Goal: Task Accomplishment & Management: Use online tool/utility

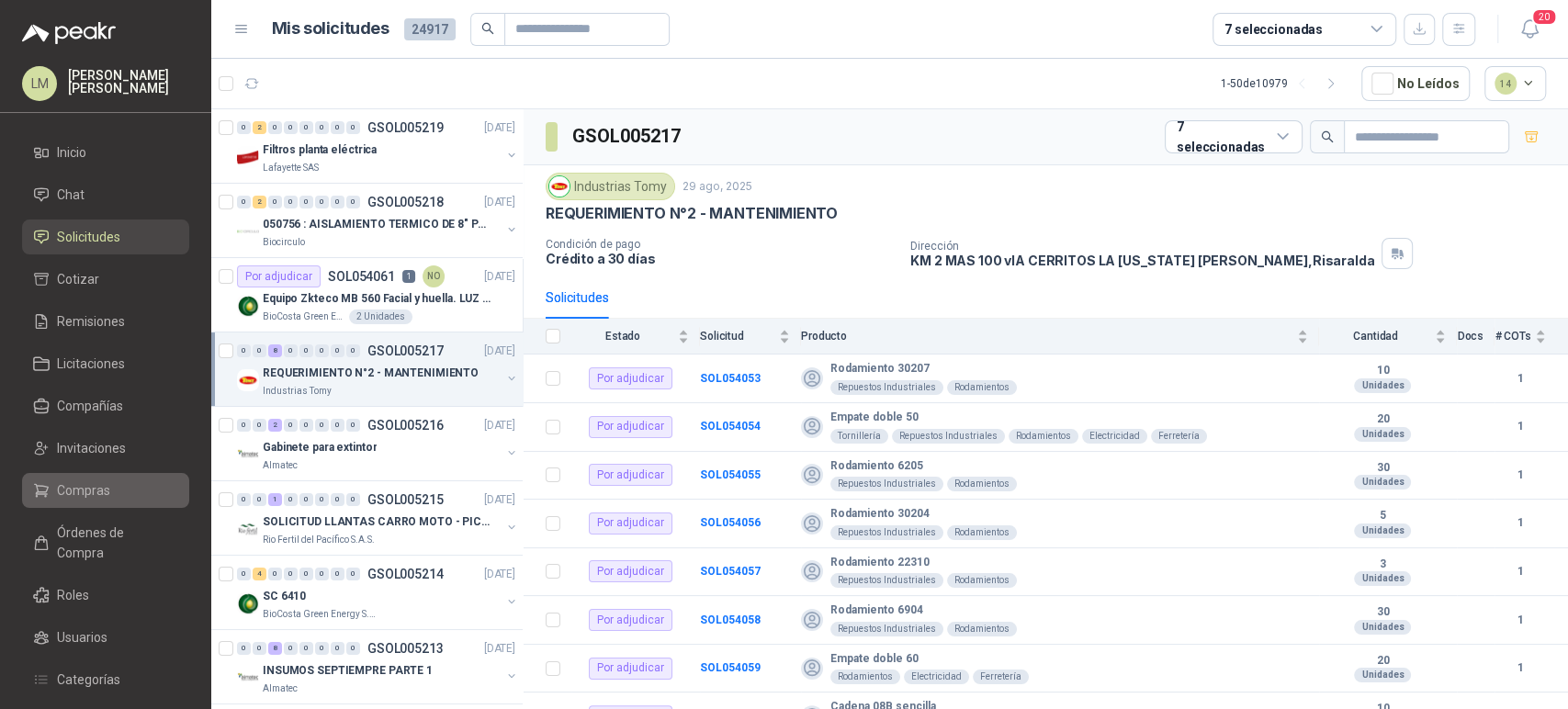
click at [76, 489] on span "Compras" at bounding box center [84, 491] width 53 height 20
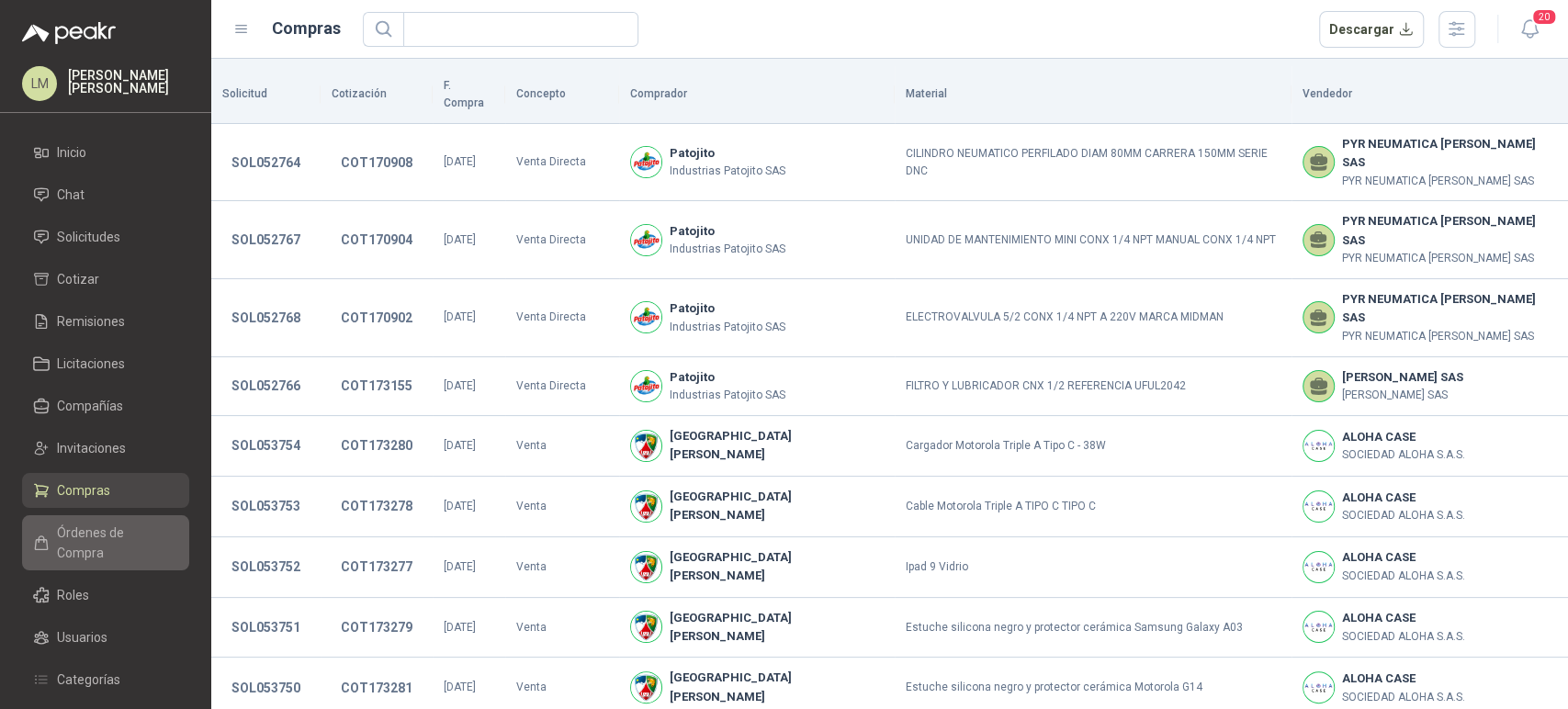
click at [96, 540] on span "Órdenes de Compra" at bounding box center [114, 543] width 115 height 41
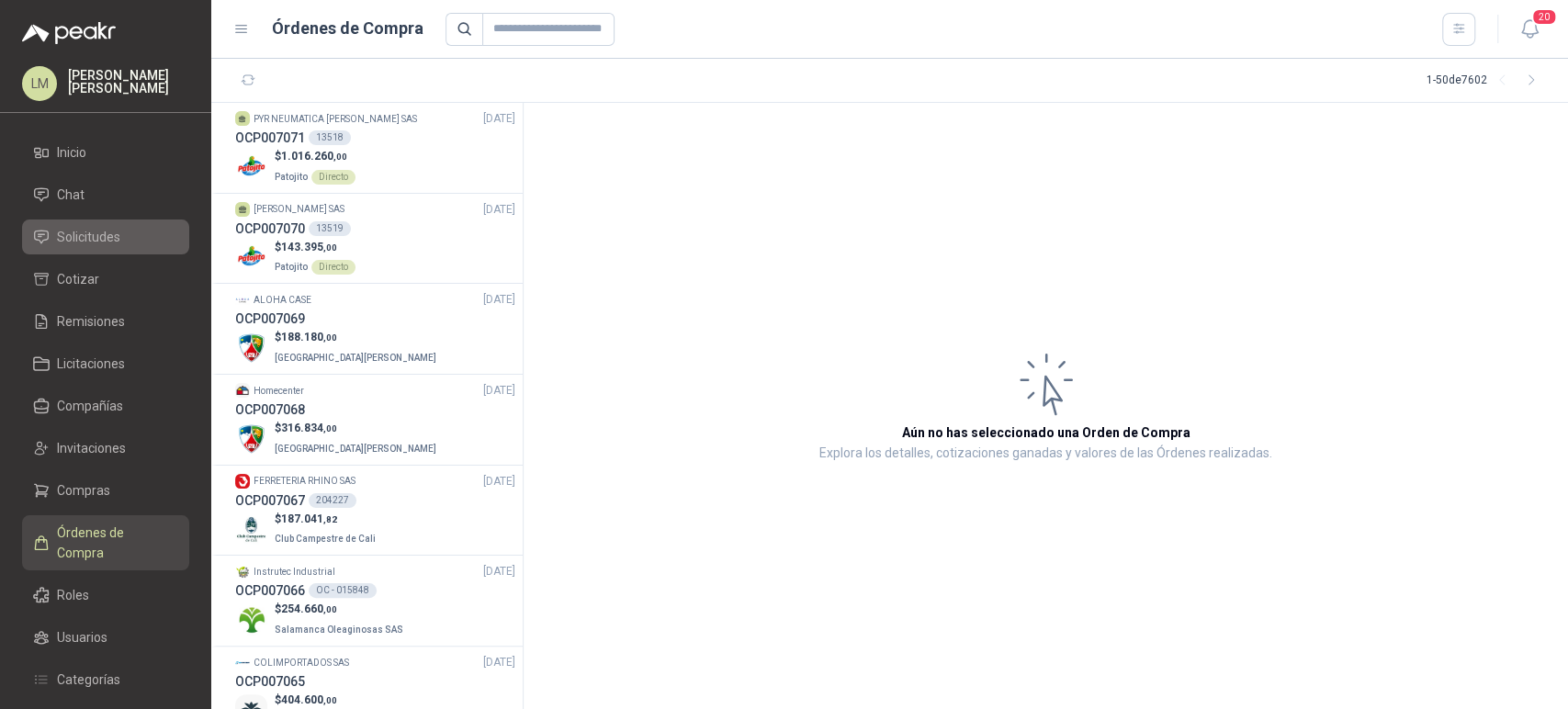
click at [66, 238] on span "Solicitudes" at bounding box center [88, 237] width 64 height 20
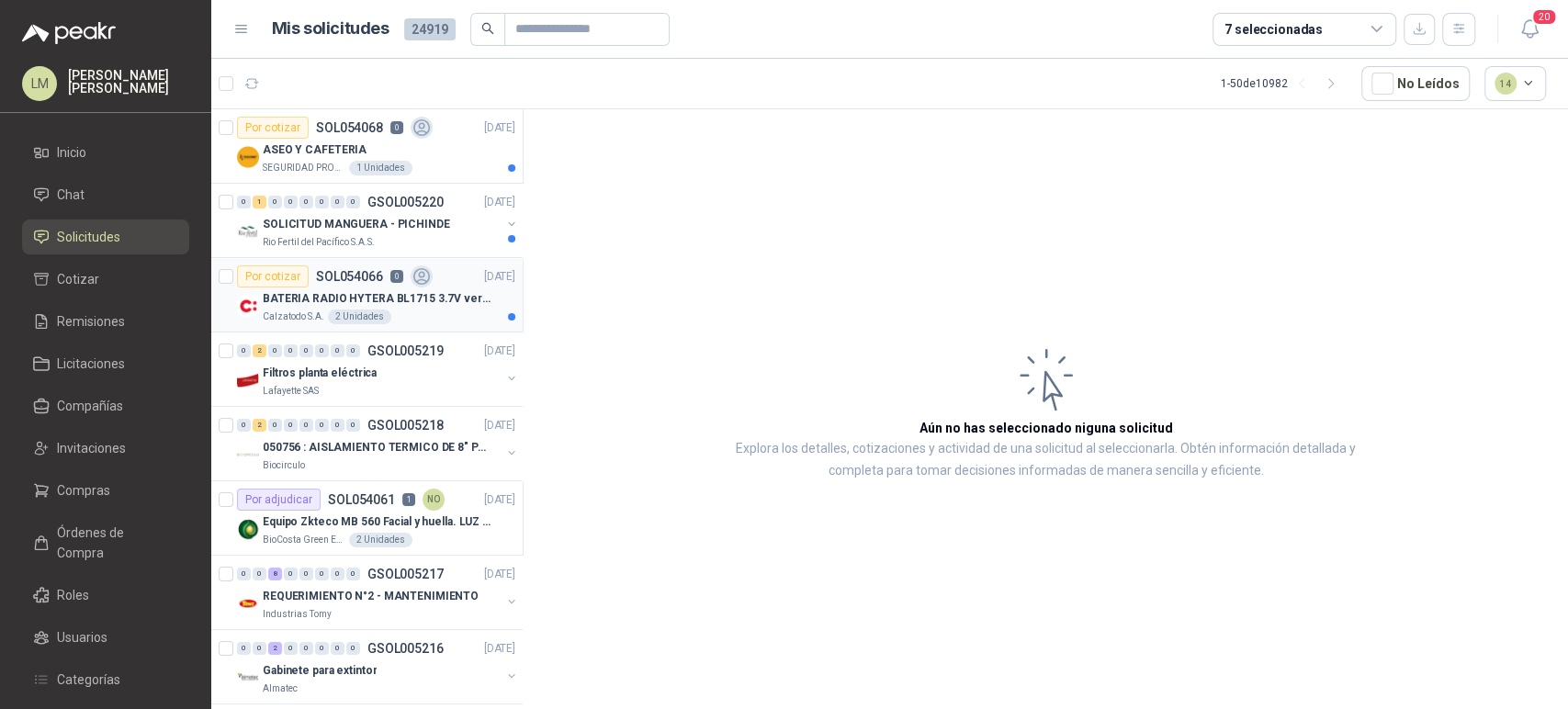
click at [349, 282] on p "SOL054066" at bounding box center [349, 276] width 67 height 13
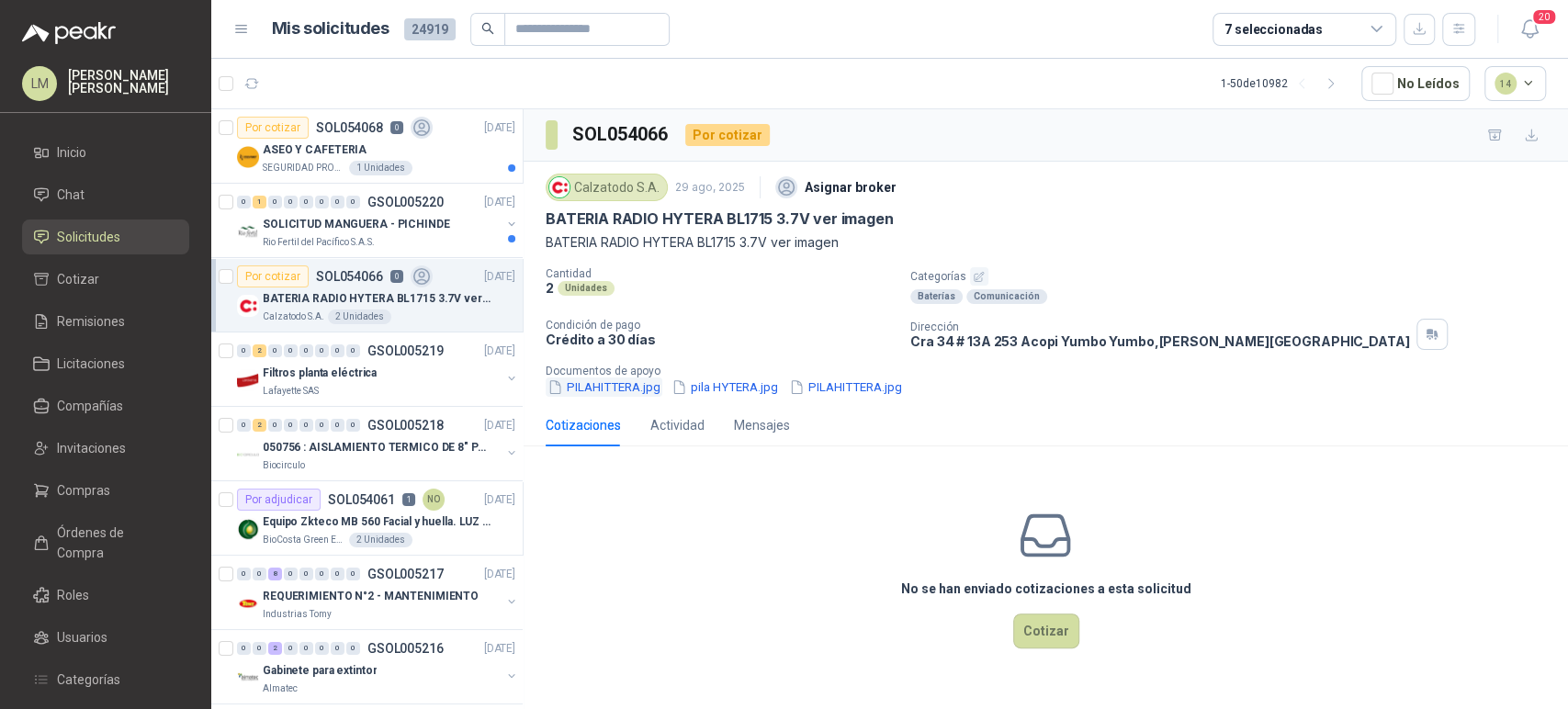
click at [616, 388] on button "PILAHITTERA.jpg" at bounding box center [604, 387] width 117 height 19
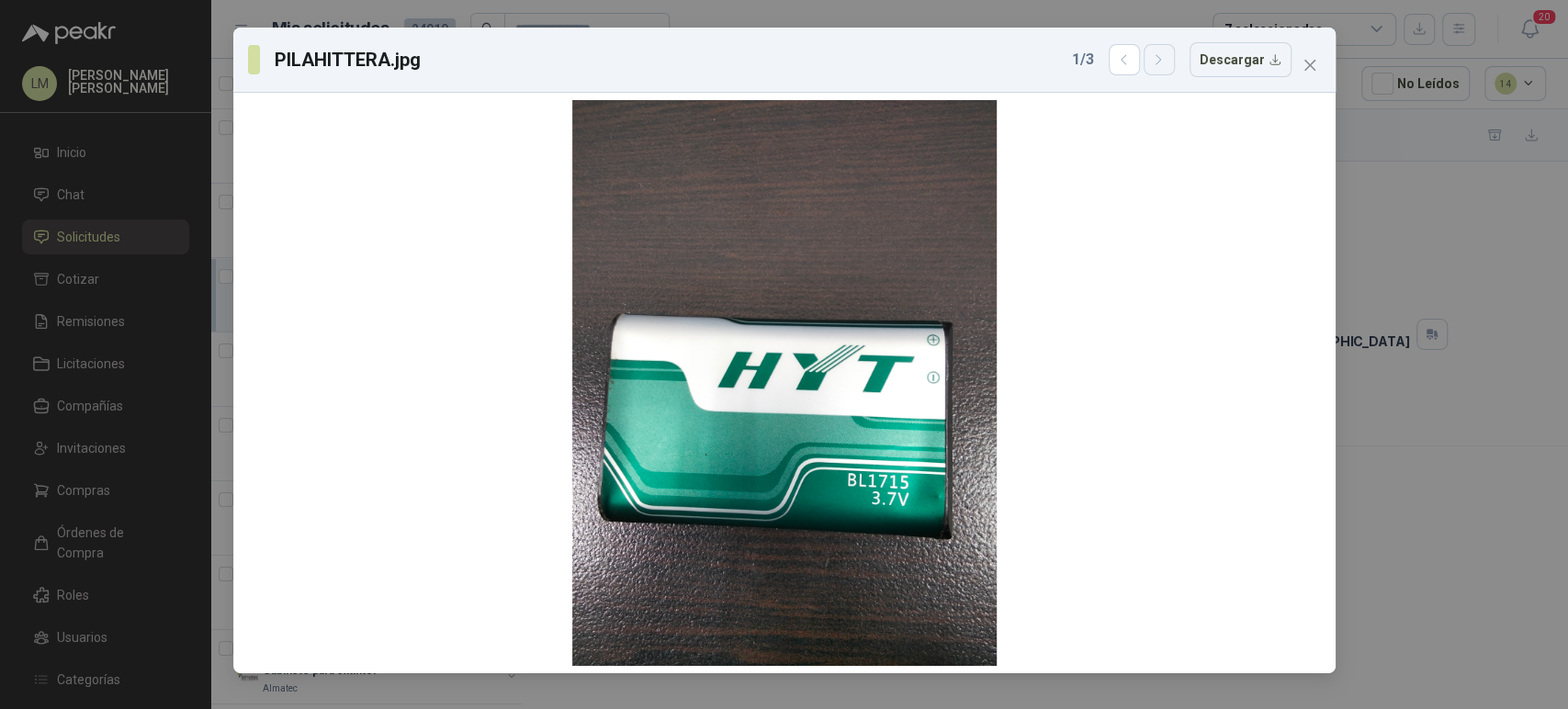
click at [1162, 68] on button "button" at bounding box center [1159, 60] width 31 height 31
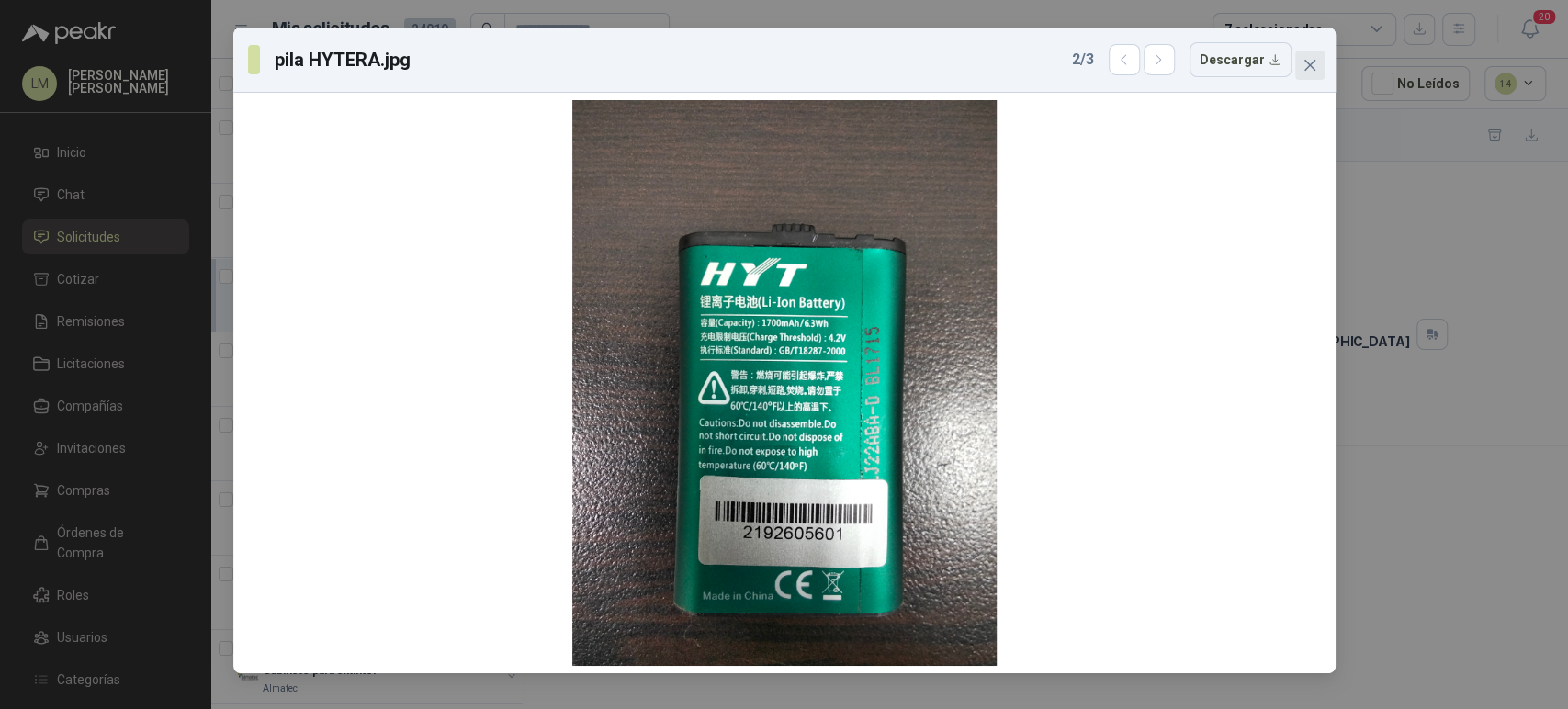
click at [1308, 64] on icon "close" at bounding box center [1310, 65] width 15 height 15
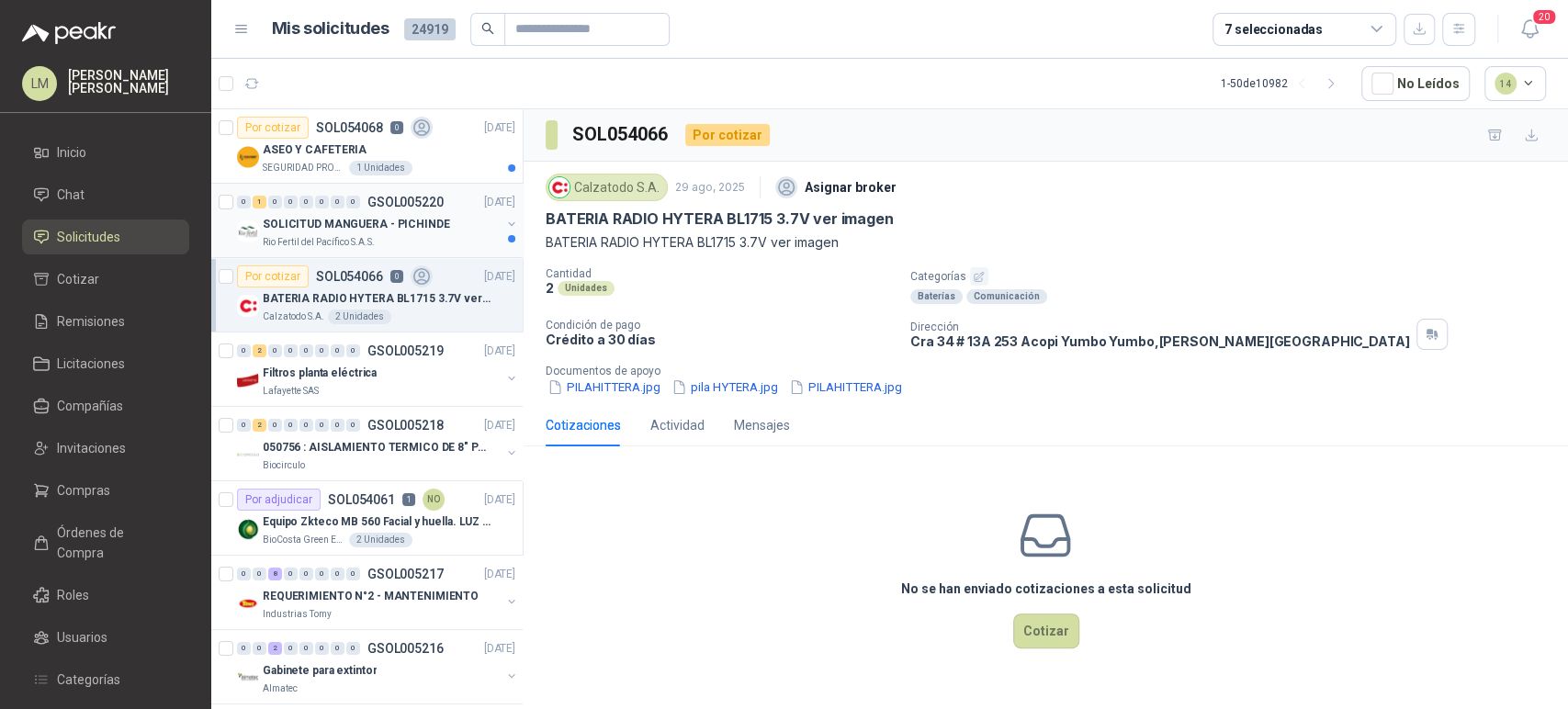
click at [366, 197] on div "0 1 0 0 0 0 0 0 GSOL005220" at bounding box center [340, 203] width 206 height 13
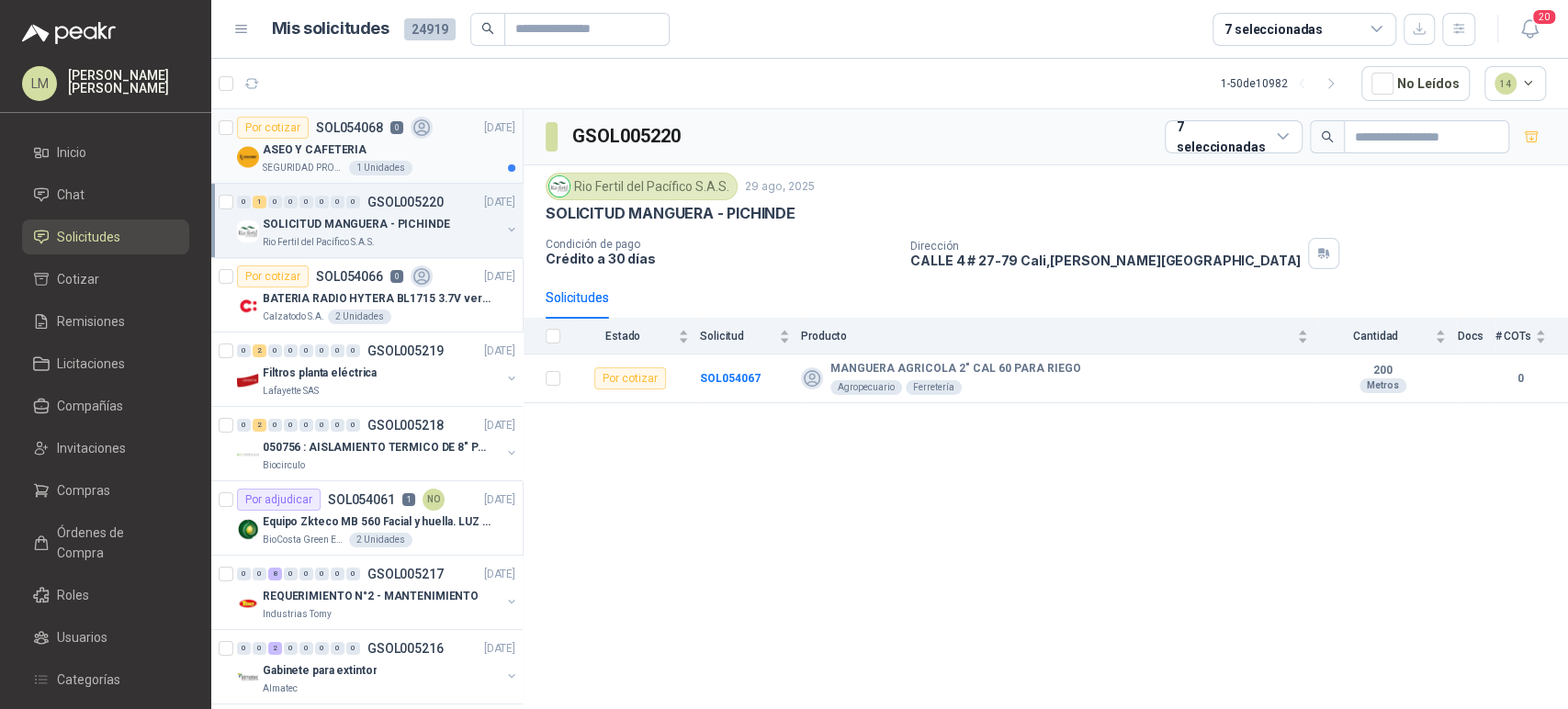
click at [373, 143] on div "ASEO Y CAFETERIA" at bounding box center [389, 150] width 252 height 22
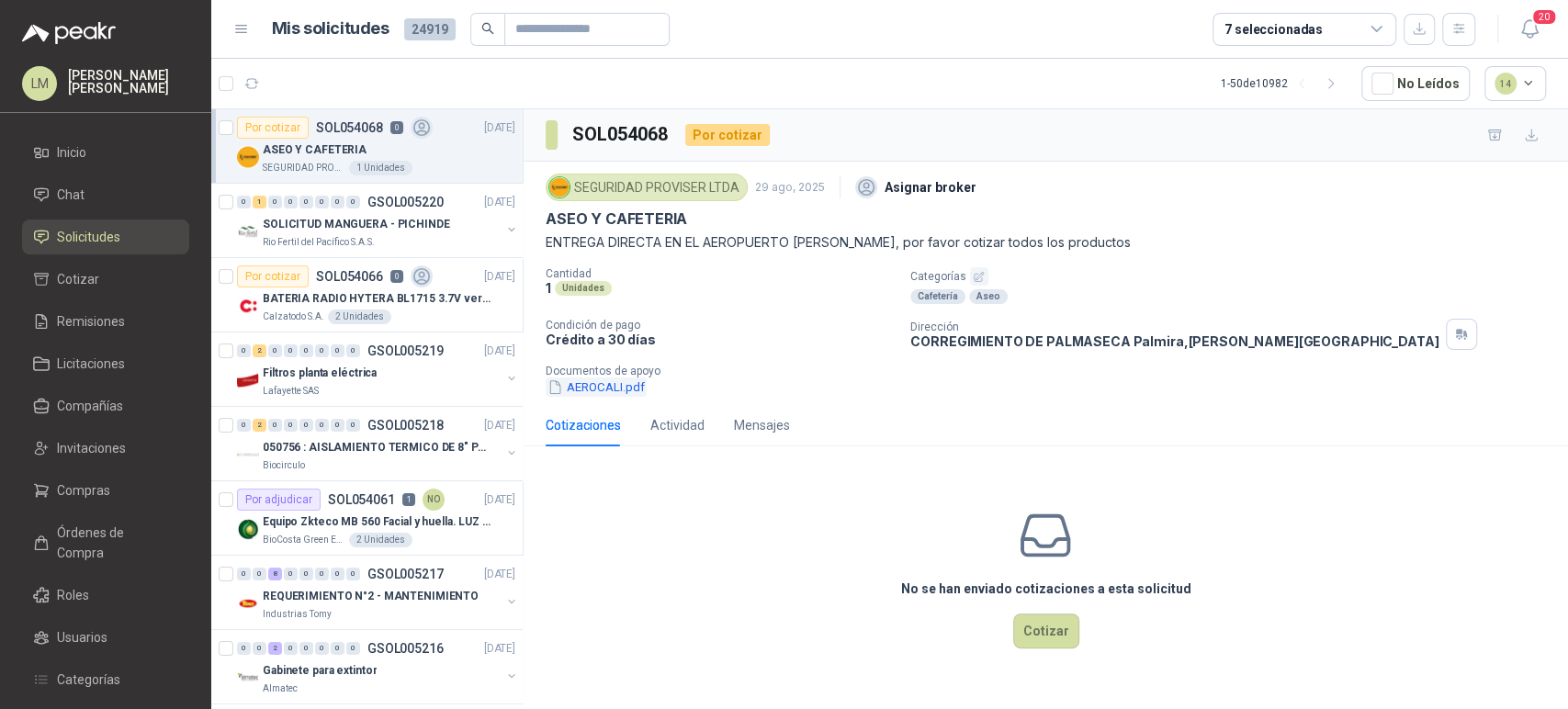
click at [615, 383] on button "AEROCALI.pdf" at bounding box center [597, 387] width 101 height 19
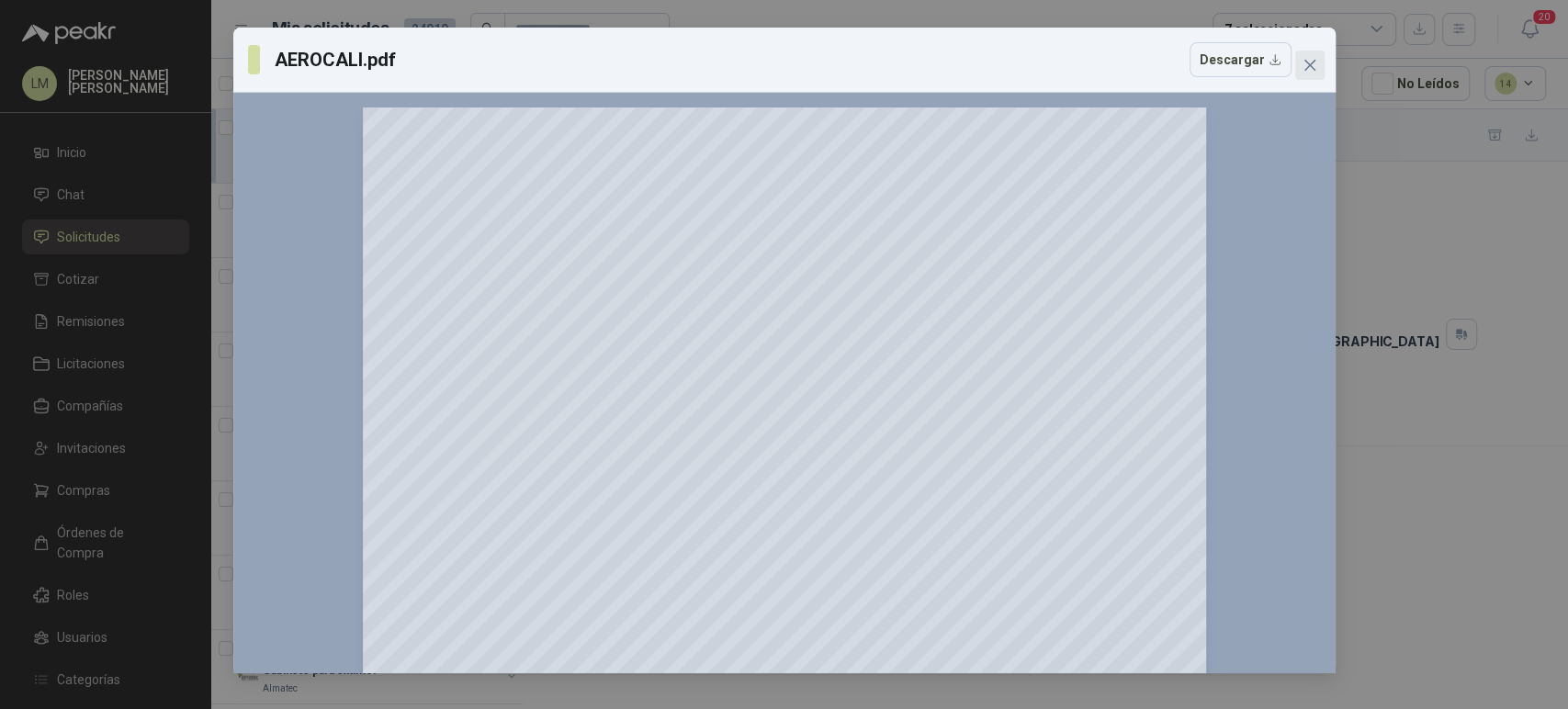
click at [1310, 64] on icon "close" at bounding box center [1309, 65] width 11 height 11
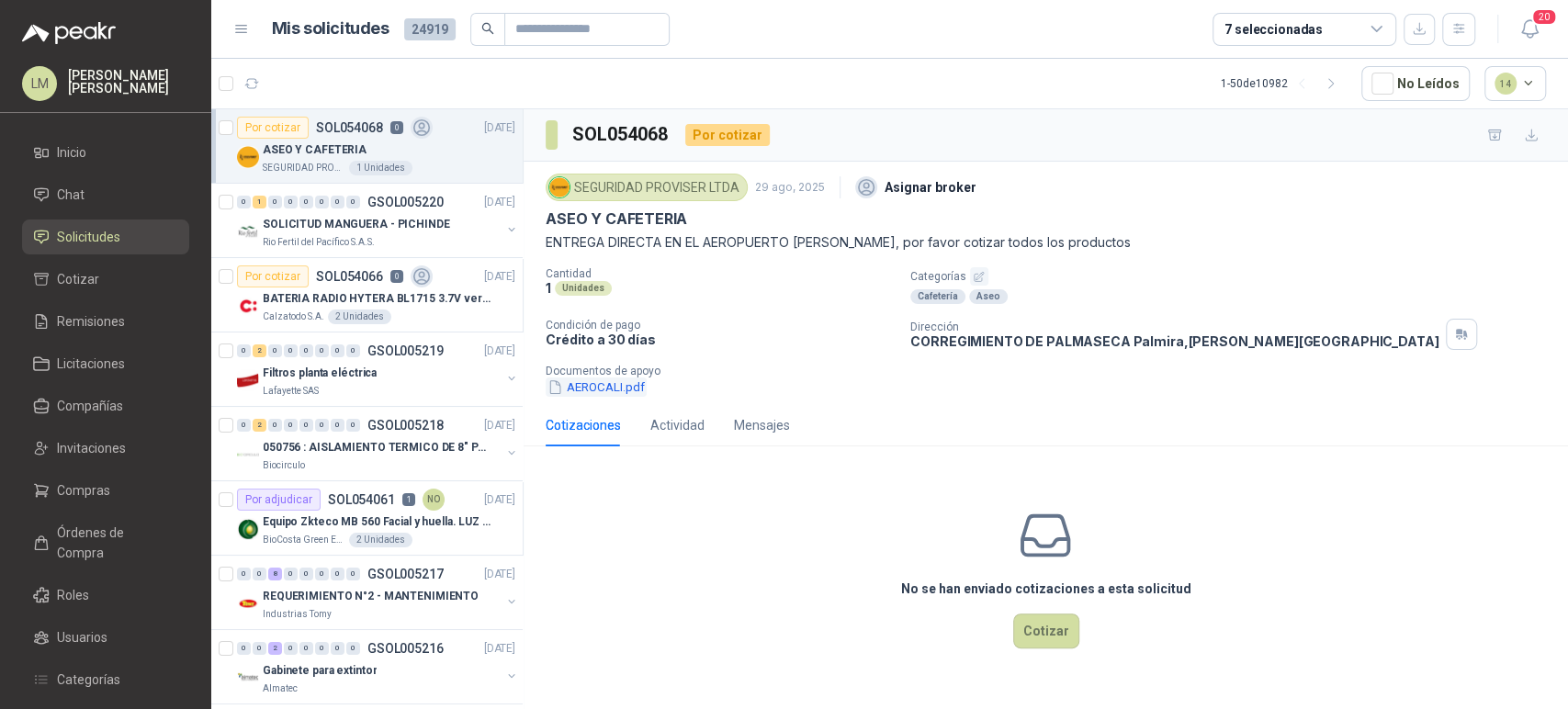
click at [603, 378] on button "AEROCALI.pdf" at bounding box center [597, 387] width 101 height 19
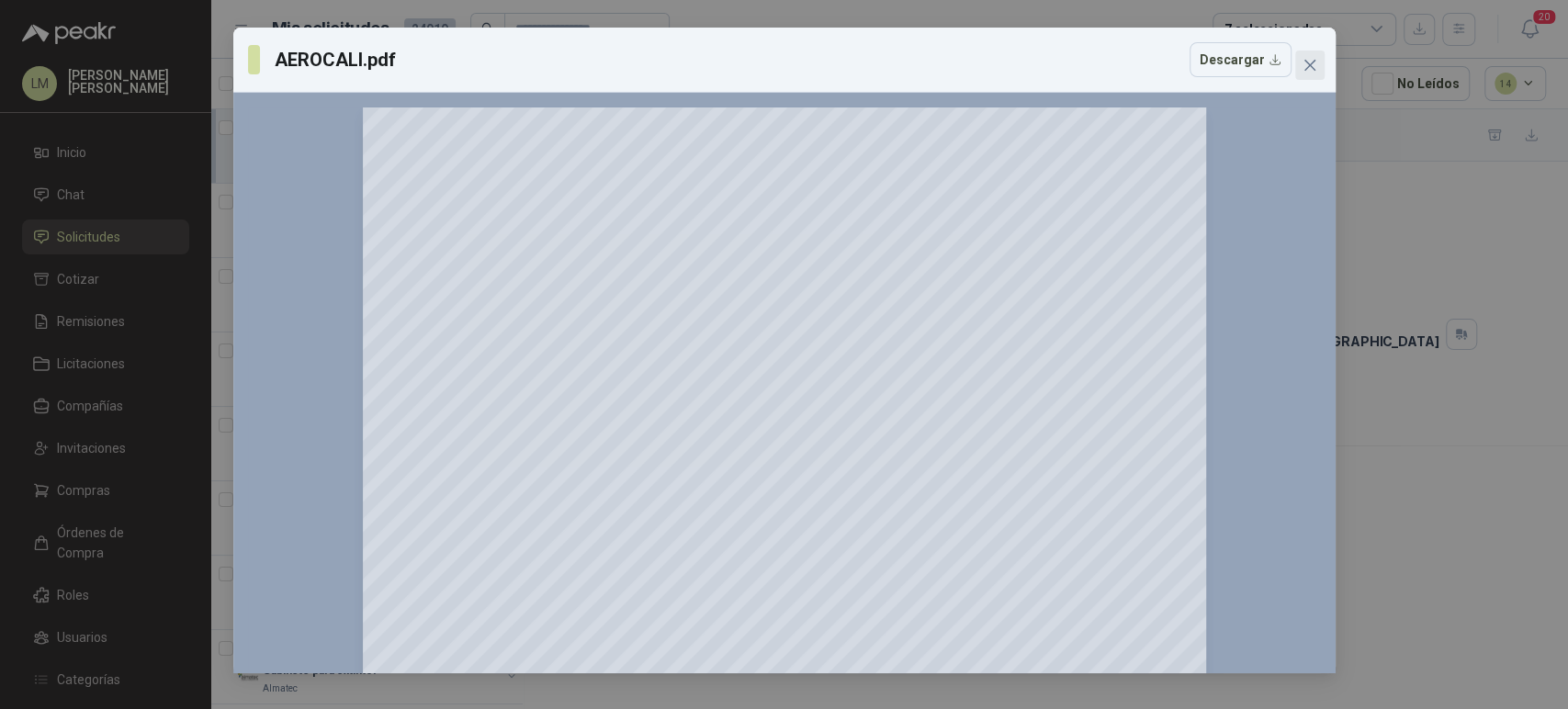
click at [1306, 67] on icon "close" at bounding box center [1310, 65] width 15 height 15
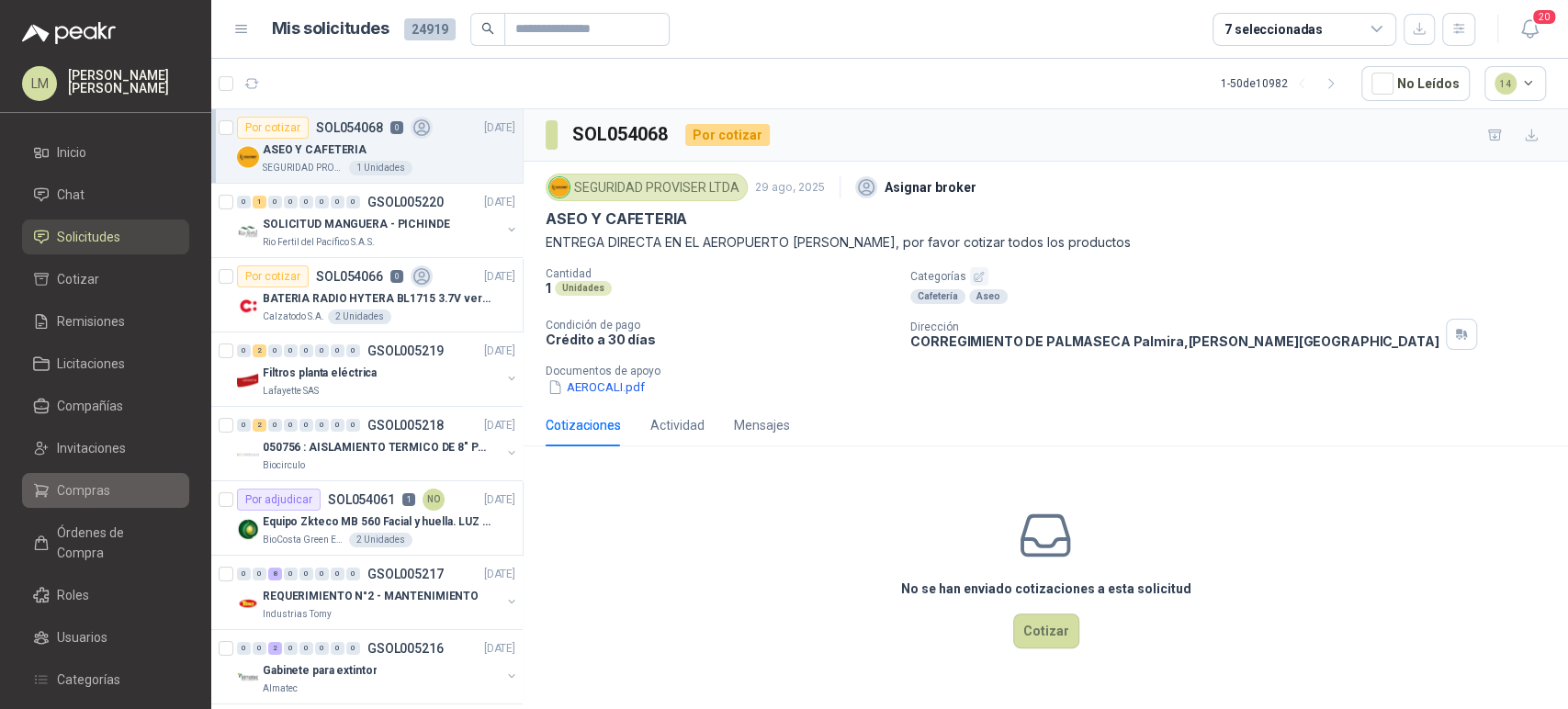
click at [73, 482] on span "Compras" at bounding box center [84, 491] width 53 height 20
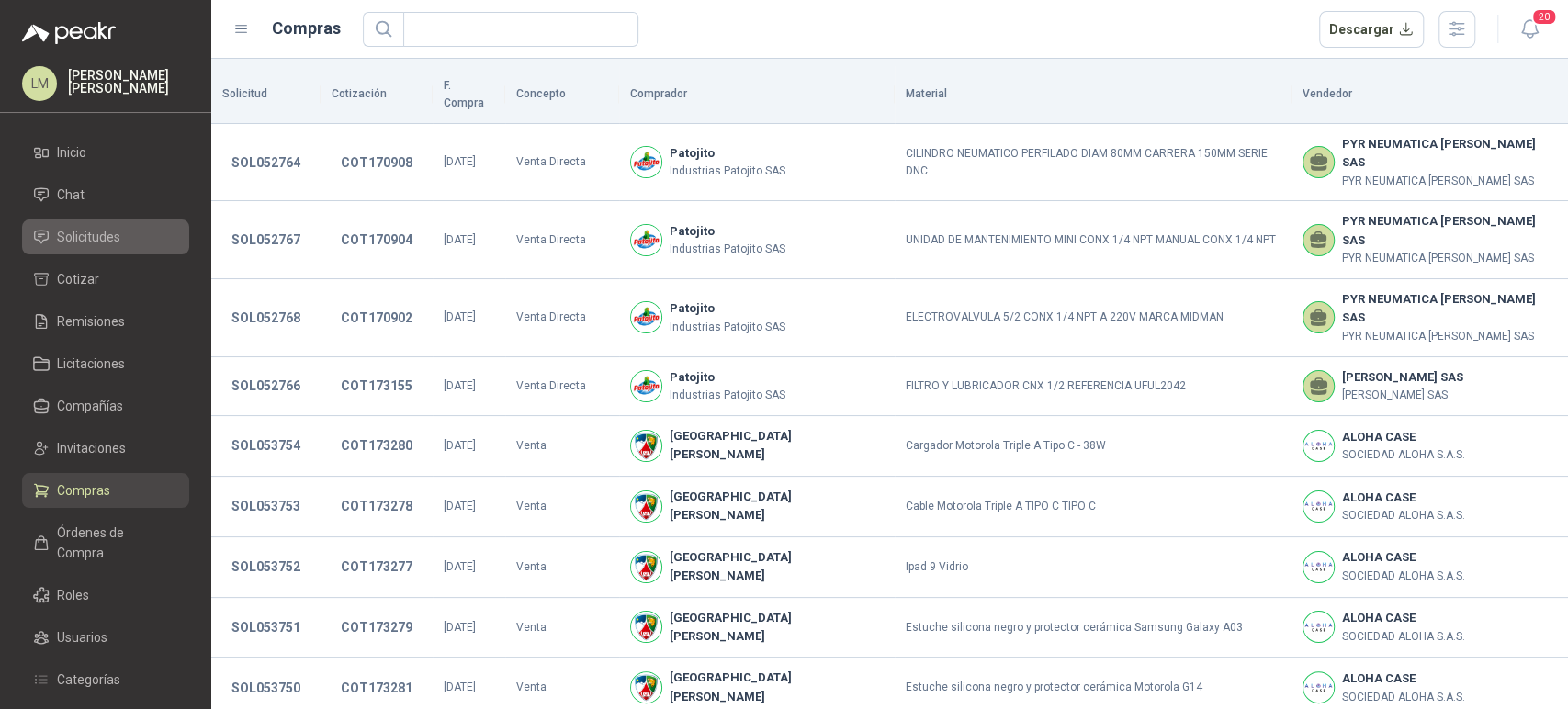
click at [110, 243] on span "Solicitudes" at bounding box center [88, 237] width 64 height 20
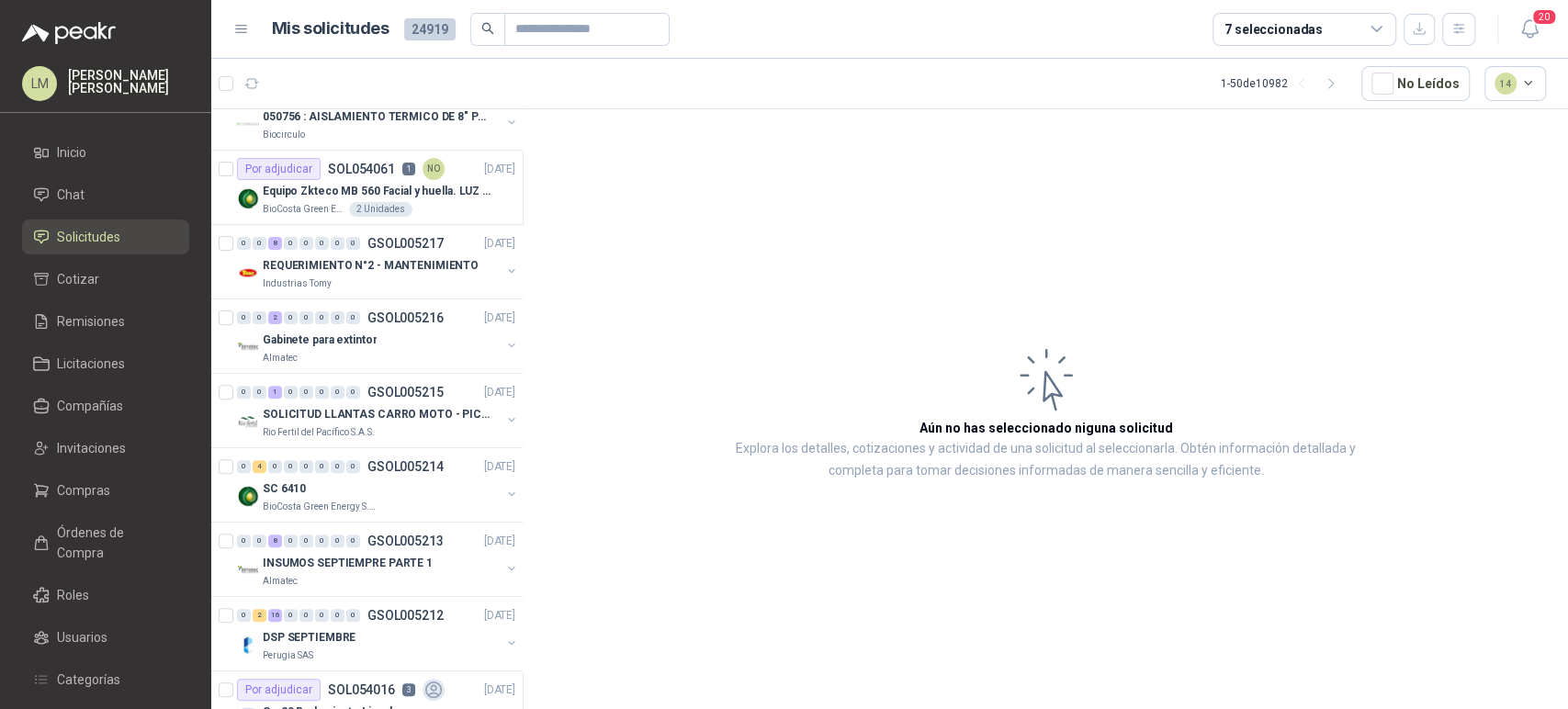
scroll to position [332, 0]
click at [353, 330] on p "Gabinete para extintor" at bounding box center [319, 338] width 114 height 17
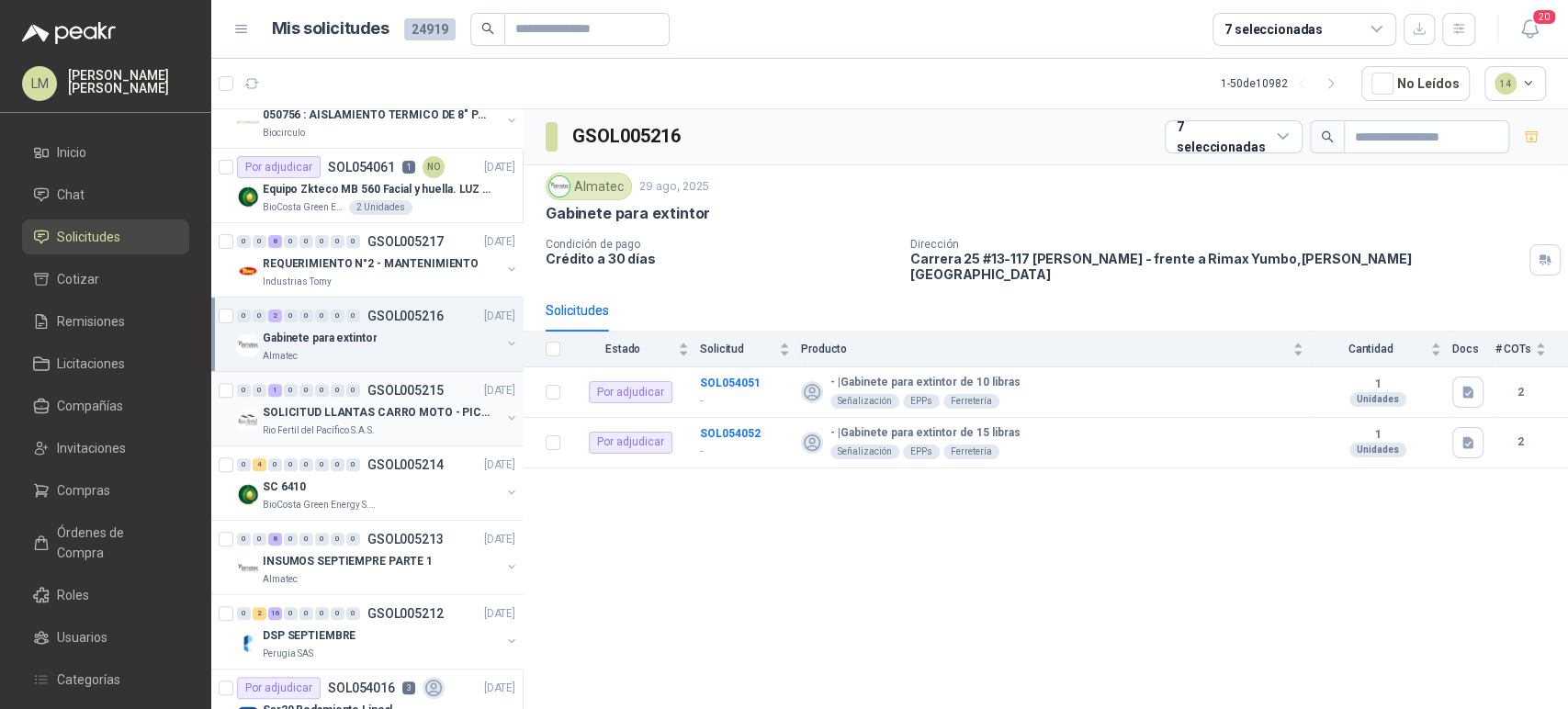
click at [377, 372] on div "0 0 1 0 0 0 0 0 GSOL005215 29/08/25 SOLICITUD LLANTAS CARRO MOTO - PICHINDE Rio…" at bounding box center [366, 409] width 311 height 75
click at [376, 395] on p "GSOL005215" at bounding box center [405, 390] width 76 height 13
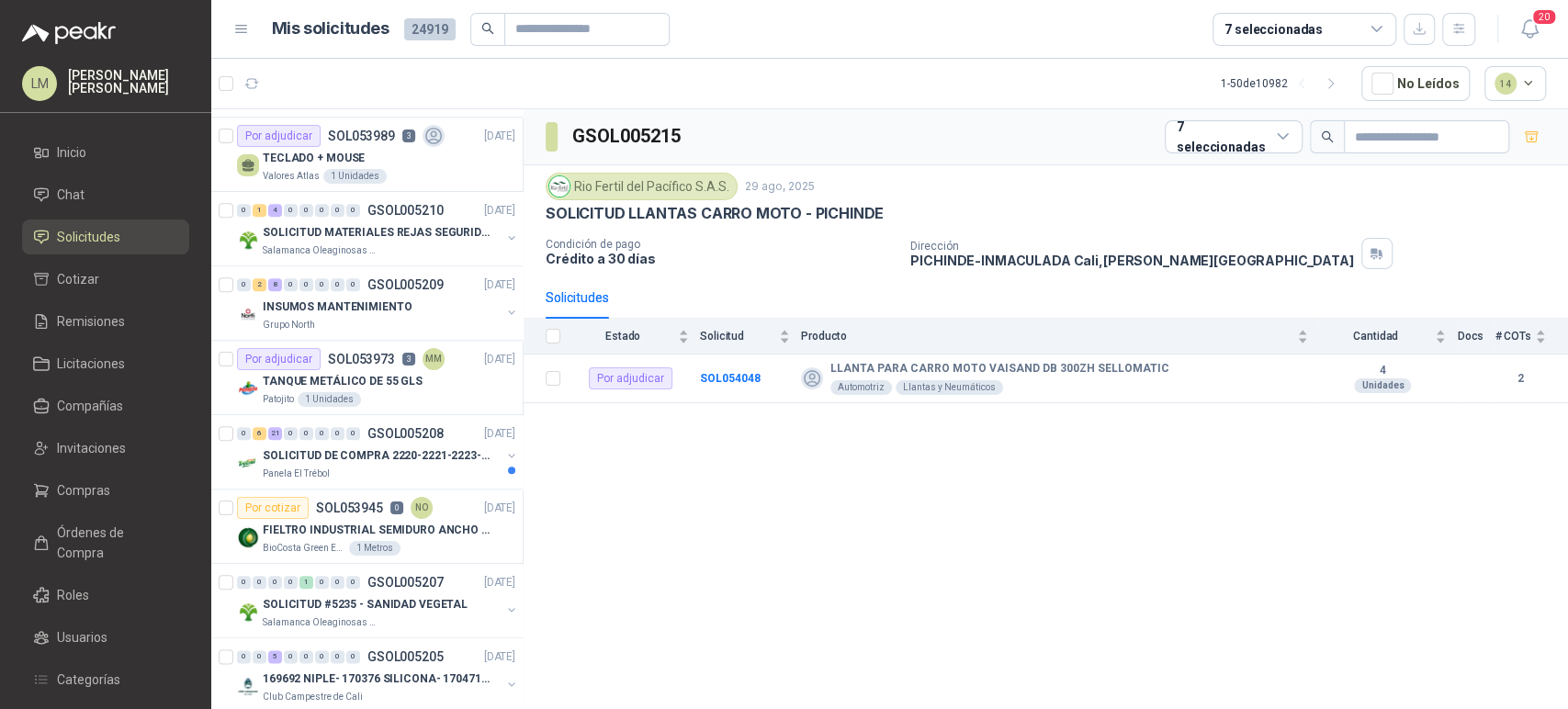
scroll to position [1257, 0]
click at [377, 246] on div "Salamanca Oleaginosas SAS" at bounding box center [381, 250] width 238 height 15
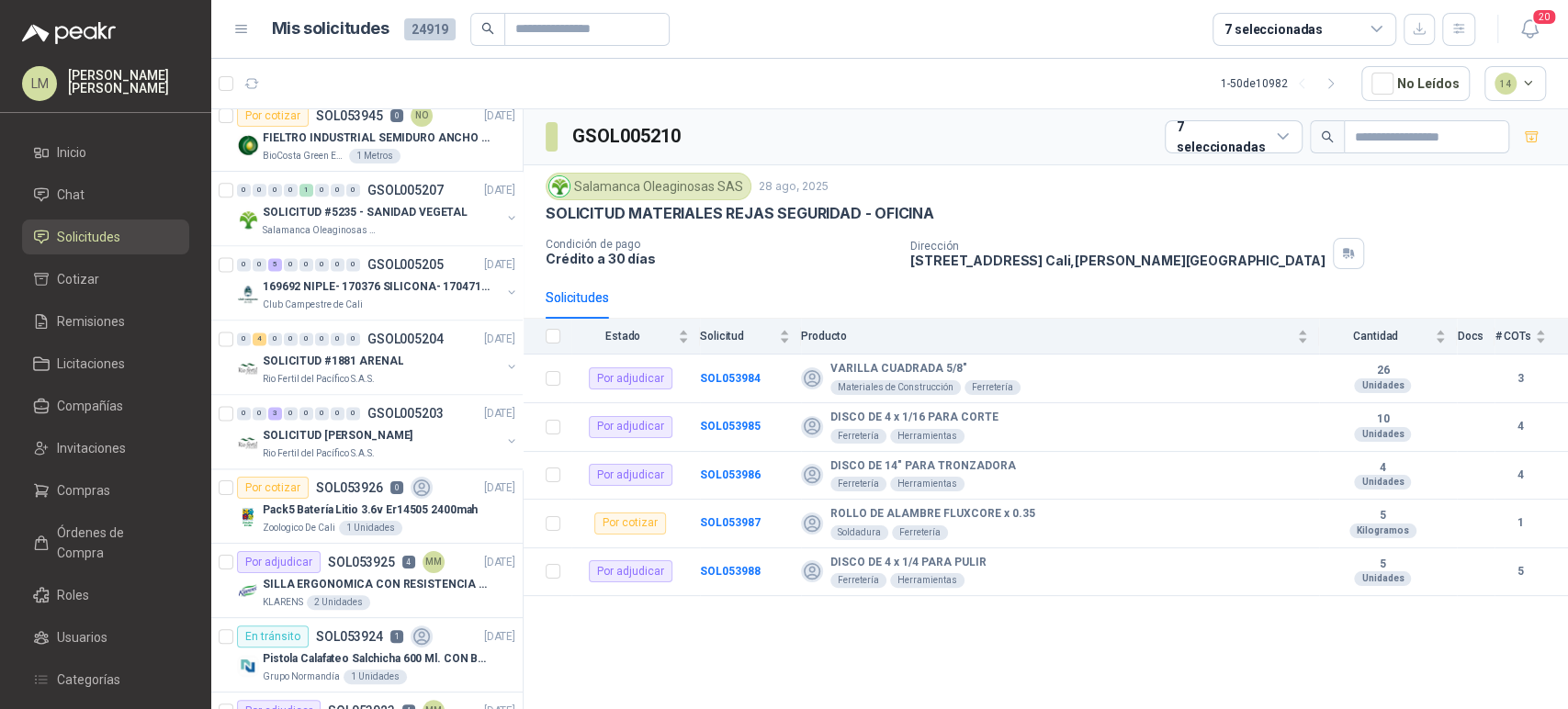
scroll to position [1666, 0]
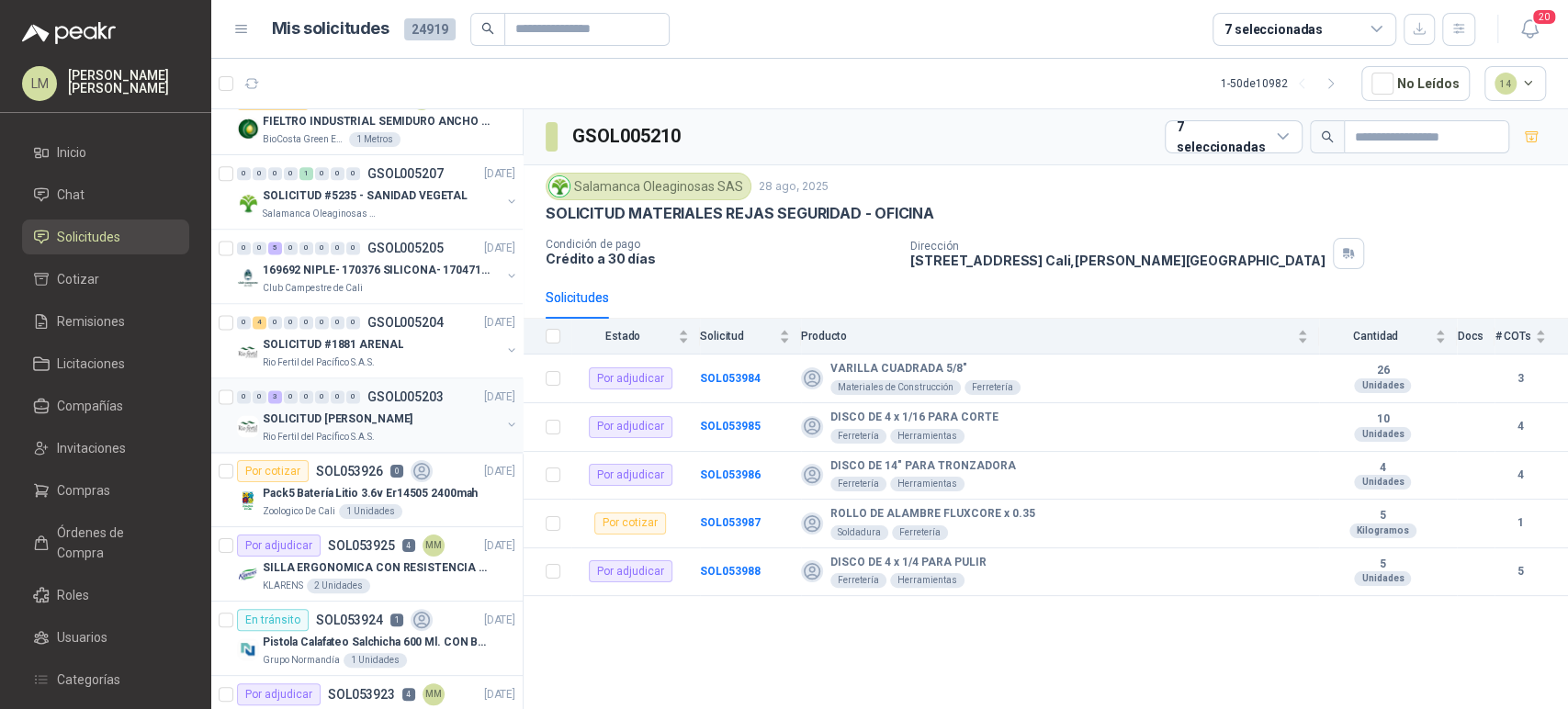
click at [505, 421] on button "button" at bounding box center [512, 424] width 15 height 15
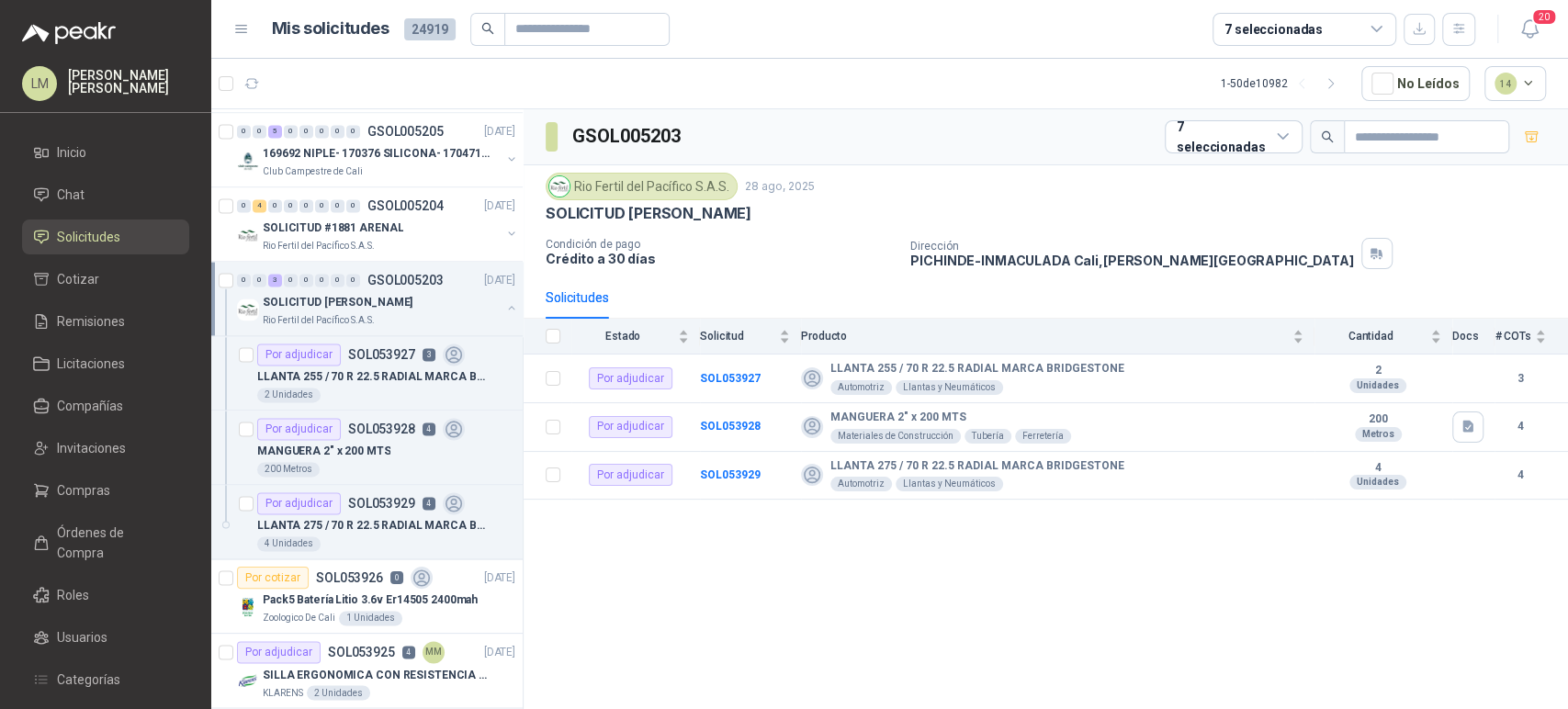
scroll to position [1784, 0]
click at [391, 346] on p "SOL053927" at bounding box center [381, 353] width 67 height 13
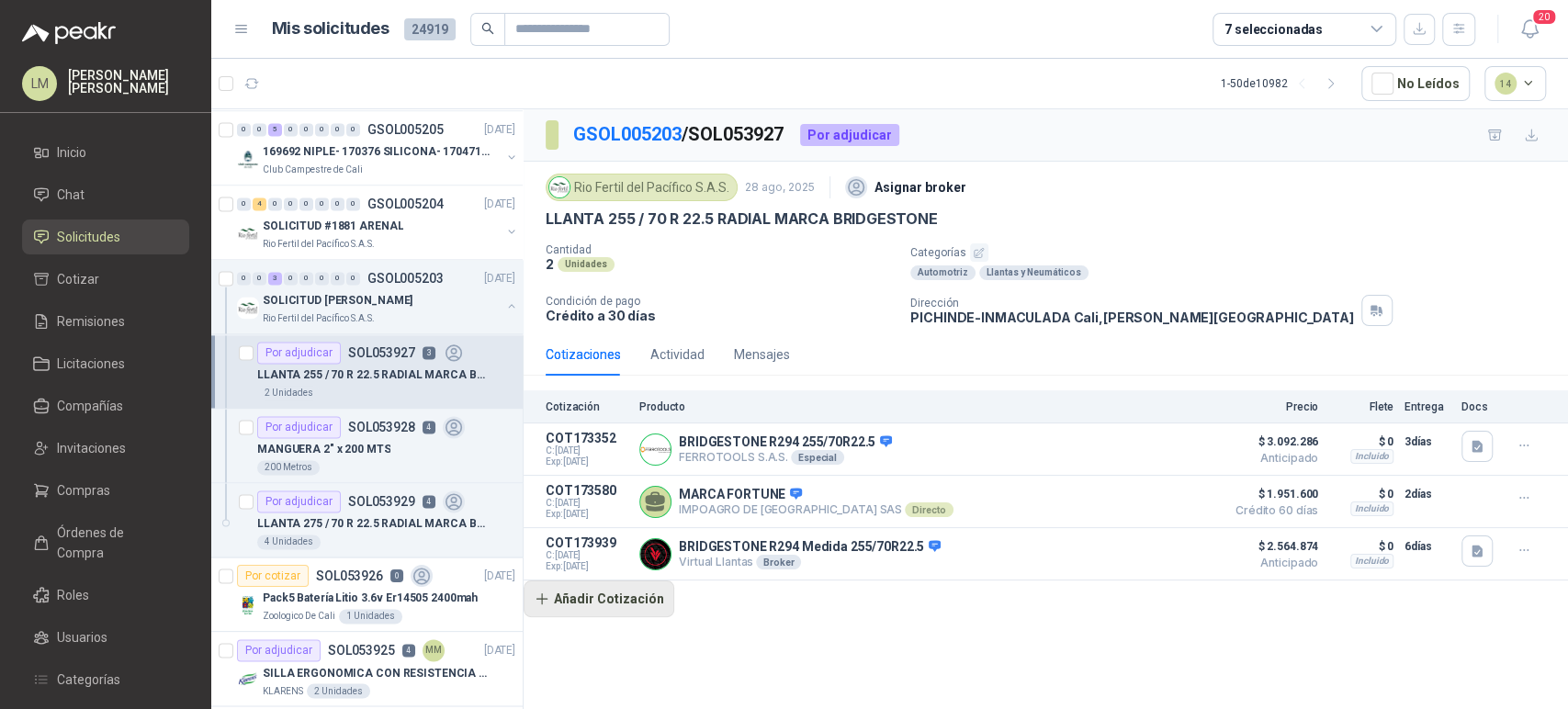
click at [645, 595] on button "Añadir Cotización" at bounding box center [599, 599] width 151 height 37
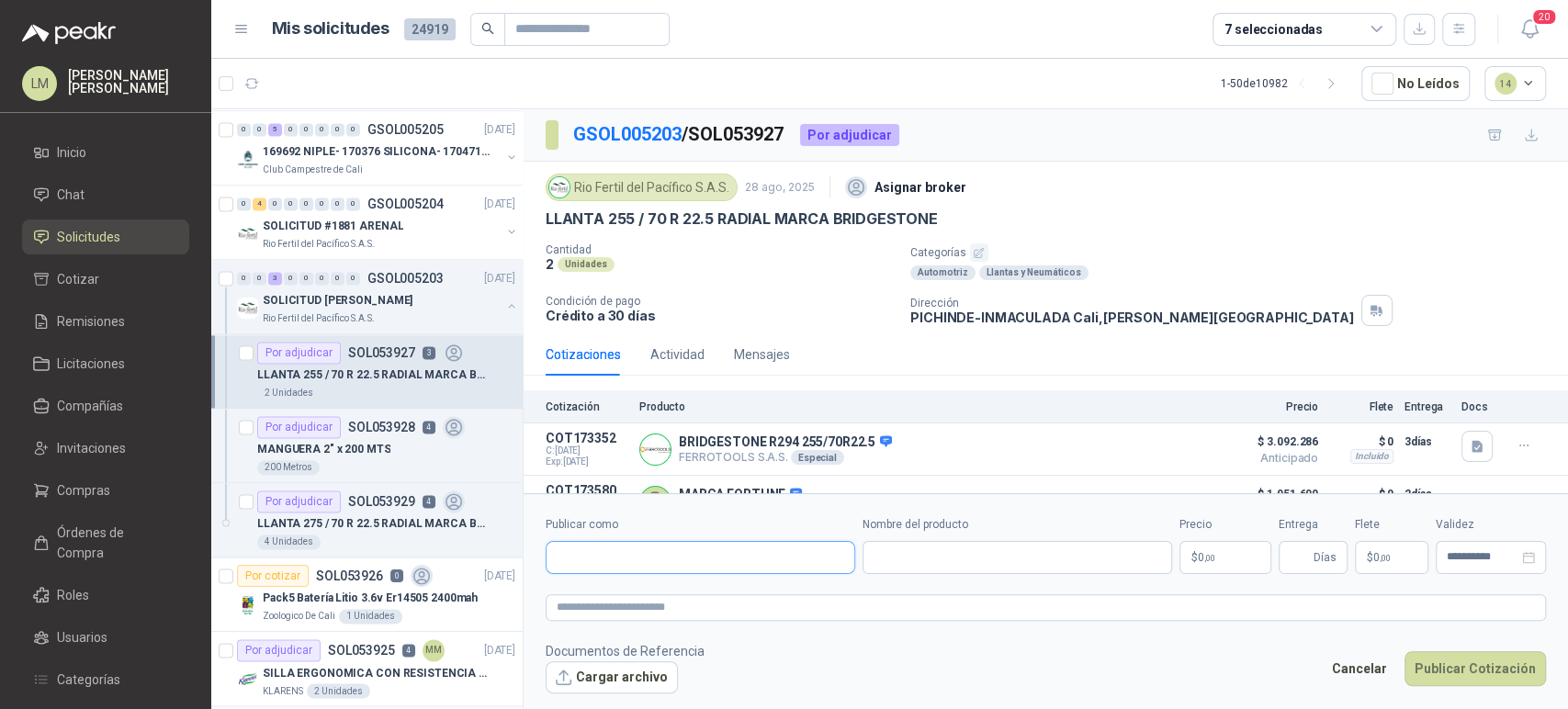
click at [647, 564] on input "Publicar como" at bounding box center [701, 558] width 308 height 31
type input "**********"
click at [609, 602] on span "NIT : 000000001" at bounding box center [621, 607] width 65 height 9
type input "**********"
click at [923, 560] on input "Nombre del producto" at bounding box center [1017, 558] width 309 height 33
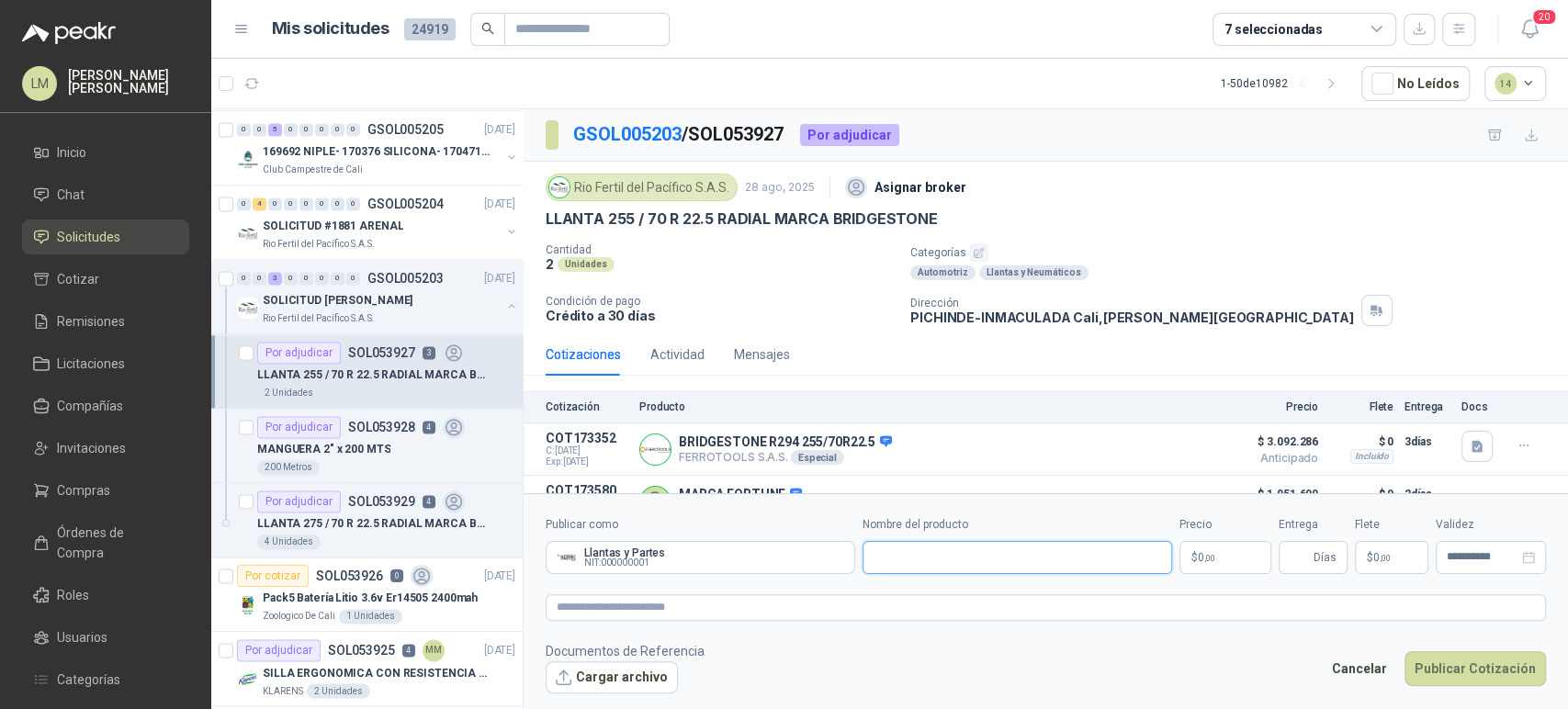
type input "*"
paste input "**********"
type input "**********"
click at [1220, 566] on body "LM Luis Miguel Martinez Inicio Chat Solicitudes Cotizar Remisiones Licitaciones…" at bounding box center [784, 354] width 1568 height 709
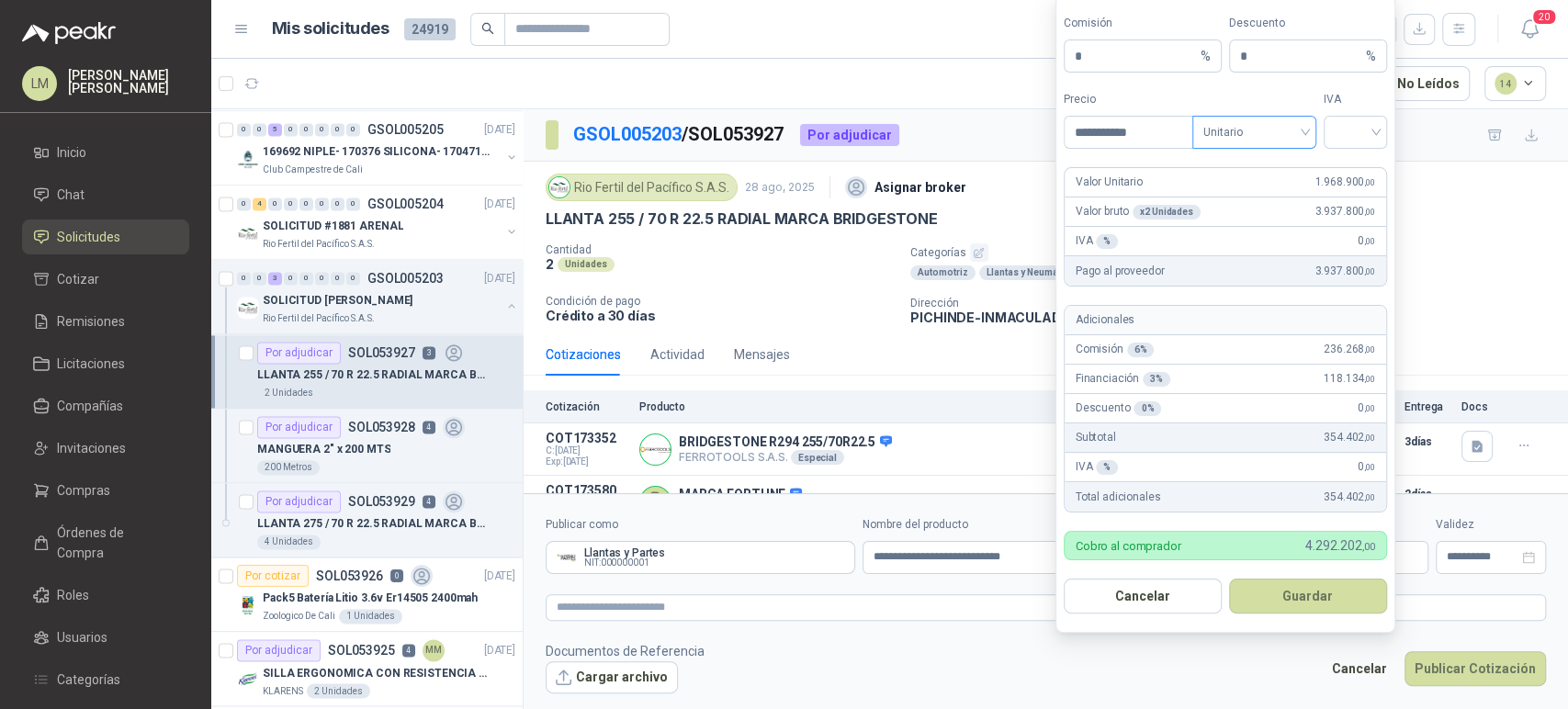
click at [1205, 138] on span "Unitario" at bounding box center [1254, 133] width 102 height 28
type input "**********"
click at [1223, 200] on div "Unitario con IVA" at bounding box center [1254, 201] width 95 height 20
click at [1335, 145] on span at bounding box center [1355, 133] width 41 height 31
click at [1337, 180] on div "19%" at bounding box center [1355, 171] width 56 height 29
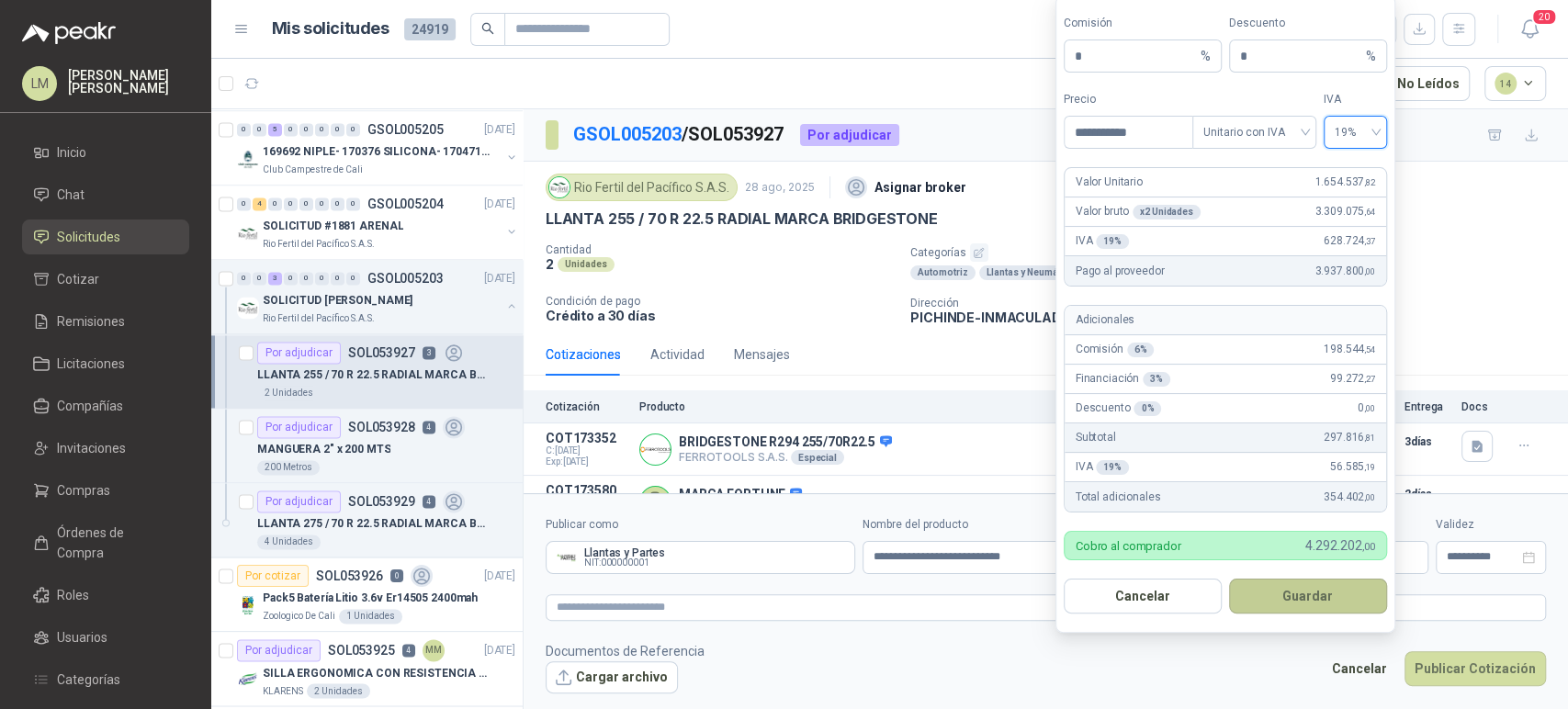
click at [1300, 604] on button "Guardar" at bounding box center [1308, 597] width 158 height 35
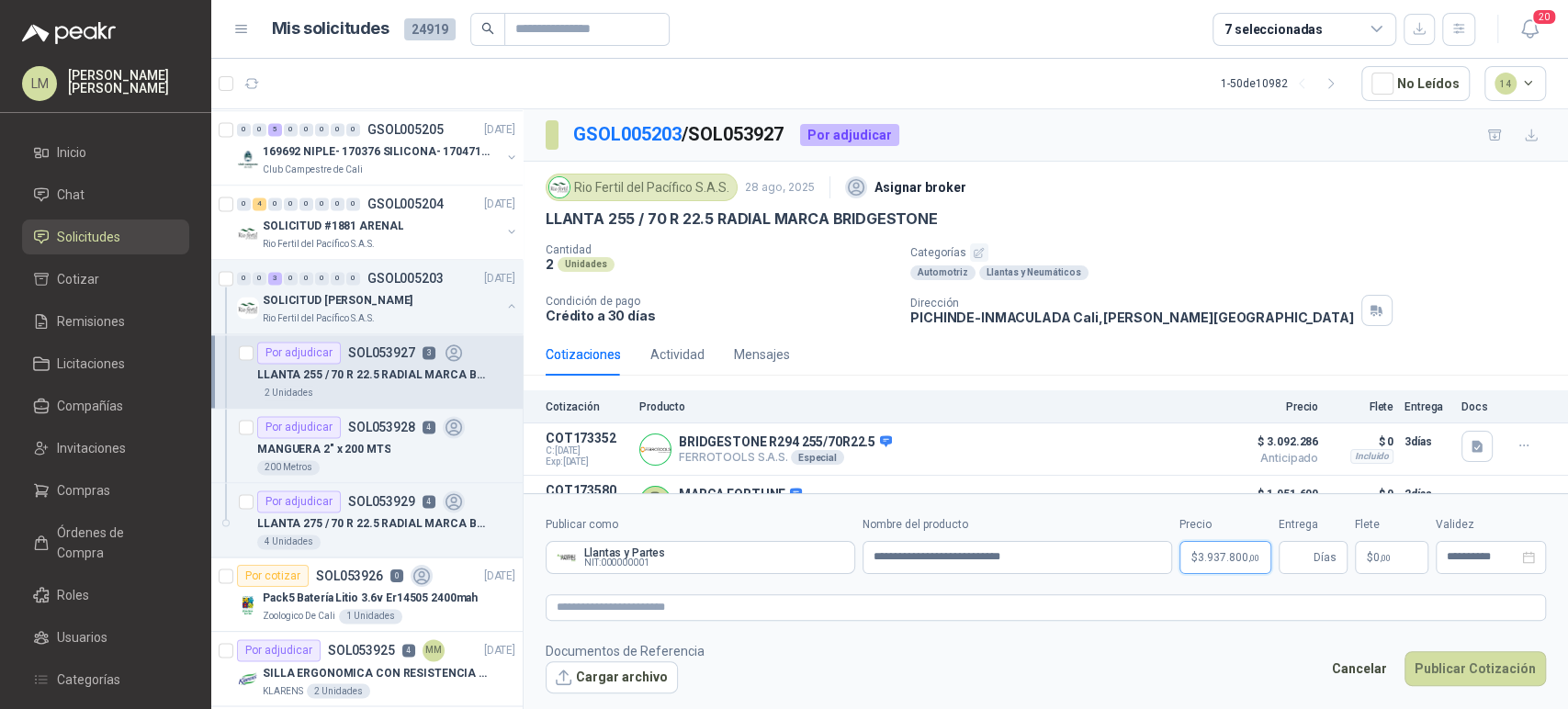
click at [1227, 564] on p "$ 3.937.800 ,00" at bounding box center [1225, 558] width 92 height 33
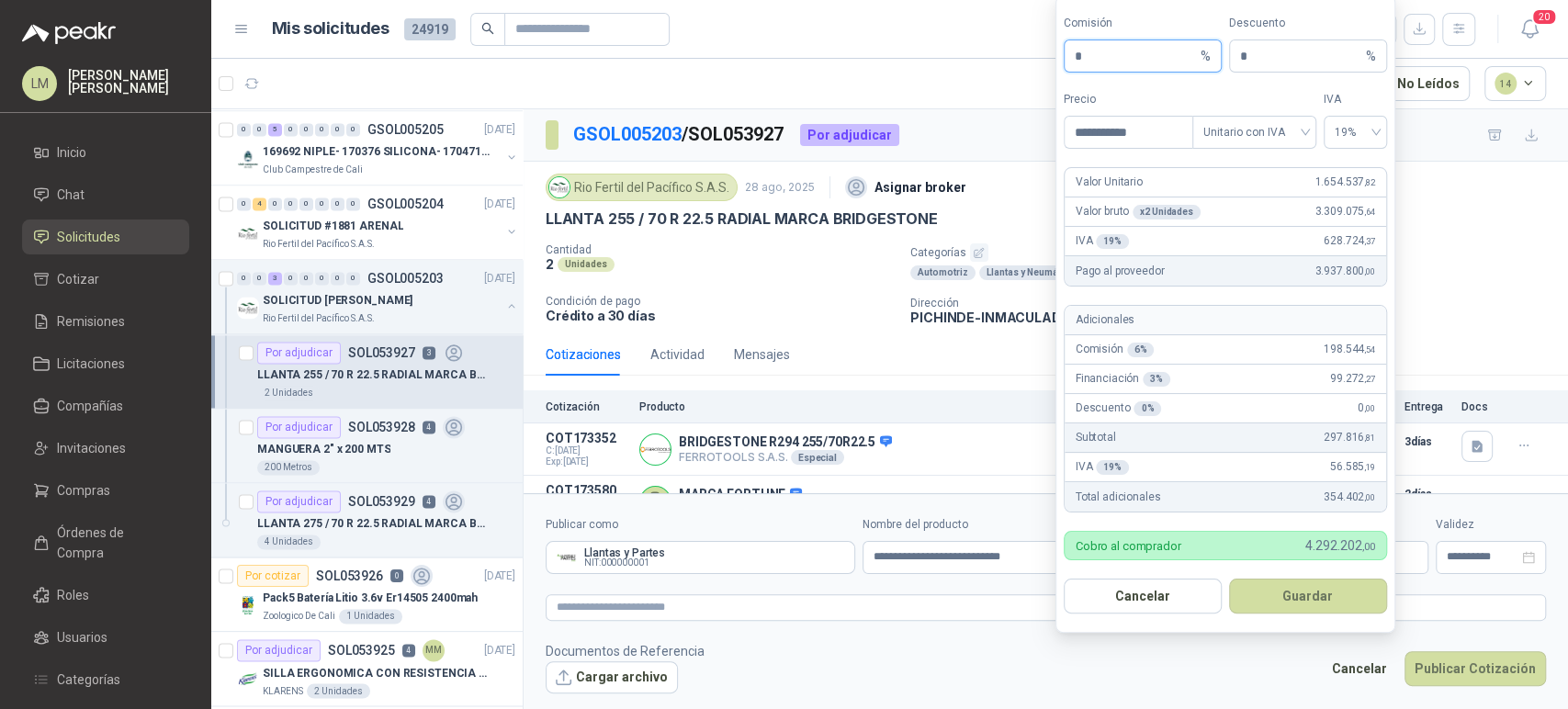
drag, startPoint x: 1095, startPoint y: 64, endPoint x: 1057, endPoint y: 70, distance: 38.5
click at [1057, 70] on form "**********" at bounding box center [1225, 314] width 340 height 637
type input "**"
click at [1271, 598] on button "Guardar" at bounding box center [1308, 597] width 158 height 35
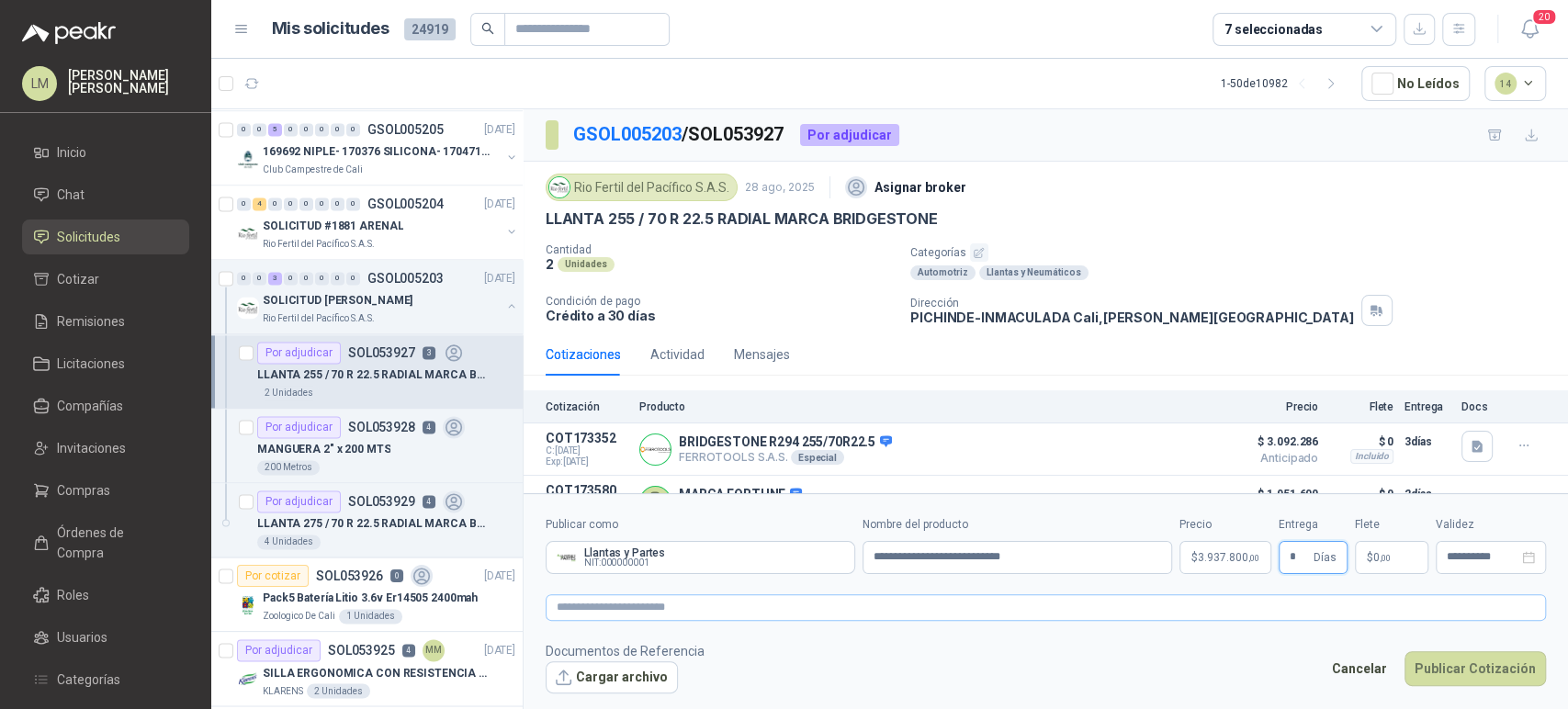
type input "*"
click at [1289, 604] on textarea at bounding box center [1046, 608] width 1000 height 27
click at [1446, 652] on button "Publicar Cotización" at bounding box center [1475, 668] width 142 height 35
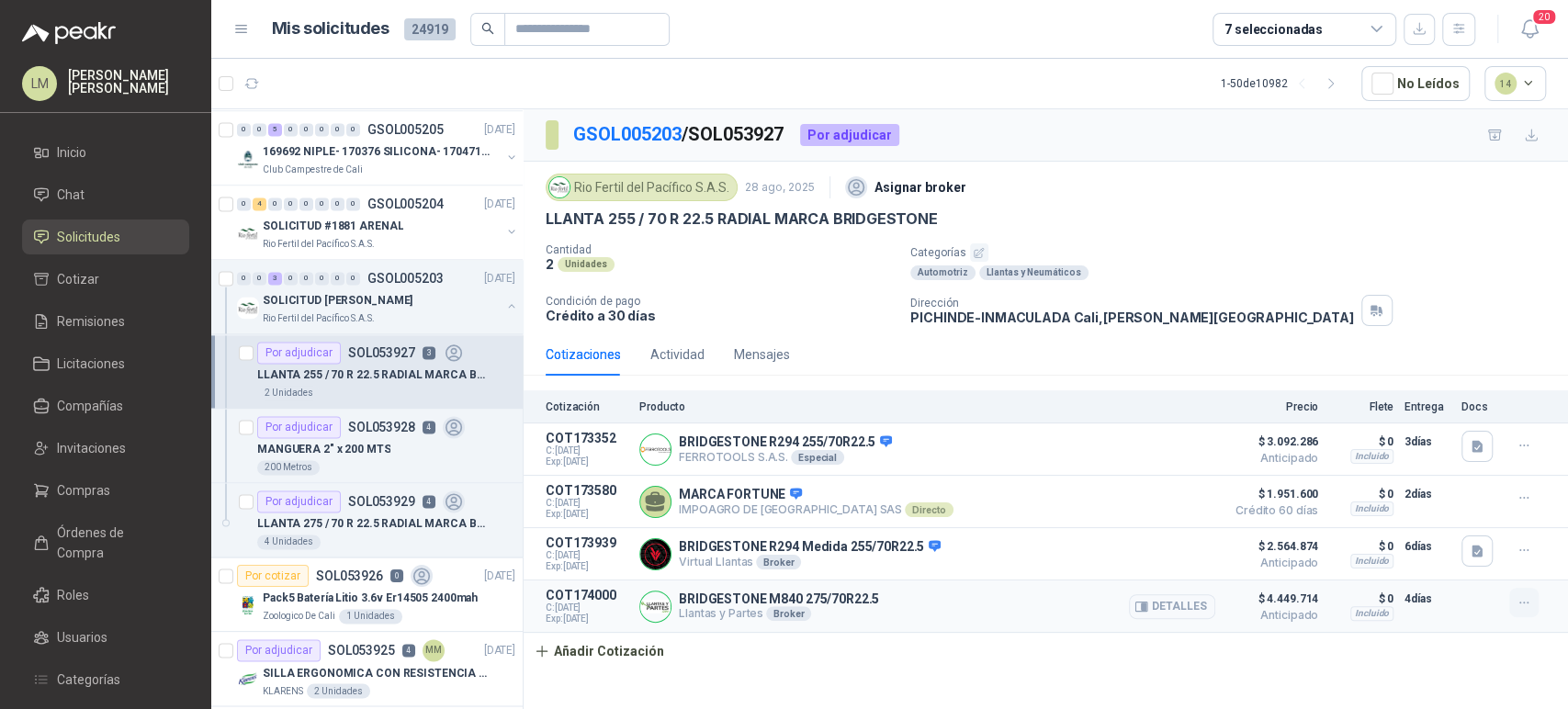
click at [1527, 607] on icon "button" at bounding box center [1524, 603] width 16 height 16
drag, startPoint x: 904, startPoint y: 598, endPoint x: 675, endPoint y: 587, distance: 229.3
click at [675, 587] on article "COT174000 C: 29/08/2025 Exp: 13/09/2025 BRIDGESTONE M840 275/70R22.5 Llantas y …" at bounding box center [1046, 607] width 1044 height 52
copy p "BRIDGESTONE M840 275/70R22.5"
click at [1531, 611] on button "button" at bounding box center [1524, 603] width 29 height 29
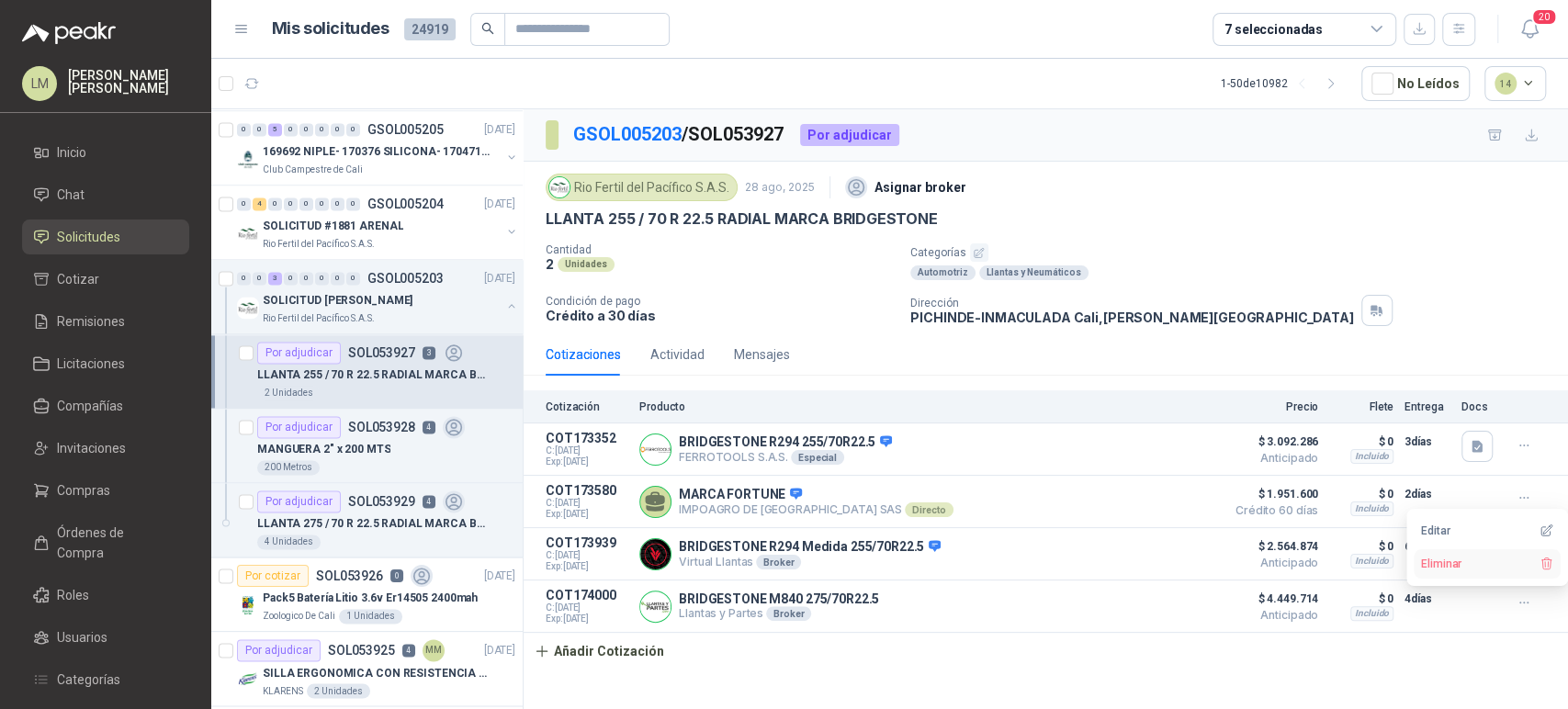
click at [1433, 570] on button "Eliminar" at bounding box center [1487, 564] width 147 height 29
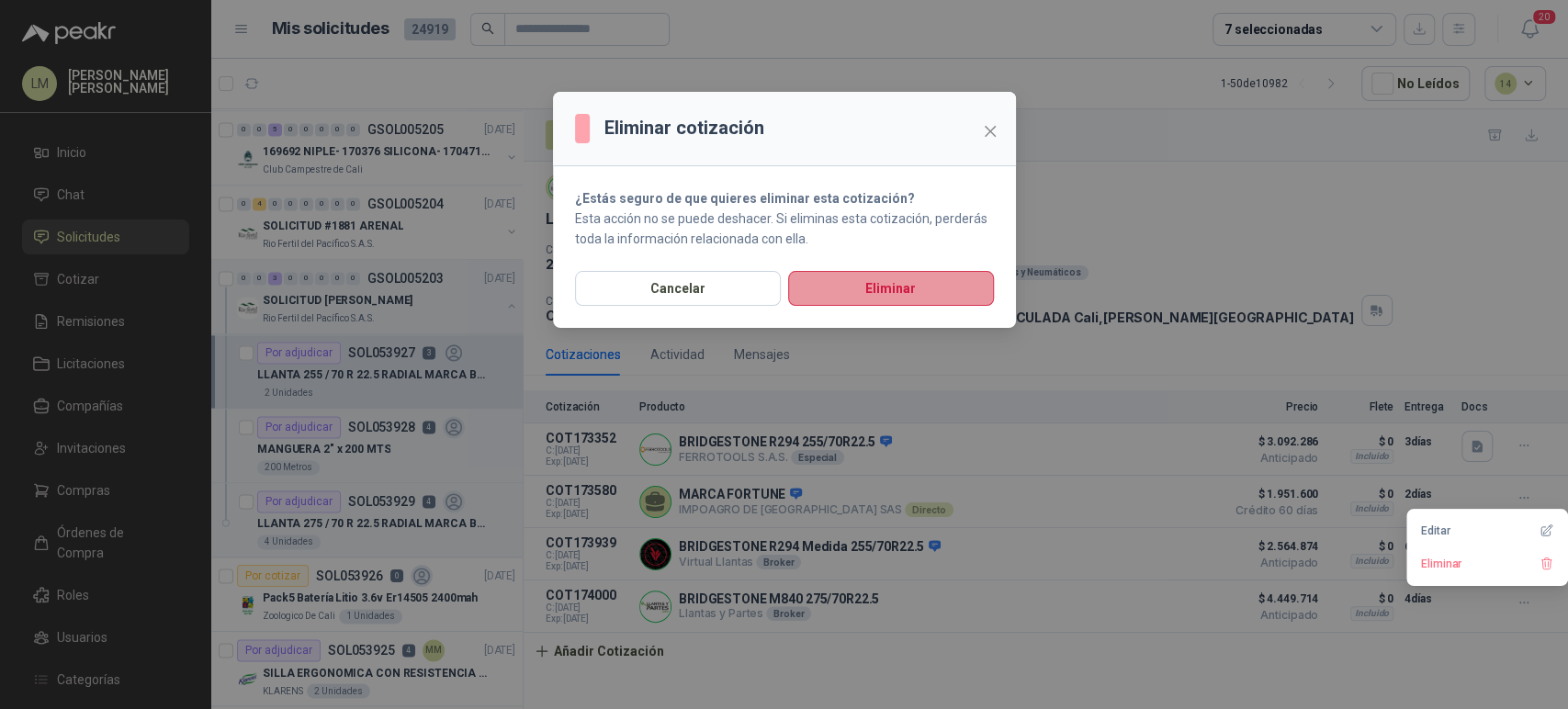
click at [885, 276] on button "Eliminar" at bounding box center [890, 288] width 205 height 35
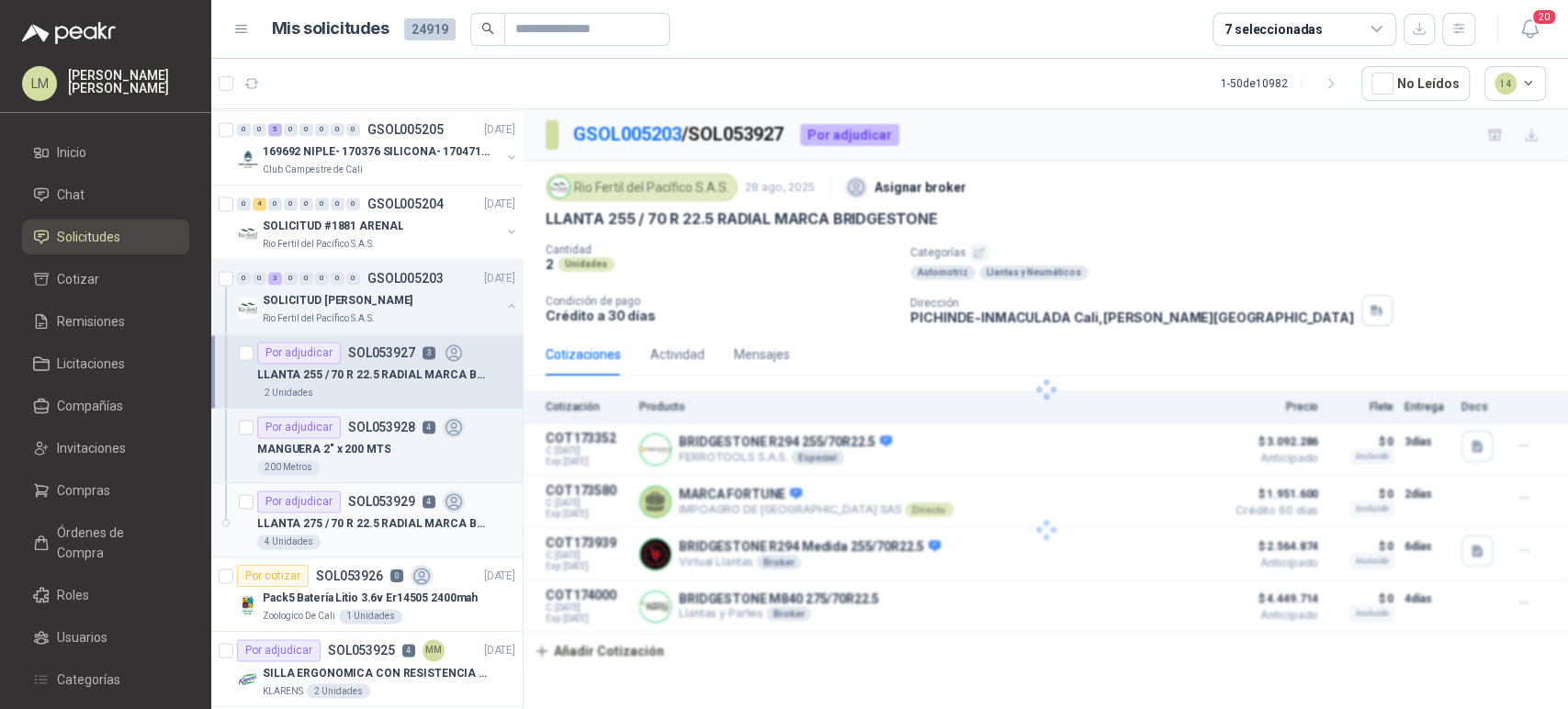
click at [372, 516] on p "LLANTA 275 / 70 R 22.5 RADIAL MARCA BRIDGESTONE" at bounding box center [371, 524] width 228 height 17
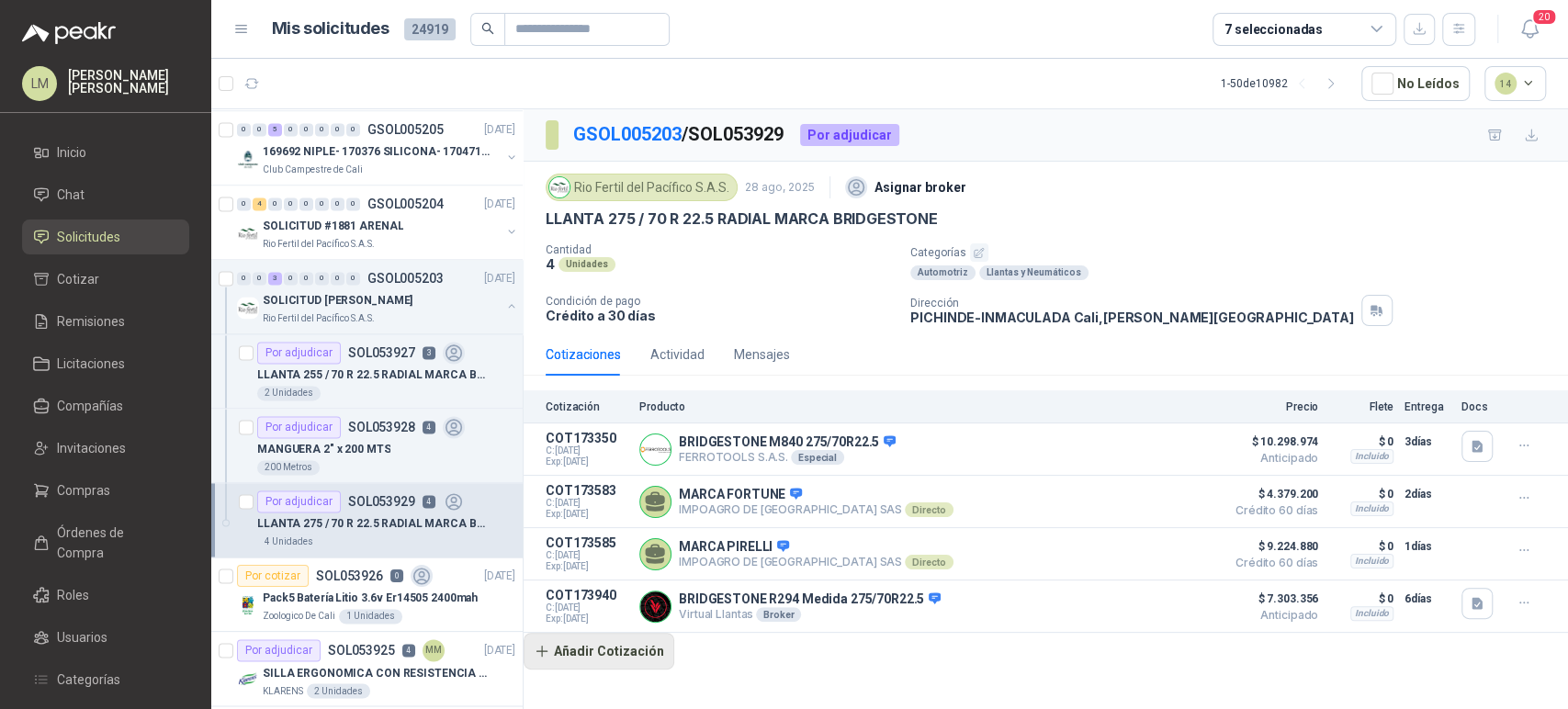
click at [614, 652] on button "Añadir Cotización" at bounding box center [599, 651] width 151 height 37
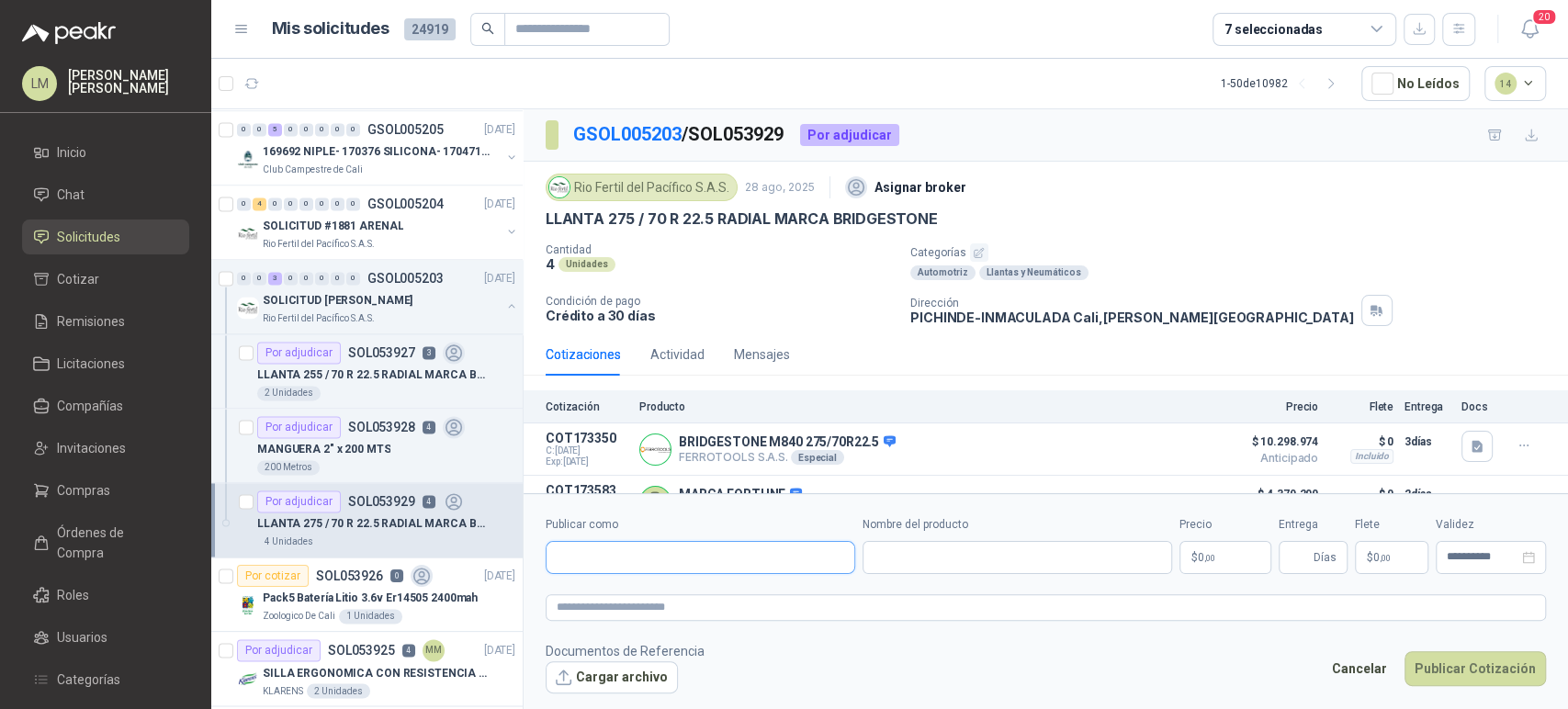
click at [667, 557] on input "Publicar como" at bounding box center [701, 558] width 308 height 31
type input "**********"
click at [599, 594] on p "Llantas y Partes" at bounding box center [630, 598] width 81 height 11
type input "**********"
click at [917, 554] on input "Nombre del producto" at bounding box center [1017, 558] width 309 height 33
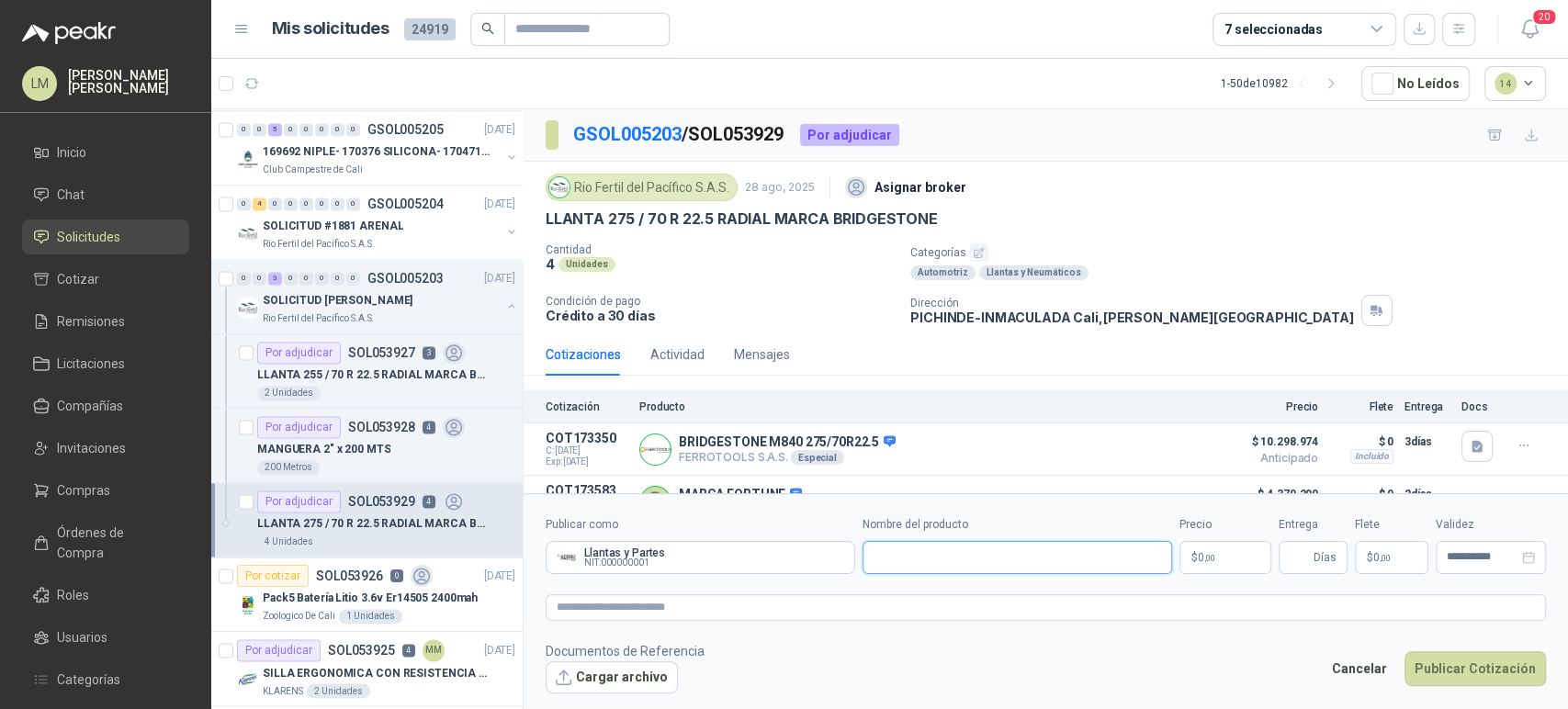
paste input "**********"
type input "**********"
click at [1220, 562] on body "LM Luis Miguel Martinez Inicio Chat Solicitudes Cotizar Remisiones Licitaciones…" at bounding box center [784, 354] width 1568 height 709
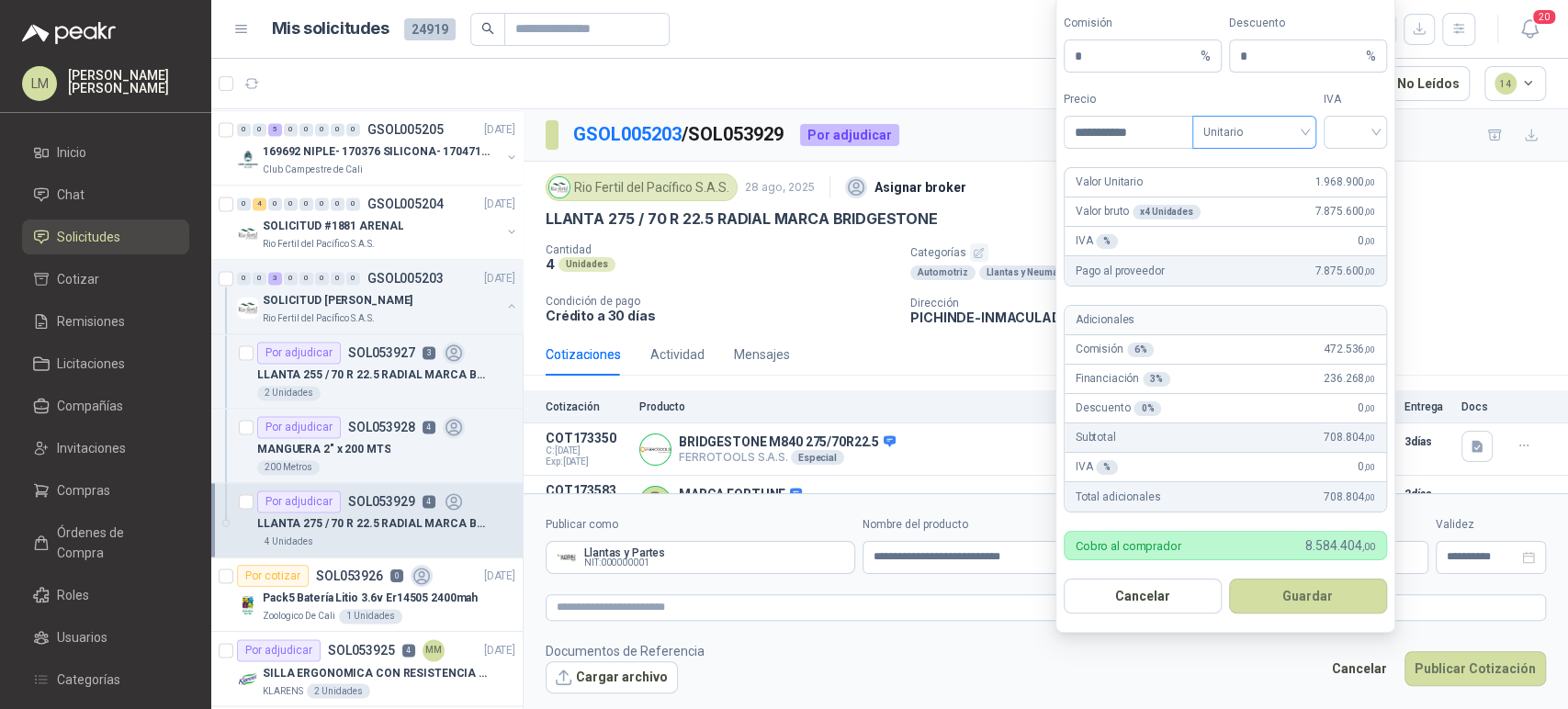
click at [1249, 133] on span "Unitario" at bounding box center [1254, 133] width 102 height 28
type input "**********"
click at [1251, 192] on div "Unitario con IVA" at bounding box center [1254, 201] width 95 height 20
click at [1365, 134] on input "search" at bounding box center [1355, 131] width 41 height 28
click at [1353, 179] on div "19%" at bounding box center [1355, 171] width 34 height 20
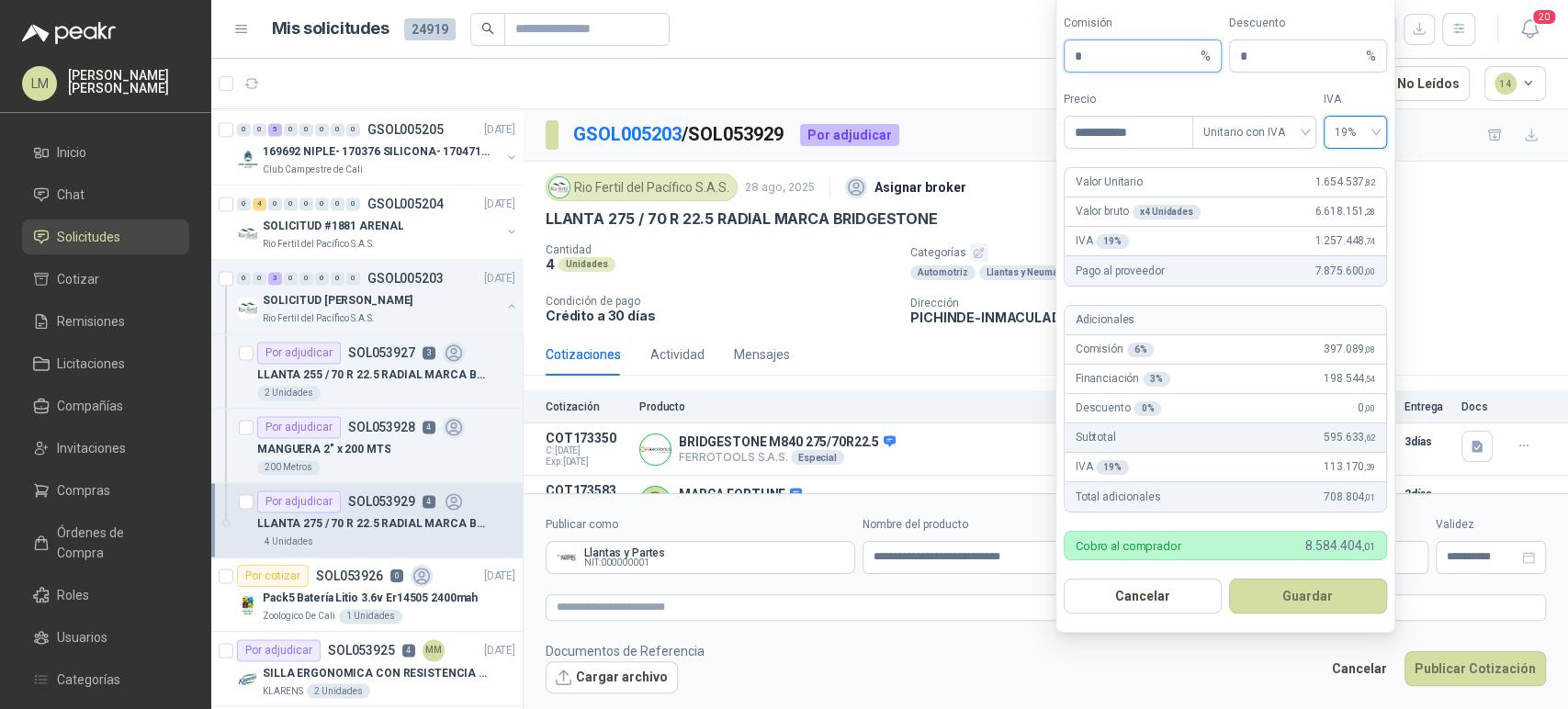
drag, startPoint x: 1080, startPoint y: 52, endPoint x: 1006, endPoint y: 57, distance: 74.2
click at [1006, 57] on body "LM Luis Miguel Martinez Inicio Chat Solicitudes Cotizar Remisiones Licitaciones…" at bounding box center [784, 354] width 1568 height 709
type input "*"
click at [1283, 600] on button "Guardar" at bounding box center [1308, 597] width 158 height 35
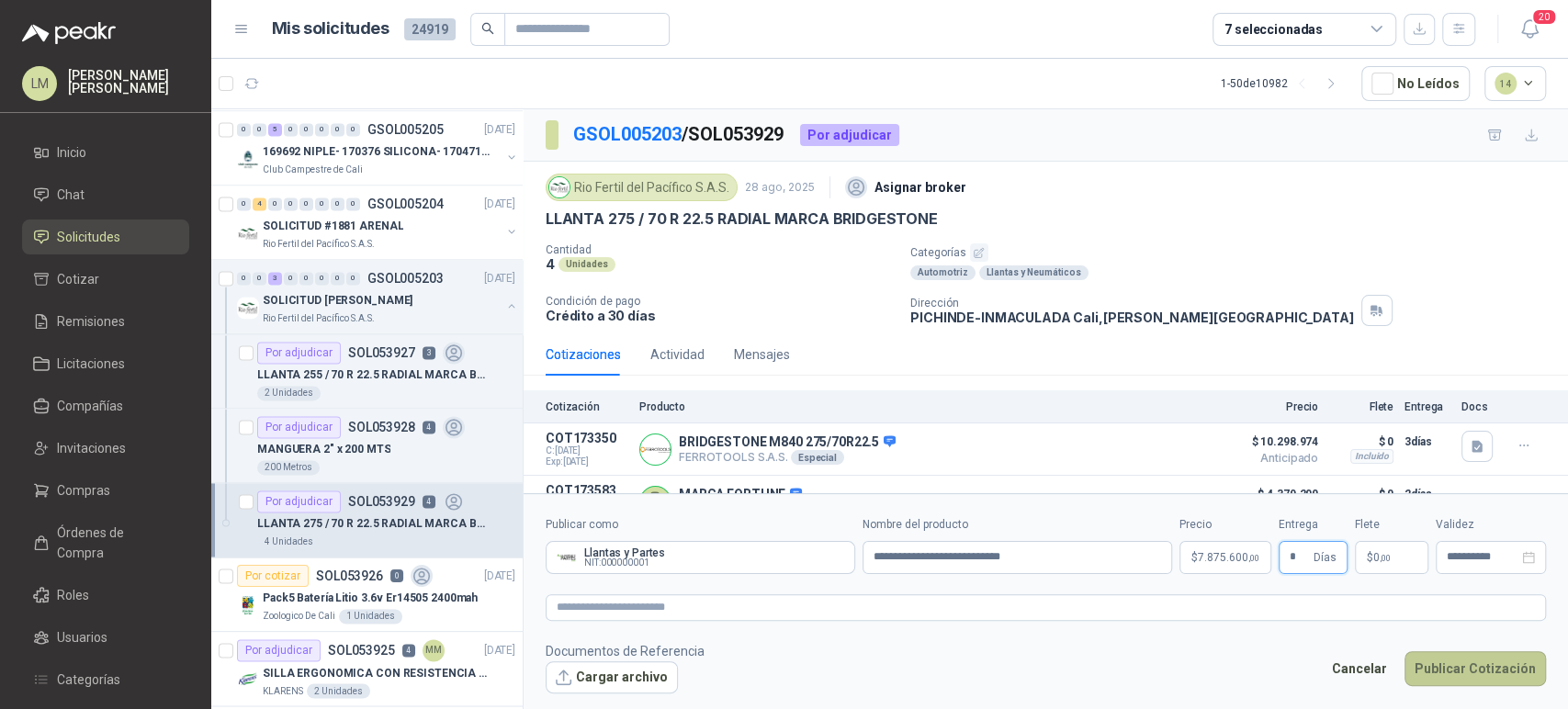
type input "*"
click at [1444, 661] on button "Publicar Cotización" at bounding box center [1475, 668] width 142 height 35
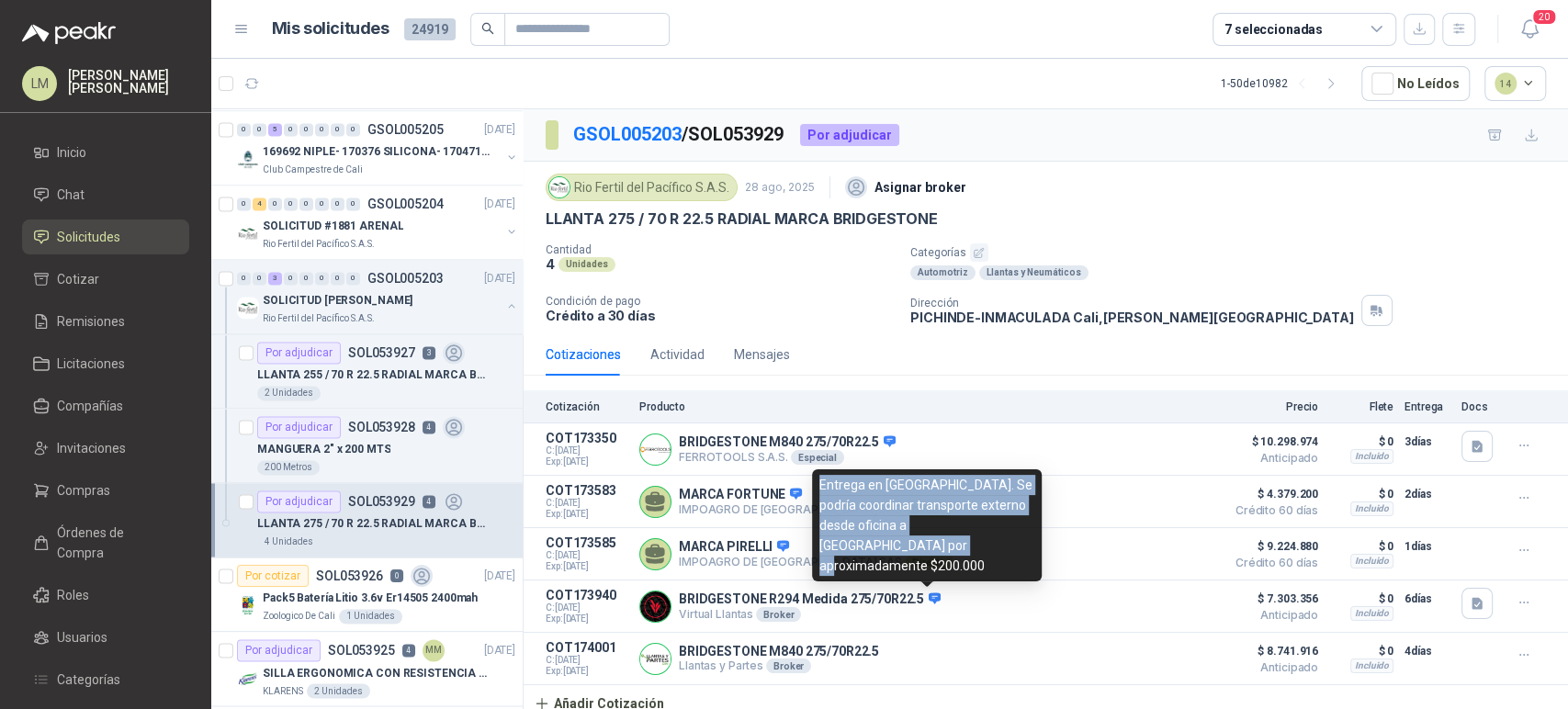
drag, startPoint x: 819, startPoint y: 506, endPoint x: 878, endPoint y: 566, distance: 84.1
click at [878, 566] on div "Entrega en Cali. Se podría coordinar transporte externo desde oficina a Pichind…" at bounding box center [926, 526] width 229 height 112
copy div "Entrega en Cali. Se podría coordinar transporte externo desde oficina a Pichind…"
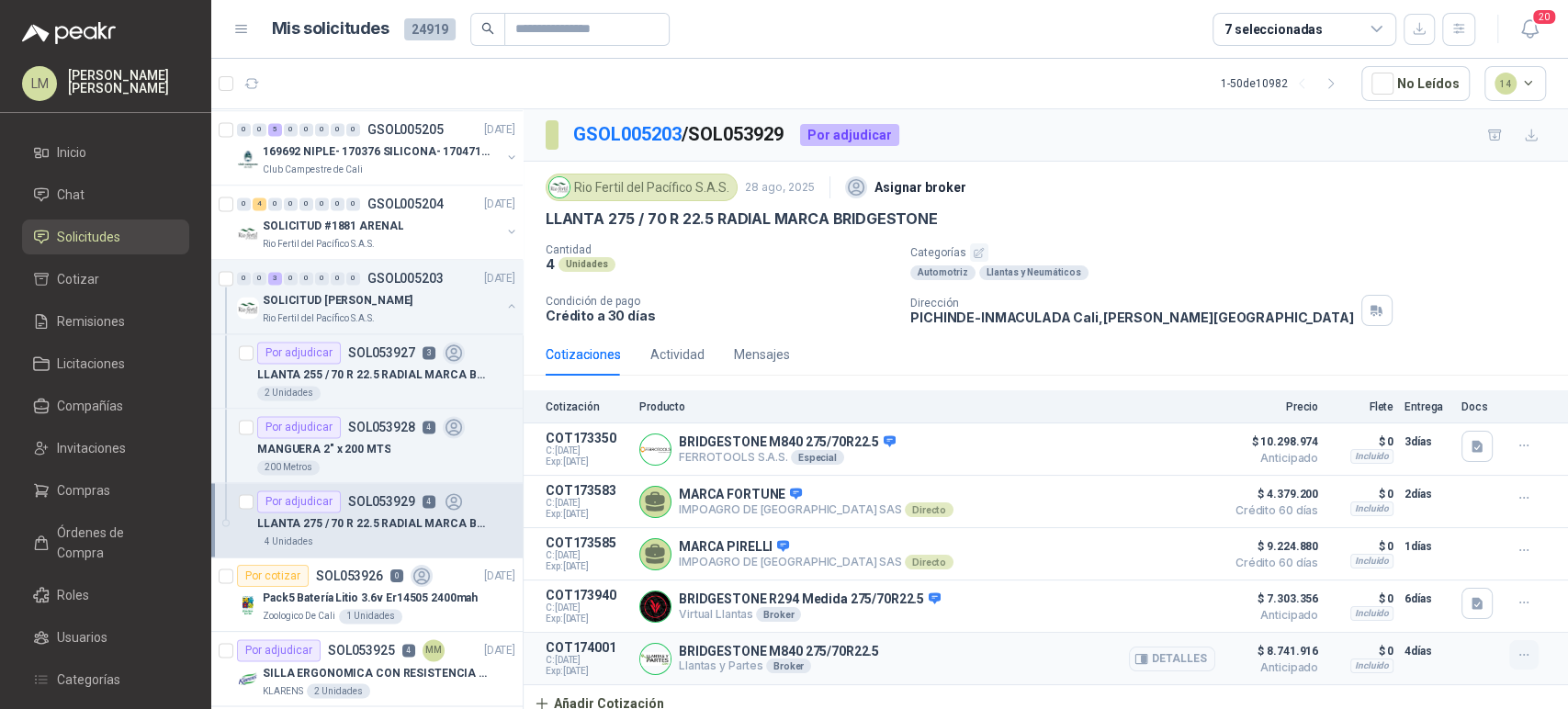
click at [1509, 657] on button "button" at bounding box center [1524, 655] width 29 height 29
click at [1422, 579] on button "Editar" at bounding box center [1487, 584] width 147 height 29
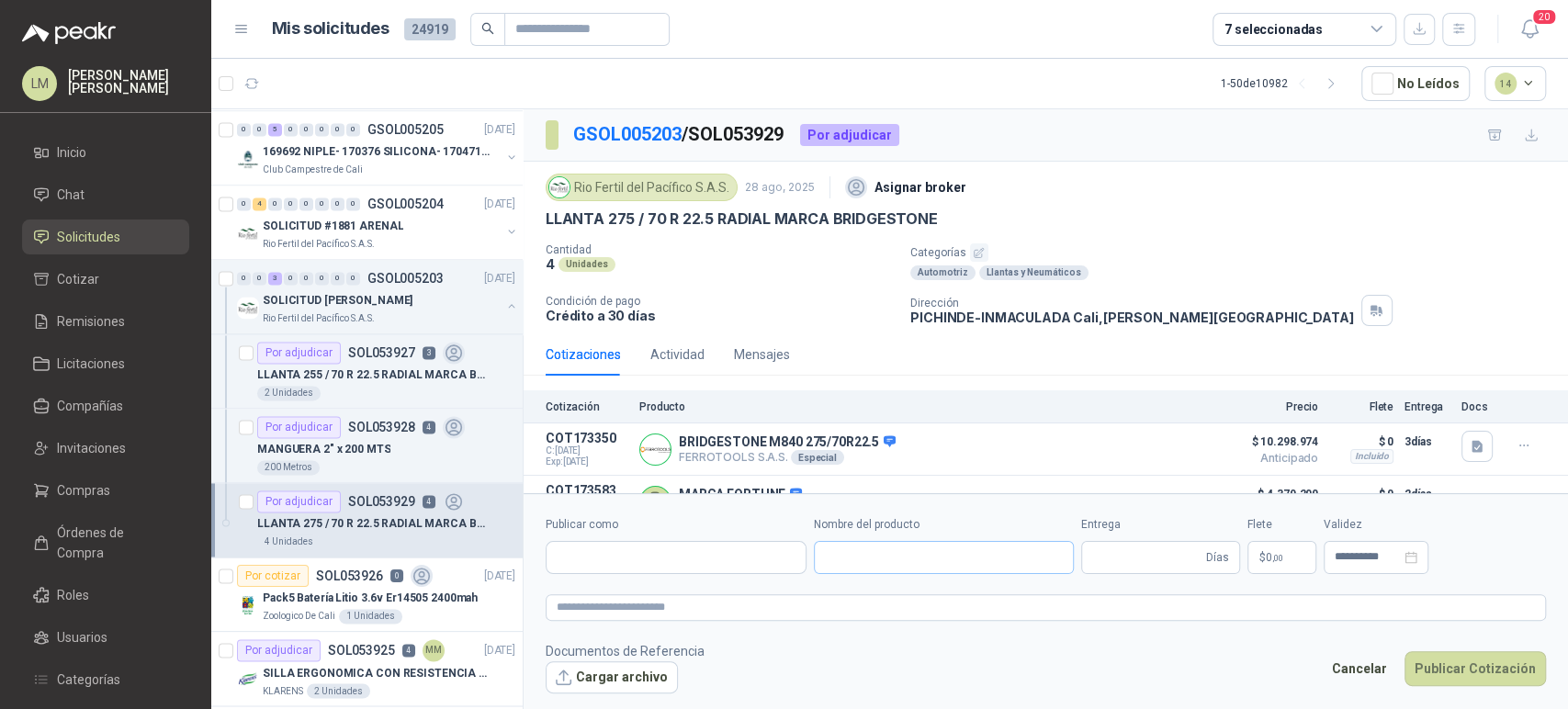
type input "**********"
type input "*"
type input "**********"
click at [971, 597] on textarea at bounding box center [1046, 608] width 1000 height 27
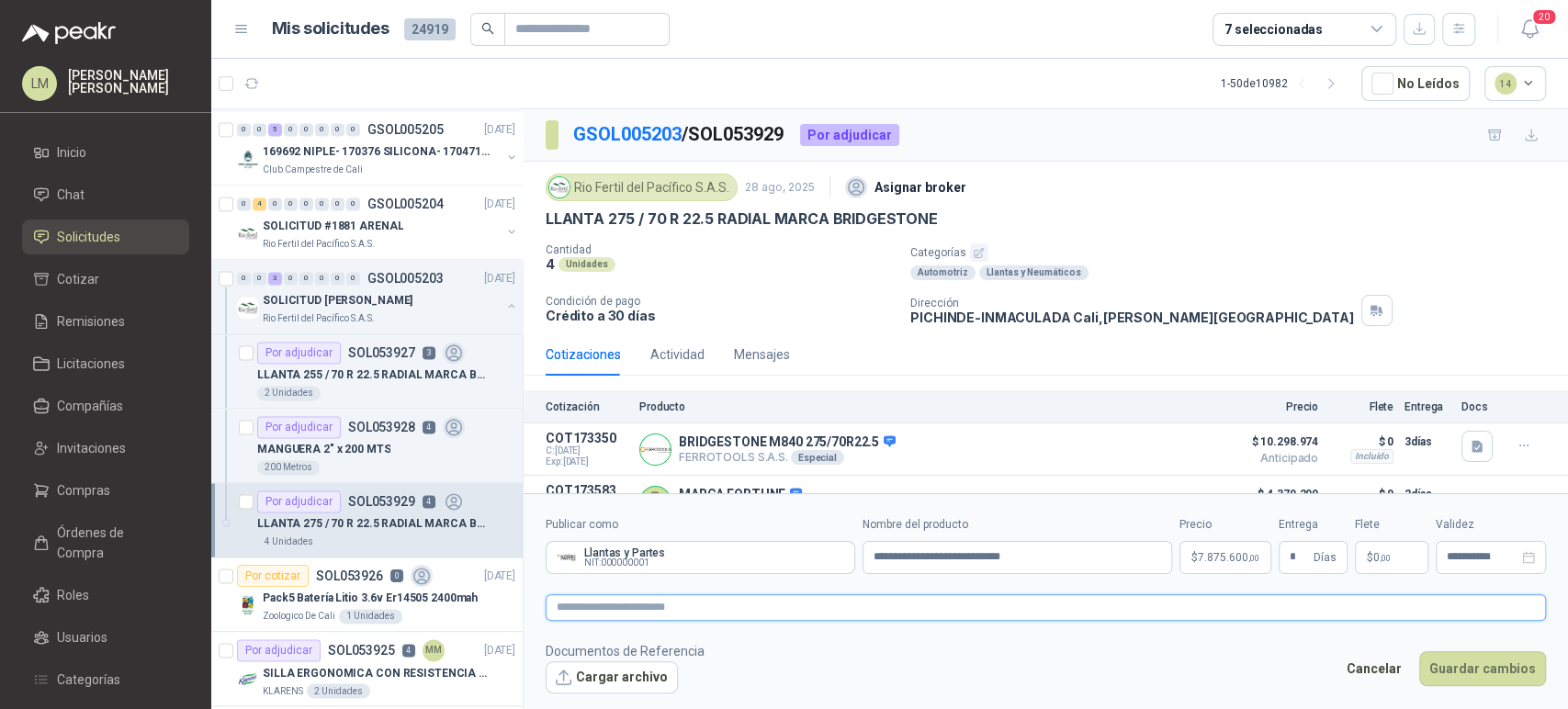
paste textarea "**********"
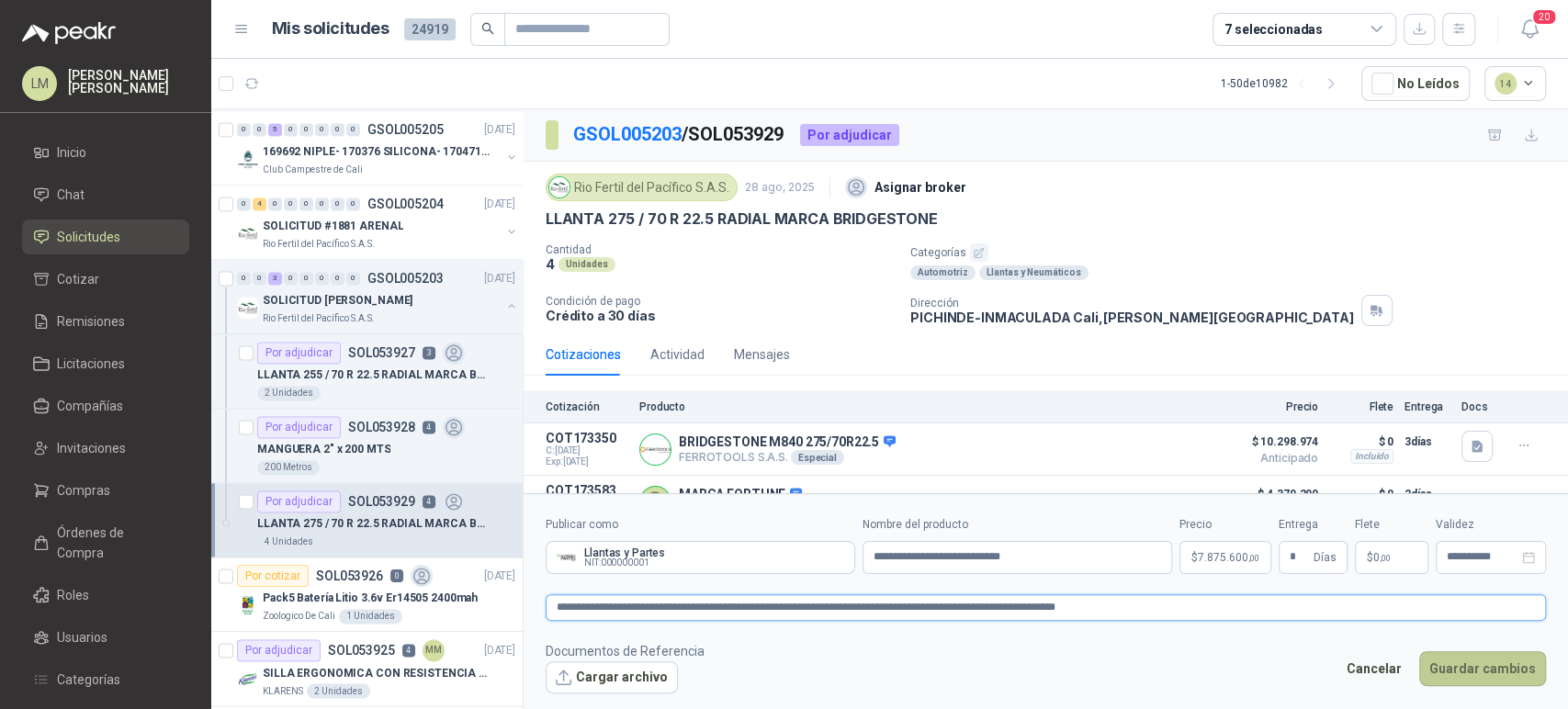
type textarea "**********"
click at [1458, 657] on button "Guardar cambios" at bounding box center [1482, 668] width 127 height 35
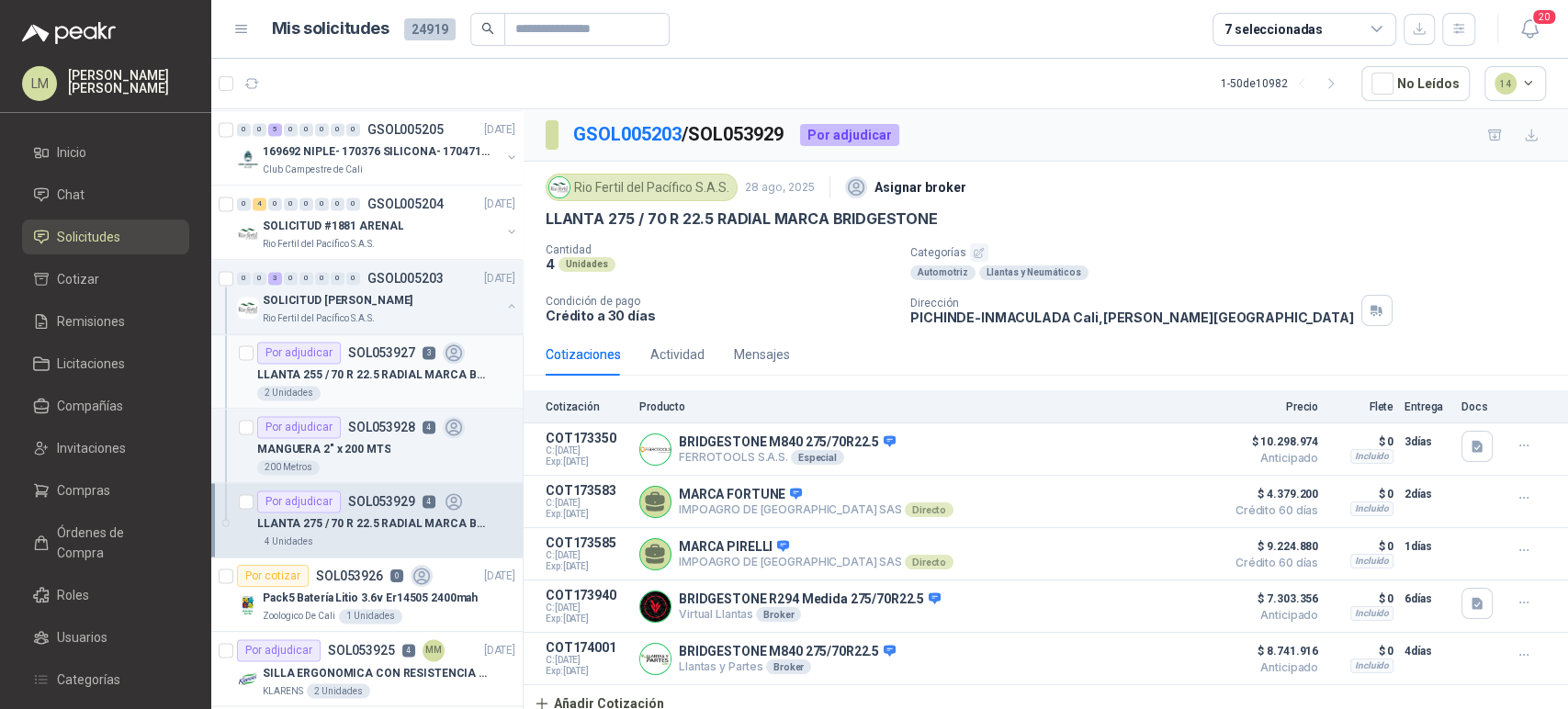
click at [319, 371] on p "LLANTA 255 / 70 R 22.5 RADIAL MARCA BRIDGESTONE" at bounding box center [371, 375] width 228 height 17
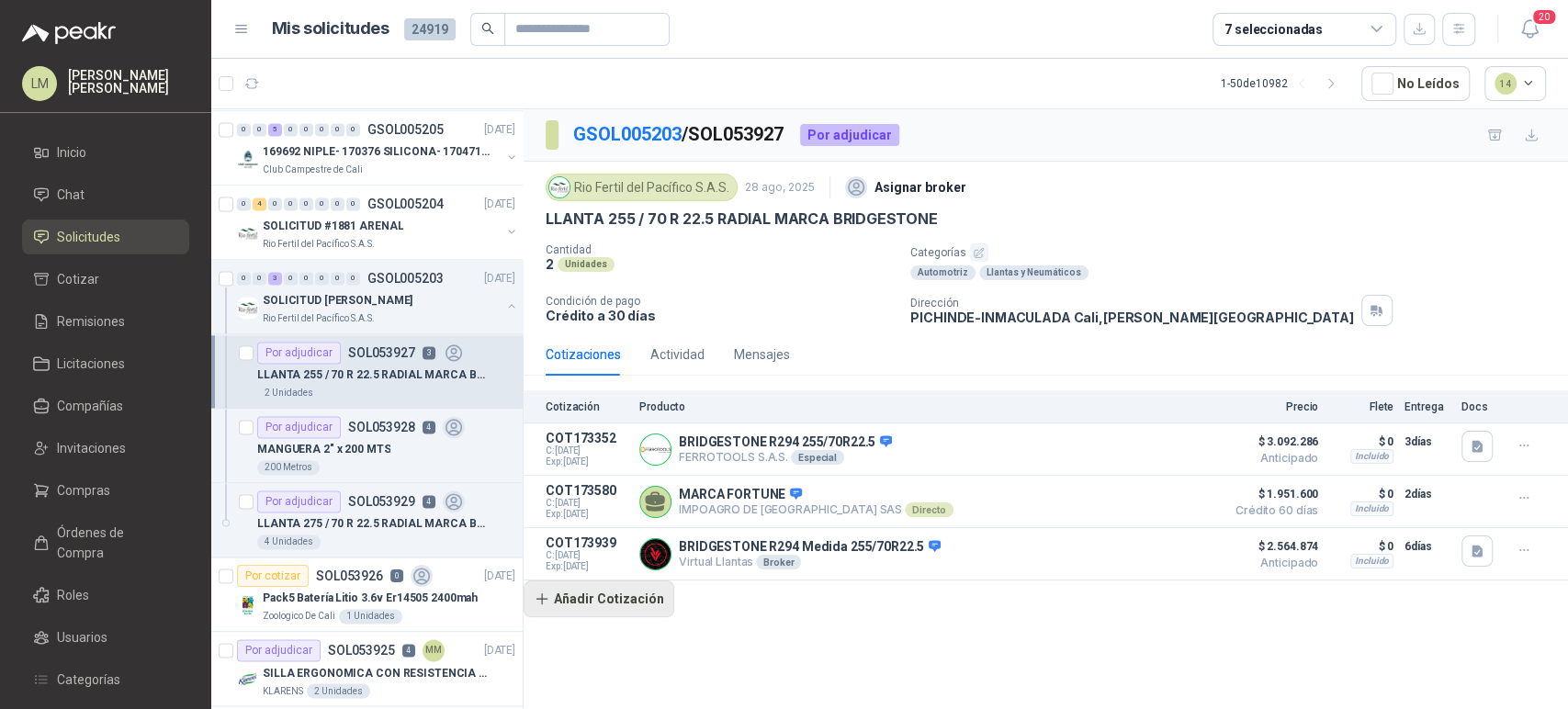
click at [595, 598] on button "Añadir Cotización" at bounding box center [599, 599] width 151 height 37
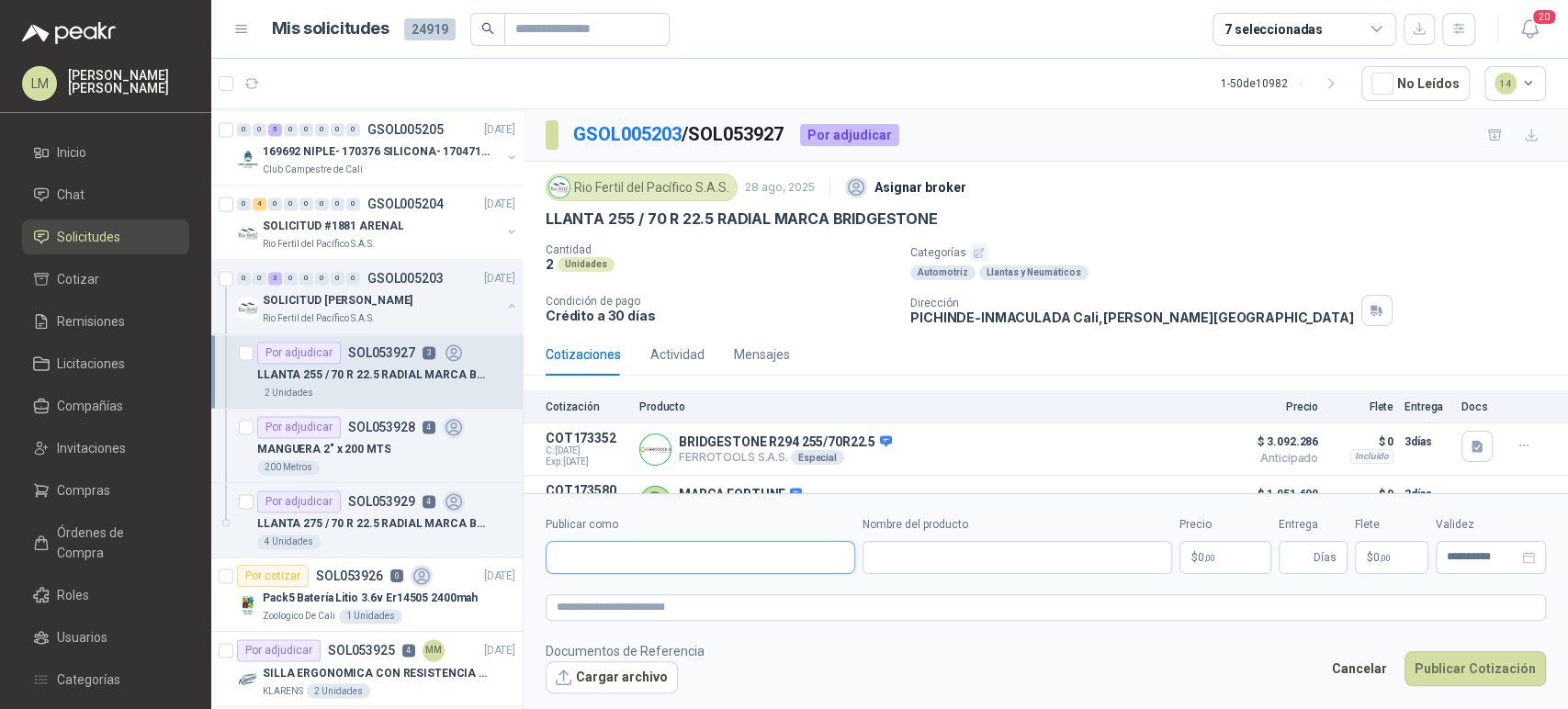
click at [667, 572] on input "Publicar como" at bounding box center [701, 558] width 308 height 31
type input "**********"
click at [613, 599] on p "Llantas y Partes" at bounding box center [630, 598] width 81 height 11
type input "**********"
click at [928, 564] on input "Nombre del producto" at bounding box center [1017, 558] width 309 height 33
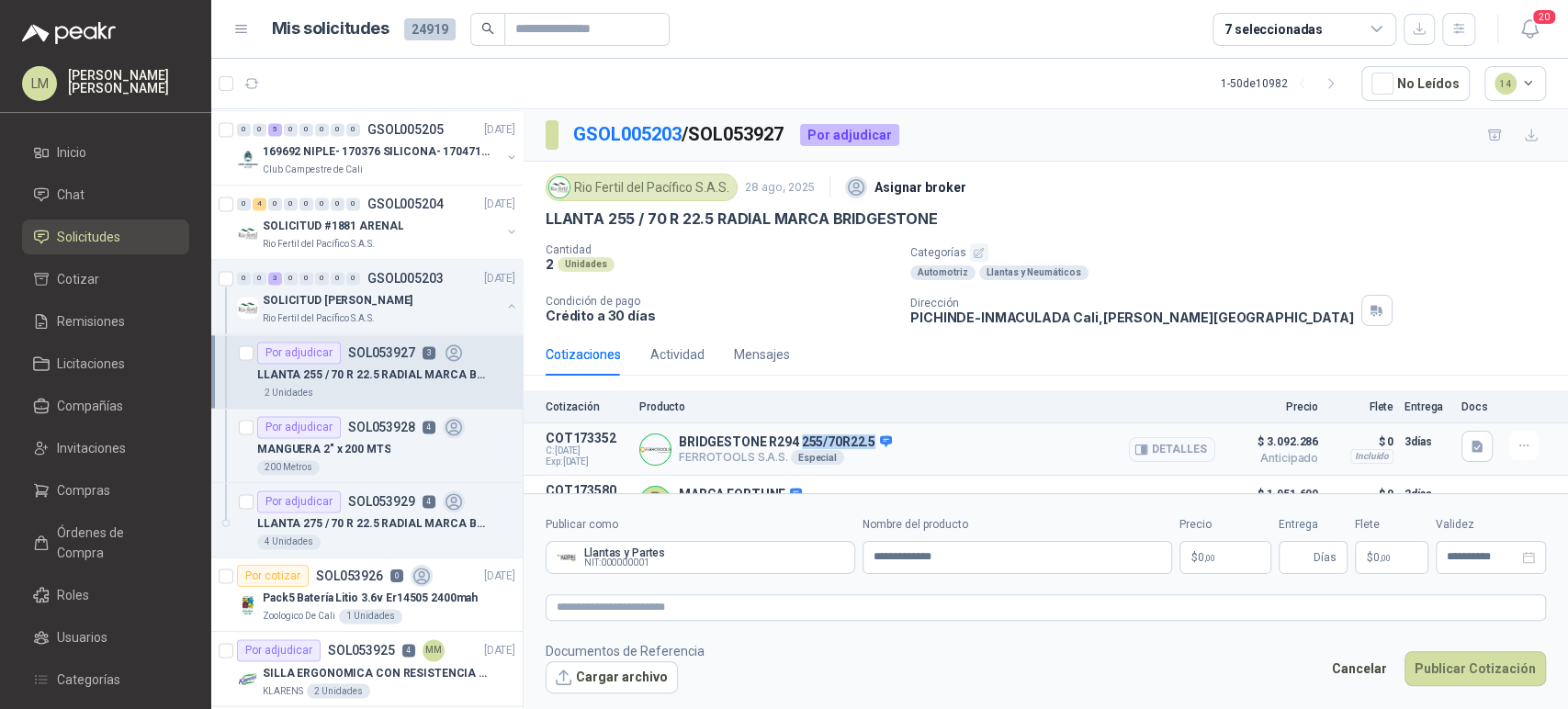
drag, startPoint x: 801, startPoint y: 437, endPoint x: 872, endPoint y: 438, distance: 71.0
click at [872, 438] on p "BRIDGESTONE R294 255/70R22.5" at bounding box center [784, 443] width 213 height 17
copy p "255/70R22.5"
click at [1016, 568] on input "**********" at bounding box center [1017, 558] width 309 height 33
paste input "**********"
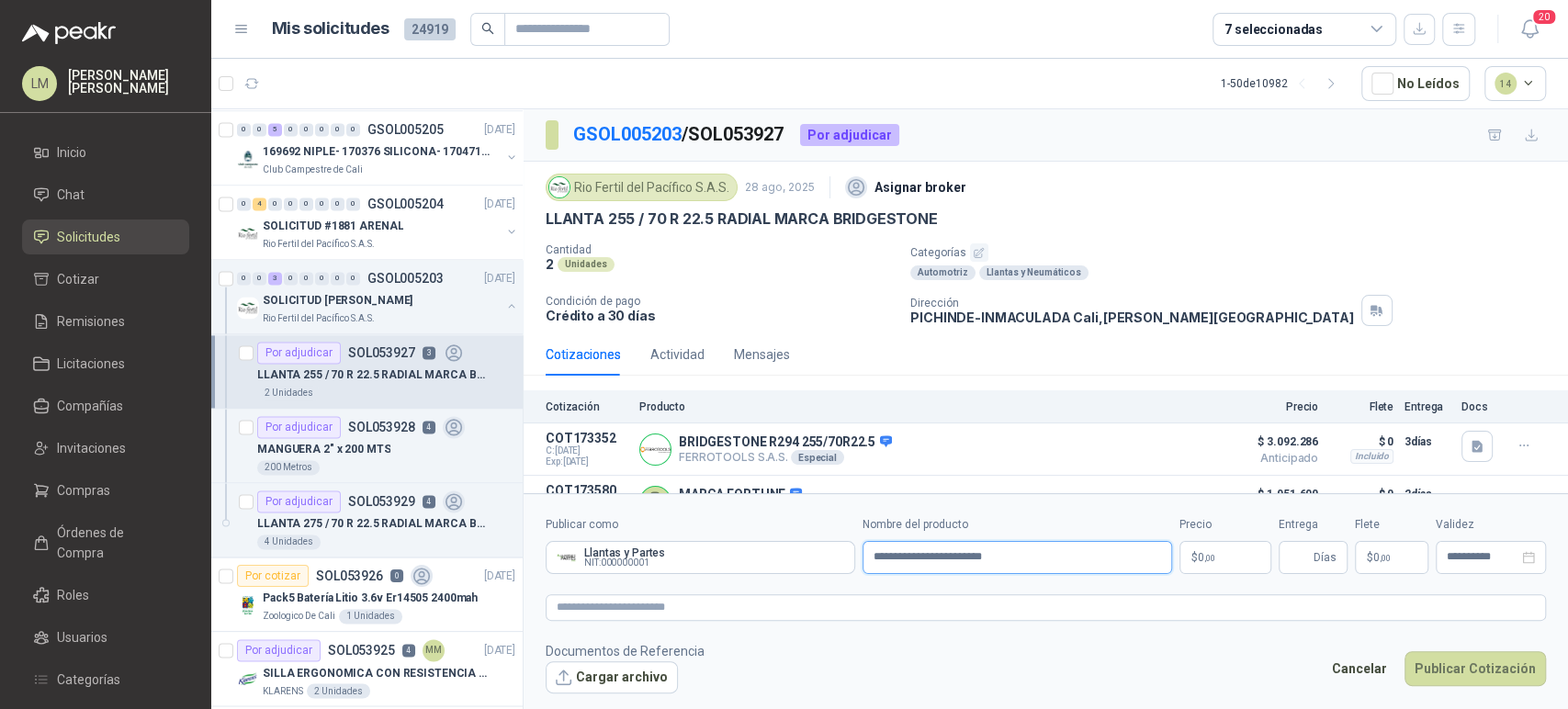
type input "**********"
click at [1207, 559] on body "LM Luis Miguel Martinez Inicio Chat Solicitudes Cotizar Remisiones Licitaciones…" at bounding box center [784, 354] width 1568 height 709
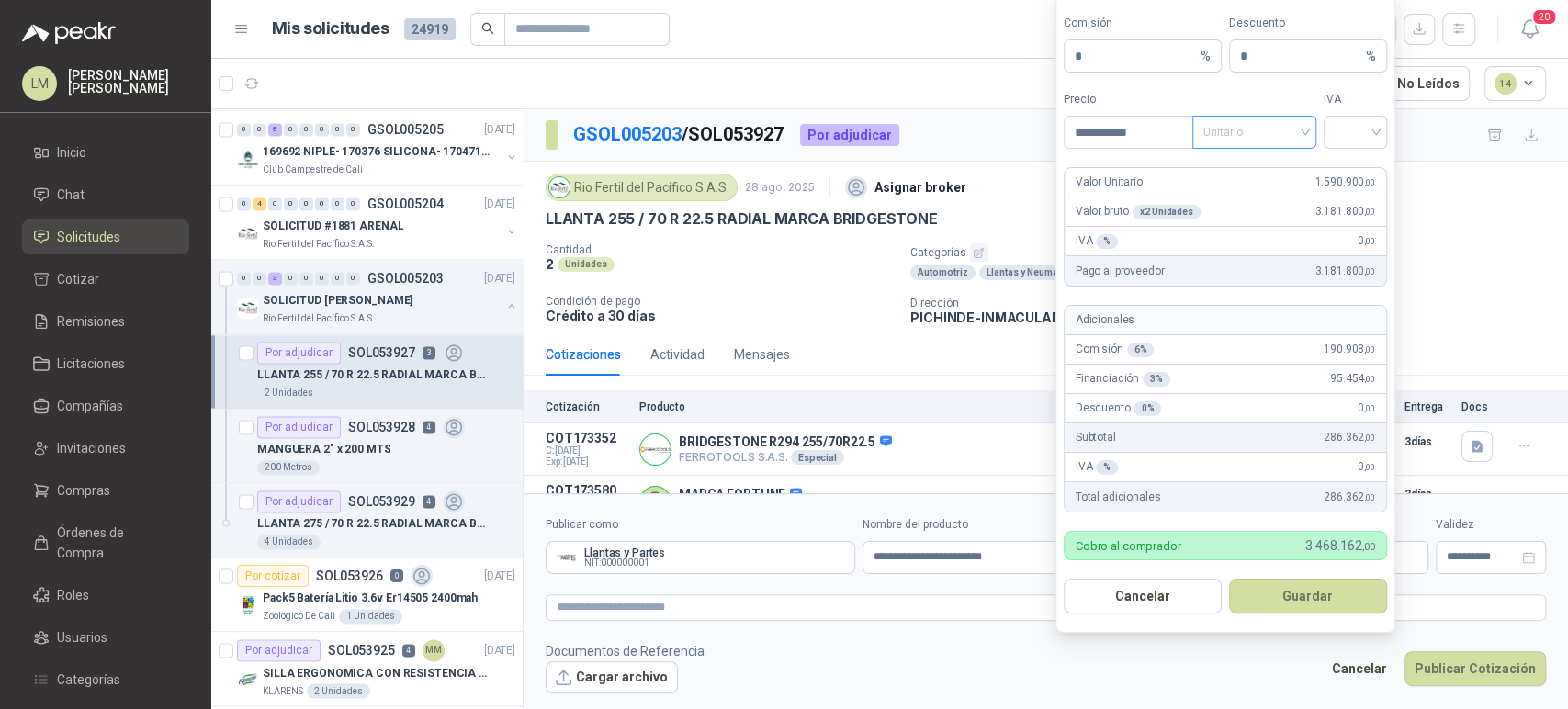
click at [1239, 131] on span "Unitario" at bounding box center [1254, 133] width 102 height 28
type input "**********"
click at [1239, 199] on div "Unitario con IVA" at bounding box center [1254, 201] width 95 height 20
click at [1340, 145] on input "search" at bounding box center [1355, 131] width 41 height 28
click at [1342, 168] on div "19%" at bounding box center [1355, 171] width 34 height 20
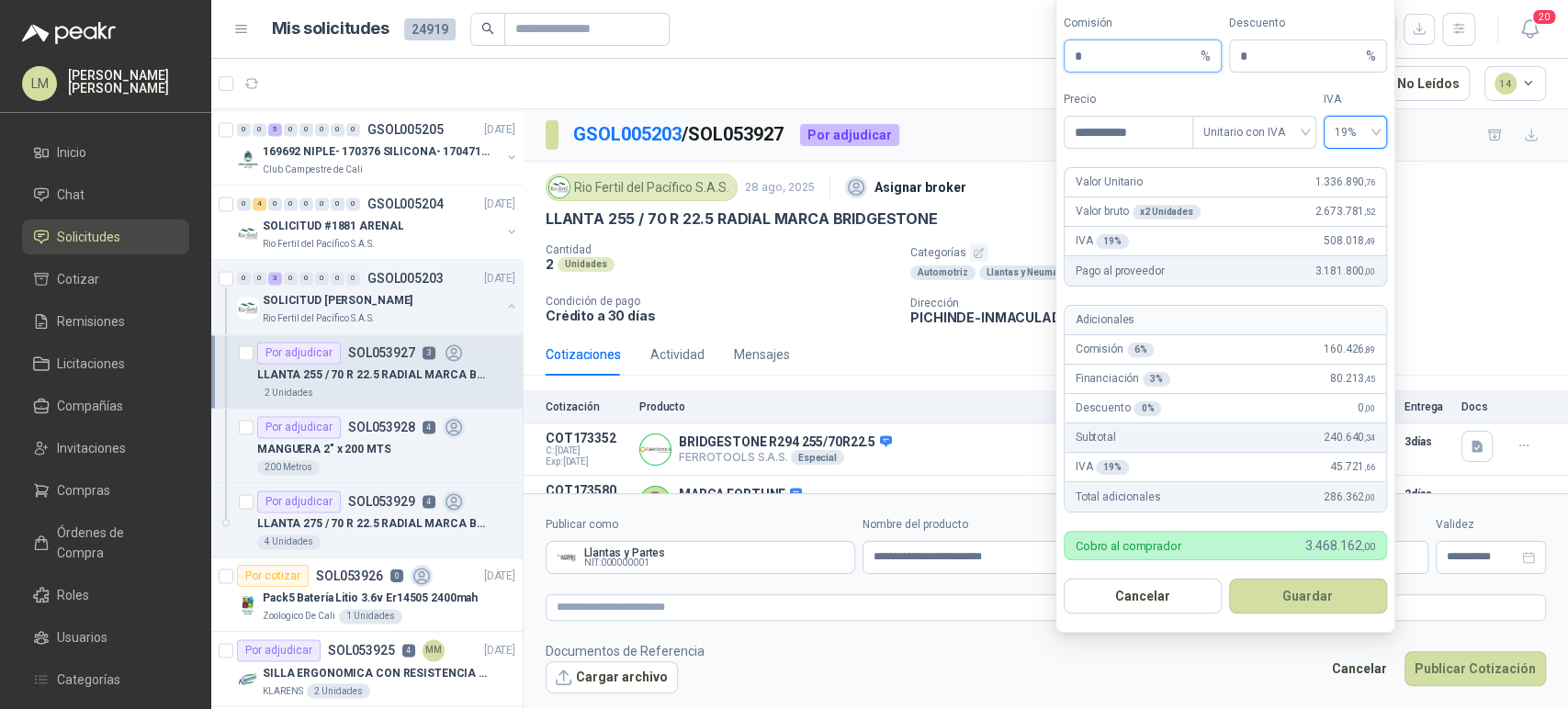
drag, startPoint x: 1115, startPoint y: 61, endPoint x: 998, endPoint y: 55, distance: 117.2
click at [998, 55] on body "LM Luis Miguel Martinez Inicio Chat Solicitudes Cotizar Remisiones Licitaciones…" at bounding box center [784, 354] width 1568 height 709
type input "**"
click at [1301, 595] on button "Guardar" at bounding box center [1308, 597] width 158 height 35
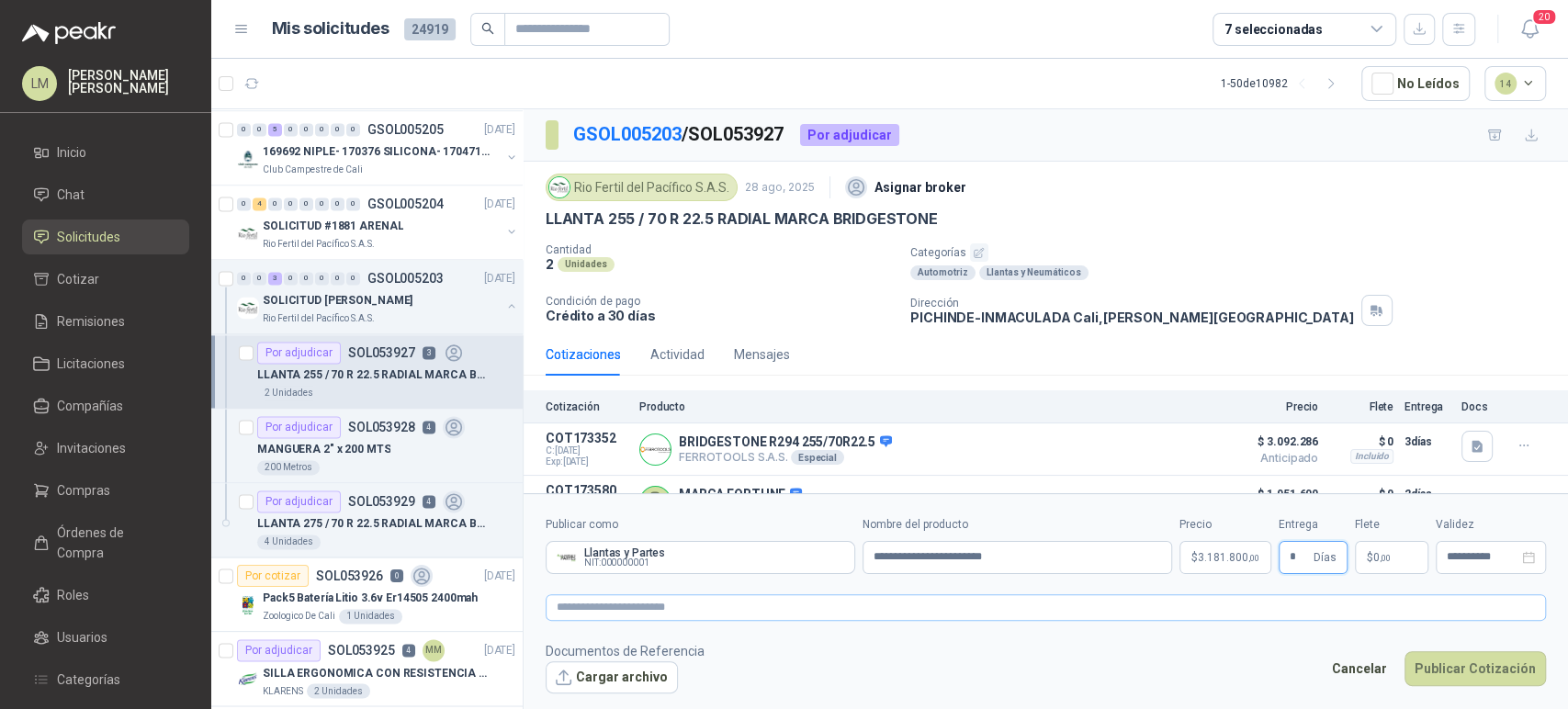
type input "*"
click at [997, 611] on textarea at bounding box center [1046, 608] width 1000 height 27
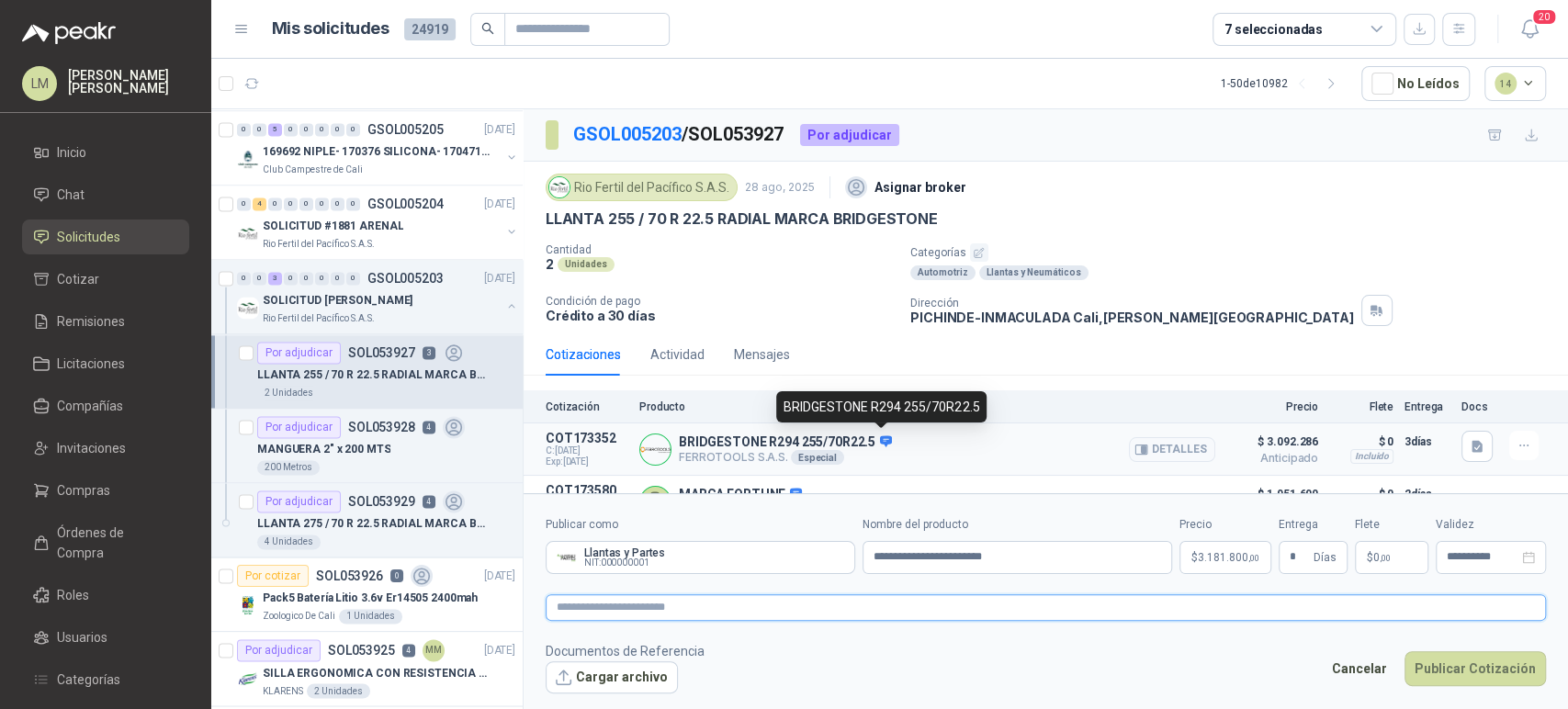
scroll to position [88, 0]
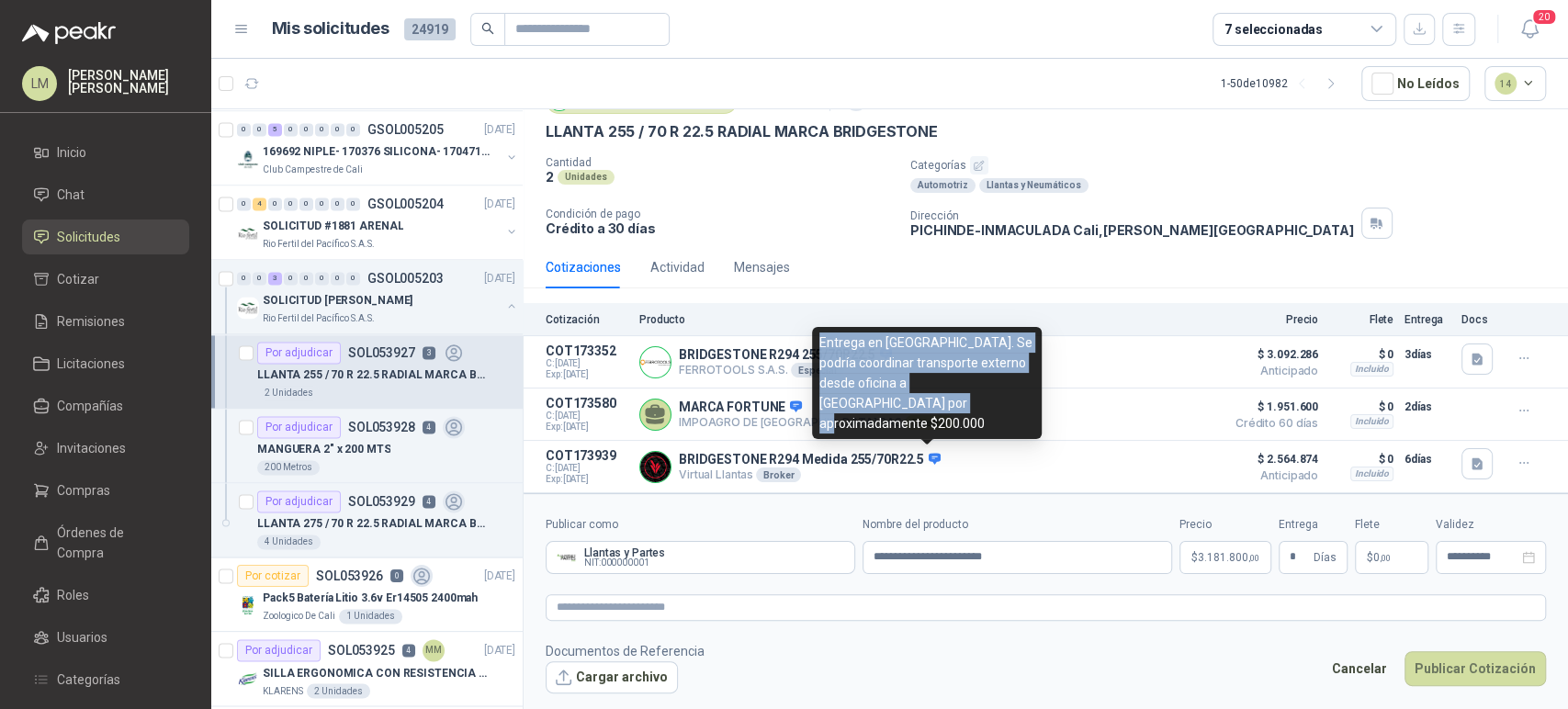
drag, startPoint x: 822, startPoint y: 363, endPoint x: 889, endPoint y: 418, distance: 86.7
click at [889, 418] on div "Entrega en Cali. Se podría coordinar transporte externo desde oficina a Pichind…" at bounding box center [926, 383] width 229 height 112
copy div "Entrega en Cali. Se podría coordinar transporte externo desde oficina a Pichind…"
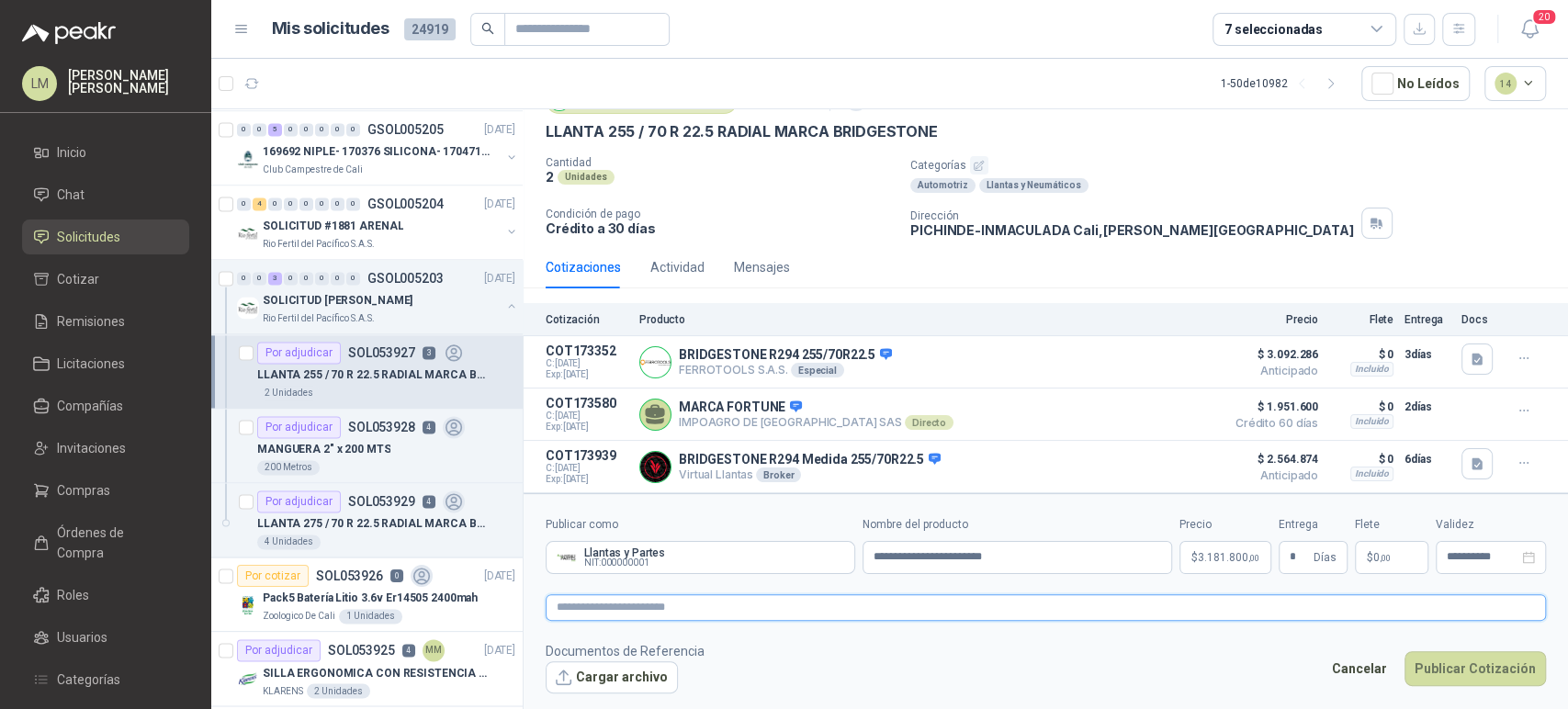
click at [978, 604] on textarea at bounding box center [1046, 608] width 1000 height 27
paste textarea "**********"
type textarea "**********"
drag, startPoint x: 1067, startPoint y: 608, endPoint x: 1080, endPoint y: 612, distance: 13.6
click at [1080, 612] on textarea "**********" at bounding box center [1046, 608] width 1000 height 27
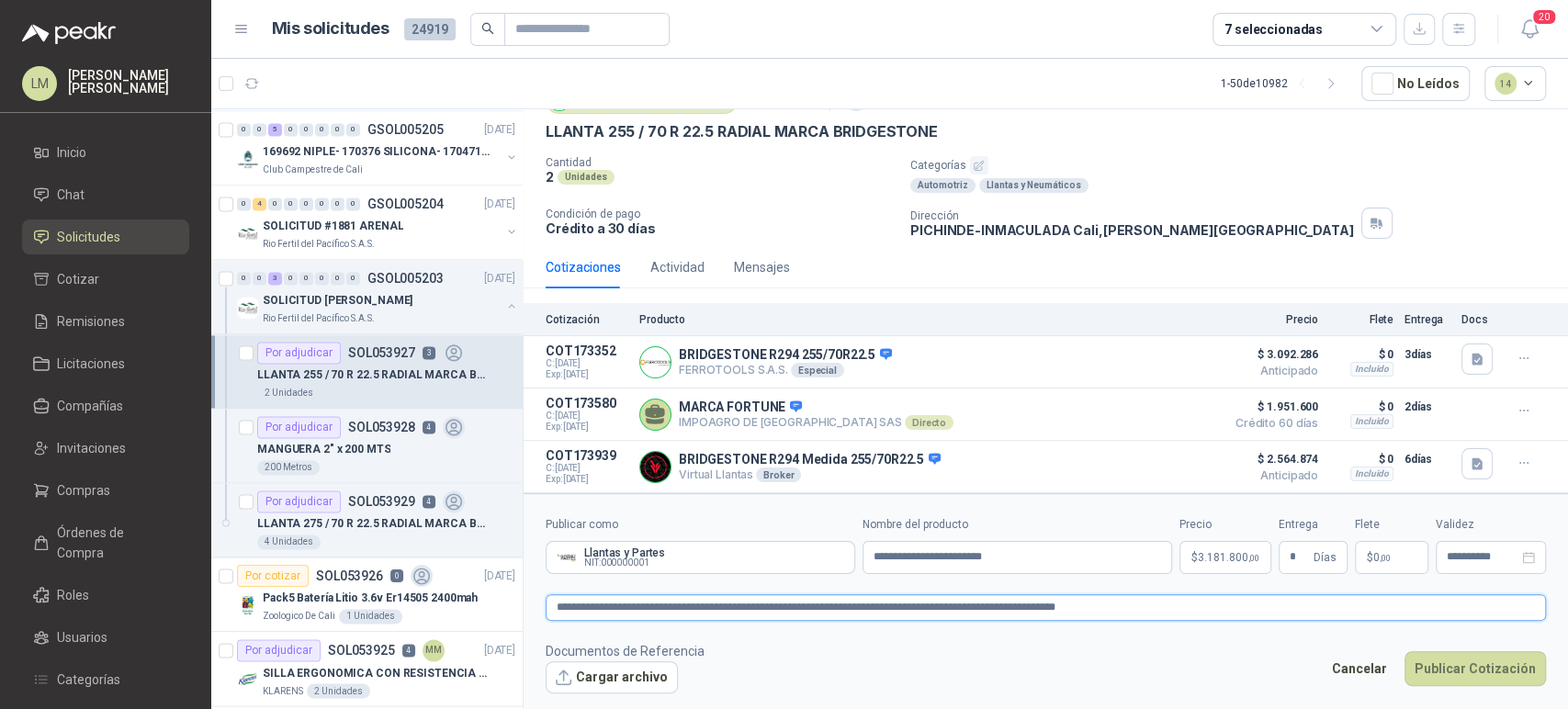
type textarea "**********"
click at [1449, 671] on button "Publicar Cotización" at bounding box center [1475, 668] width 142 height 35
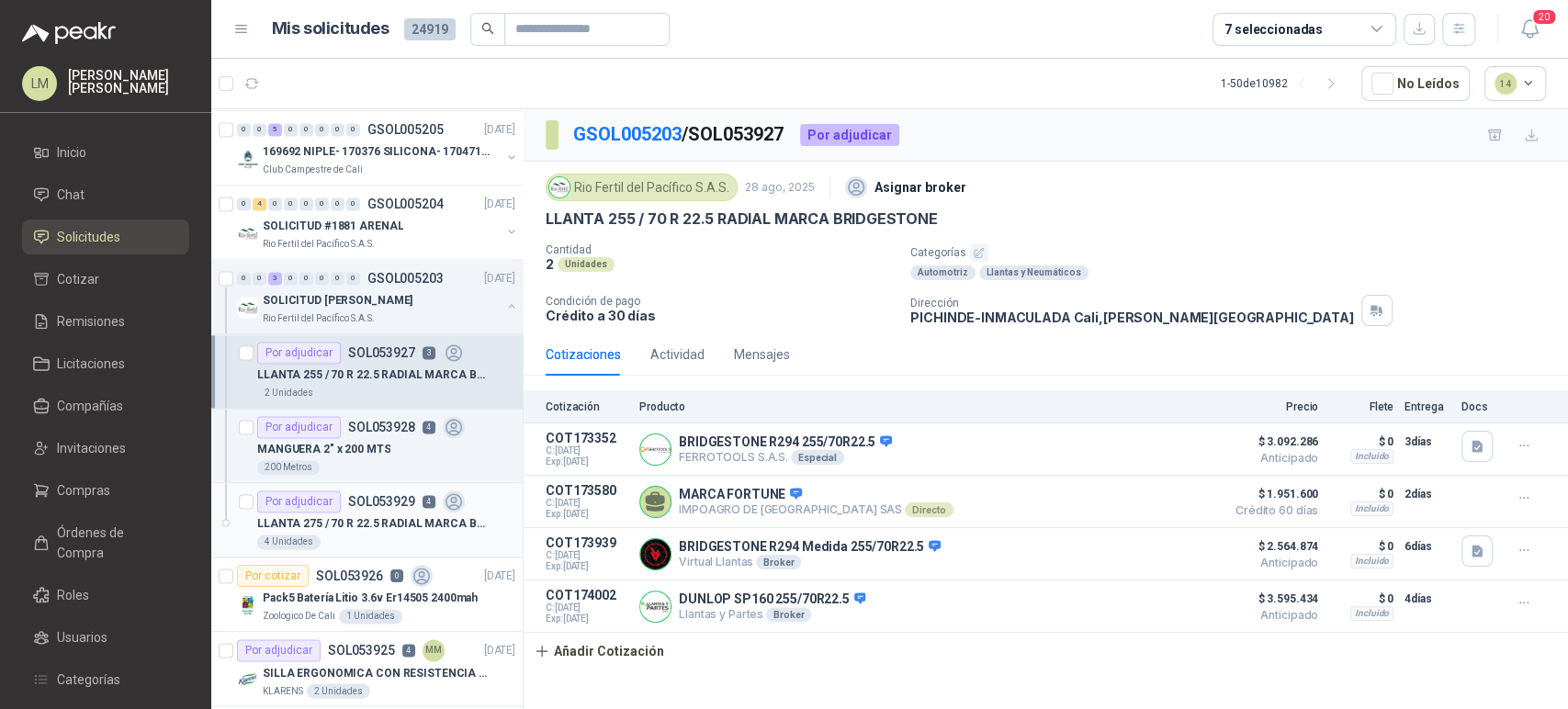
click at [350, 516] on p "LLANTA 275 / 70 R 22.5 RADIAL MARCA BRIDGESTONE" at bounding box center [371, 524] width 228 height 17
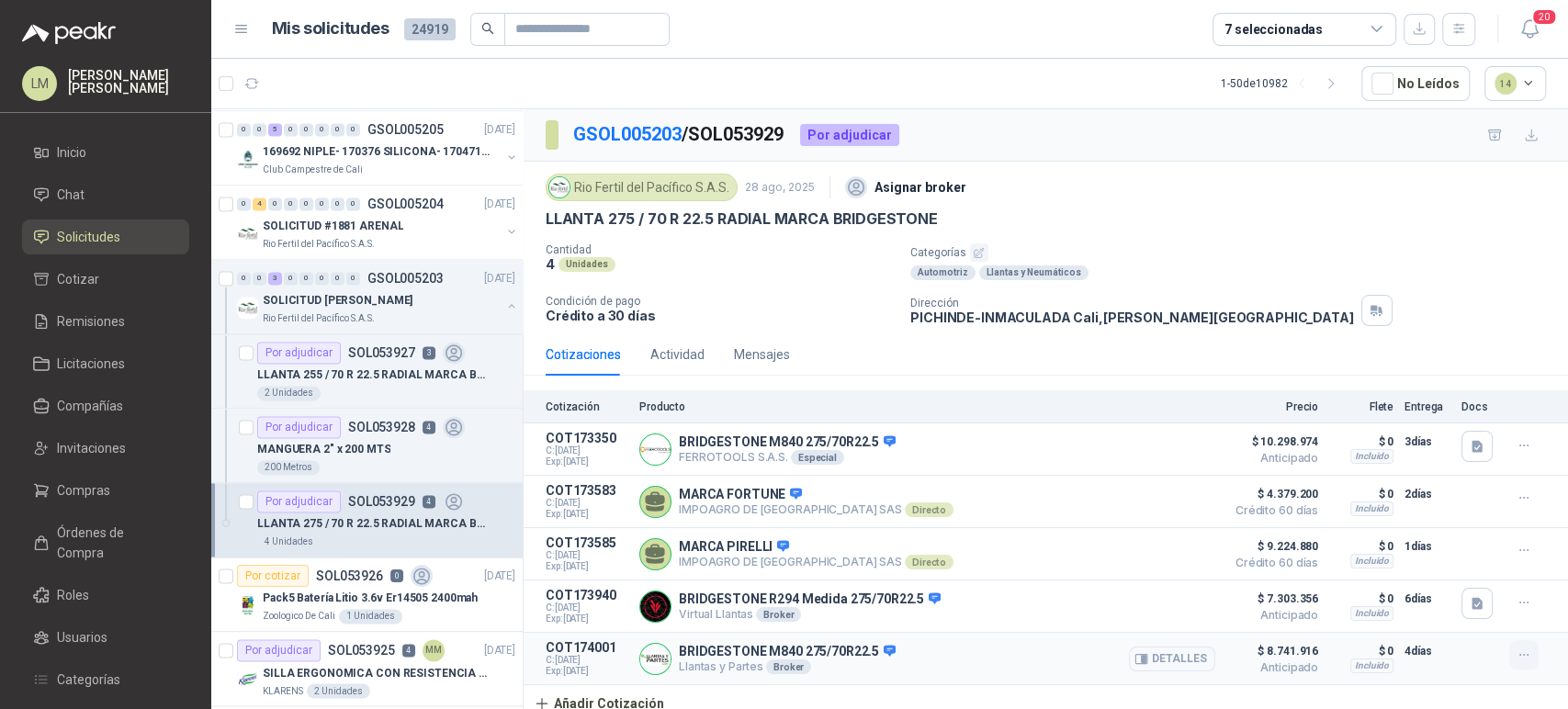
click at [1514, 667] on button "button" at bounding box center [1524, 655] width 29 height 29
click at [1454, 583] on button "Editar" at bounding box center [1487, 584] width 147 height 29
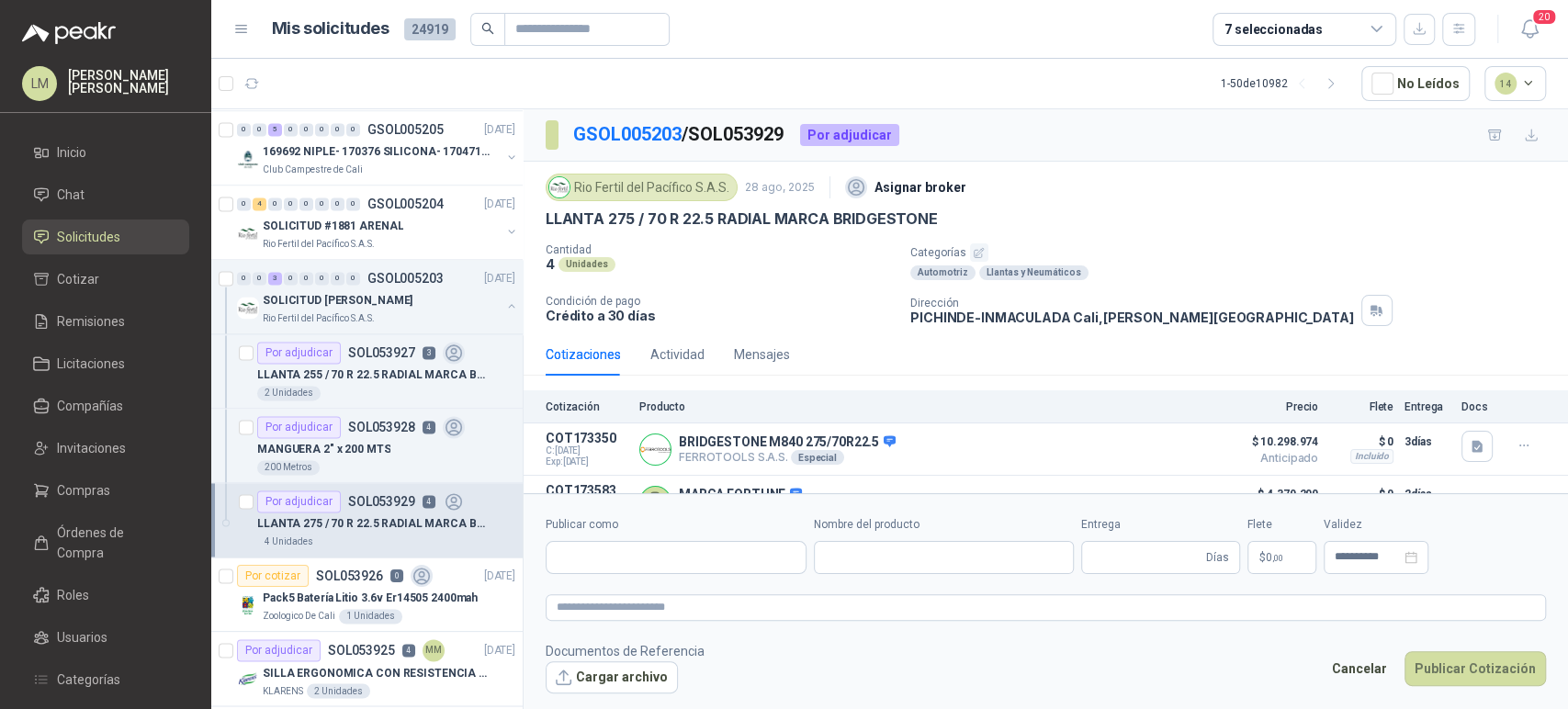
type input "**********"
type input "*"
type input "**********"
type textarea "**********"
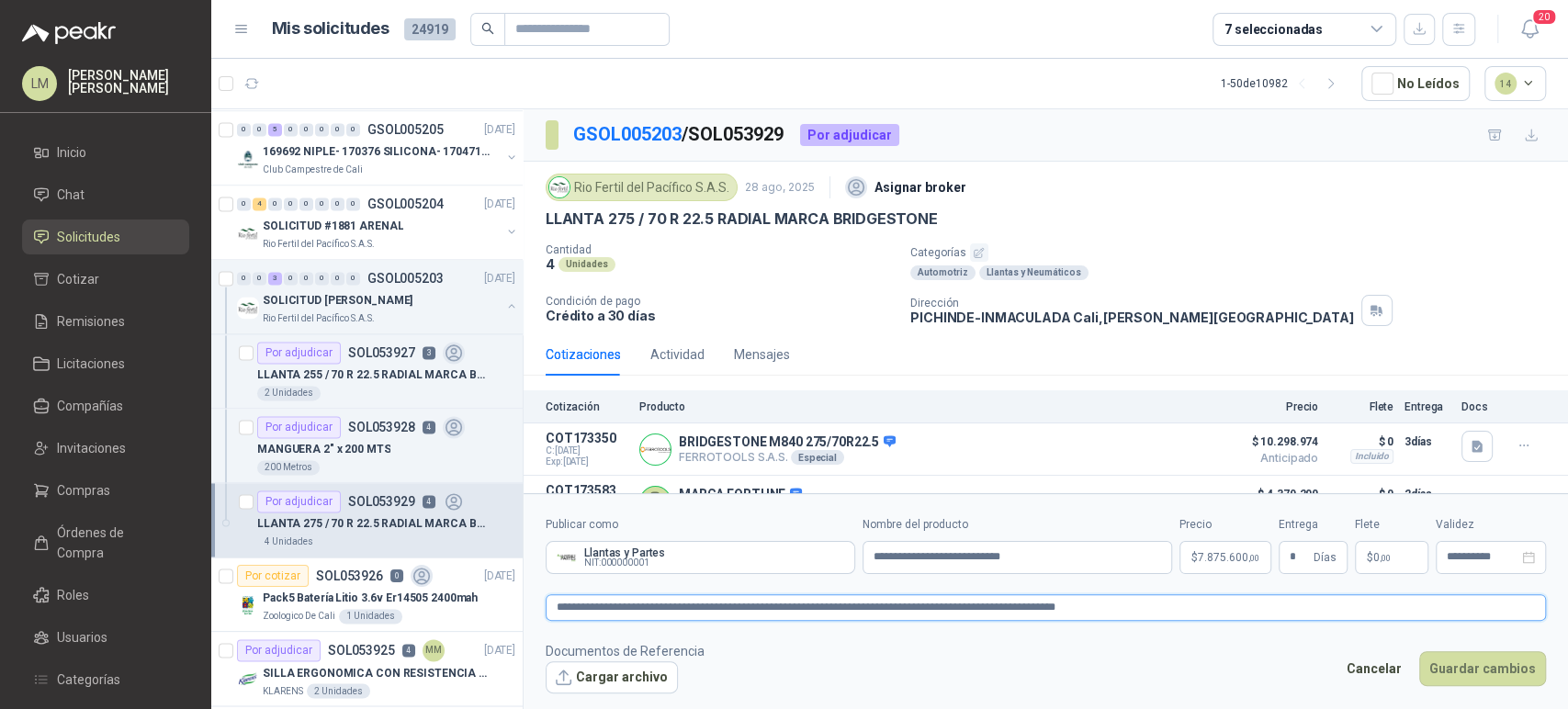
drag, startPoint x: 1066, startPoint y: 600, endPoint x: 1079, endPoint y: 600, distance: 13.0
click at [1079, 600] on textarea "**********" at bounding box center [1046, 608] width 1000 height 27
type textarea "**********"
click at [1455, 659] on button "Guardar cambios" at bounding box center [1482, 668] width 127 height 35
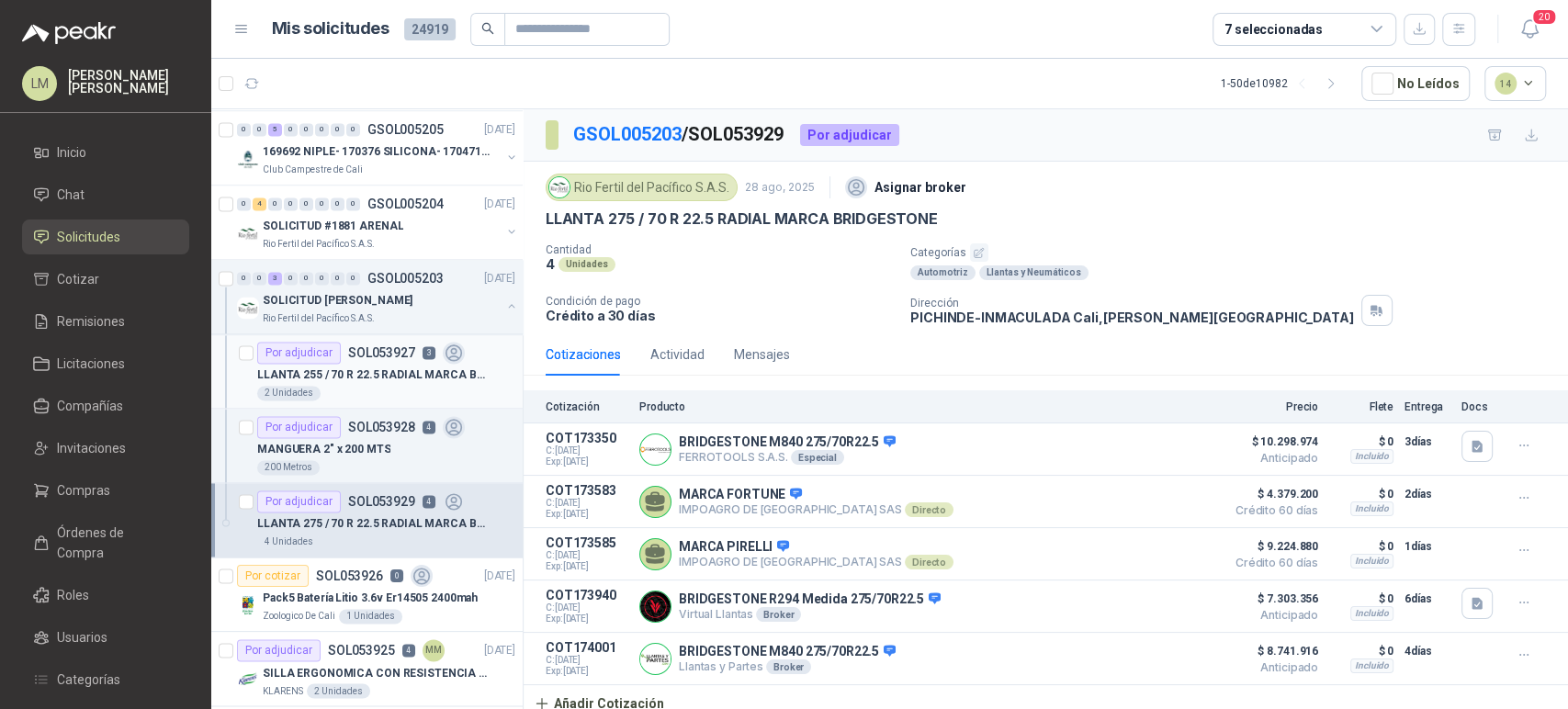
click at [342, 350] on div "Por adjudicar SOL053927 3" at bounding box center [360, 353] width 207 height 22
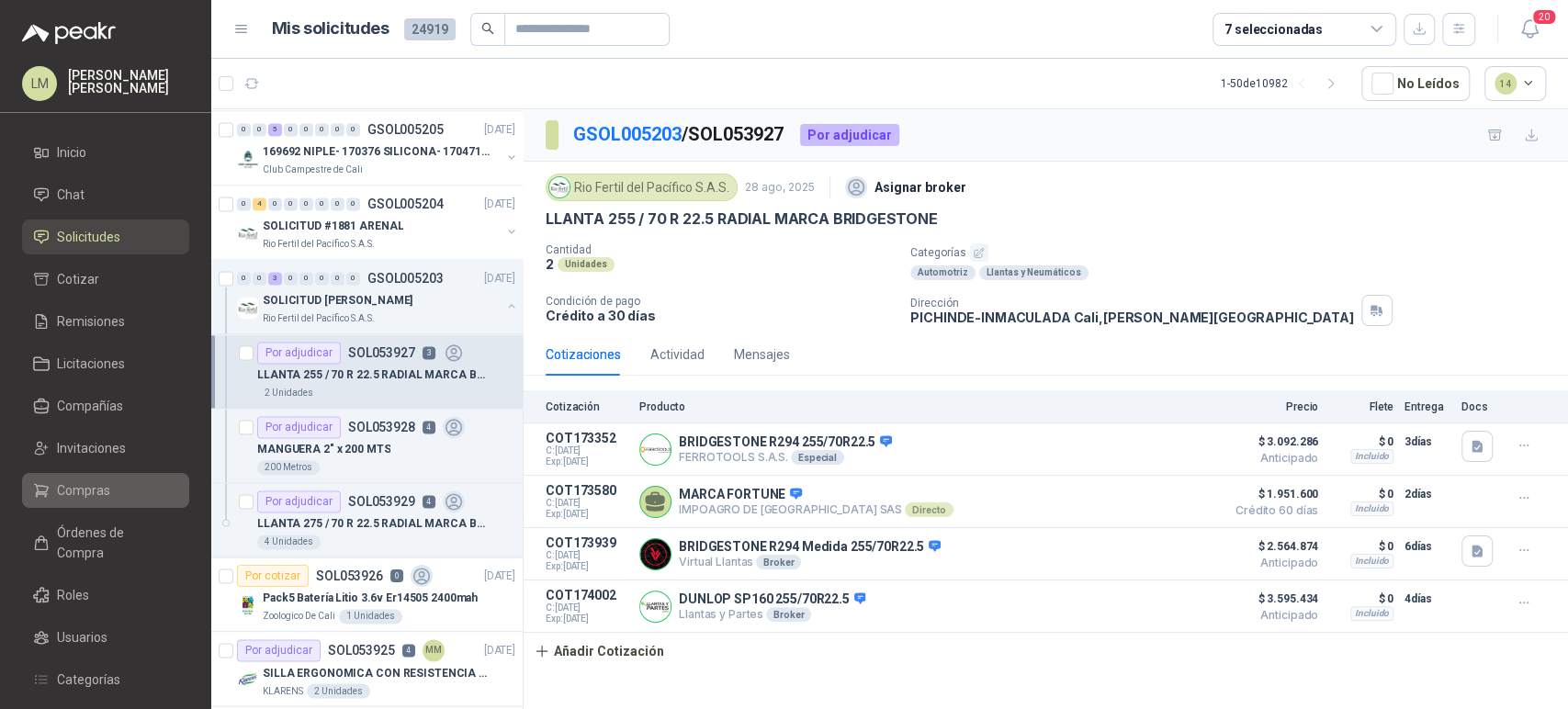
click at [68, 483] on span "Compras" at bounding box center [84, 491] width 53 height 20
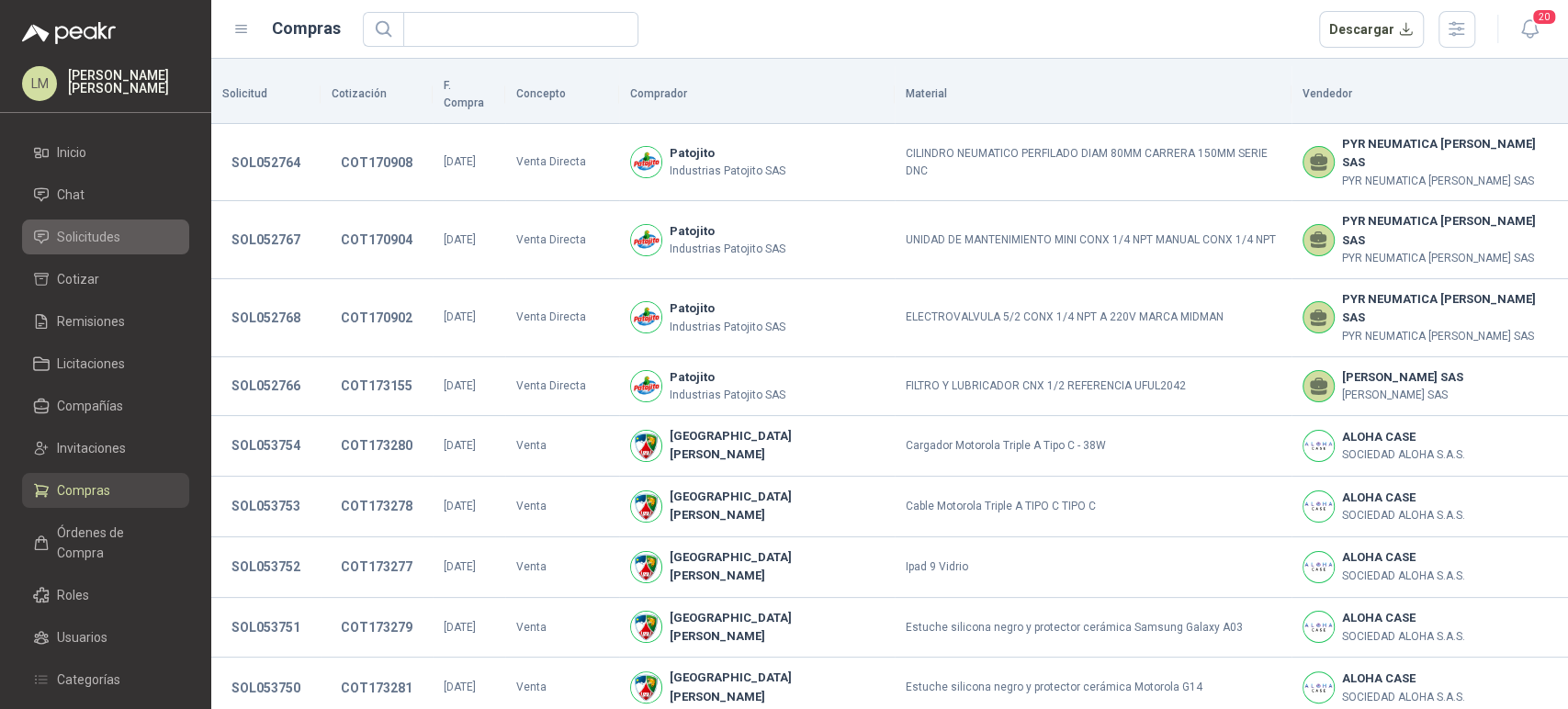
click at [82, 238] on span "Solicitudes" at bounding box center [88, 237] width 64 height 20
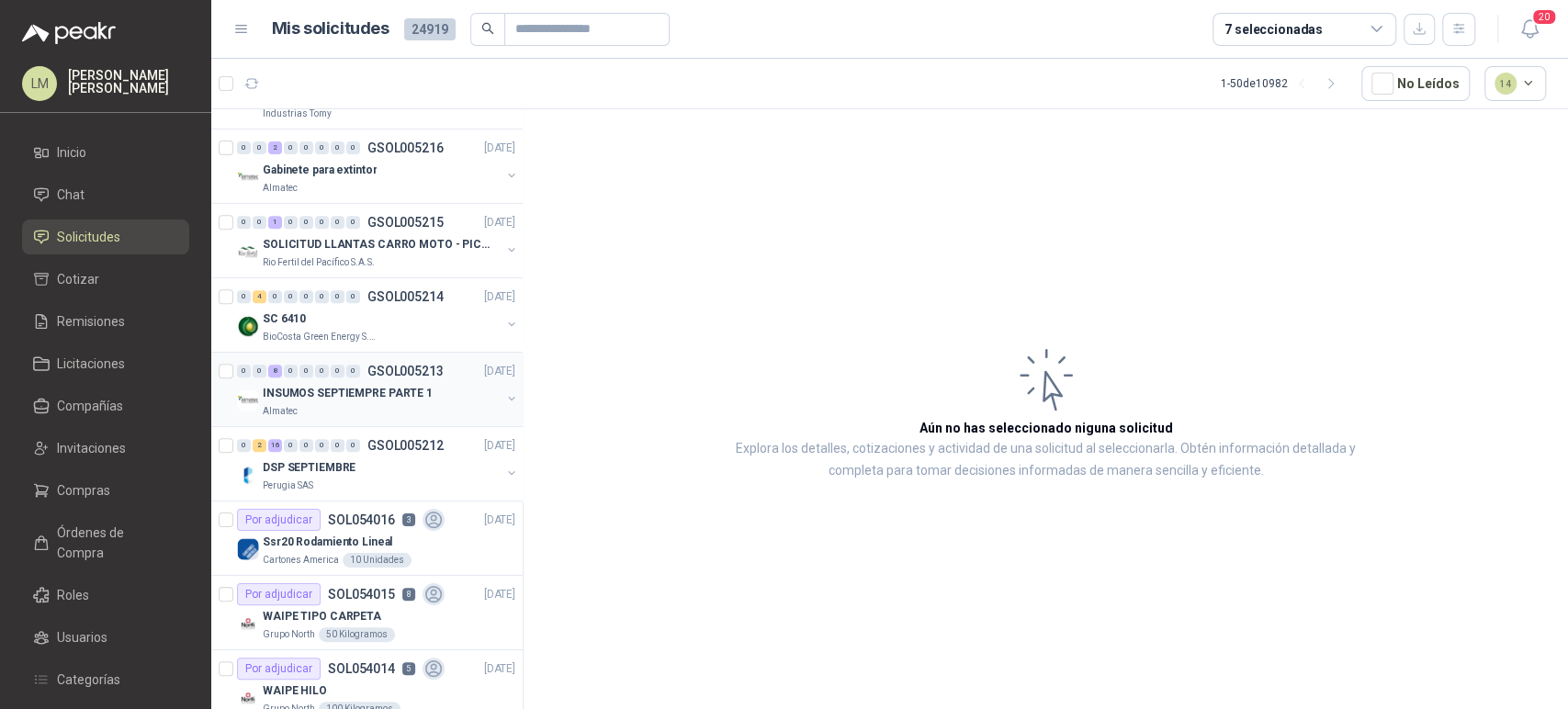
scroll to position [502, 0]
click at [379, 381] on div "INSUMOS SEPTIEMPRE PARTE 1" at bounding box center [381, 392] width 238 height 22
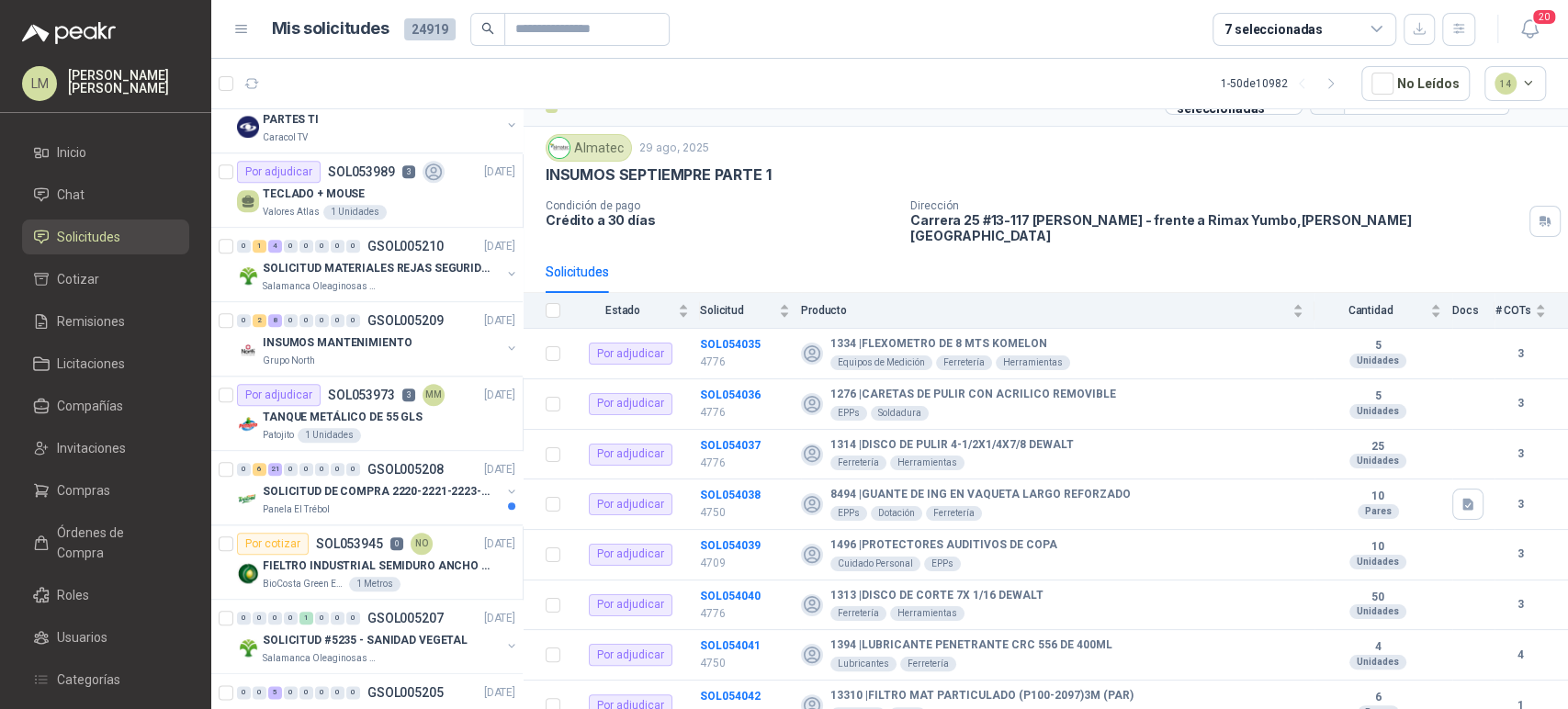
scroll to position [1223, 0]
click at [505, 342] on button "button" at bounding box center [512, 346] width 15 height 15
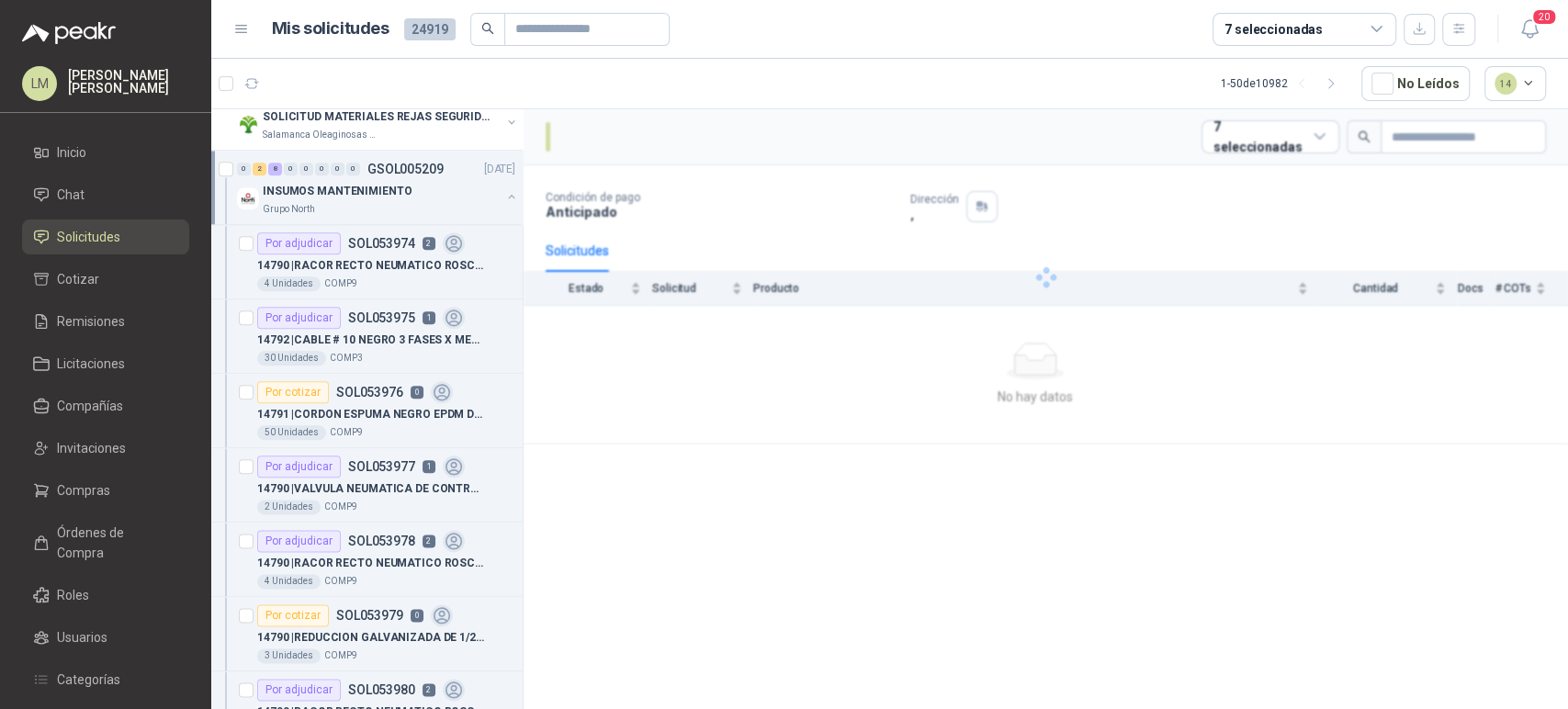
scroll to position [1401, 0]
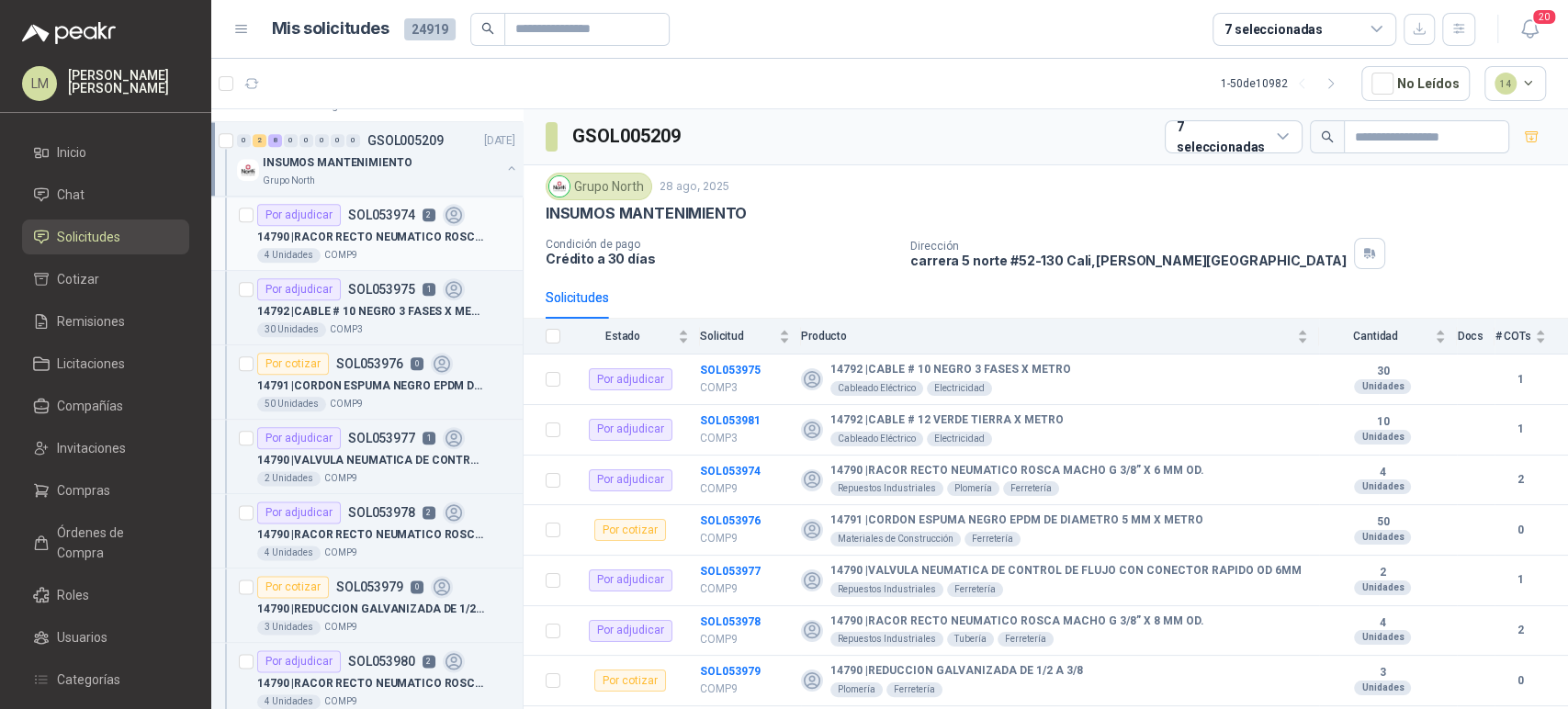
click at [401, 235] on p "14790 | RACOR RECTO NEUMATICO ROSCA MACHO G 3/8” X 6 MM OD." at bounding box center [371, 237] width 228 height 17
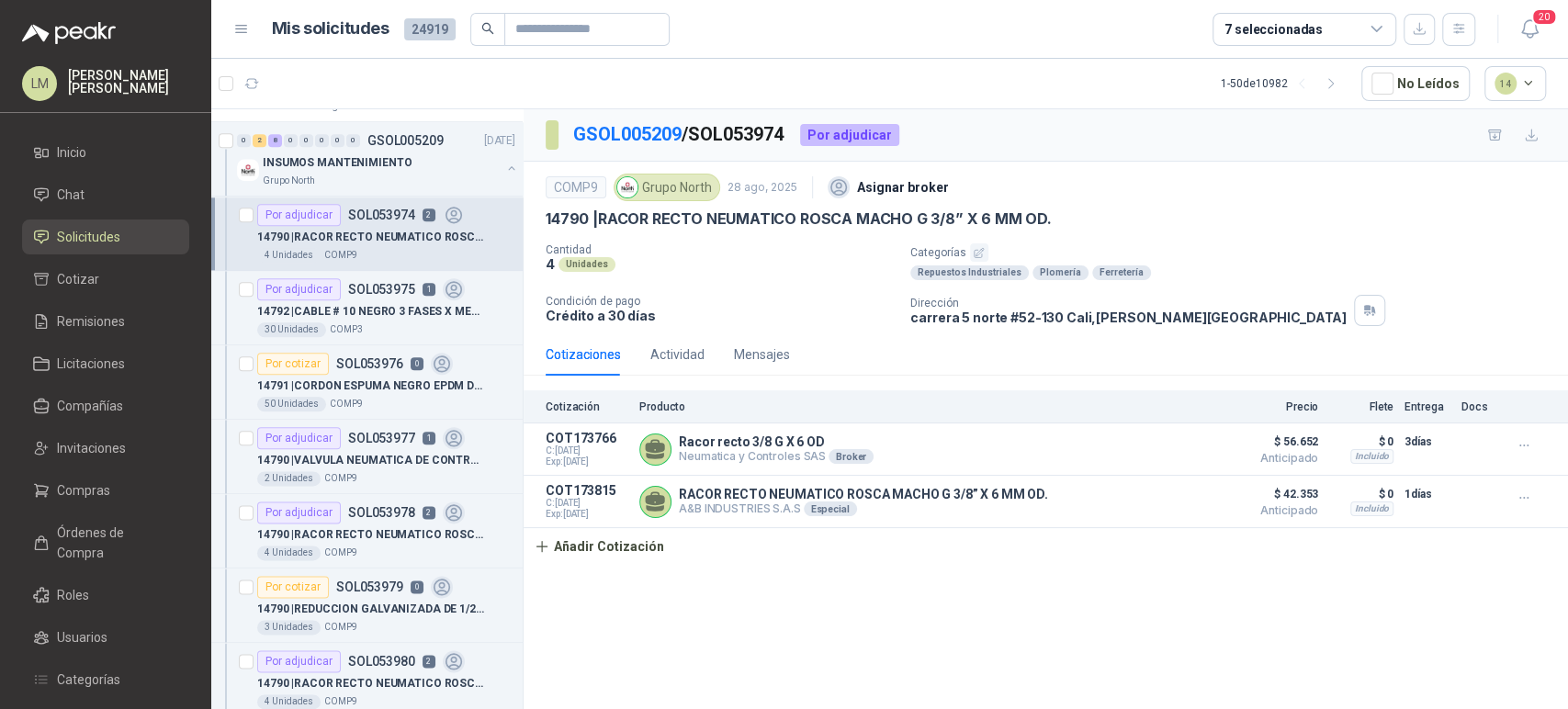
click at [358, 208] on p "SOL053974" at bounding box center [381, 215] width 67 height 13
click at [368, 161] on p "INSUMOS MANTENIMIENTO" at bounding box center [337, 163] width 149 height 17
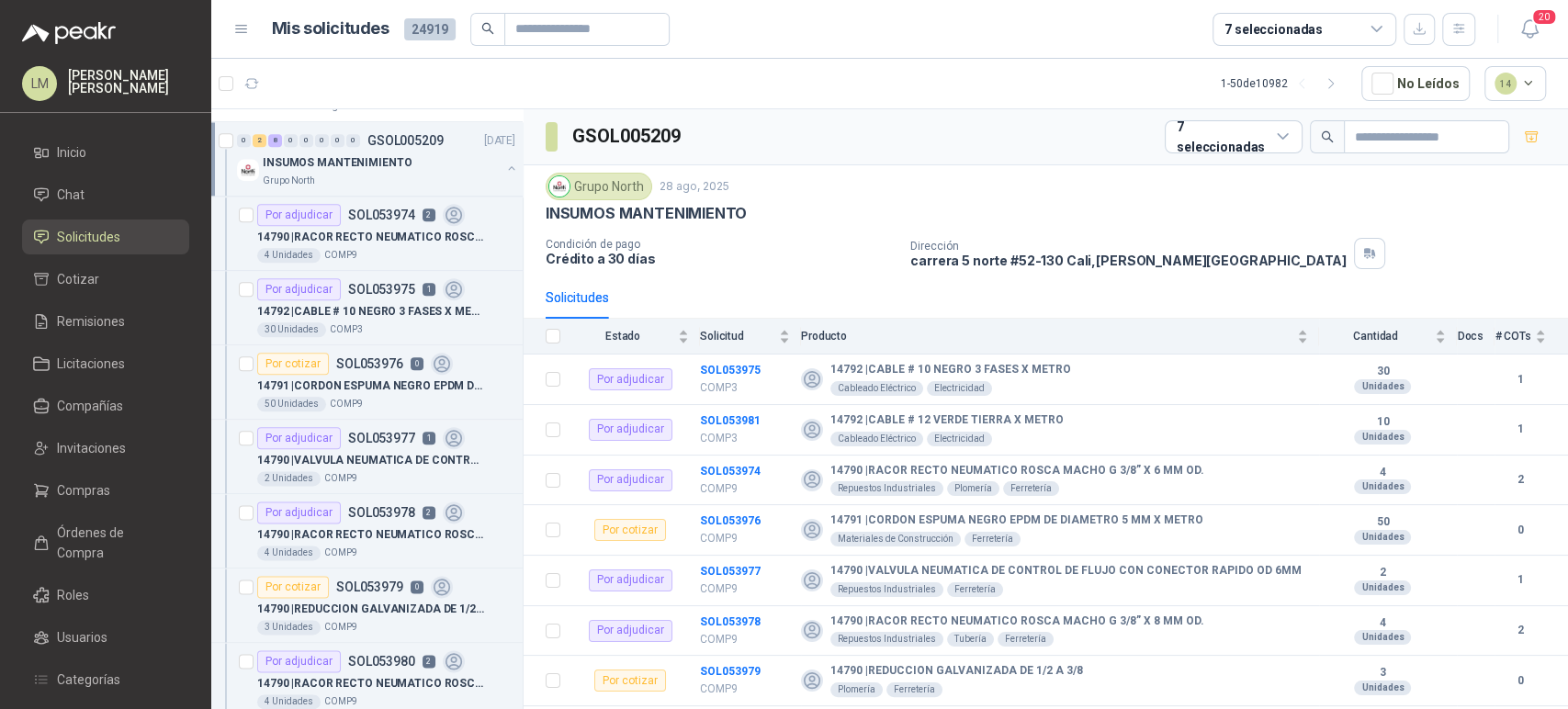
click at [1226, 266] on div "Dirección carrera 5 norte #52-130 Cali , Valle del Cauca" at bounding box center [1236, 253] width 650 height 31
click at [88, 476] on link "Compras" at bounding box center [106, 491] width 168 height 35
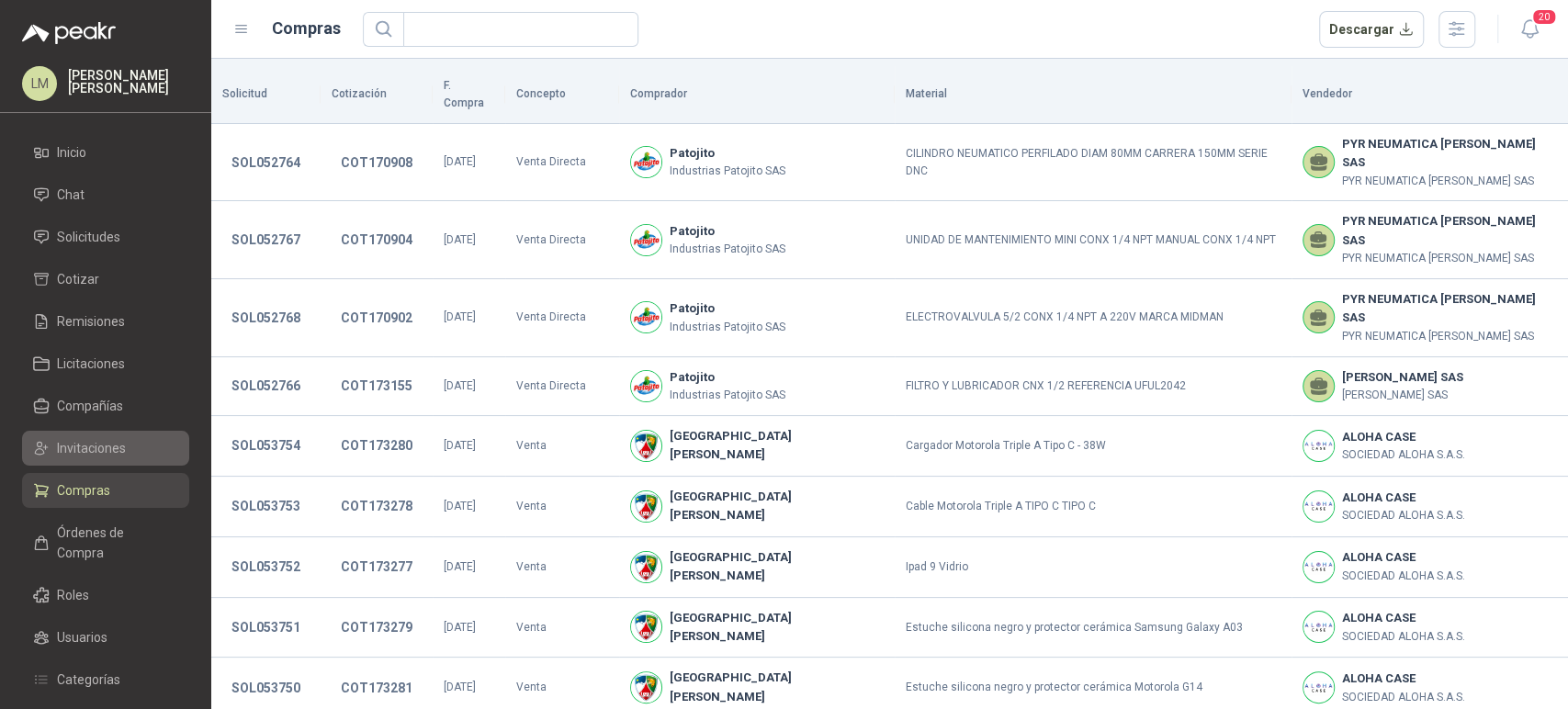
click at [95, 447] on span "Invitaciones" at bounding box center [91, 448] width 69 height 20
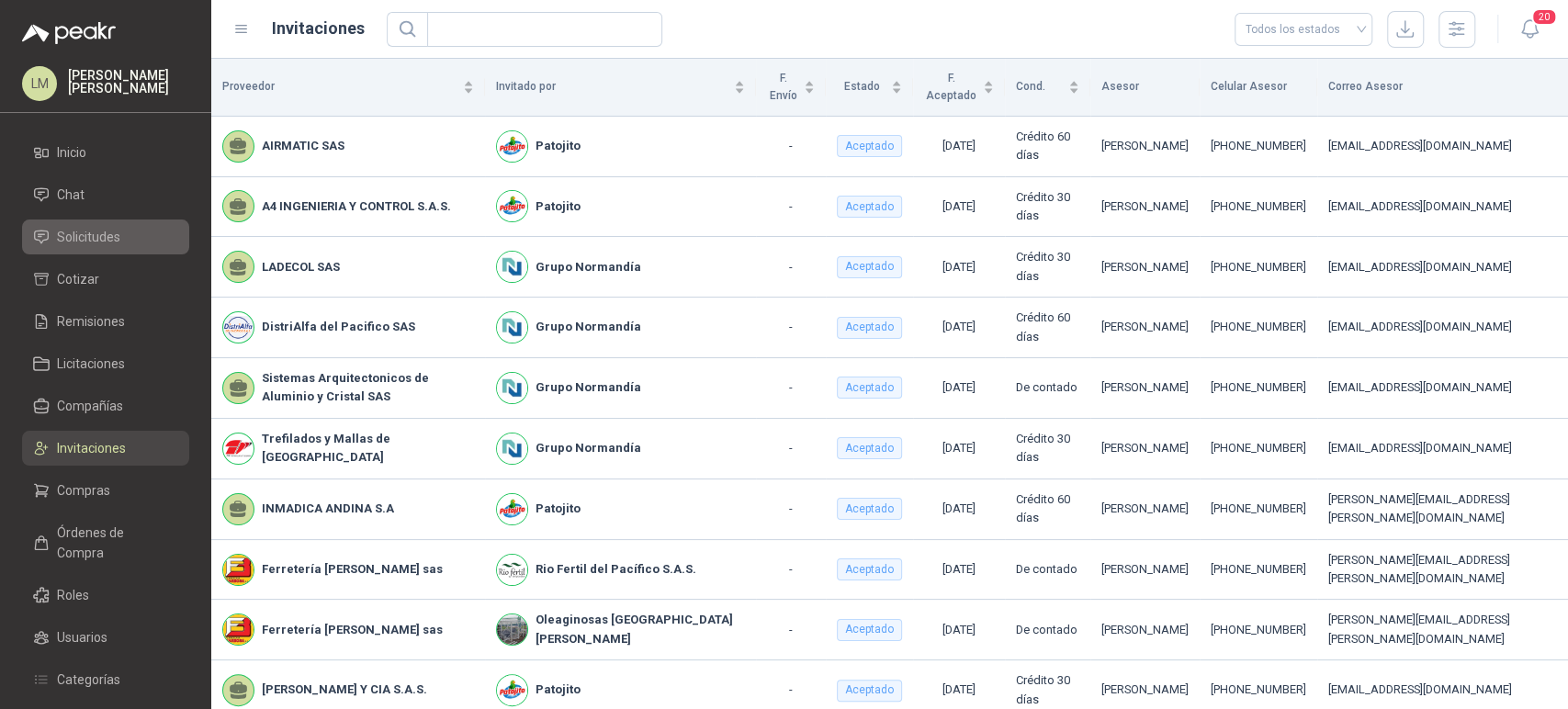
click at [105, 228] on span "Solicitudes" at bounding box center [88, 237] width 64 height 20
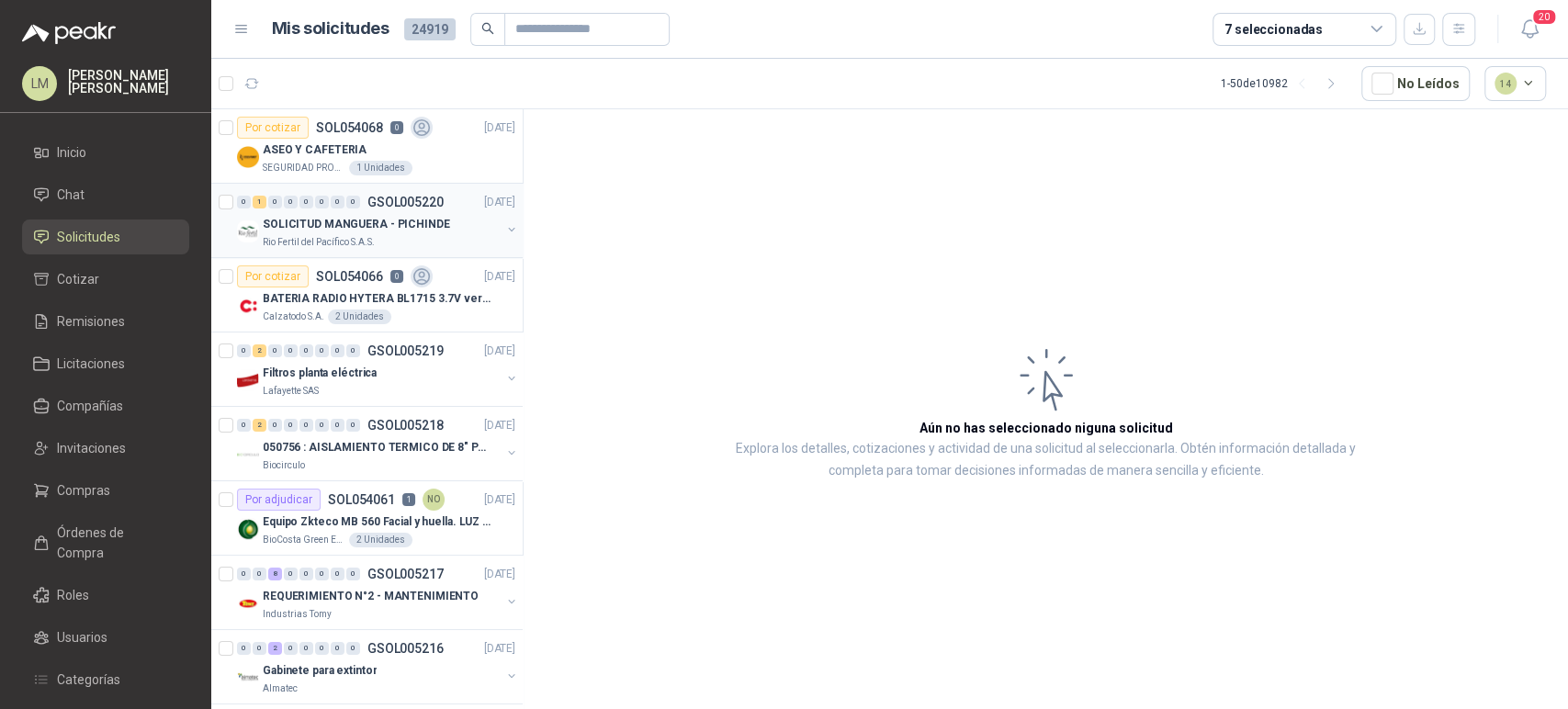
click at [378, 210] on div "0 1 0 0 0 0 0 0 GSOL005220 29/08/25" at bounding box center [377, 203] width 282 height 22
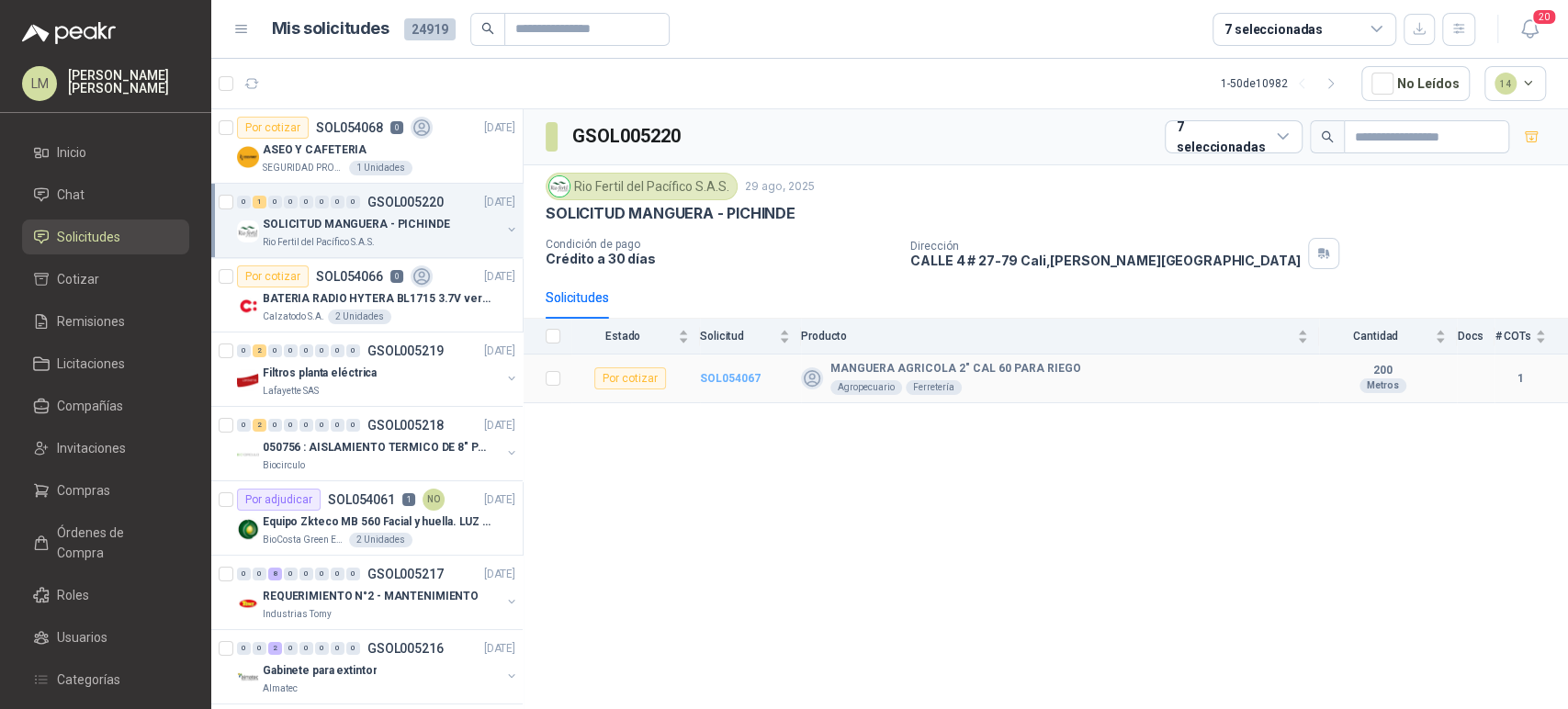
click at [740, 383] on b "SOL054067" at bounding box center [730, 378] width 61 height 13
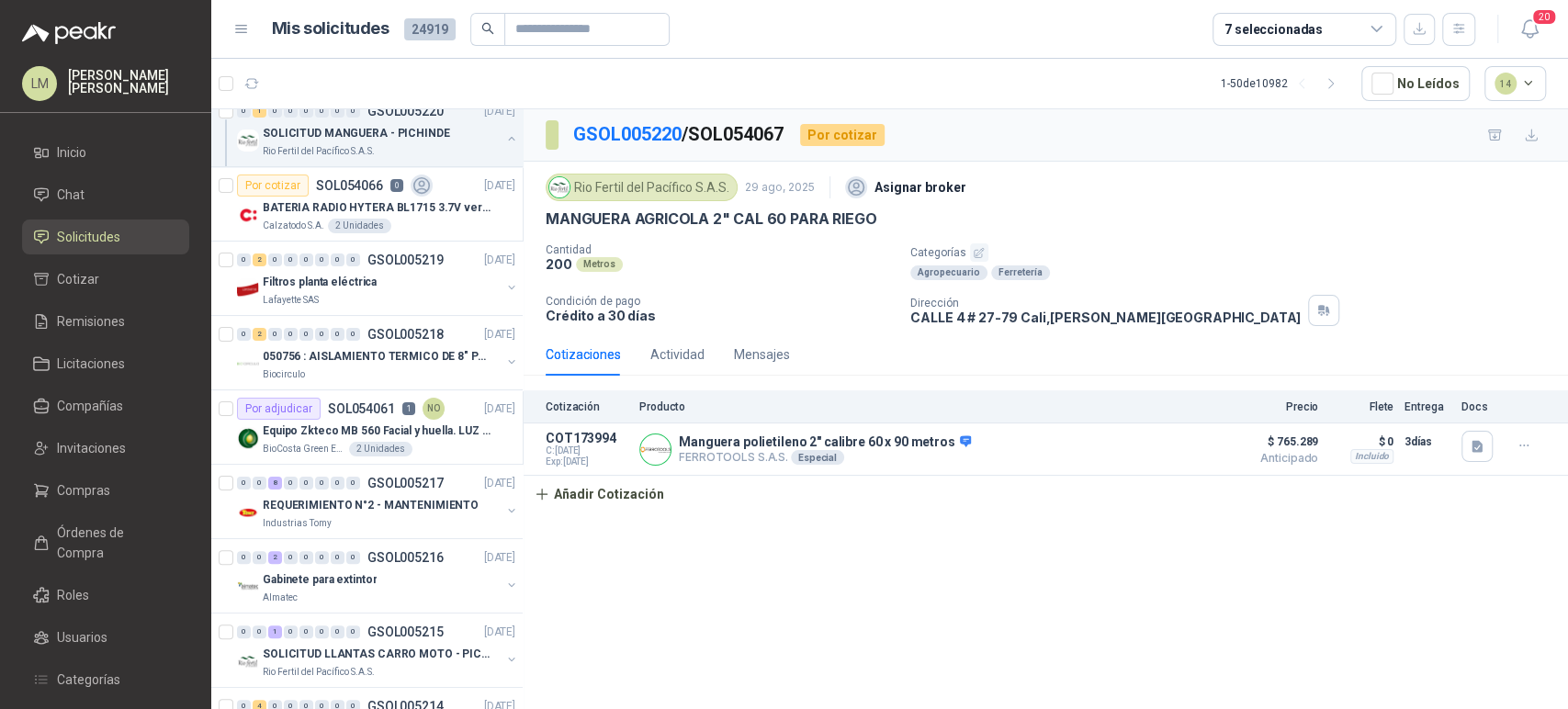
scroll to position [192, 0]
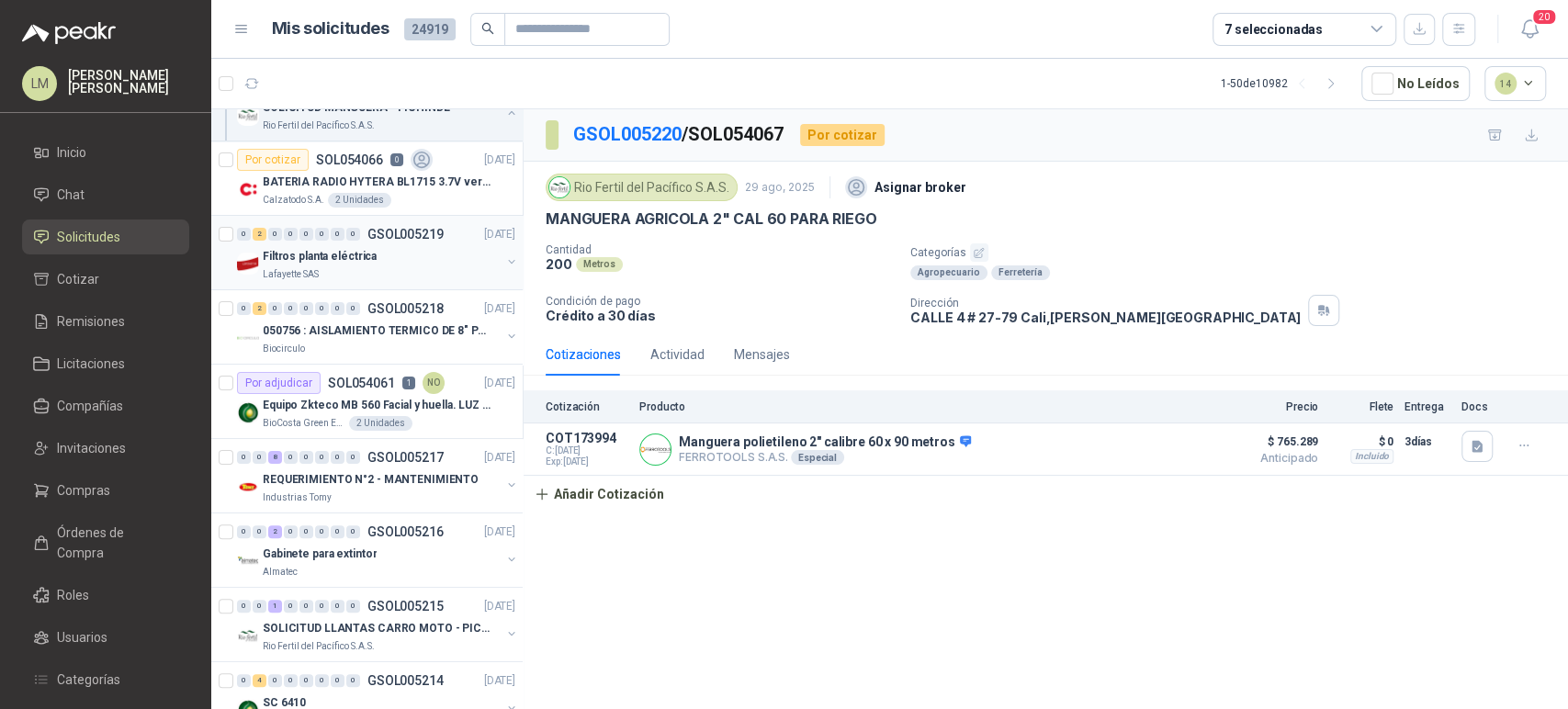
click at [505, 255] on button "button" at bounding box center [512, 262] width 15 height 15
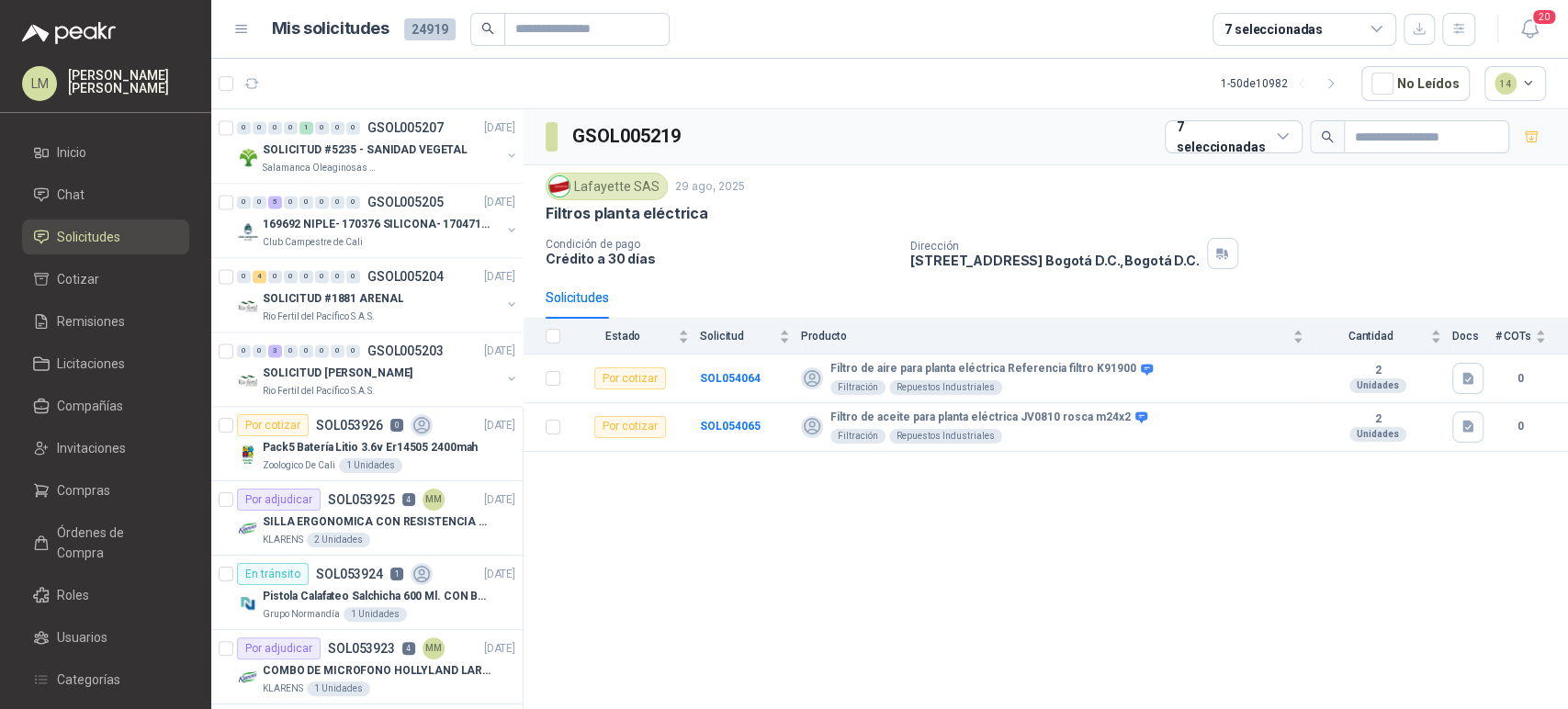
scroll to position [2058, 0]
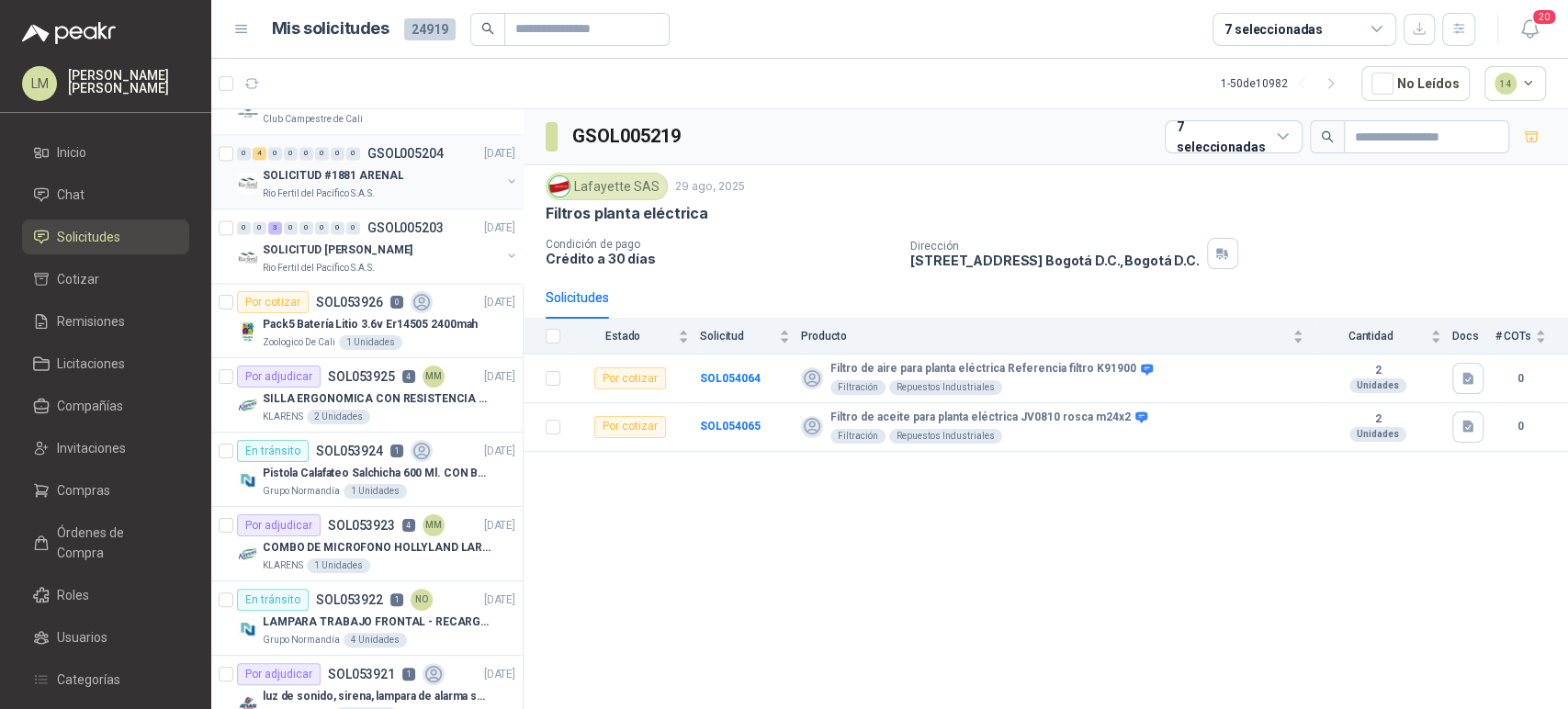
click at [337, 178] on p "SOLICITUD #1881 ARENAL" at bounding box center [332, 176] width 141 height 17
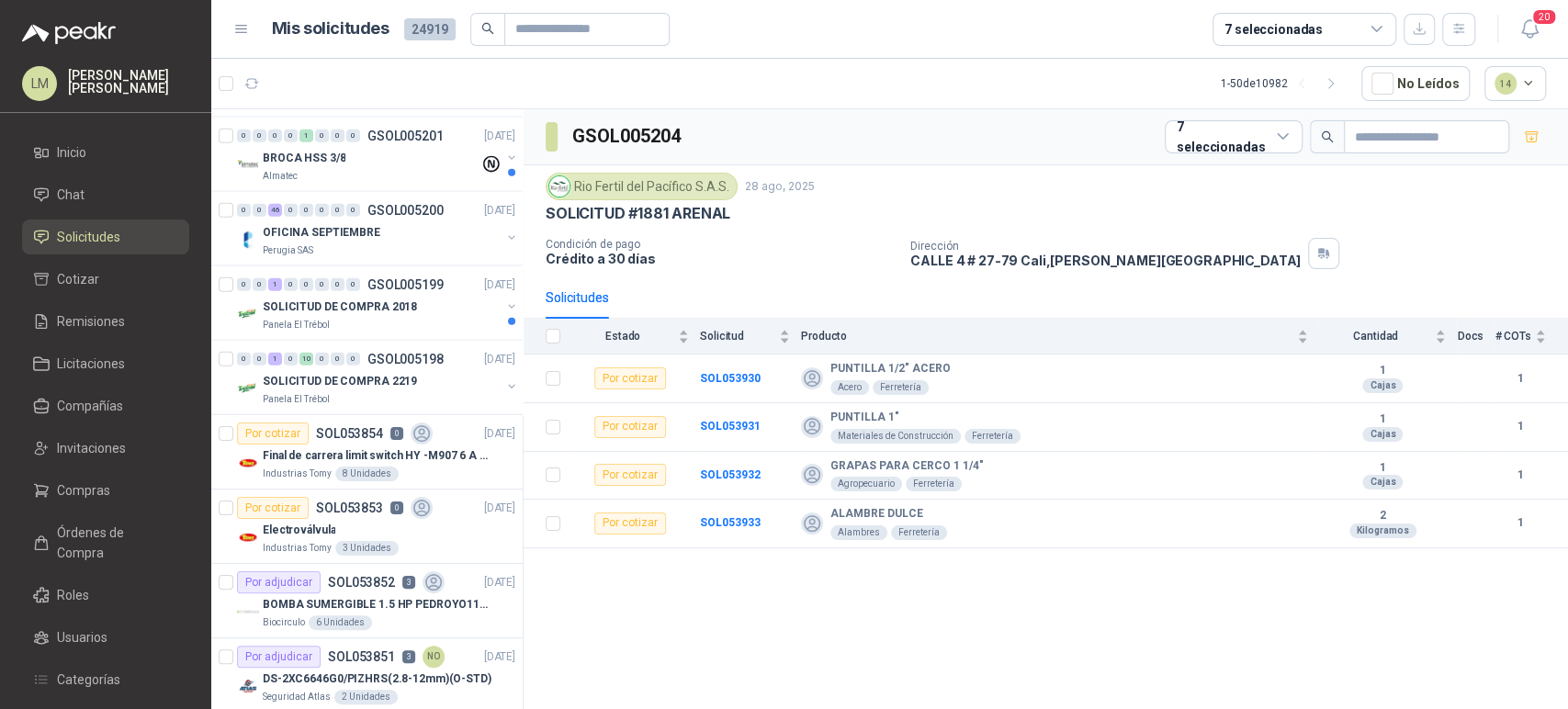
scroll to position [3012, 0]
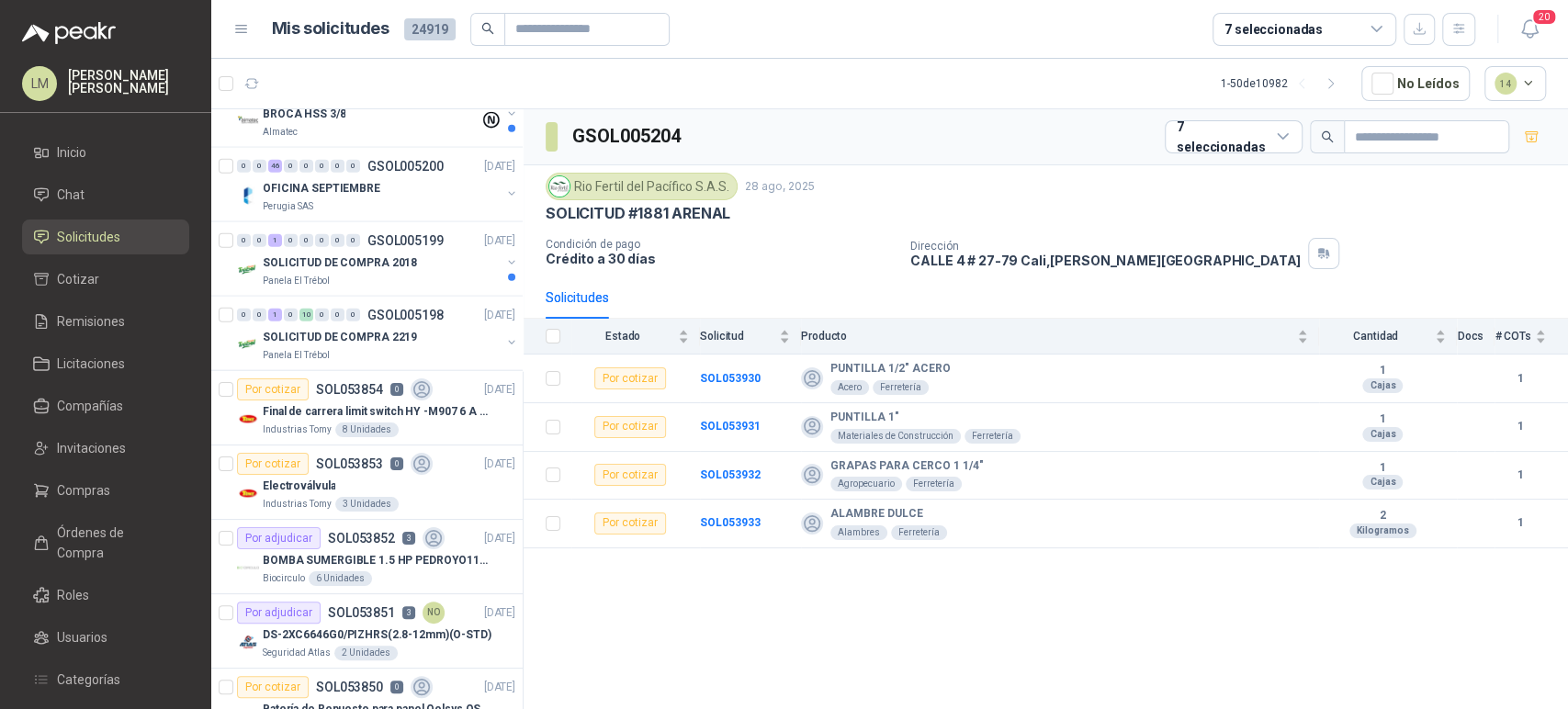
click at [337, 180] on p "OFICINA SEPTIEMBRE" at bounding box center [321, 189] width 118 height 17
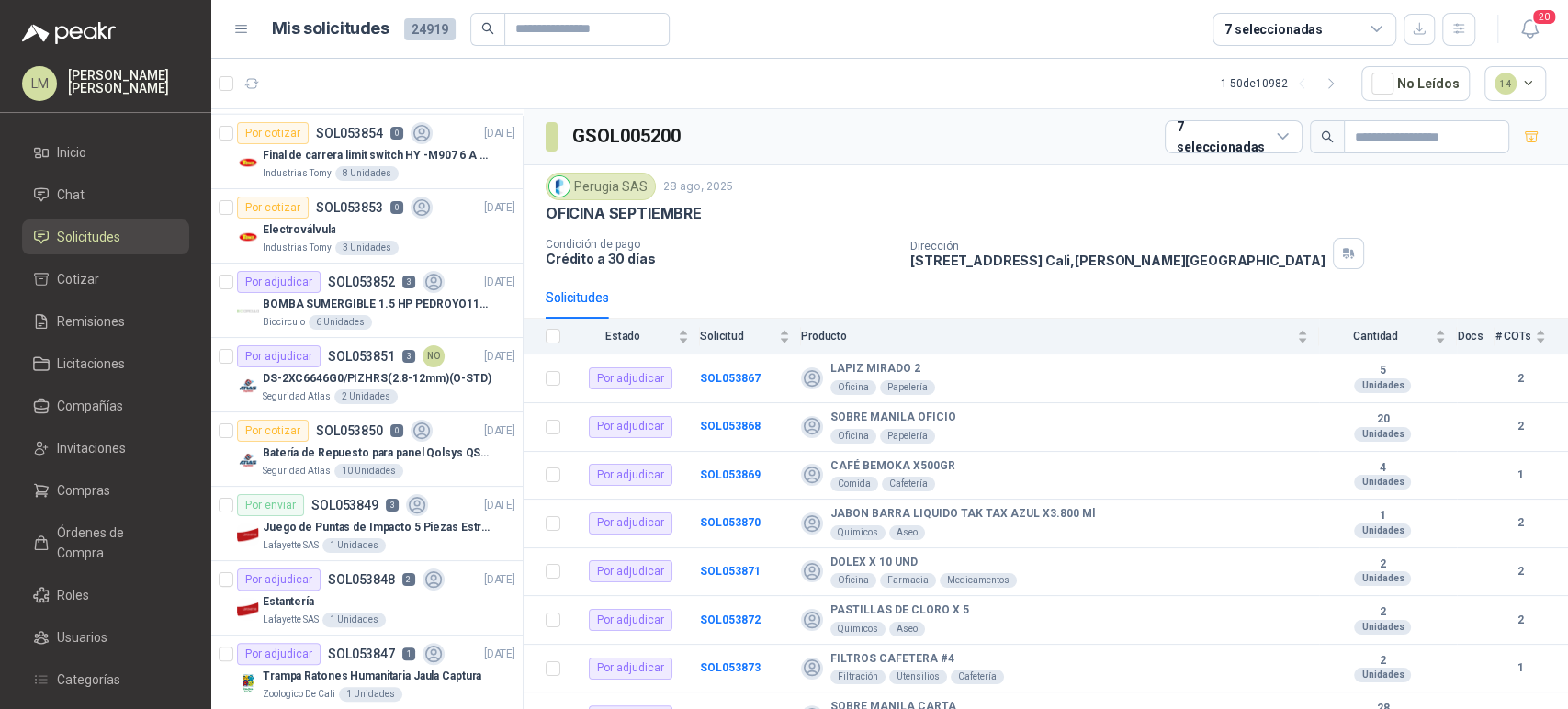
scroll to position [3285, 0]
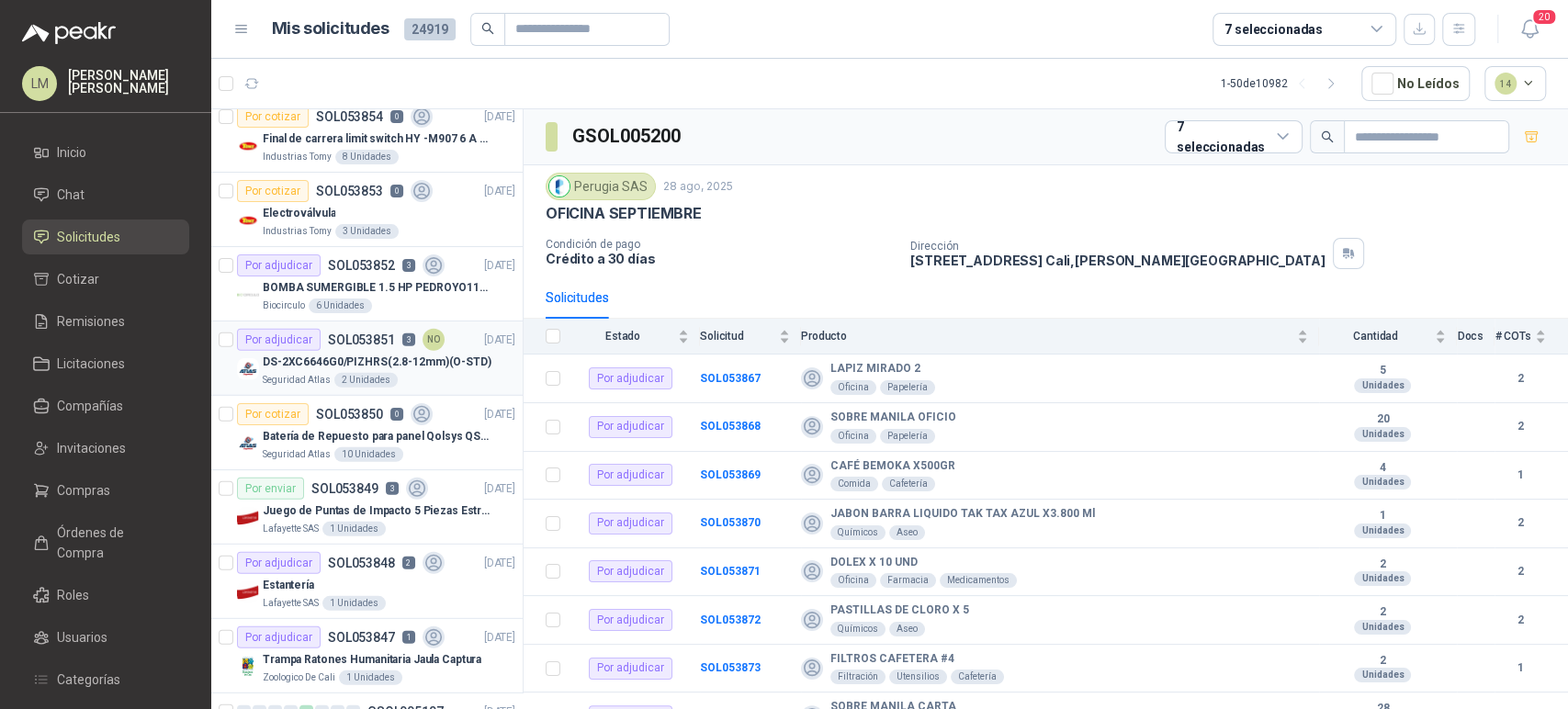
click at [367, 373] on div "2 Unidades" at bounding box center [366, 380] width 64 height 15
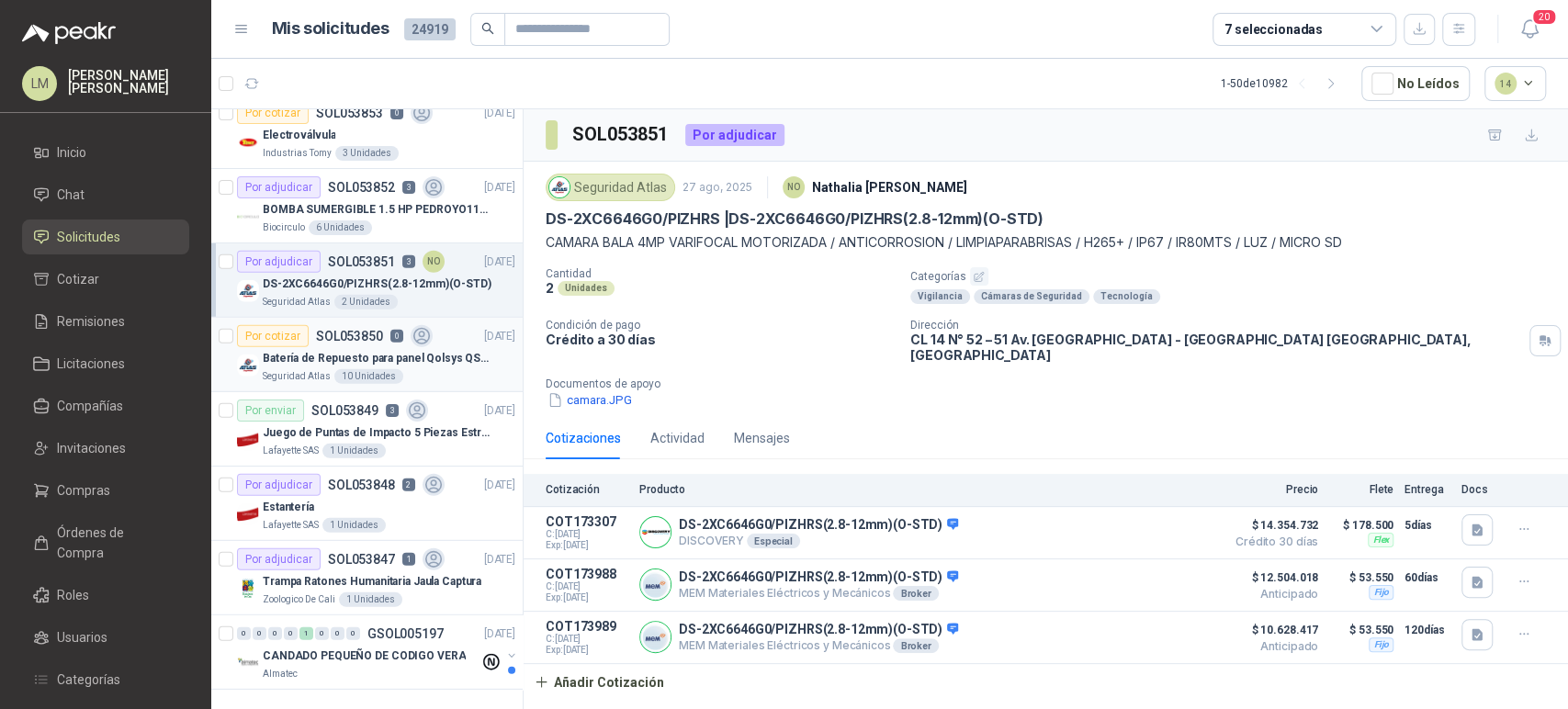
scroll to position [3372, 0]
click at [1344, 72] on button "button" at bounding box center [1332, 84] width 29 height 29
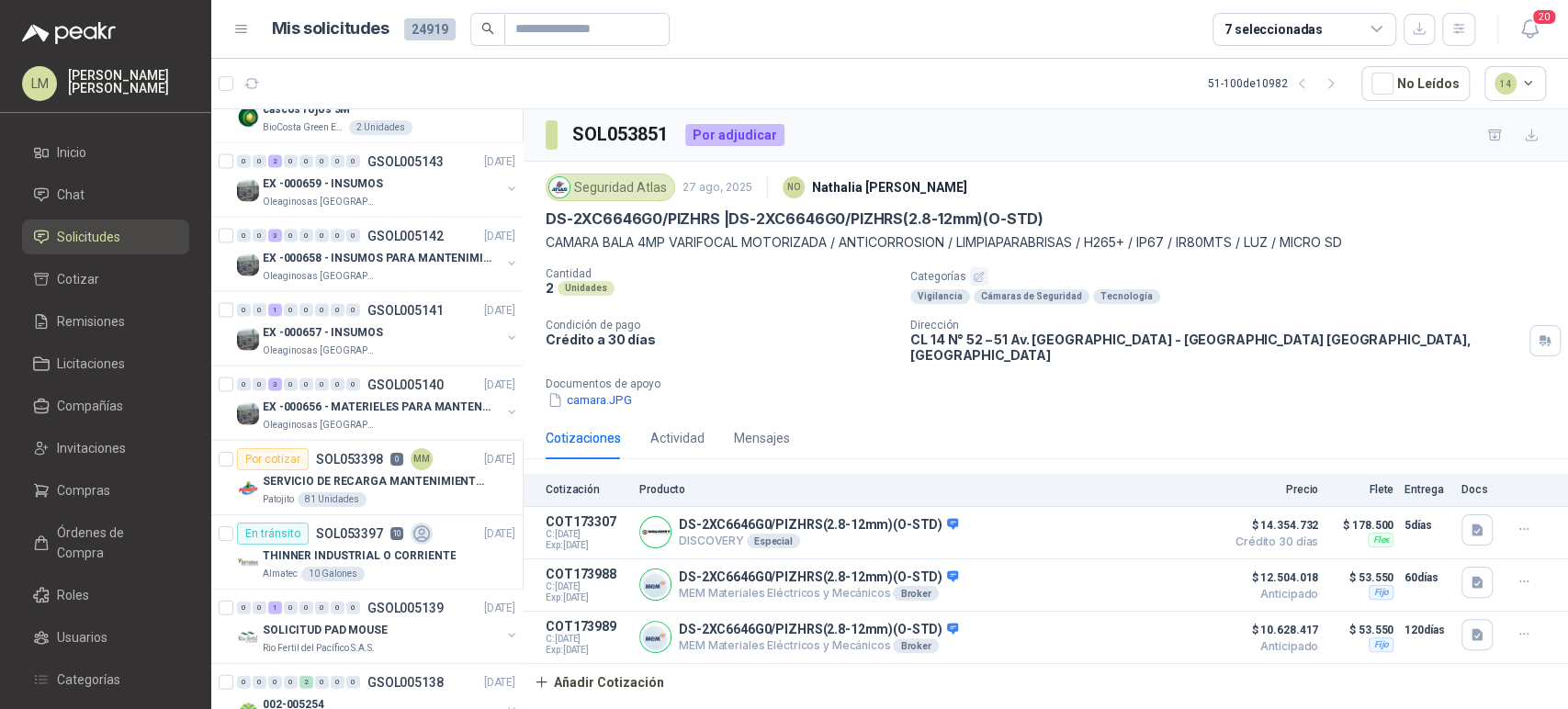
scroll to position [2538, 0]
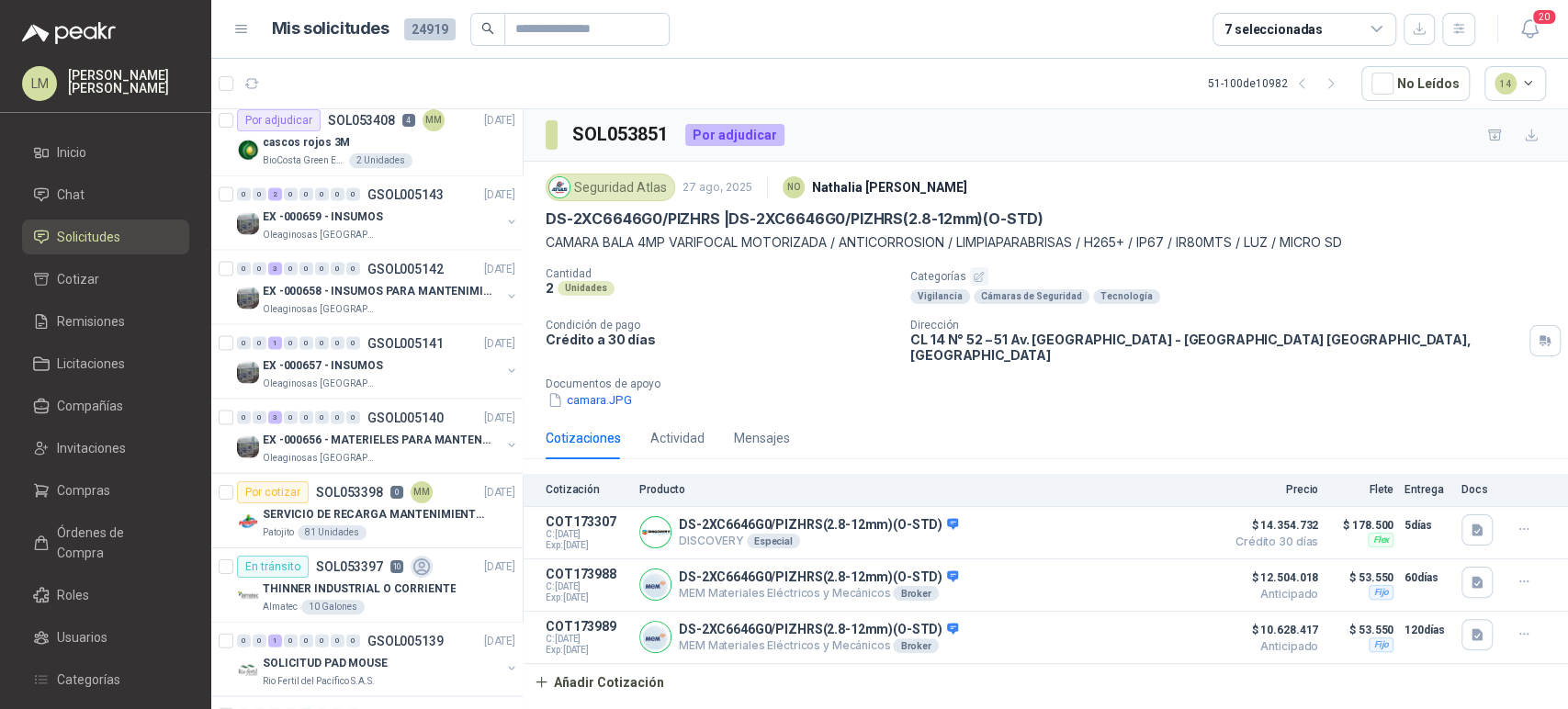
click at [1317, 21] on div "7 seleccionadas" at bounding box center [1305, 29] width 184 height 33
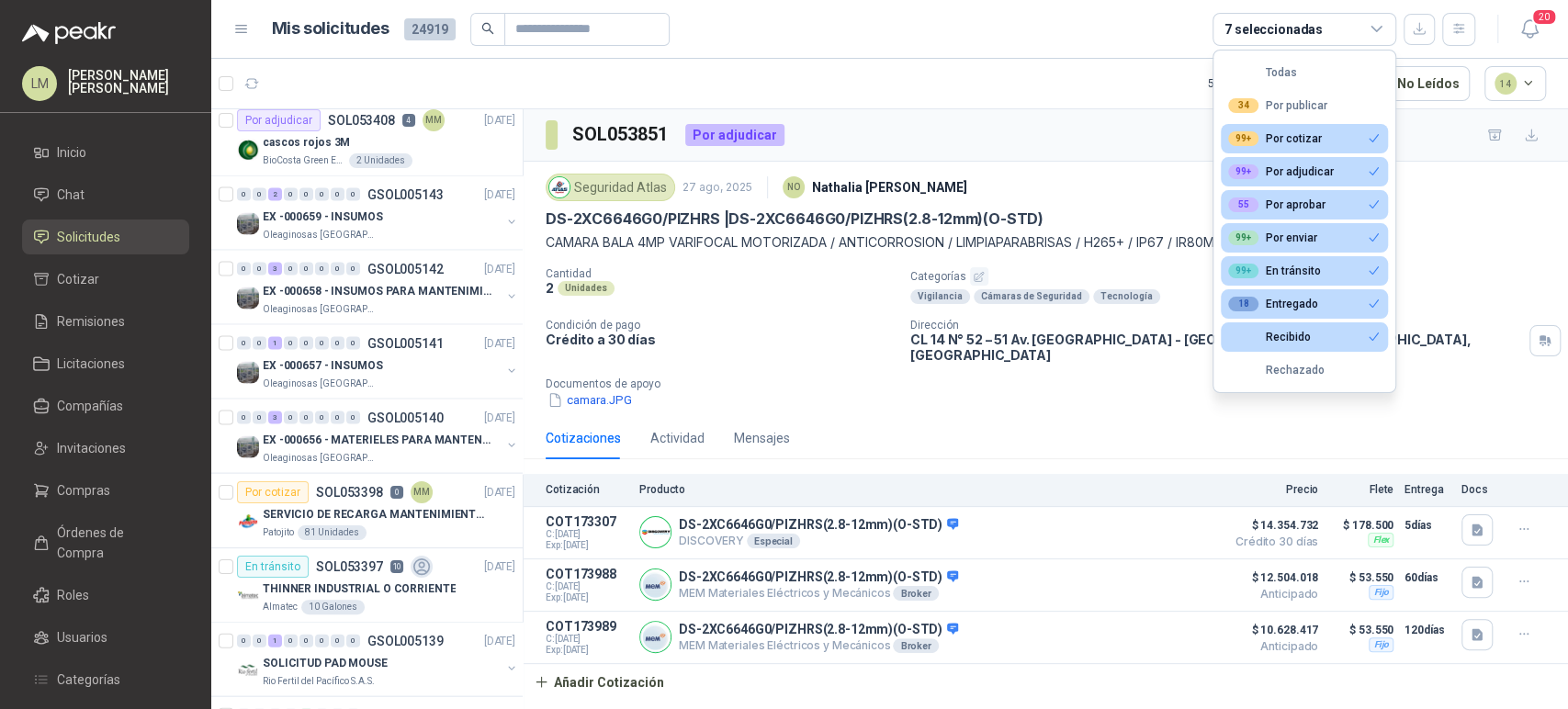
click at [981, 132] on div "SOL053851 Por adjudicar" at bounding box center [1046, 135] width 1044 height 52
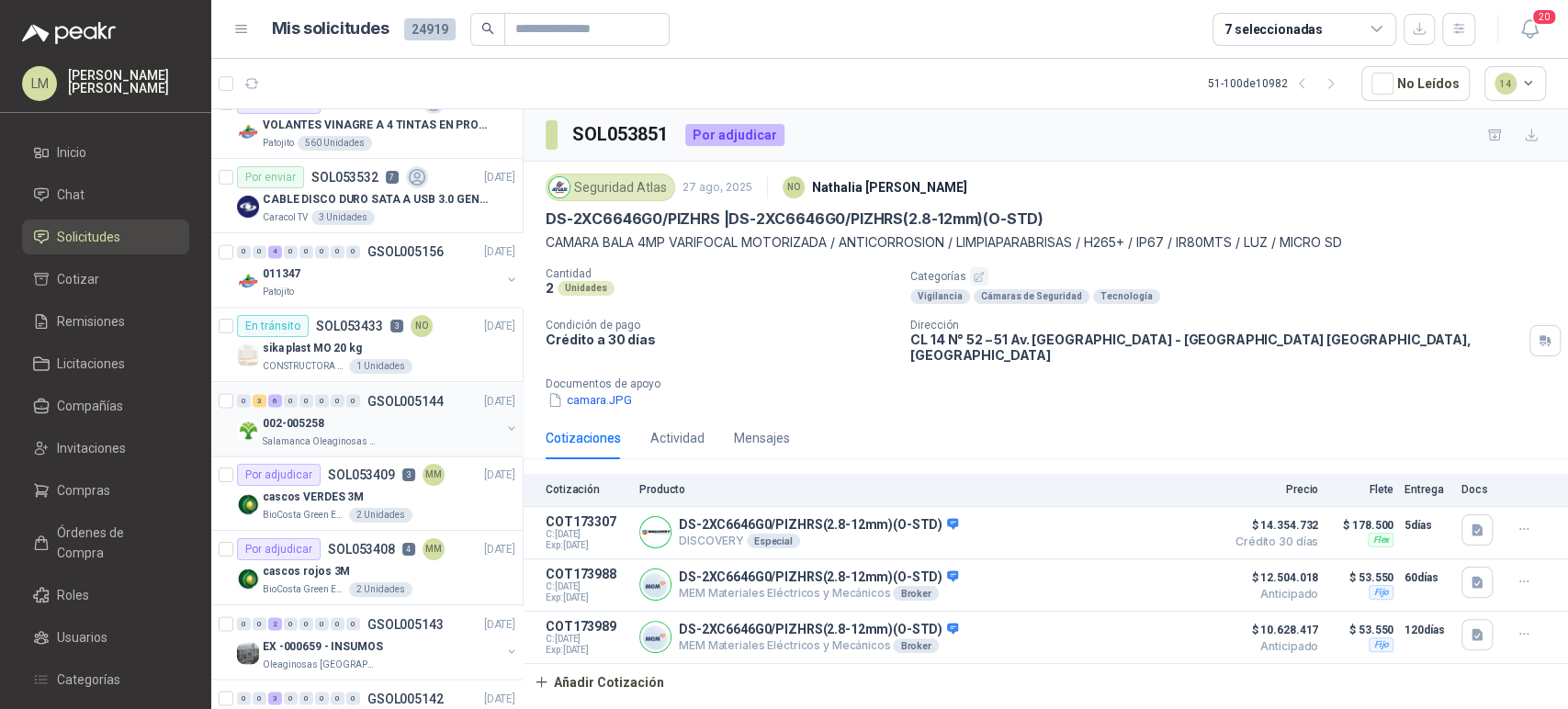
scroll to position [2099, 0]
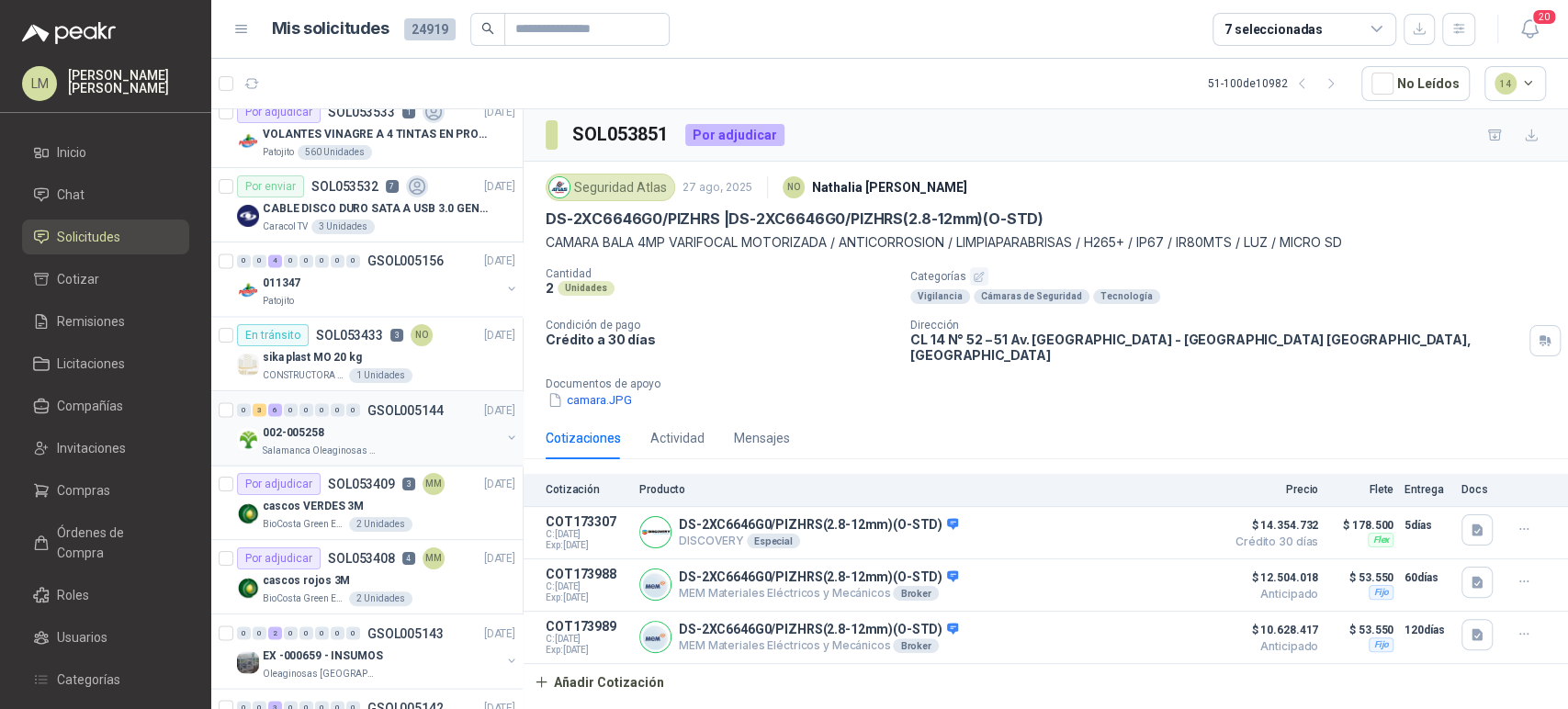
click at [349, 421] on div "002-005258" at bounding box center [381, 432] width 238 height 22
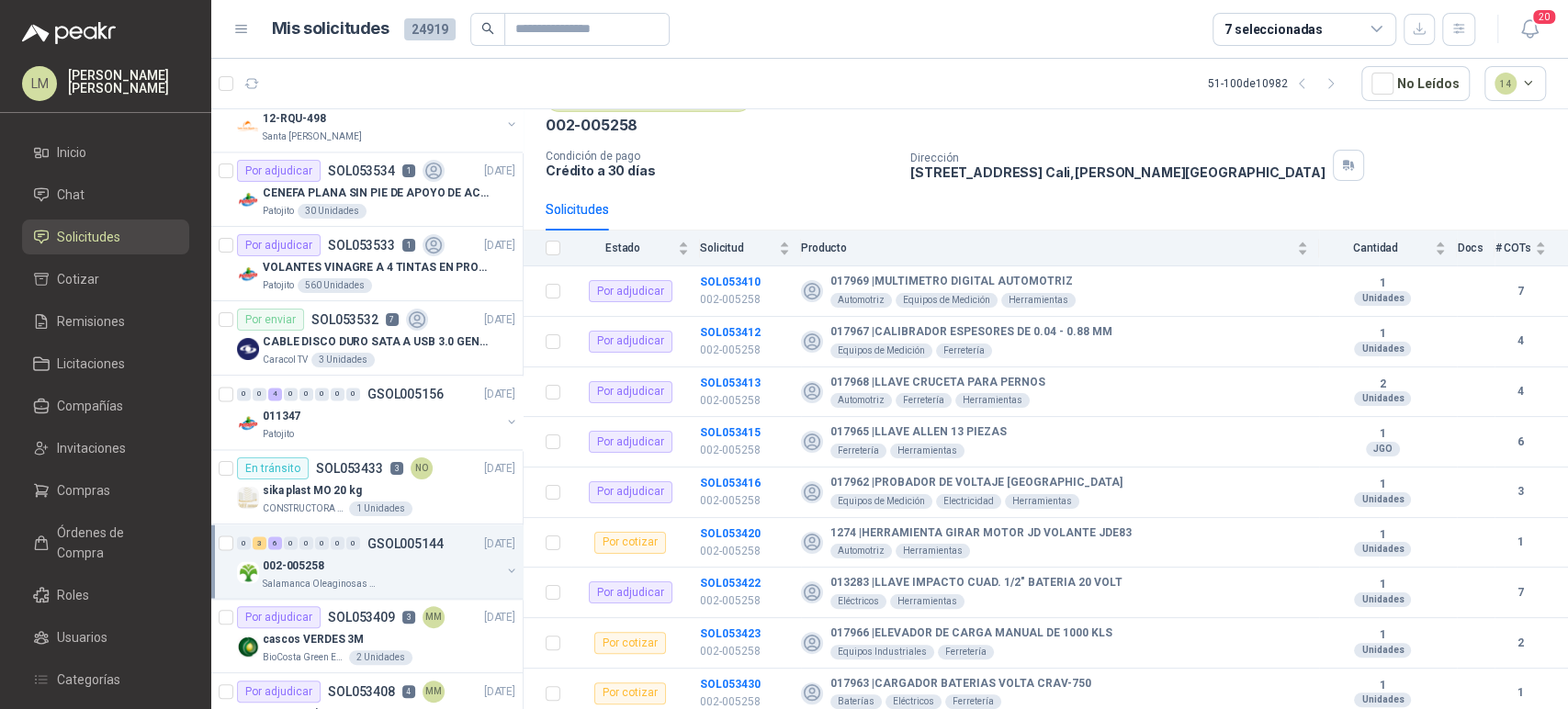
scroll to position [1964, 0]
click at [329, 407] on div "011347" at bounding box center [381, 418] width 238 height 22
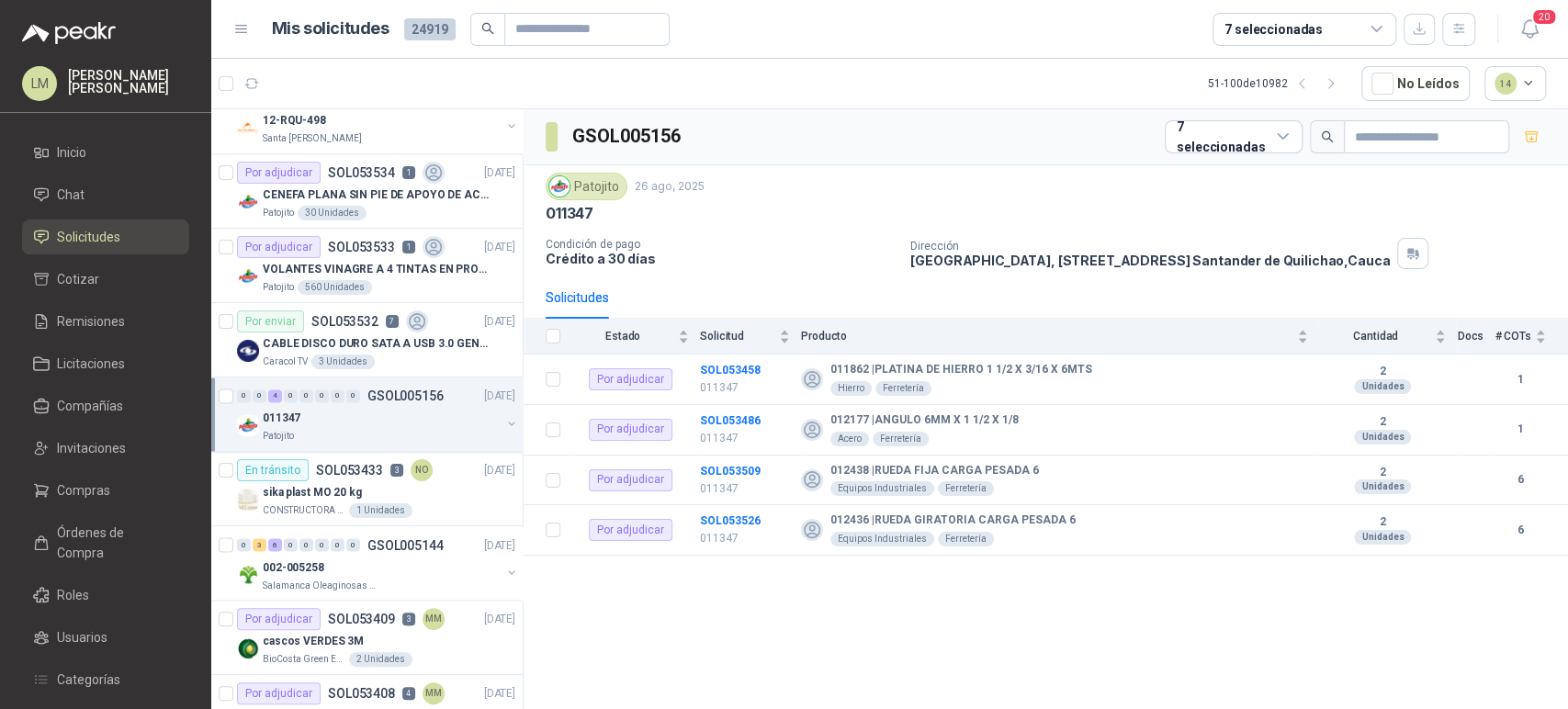
click at [863, 611] on div "GSOL005156 7 seleccionadas Patojito 26 ago, 2025 011347 Condición de pago Crédi…" at bounding box center [1046, 413] width 1044 height 606
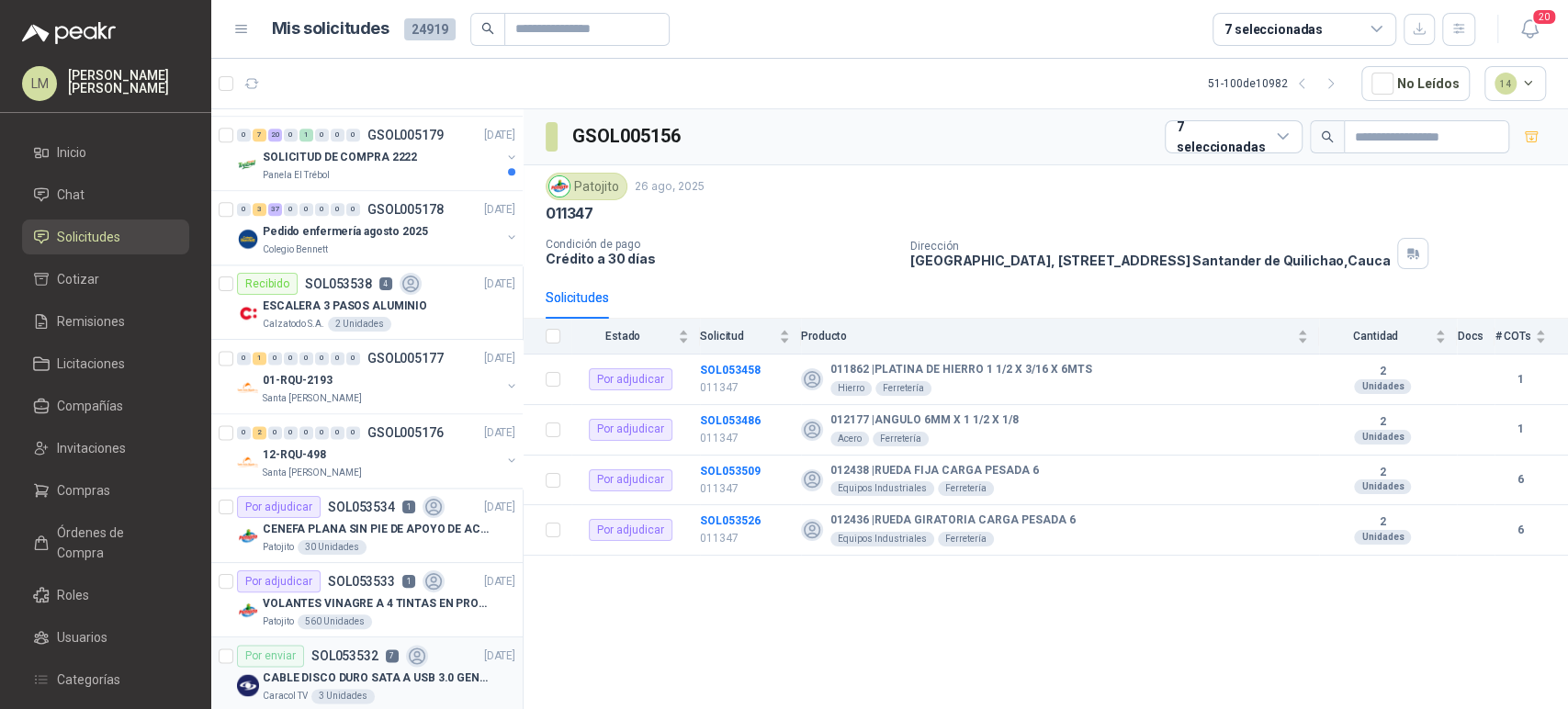
scroll to position [1629, 0]
click at [350, 467] on div "Santa Anita Napoles" at bounding box center [381, 474] width 238 height 15
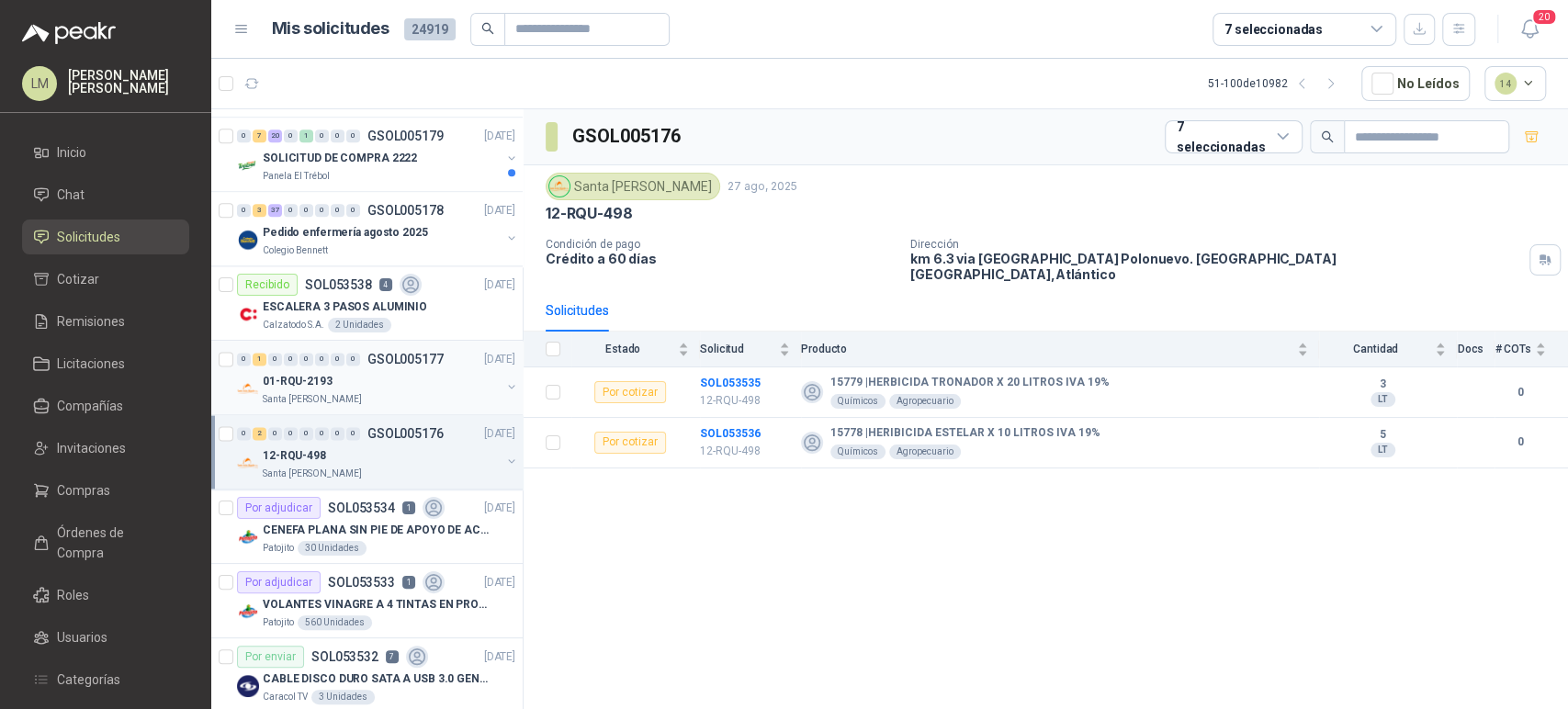
click at [376, 401] on div "Santa Anita Napoles" at bounding box center [381, 400] width 238 height 15
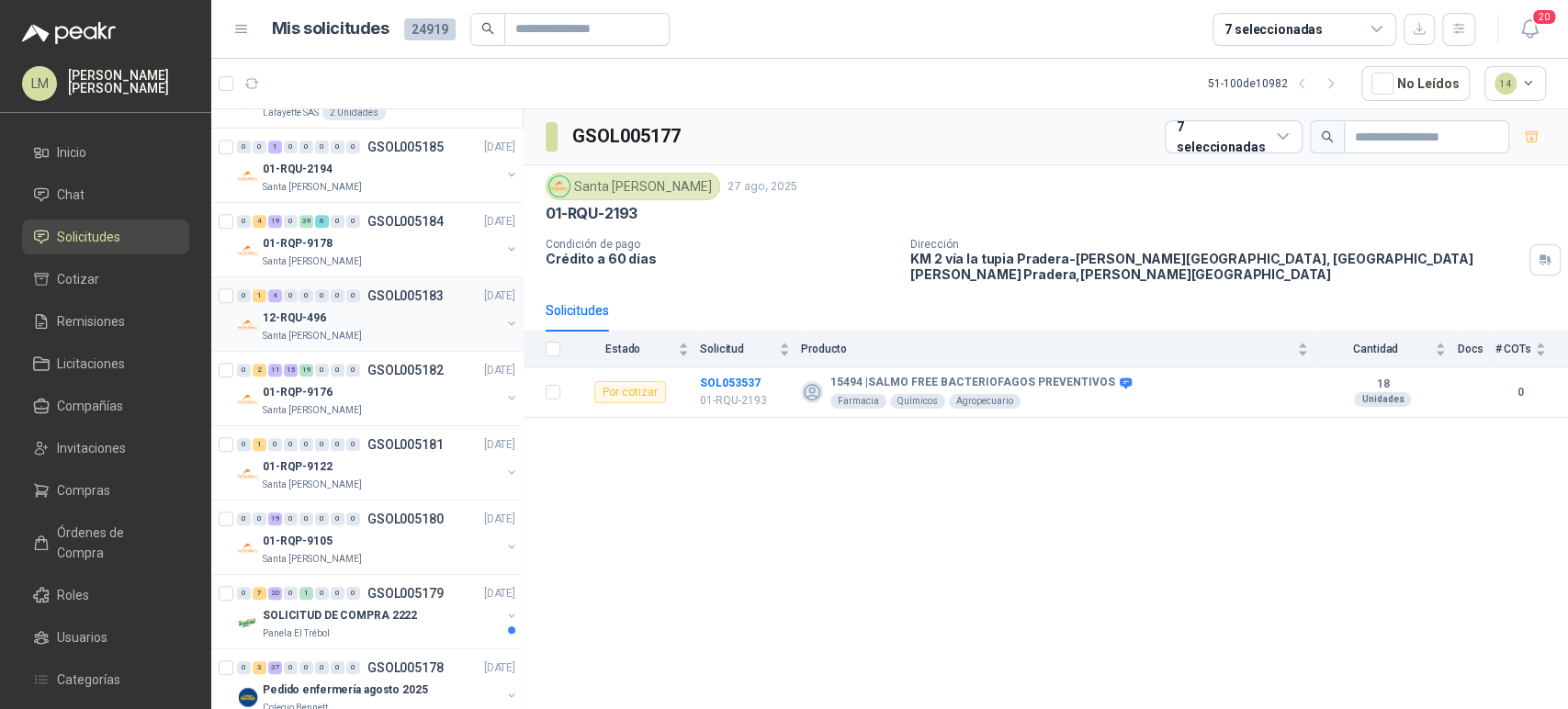
scroll to position [1151, 0]
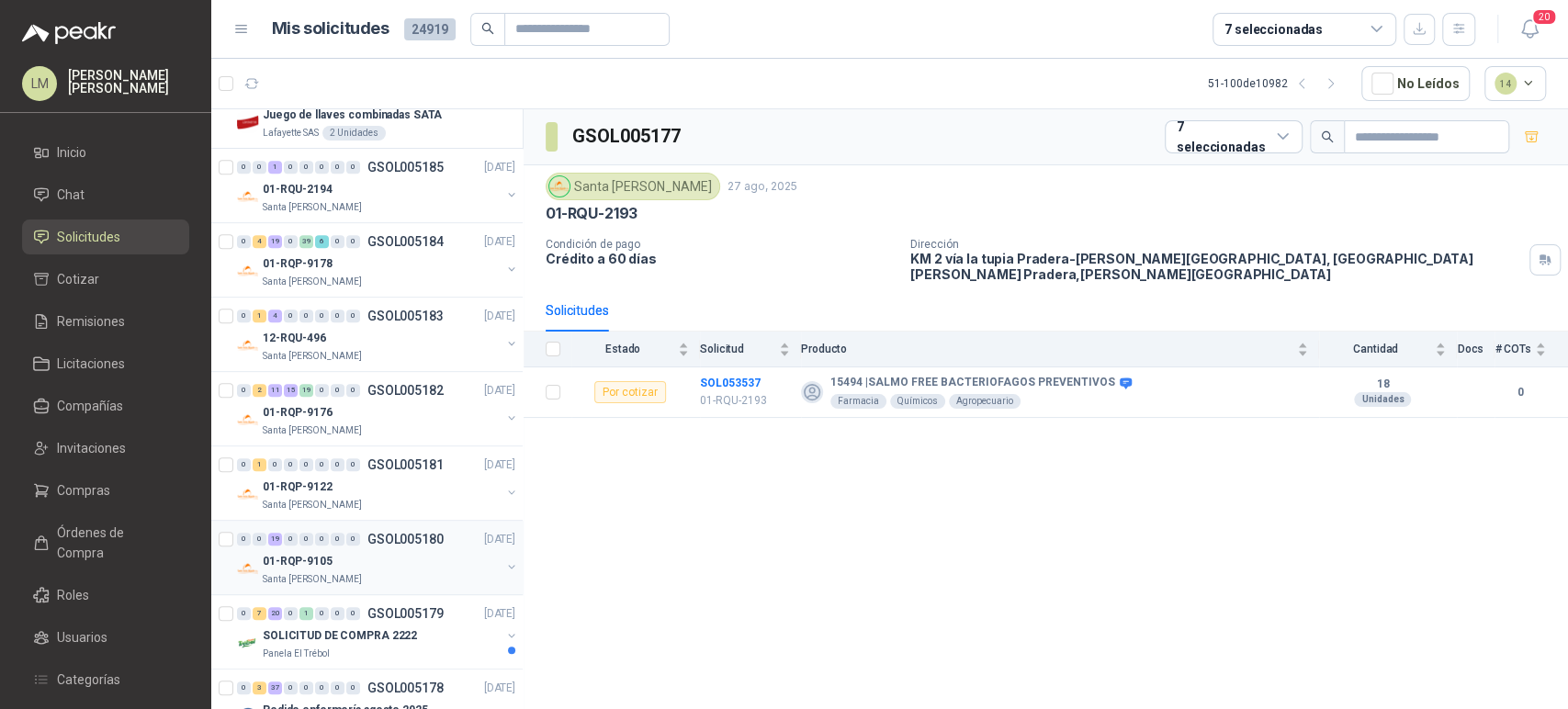
click at [343, 546] on div "0 0 19 0 0 0 0 0 GSOL005180 27/08/25" at bounding box center [377, 540] width 282 height 22
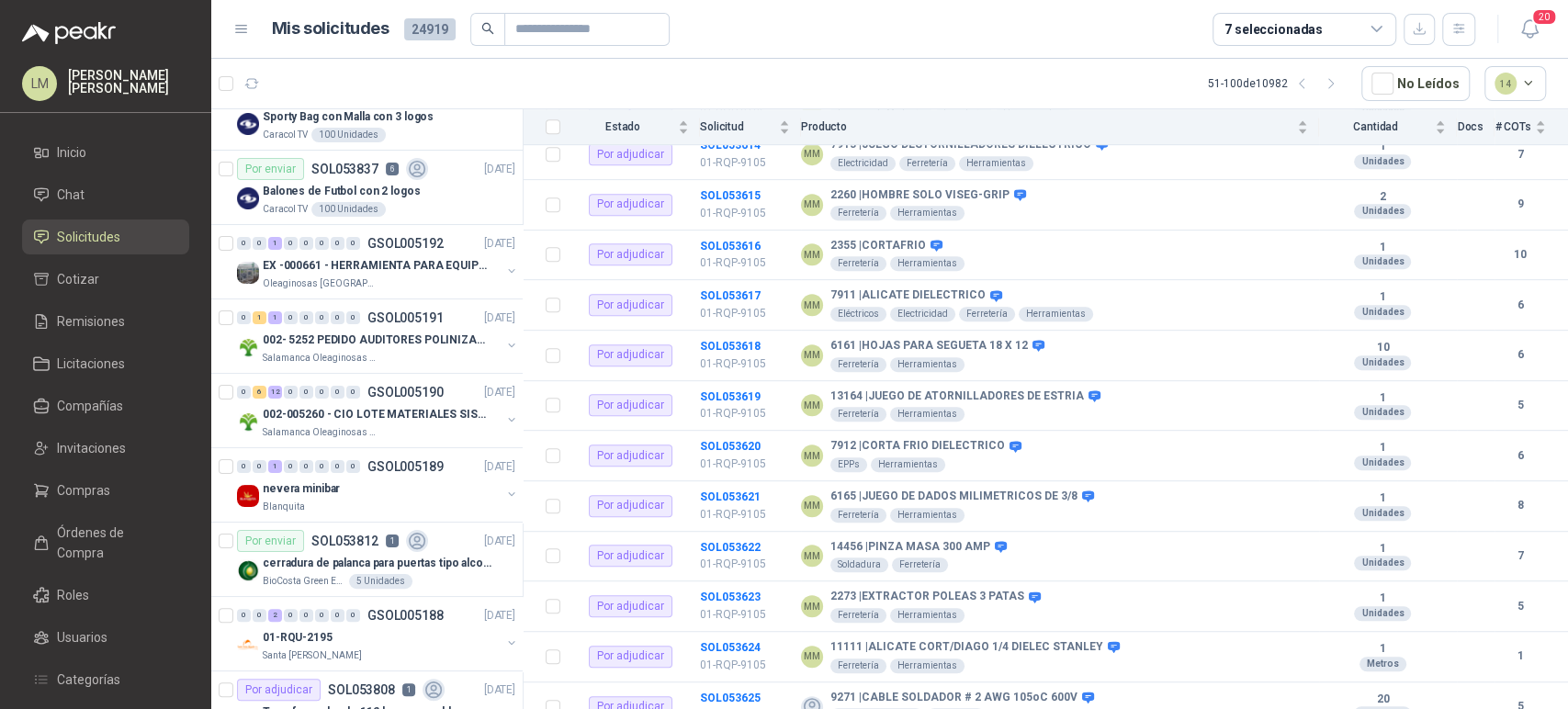
scroll to position [184, 0]
click at [372, 413] on p "002-005260 - CIO LOTE MATERIALES SISTEMA HIDRAULIC" at bounding box center [377, 413] width 228 height 17
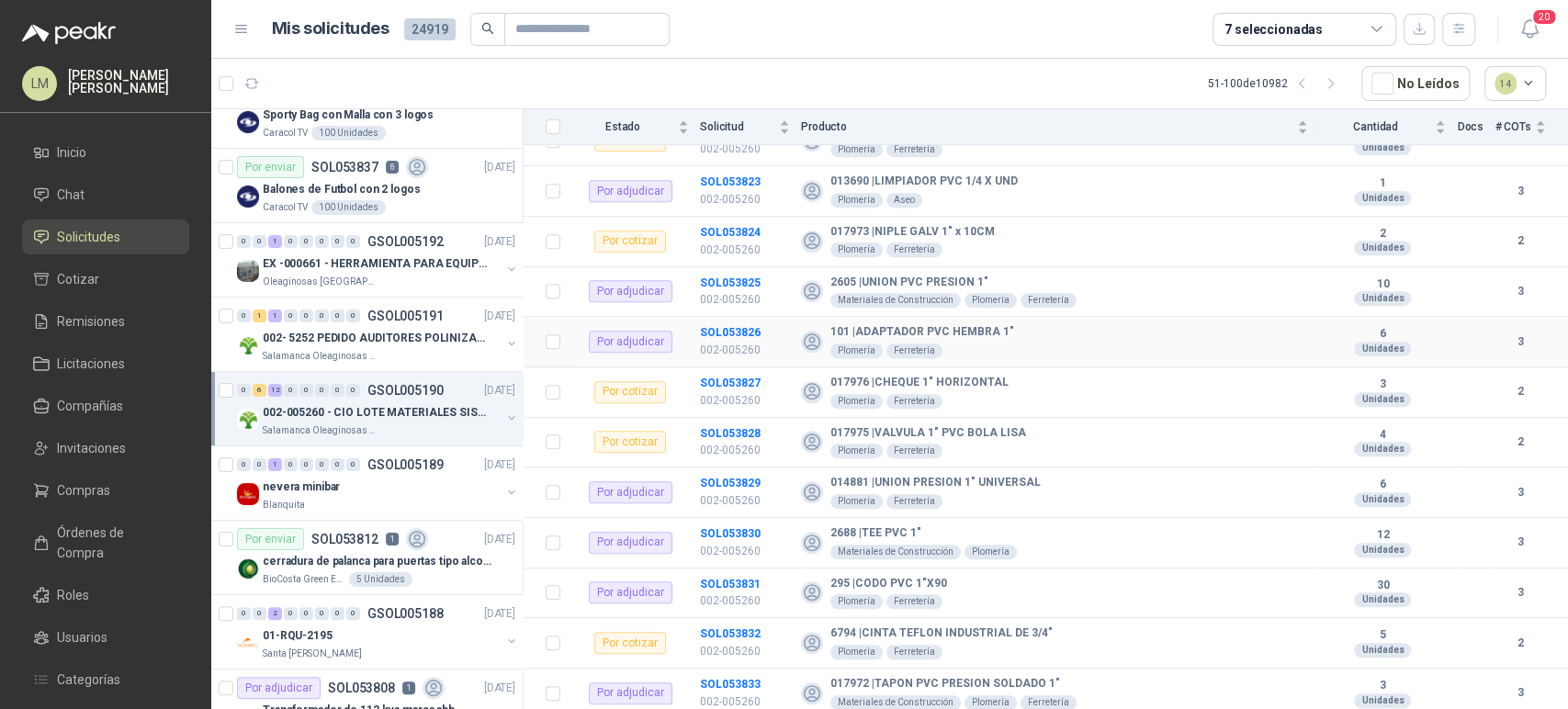
scroll to position [151, 0]
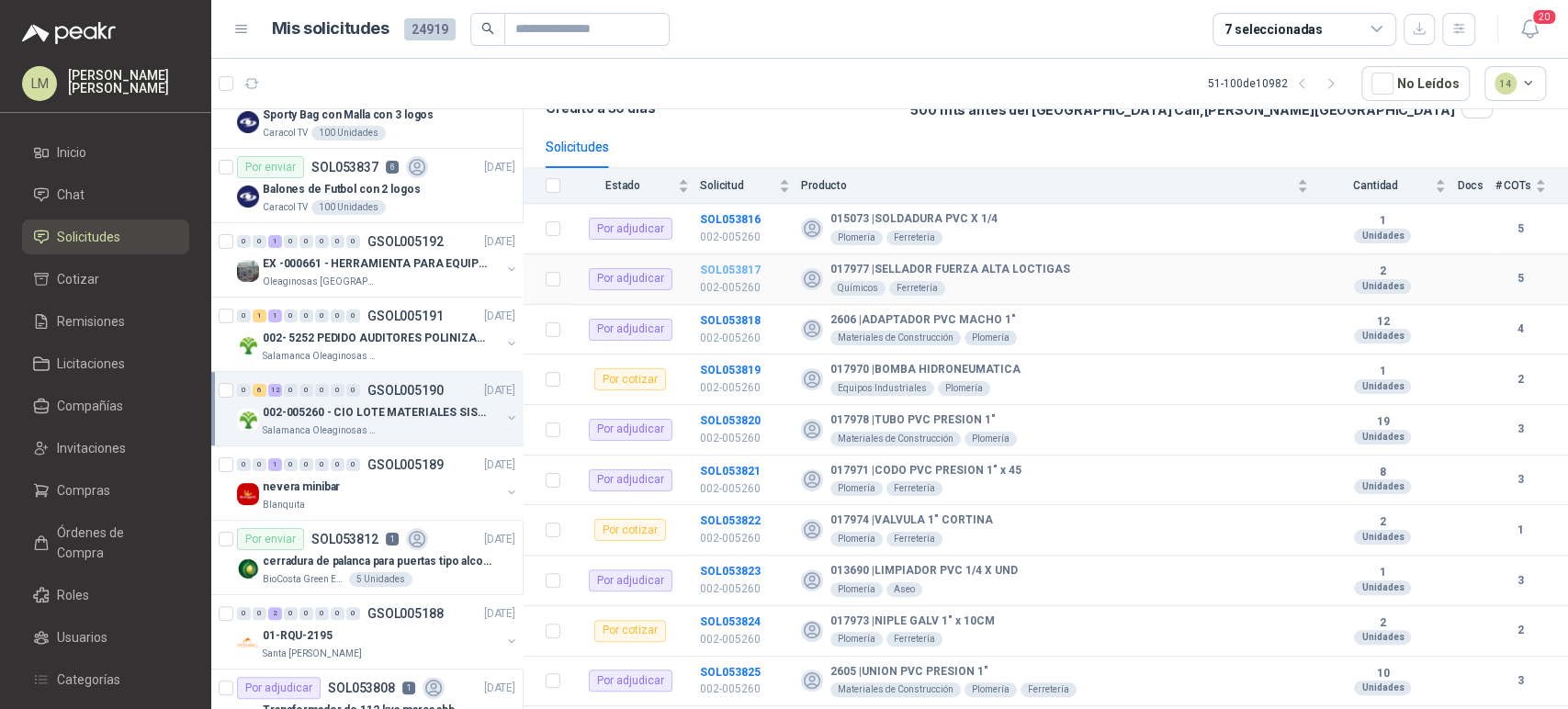
click at [738, 270] on b "SOL053817" at bounding box center [730, 270] width 61 height 13
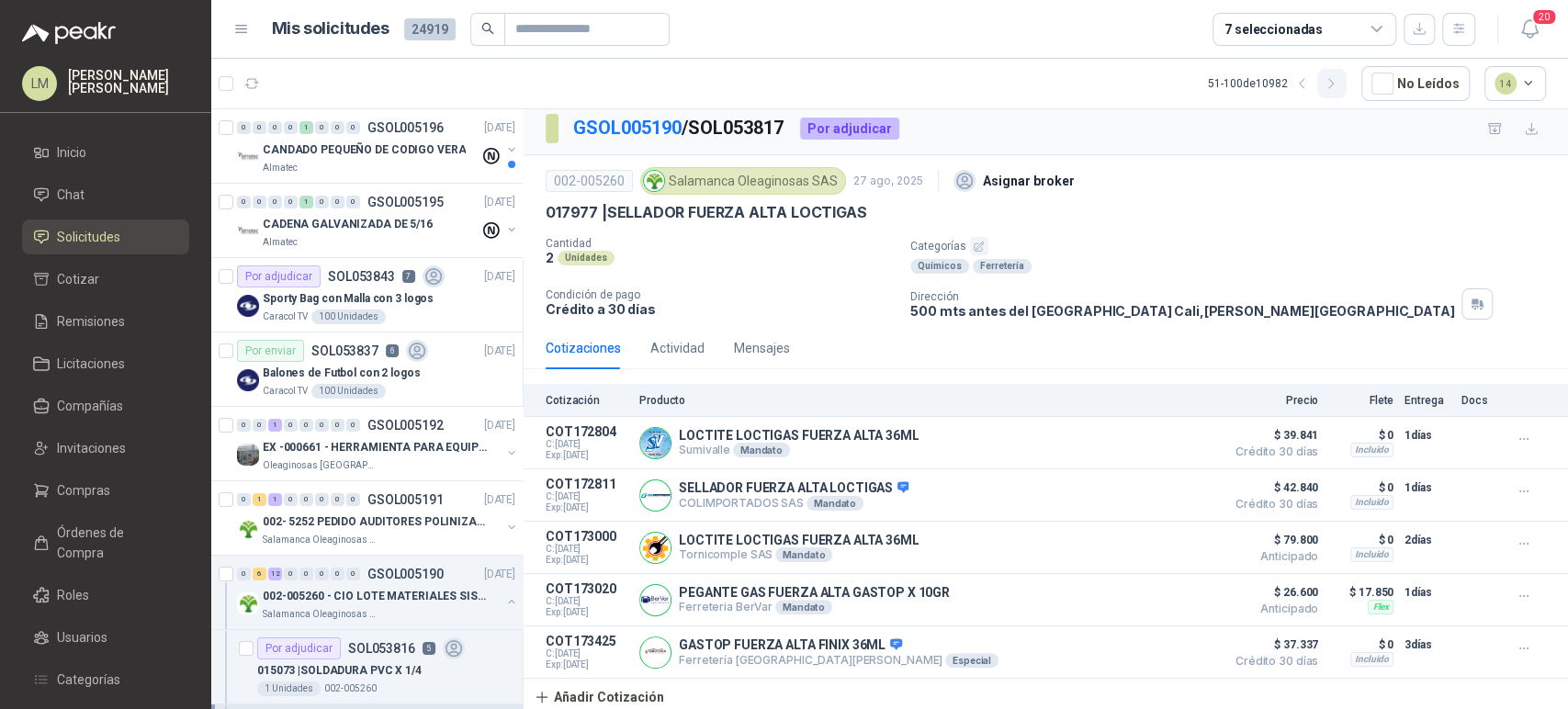
click at [1328, 87] on icon "button" at bounding box center [1331, 84] width 16 height 16
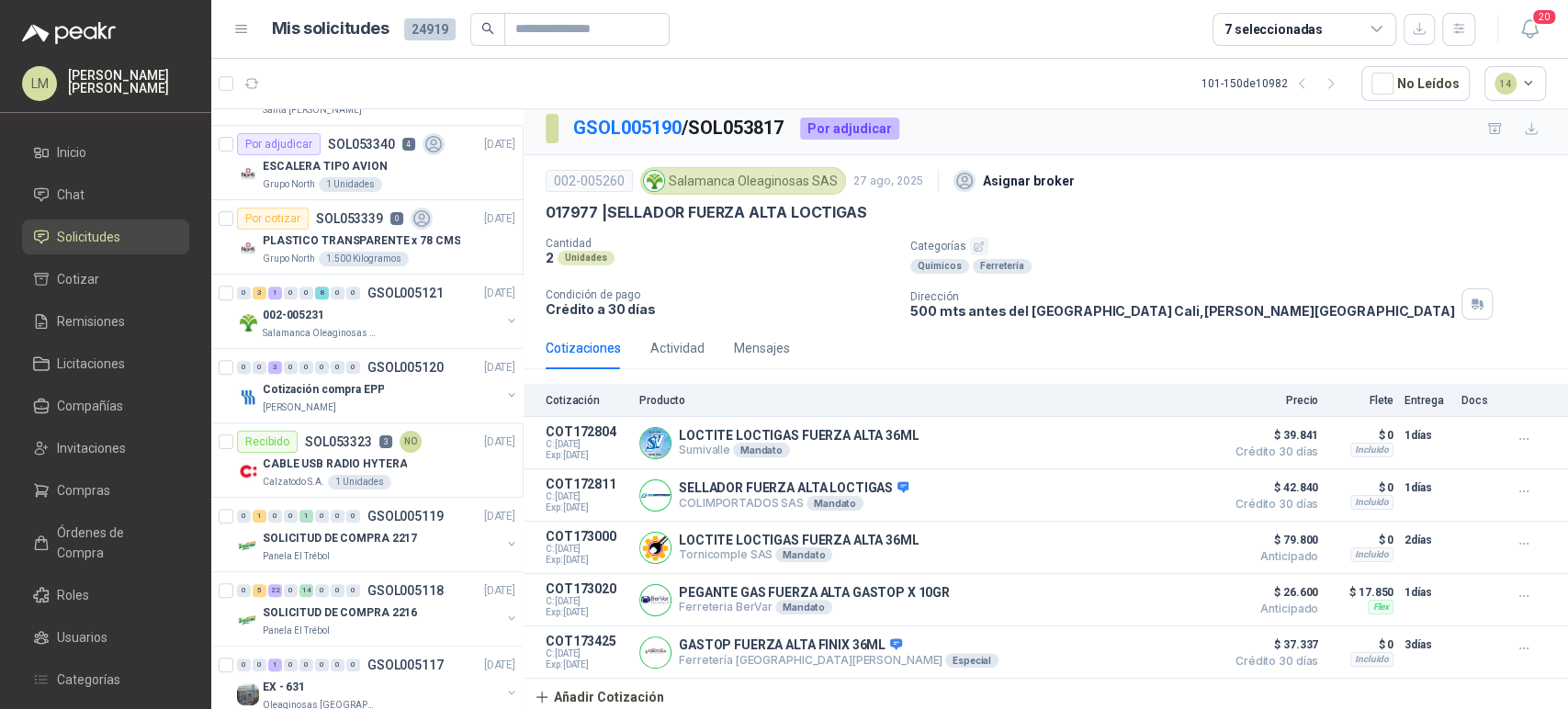
scroll to position [952, 0]
click at [347, 146] on p "SOL053340" at bounding box center [361, 144] width 67 height 13
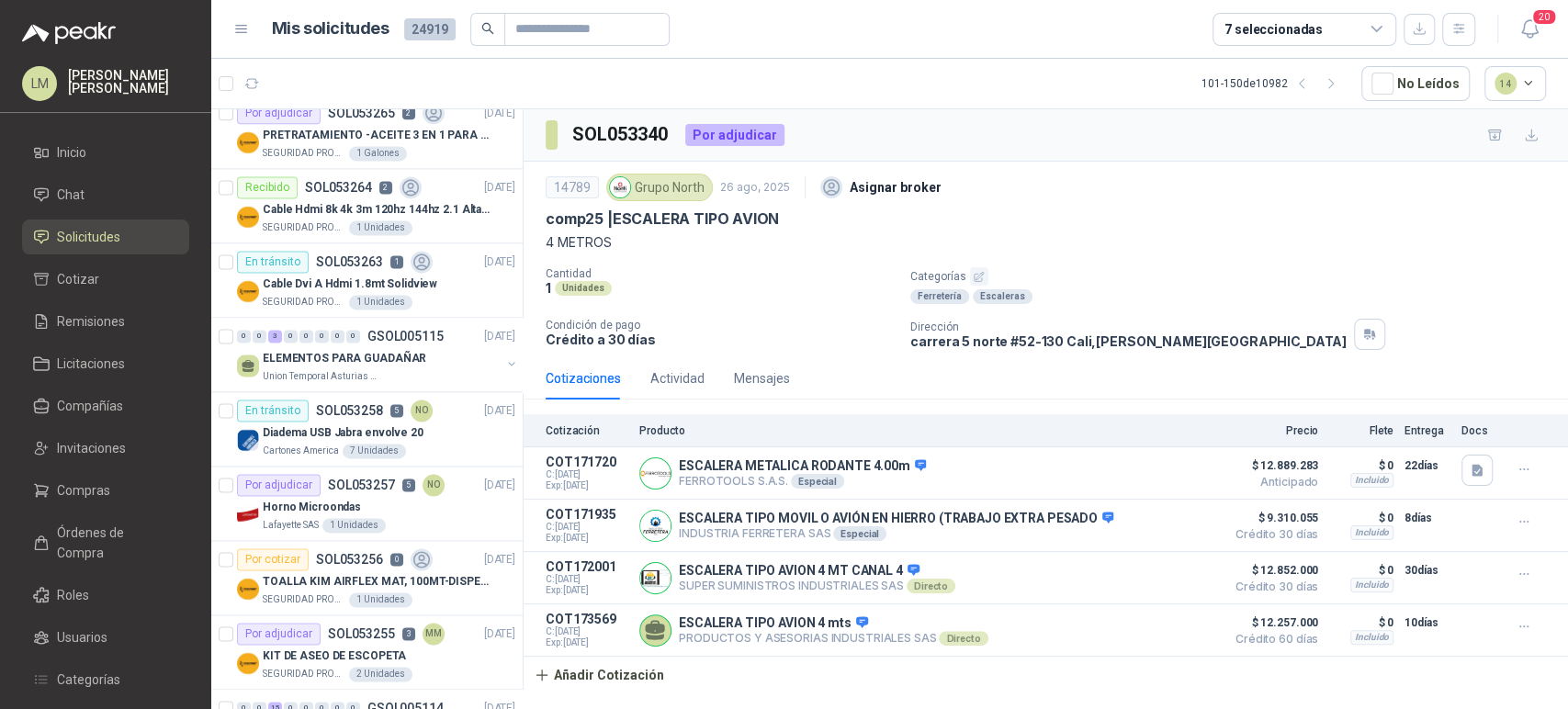
scroll to position [1726, 0]
click at [343, 256] on p "SOL053263" at bounding box center [349, 262] width 67 height 13
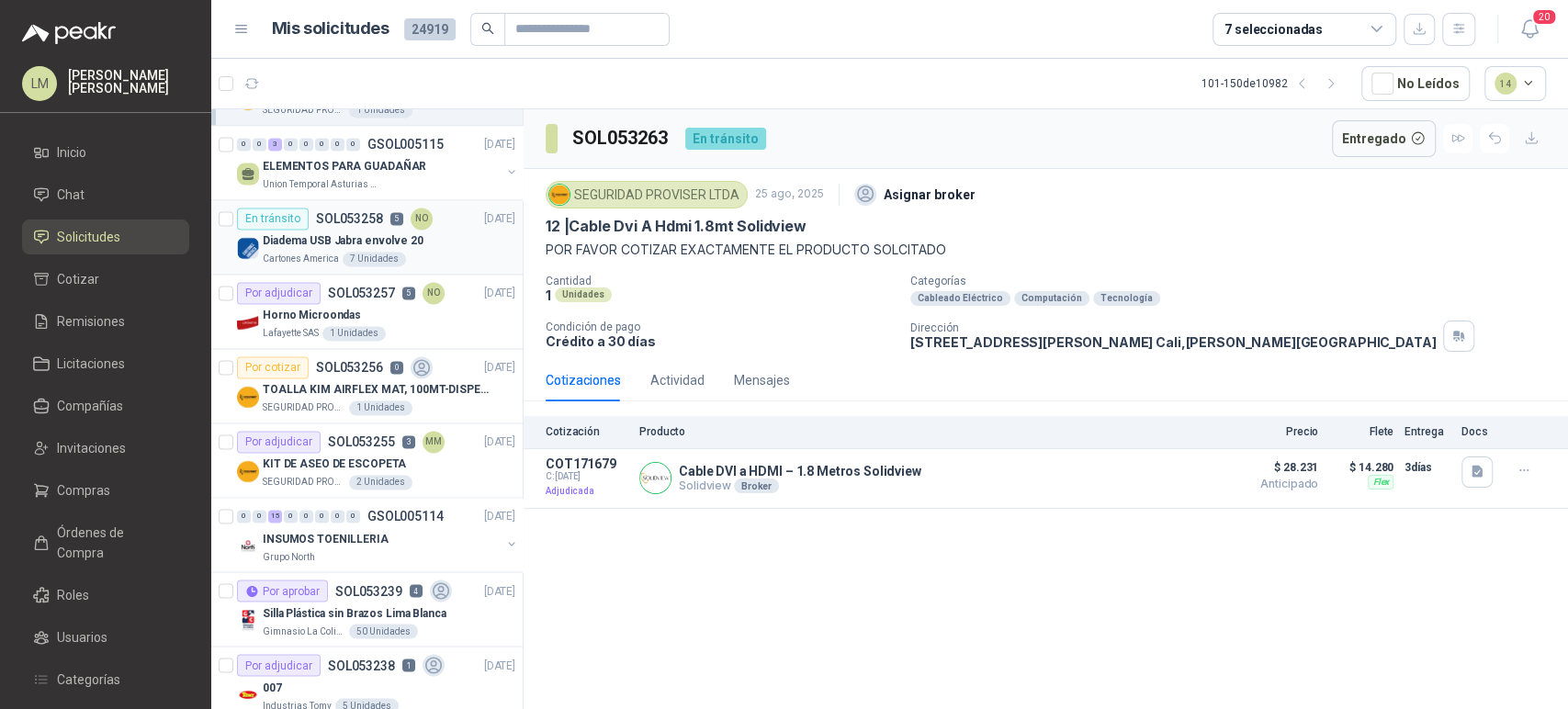
scroll to position [1923, 0]
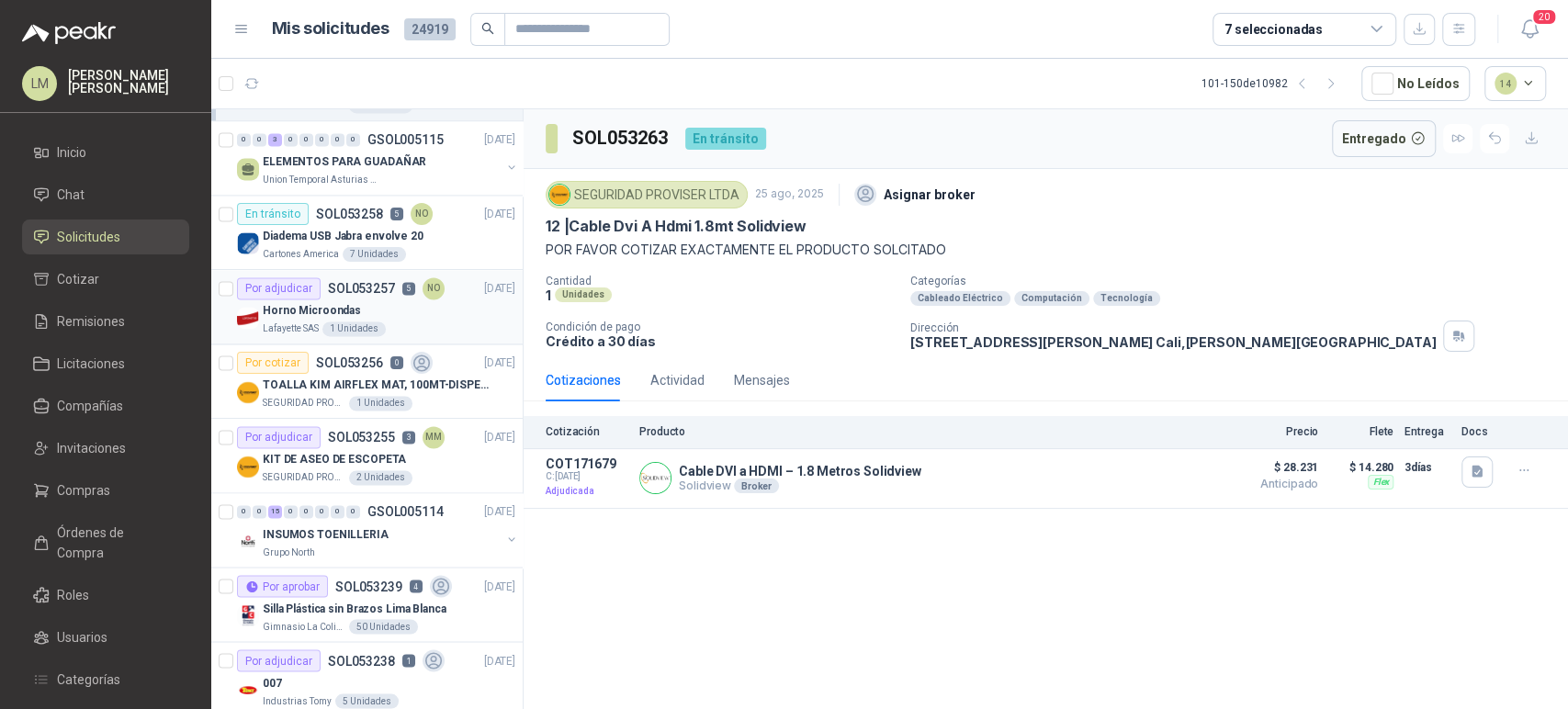
click at [391, 288] on p "SOL053257" at bounding box center [361, 288] width 67 height 13
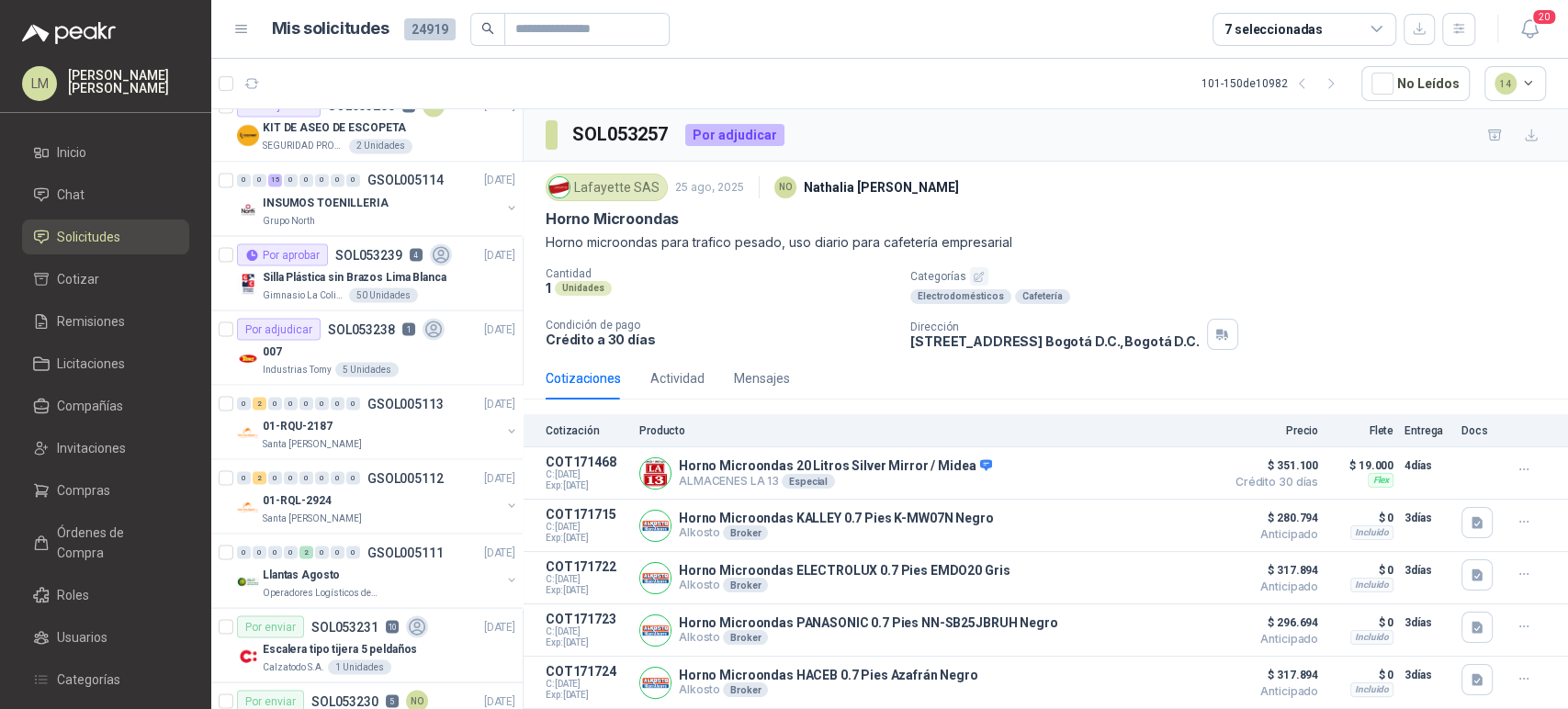
scroll to position [2256, 0]
click at [360, 179] on div "0 0 15 0 0 0 0 0 GSOL005114" at bounding box center [340, 179] width 206 height 13
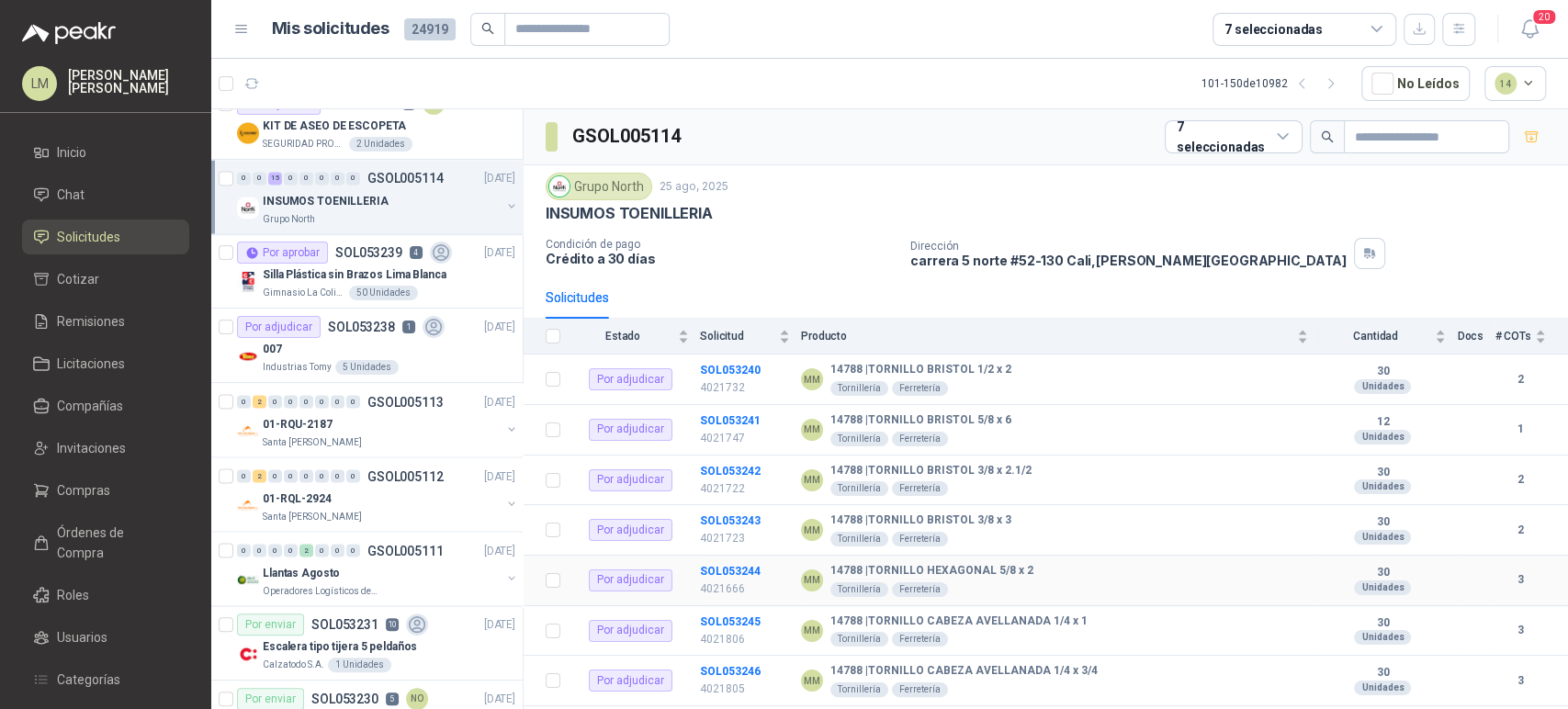
scroll to position [389, 0]
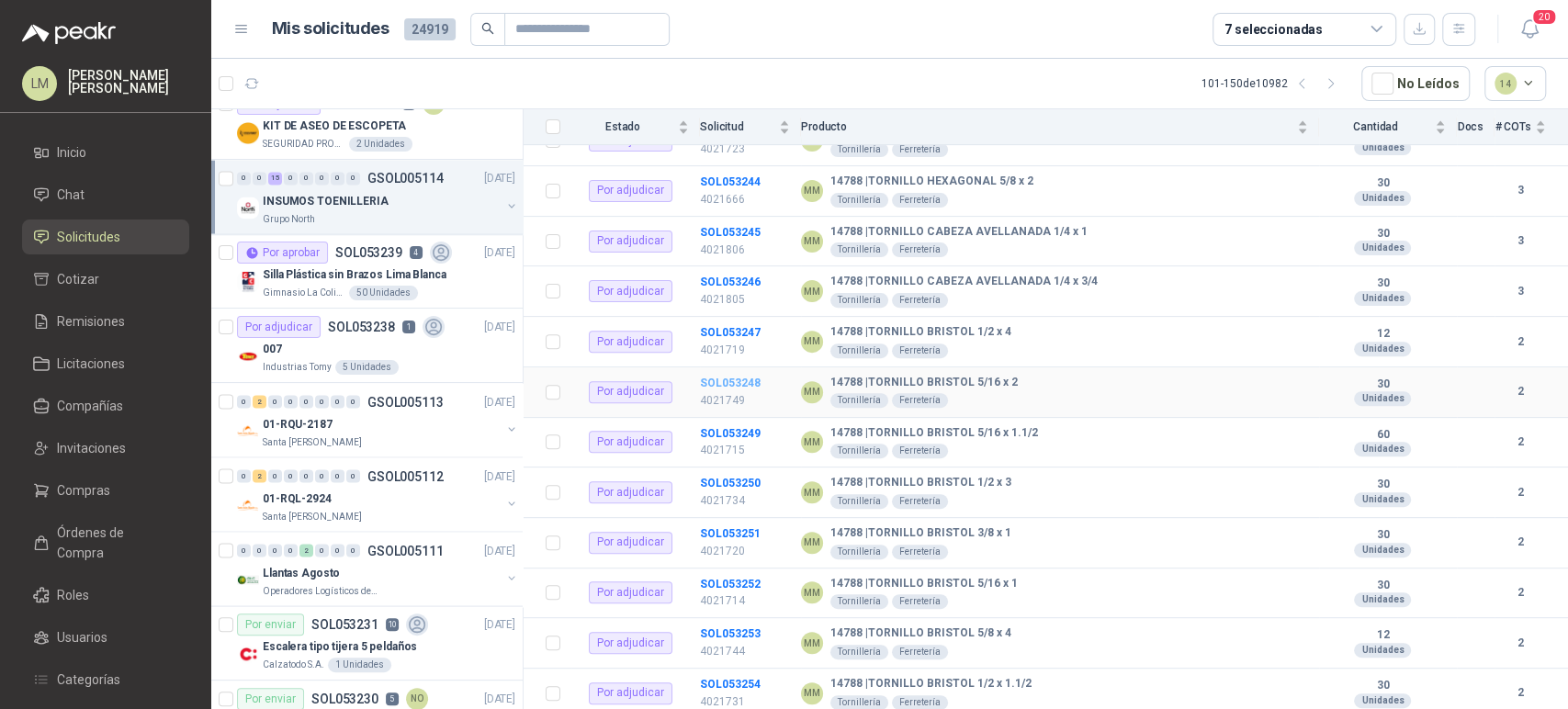
click at [727, 378] on b "SOL053248" at bounding box center [730, 383] width 61 height 13
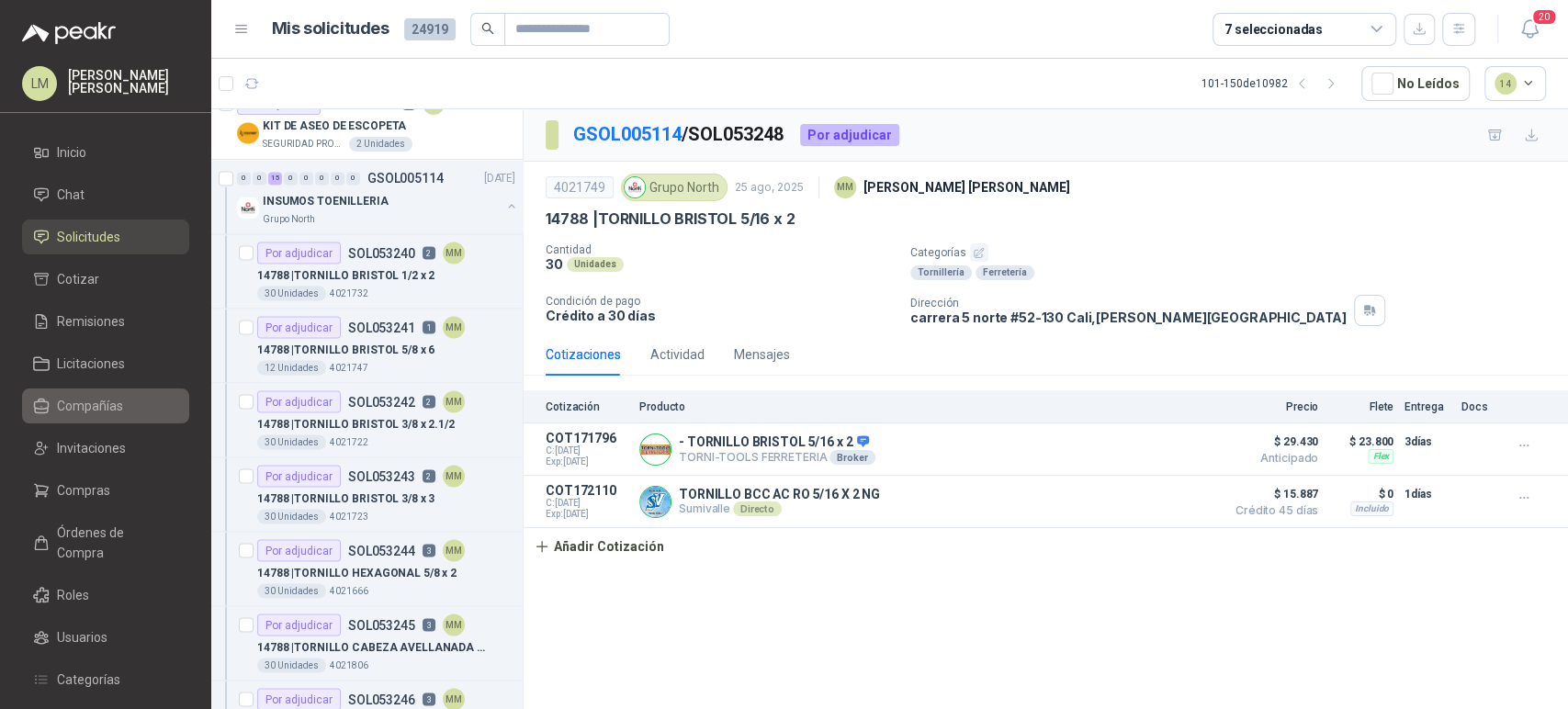
click at [105, 402] on span "Compañías" at bounding box center [90, 406] width 66 height 20
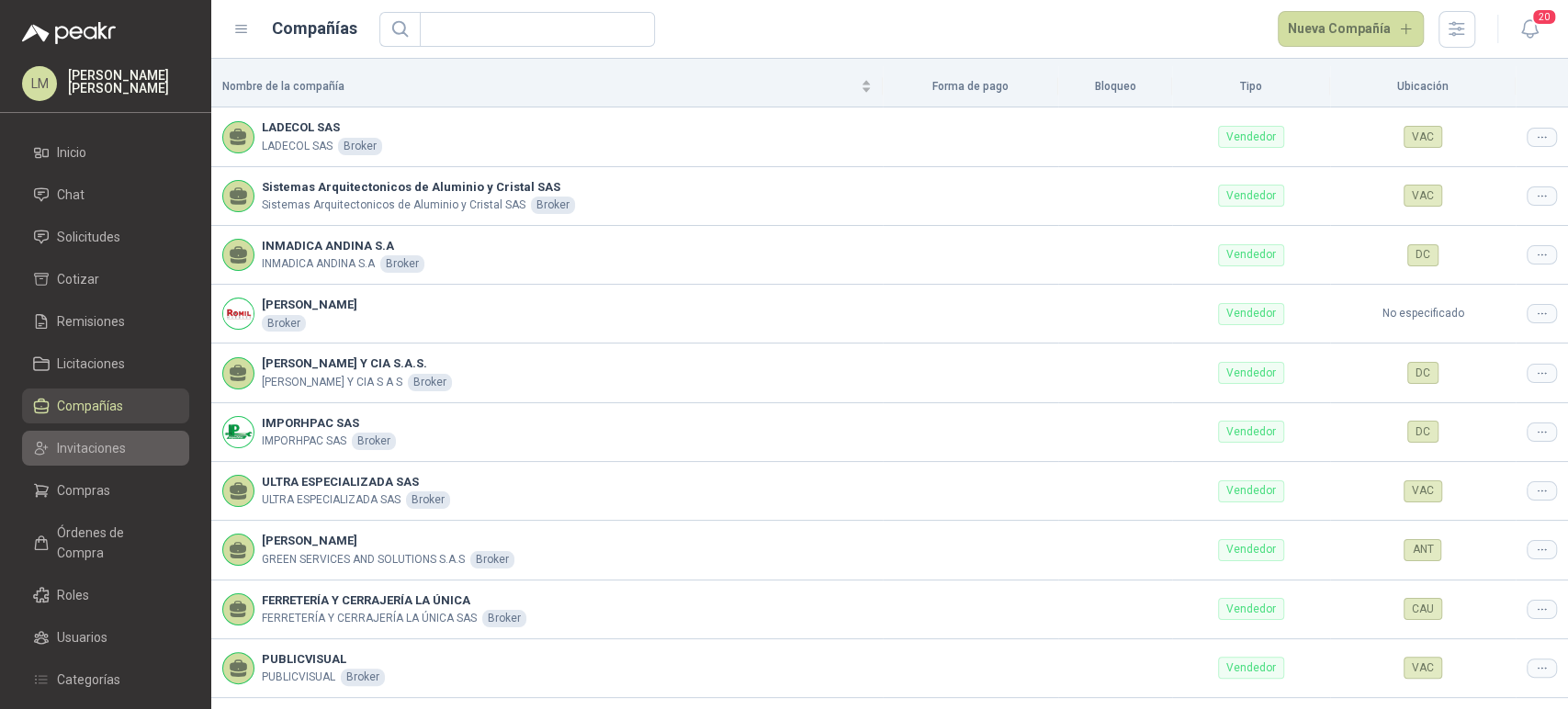
click at [106, 456] on span "Invitaciones" at bounding box center [91, 448] width 69 height 20
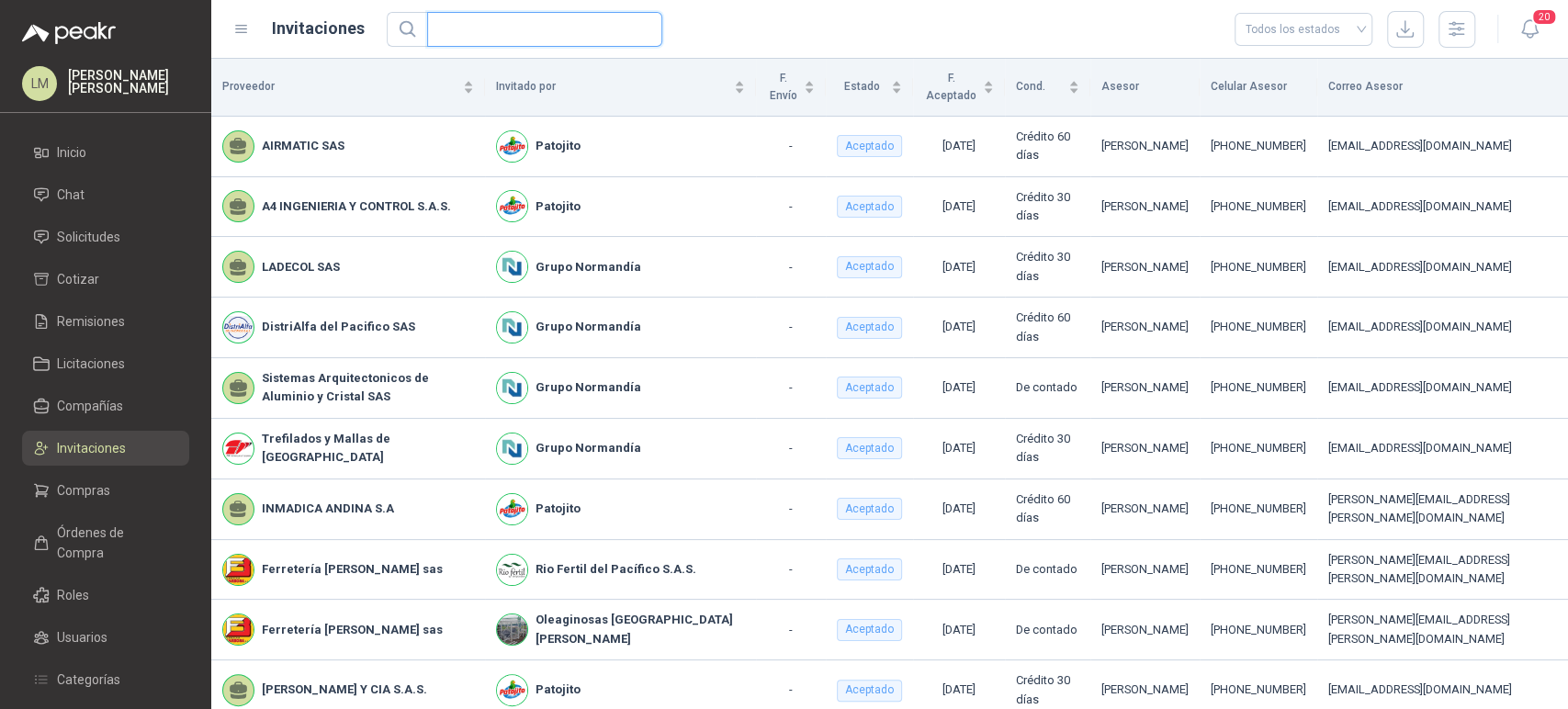
click at [516, 39] on input "text" at bounding box center [538, 29] width 199 height 33
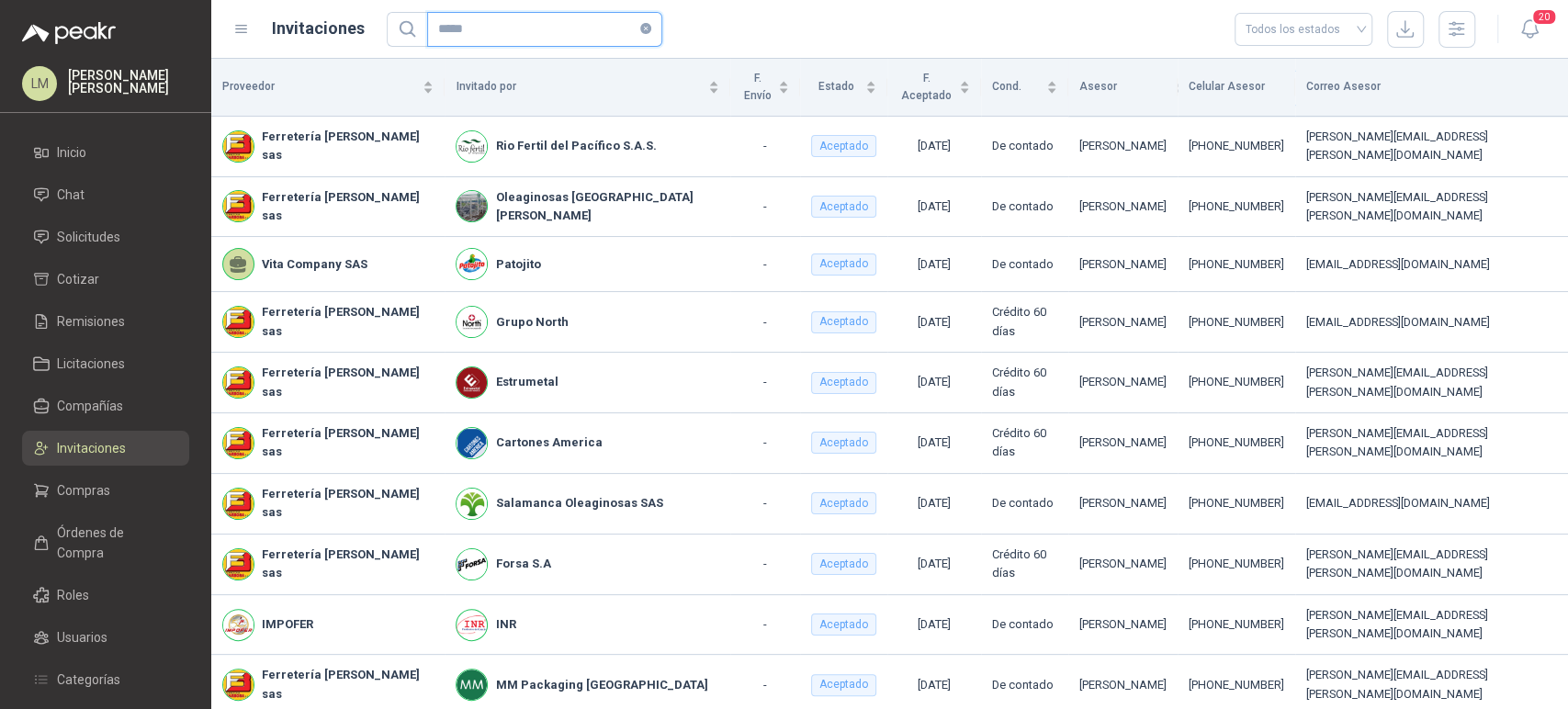
type input "*****"
click at [92, 233] on span "Solicitudes" at bounding box center [88, 237] width 64 height 20
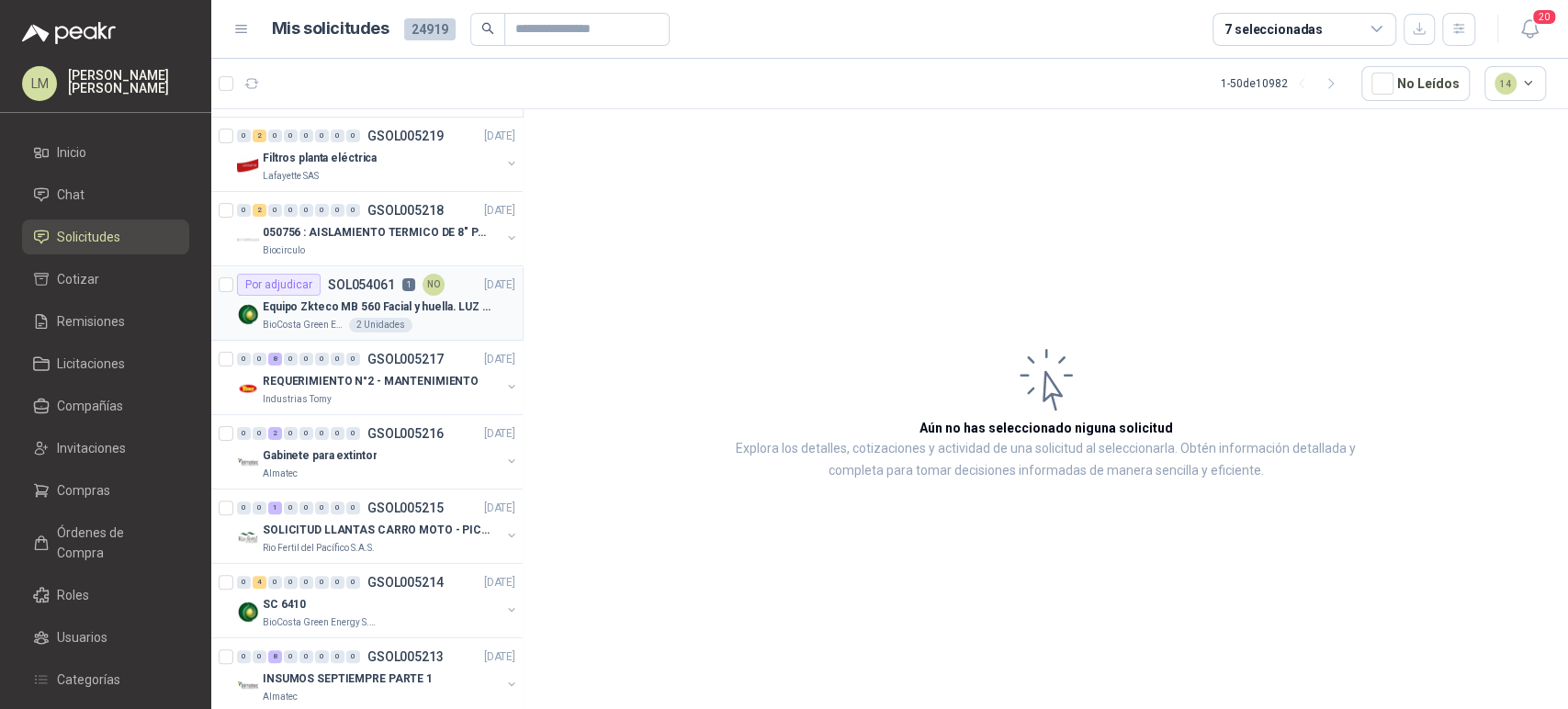
scroll to position [375, 0]
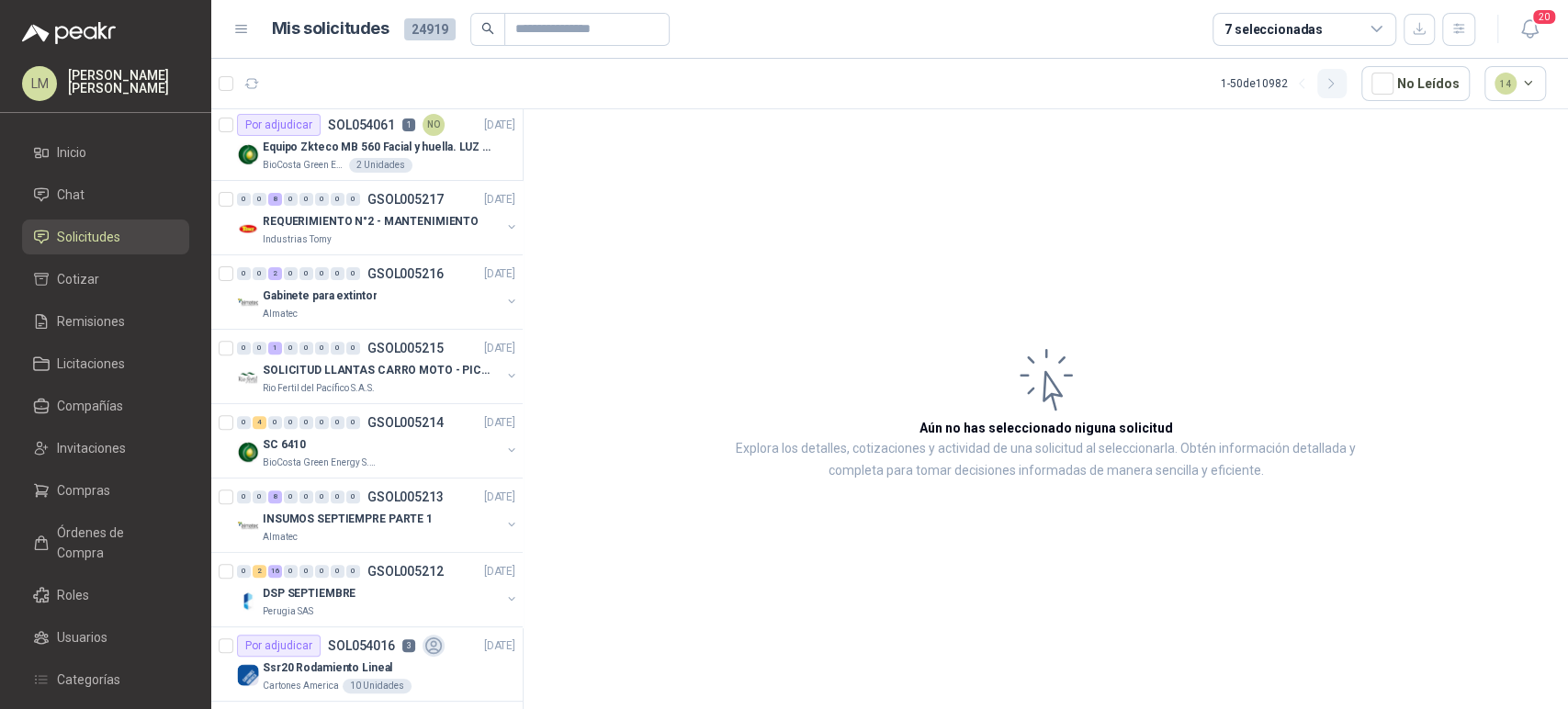
click at [1347, 89] on button "button" at bounding box center [1332, 84] width 29 height 29
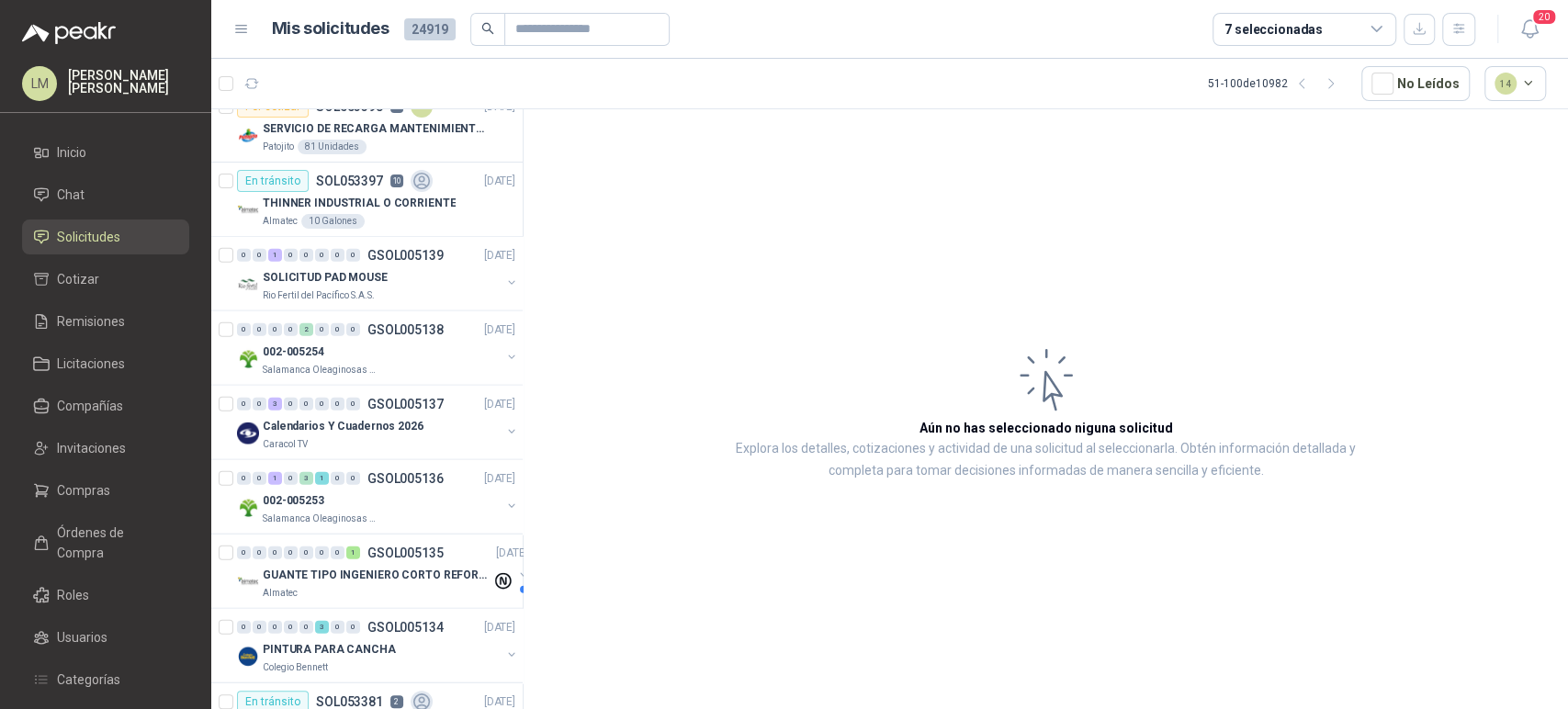
scroll to position [3148, 0]
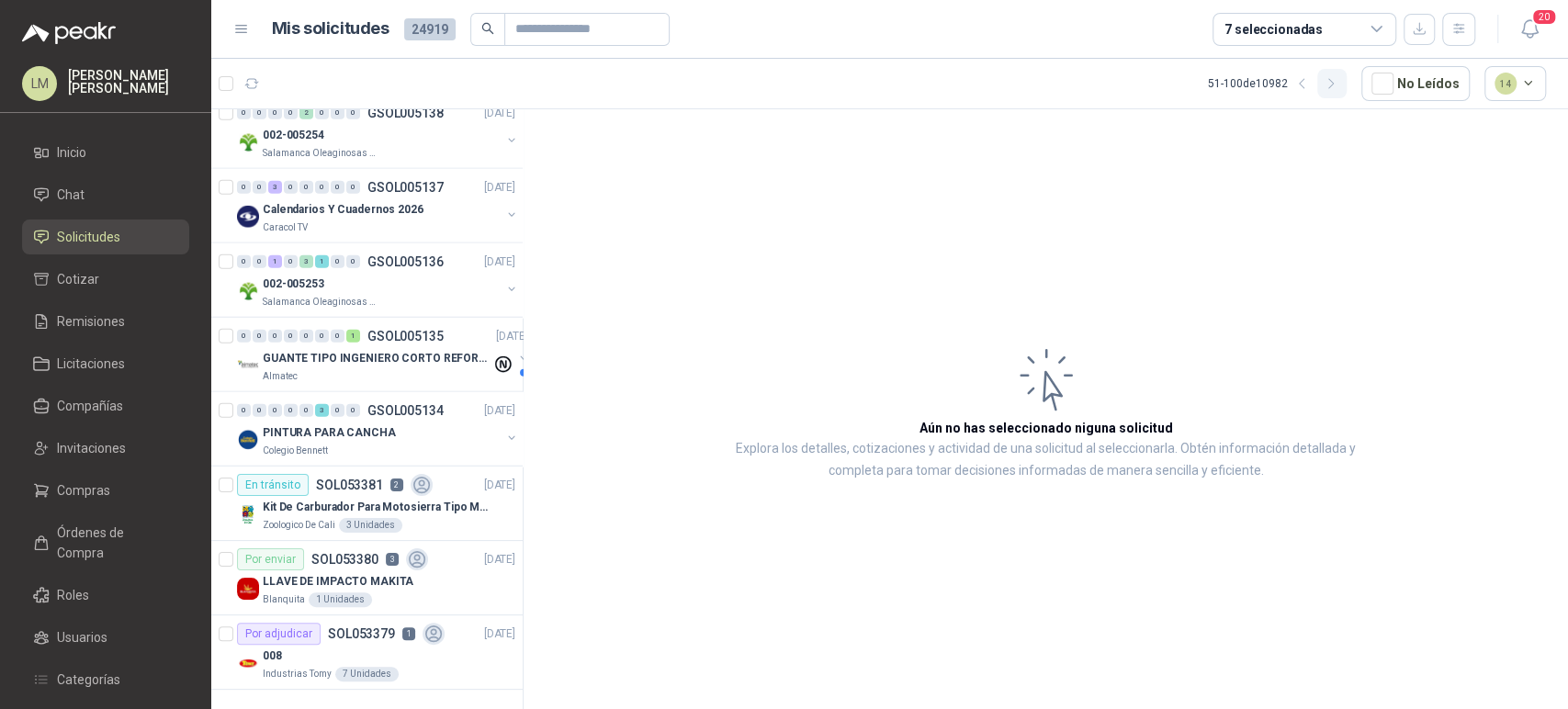
click at [1330, 84] on icon "button" at bounding box center [1331, 84] width 16 height 16
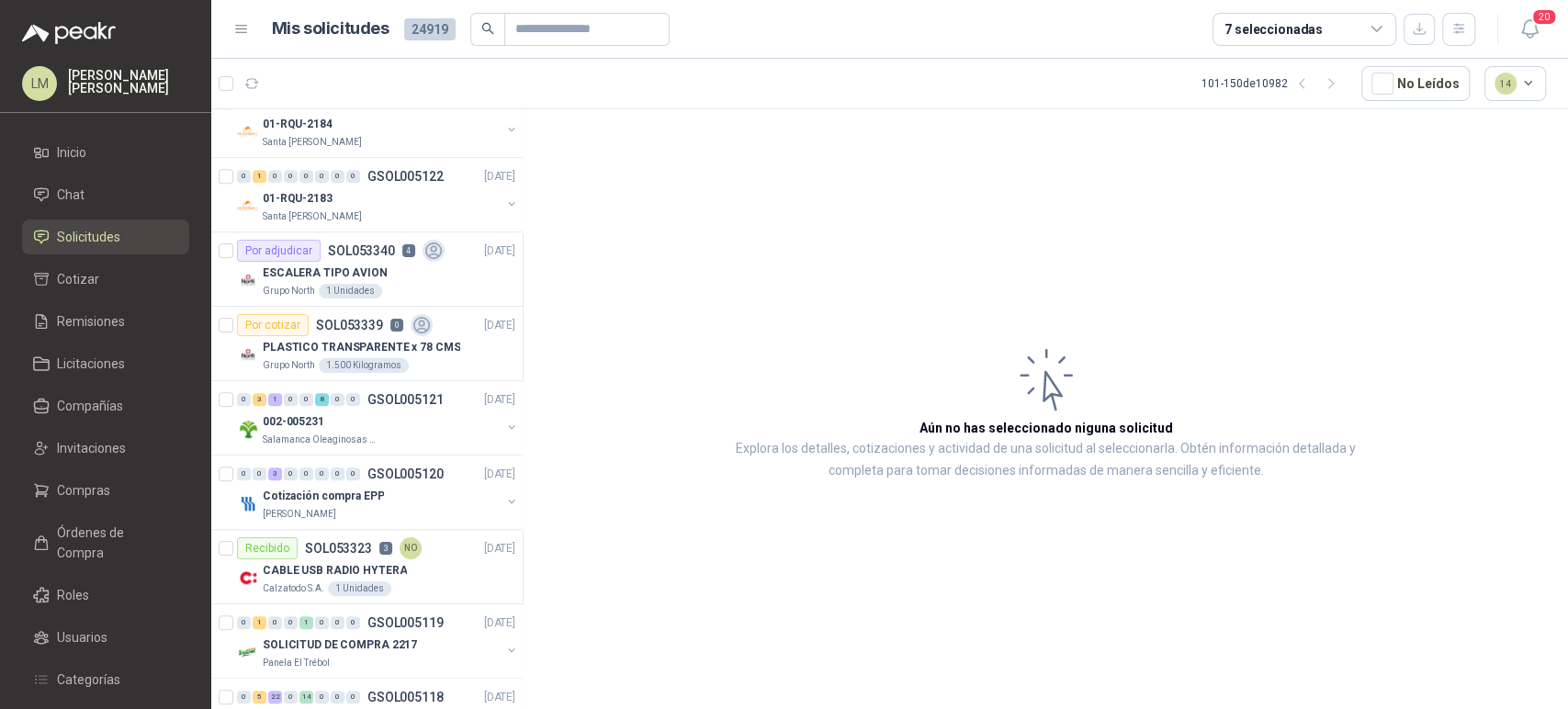
scroll to position [831, 0]
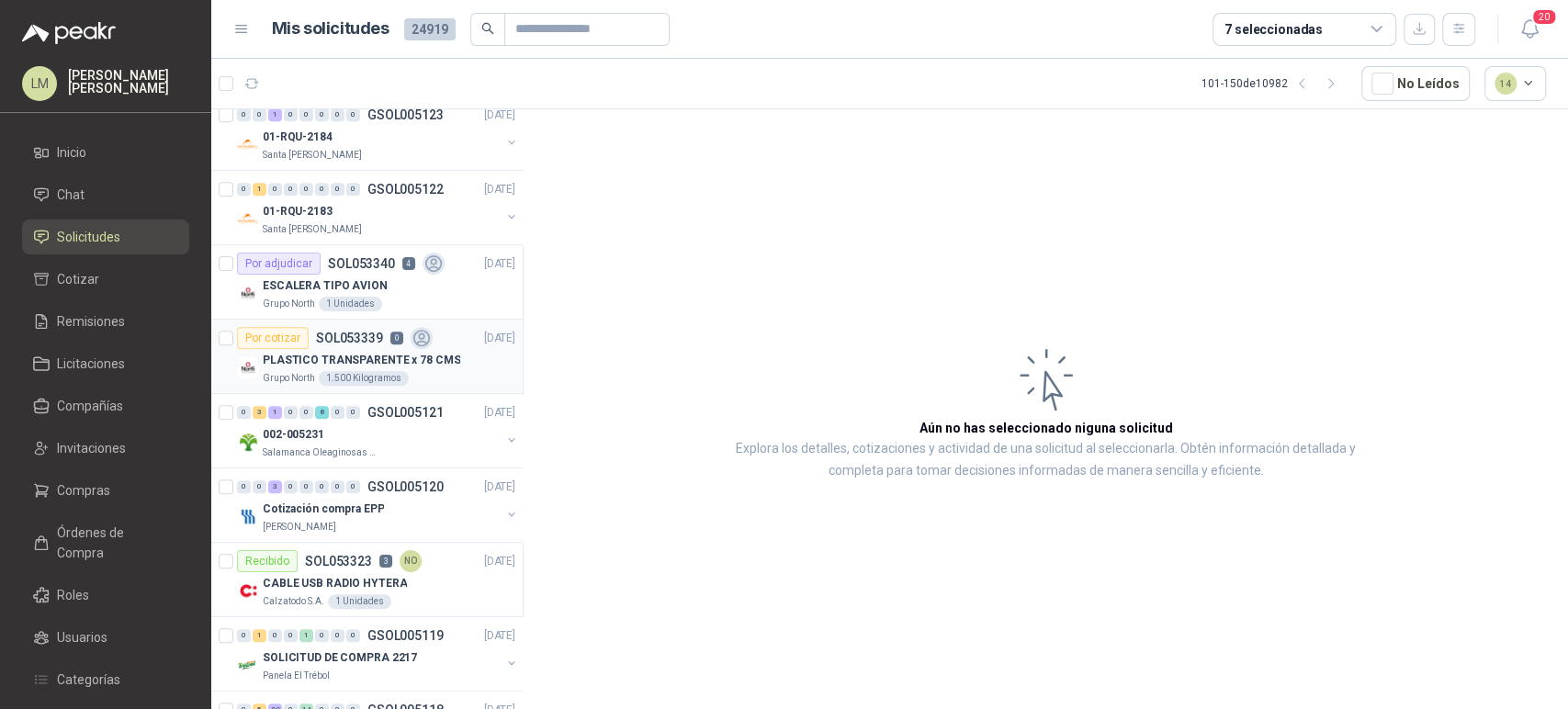
click at [372, 352] on p "PLASTICO TRANSPARENTE x 78 CMS" at bounding box center [361, 360] width 198 height 17
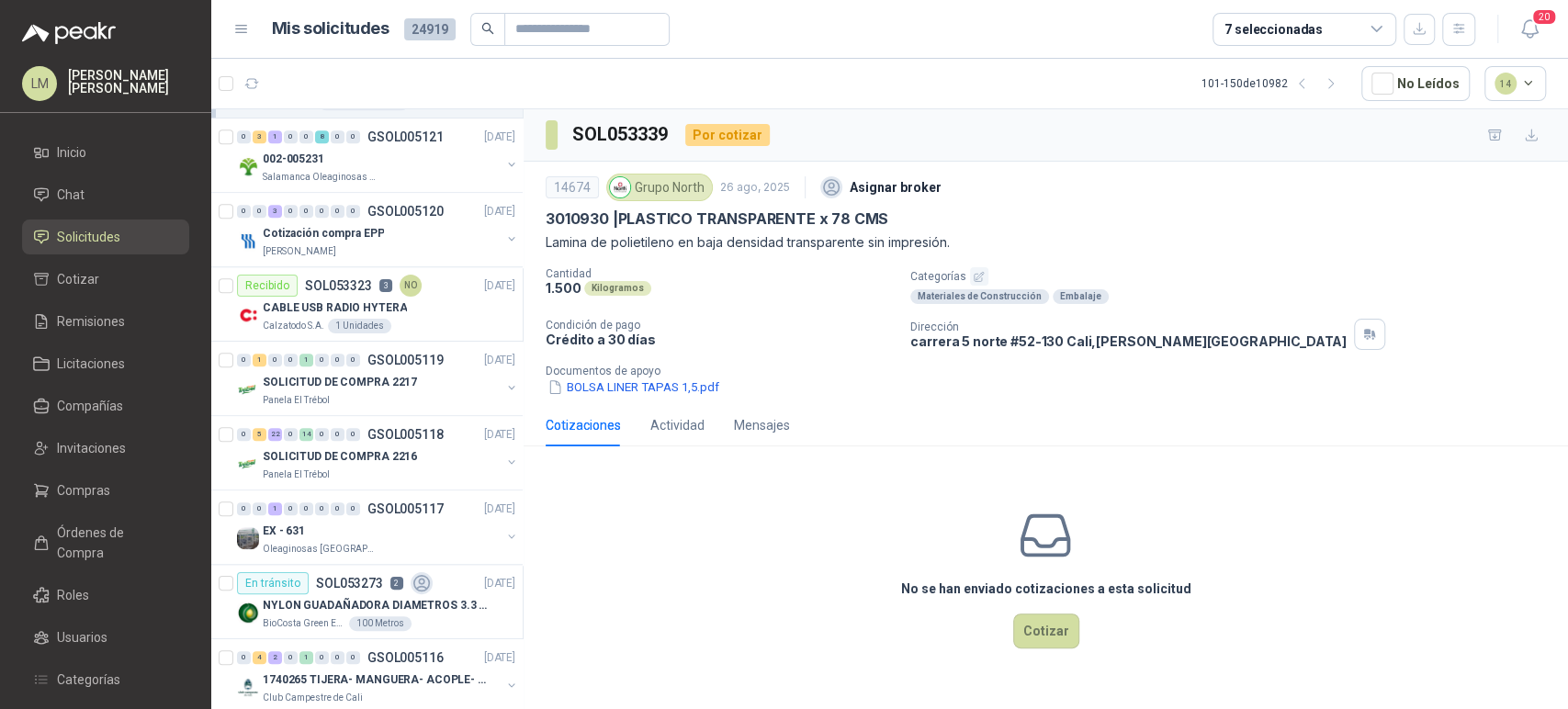
scroll to position [1289, 0]
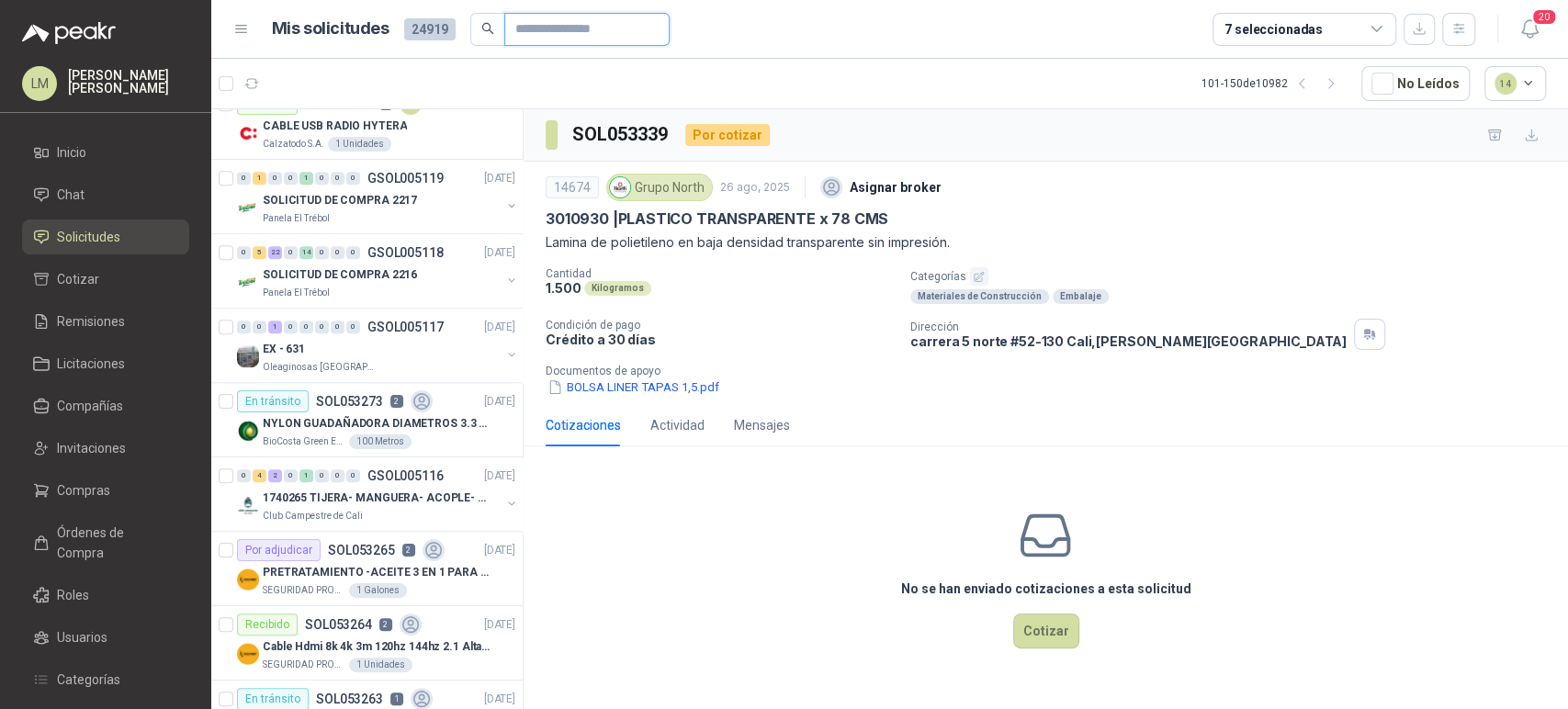
click at [566, 29] on input "text" at bounding box center [580, 29] width 129 height 31
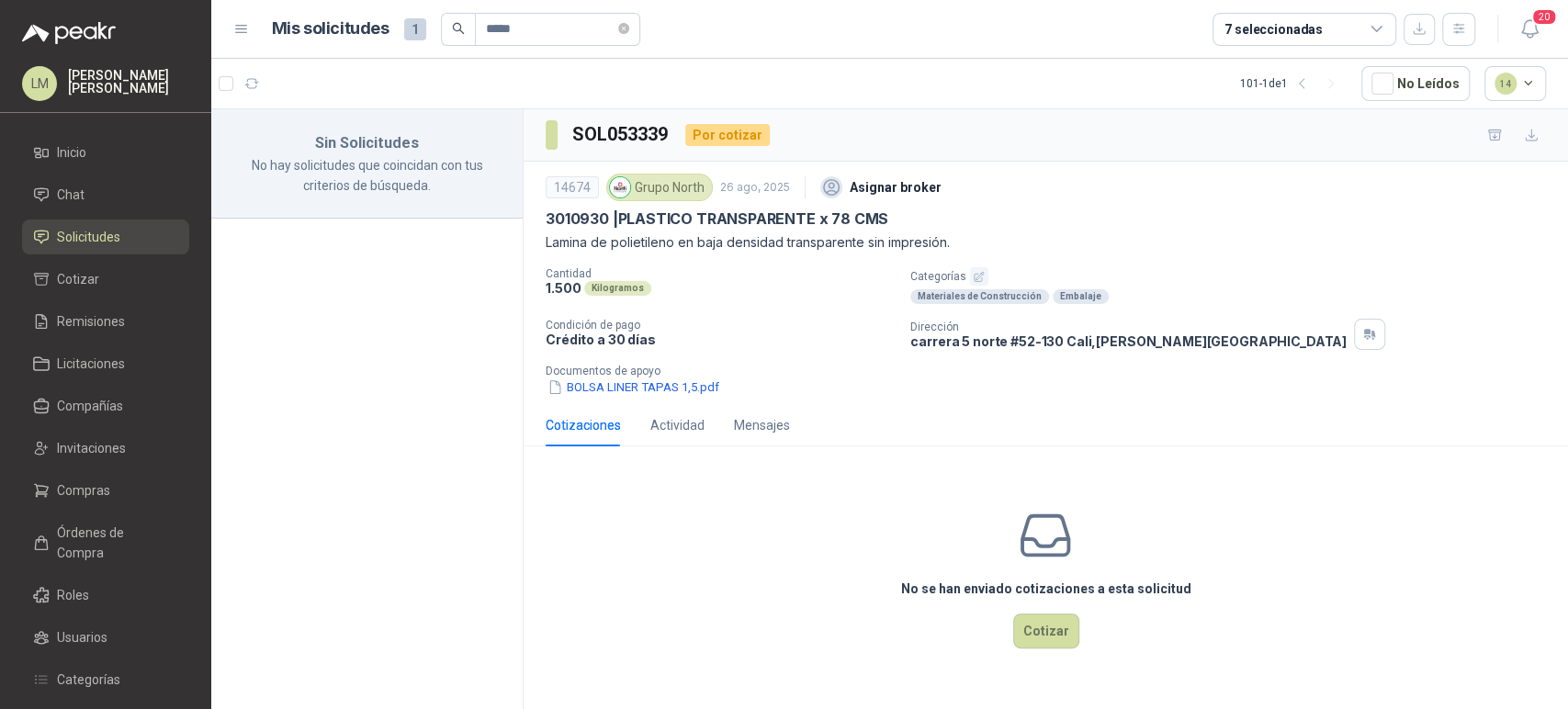
click at [1283, 86] on div "101 - 1 de 1" at bounding box center [1294, 84] width 107 height 29
click at [1296, 87] on button "button" at bounding box center [1303, 84] width 29 height 29
drag, startPoint x: 524, startPoint y: 39, endPoint x: 368, endPoint y: 39, distance: 156.0
click at [368, 39] on div "Mis solicitudes 1 *****" at bounding box center [456, 29] width 368 height 33
type input "*****"
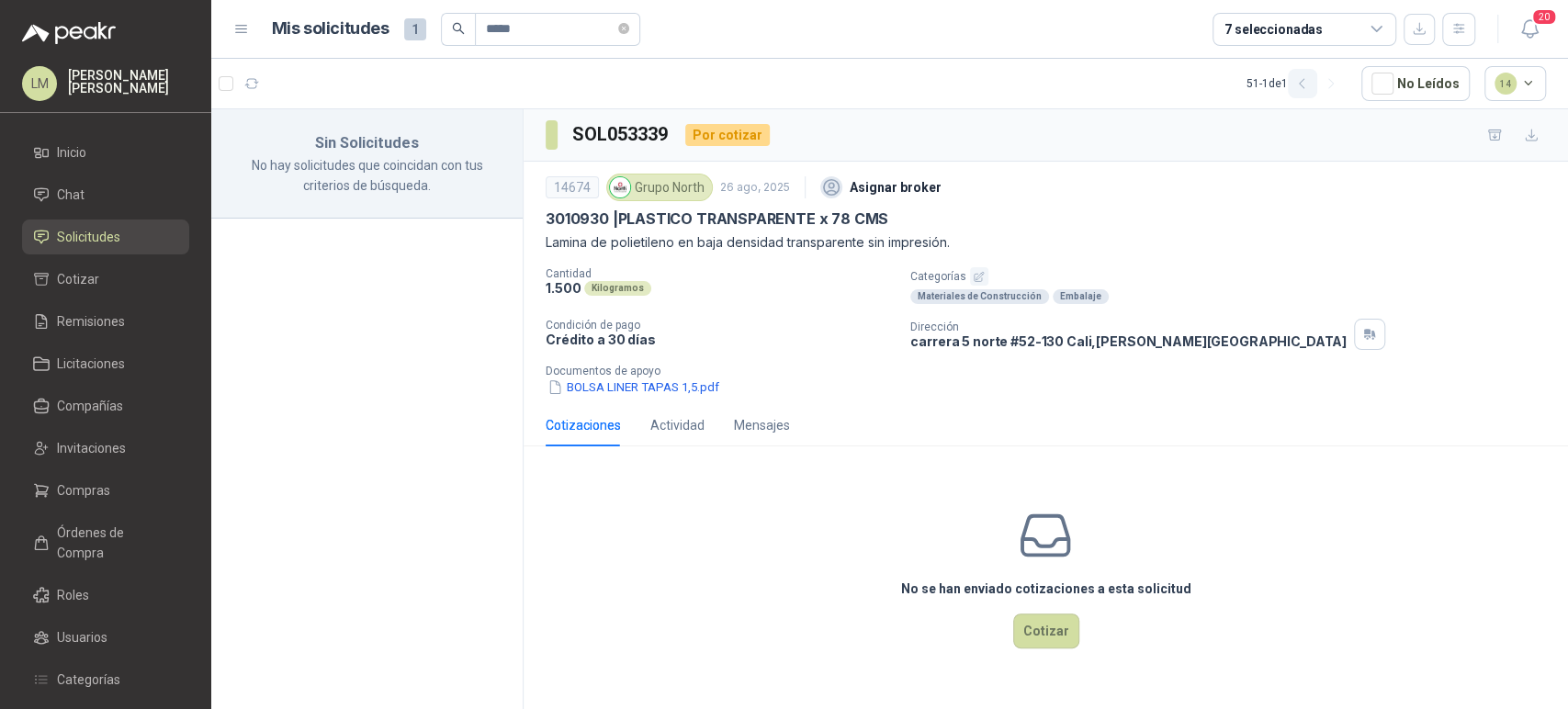
click at [1305, 82] on icon "button" at bounding box center [1302, 84] width 5 height 9
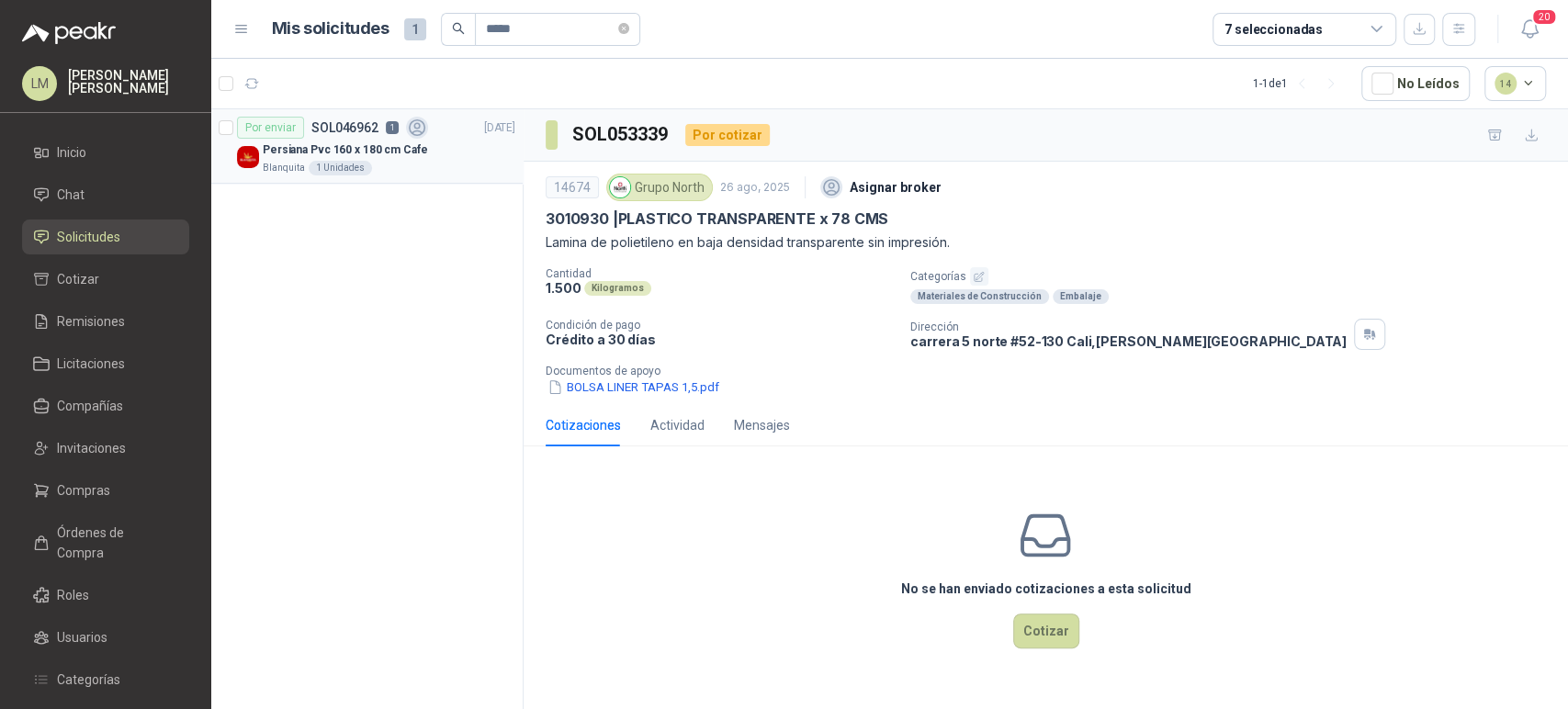
click at [313, 163] on div "1 Unidades" at bounding box center [340, 169] width 64 height 15
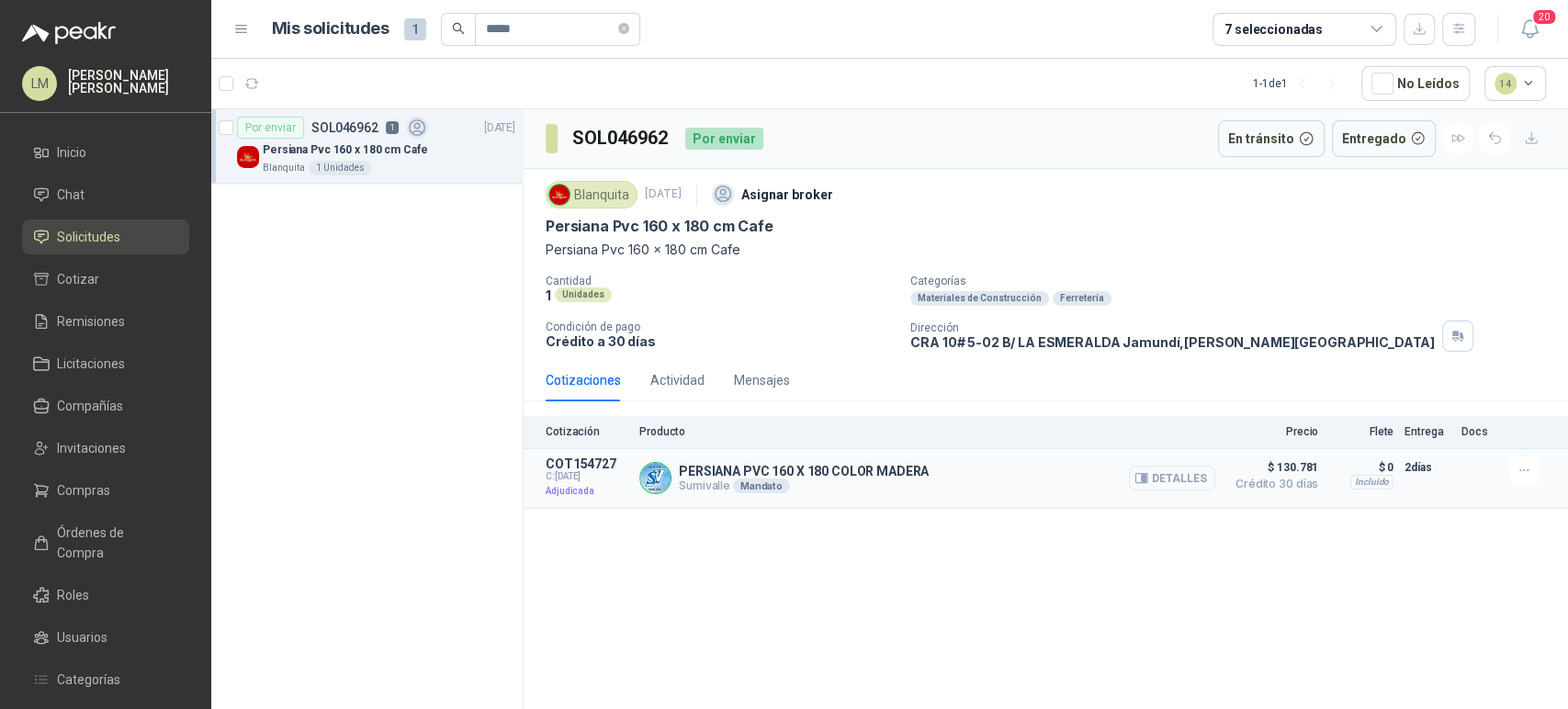
click at [1146, 471] on icon "button" at bounding box center [1141, 478] width 14 height 14
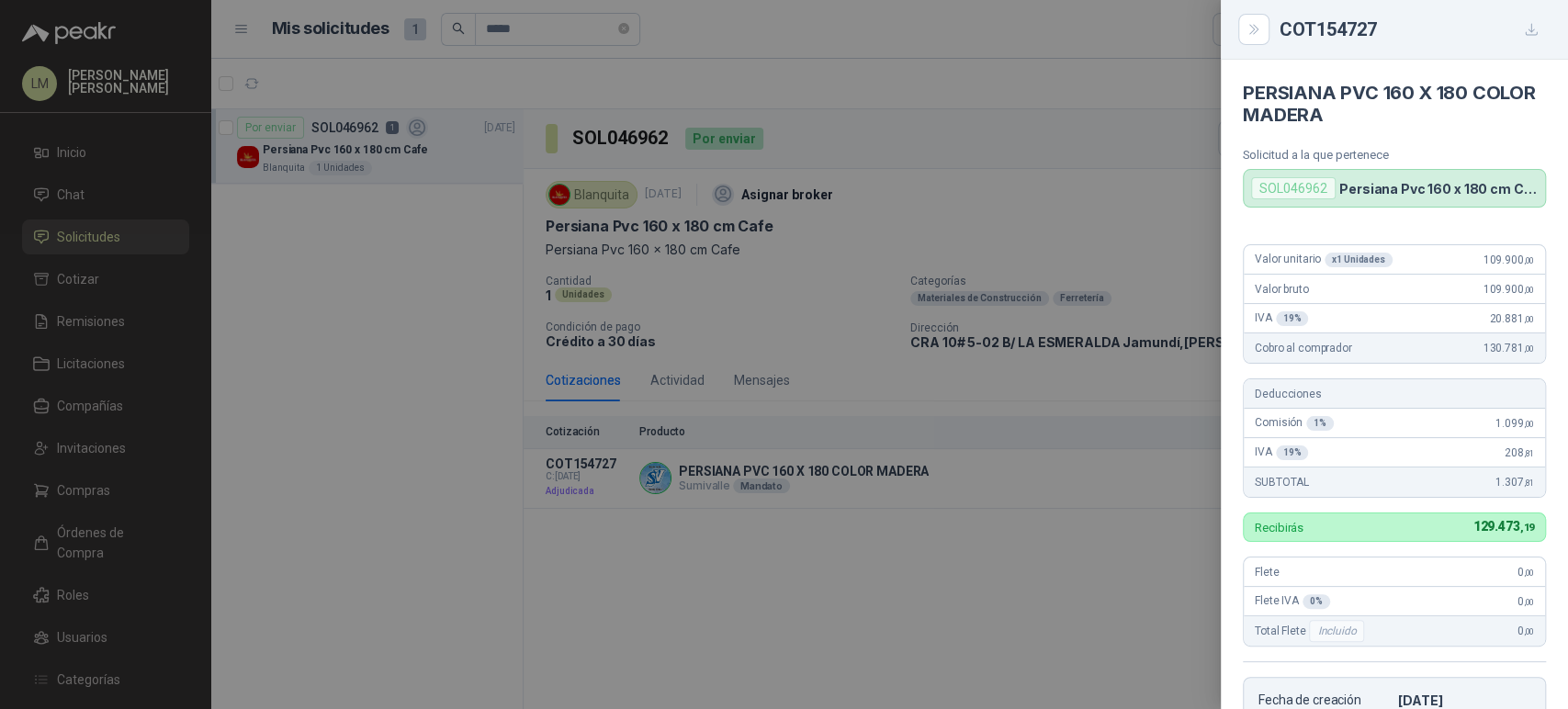
scroll to position [419, 0]
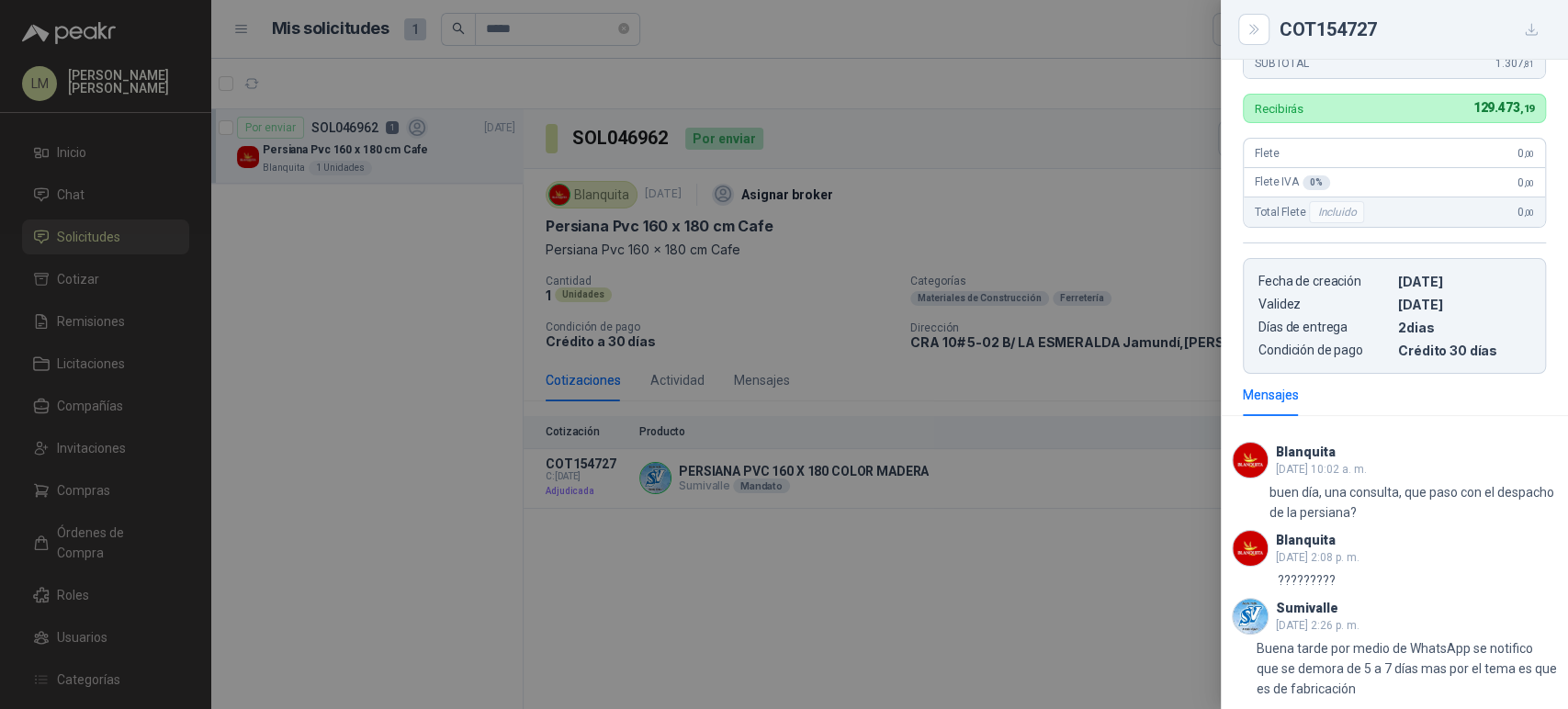
click at [375, 285] on div at bounding box center [784, 354] width 1568 height 709
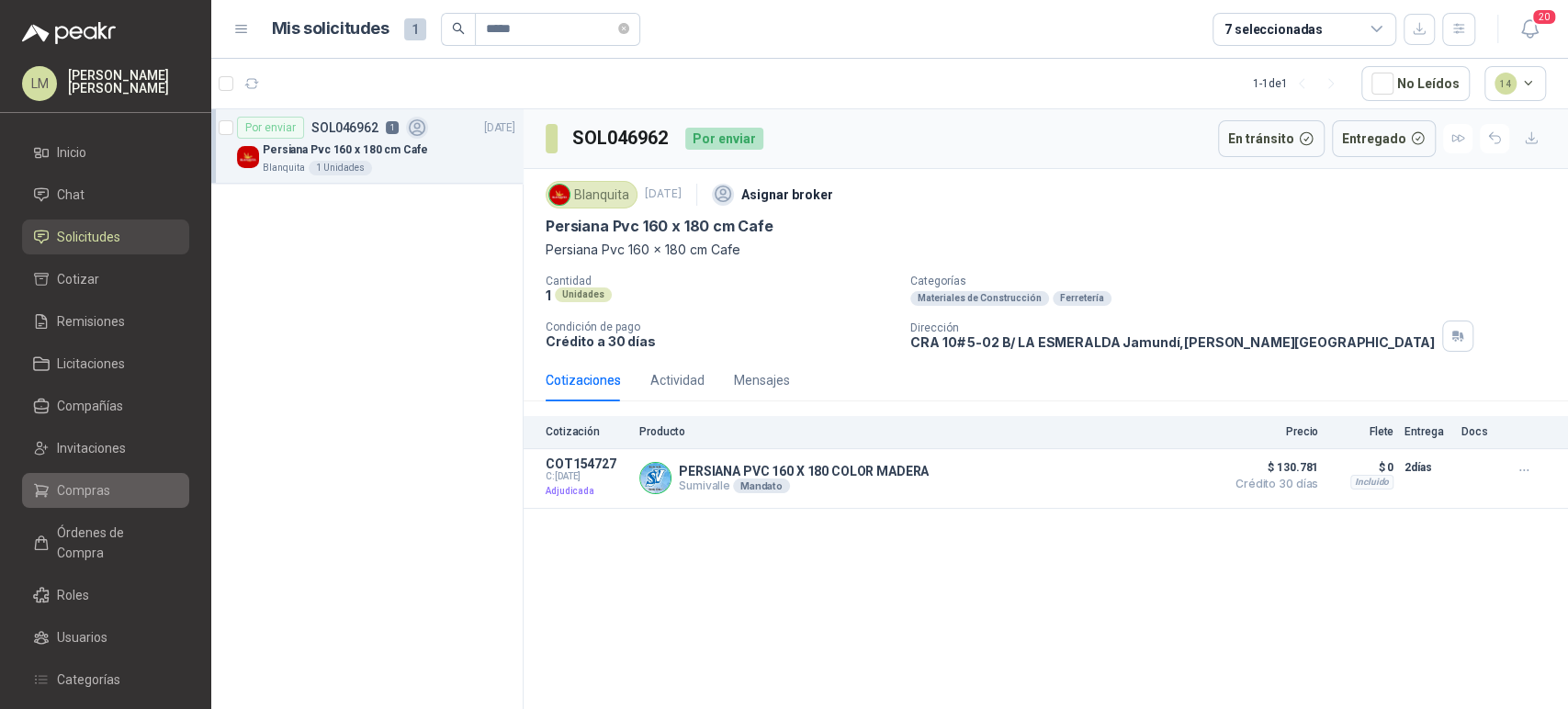
click at [63, 489] on span "Compras" at bounding box center [84, 491] width 53 height 20
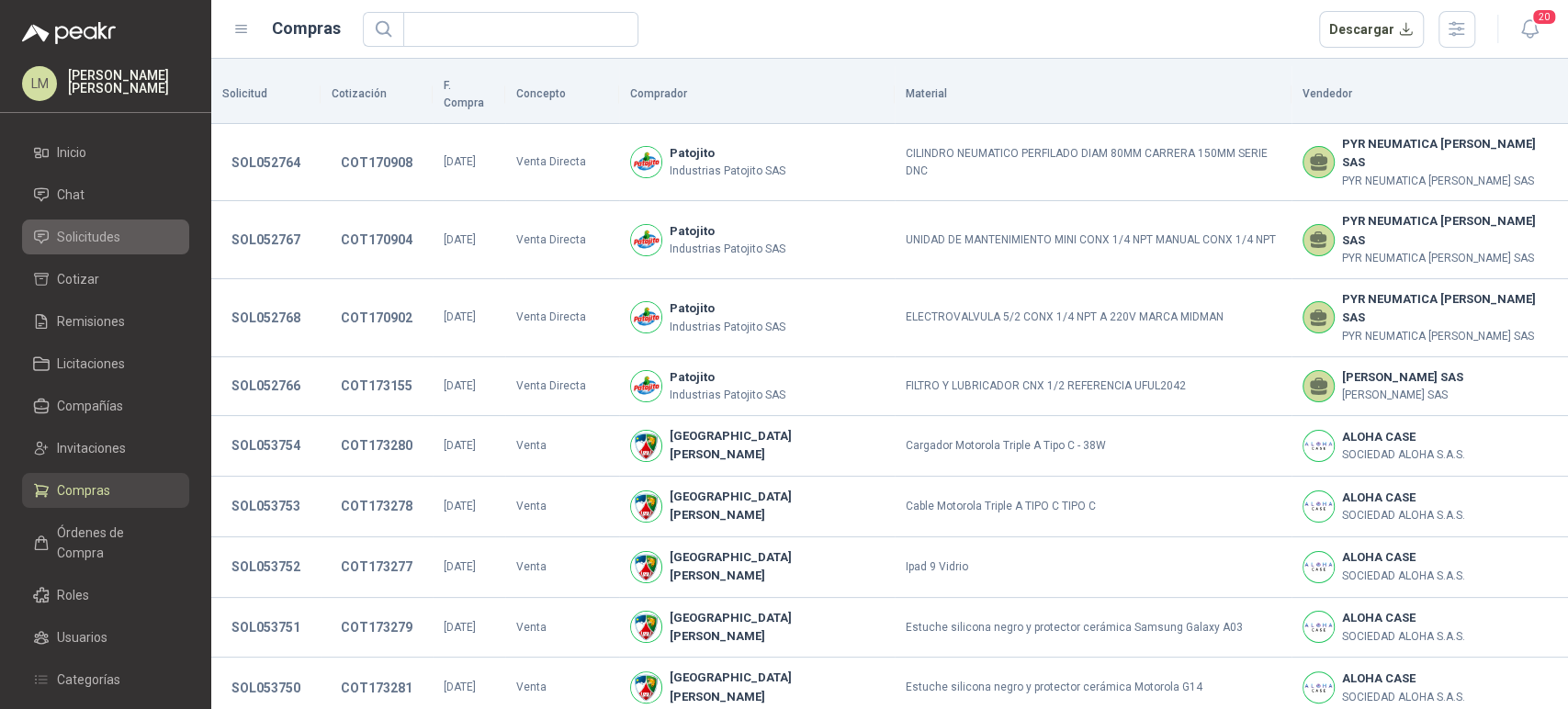
click at [107, 238] on span "Solicitudes" at bounding box center [88, 237] width 64 height 20
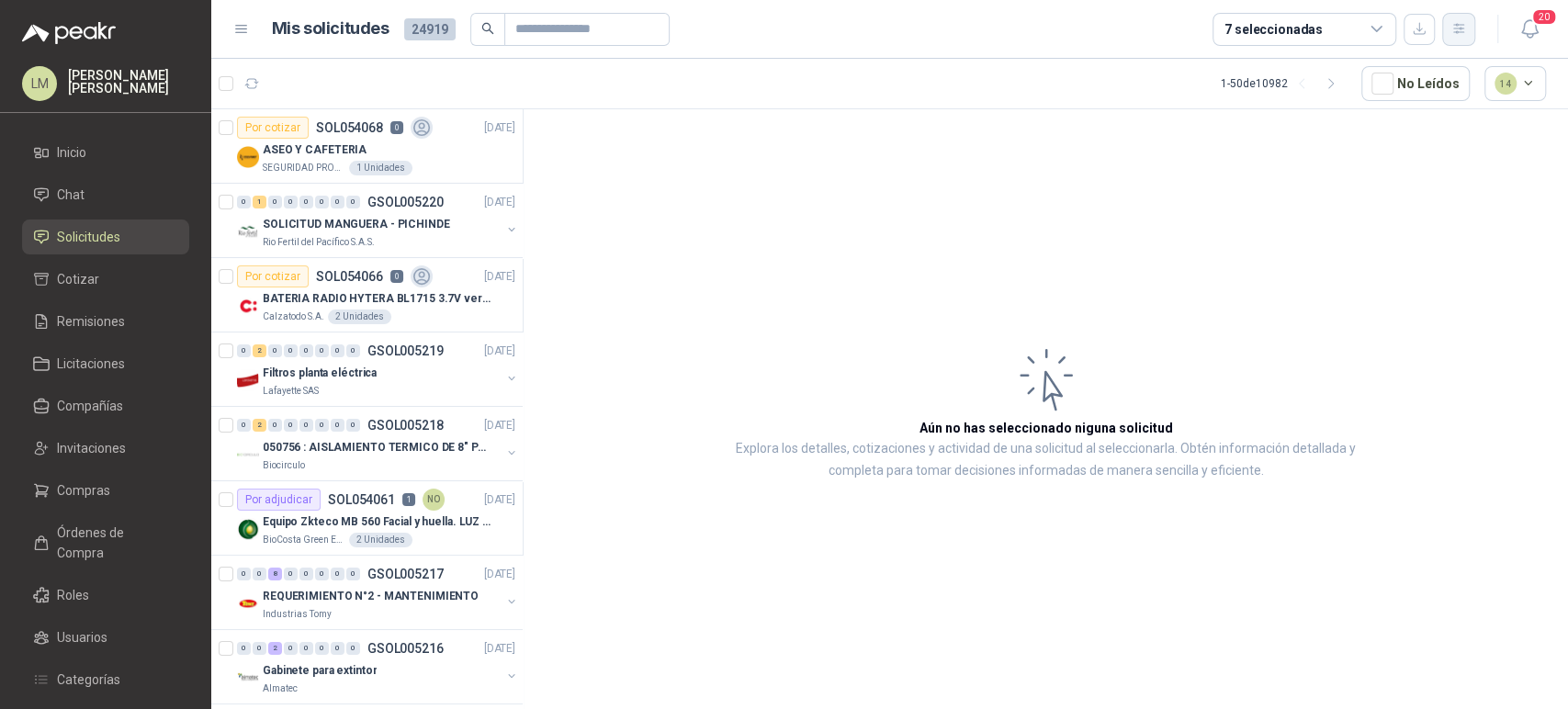
click at [1448, 41] on button "button" at bounding box center [1458, 29] width 33 height 33
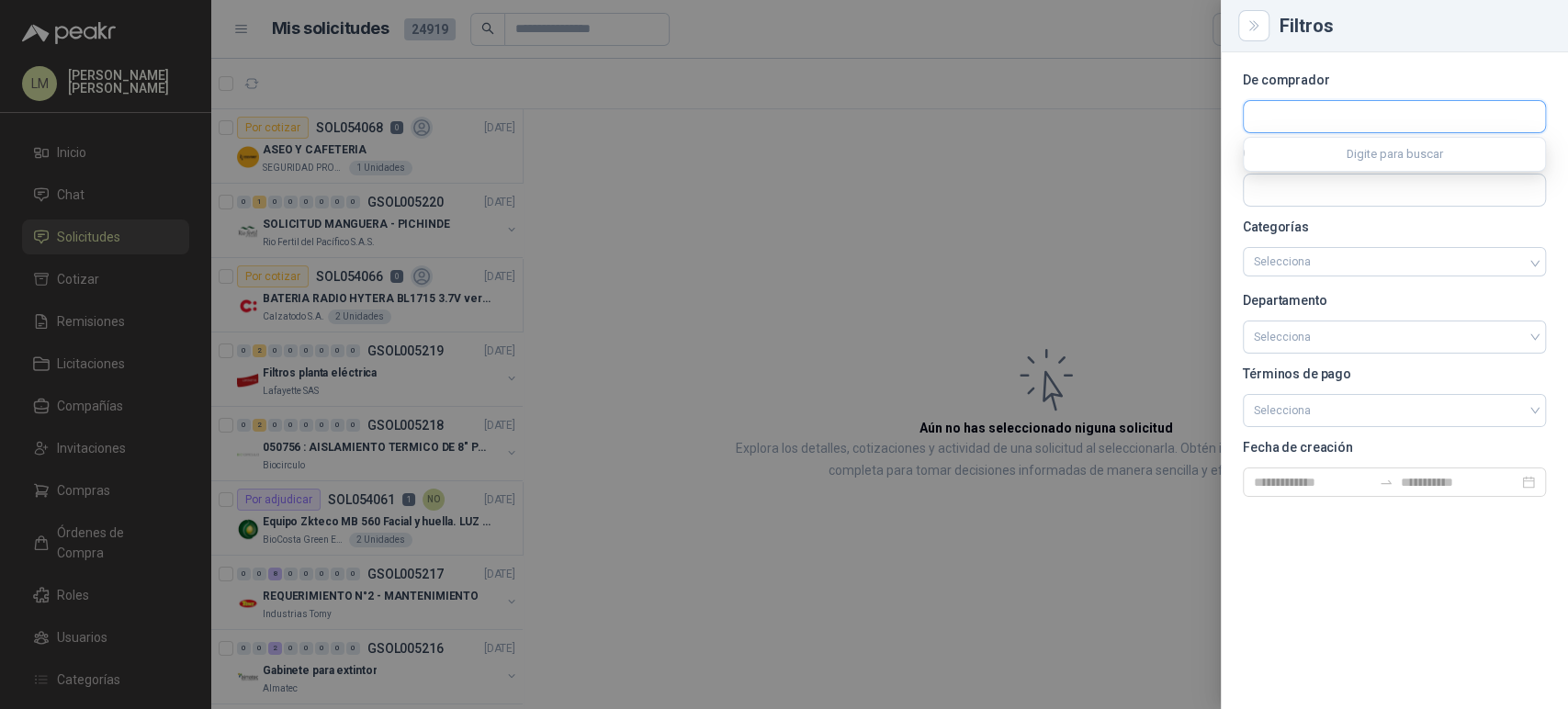
click at [1342, 118] on input "text" at bounding box center [1394, 117] width 301 height 31
type input "******"
click at [1308, 163] on span "Colombiana de Protección vigilancia y Servicios Proviser Ltda -" at bounding box center [1412, 167] width 252 height 9
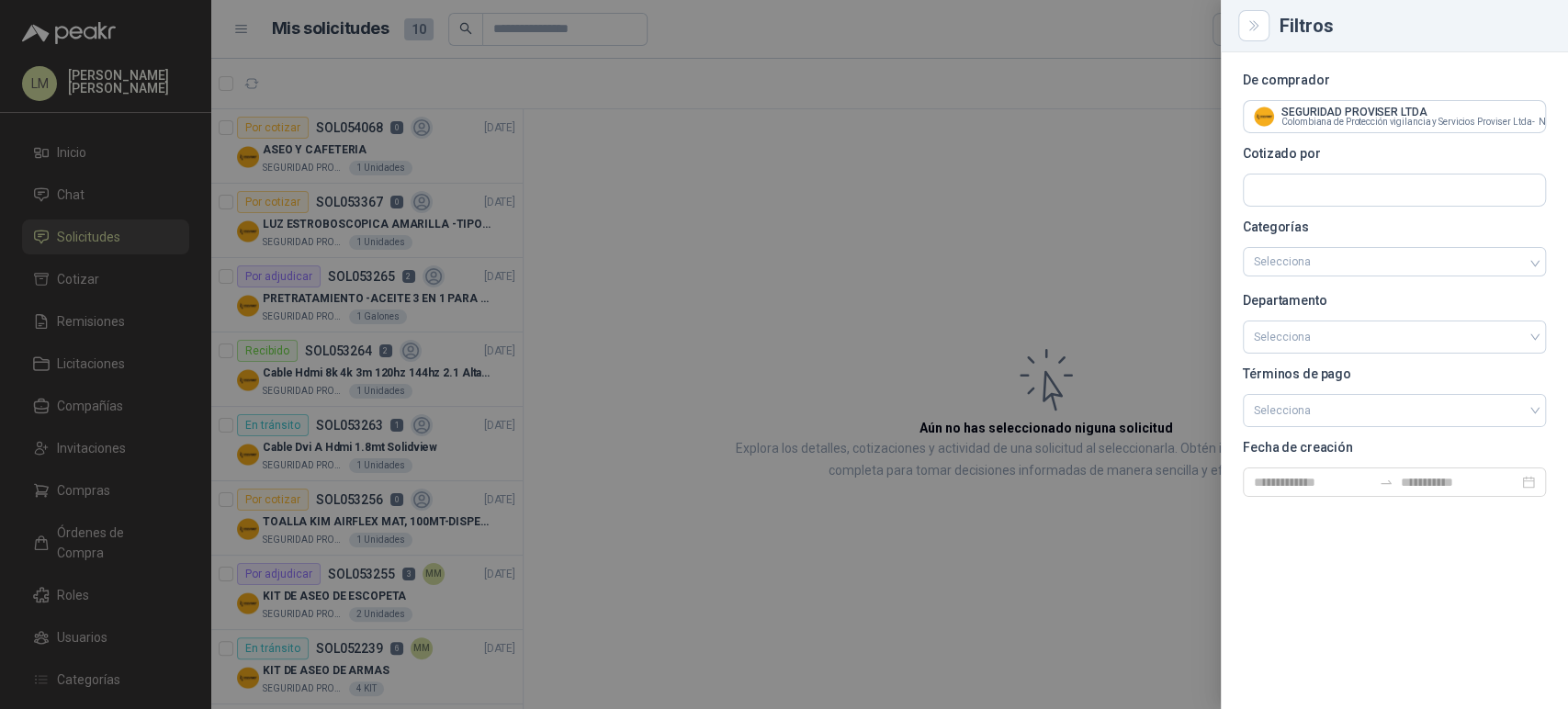
click at [772, 201] on div at bounding box center [784, 354] width 1568 height 709
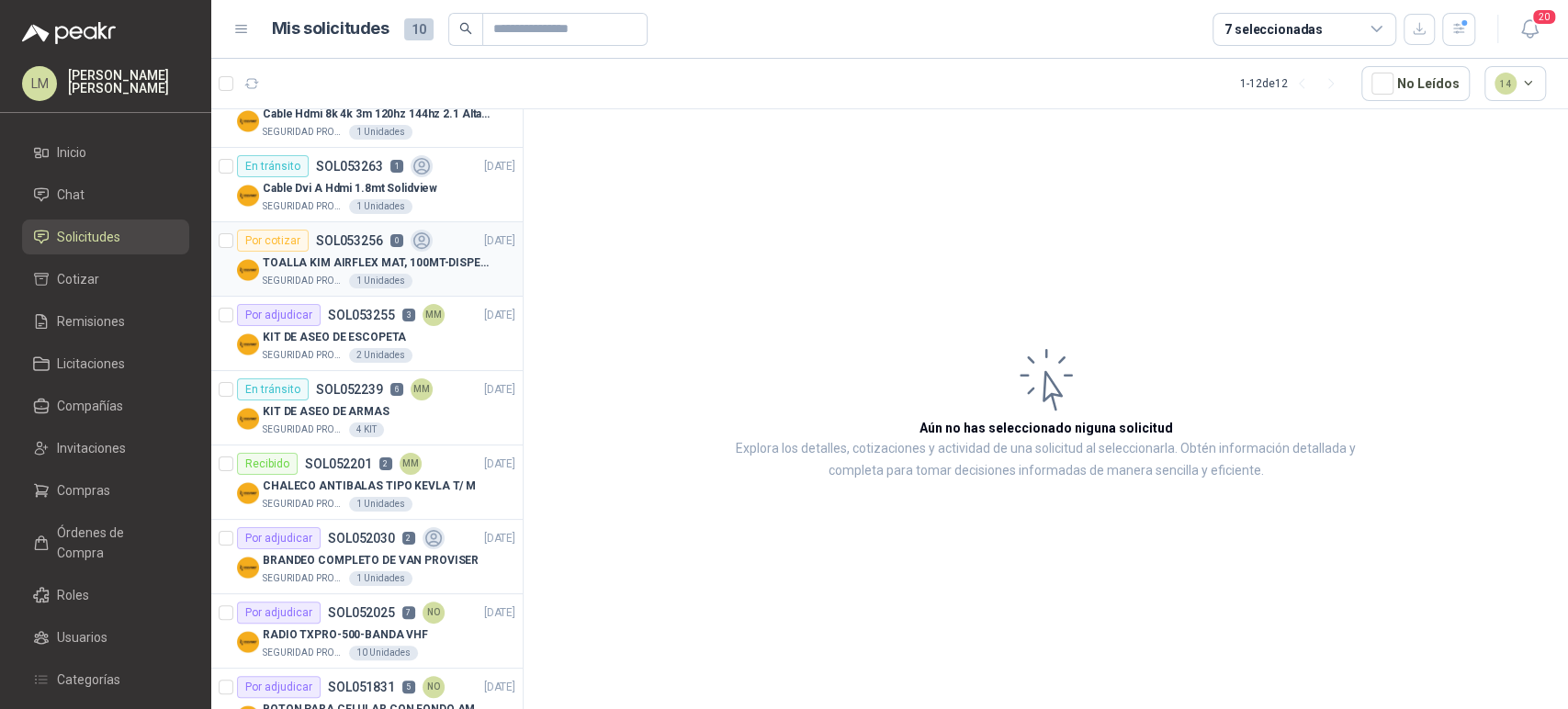
scroll to position [309, 0]
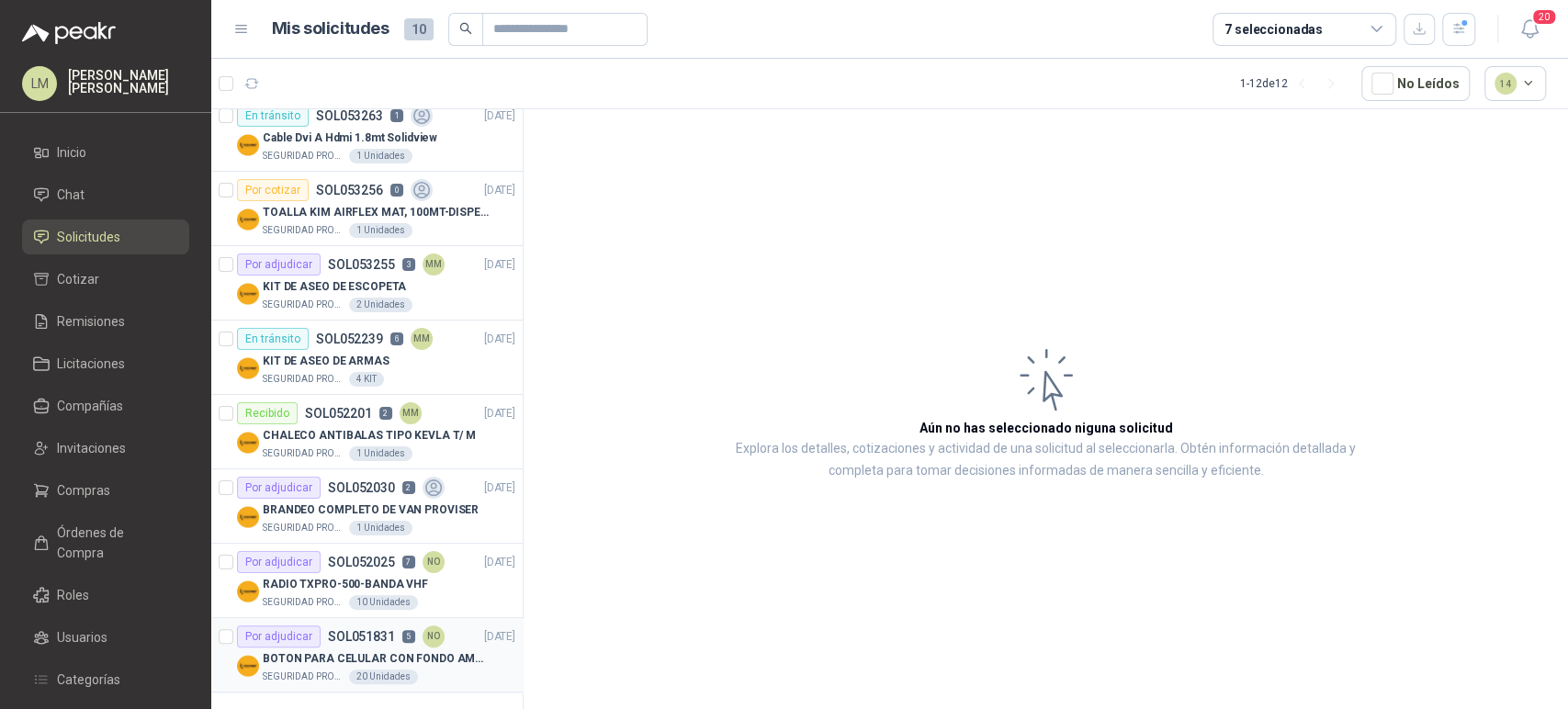
click at [304, 639] on div "Por adjudicar" at bounding box center [278, 636] width 84 height 22
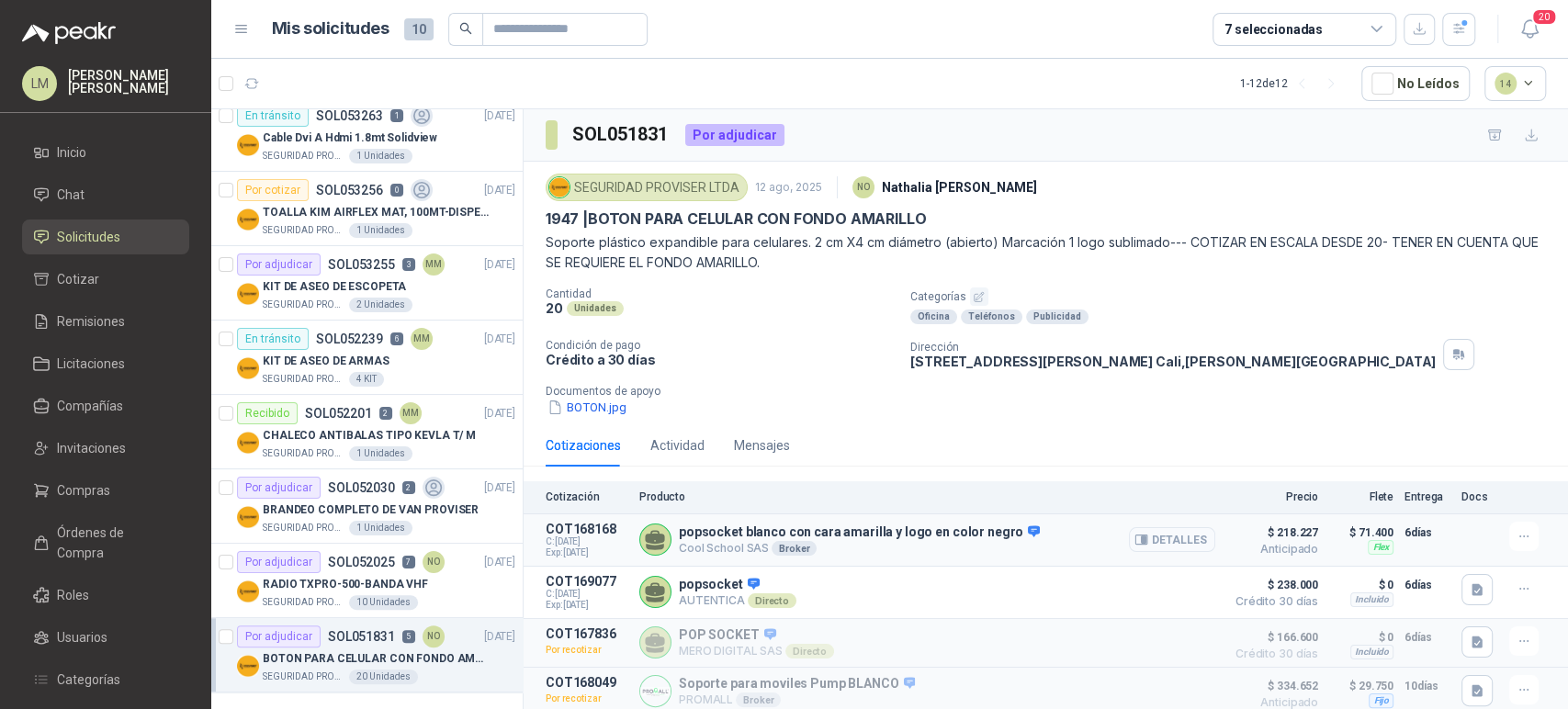
click at [1175, 536] on button "Detalles" at bounding box center [1172, 540] width 87 height 25
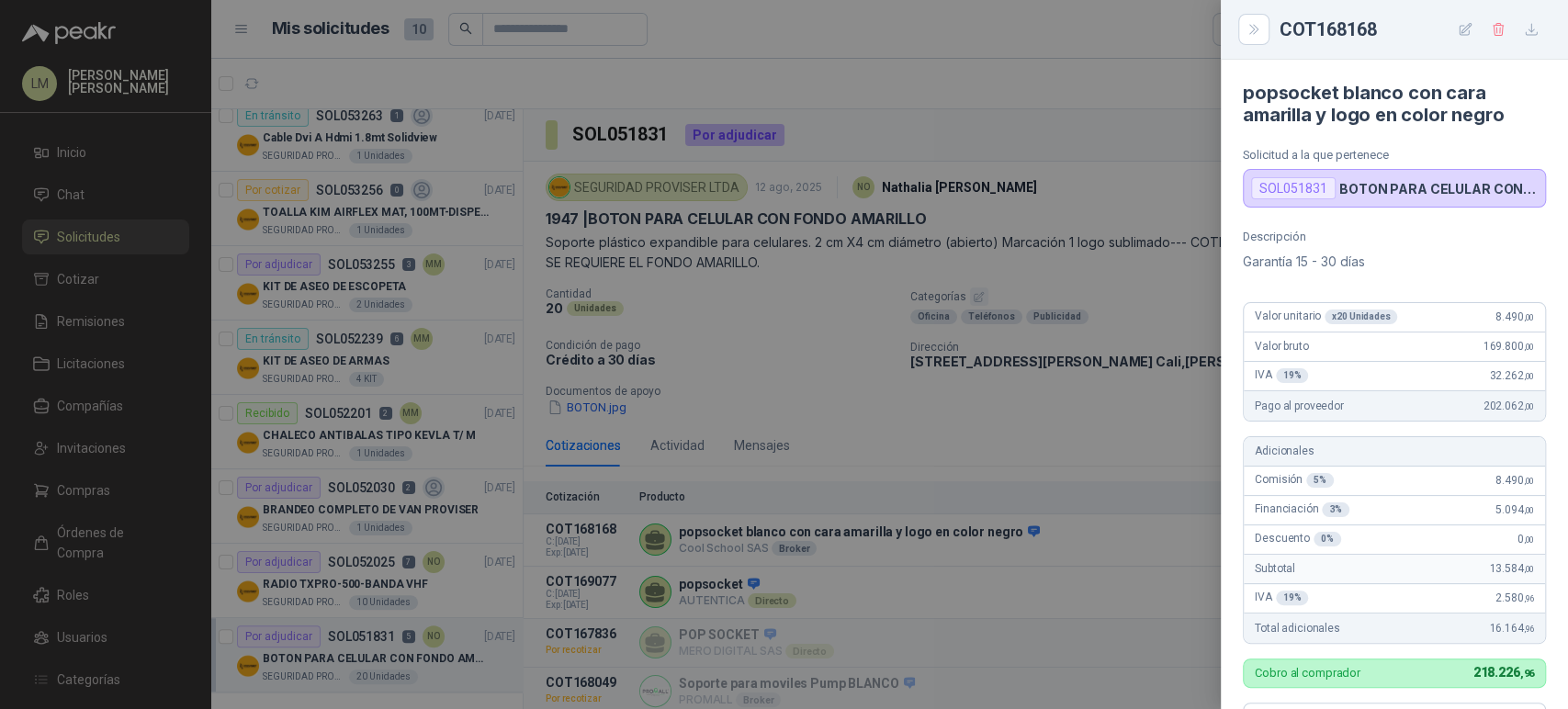
scroll to position [514, 0]
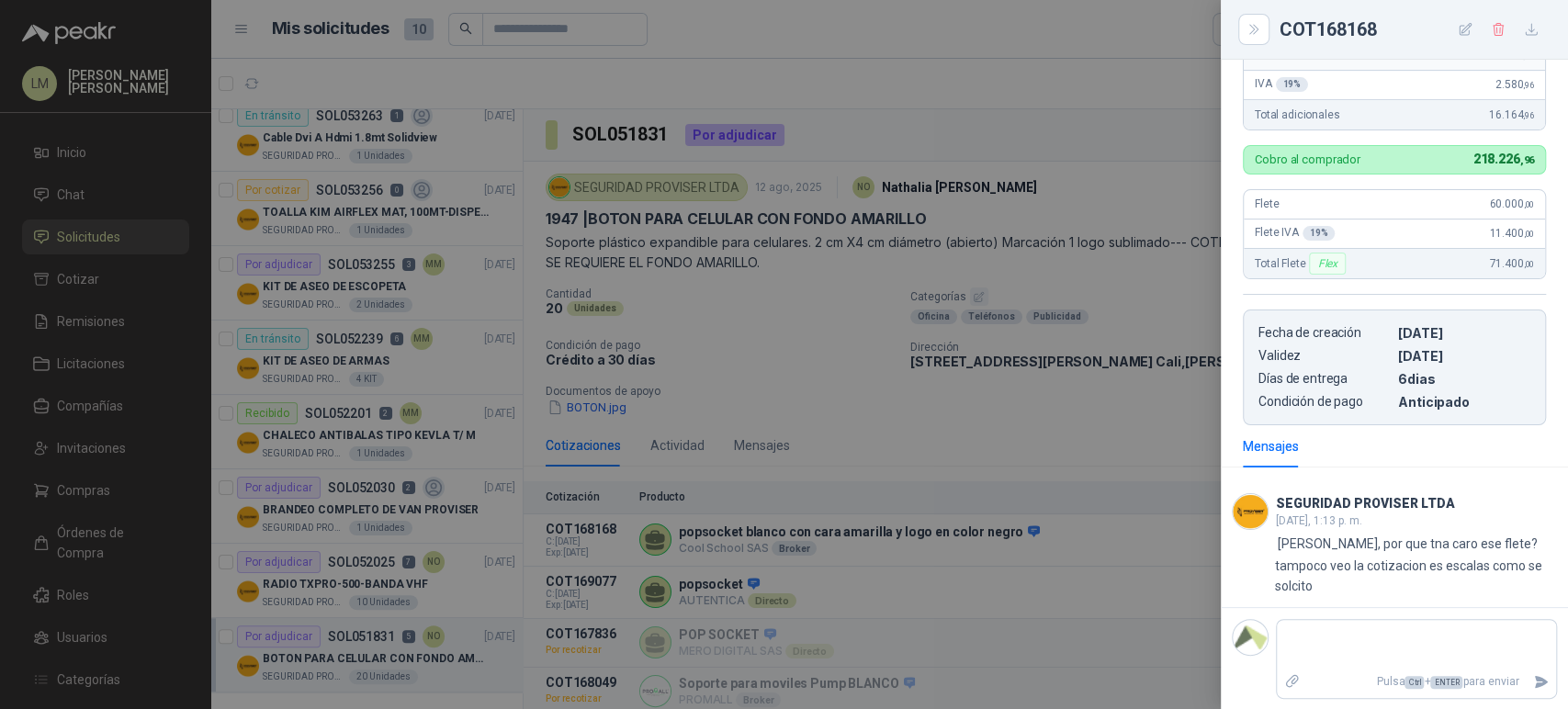
click at [668, 318] on div at bounding box center [784, 354] width 1568 height 709
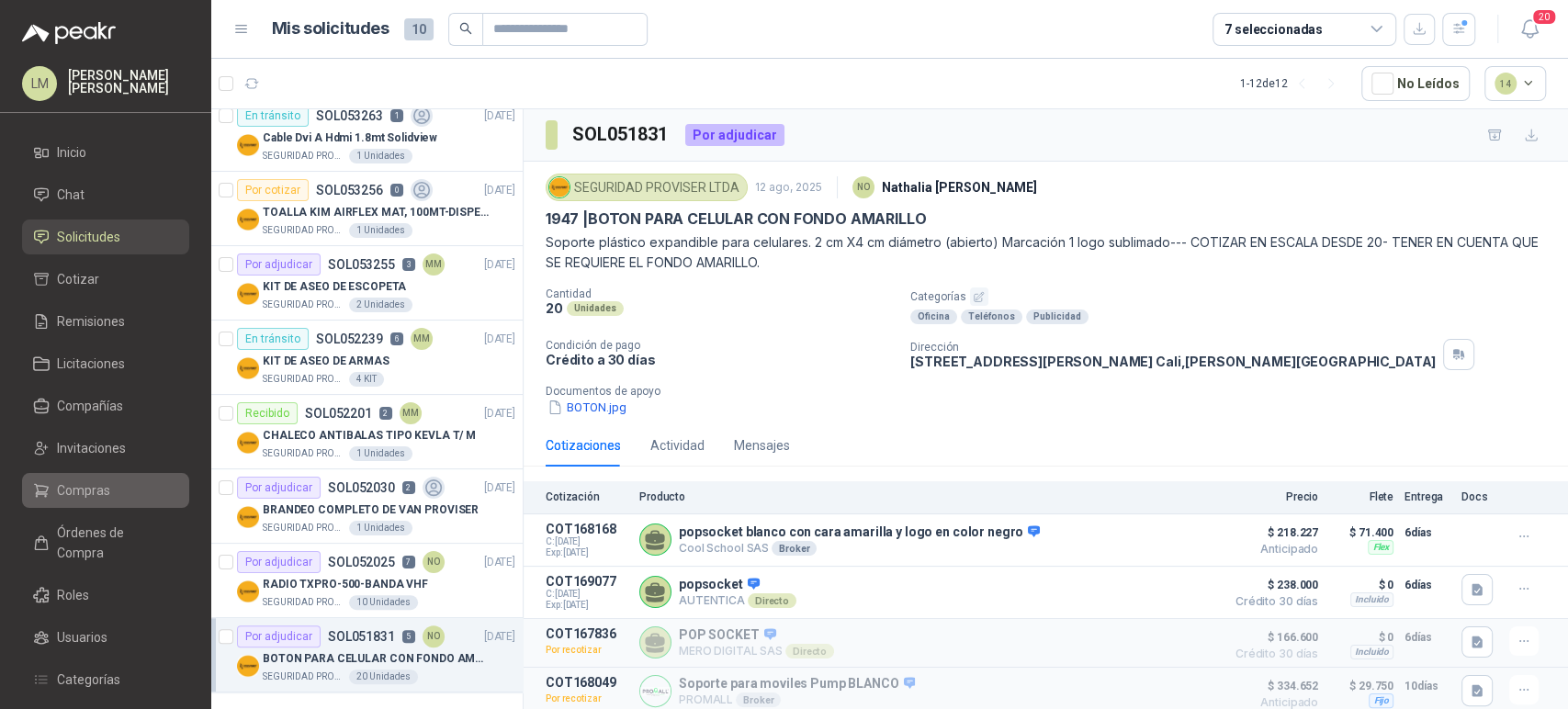
click at [90, 488] on span "Compras" at bounding box center [84, 491] width 53 height 20
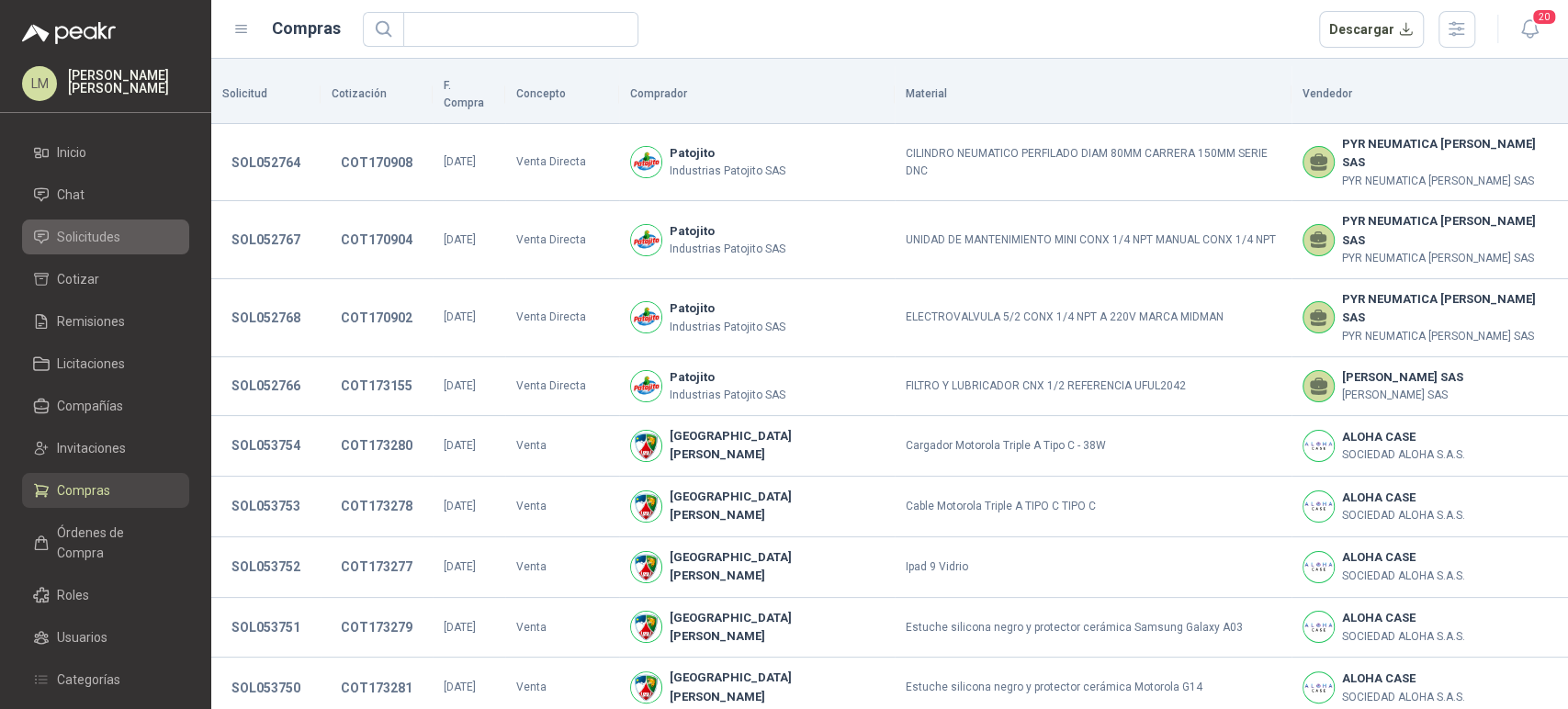
click at [100, 236] on span "Solicitudes" at bounding box center [88, 237] width 64 height 20
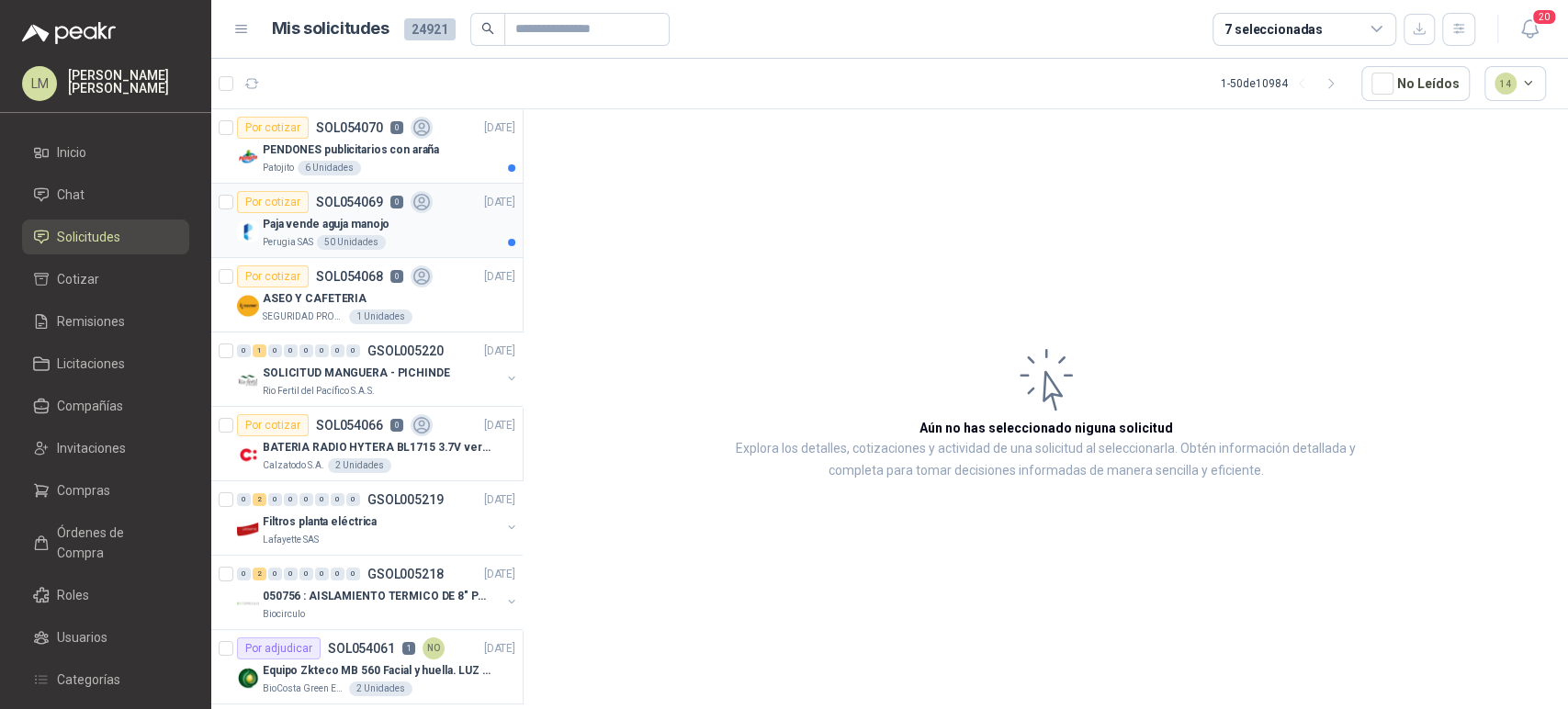
click at [293, 227] on p "Paja vende aguja manojo" at bounding box center [326, 224] width 127 height 17
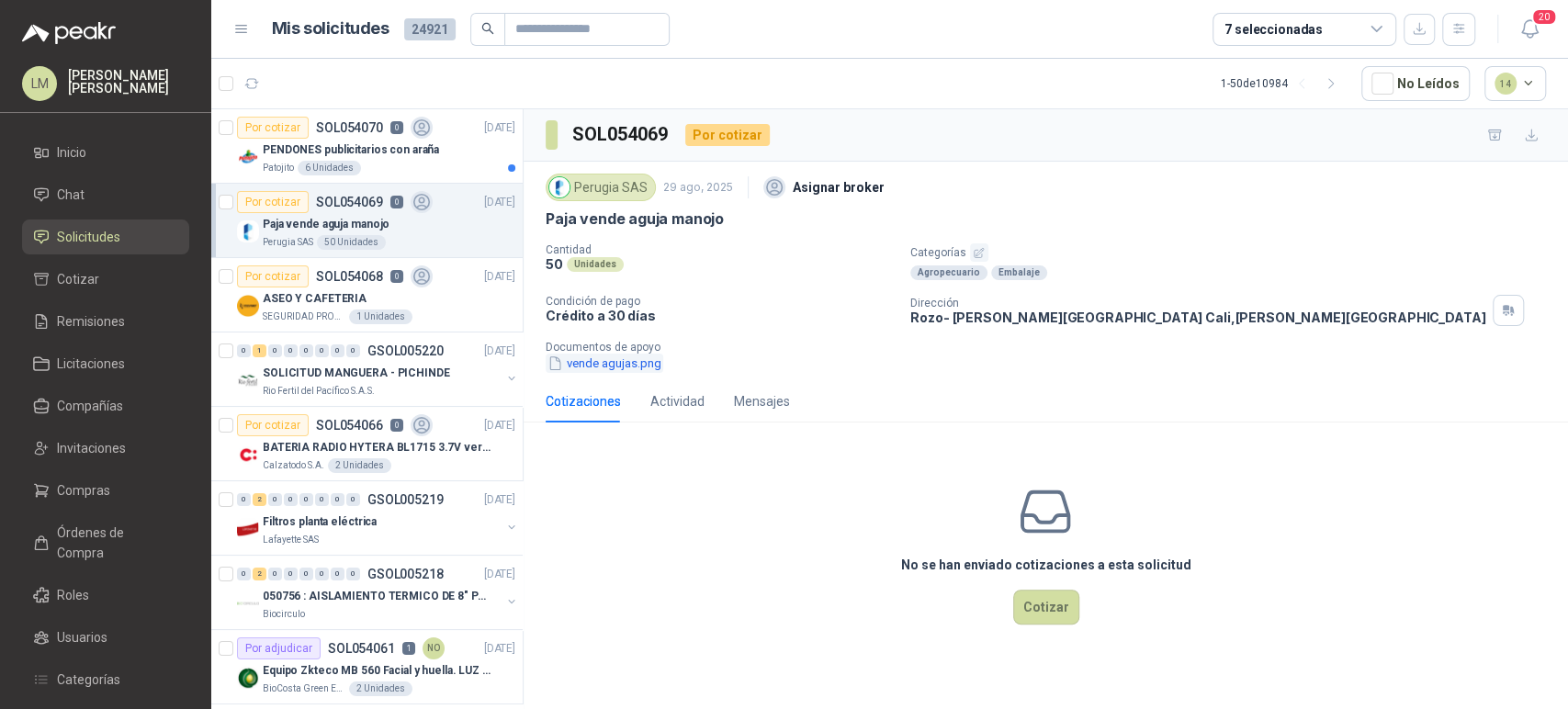
click at [639, 363] on button "vende agujas.png" at bounding box center [605, 363] width 118 height 19
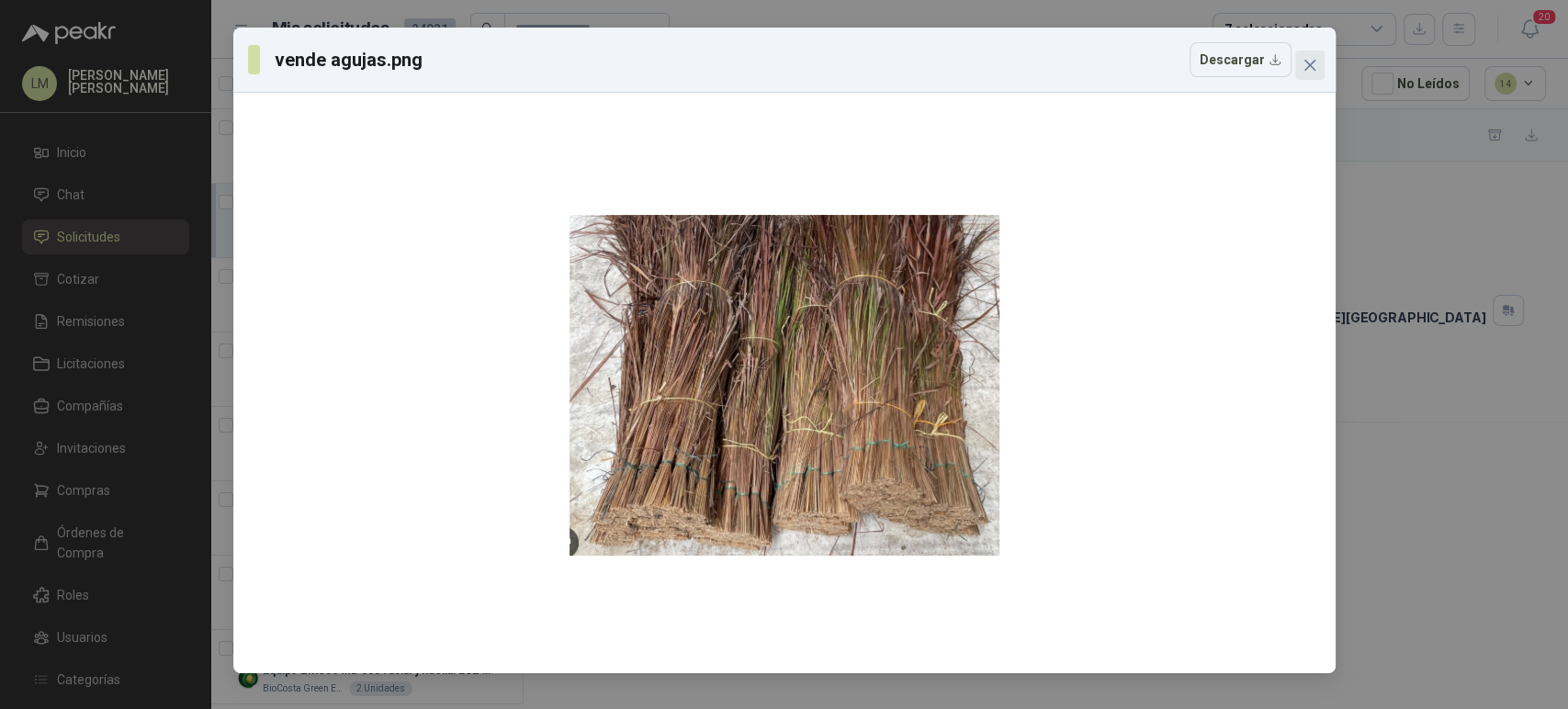
click at [1308, 60] on icon "close" at bounding box center [1310, 65] width 15 height 15
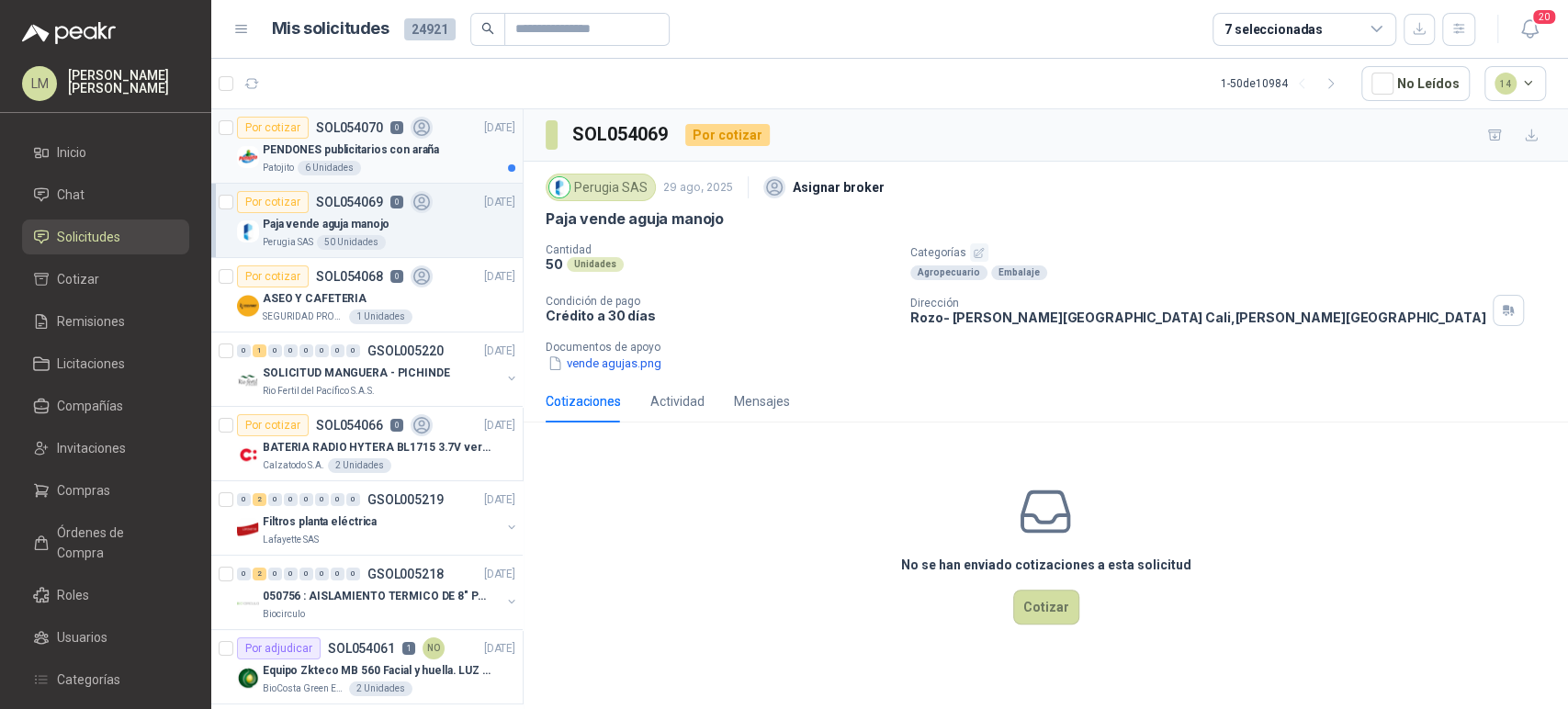
click at [362, 142] on p "PENDONES publicitarios con araña" at bounding box center [351, 150] width 177 height 17
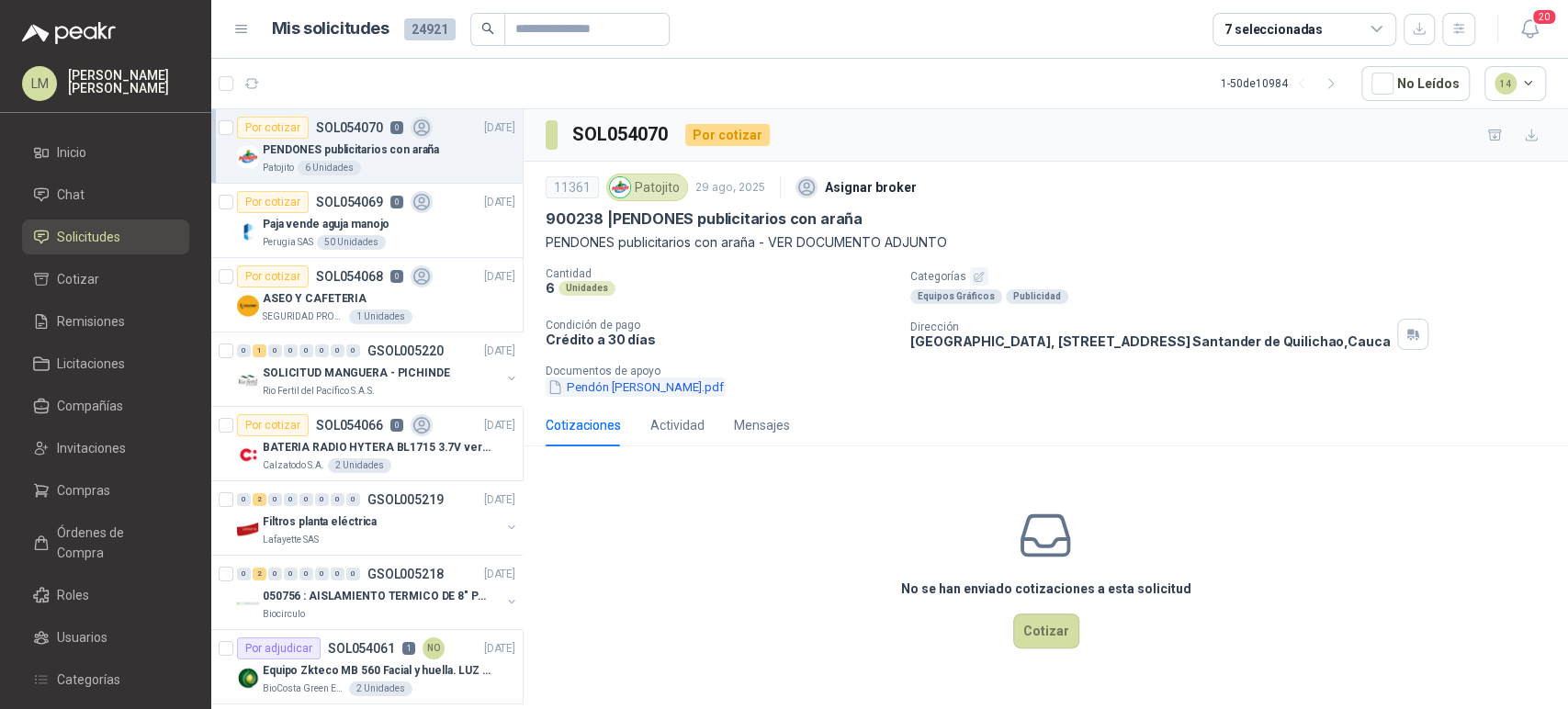
click at [683, 382] on button "Pendón Vinagre Patojito.pdf" at bounding box center [636, 387] width 180 height 19
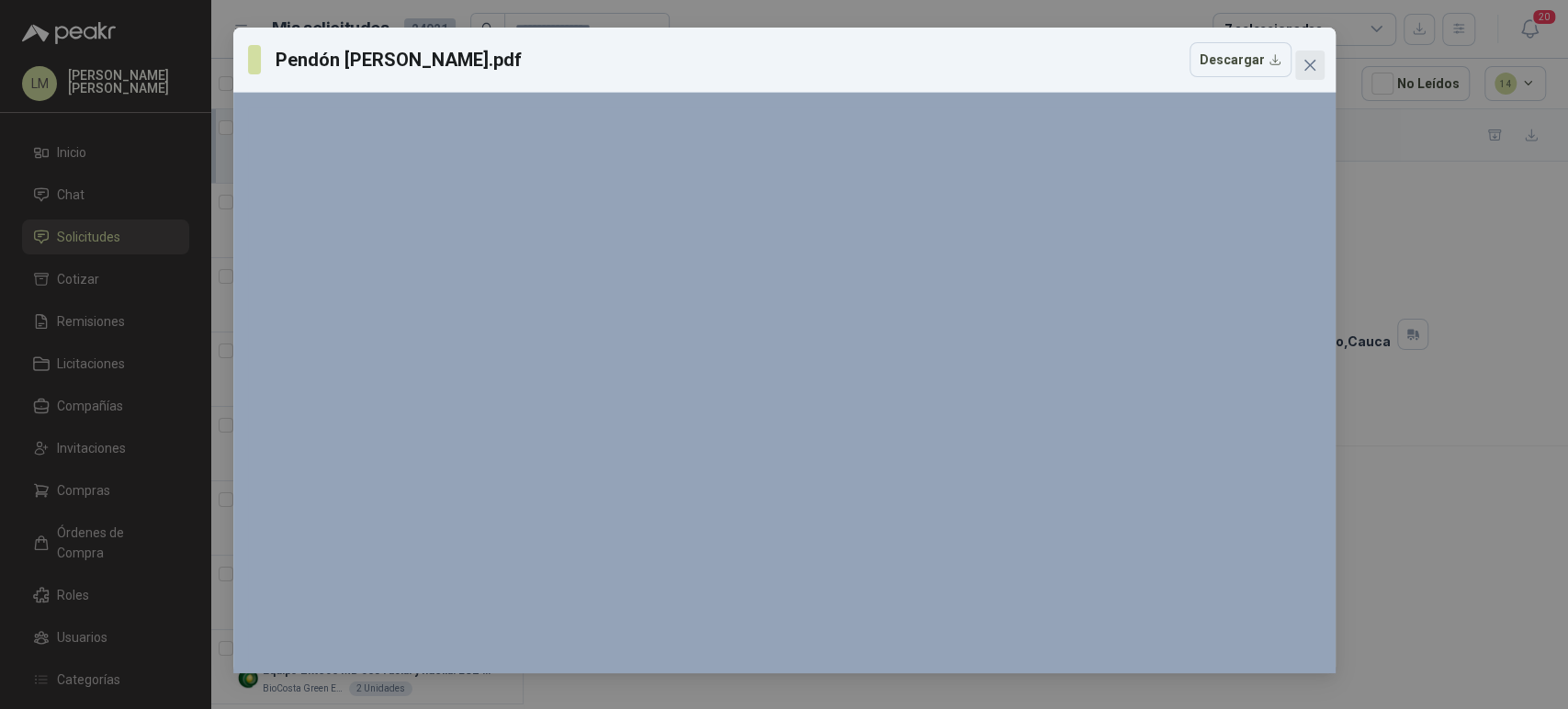
click at [1304, 72] on icon "close" at bounding box center [1310, 65] width 15 height 15
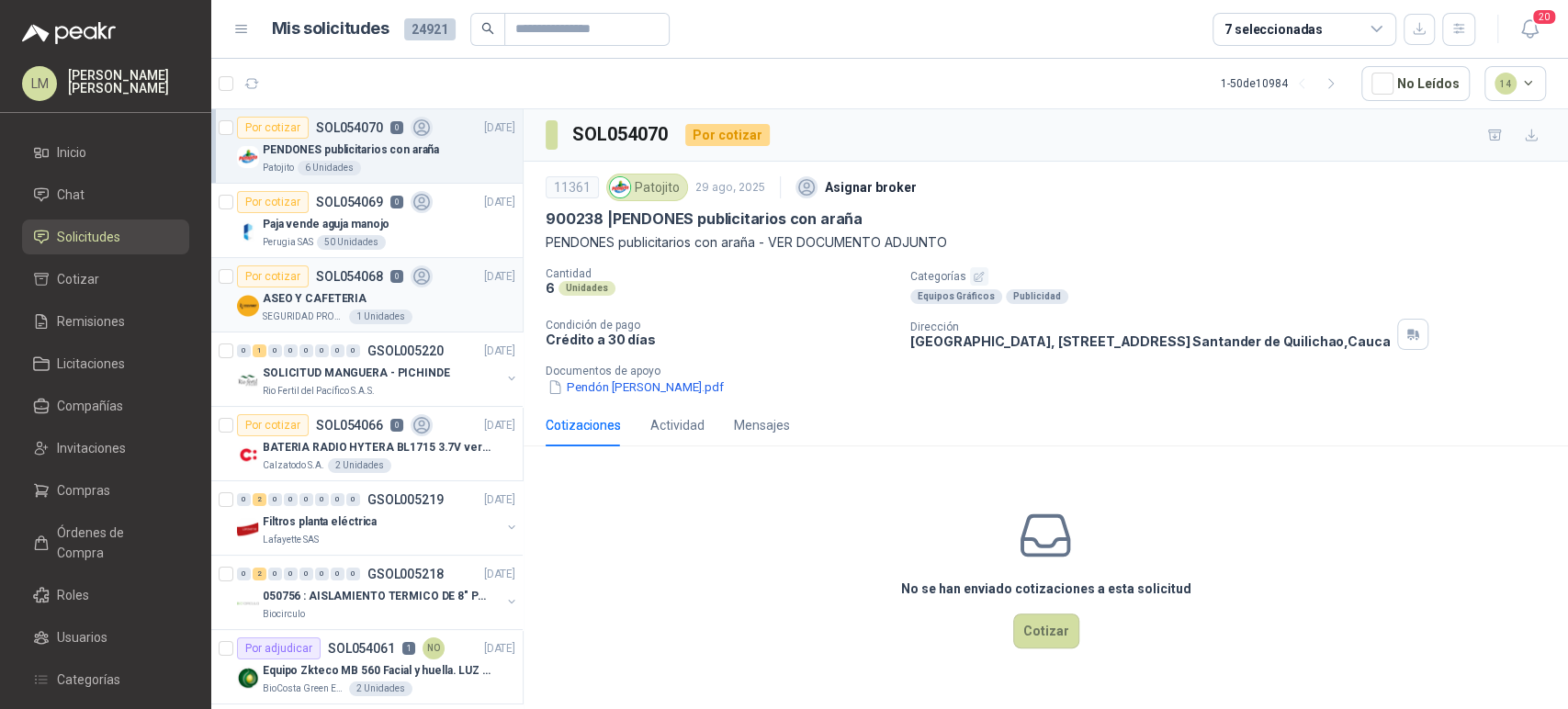
click at [326, 291] on p "ASEO Y CAFETERIA" at bounding box center [314, 298] width 104 height 17
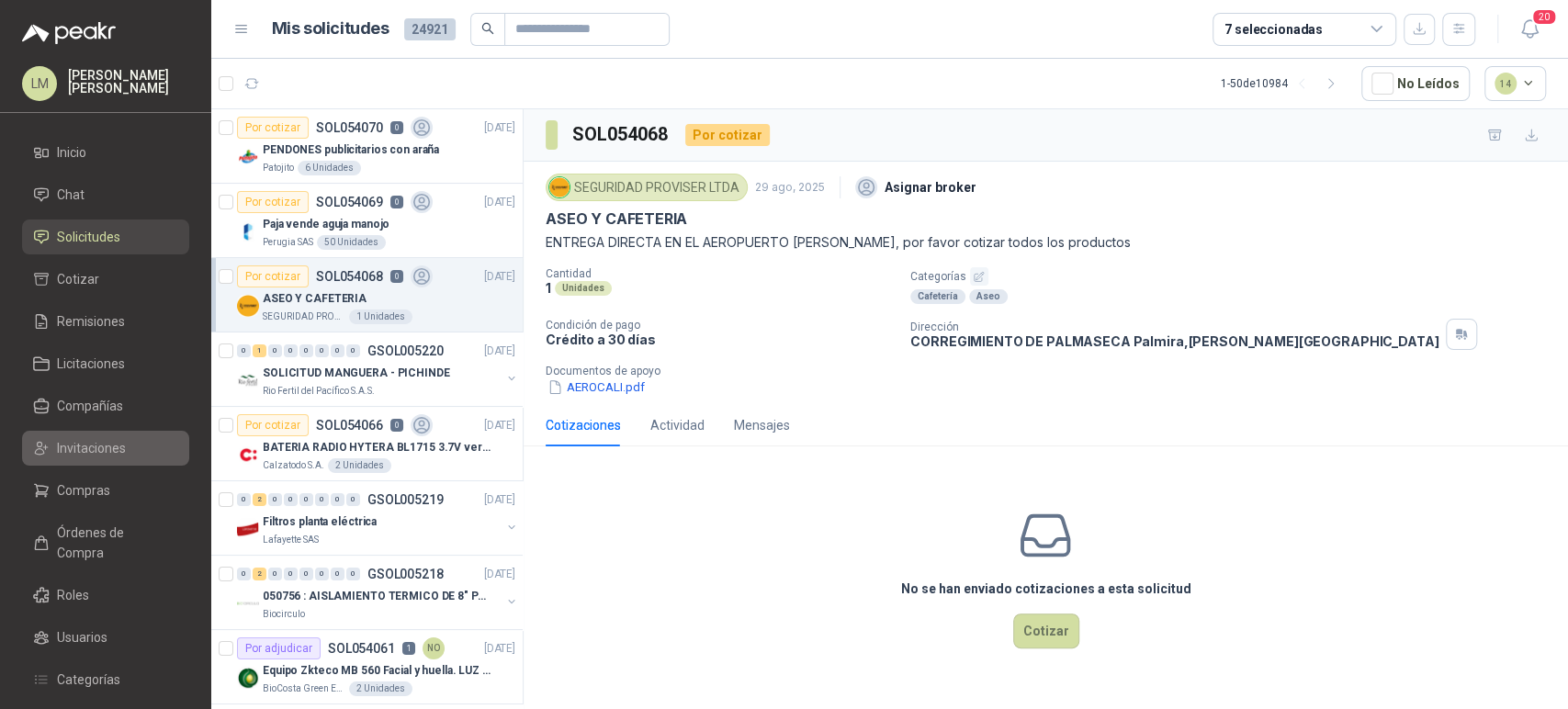
click at [95, 435] on link "Invitaciones" at bounding box center [106, 448] width 168 height 35
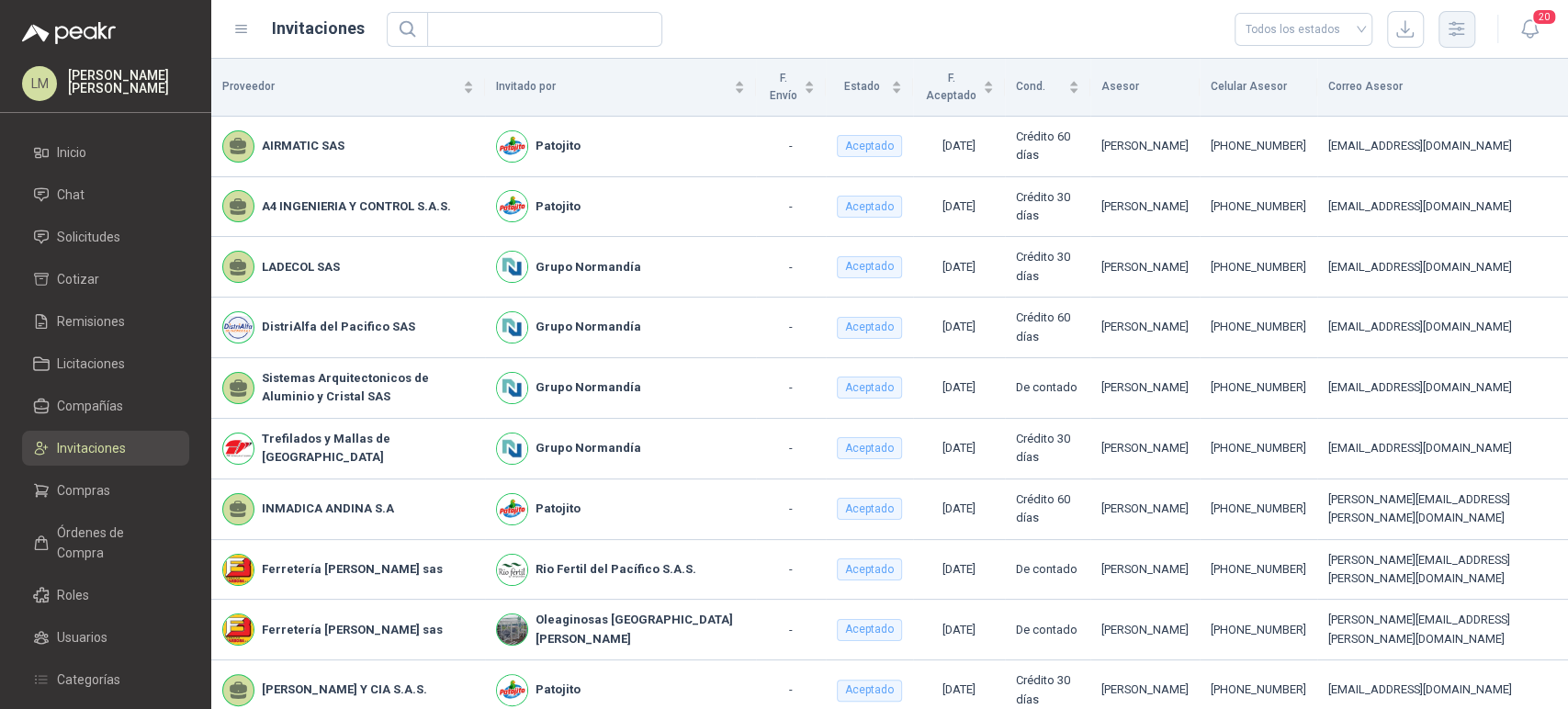
click at [1449, 28] on icon "button" at bounding box center [1457, 29] width 15 height 14
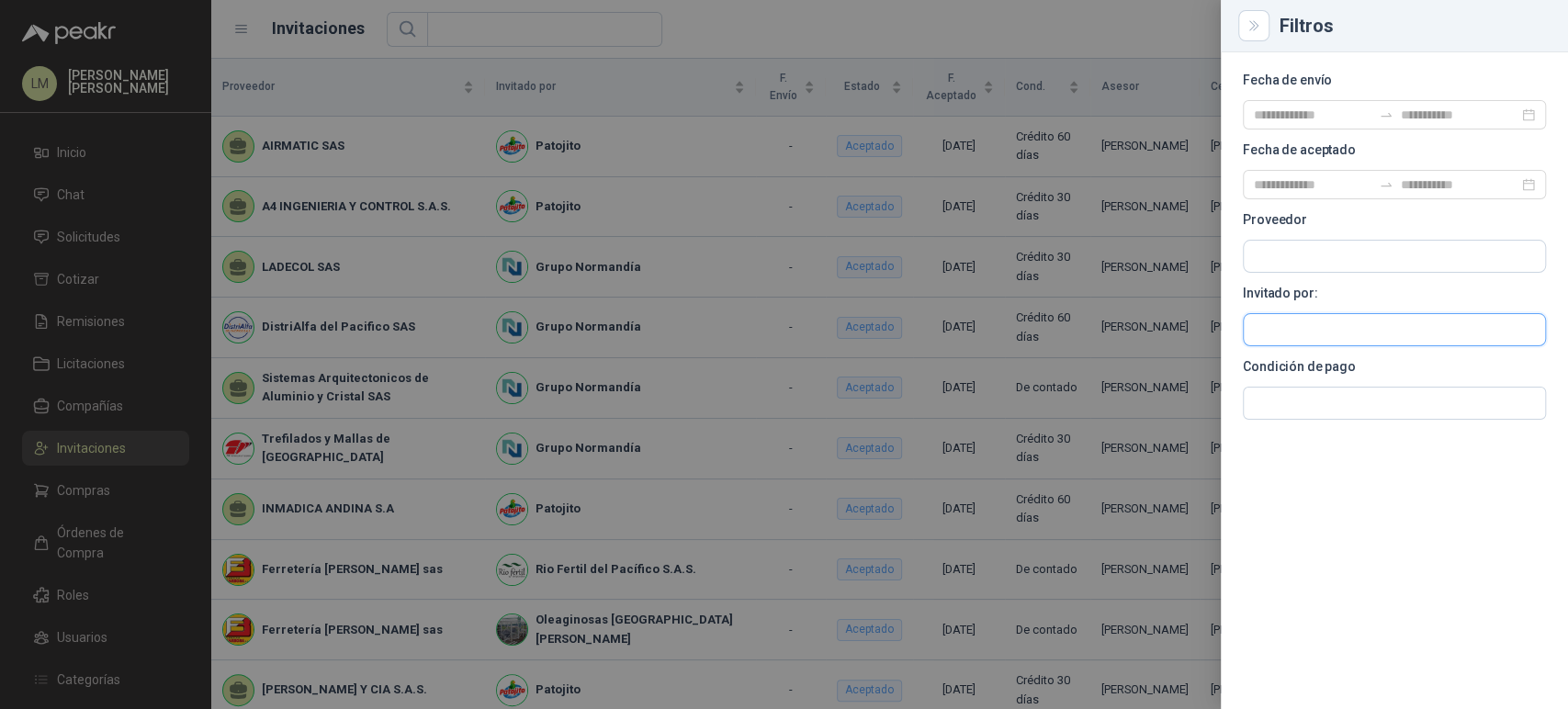
click at [1277, 272] on input "text" at bounding box center [1394, 256] width 301 height 31
type input "***"
click at [1294, 371] on p "Industrias Tomy" at bounding box center [1355, 368] width 139 height 11
click at [740, 14] on div at bounding box center [784, 354] width 1568 height 709
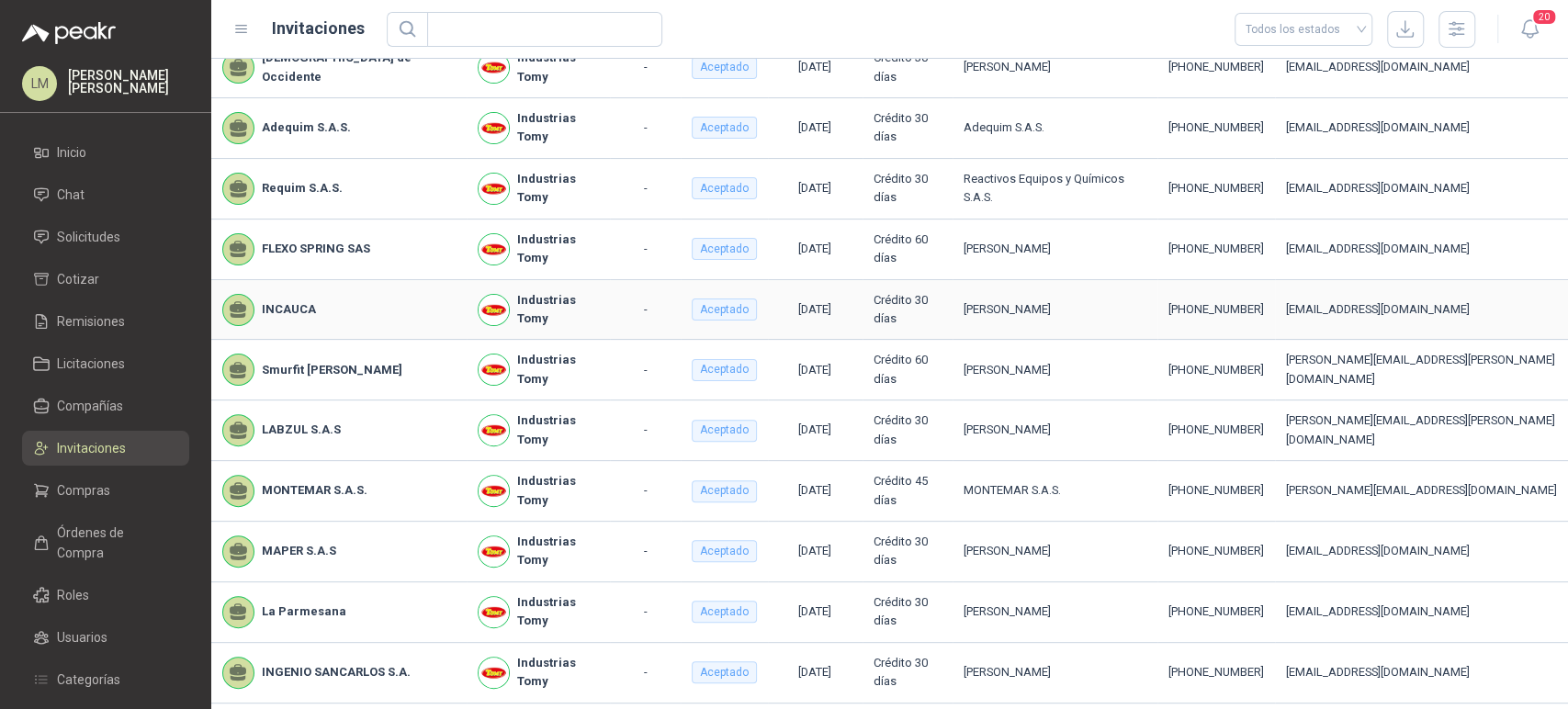
scroll to position [375, 0]
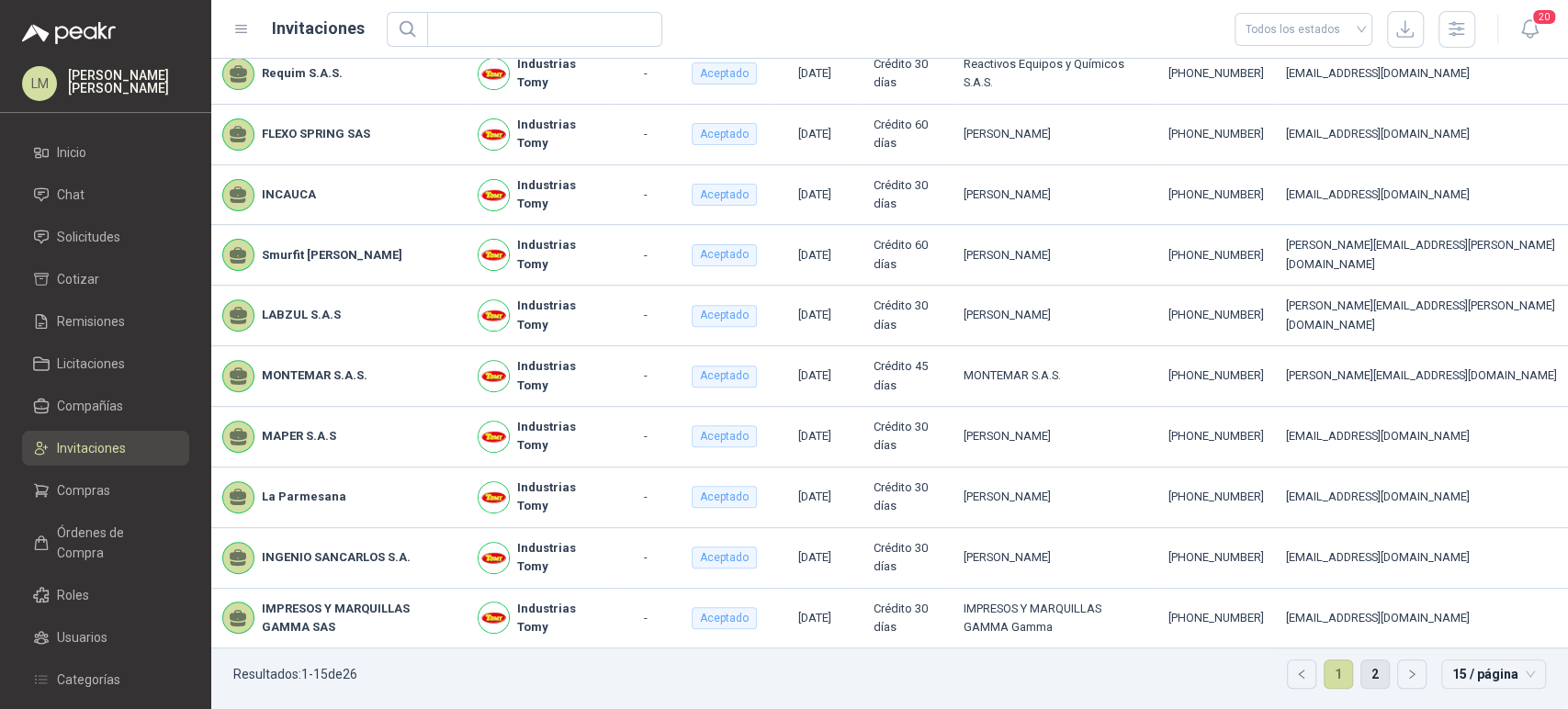
click at [1362, 674] on link "2" at bounding box center [1376, 674] width 28 height 28
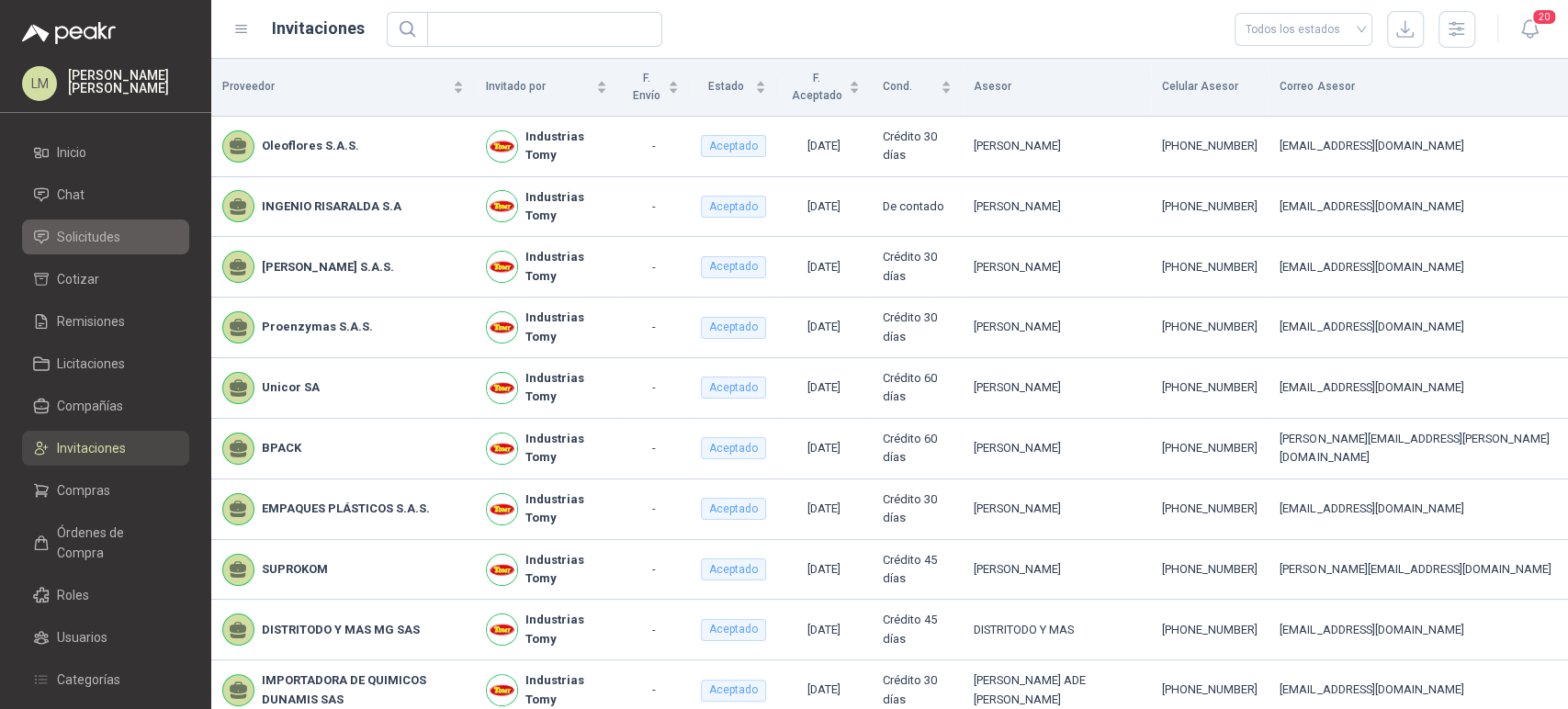
click at [88, 243] on span "Solicitudes" at bounding box center [88, 237] width 64 height 20
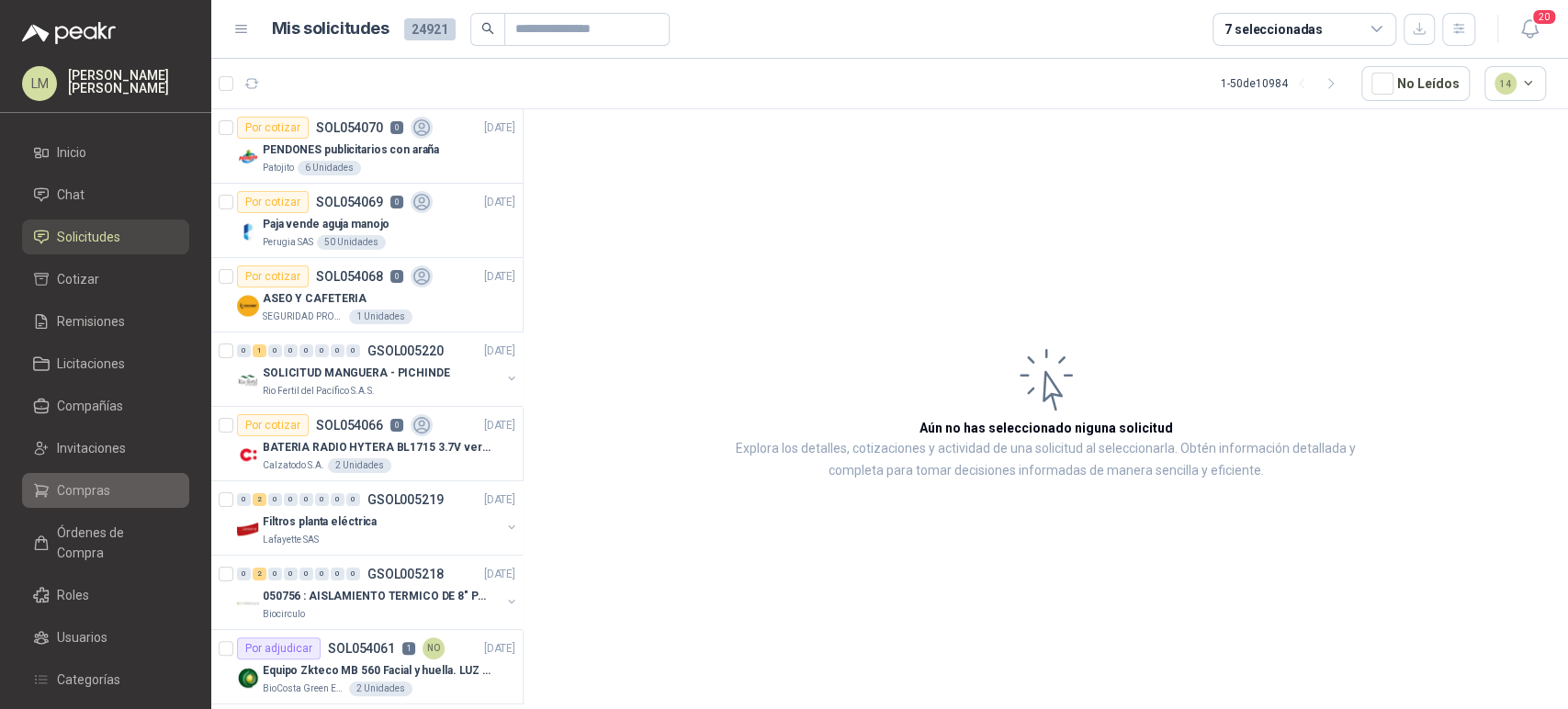
click at [69, 490] on span "Compras" at bounding box center [84, 491] width 53 height 20
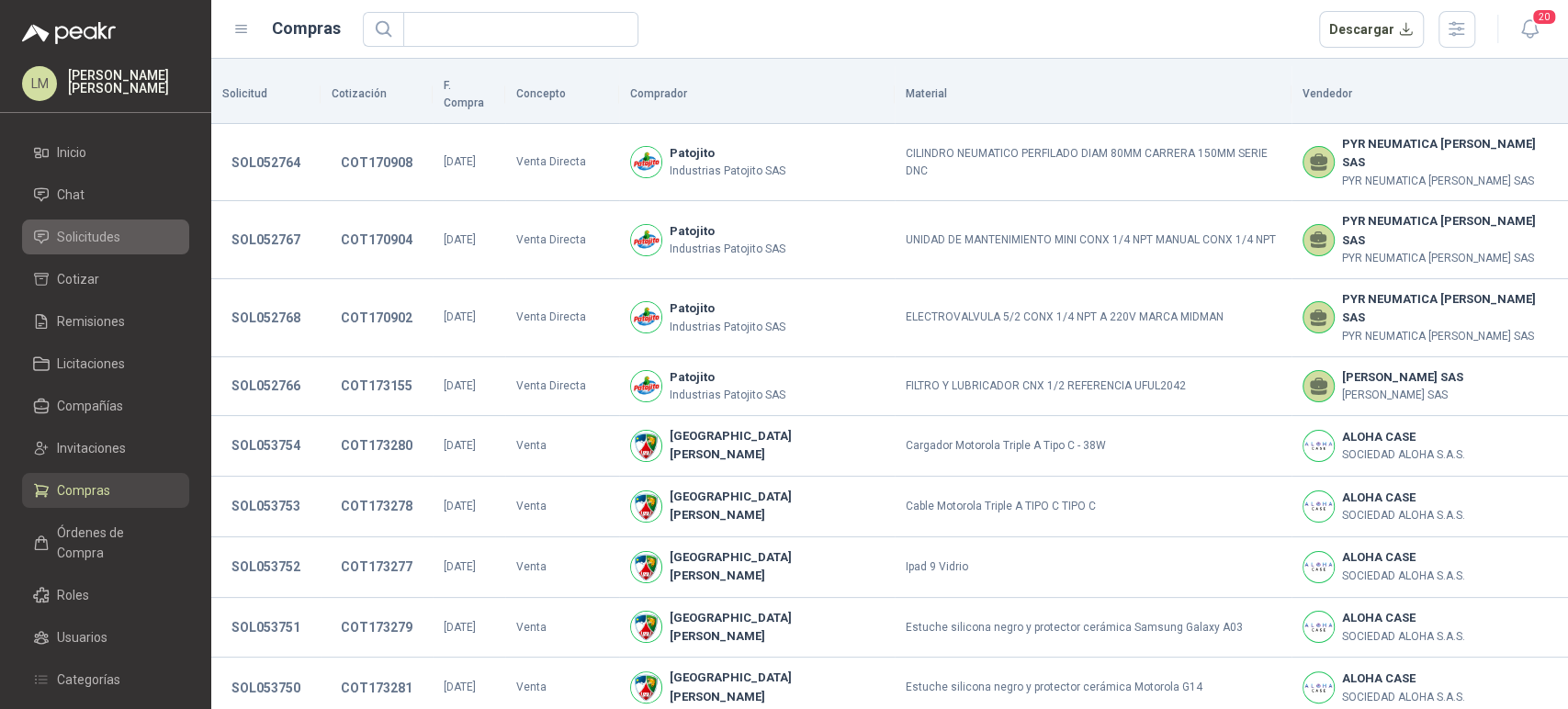
click at [96, 235] on span "Solicitudes" at bounding box center [88, 237] width 64 height 20
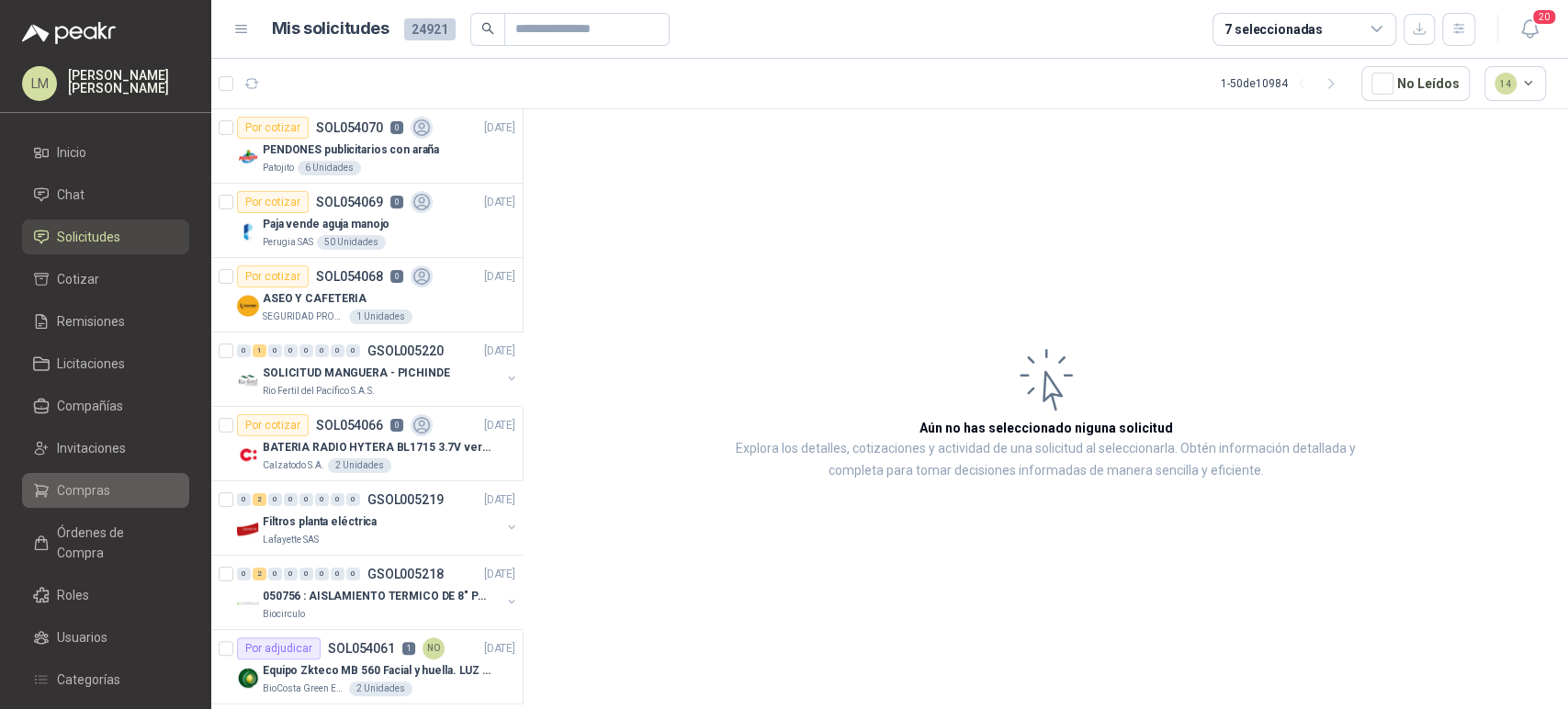
click at [97, 473] on link "Compras" at bounding box center [106, 491] width 168 height 35
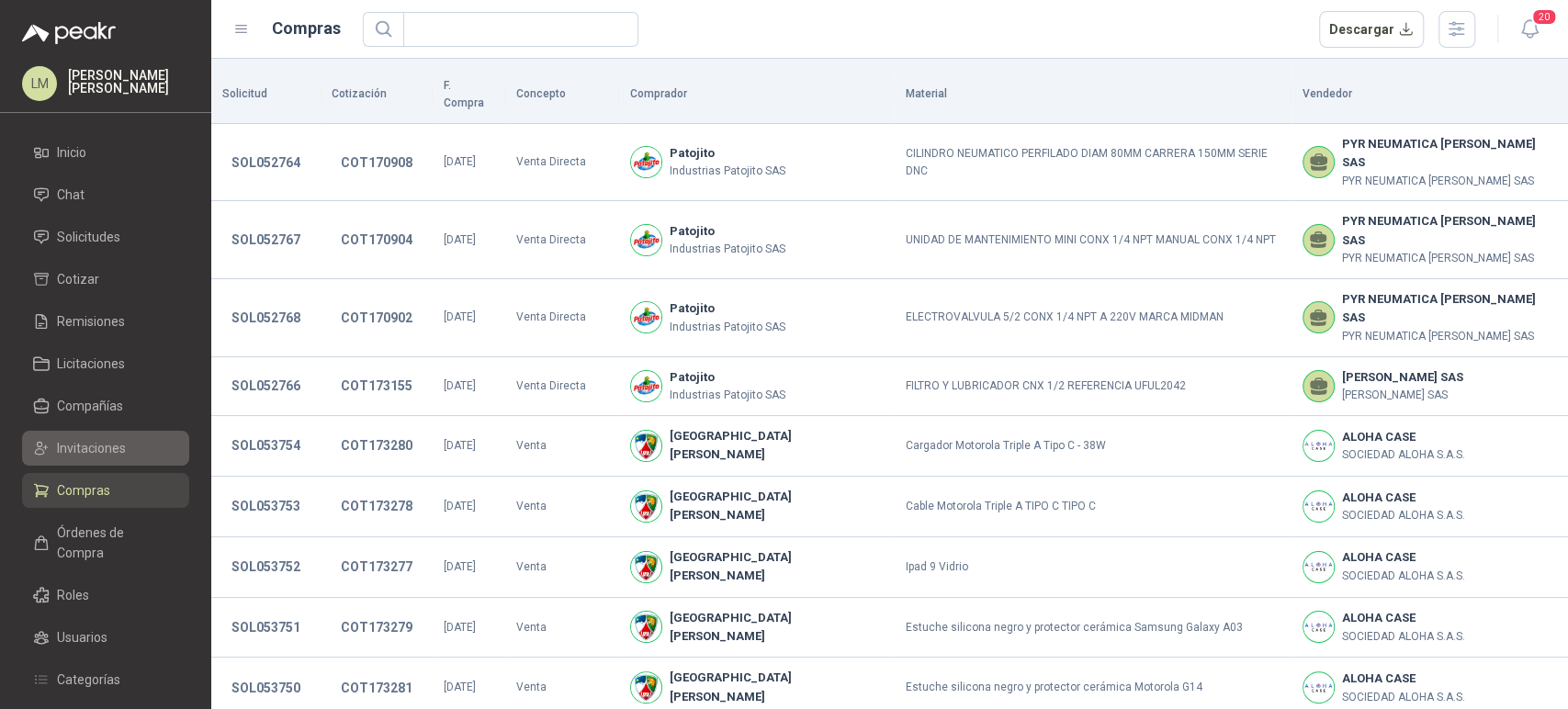
click at [102, 461] on link "Invitaciones" at bounding box center [106, 448] width 168 height 35
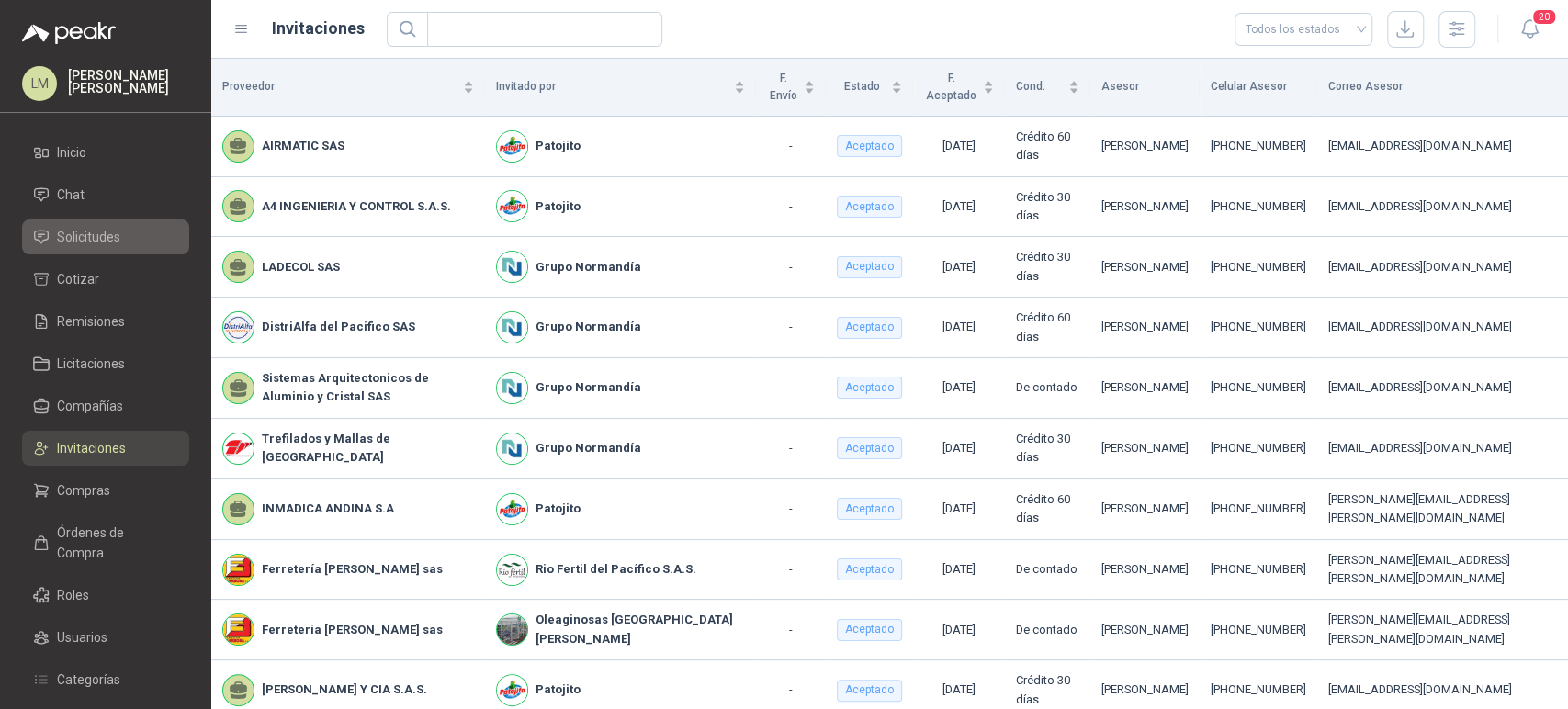
click at [88, 235] on span "Solicitudes" at bounding box center [88, 237] width 64 height 20
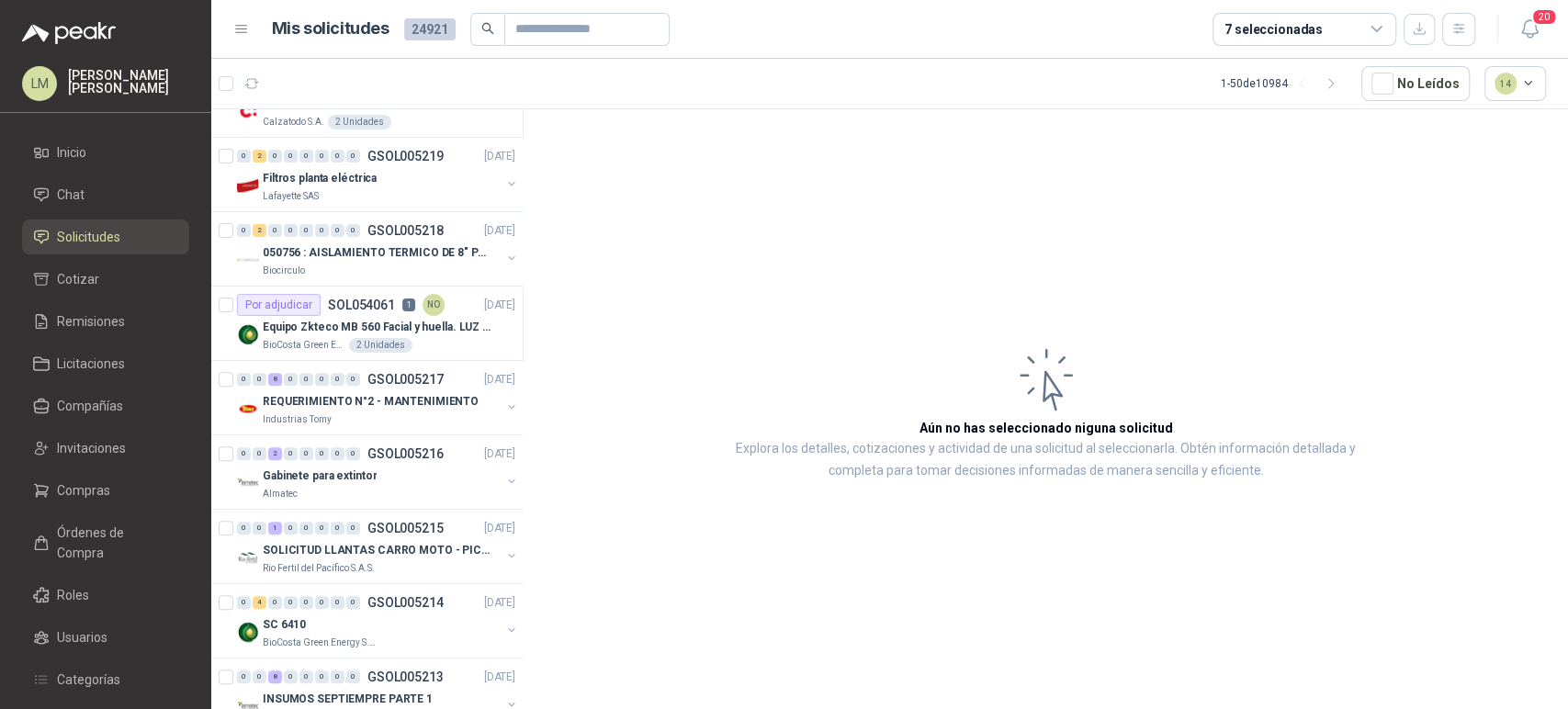
scroll to position [388, 0]
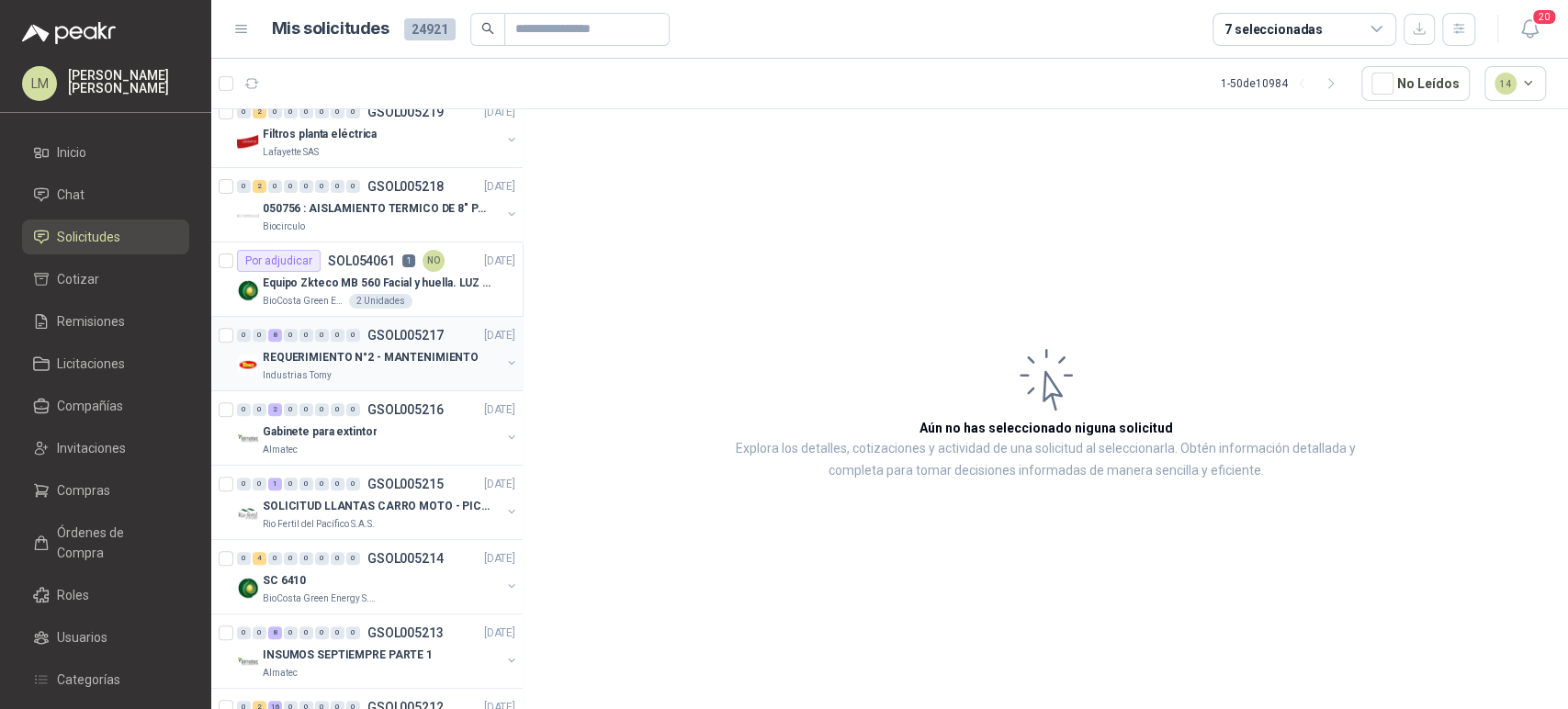
click at [360, 336] on div "0 0 8 0 0 0 0 0 GSOL005217" at bounding box center [340, 335] width 206 height 13
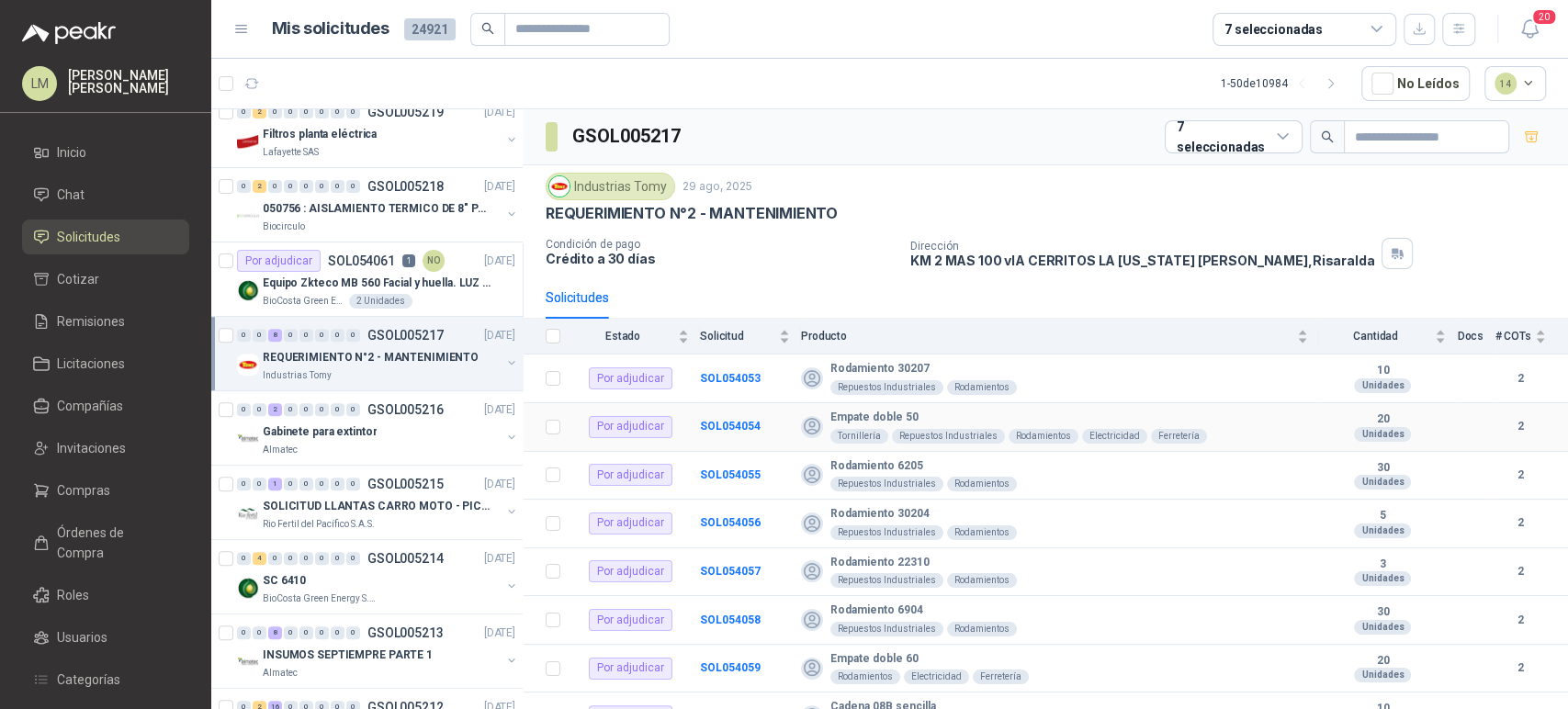
click at [715, 415] on td "SOL054054" at bounding box center [750, 427] width 101 height 49
click at [715, 420] on b "SOL054054" at bounding box center [730, 426] width 61 height 13
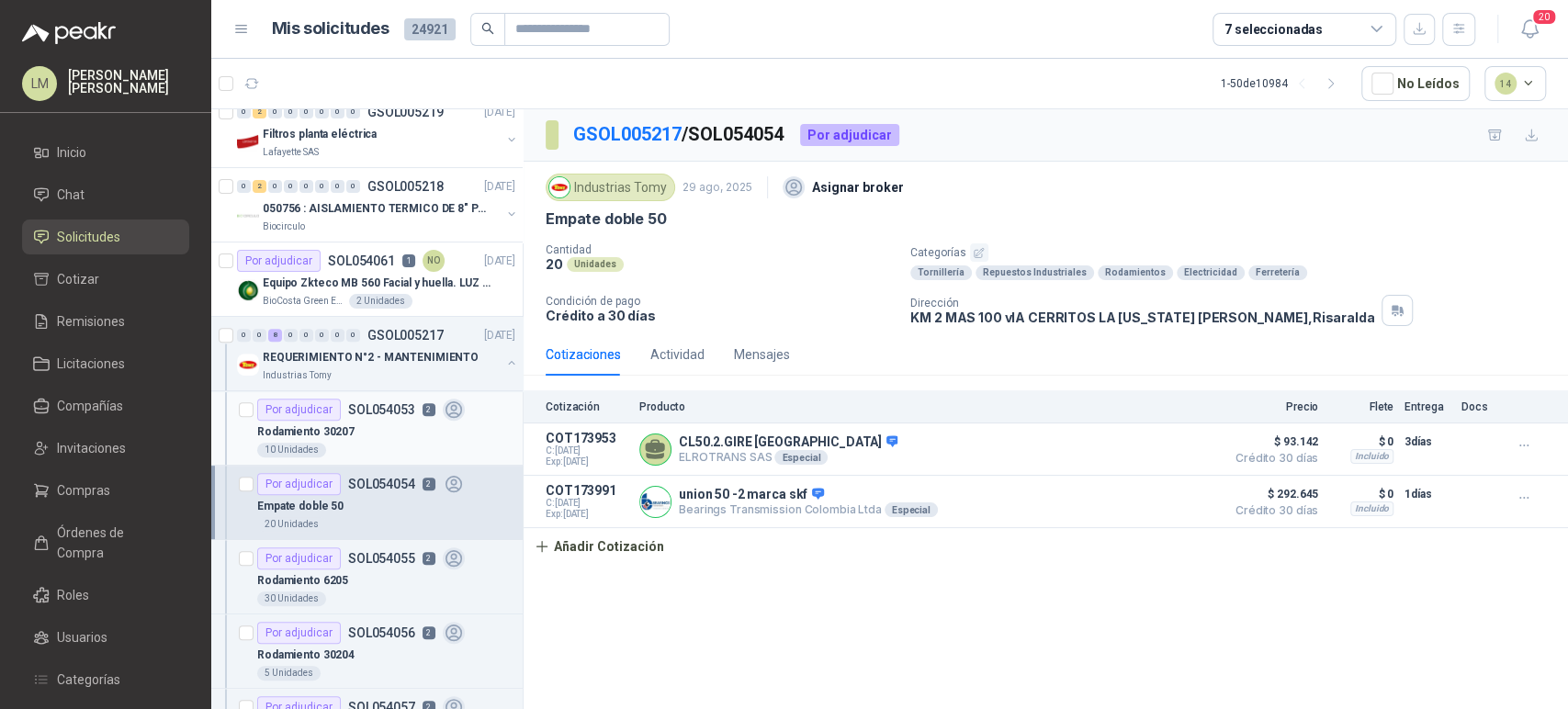
click at [358, 439] on div "Rodamiento 30207" at bounding box center [386, 432] width 258 height 22
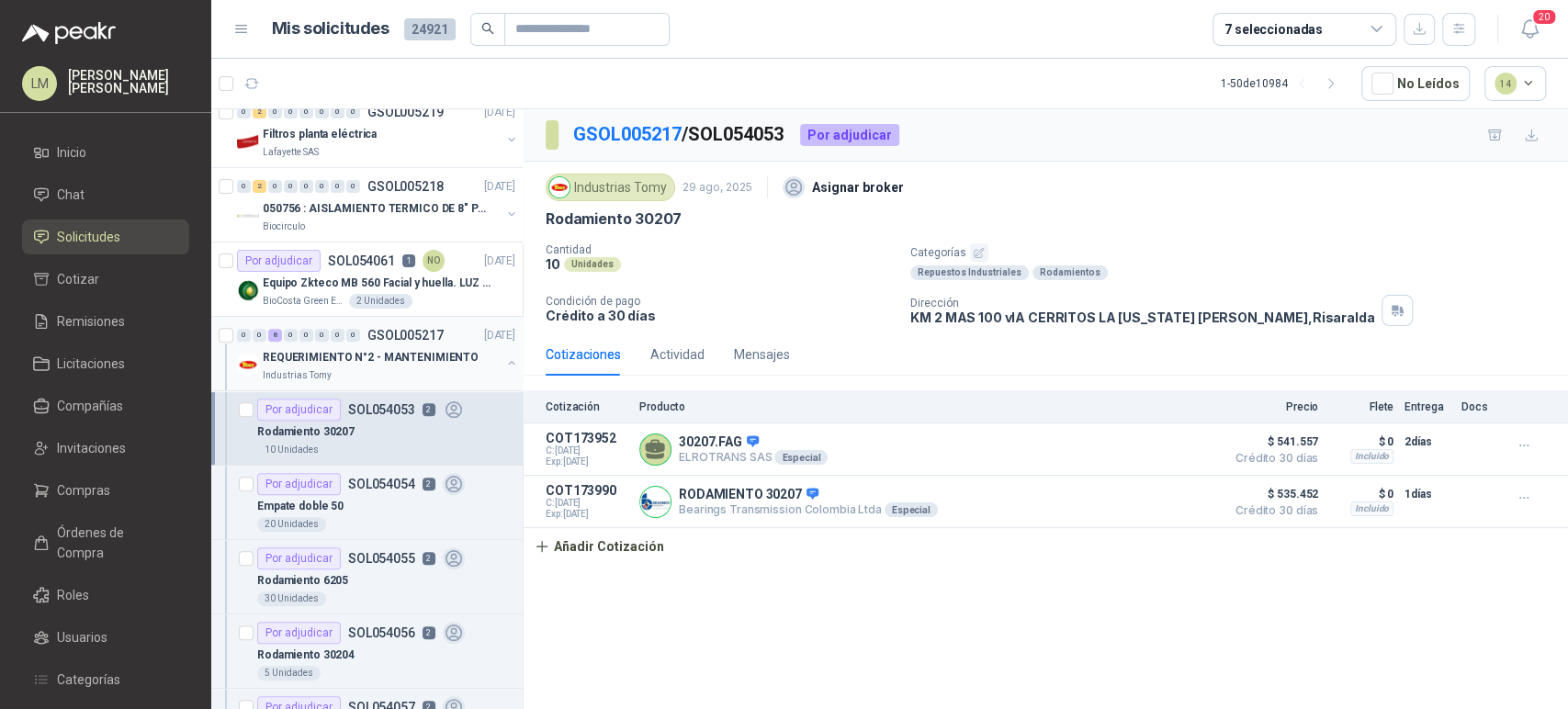
click at [388, 359] on p "REQUERIMIENTO N°2 - MANTENIMIENTO" at bounding box center [370, 357] width 215 height 17
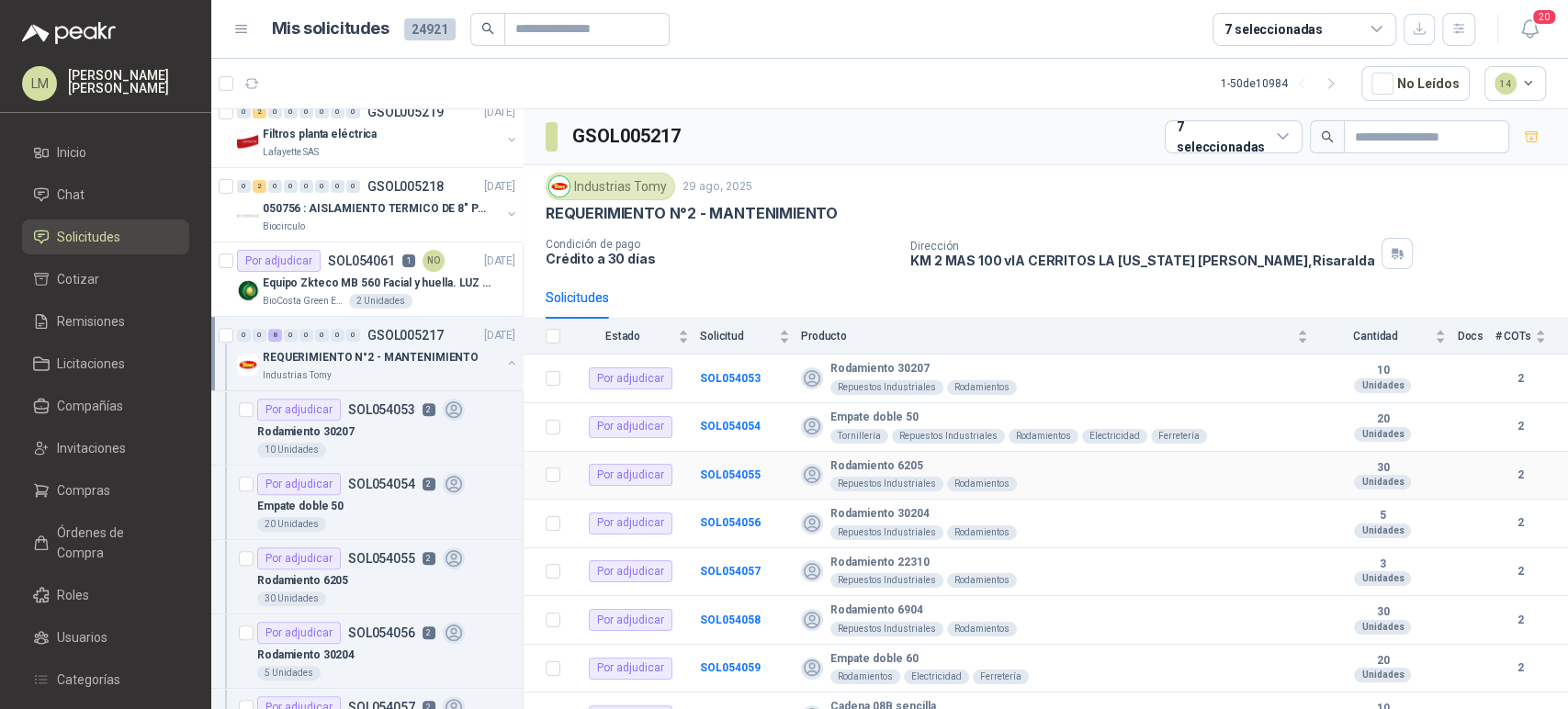
scroll to position [23, 0]
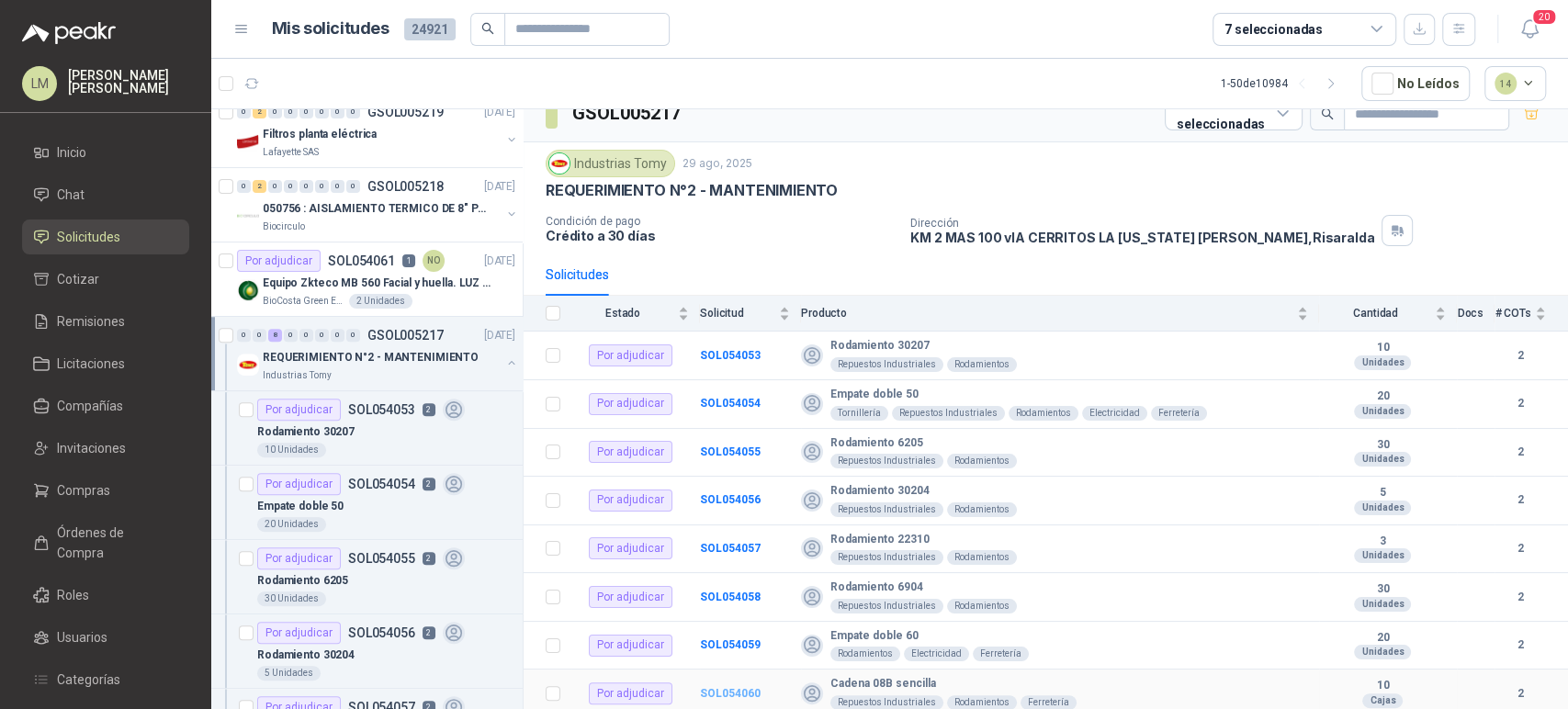
click at [727, 687] on b "SOL054060" at bounding box center [730, 693] width 61 height 13
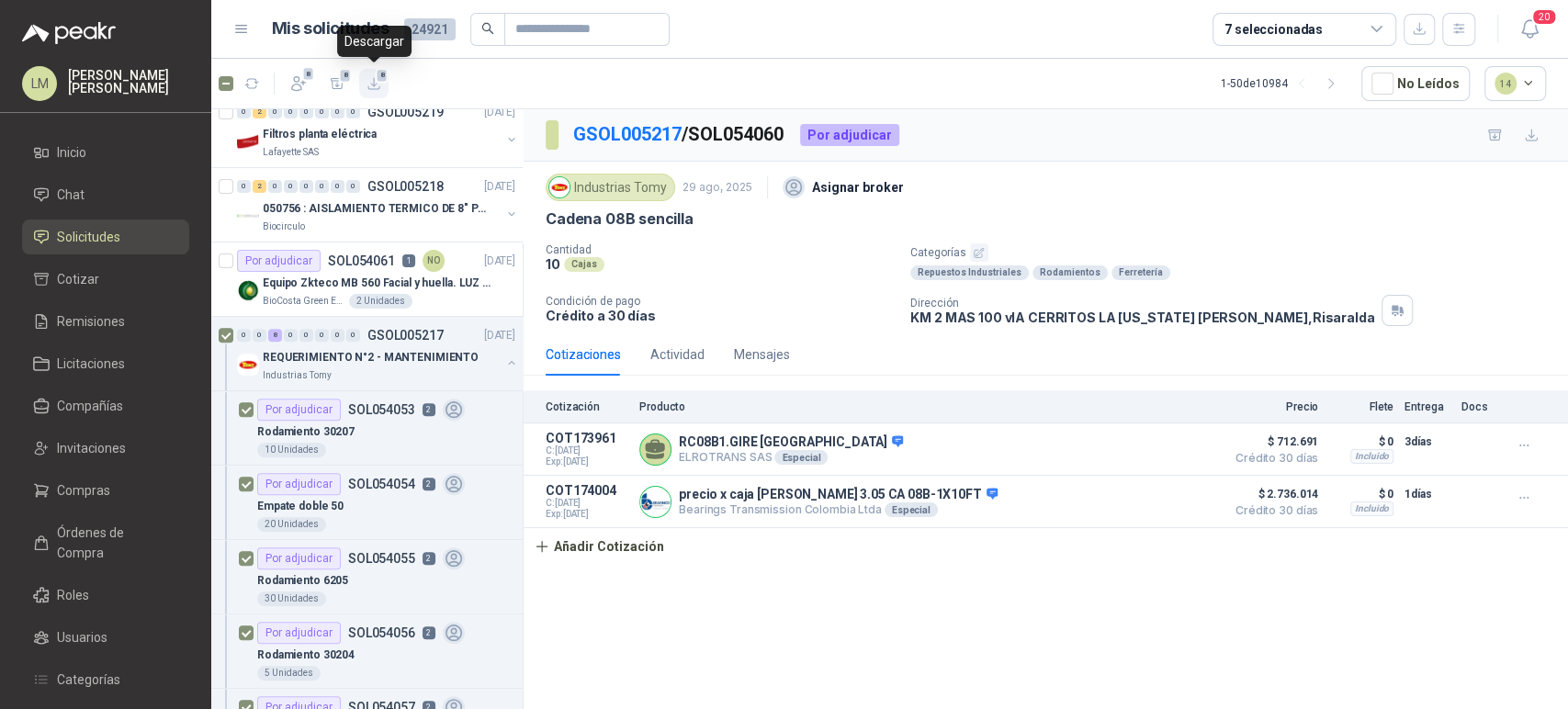
click at [370, 78] on icon "button" at bounding box center [374, 84] width 16 height 16
click at [89, 441] on span "Invitaciones" at bounding box center [91, 448] width 69 height 20
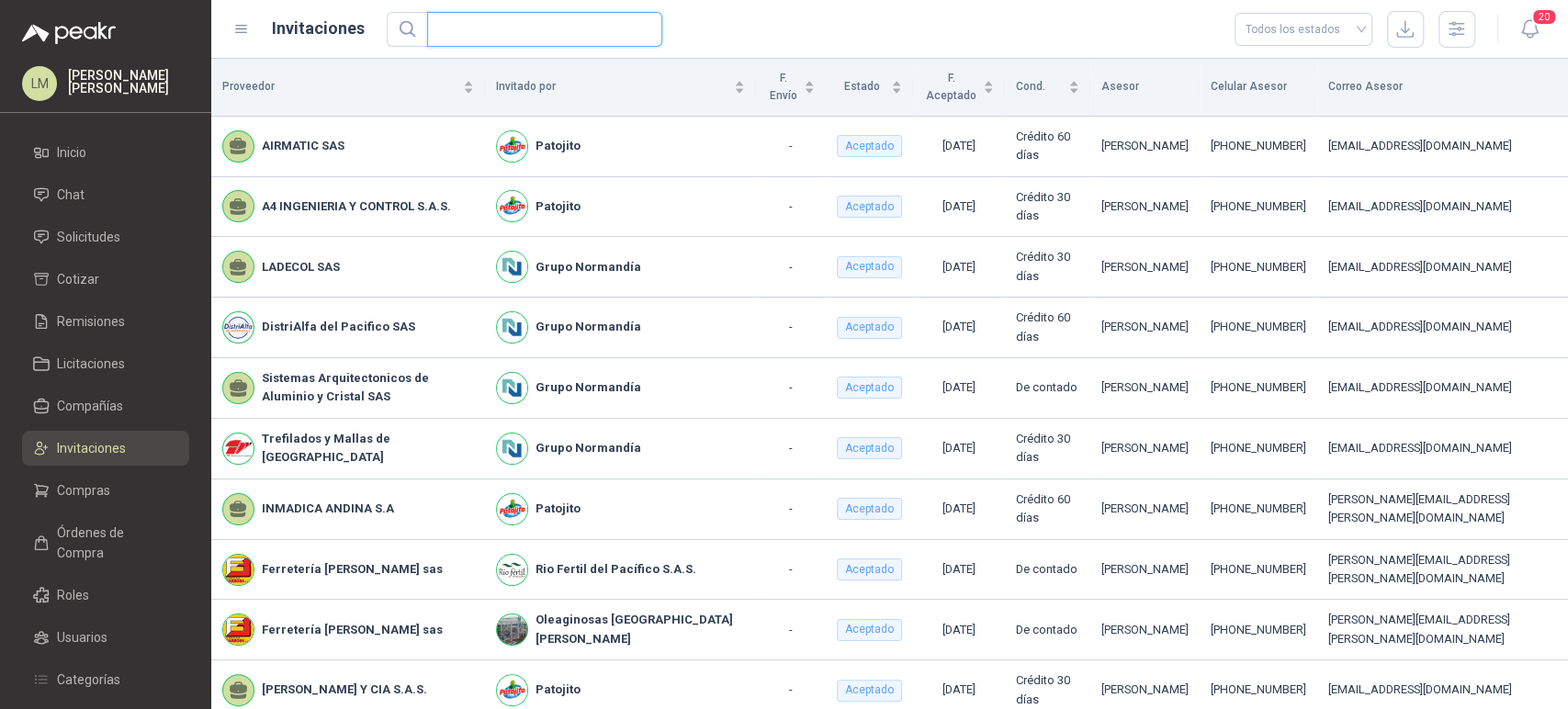
click at [472, 28] on input "text" at bounding box center [538, 29] width 199 height 33
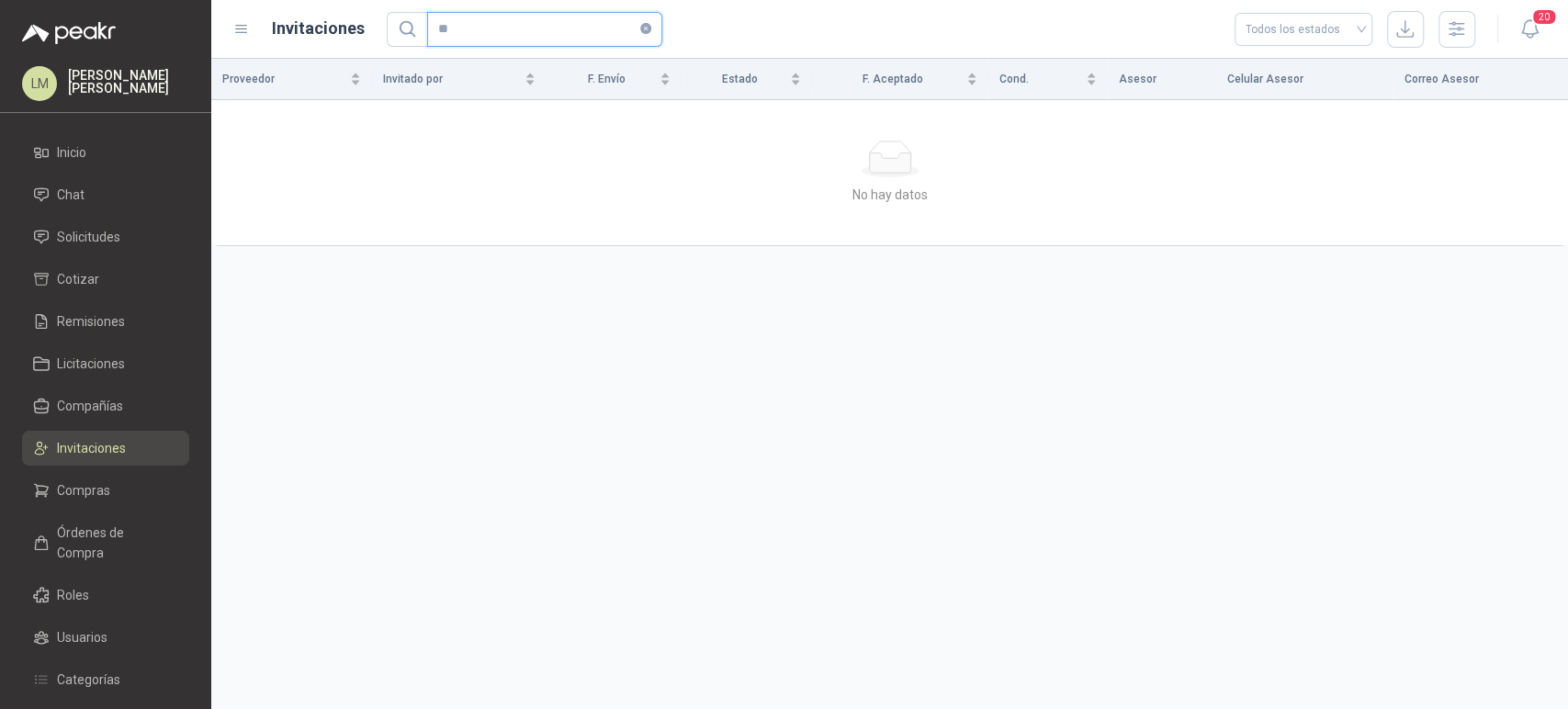
type input "*"
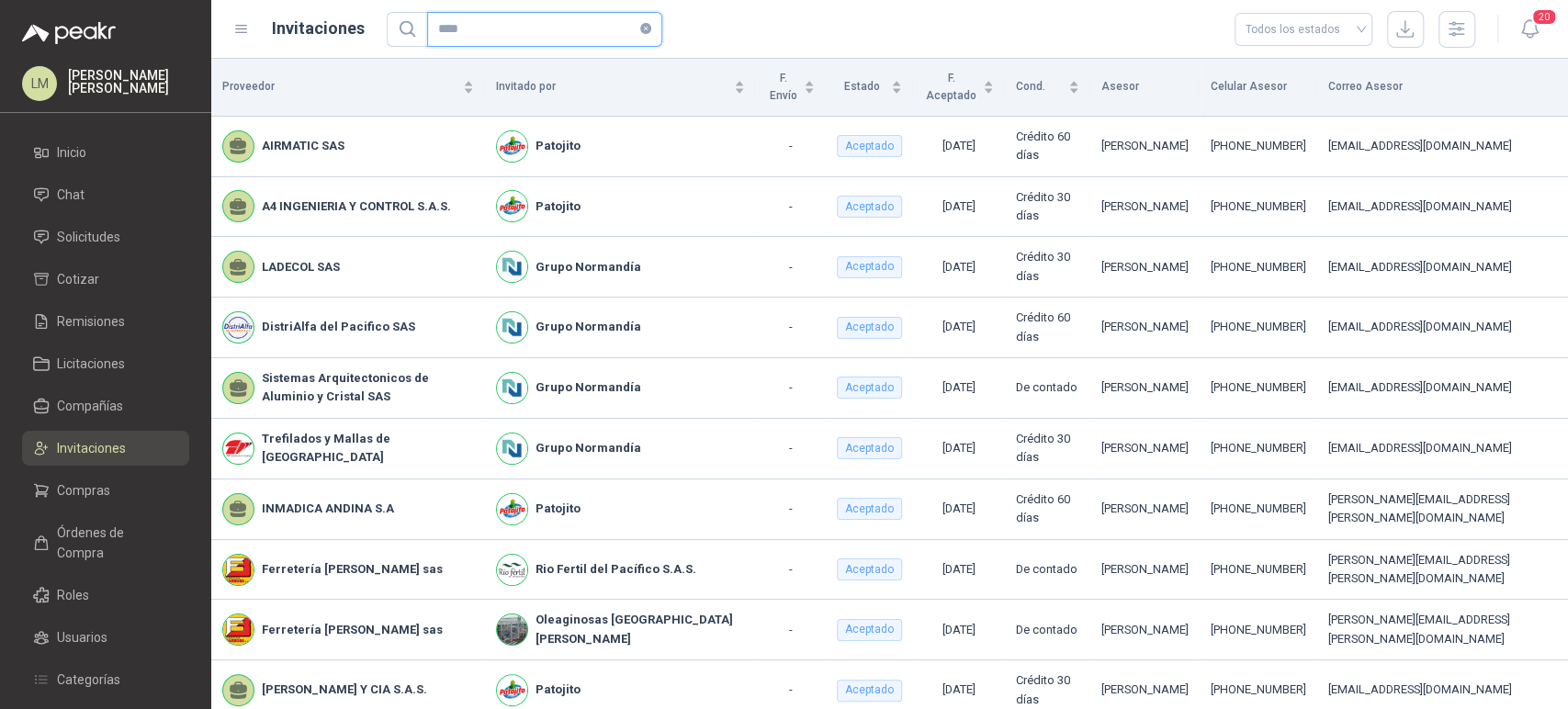
type input "*****"
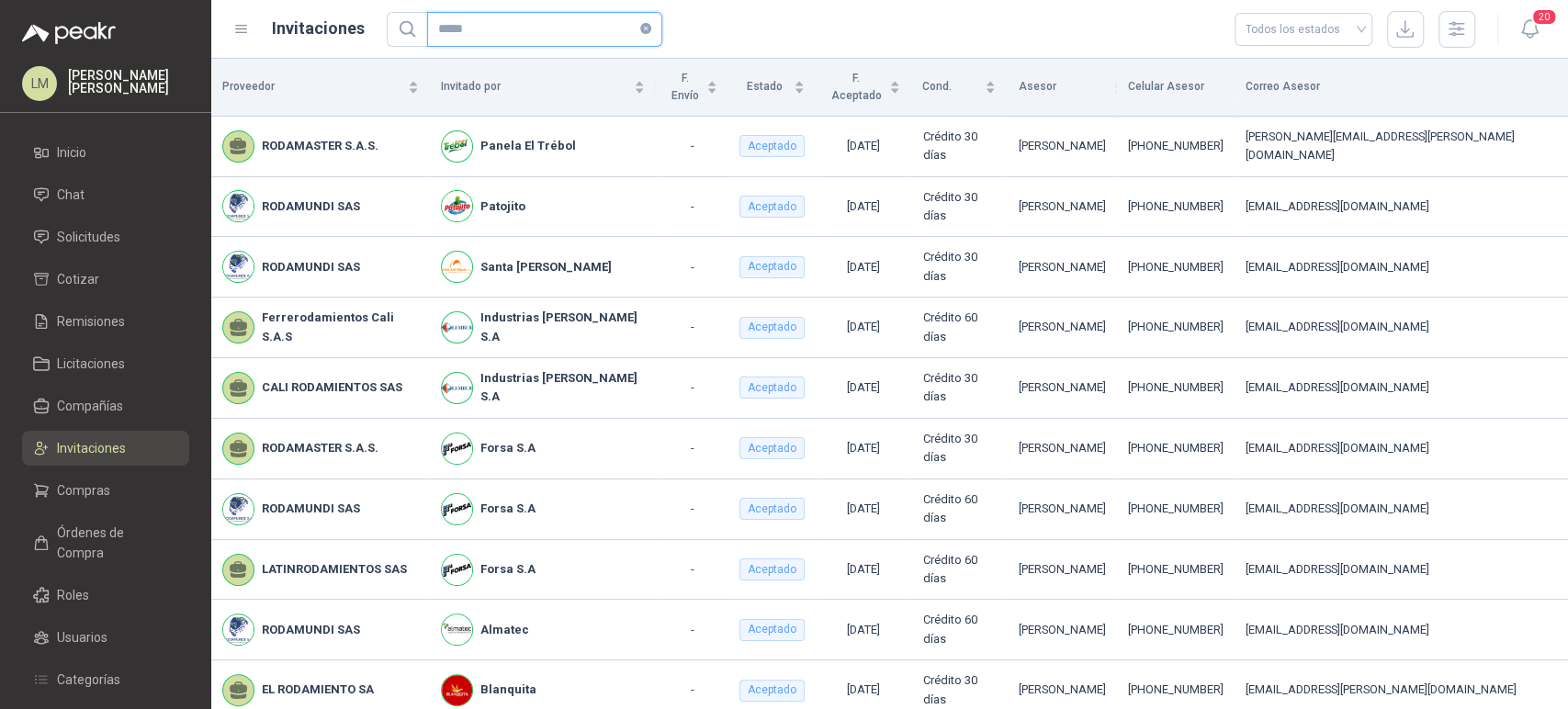
drag, startPoint x: 503, startPoint y: 33, endPoint x: 350, endPoint y: 14, distance: 154.2
click at [350, 14] on div "Invitaciones ***** Todos los estados" at bounding box center [854, 29] width 1242 height 37
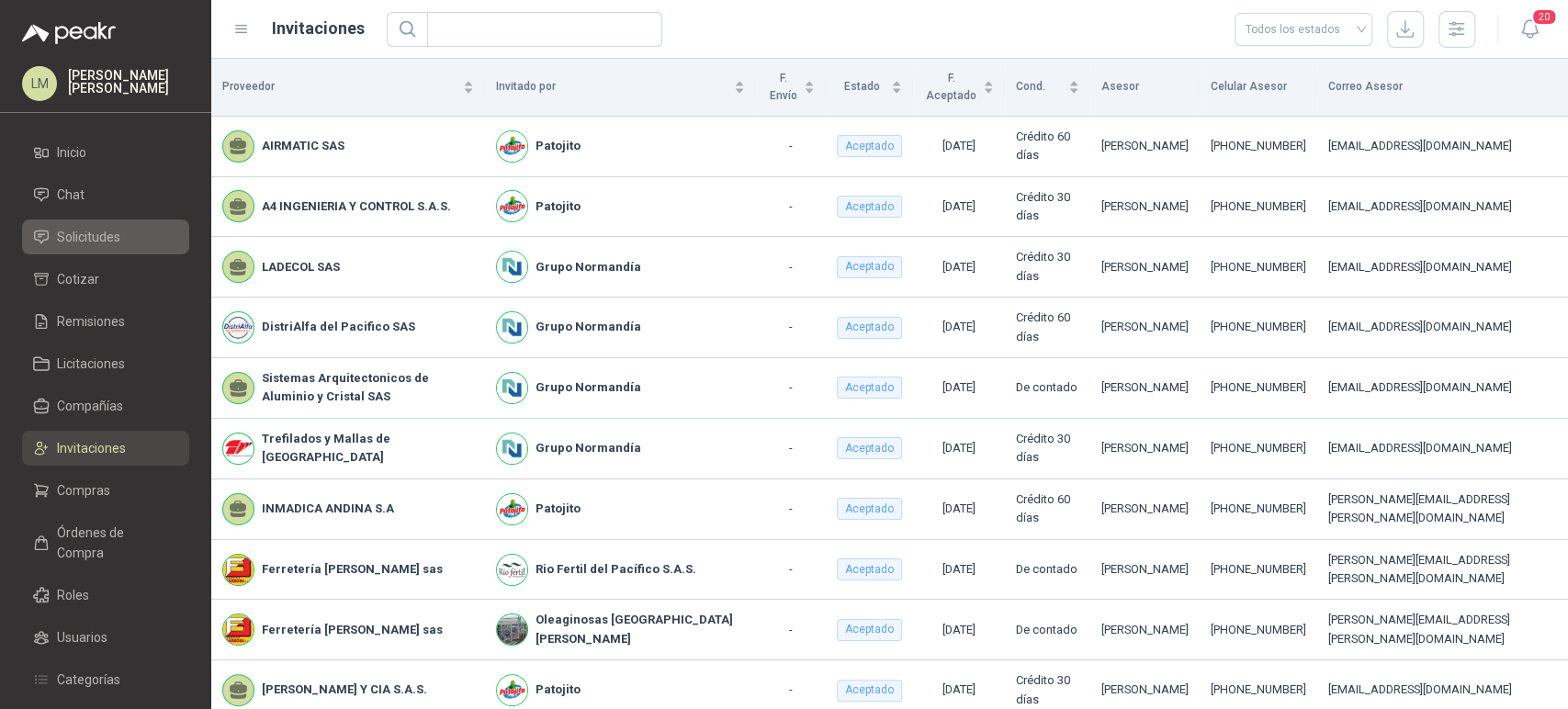
click at [74, 248] on link "Solicitudes" at bounding box center [106, 237] width 168 height 35
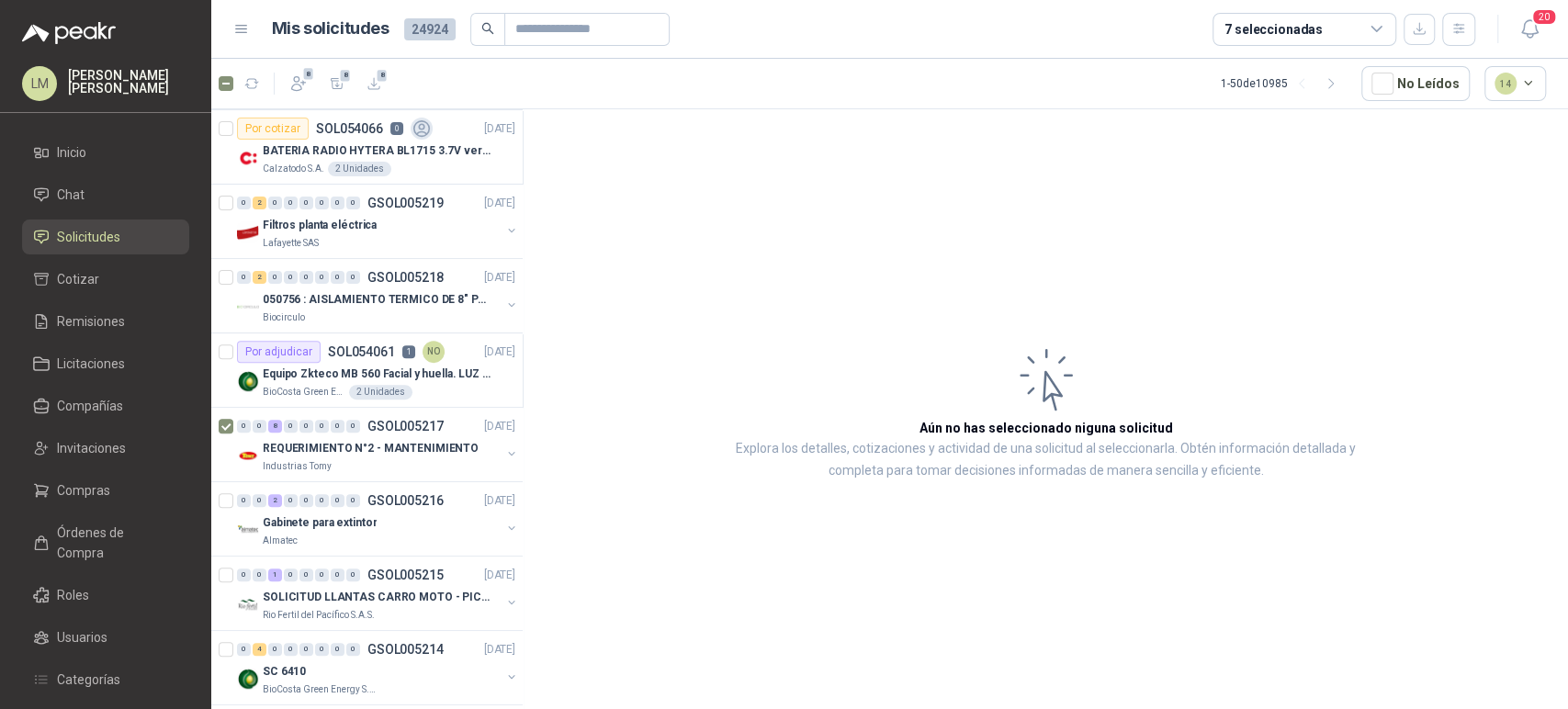
scroll to position [371, 0]
click at [309, 440] on p "REQUERIMIENTO N°2 - MANTENIMIENTO" at bounding box center [370, 448] width 215 height 17
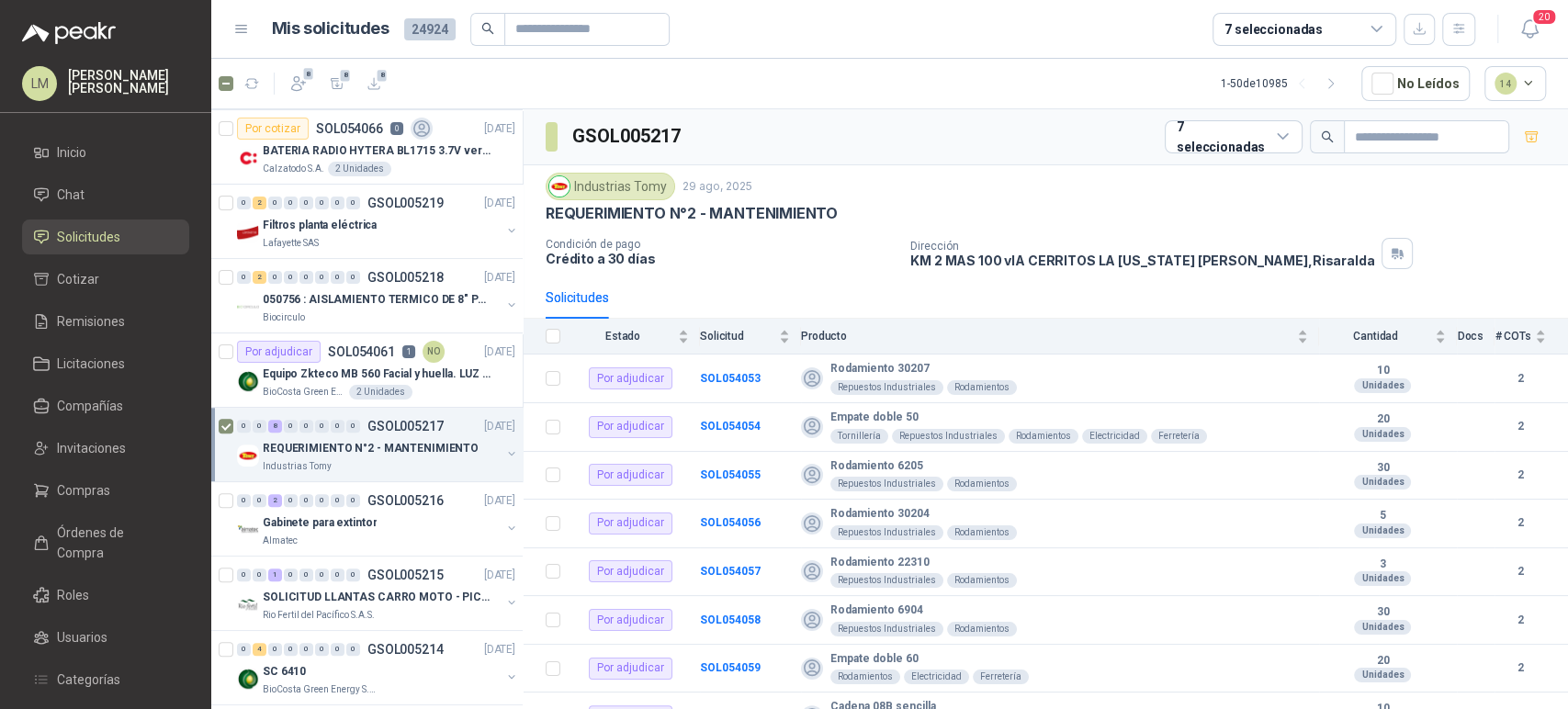
click at [1216, 161] on div "GSOL005217 7 seleccionadas" at bounding box center [1046, 137] width 1044 height 56
click at [92, 402] on span "Compañías" at bounding box center [90, 406] width 66 height 20
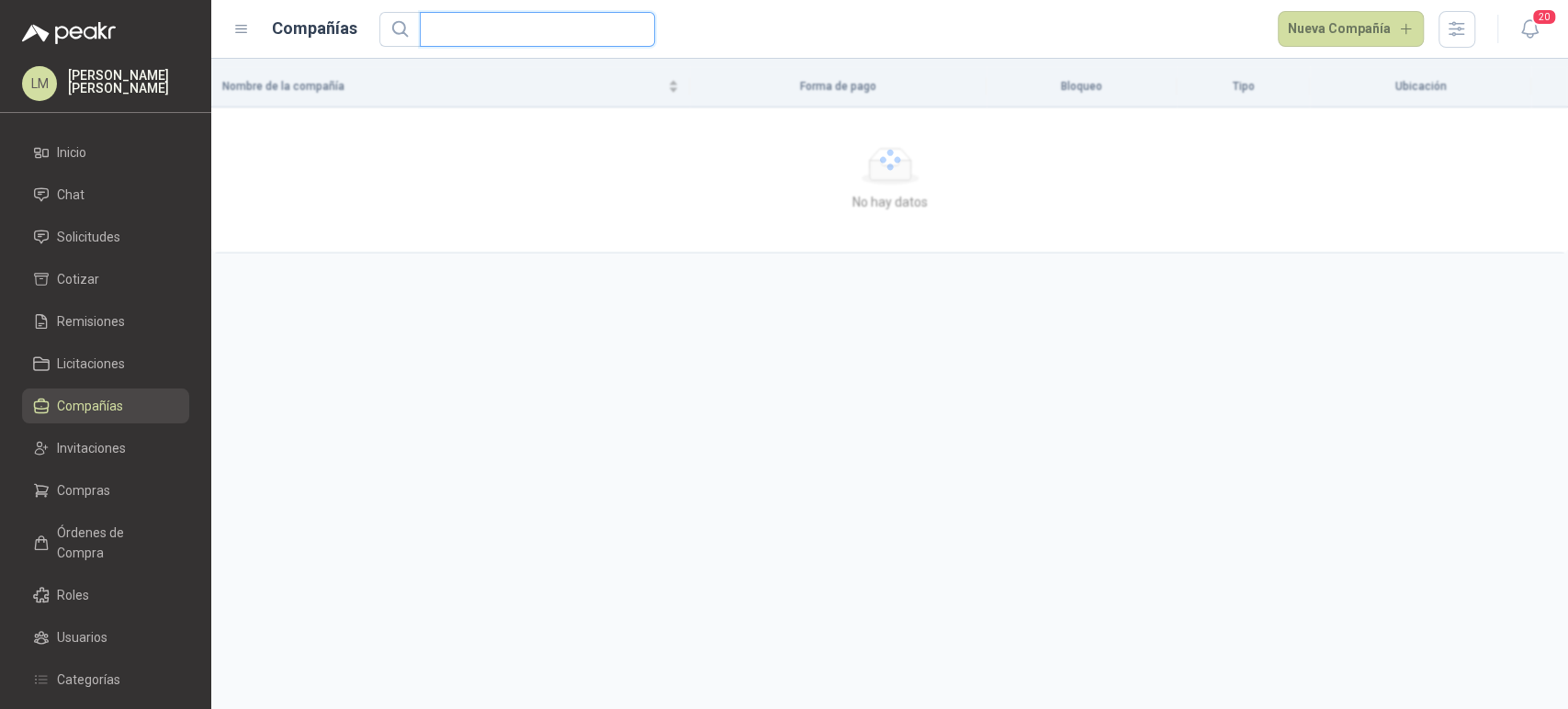
click at [525, 26] on input "text" at bounding box center [530, 29] width 199 height 33
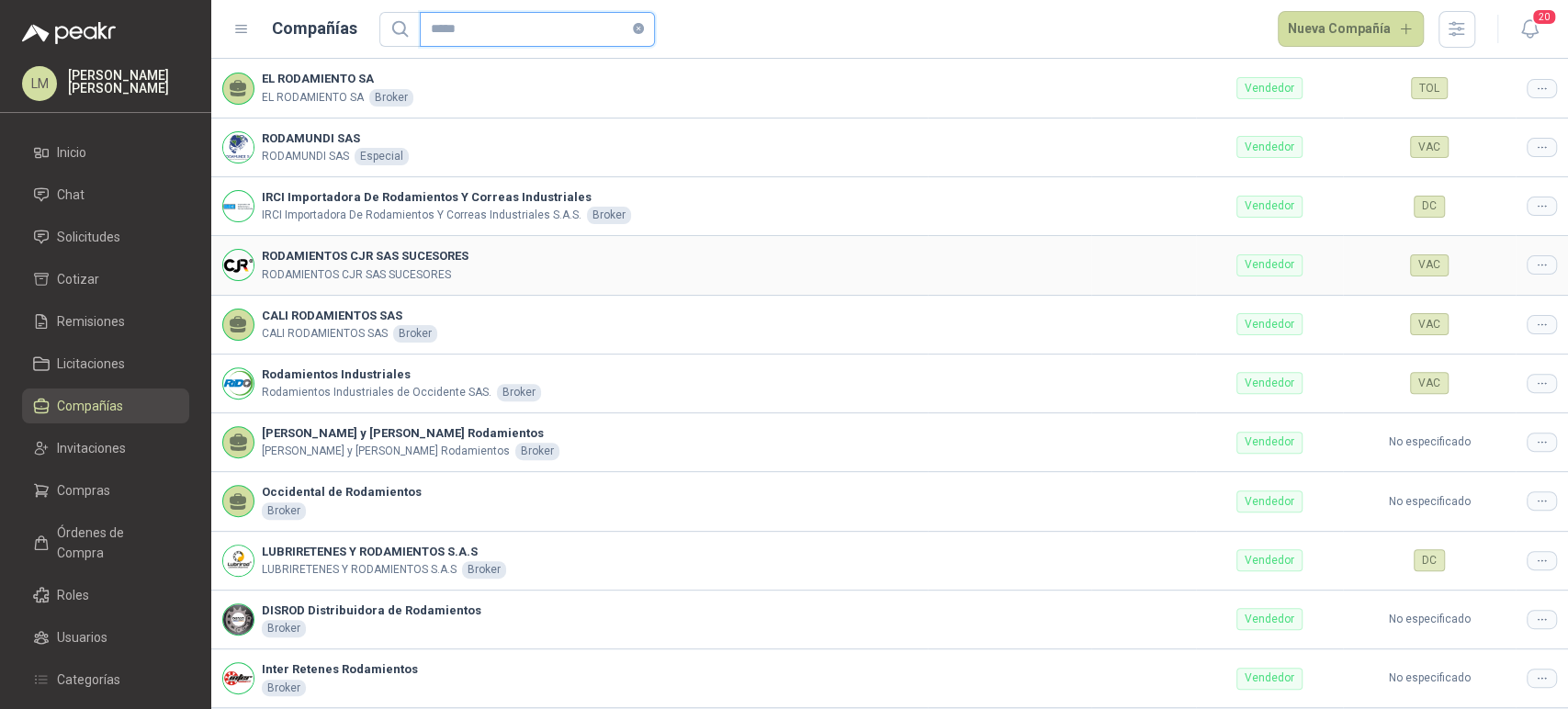
scroll to position [344, 0]
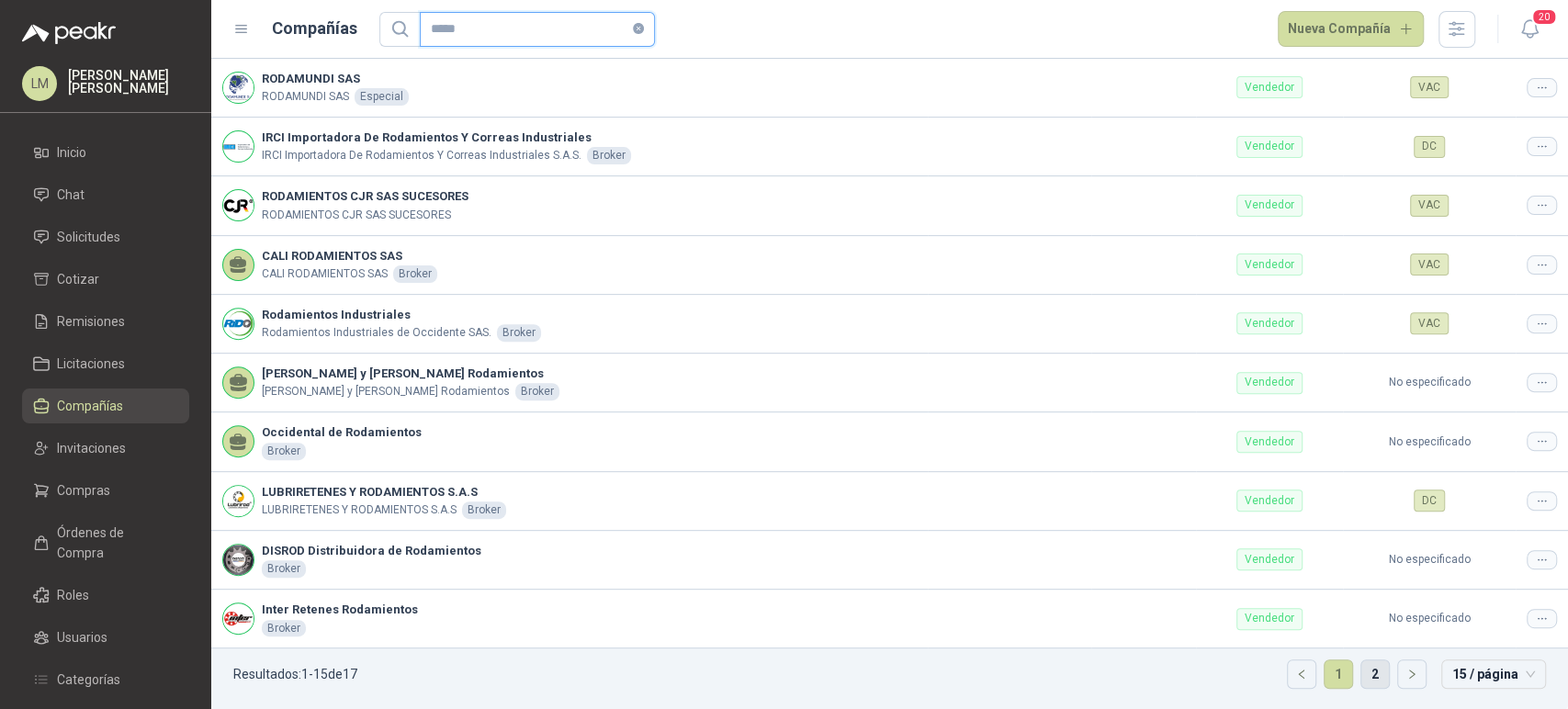
type input "*****"
click at [1362, 676] on link "2" at bounding box center [1376, 674] width 28 height 28
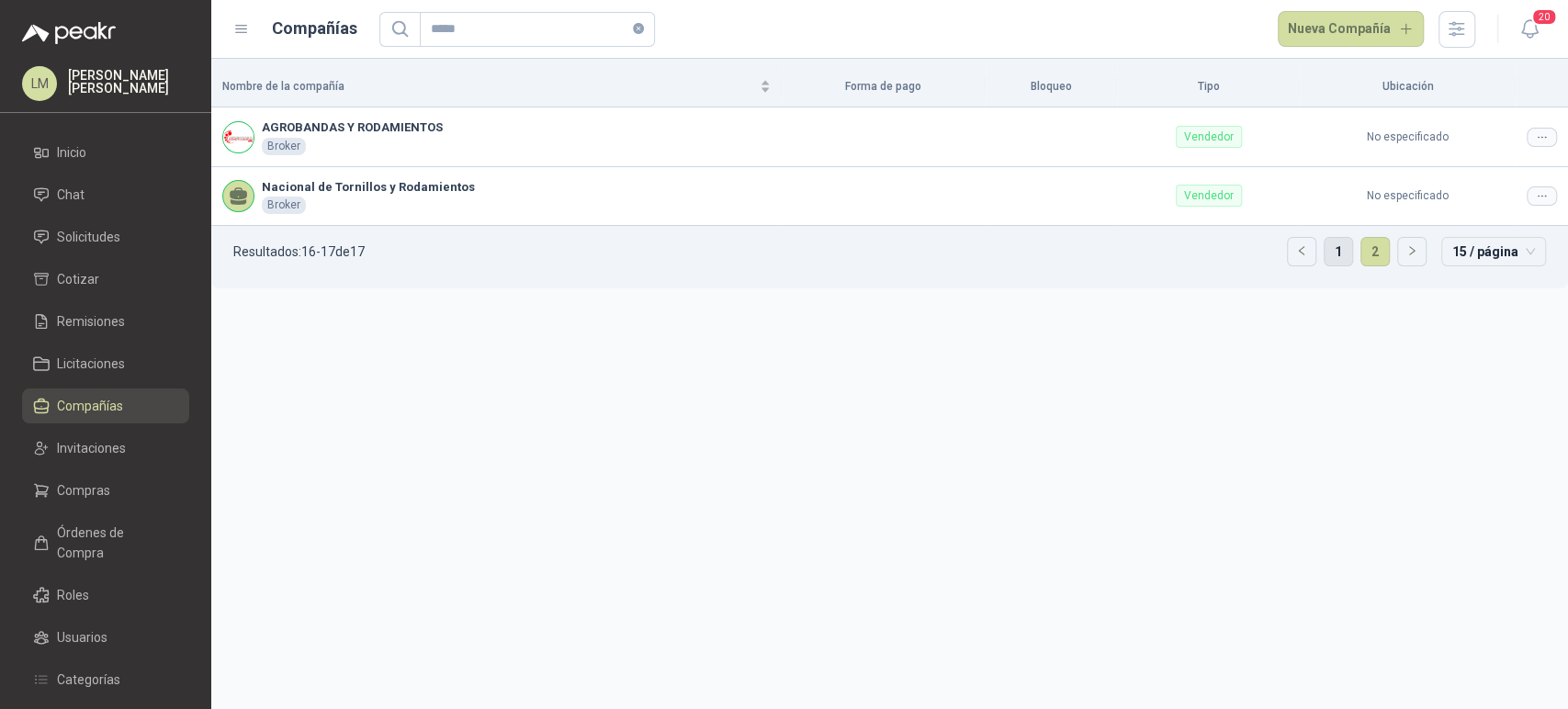
click at [1338, 249] on link "1" at bounding box center [1339, 251] width 28 height 28
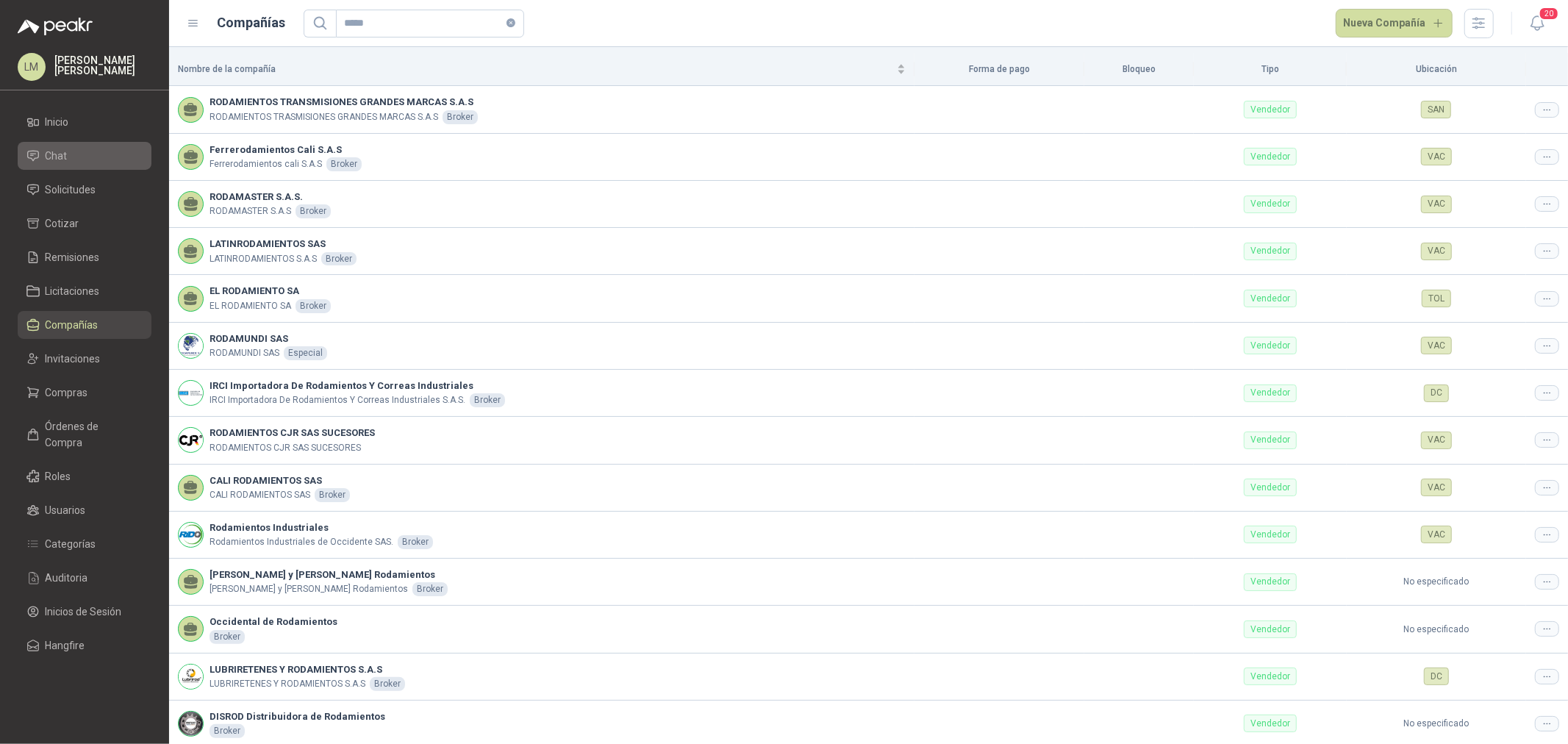
click at [66, 158] on span "Chat" at bounding box center [57, 156] width 22 height 16
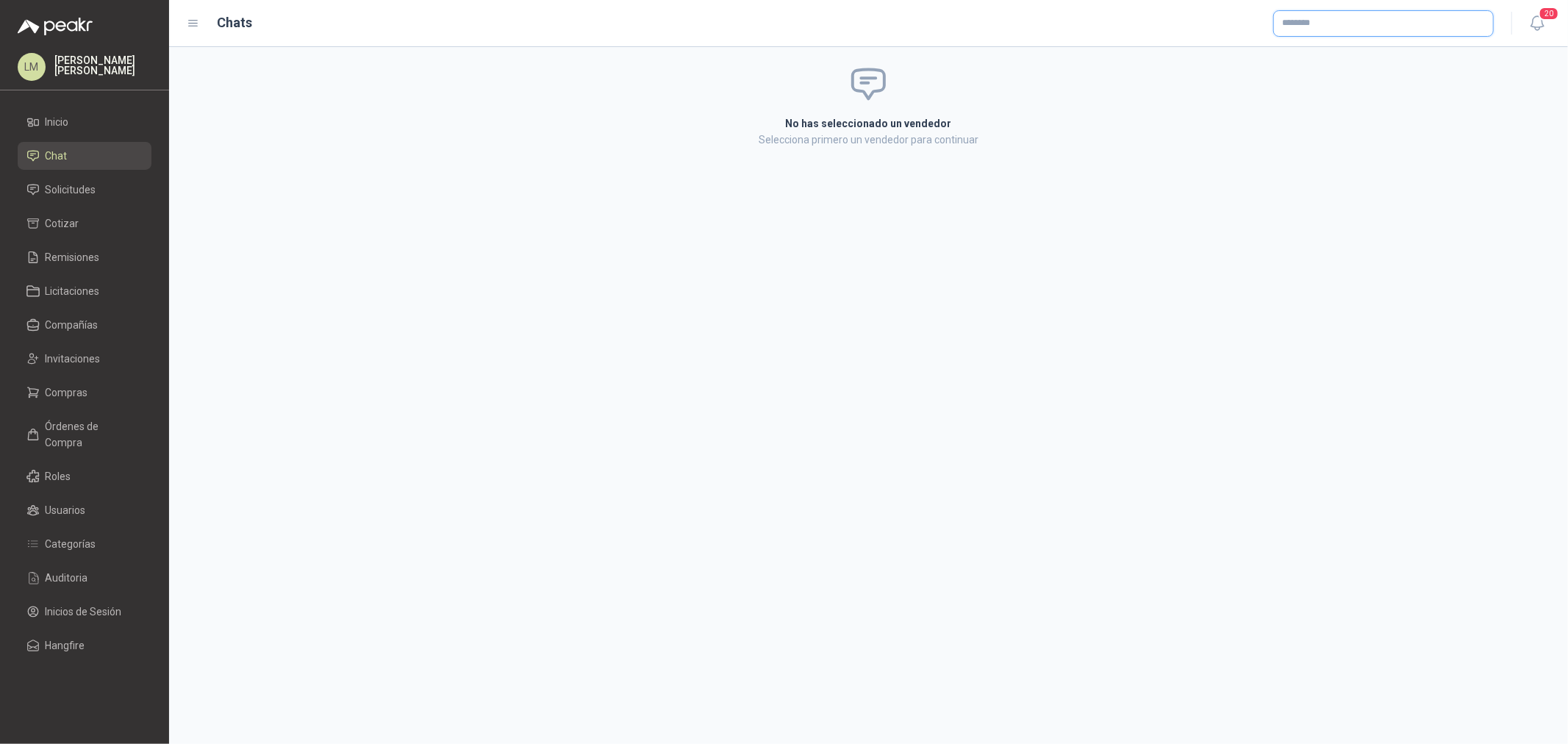
click at [1254, 28] on input "text" at bounding box center [1383, 24] width 219 height 25
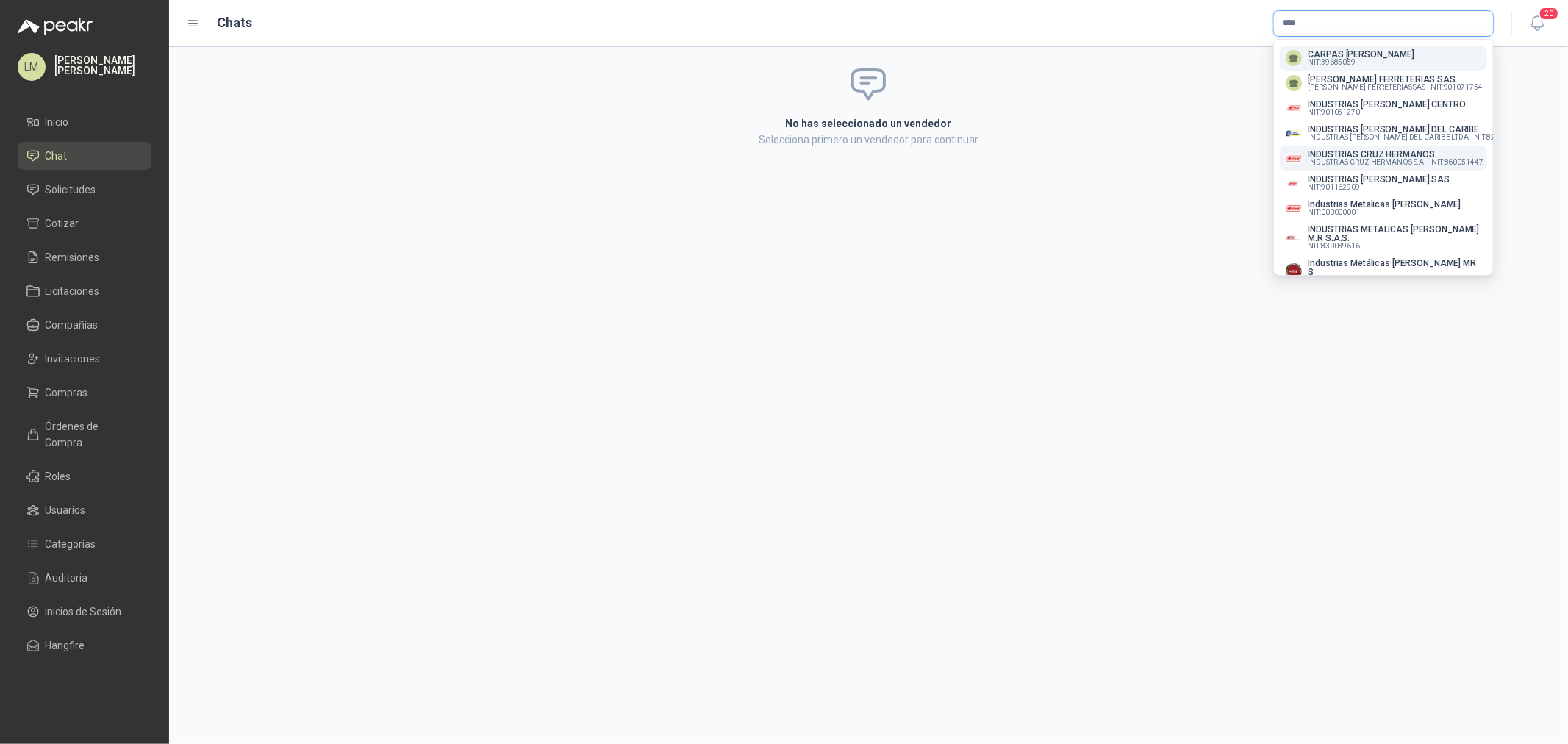
type input "****"
click at [1254, 156] on p "INDUSTRIAS CRUZ HERMANOS" at bounding box center [1395, 155] width 175 height 9
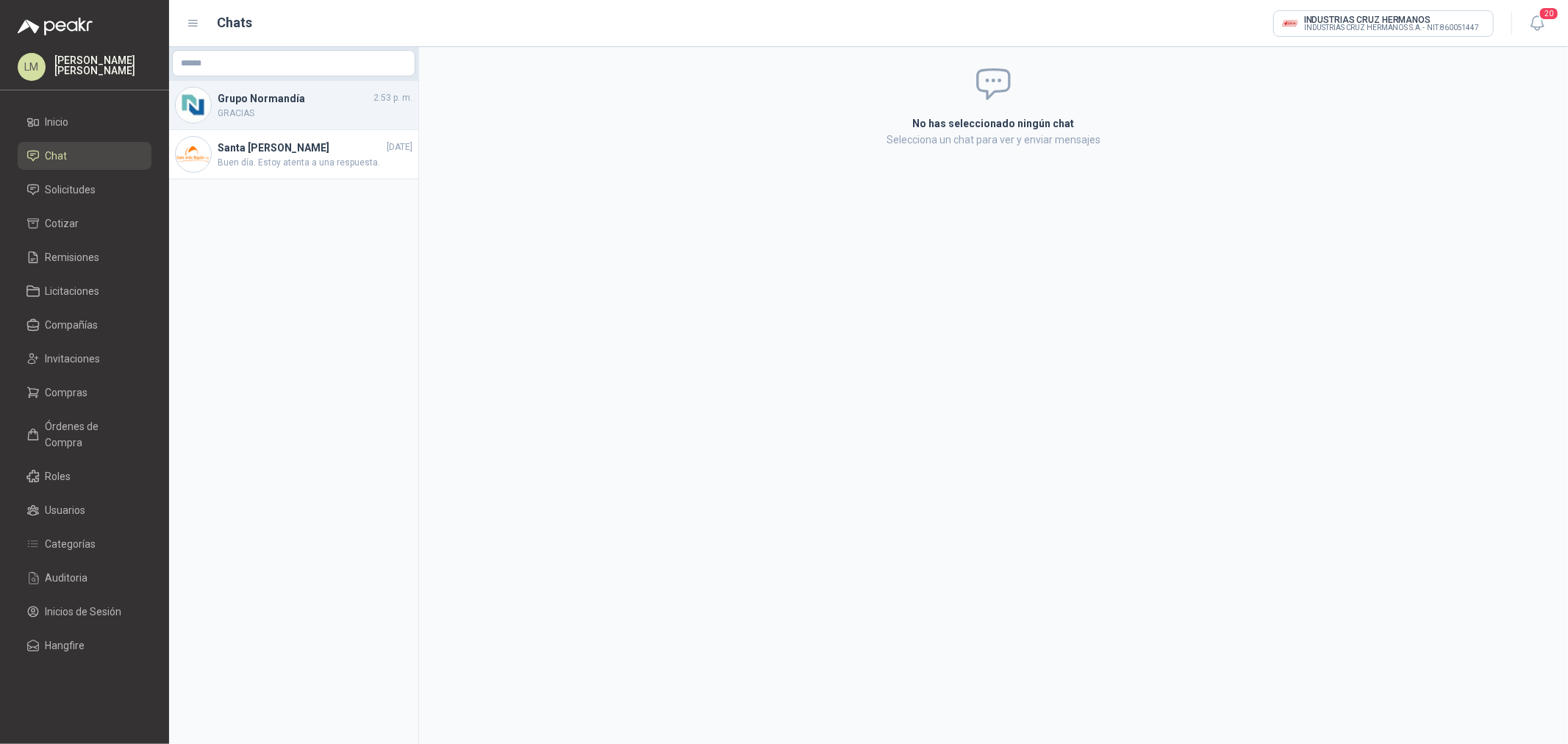
click at [267, 105] on h4 "Grupo Normandía" at bounding box center [294, 99] width 153 height 16
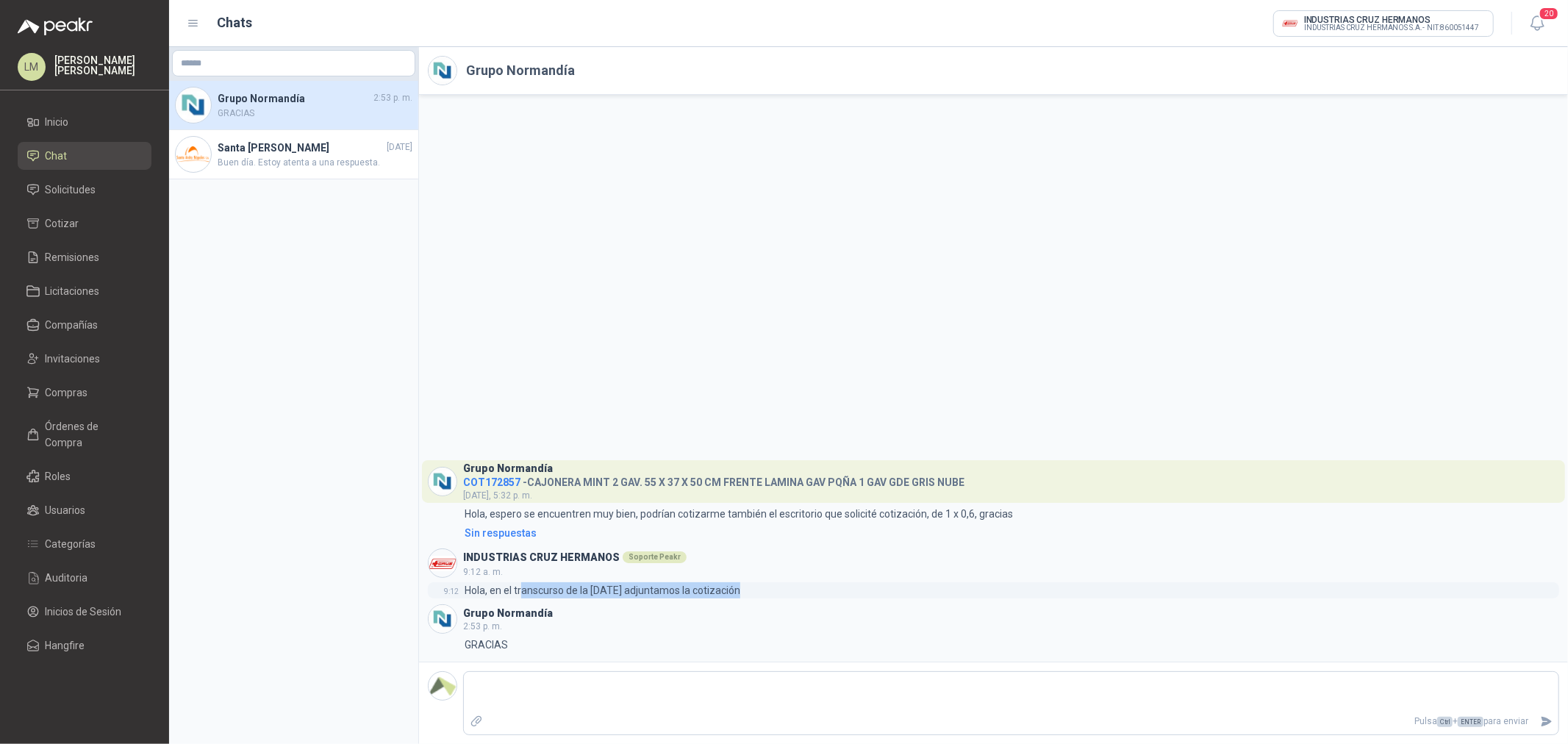
drag, startPoint x: 519, startPoint y: 590, endPoint x: 802, endPoint y: 586, distance: 283.0
click at [802, 566] on div "9:12 Hola, en el transcurso de la mañana adjuntamos la cotización" at bounding box center [993, 590] width 1131 height 16
click at [500, 482] on span "COT172857" at bounding box center [492, 482] width 57 height 12
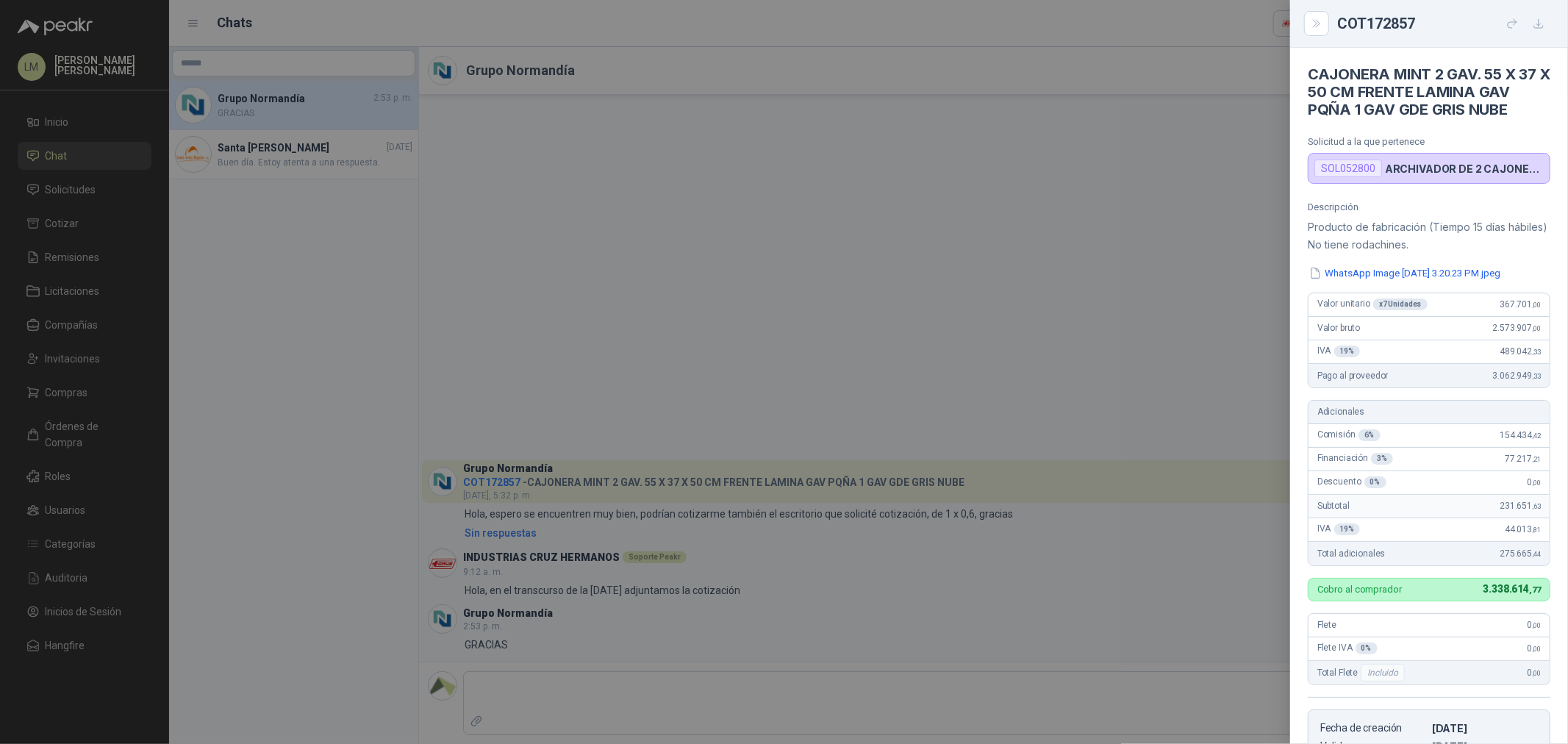
click at [68, 194] on div at bounding box center [784, 372] width 1568 height 744
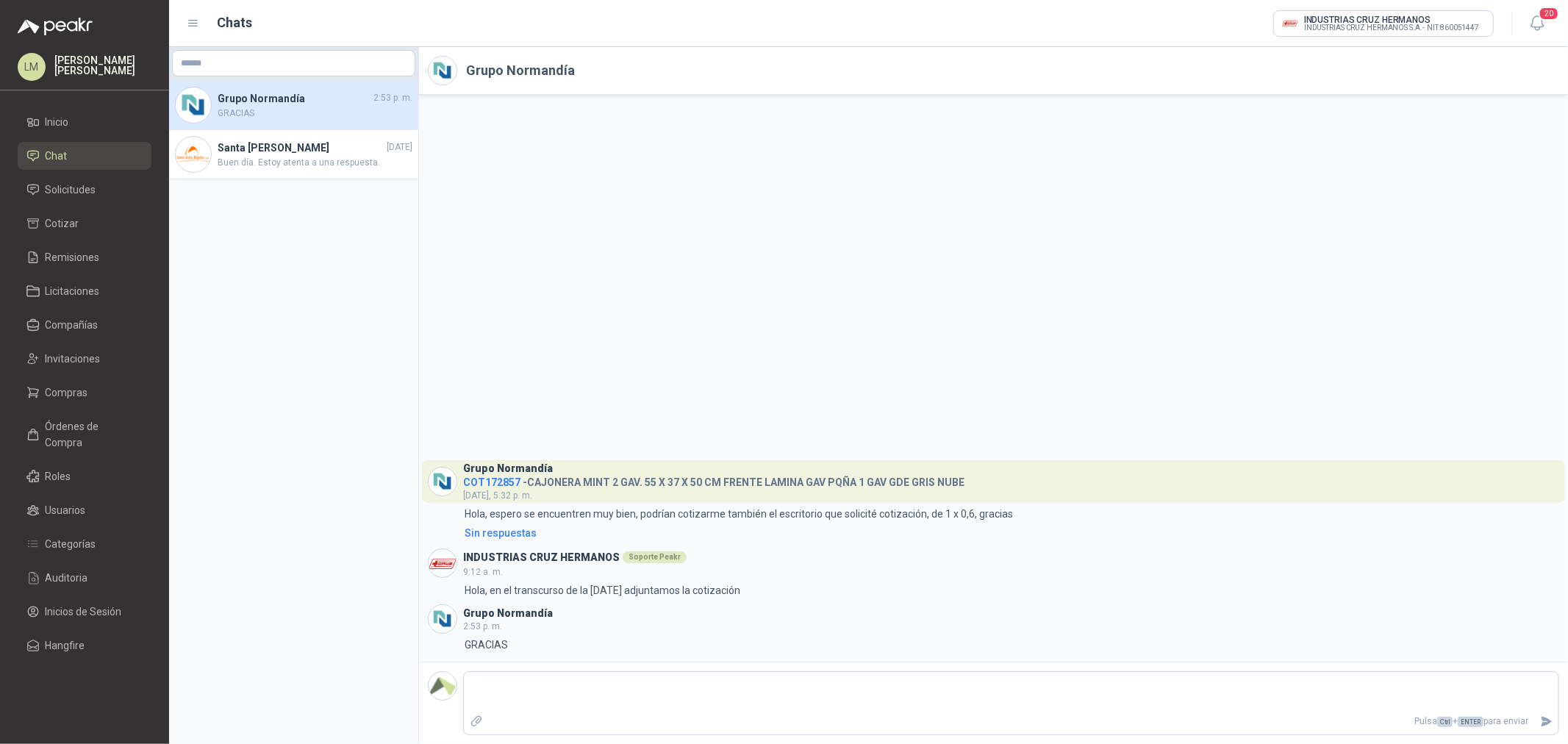
click at [68, 194] on span "Solicitudes" at bounding box center [71, 189] width 51 height 16
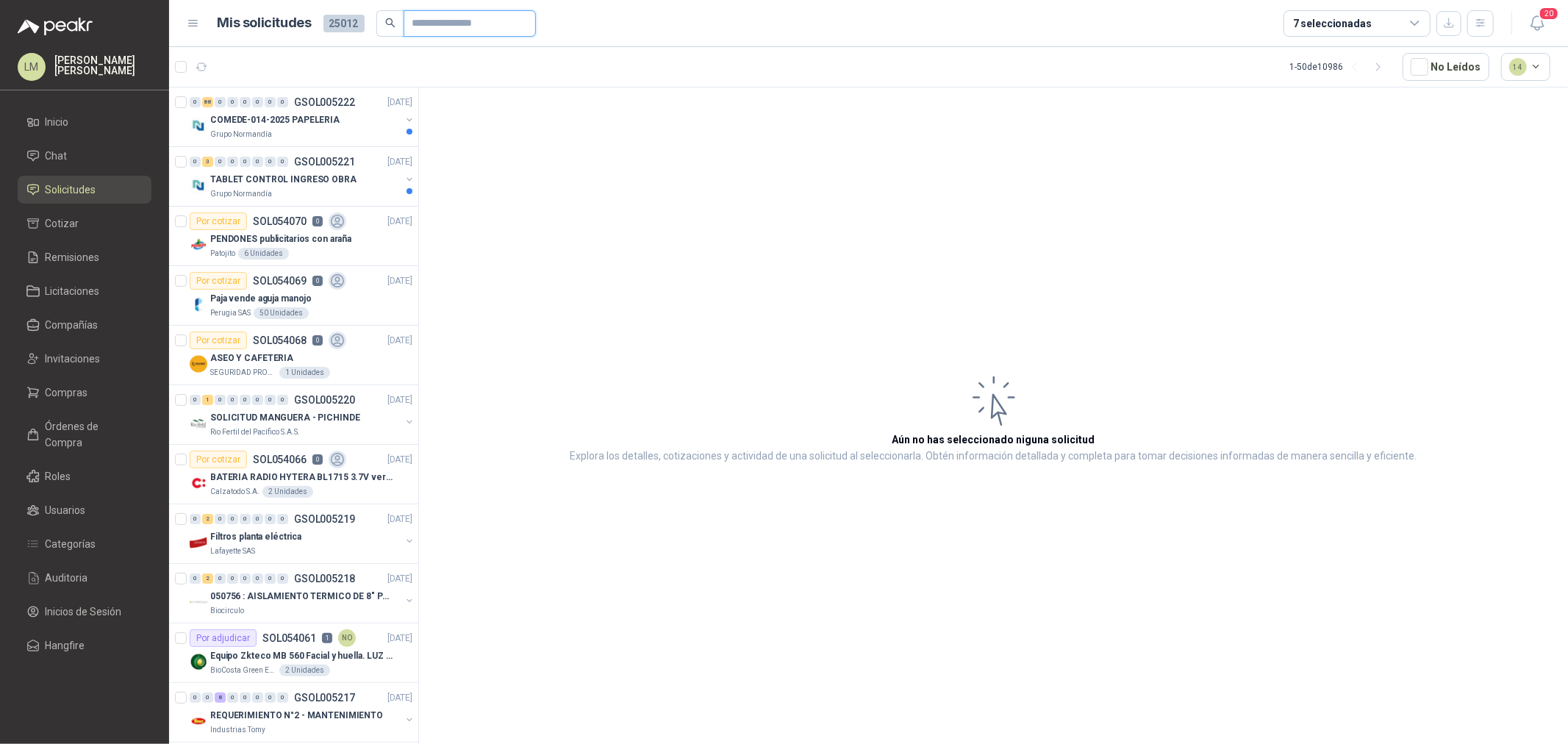
click at [429, 22] on input "text" at bounding box center [464, 24] width 103 height 25
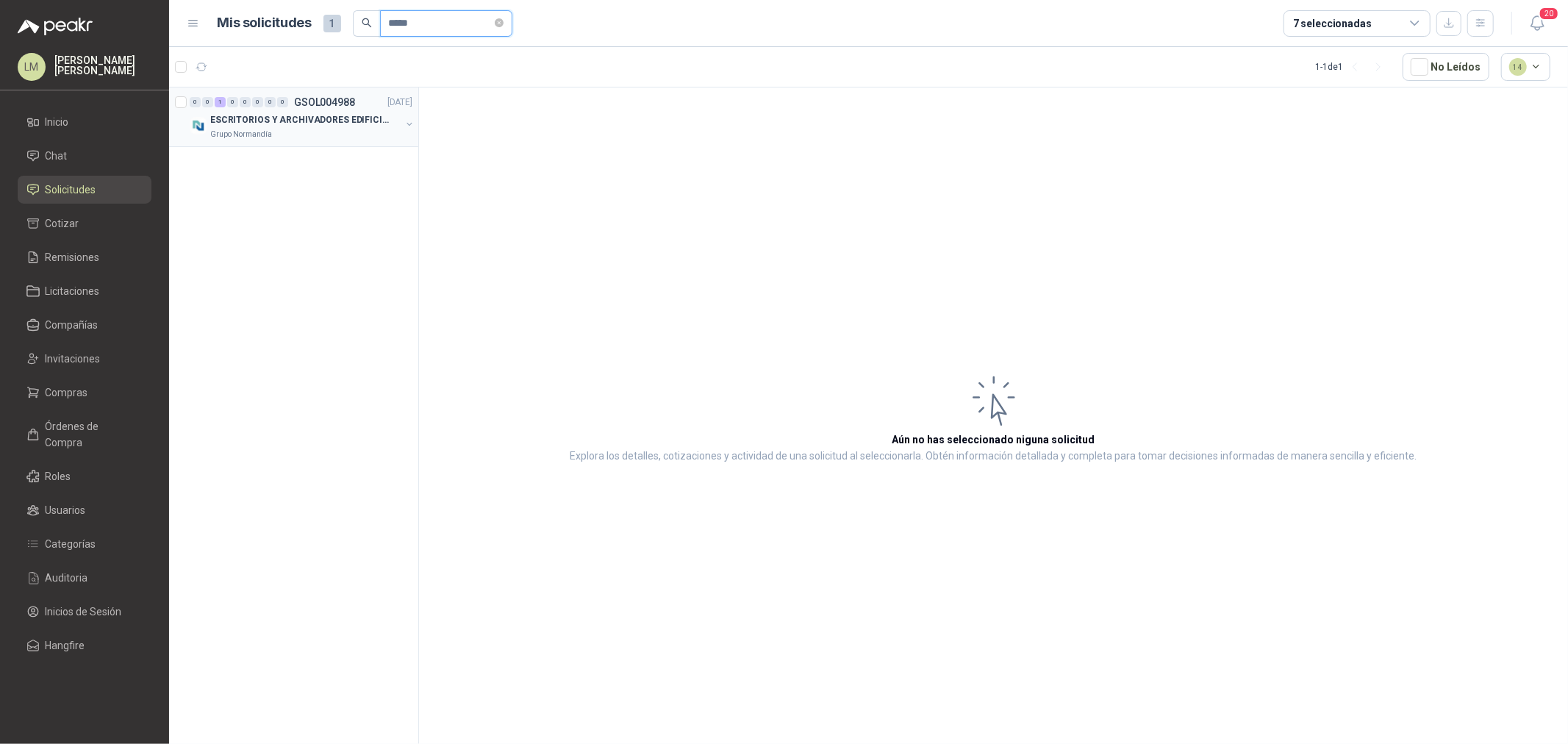
type input "*****"
click at [408, 123] on button "button" at bounding box center [410, 124] width 12 height 12
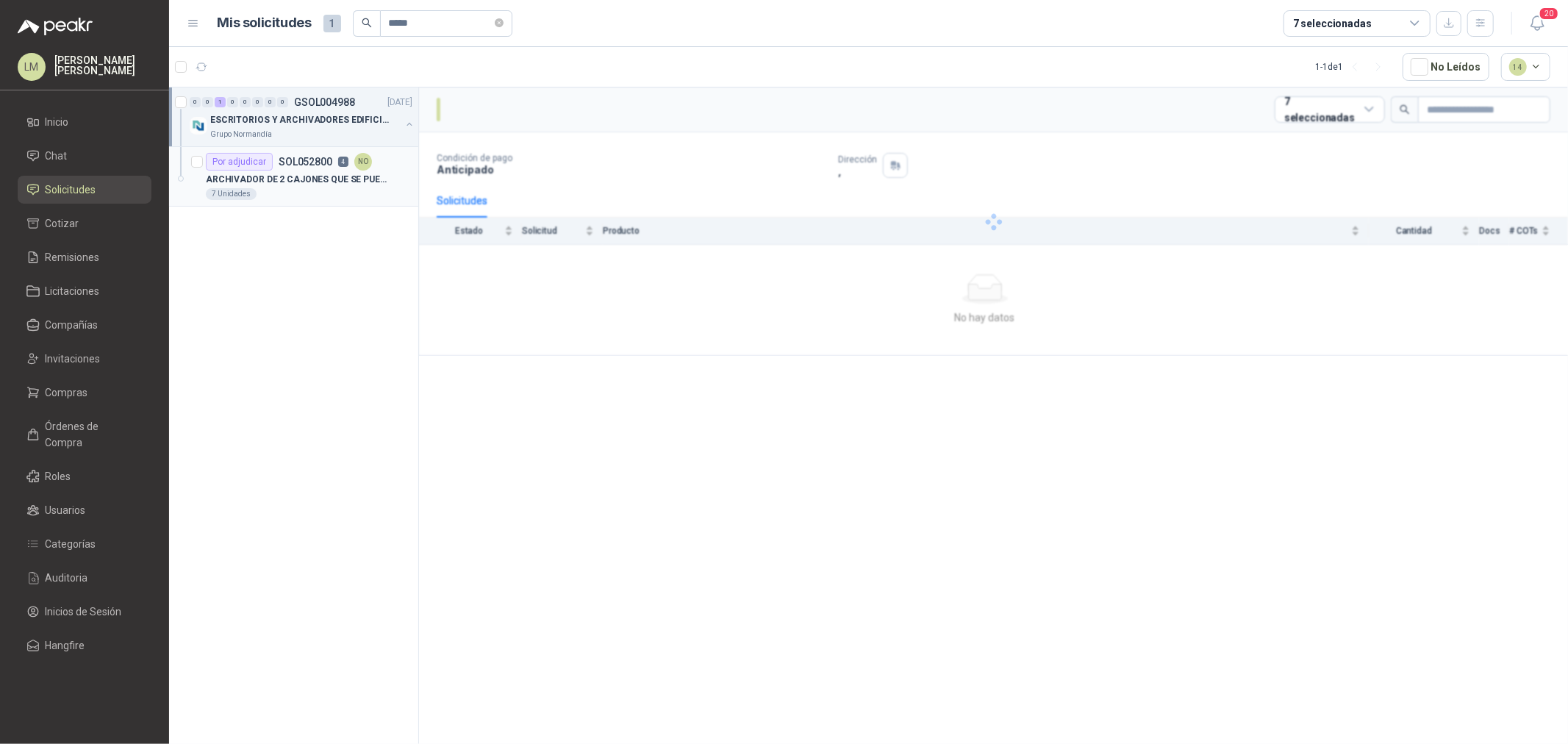
click at [305, 169] on div "Por adjudicar SOL052800 4 NO" at bounding box center [288, 162] width 166 height 18
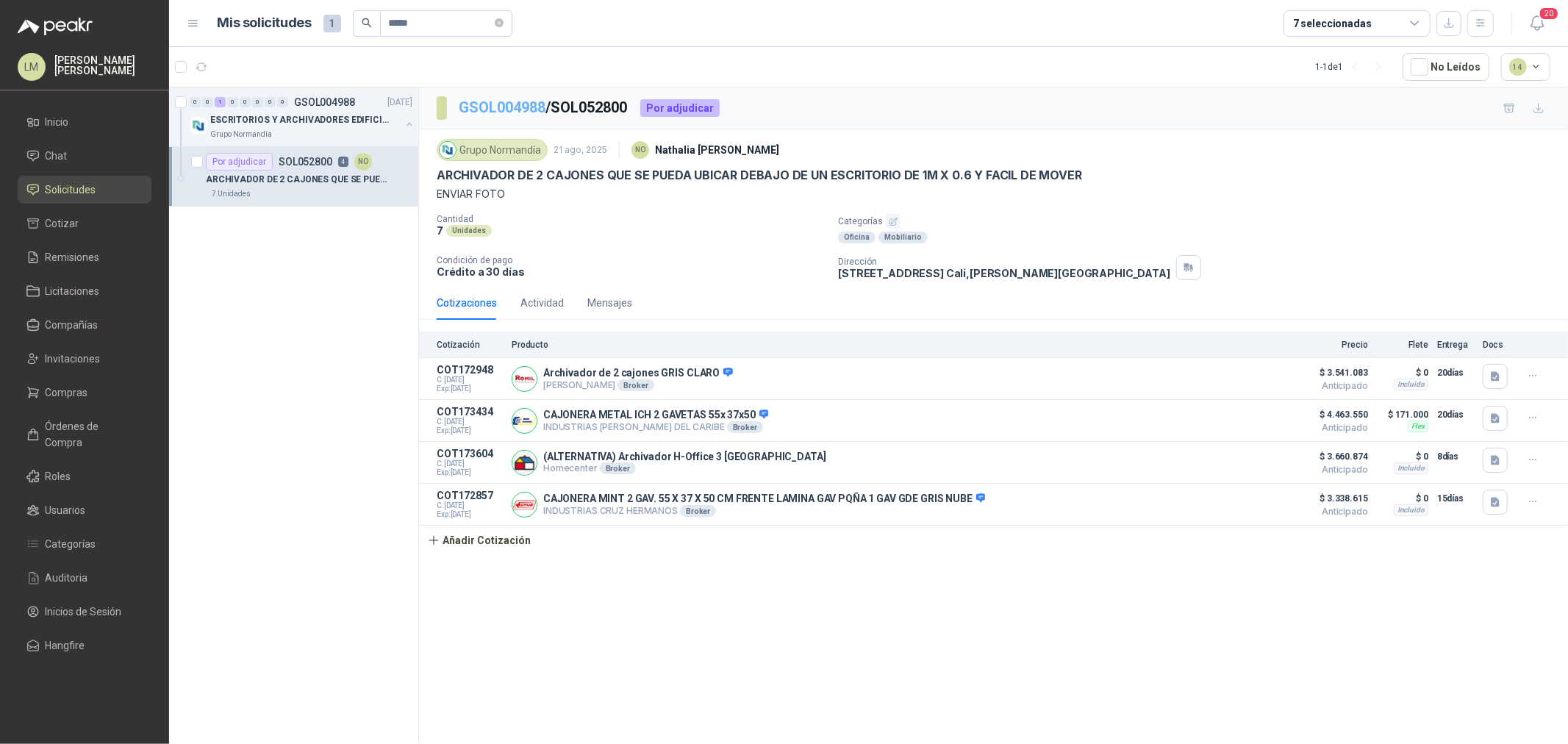
click at [513, 111] on link "GSOL004988" at bounding box center [503, 108] width 87 height 18
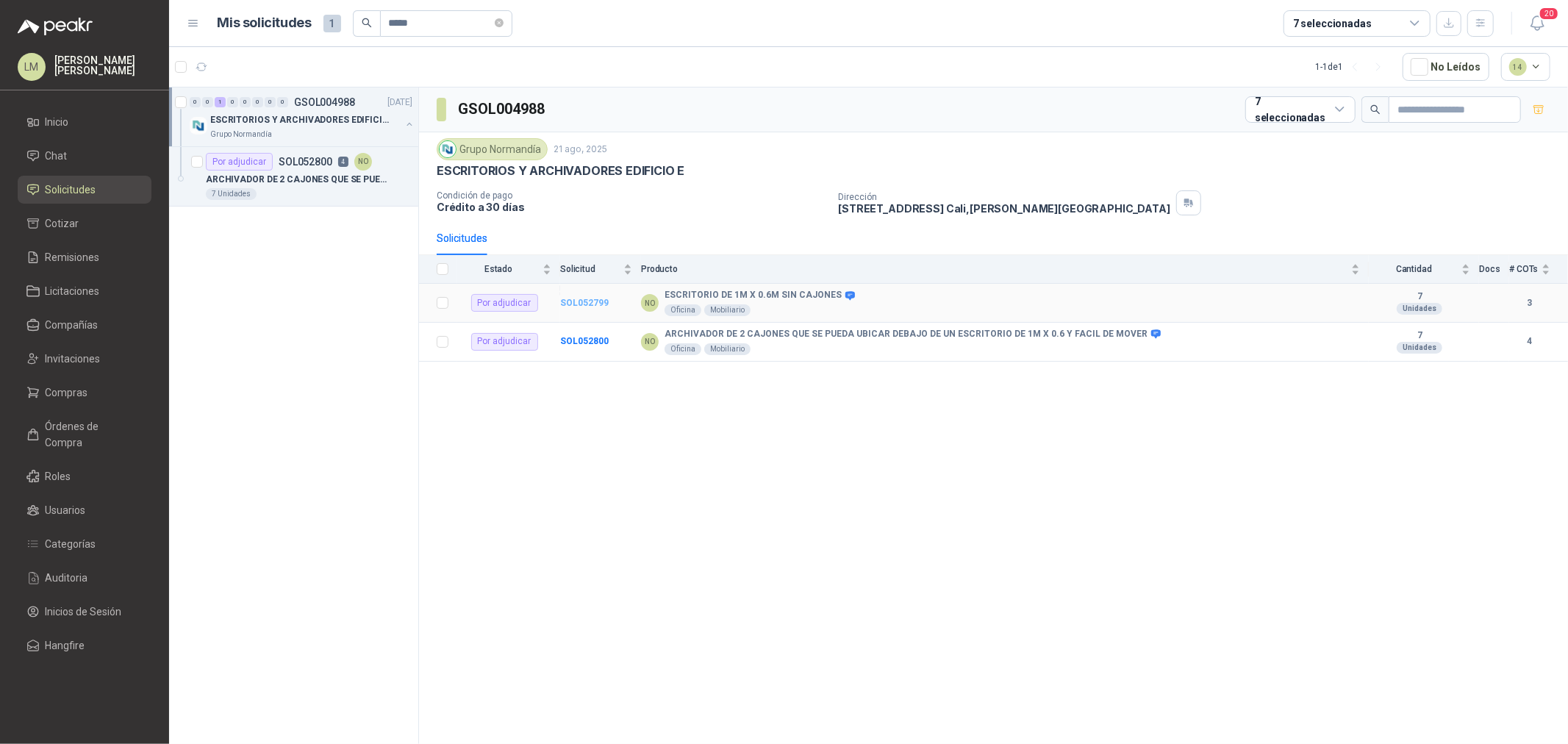
click at [585, 303] on b "SOL052799" at bounding box center [584, 303] width 49 height 10
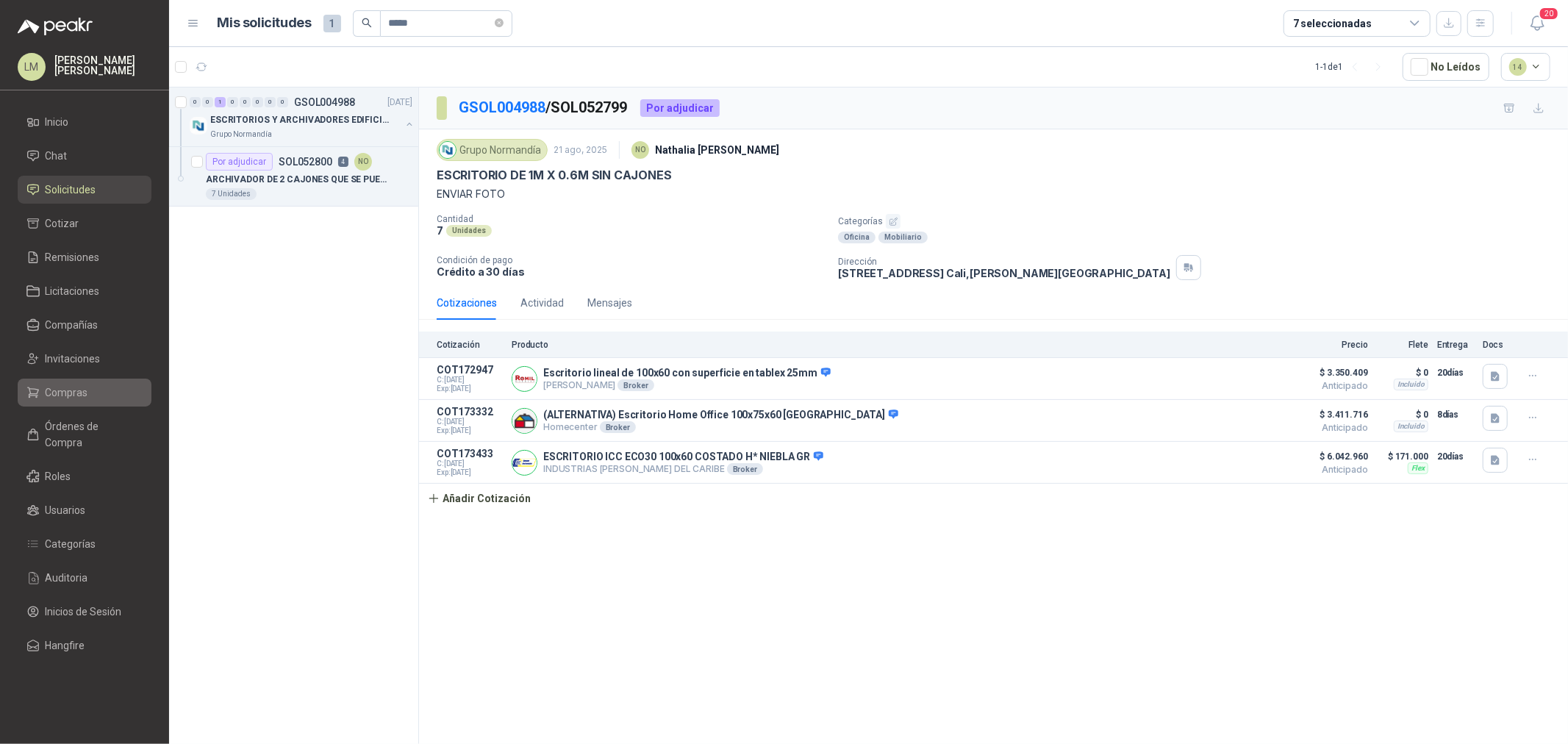
click at [74, 392] on span "Compras" at bounding box center [67, 393] width 43 height 16
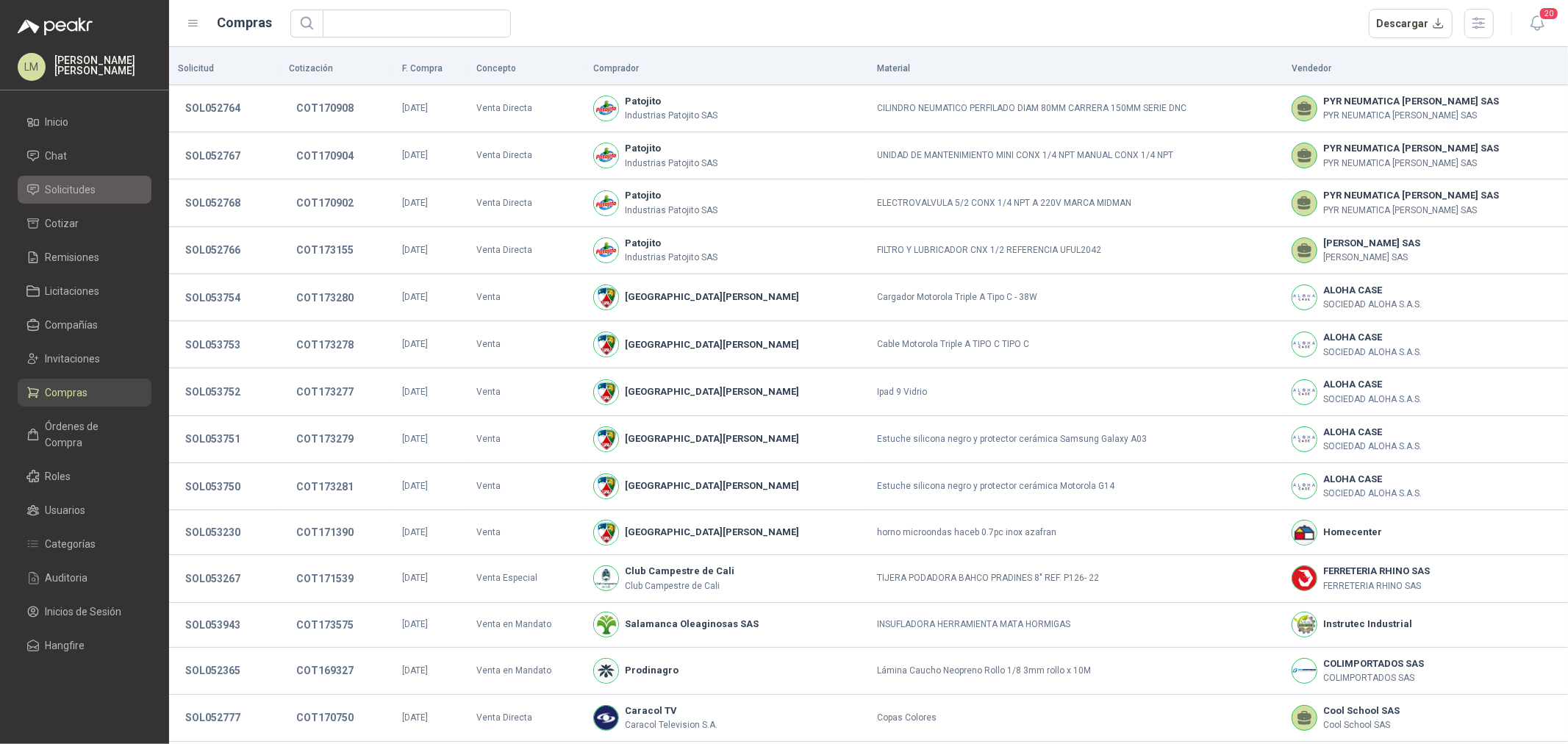
click at [85, 198] on link "Solicitudes" at bounding box center [85, 189] width 134 height 28
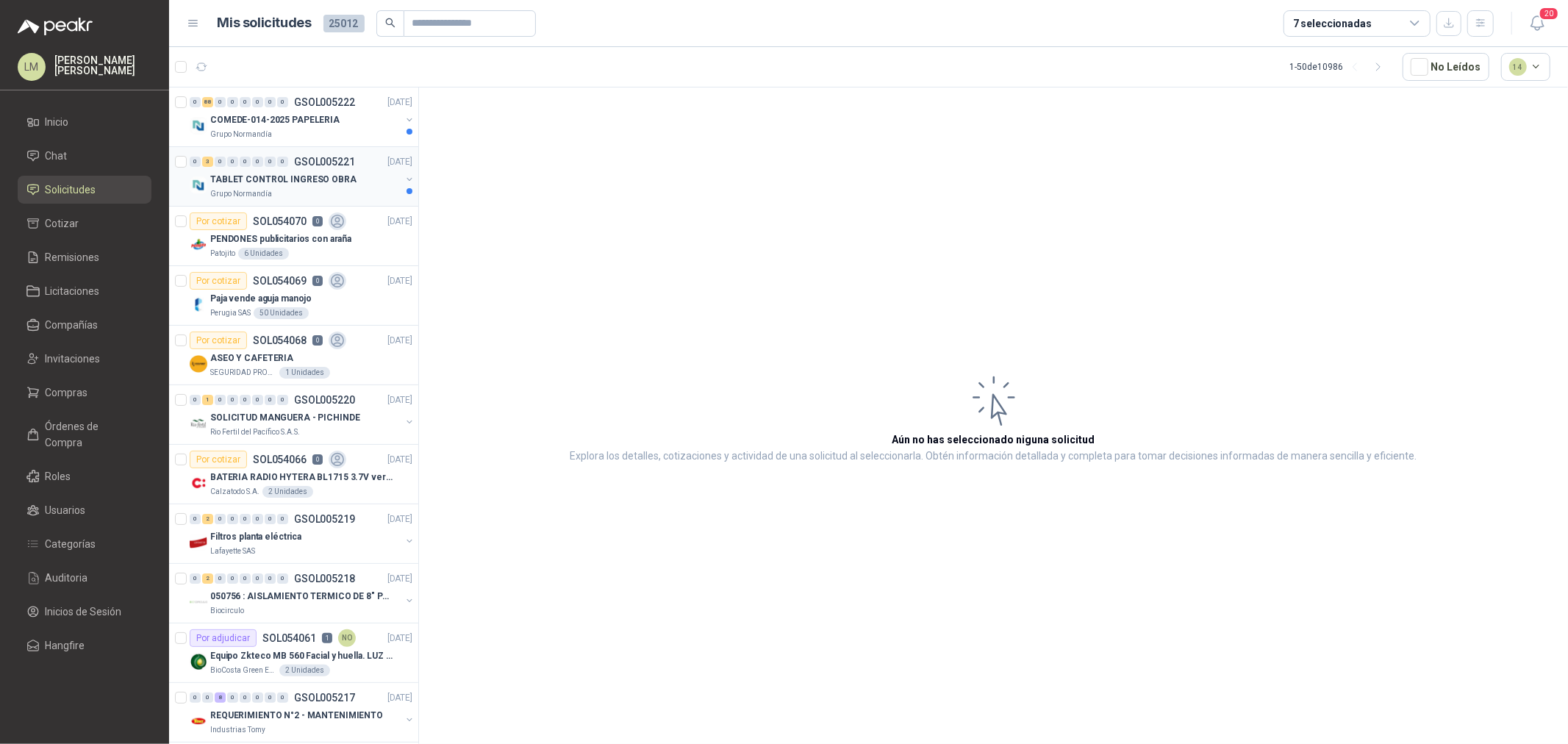
click at [293, 175] on p "TABLET CONTROL INGRESO OBRA" at bounding box center [283, 179] width 147 height 14
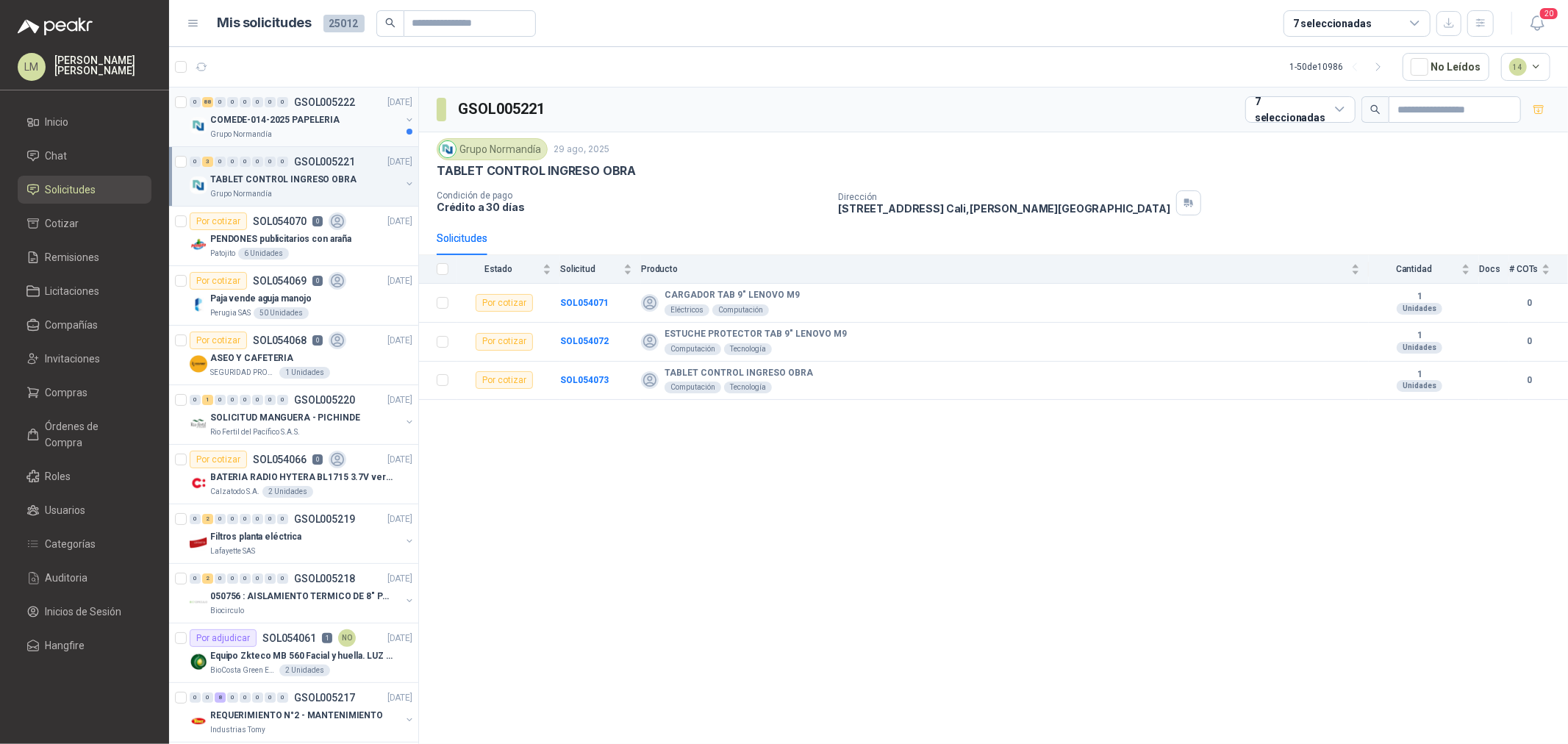
click at [262, 127] on p "COMEDE-014-2025 PAPELERIA" at bounding box center [275, 120] width 130 height 14
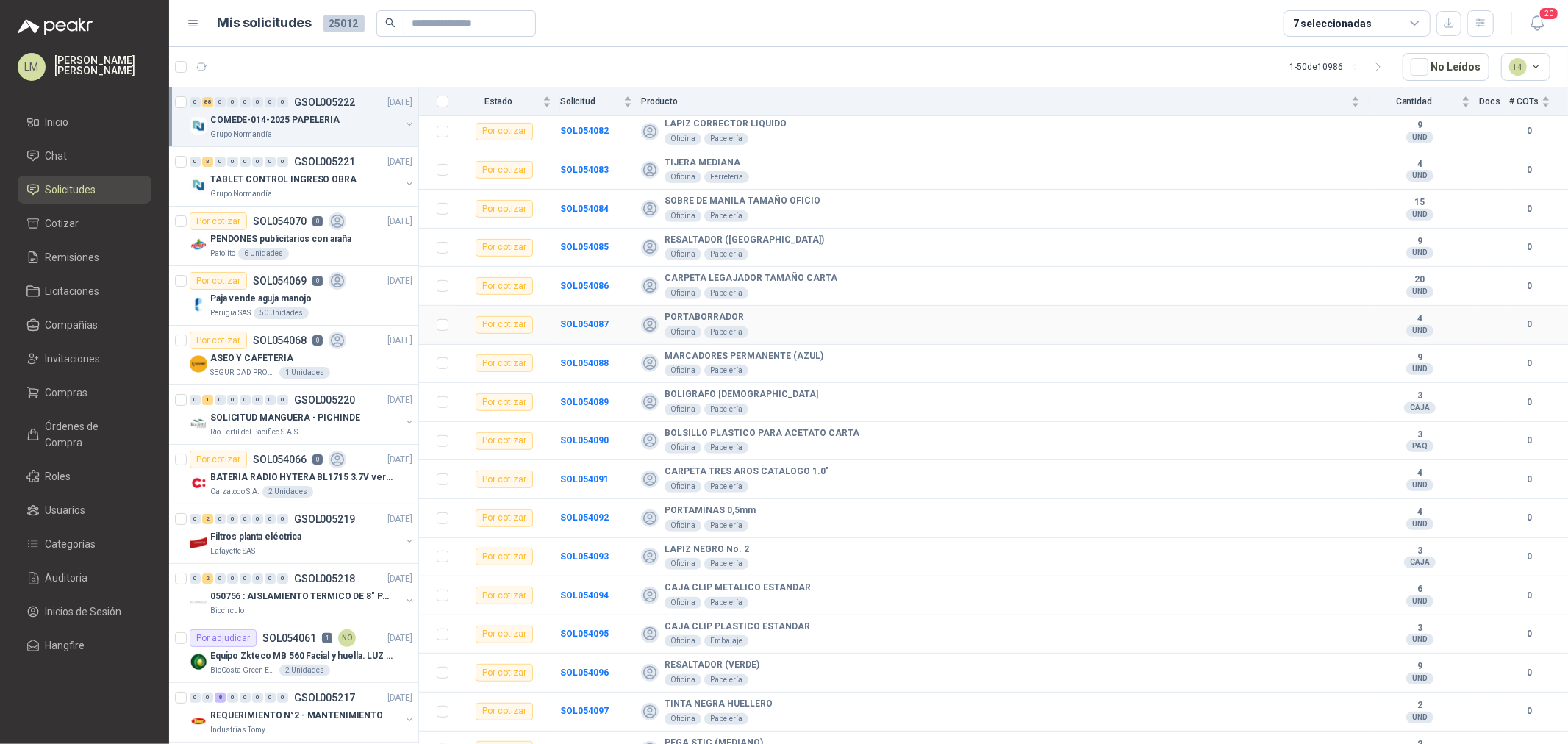
scroll to position [489, 0]
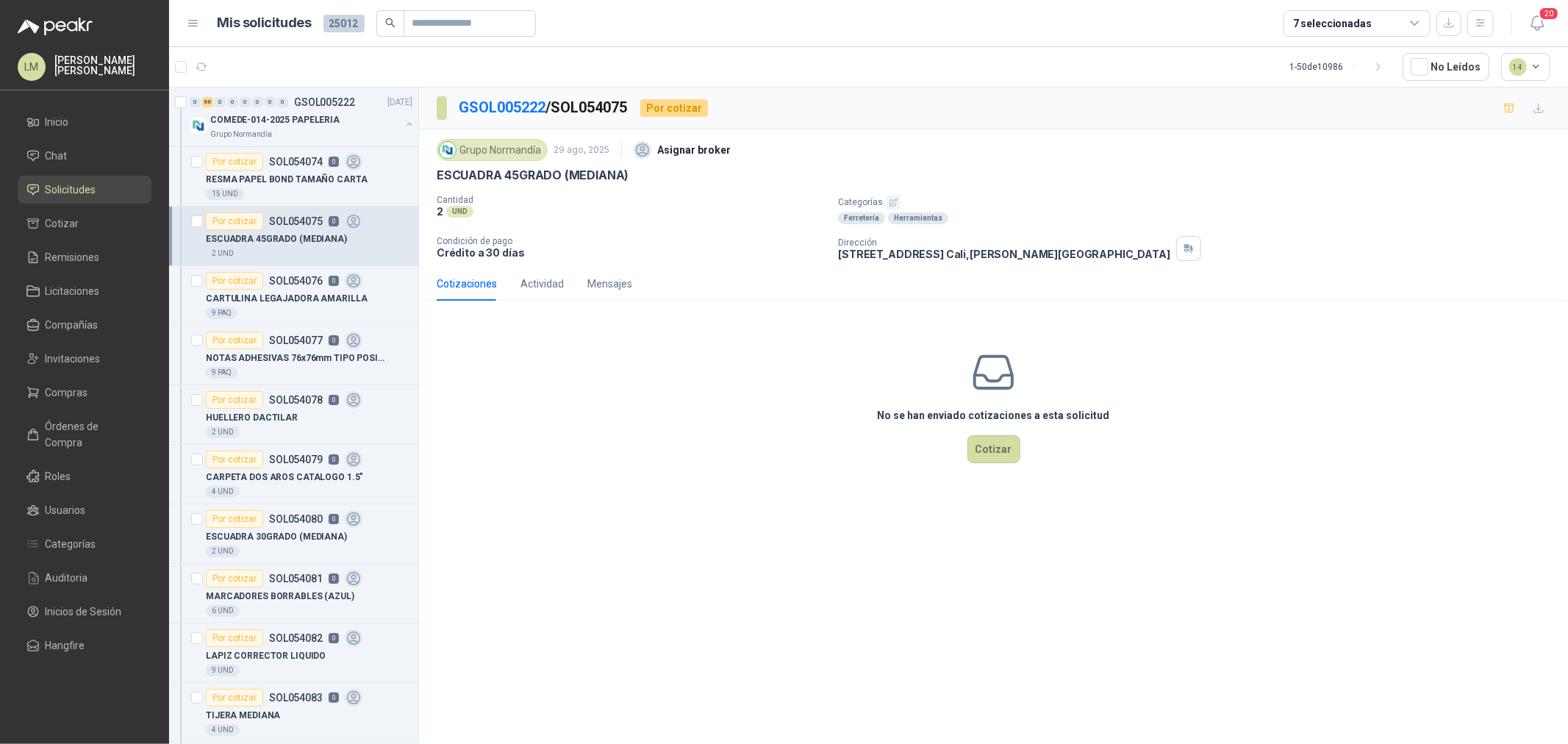
click at [878, 202] on p "Categorías" at bounding box center [1200, 202] width 724 height 15
click at [908, 202] on p "Categorías" at bounding box center [1200, 202] width 724 height 15
click at [892, 202] on icon "button" at bounding box center [893, 202] width 10 height 10
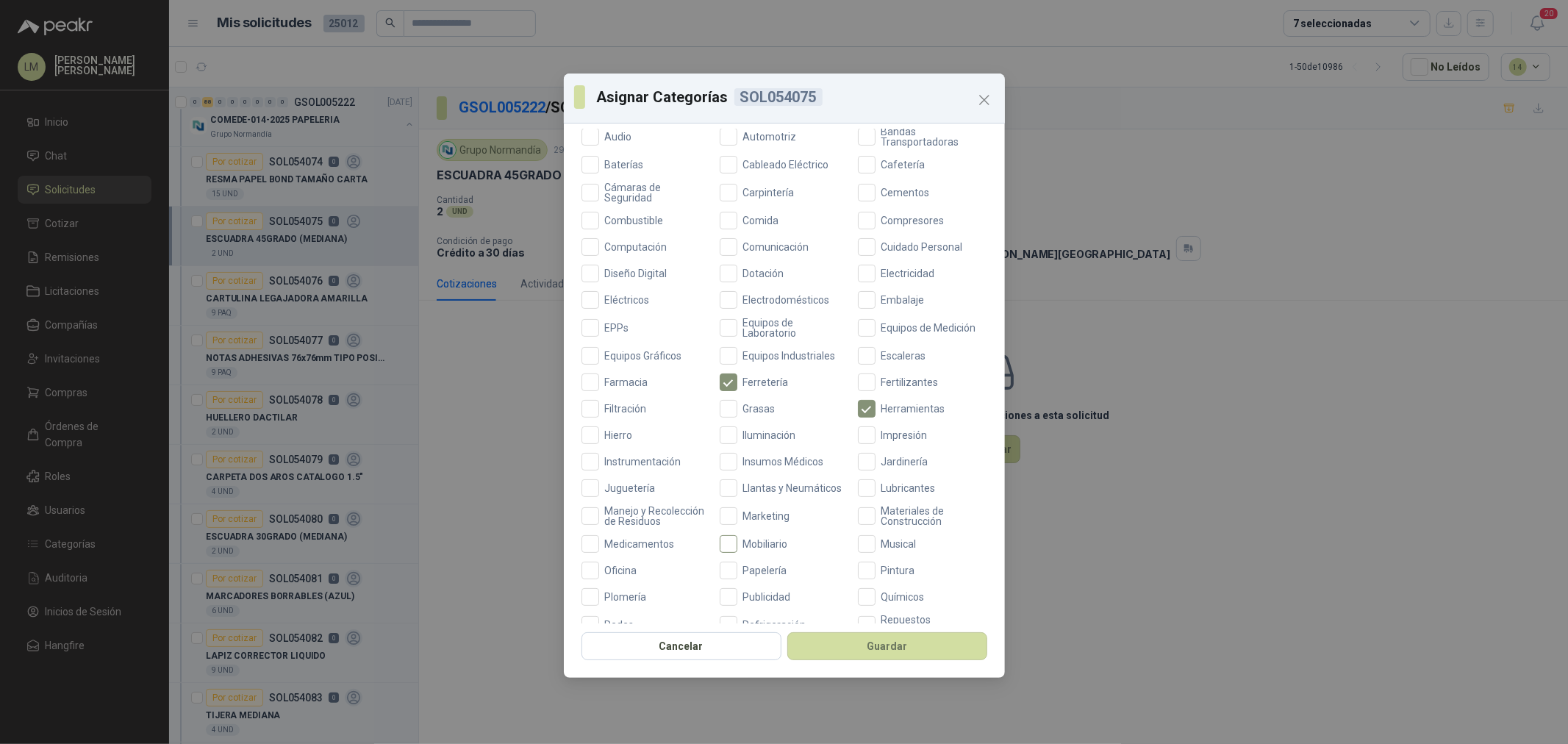
scroll to position [326, 0]
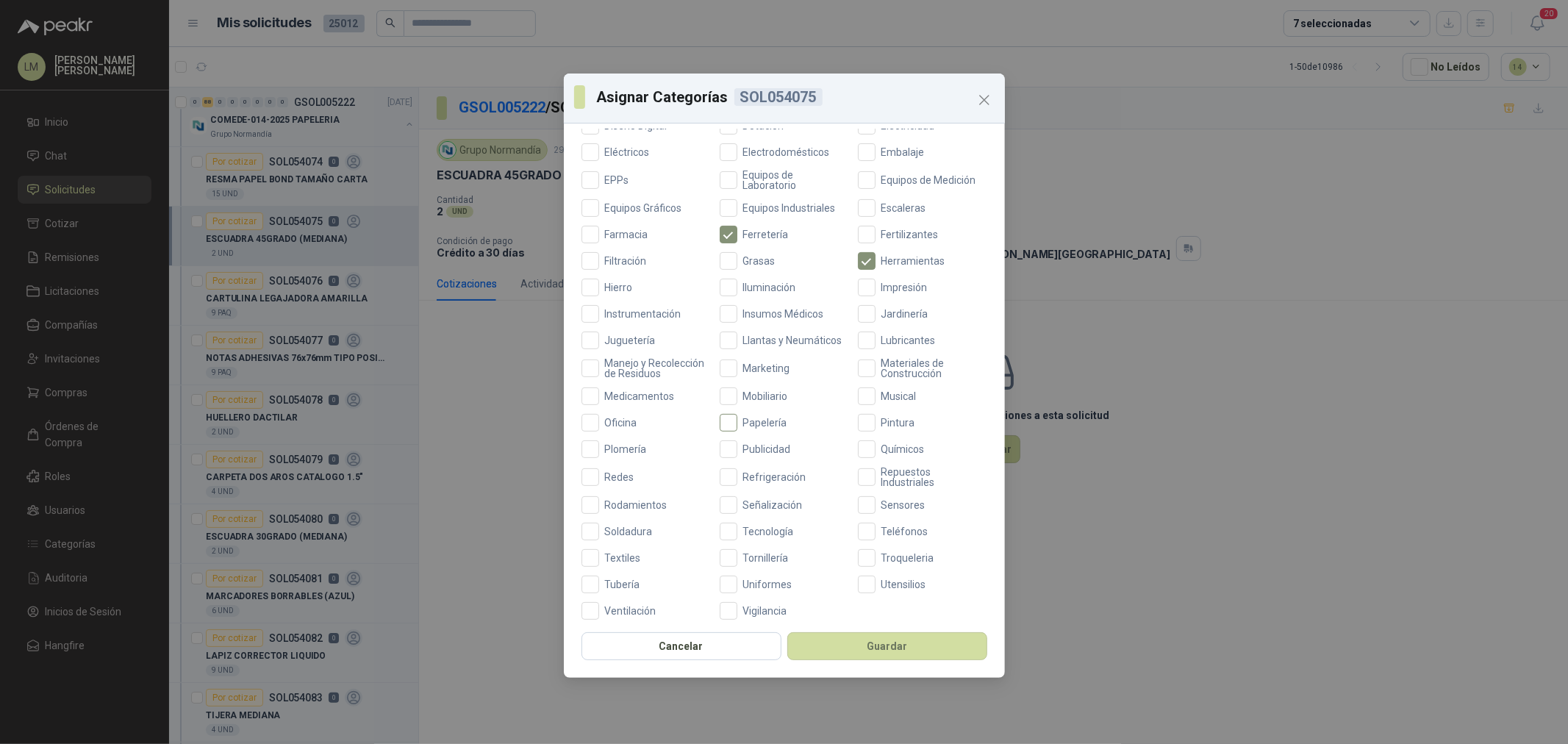
click at [747, 428] on span "Papelería" at bounding box center [766, 423] width 56 height 10
click at [869, 643] on button "Guardar" at bounding box center [887, 646] width 200 height 28
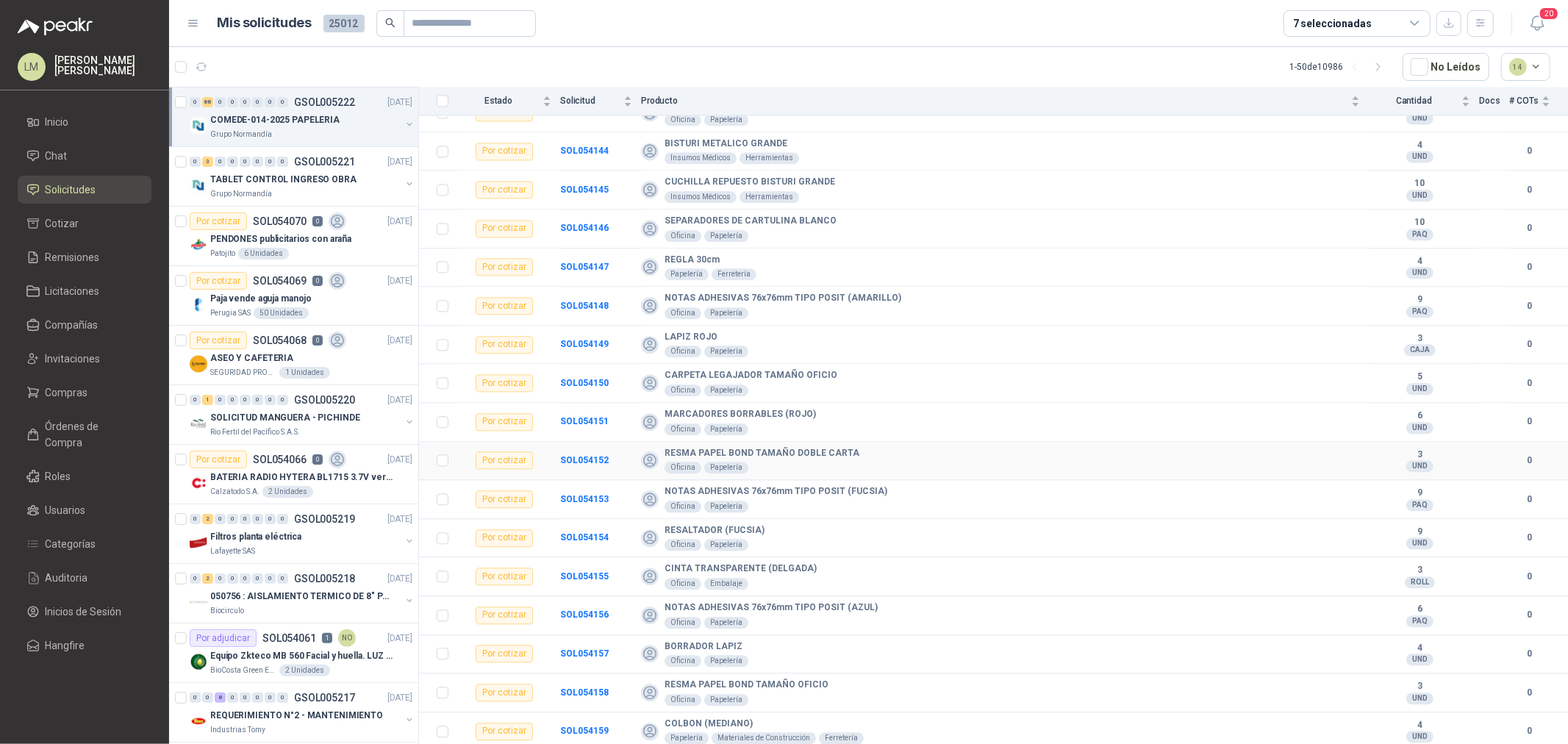
scroll to position [2941, 0]
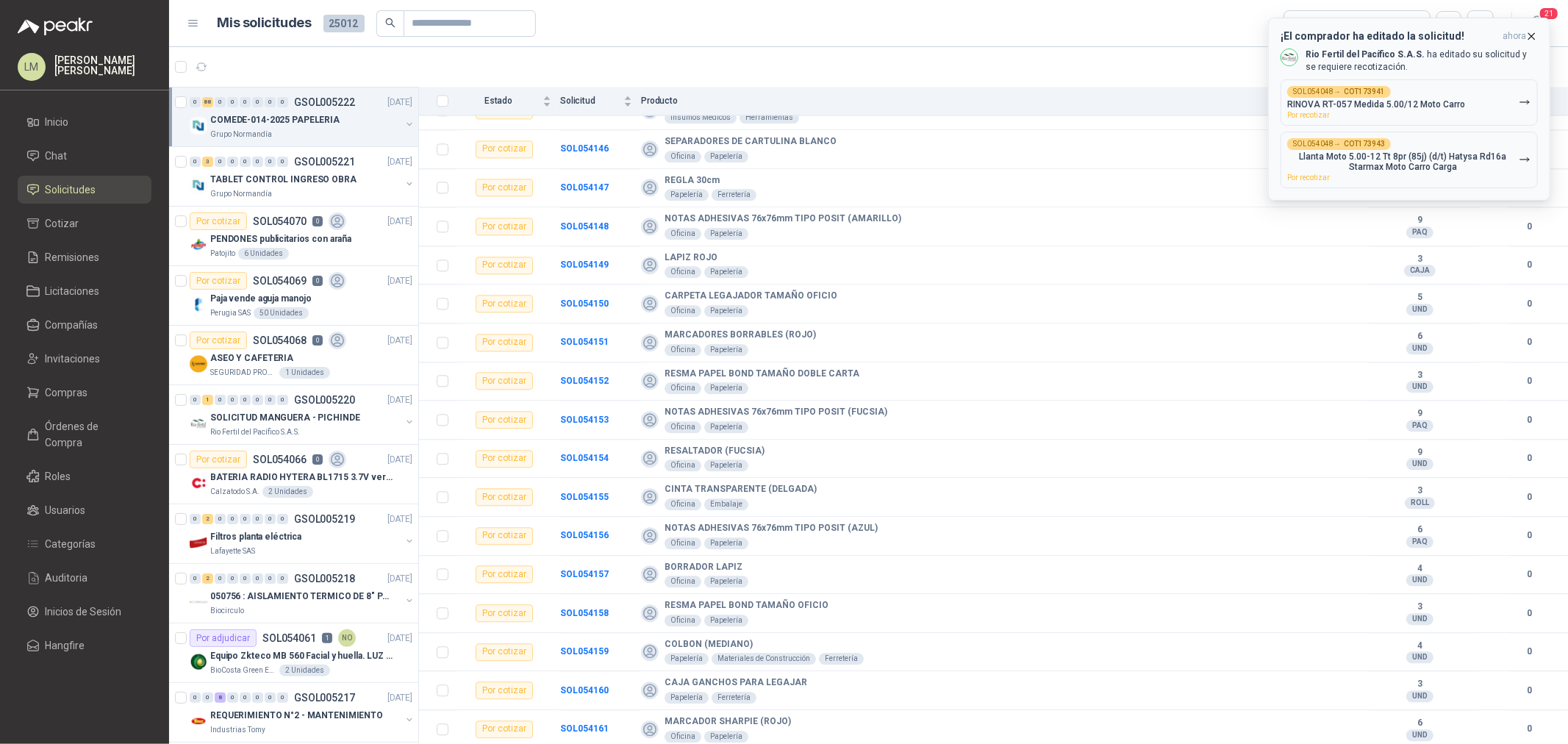
click at [1529, 38] on icon "button" at bounding box center [1531, 36] width 13 height 13
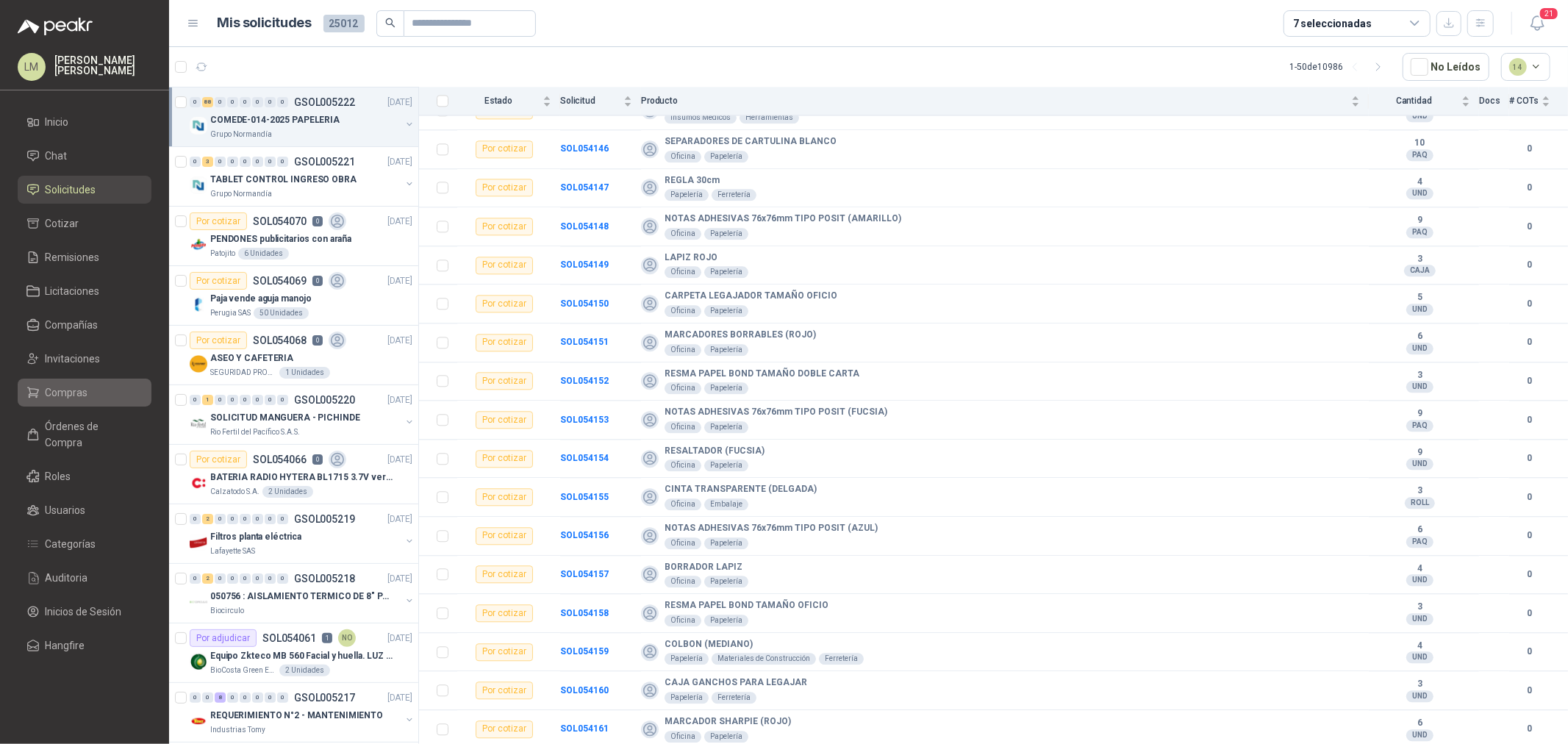
click at [68, 395] on span "Compras" at bounding box center [67, 393] width 43 height 16
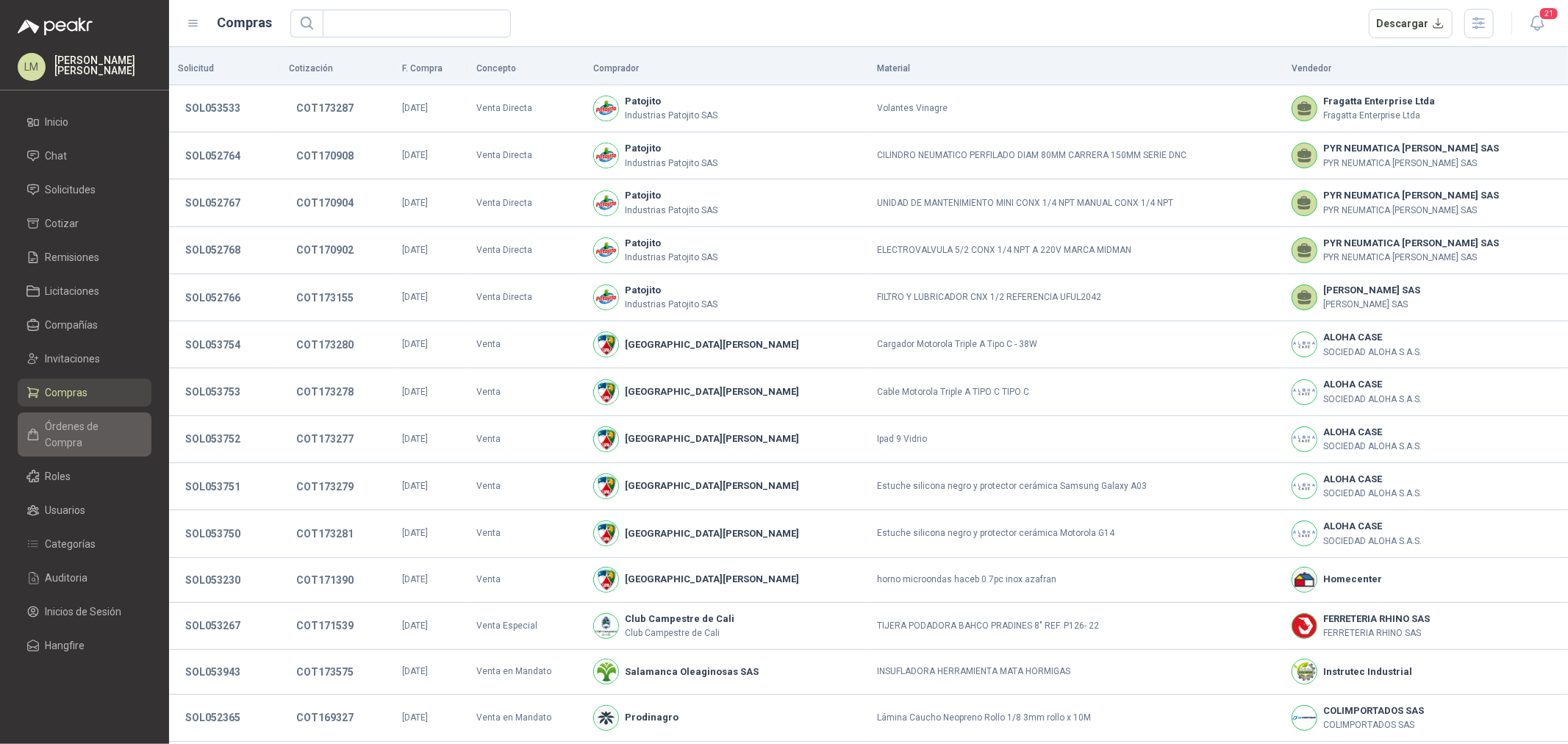
click at [71, 424] on span "Órdenes de Compra" at bounding box center [91, 435] width 92 height 32
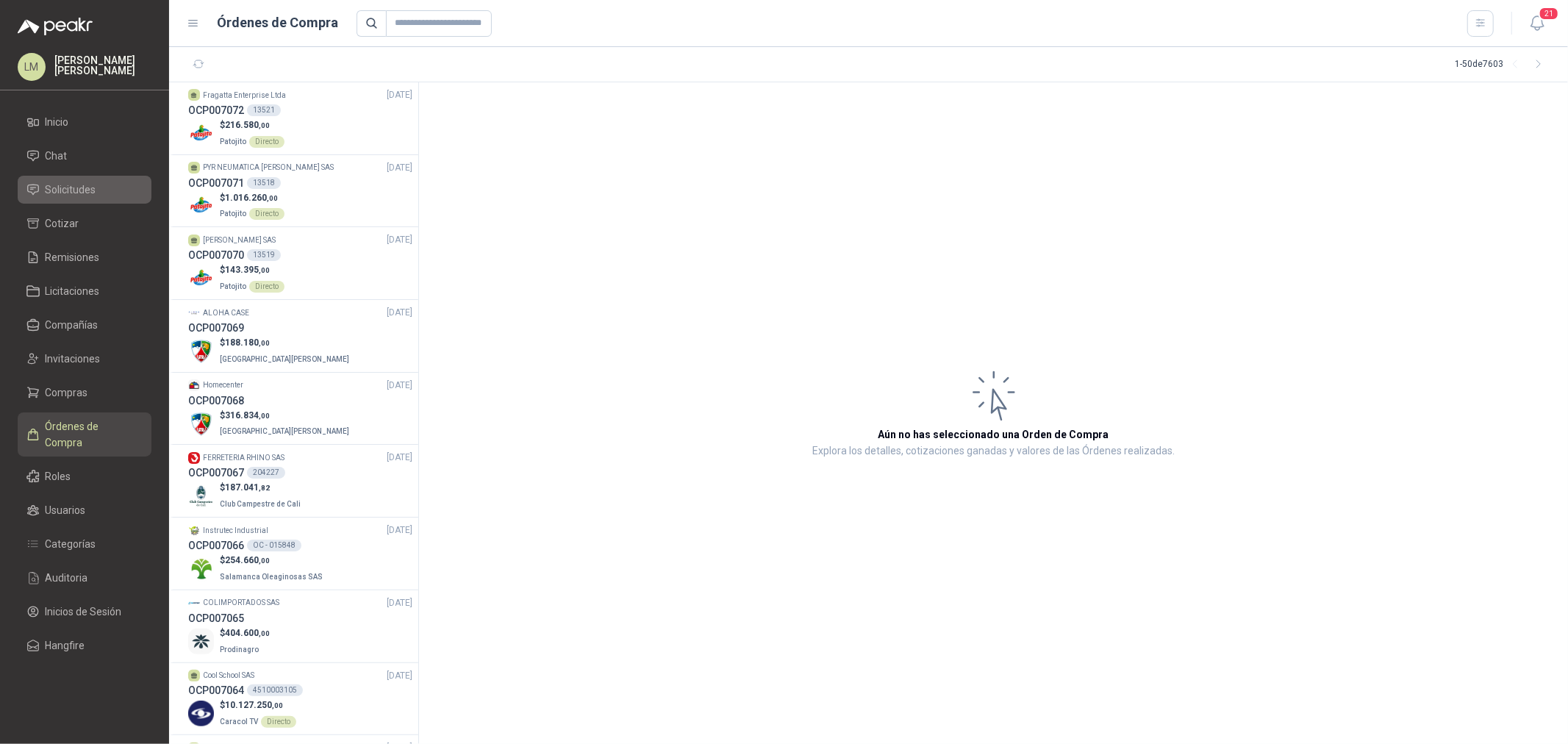
click at [59, 188] on span "Solicitudes" at bounding box center [71, 189] width 51 height 16
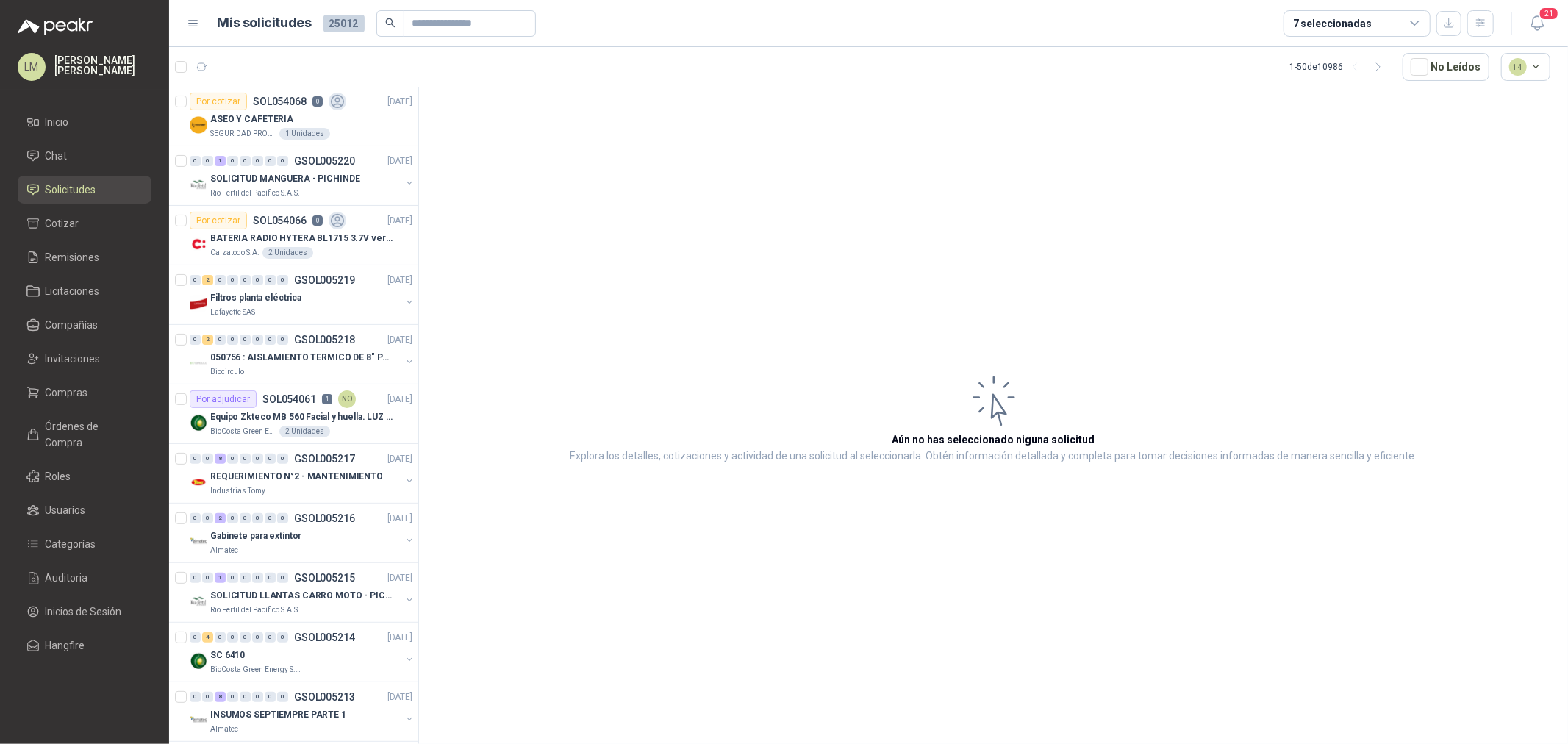
scroll to position [245, 0]
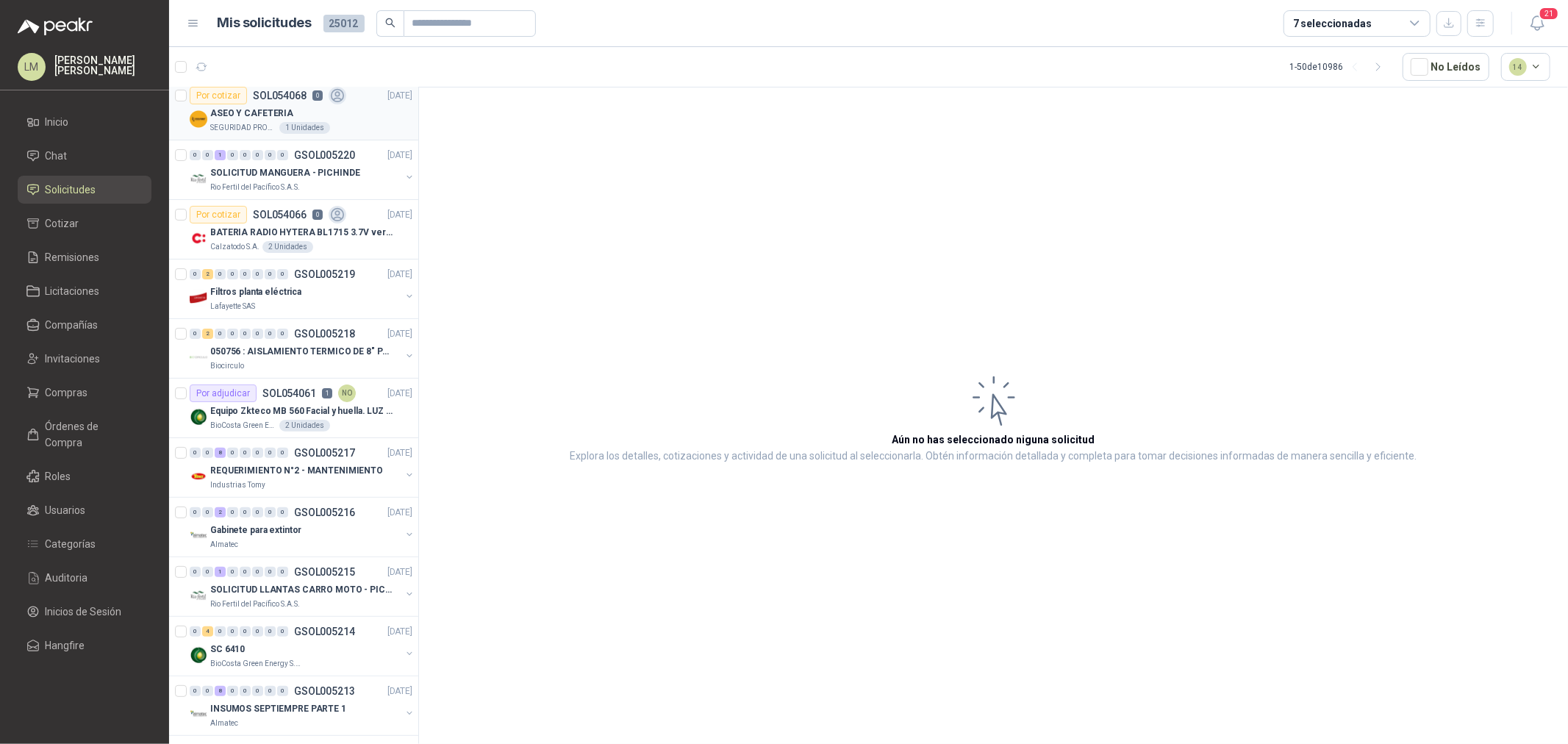
click at [267, 114] on p "ASEO Y CAFETERIA" at bounding box center [251, 113] width 83 height 14
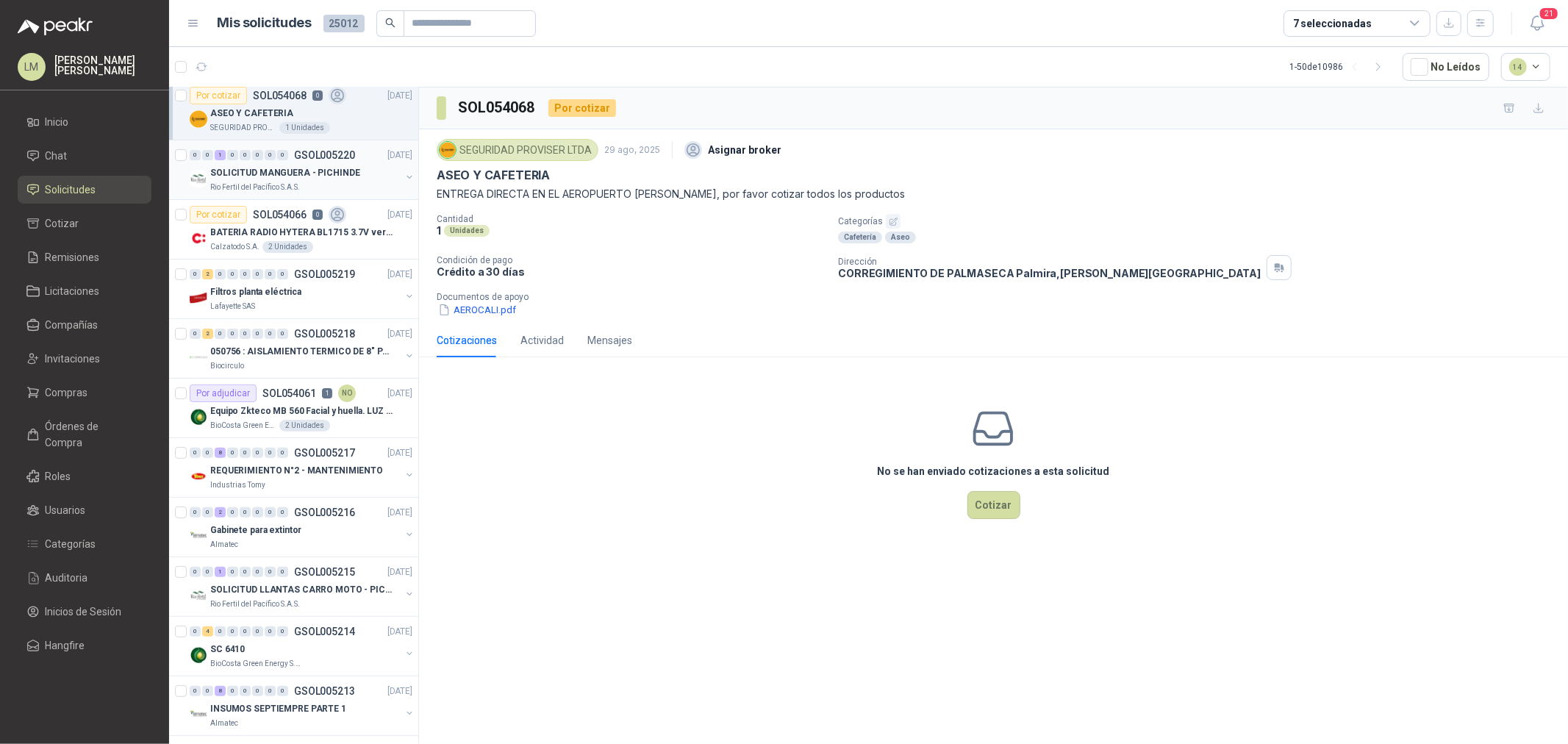
click at [404, 173] on button "button" at bounding box center [410, 177] width 12 height 12
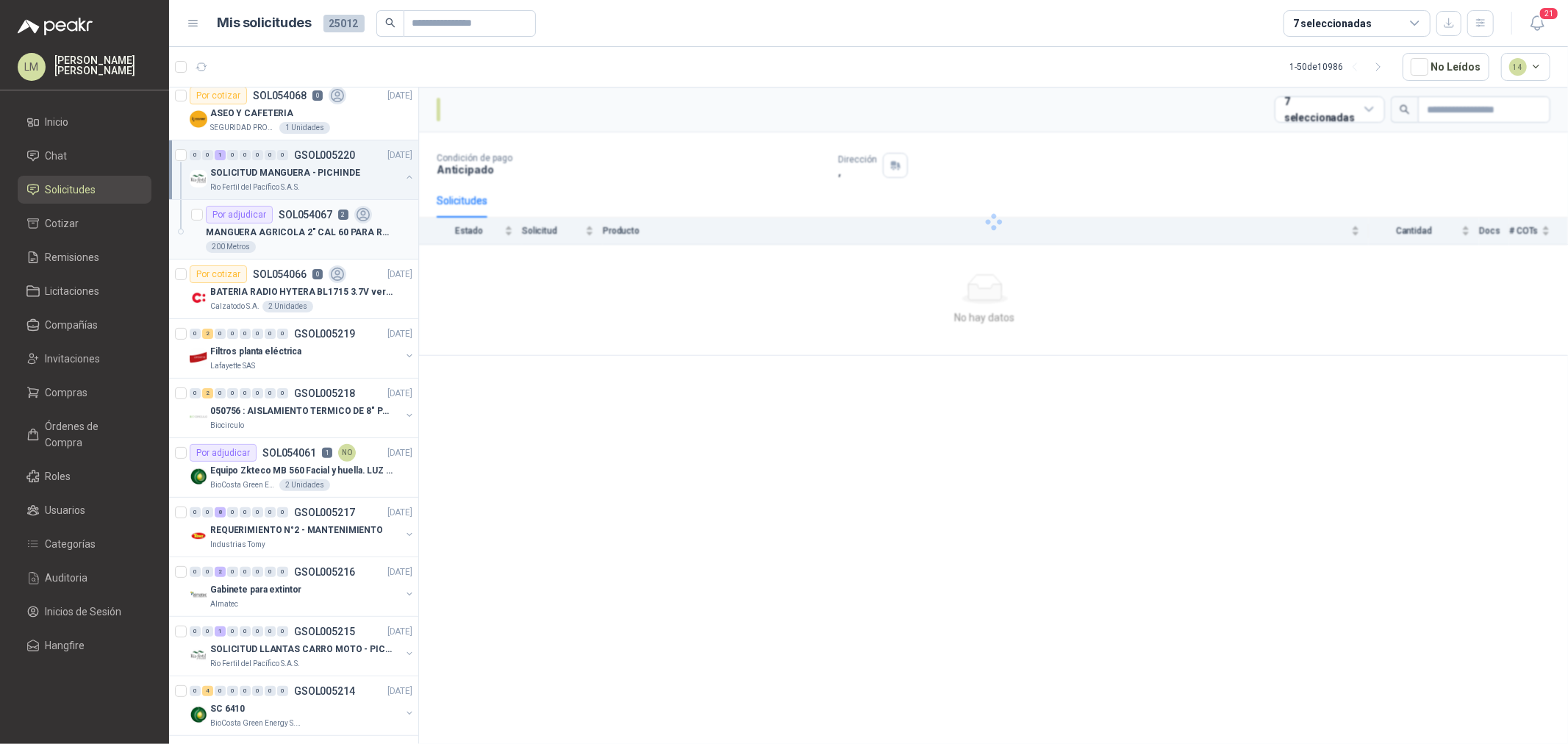
click at [324, 225] on p "MANGUERA AGRICOLA 2" CAL 60 PARA RIEGO" at bounding box center [297, 232] width 183 height 14
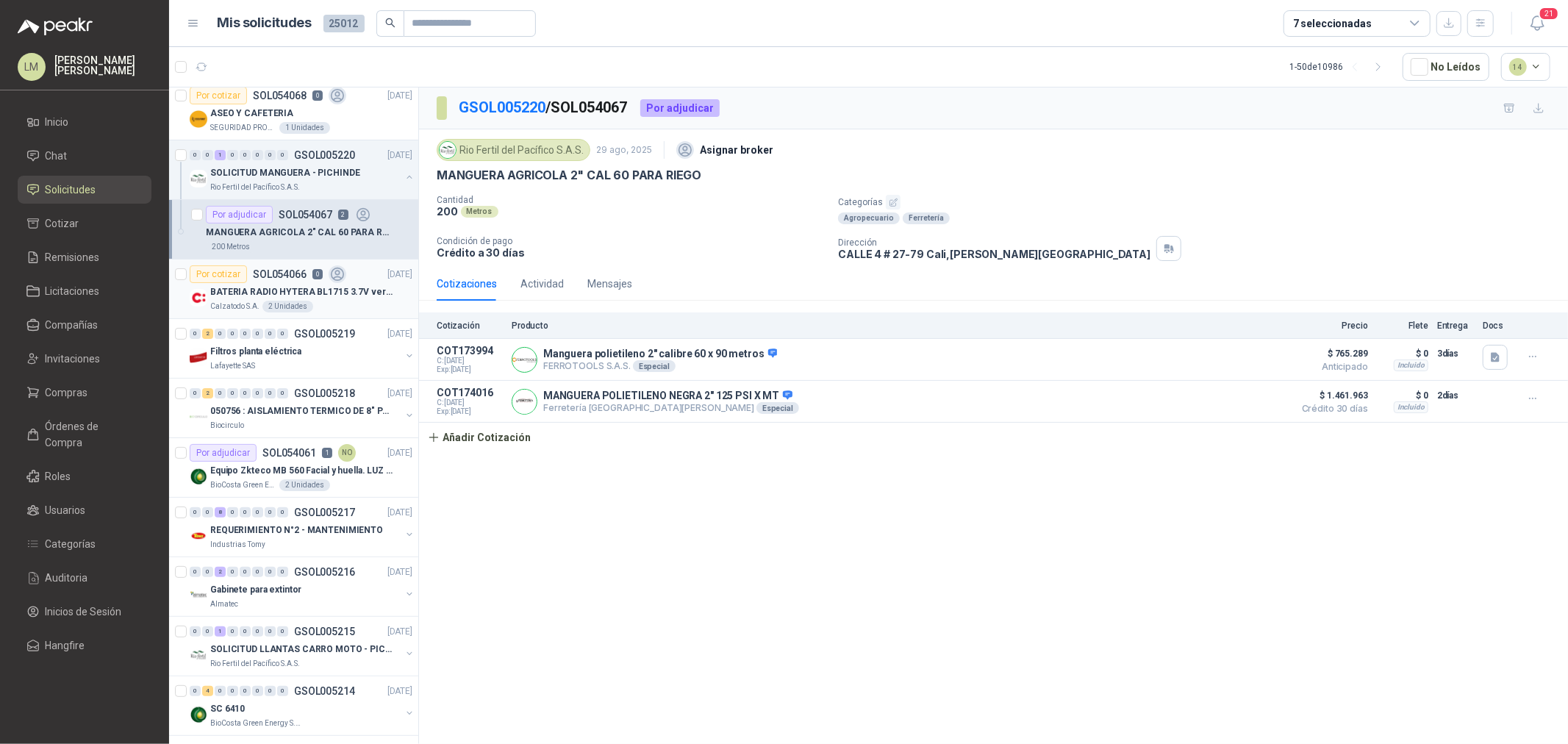
scroll to position [326, 0]
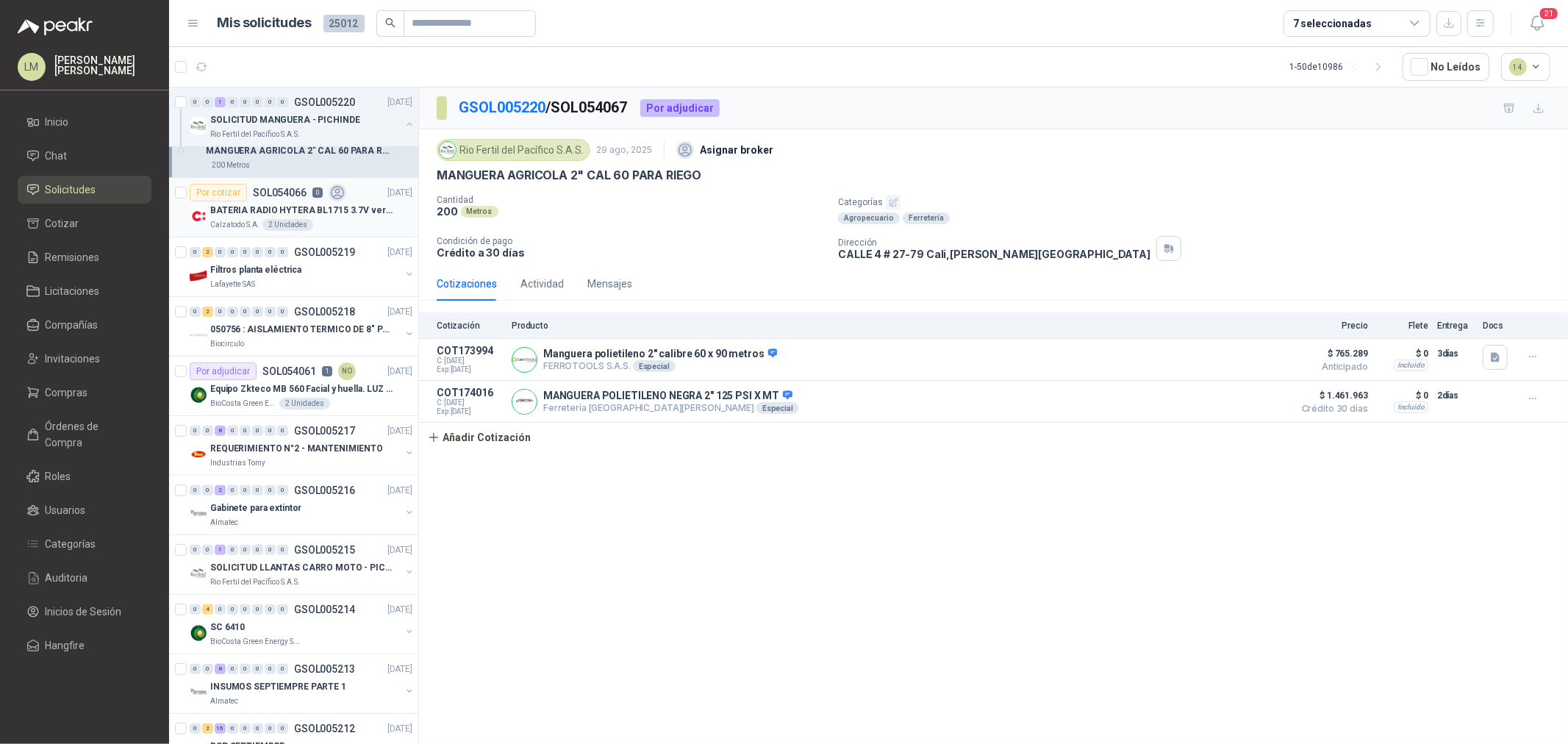
click at [290, 207] on p "BATERIA RADIO HYTERA BL1715 3.7V ver imagen" at bounding box center [301, 210] width 183 height 14
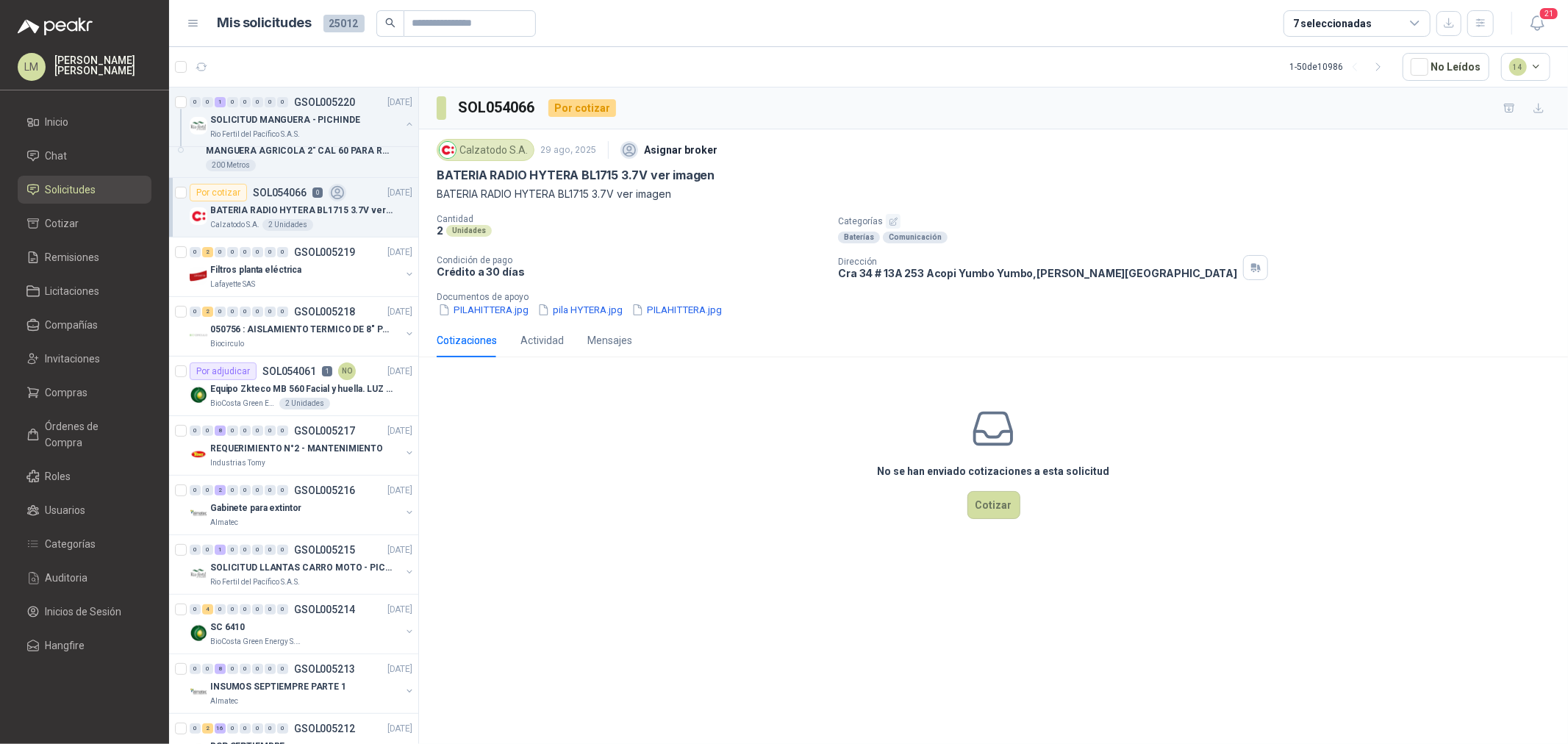
click at [880, 214] on p "Categorías" at bounding box center [1200, 221] width 724 height 15
click at [892, 221] on icon "button" at bounding box center [893, 221] width 7 height 7
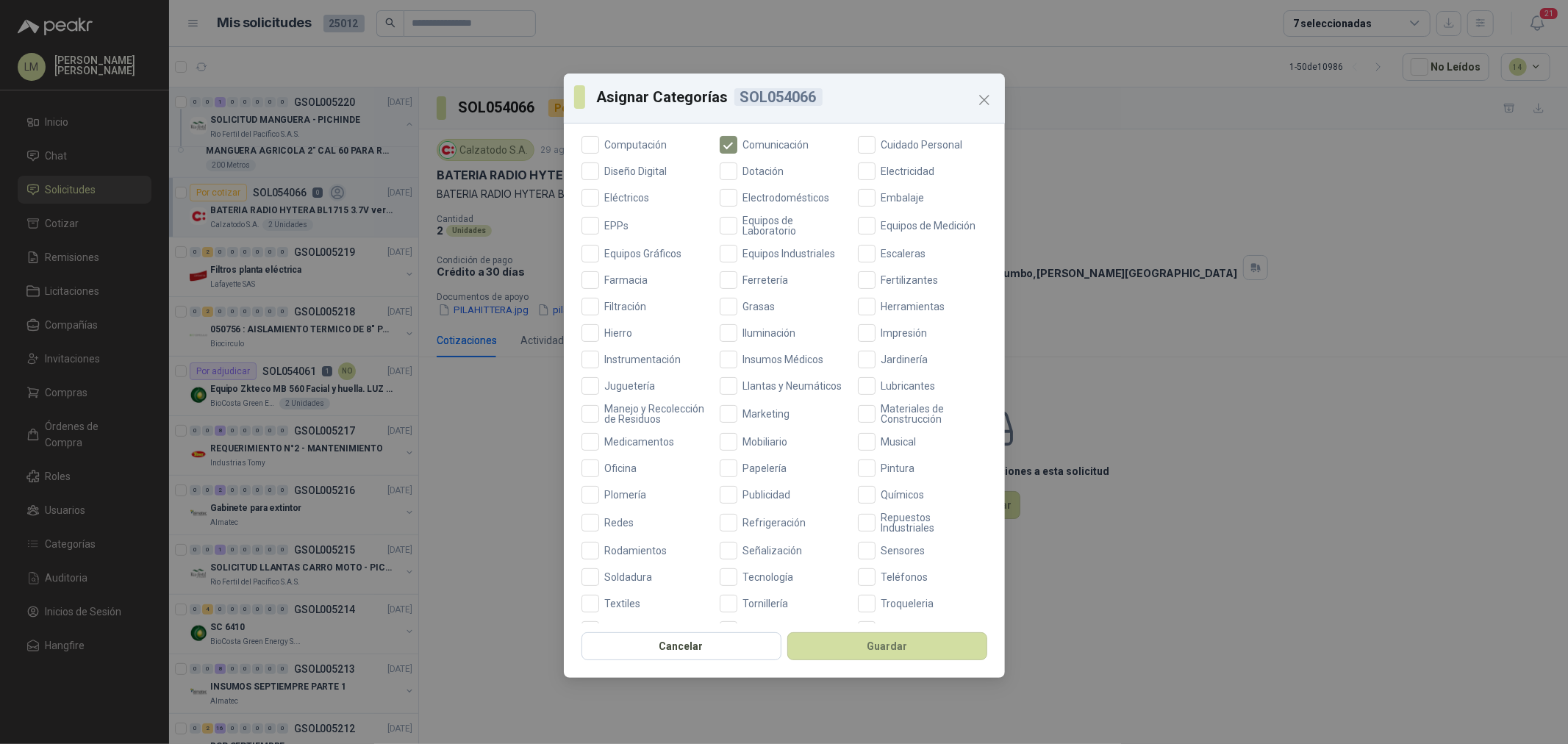
scroll to position [347, 0]
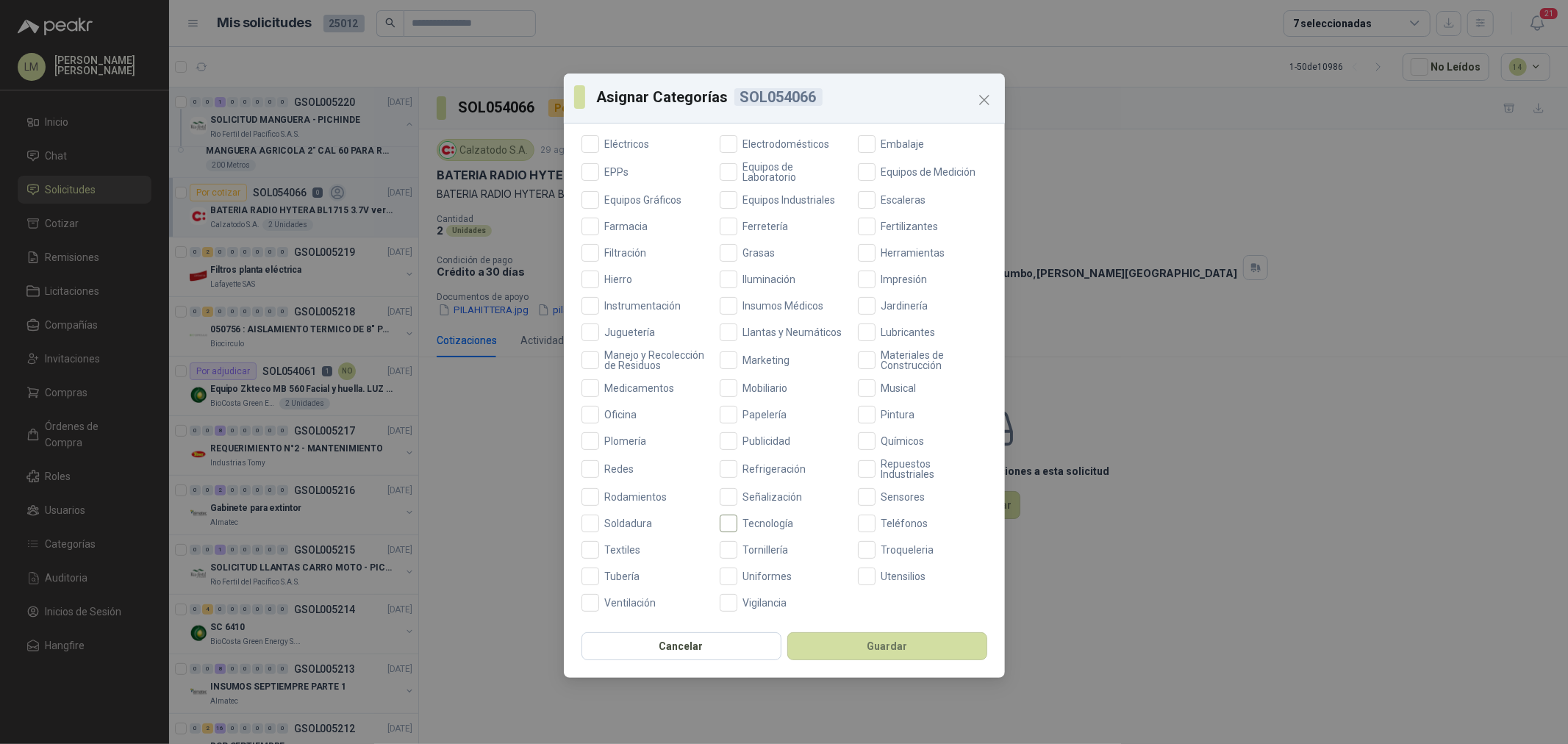
click at [769, 526] on span "Tecnología" at bounding box center [769, 523] width 63 height 10
click at [825, 645] on button "Guardar" at bounding box center [887, 646] width 200 height 28
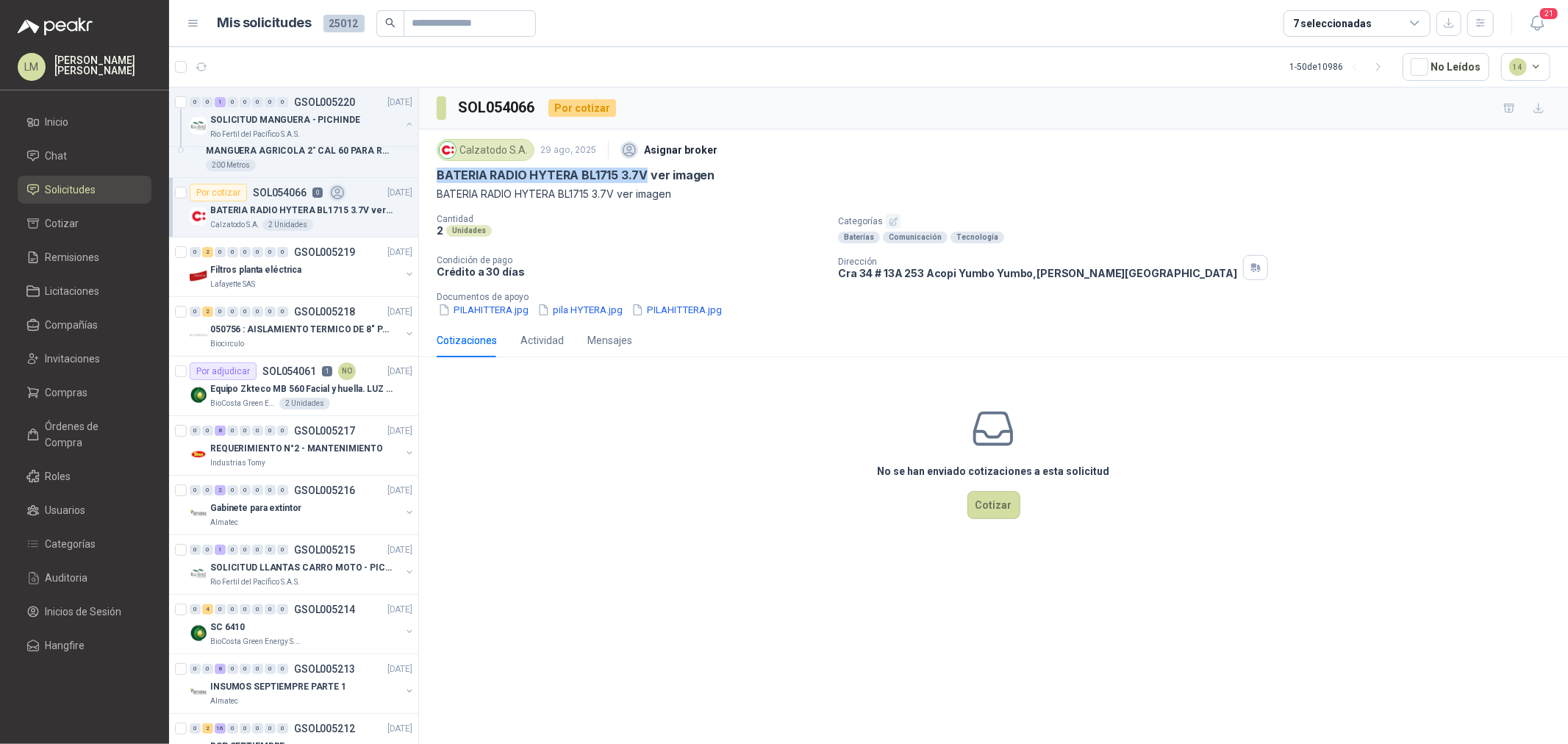
drag, startPoint x: 434, startPoint y: 176, endPoint x: 643, endPoint y: 173, distance: 209.0
click at [643, 173] on div "Calzatodo S.A. 29 ago, 2025 Asignar broker BATERIA RADIO HYTERA BL1715 3.7V ver…" at bounding box center [993, 226] width 1149 height 194
copy p "BATERIA RADIO HYTERA BL1715 3.7V"
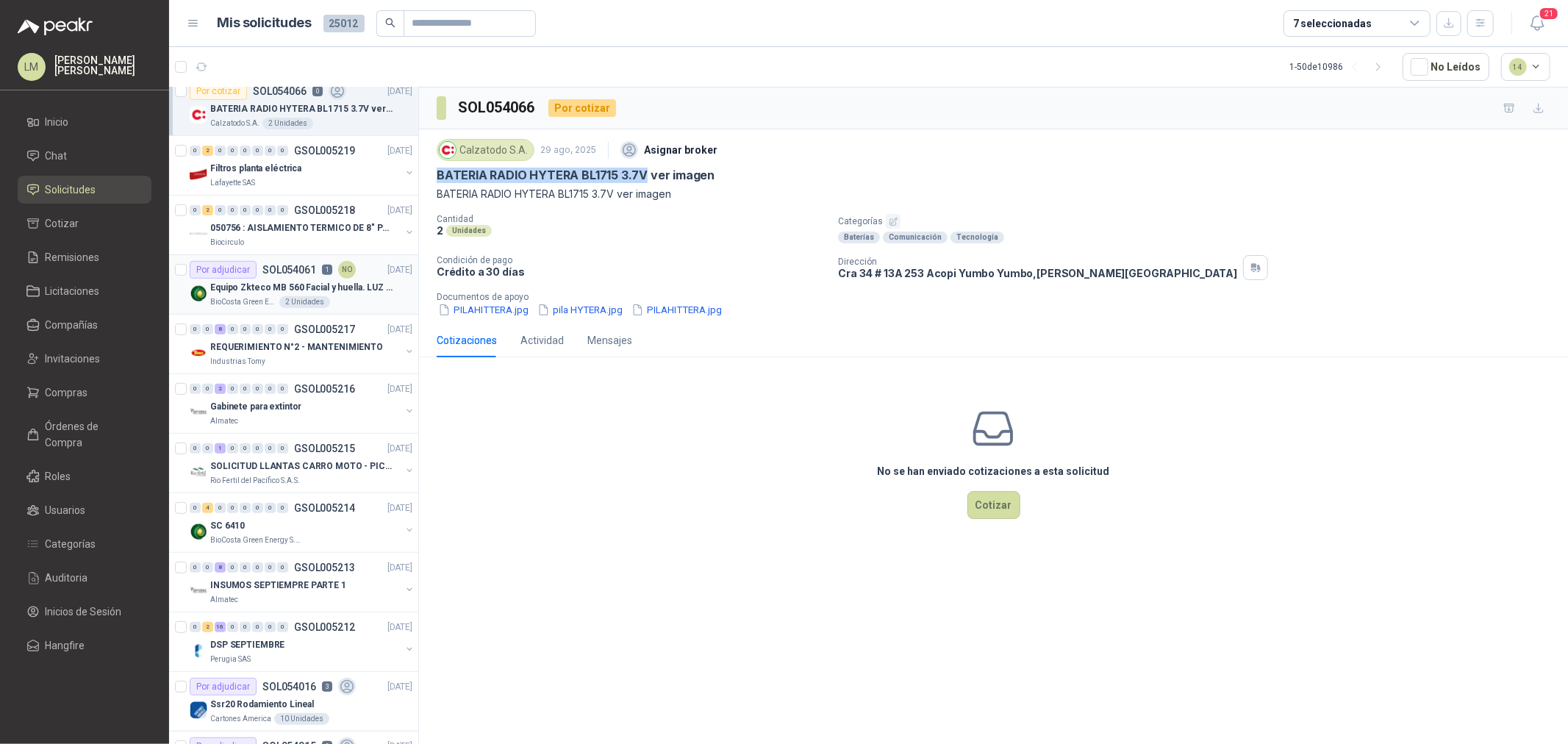
scroll to position [489, 0]
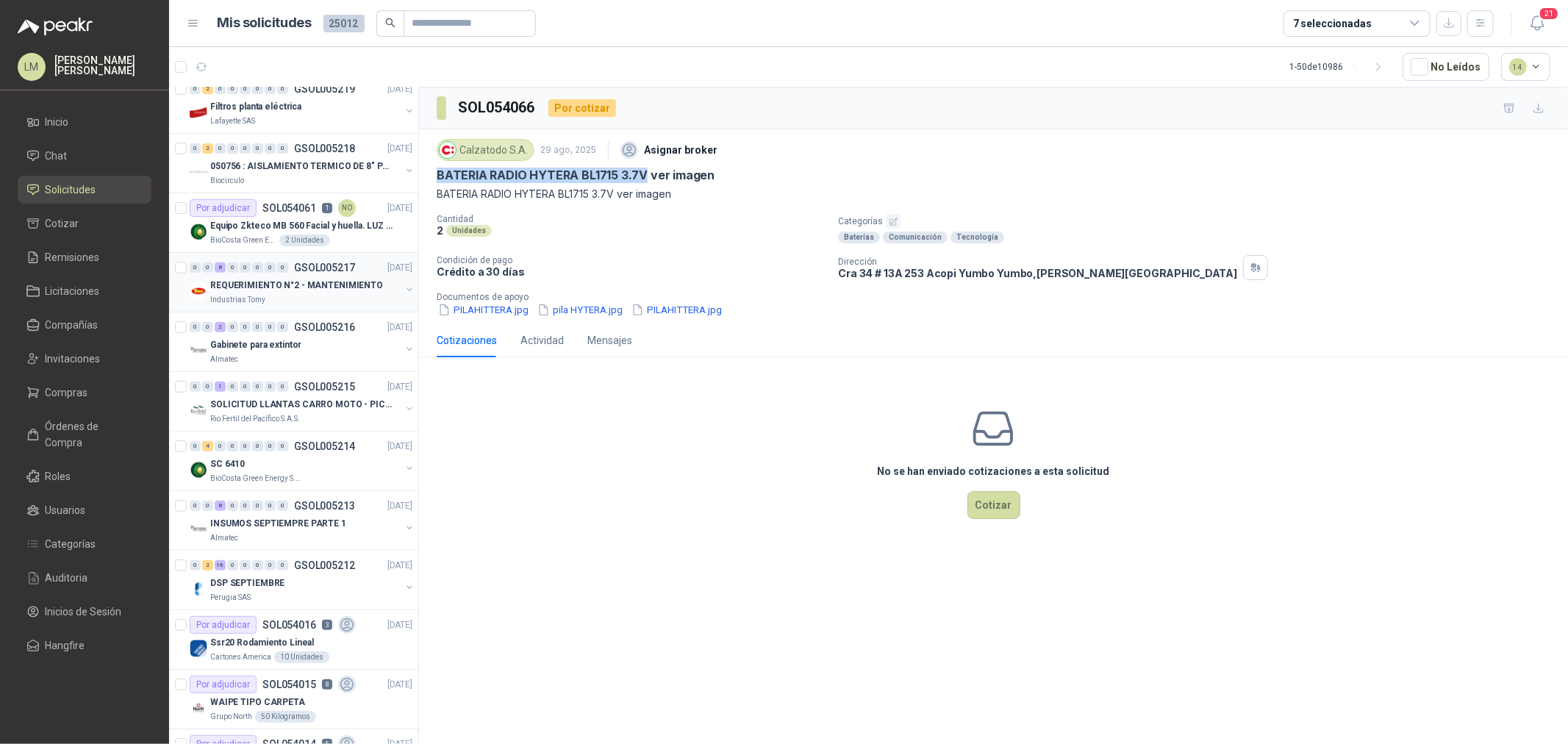
click at [281, 289] on p "REQUERIMIENTO N°2 - MANTENIMIENTO" at bounding box center [296, 285] width 172 height 14
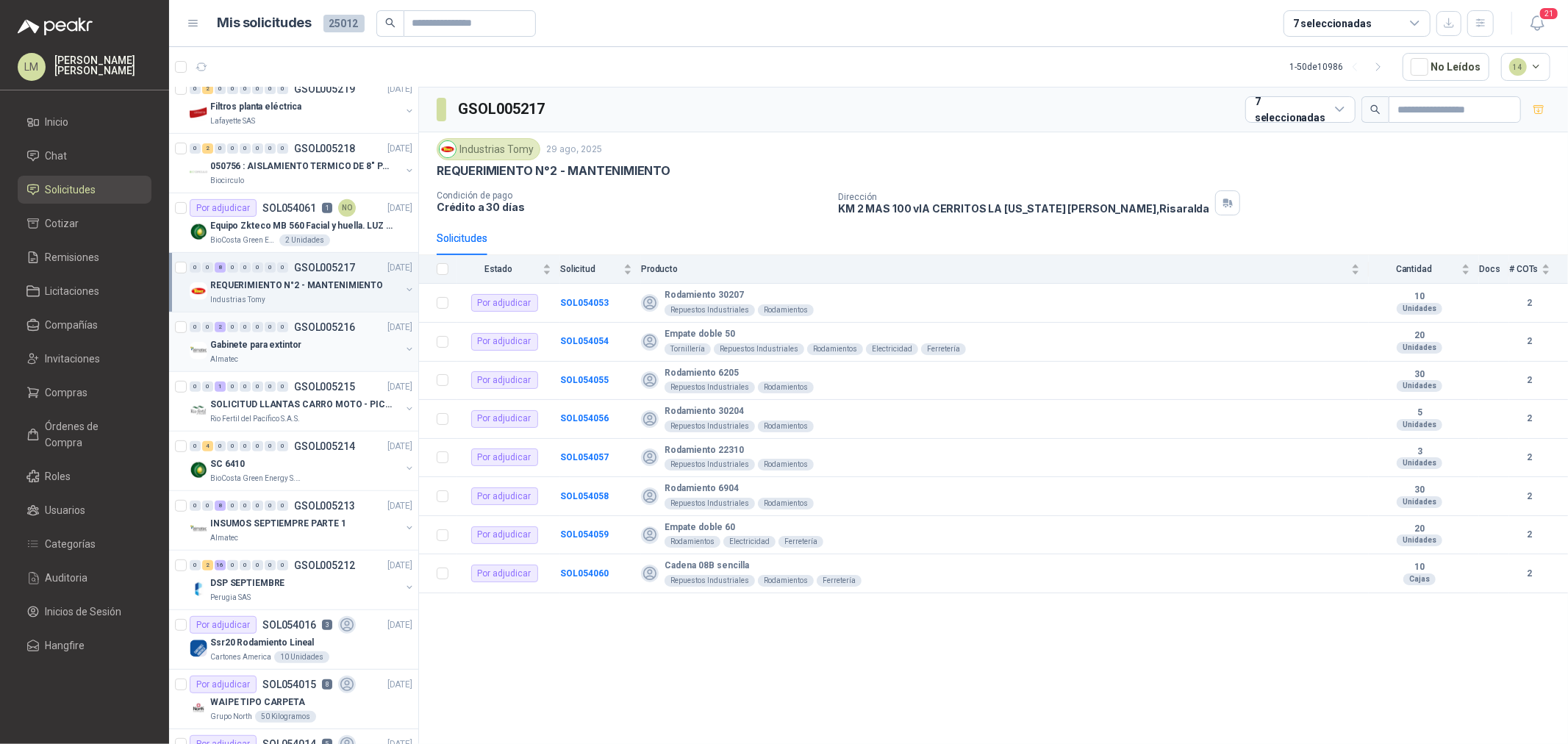
click at [269, 344] on p "Gabinete para extintor" at bounding box center [256, 345] width 91 height 14
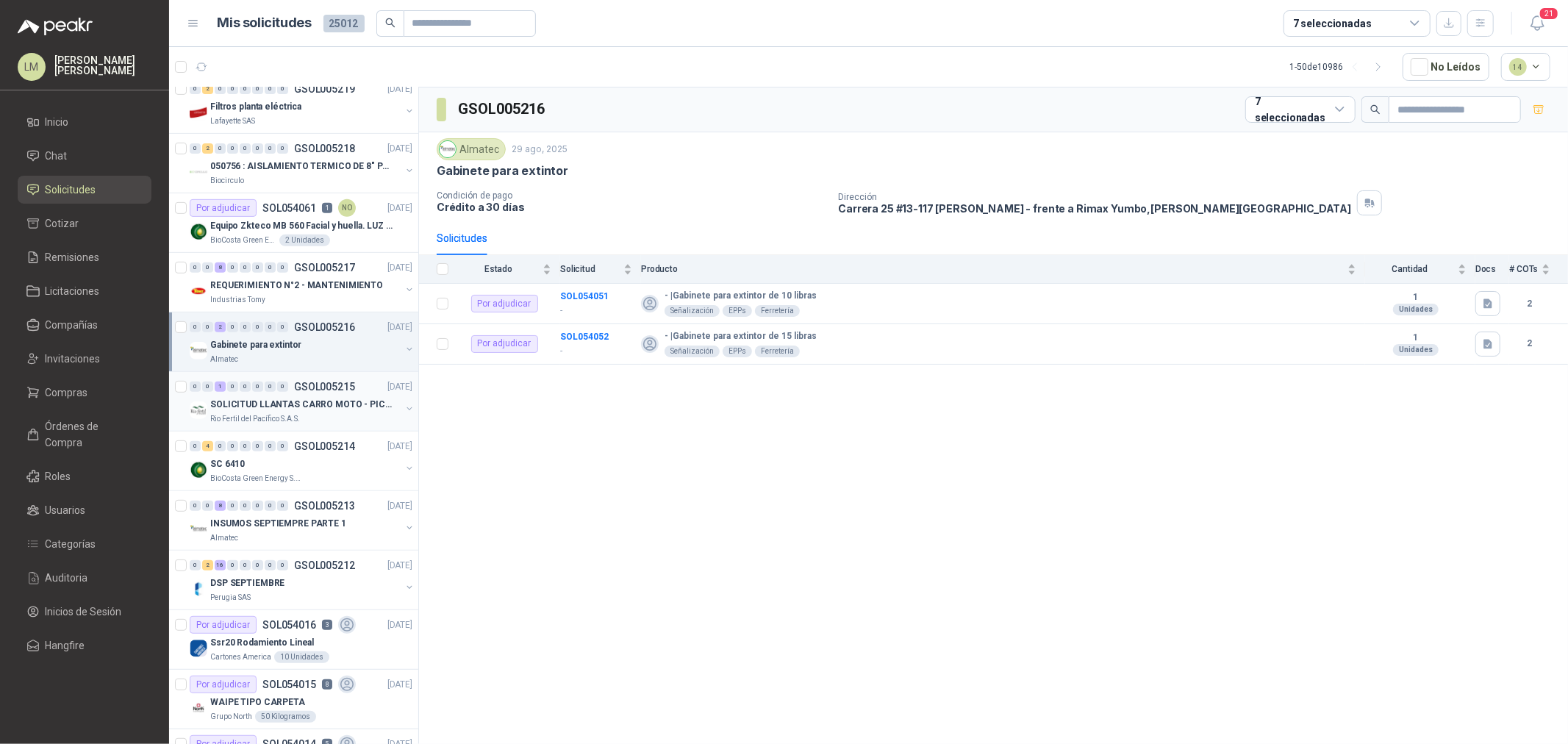
click at [276, 399] on p "SOLICITUD LLANTAS CARRO MOTO - PICHINDE" at bounding box center [301, 404] width 183 height 14
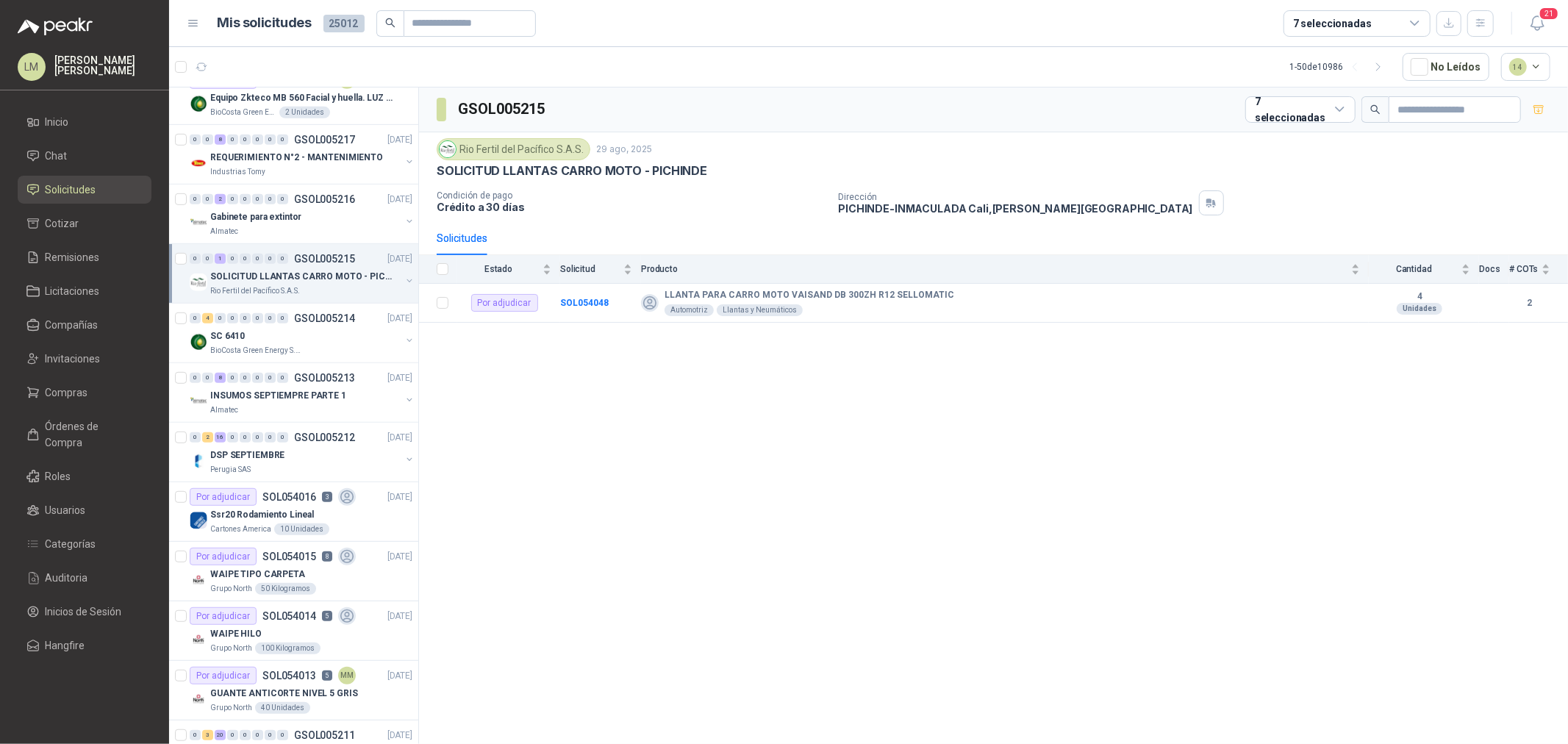
scroll to position [653, 0]
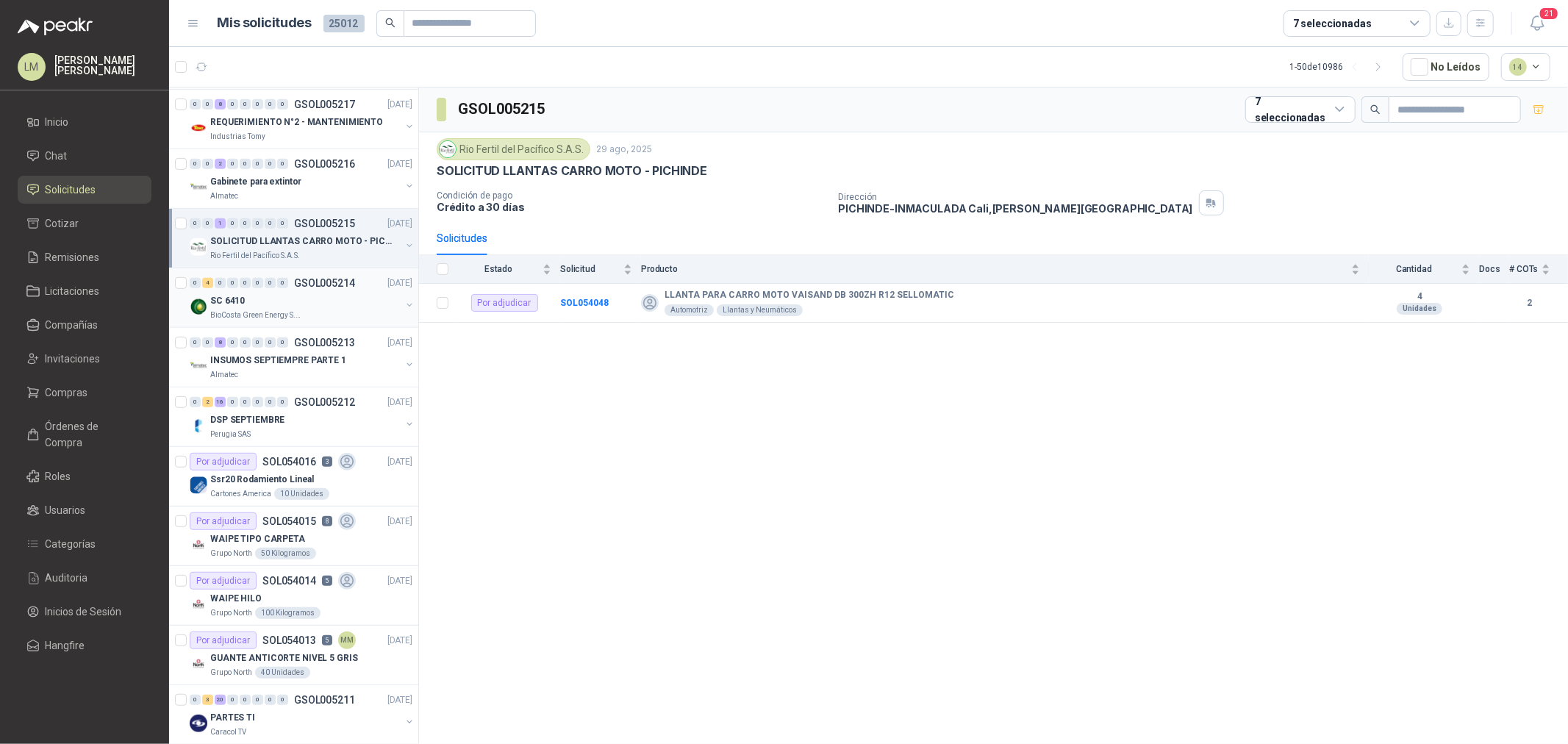
click at [275, 305] on div "SC 6410" at bounding box center [305, 301] width 190 height 18
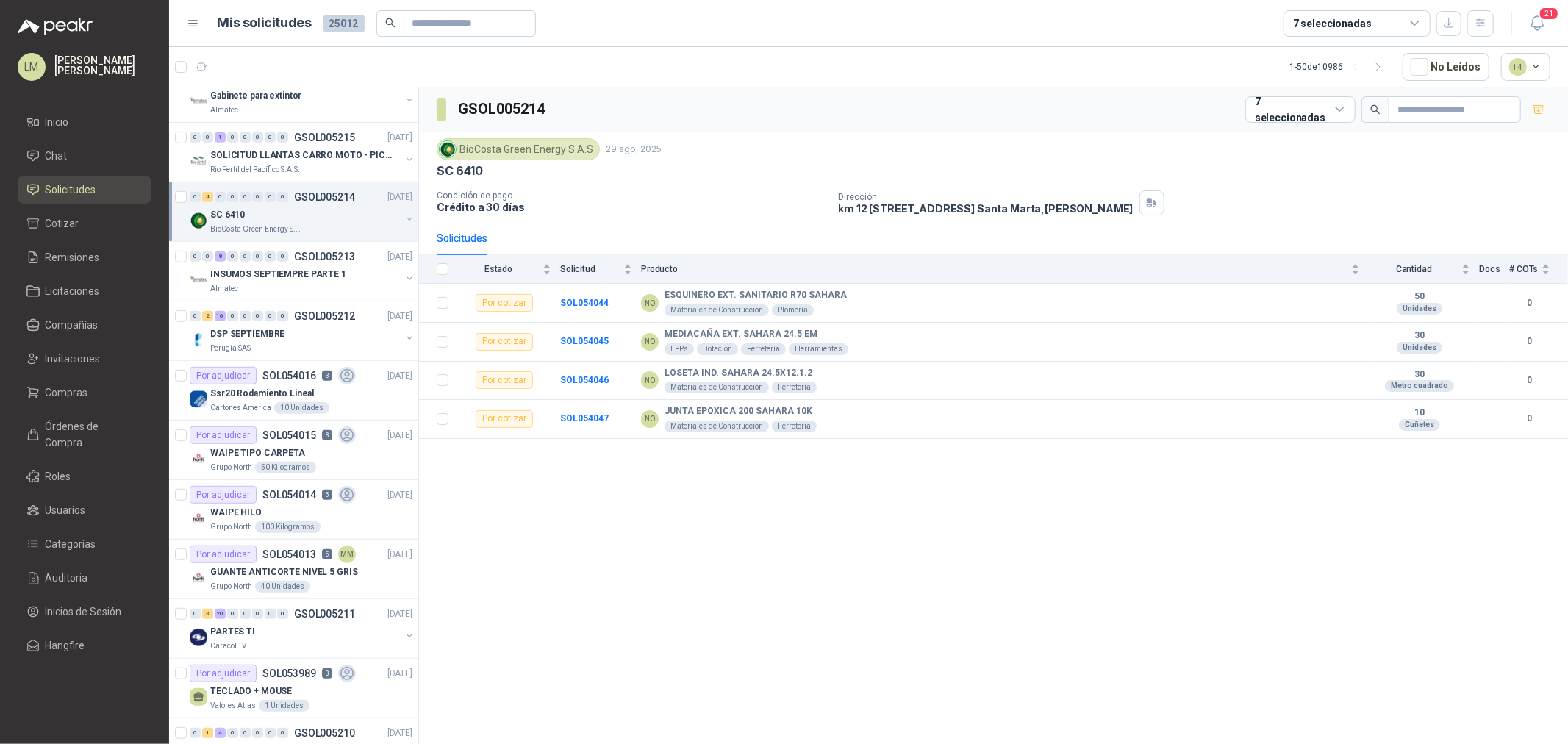
scroll to position [816, 0]
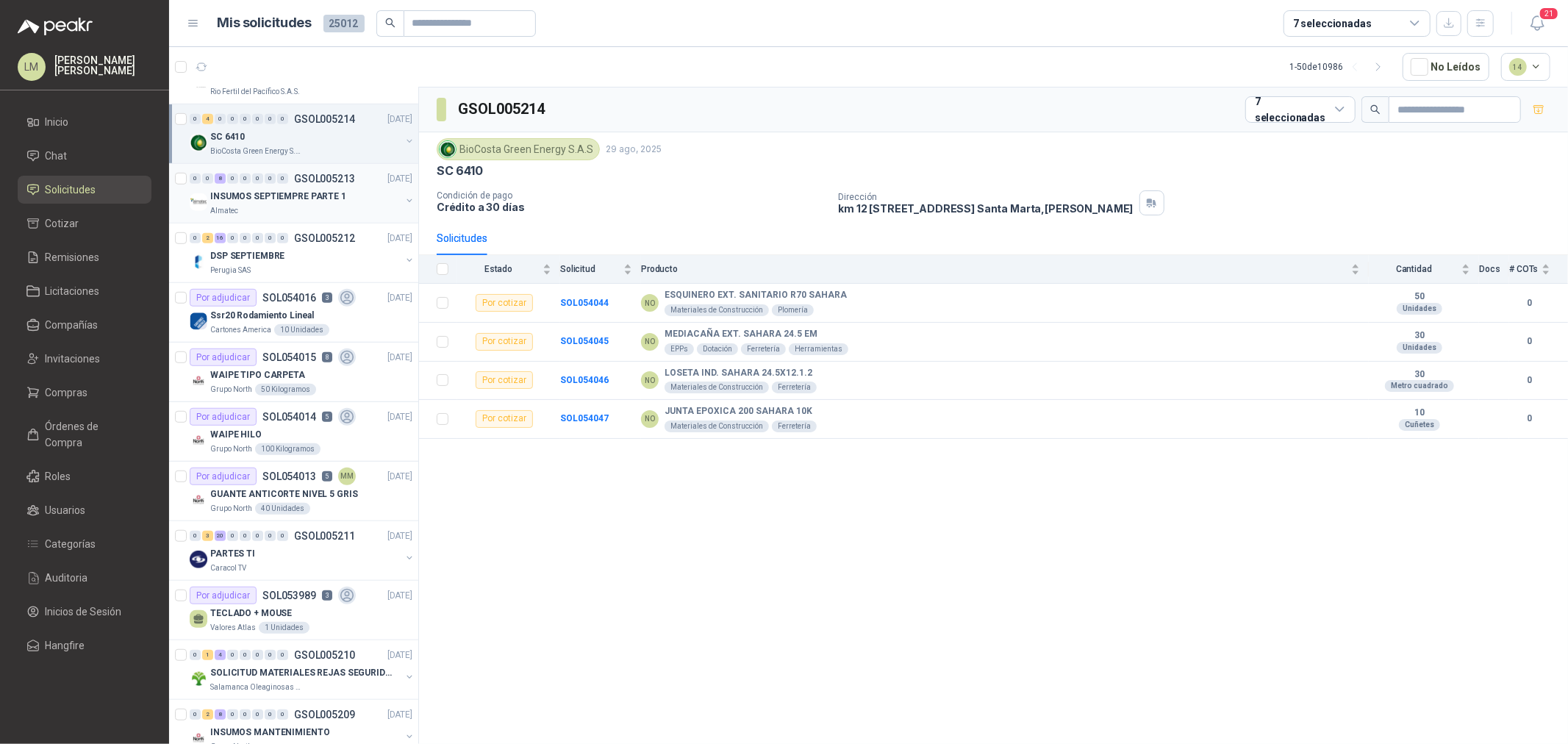
click at [281, 193] on p "INSUMOS SEPTIEMPRE PARTE 1" at bounding box center [278, 196] width 136 height 14
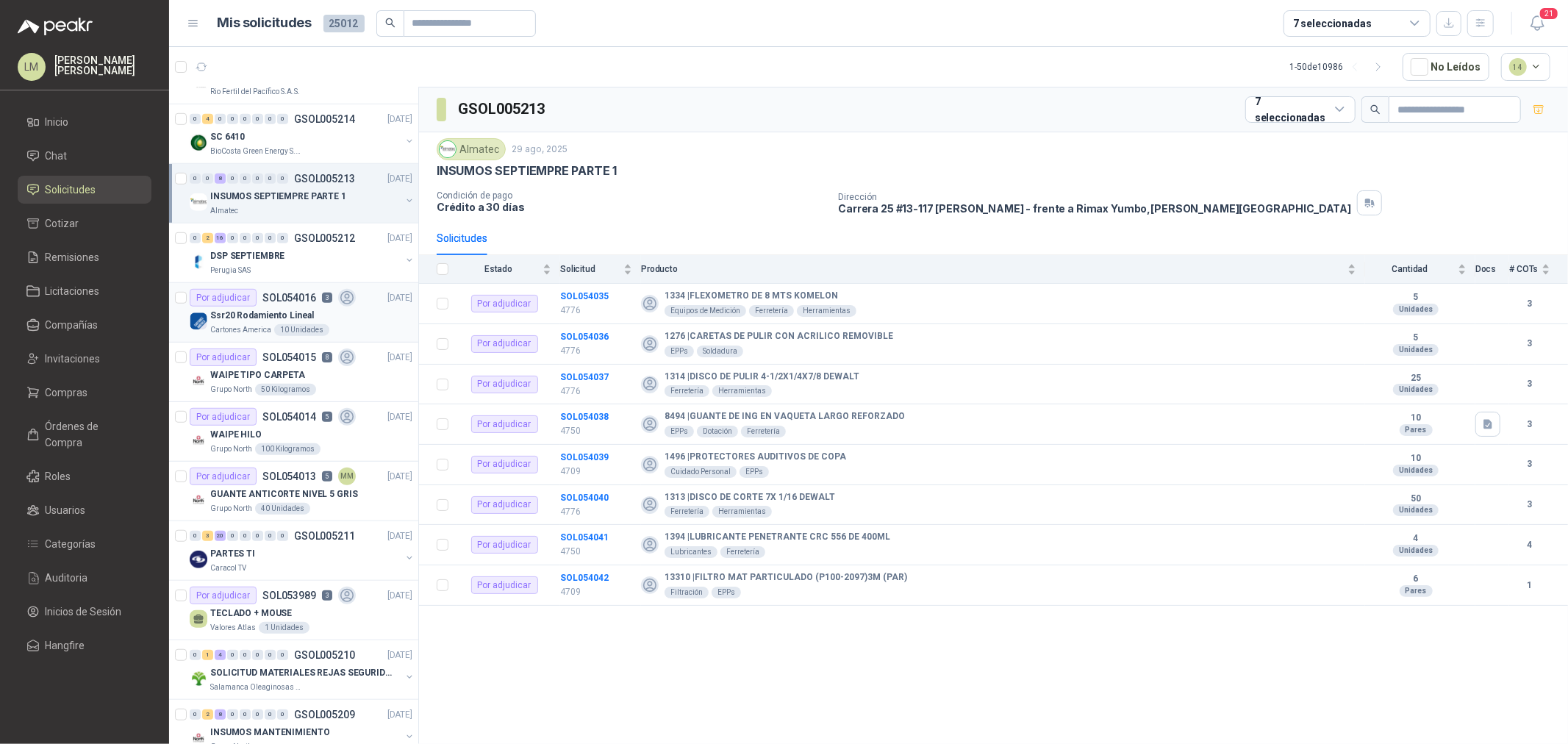
scroll to position [898, 0]
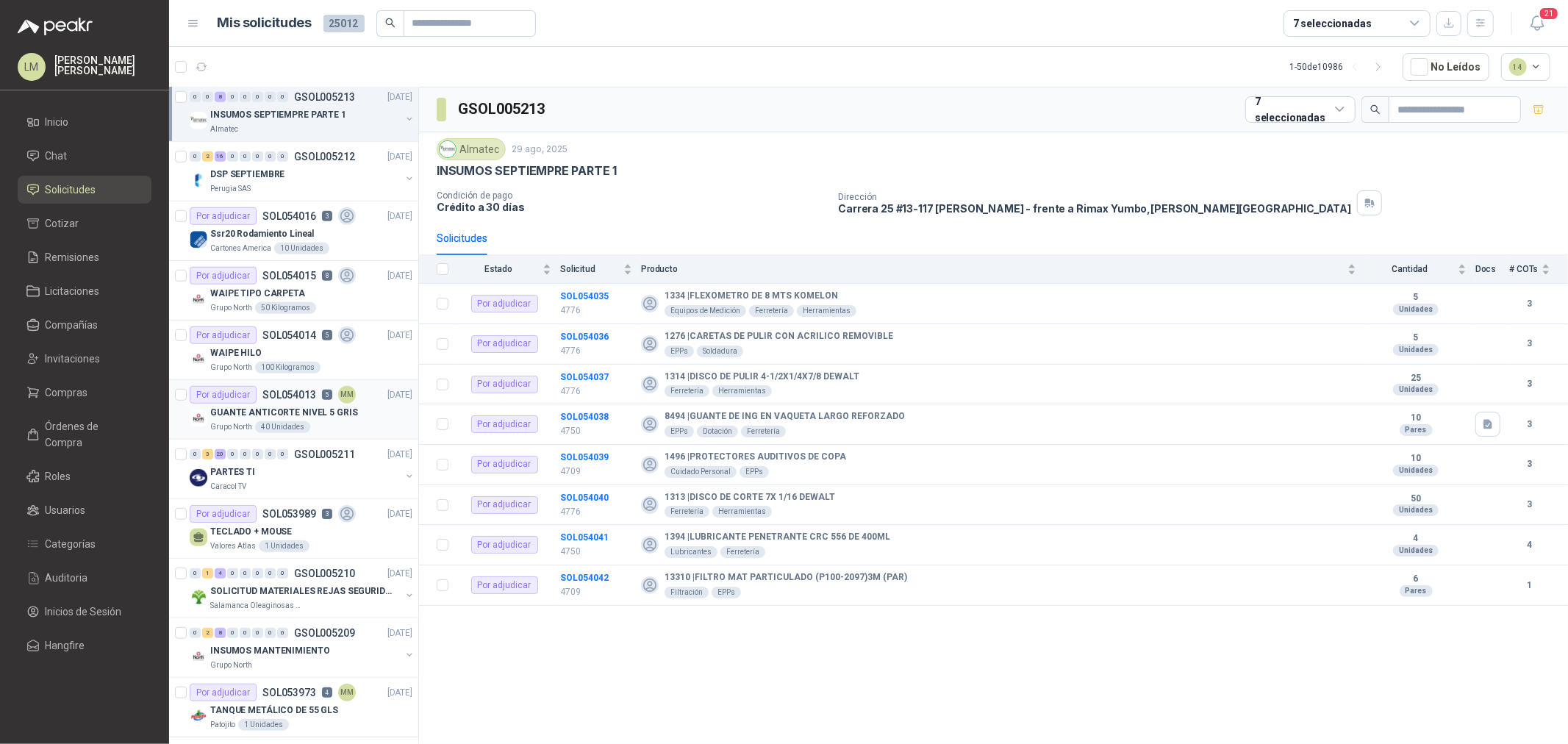
click at [295, 408] on p "GUANTE ANTICORTE NIVEL 5 GRIS" at bounding box center [284, 413] width 148 height 14
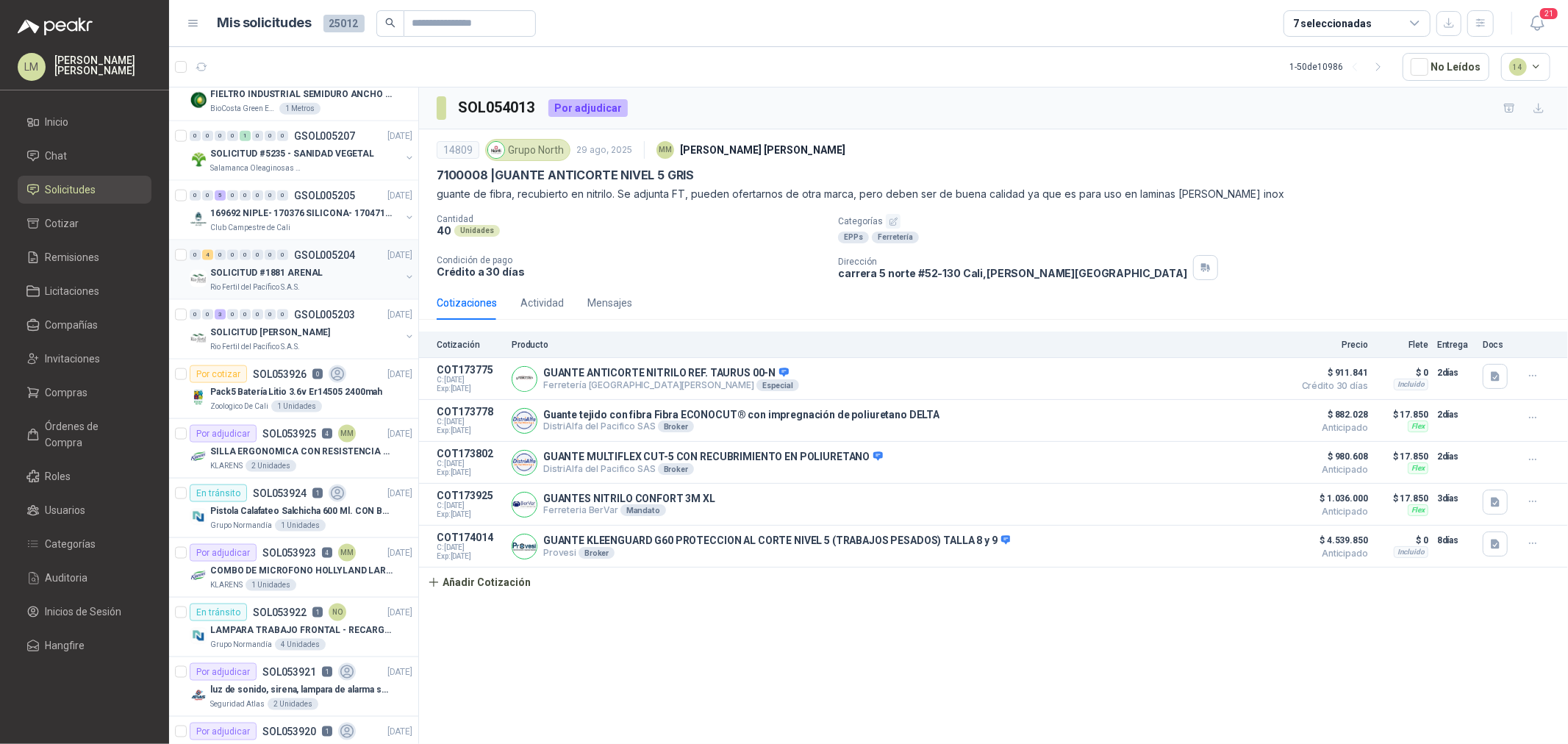
scroll to position [1715, 0]
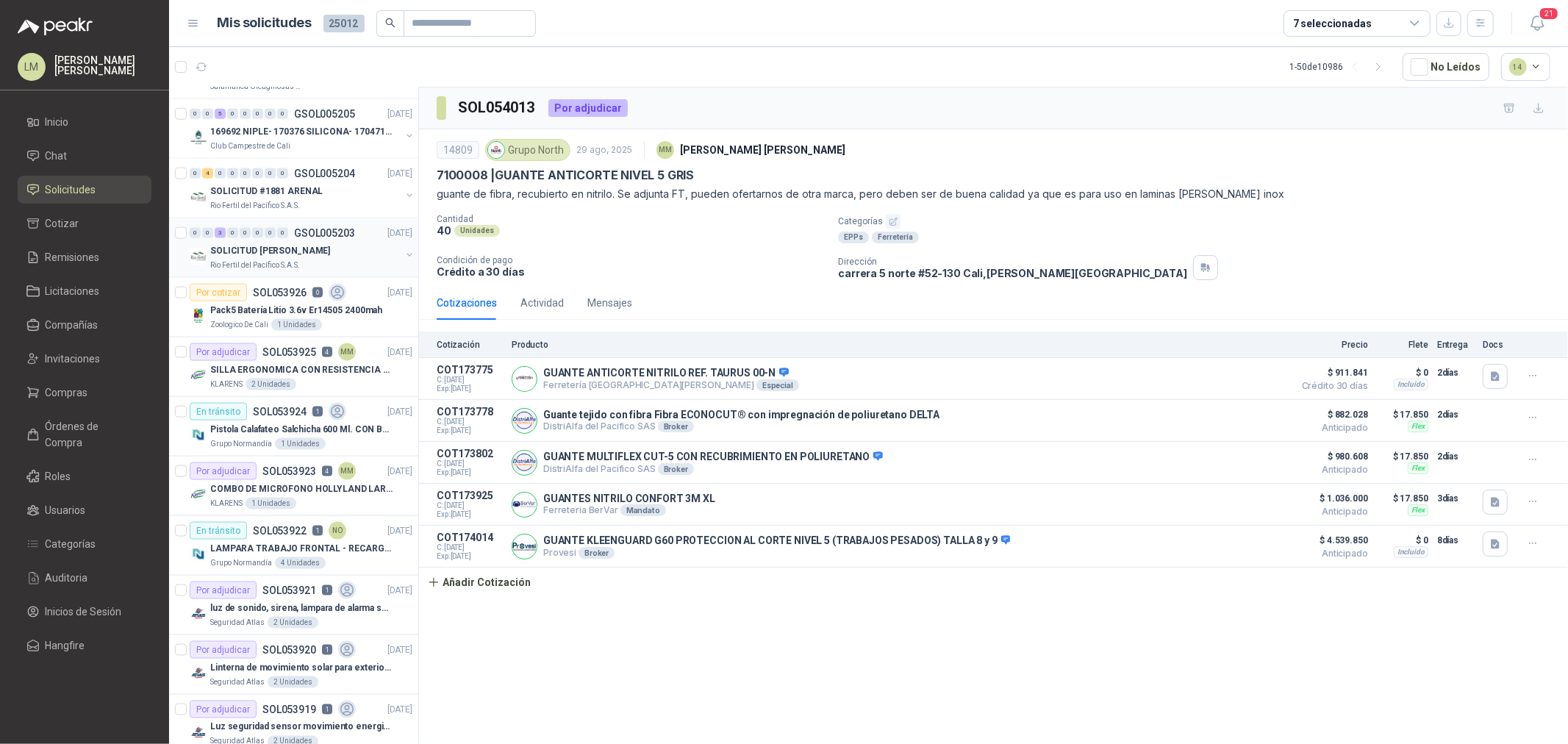
click at [295, 243] on div "SOLICITUD [PERSON_NAME]" at bounding box center [305, 250] width 190 height 18
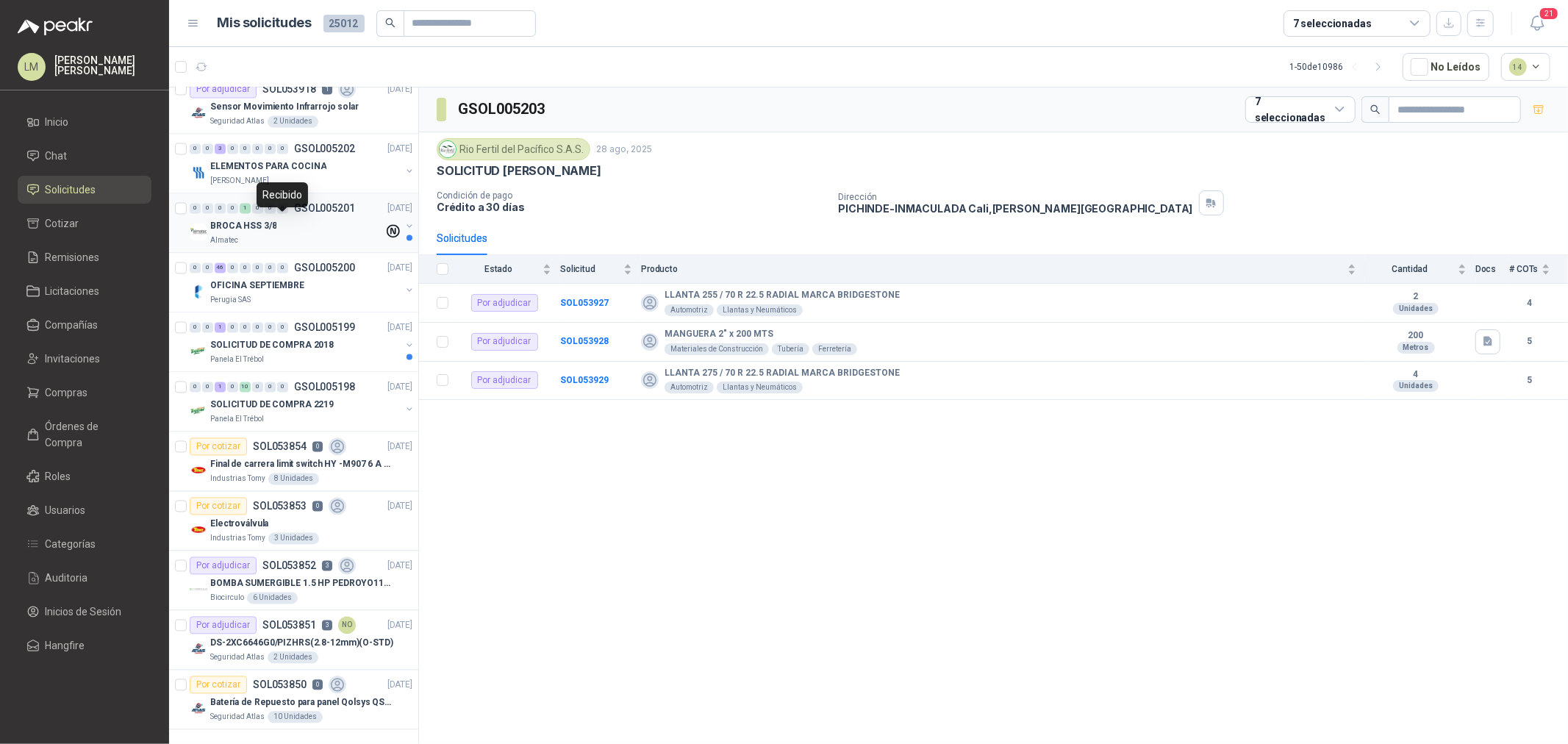
scroll to position [2407, 0]
drag, startPoint x: 1380, startPoint y: 70, endPoint x: 1340, endPoint y: 94, distance: 46.6
click at [1380, 70] on icon "button" at bounding box center [1379, 67] width 4 height 7
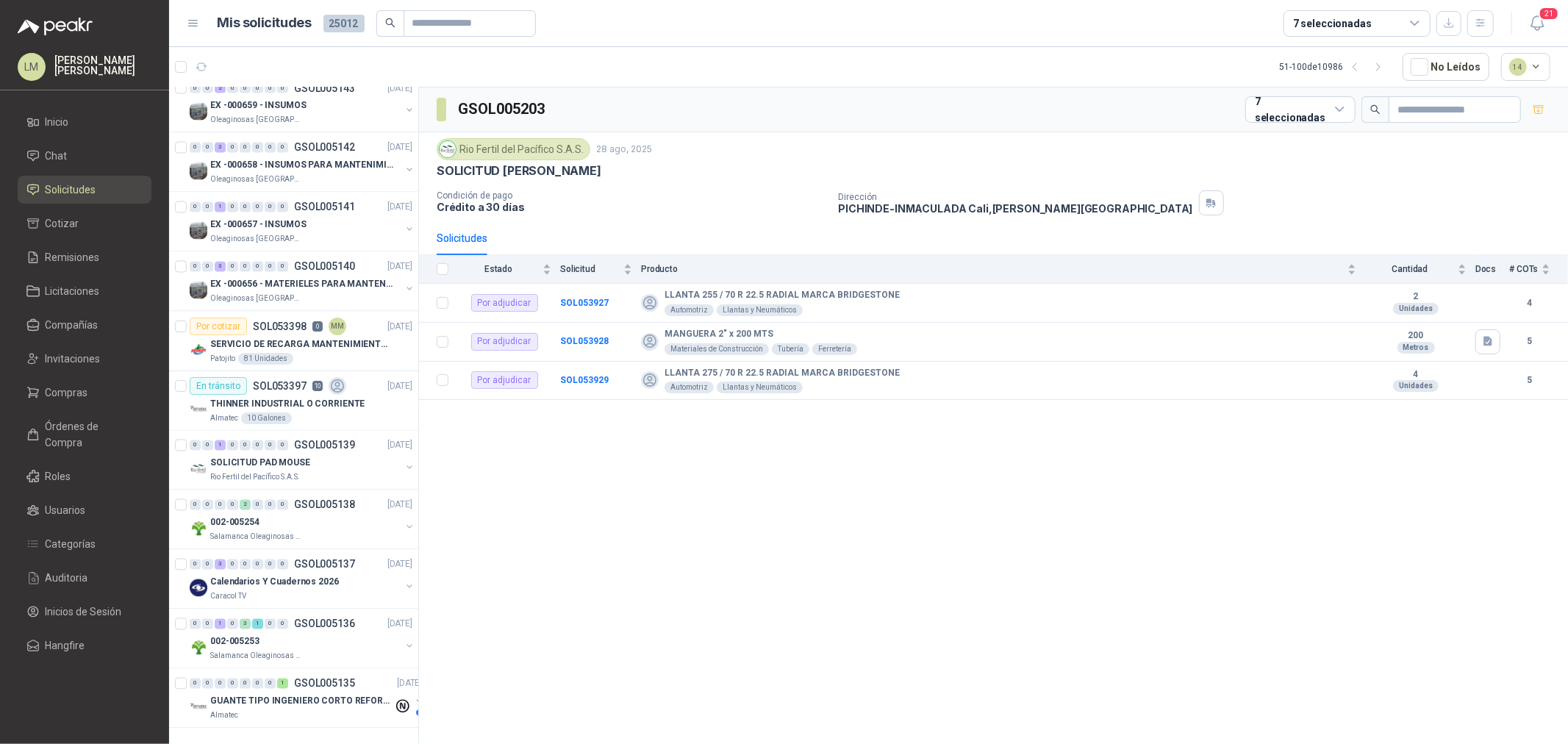
scroll to position [2349, 0]
click at [61, 118] on span "Inicio" at bounding box center [57, 122] width 24 height 16
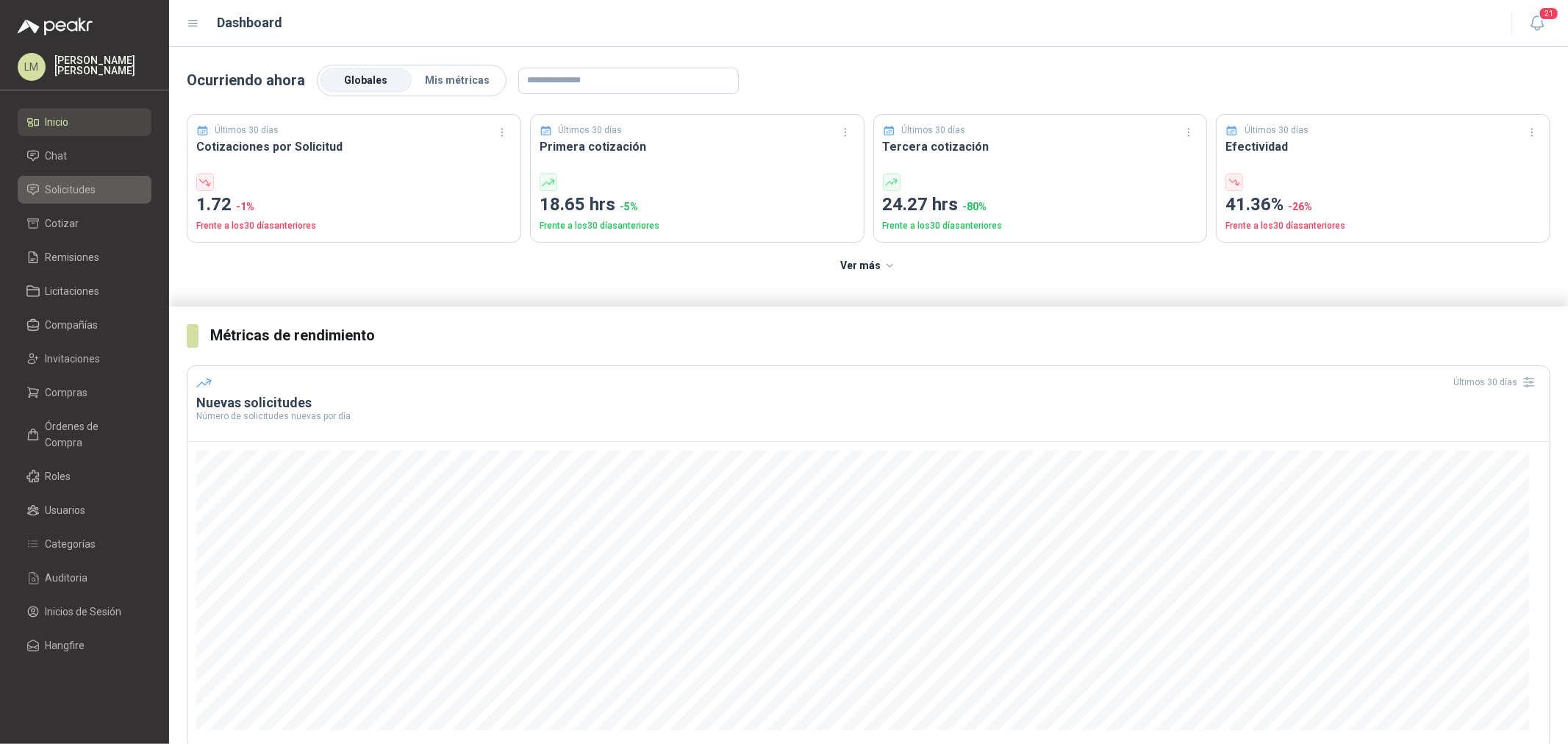
click at [53, 186] on span "Solicitudes" at bounding box center [71, 189] width 51 height 16
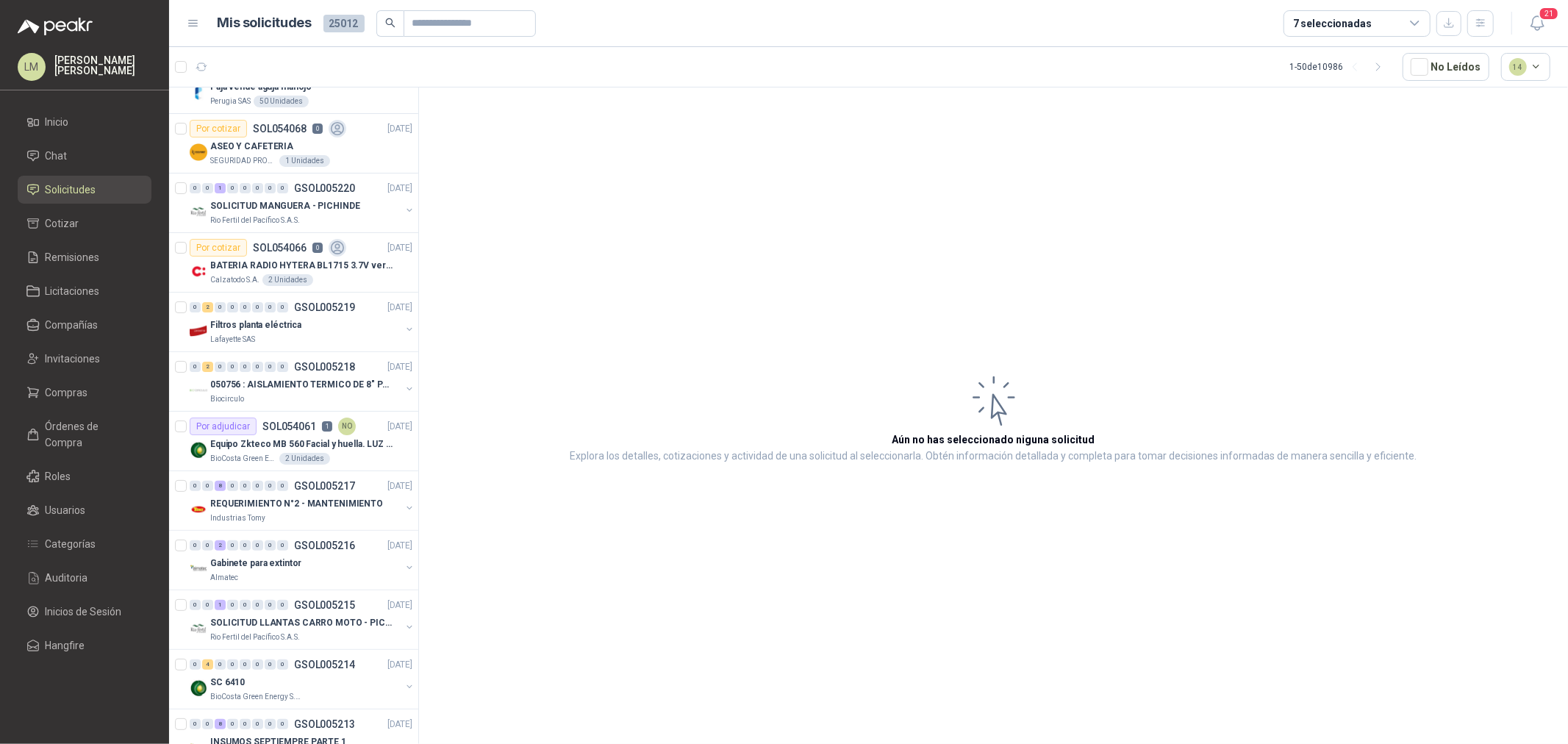
scroll to position [245, 0]
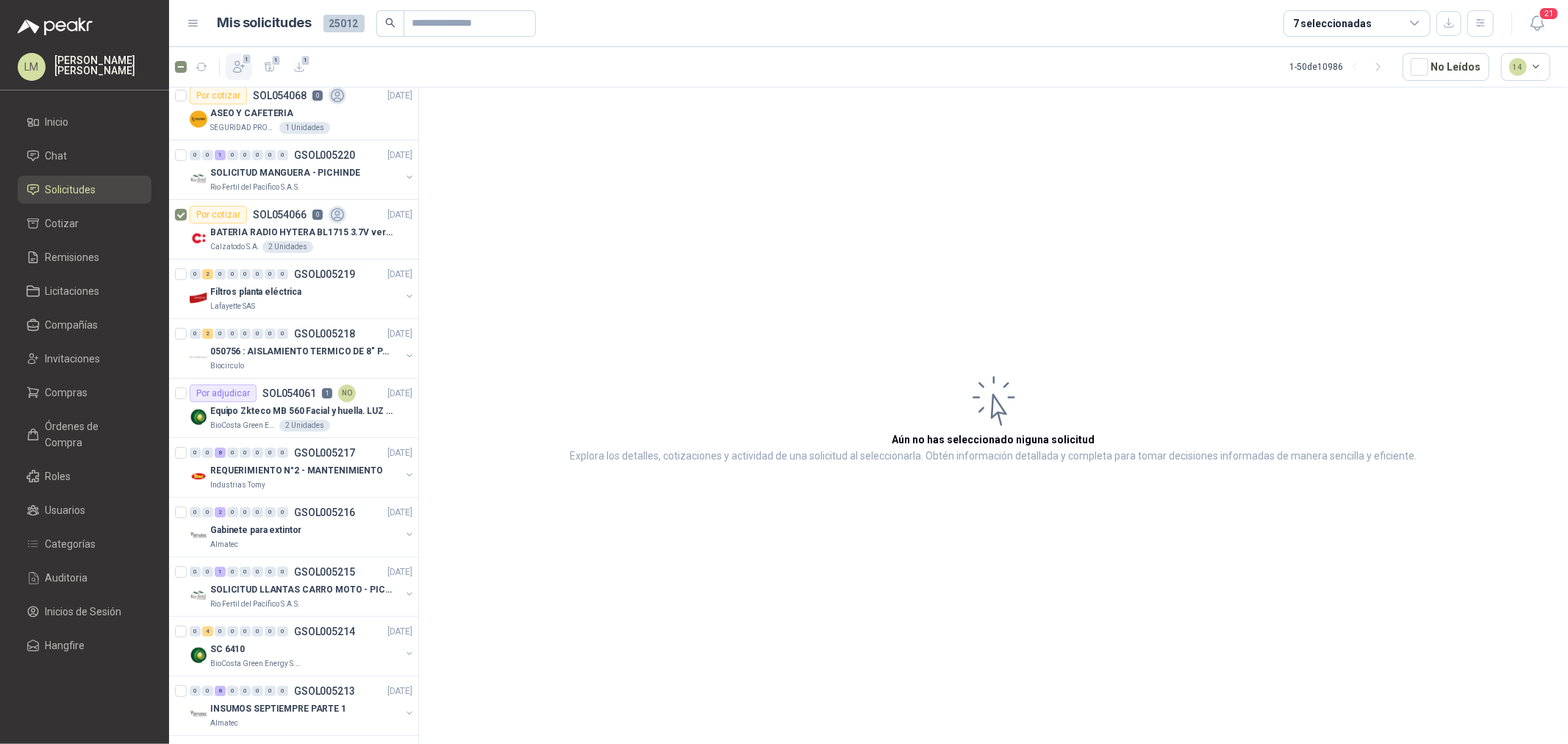
click at [239, 69] on icon "button" at bounding box center [239, 67] width 11 height 11
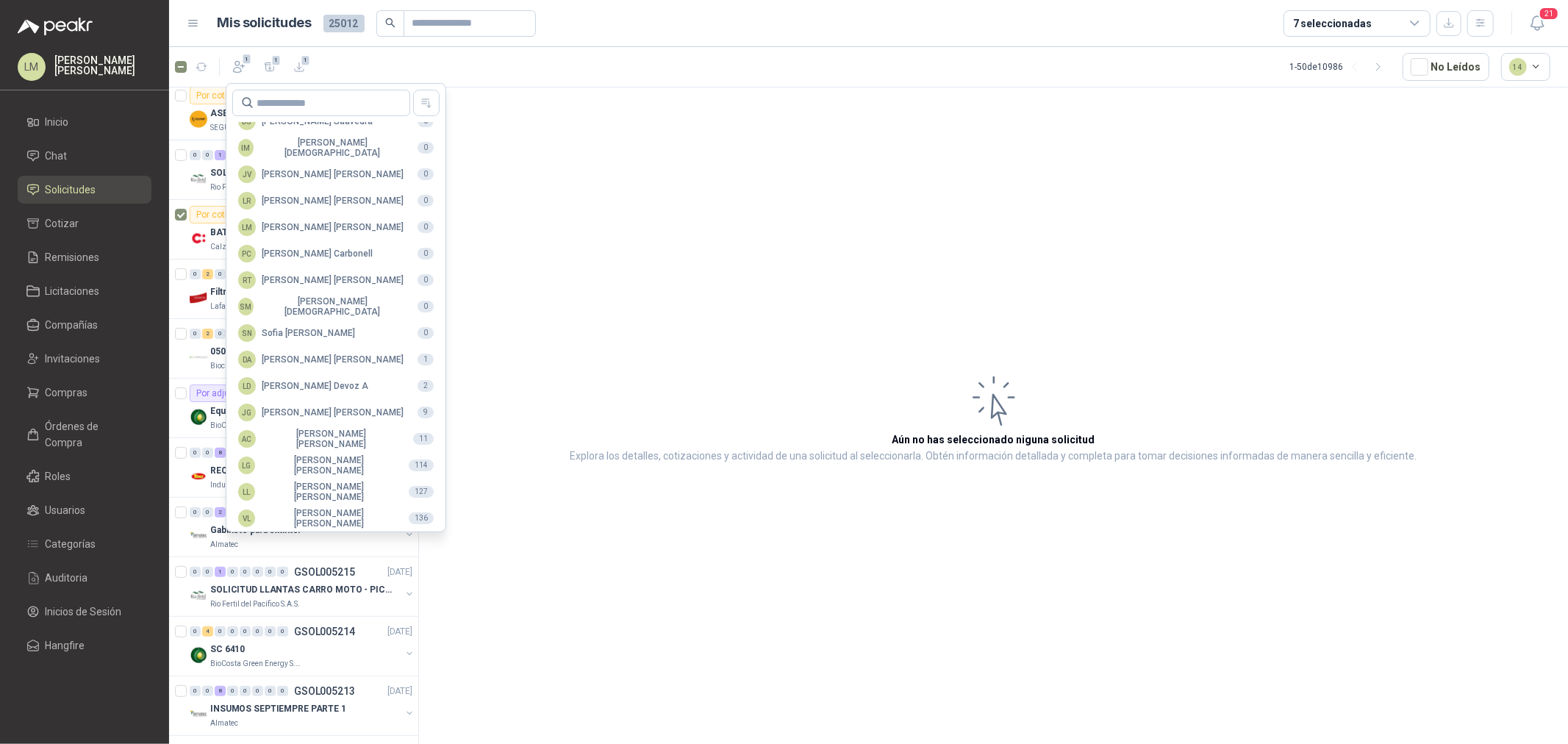
scroll to position [260, 0]
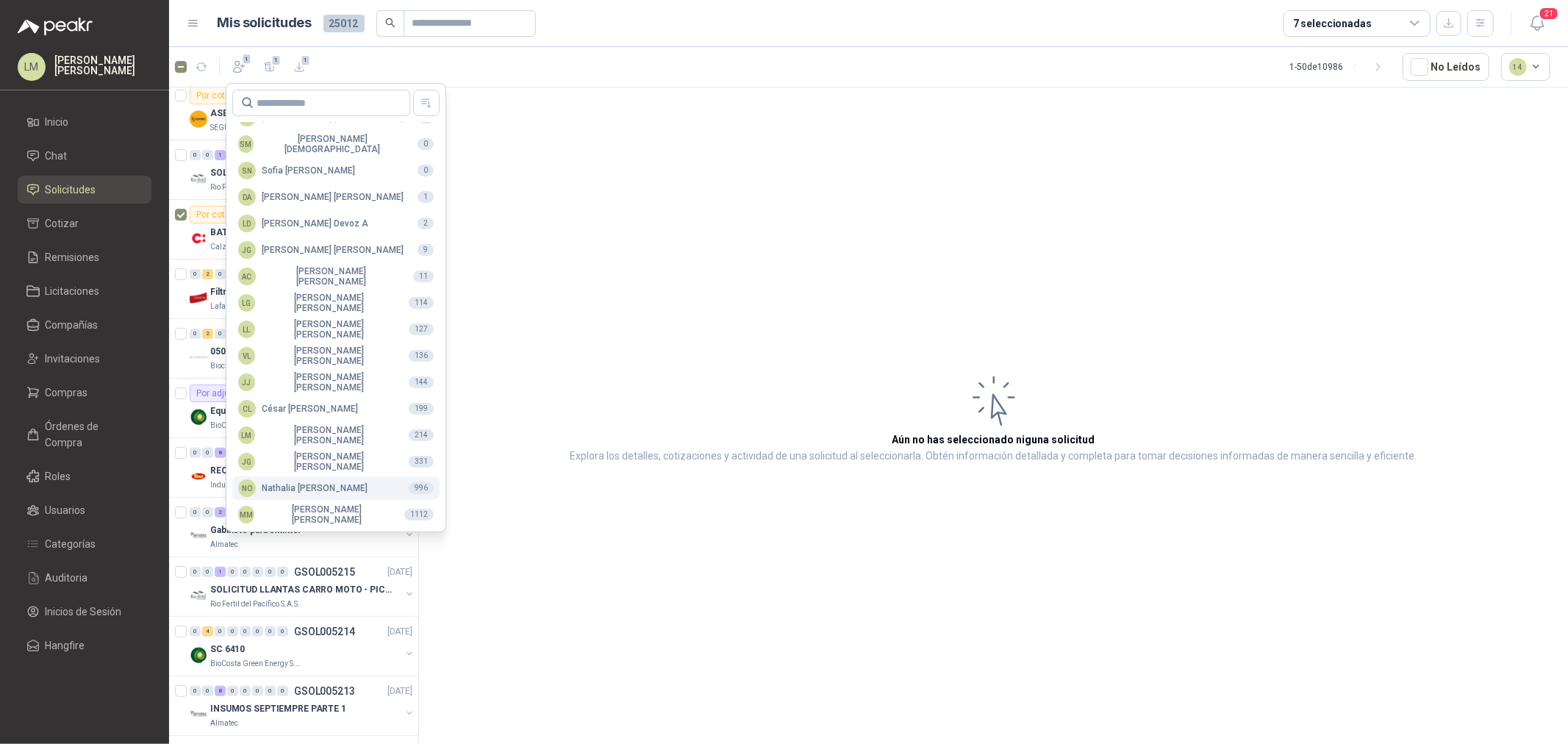
click at [311, 497] on button "NO Nathalia Ortega 996" at bounding box center [335, 488] width 207 height 24
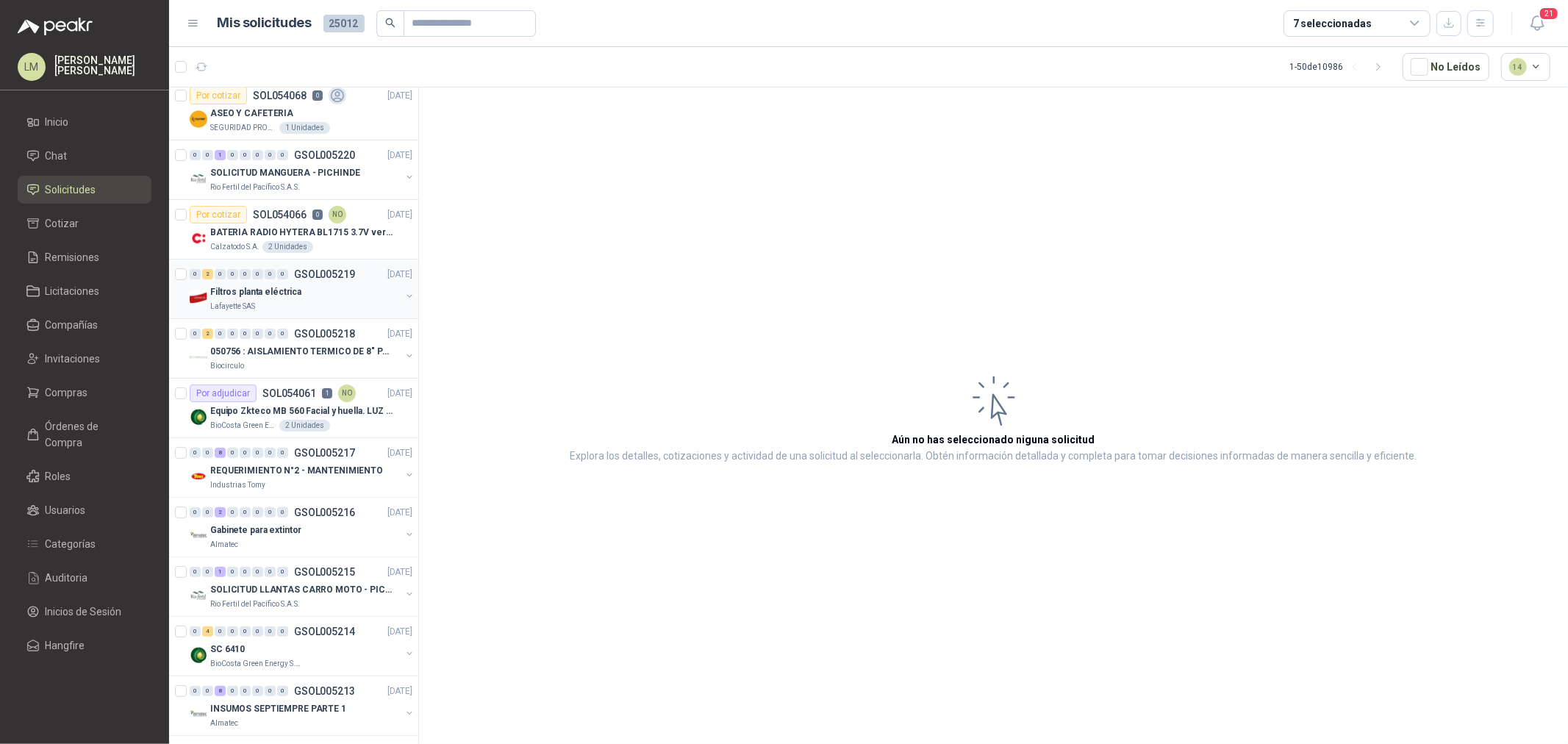
click at [404, 298] on button "button" at bounding box center [410, 296] width 12 height 12
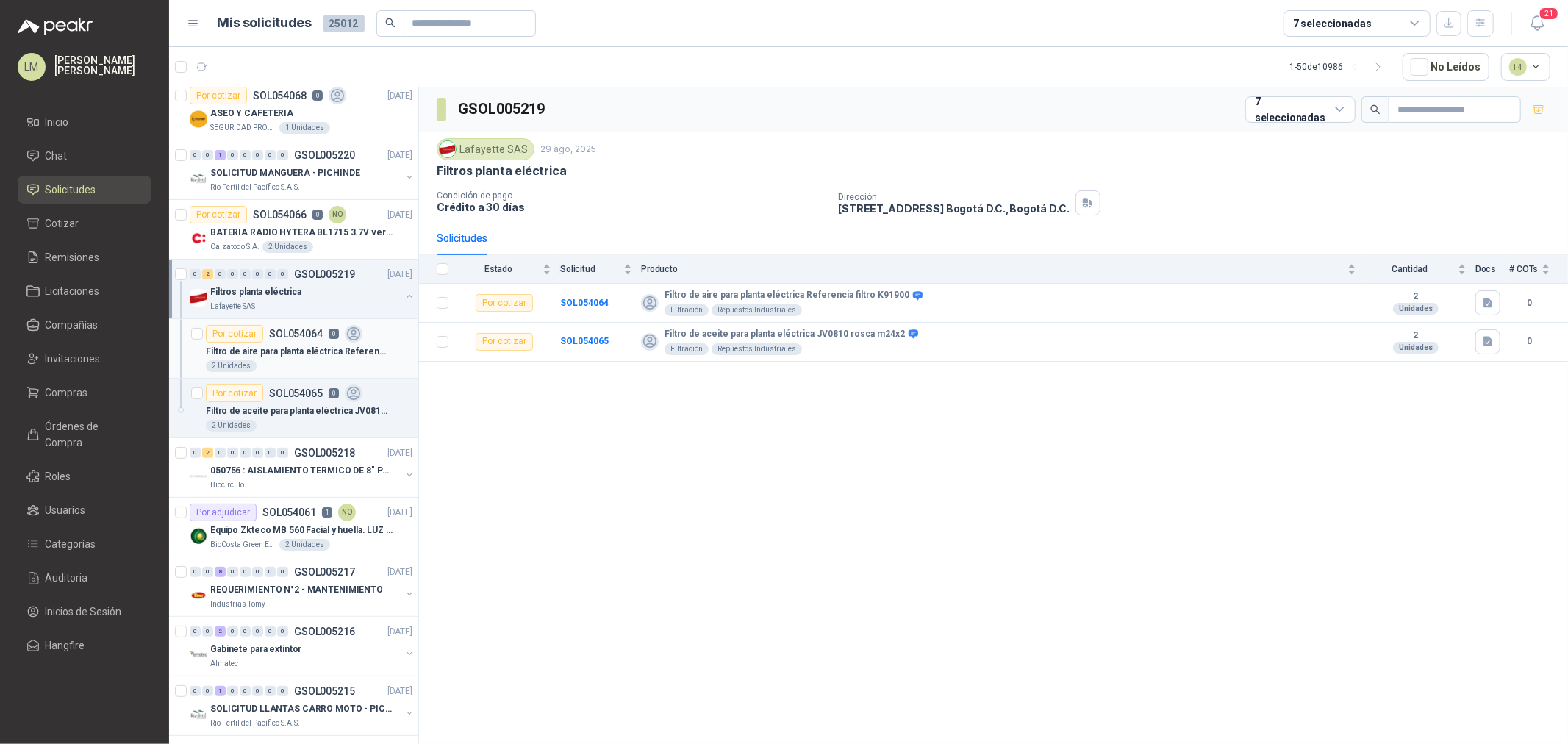
click at [280, 343] on div "Filtro de aire para planta eléctrica Referencia filtro K91900" at bounding box center [309, 351] width 206 height 18
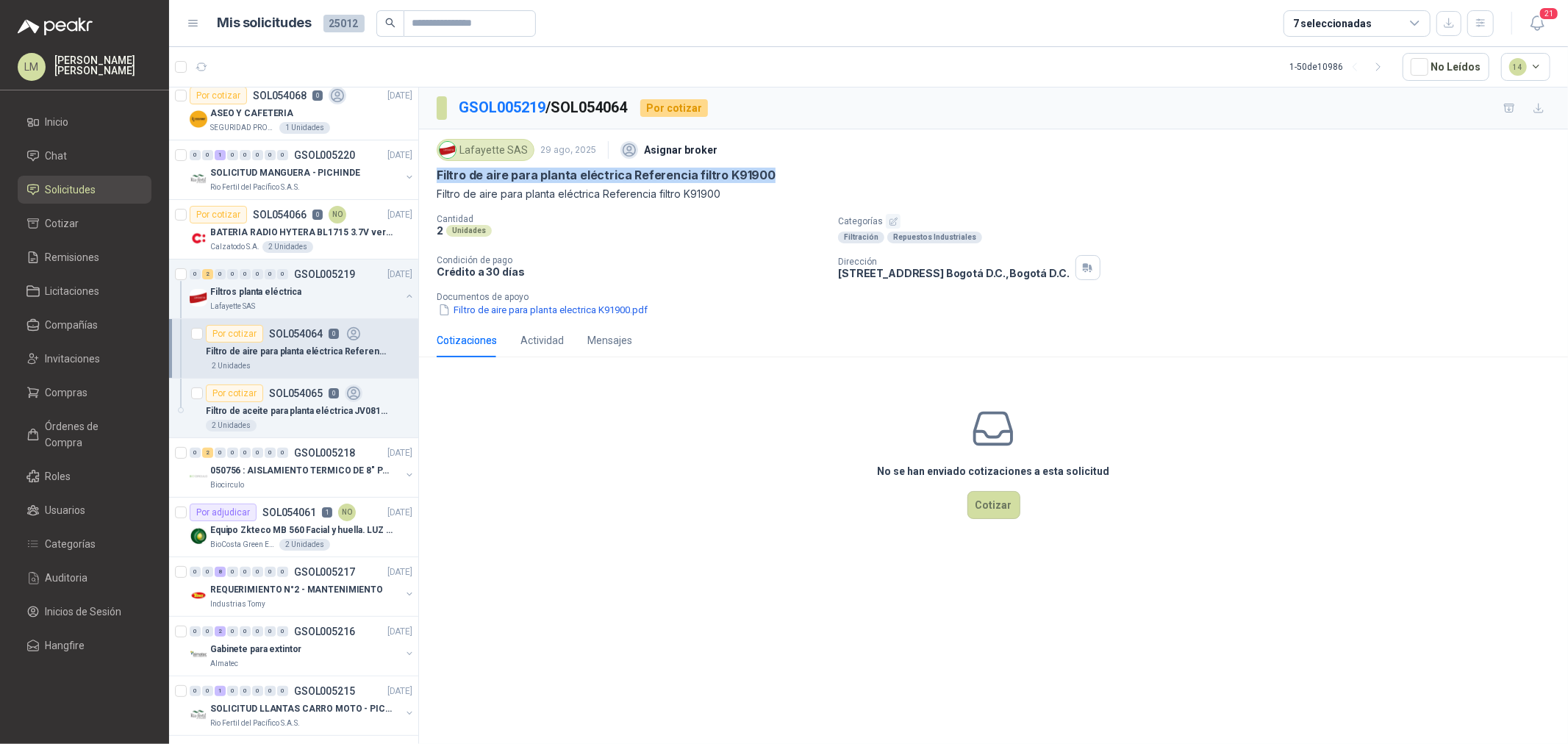
drag, startPoint x: 434, startPoint y: 172, endPoint x: 805, endPoint y: 166, distance: 371.0
click at [805, 166] on div "Lafayette SAS 29 ago, 2025 Asignar broker Filtro de aire para planta eléctrica …" at bounding box center [993, 226] width 1149 height 194
copy p "Filtro de aire para planta eléctrica Referencia filtro K91900"
click at [298, 393] on p "SOL054065" at bounding box center [295, 393] width 54 height 10
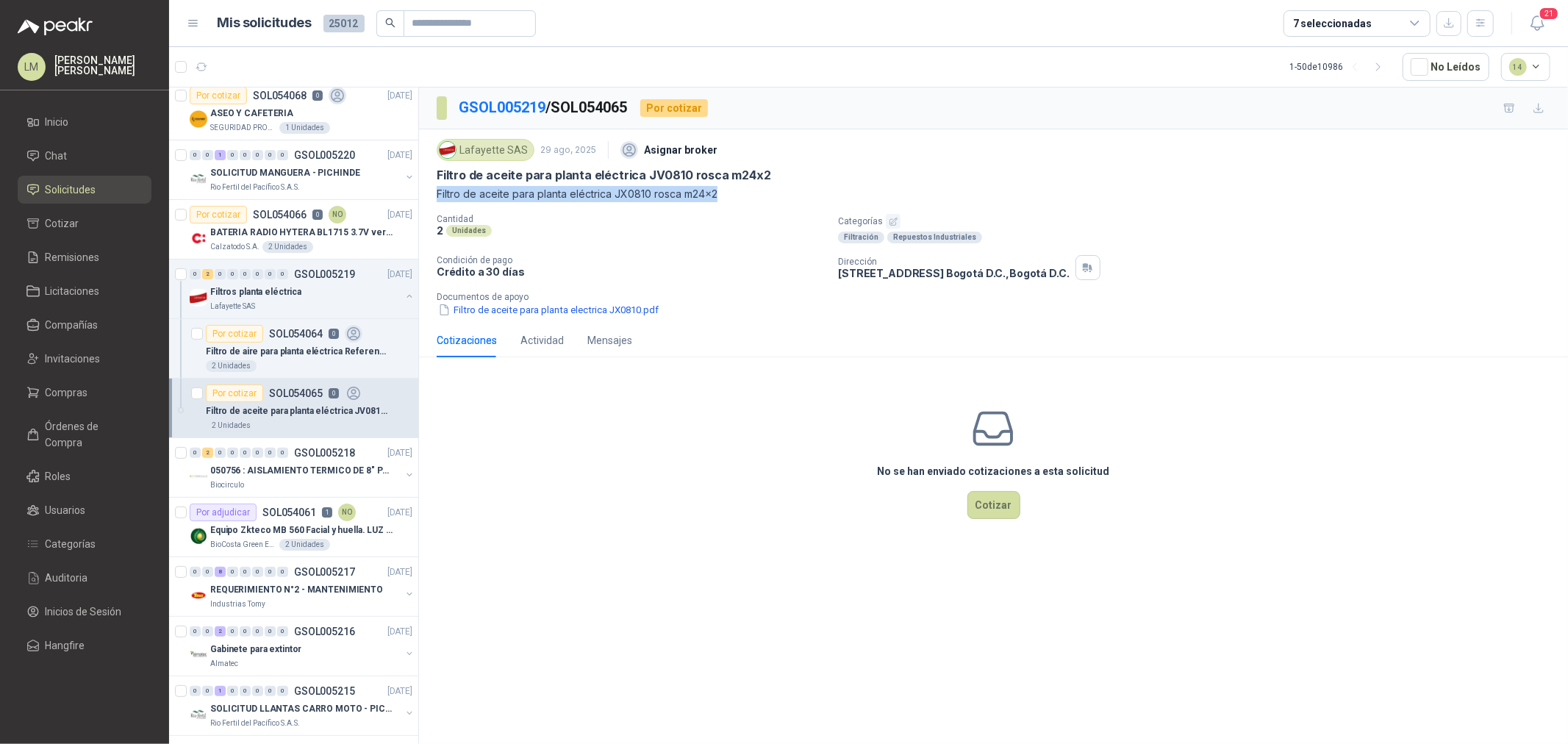
drag, startPoint x: 430, startPoint y: 188, endPoint x: 733, endPoint y: 186, distance: 303.0
click at [733, 186] on div "Lafayette SAS 29 ago, 2025 Asignar broker Filtro de aceite para planta eléctric…" at bounding box center [993, 226] width 1149 height 194
copy p "Filtro de aceite para planta eléctrica JX0810 rosca m24x2"
click at [299, 68] on icon "button" at bounding box center [299, 67] width 13 height 13
click at [84, 390] on span "Compras" at bounding box center [67, 393] width 43 height 16
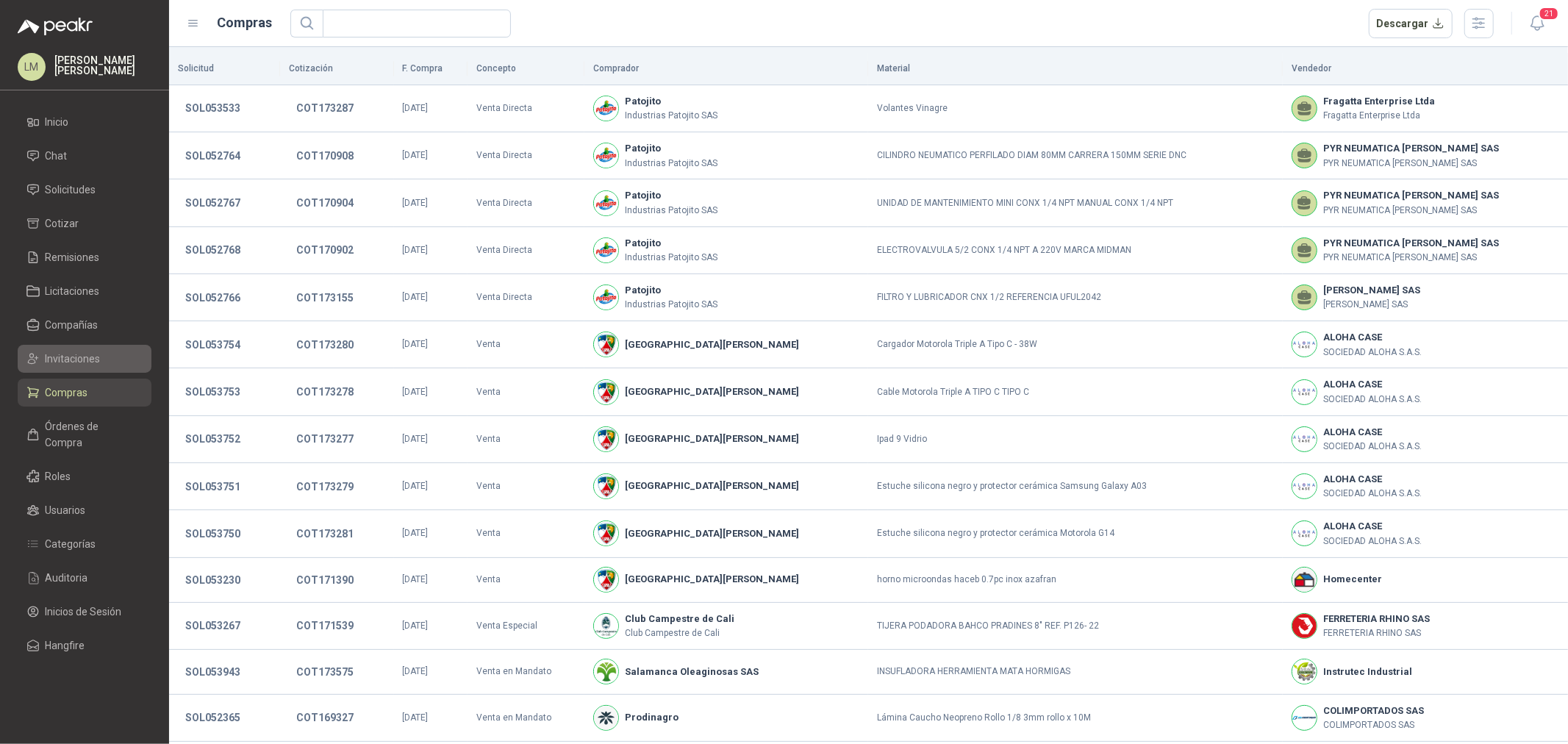
click at [82, 358] on span "Invitaciones" at bounding box center [73, 359] width 55 height 16
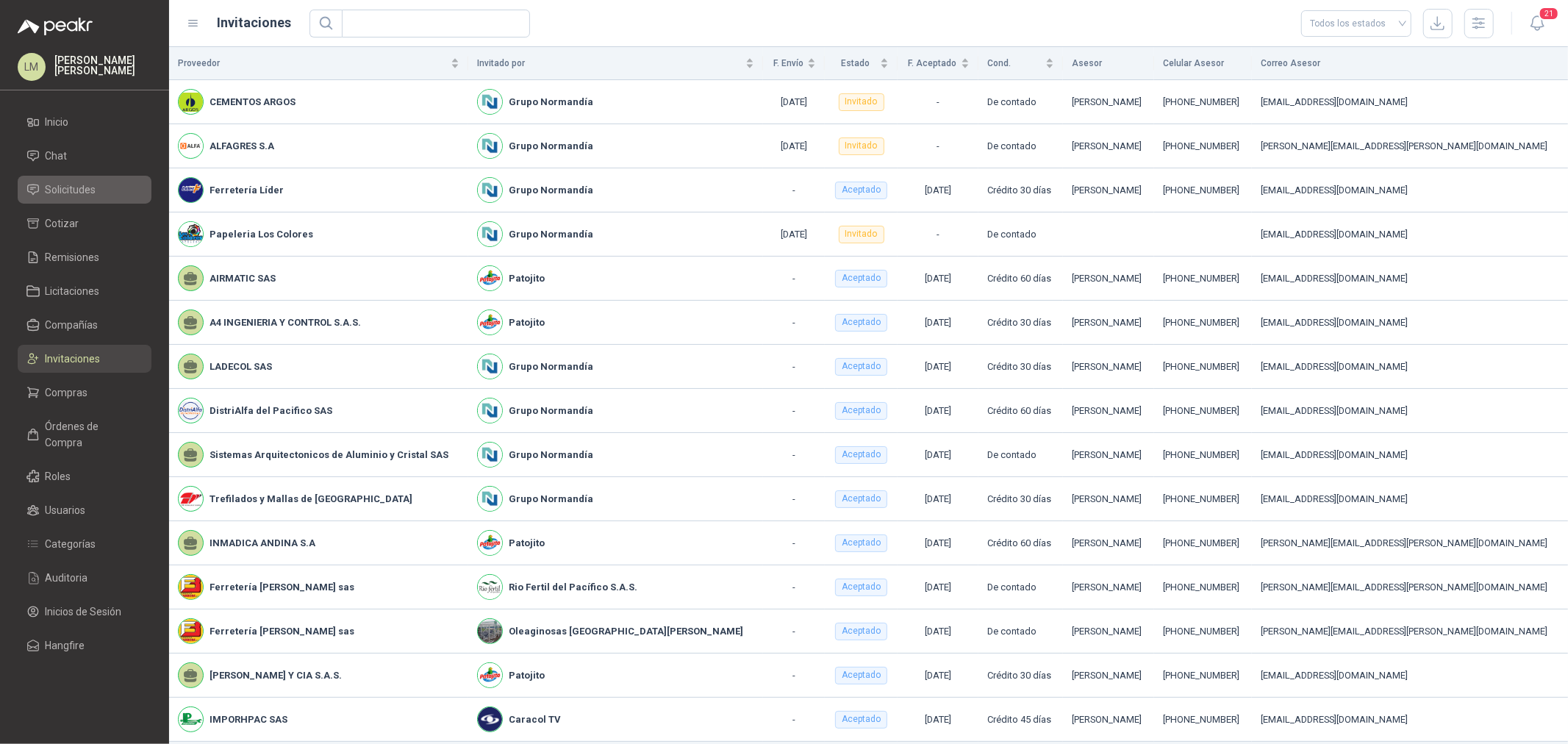
click at [71, 192] on span "Solicitudes" at bounding box center [71, 189] width 51 height 16
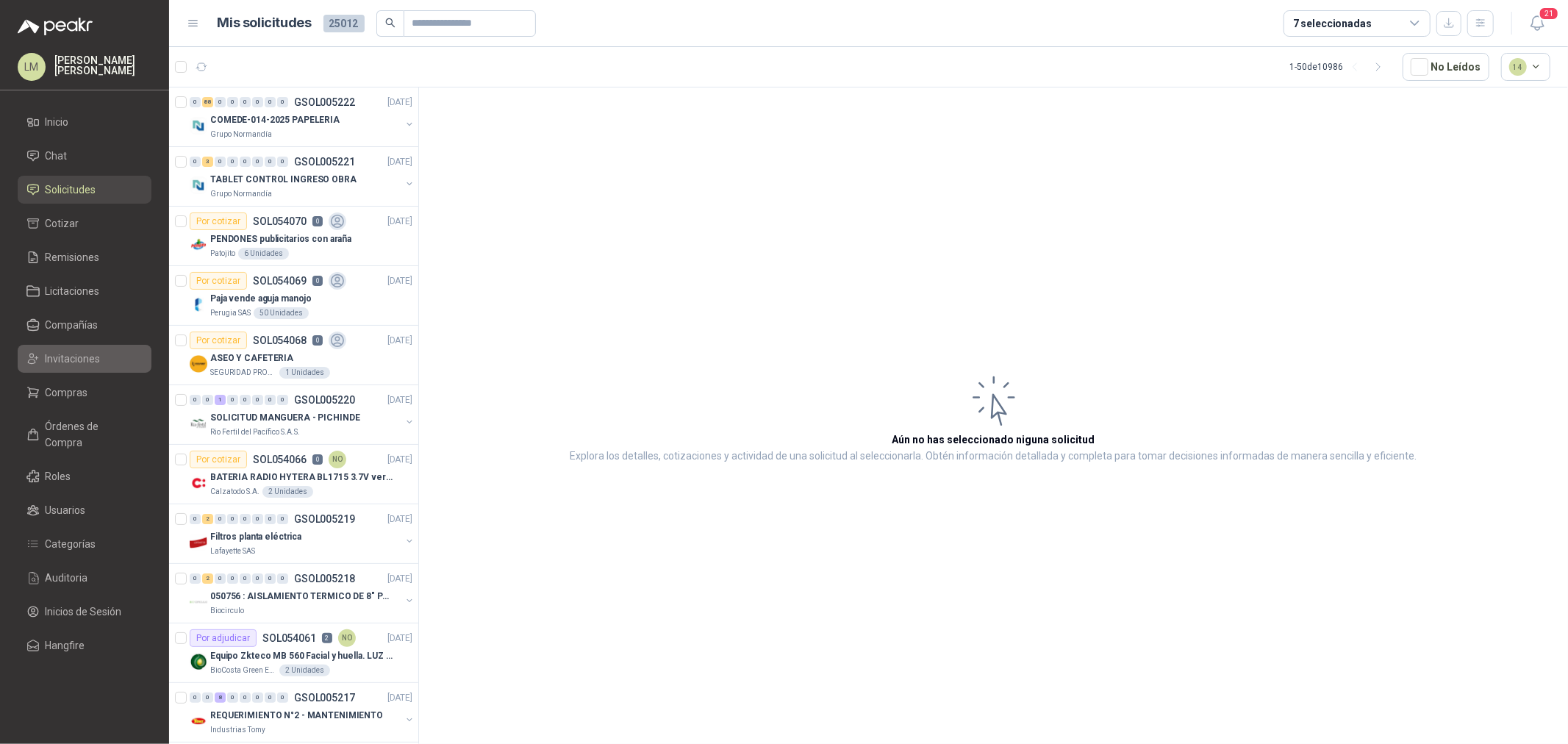
click at [74, 351] on span "Invitaciones" at bounding box center [73, 359] width 55 height 16
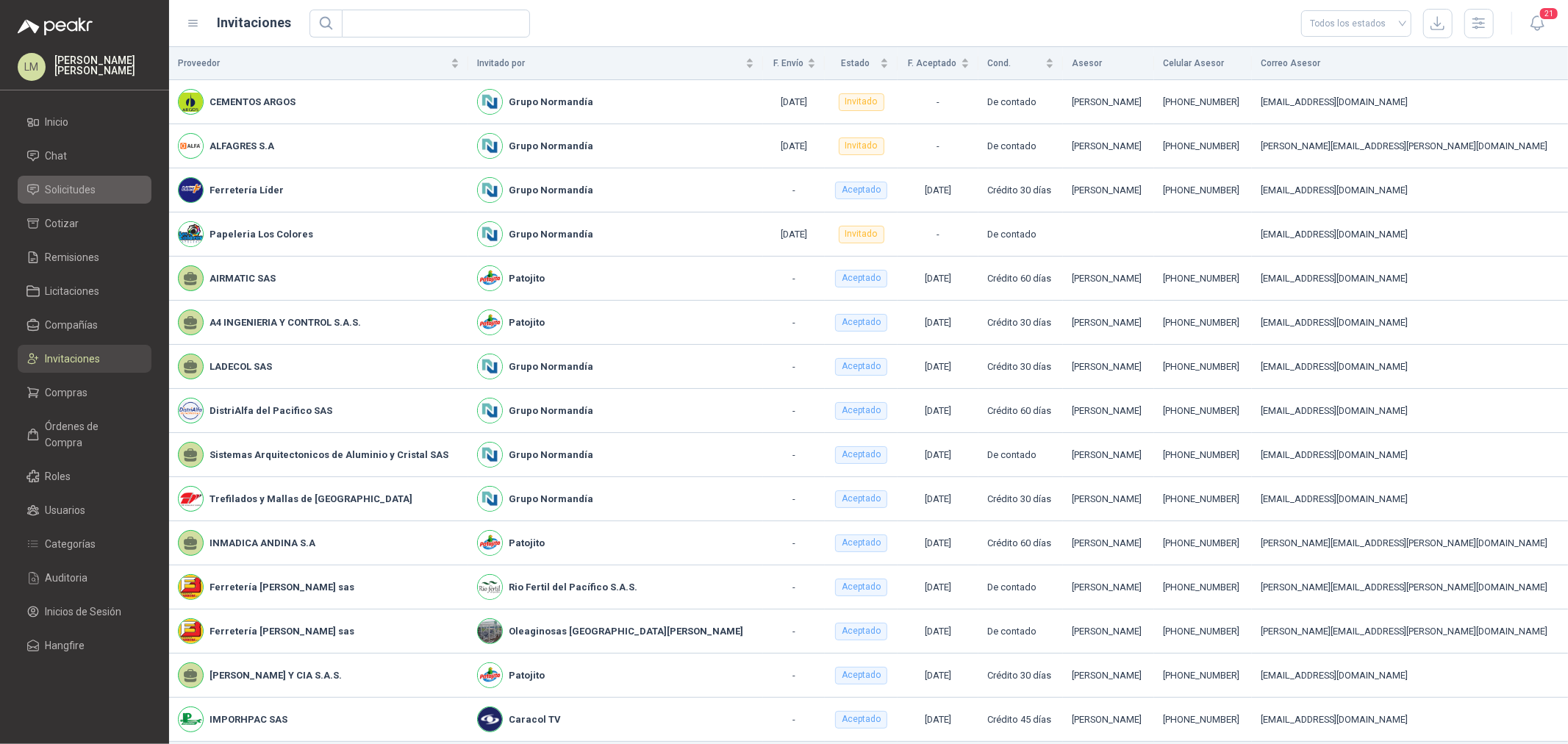
click at [80, 183] on span "Solicitudes" at bounding box center [71, 189] width 51 height 16
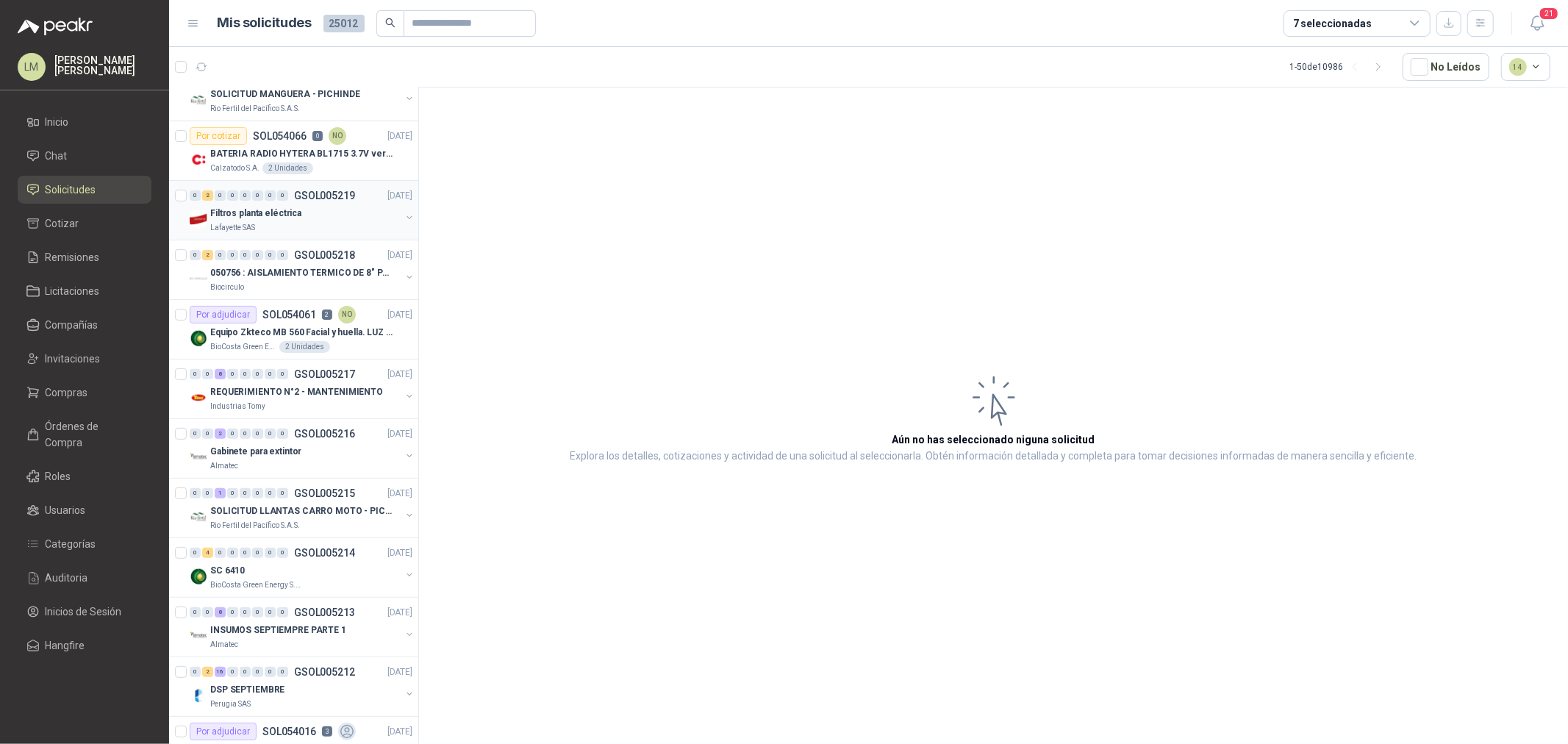
scroll to position [326, 0]
click at [305, 336] on div "Equipo Zkteco MB 560 Facial y huella. LUZ VISIBLE" at bounding box center [311, 329] width 202 height 18
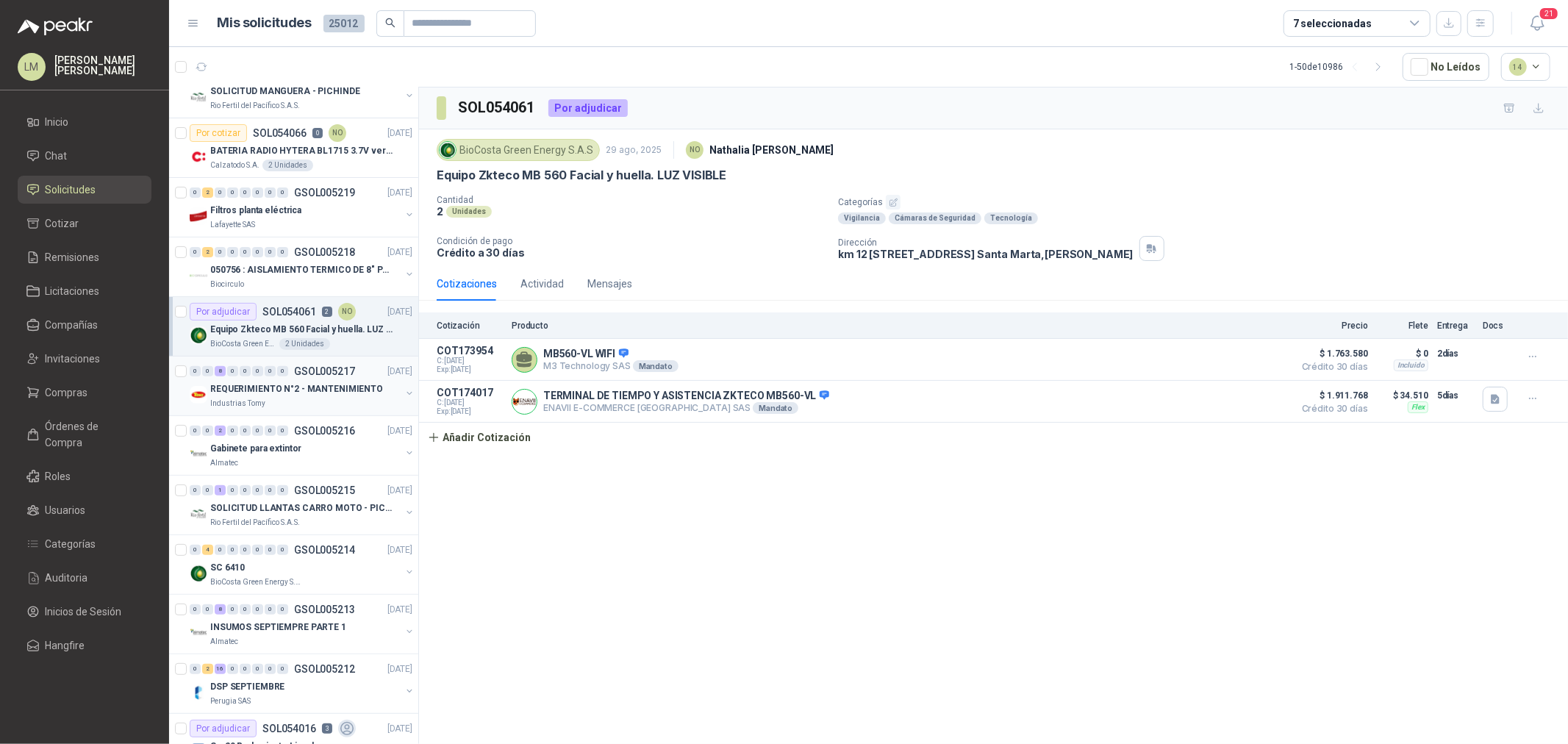
click at [288, 385] on p "REQUERIMIENTO N°2 - MANTENIMIENTO" at bounding box center [296, 389] width 172 height 14
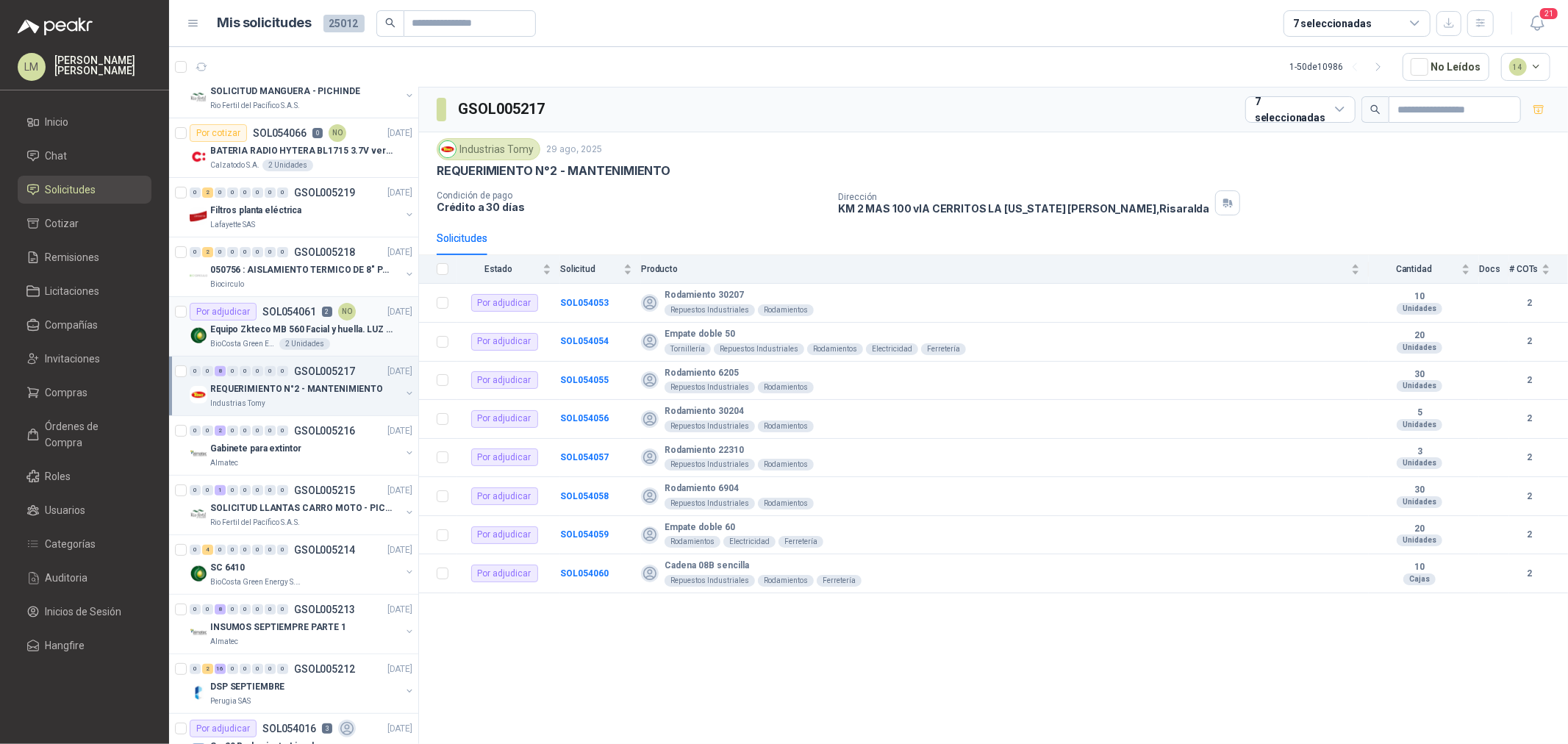
click at [298, 332] on p "Equipo Zkteco MB 560 Facial y huella. LUZ VISIBLE" at bounding box center [301, 329] width 183 height 14
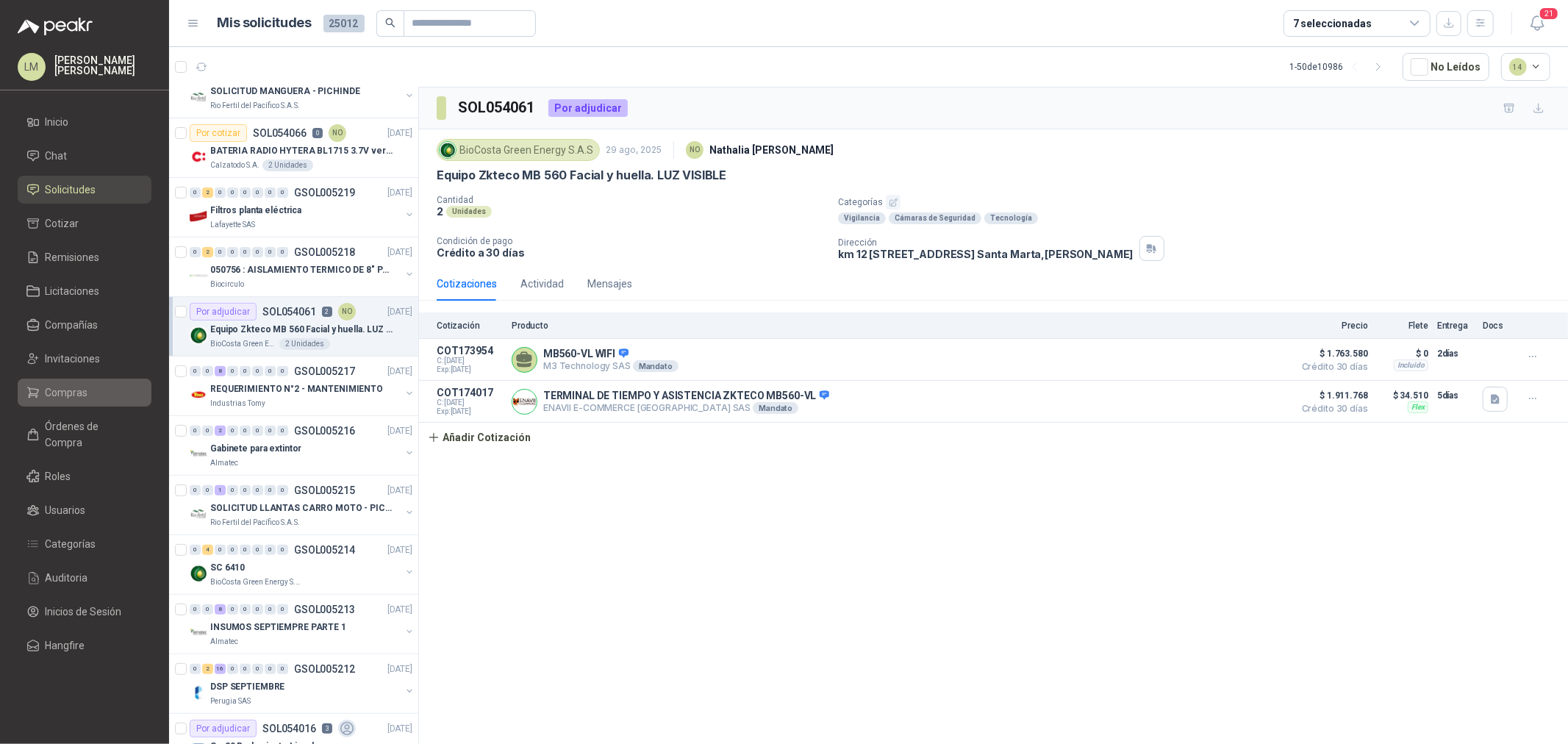
click at [55, 390] on span "Compras" at bounding box center [67, 393] width 43 height 16
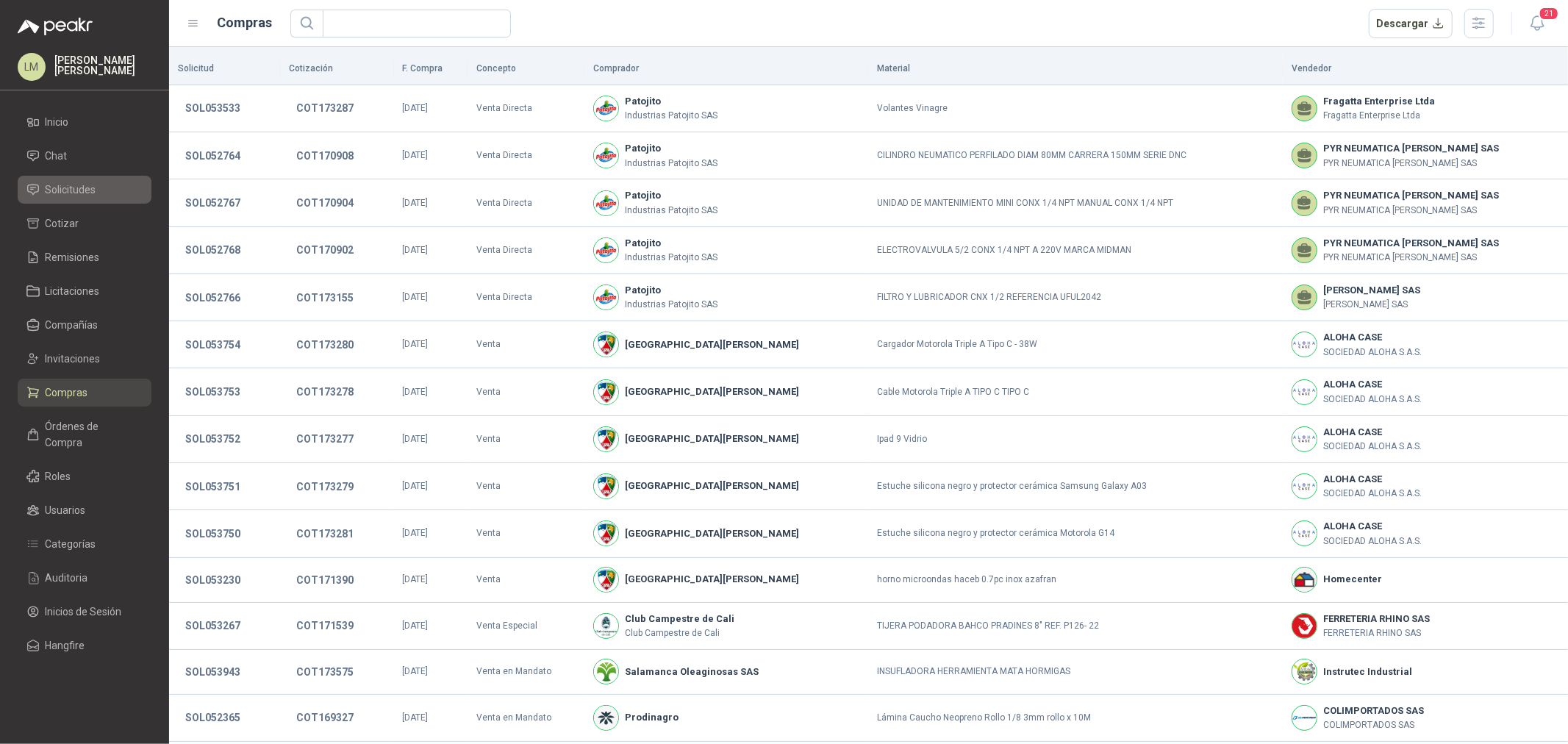
click at [89, 194] on span "Solicitudes" at bounding box center [71, 189] width 51 height 16
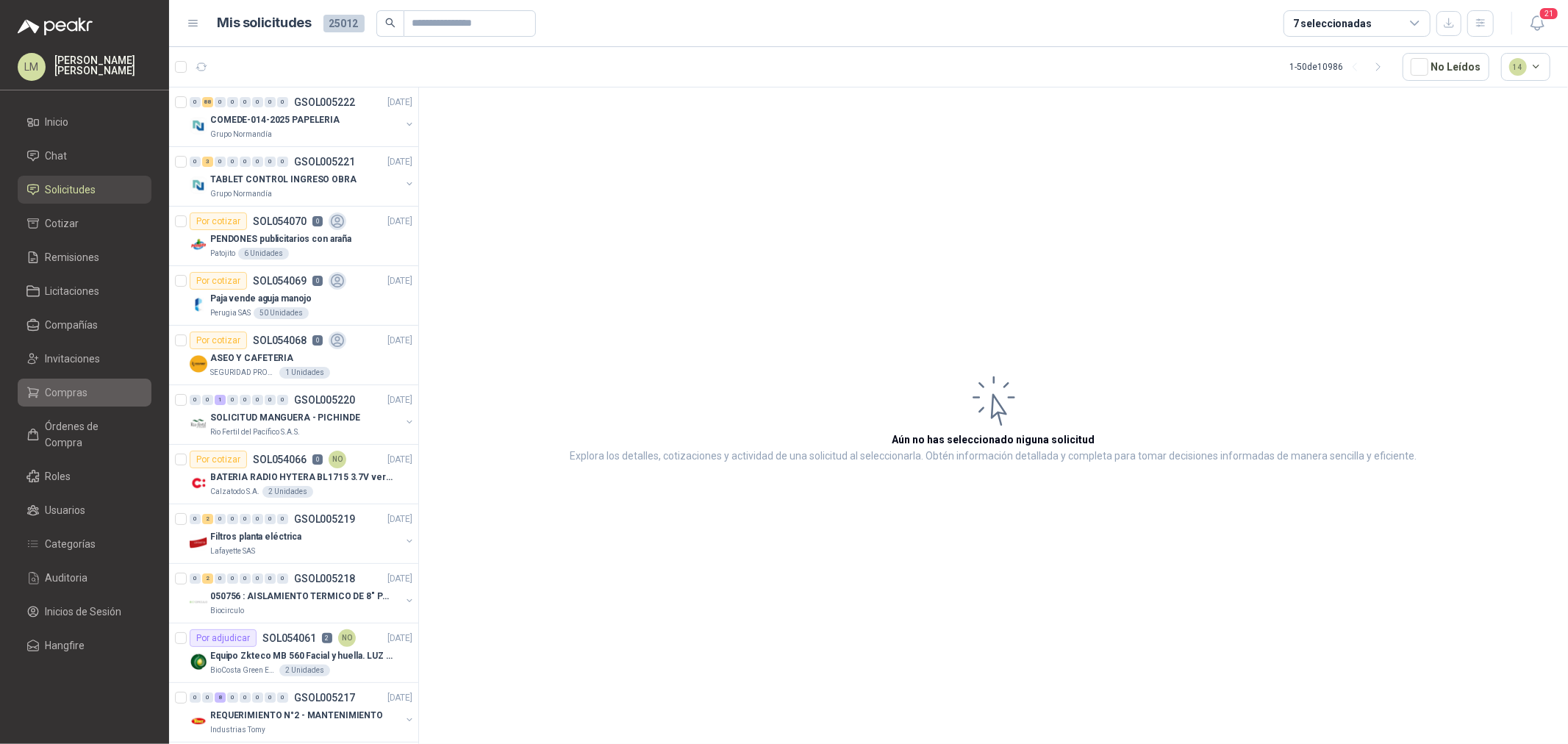
click at [68, 385] on span "Compras" at bounding box center [67, 393] width 43 height 16
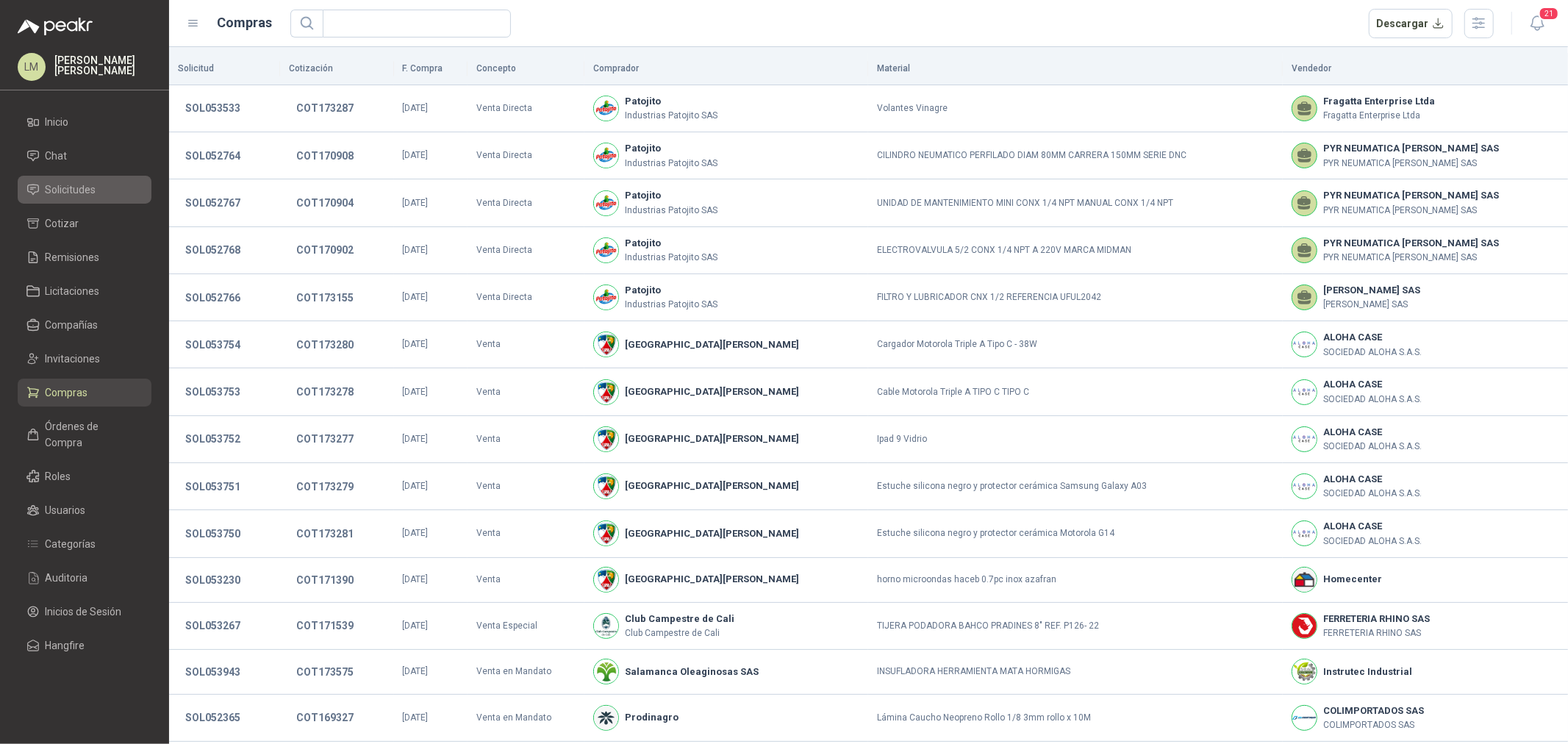
click at [83, 188] on span "Solicitudes" at bounding box center [71, 189] width 51 height 16
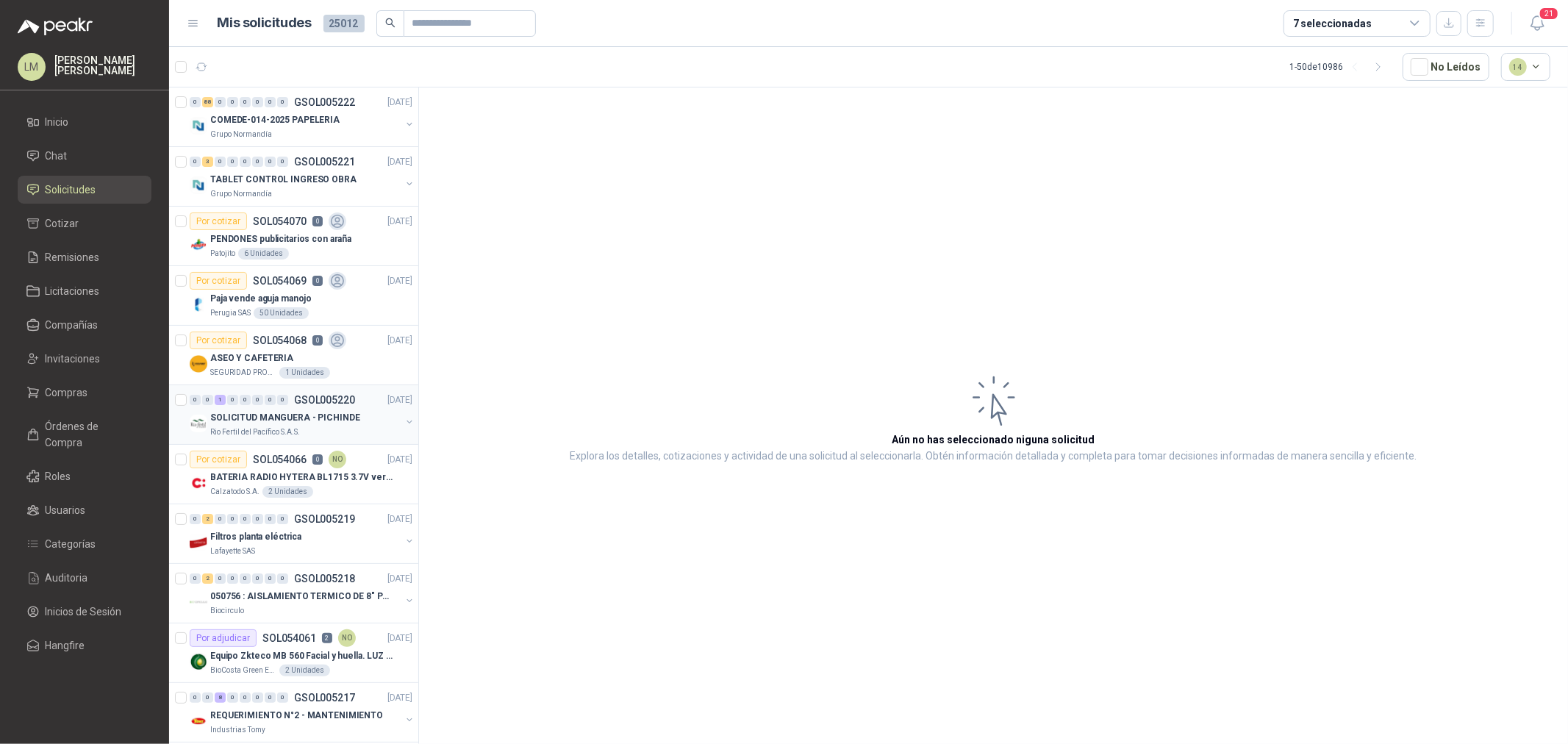
click at [404, 419] on button "button" at bounding box center [410, 422] width 12 height 12
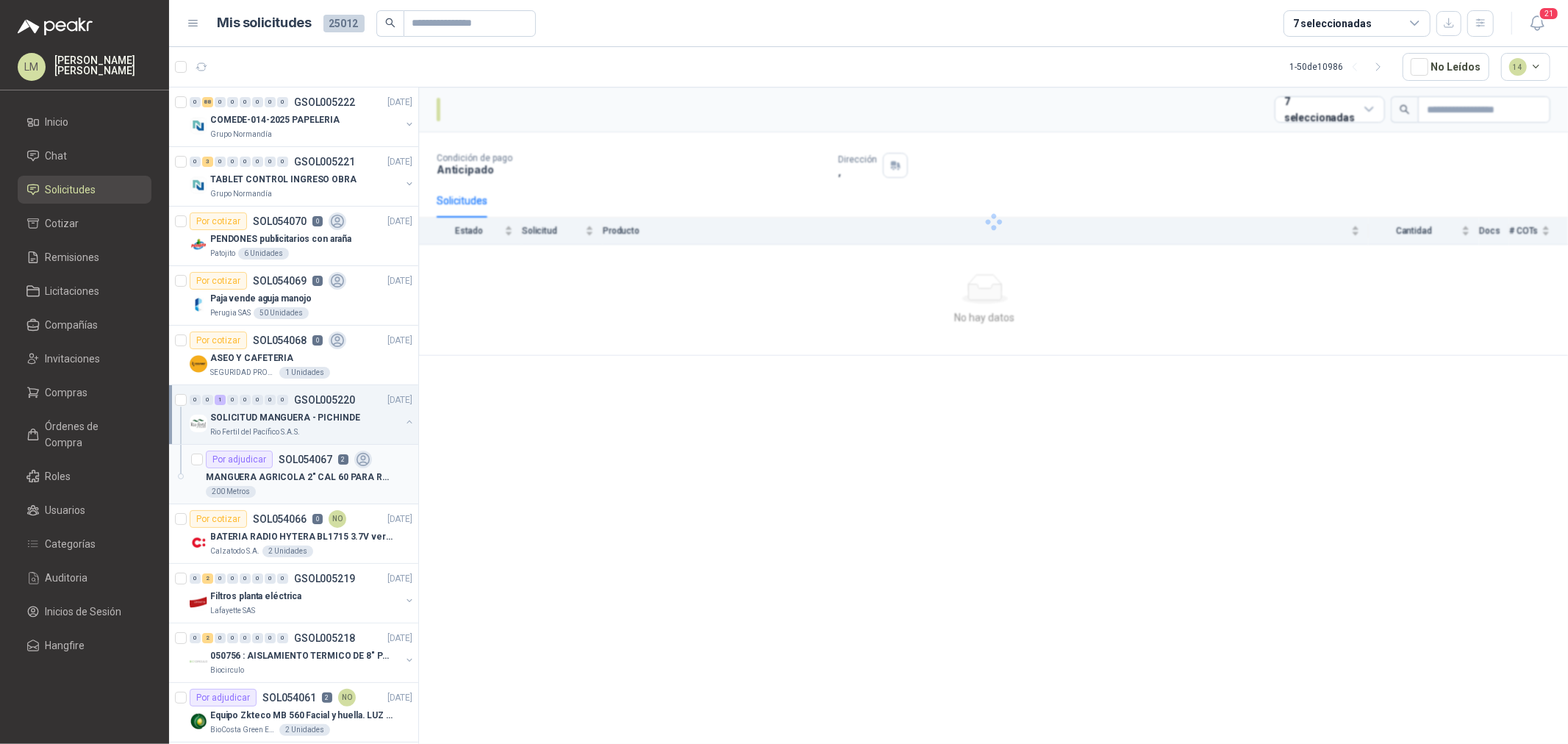
click at [349, 453] on div "Por adjudicar SOL054067 2" at bounding box center [288, 460] width 166 height 18
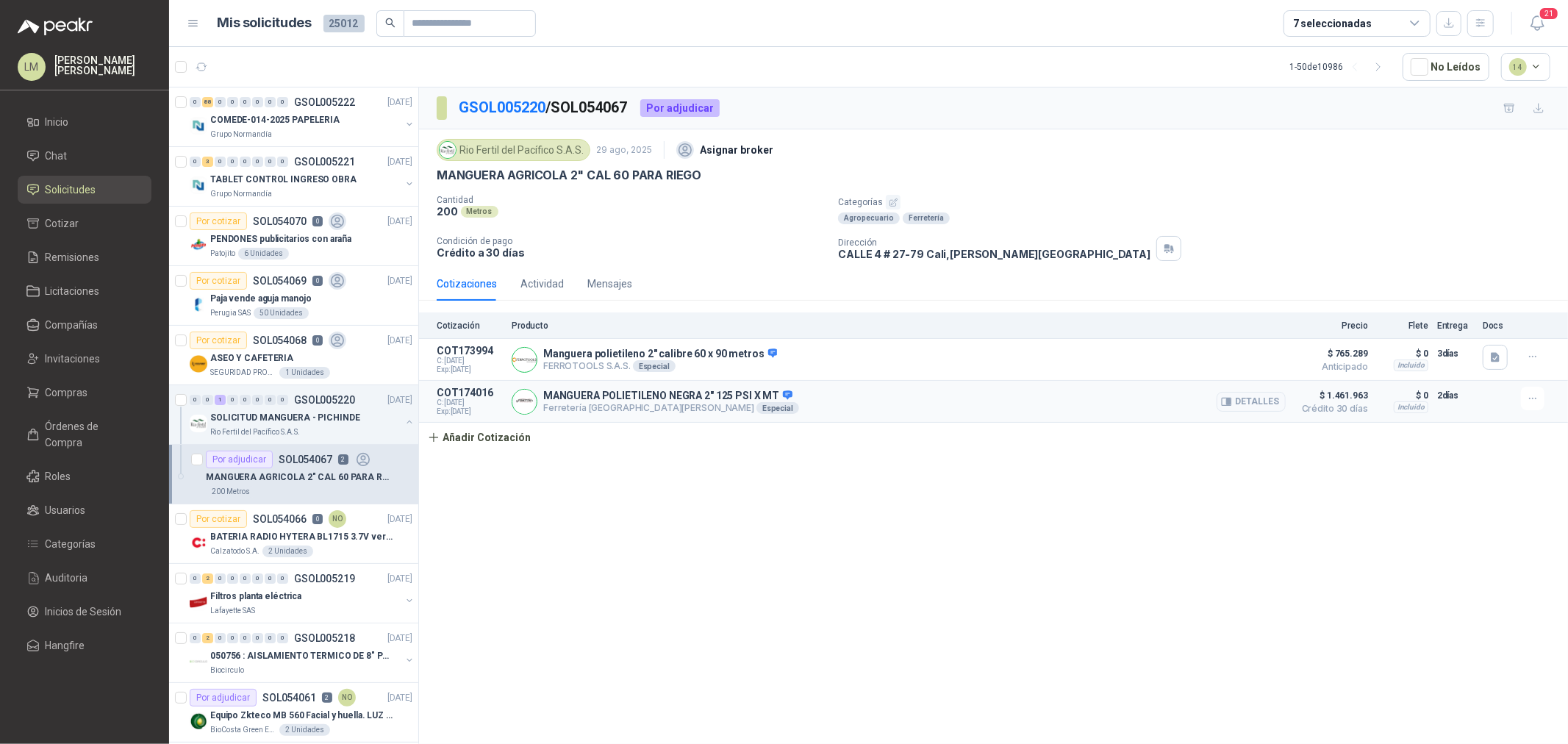
click at [1287, 409] on article "COT174016 C: 29/08/2025 Exp: 13/09/2025 MANGUERA POLIETILENO NEGRA 2" 125 PSI X…" at bounding box center [993, 401] width 1149 height 42
click at [1267, 408] on button "Detalles" at bounding box center [1251, 401] width 69 height 20
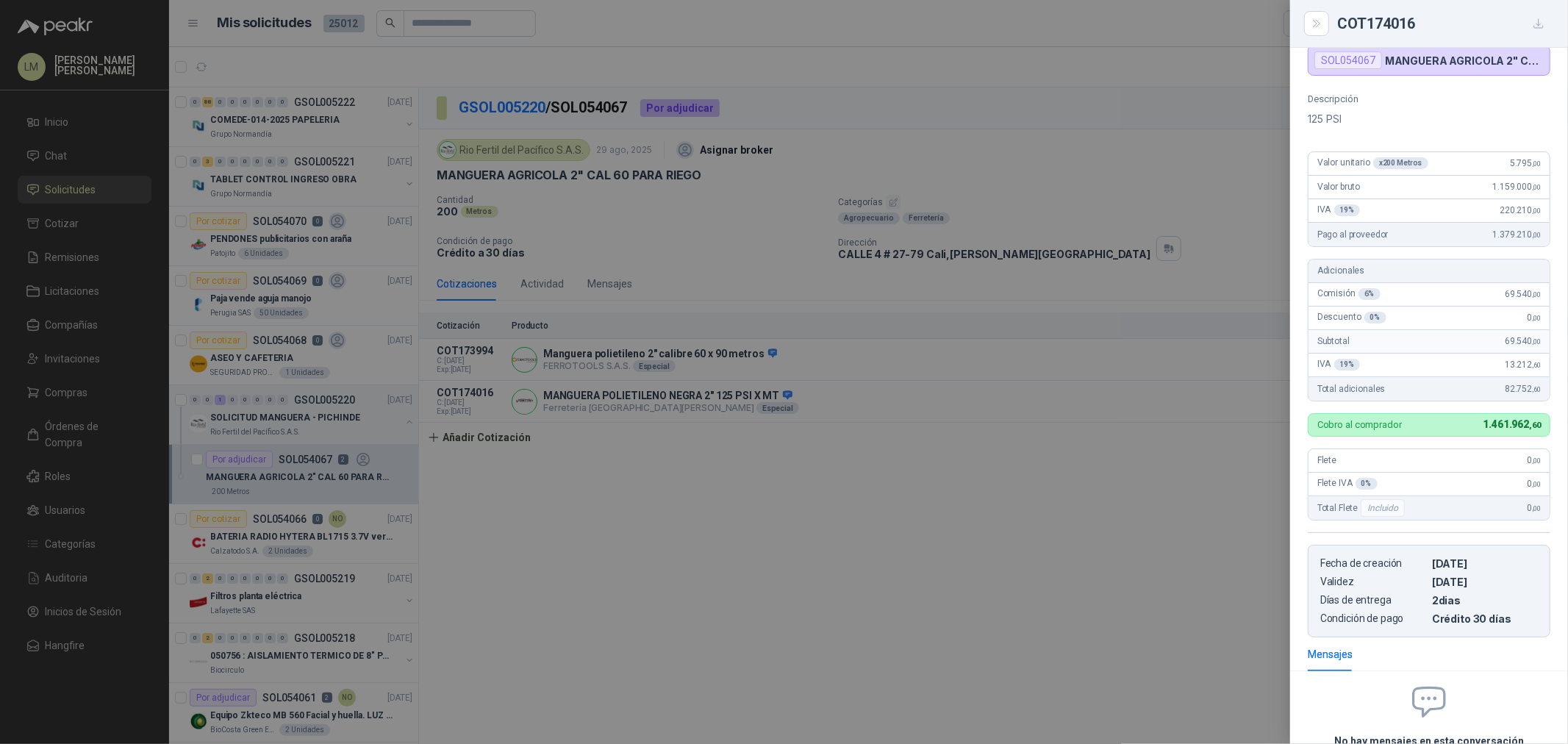
scroll to position [146, 0]
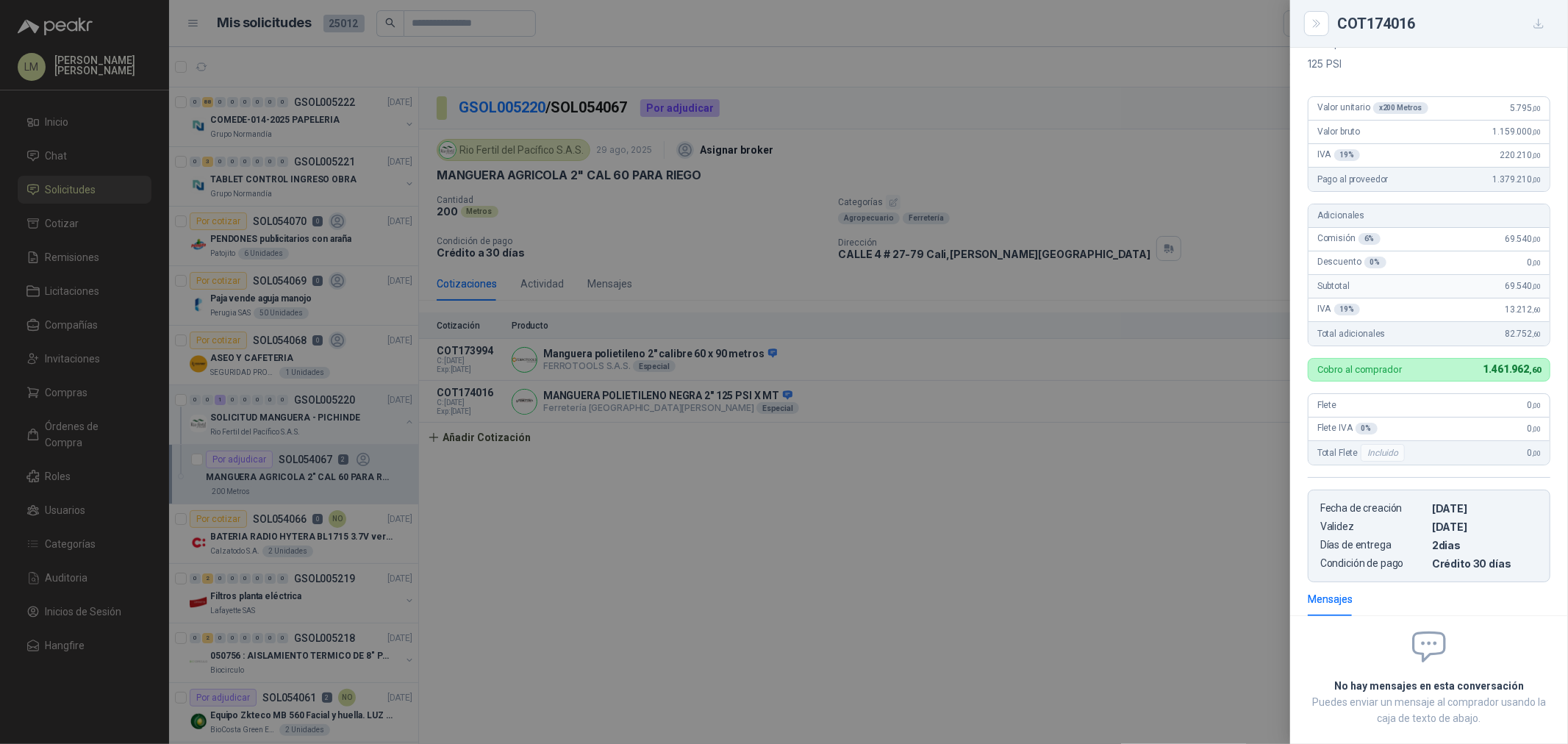
click at [1071, 394] on div at bounding box center [784, 372] width 1568 height 744
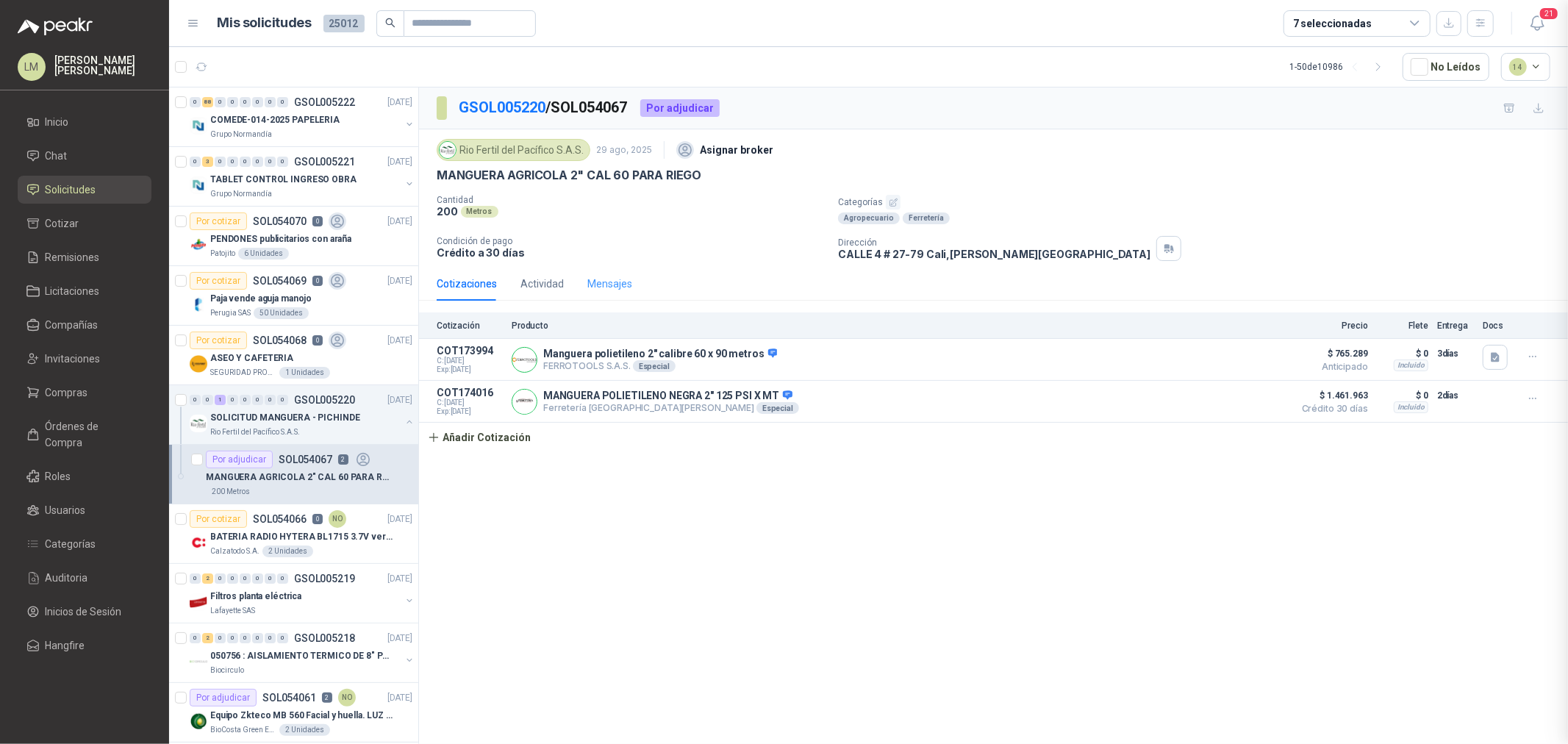
click at [594, 273] on div "Mensajes" at bounding box center [609, 284] width 45 height 34
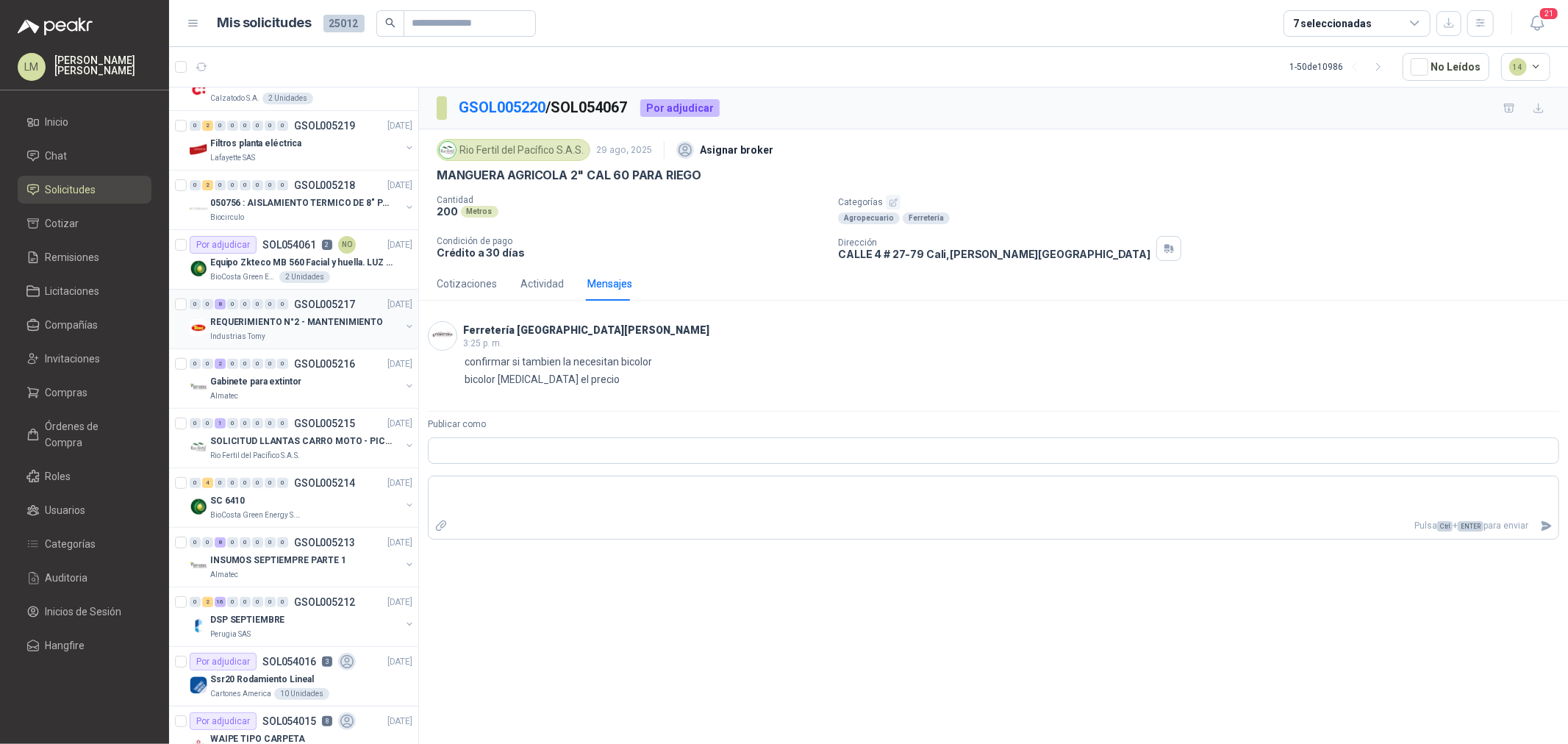
scroll to position [489, 0]
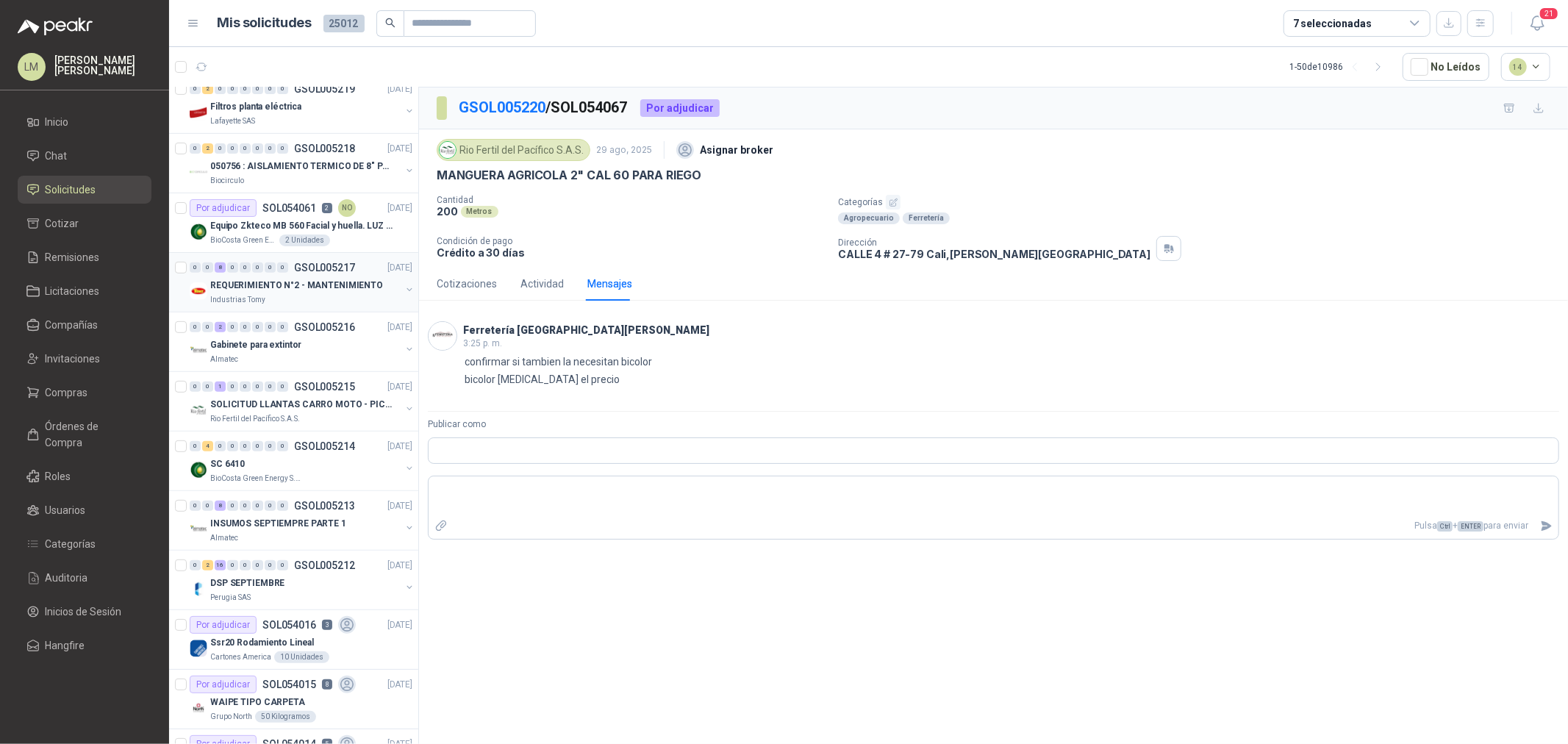
click at [285, 295] on div "Industrias Tomy" at bounding box center [305, 300] width 190 height 12
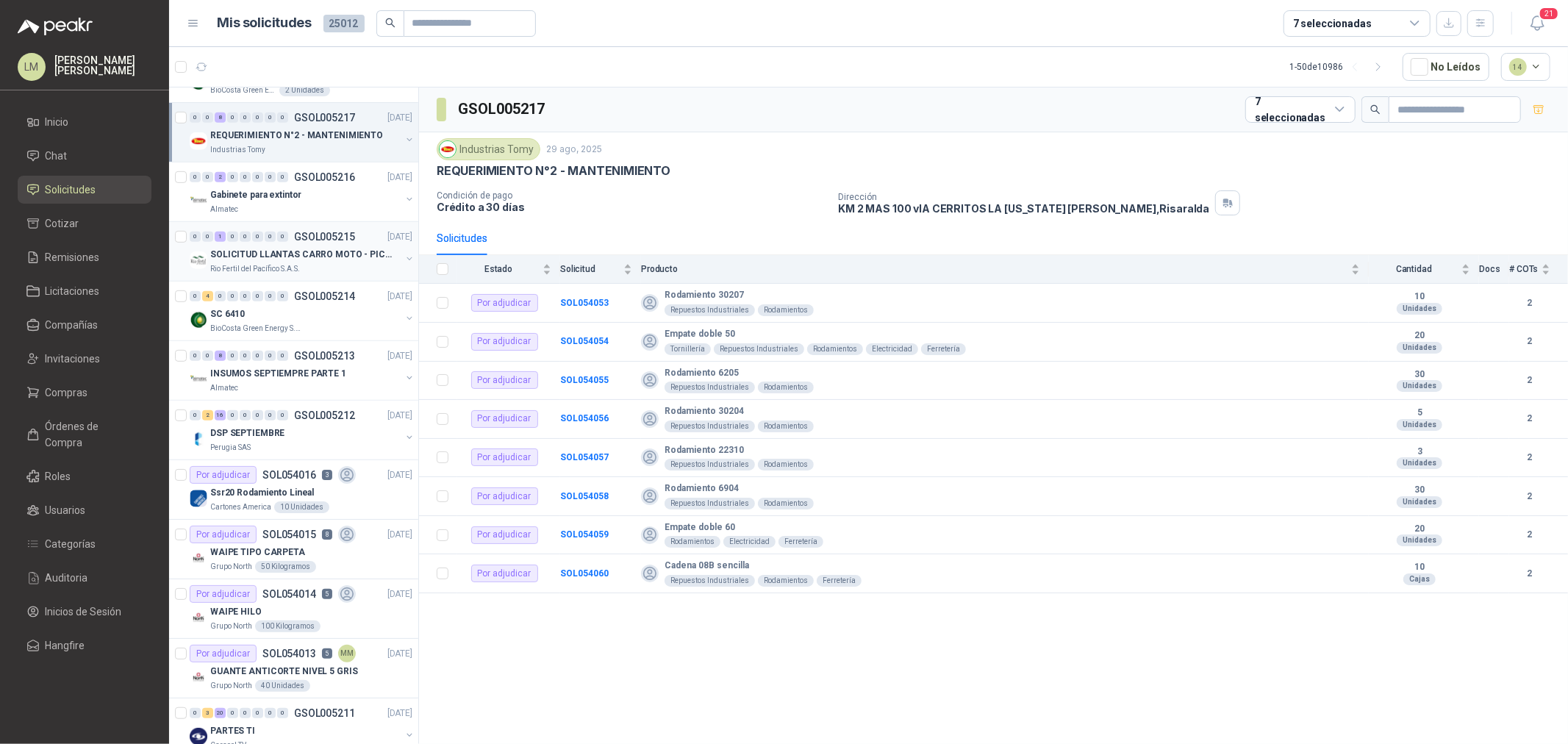
scroll to position [653, 0]
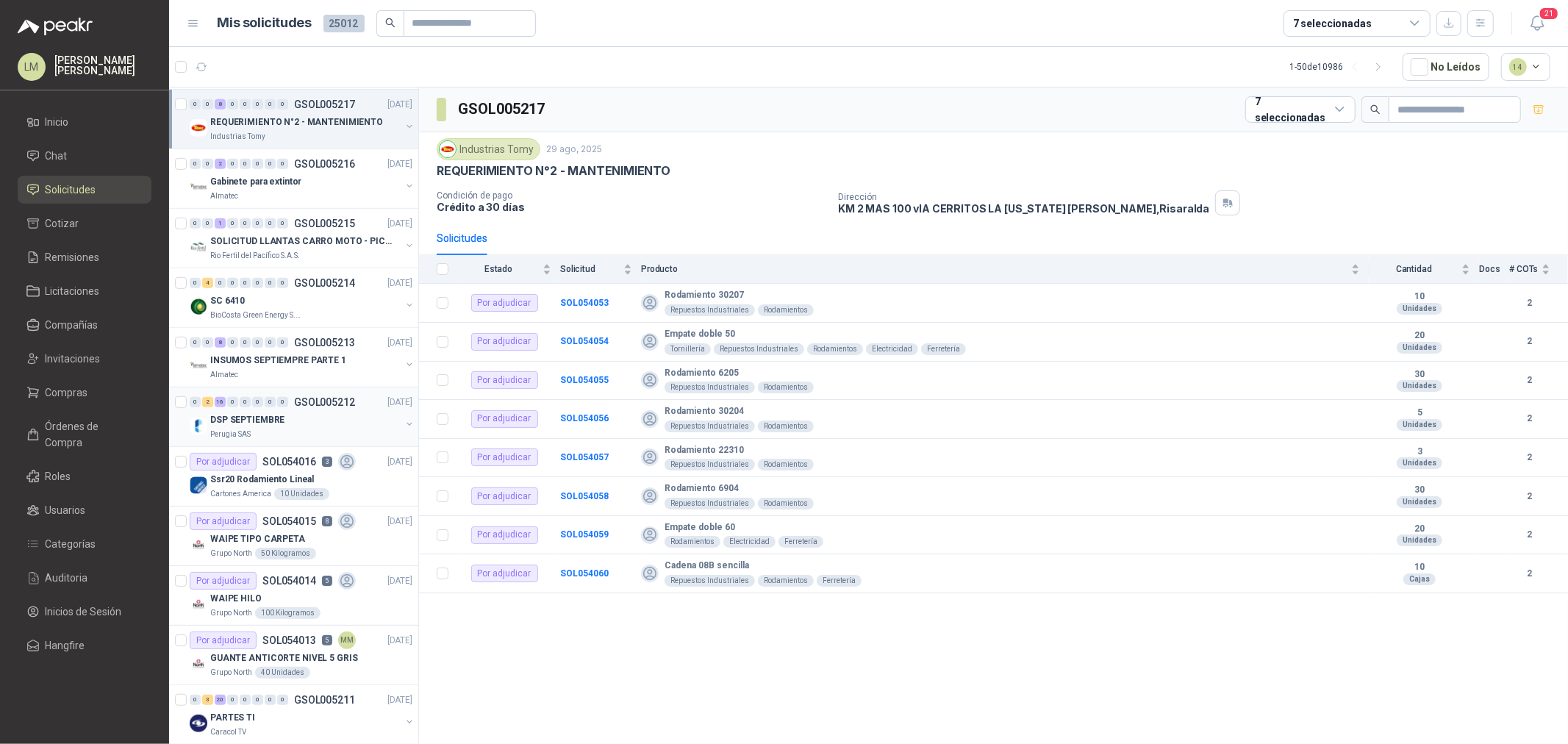
click at [276, 417] on p "DSP SEPTIEMBRE" at bounding box center [247, 420] width 74 height 14
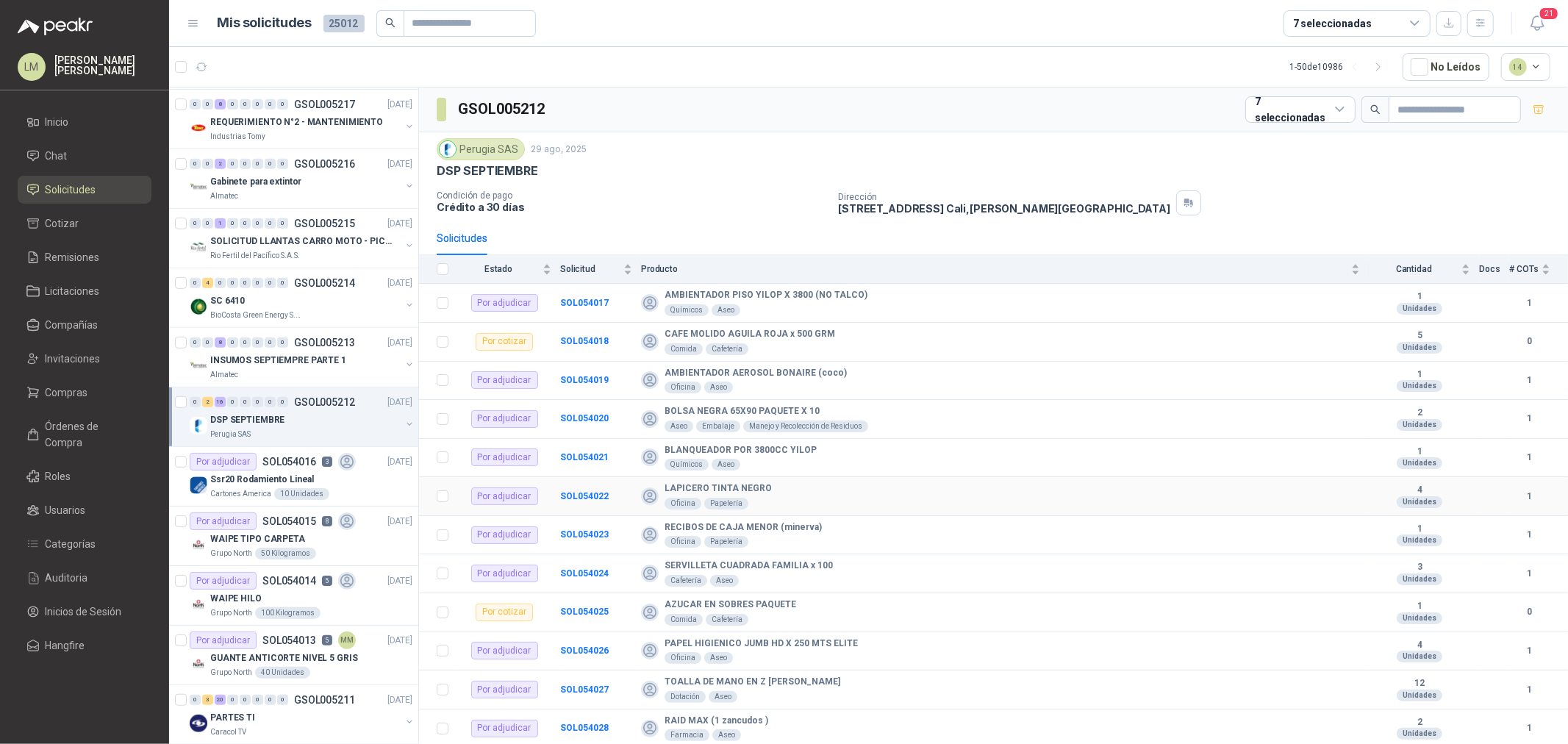
scroll to position [231, 0]
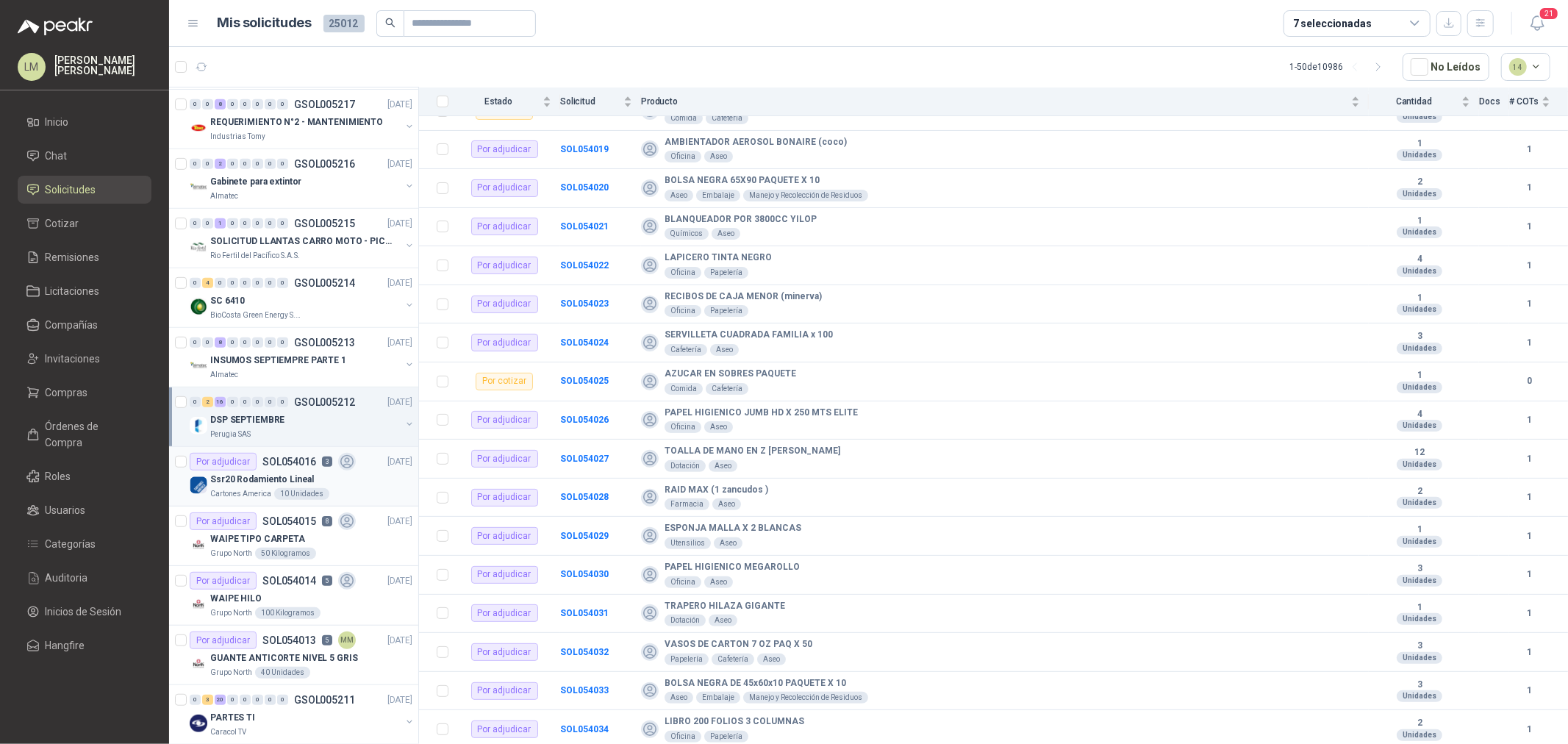
click at [240, 479] on p "Ssr20 Rodamiento Lineal" at bounding box center [262, 480] width 104 height 14
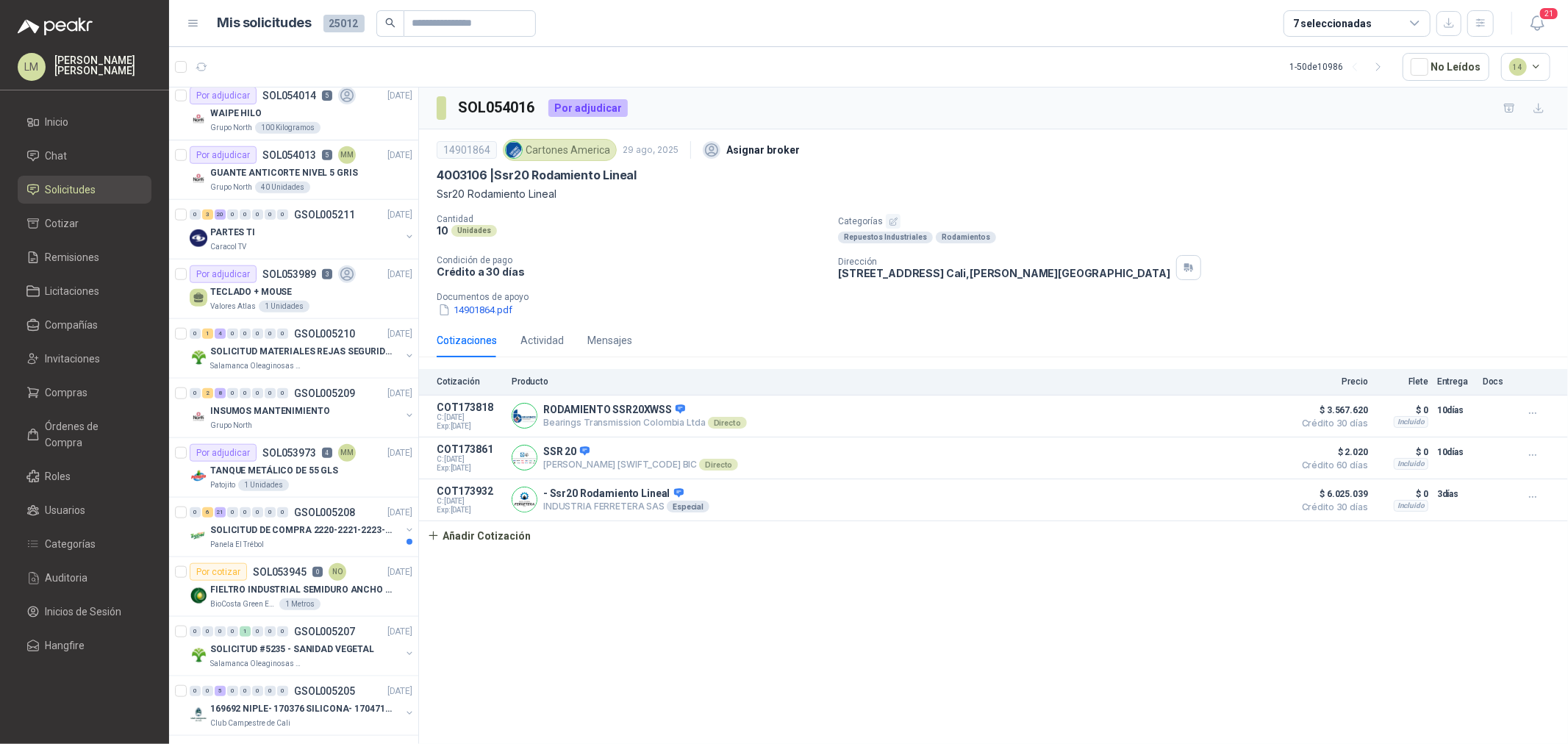
scroll to position [1143, 0]
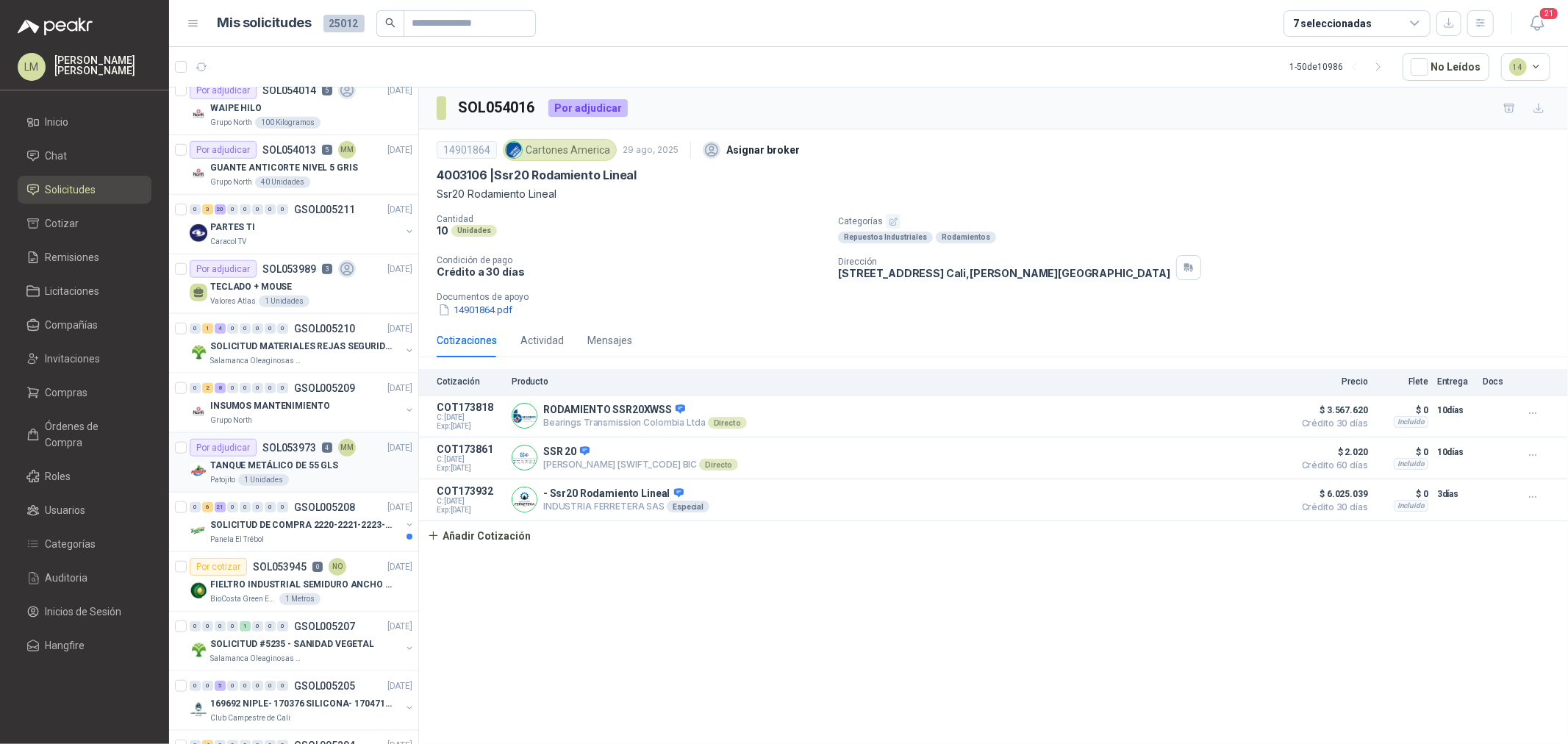
click at [253, 467] on p "TANQUE METÁLICO DE 55 GLS" at bounding box center [274, 466] width 128 height 14
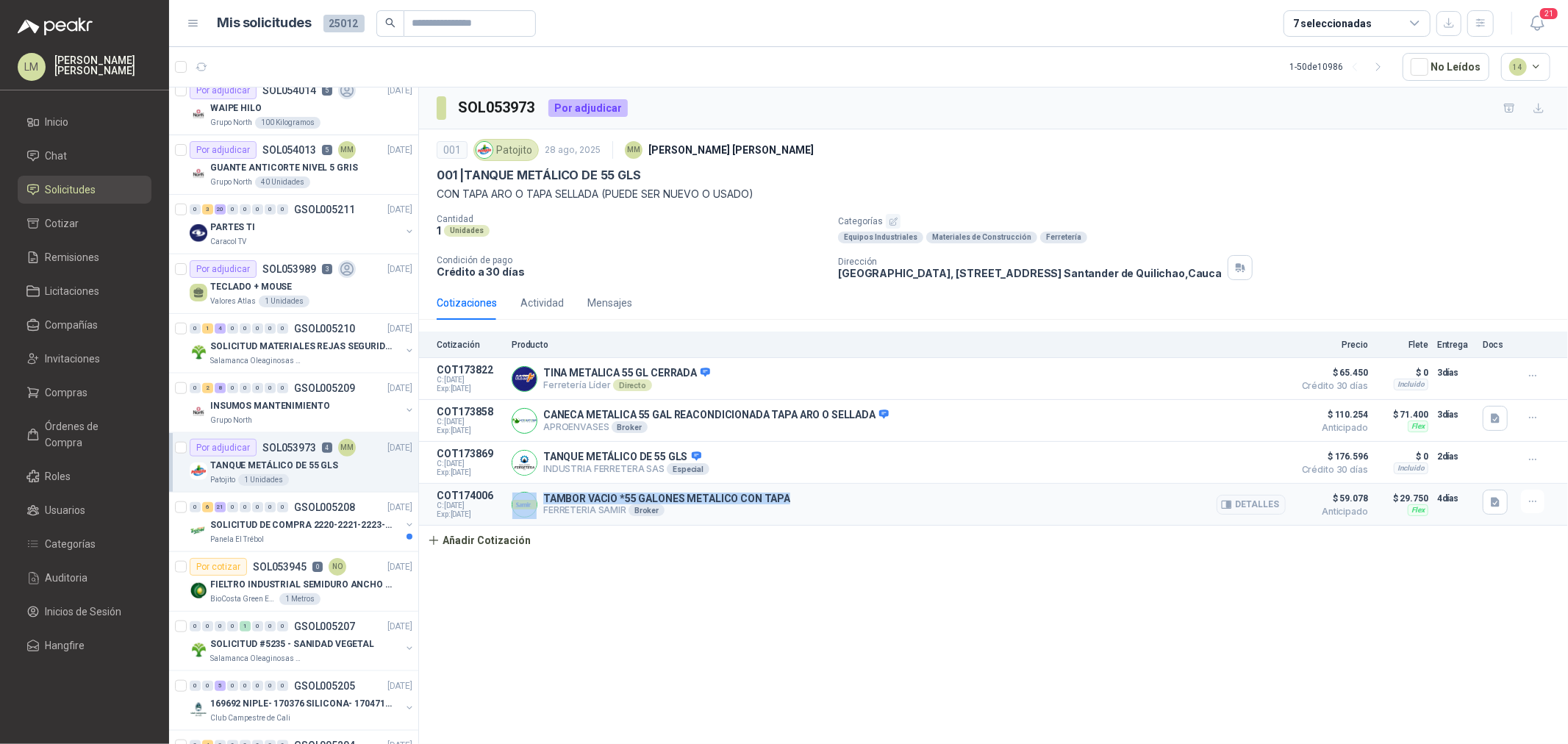
drag, startPoint x: 539, startPoint y: 493, endPoint x: 900, endPoint y: 493, distance: 361.0
click at [900, 493] on div "TAMBOR VACIO *55 GALONES METALICO CON TAPA FERRETERIA SAMIR Broker Detalles" at bounding box center [898, 504] width 774 height 29
click at [884, 538] on div "Cotización Producto Precio Flete Entrega Docs COT173822 C: 29/08/2025 Exp: 13/0…" at bounding box center [993, 443] width 1149 height 223
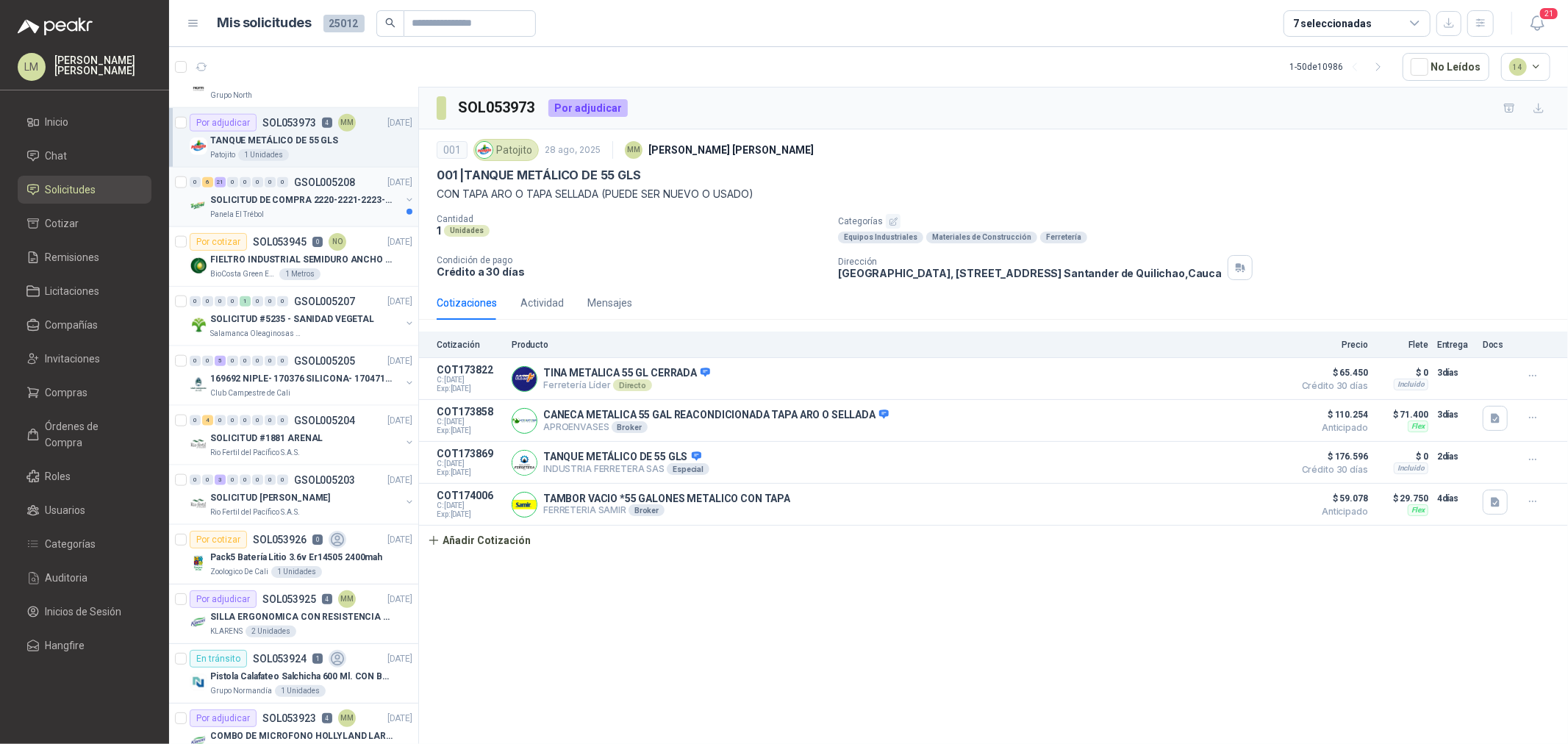
scroll to position [1470, 0]
click at [267, 376] on p "169692 NIPLE- 170376 SILICONA- 170471 VALVULA REG" at bounding box center [301, 376] width 183 height 14
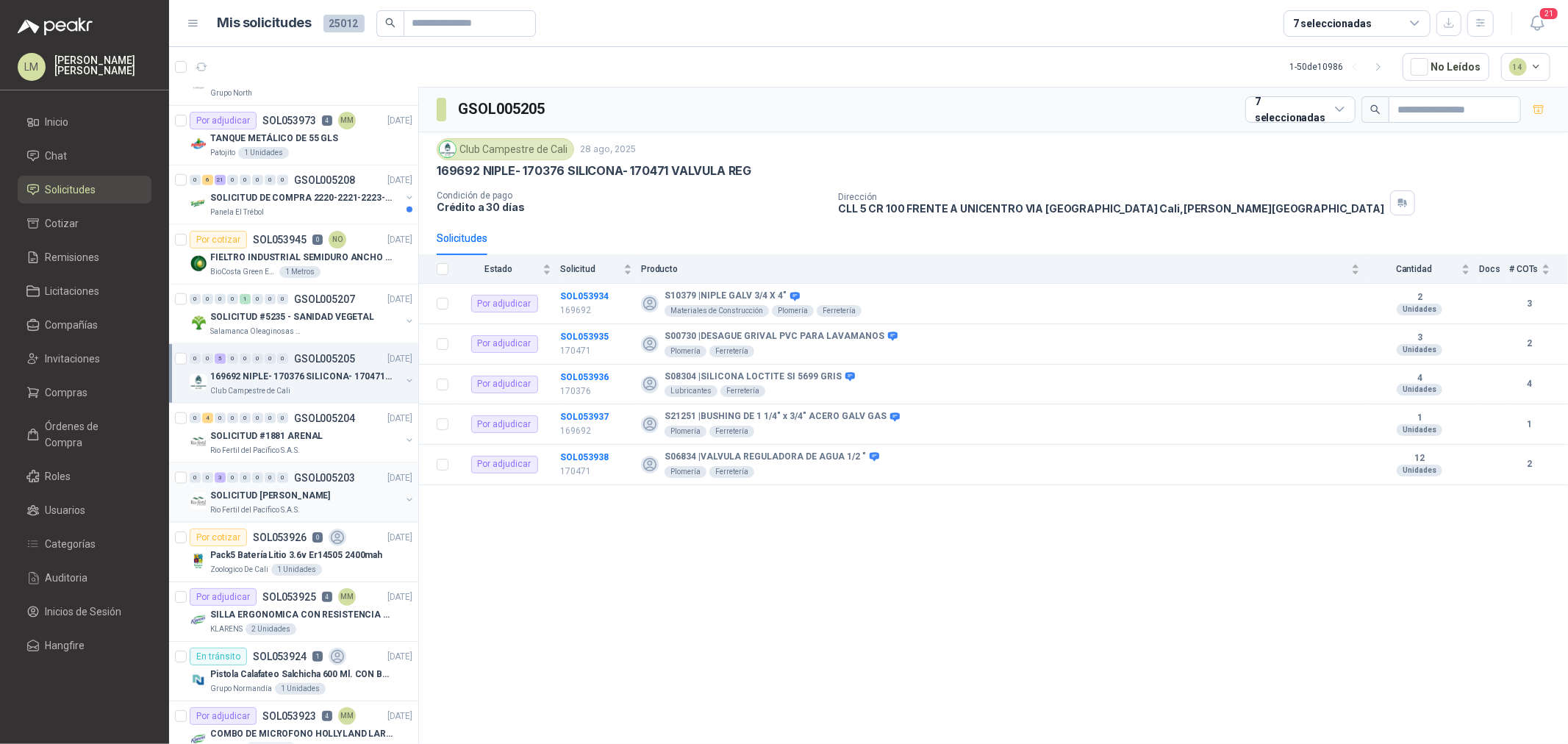
click at [263, 486] on div "0 0 3 0 0 0 0 0 GSOL005203 28/08/25" at bounding box center [302, 478] width 225 height 18
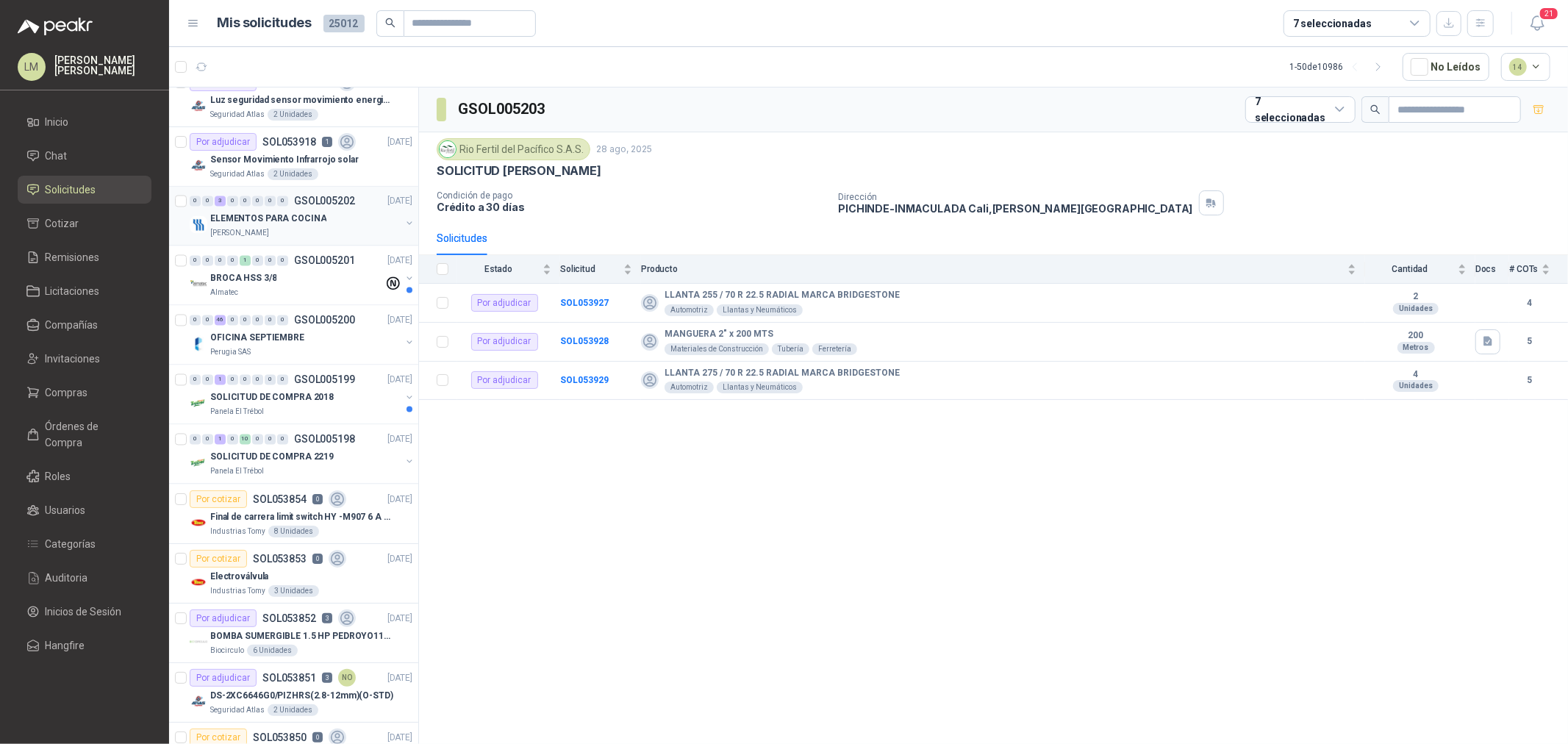
scroll to position [2407, 0]
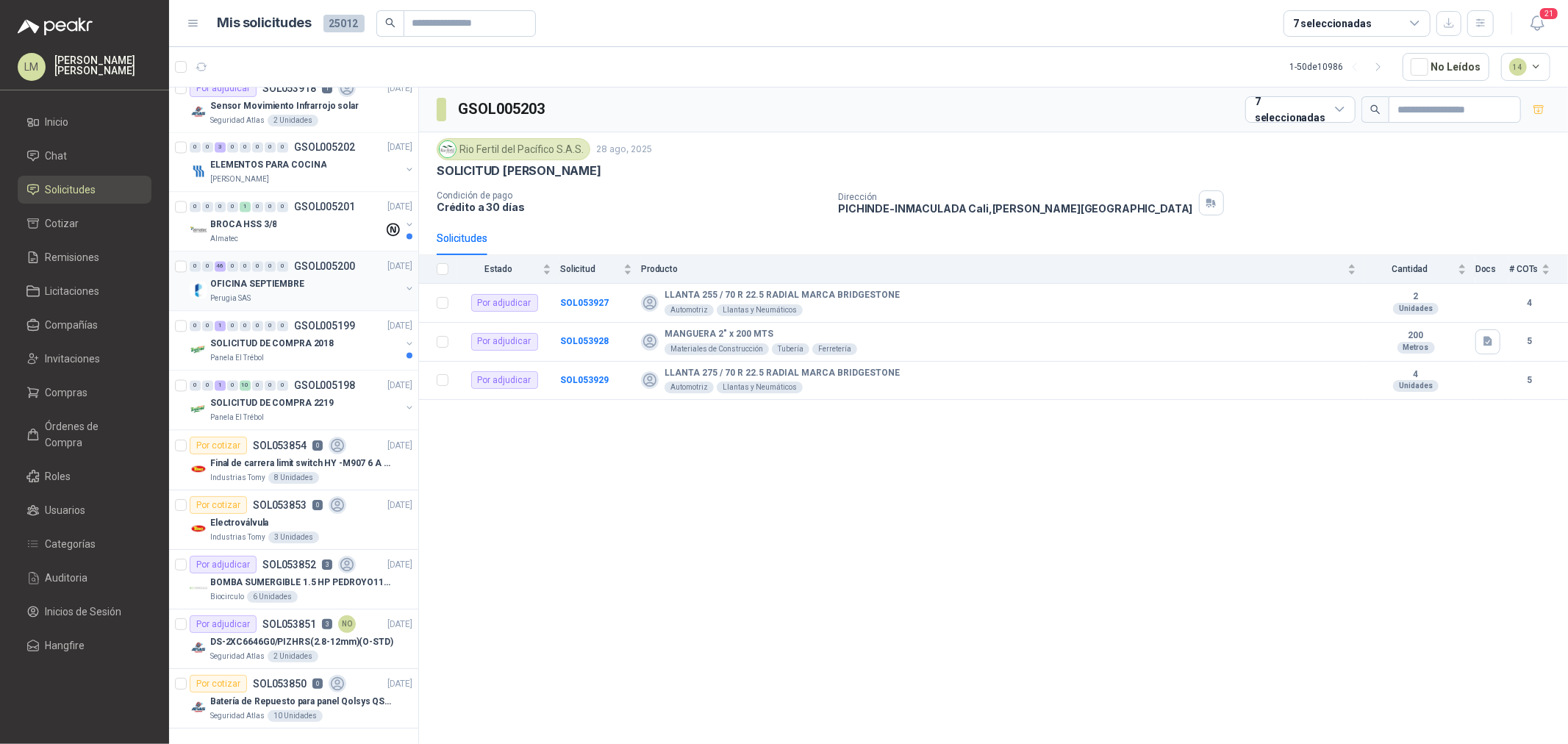
click at [284, 293] on div "Perugia SAS" at bounding box center [305, 299] width 190 height 12
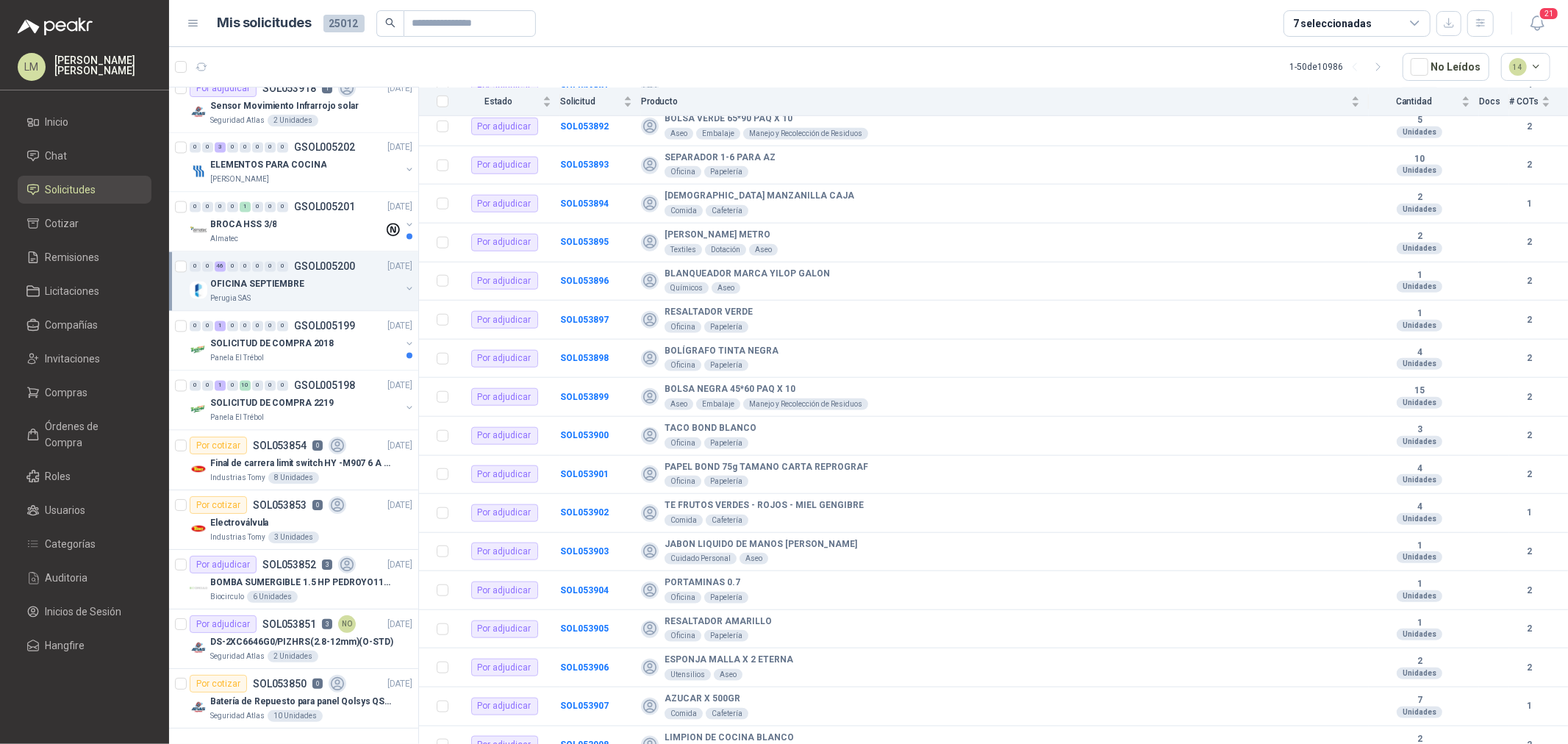
scroll to position [1316, 0]
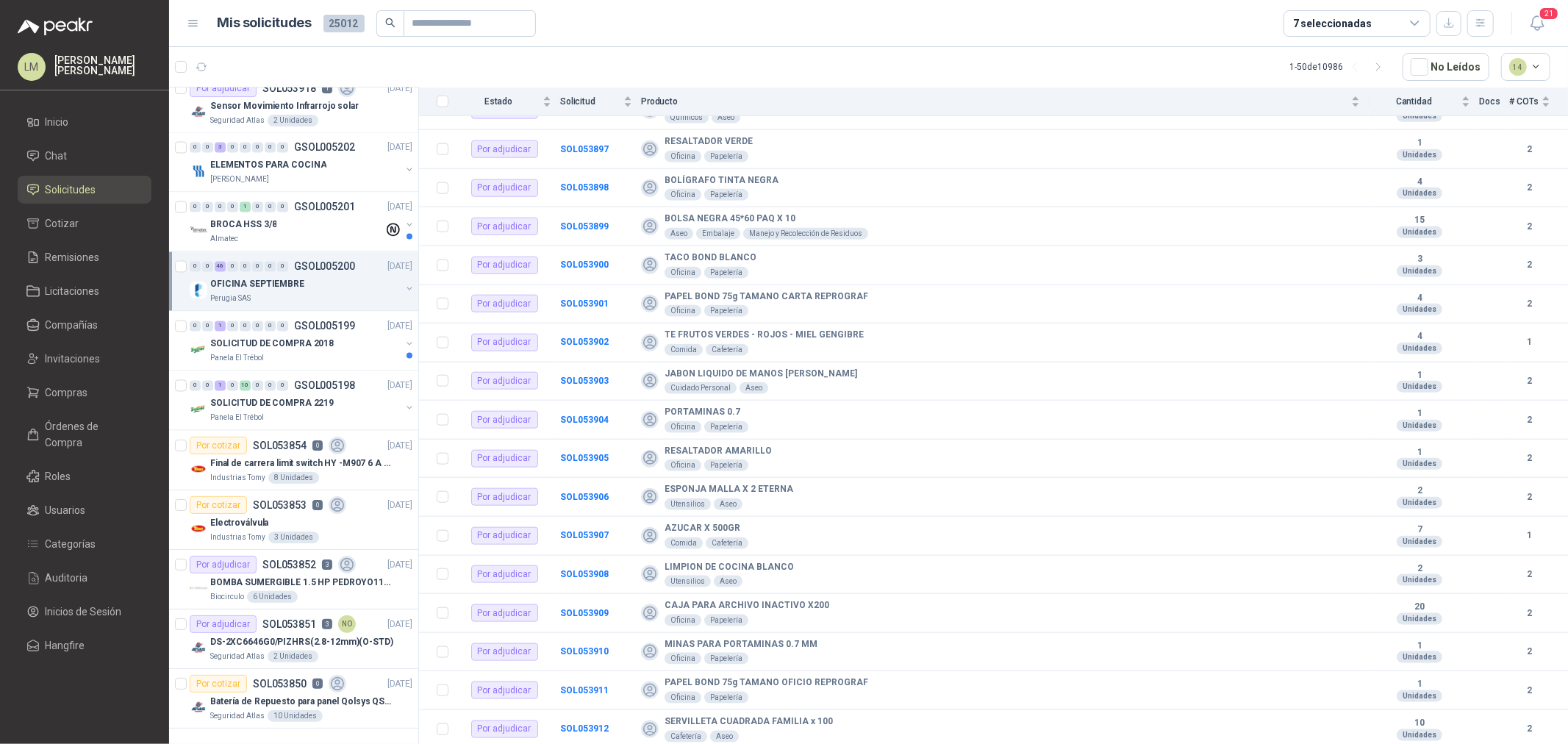
click at [1396, 63] on div "1 - 50 de 10986 No Leídos 14" at bounding box center [1421, 67] width 261 height 28
click at [1379, 63] on icon "button" at bounding box center [1379, 67] width 13 height 13
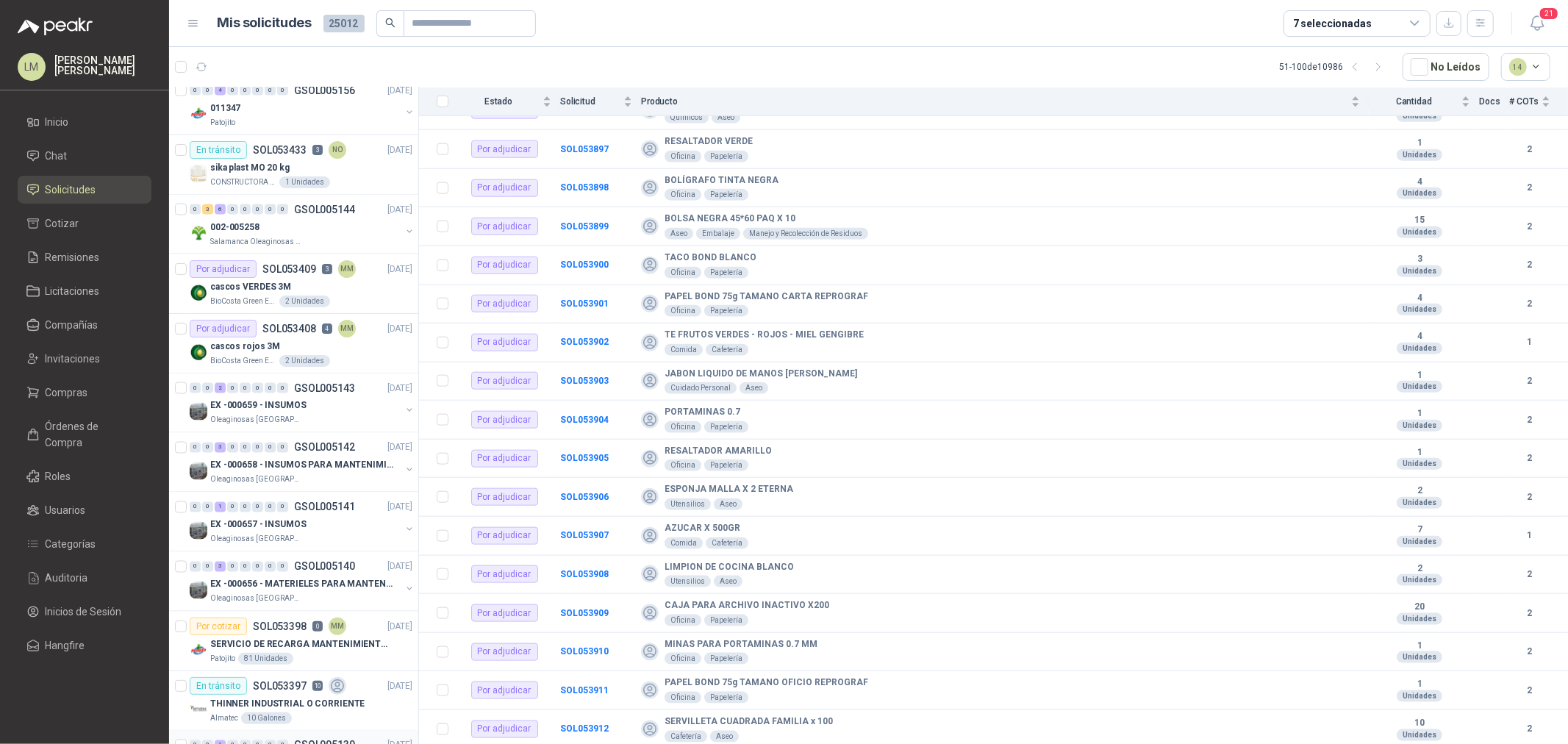
scroll to position [1941, 0]
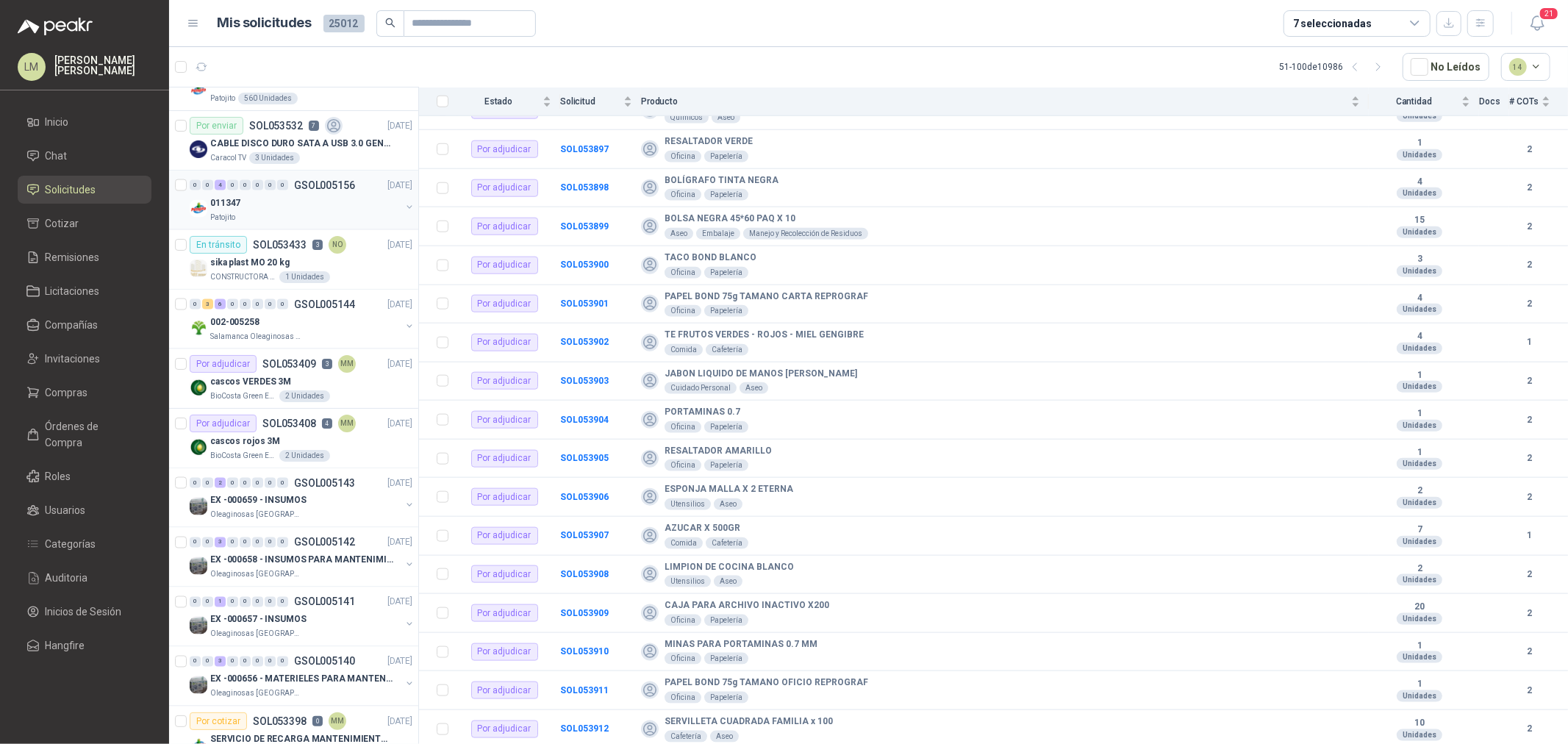
click at [288, 195] on div "011347" at bounding box center [305, 203] width 190 height 18
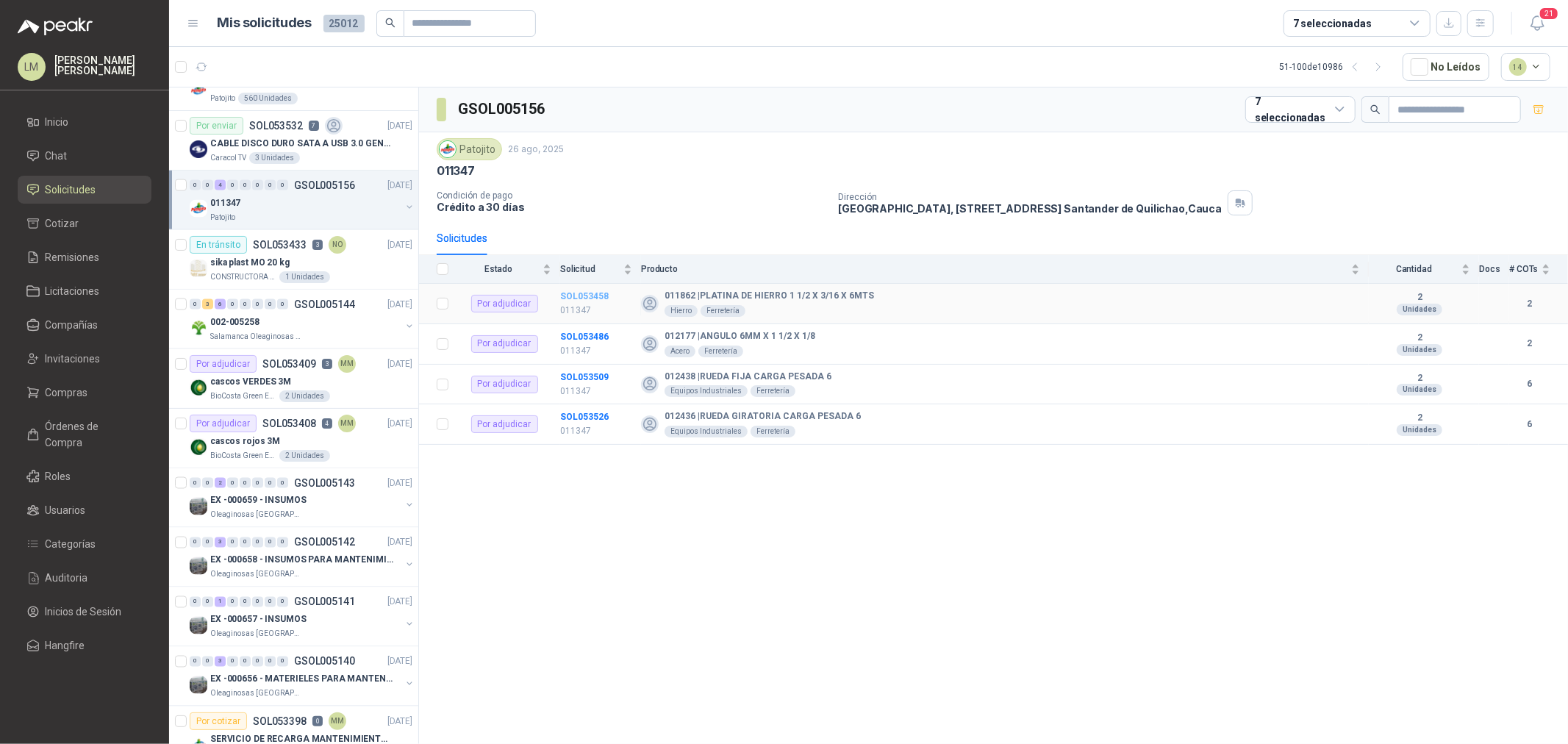
click at [605, 299] on b "SOL053458" at bounding box center [584, 296] width 49 height 10
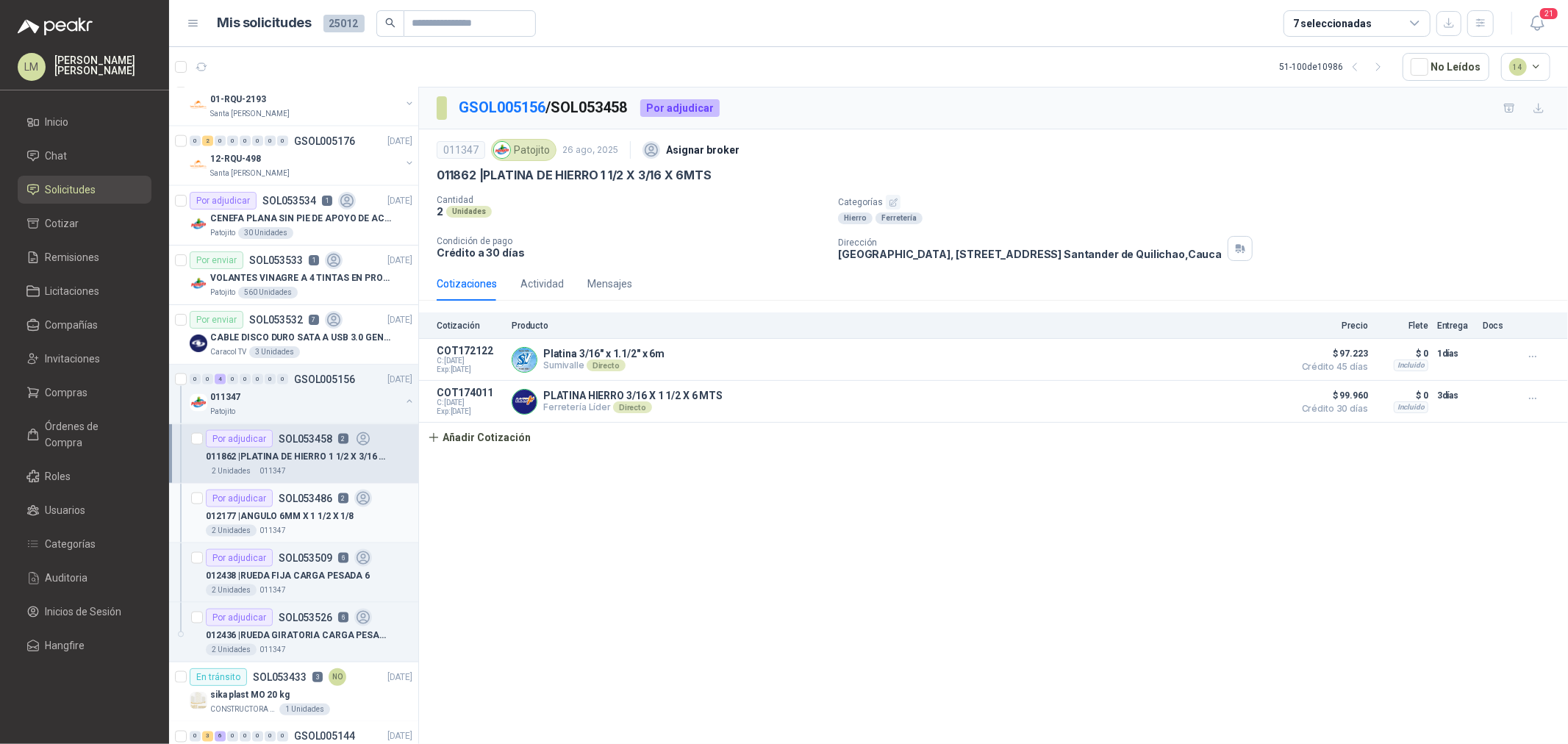
scroll to position [1696, 0]
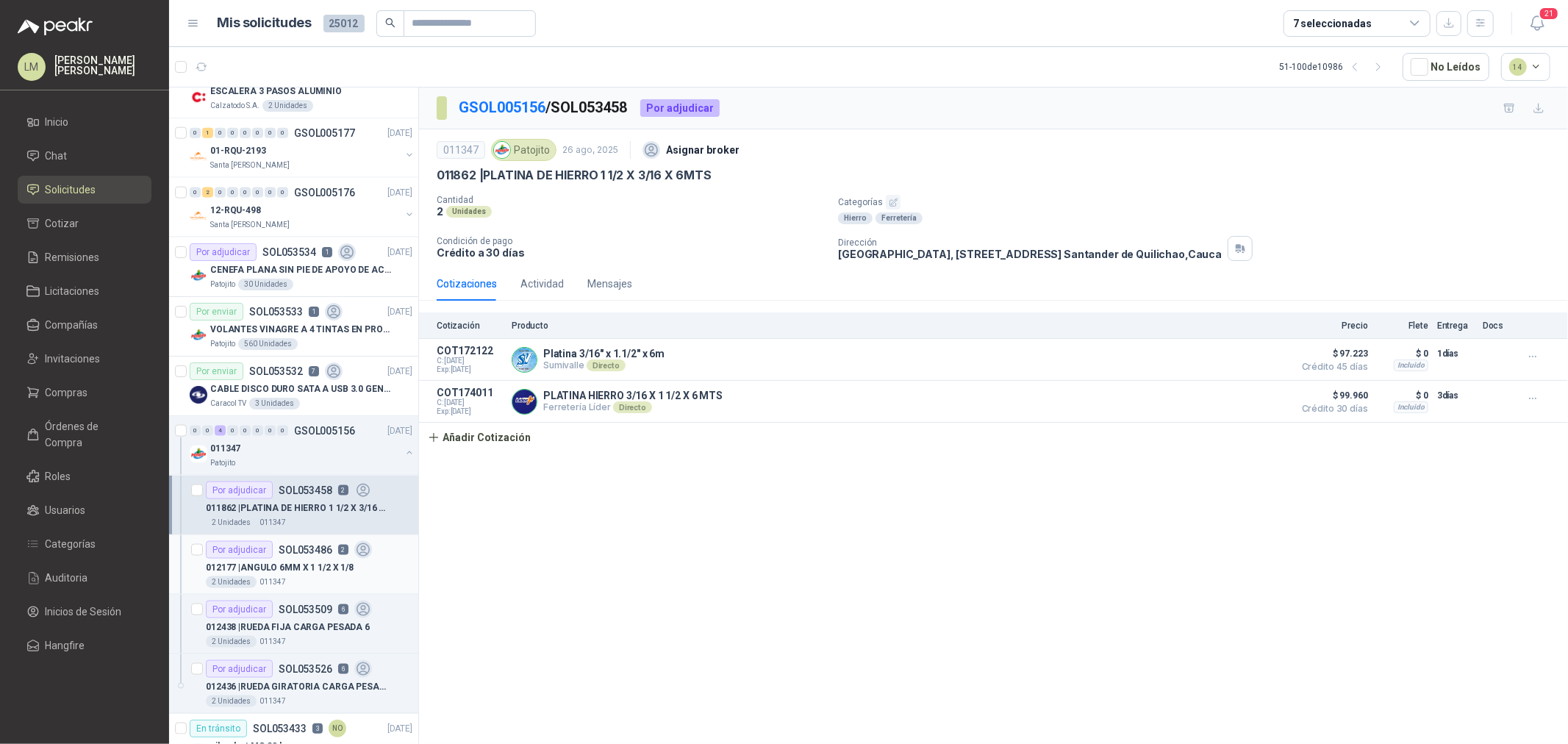
click at [309, 568] on p "012177 | ANGULO 6MM X 1 1/2 X 1/8" at bounding box center [279, 567] width 148 height 14
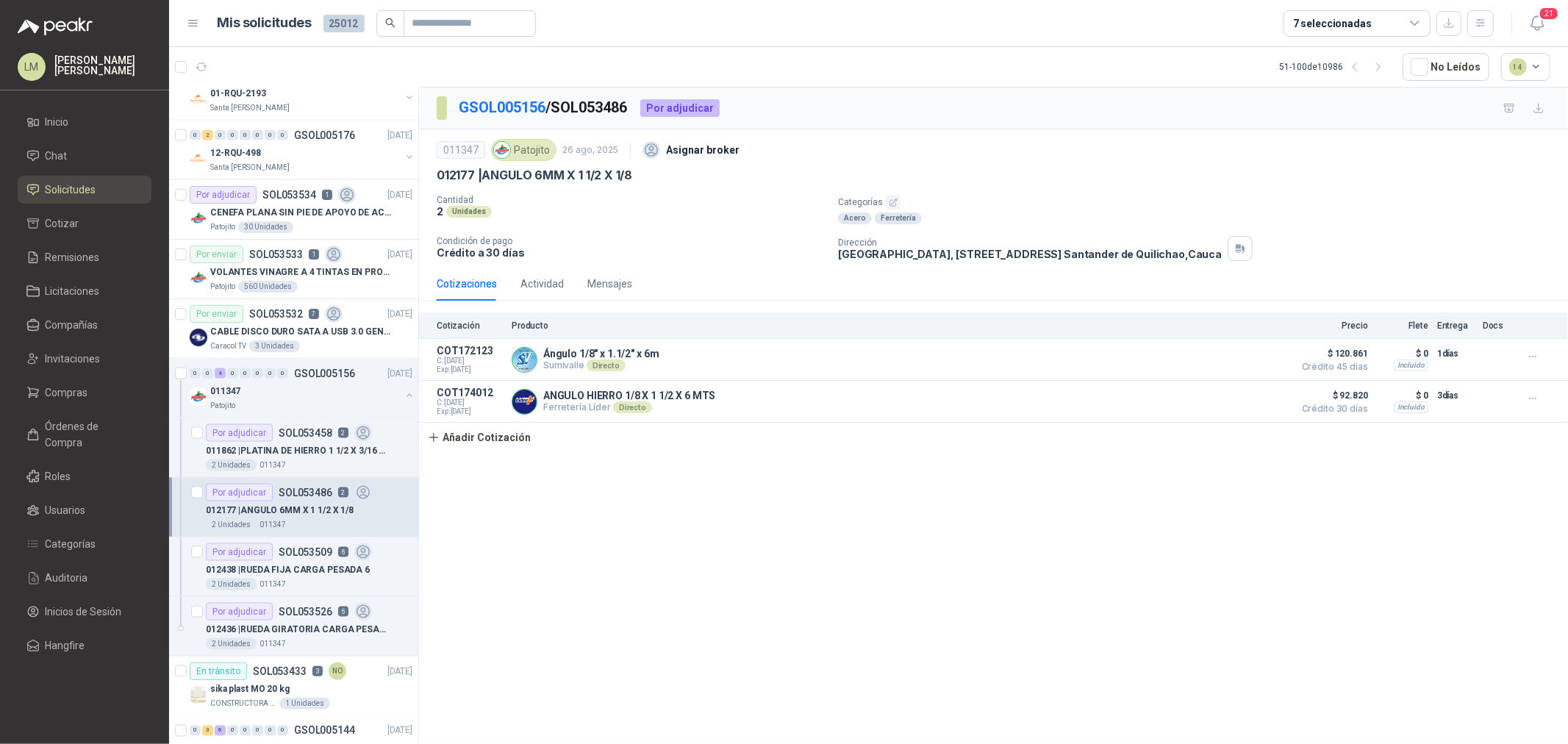
scroll to position [1777, 0]
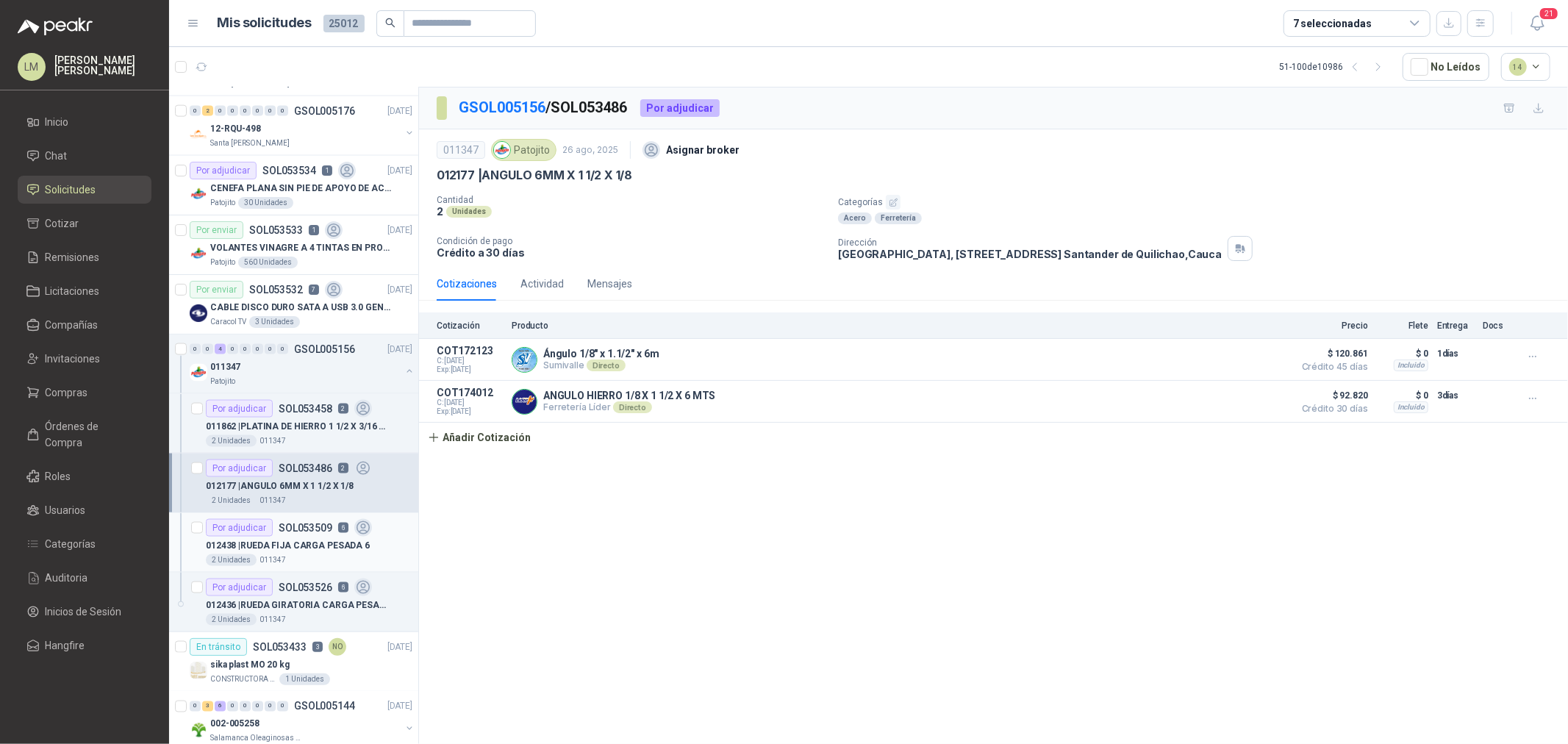
click at [311, 558] on div "2 Unidades 011347" at bounding box center [309, 560] width 206 height 12
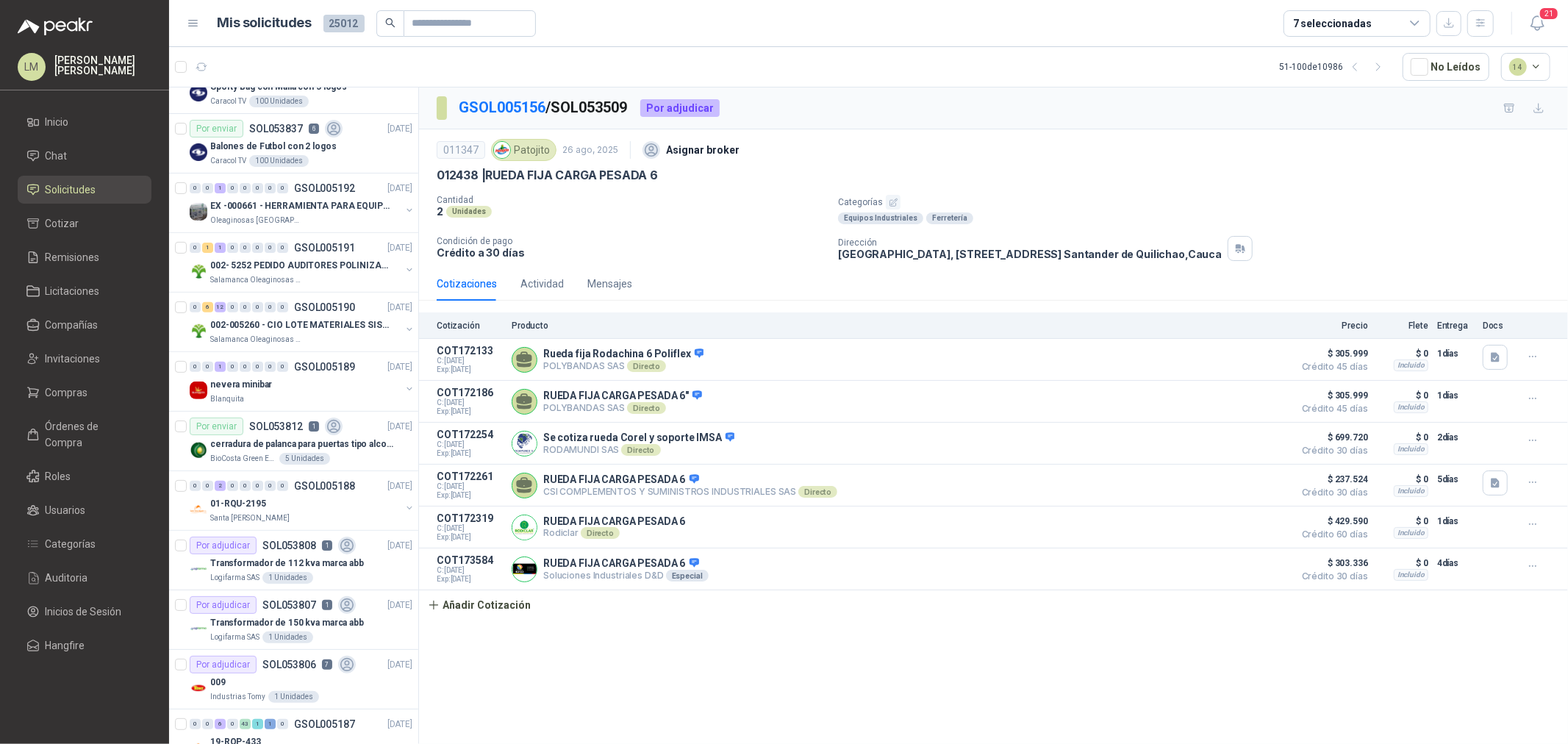
scroll to position [390, 0]
click at [311, 505] on div "01-RQU-2195" at bounding box center [305, 504] width 190 height 18
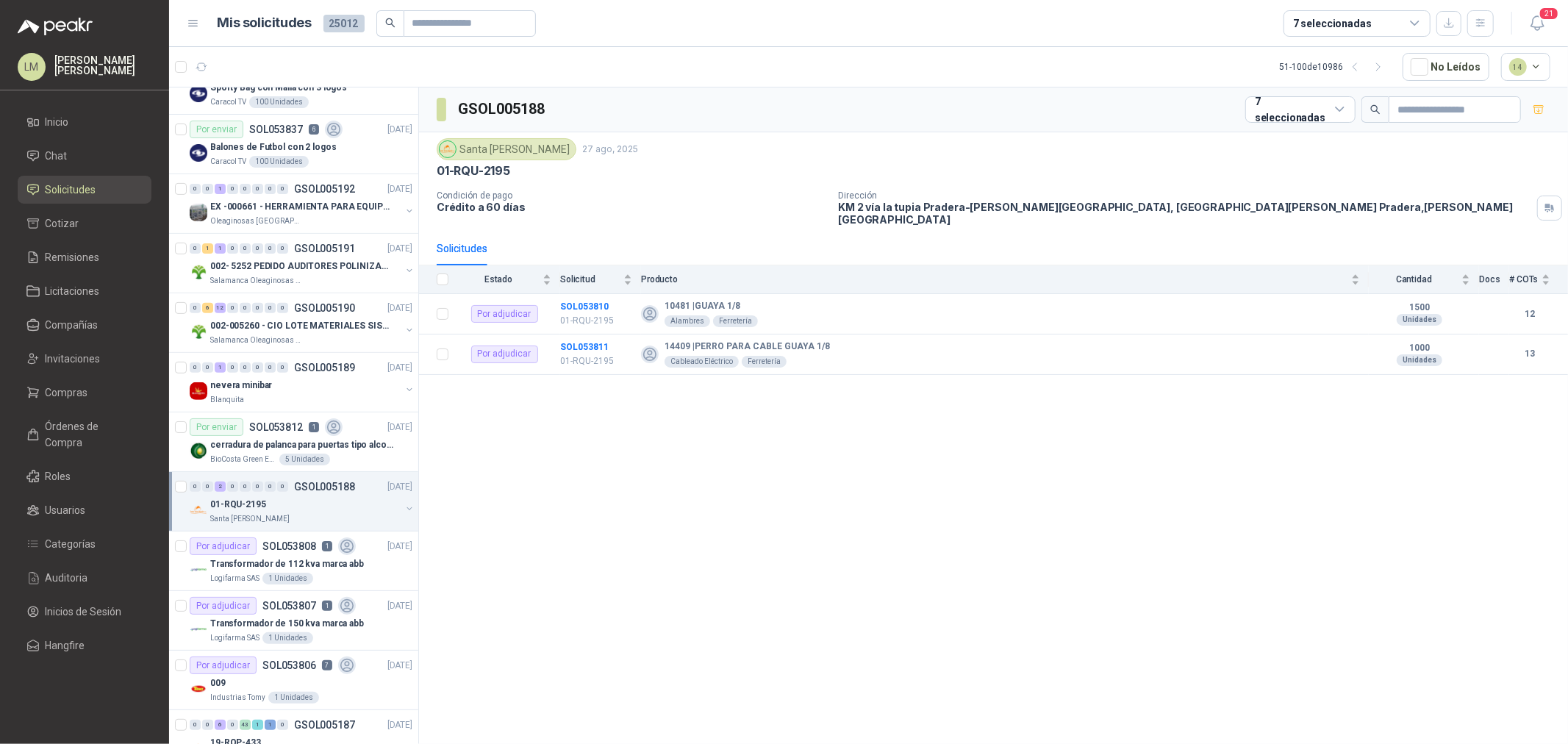
click at [404, 507] on button "button" at bounding box center [410, 508] width 12 height 12
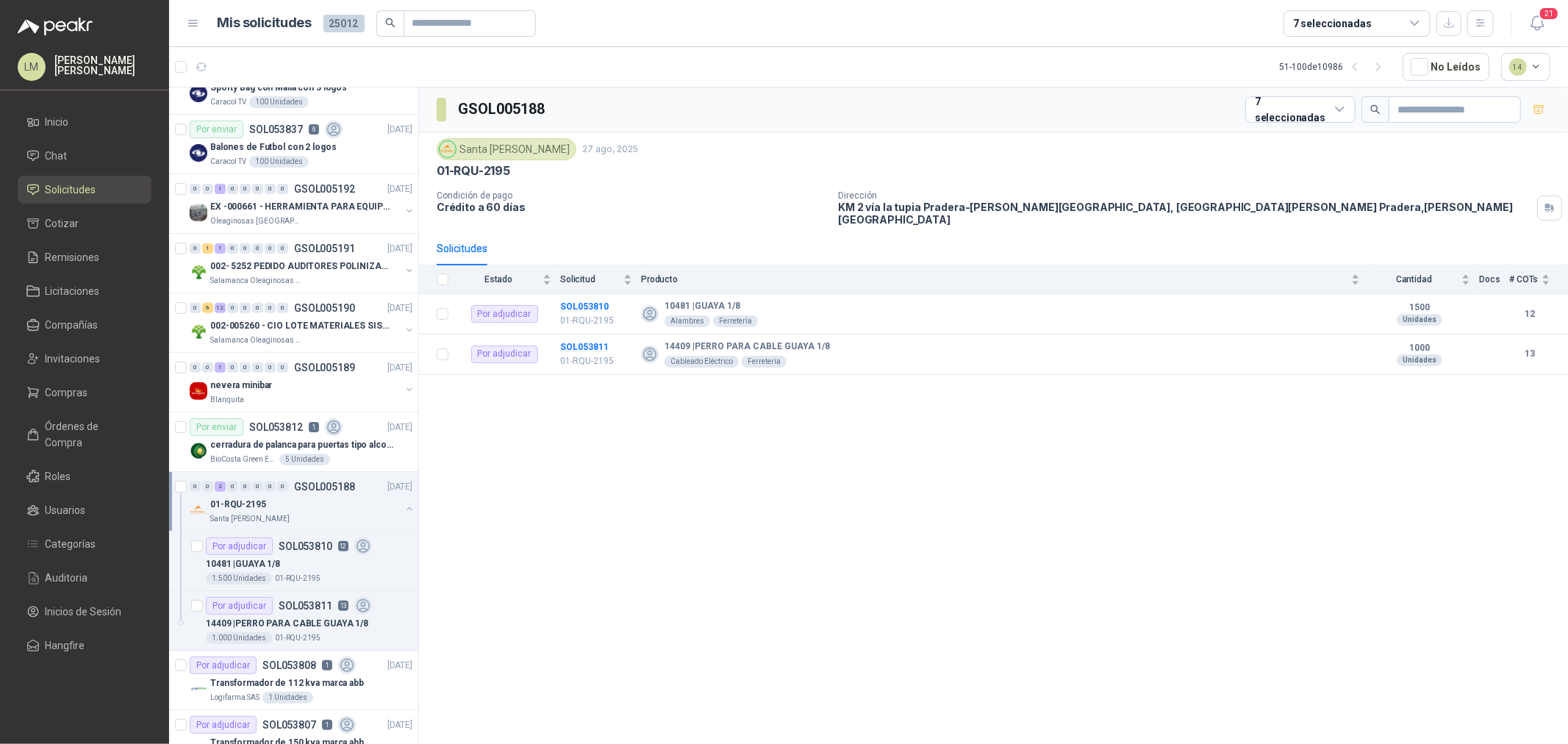
scroll to position [552, 0]
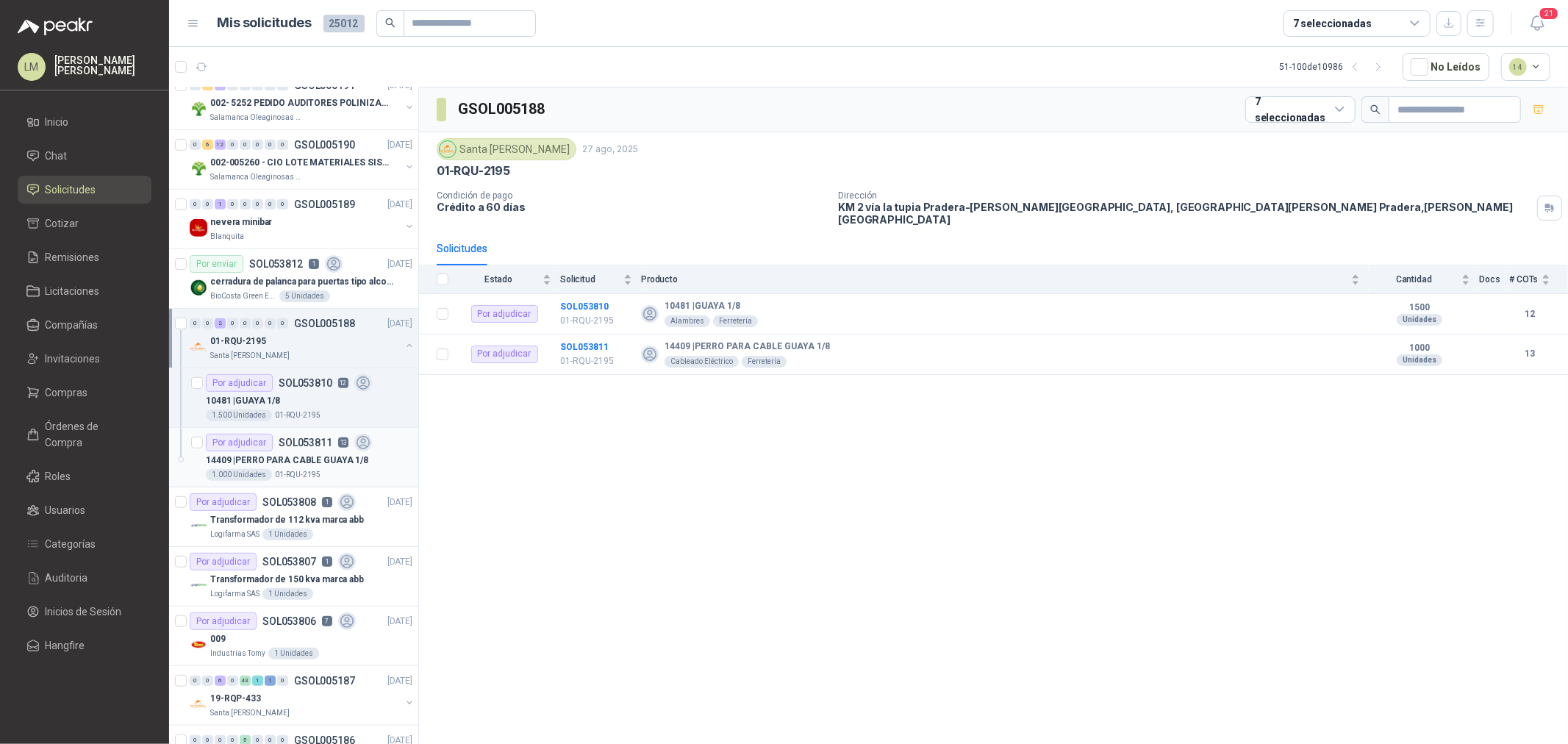
click at [311, 449] on div "Por adjudicar SOL053811 13" at bounding box center [288, 443] width 166 height 18
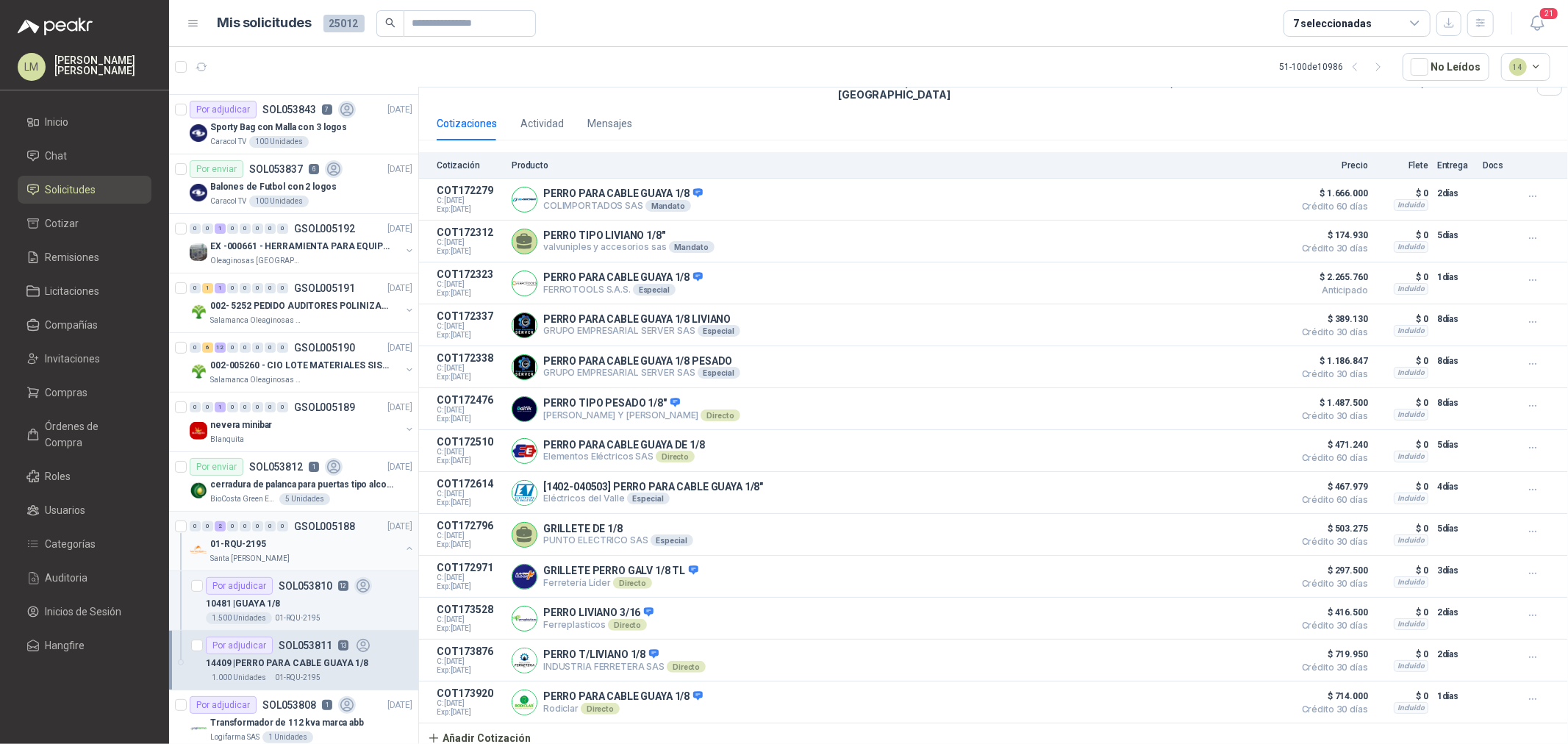
scroll to position [307, 0]
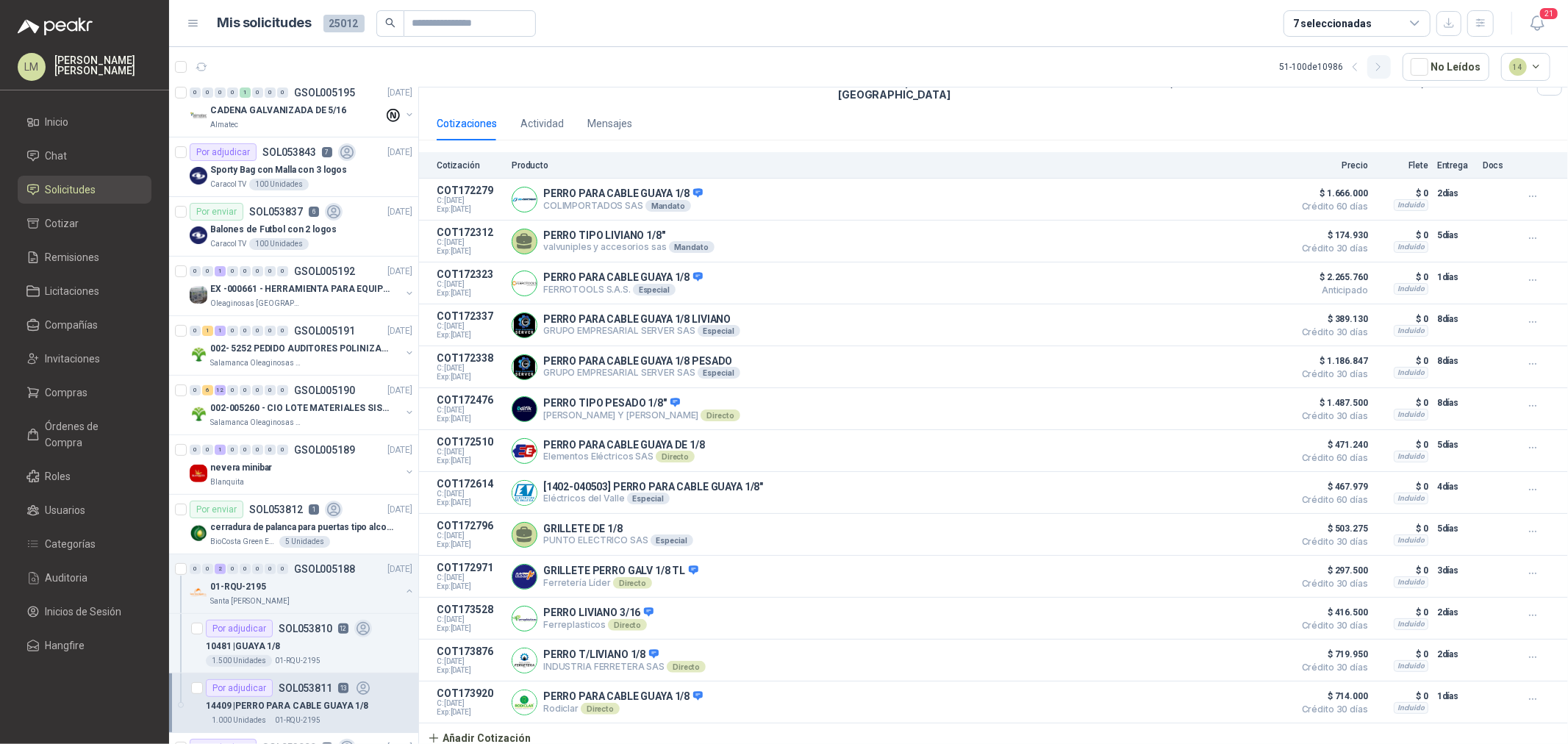
click at [1390, 70] on button "button" at bounding box center [1379, 67] width 24 height 24
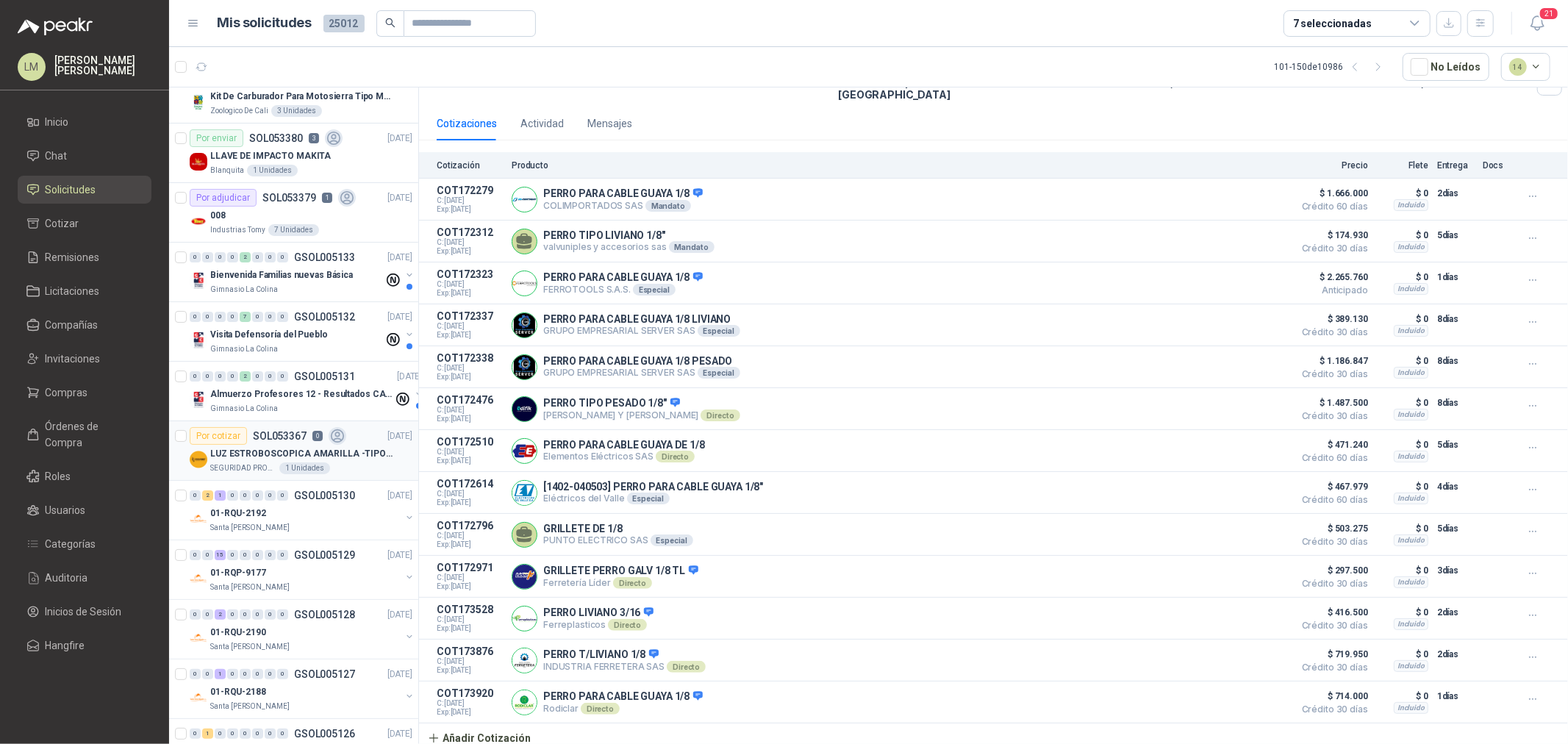
scroll to position [163, 0]
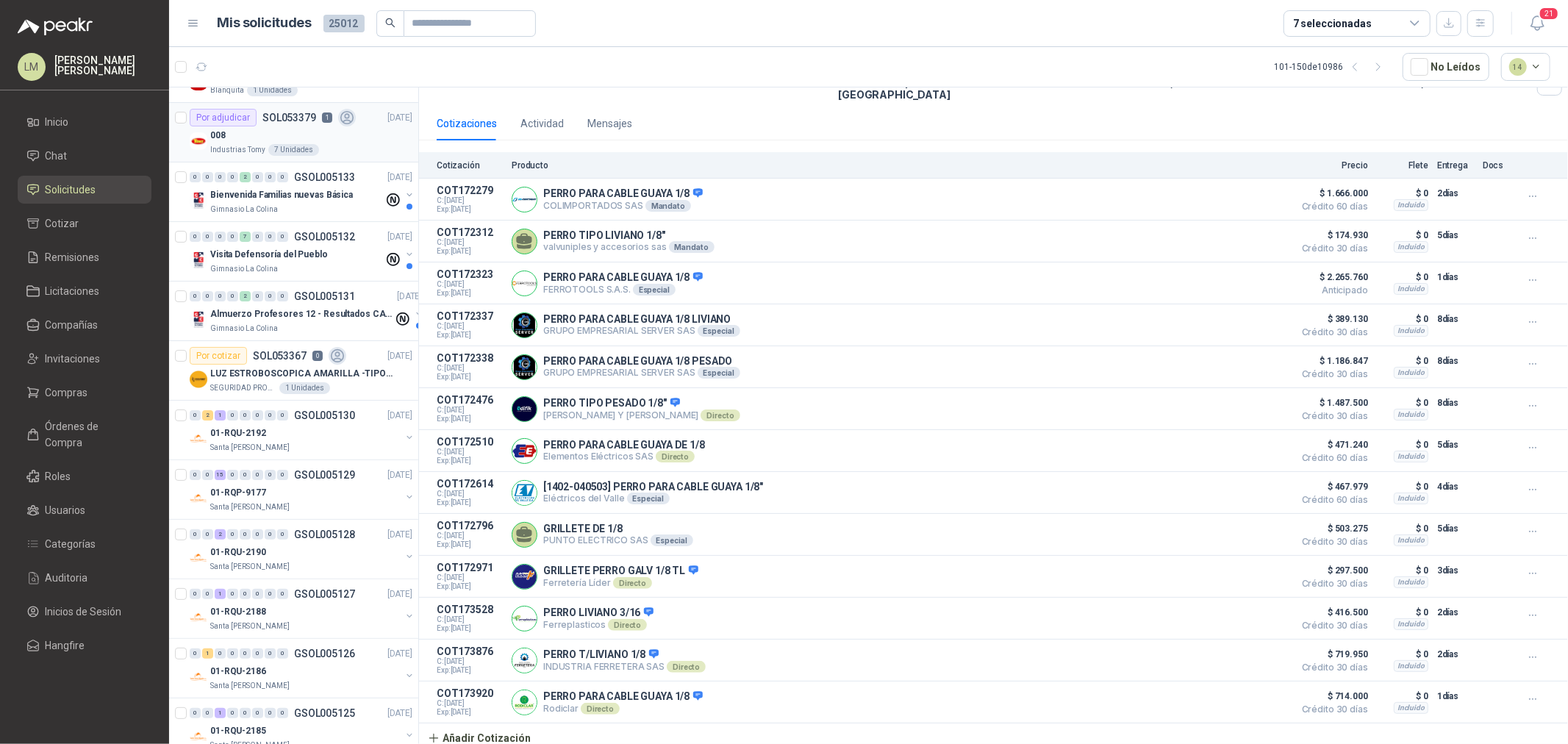
click at [277, 152] on div "7 Unidades" at bounding box center [293, 150] width 51 height 12
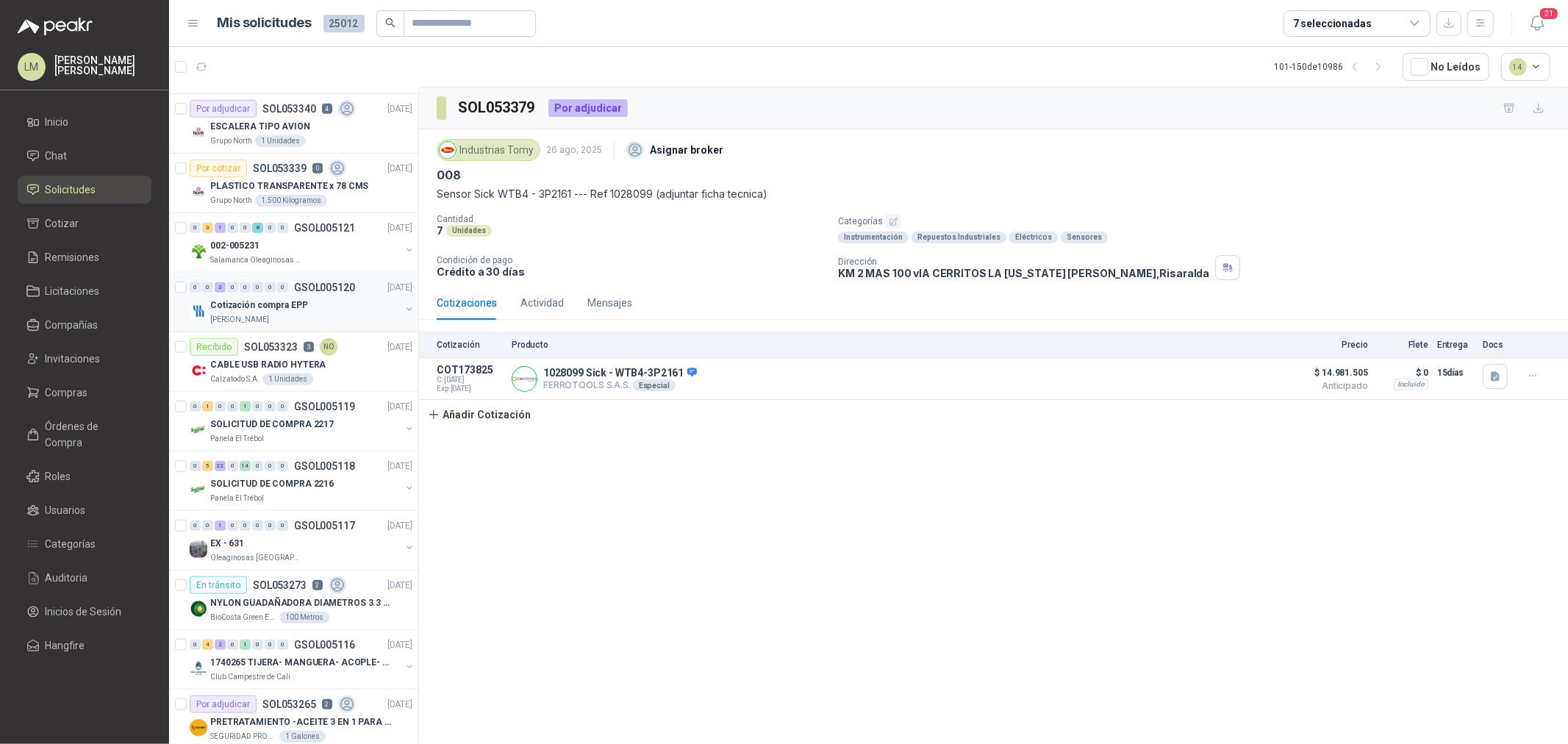
scroll to position [980, 0]
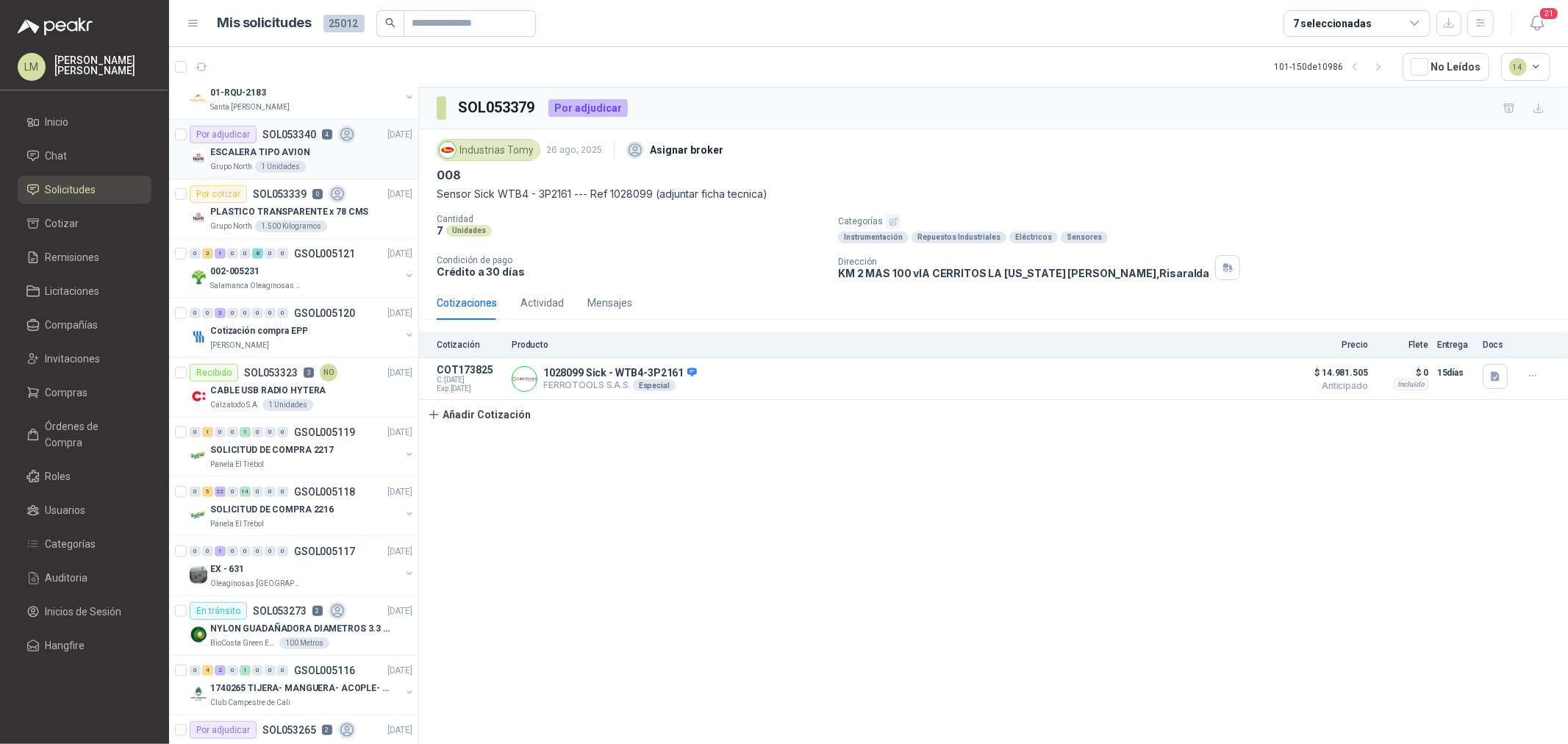
click at [301, 167] on div "Grupo North 1 Unidades" at bounding box center [311, 166] width 202 height 12
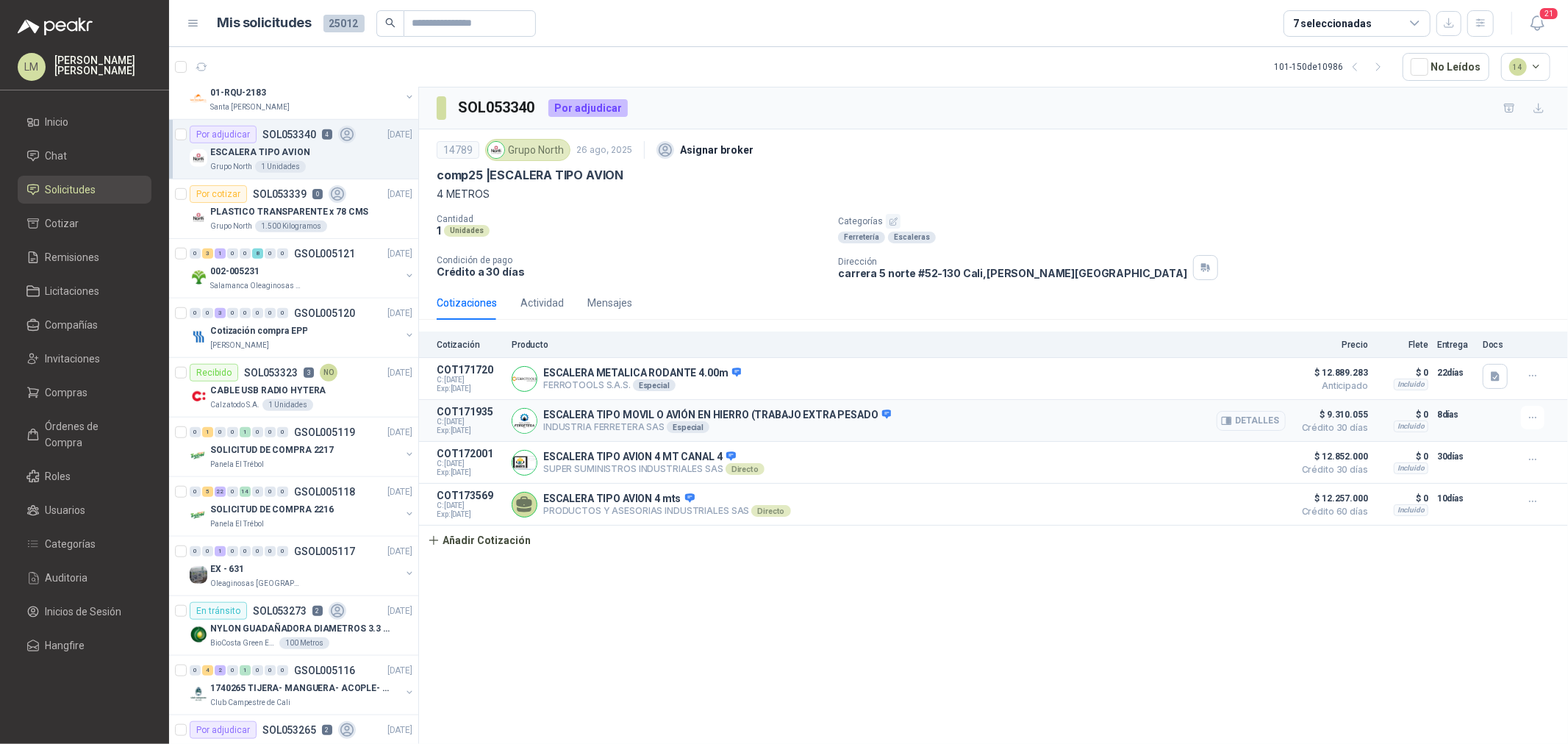
click at [1268, 417] on button "Detalles" at bounding box center [1251, 421] width 69 height 20
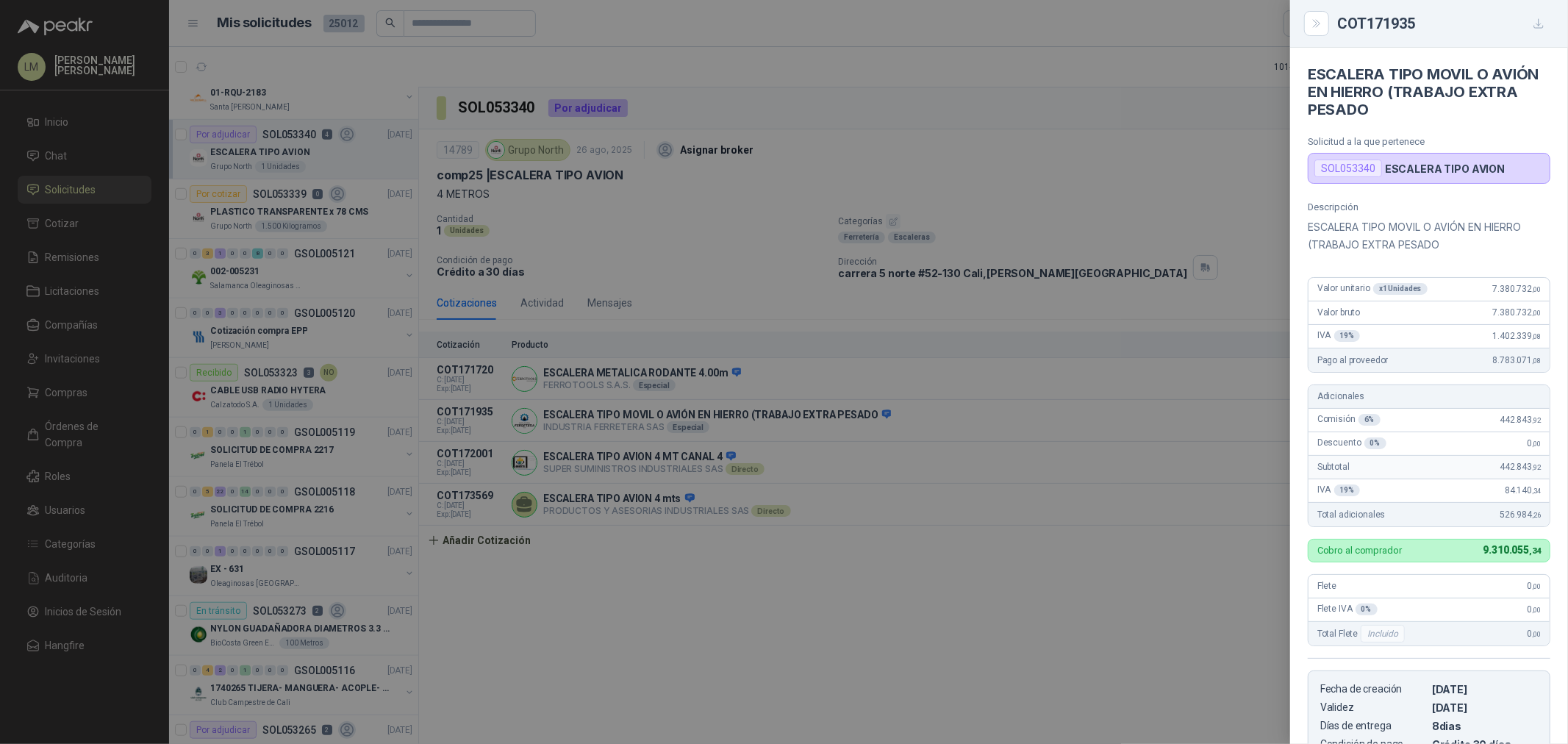
click at [614, 264] on div at bounding box center [784, 372] width 1568 height 744
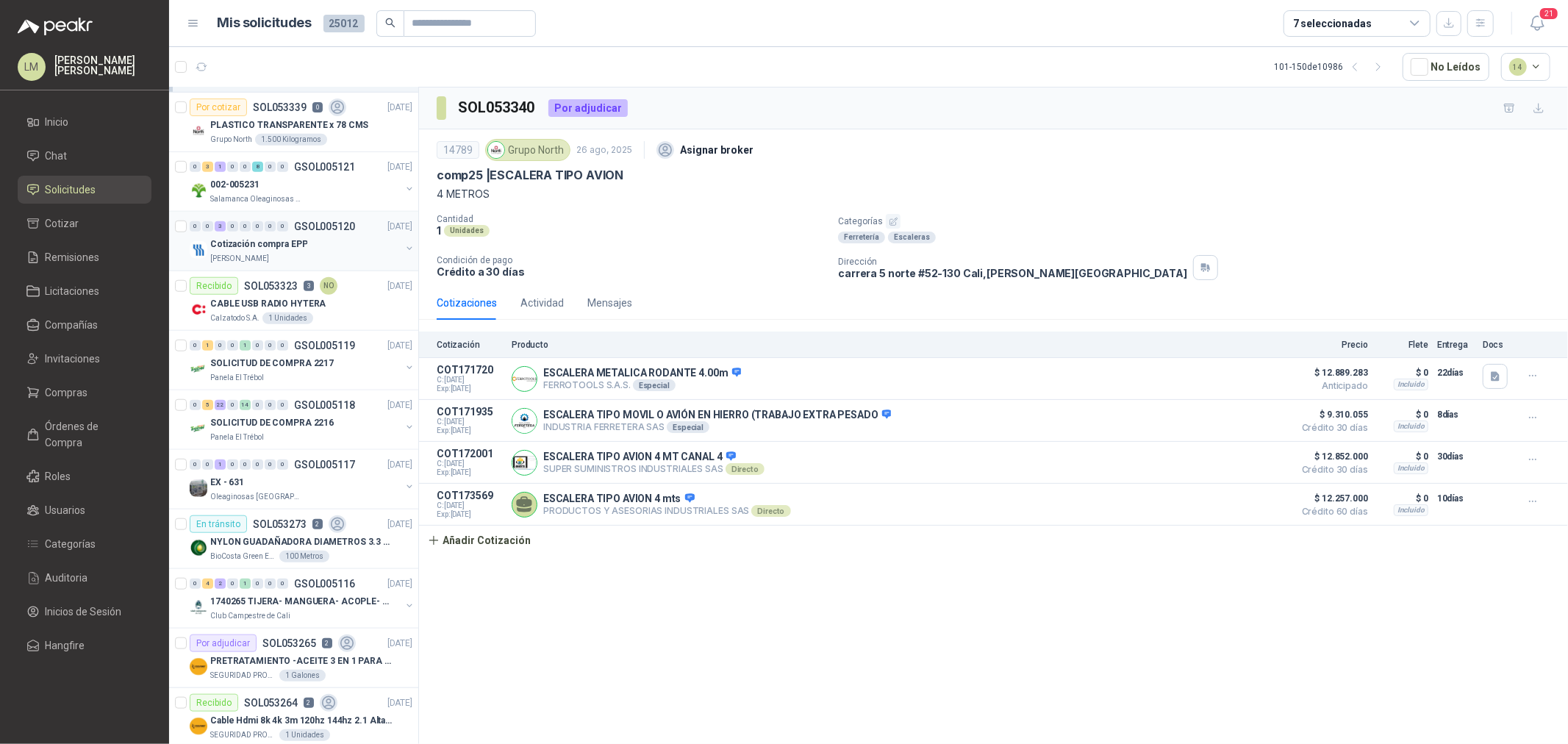
scroll to position [1143, 0]
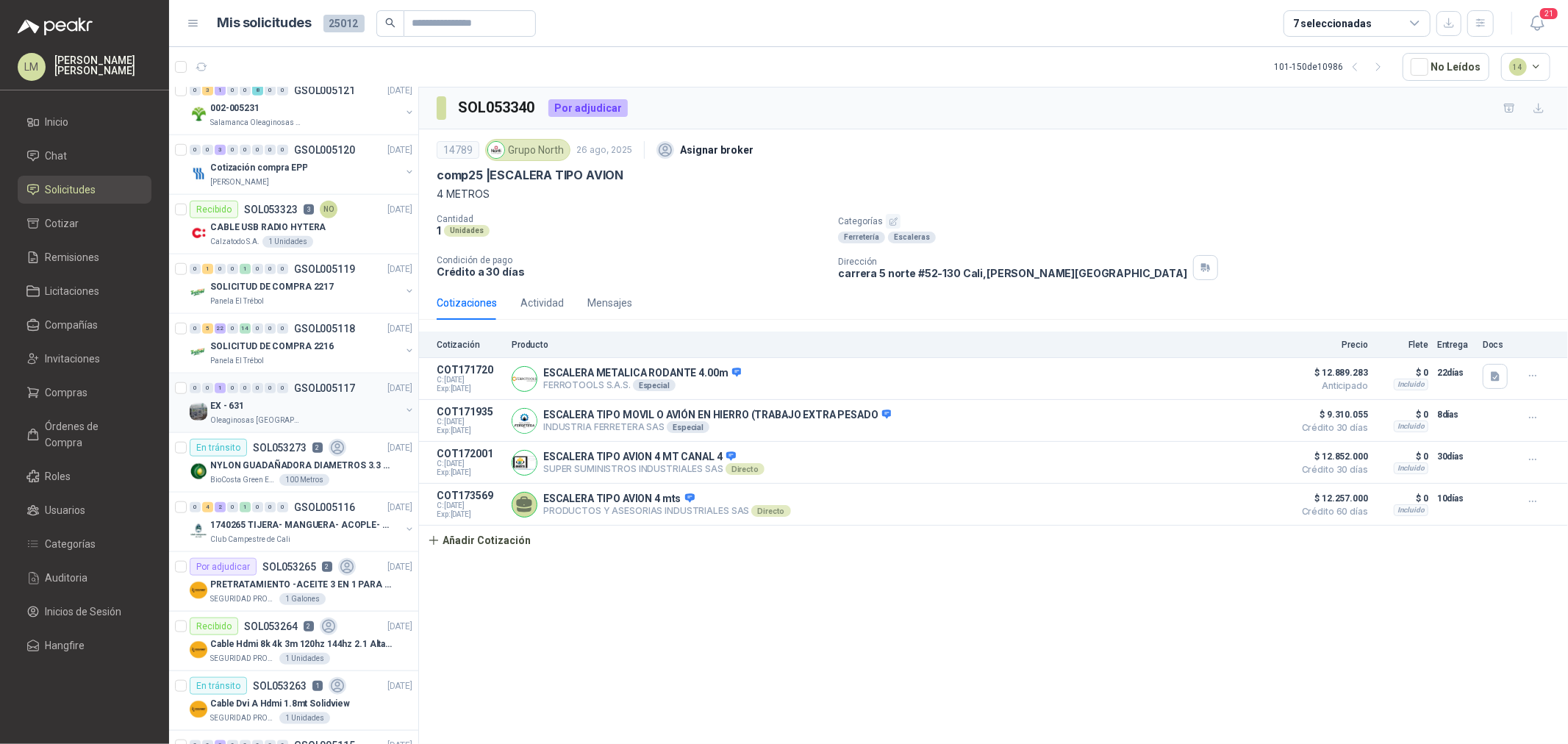
click at [272, 421] on p "Oleaginosas San Fernando" at bounding box center [256, 421] width 93 height 12
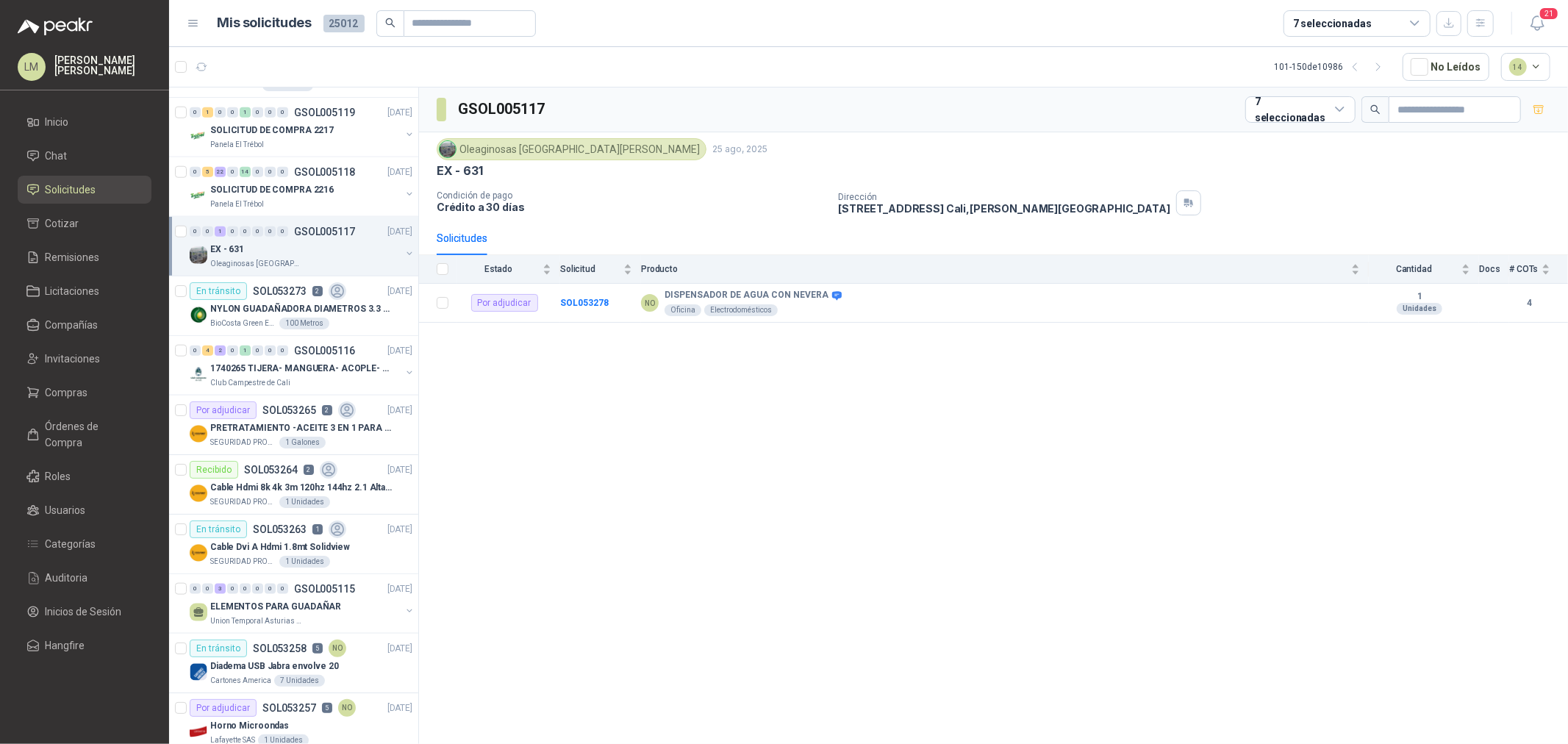
scroll to position [1306, 0]
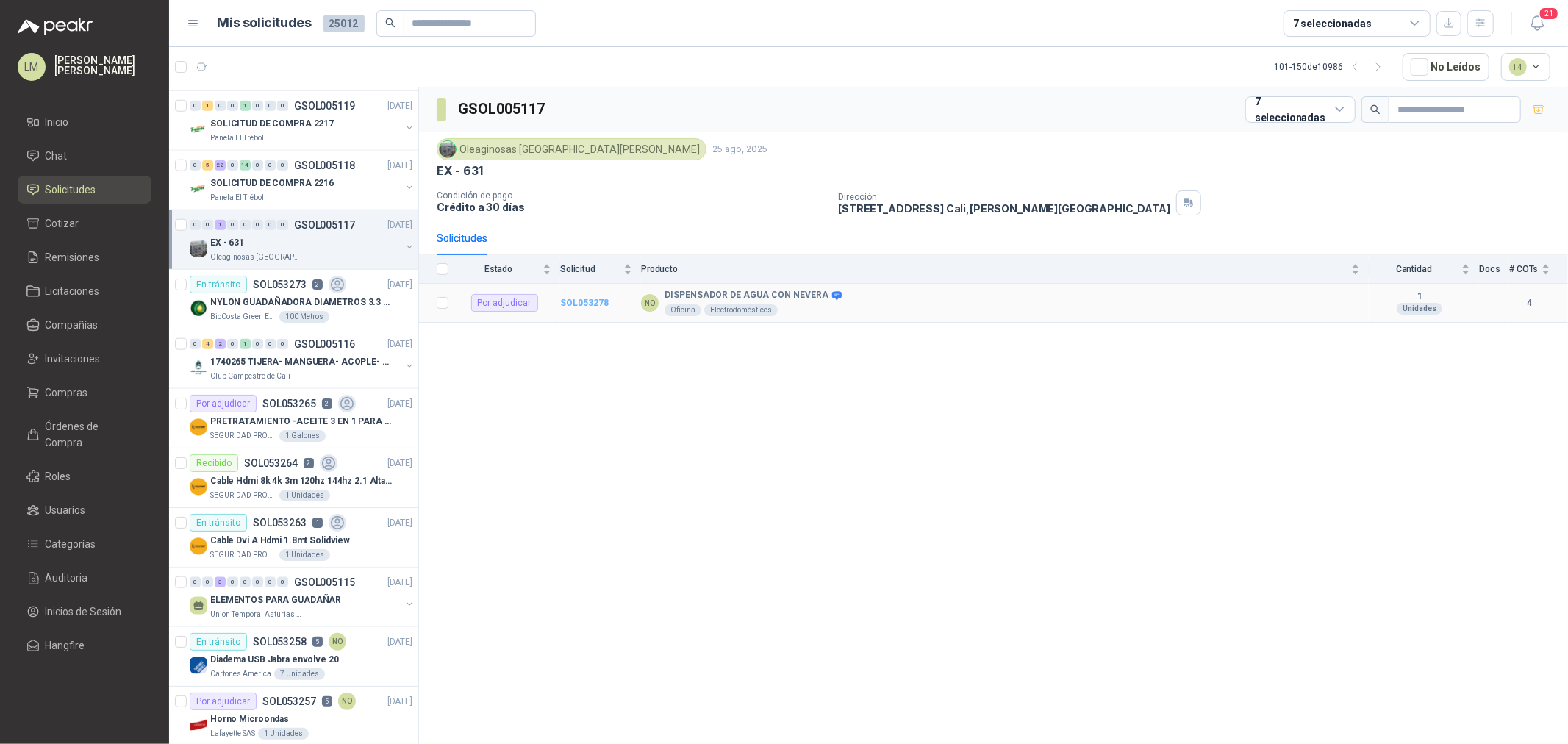
click at [596, 301] on b "SOL053278" at bounding box center [584, 303] width 49 height 10
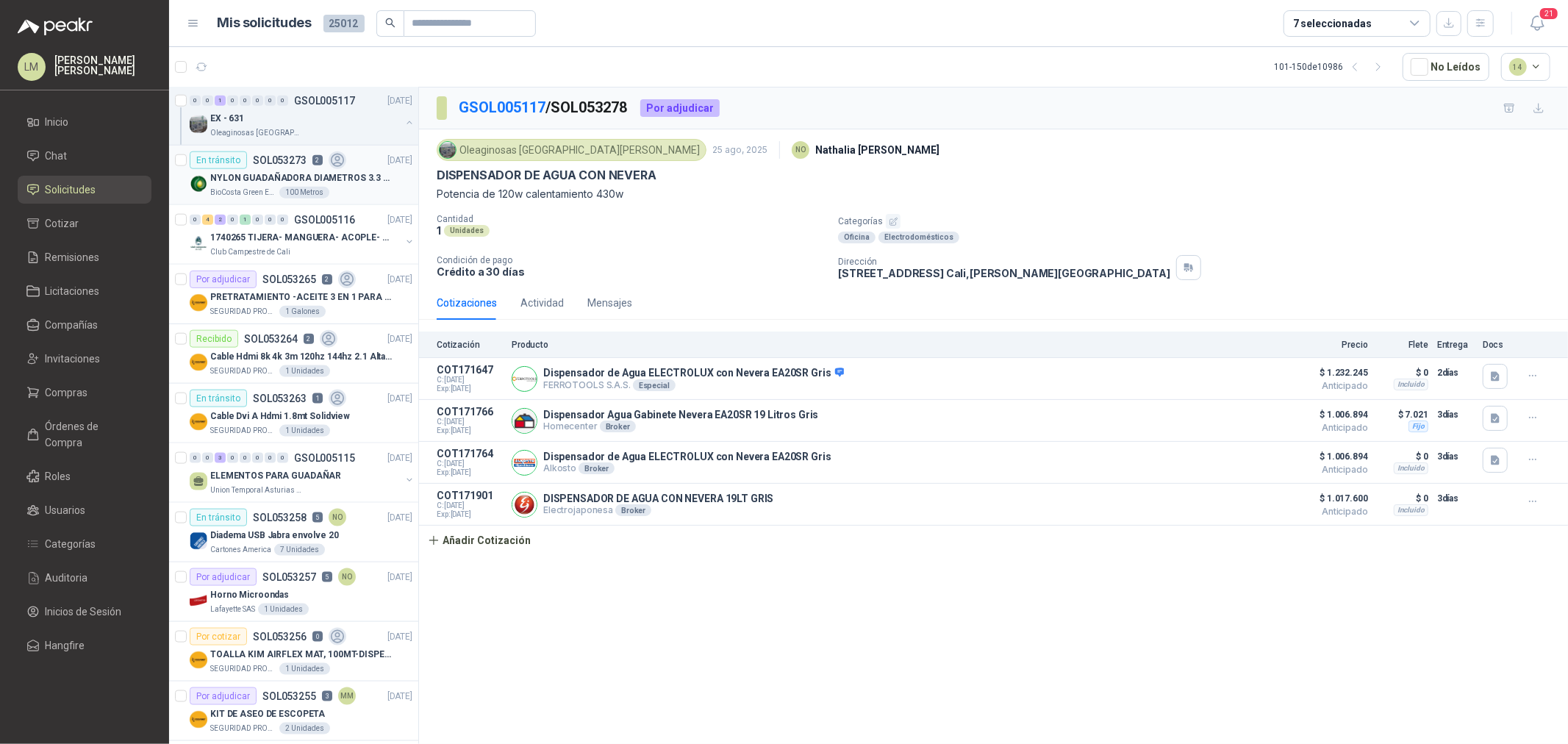
scroll to position [1551, 0]
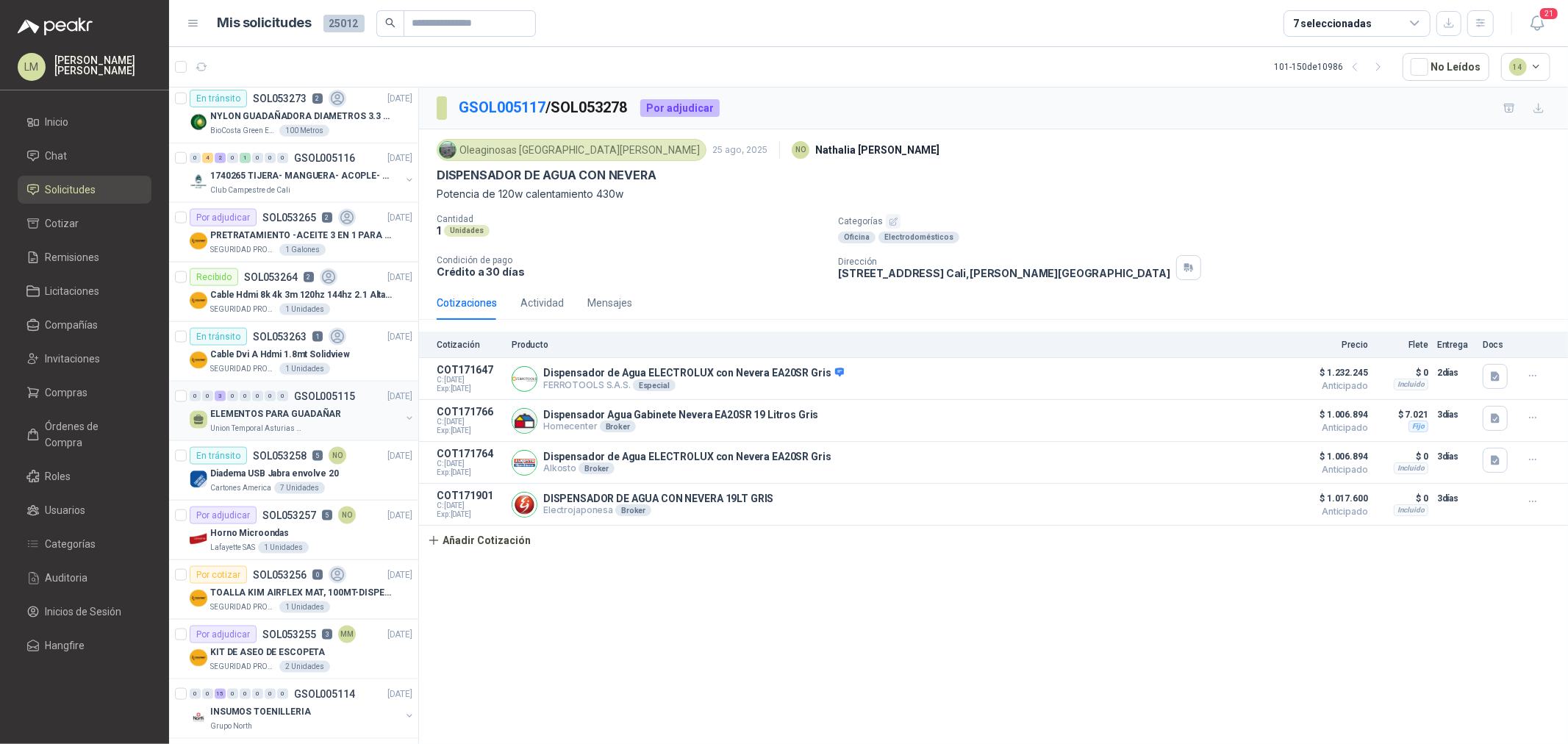
click at [299, 405] on div "0 0 3 0 0 0 0 0 GSOL005115 25/08/25" at bounding box center [302, 396] width 225 height 18
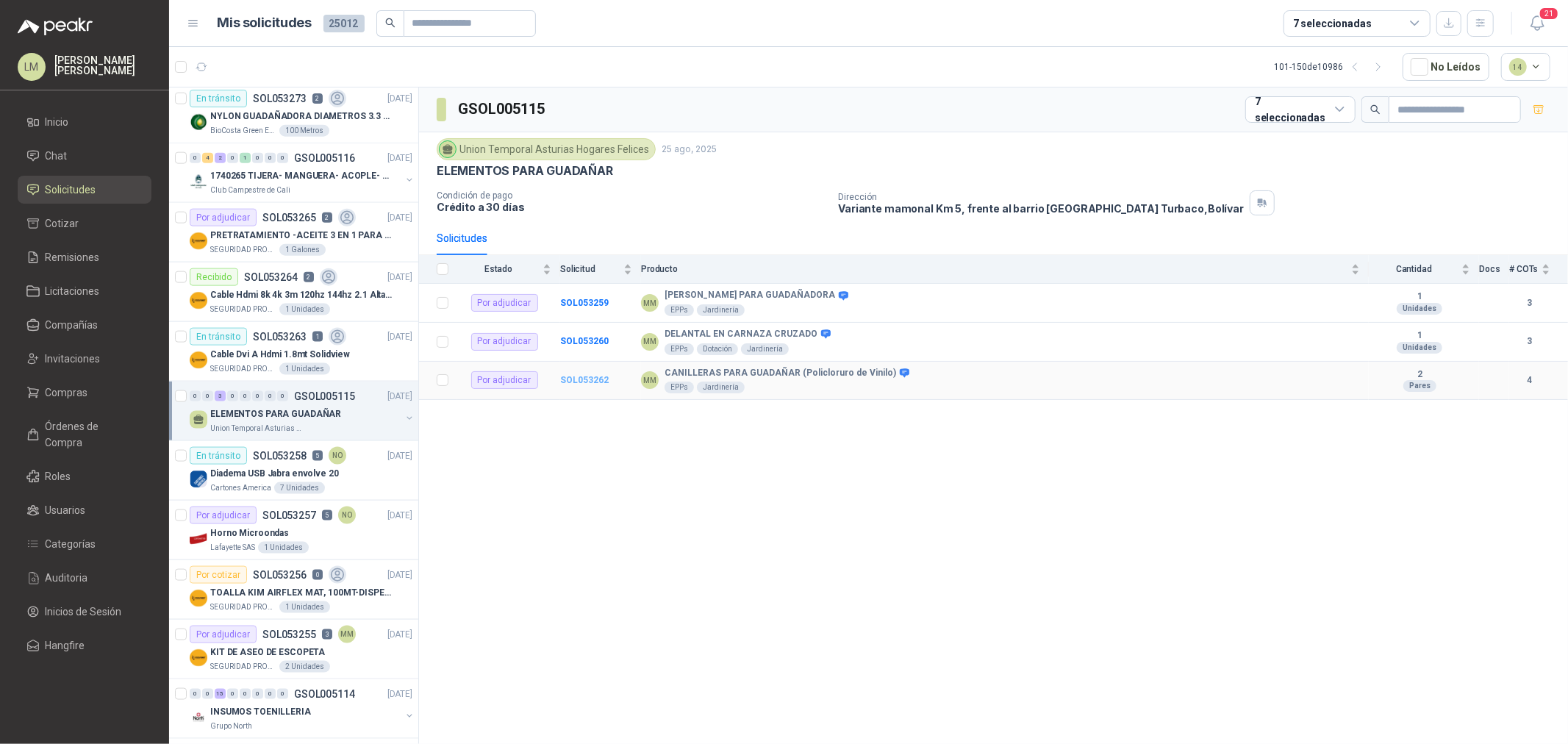
click at [598, 380] on b "SOL053262" at bounding box center [584, 380] width 49 height 10
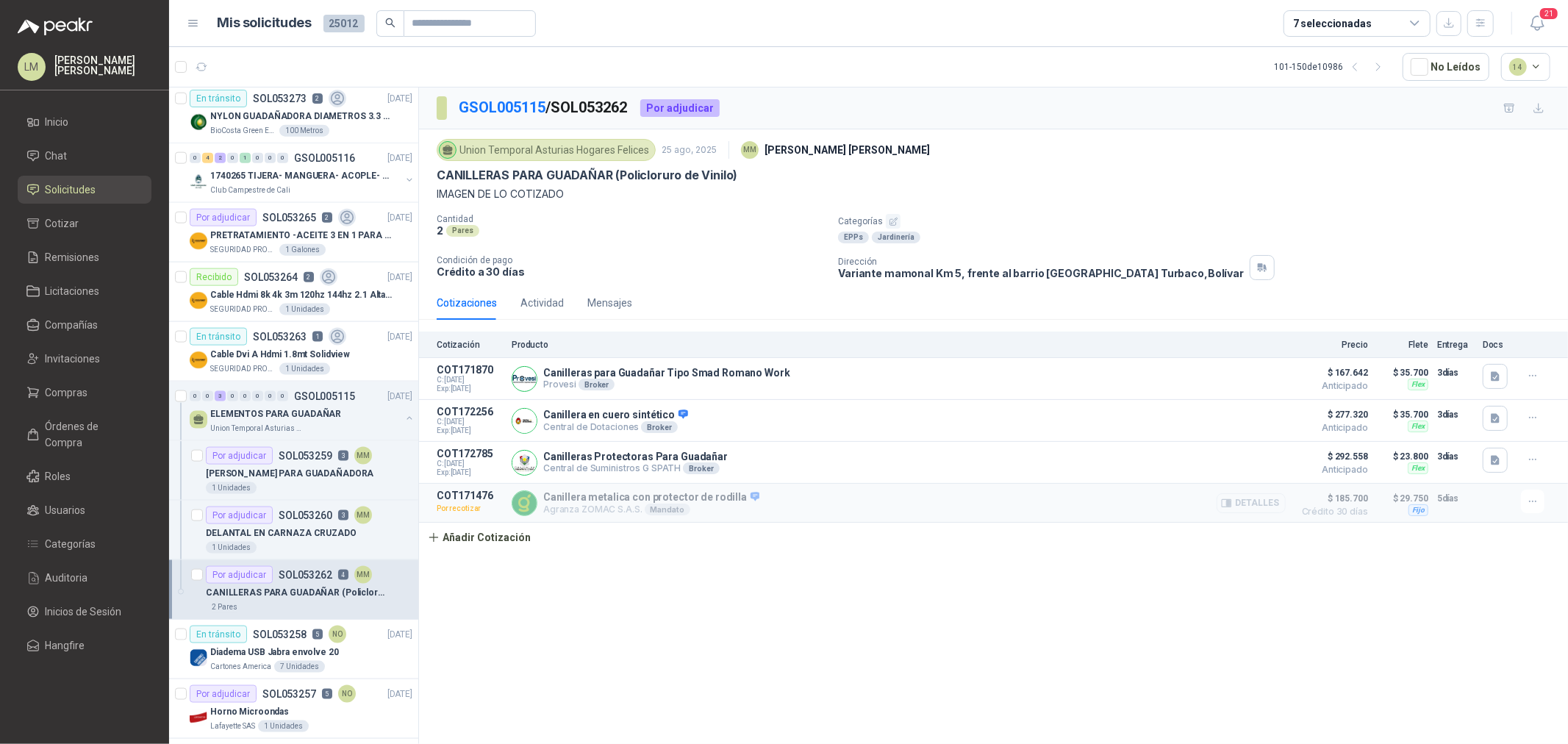
click at [1236, 505] on button "Detalles" at bounding box center [1251, 502] width 69 height 20
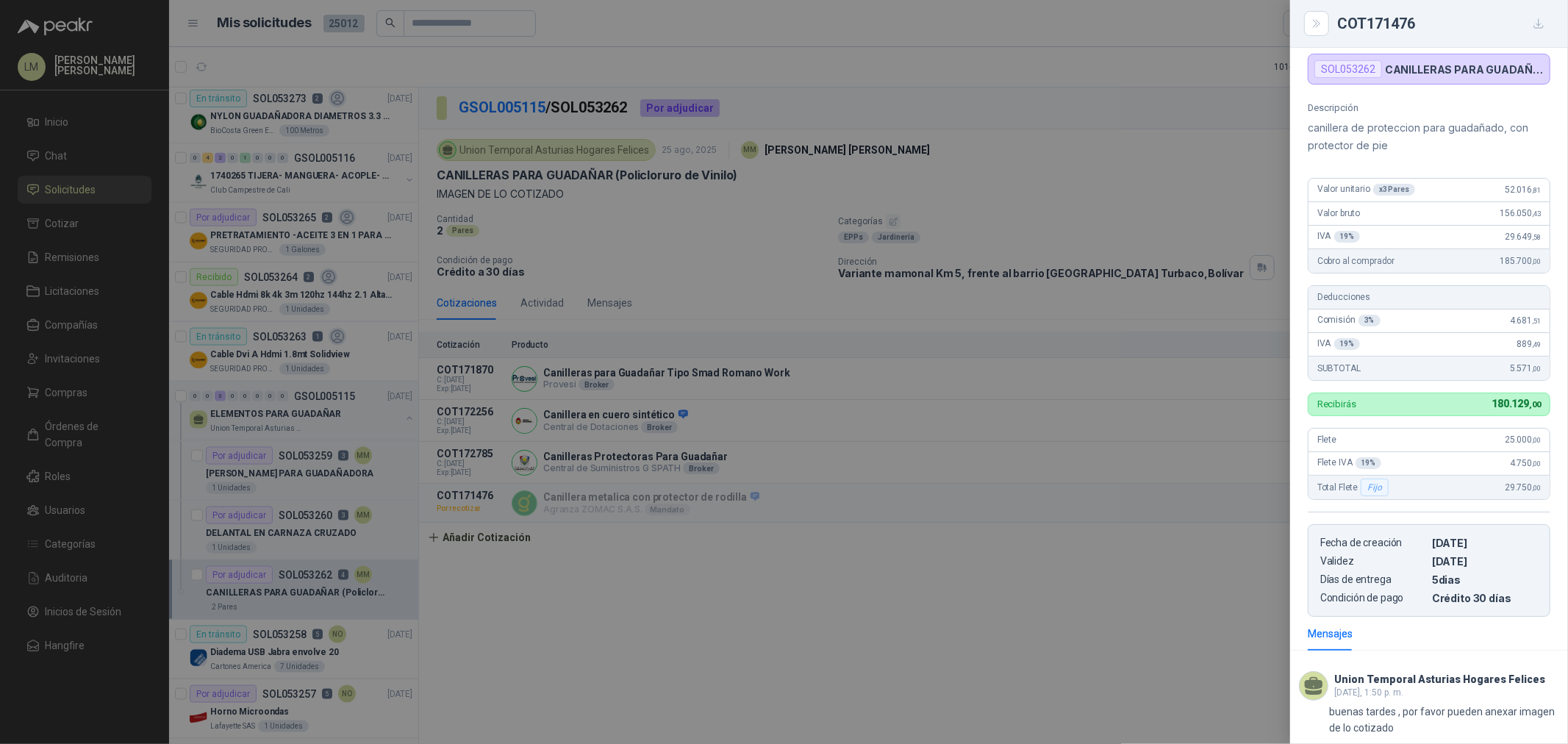
scroll to position [83, 0]
click at [965, 502] on div at bounding box center [784, 372] width 1568 height 744
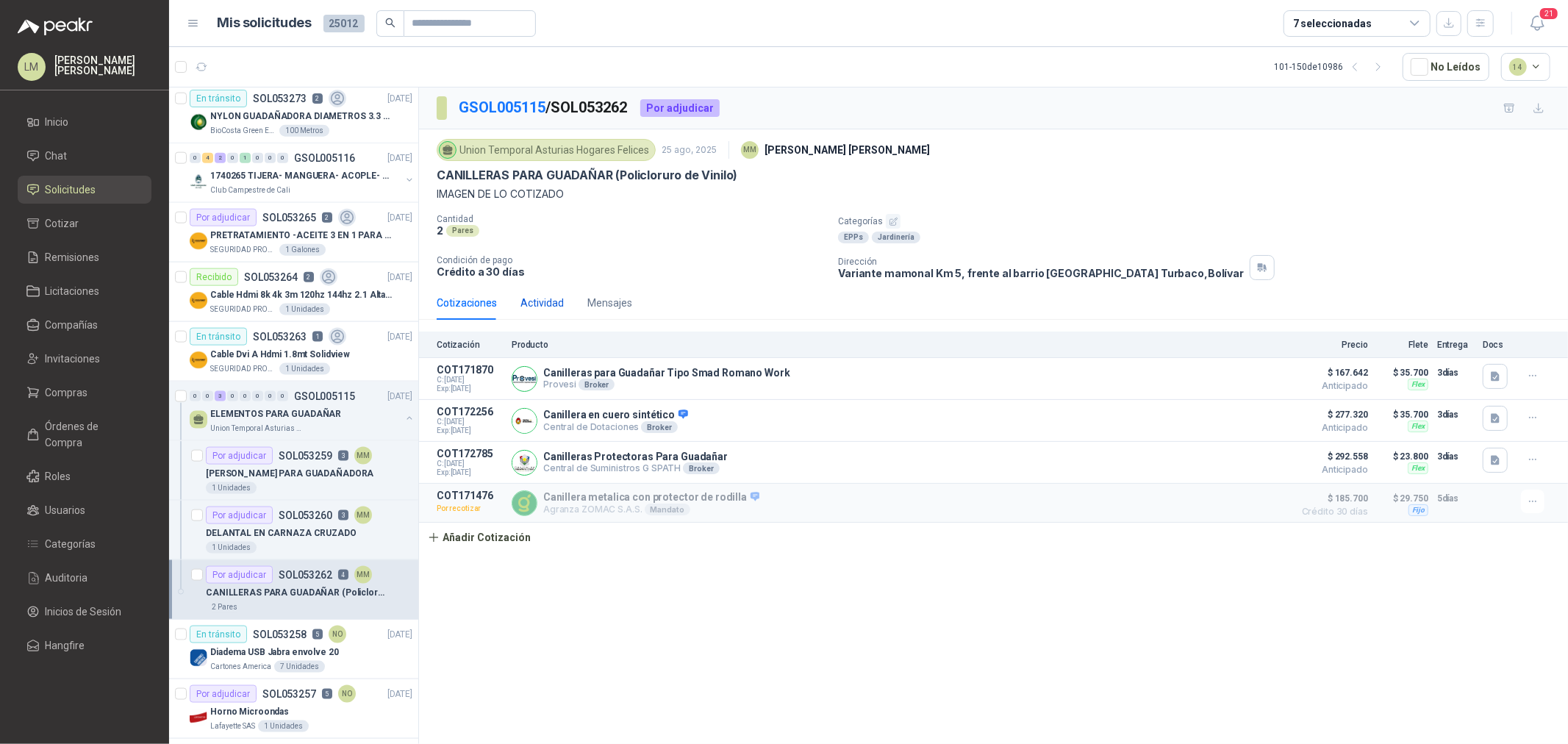
click at [555, 300] on div "Actividad" at bounding box center [542, 303] width 43 height 16
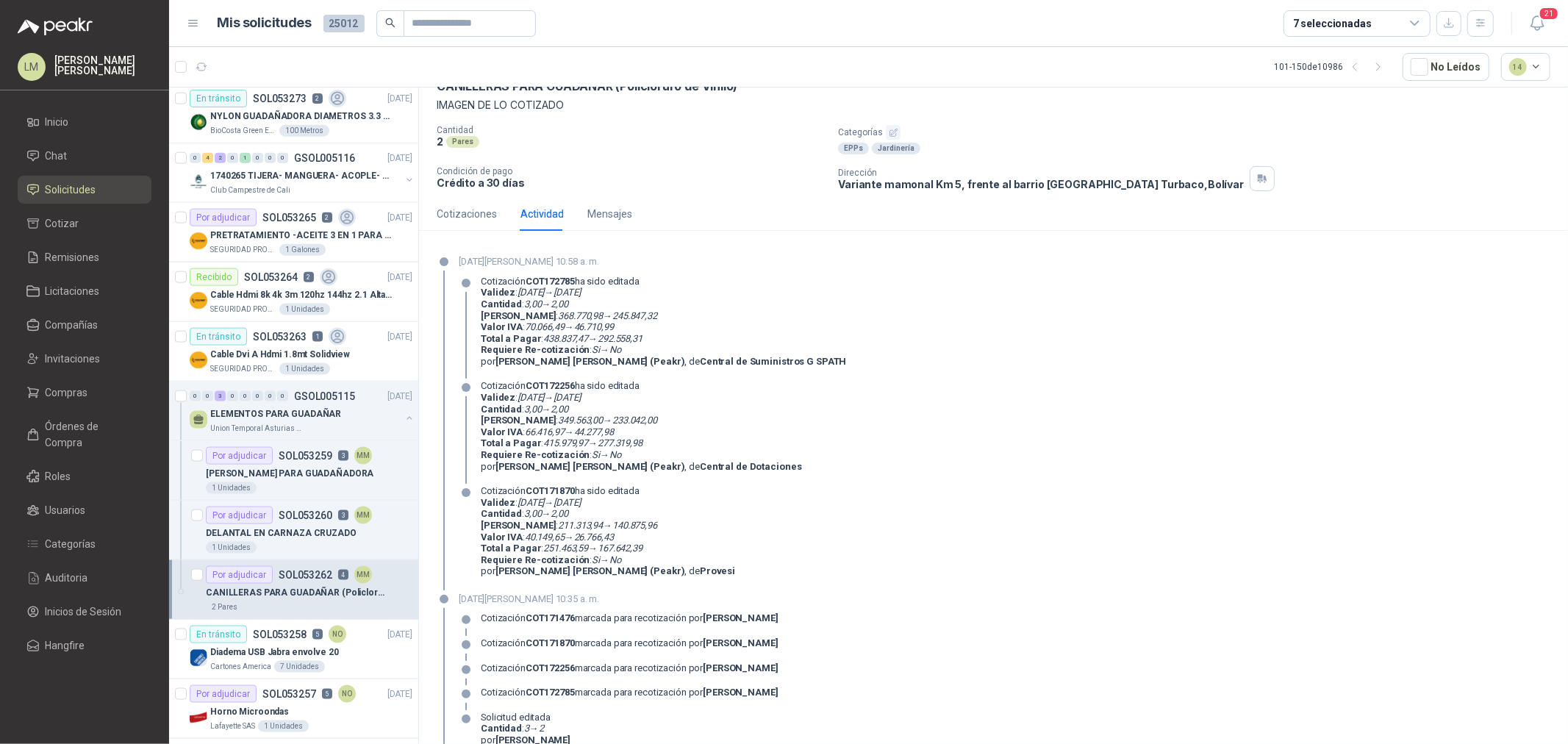
scroll to position [0, 0]
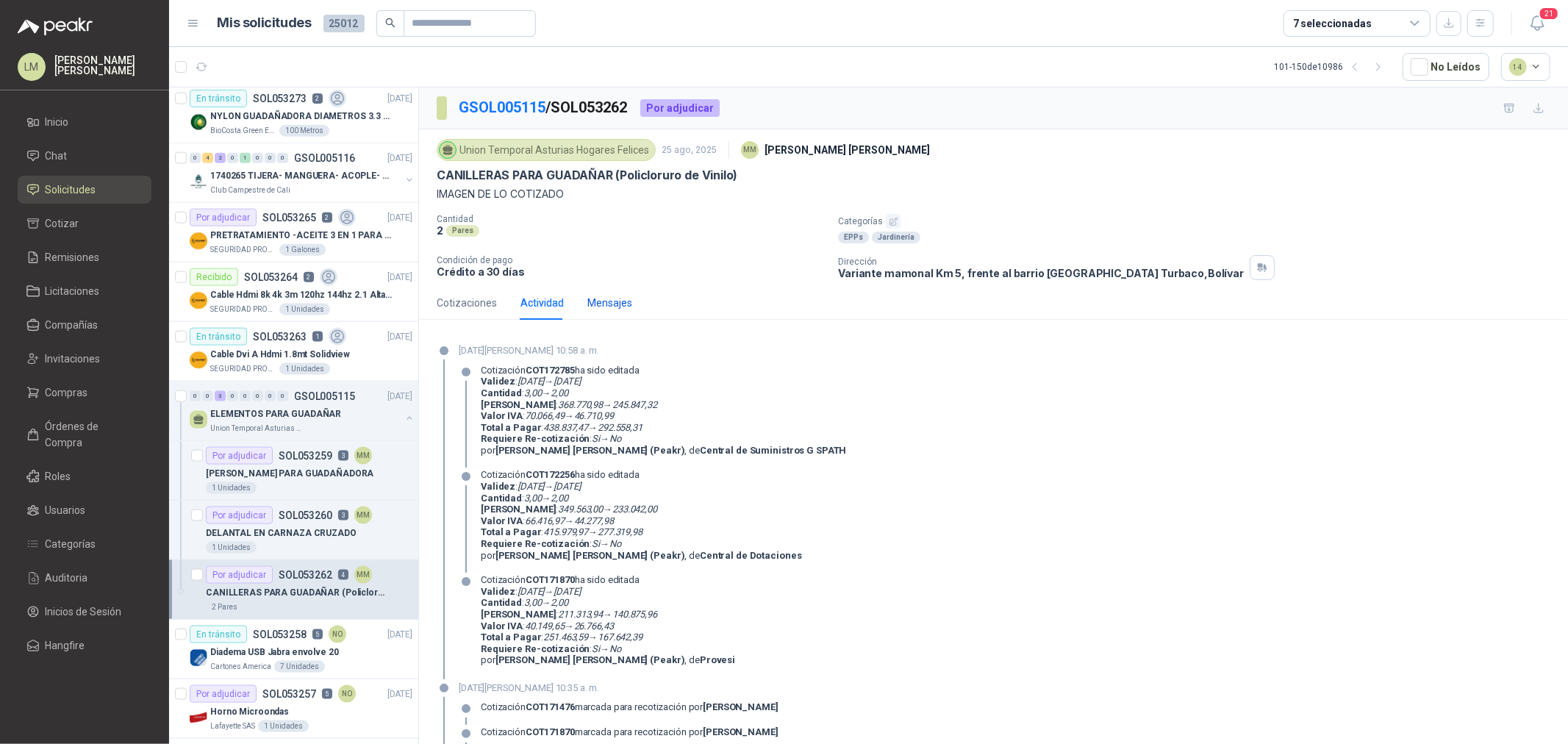
click at [619, 303] on div "Mensajes" at bounding box center [609, 303] width 45 height 16
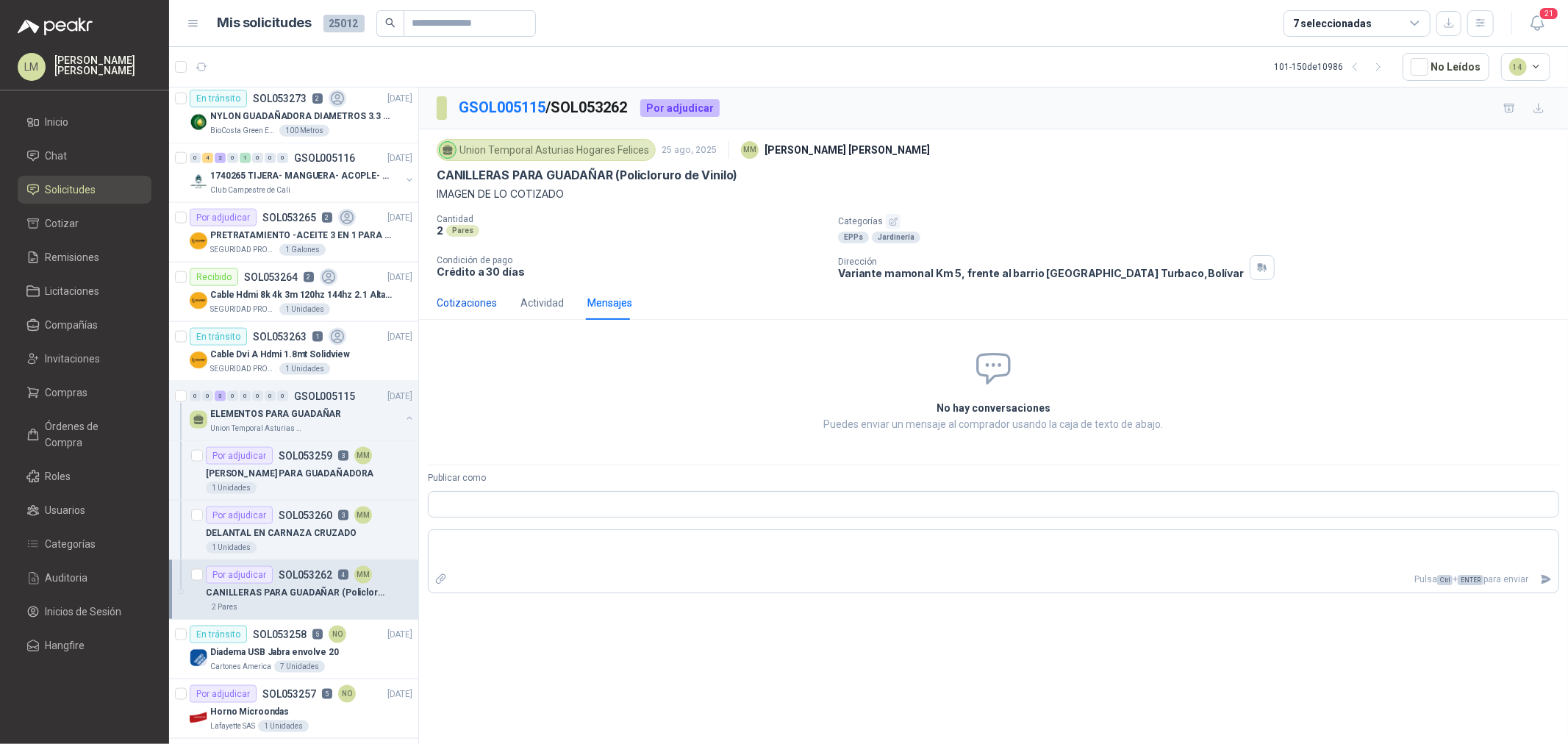
click at [465, 298] on div "Cotizaciones" at bounding box center [467, 303] width 60 height 16
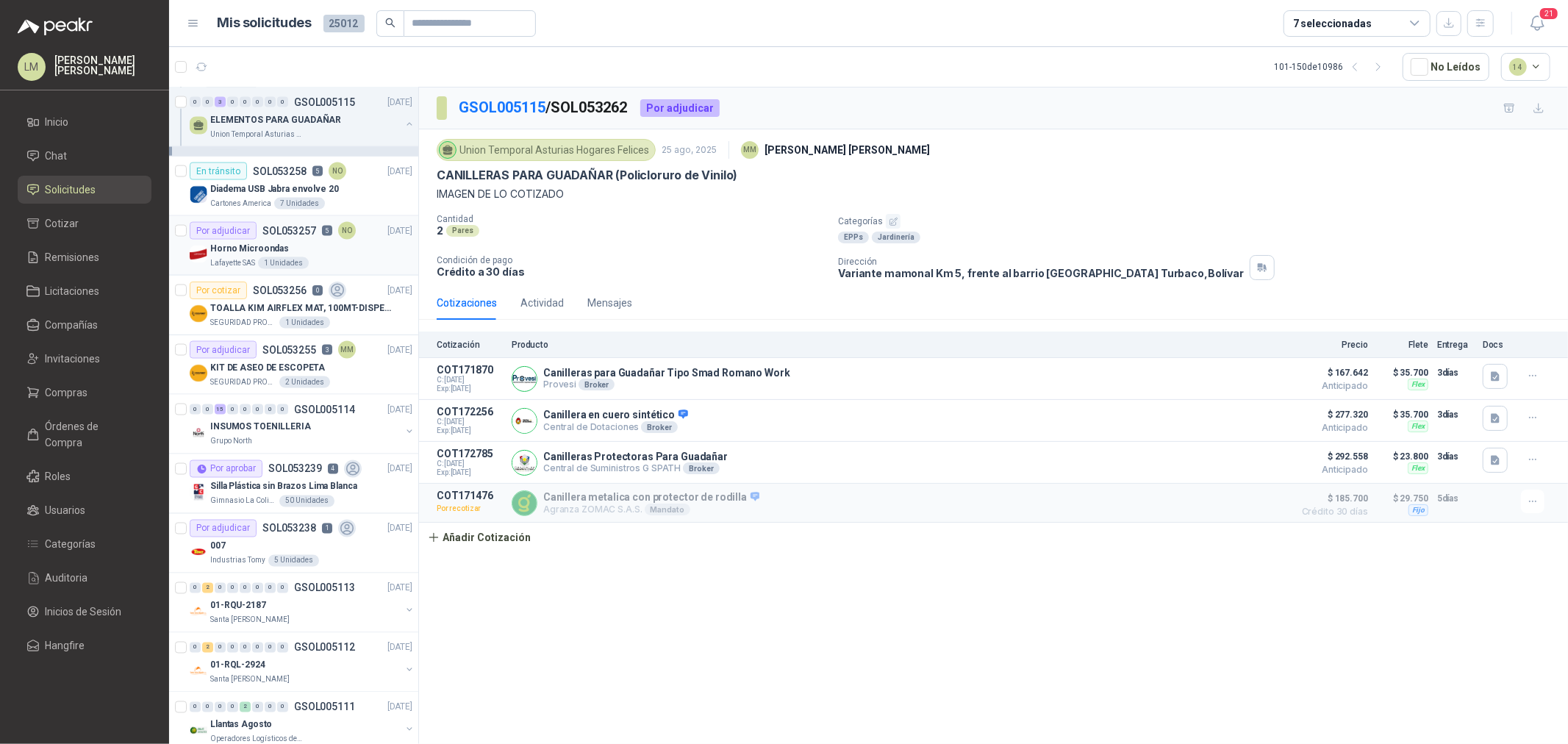
scroll to position [2041, 0]
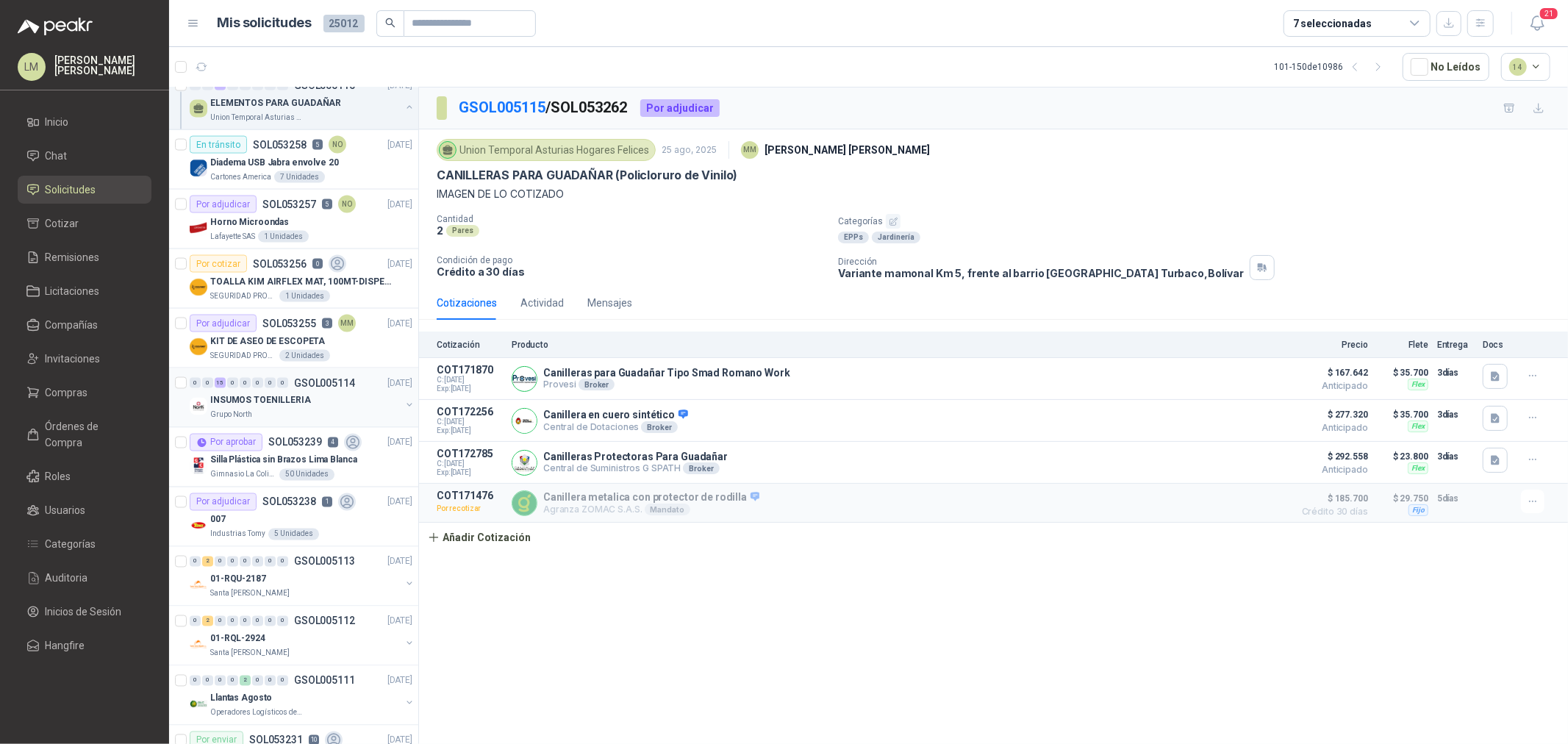
click at [288, 410] on div "Grupo North" at bounding box center [305, 415] width 190 height 12
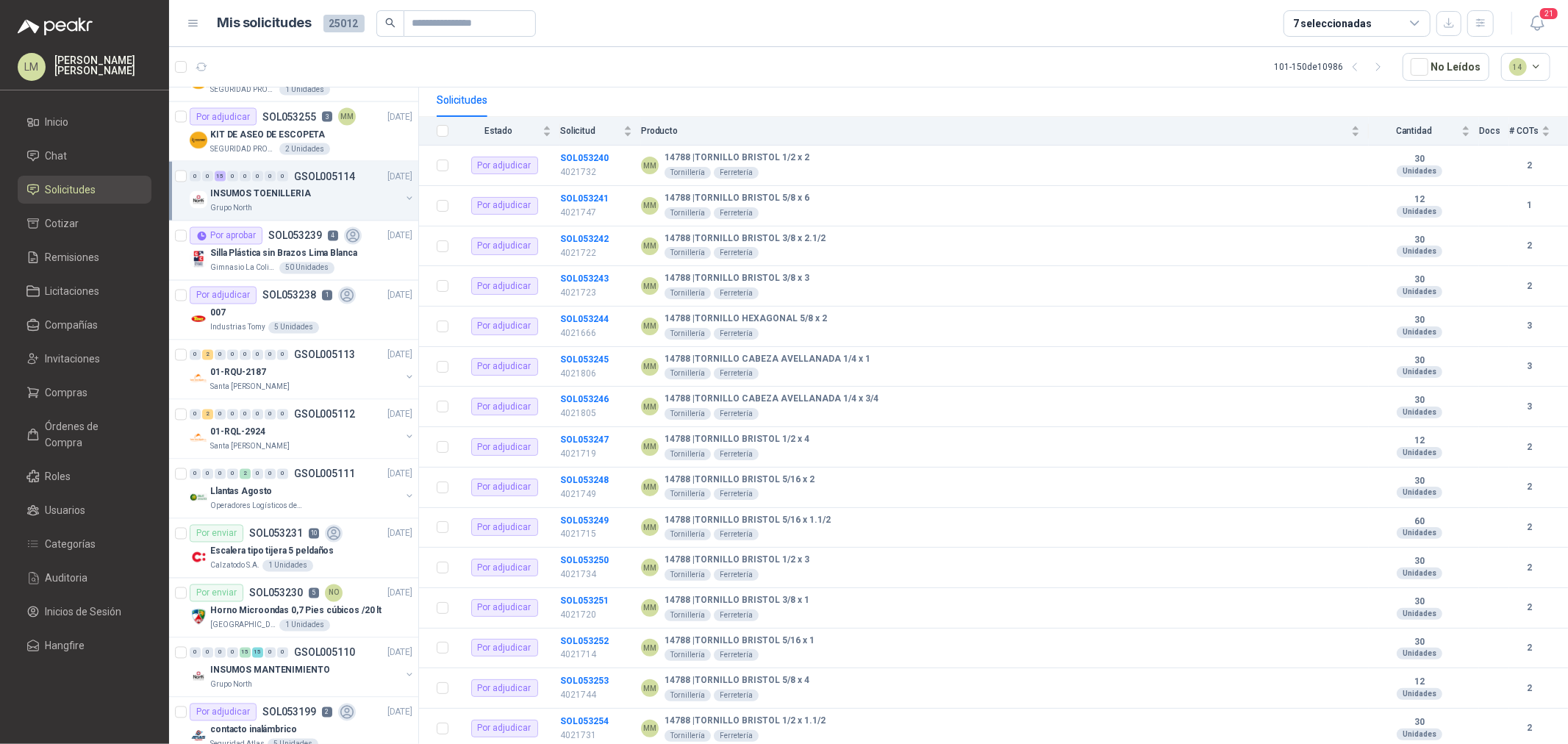
scroll to position [2287, 0]
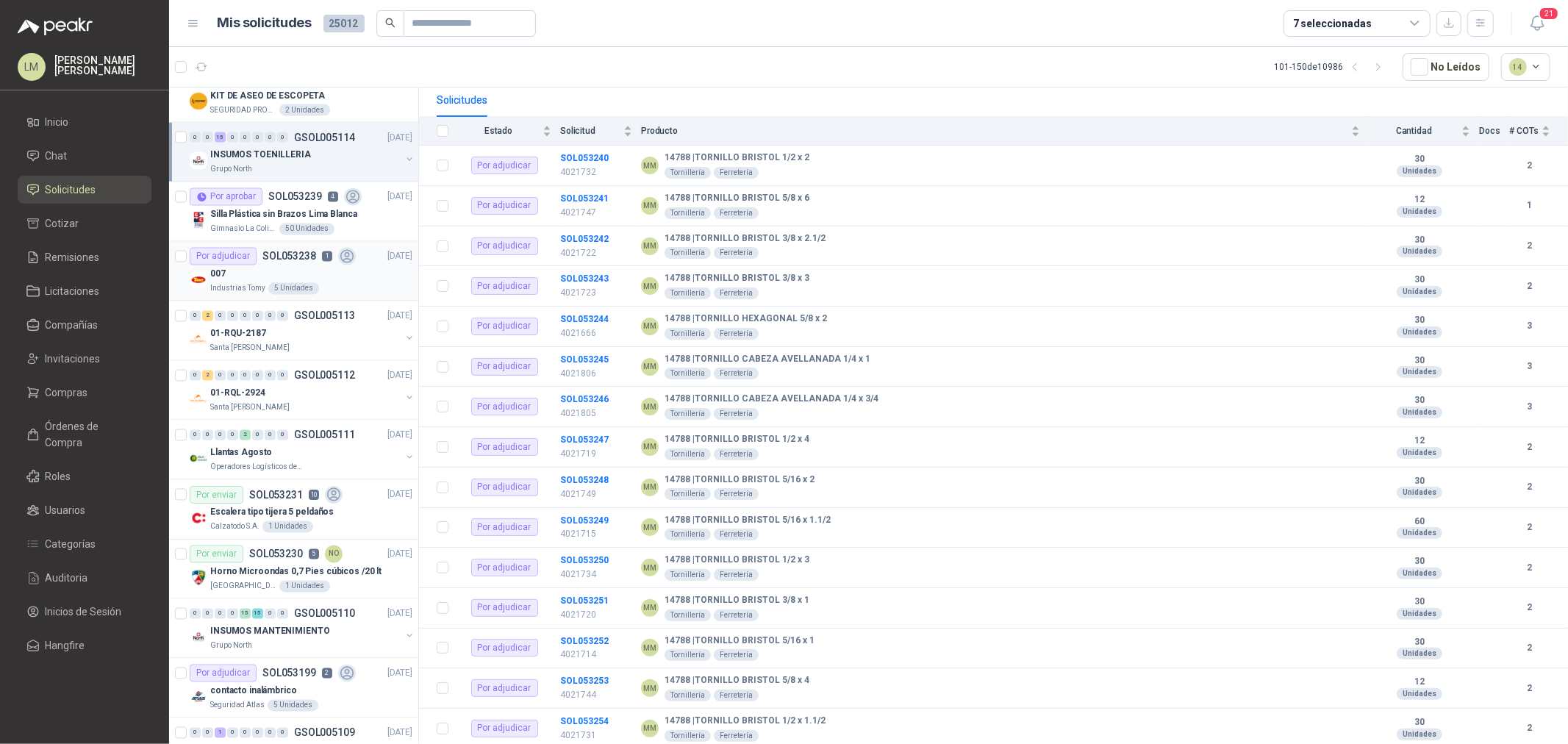
click at [282, 269] on div "007" at bounding box center [311, 274] width 202 height 18
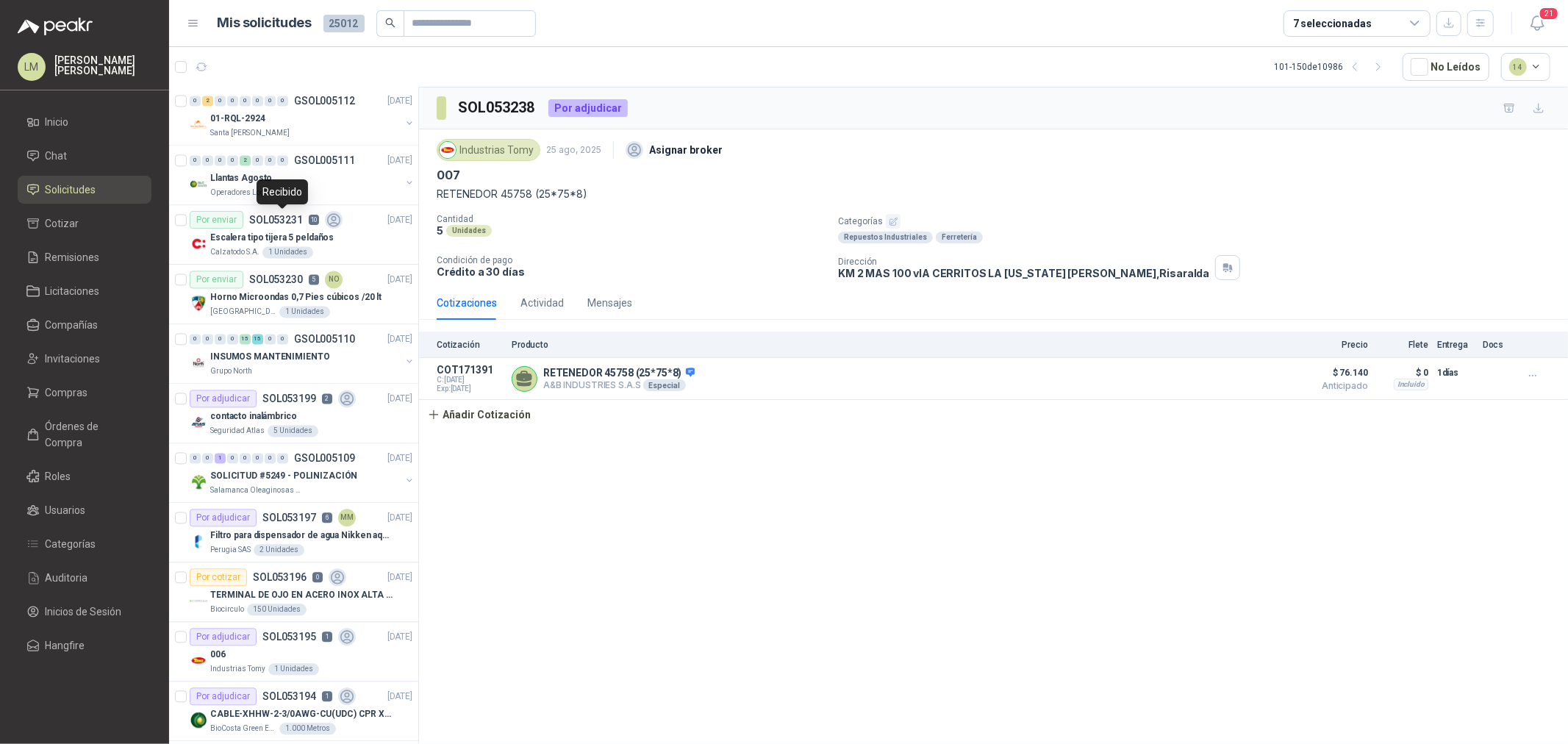
scroll to position [2587, 0]
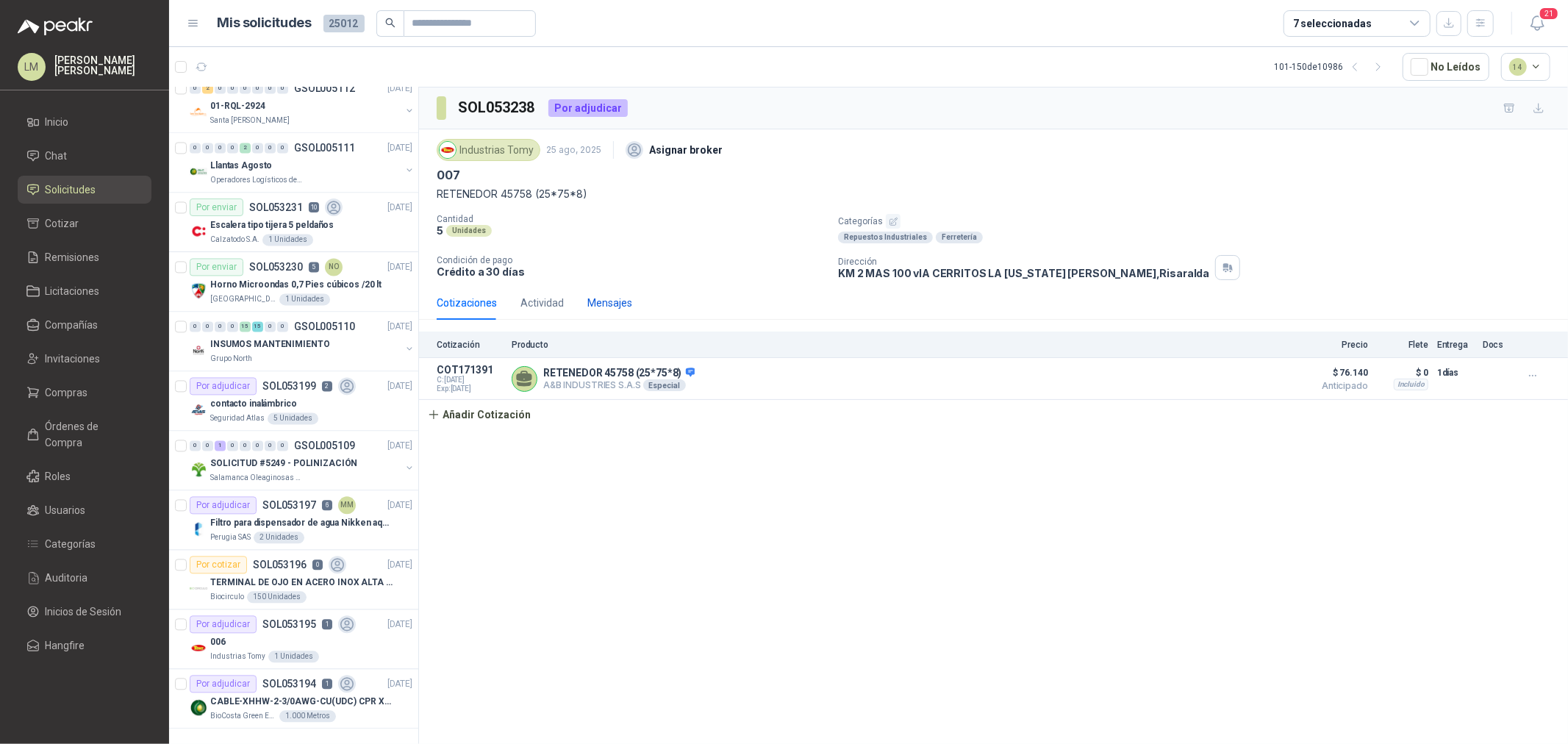
click at [595, 302] on div "Mensajes" at bounding box center [609, 303] width 45 height 16
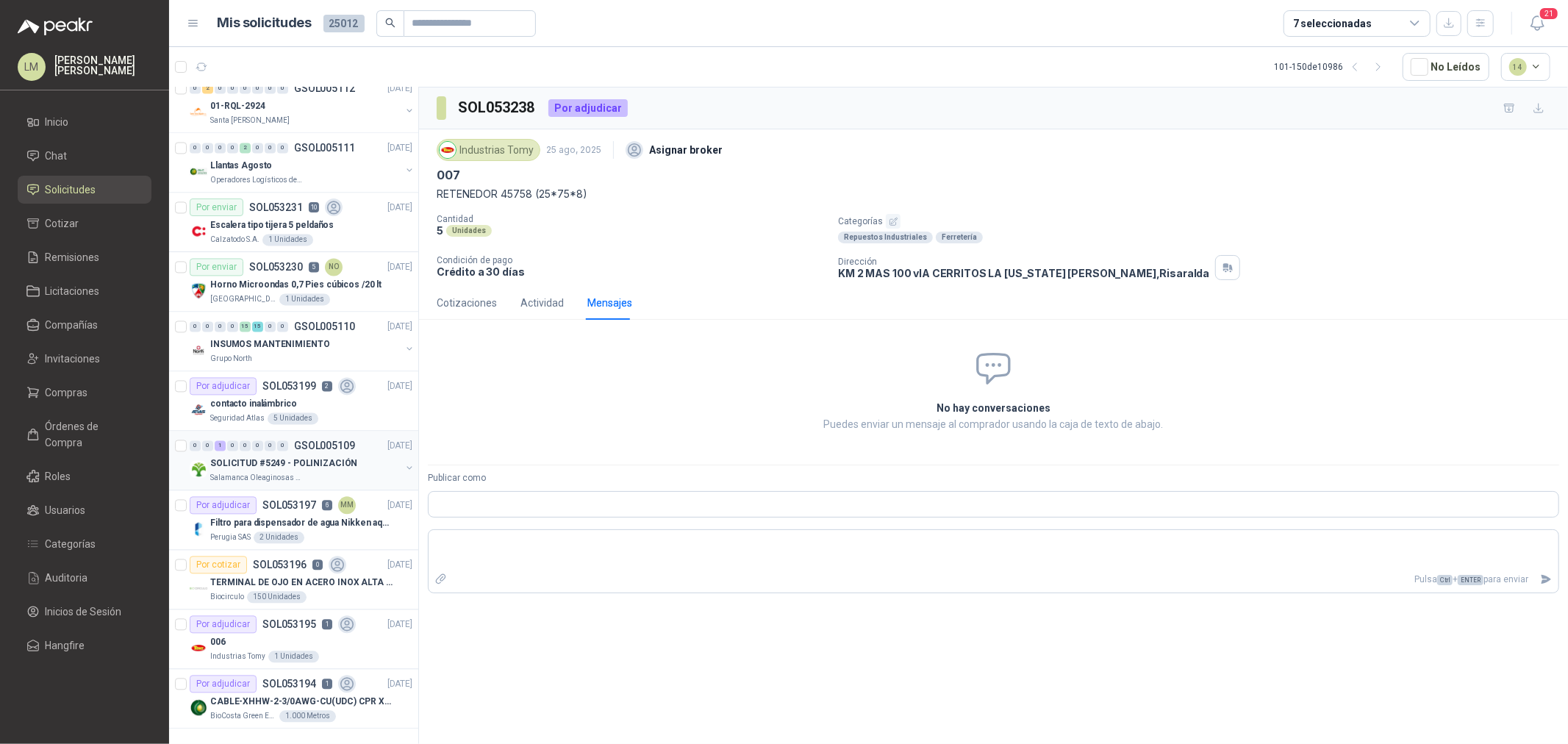
click at [257, 457] on p "SOLICITUD #5249 - POLINIZACIÓN" at bounding box center [284, 463] width 147 height 14
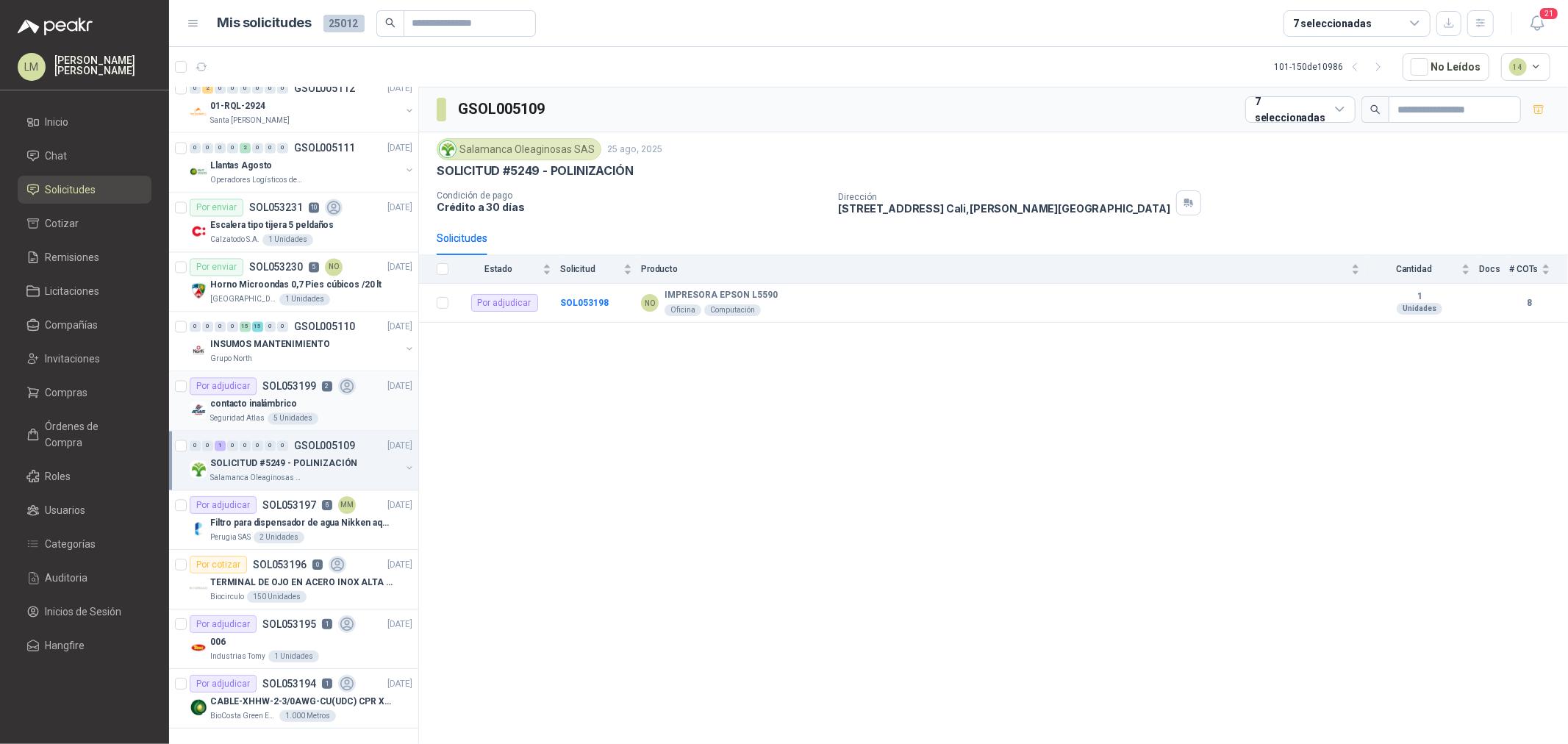
click at [280, 413] on div "5 Unidades" at bounding box center [293, 418] width 51 height 12
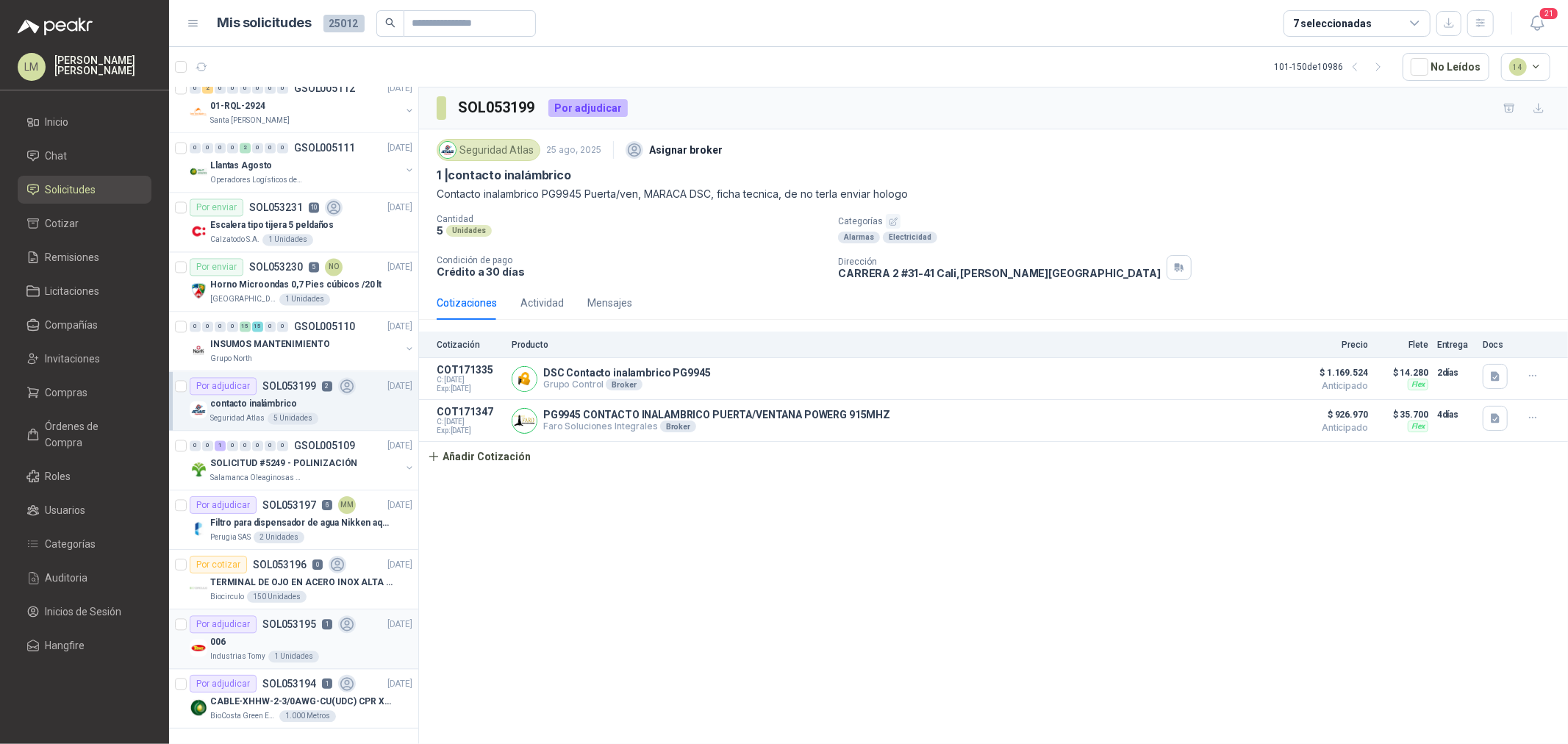
click at [282, 633] on div "006" at bounding box center [311, 642] width 202 height 18
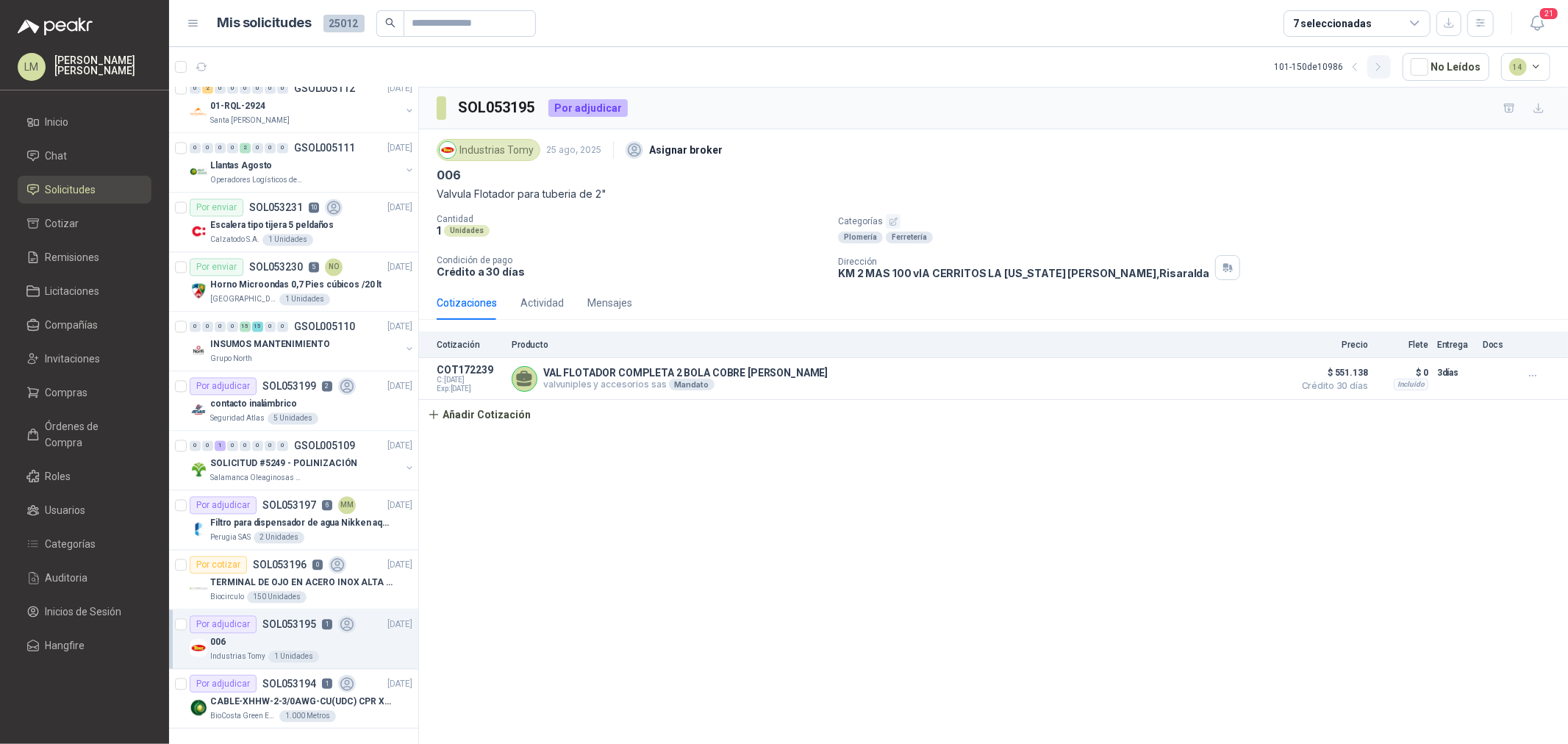
click at [1382, 63] on icon "button" at bounding box center [1379, 67] width 13 height 13
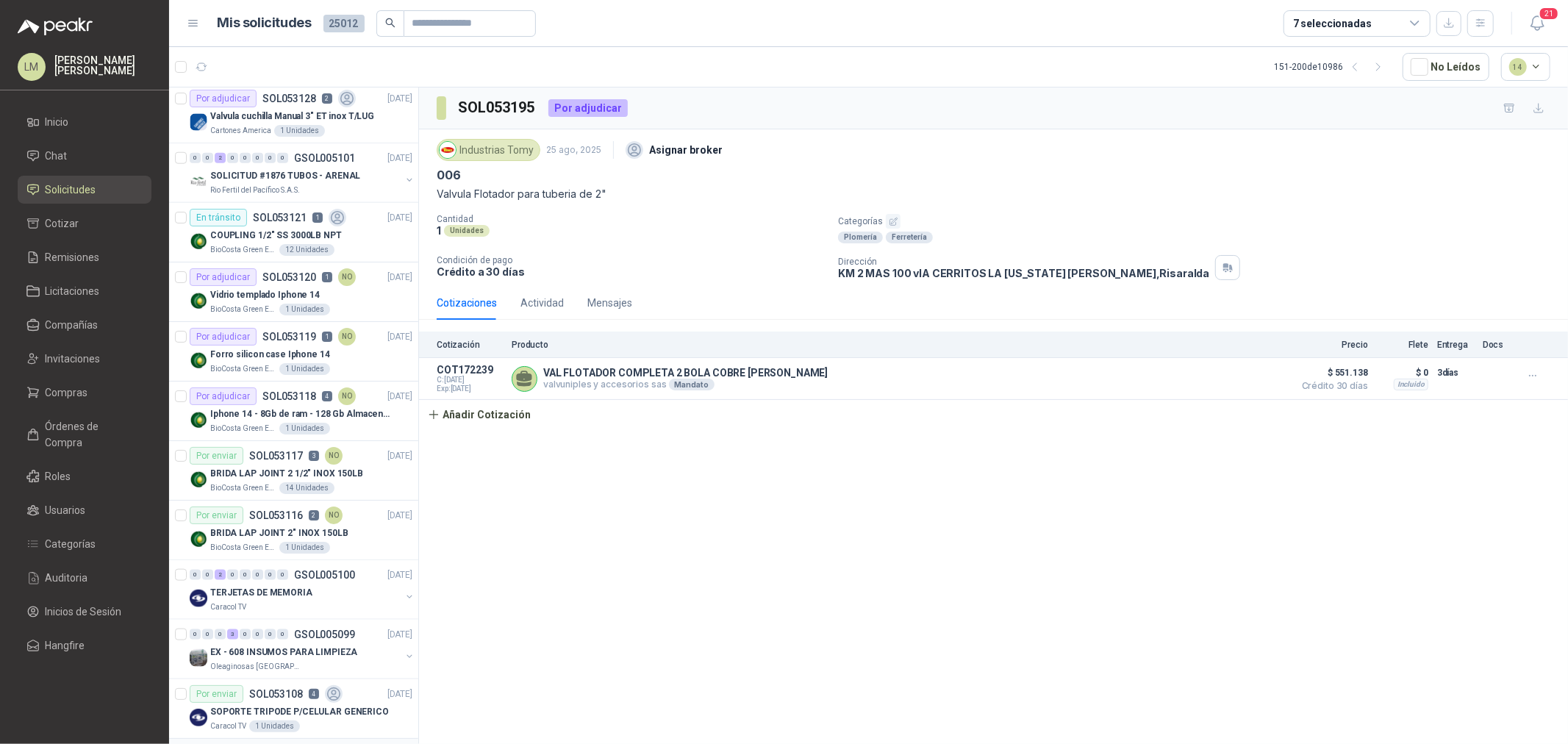
scroll to position [1288, 0]
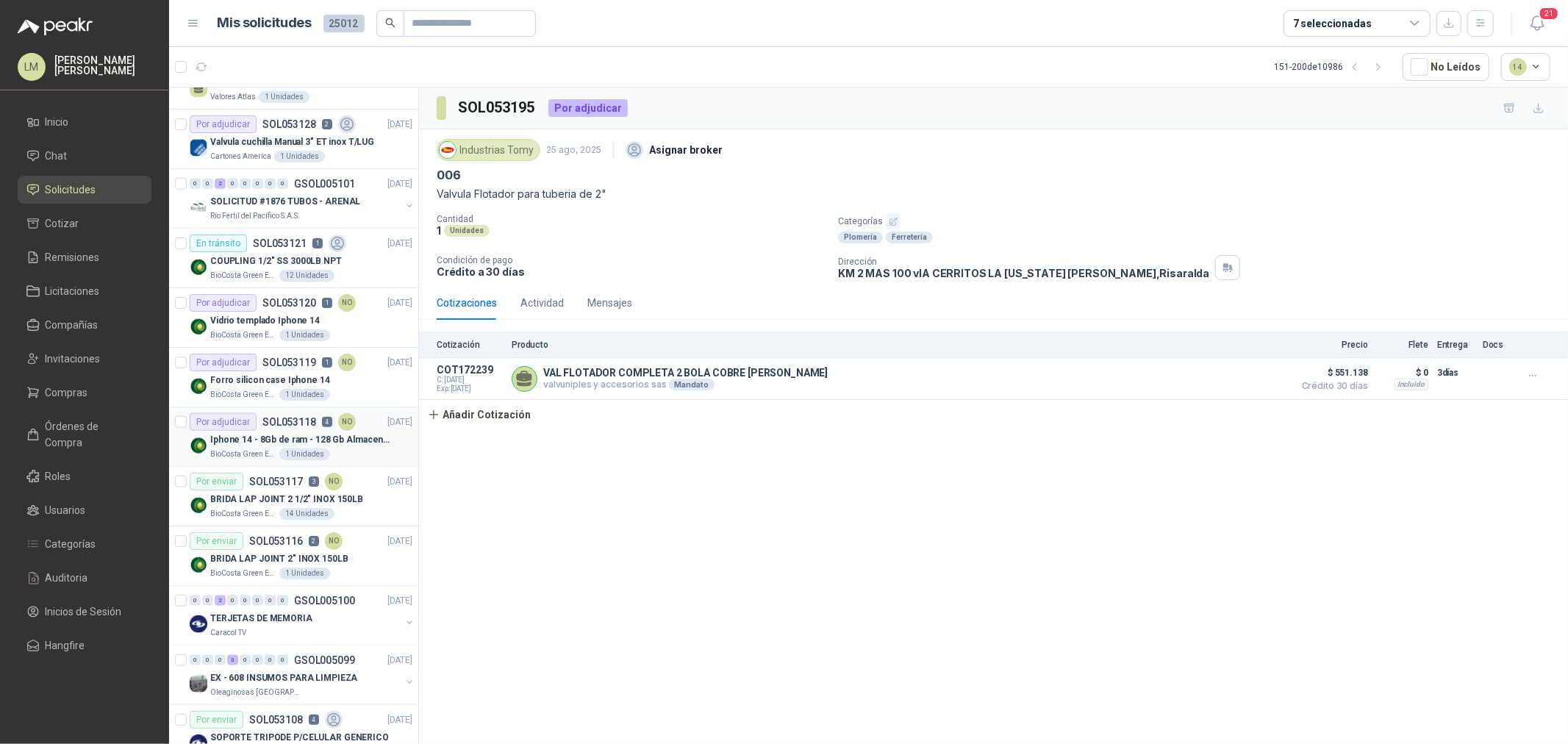
click at [300, 419] on p "SOL053118" at bounding box center [289, 422] width 54 height 10
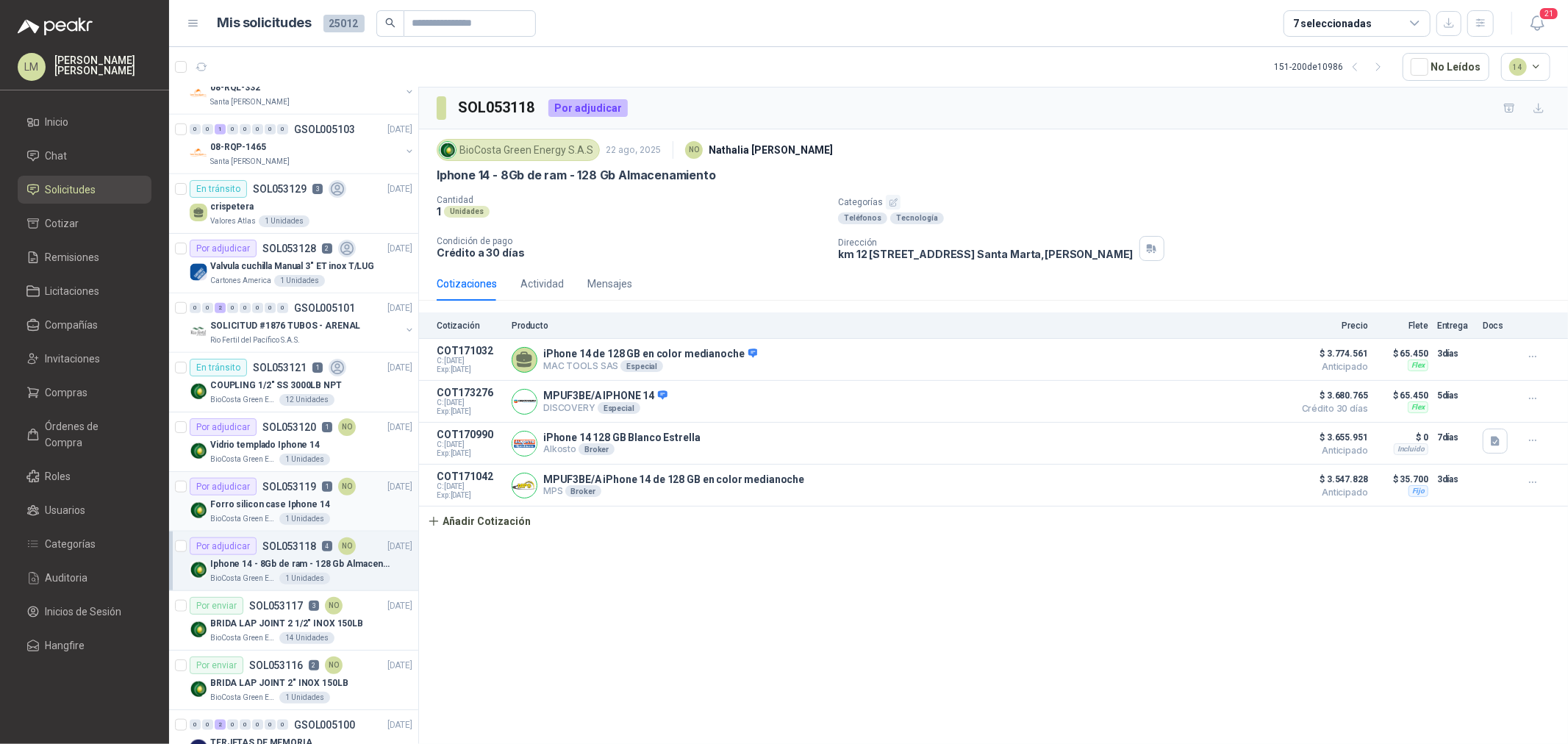
scroll to position [1124, 0]
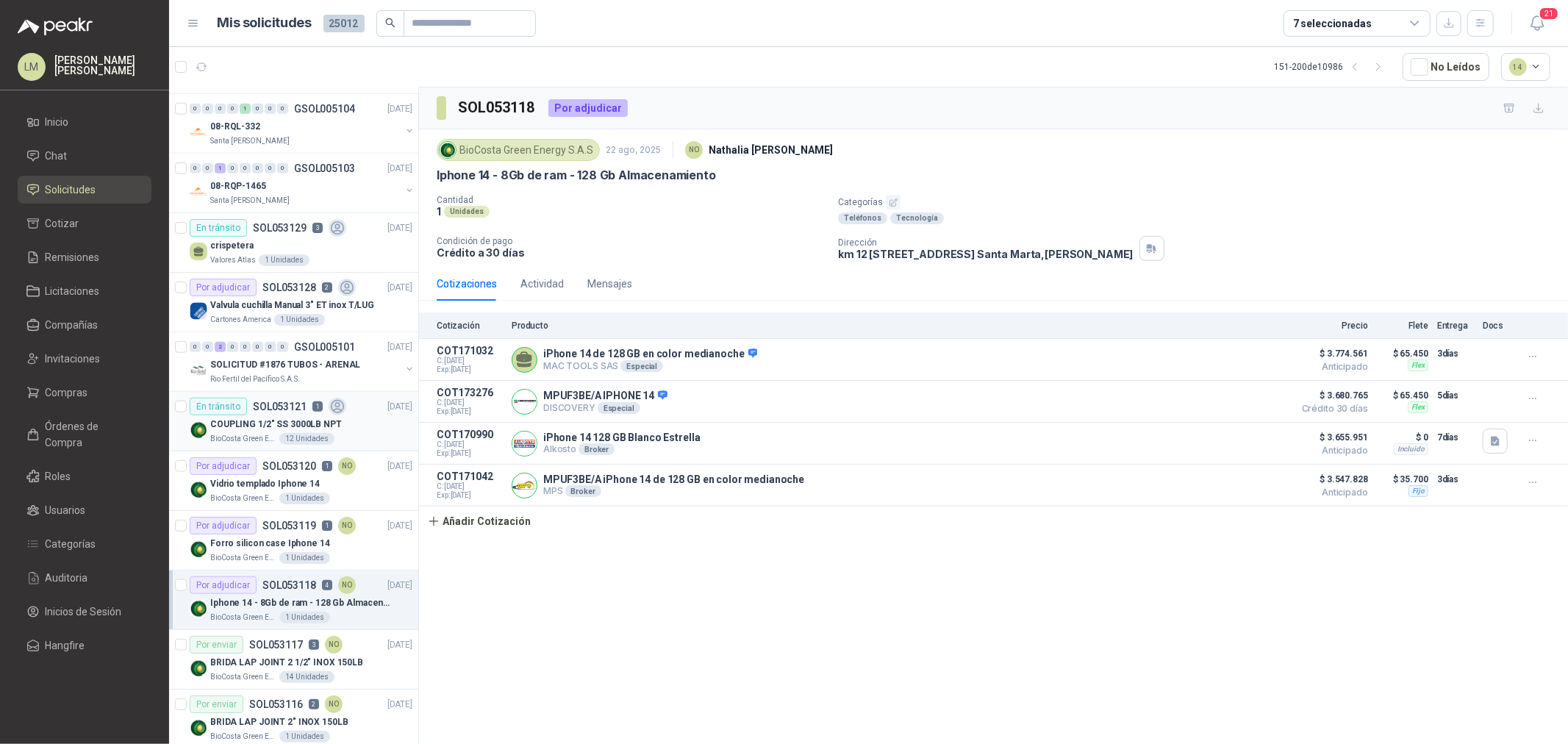
click at [300, 430] on p "COUPLING 1/2" SS 3000LB NPT" at bounding box center [276, 424] width 132 height 14
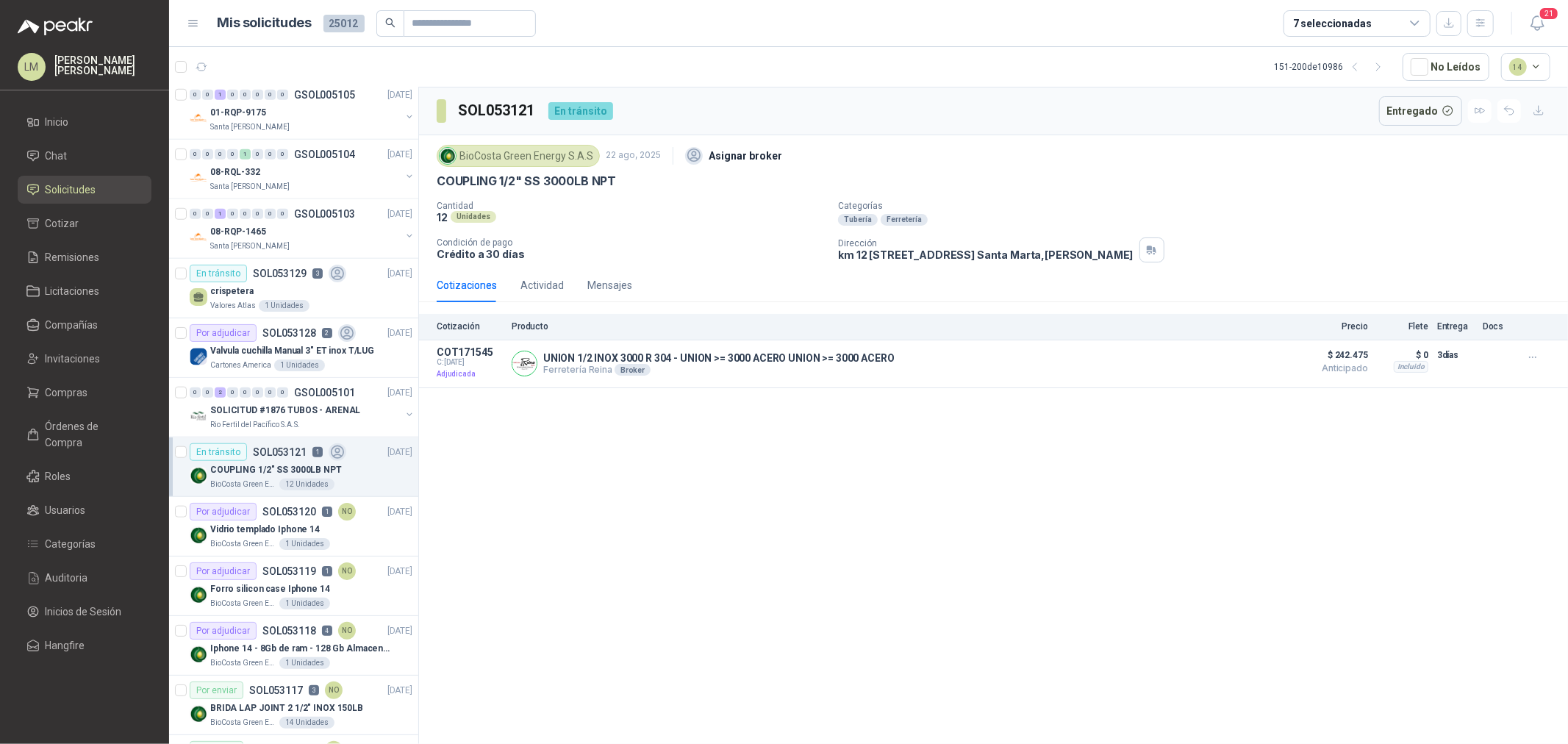
scroll to position [1042, 0]
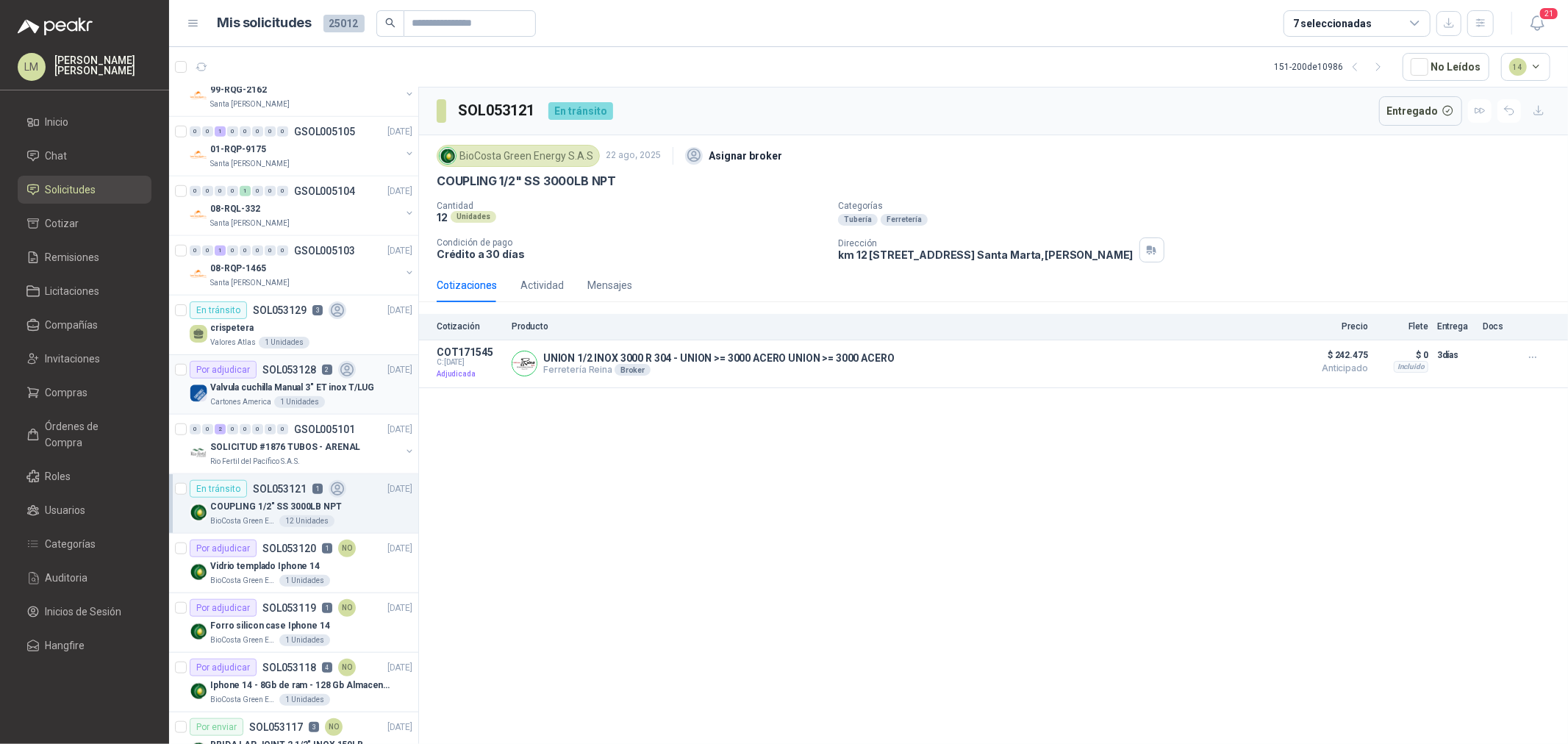
click at [300, 393] on p "Valvula cuchilla Manual 3" ET inox T/LUG" at bounding box center [292, 387] width 164 height 14
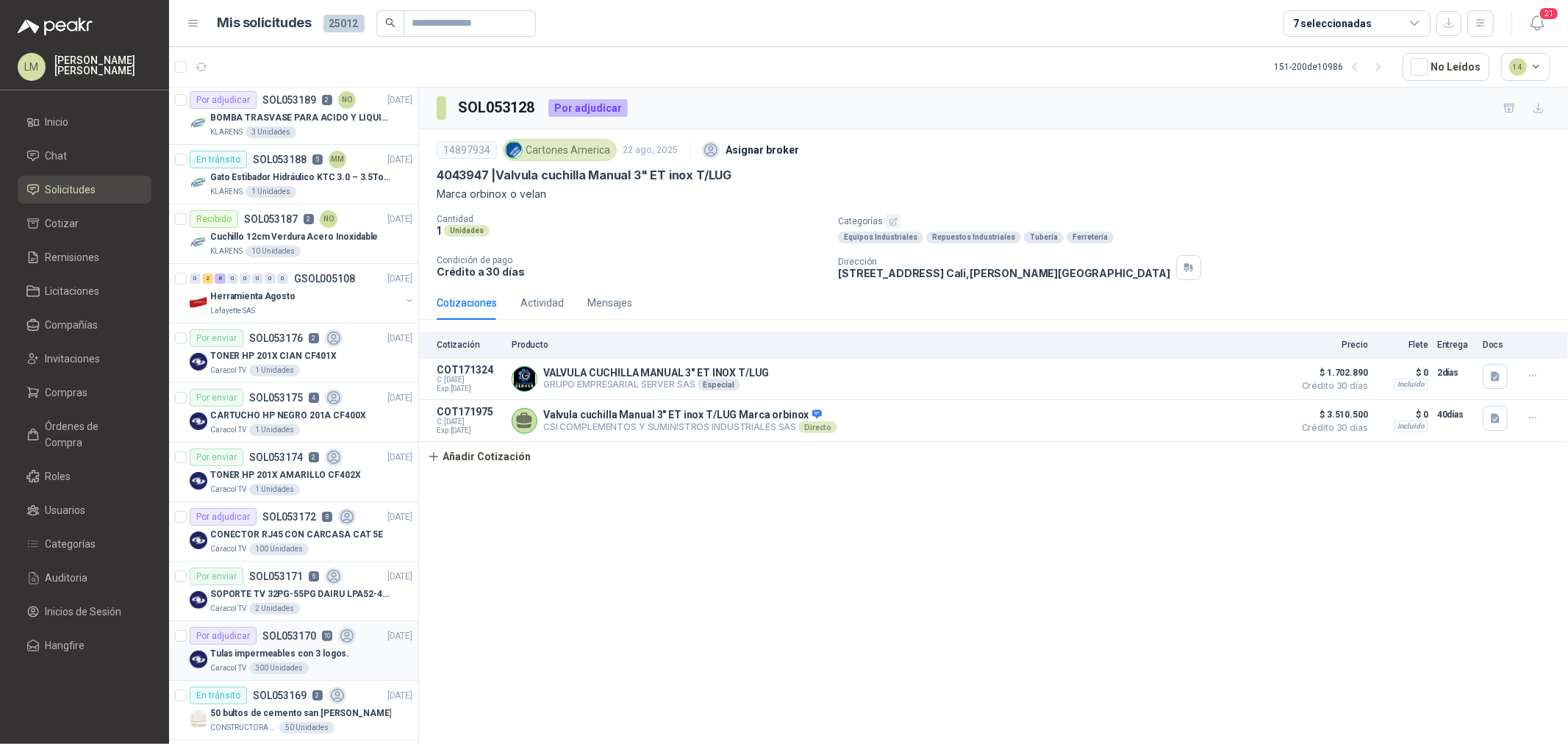
scroll to position [144, 0]
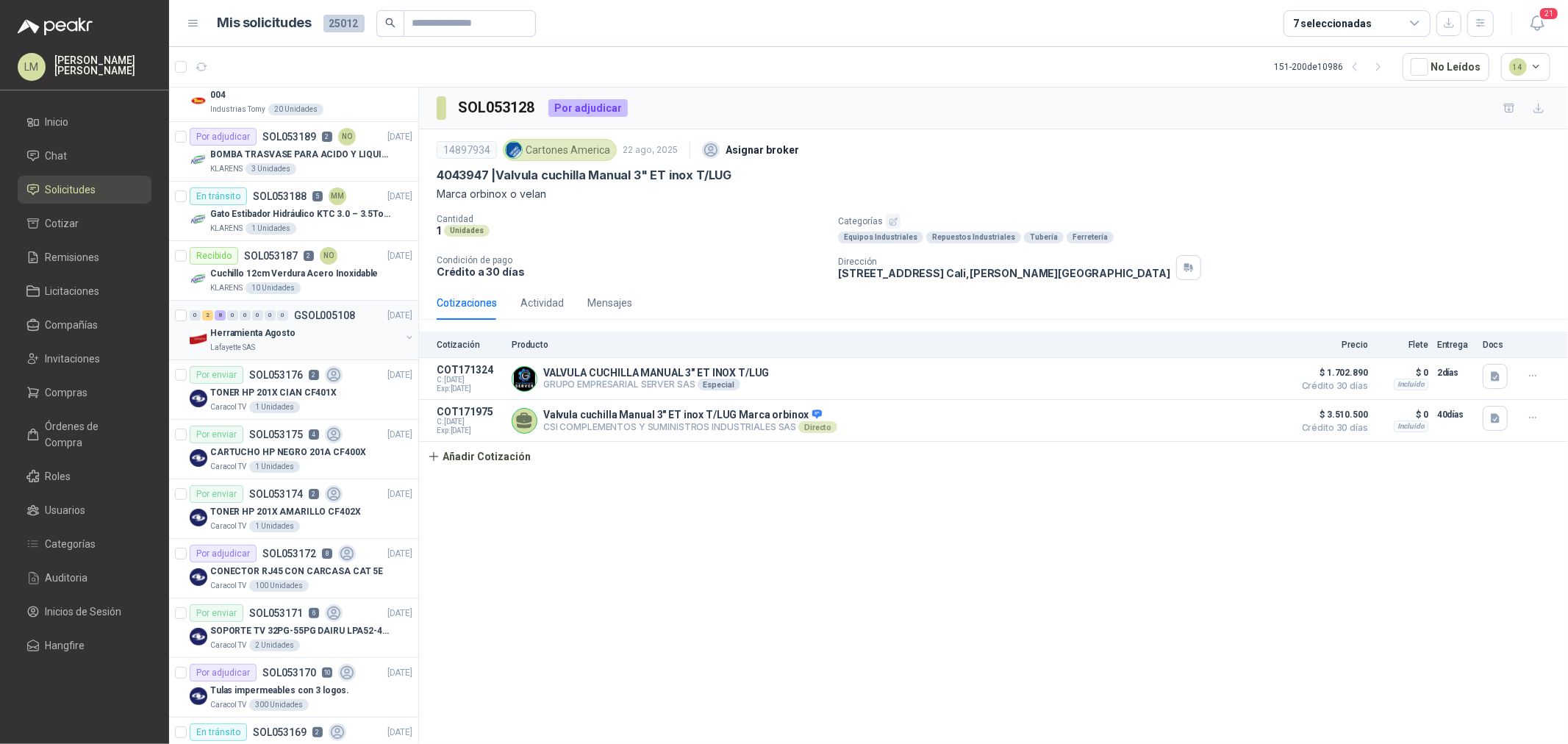
click at [294, 343] on div "Lafayette SAS" at bounding box center [305, 348] width 190 height 12
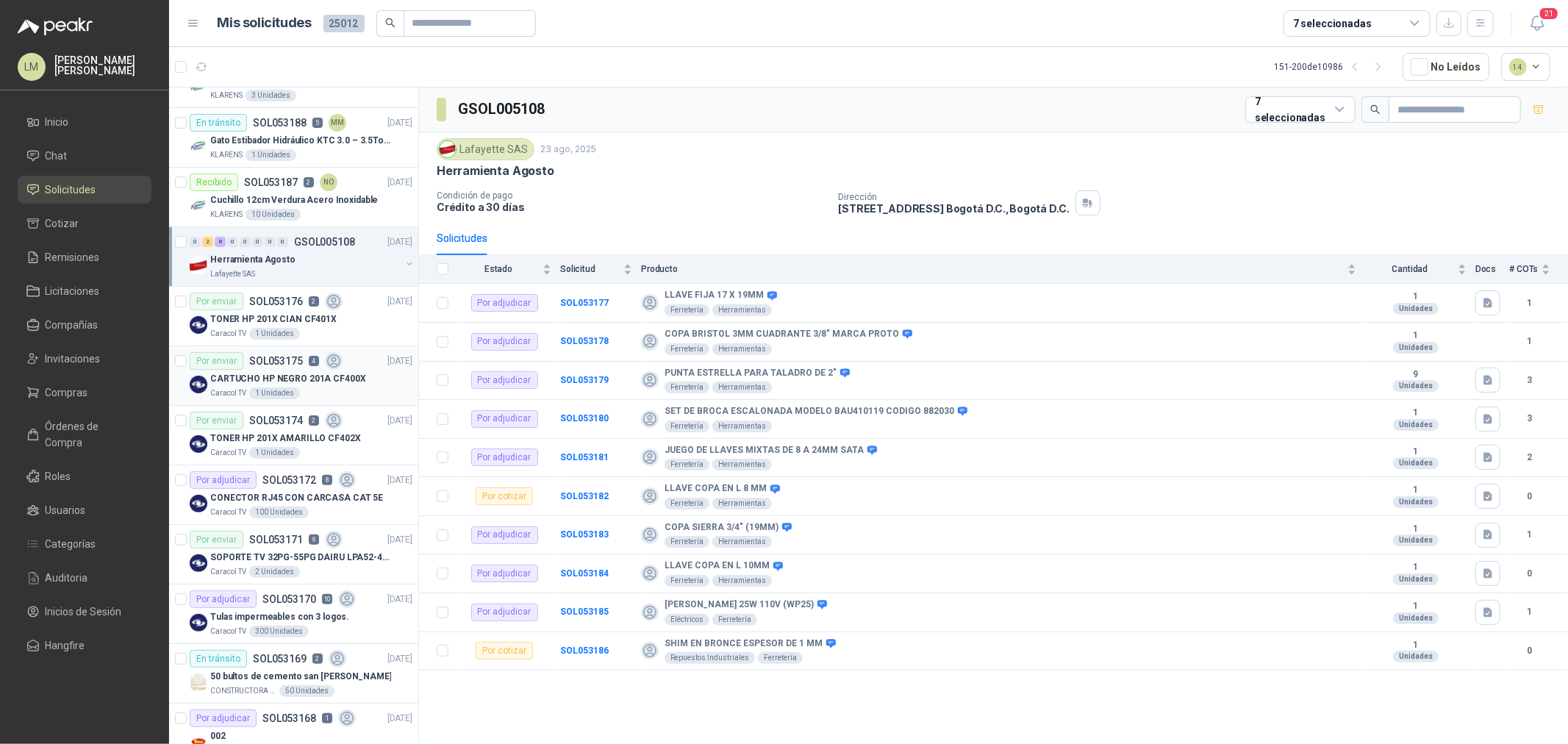
scroll to position [326, 0]
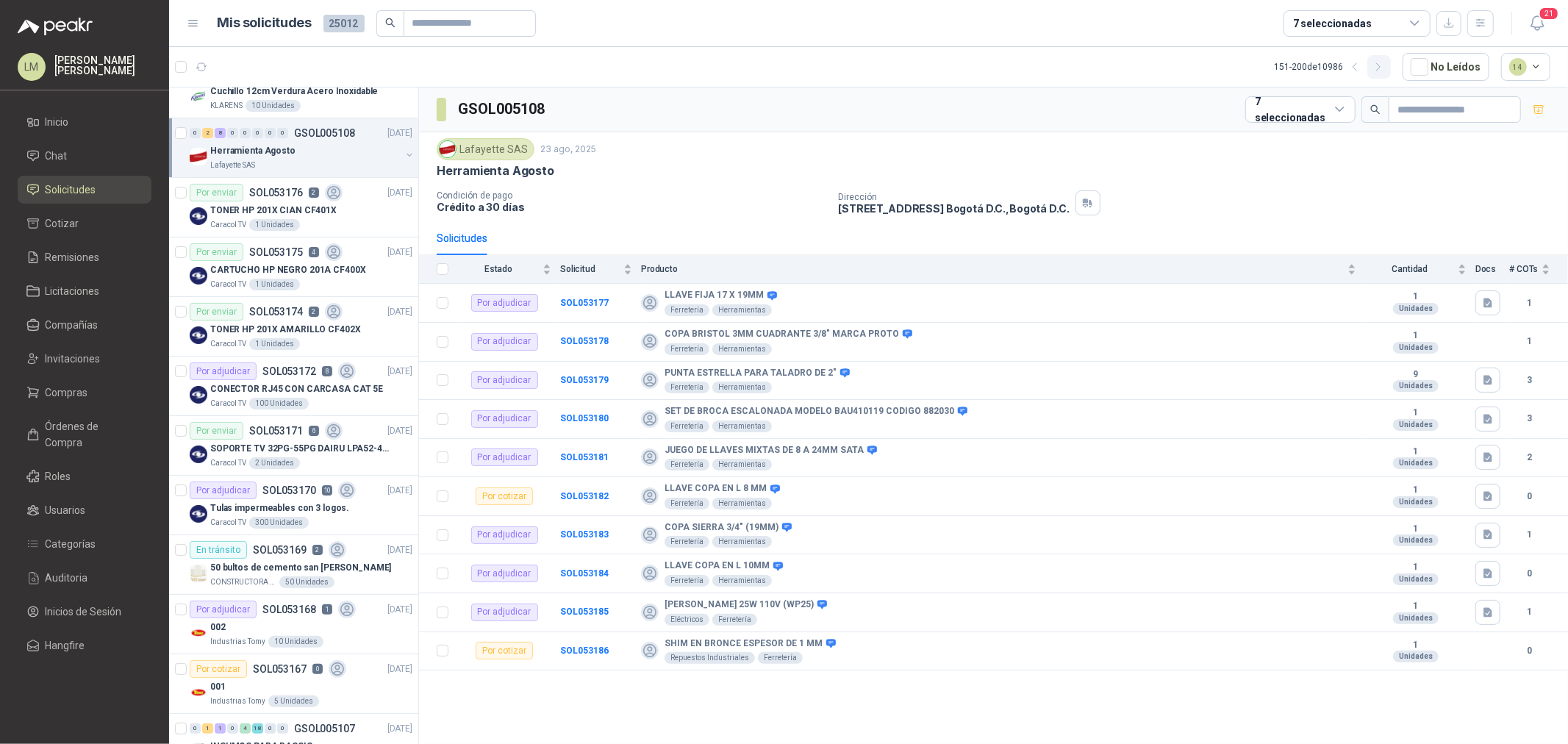
click at [1384, 64] on icon "button" at bounding box center [1379, 67] width 13 height 13
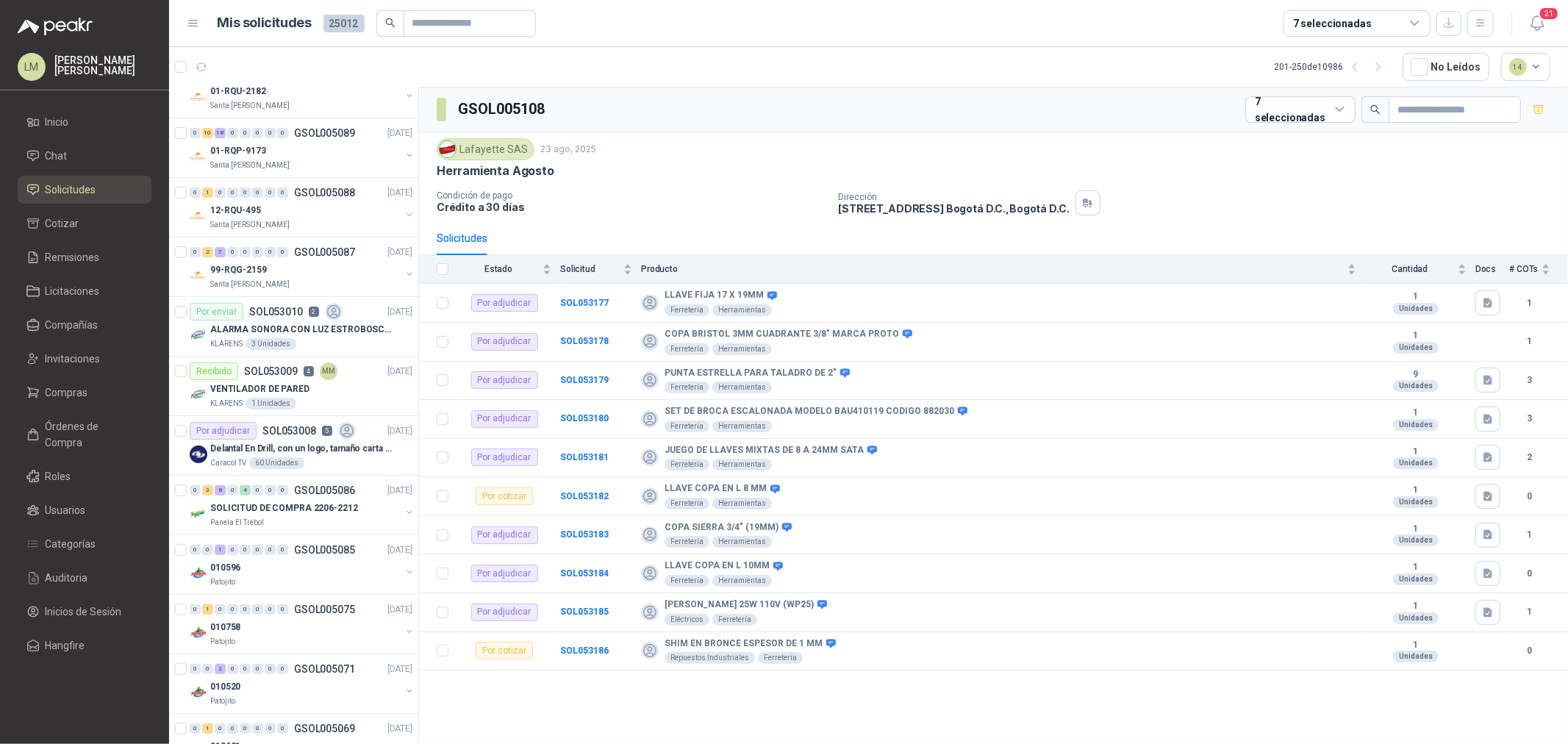
scroll to position [0, 0]
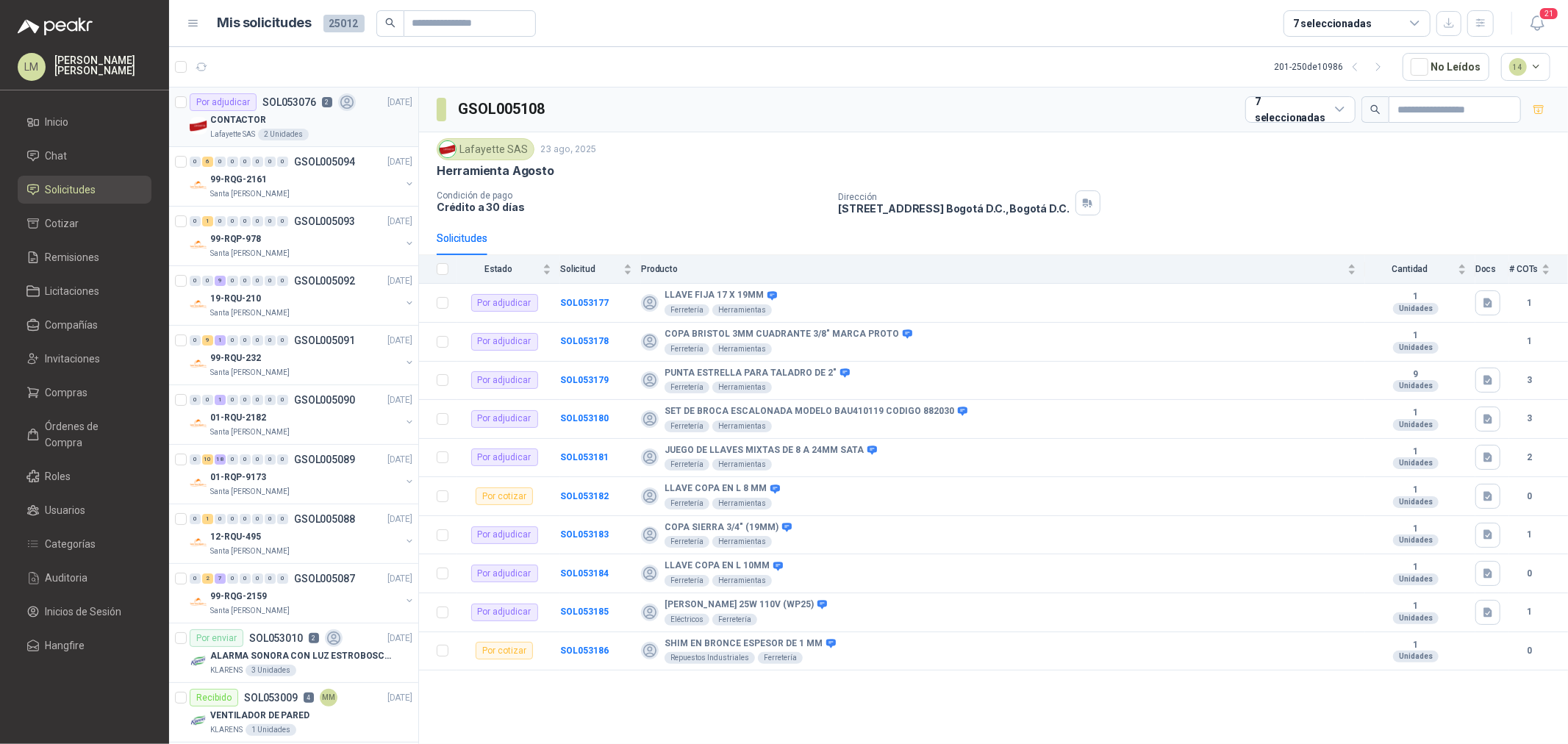
click at [296, 109] on div "Por adjudicar SOL053076 2" at bounding box center [272, 102] width 166 height 18
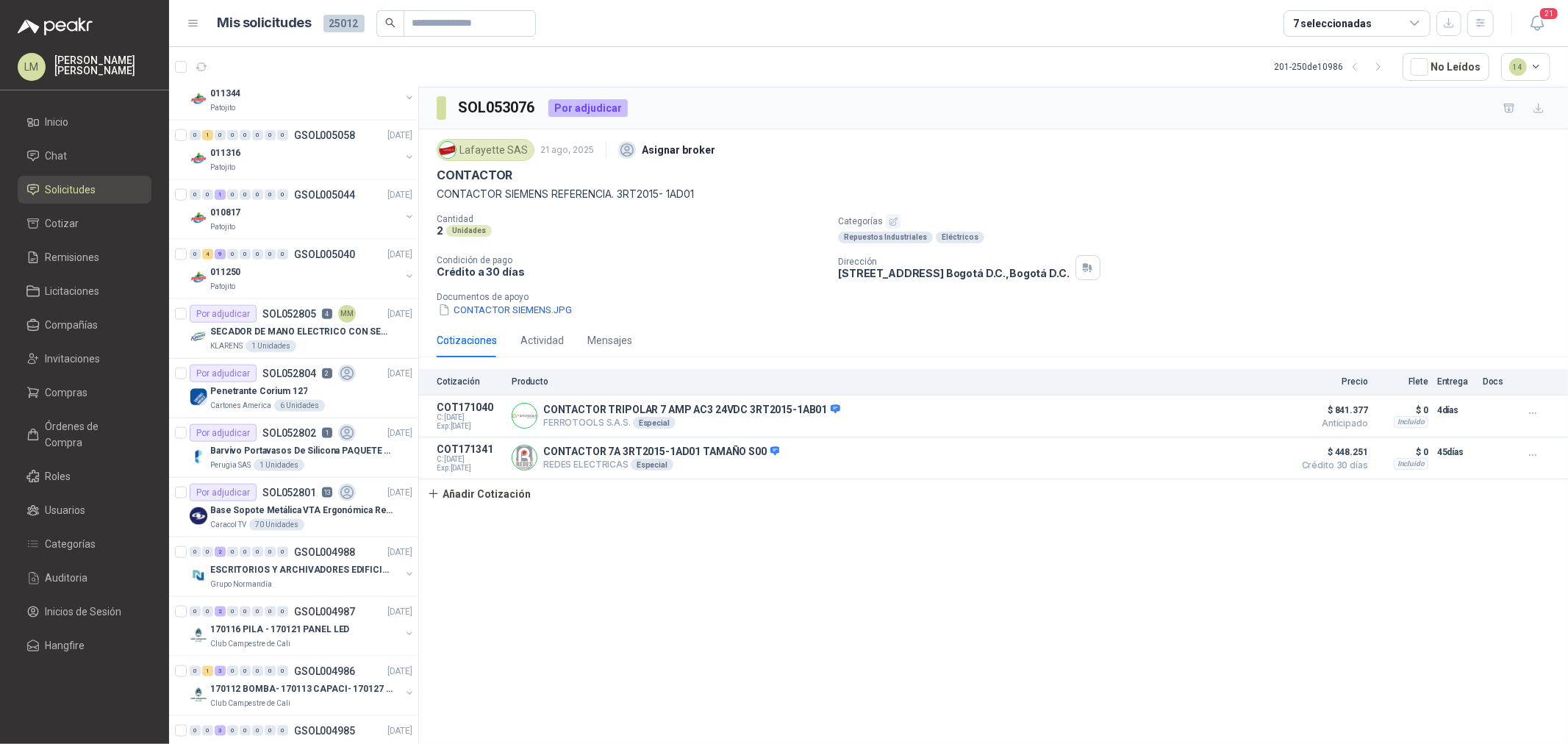
scroll to position [1470, 0]
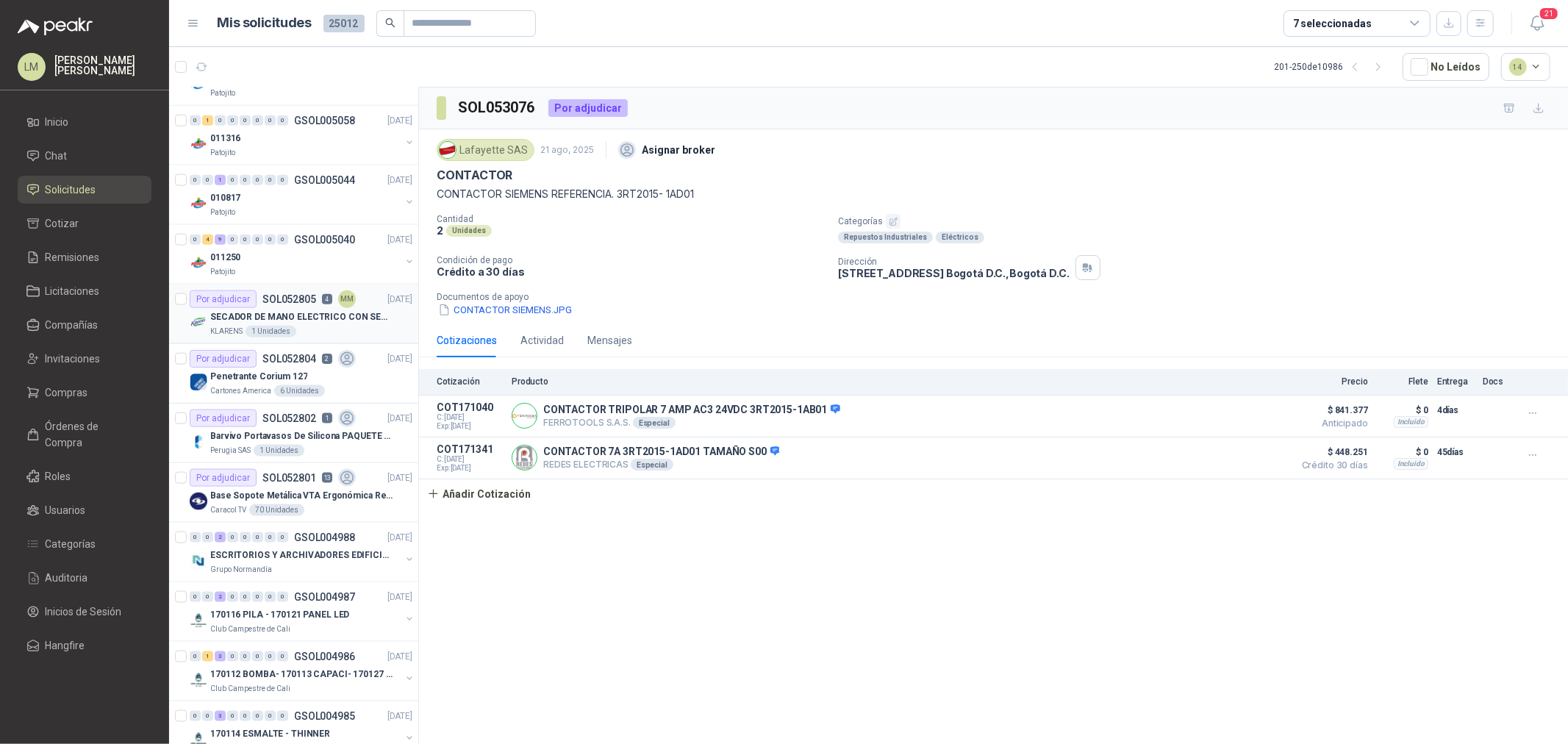
click at [295, 334] on div "KLARENS 1 Unidades" at bounding box center [311, 331] width 202 height 12
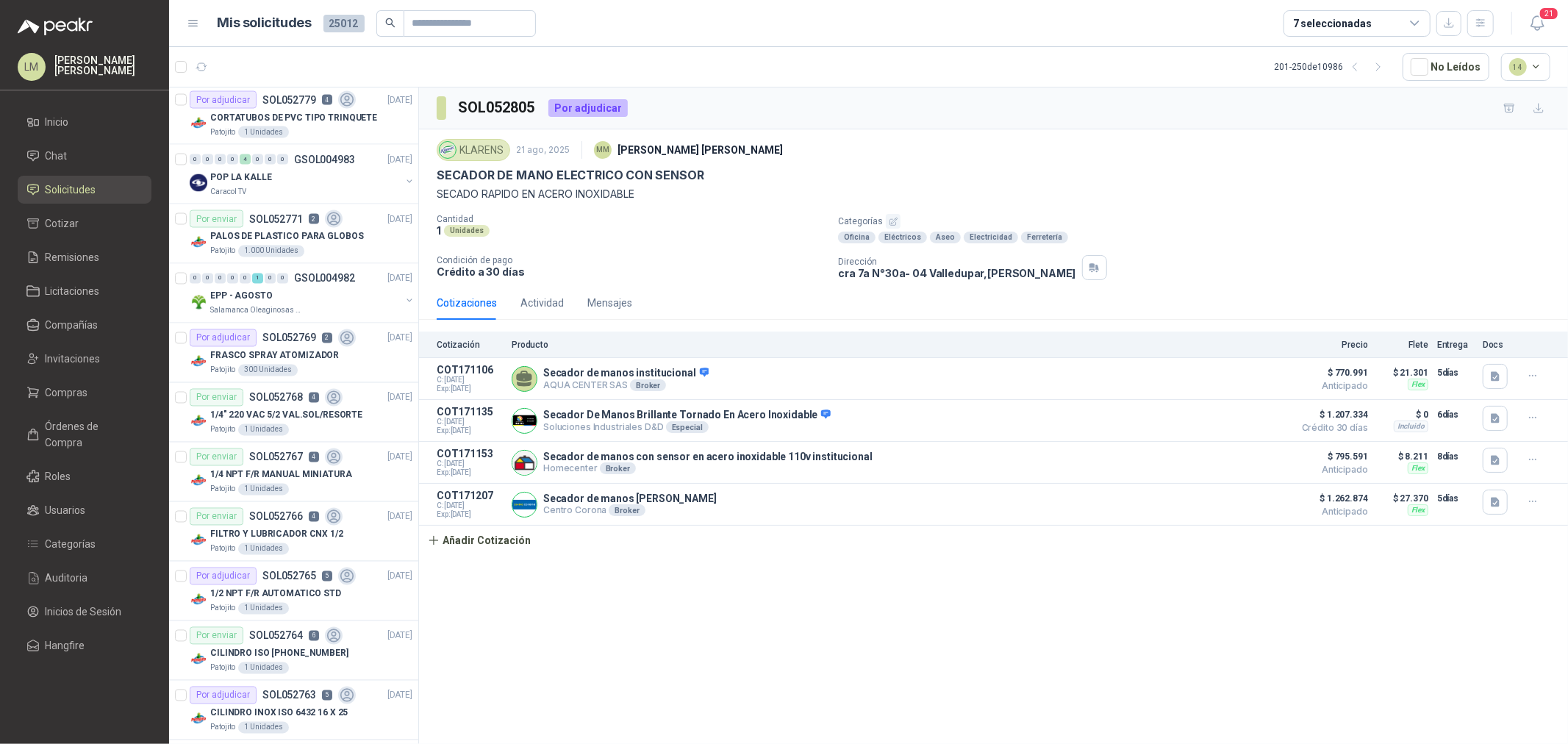
scroll to position [2348, 0]
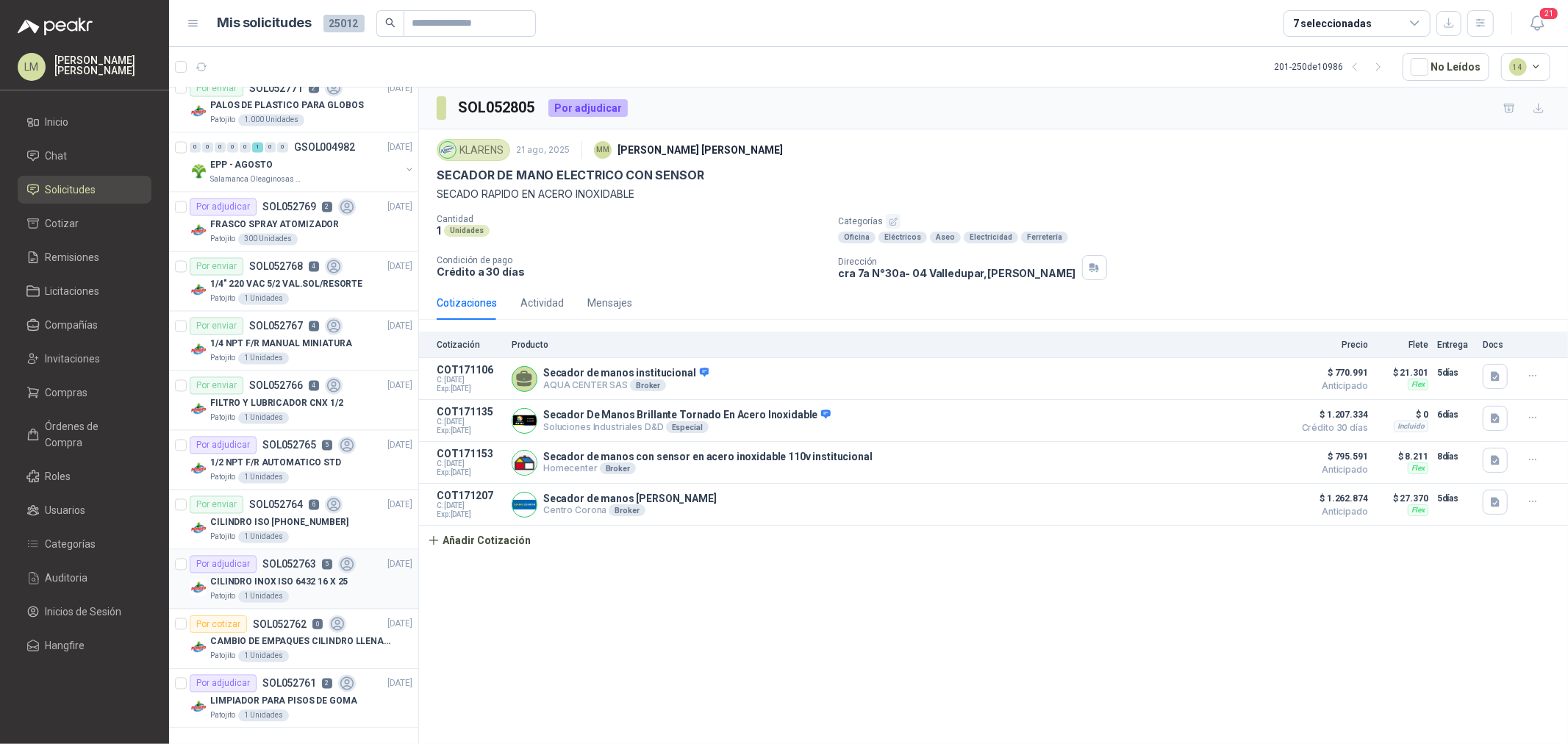
click at [285, 573] on div "CILINDRO INOX ISO 6432 16 X 25" at bounding box center [311, 582] width 202 height 18
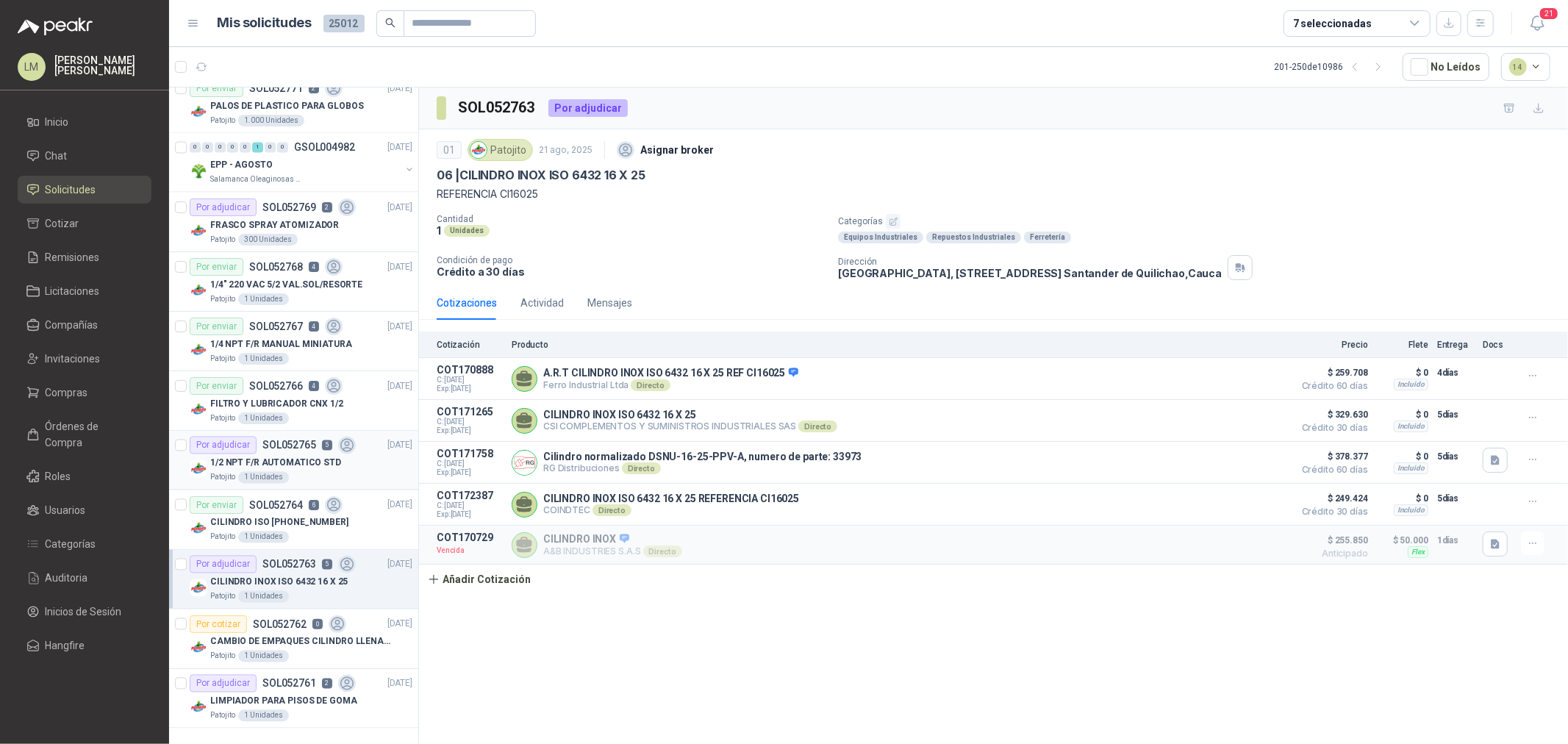
click at [296, 441] on p "SOL052765" at bounding box center [289, 446] width 54 height 10
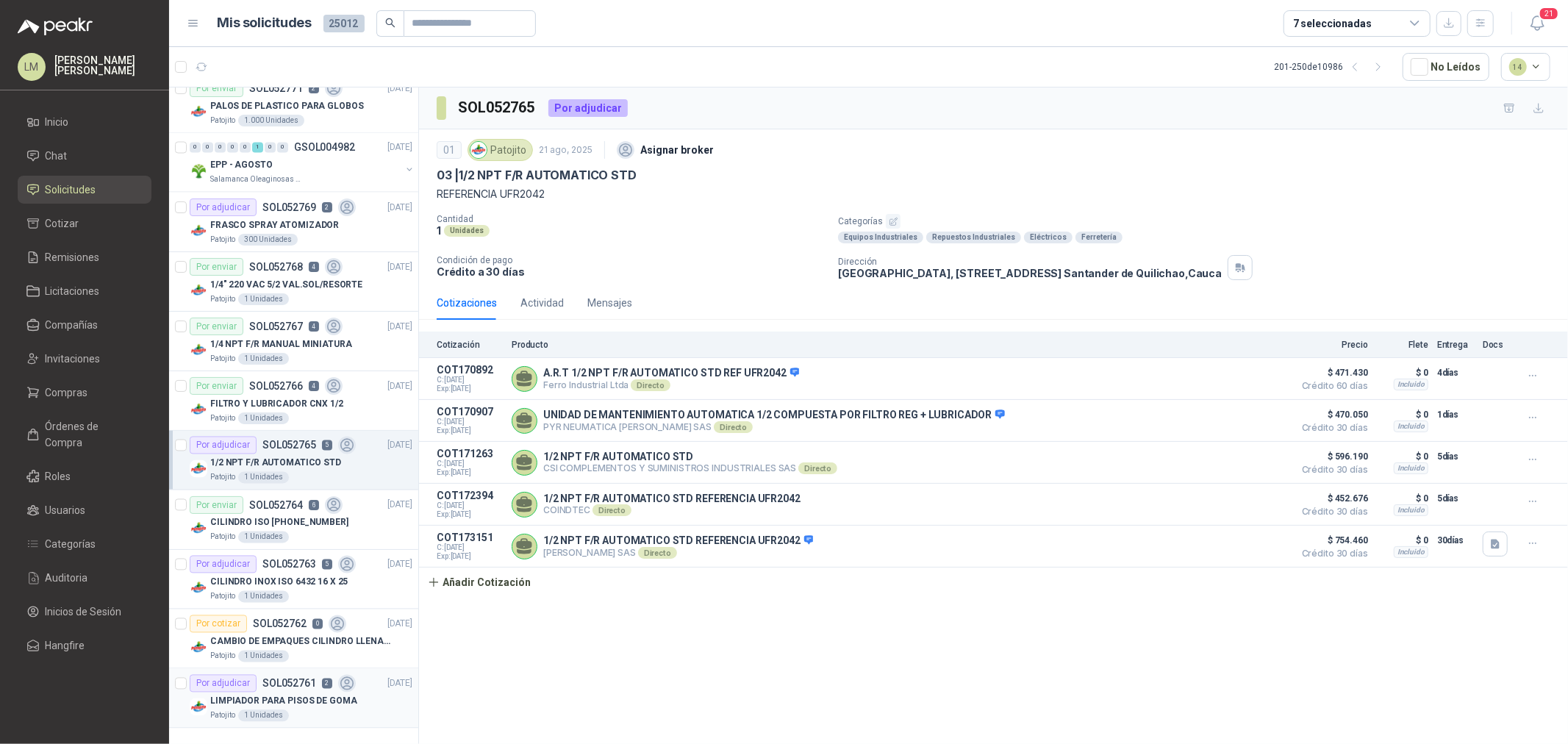
click at [300, 678] on p "SOL052761" at bounding box center [289, 684] width 54 height 10
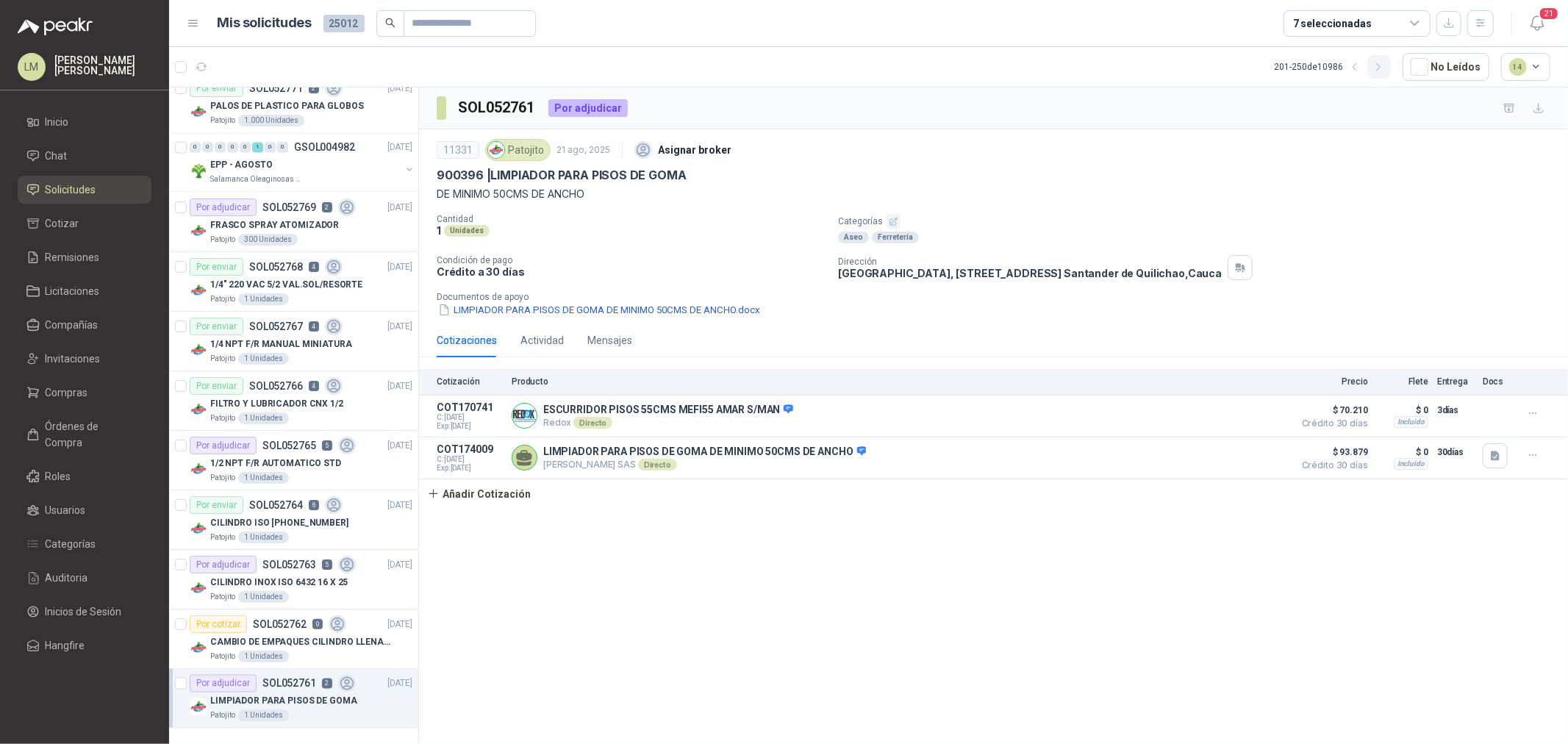
click at [1380, 68] on icon "button" at bounding box center [1379, 67] width 13 height 13
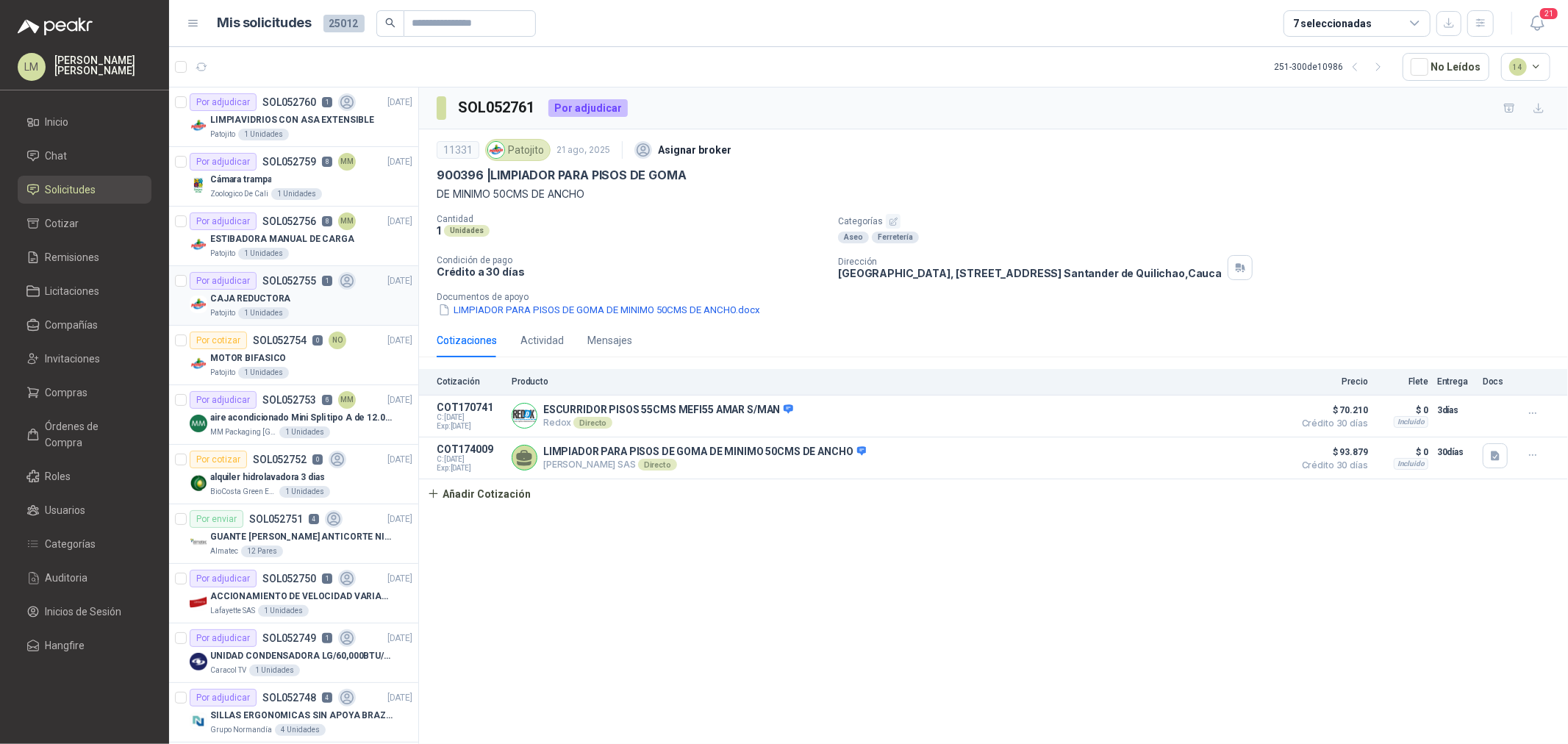
scroll to position [82, 0]
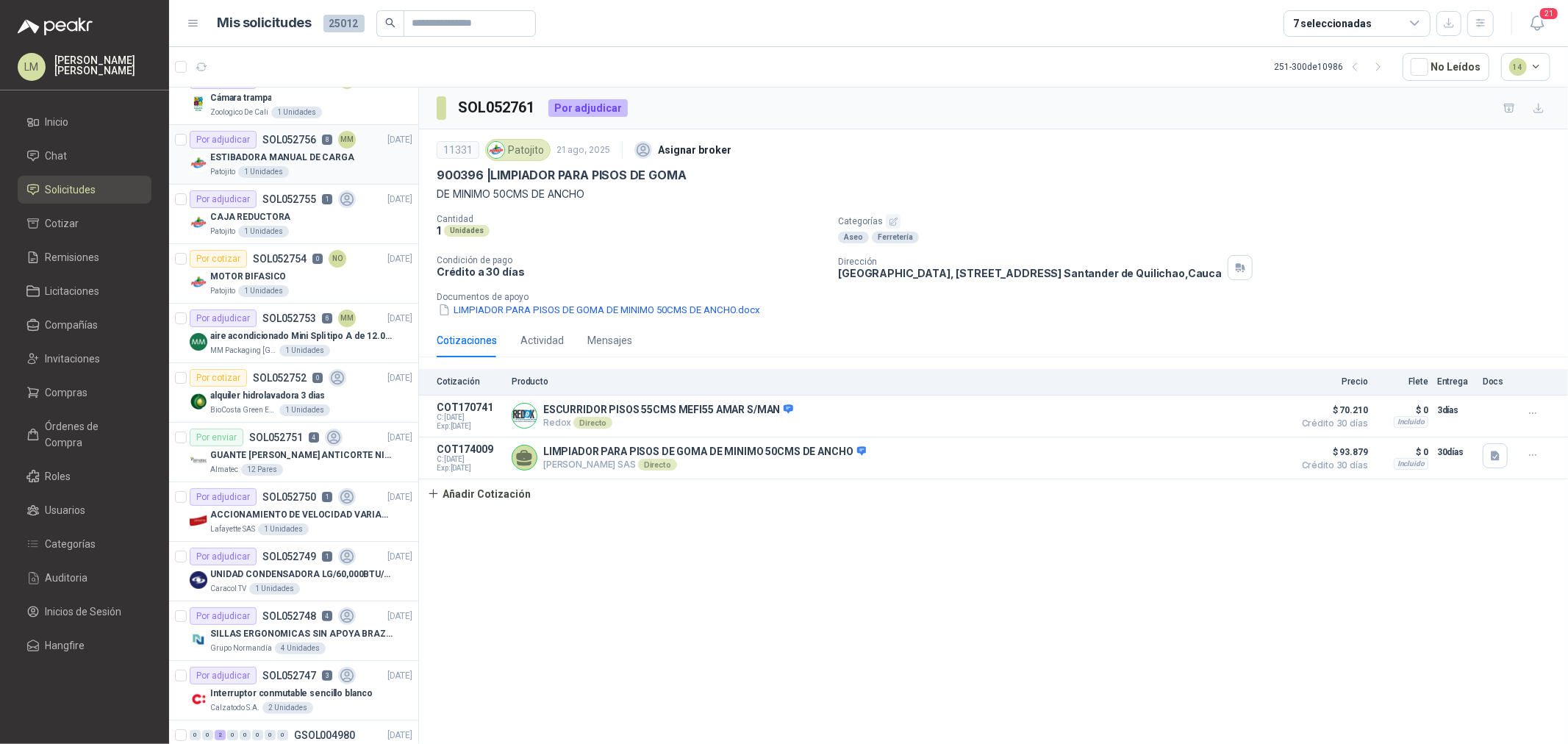
click at [298, 169] on div "Patojito 1 Unidades" at bounding box center [311, 172] width 202 height 12
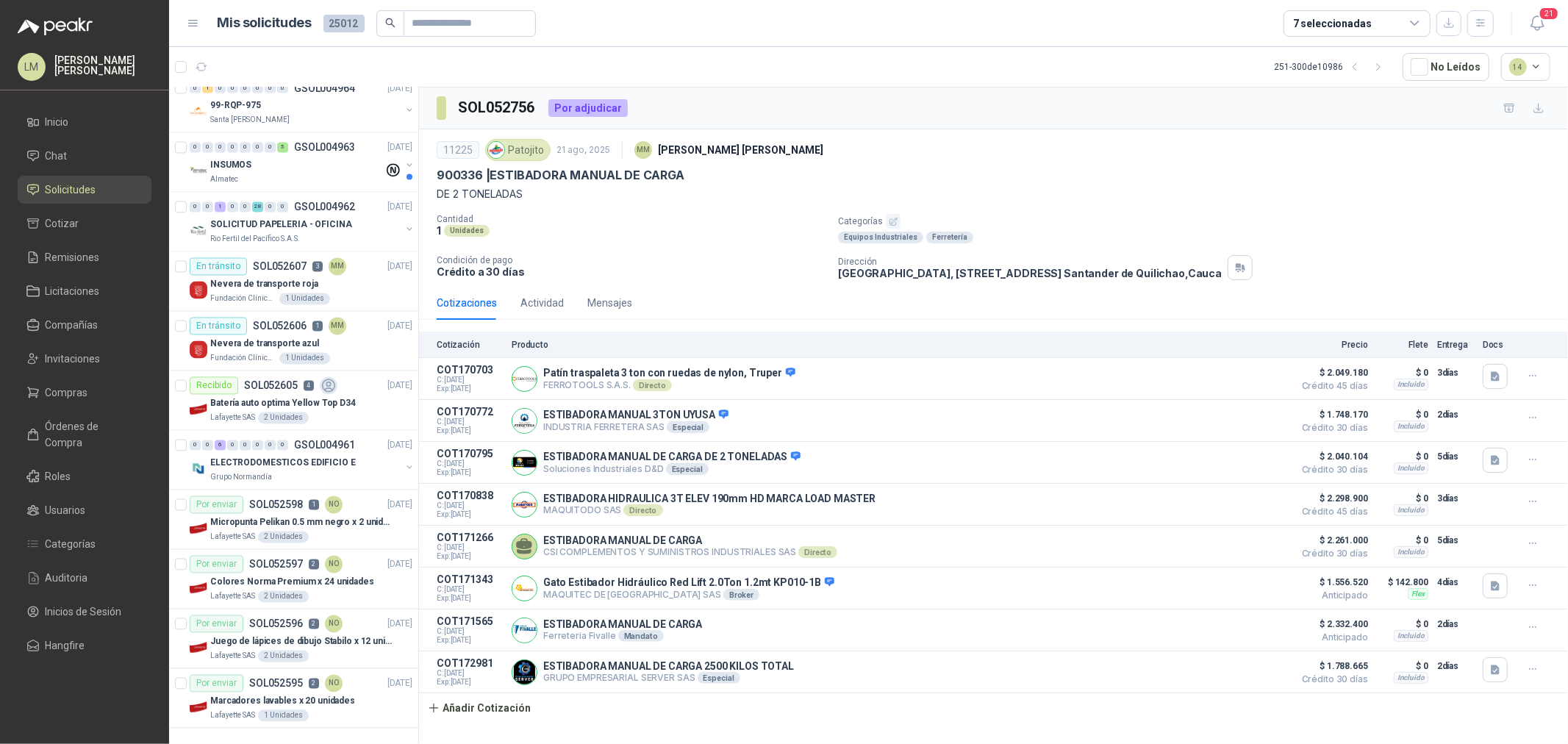
scroll to position [2348, 0]
click at [1385, 61] on icon "button" at bounding box center [1379, 67] width 13 height 13
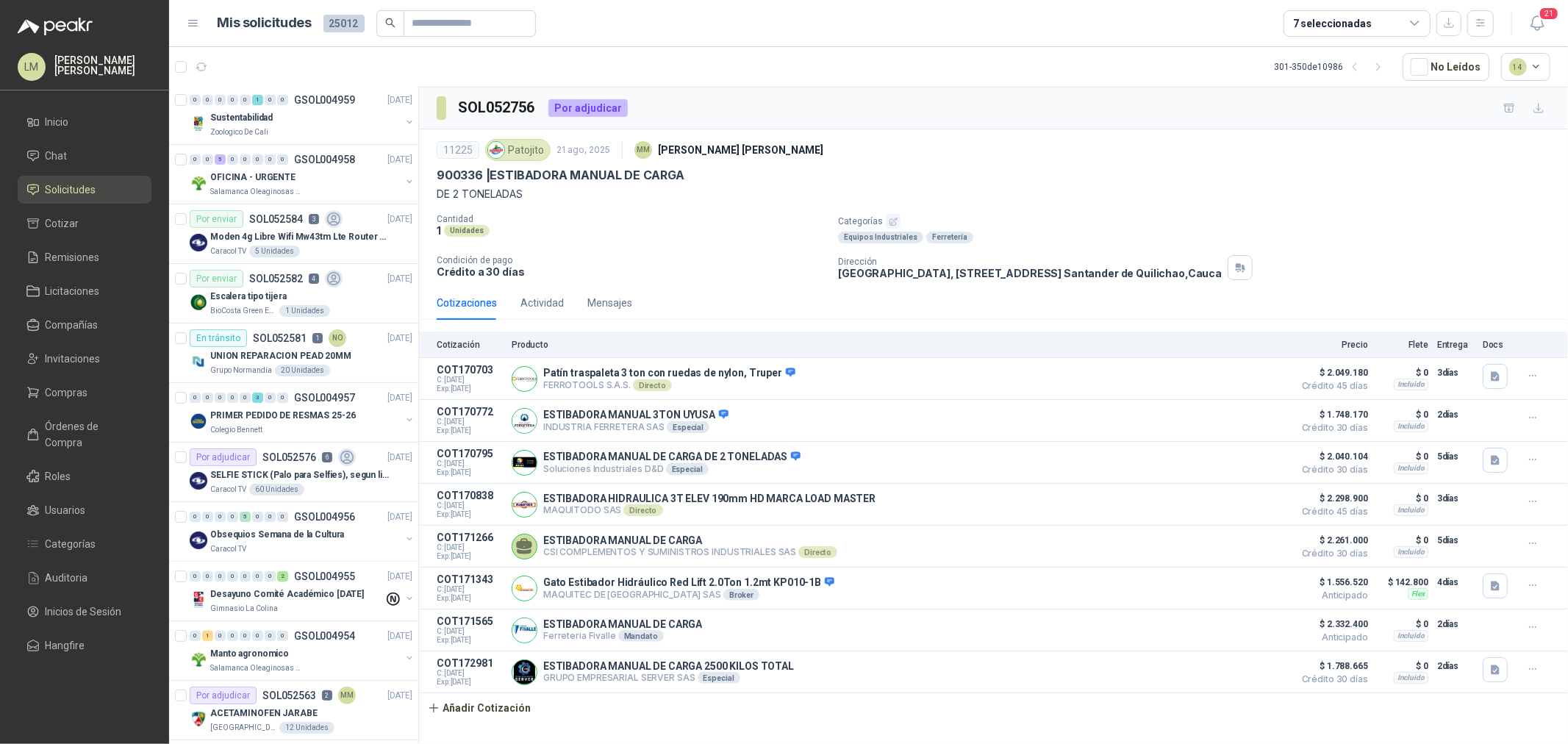
scroll to position [0, 0]
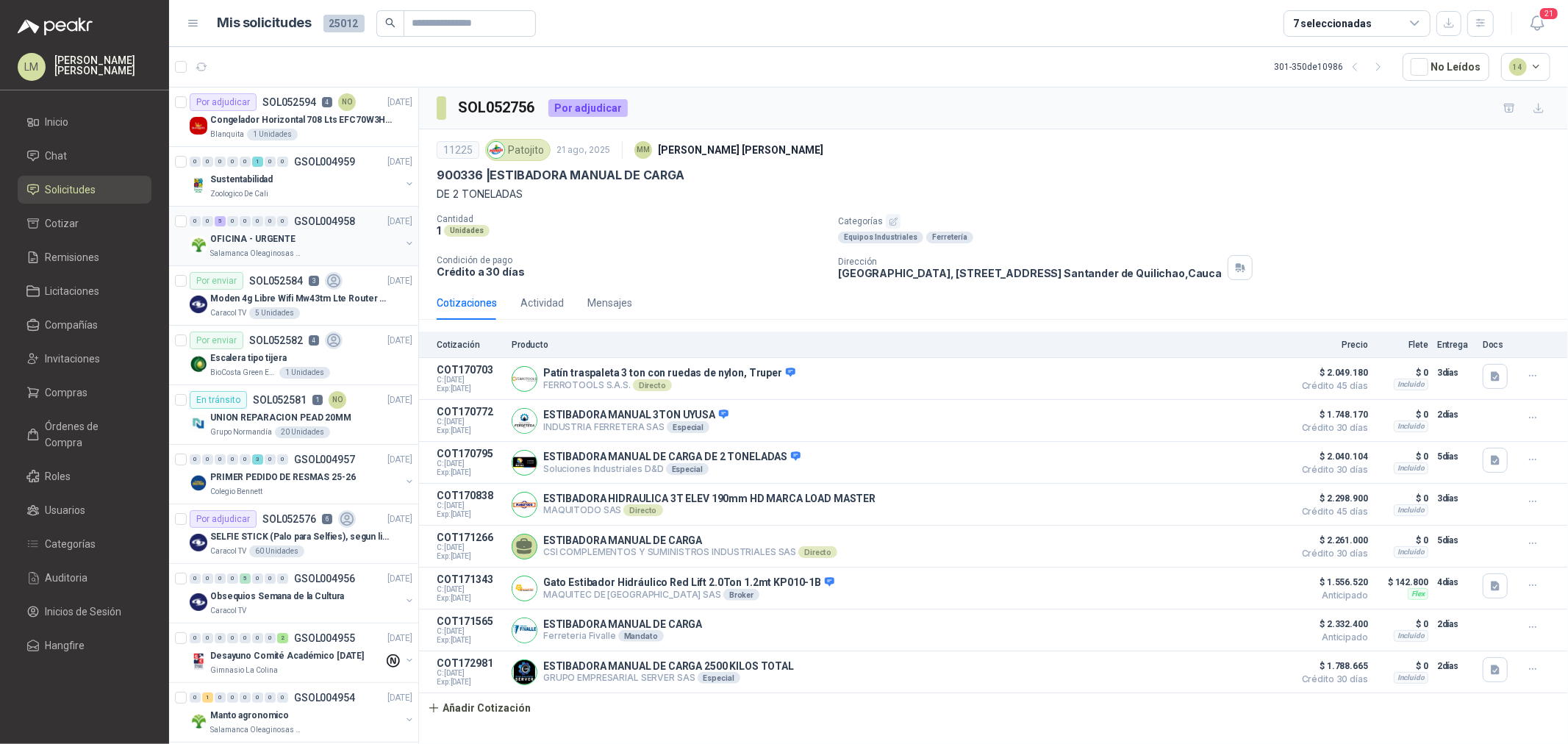
click at [283, 245] on p "OFICINA - URGENTE" at bounding box center [253, 239] width 85 height 14
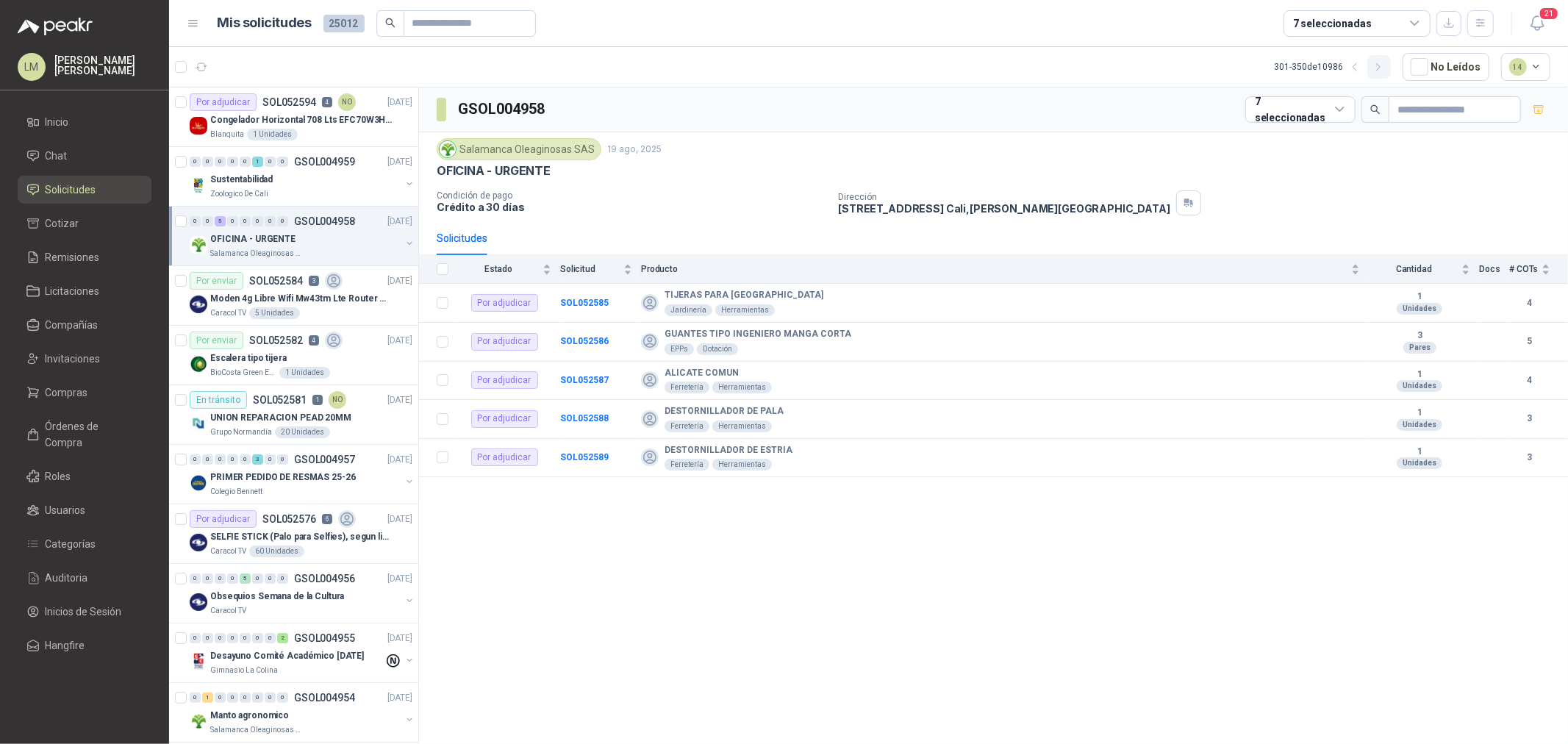
click at [1381, 69] on icon "button" at bounding box center [1379, 67] width 13 height 13
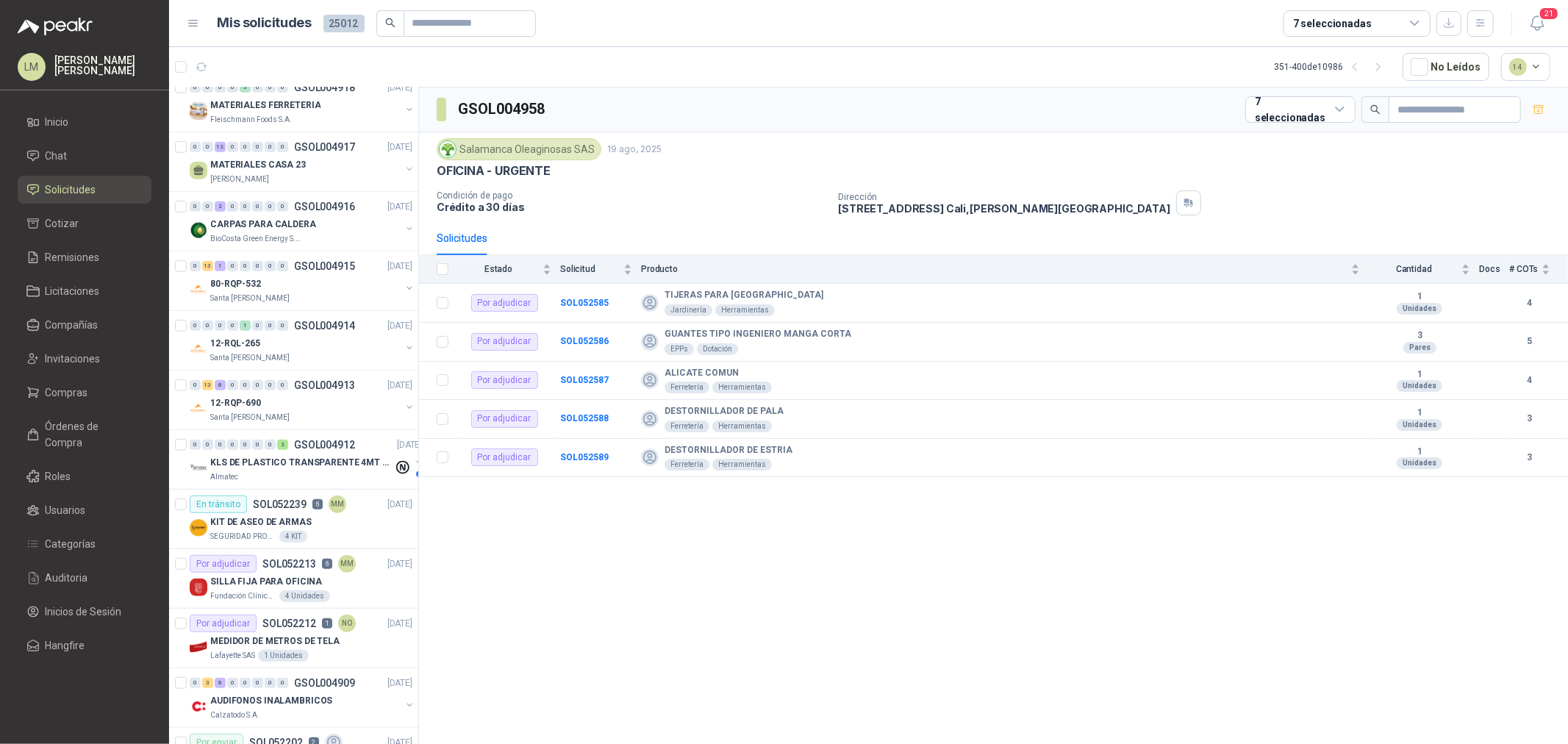
scroll to position [735, 0]
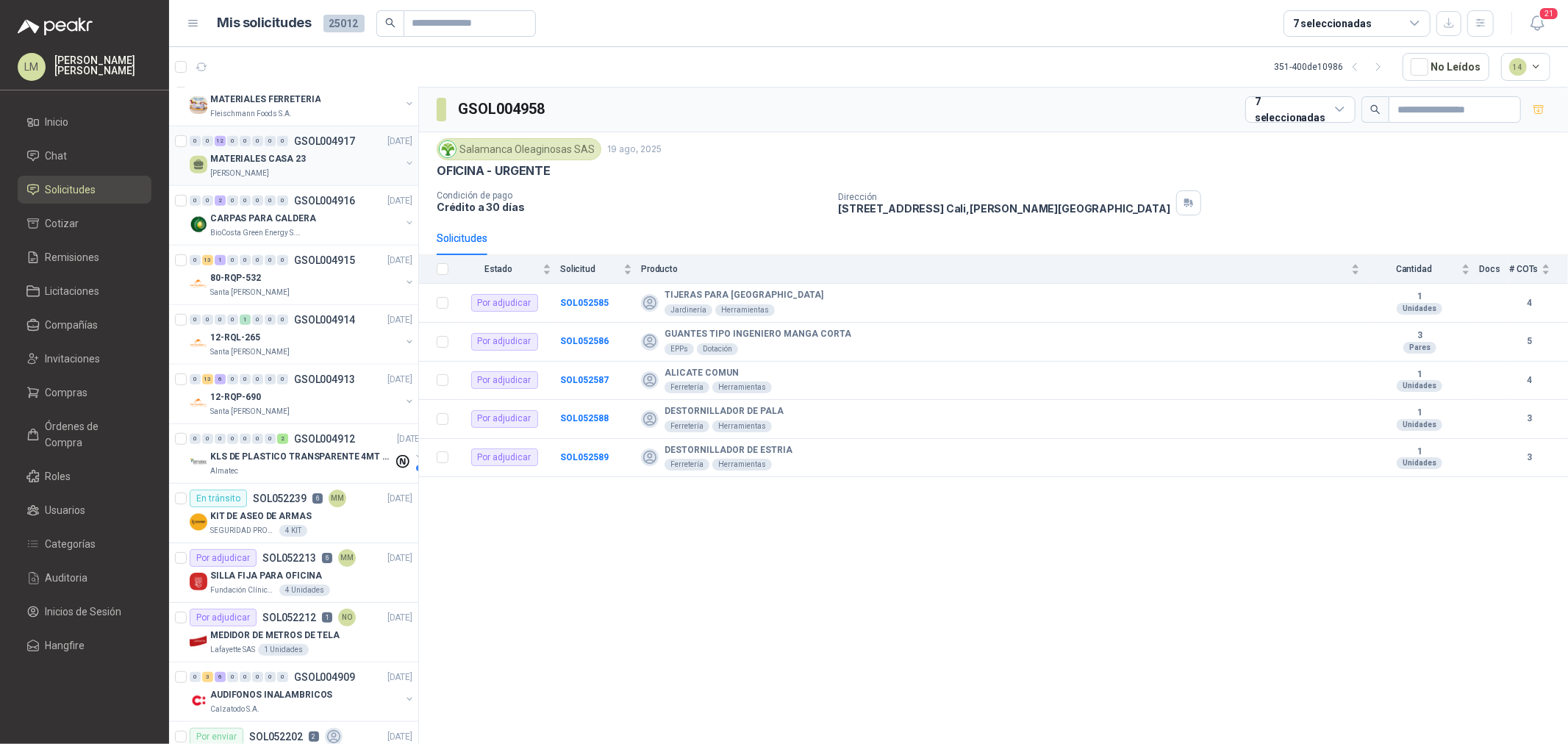
click at [254, 136] on div "0" at bounding box center [257, 141] width 11 height 10
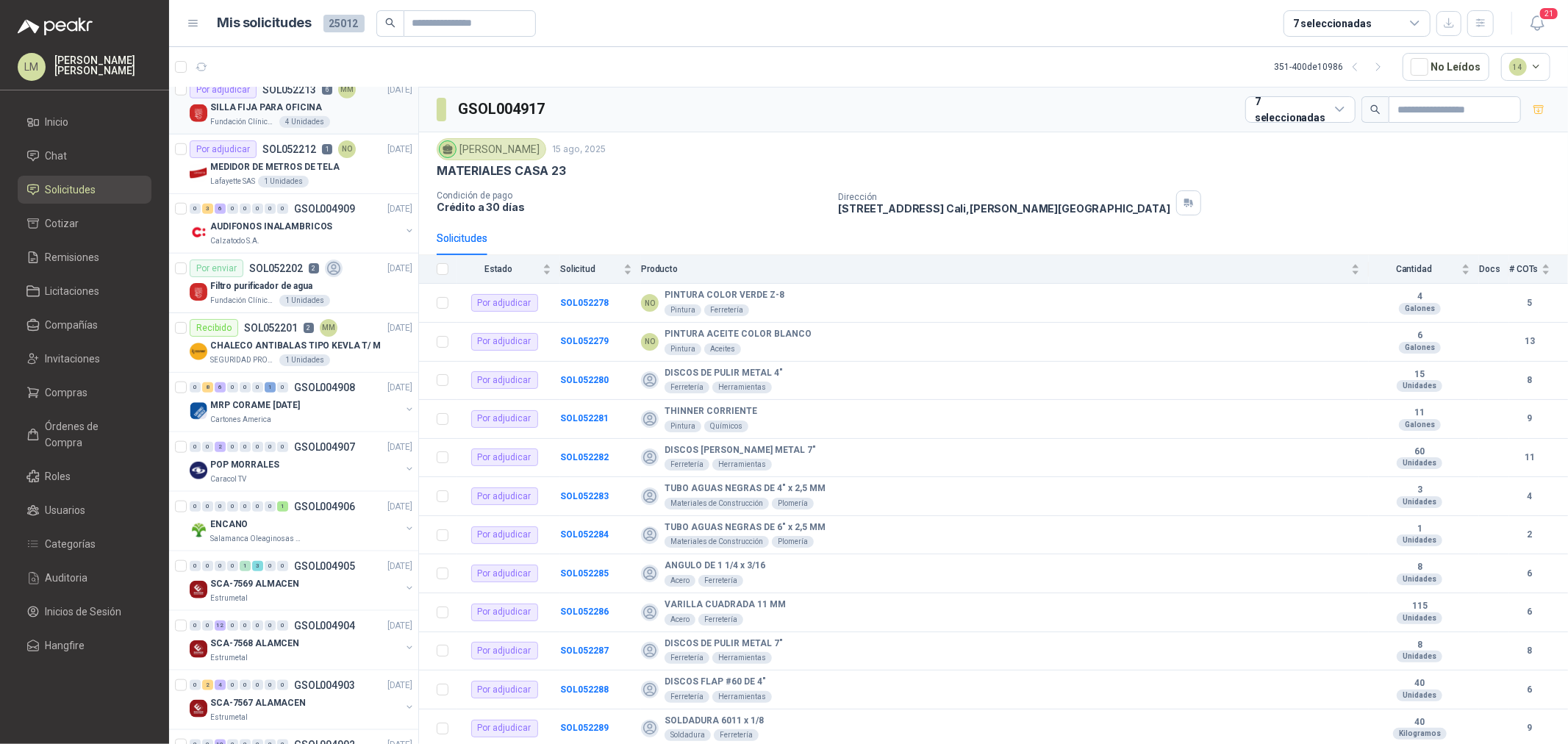
scroll to position [1224, 0]
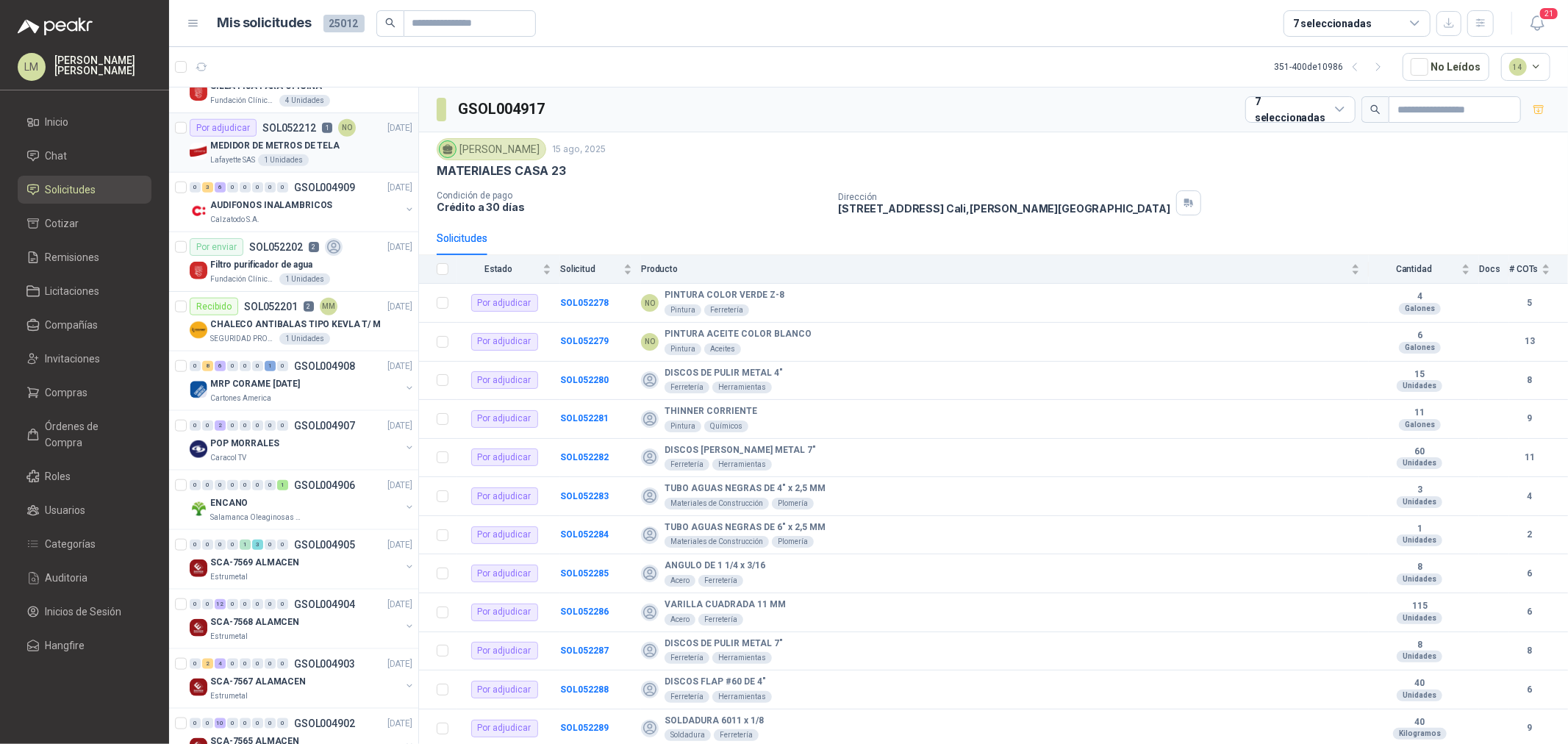
click at [275, 133] on div "Por adjudicar SOL052212 1 NO" at bounding box center [272, 128] width 166 height 18
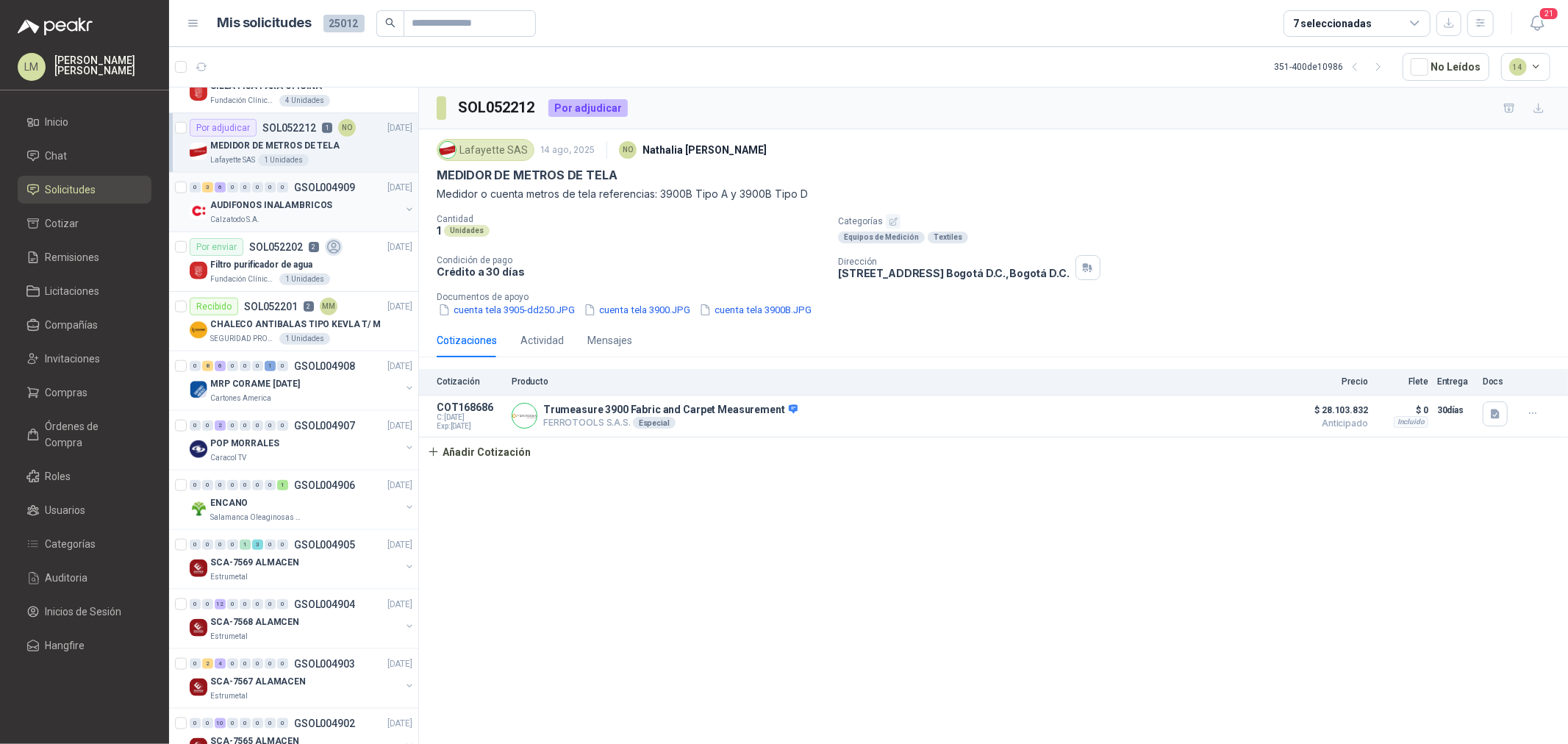
click at [404, 206] on button "button" at bounding box center [410, 209] width 12 height 12
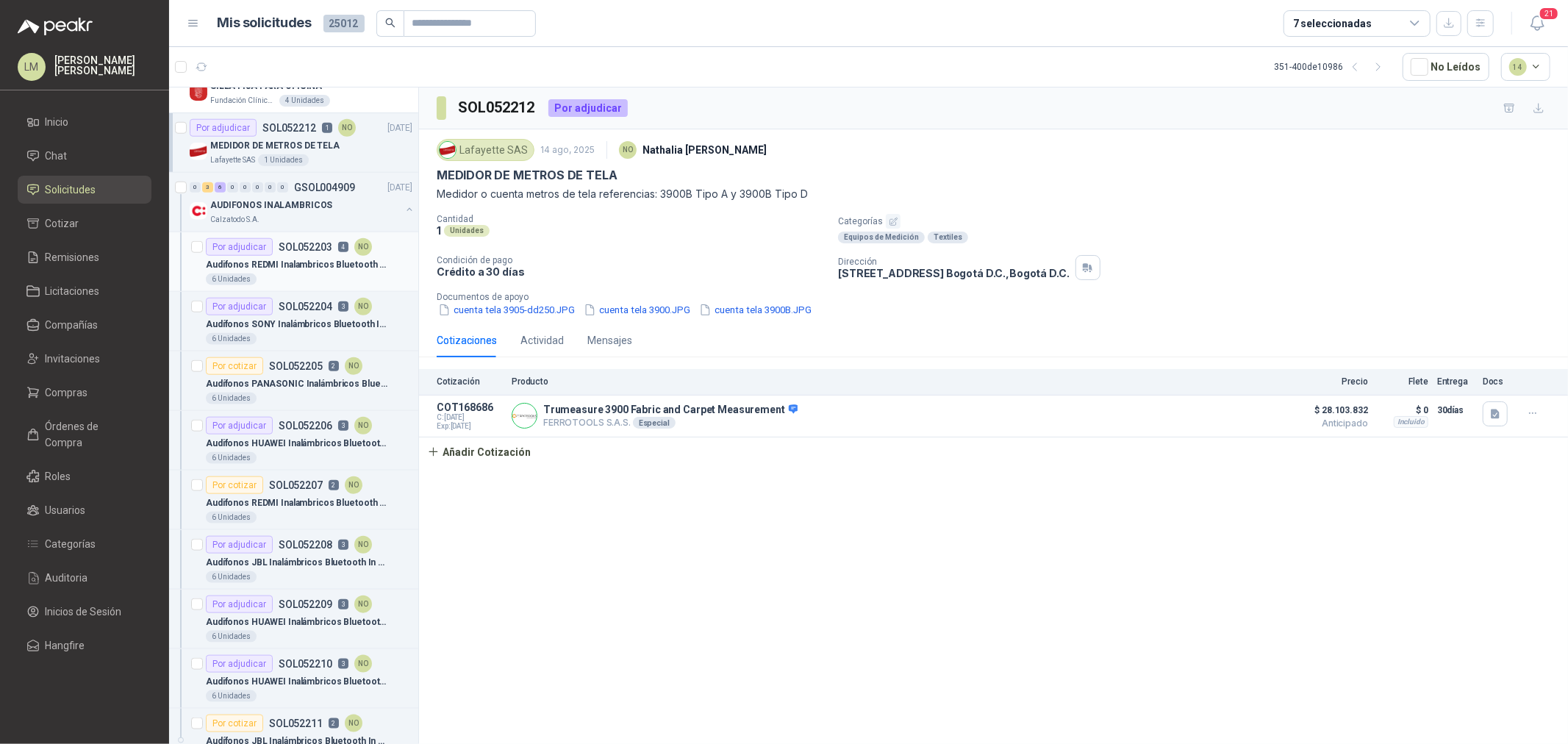
click at [303, 254] on div "Por adjudicar SOL052203 4 NO" at bounding box center [288, 247] width 166 height 18
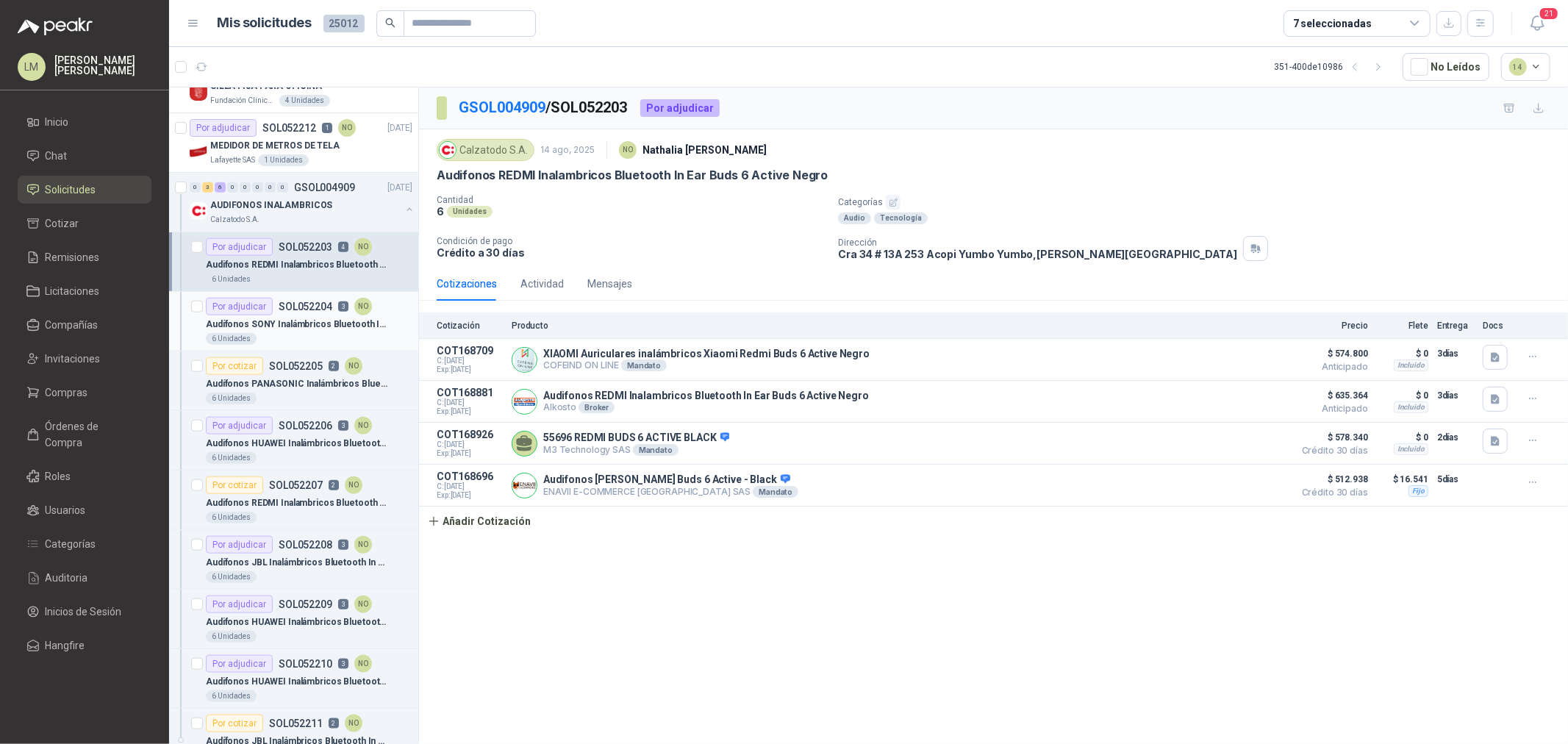
click at [318, 324] on p "Audífonos SONY Inalámbricos Bluetooth In Ear WFC-710N Cancelación de Ruido" at bounding box center [297, 324] width 183 height 14
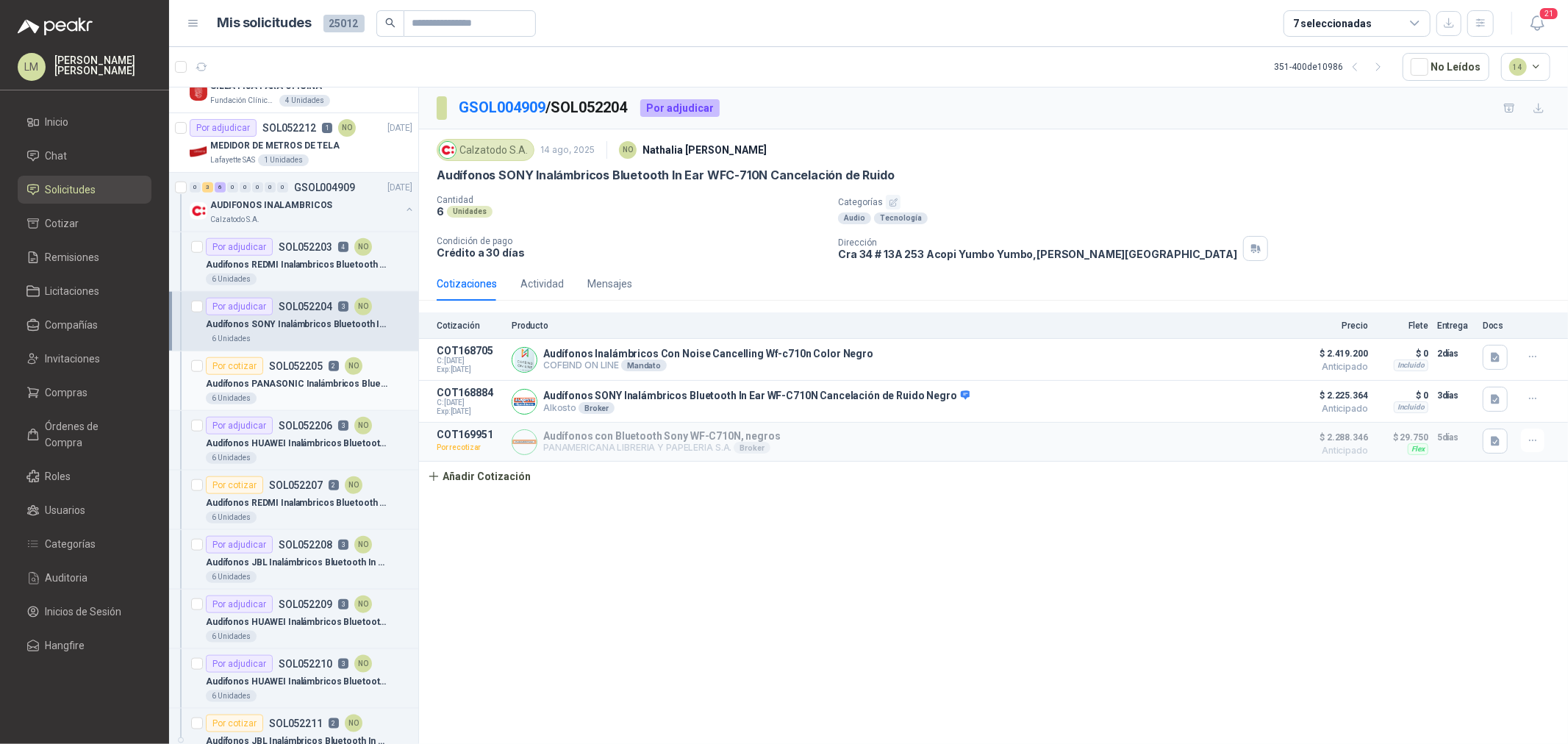
click at [301, 384] on p "Audífonos PANASONIC Inalámbricos Bluetooth In Ear TWS RZ-B110WDE-K Negro" at bounding box center [297, 384] width 183 height 14
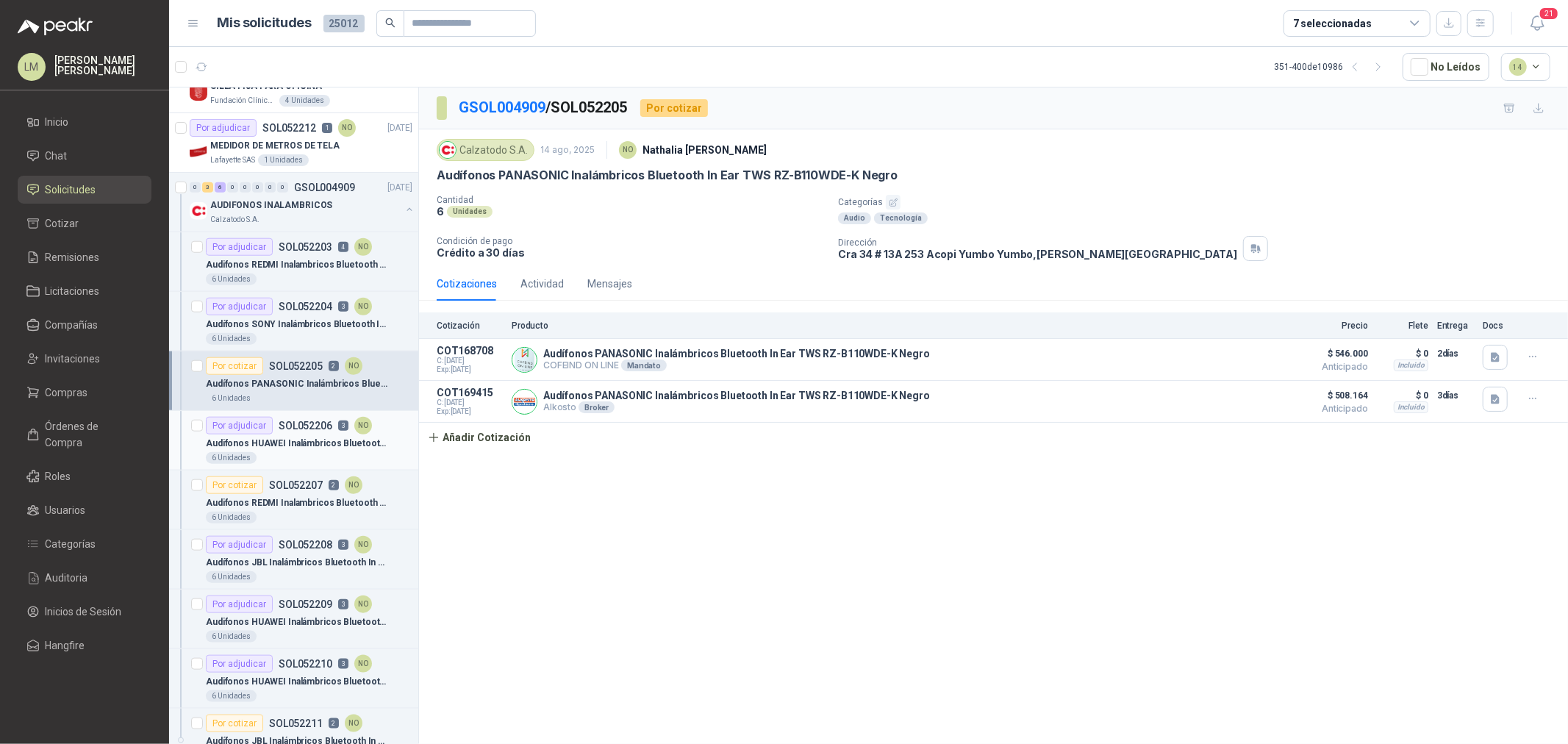
click at [299, 435] on div "Audifonos HUAWEI Inalámbricos Bluetooth In Ear Freebuds SE 2 Blancos" at bounding box center [309, 443] width 206 height 18
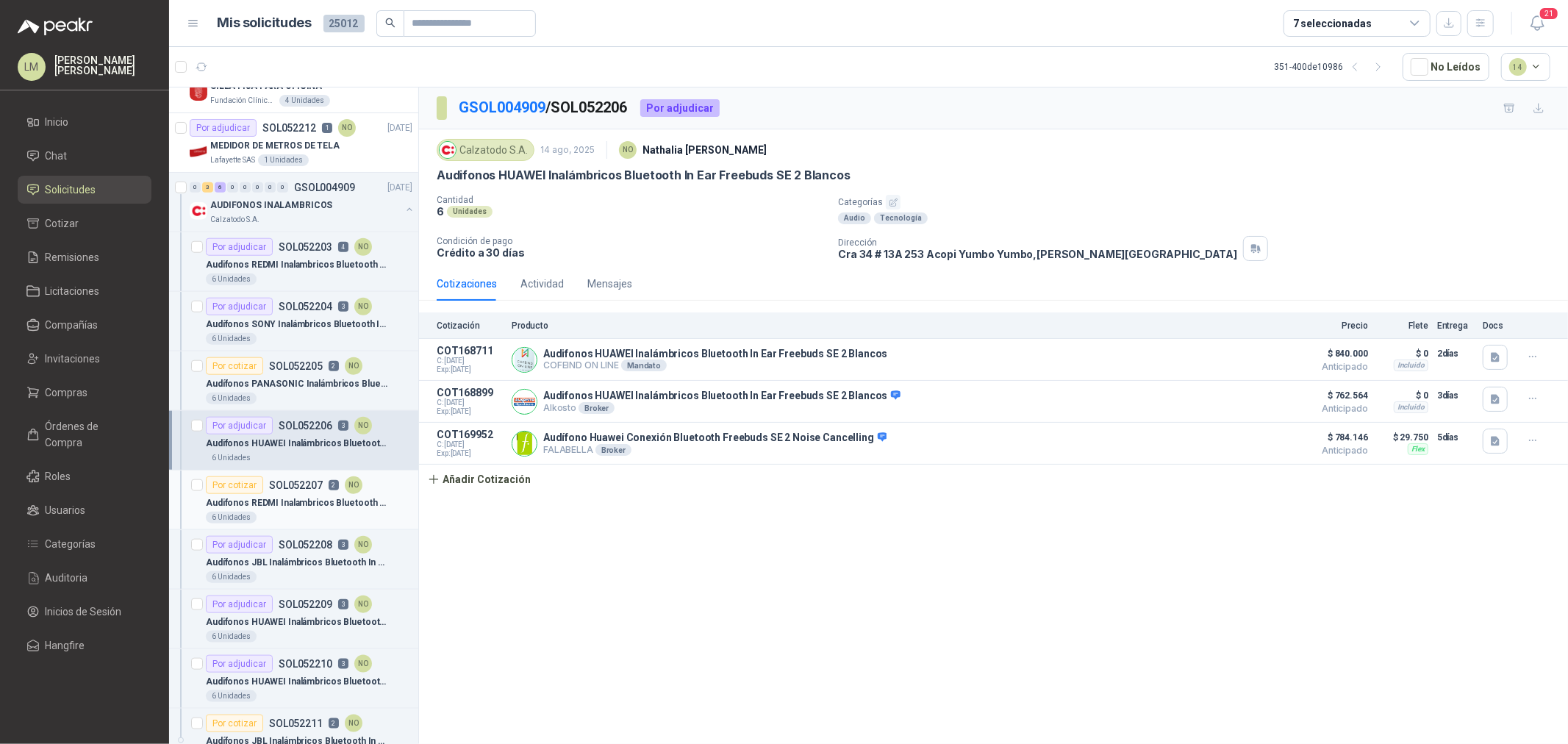
click at [295, 497] on p "Audifonos REDMI Inalambricos Bluetooth In Ear Buds 6 Pro Cancelación de Ruido" at bounding box center [297, 502] width 183 height 14
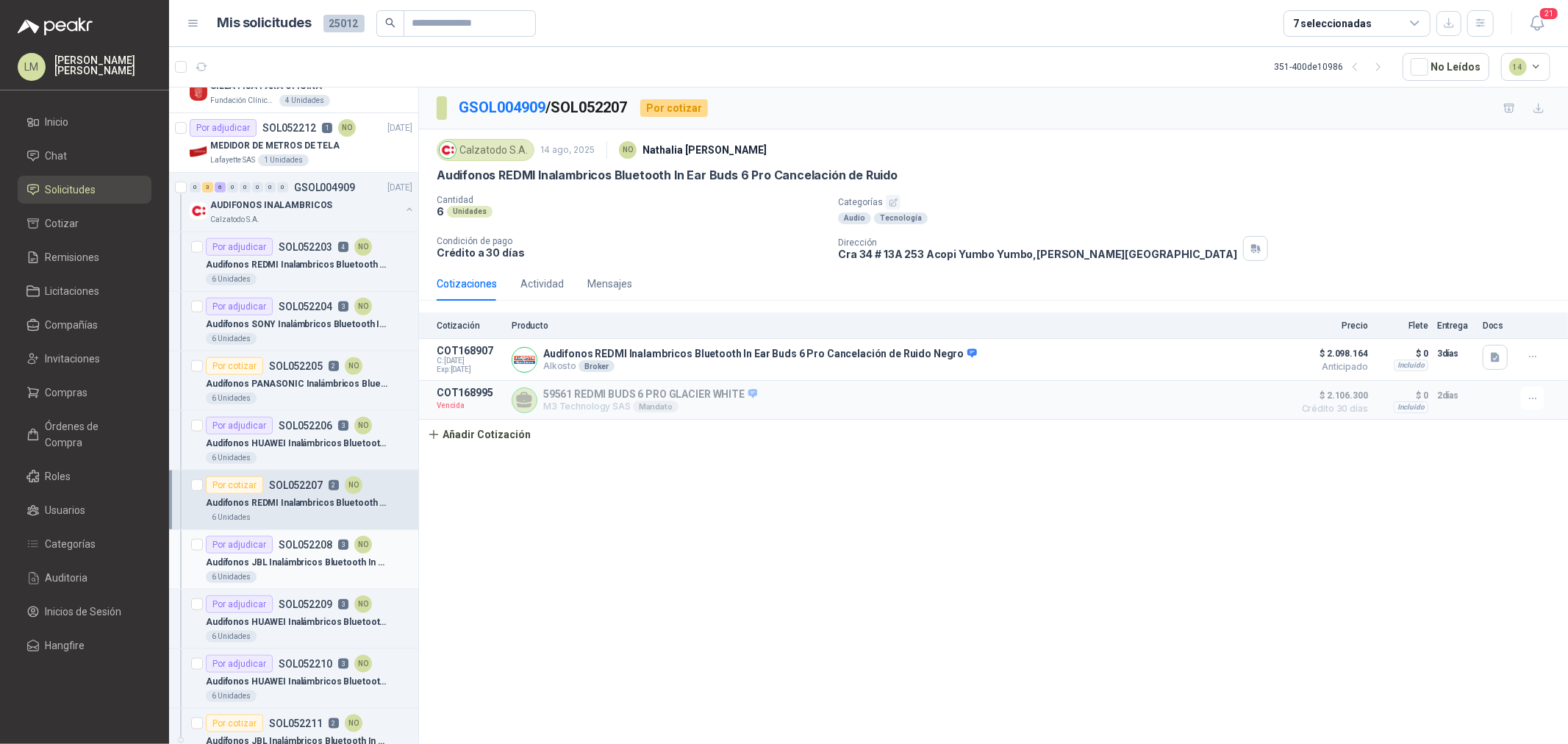
click at [290, 559] on p "Audífonos JBL Inalámbricos Bluetooth In Ear TWS Wave Buds" at bounding box center [297, 562] width 183 height 14
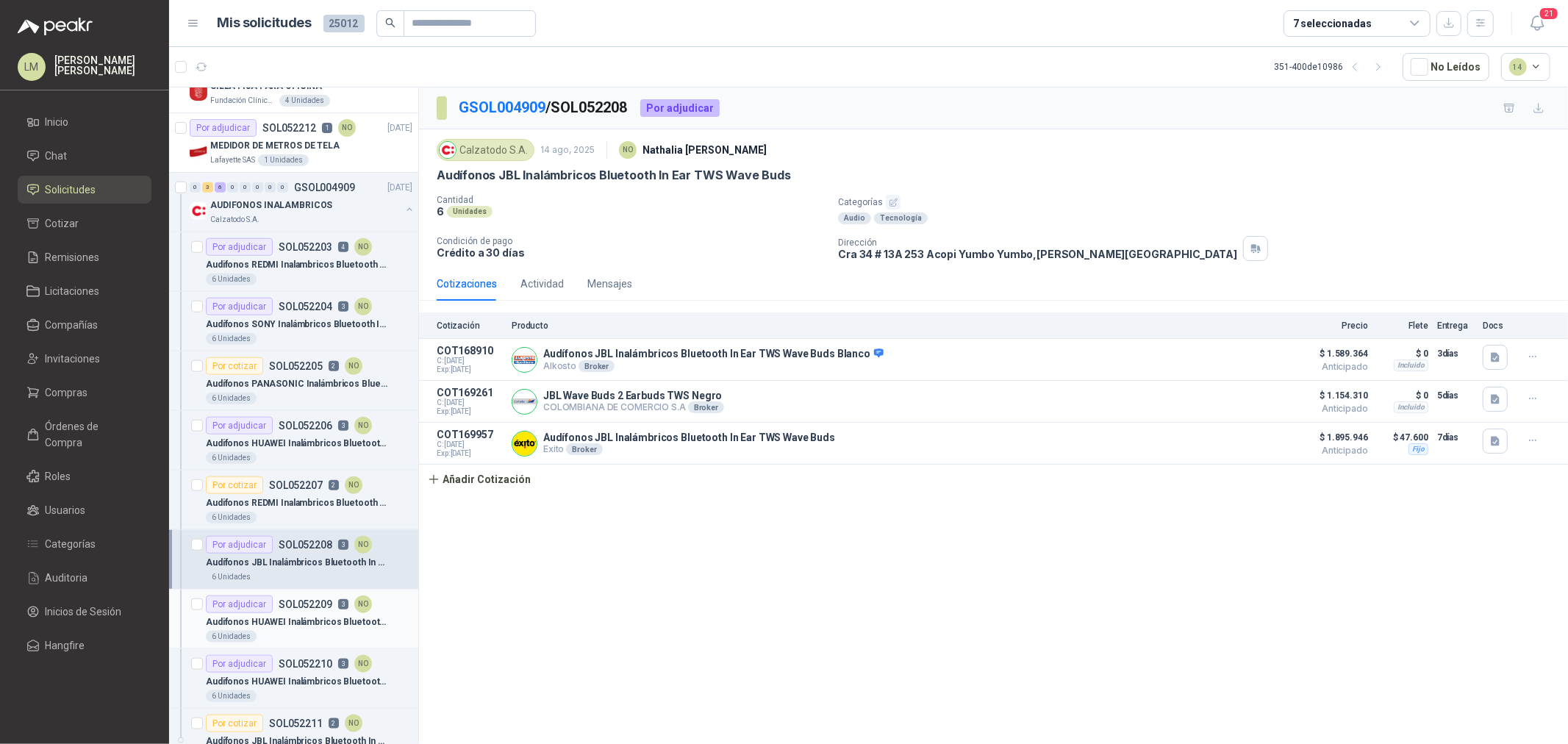
click at [280, 611] on div "Por adjudicar SOL052209 3 NO" at bounding box center [288, 604] width 166 height 18
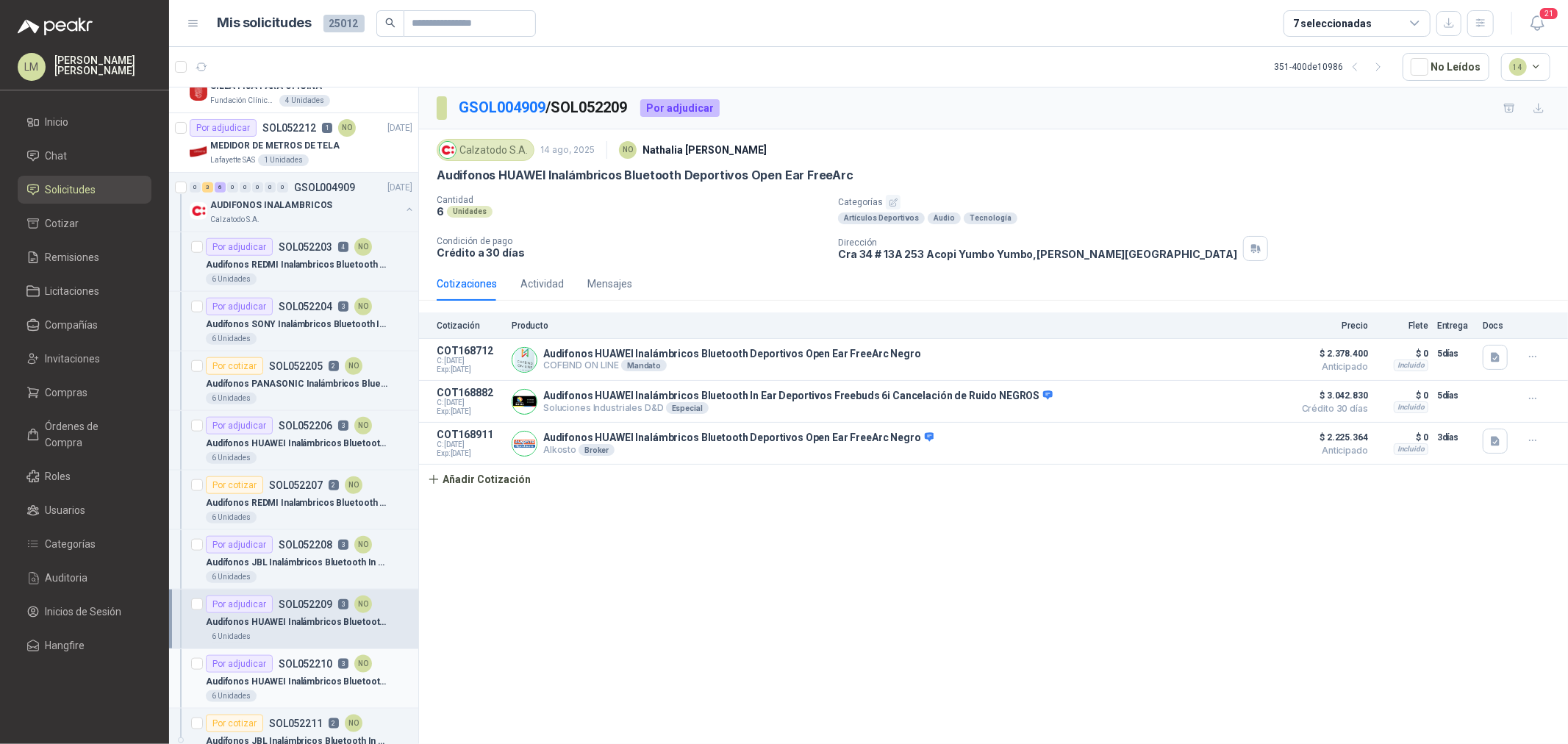
click at [284, 671] on div "Por adjudicar SOL052210 3 NO" at bounding box center [288, 664] width 166 height 18
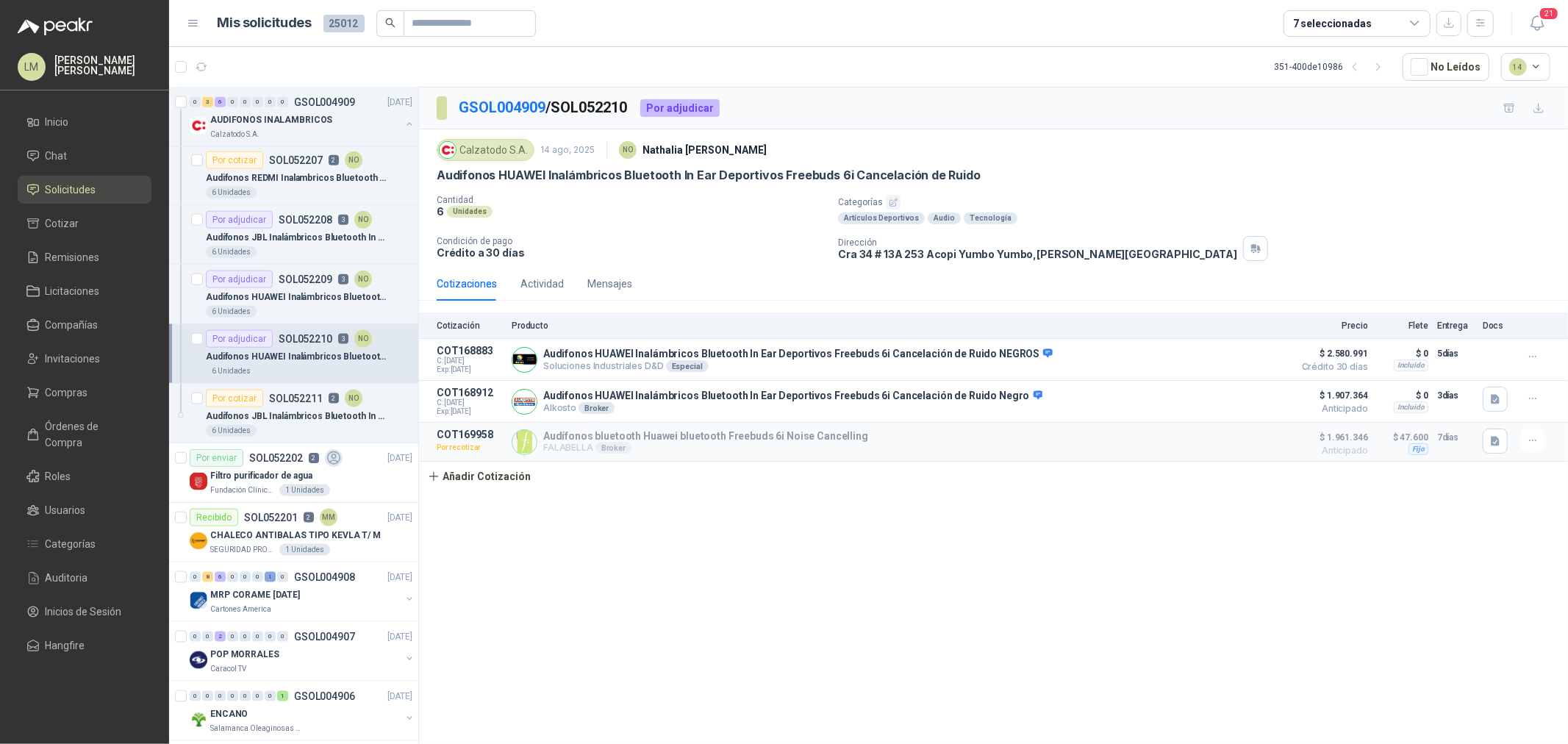
scroll to position [1551, 0]
click at [292, 395] on p "SOL052211" at bounding box center [295, 396] width 54 height 10
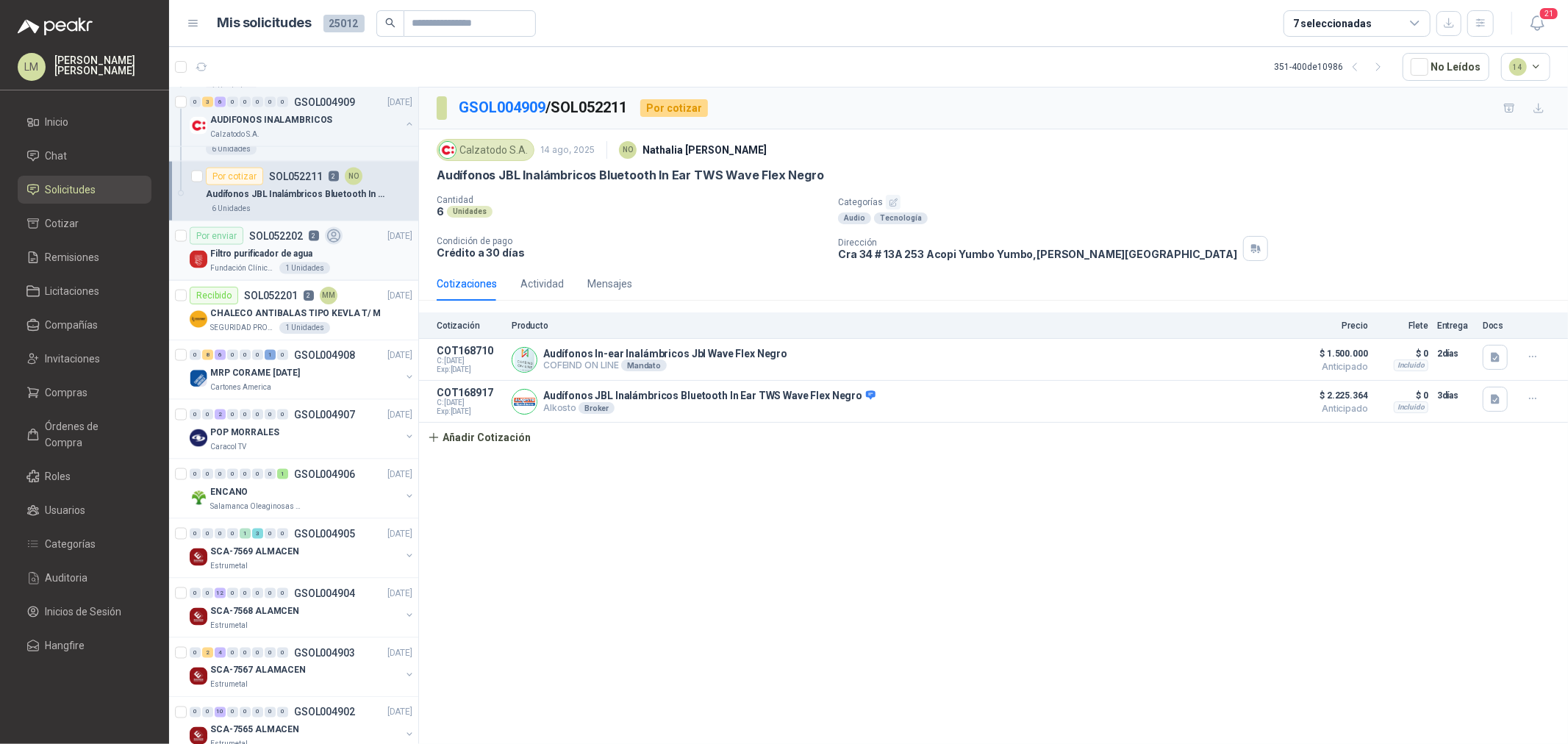
scroll to position [1878, 0]
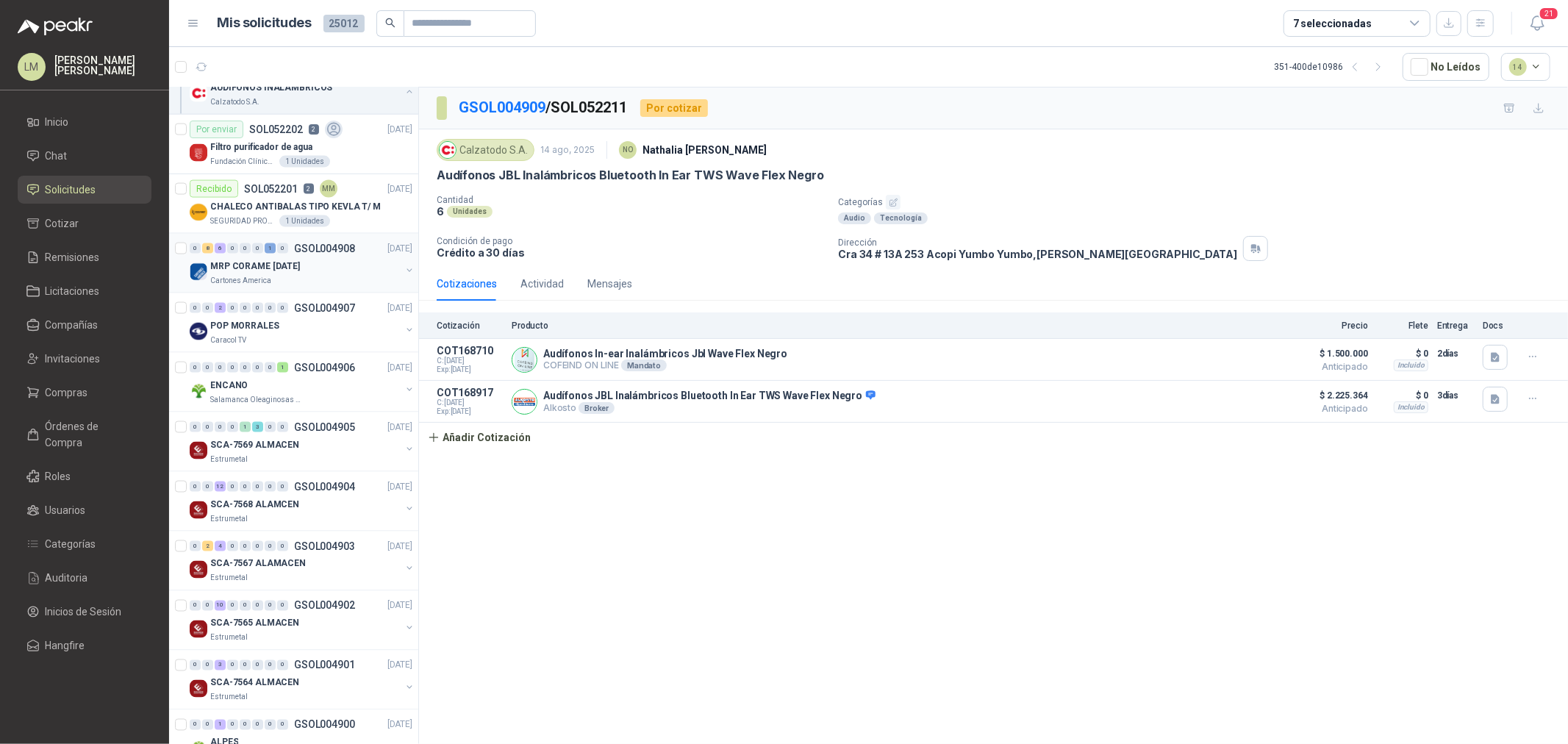
click at [404, 268] on button "button" at bounding box center [410, 270] width 12 height 12
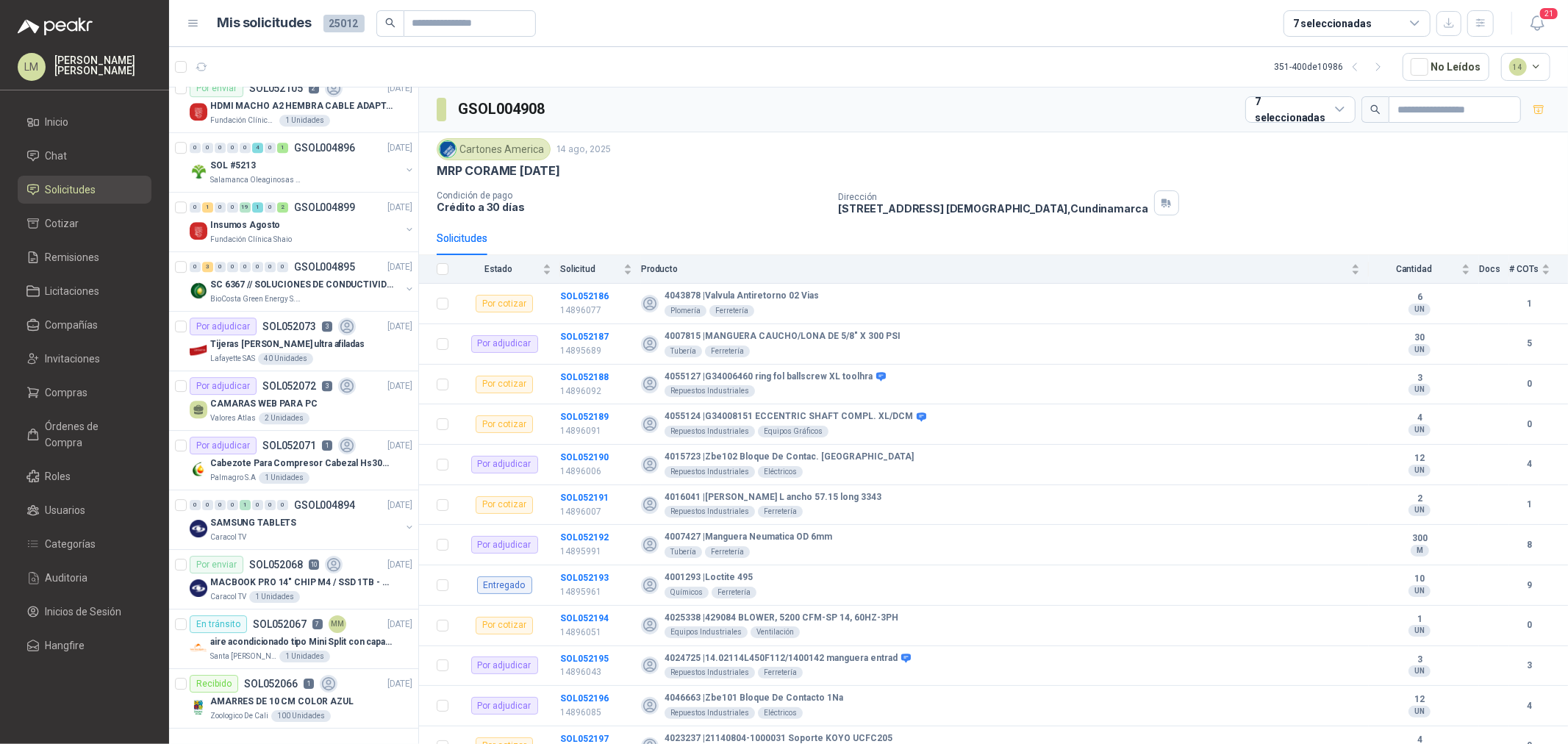
scroll to position [3778, 0]
click at [1379, 64] on icon "button" at bounding box center [1379, 67] width 13 height 13
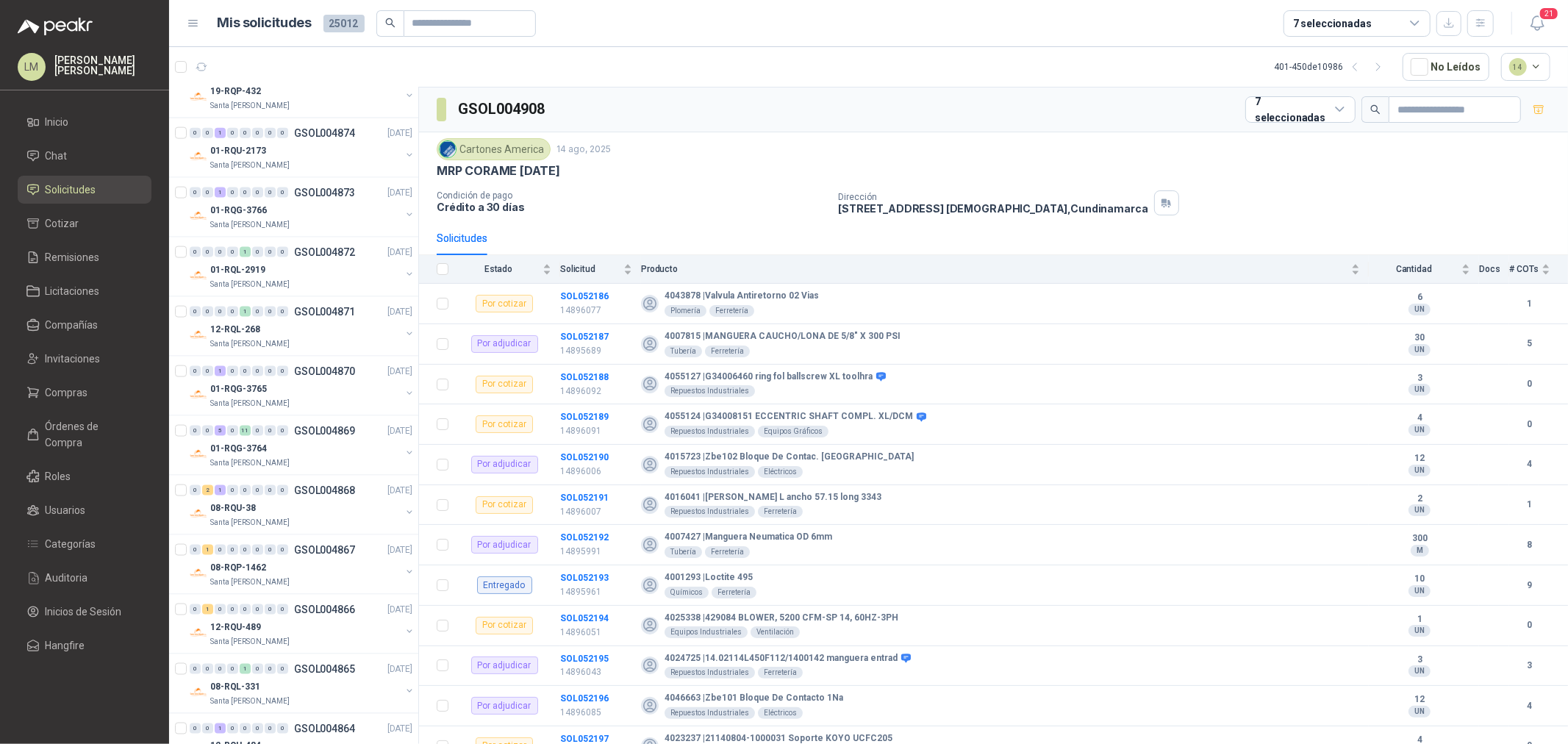
scroll to position [1532, 0]
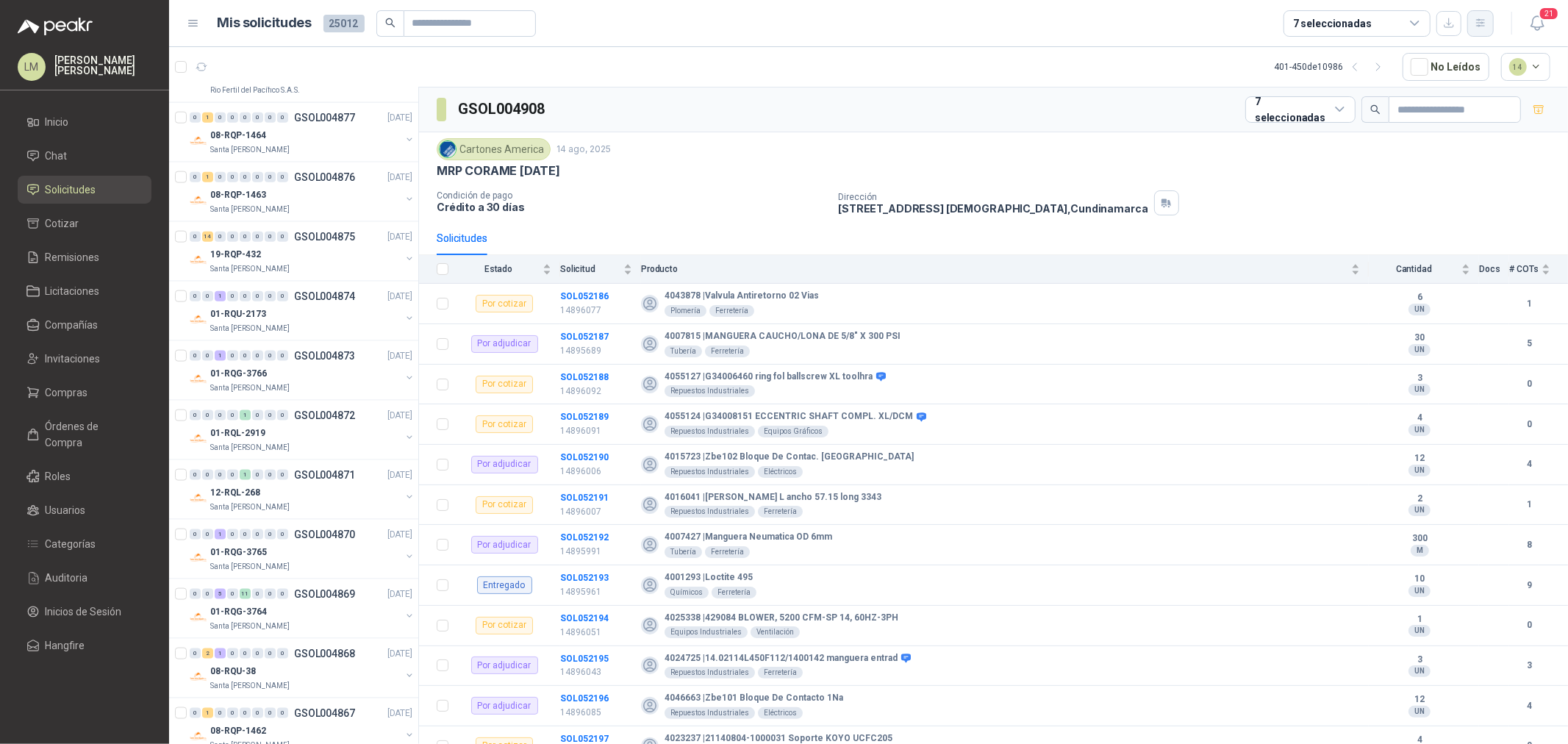
click at [1480, 20] on icon "button" at bounding box center [1480, 23] width 8 height 7
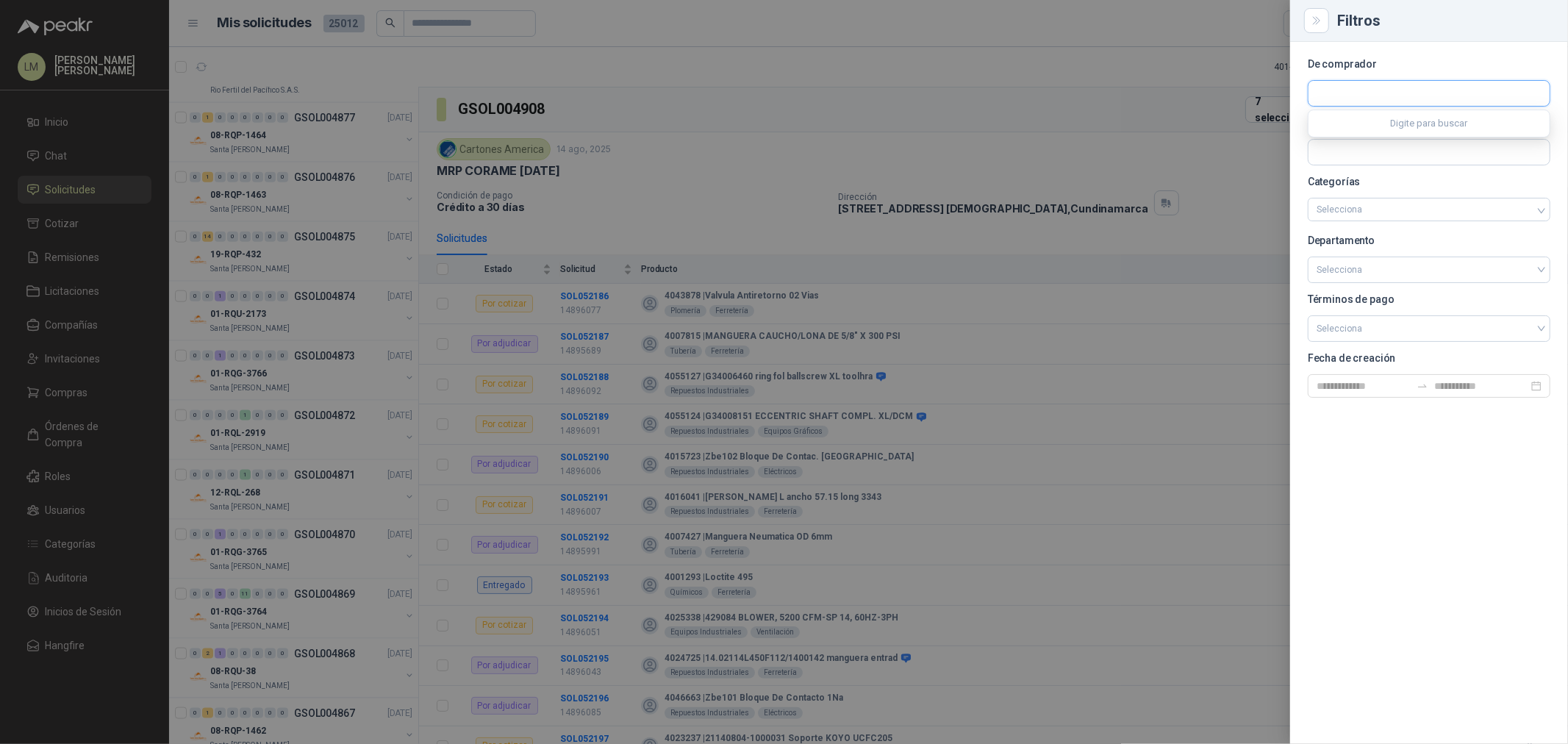
click at [1381, 99] on input "text" at bounding box center [1429, 94] width 241 height 25
click at [1357, 161] on input "text" at bounding box center [1429, 152] width 241 height 25
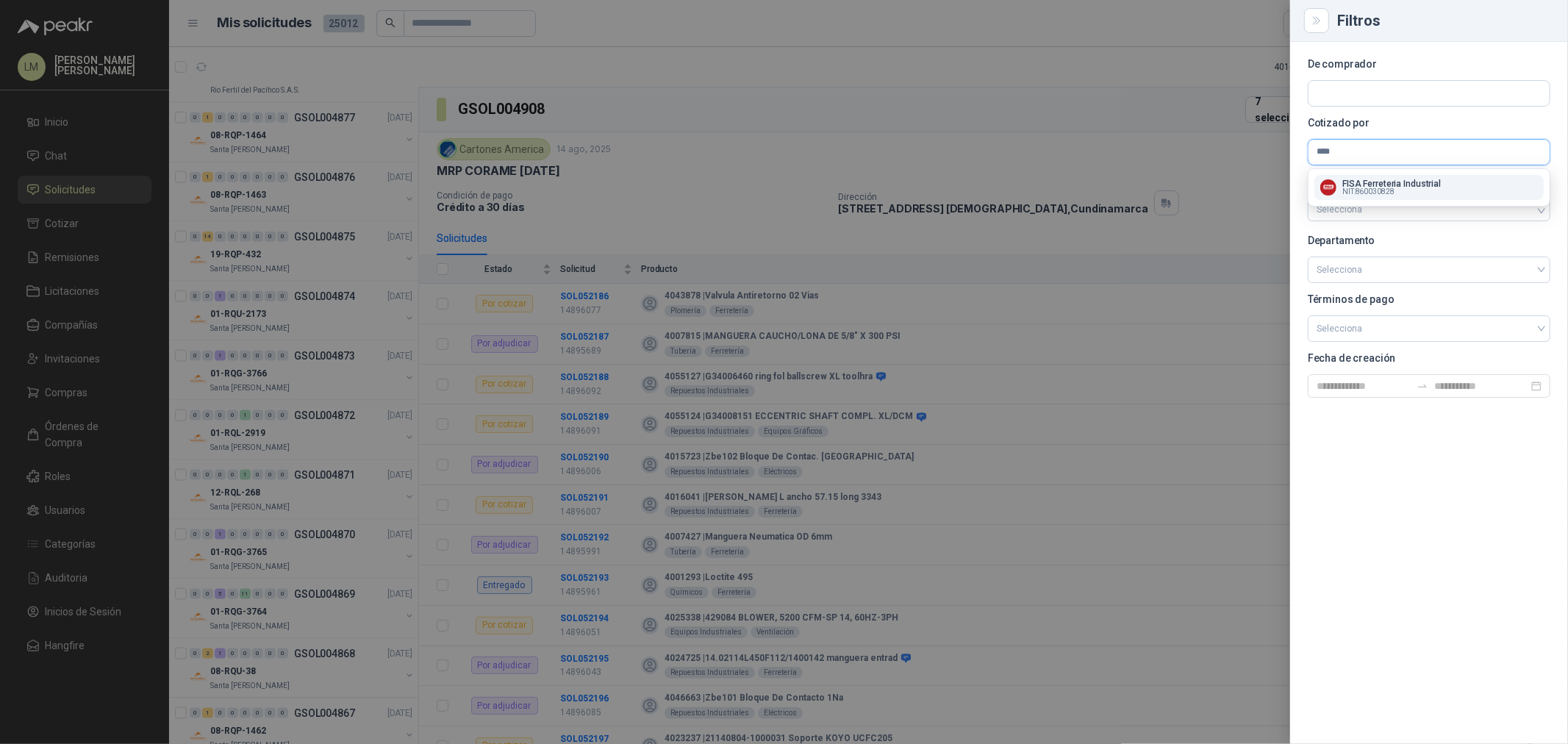
type input "****"
click at [1385, 180] on p "FISA Ferreteria Industrial" at bounding box center [1392, 183] width 99 height 9
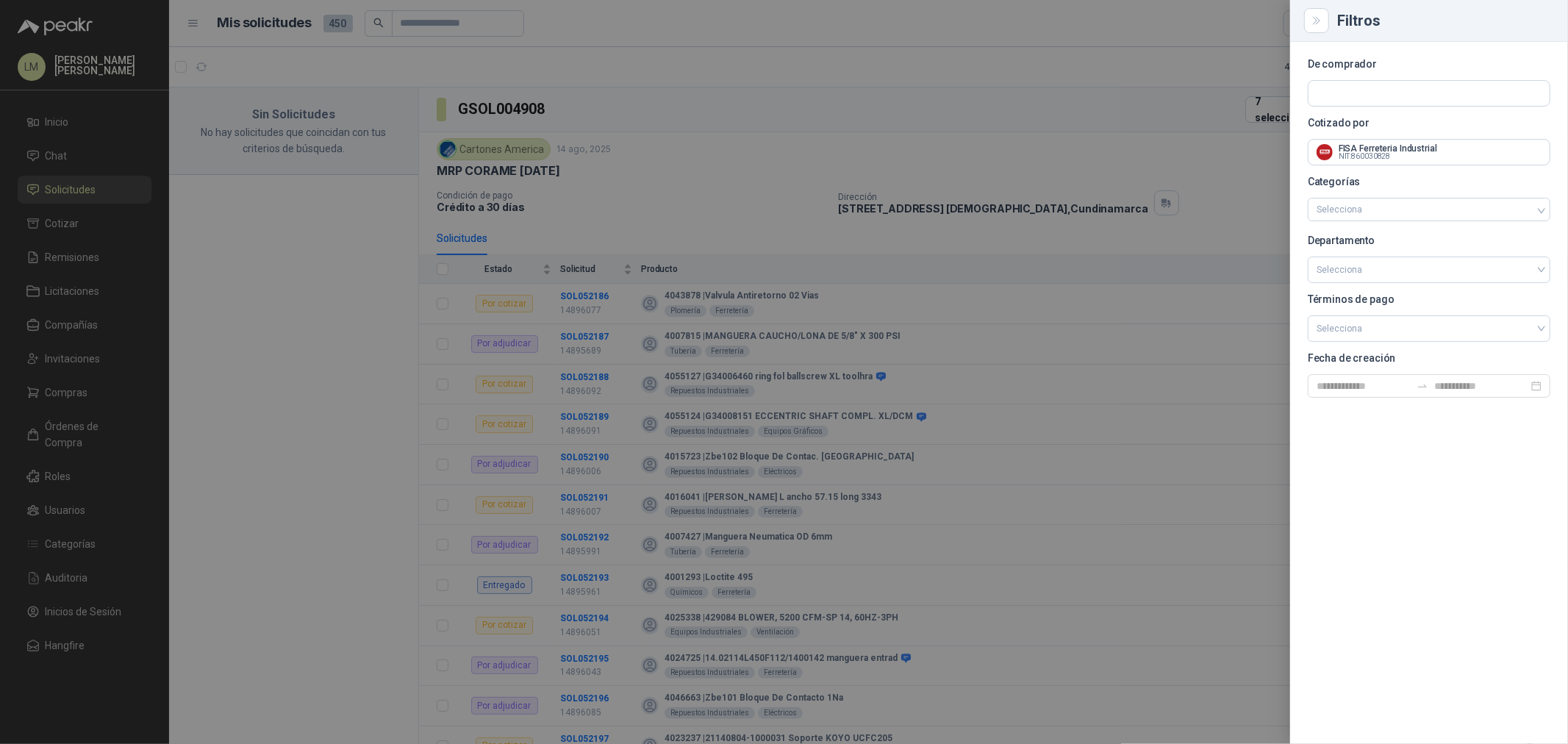
click at [818, 165] on div at bounding box center [784, 372] width 1568 height 744
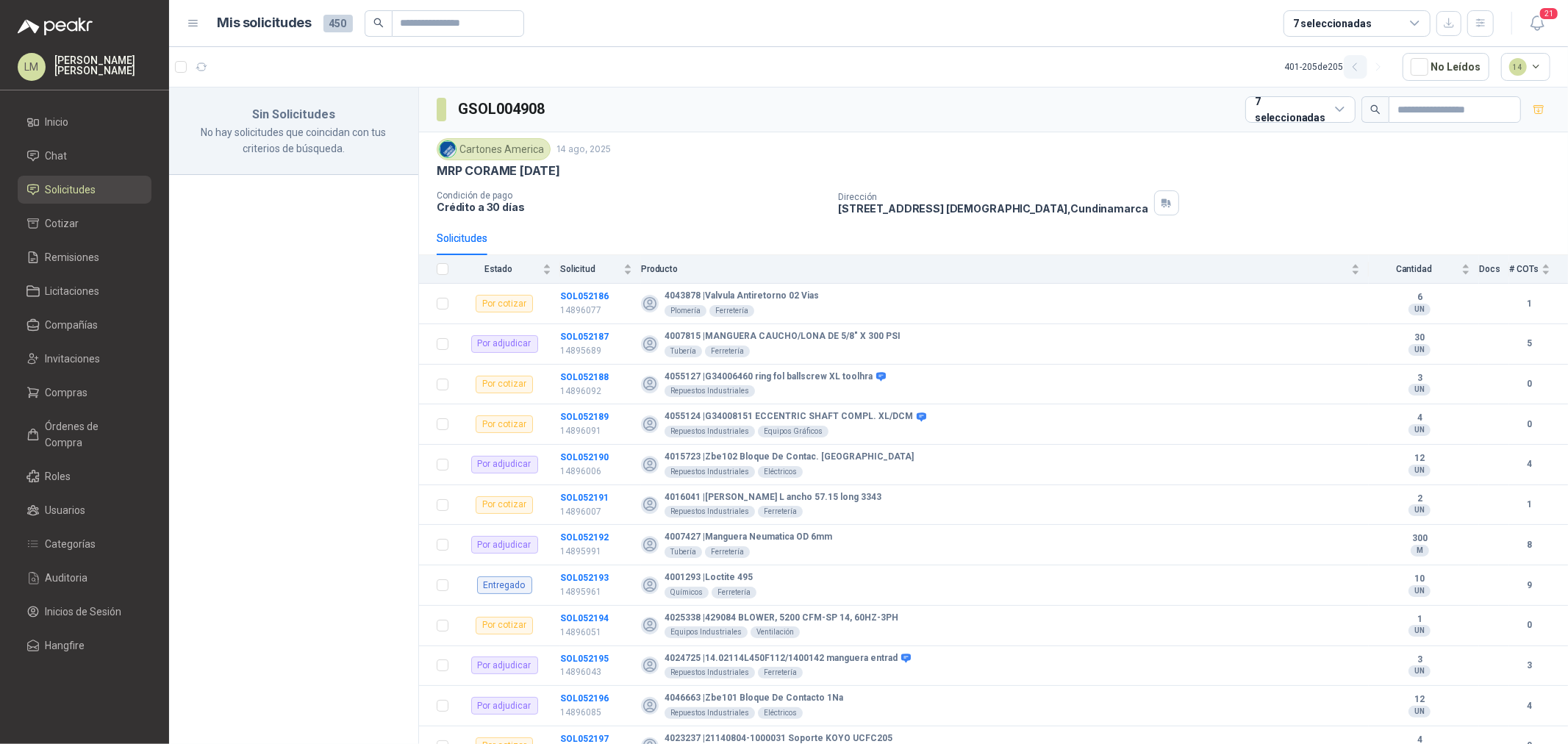
click at [1353, 68] on icon "button" at bounding box center [1355, 67] width 13 height 13
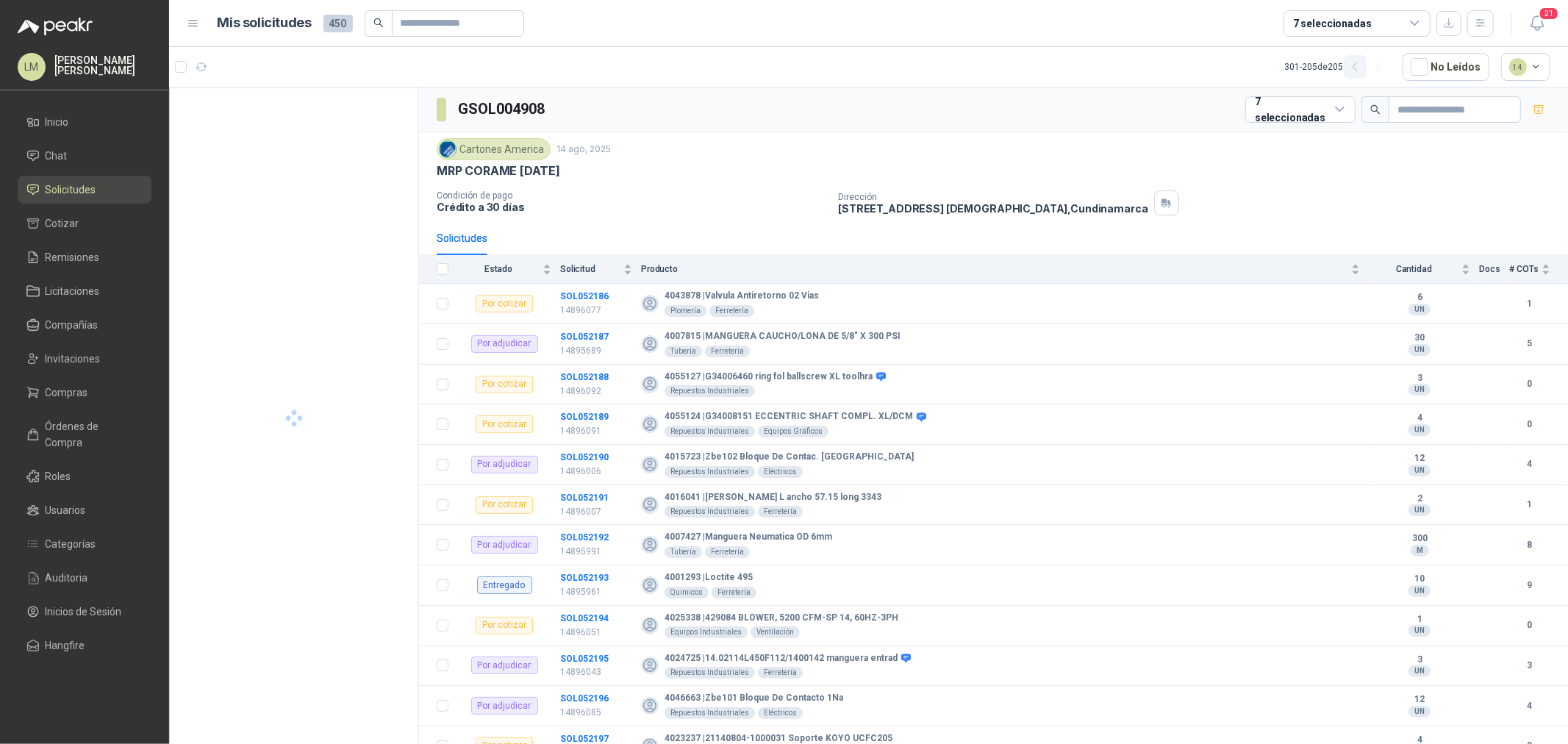
click at [1353, 68] on icon "button" at bounding box center [1355, 67] width 13 height 13
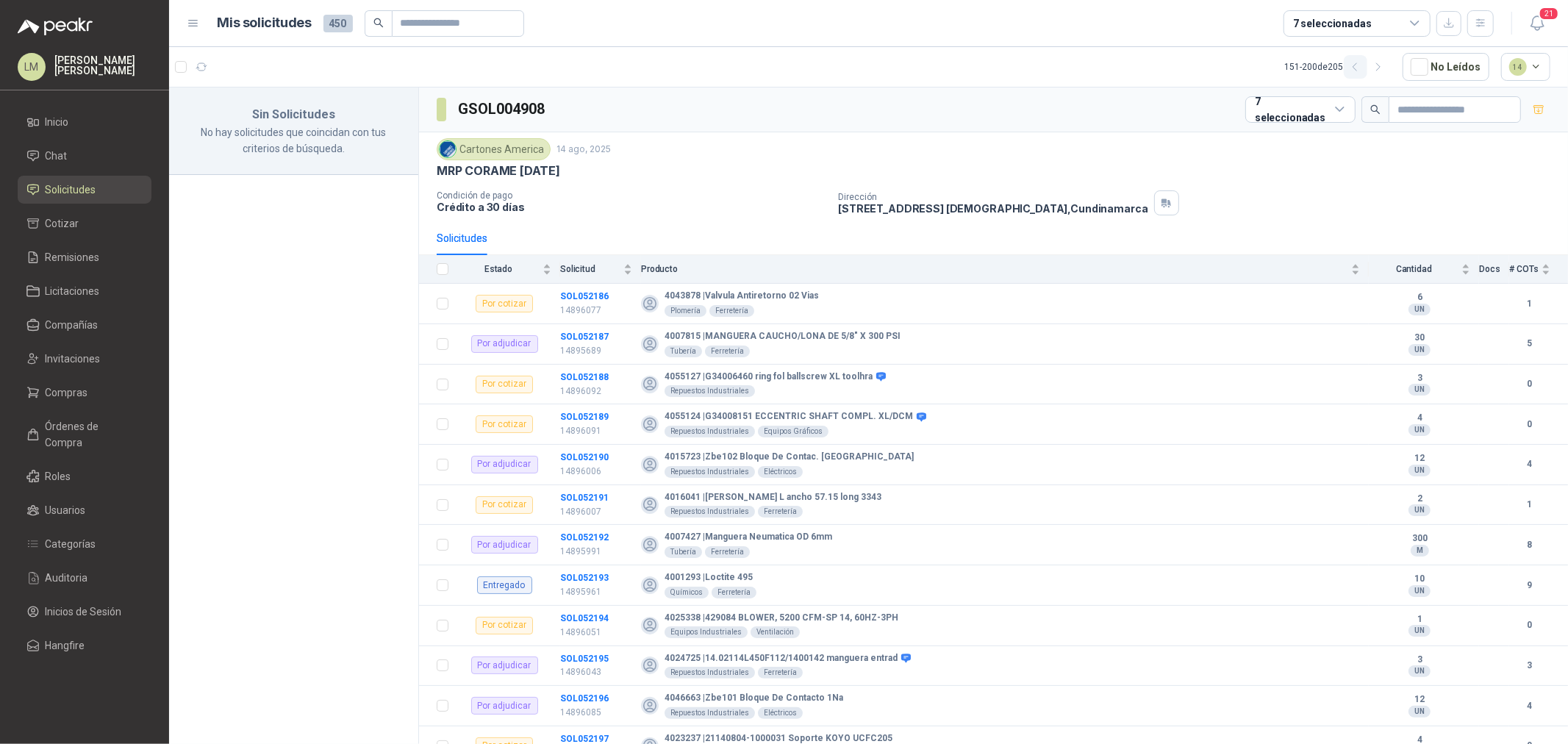
click at [1353, 68] on icon "button" at bounding box center [1355, 67] width 13 height 13
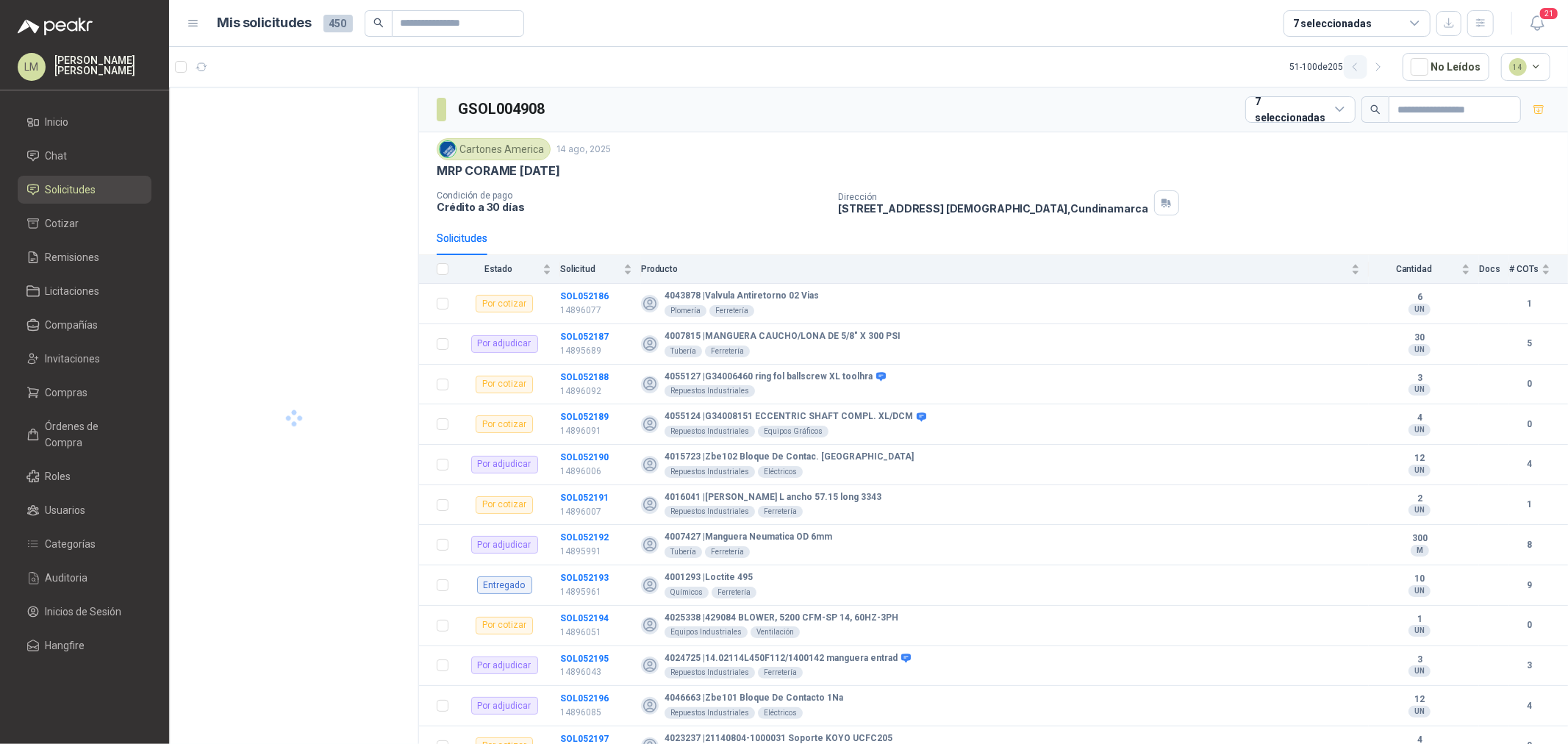
click at [1353, 68] on icon "button" at bounding box center [1355, 67] width 13 height 13
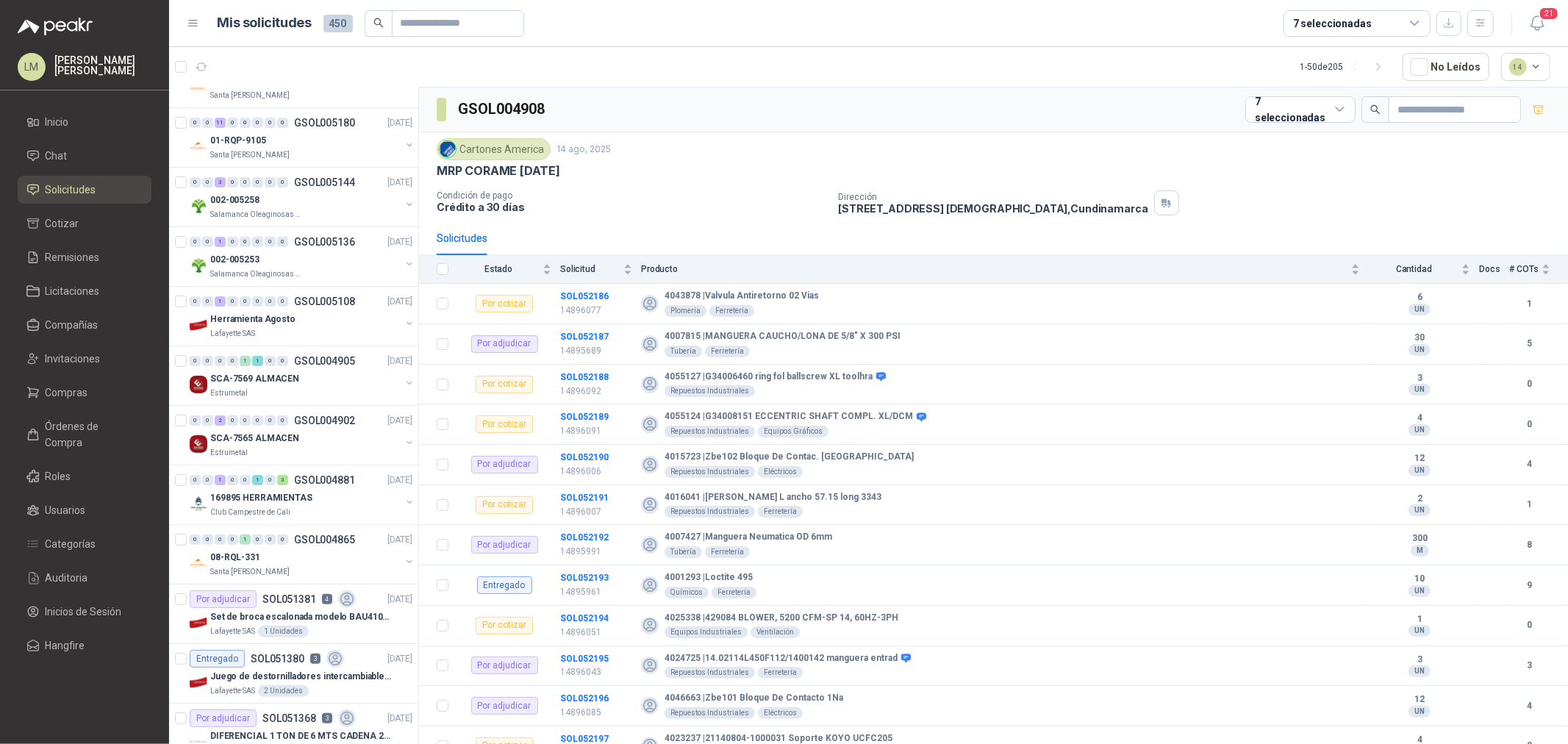
scroll to position [163, 0]
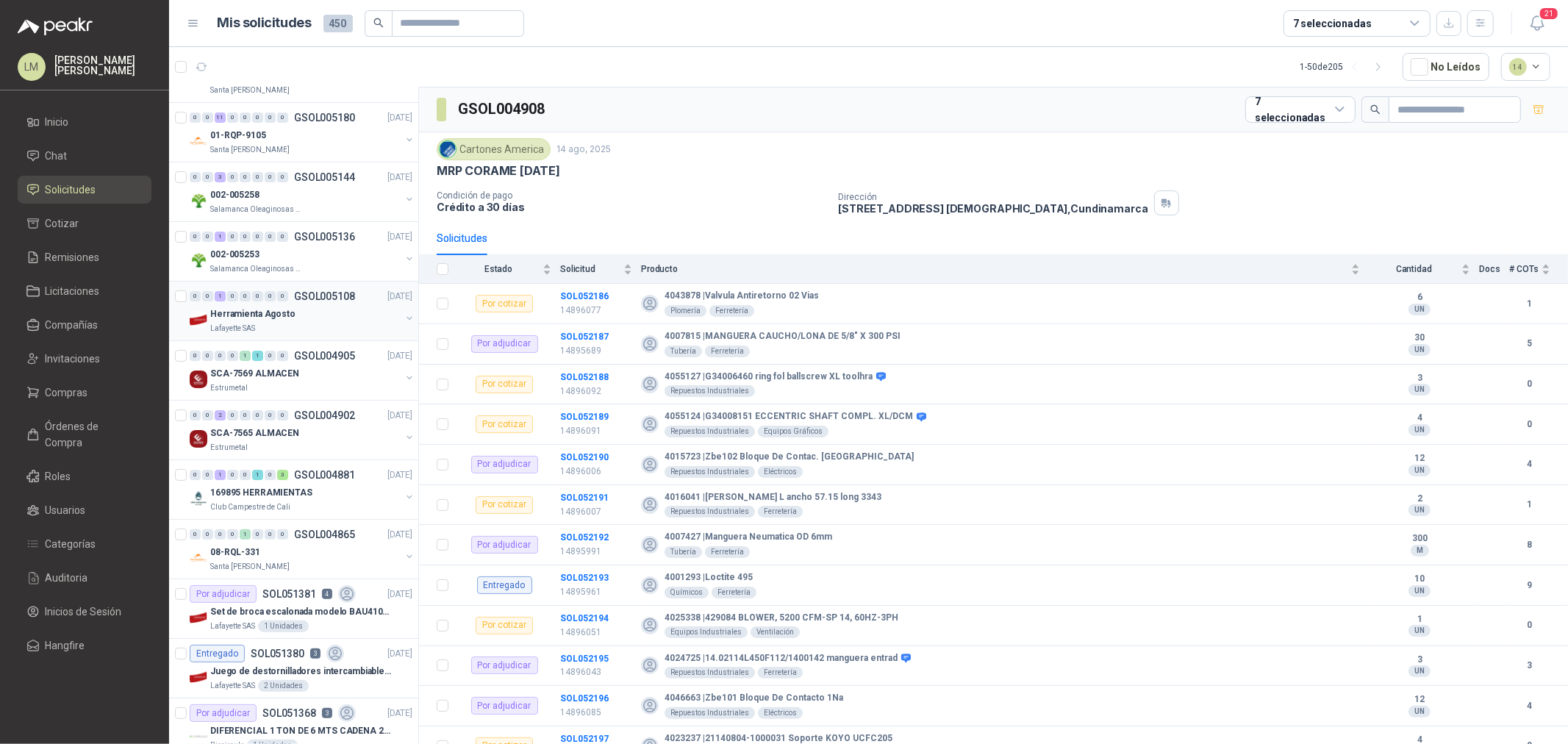
click at [404, 317] on button "button" at bounding box center [410, 318] width 12 height 12
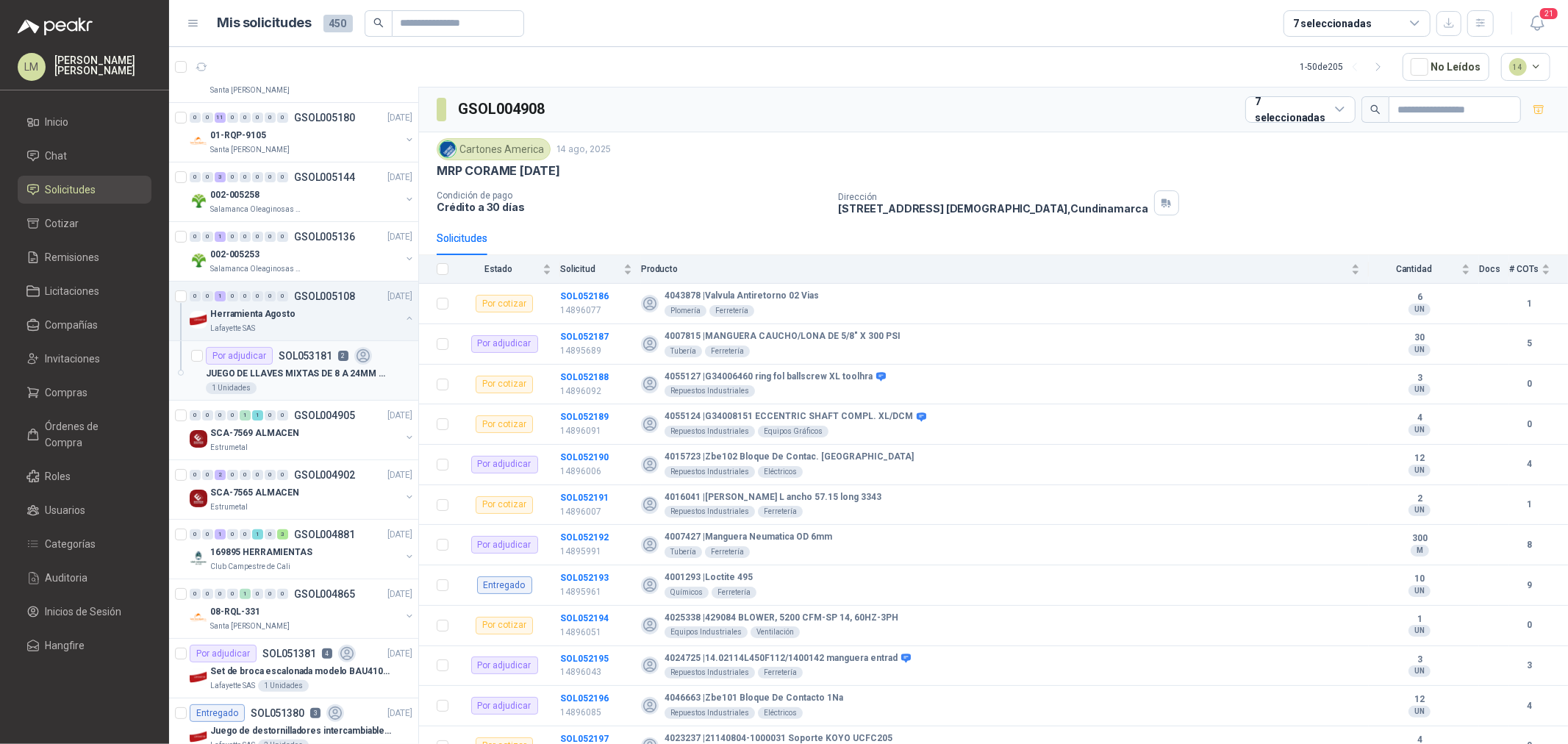
click at [321, 375] on p "JUEGO DE LLAVES MIXTAS DE 8 A 24MM SATA" at bounding box center [297, 373] width 183 height 14
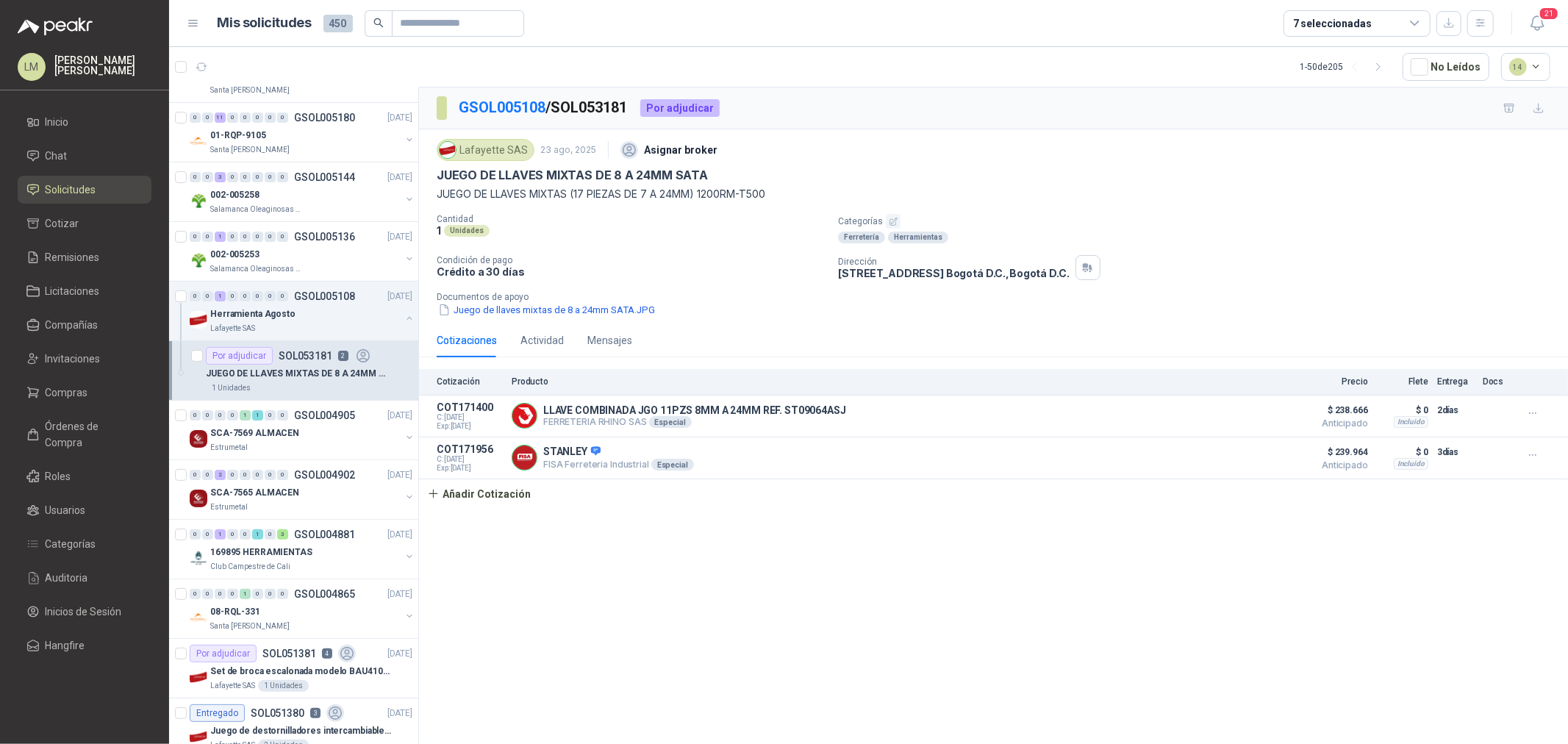
drag, startPoint x: 447, startPoint y: 172, endPoint x: 700, endPoint y: 172, distance: 253.0
click at [491, 175] on p "JUEGO DE LLAVES MIXTAS DE 8 A 24MM SATA" at bounding box center [573, 175] width 271 height 15
click at [700, 172] on p "JUEGO DE LLAVES MIXTAS DE 8 A 24MM SATA" at bounding box center [573, 175] width 271 height 15
click at [65, 390] on span "Compras" at bounding box center [67, 393] width 43 height 16
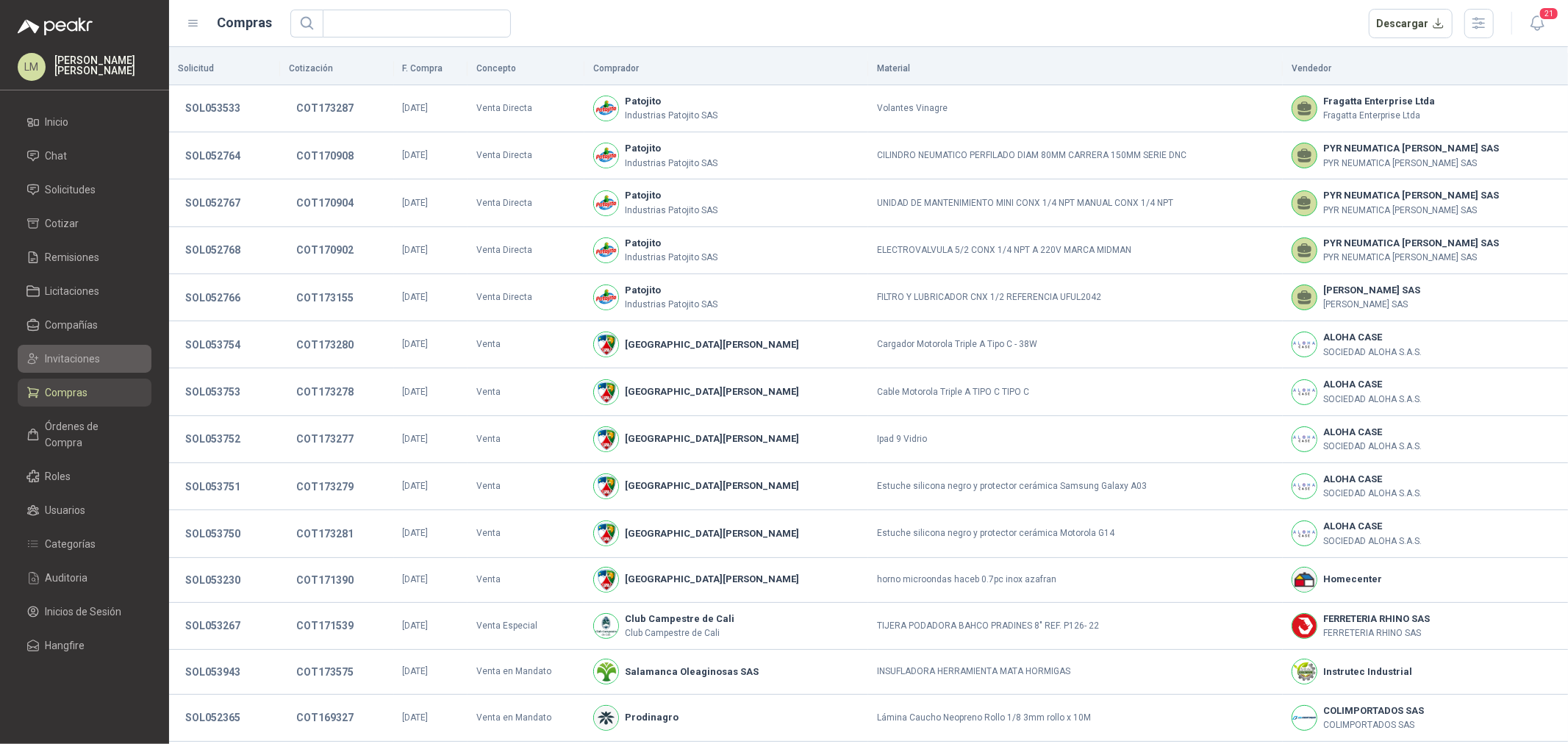
click at [68, 358] on span "Invitaciones" at bounding box center [73, 359] width 55 height 16
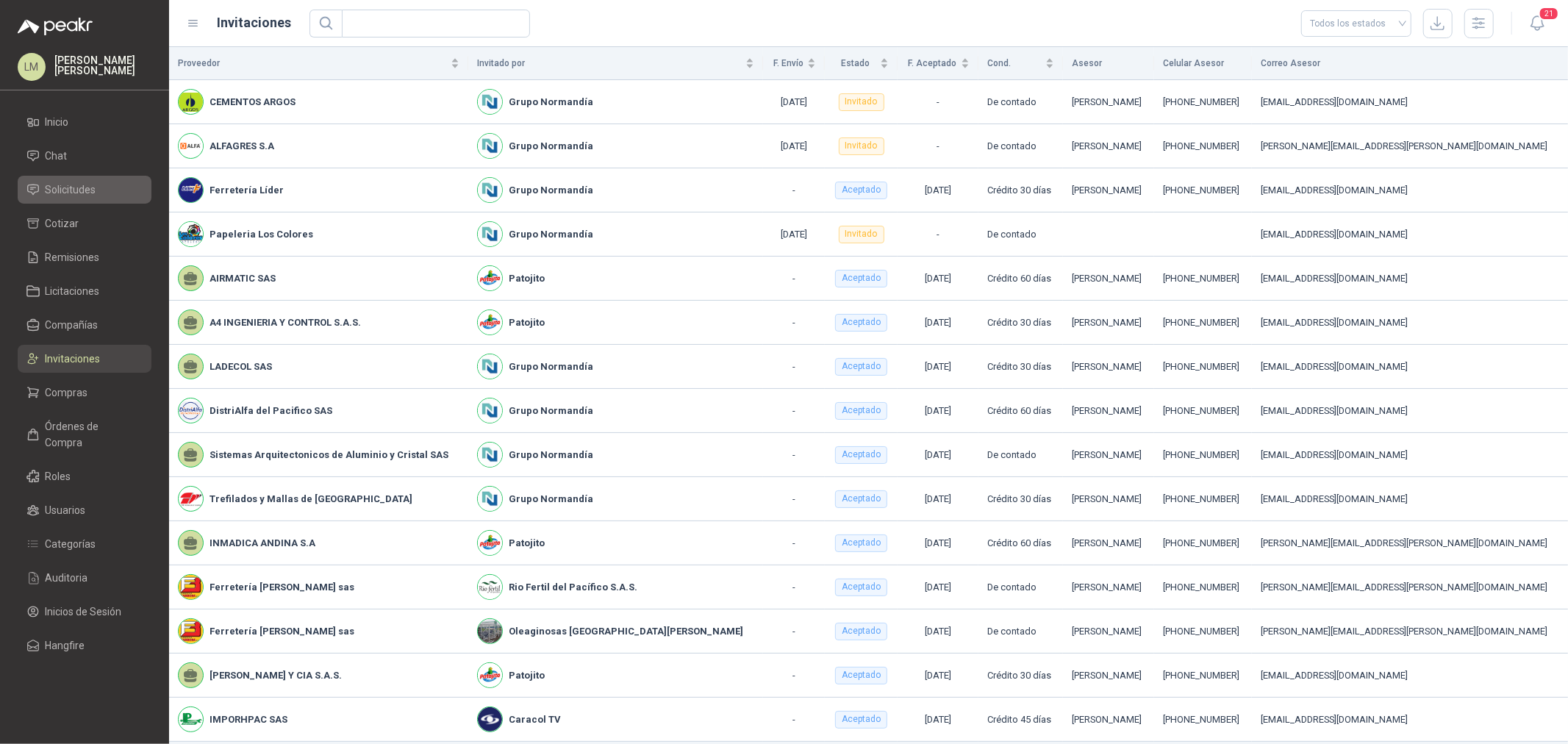
click at [87, 194] on span "Solicitudes" at bounding box center [71, 189] width 51 height 16
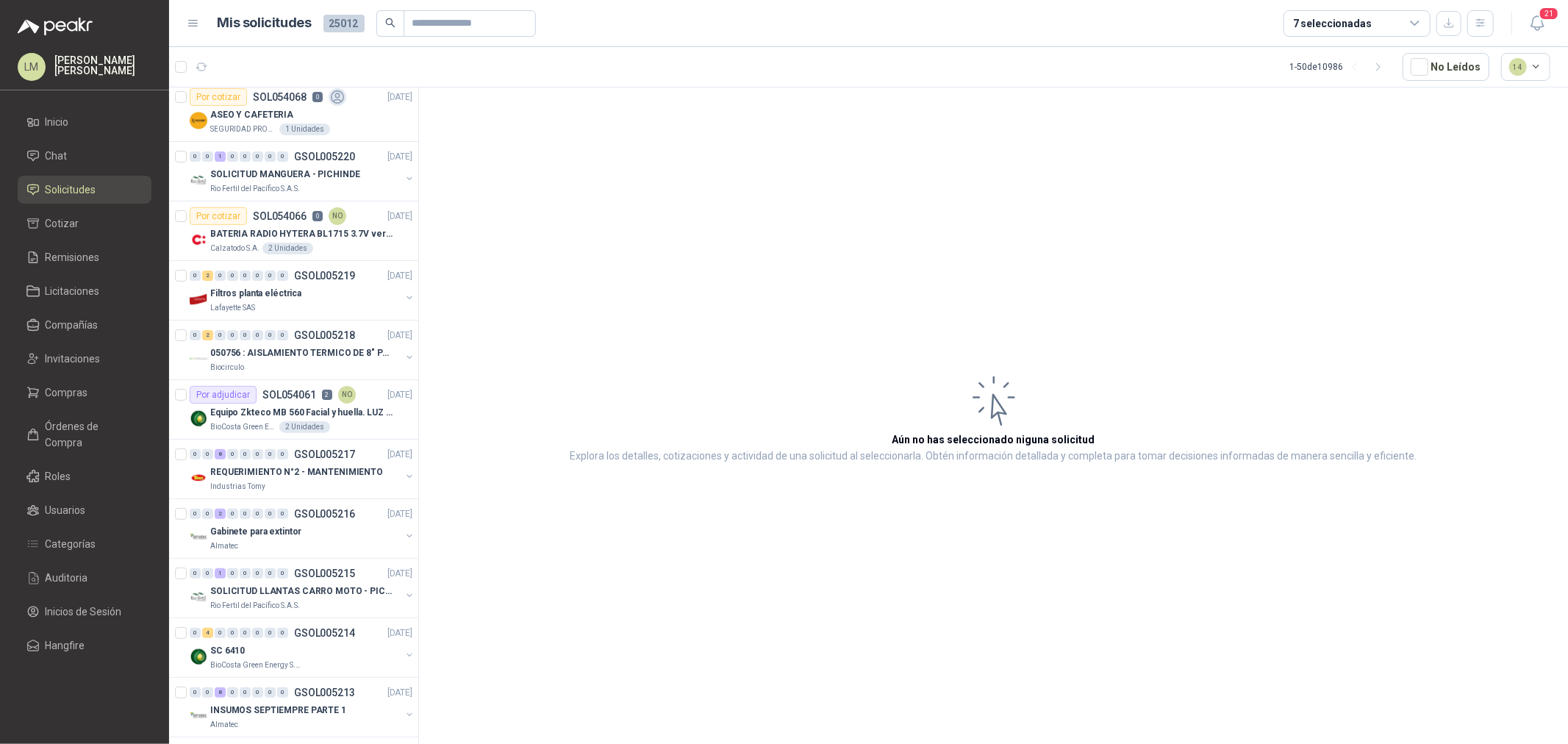
scroll to position [326, 0]
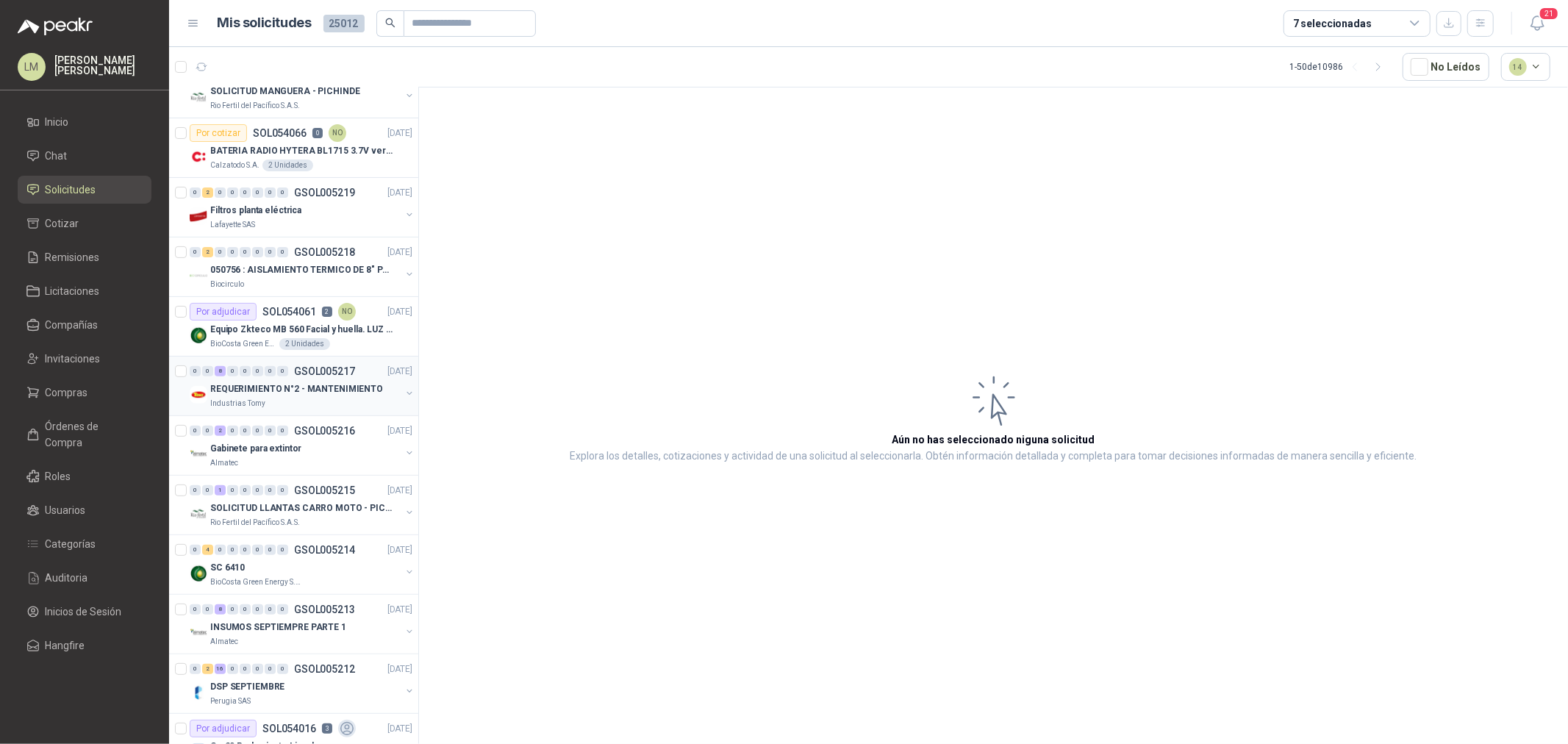
click at [278, 380] on div "REQUERIMIENTO N°2 - MANTENIMIENTO" at bounding box center [305, 389] width 190 height 18
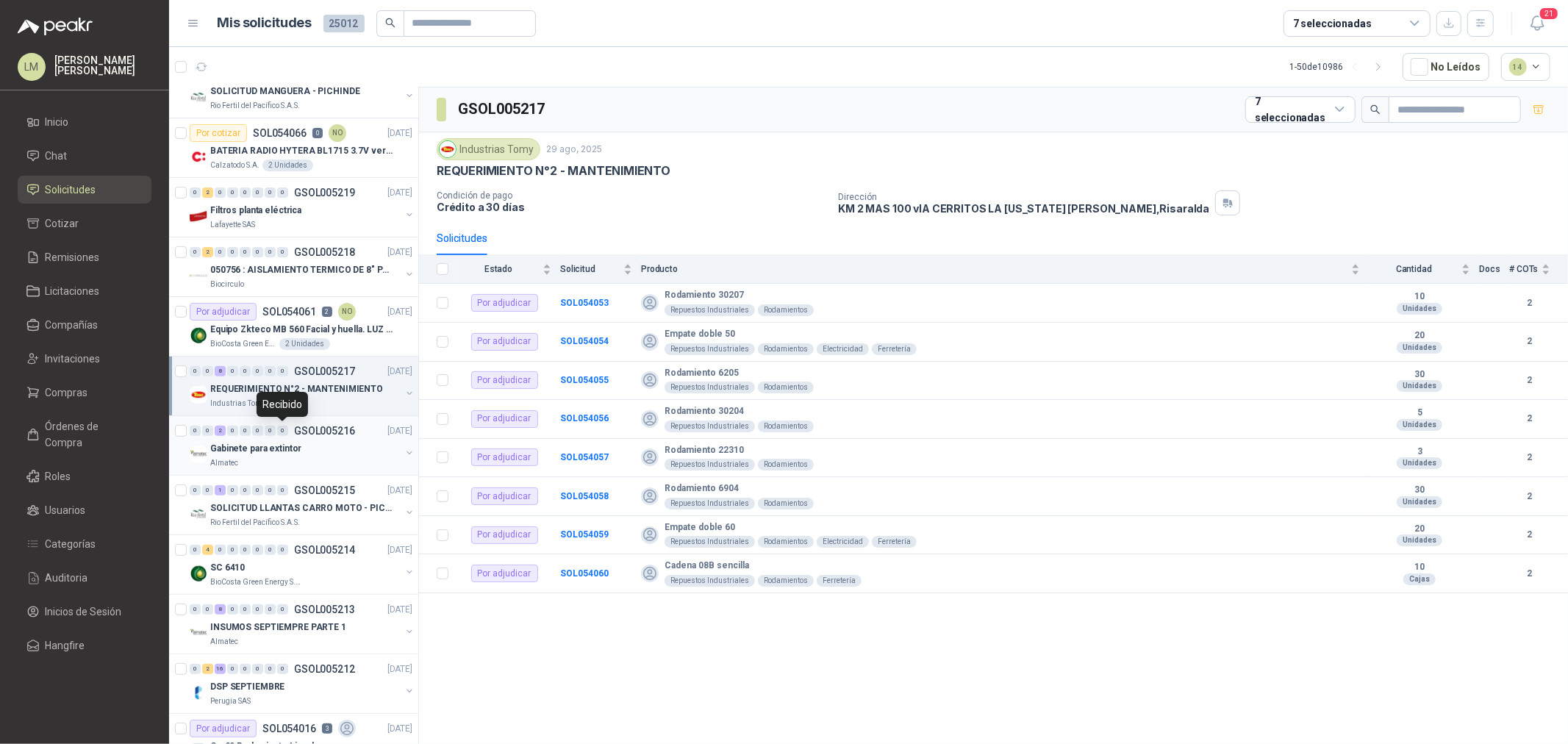
scroll to position [653, 0]
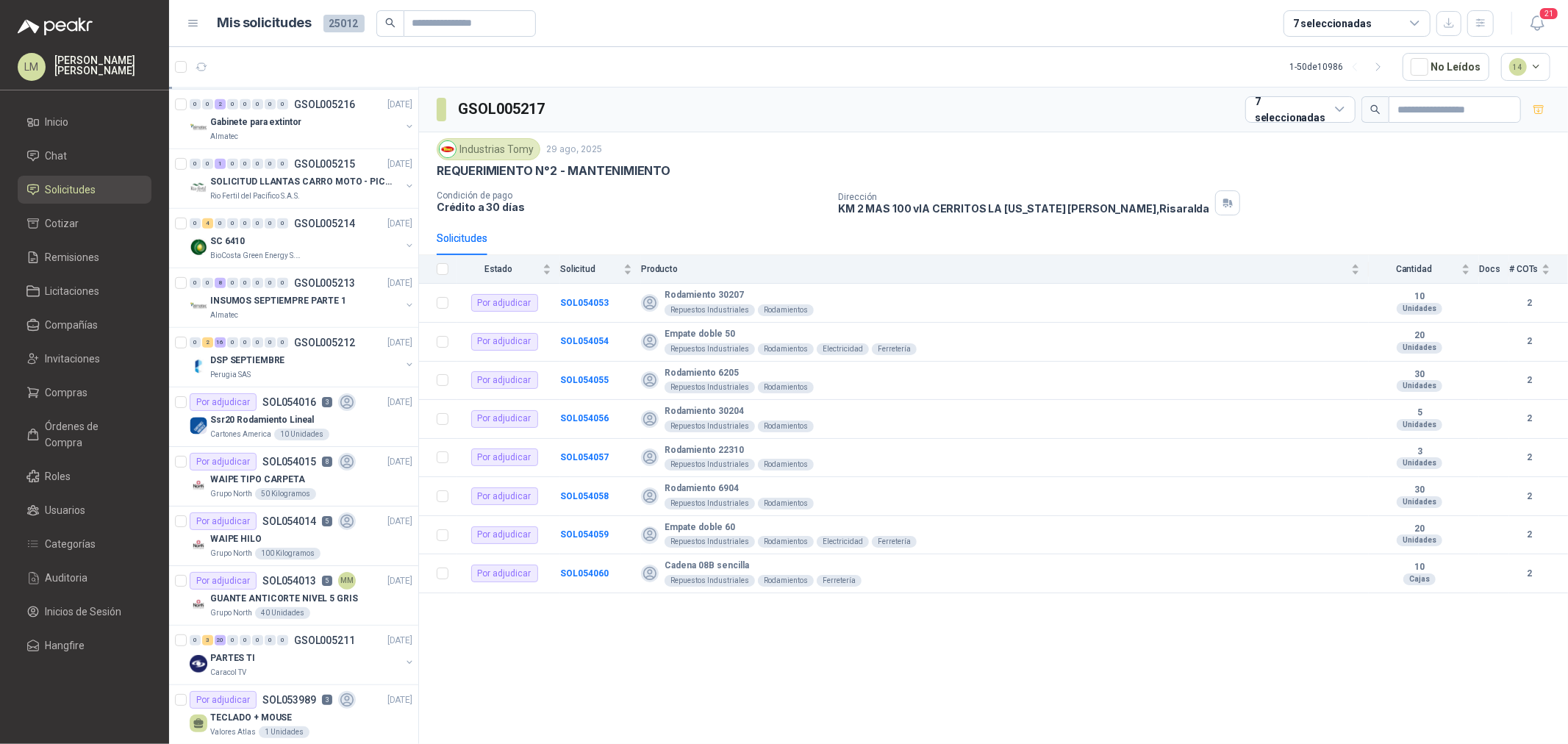
click at [1343, 18] on div "7 seleccionadas" at bounding box center [1332, 24] width 79 height 16
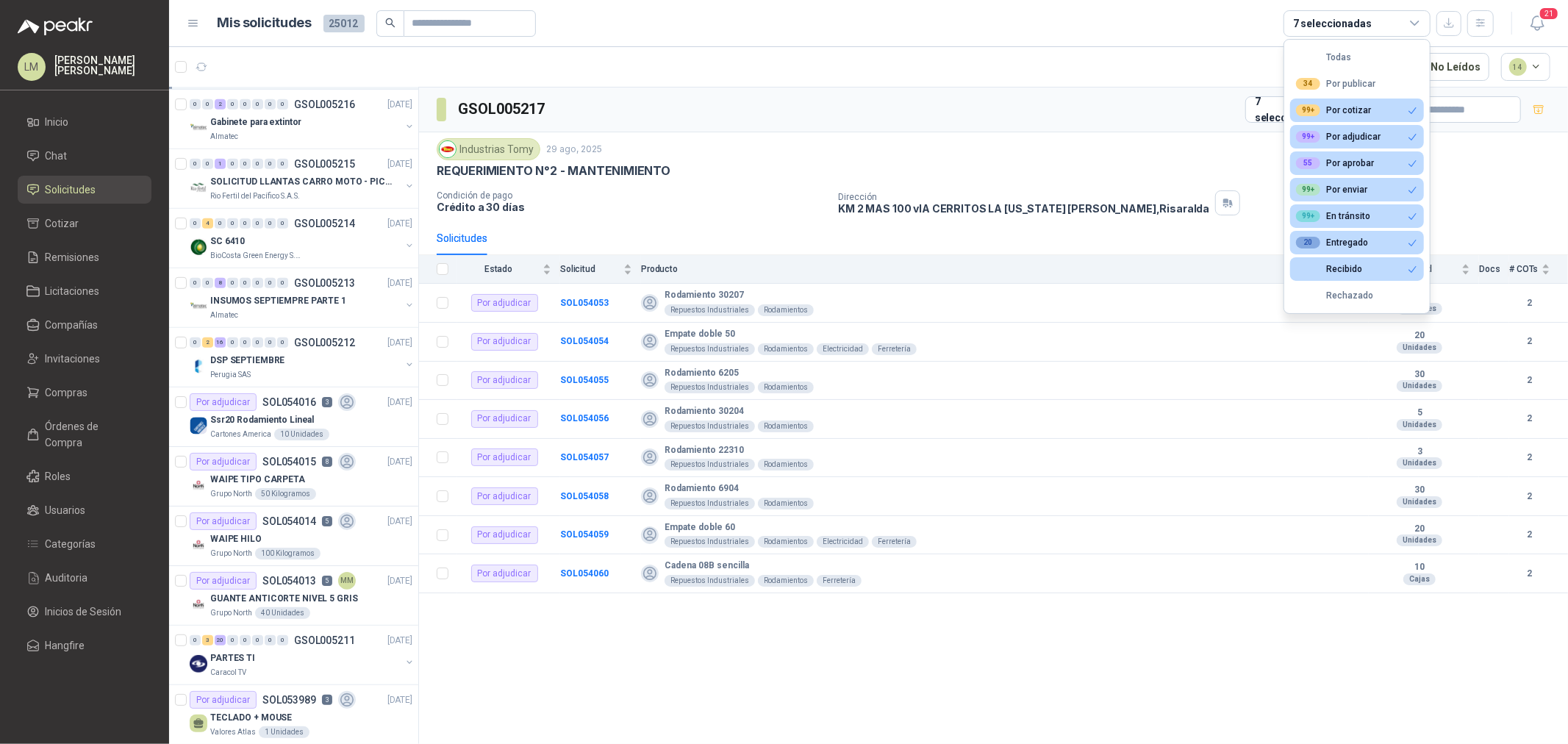
click at [1343, 18] on div "7 seleccionadas" at bounding box center [1332, 24] width 79 height 16
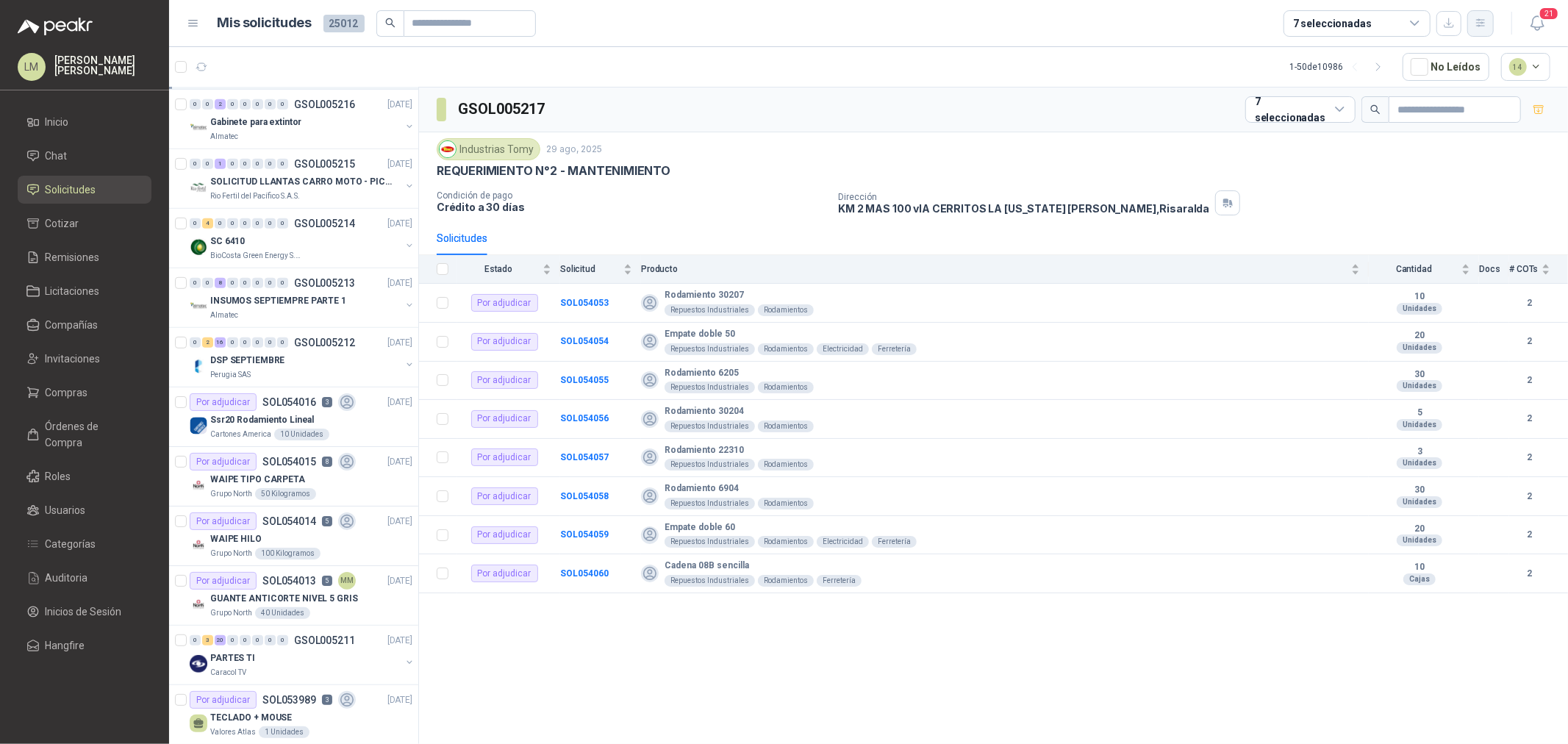
click at [1480, 30] on button "button" at bounding box center [1480, 24] width 27 height 27
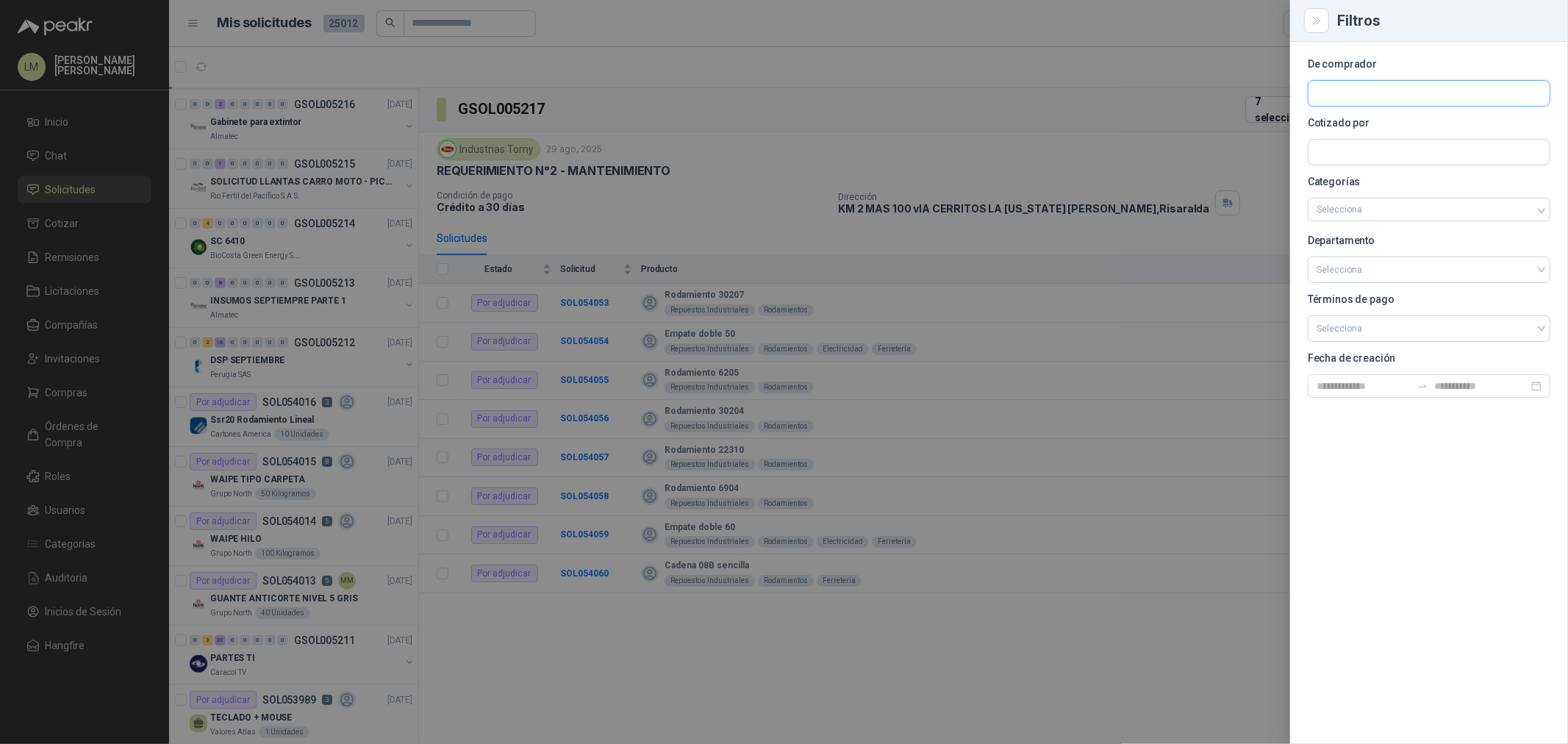
click at [1338, 87] on input "text" at bounding box center [1429, 94] width 241 height 25
click at [1336, 158] on input "text" at bounding box center [1429, 152] width 241 height 25
type input "****"
click at [1372, 179] on p "FISA Ferreteria Industrial" at bounding box center [1392, 183] width 99 height 9
click at [898, 104] on div at bounding box center [784, 372] width 1568 height 744
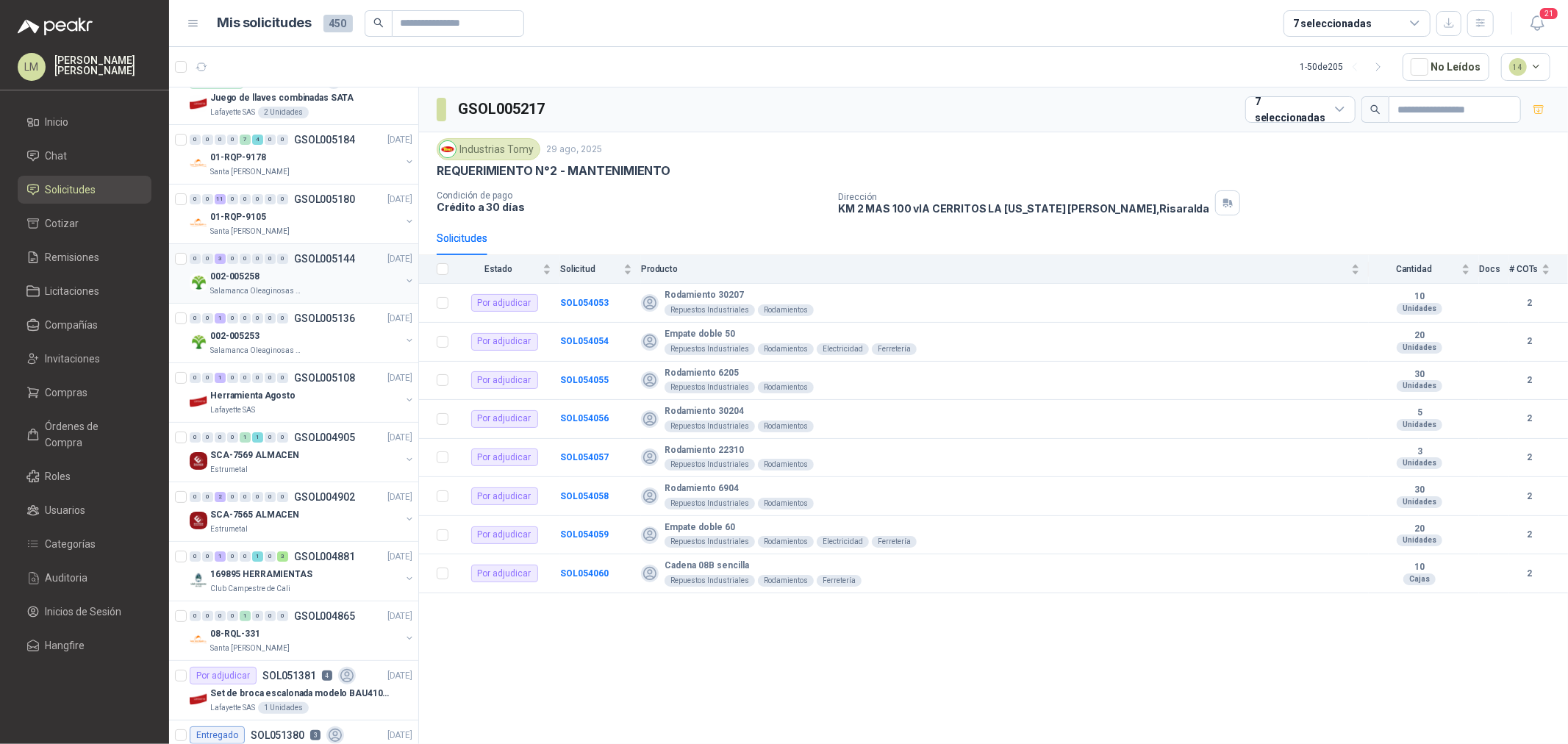
scroll to position [0, 0]
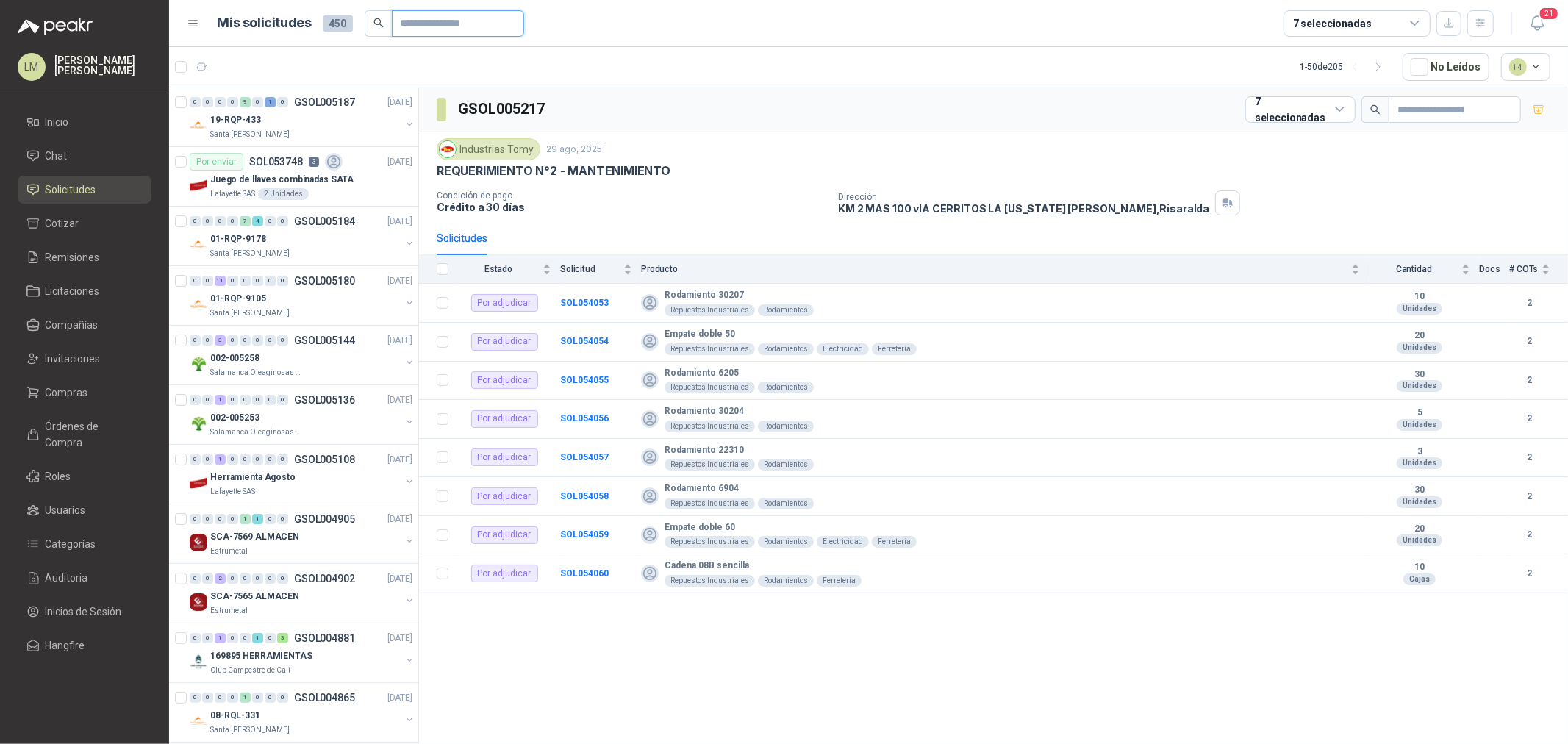
click at [430, 27] on input "text" at bounding box center [452, 24] width 103 height 25
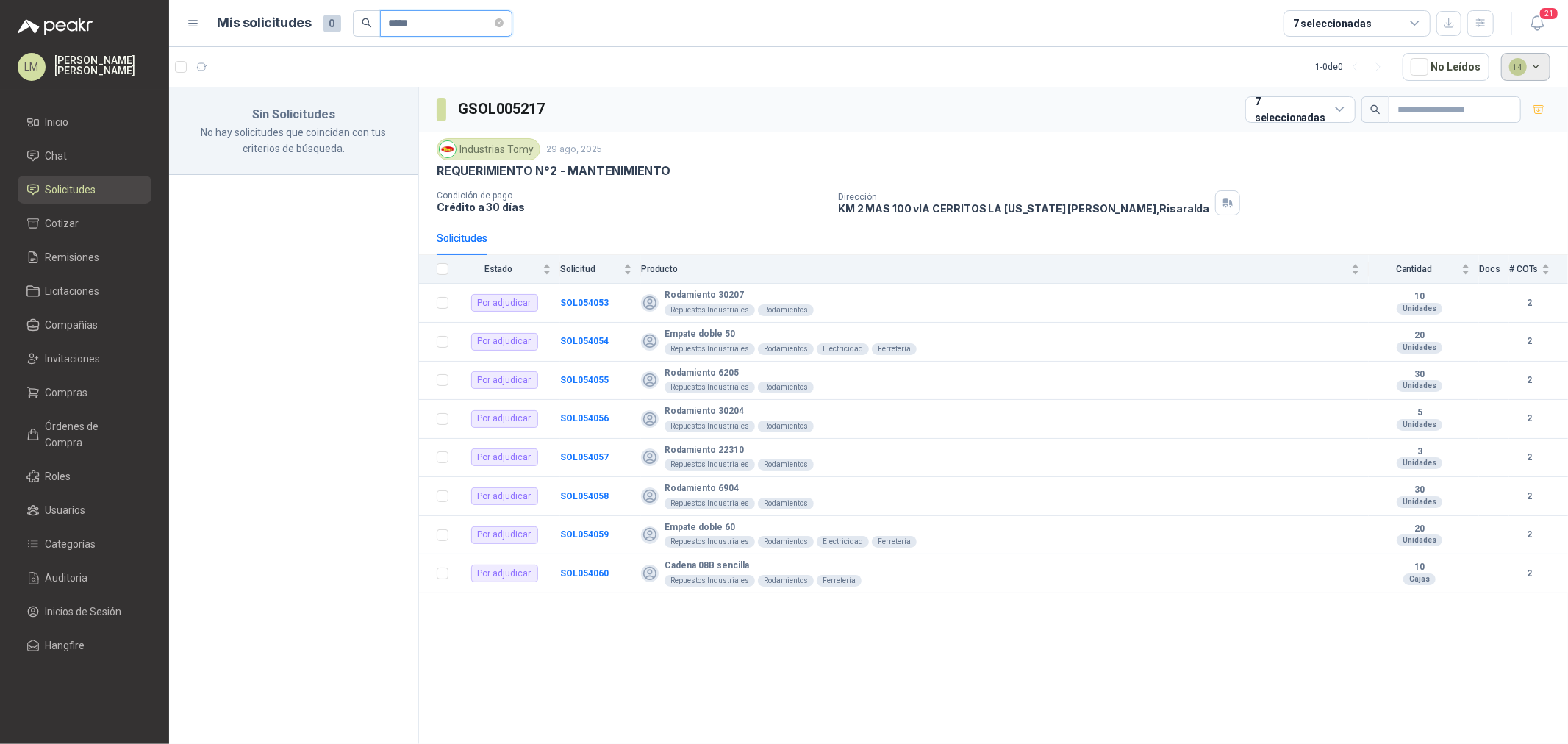
type input "*****"
click at [1518, 74] on button "14" at bounding box center [1526, 67] width 50 height 28
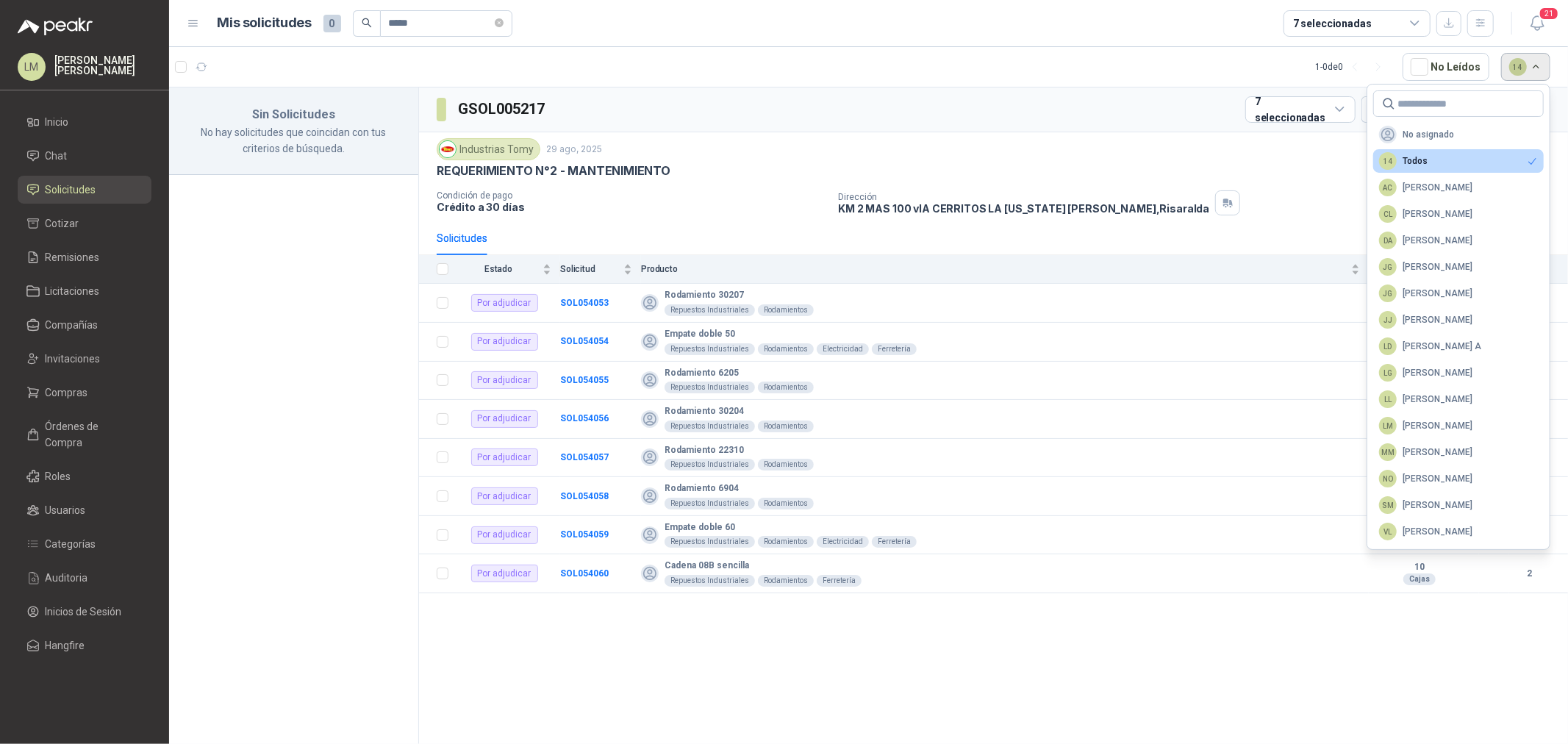
click at [1518, 74] on button "14" at bounding box center [1526, 67] width 50 height 28
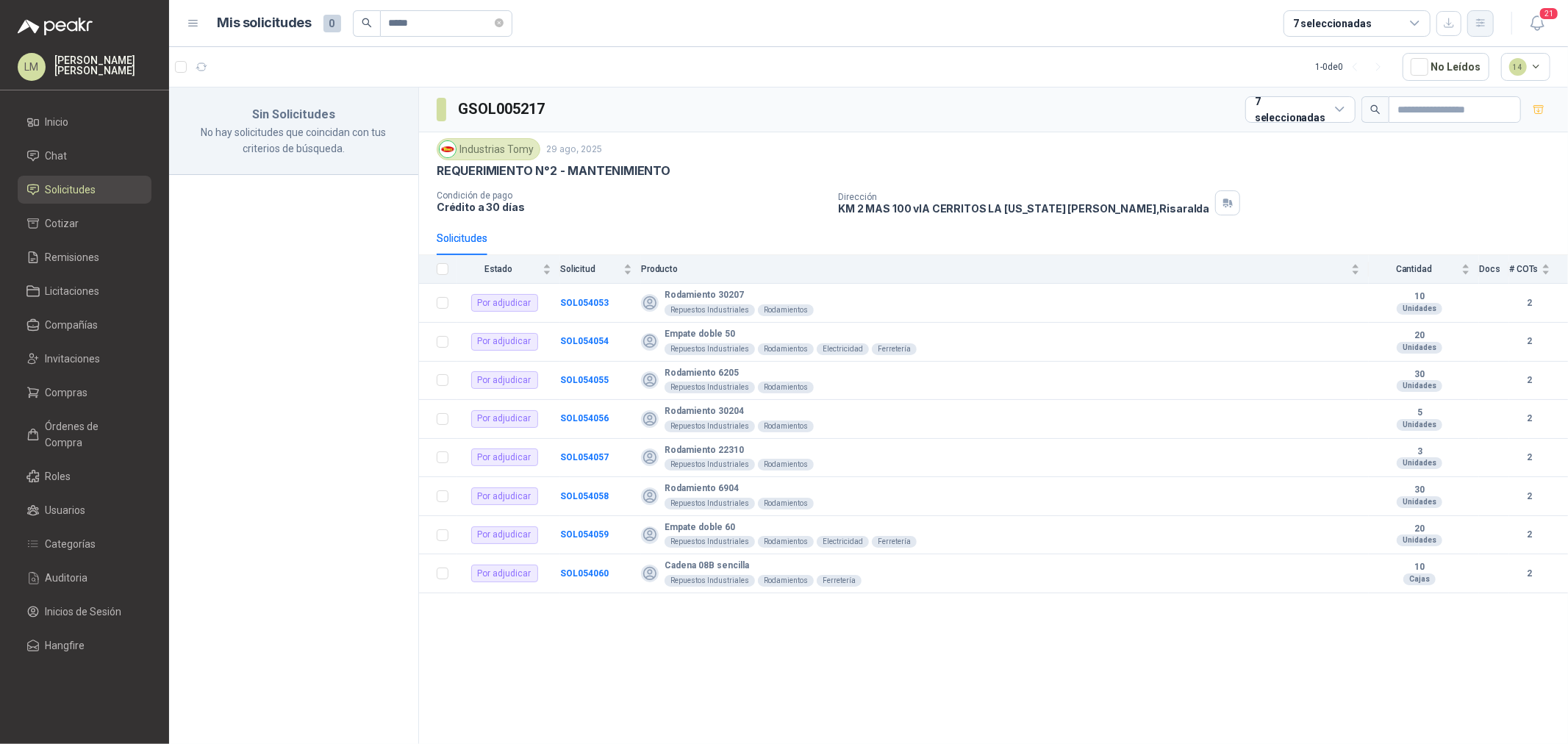
click at [1482, 24] on icon "button" at bounding box center [1480, 23] width 13 height 13
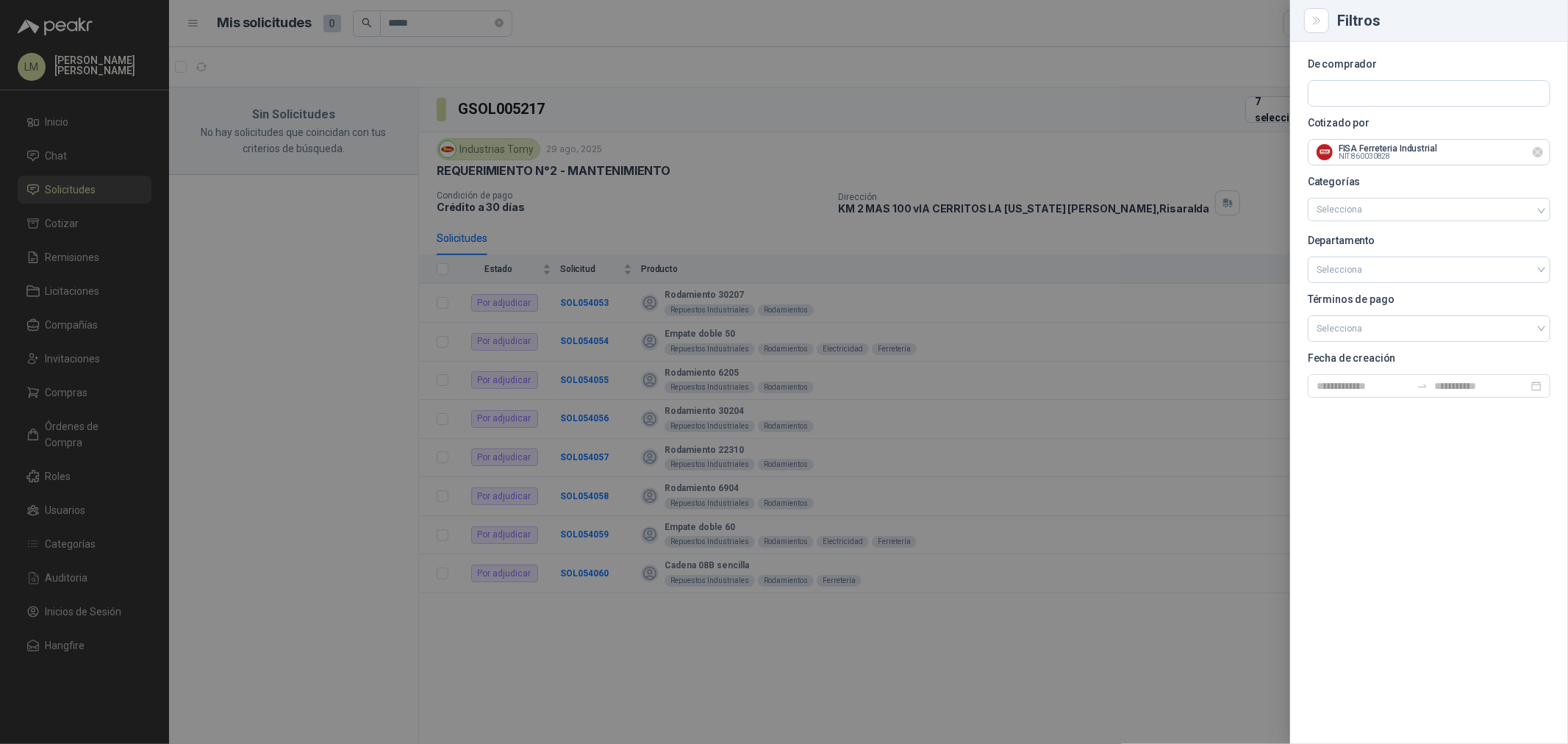
click at [1536, 152] on icon "Limpiar" at bounding box center [1538, 152] width 13 height 13
click at [861, 142] on div at bounding box center [784, 372] width 1568 height 744
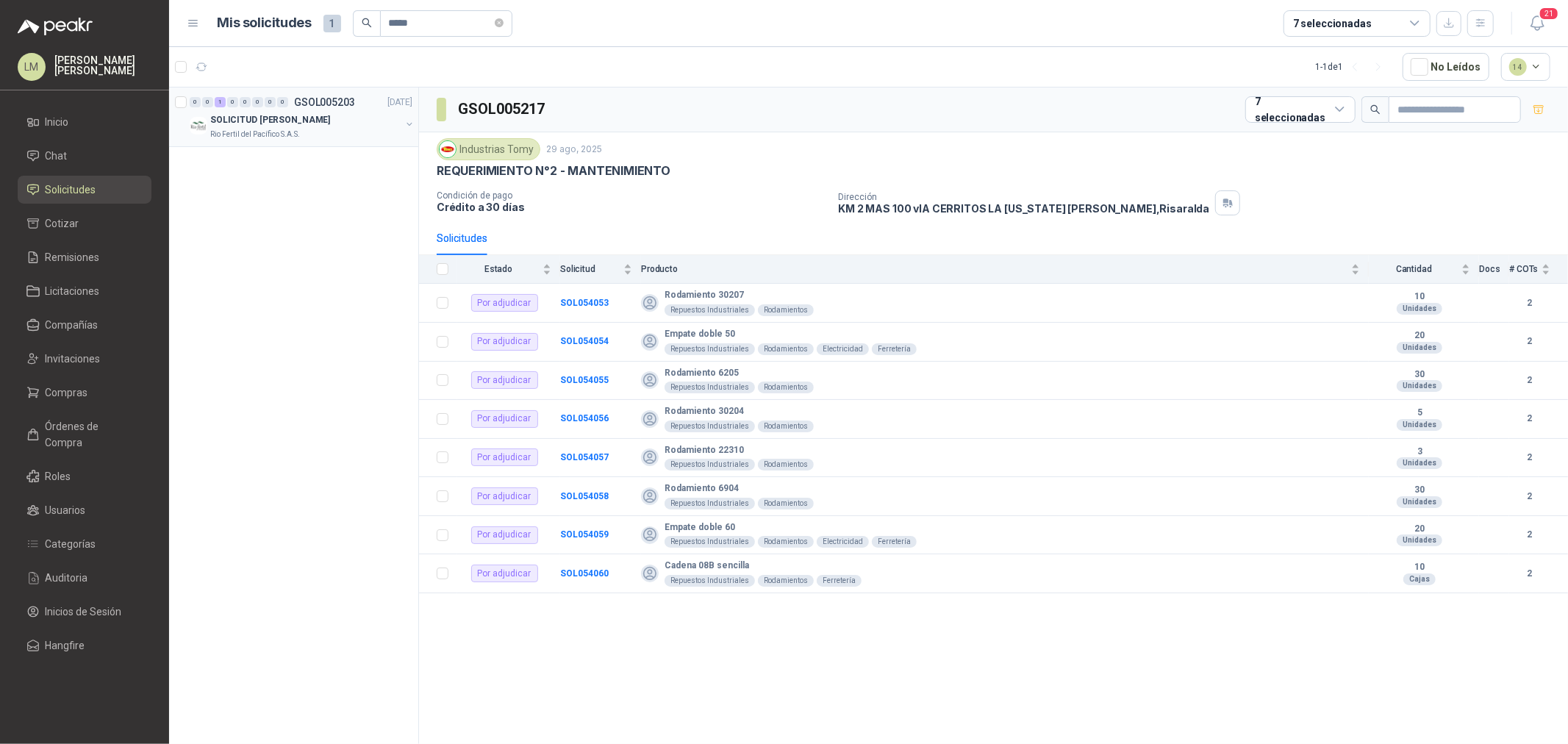
click at [410, 124] on button "button" at bounding box center [410, 124] width 12 height 12
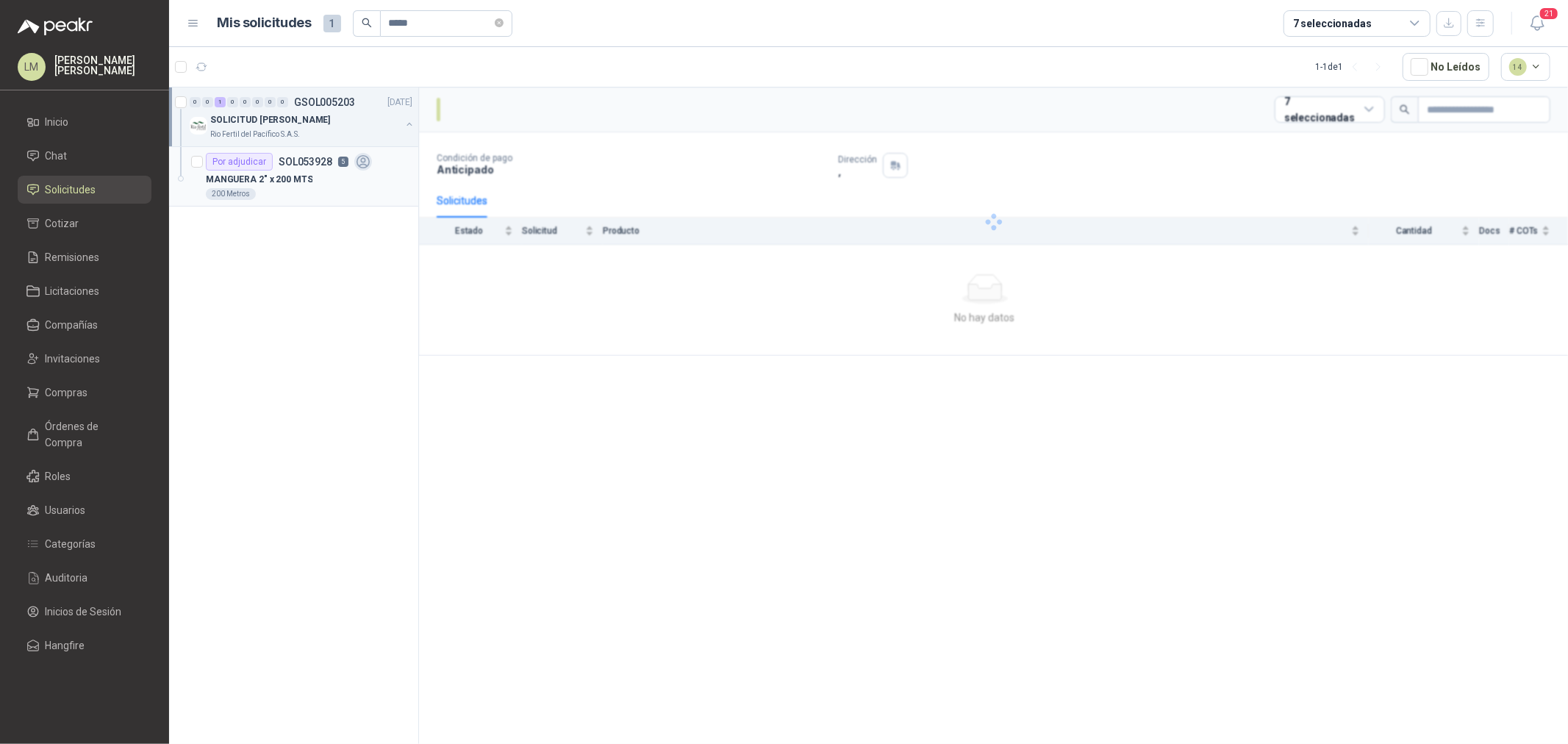
click at [288, 194] on div "200 Metros" at bounding box center [309, 194] width 206 height 12
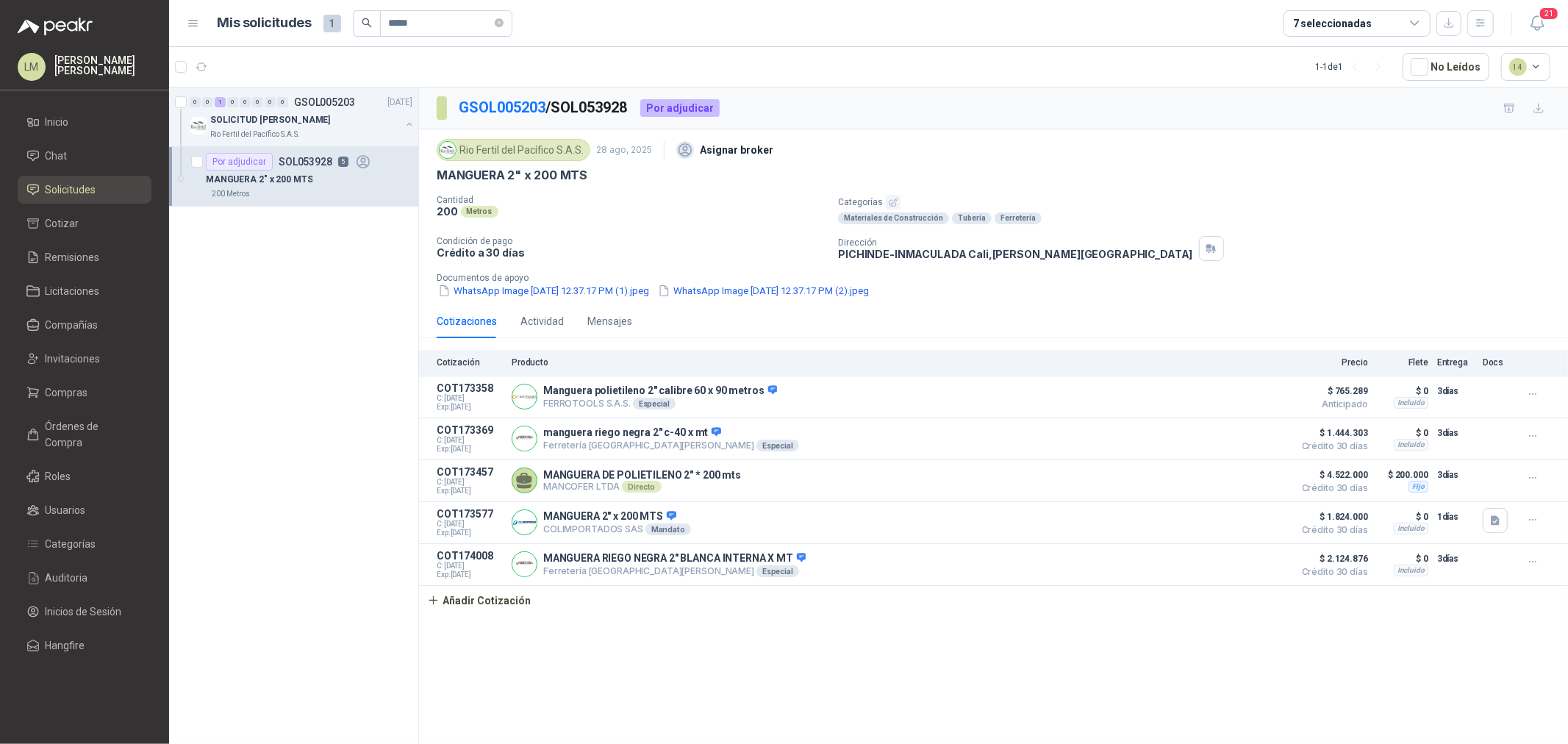
click at [82, 376] on ul "Inicio Chat Solicitudes Cotizar Remisiones Licitaciones Compañías Invitaciones …" at bounding box center [84, 387] width 169 height 557
click at [77, 400] on span "Compras" at bounding box center [67, 393] width 43 height 16
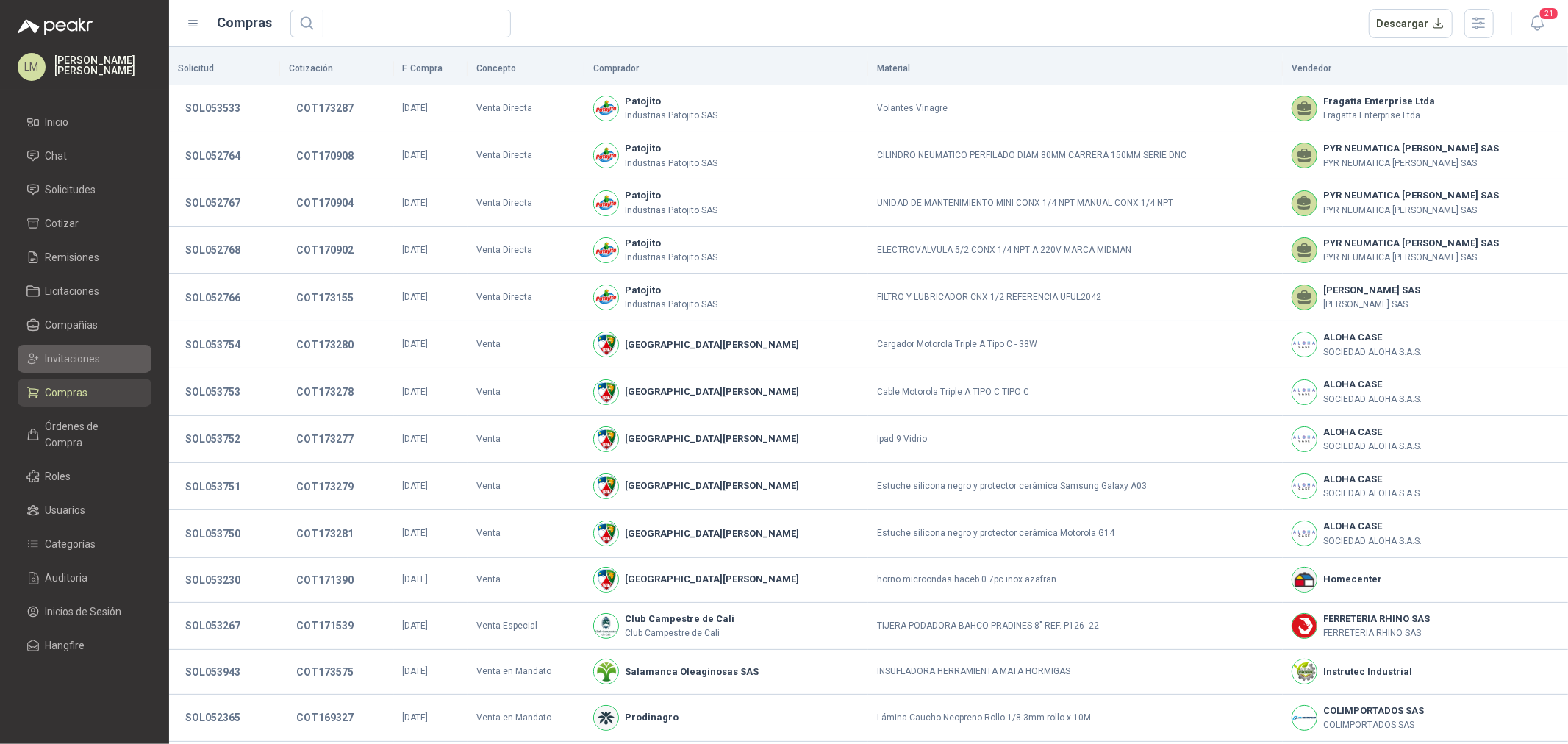
click at [88, 348] on link "Invitaciones" at bounding box center [85, 359] width 134 height 28
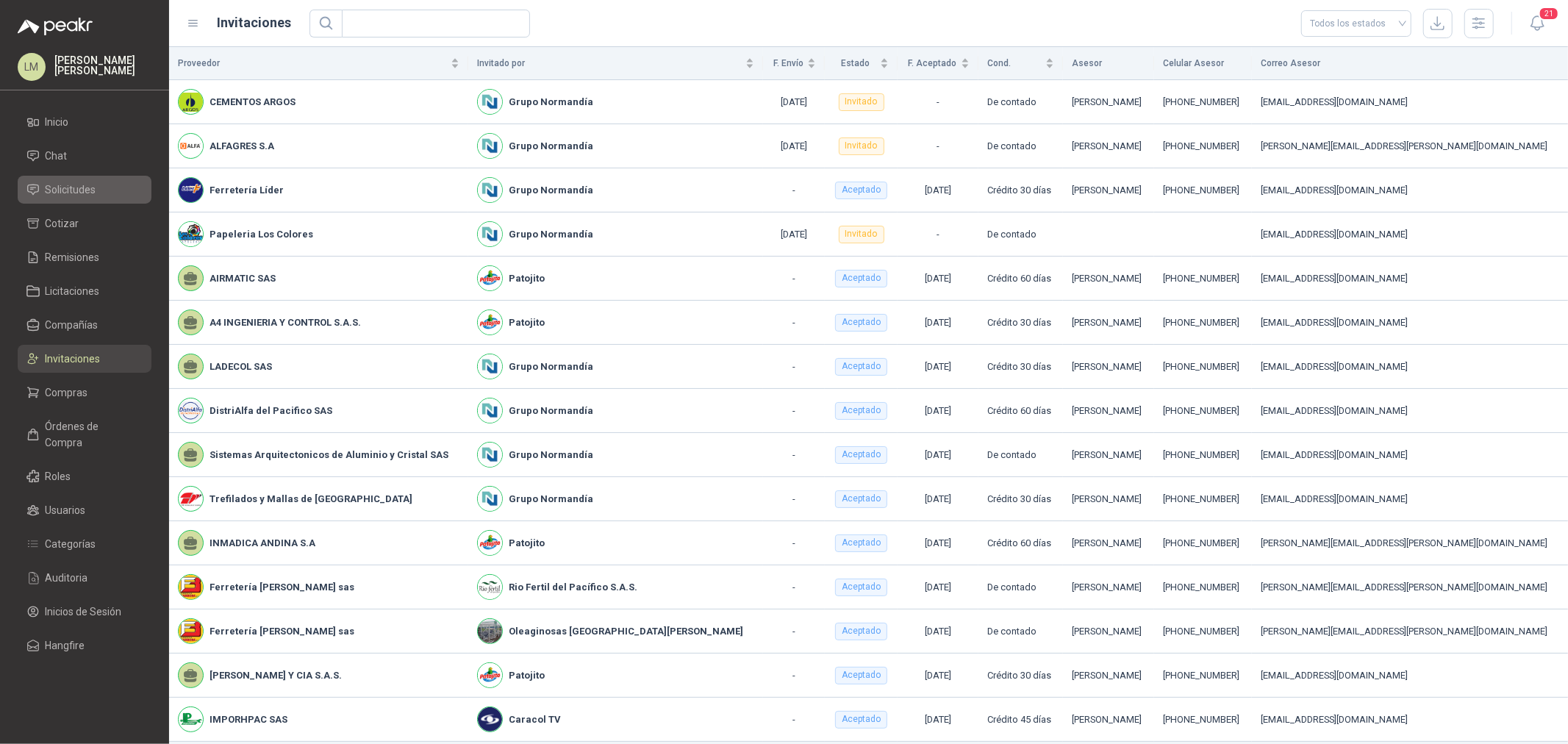
click at [82, 181] on span "Solicitudes" at bounding box center [71, 189] width 51 height 16
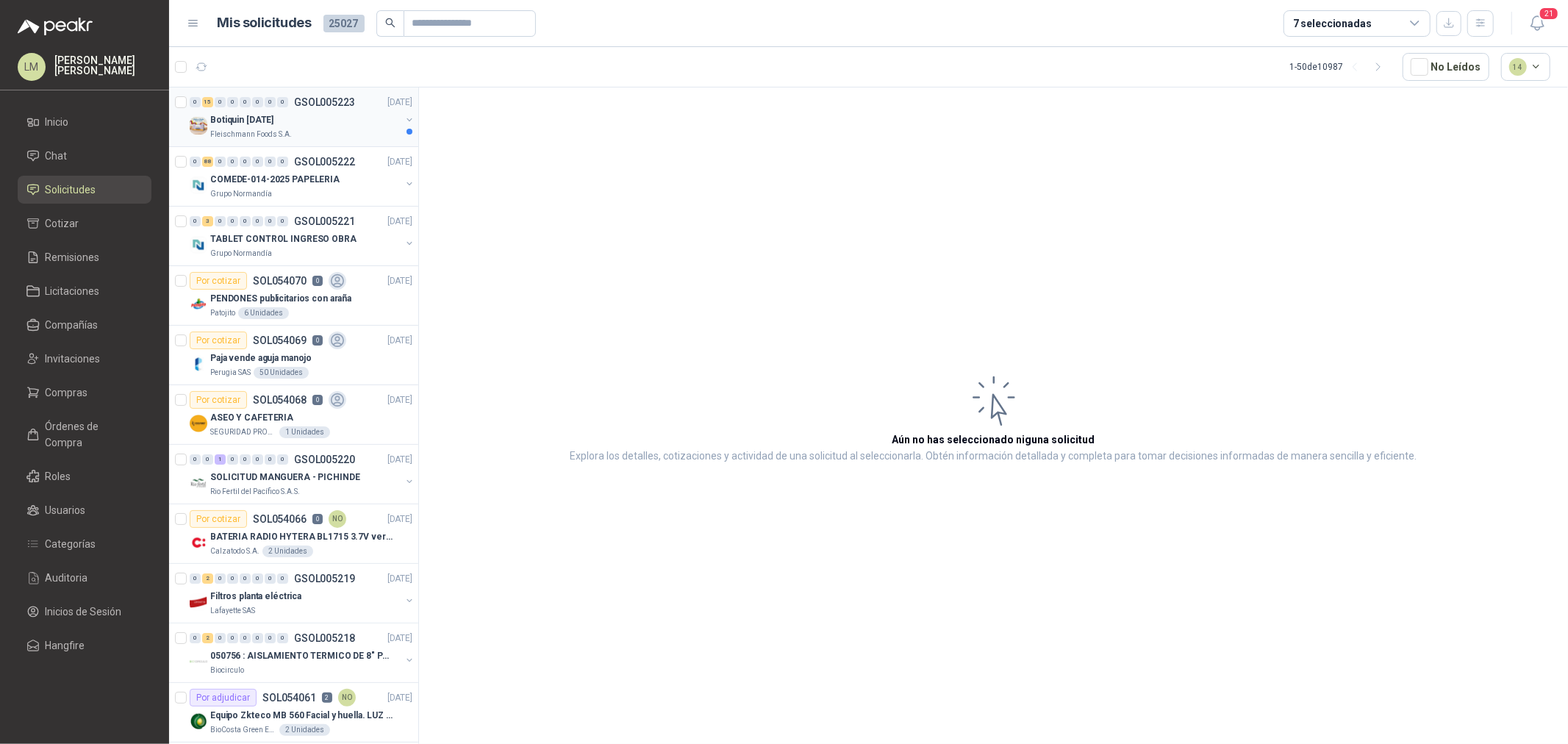
click at [289, 119] on div "Botiquin [DATE]" at bounding box center [305, 120] width 190 height 18
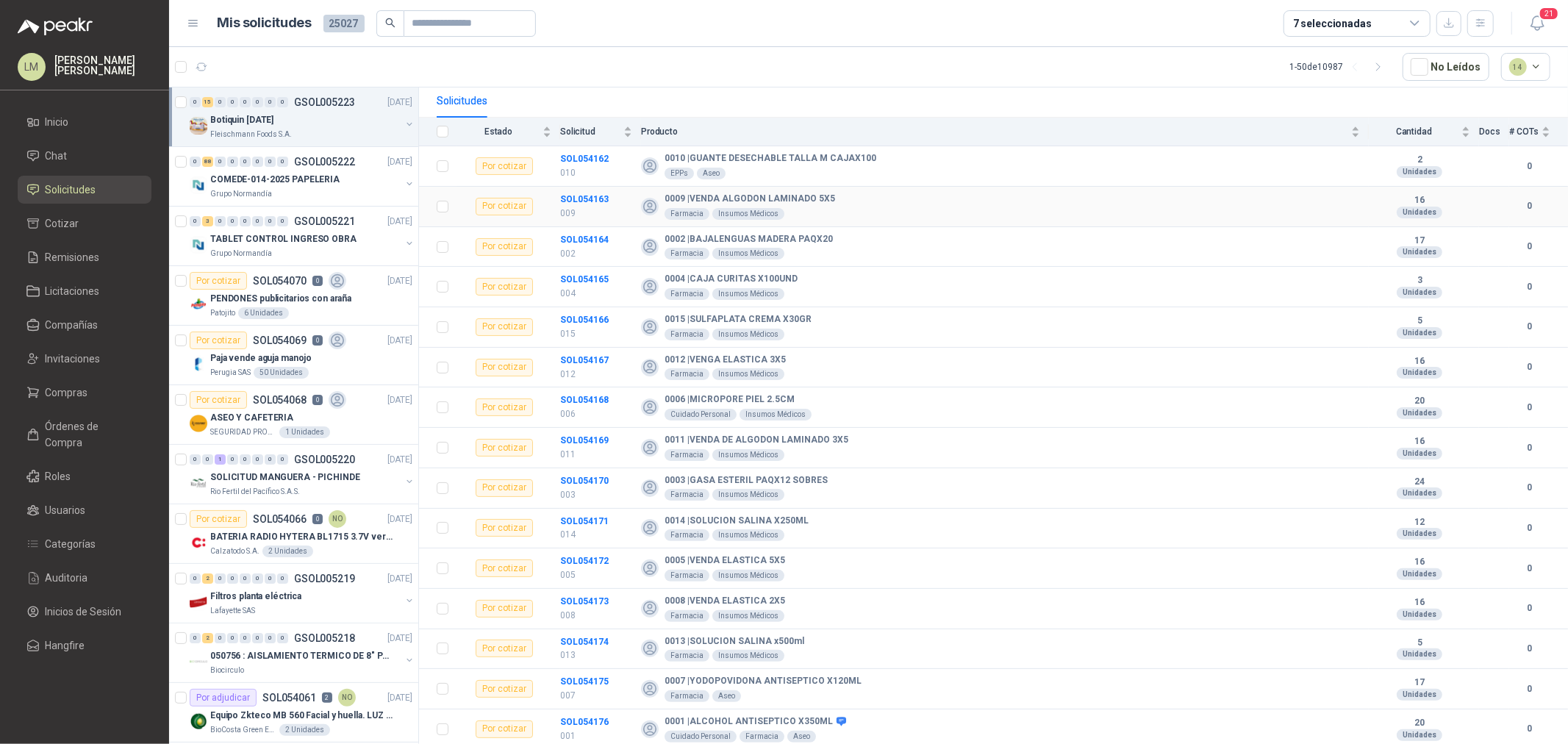
scroll to position [138, 0]
click at [586, 155] on b "SOL054162" at bounding box center [584, 158] width 49 height 10
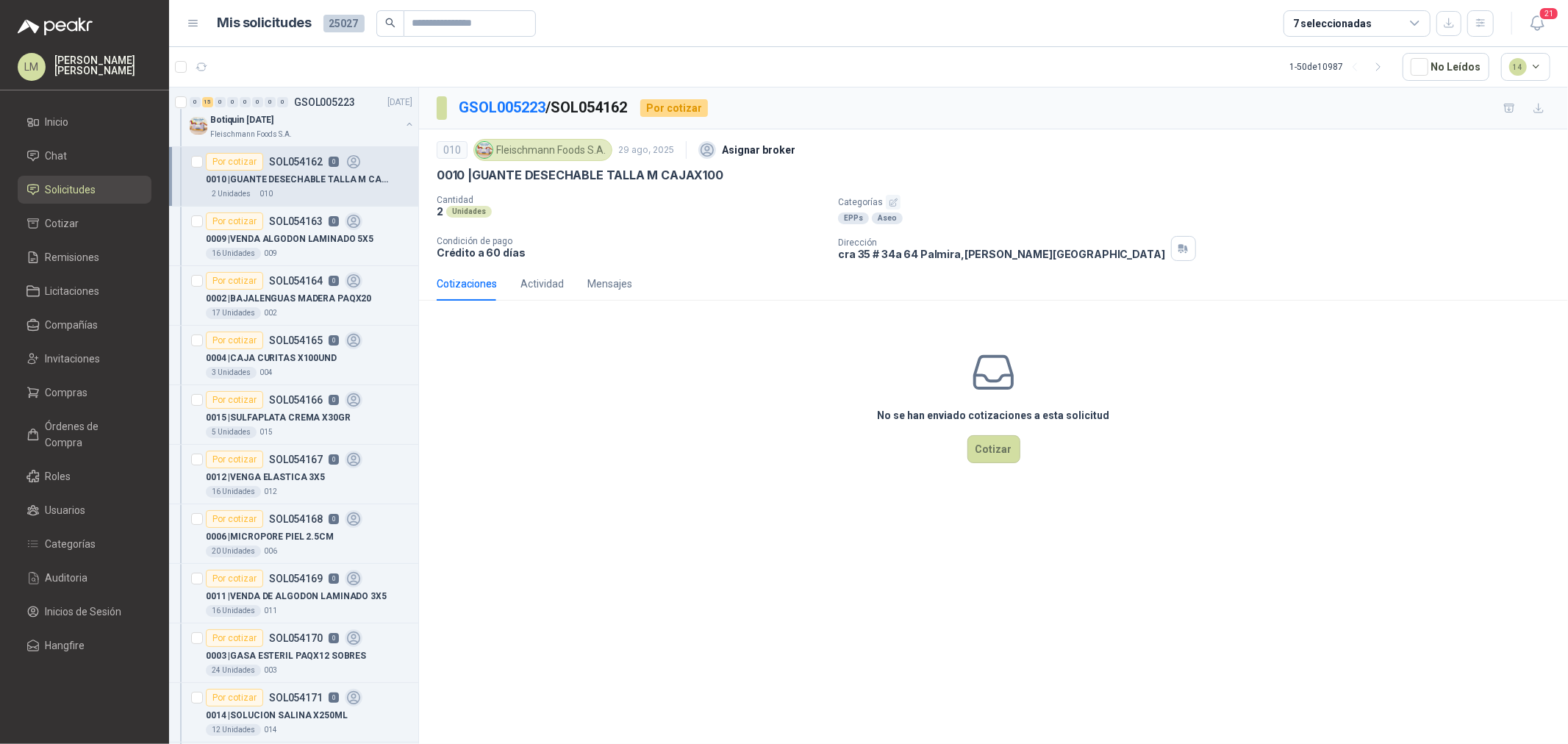
click at [889, 199] on icon "button" at bounding box center [893, 202] width 10 height 10
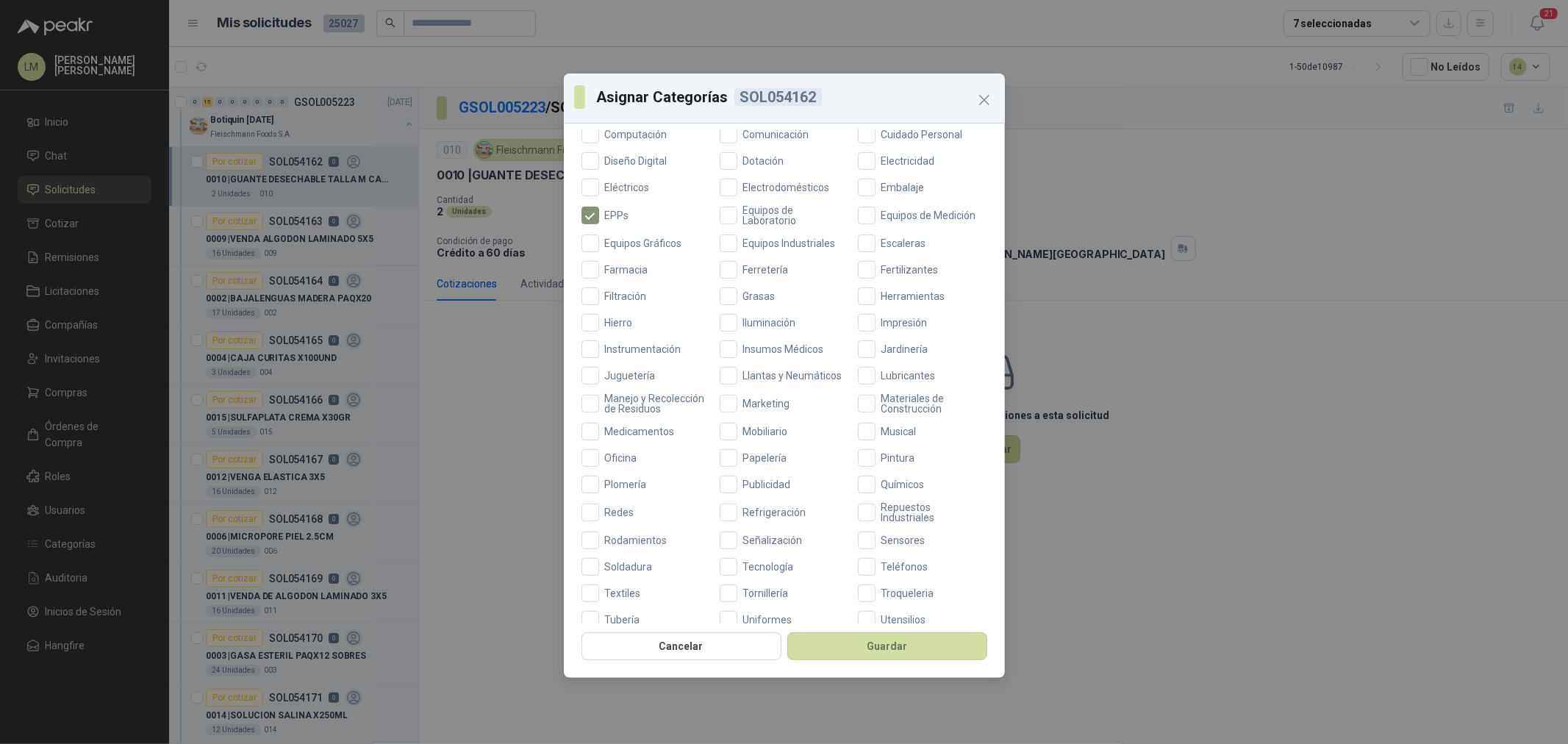
scroll to position [265, 0]
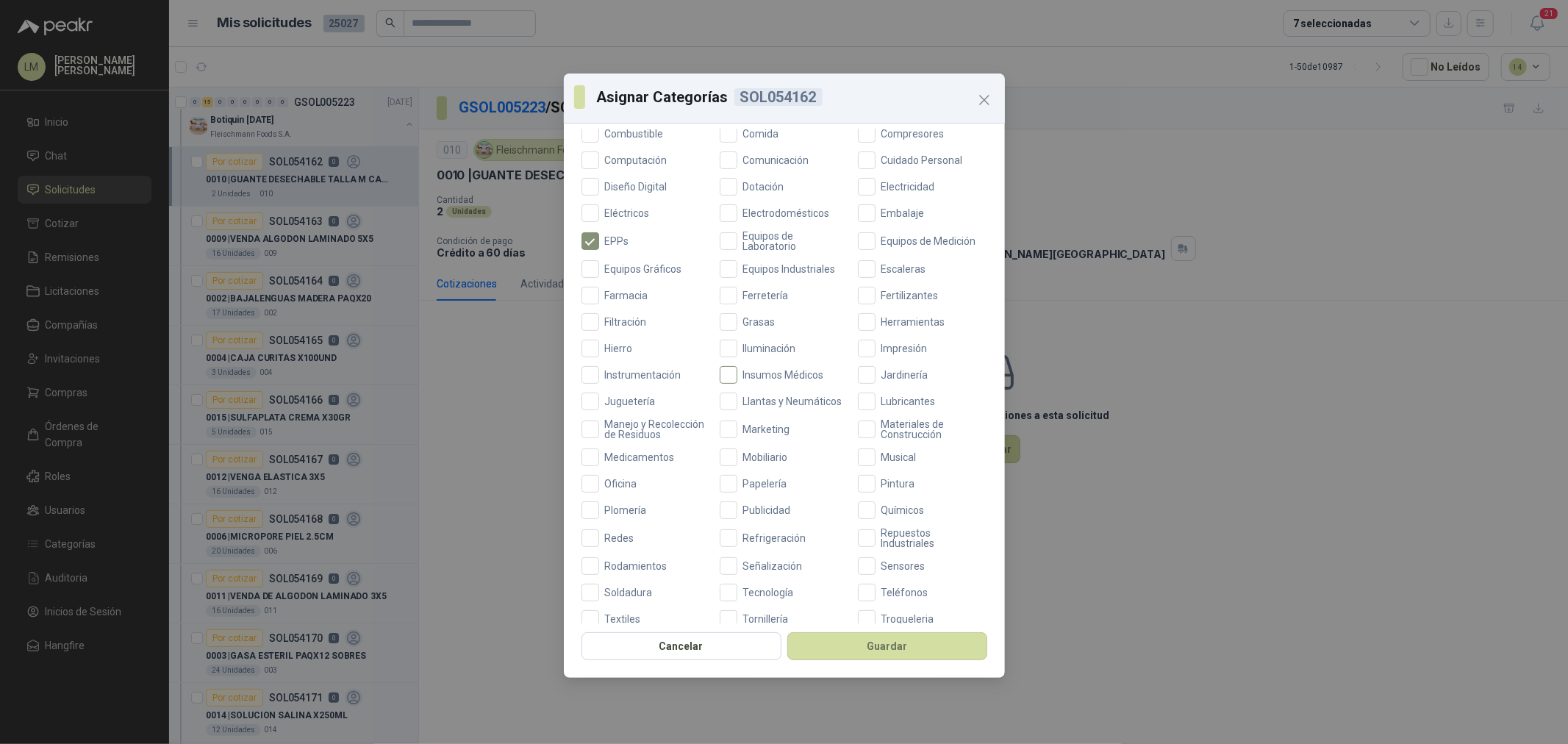
click at [741, 370] on span "Insumos Médicos" at bounding box center [784, 375] width 93 height 10
click at [855, 648] on button "Guardar" at bounding box center [887, 646] width 200 height 28
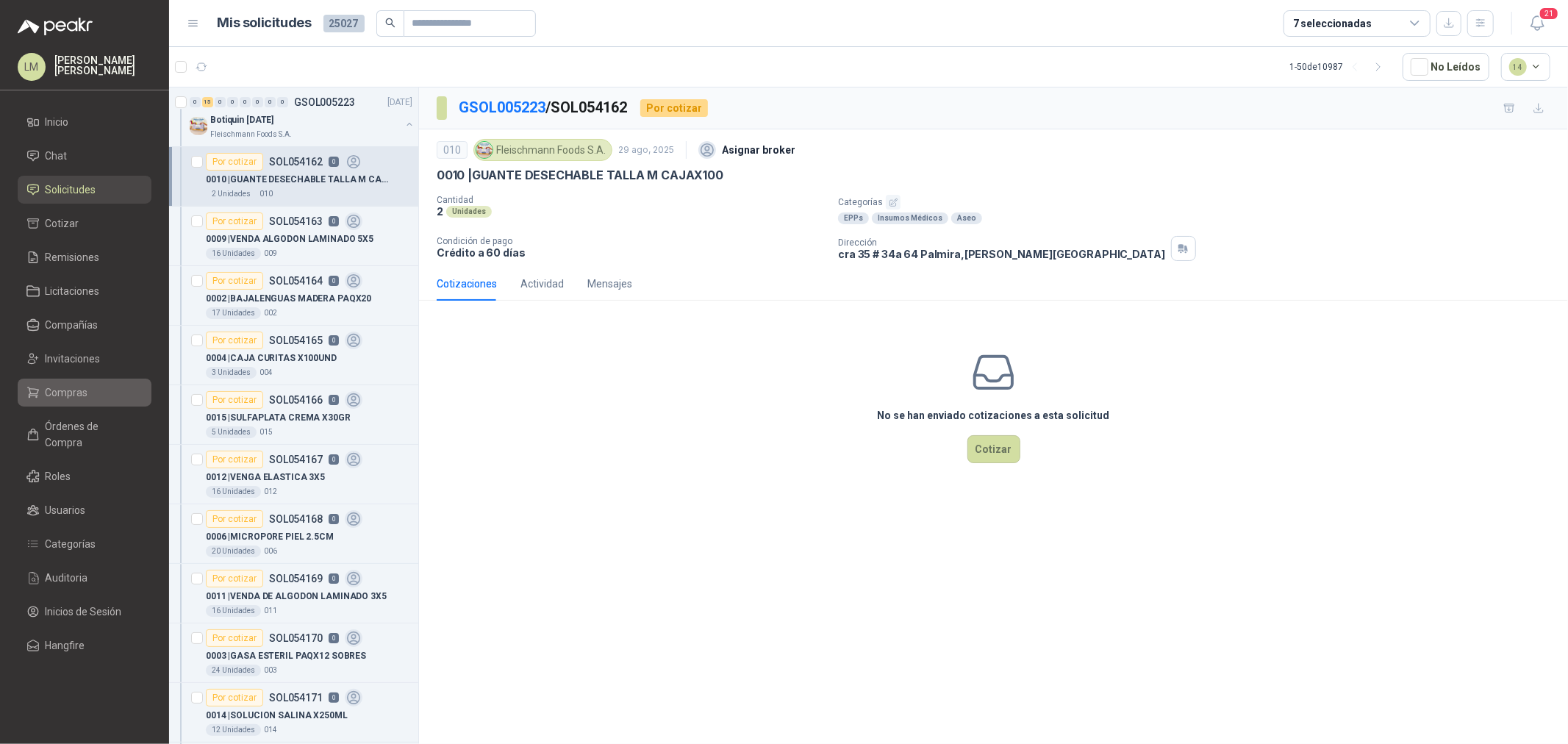
click at [65, 399] on span "Compras" at bounding box center [67, 393] width 43 height 16
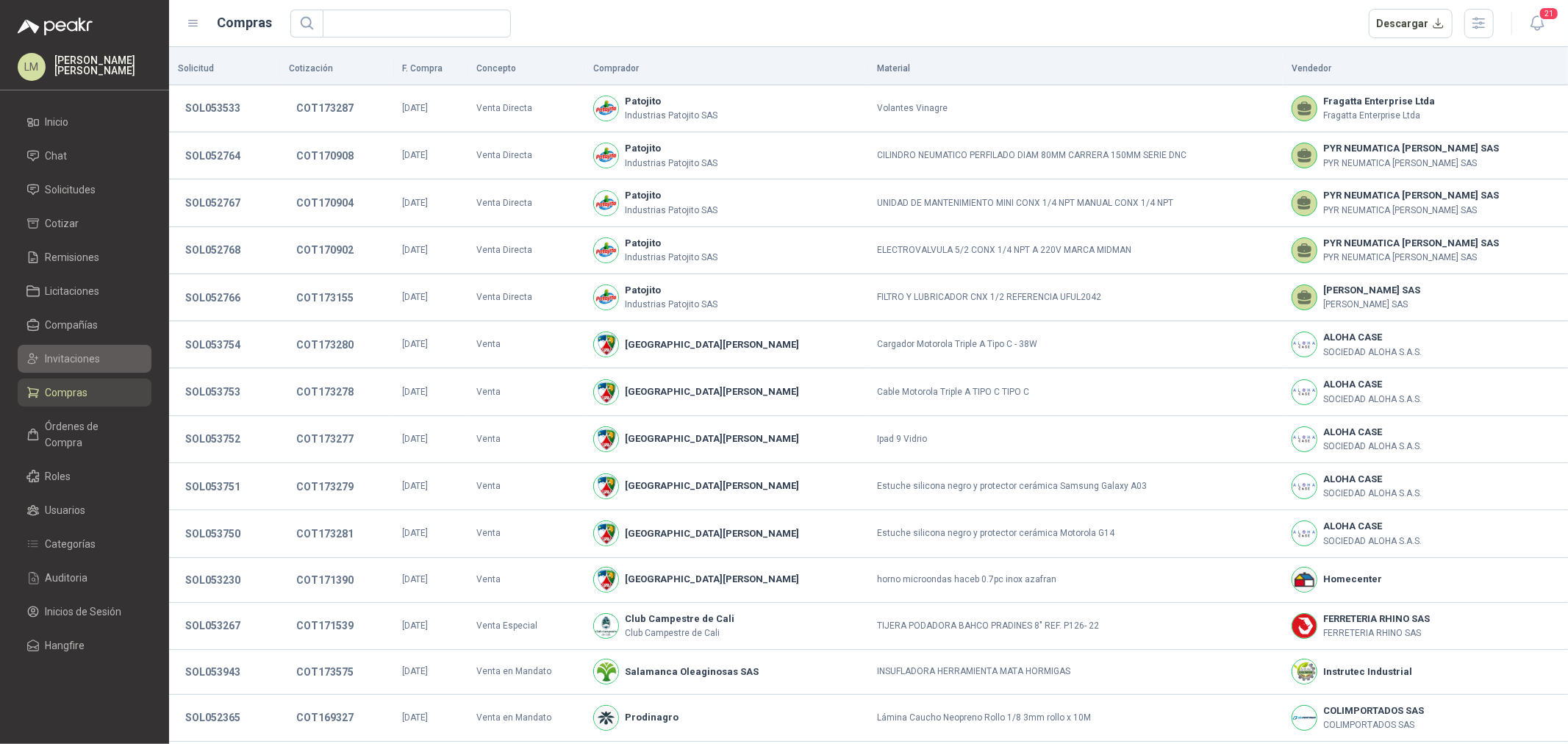
click at [63, 355] on span "Invitaciones" at bounding box center [73, 359] width 55 height 16
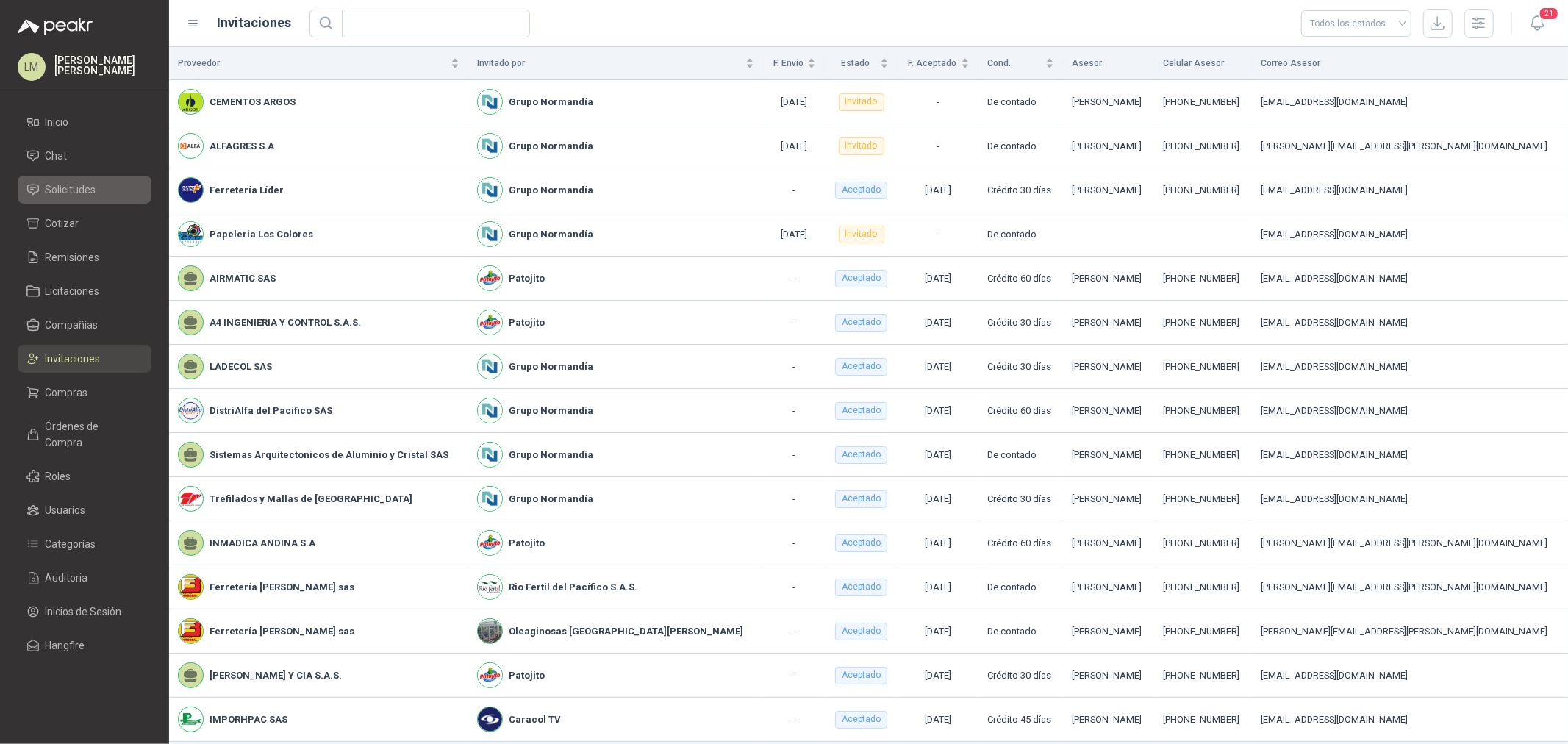
click at [42, 184] on li "Solicitudes" at bounding box center [85, 189] width 116 height 16
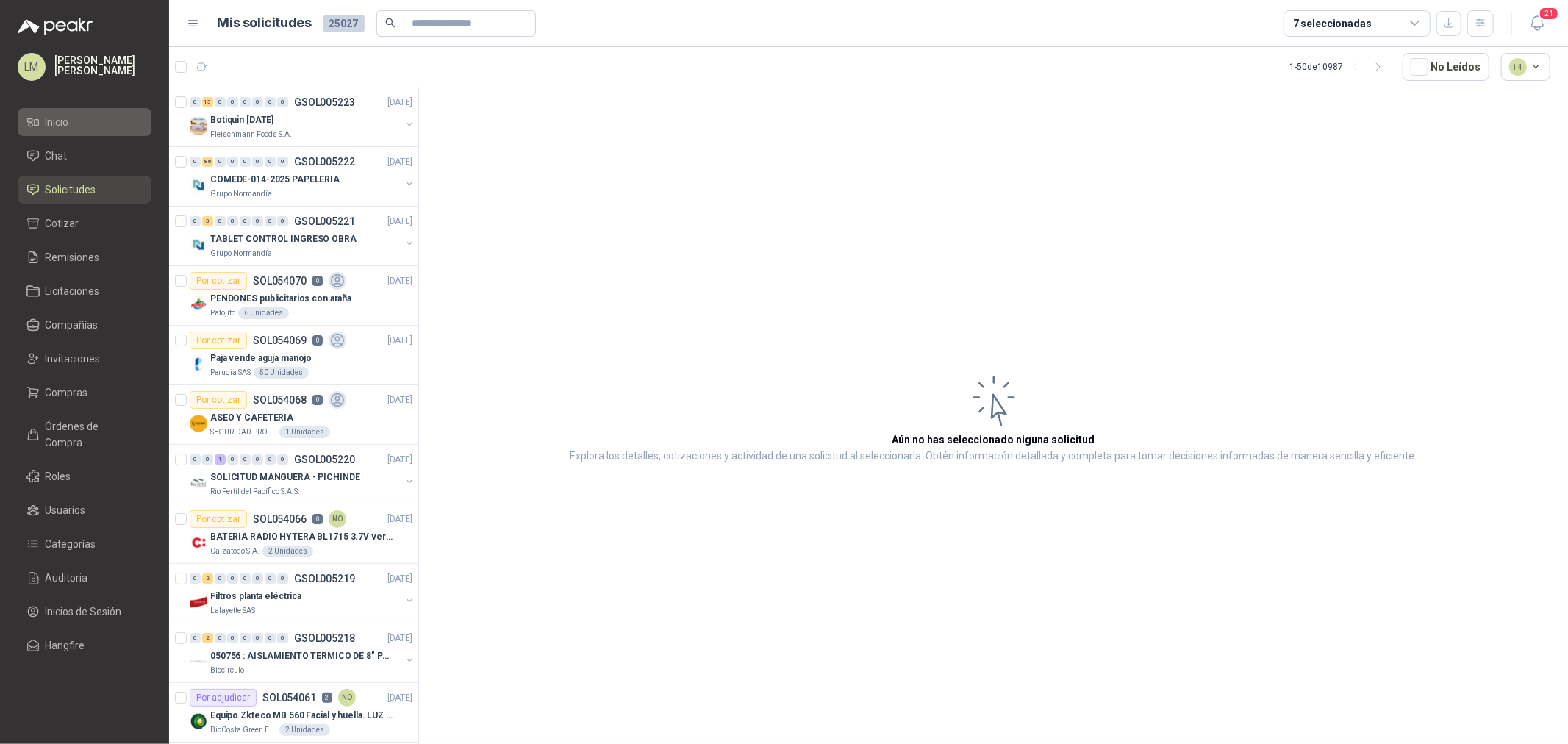
click at [50, 125] on span "Inicio" at bounding box center [57, 122] width 24 height 16
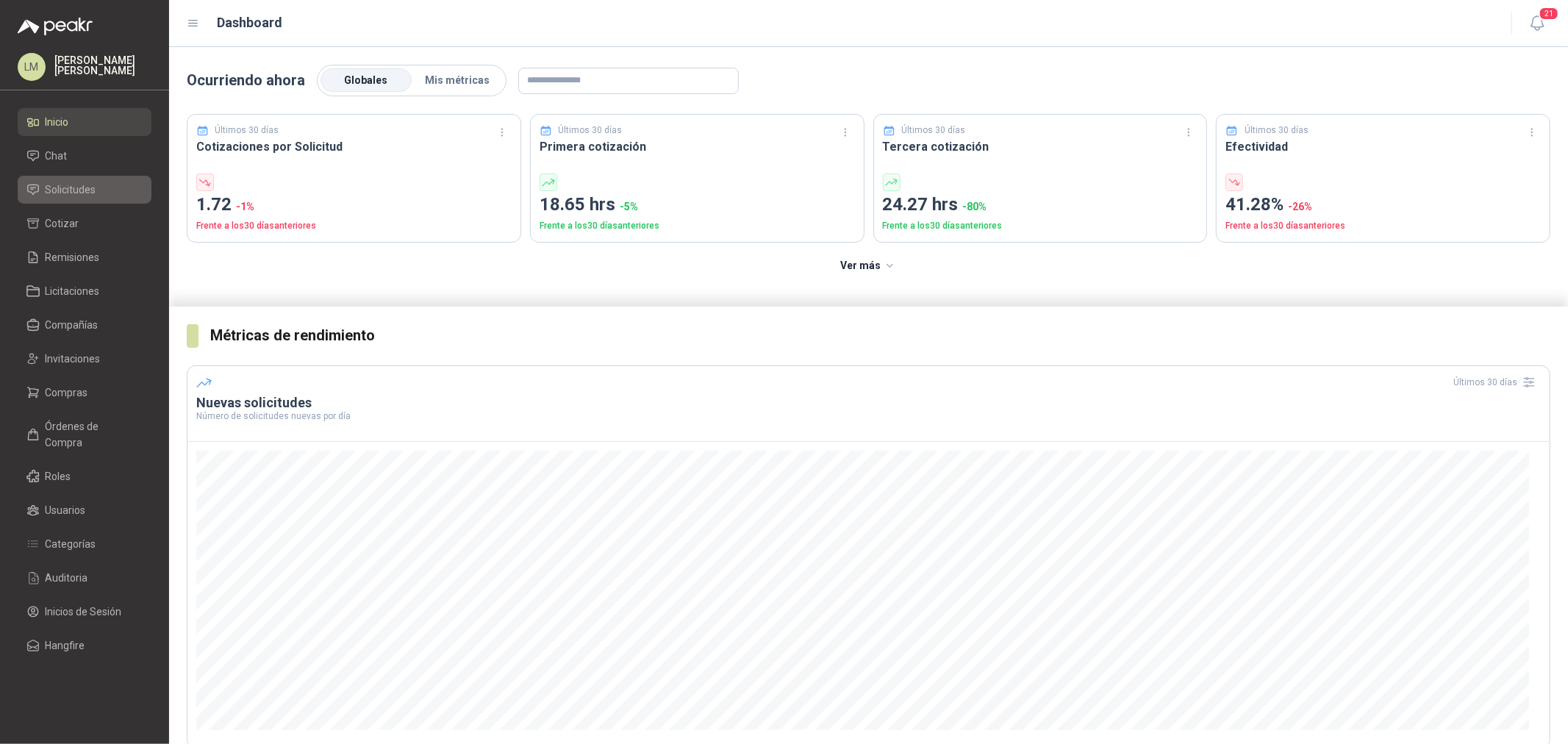
click at [69, 189] on span "Solicitudes" at bounding box center [71, 189] width 51 height 16
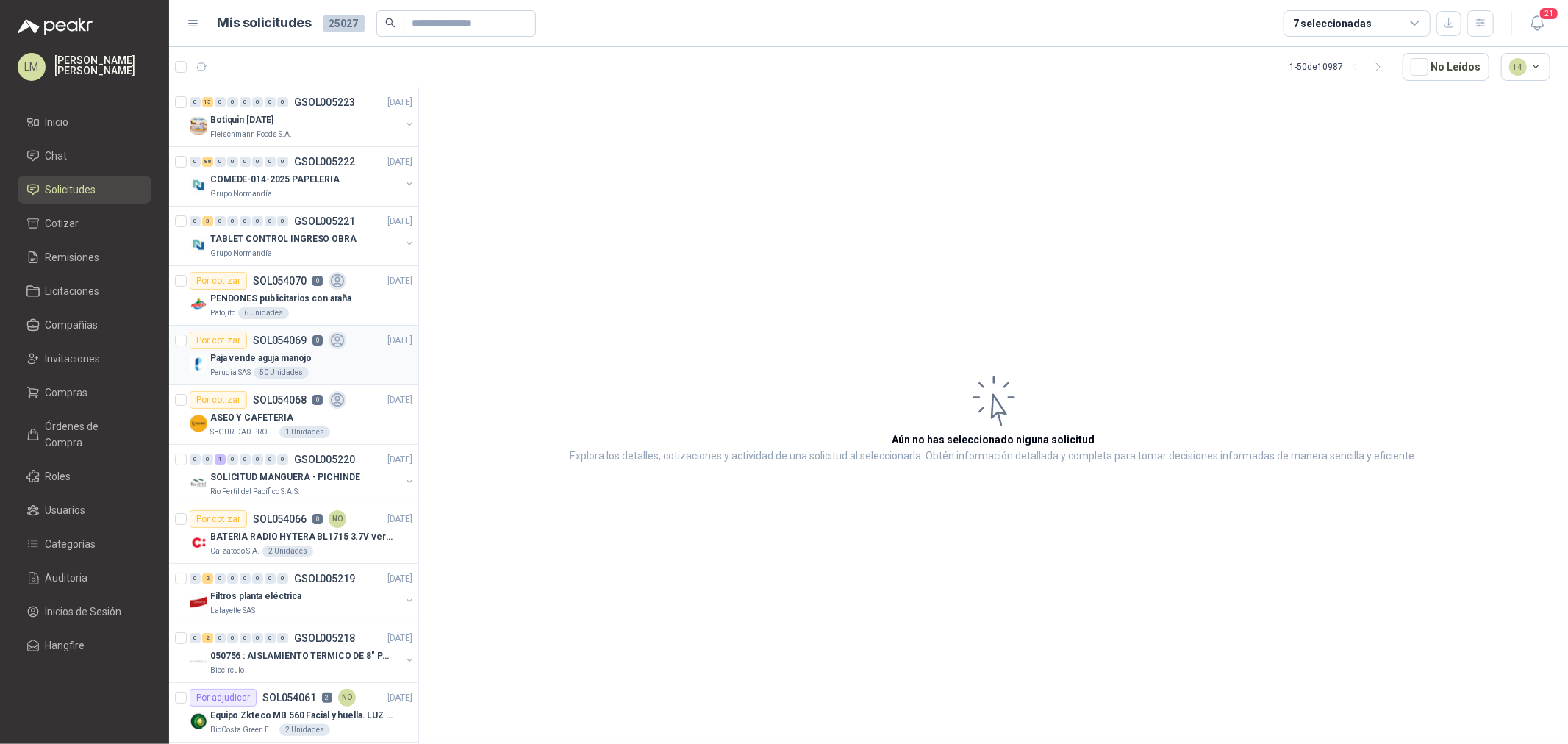
click at [307, 372] on div "Perugia SAS 50 Unidades" at bounding box center [311, 373] width 202 height 12
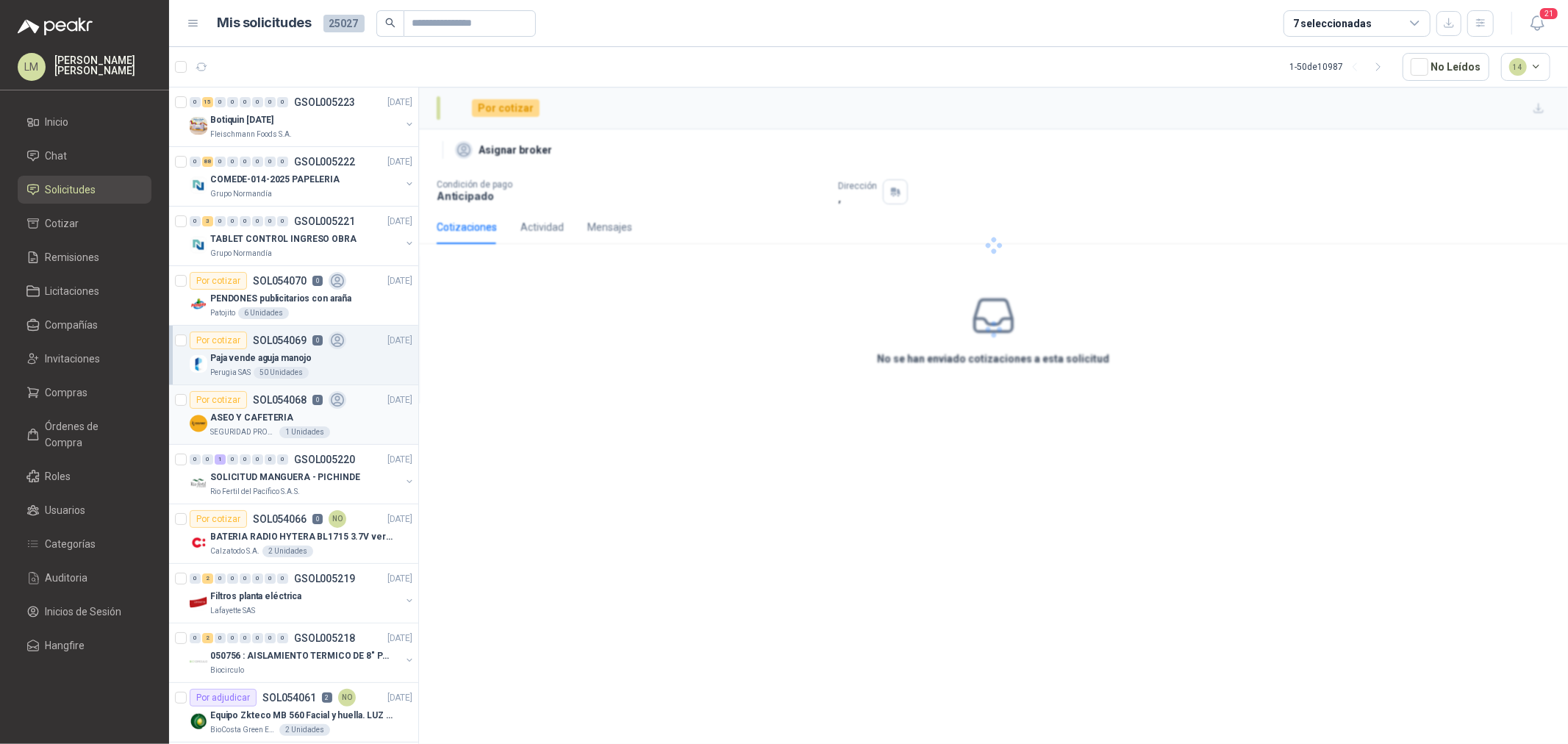
click at [304, 417] on div "ASEO Y CAFETERIA" at bounding box center [311, 418] width 202 height 18
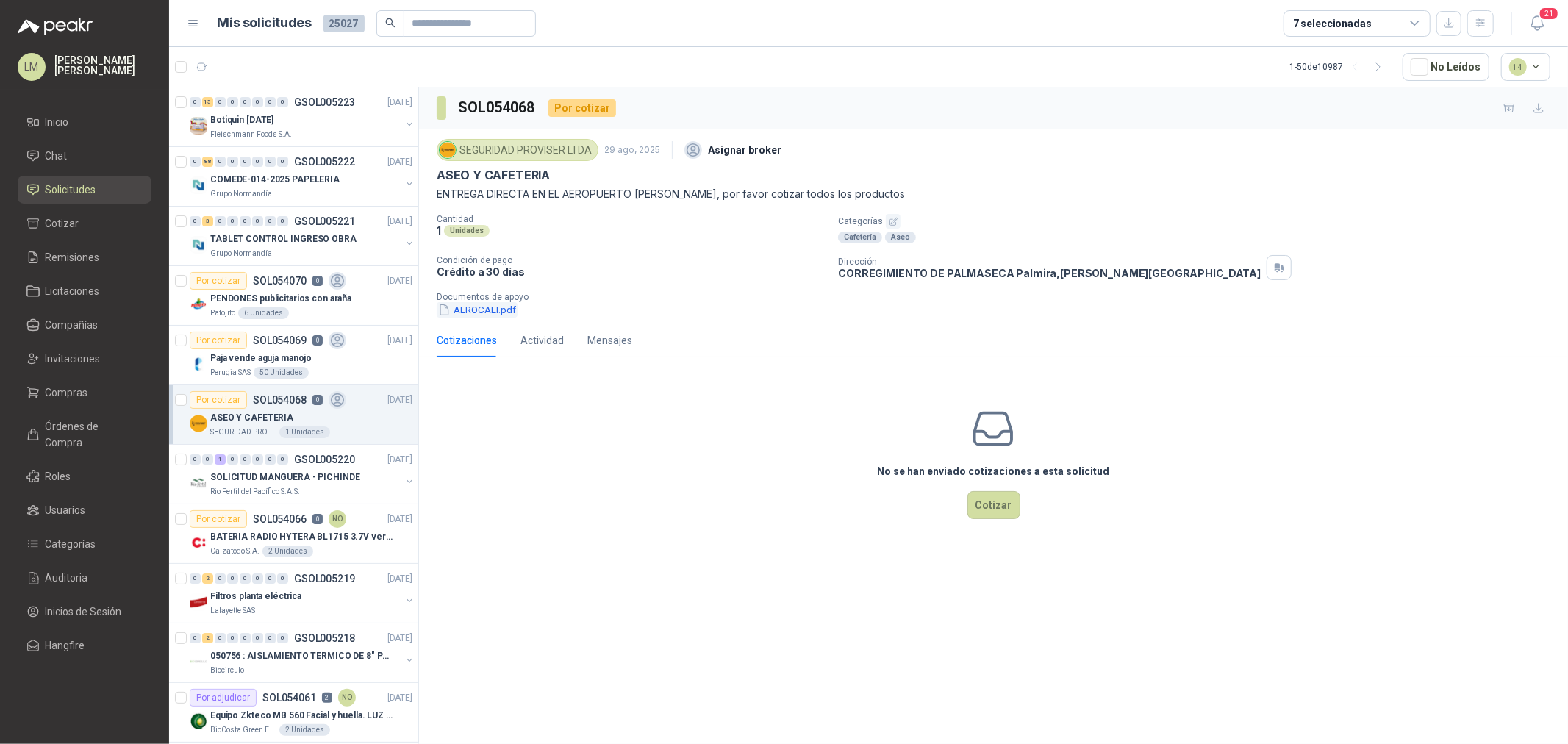
click at [497, 314] on button "AEROCALI.pdf" at bounding box center [477, 309] width 81 height 15
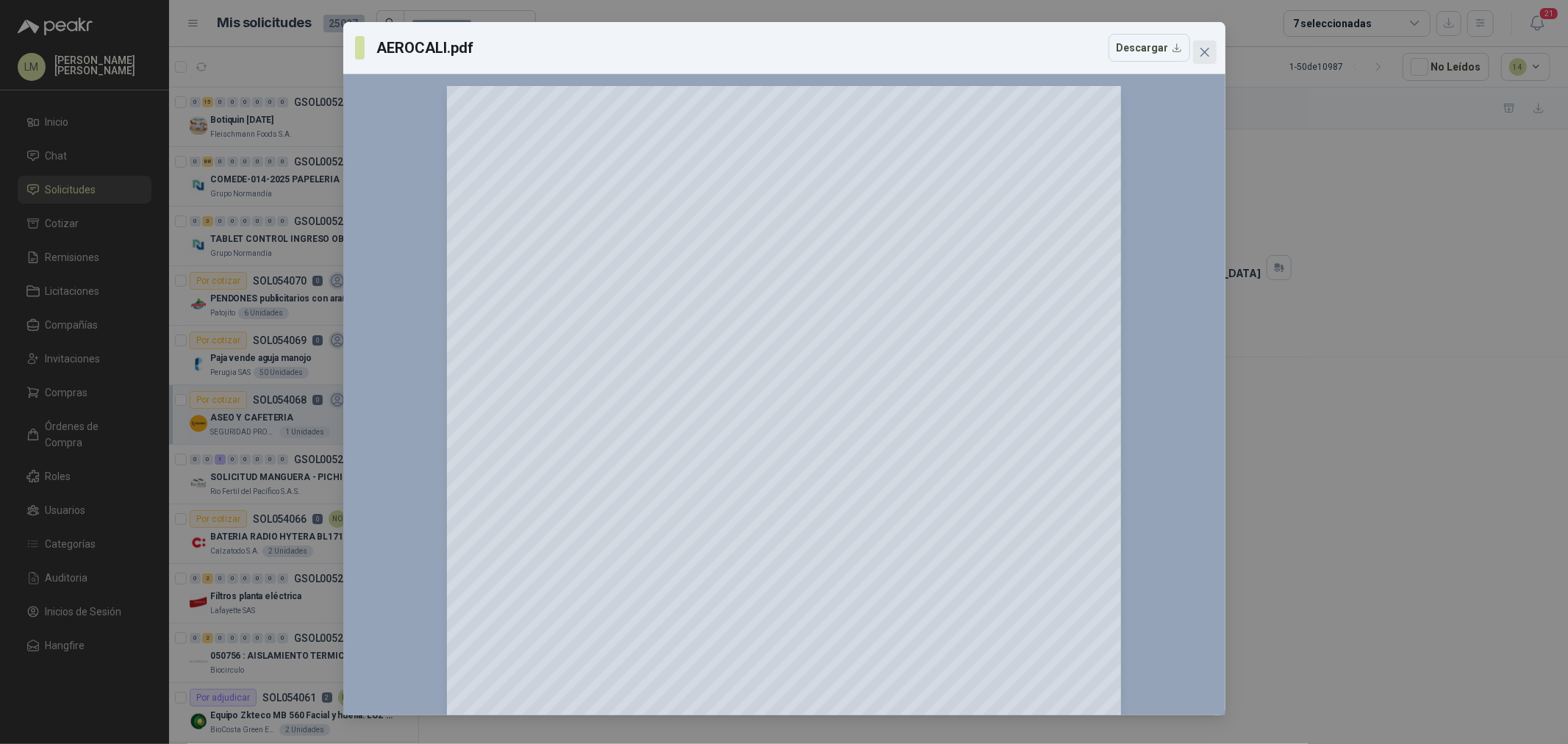
click at [1202, 48] on icon "close" at bounding box center [1205, 52] width 12 height 12
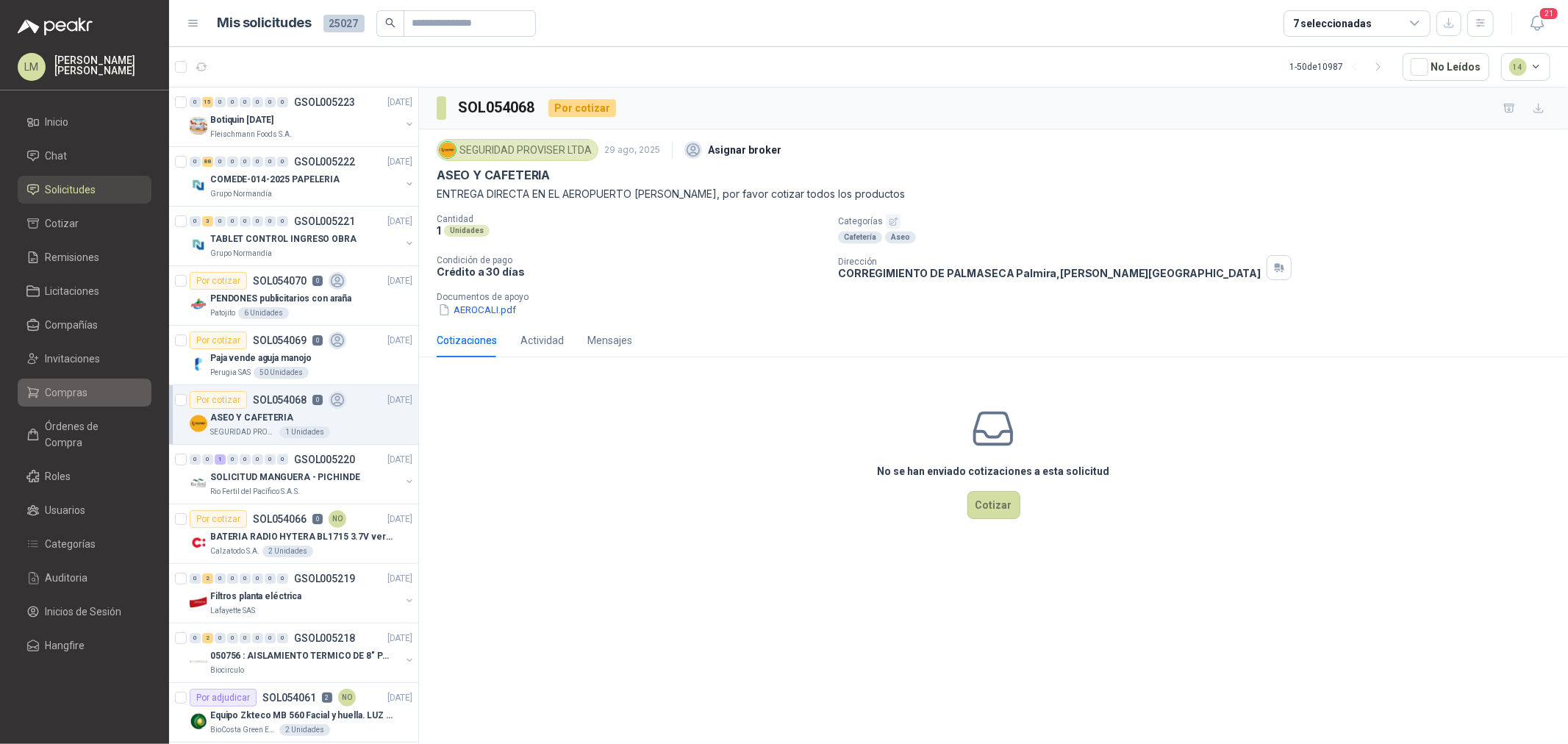
click at [60, 395] on span "Compras" at bounding box center [67, 393] width 43 height 16
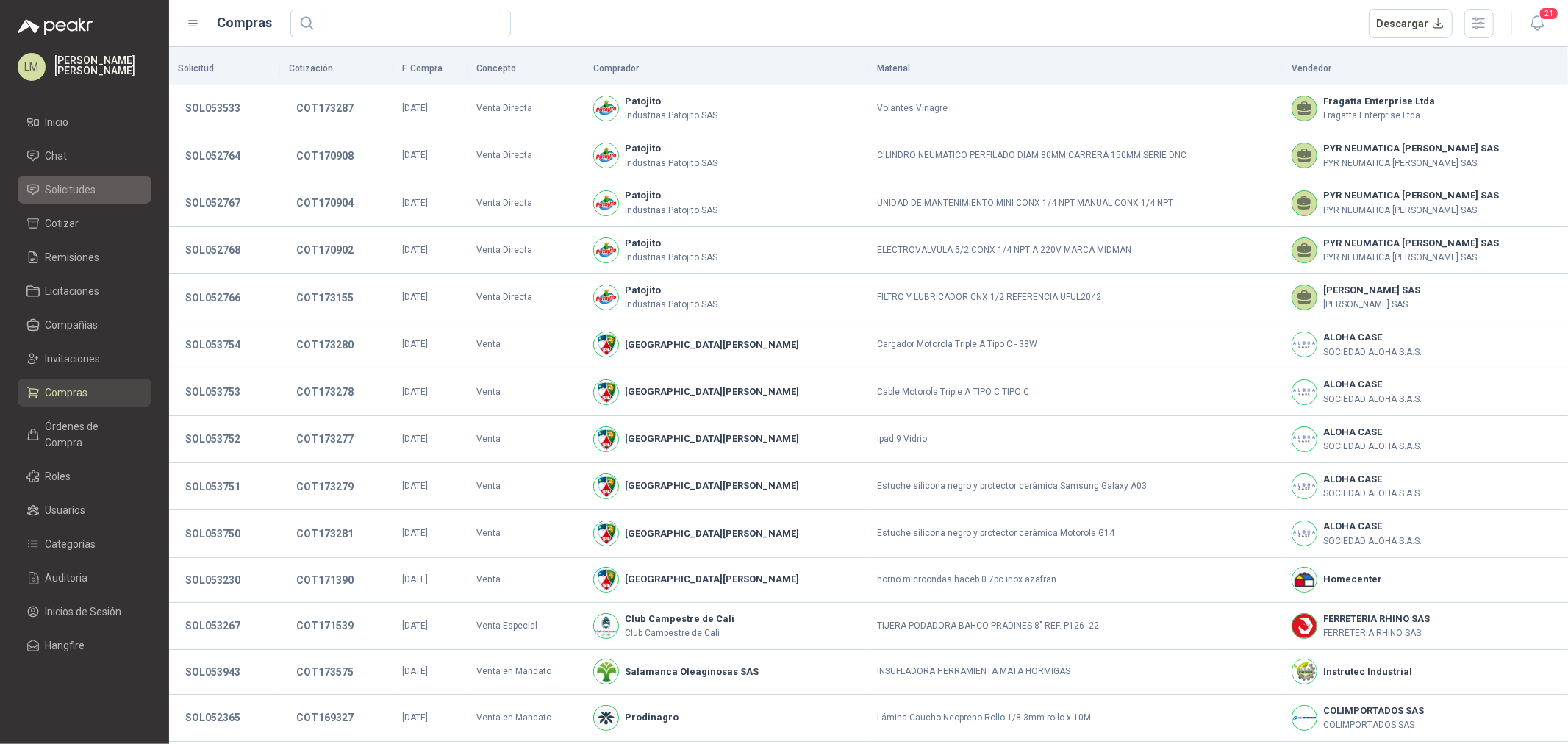
click at [91, 191] on span "Solicitudes" at bounding box center [71, 189] width 51 height 16
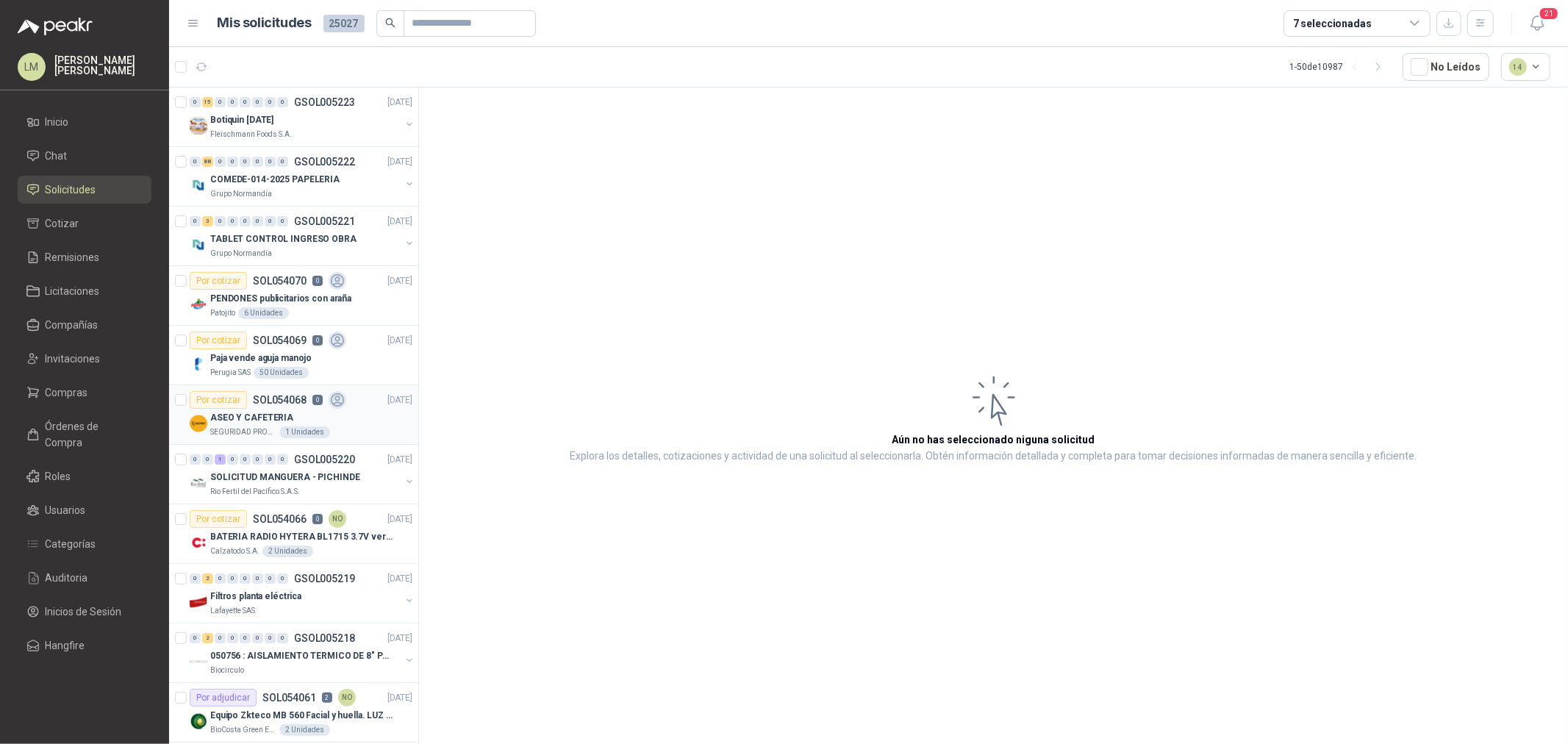
scroll to position [245, 0]
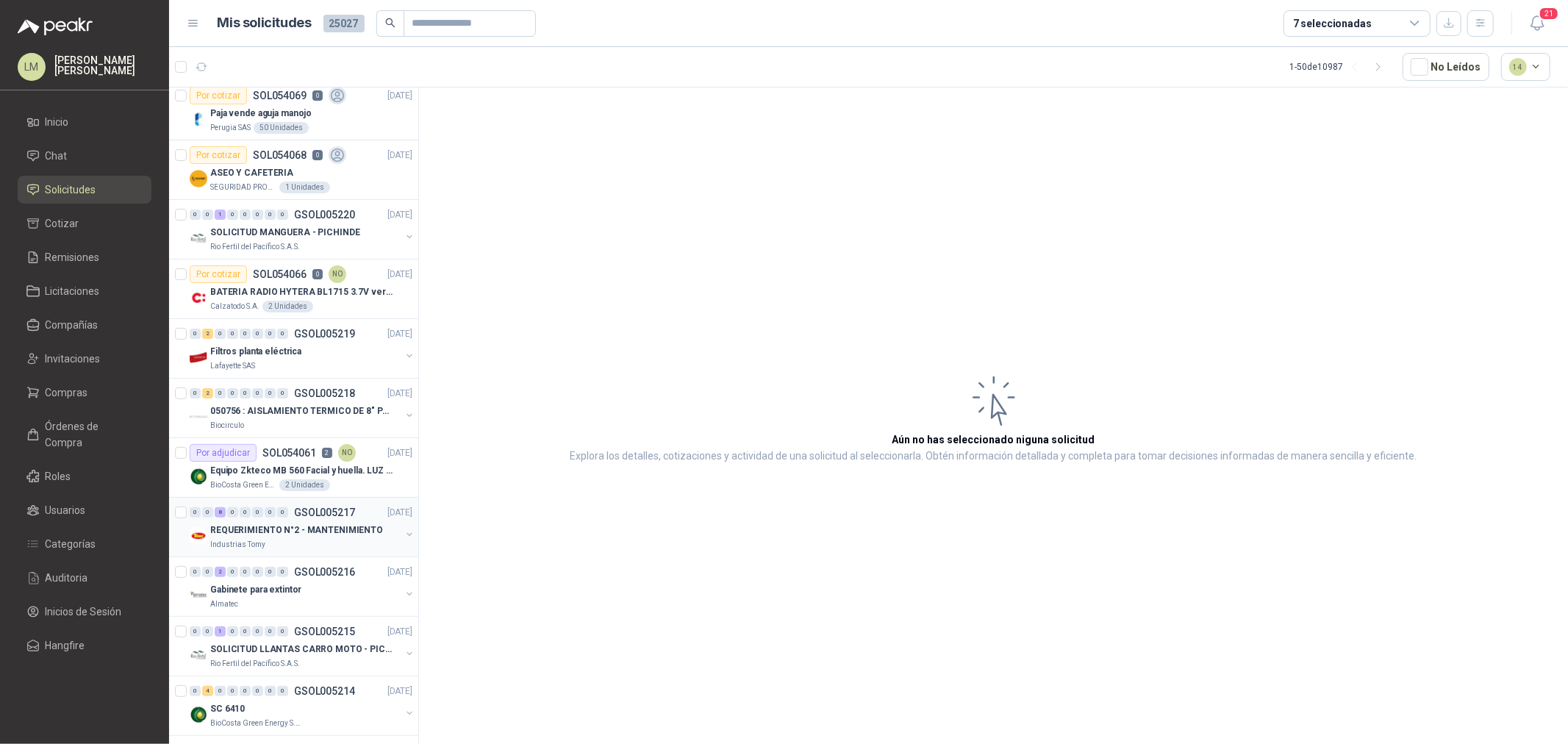
click at [310, 527] on p "REQUERIMIENTO N°2 - MANTENIMIENTO" at bounding box center [296, 530] width 172 height 14
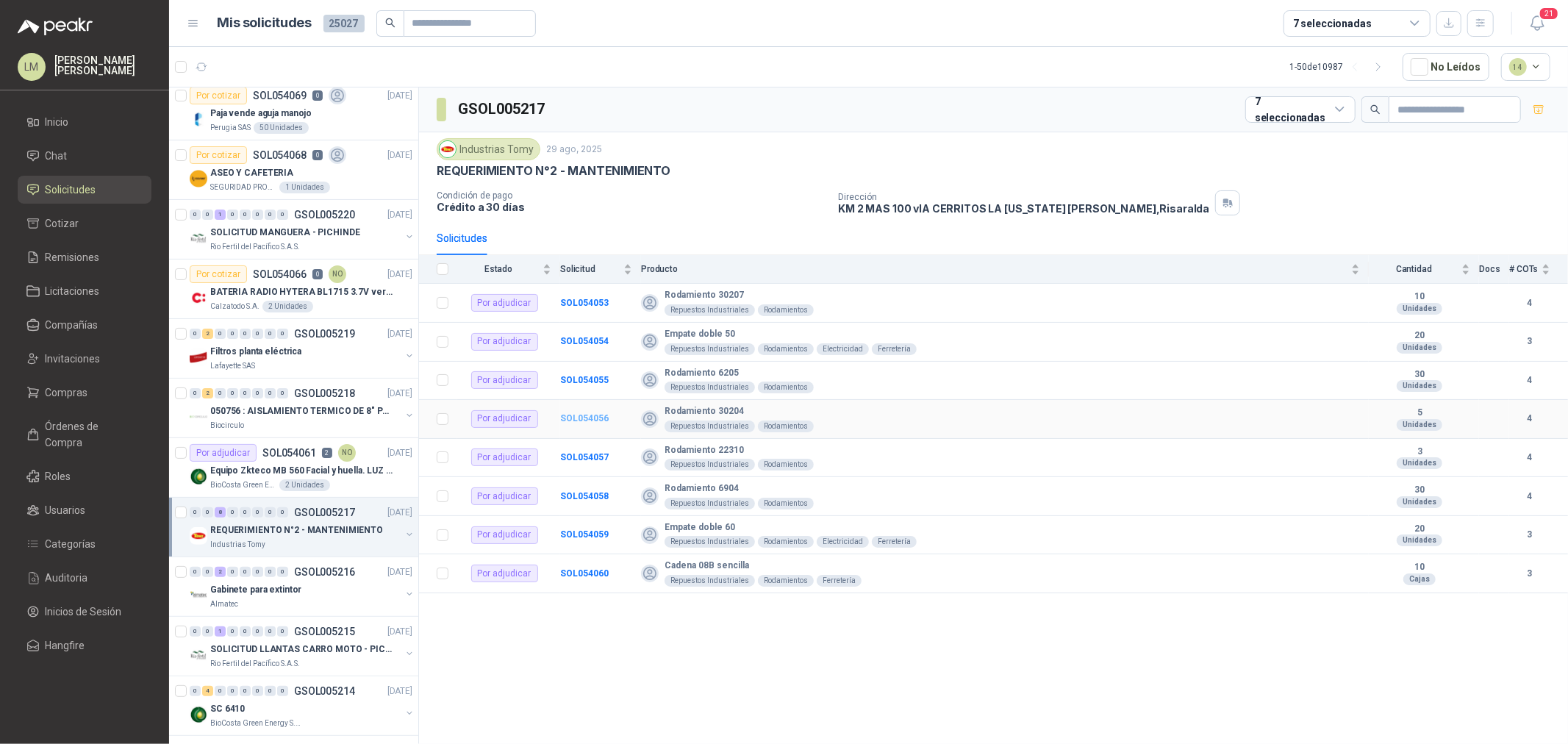
click at [584, 421] on b "SOL054056" at bounding box center [584, 418] width 49 height 10
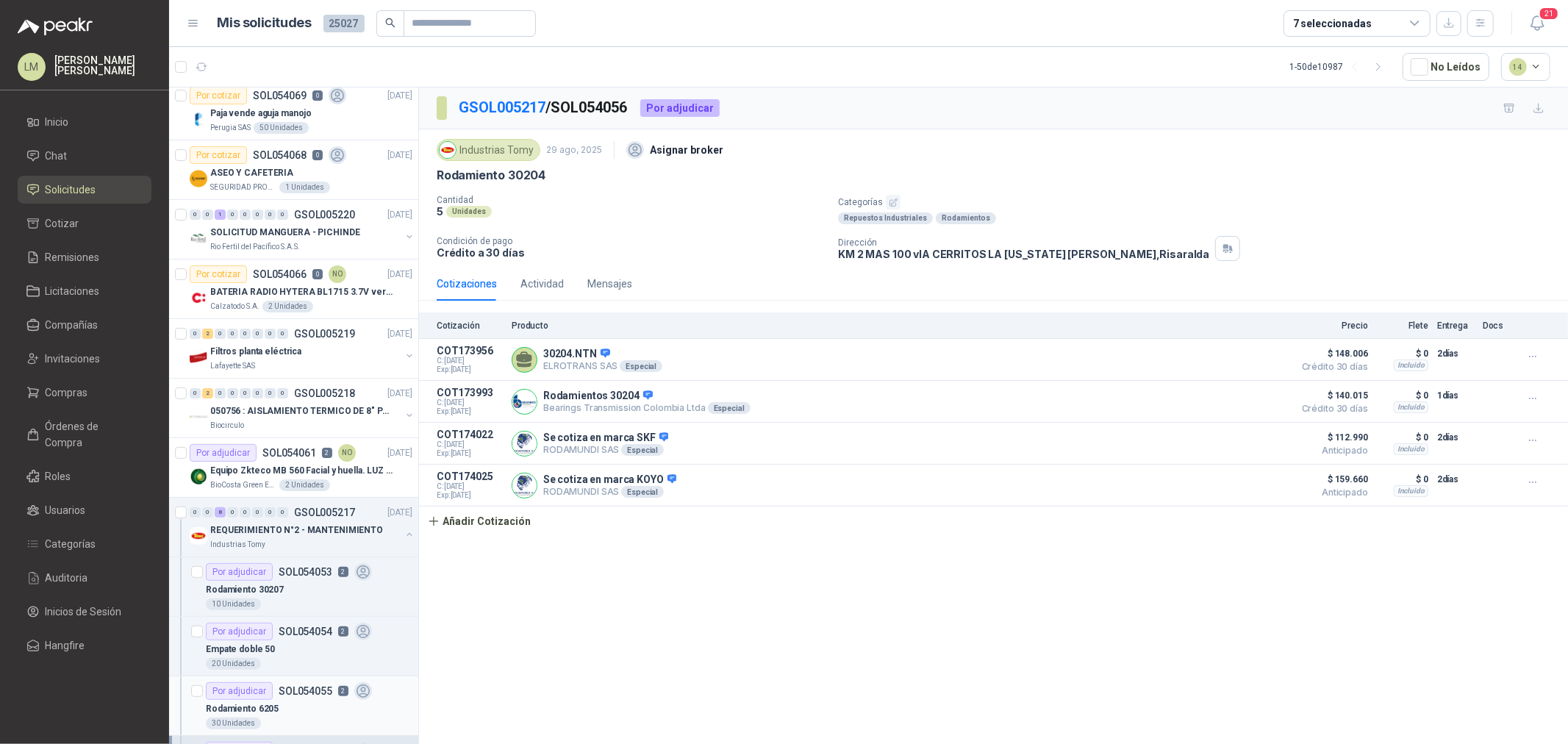
click at [267, 677] on article "Por adjudicar SOL054055 2 Rodamiento 6205  30 Unidades" at bounding box center [293, 706] width 249 height 60
click at [404, 538] on button "button" at bounding box center [410, 534] width 12 height 12
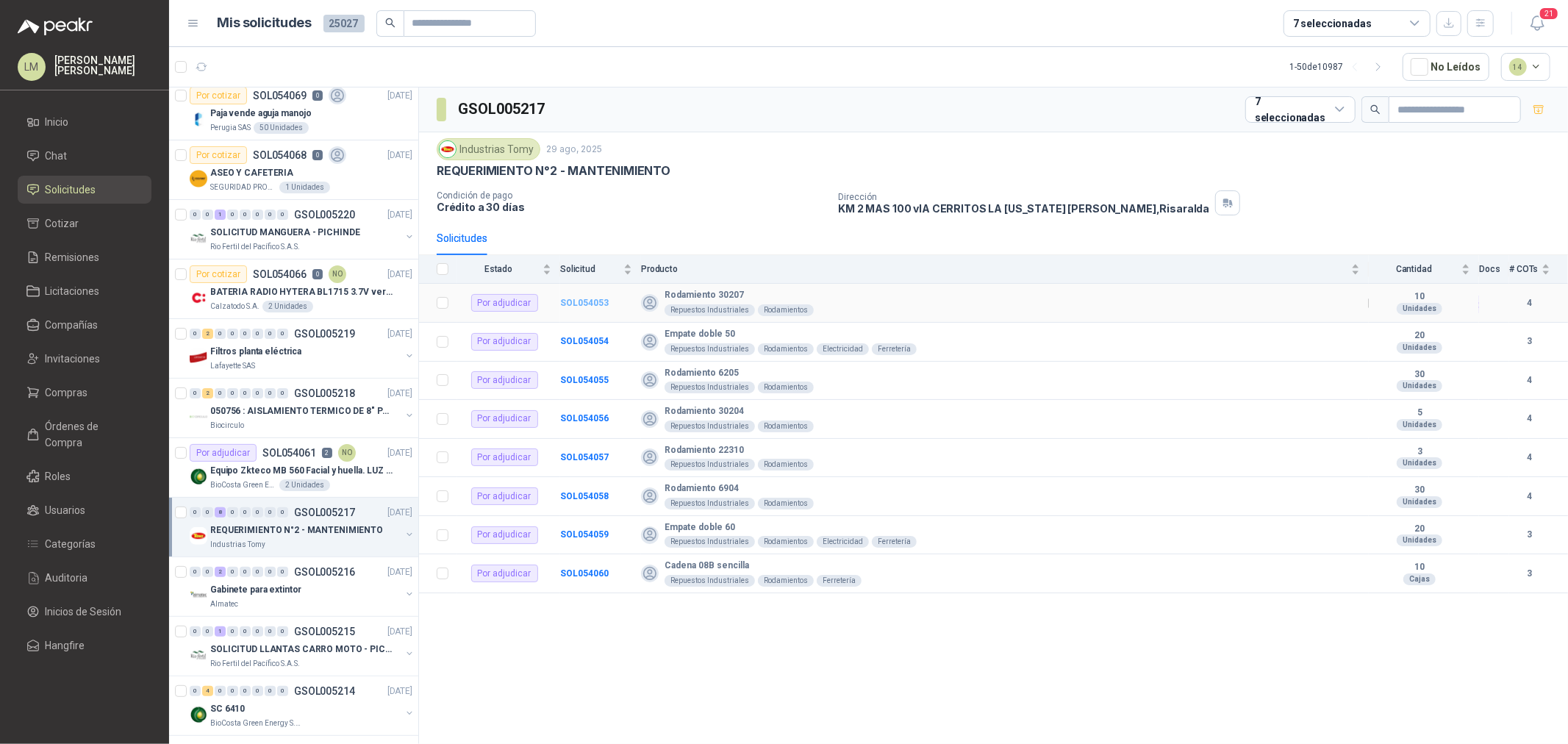
click at [596, 304] on b "SOL054053" at bounding box center [584, 303] width 49 height 10
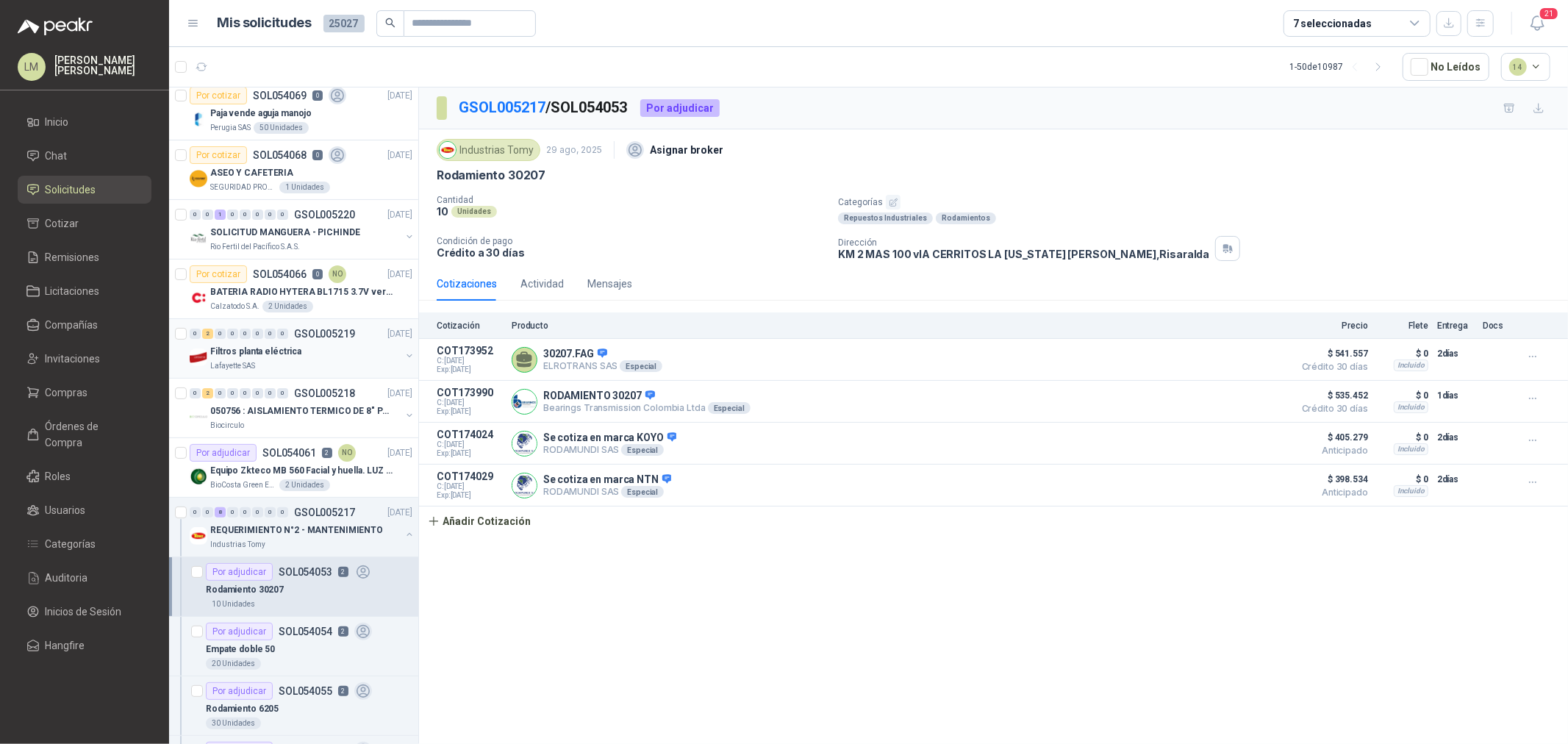
click at [404, 354] on button "button" at bounding box center [410, 356] width 12 height 12
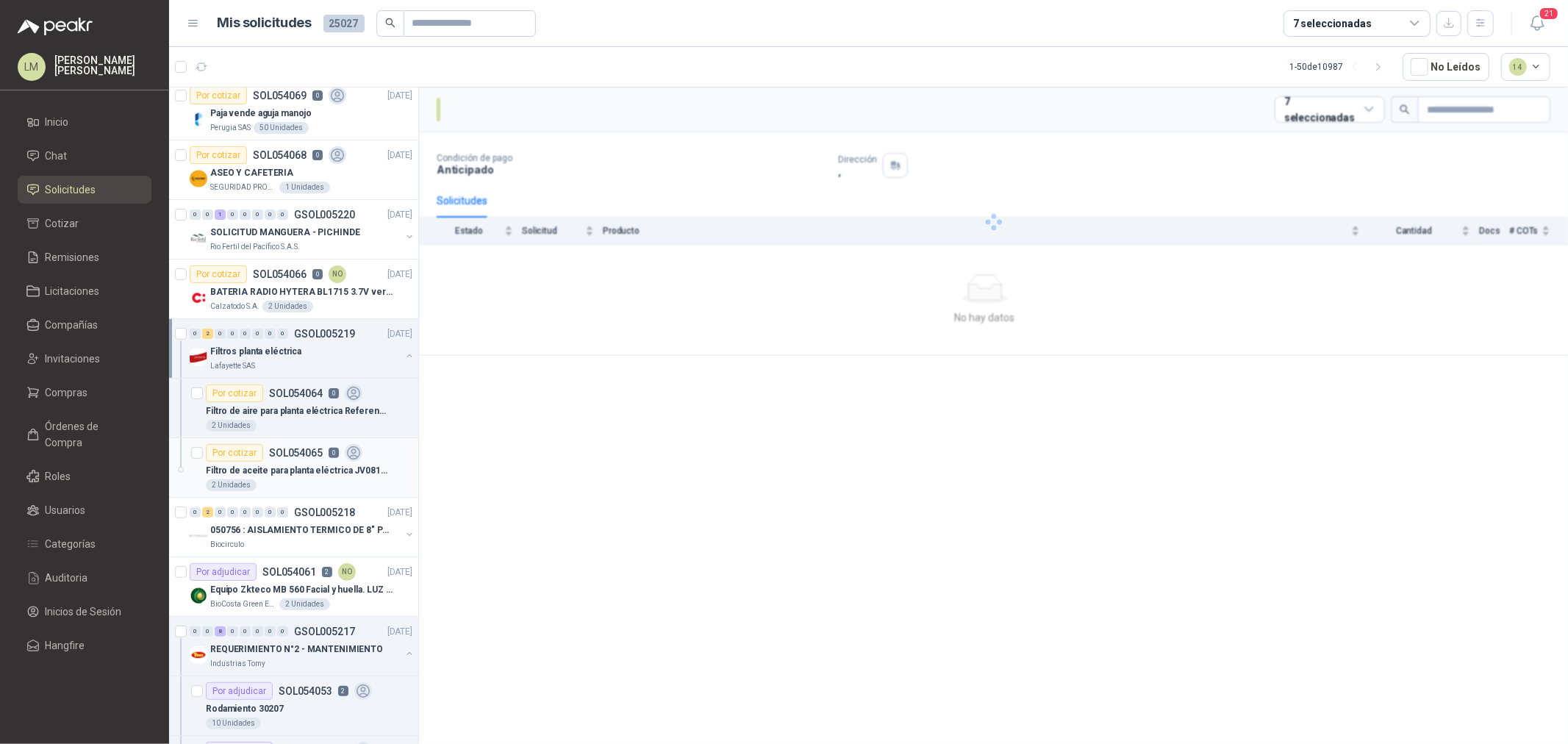
click at [274, 462] on div "Filtro de aceite para planta eléctrica JV0810 rosca m24x2" at bounding box center [309, 471] width 206 height 18
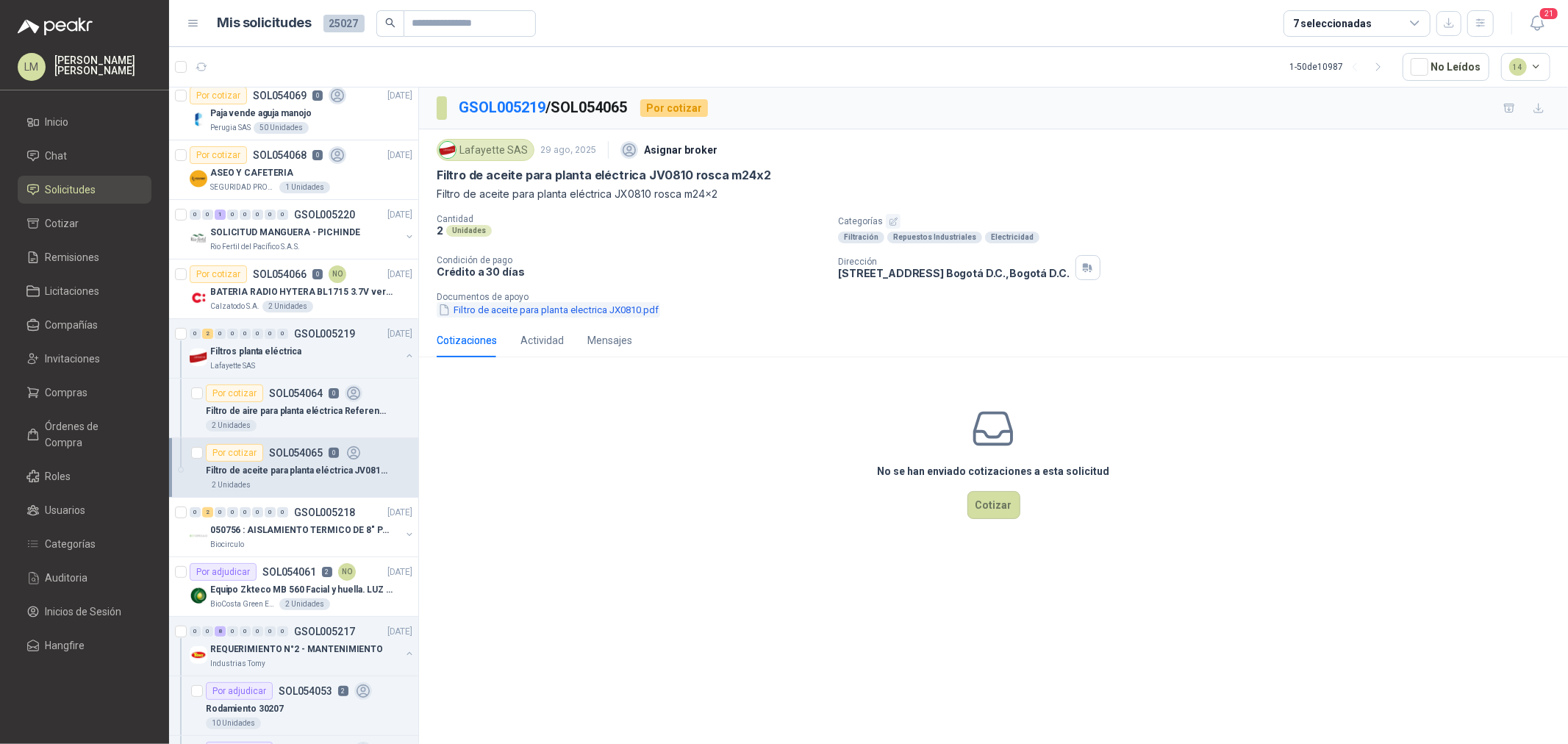
click at [520, 309] on button "Filtro de aceite para planta electrica JX0810.pdf" at bounding box center [548, 309] width 223 height 15
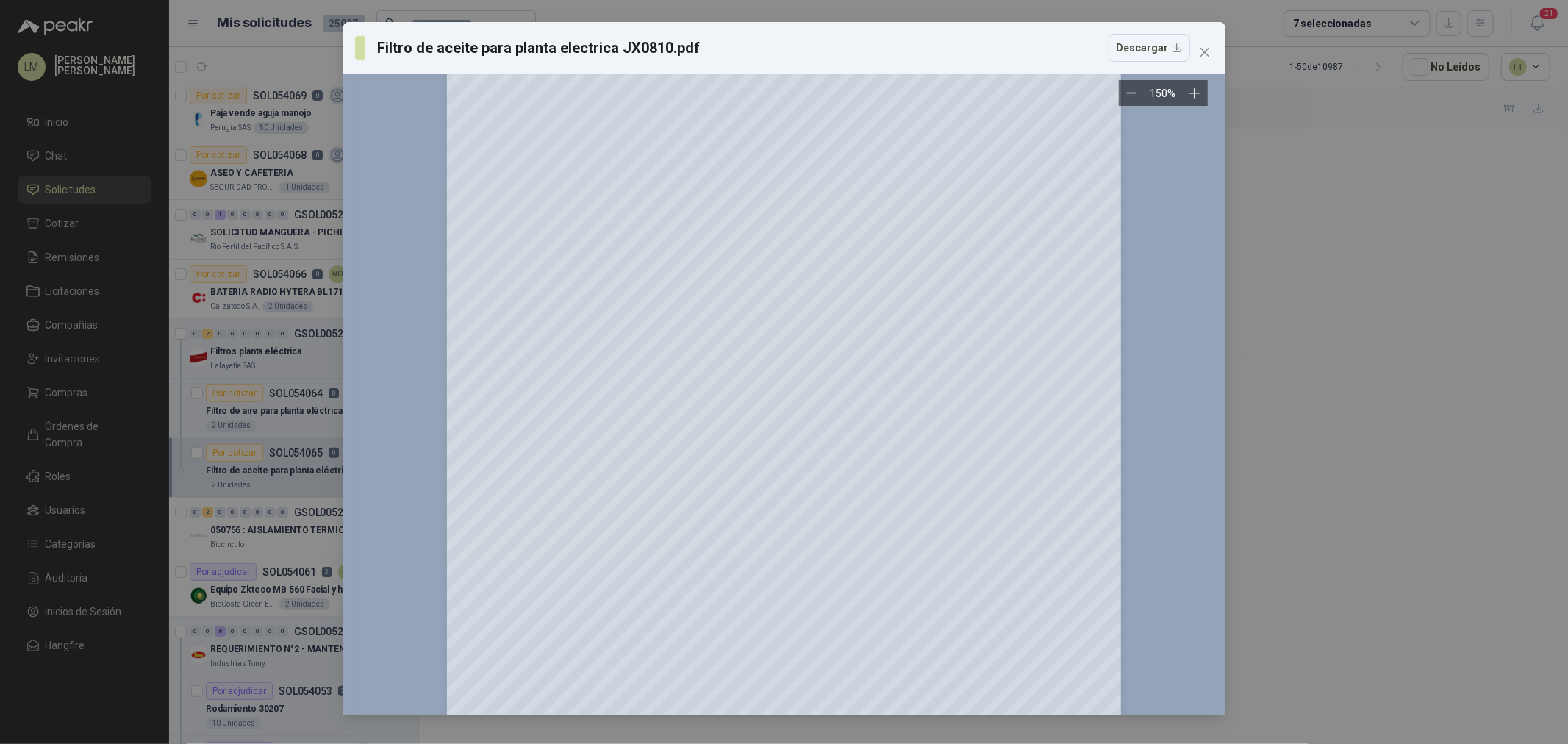
scroll to position [92, 0]
click at [1203, 56] on icon "close" at bounding box center [1205, 52] width 12 height 12
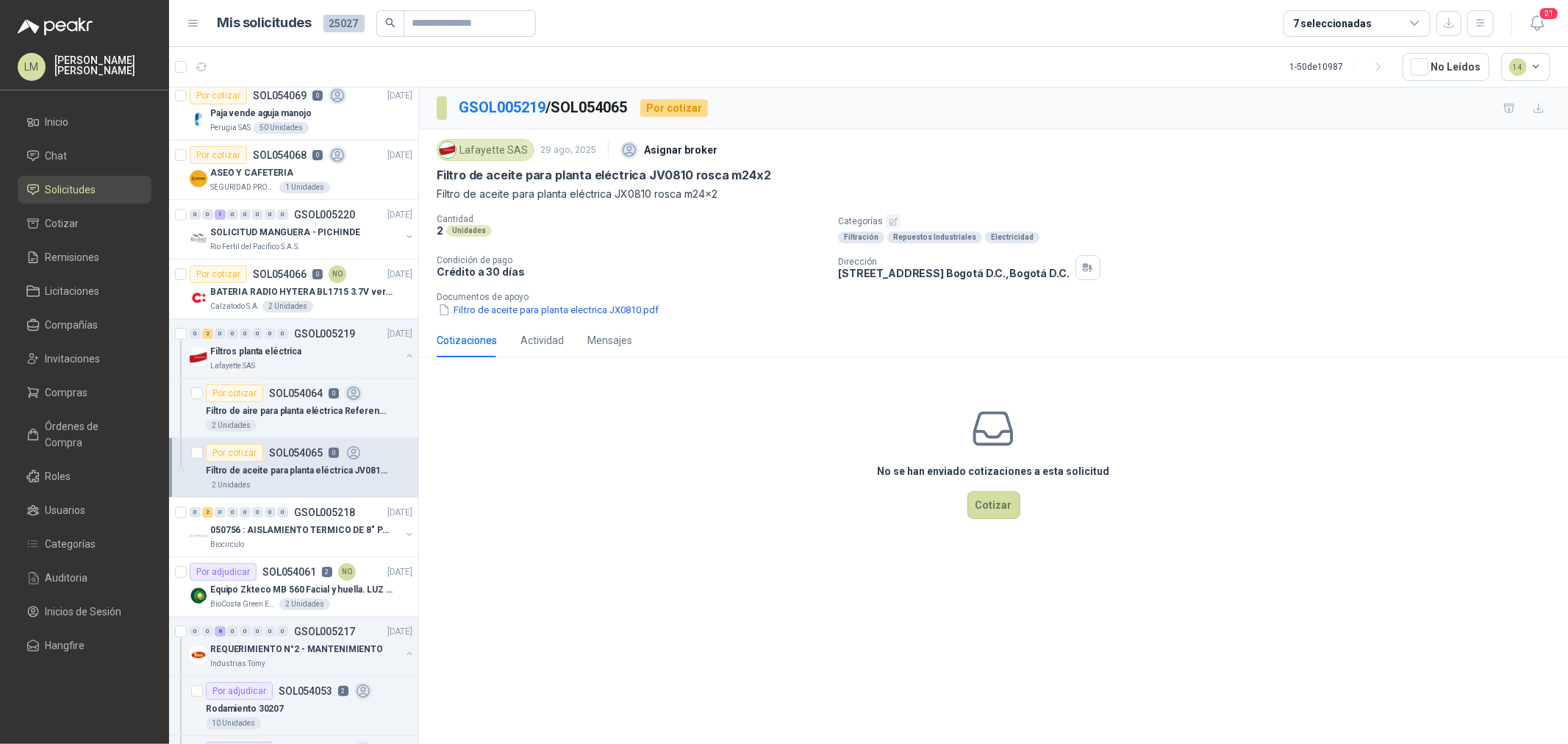
drag, startPoint x: 836, startPoint y: 283, endPoint x: 929, endPoint y: 282, distance: 93.0
click at [929, 282] on div "Cantidad 2 Unidades Categorías Filtración Repuestos Industriales Electricidad C…" at bounding box center [994, 265] width 1114 height 104
copy p "[STREET_ADDRESS]"
click at [87, 385] on li "Compras" at bounding box center [85, 393] width 116 height 16
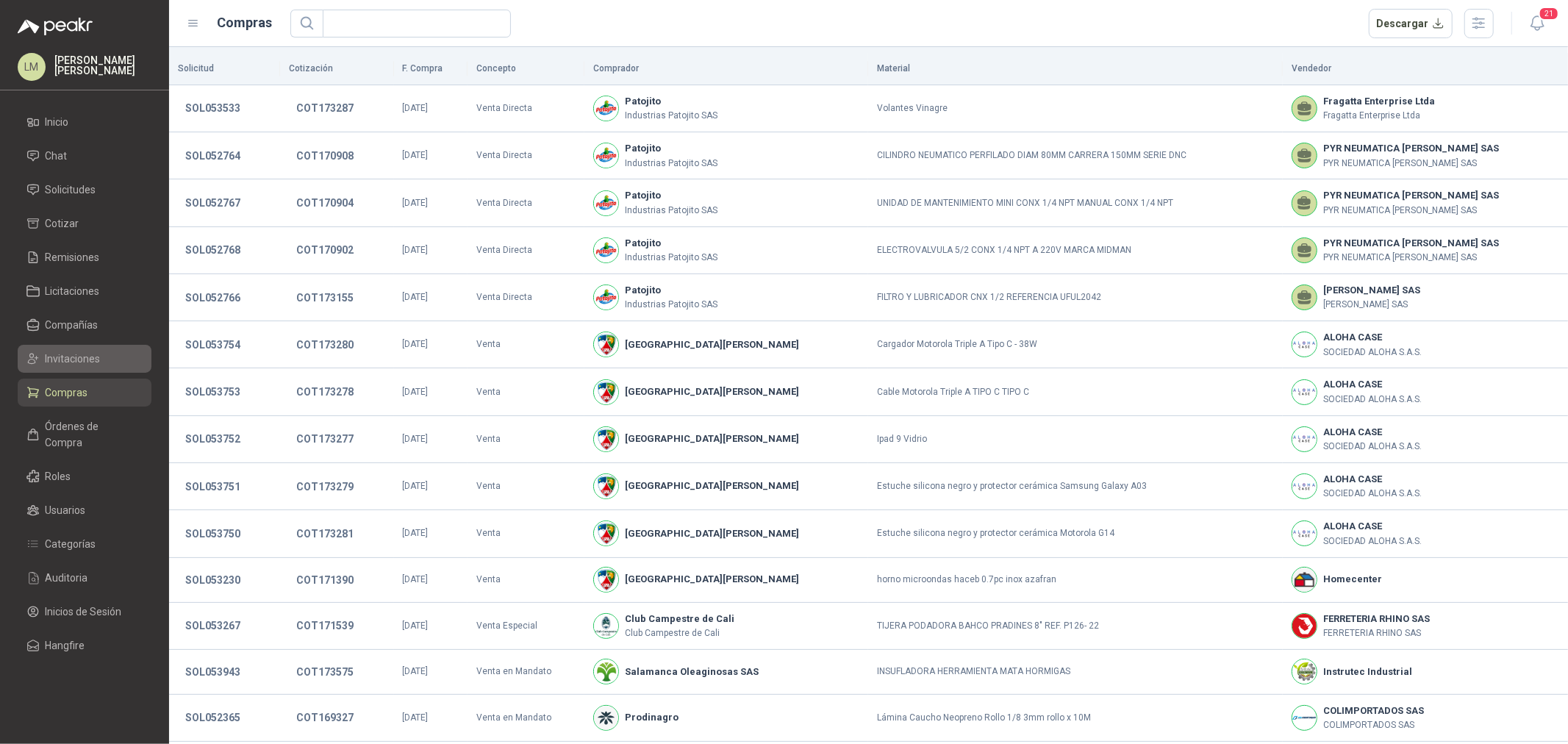
click at [83, 358] on span "Invitaciones" at bounding box center [73, 359] width 55 height 16
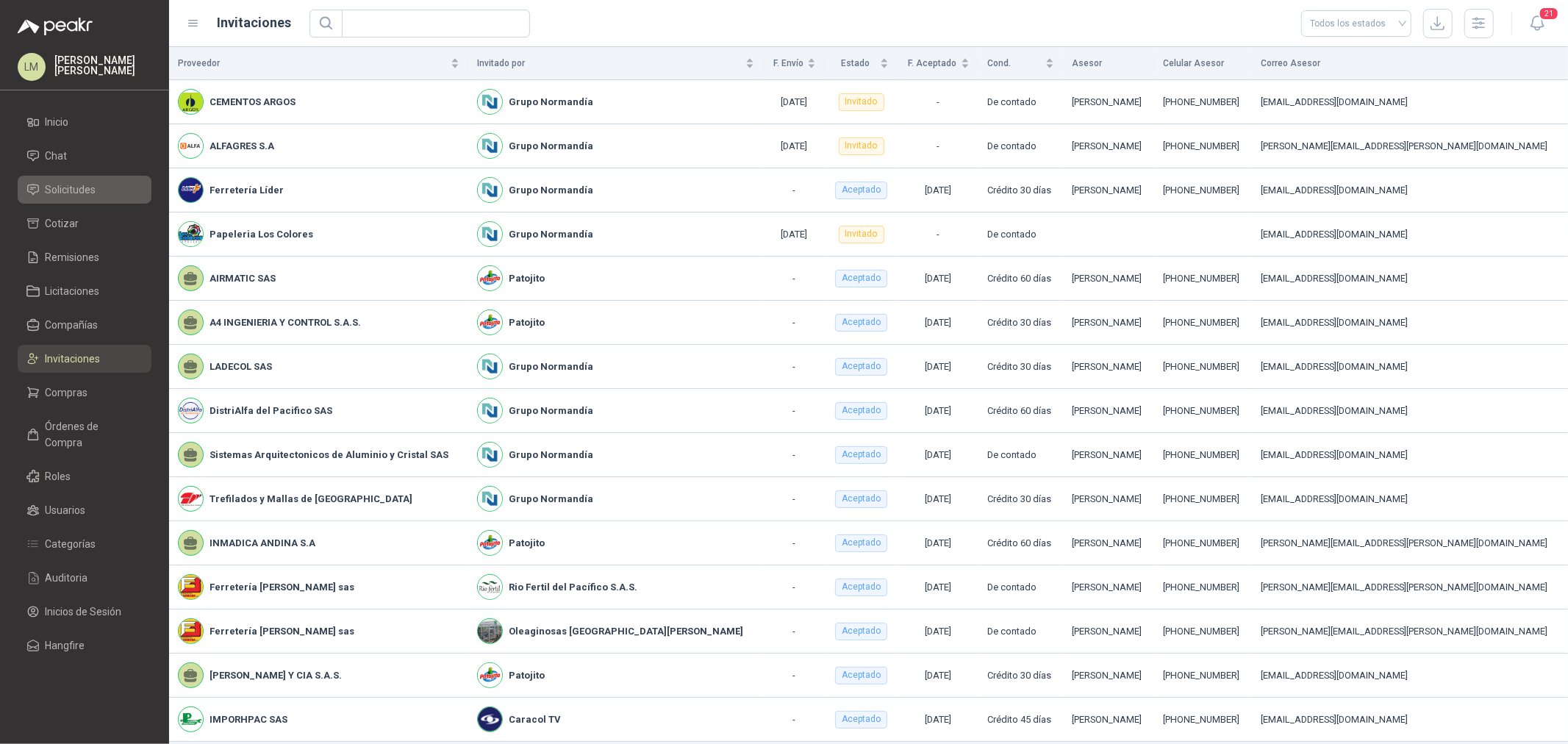
click at [82, 189] on span "Solicitudes" at bounding box center [71, 189] width 51 height 16
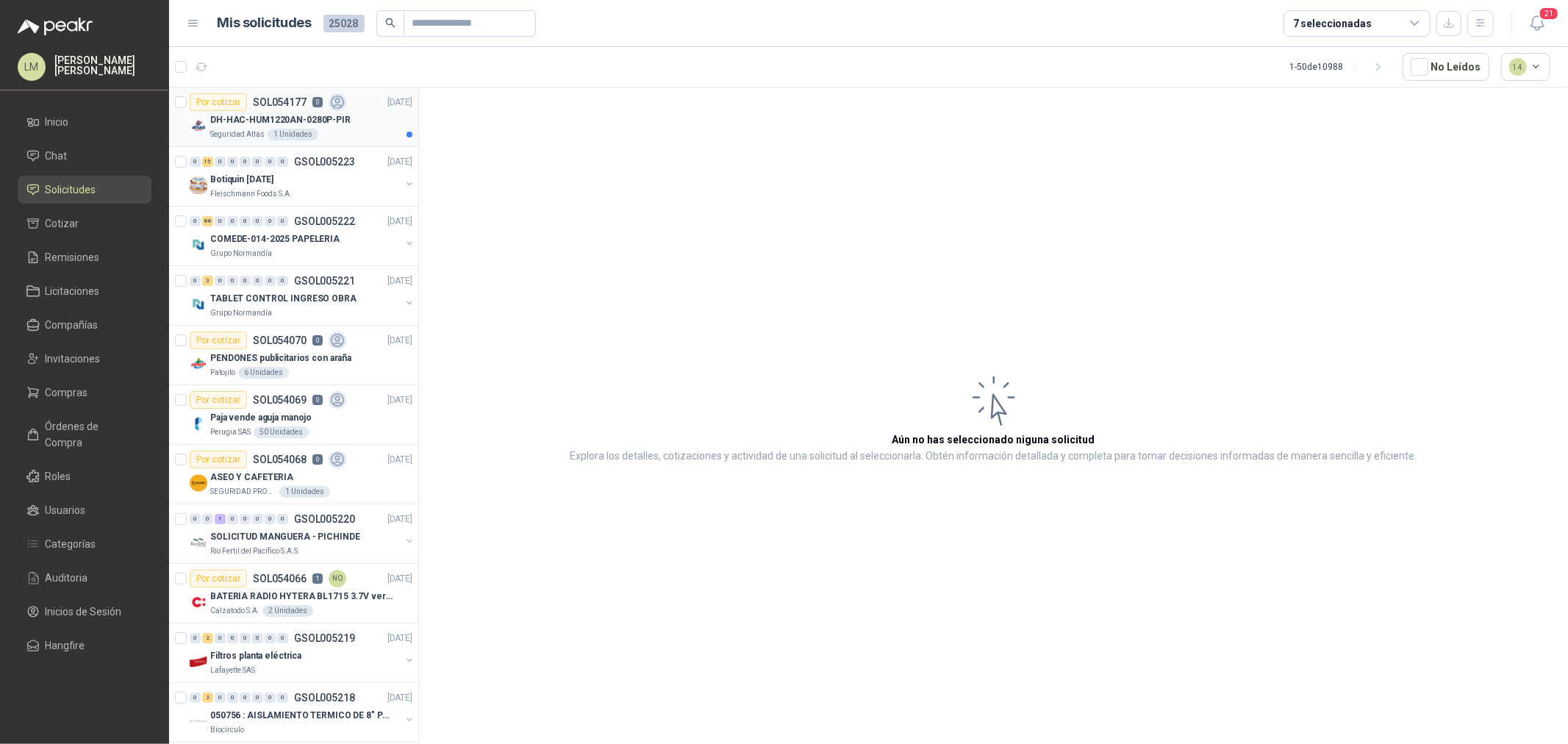
click at [272, 114] on p "DH-HAC-HUM1220AN-0280P-PIR" at bounding box center [280, 120] width 141 height 14
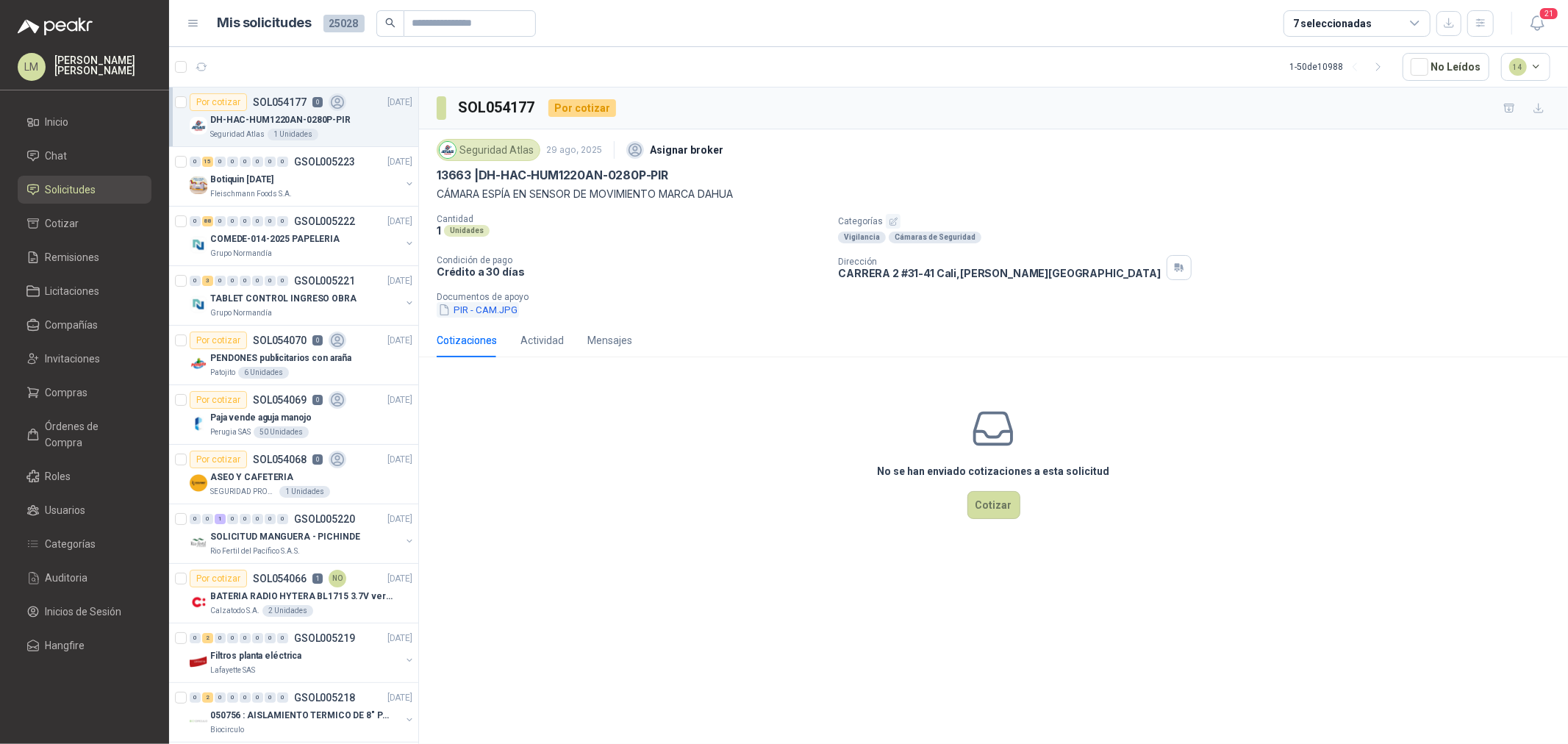
click at [495, 304] on button "PIR - CAM.JPG" at bounding box center [478, 309] width 83 height 15
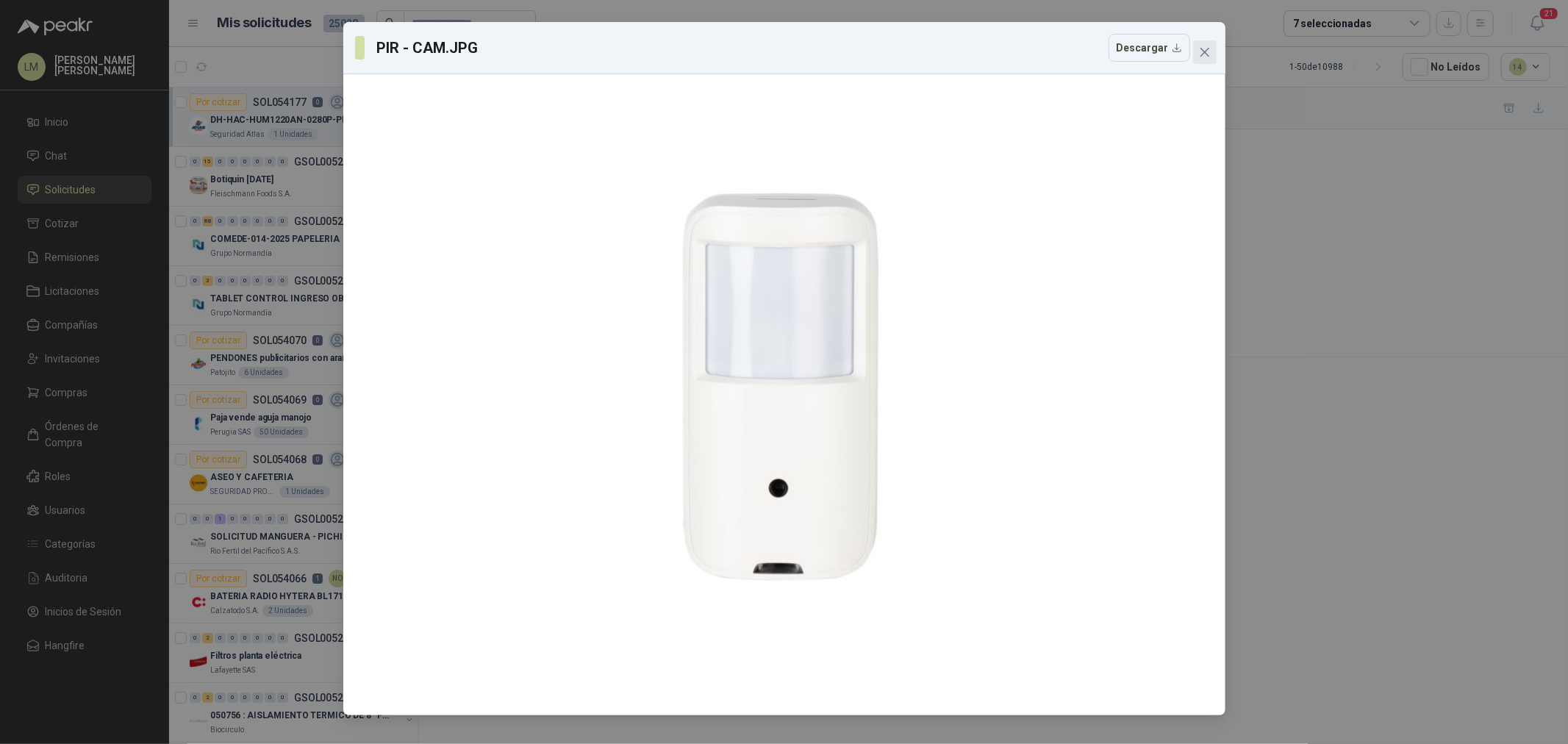
click at [1202, 52] on icon "close" at bounding box center [1205, 52] width 12 height 12
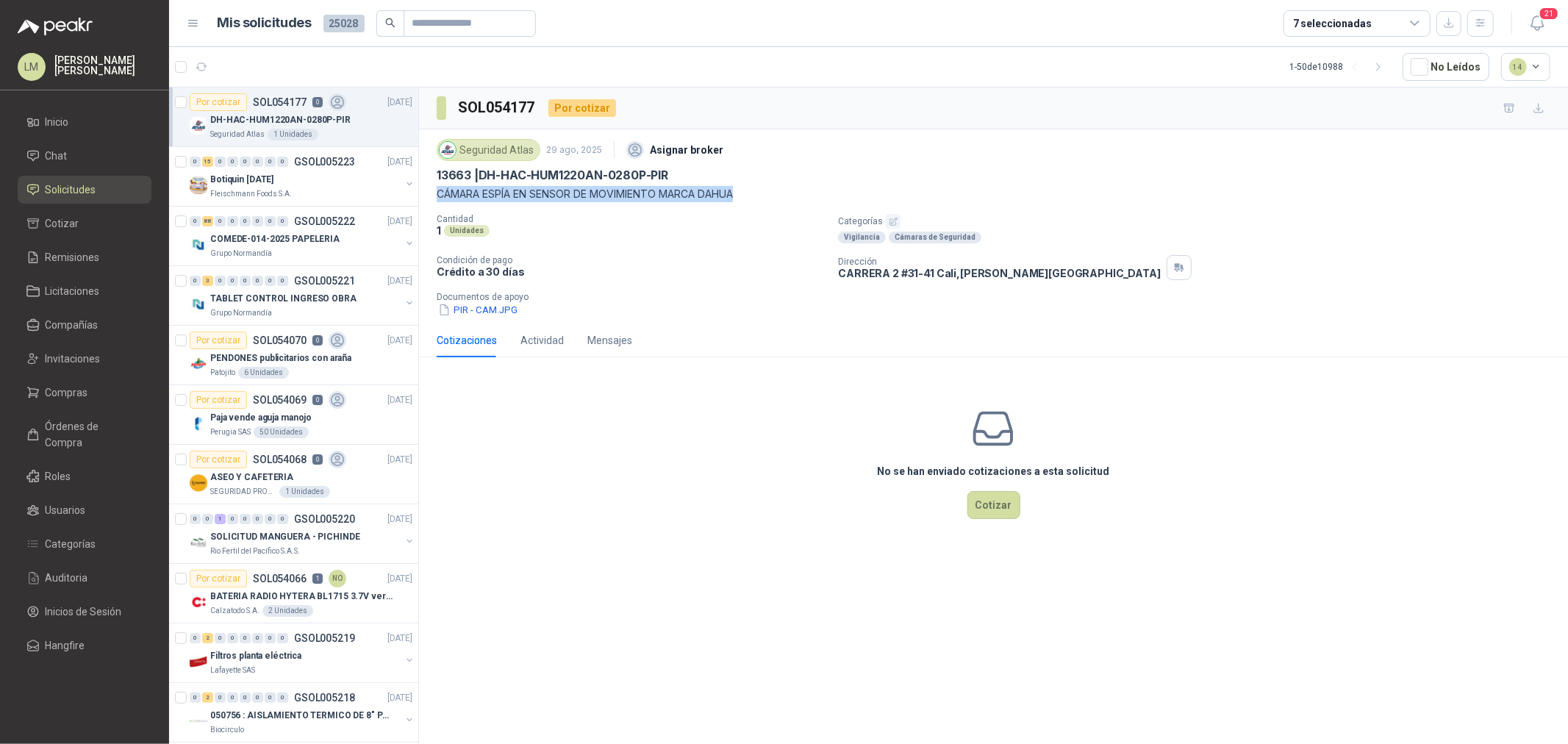
drag, startPoint x: 435, startPoint y: 192, endPoint x: 756, endPoint y: 189, distance: 321.0
click at [756, 189] on div "Seguridad Atlas 29 ago, 2025 Asignar broker 13663 | DH-HAC-HUM1220AN-0280P-PIR …" at bounding box center [993, 226] width 1149 height 194
copy p "CÁMARA ESPÍA EN SENSOR DE MOVIMIENTO MARCA DAHUA"
click at [59, 388] on span "Compras" at bounding box center [67, 393] width 43 height 16
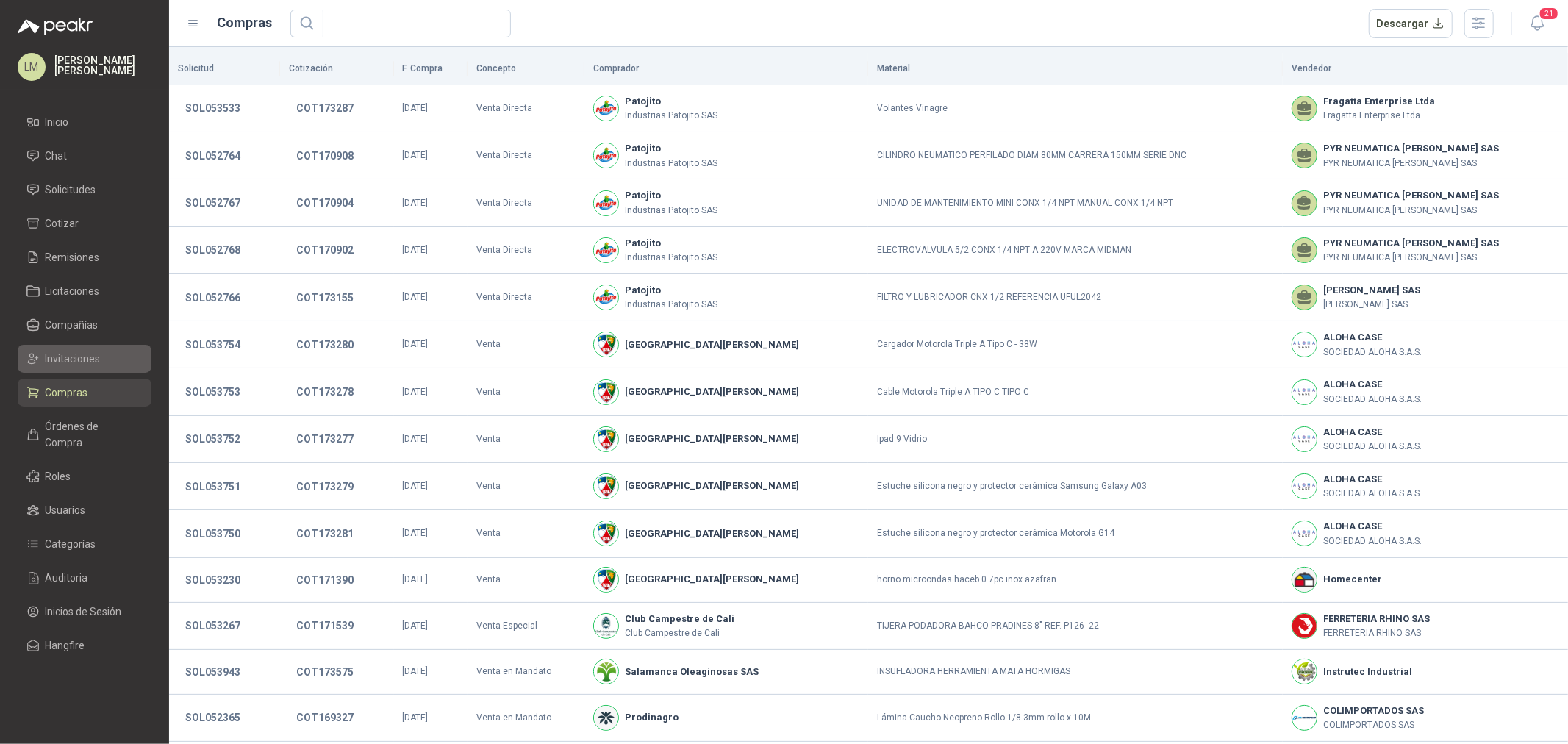
click at [70, 359] on span "Invitaciones" at bounding box center [73, 359] width 55 height 16
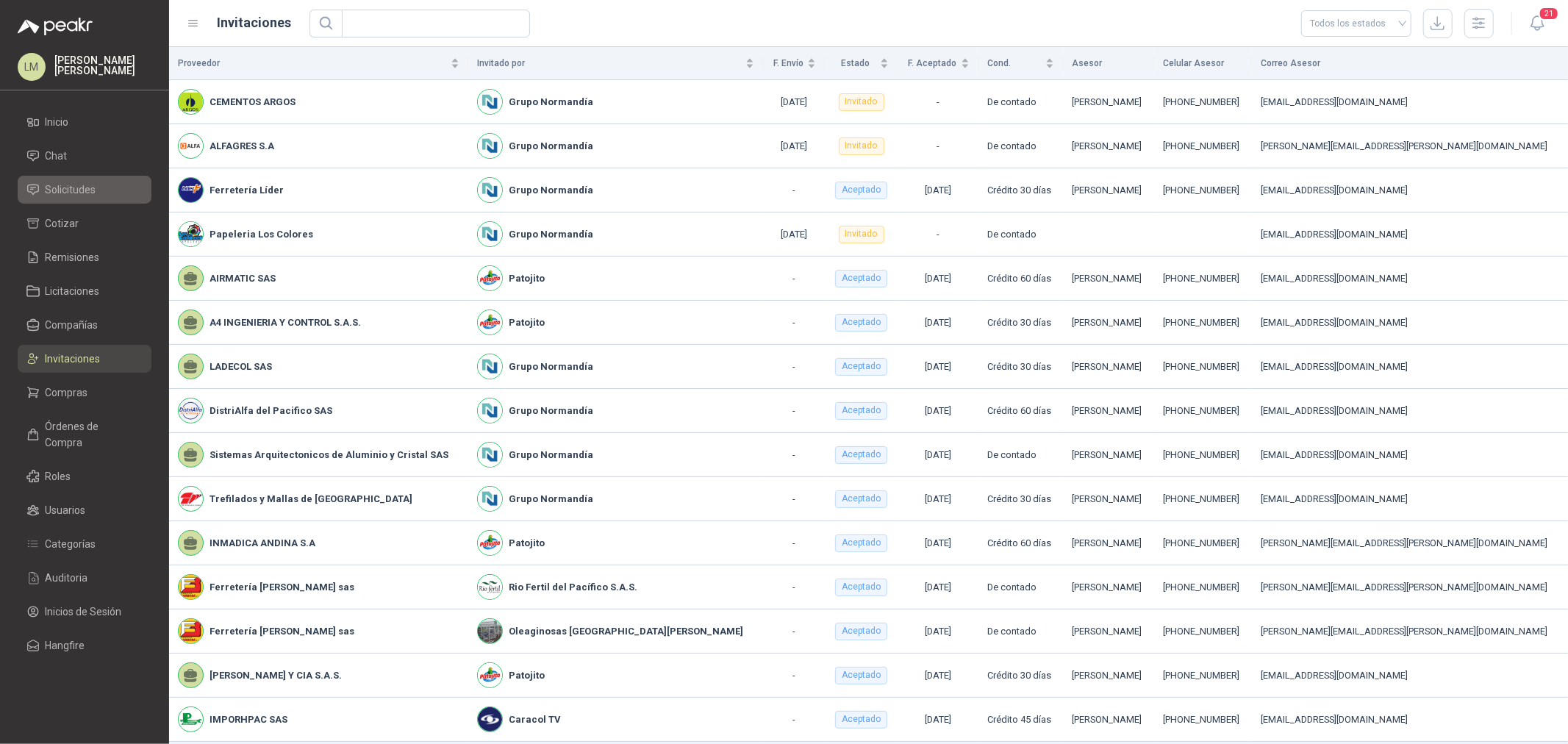
click at [96, 186] on span "Solicitudes" at bounding box center [71, 189] width 51 height 16
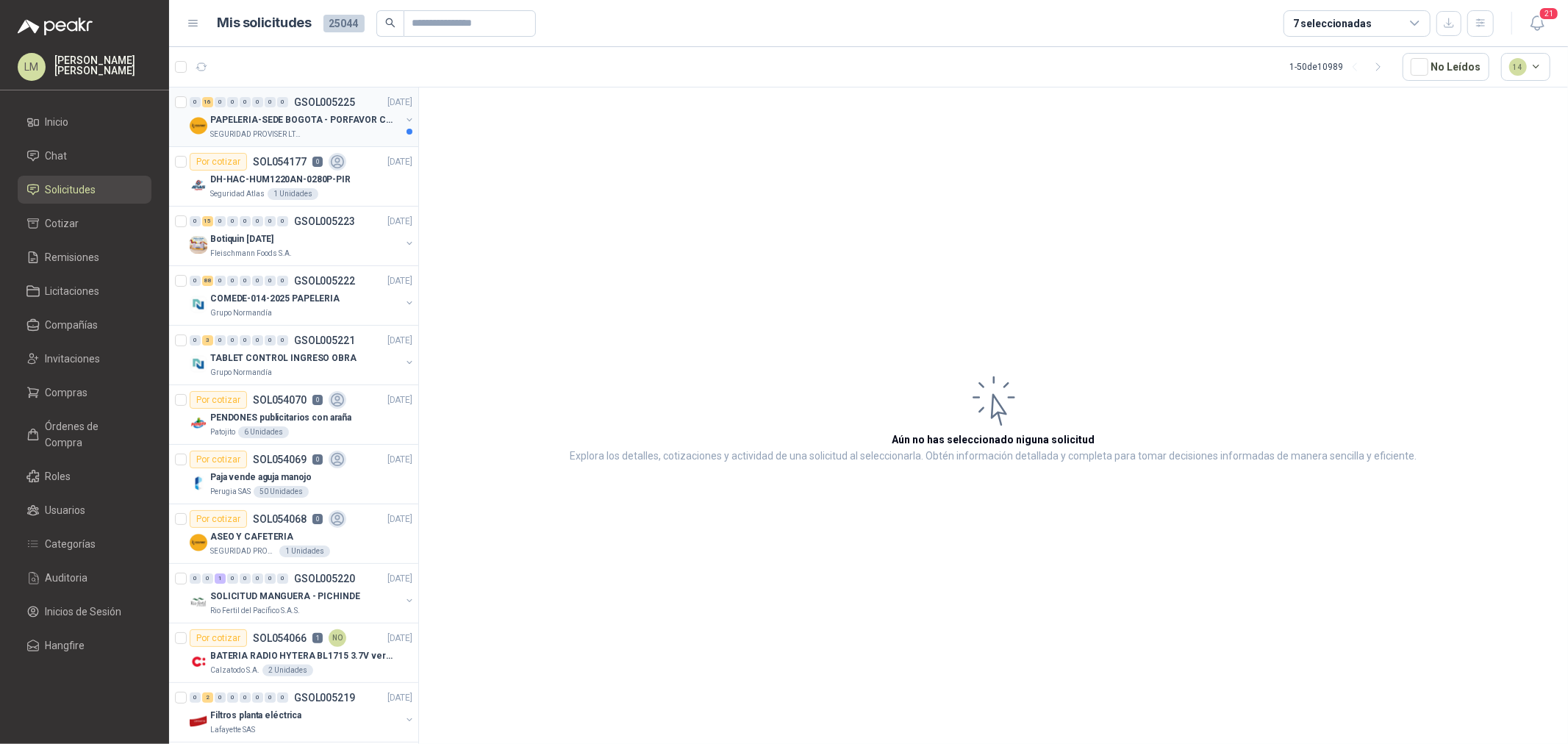
click at [290, 130] on p "SEGURIDAD PROVISER LTDA" at bounding box center [256, 135] width 93 height 12
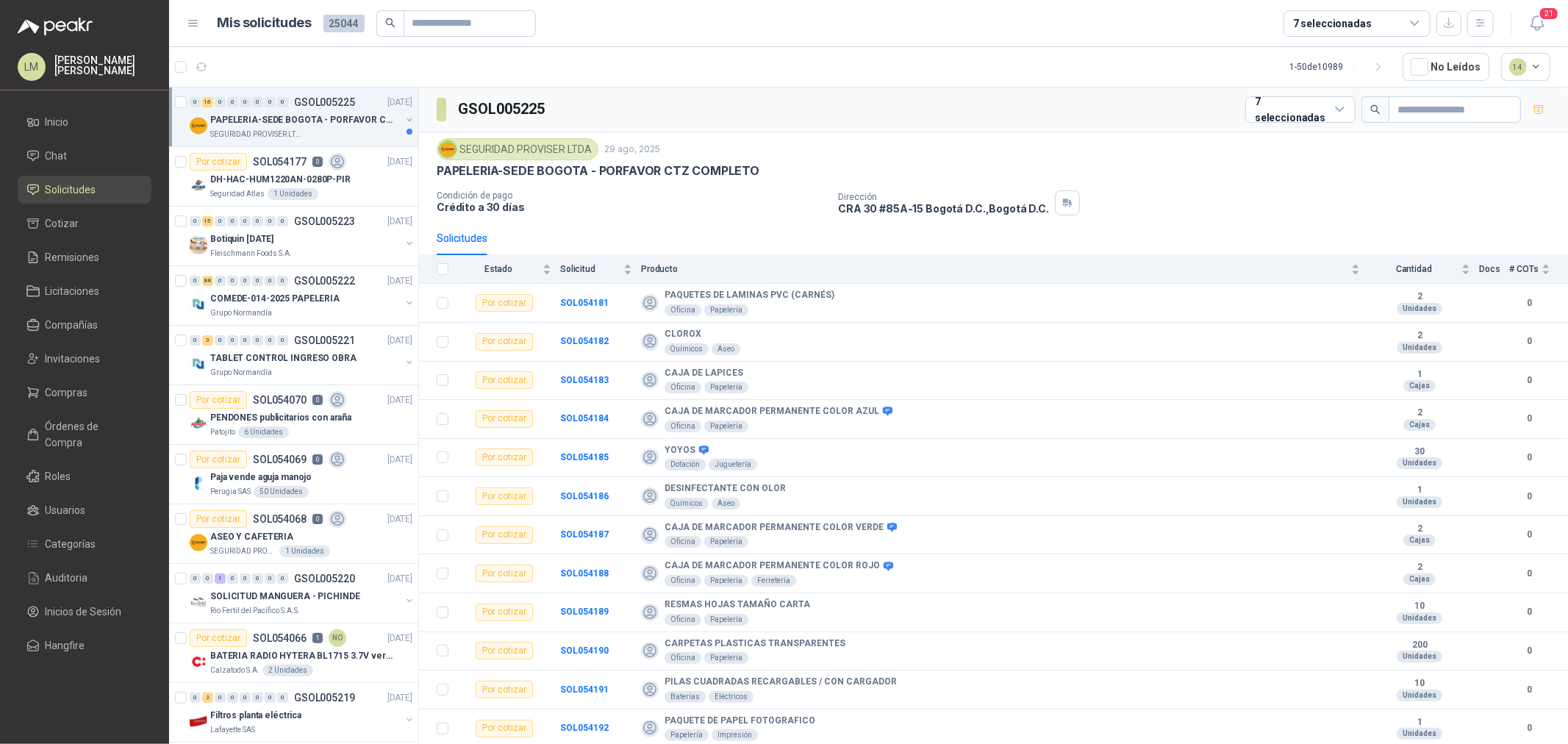
drag, startPoint x: 762, startPoint y: 181, endPoint x: 770, endPoint y: 181, distance: 8.0
click at [770, 181] on div "SEGURIDAD PROVISER LTDA 29 ago, 2025 PAPELERIA-SEDE BOGOTA - PORFAVOR CTZ COMPL…" at bounding box center [994, 177] width 1114 height 77
click at [756, 211] on p "Crédito a 30 días" at bounding box center [631, 206] width 390 height 13
drag, startPoint x: 593, startPoint y: 463, endPoint x: 581, endPoint y: 457, distance: 13.4
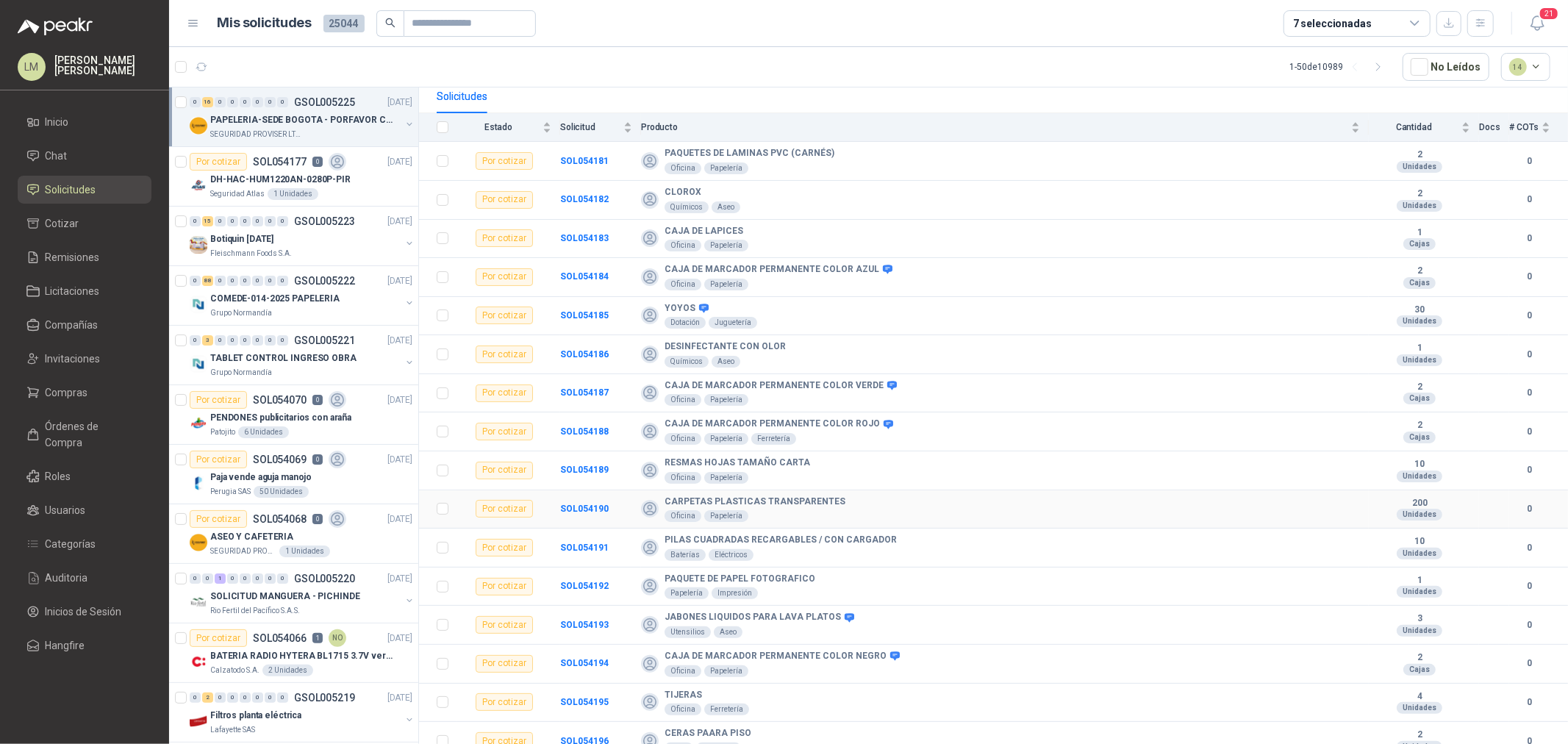
scroll to position [155, 0]
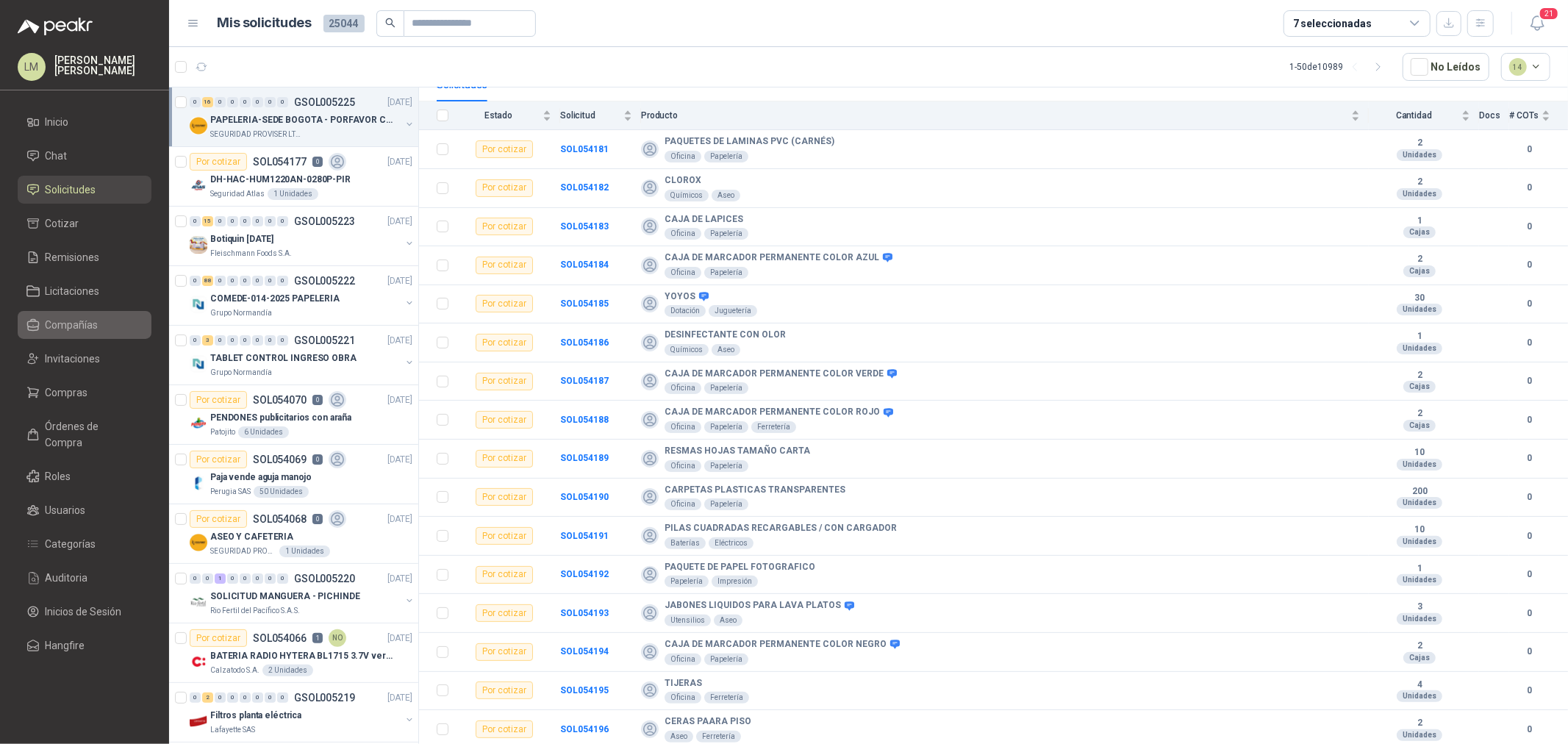
click at [65, 320] on span "Compañías" at bounding box center [72, 325] width 53 height 16
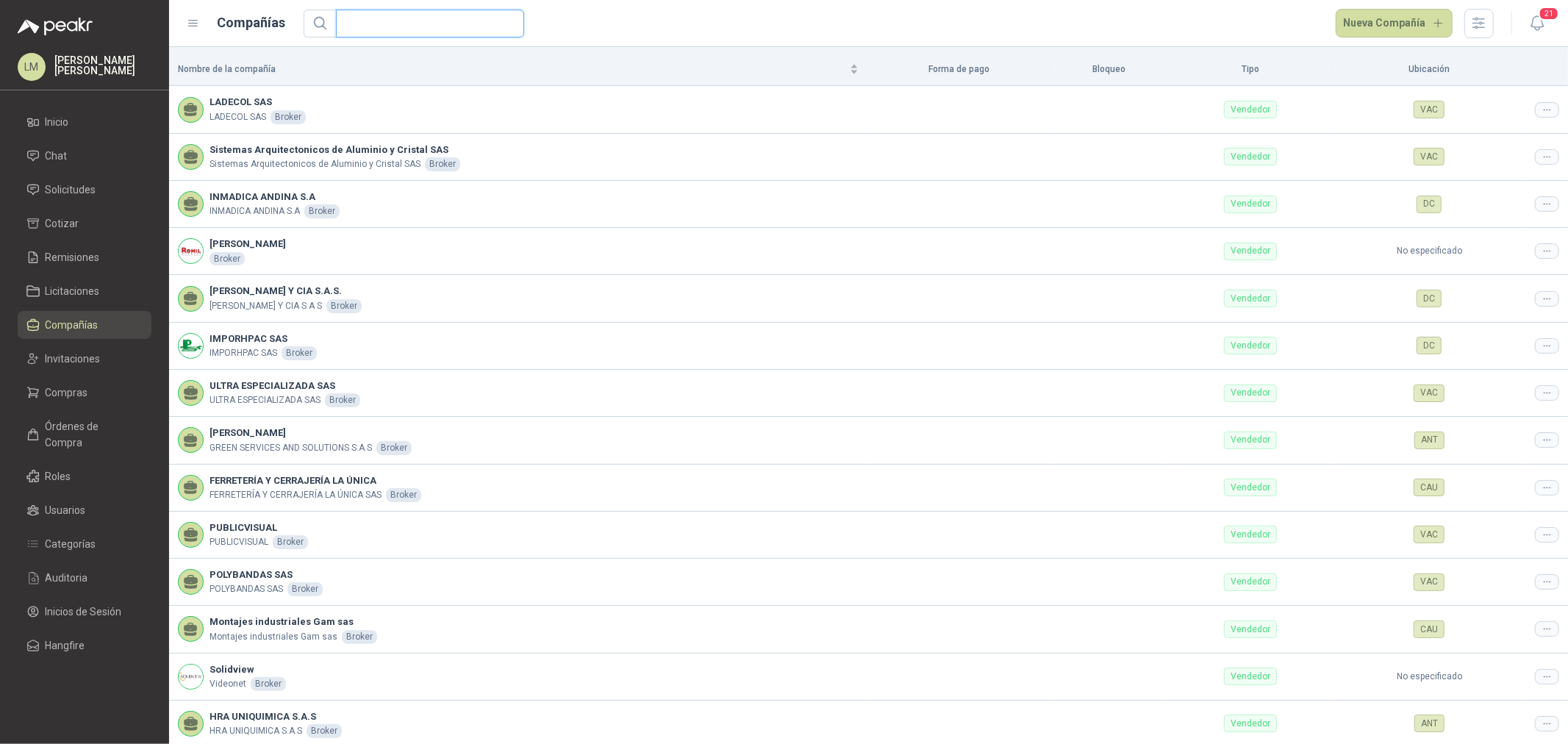
click at [401, 18] on input "text" at bounding box center [424, 24] width 159 height 27
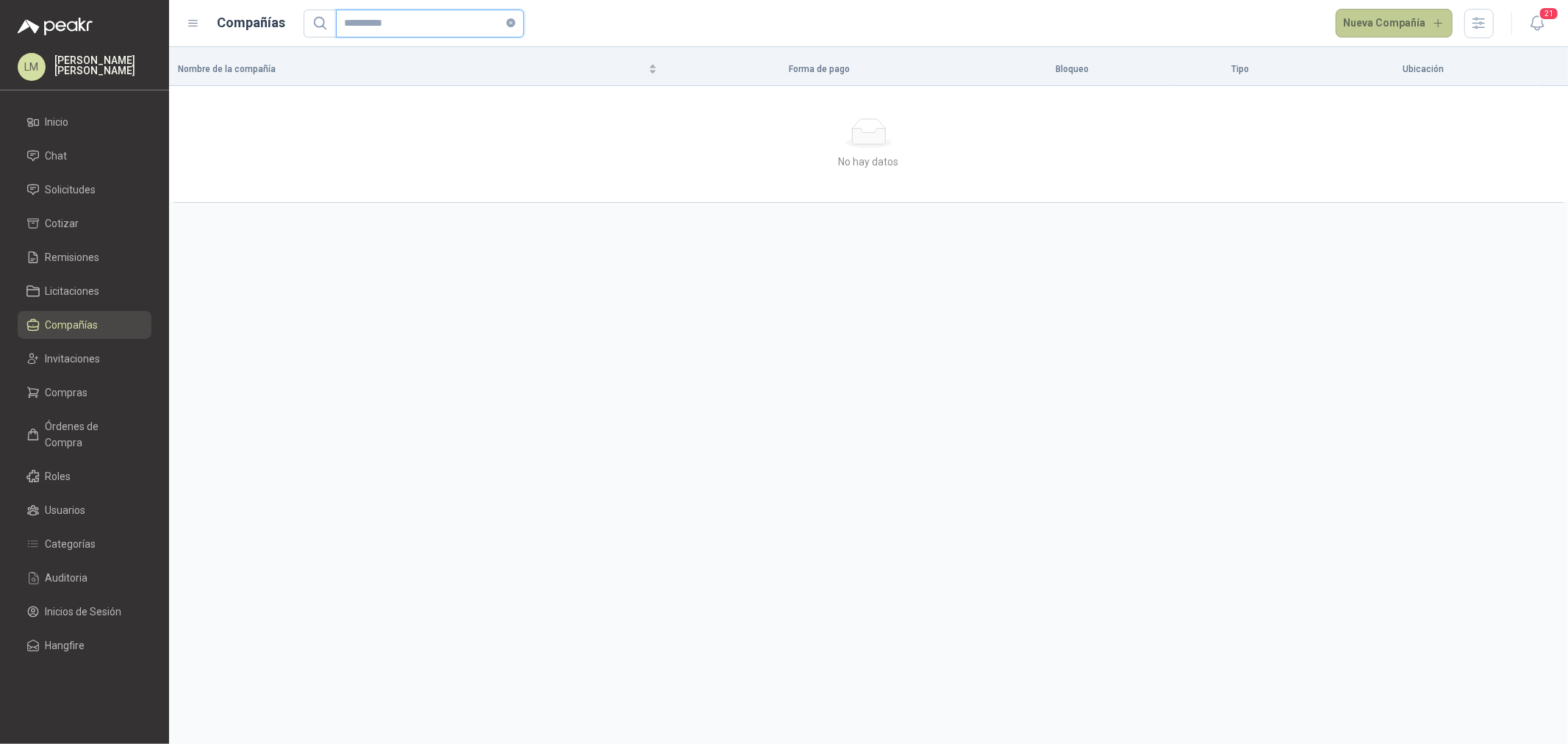
type input "**********"
click at [1373, 26] on button "Nueva Compañía" at bounding box center [1395, 24] width 118 height 29
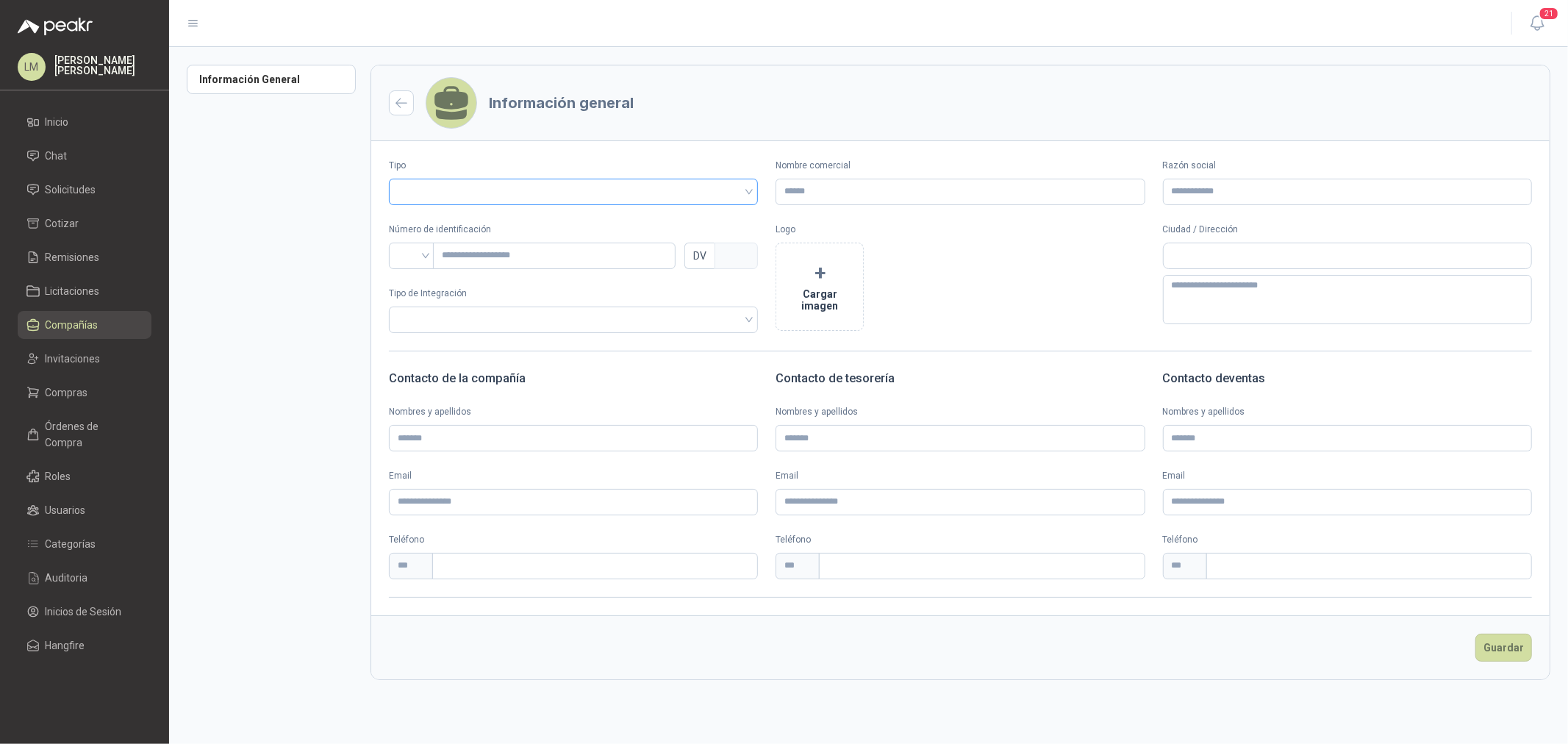
click at [556, 191] on input "search" at bounding box center [573, 190] width 351 height 22
click at [535, 245] on div "Vendedor" at bounding box center [573, 246] width 346 height 16
click at [797, 193] on input "Nombre comercial" at bounding box center [960, 192] width 369 height 27
type input "**********"
click at [403, 262] on input "search" at bounding box center [412, 254] width 28 height 22
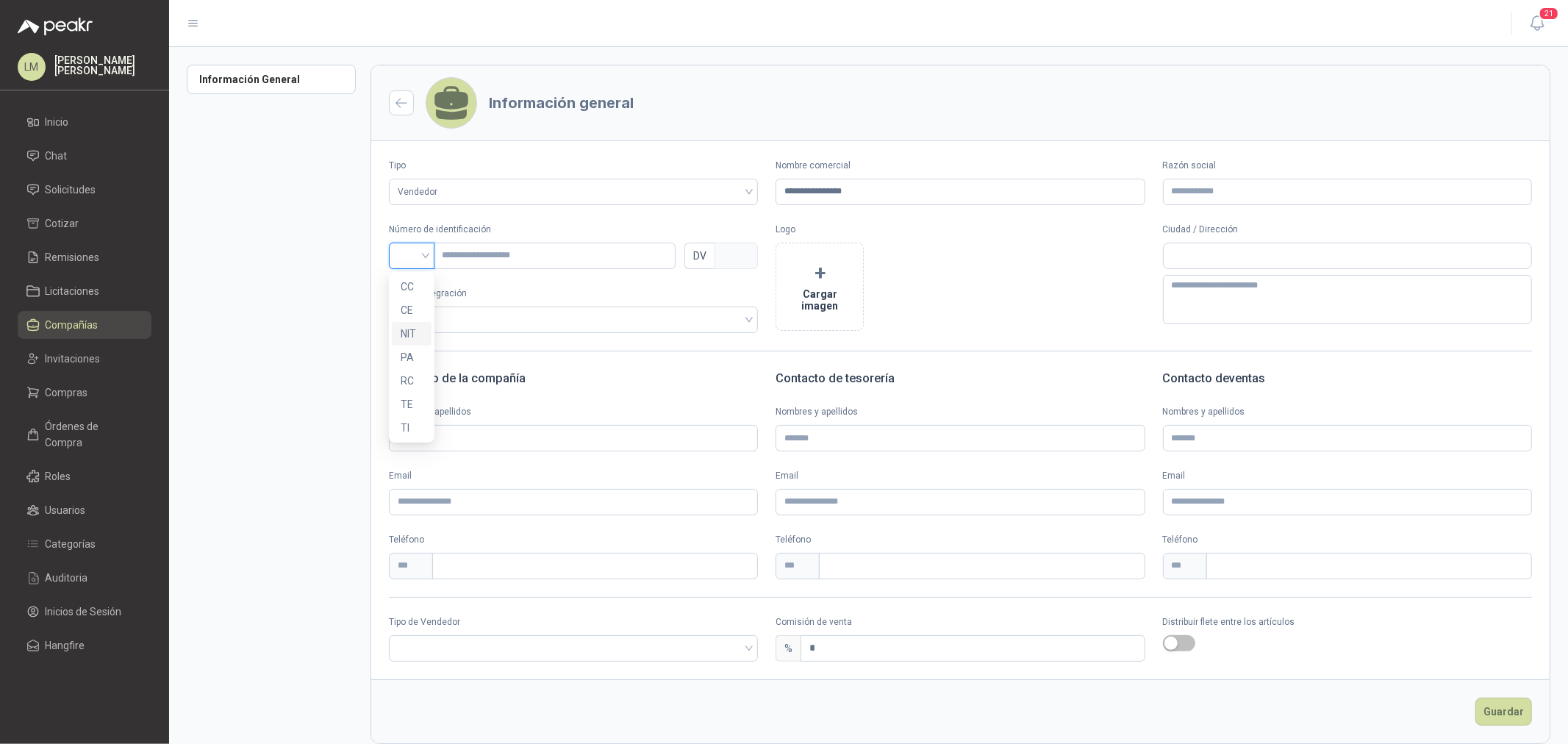
click at [408, 326] on div "NIT" at bounding box center [412, 334] width 22 height 16
click at [493, 263] on input "text" at bounding box center [554, 256] width 242 height 27
paste input "*********"
type input "*********"
type input "*"
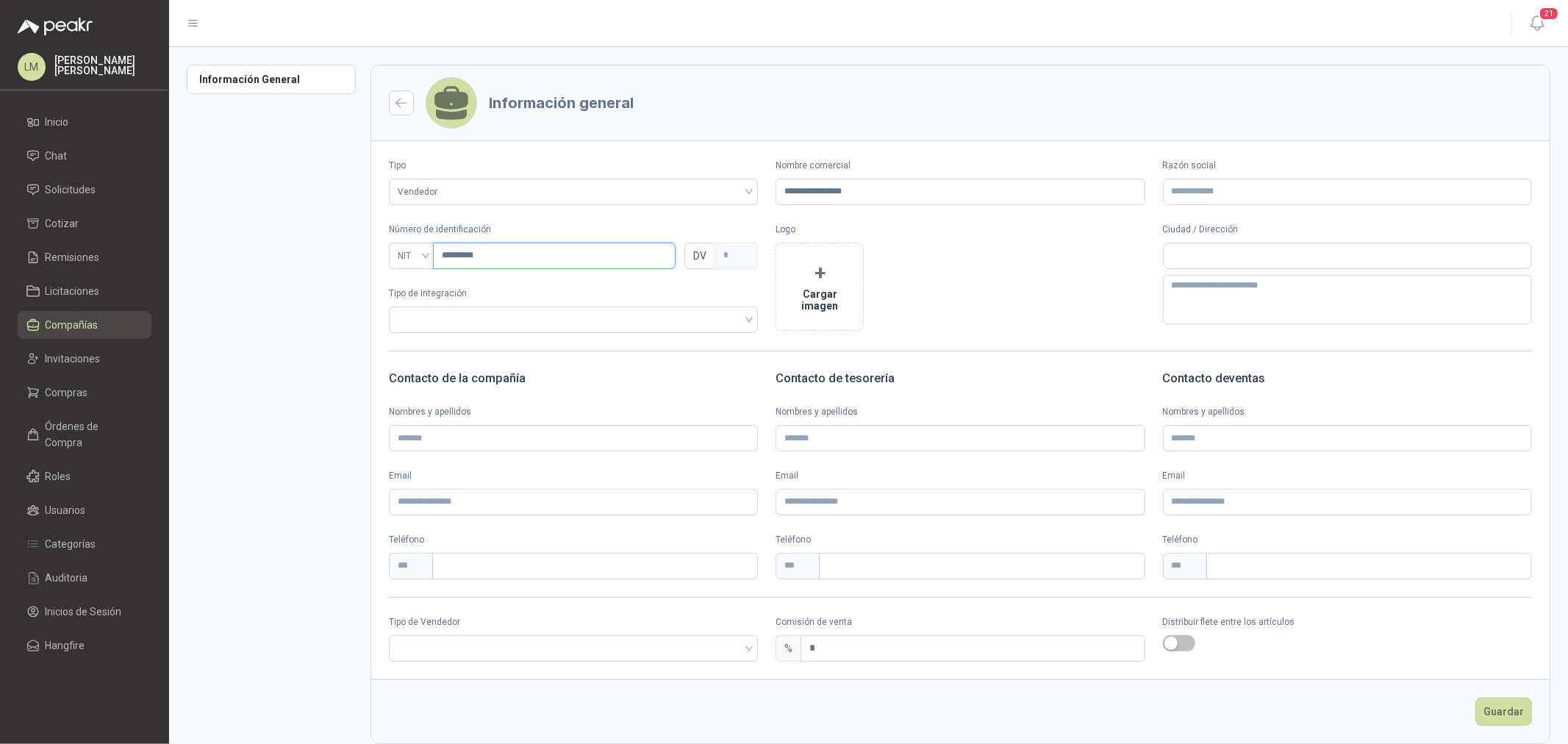
type input "*********"
click at [789, 284] on button "+ Cargar imagen" at bounding box center [820, 287] width 88 height 88
click at [435, 654] on input "search" at bounding box center [573, 647] width 351 height 22
click at [430, 700] on div "Broker" at bounding box center [572, 703] width 342 height 16
drag, startPoint x: 825, startPoint y: 659, endPoint x: 745, endPoint y: 662, distance: 80.1
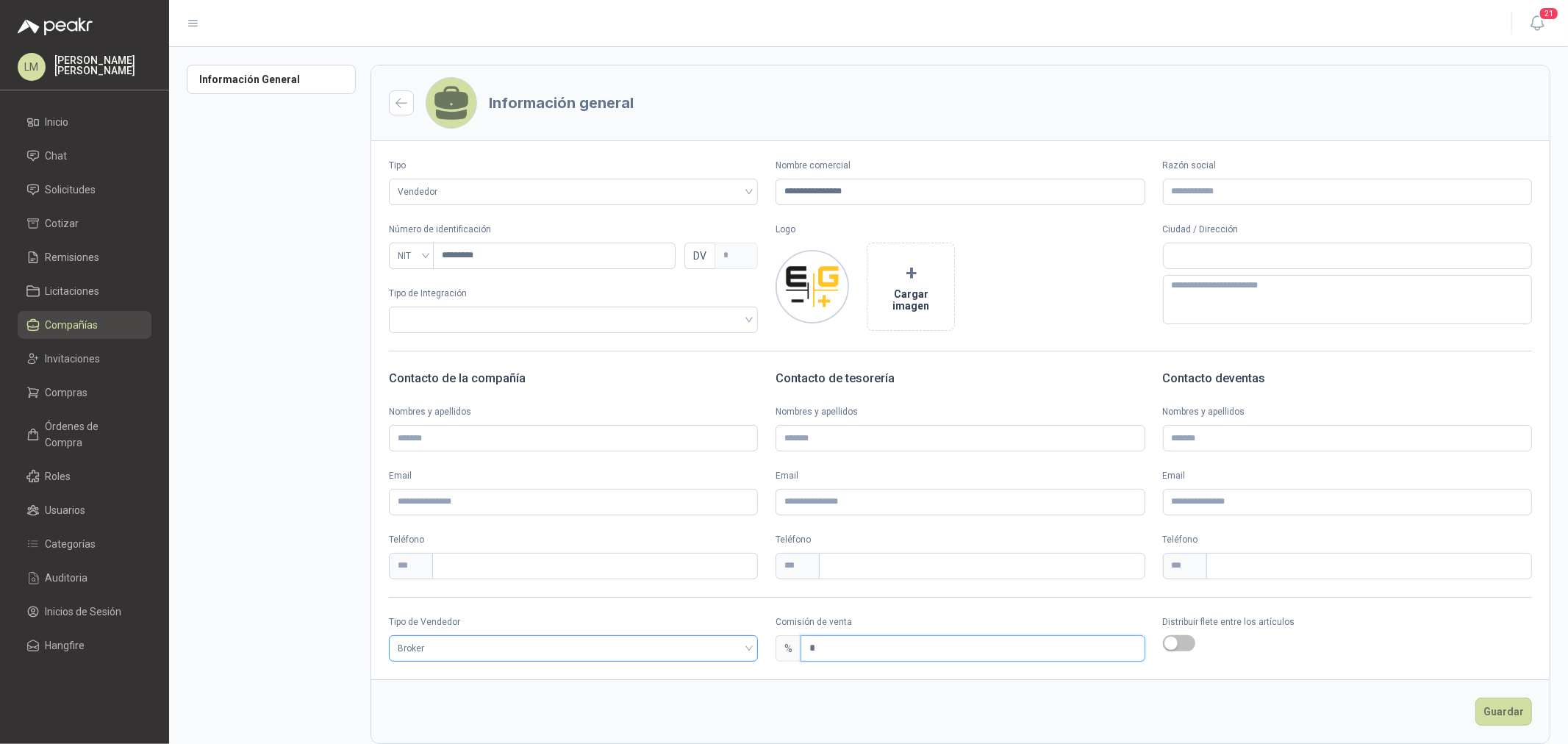
click at [747, 658] on div "Tipo de Vendedor Broker Comisión de venta % * Distribuir flete entre los artícu…" at bounding box center [960, 638] width 1178 height 46
type input "*"
click at [1497, 701] on button "Guardar" at bounding box center [1503, 712] width 57 height 28
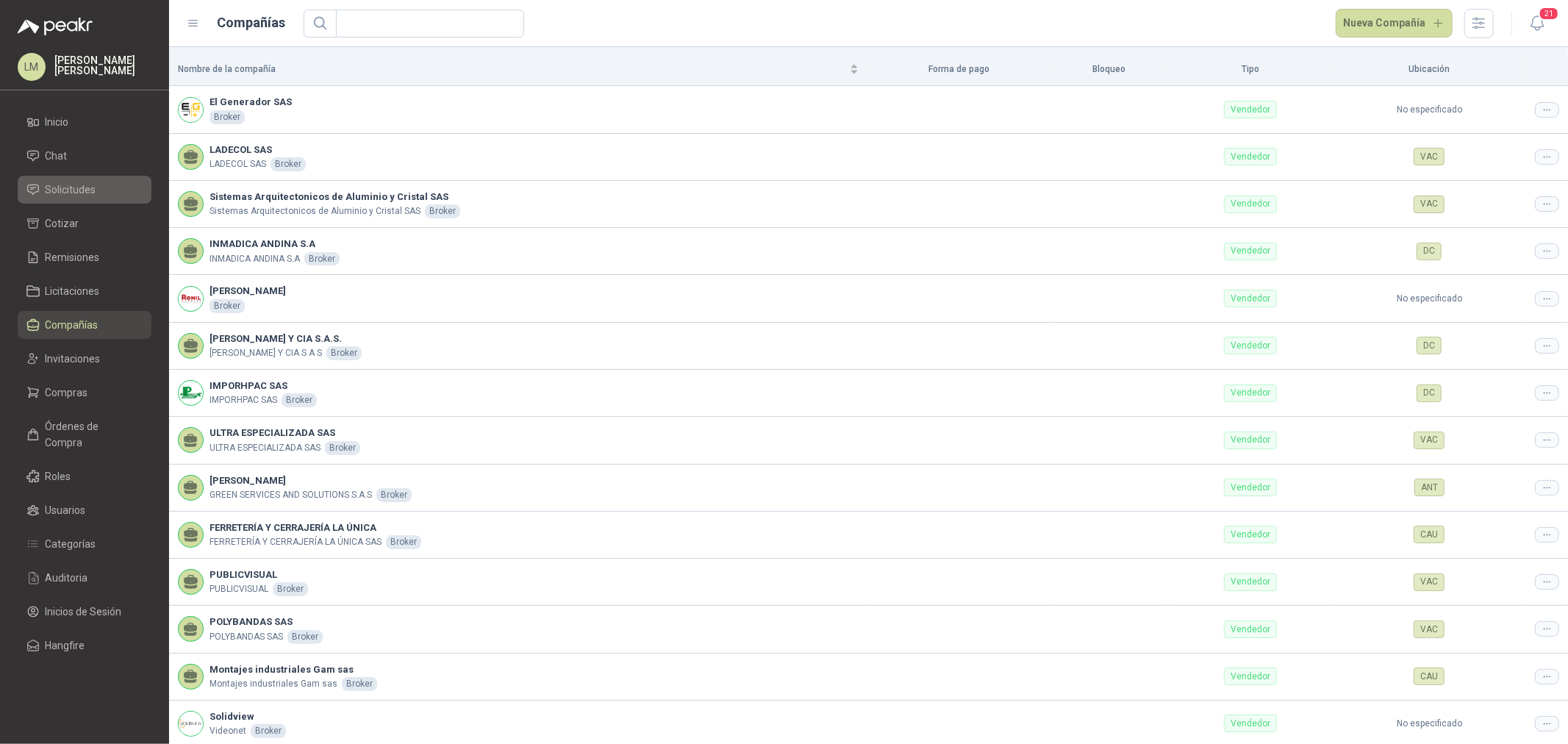
click at [66, 181] on span "Solicitudes" at bounding box center [71, 189] width 51 height 16
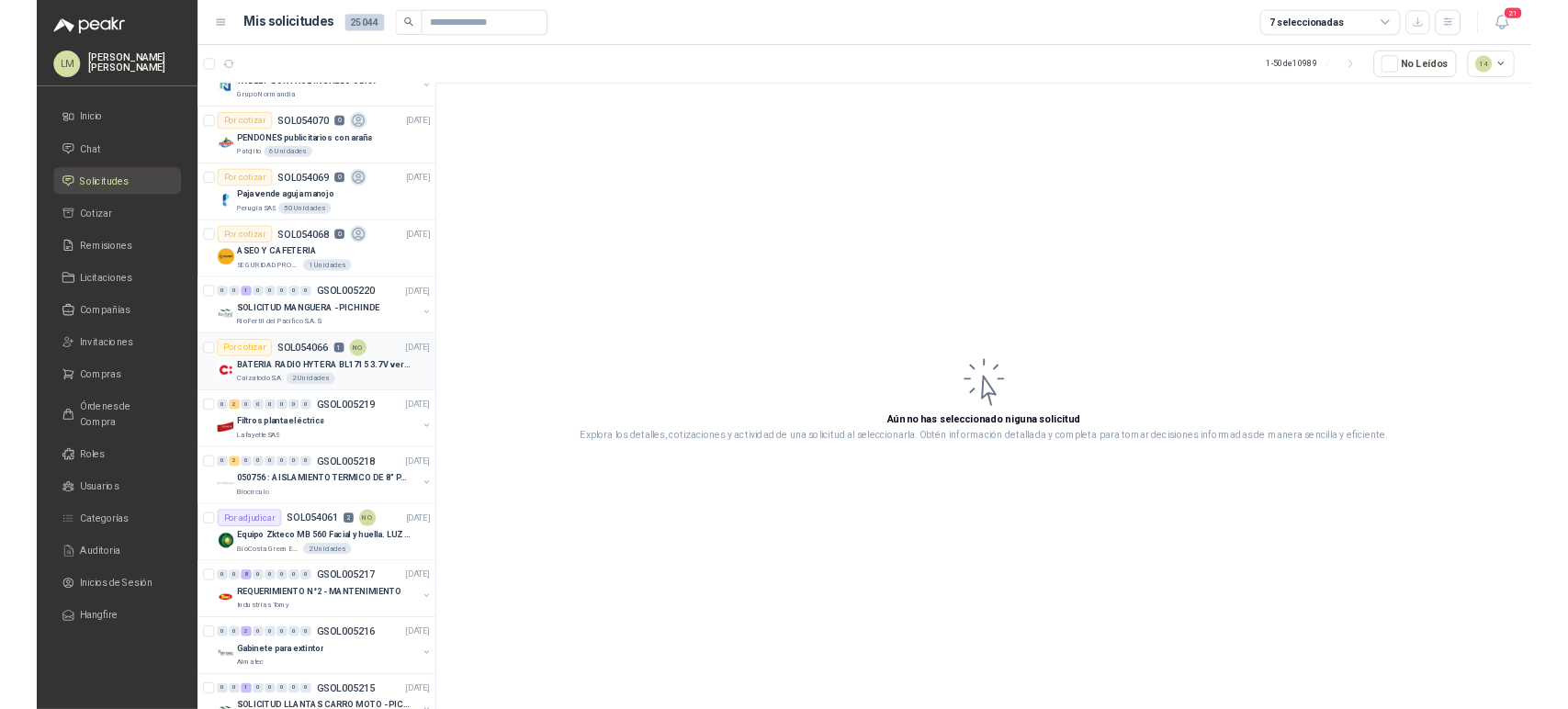
scroll to position [306, 0]
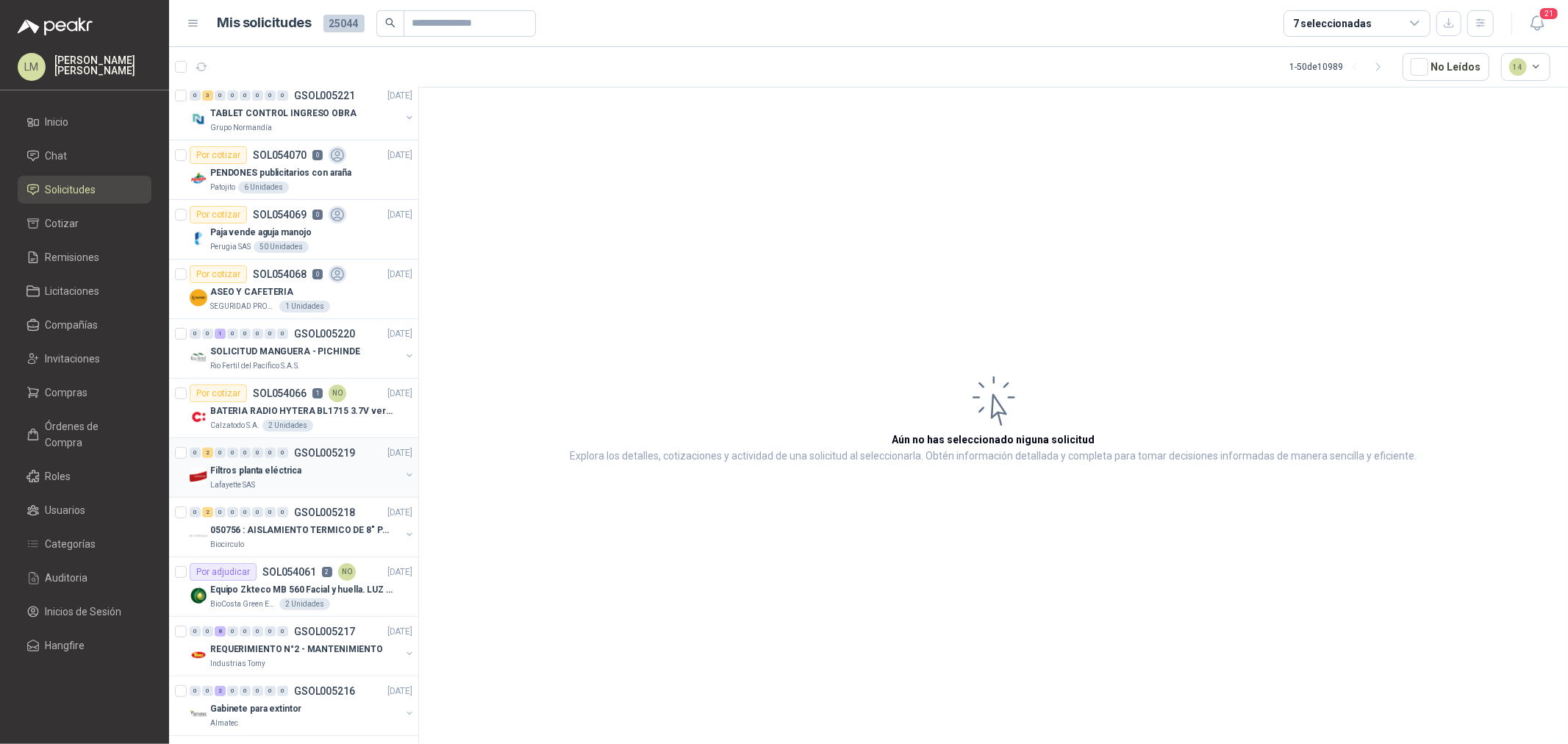
click at [404, 478] on button "button" at bounding box center [410, 475] width 12 height 12
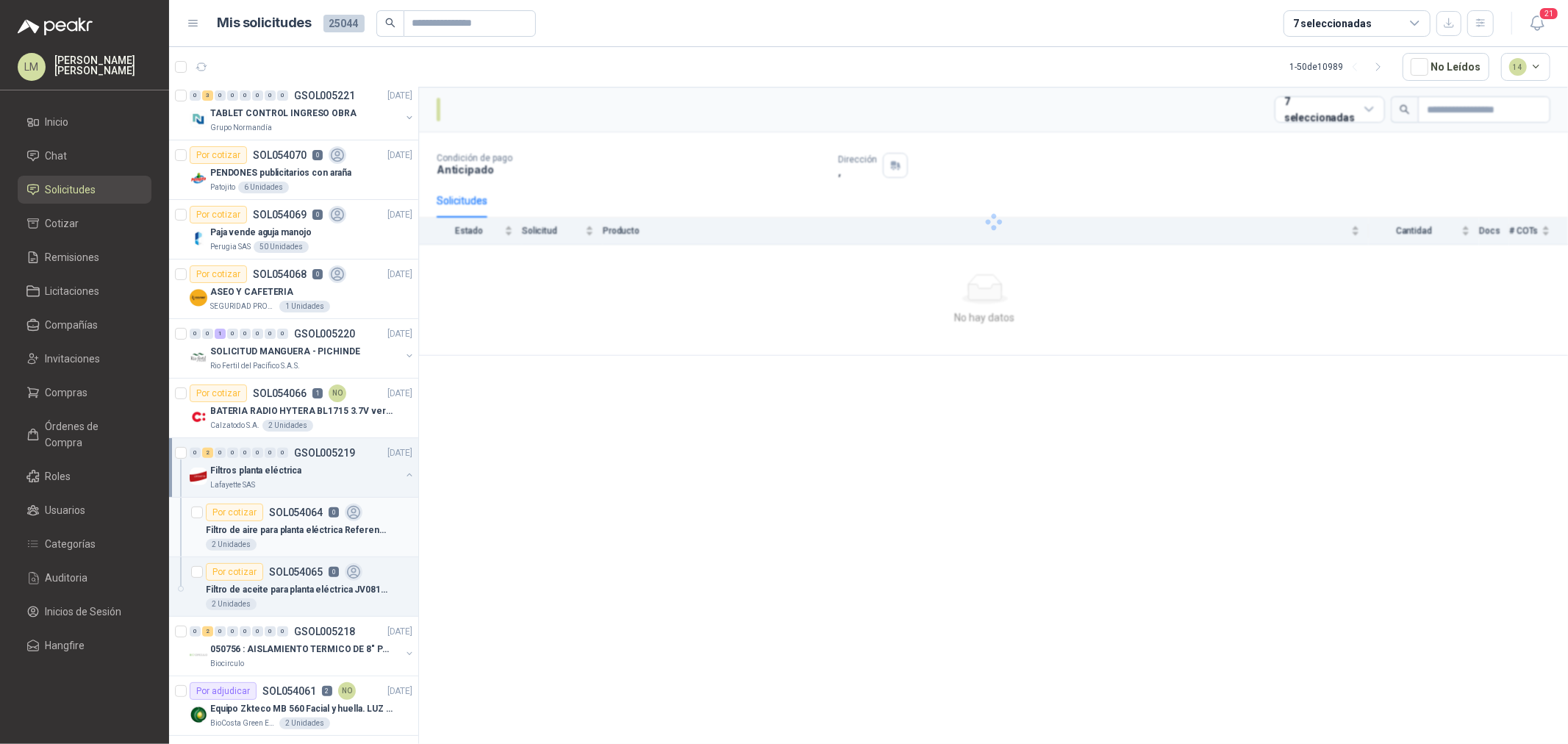
click at [277, 521] on div "Filtro de aire para planta eléctrica Referencia filtro K91900" at bounding box center [309, 530] width 206 height 18
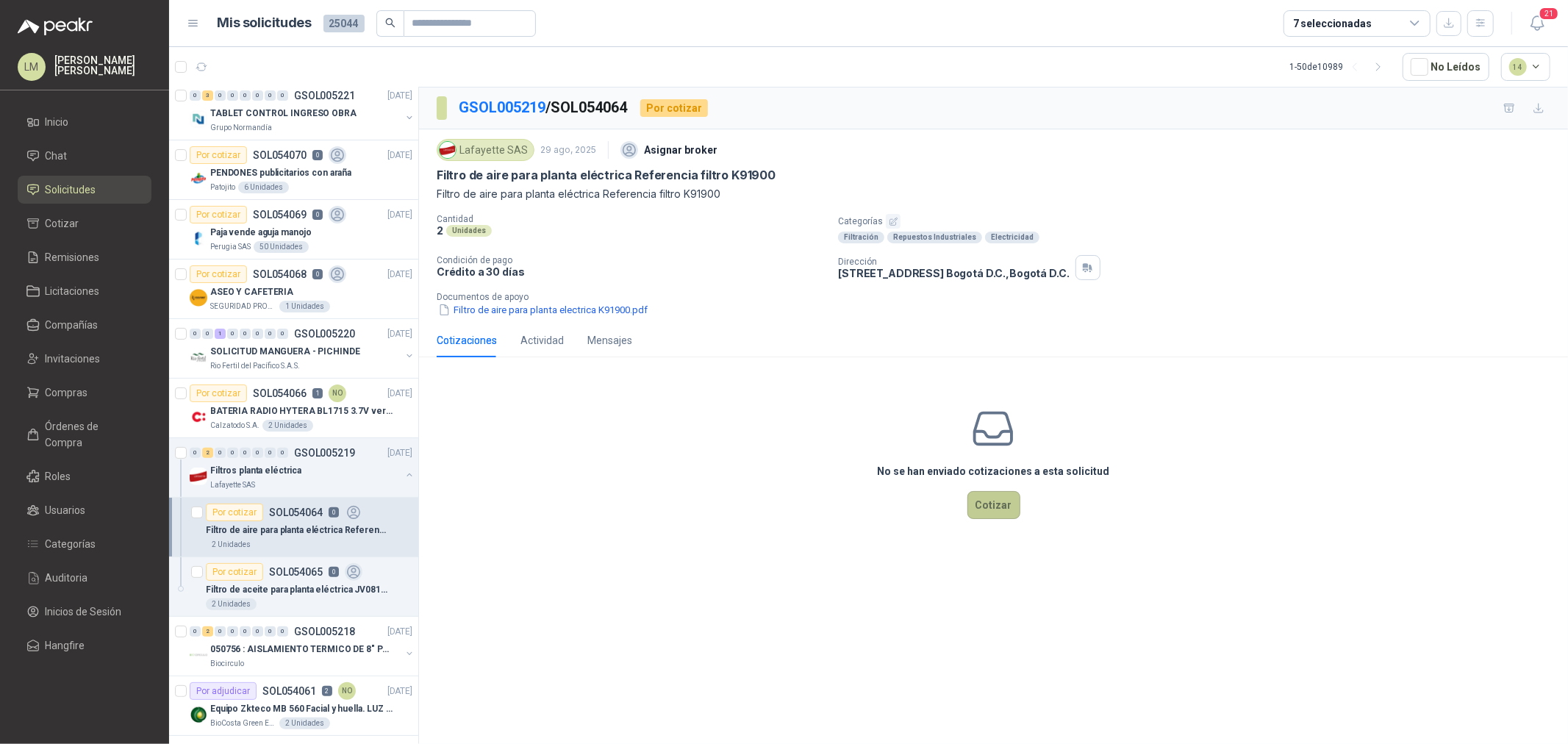
click at [1003, 512] on button "Cotizar" at bounding box center [994, 505] width 53 height 28
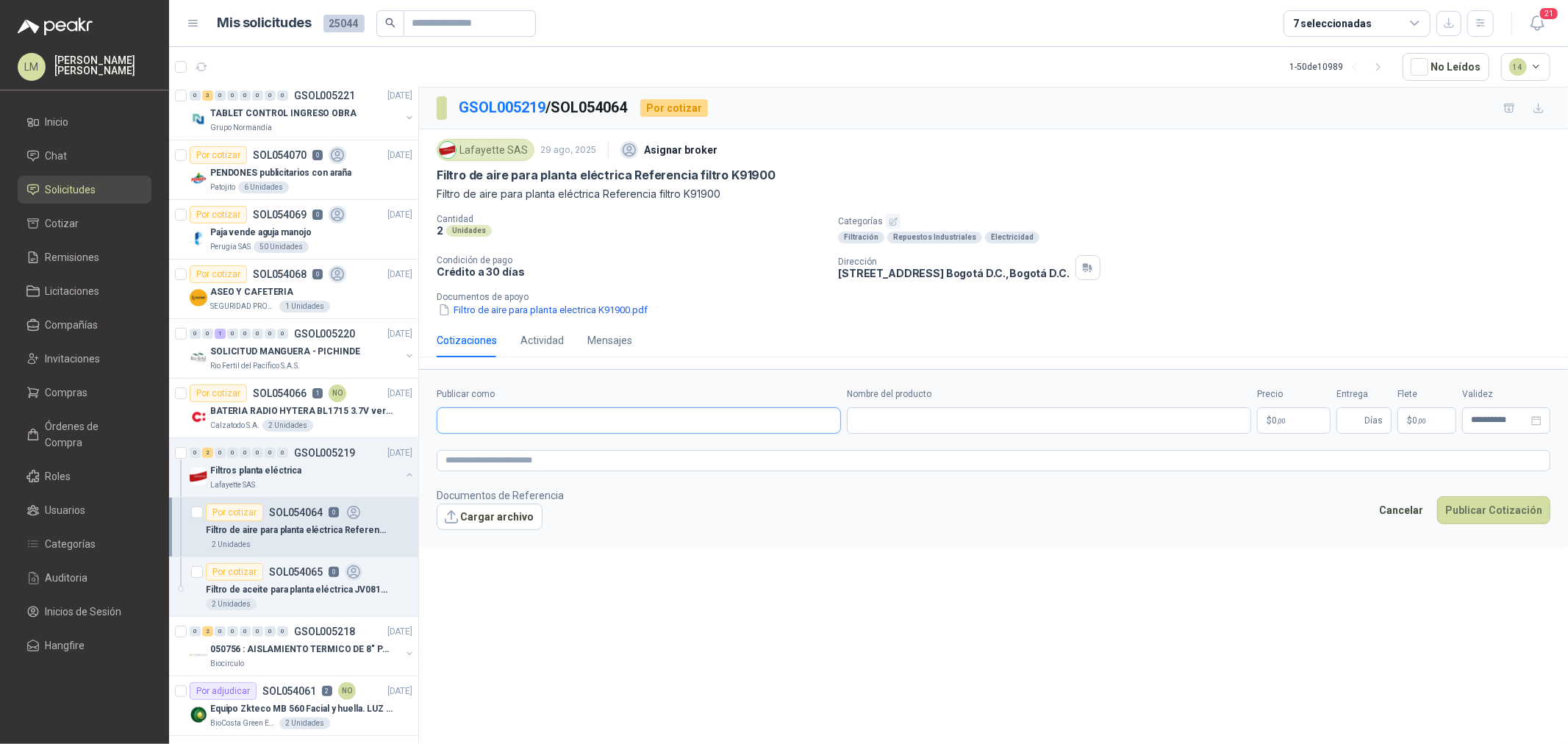
click at [528, 429] on input "Publicar como" at bounding box center [639, 421] width 403 height 25
type input "**********"
click at [532, 465] on button "El Generador SAS NIT : 901243276" at bounding box center [639, 457] width 391 height 25
type input "**********"
click at [894, 429] on input "Nombre del producto" at bounding box center [1049, 421] width 405 height 27
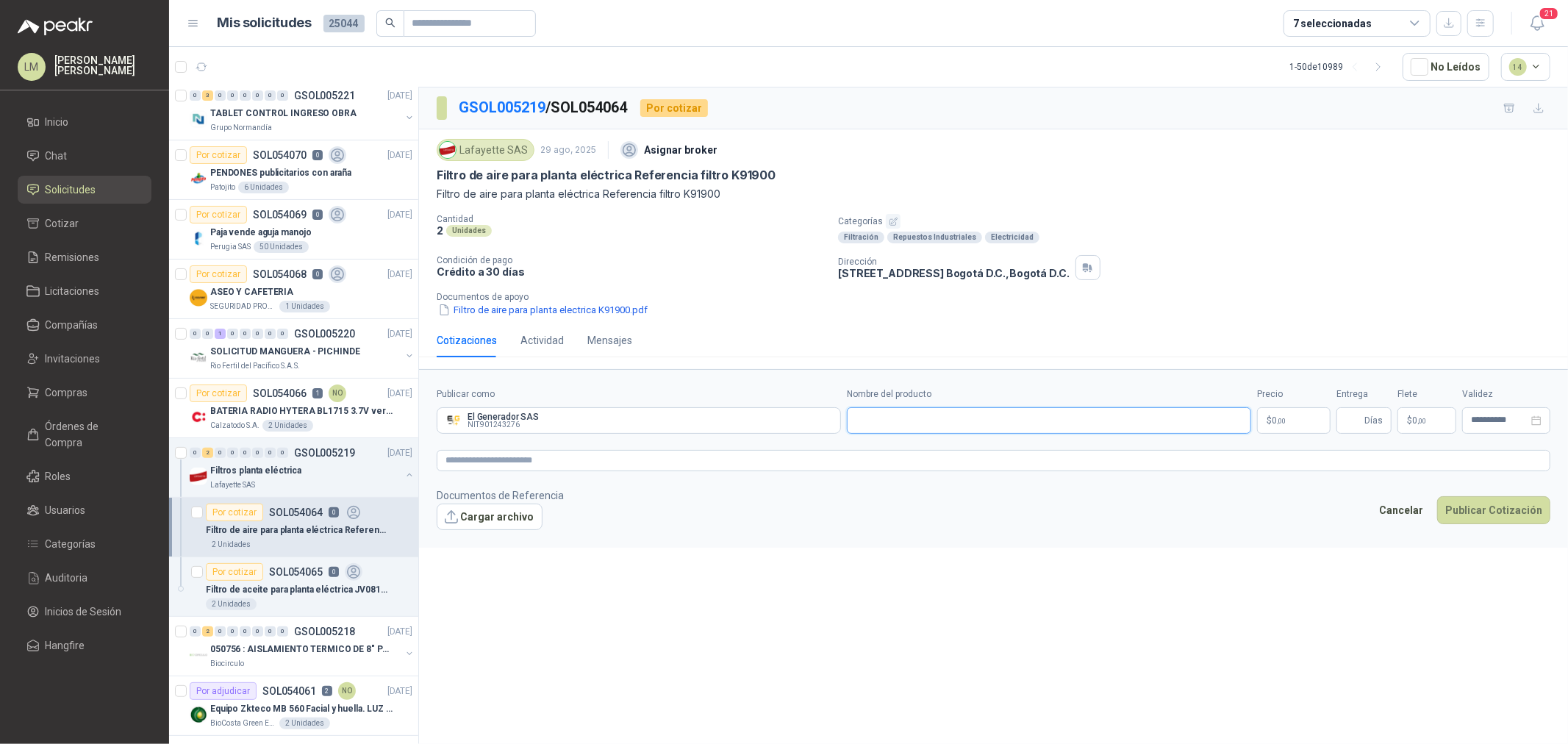
type input "*"
type input "**********"
click at [577, 451] on textarea at bounding box center [994, 460] width 1114 height 21
click at [1274, 424] on body "LM Luis Miguel Martinez Inicio Chat Solicitudes Cotizar Remisiones Licitaciones…" at bounding box center [784, 372] width 1568 height 744
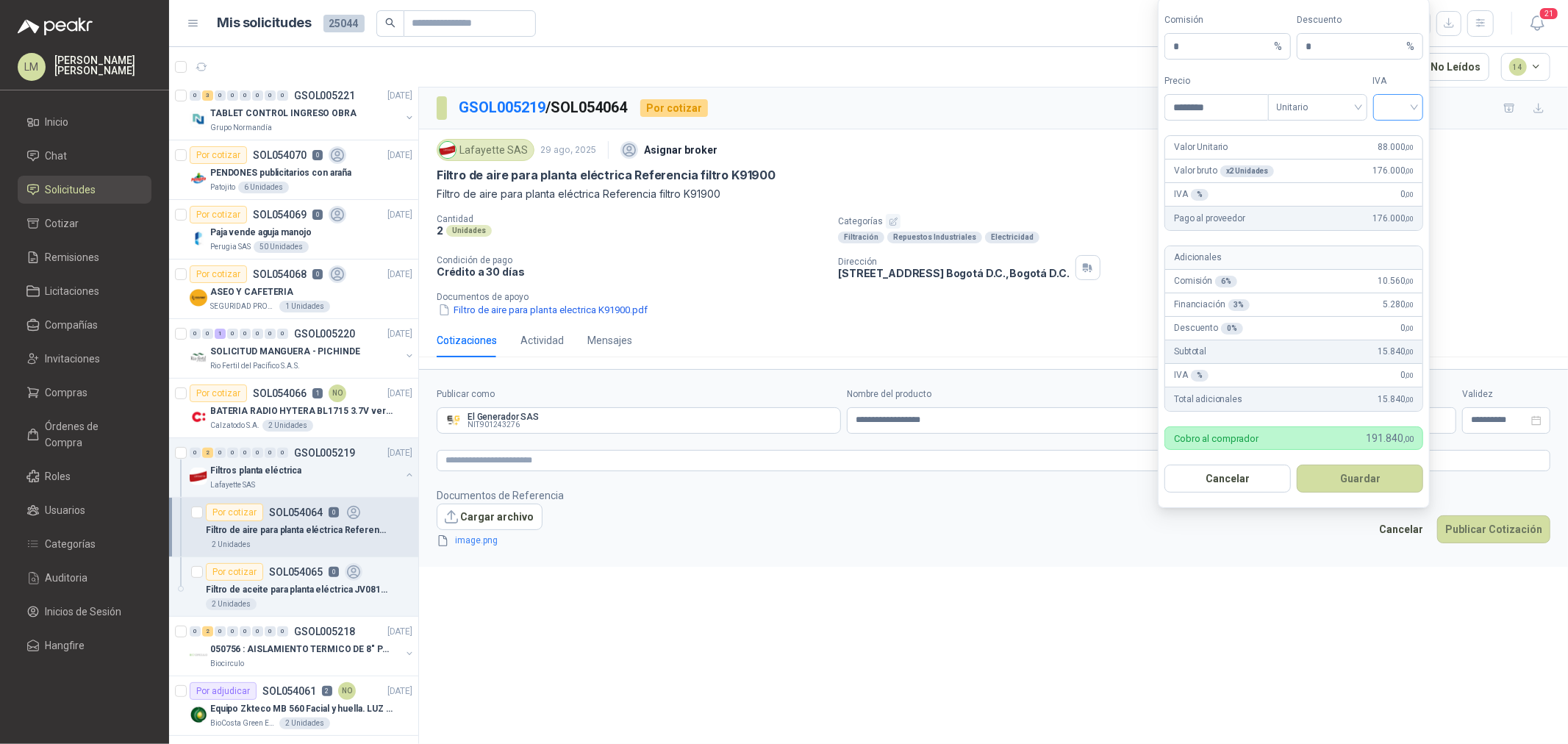
type input "********"
click at [1407, 116] on input "search" at bounding box center [1399, 106] width 33 height 22
click at [1401, 144] on div "19%" at bounding box center [1399, 138] width 27 height 16
click at [1347, 487] on button "Guardar" at bounding box center [1360, 479] width 127 height 28
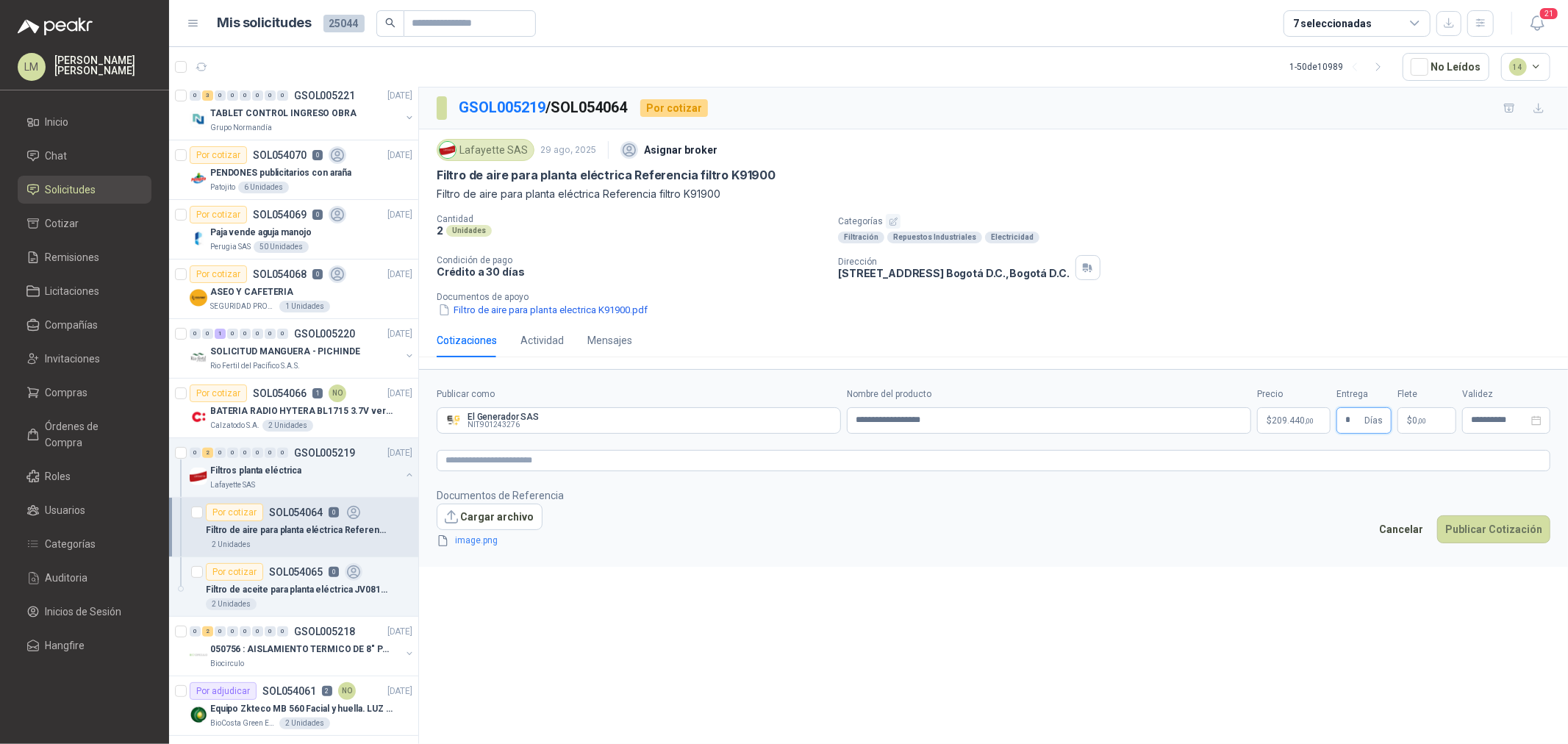
type input "*"
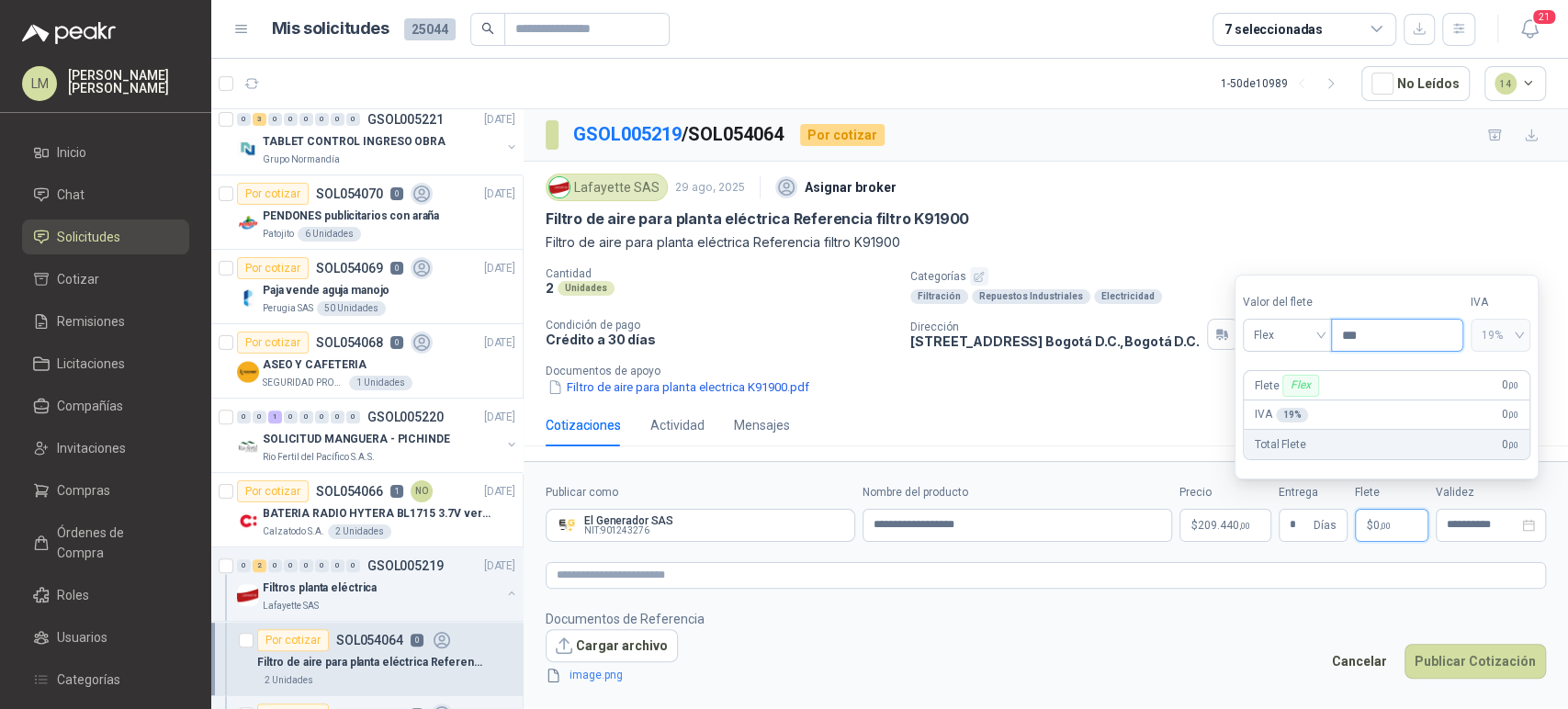
scroll to position [306, 0]
type input "********"
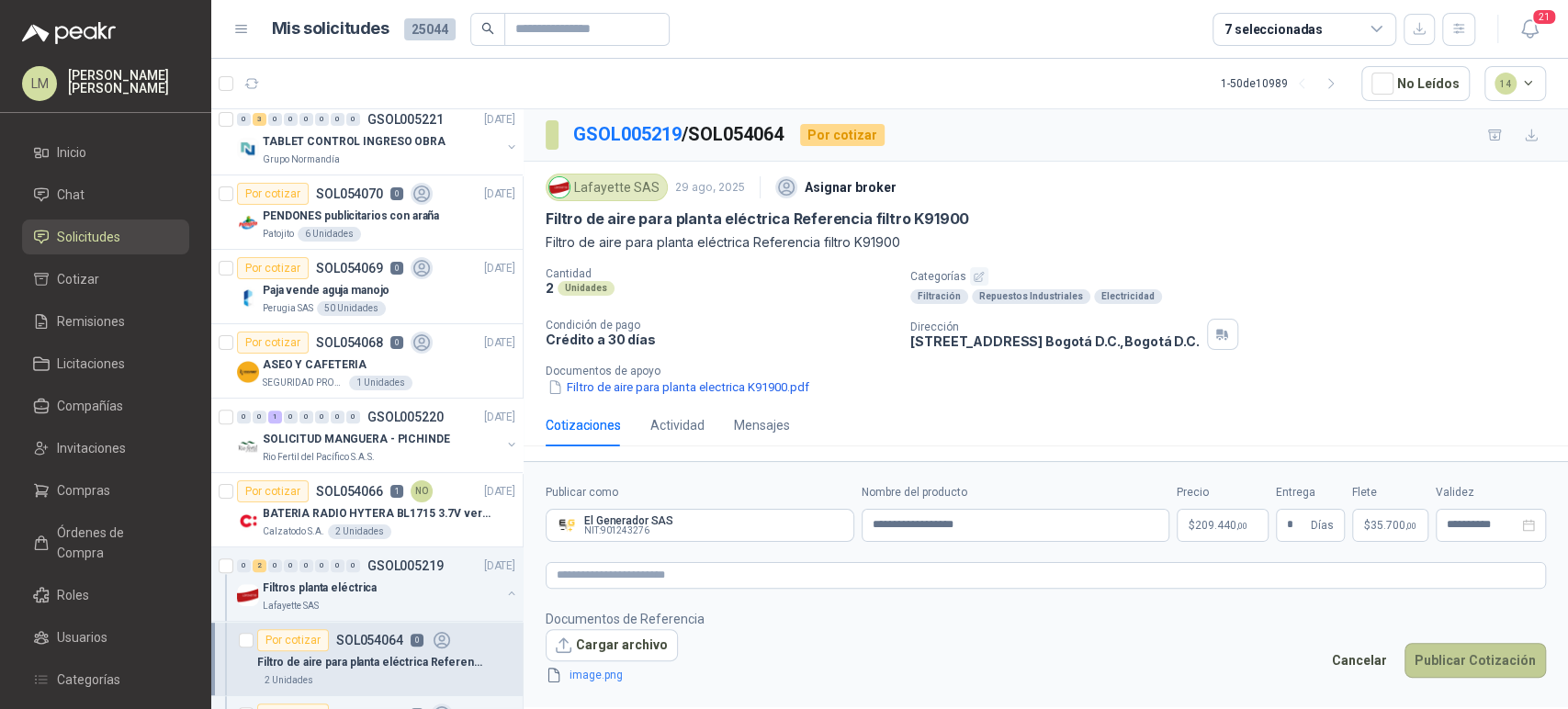
click at [1451, 652] on button "Publicar Cotización" at bounding box center [1475, 660] width 142 height 35
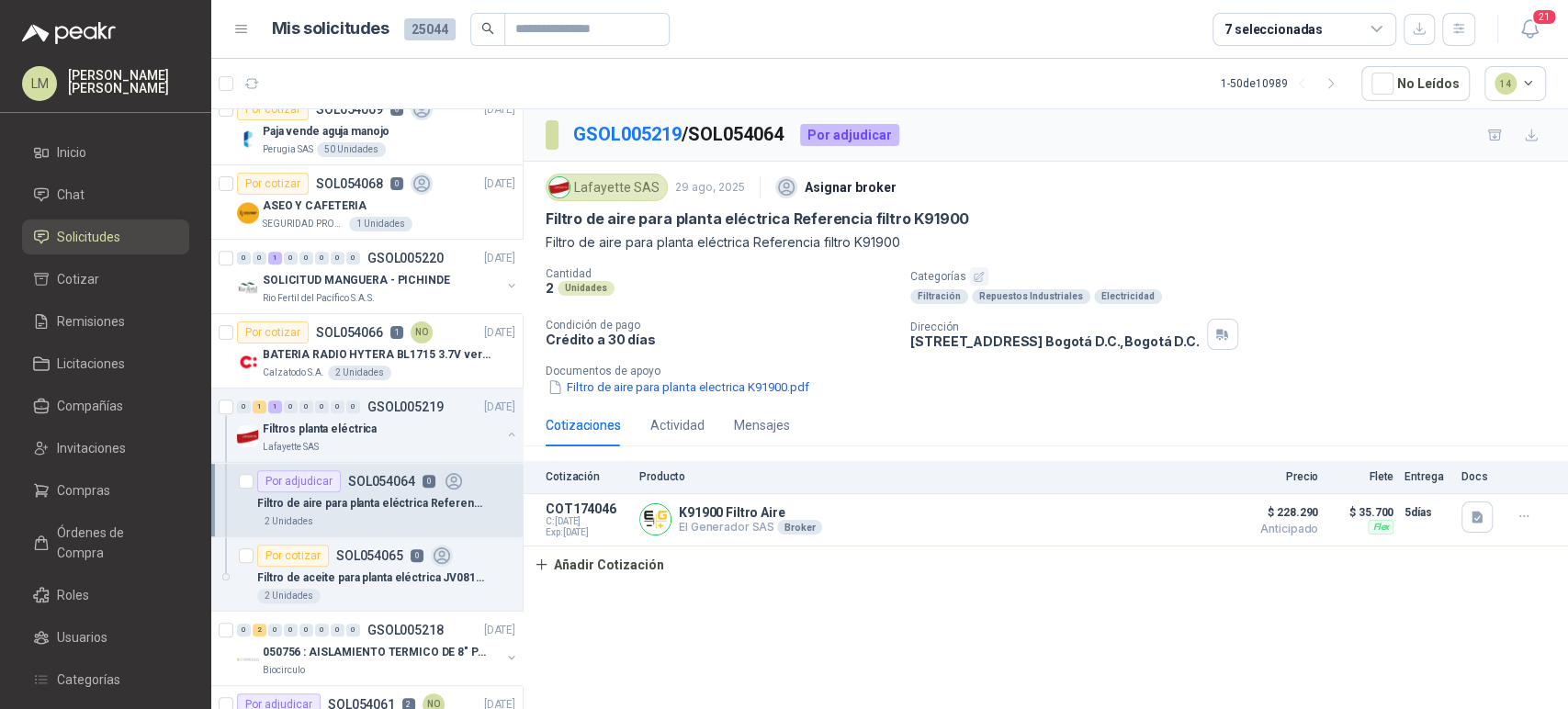
scroll to position [466, 0]
click at [384, 569] on p "Filtro de aceite para planta eléctrica JV0810 rosca m24x2" at bounding box center [371, 577] width 228 height 17
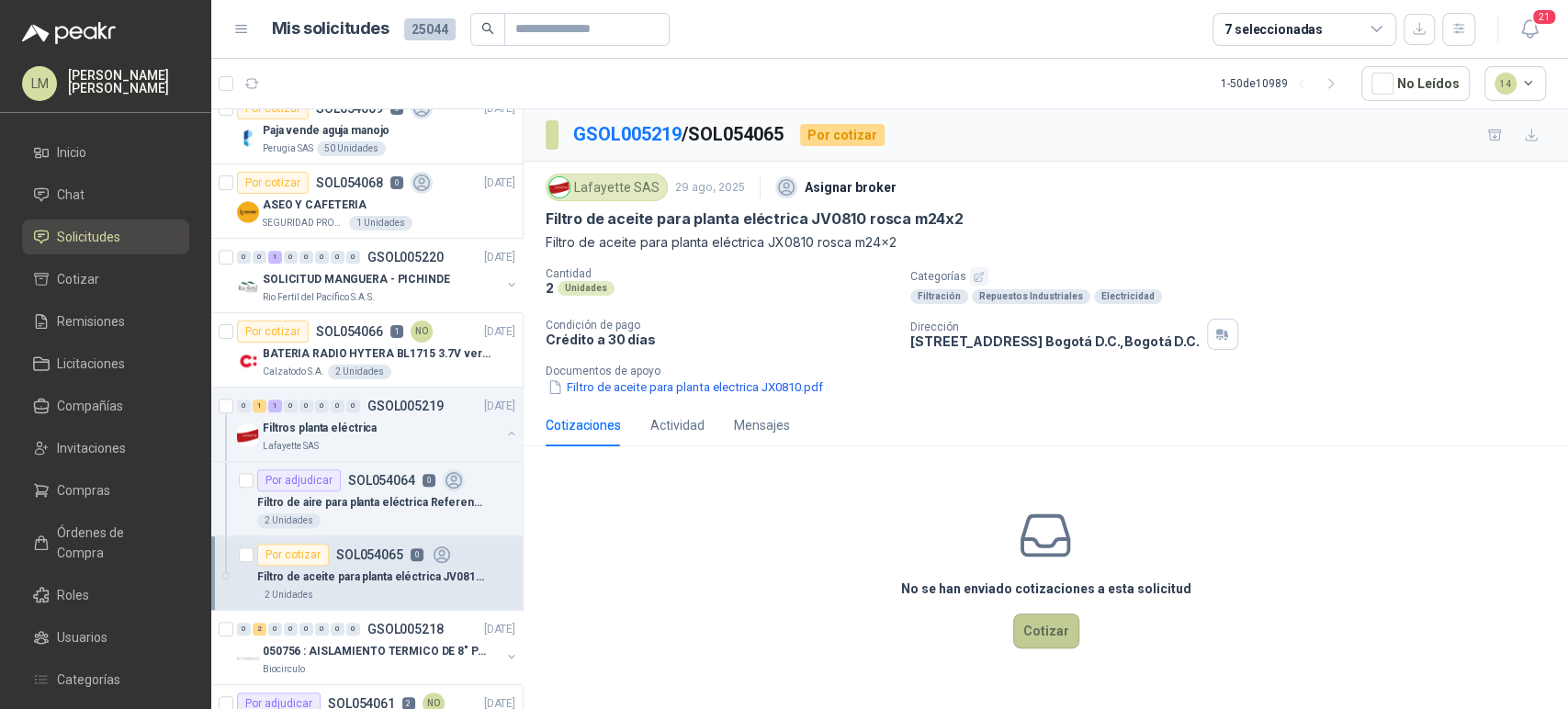
click at [1051, 635] on button "Cotizar" at bounding box center [1046, 631] width 66 height 35
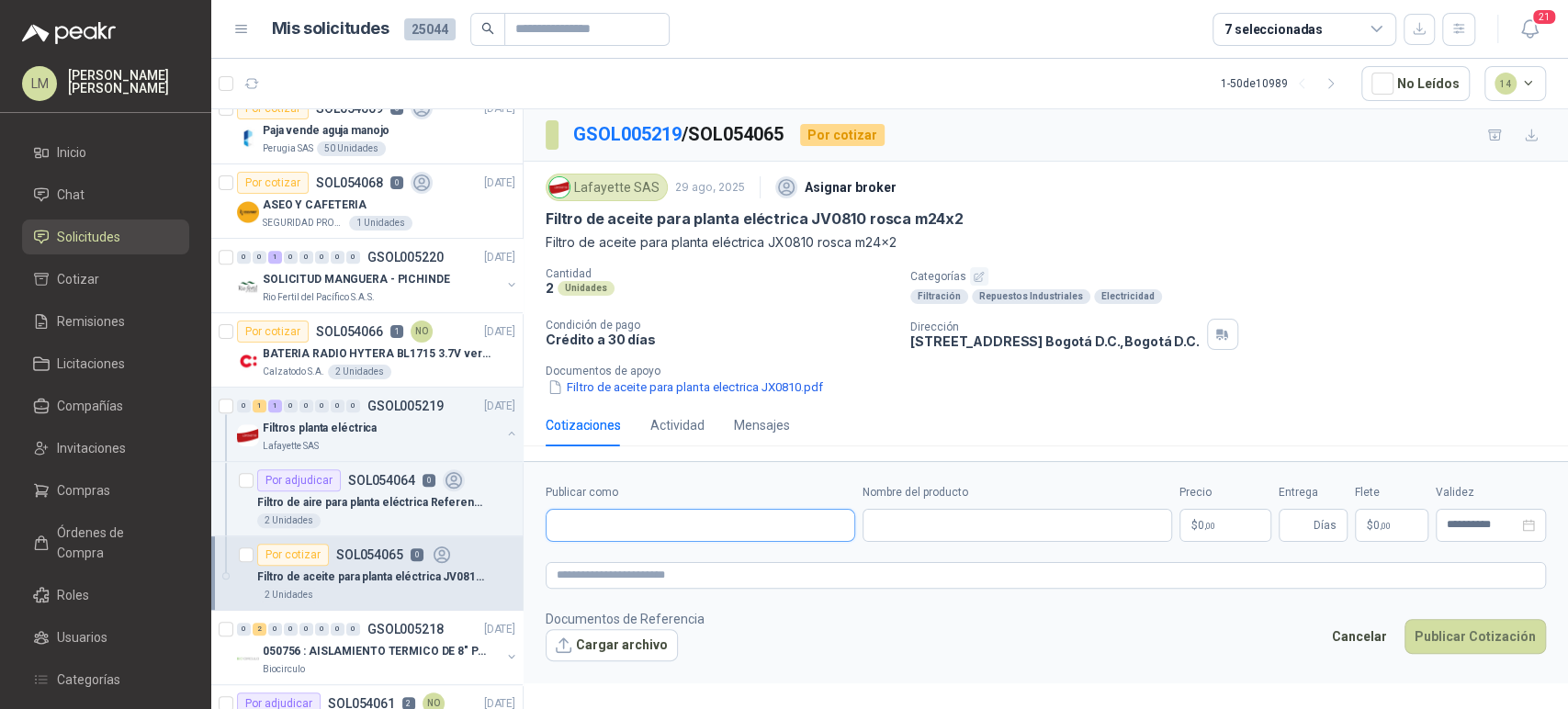
click at [720, 525] on input "Publicar como" at bounding box center [701, 526] width 308 height 31
type input "********"
click at [649, 567] on p "El Generador SAS" at bounding box center [633, 564] width 89 height 11
type input "**********"
click at [893, 535] on input "Nombre del producto" at bounding box center [1017, 526] width 309 height 33
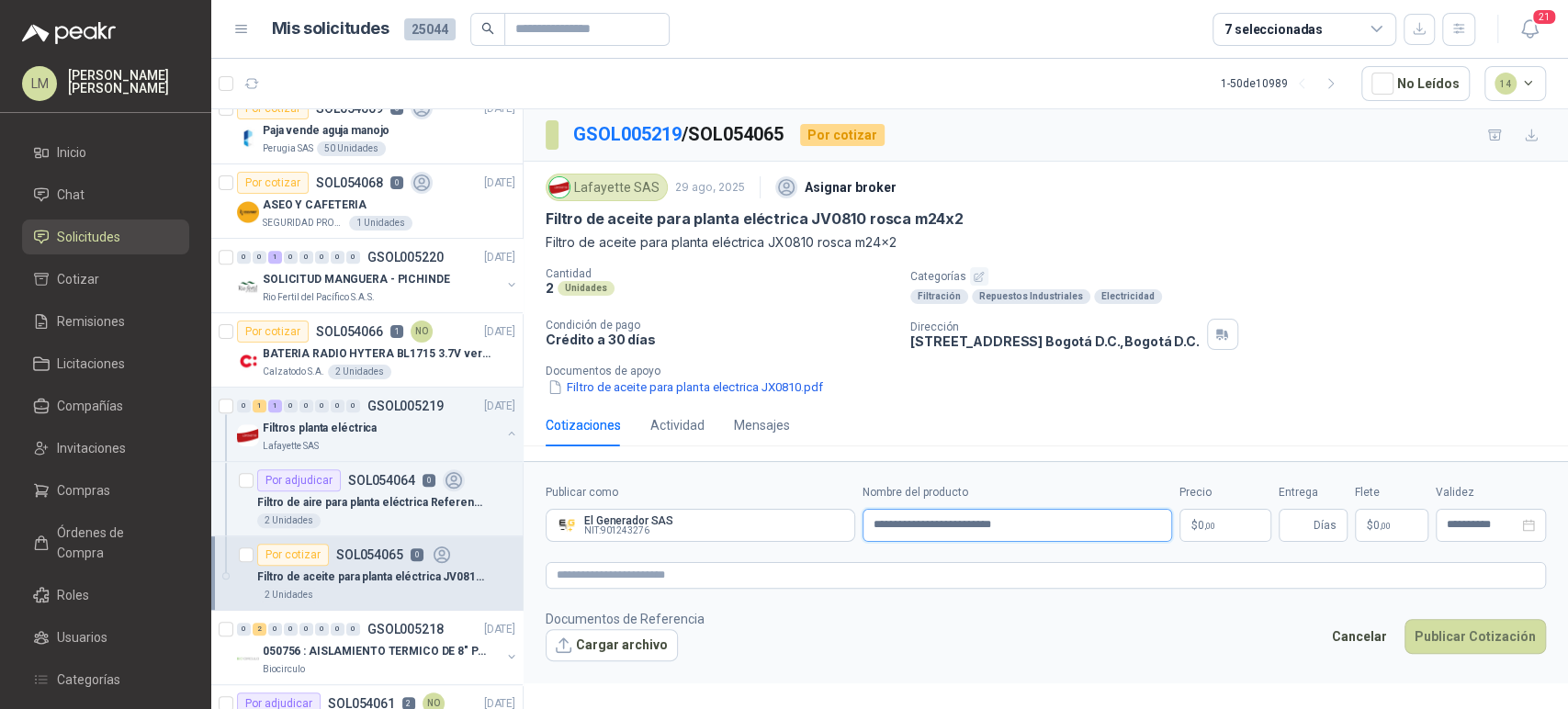
type input "**********"
click at [864, 585] on textarea at bounding box center [1046, 575] width 1000 height 27
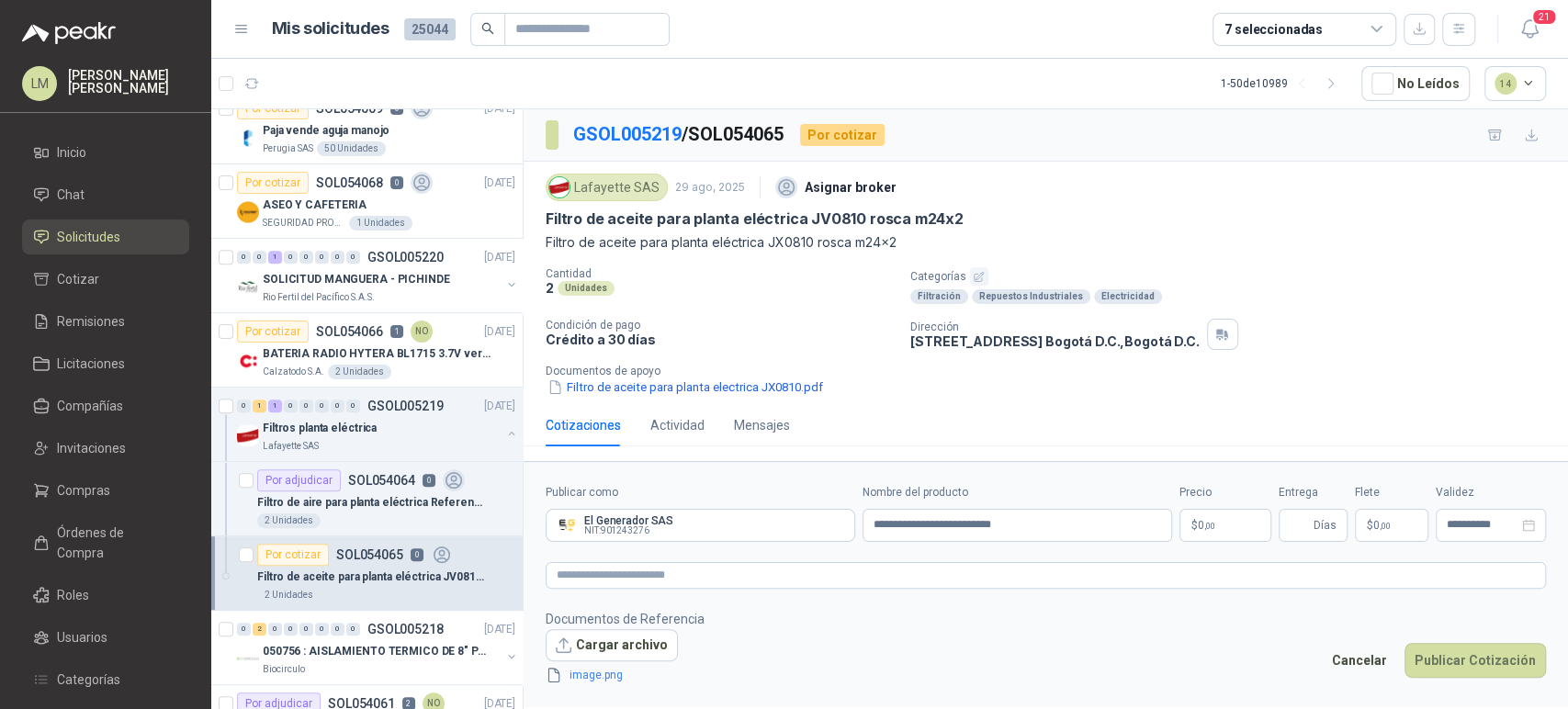
click at [1227, 530] on body "LM Luis Miguel Martinez Inicio Chat Solicitudes Cotizar Remisiones Licitaciones…" at bounding box center [784, 354] width 1568 height 709
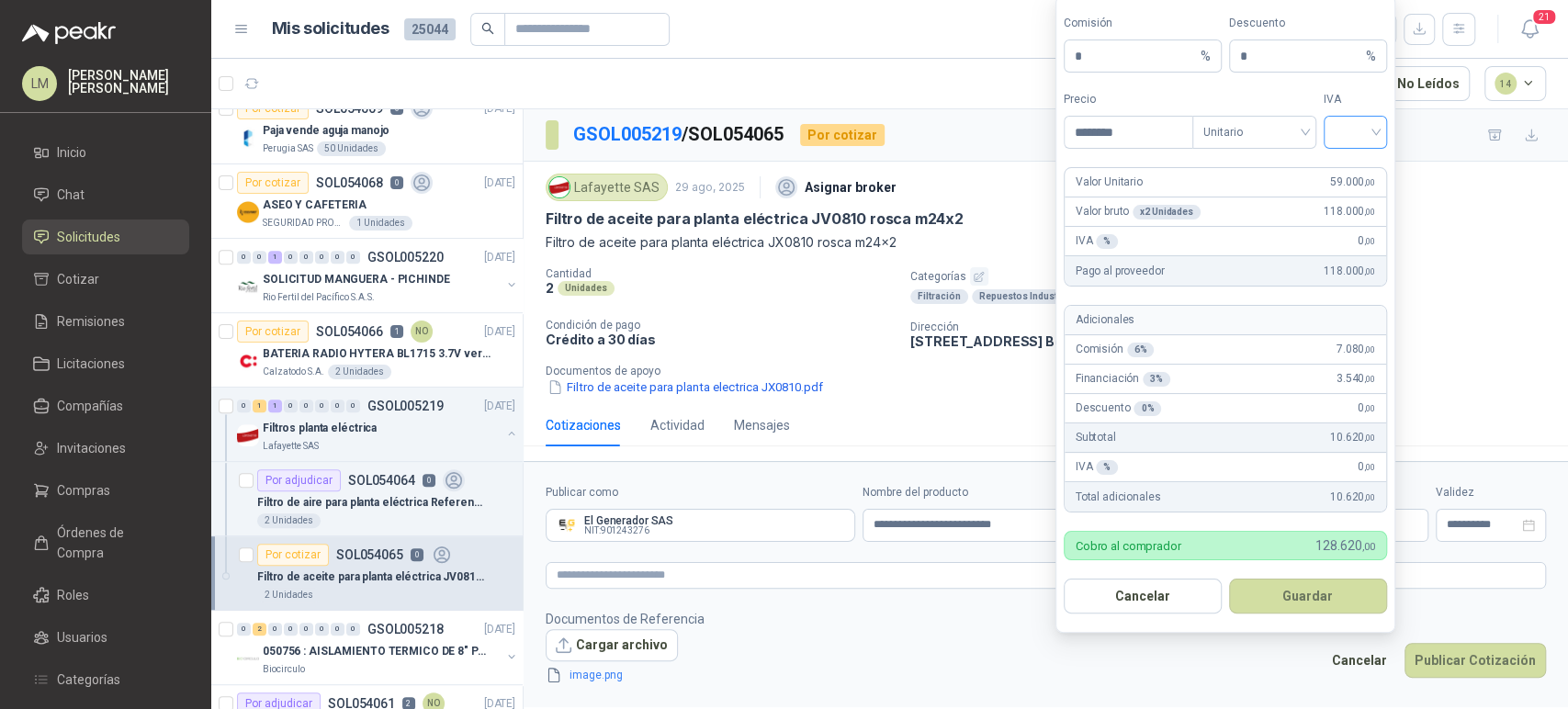
type input "********"
click at [1348, 122] on input "search" at bounding box center [1355, 131] width 41 height 28
click at [1355, 169] on div "19%" at bounding box center [1355, 171] width 34 height 20
drag, startPoint x: 1128, startPoint y: 63, endPoint x: 977, endPoint y: 72, distance: 151.3
click at [977, 72] on body "LM Luis Miguel Martinez Inicio Chat Solicitudes Cotizar Remisiones Licitaciones…" at bounding box center [784, 354] width 1568 height 709
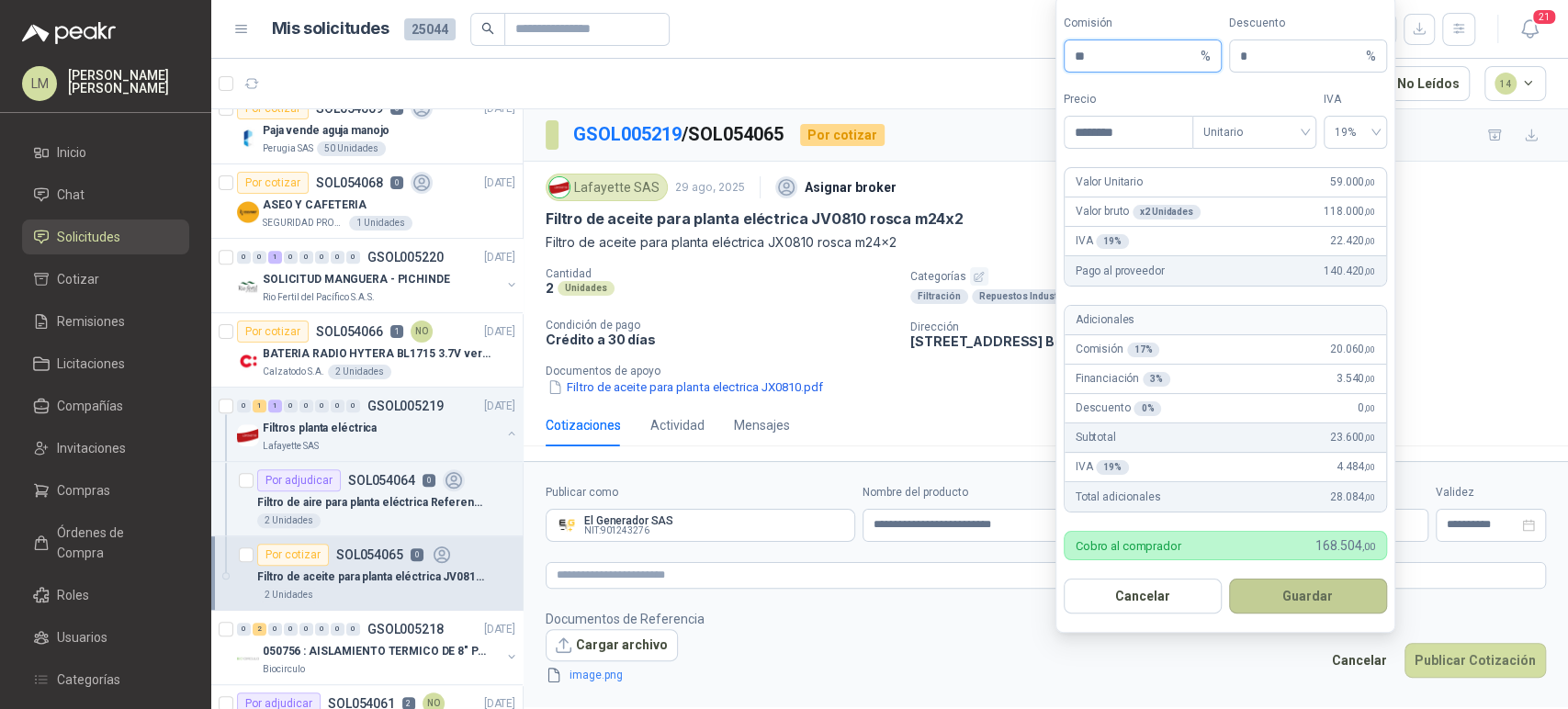
type input "**"
click at [1295, 601] on button "Guardar" at bounding box center [1308, 597] width 158 height 35
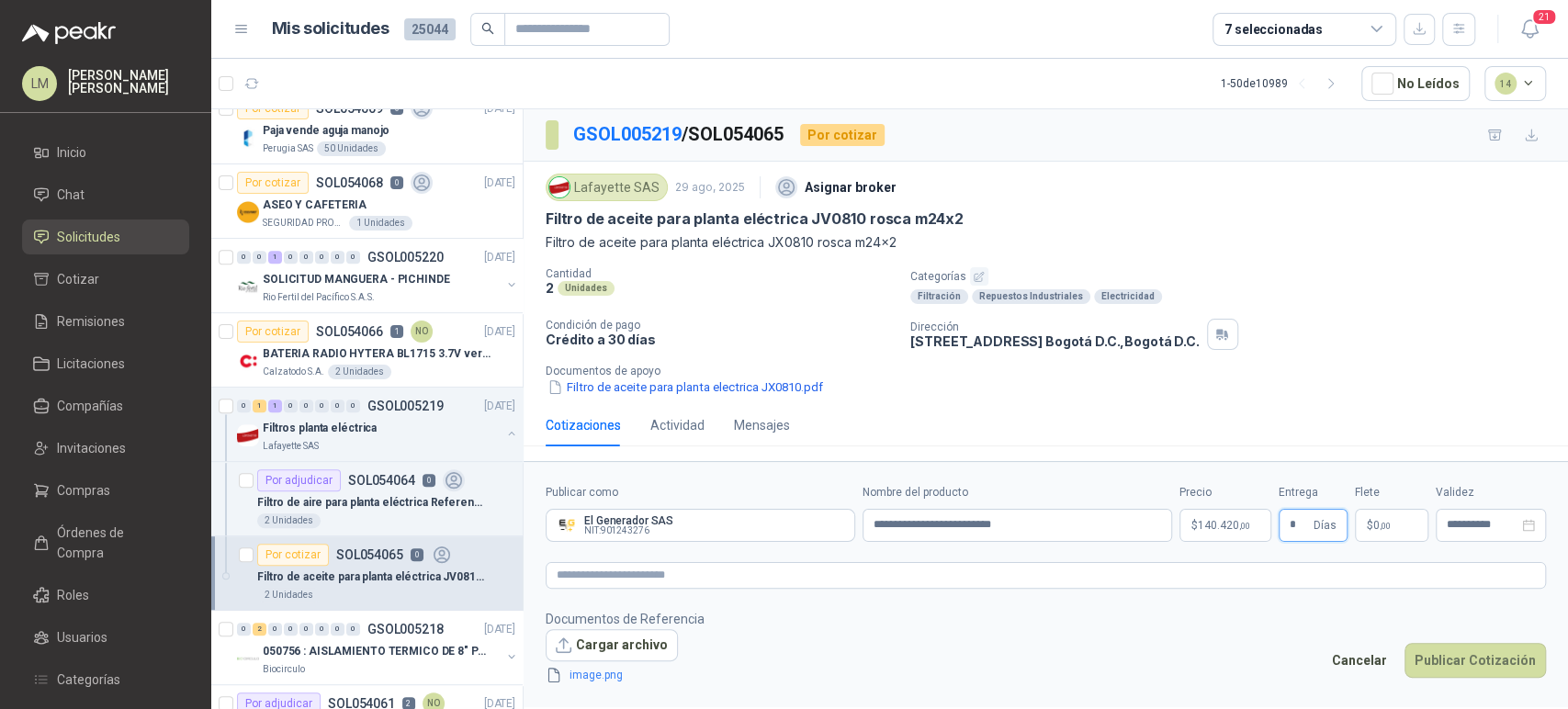
type input "*"
click at [1389, 527] on span ",00" at bounding box center [1386, 526] width 11 height 10
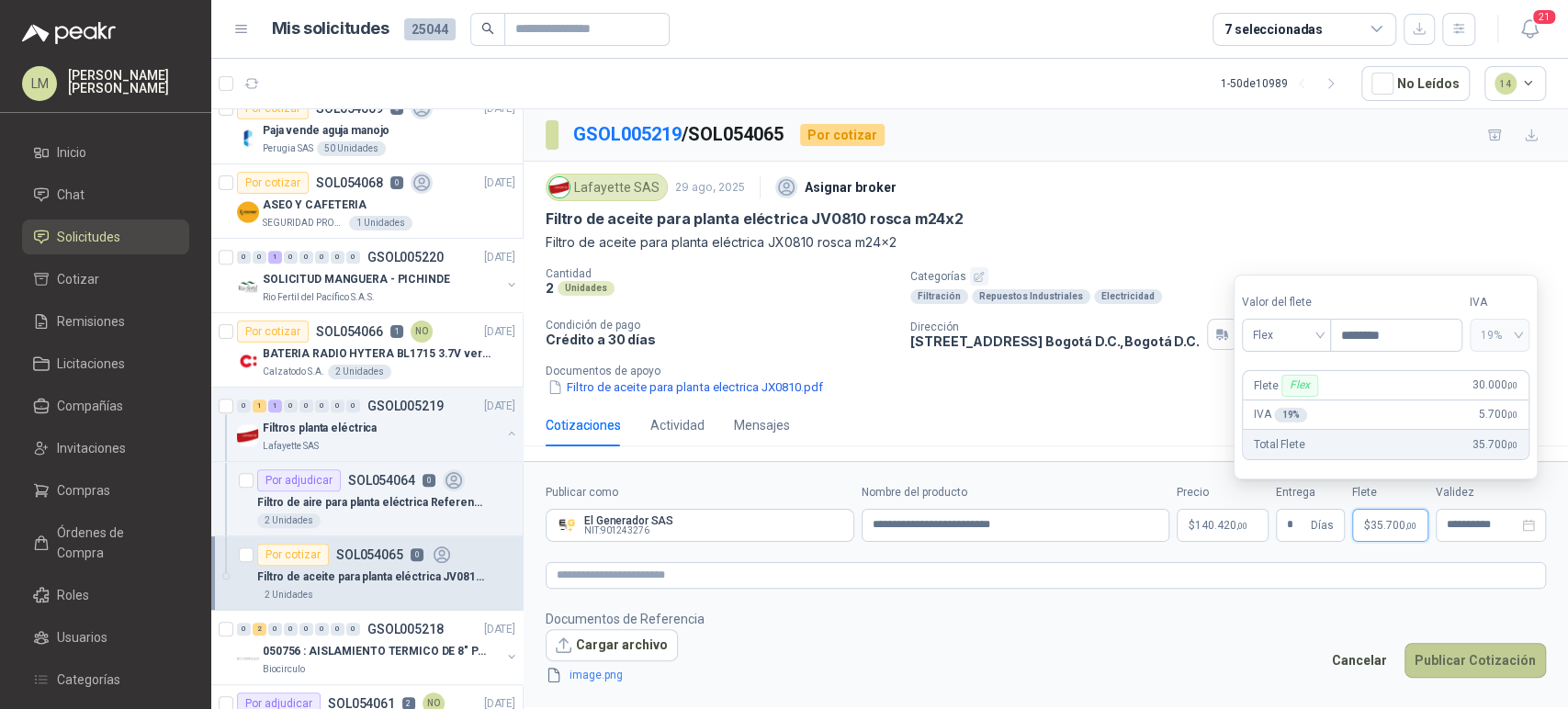
type input "********"
click at [1446, 655] on button "Publicar Cotización" at bounding box center [1475, 660] width 142 height 35
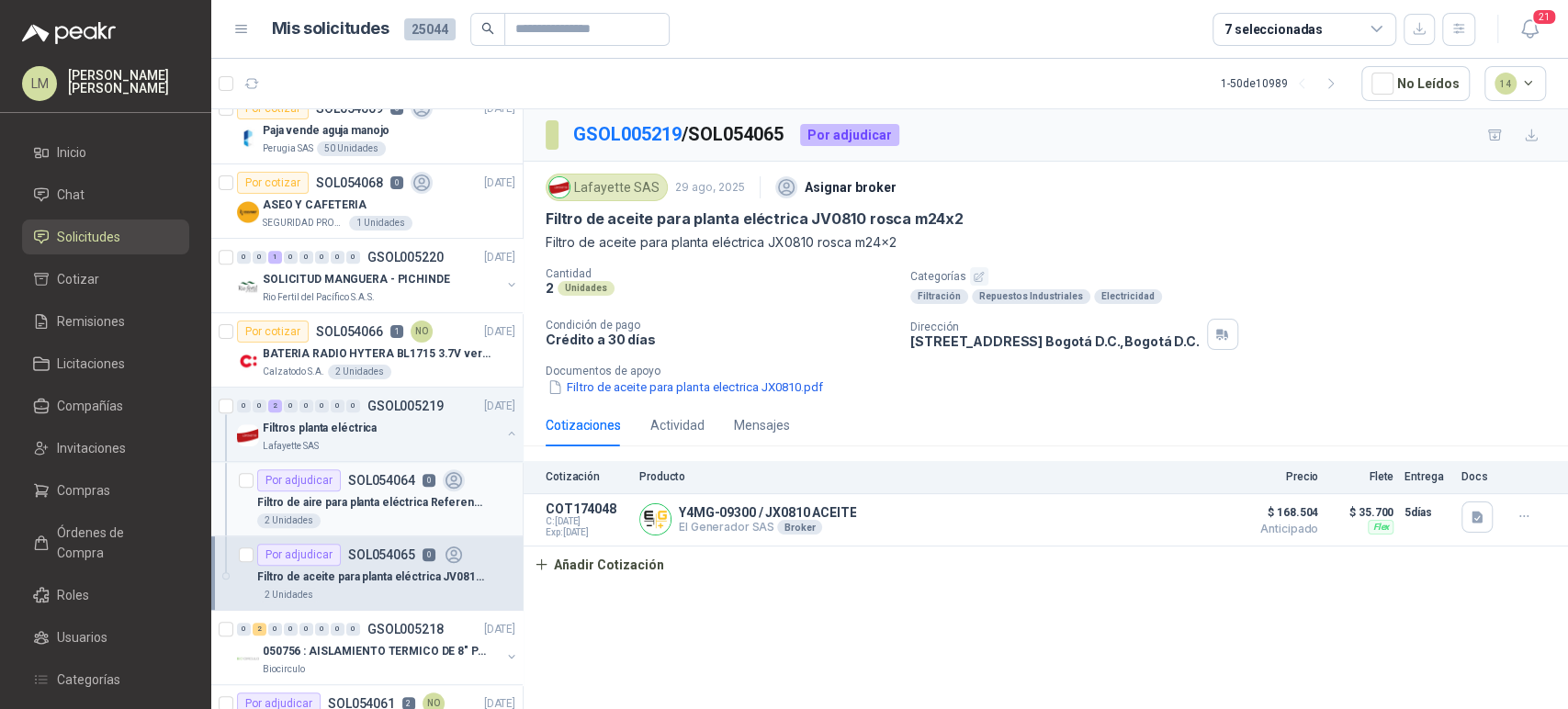
click at [354, 498] on p "Filtro de aire para planta eléctrica Referencia filtro K91900" at bounding box center [371, 503] width 228 height 17
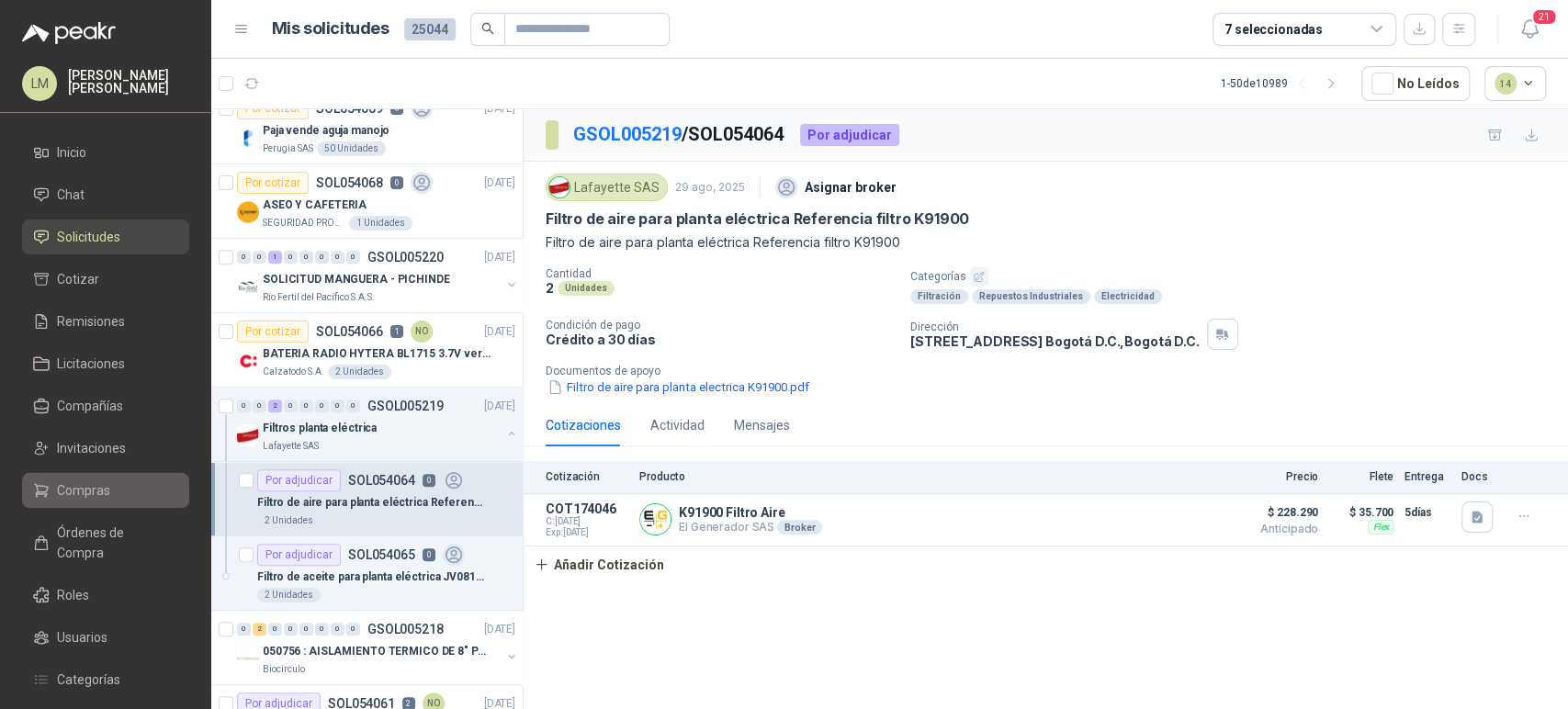
click at [70, 489] on span "Compras" at bounding box center [84, 491] width 53 height 20
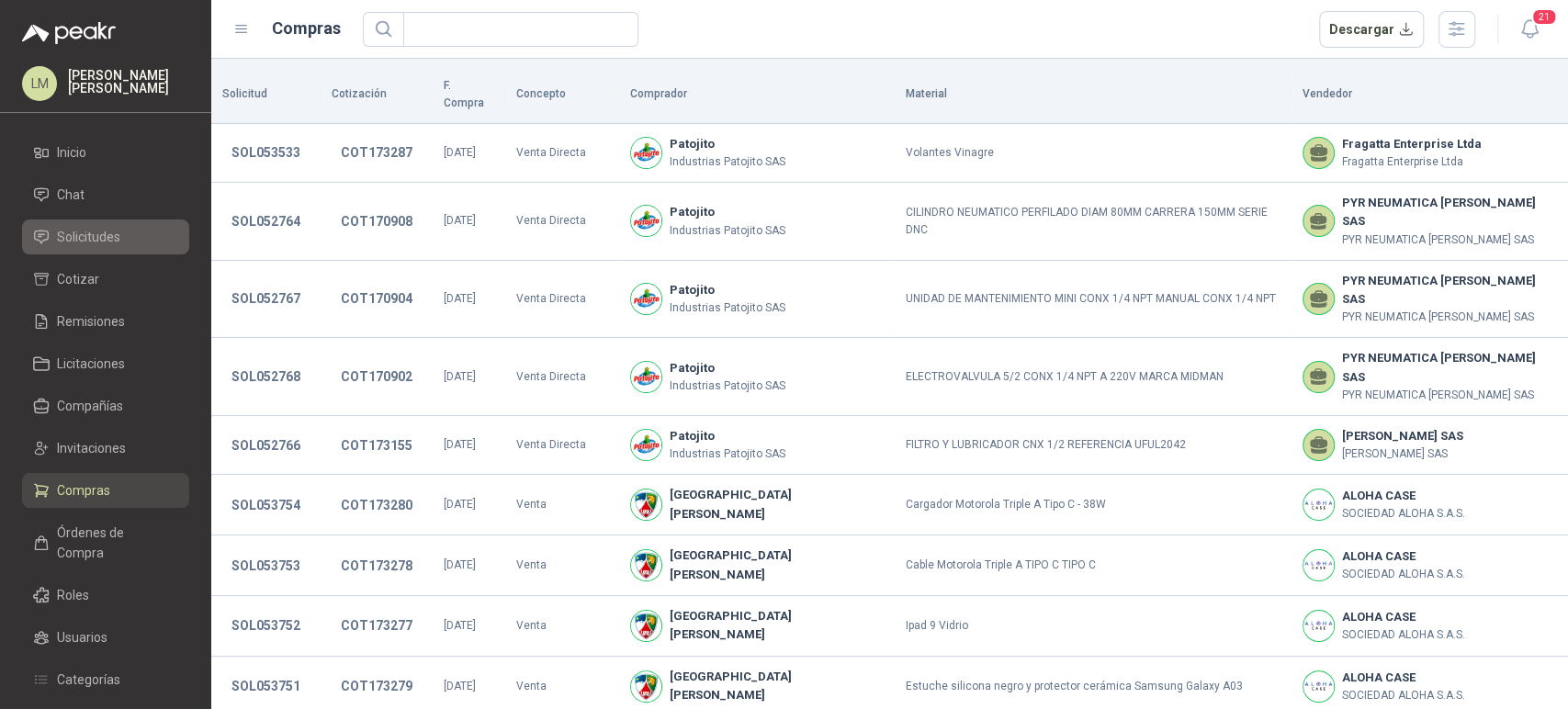
click at [106, 245] on span "Solicitudes" at bounding box center [88, 237] width 64 height 20
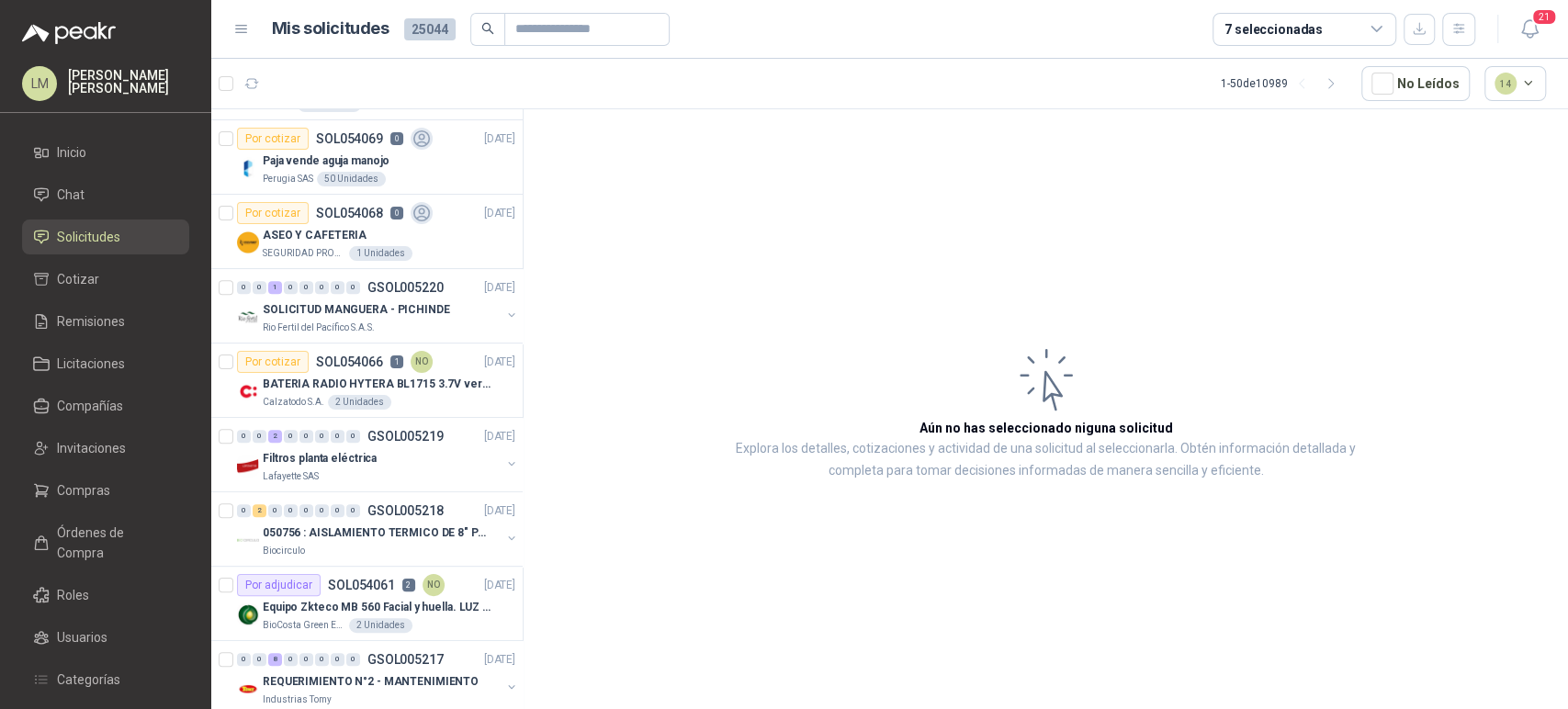
scroll to position [588, 0]
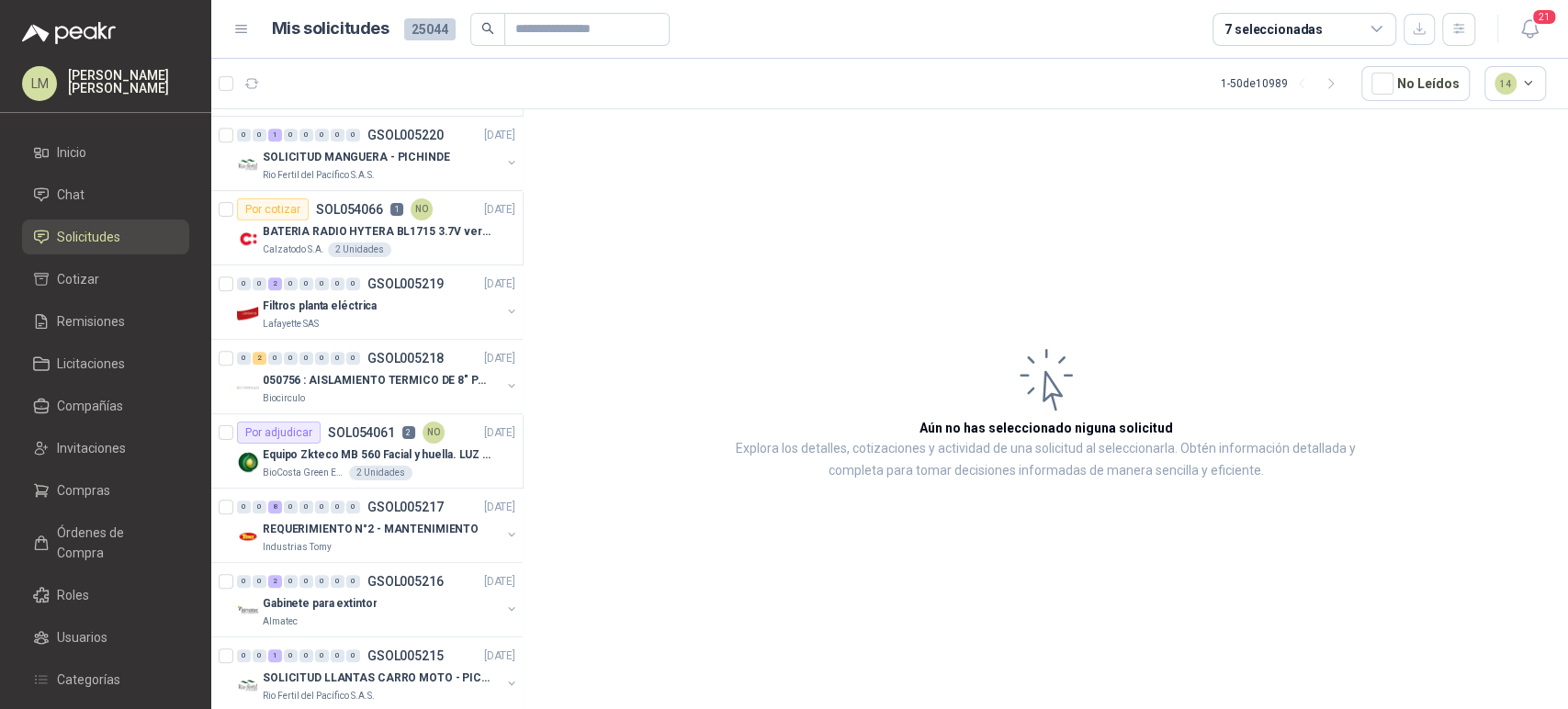
click at [354, 309] on p "Filtros planta eléctrica" at bounding box center [319, 306] width 114 height 17
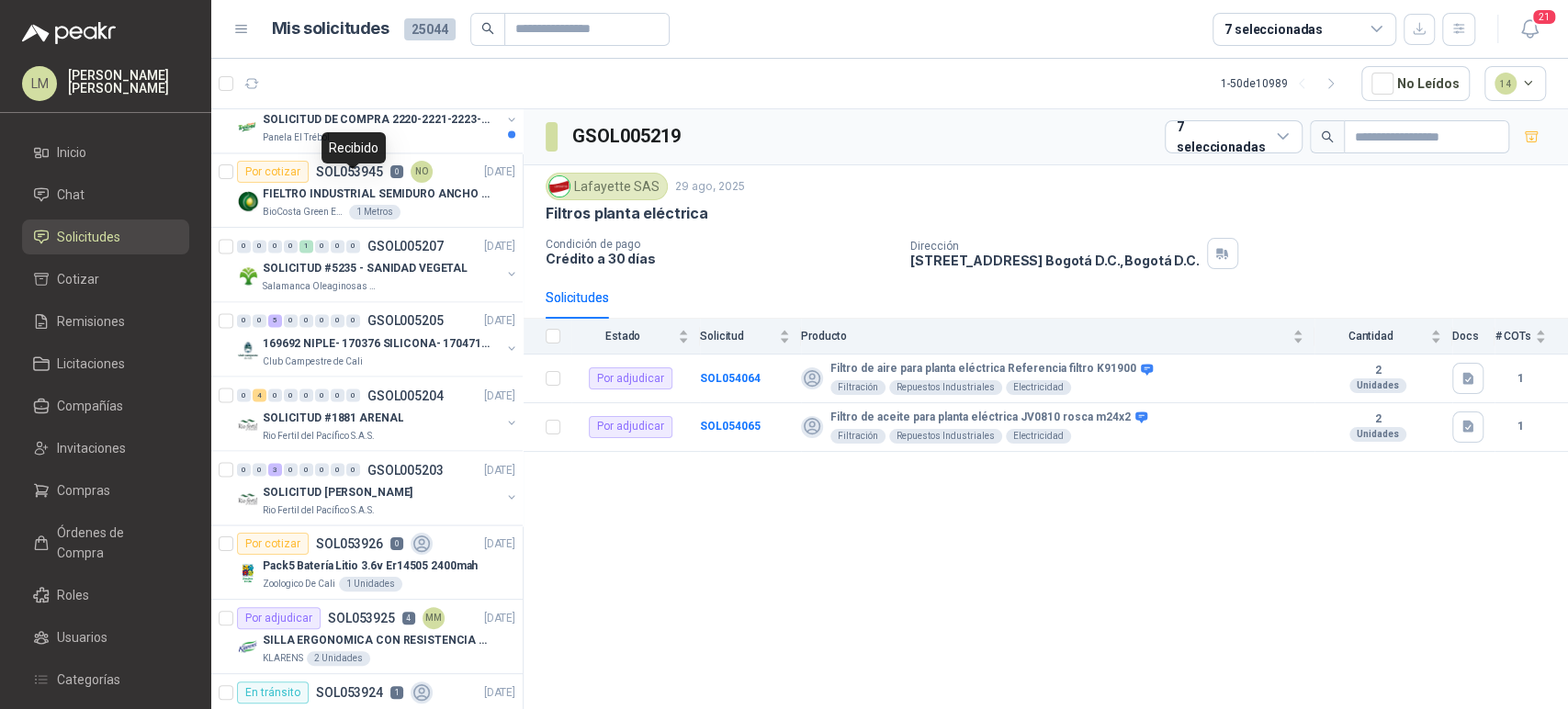
scroll to position [2297, 0]
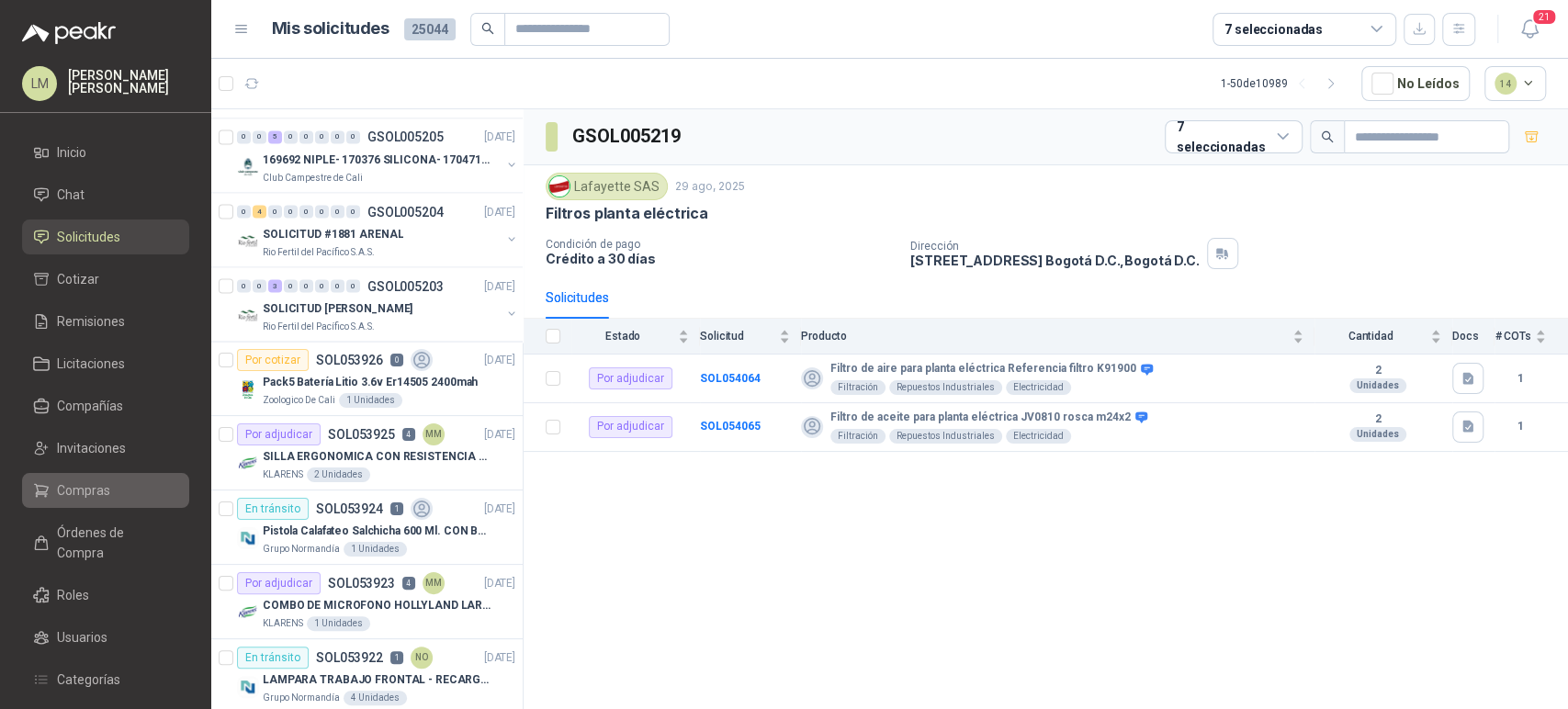
click at [94, 488] on span "Compras" at bounding box center [84, 491] width 53 height 20
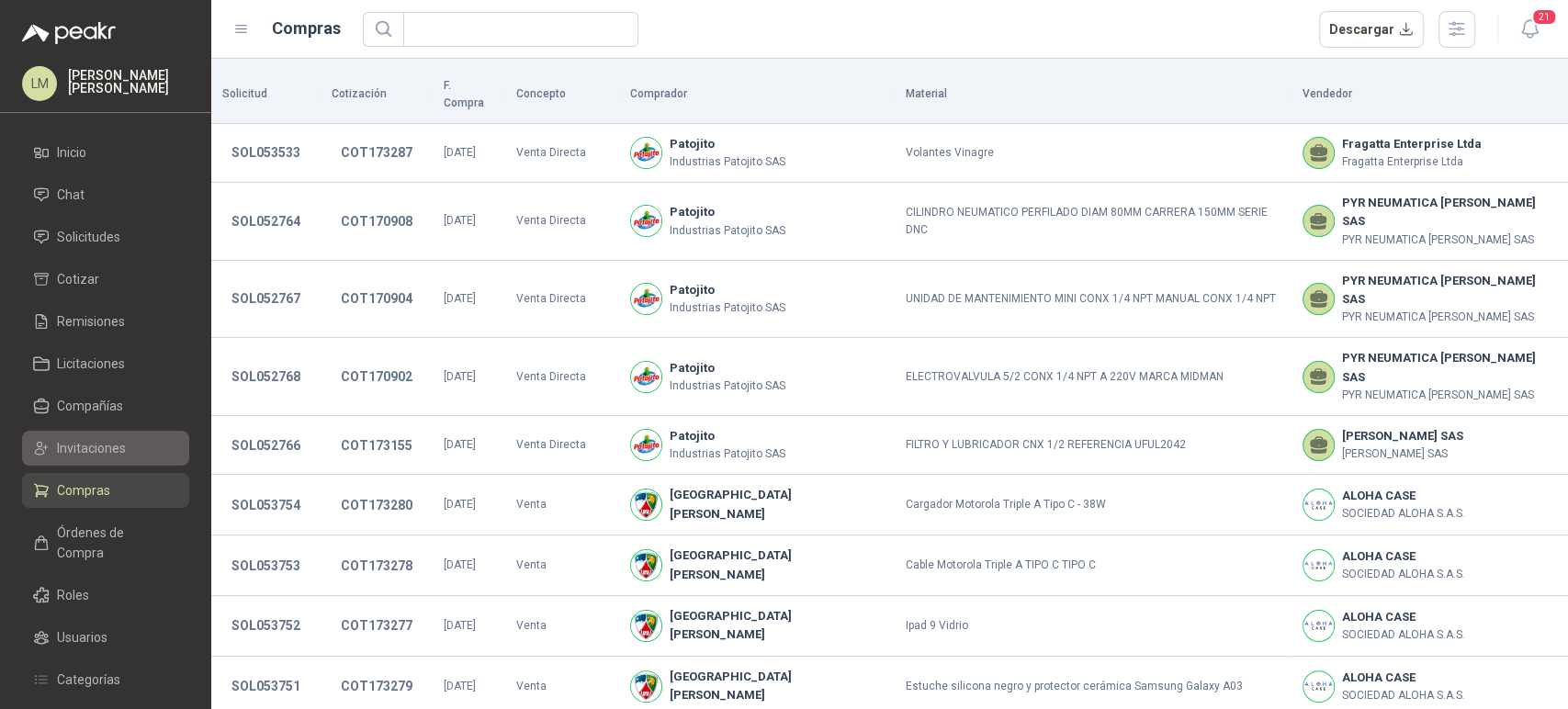
click at [97, 458] on span "Invitaciones" at bounding box center [91, 448] width 69 height 20
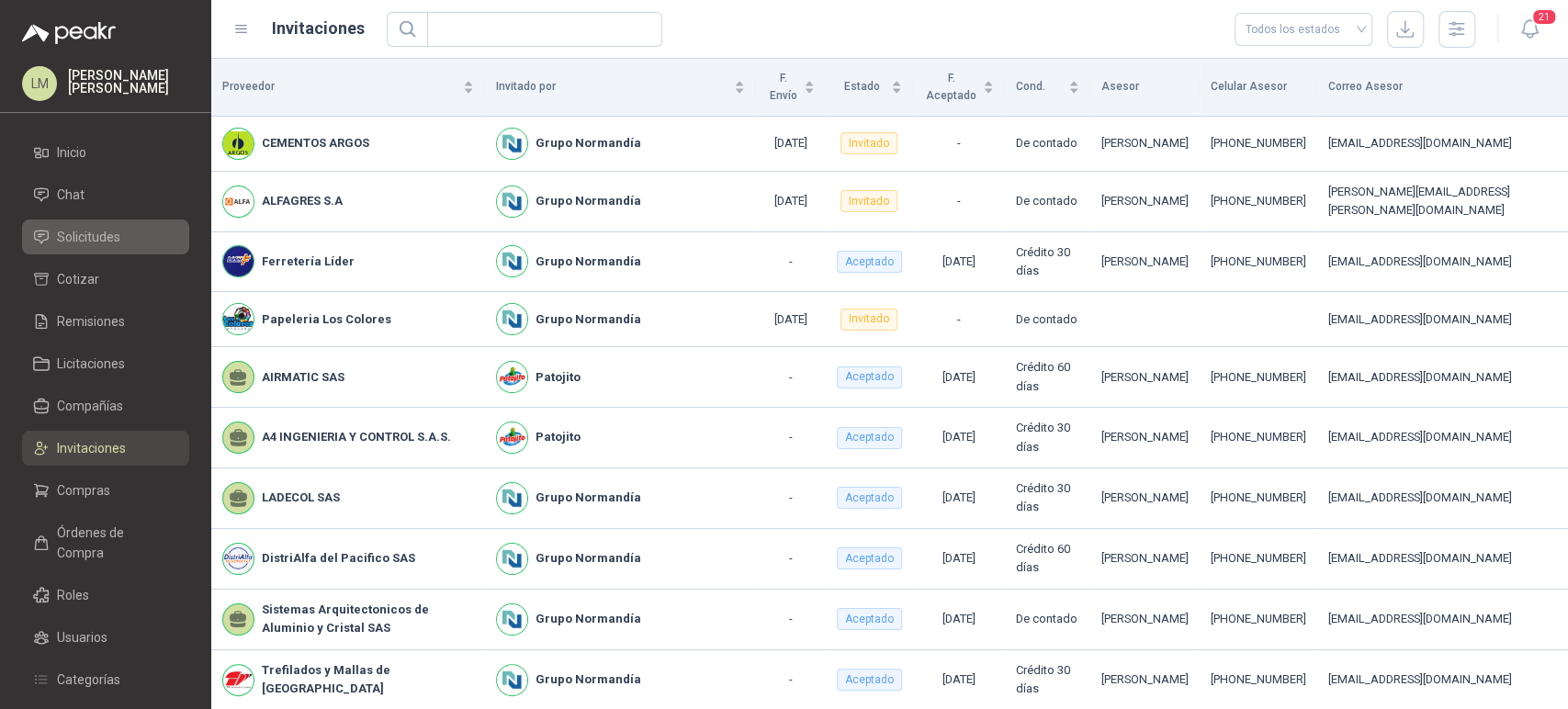
click at [110, 226] on link "Solicitudes" at bounding box center [106, 237] width 168 height 35
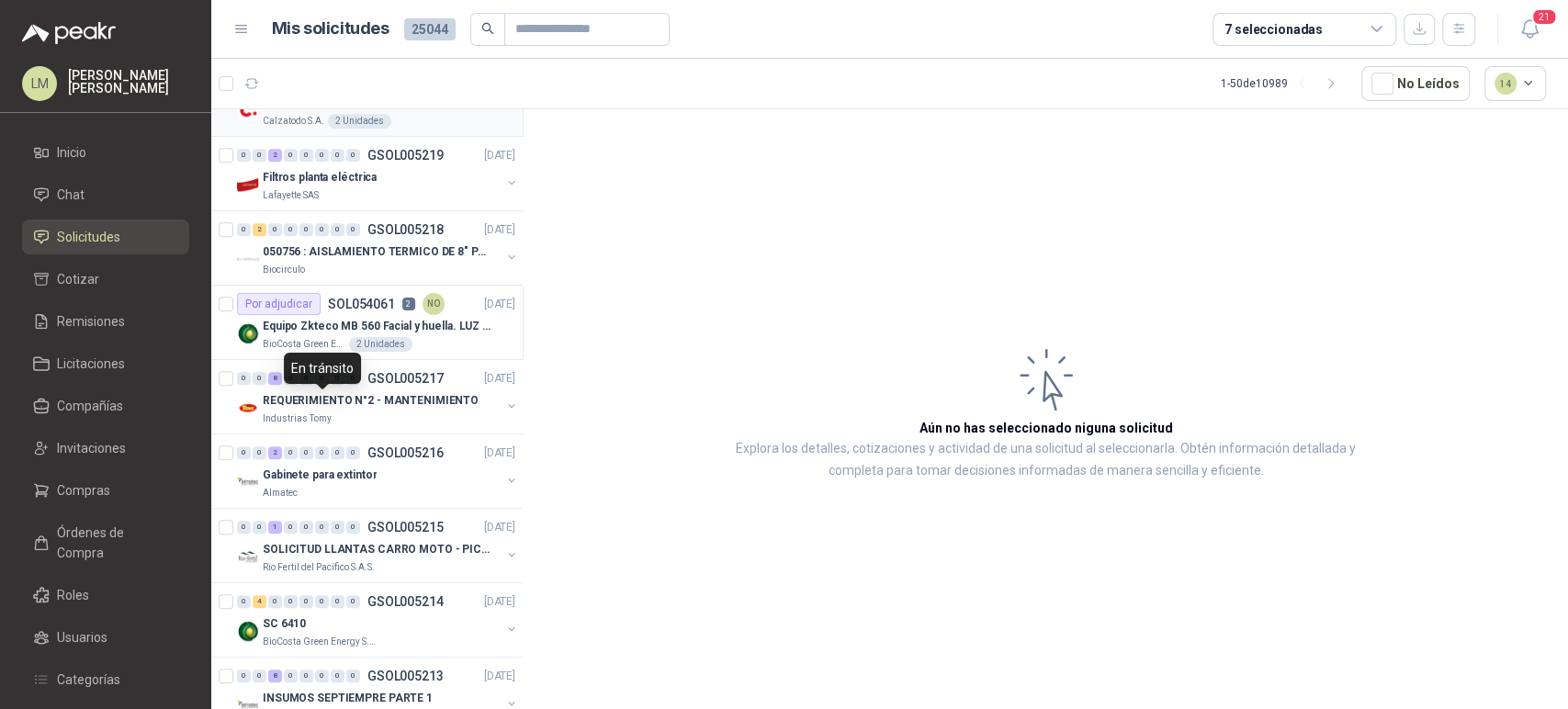
scroll to position [810, 0]
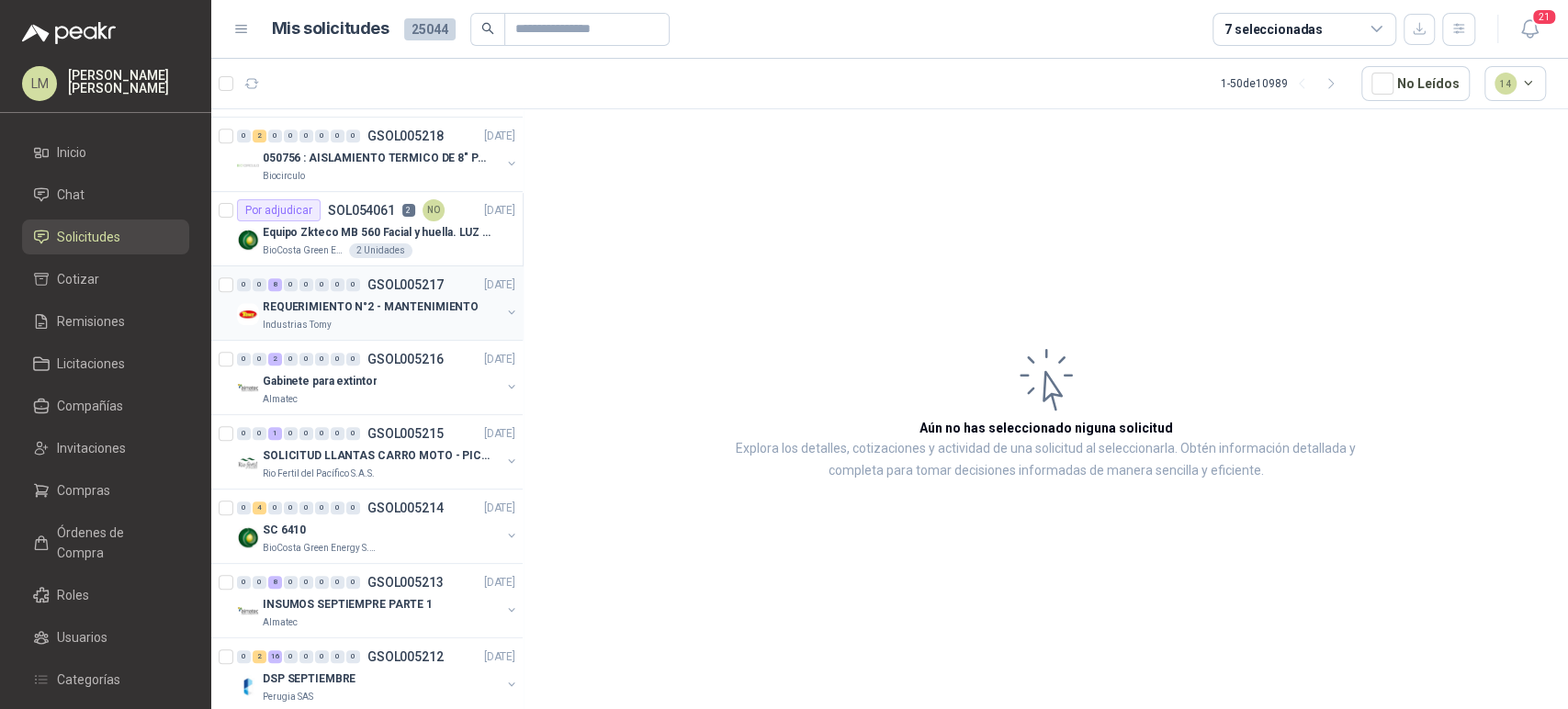
click at [397, 304] on p "REQUERIMIENTO N°2 - MANTENIMIENTO" at bounding box center [370, 307] width 215 height 17
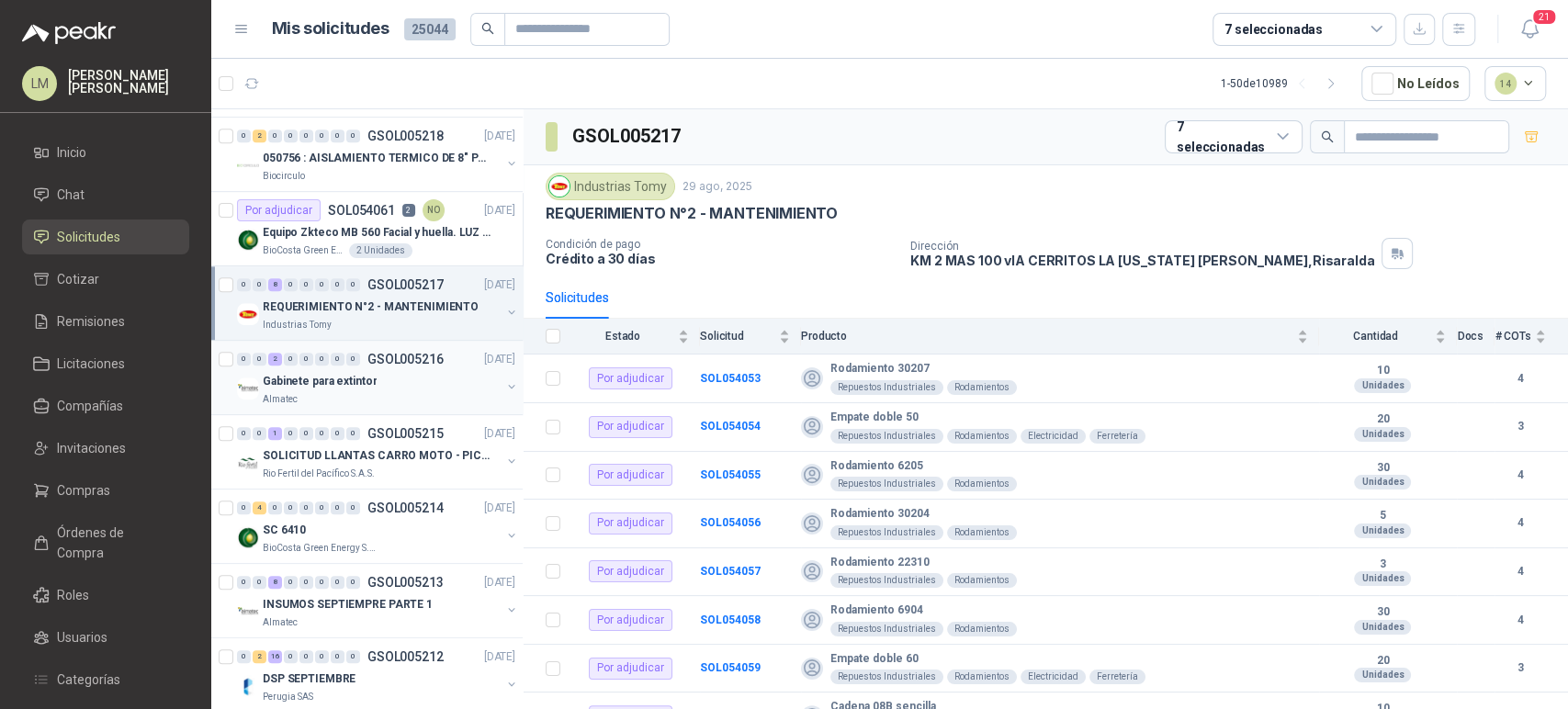
click at [372, 379] on div "Gabinete para extintor" at bounding box center [381, 381] width 238 height 22
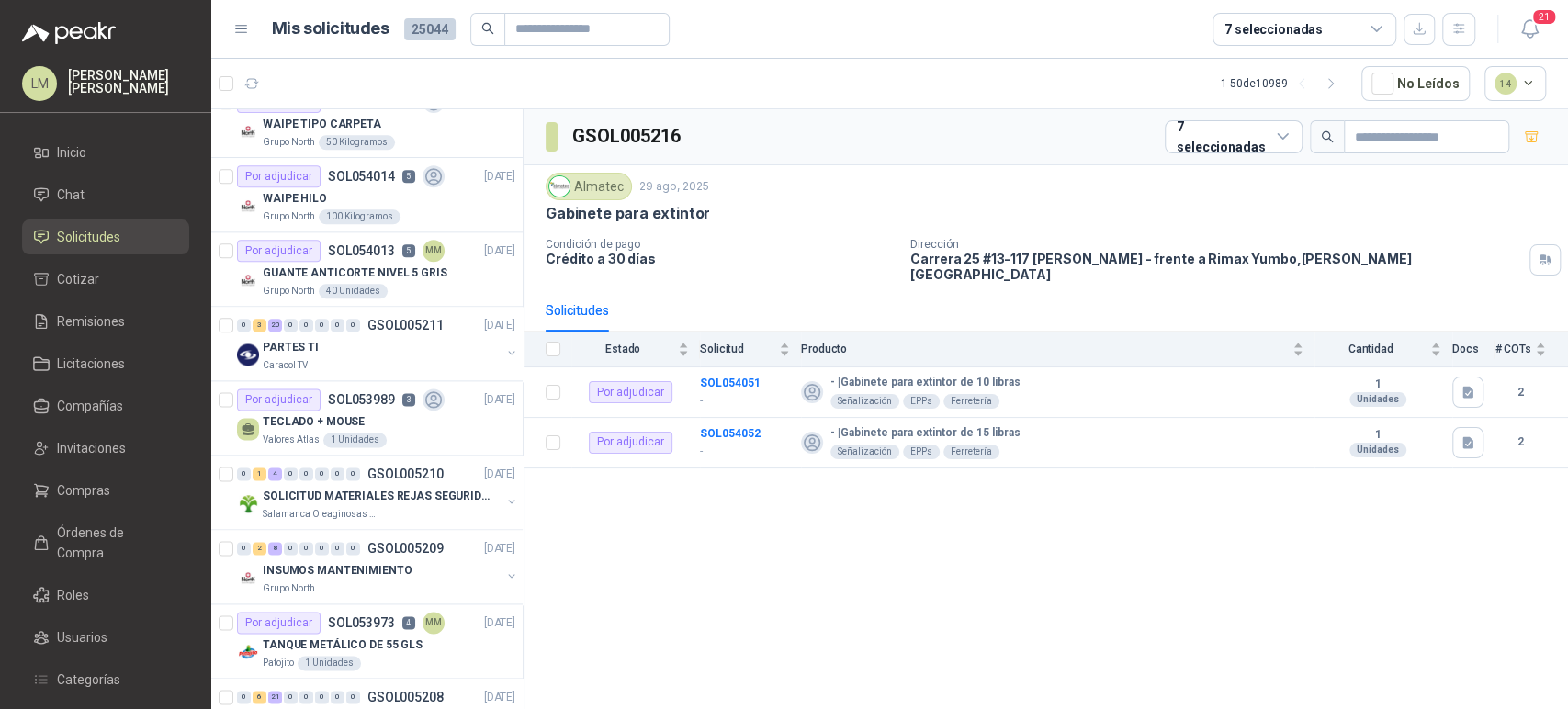
scroll to position [1513, 0]
click at [400, 256] on div "Por adjudicar SOL054013 5 MM" at bounding box center [340, 251] width 207 height 22
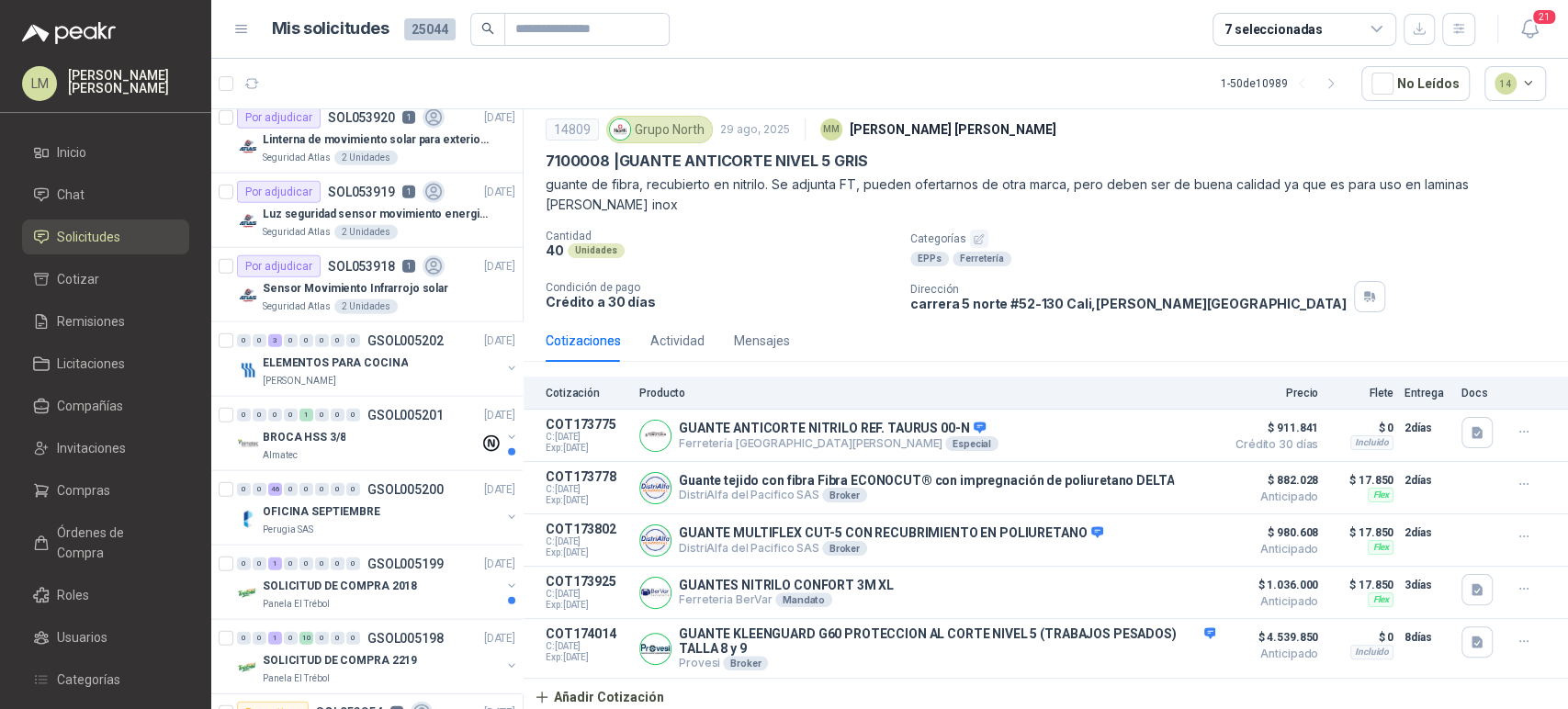
scroll to position [3148, 0]
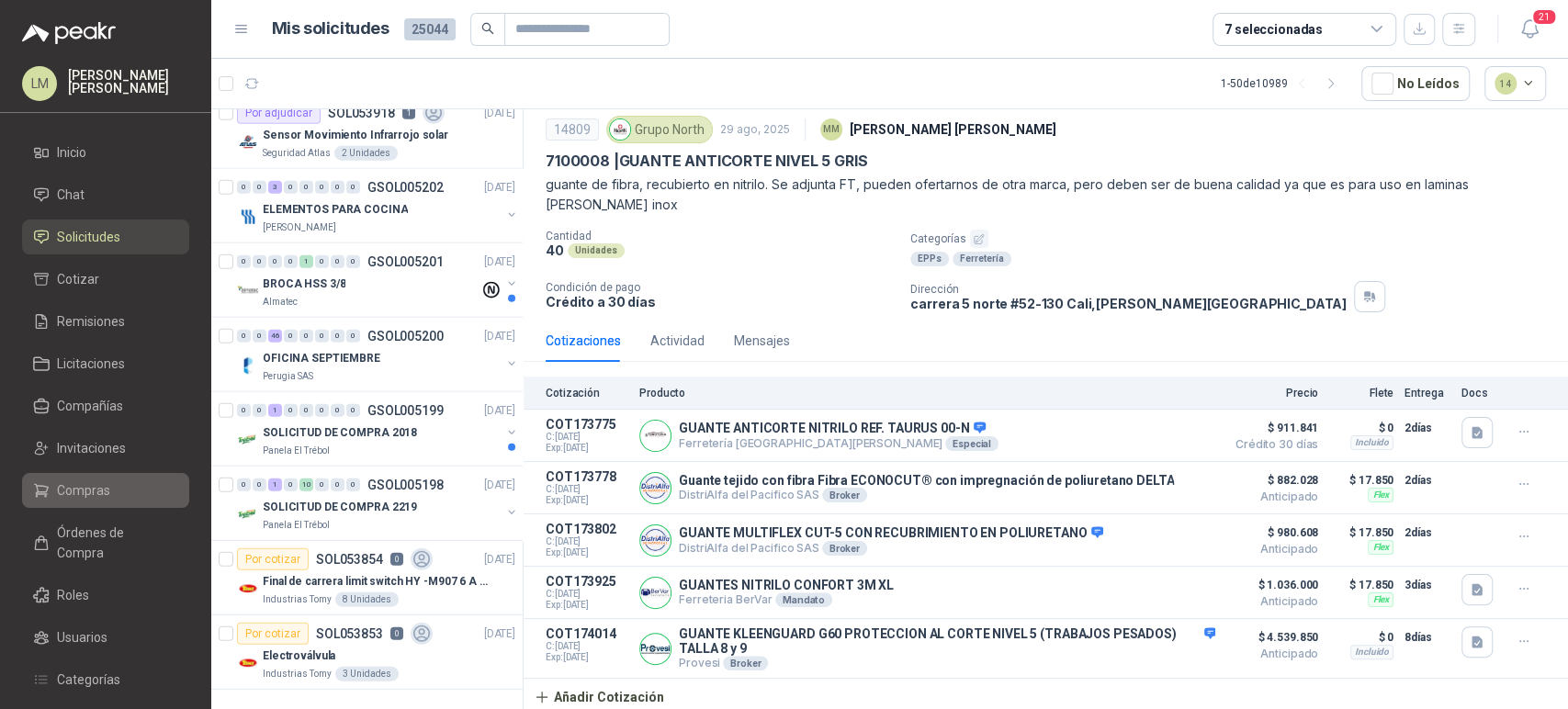
click at [68, 495] on span "Compras" at bounding box center [84, 491] width 53 height 20
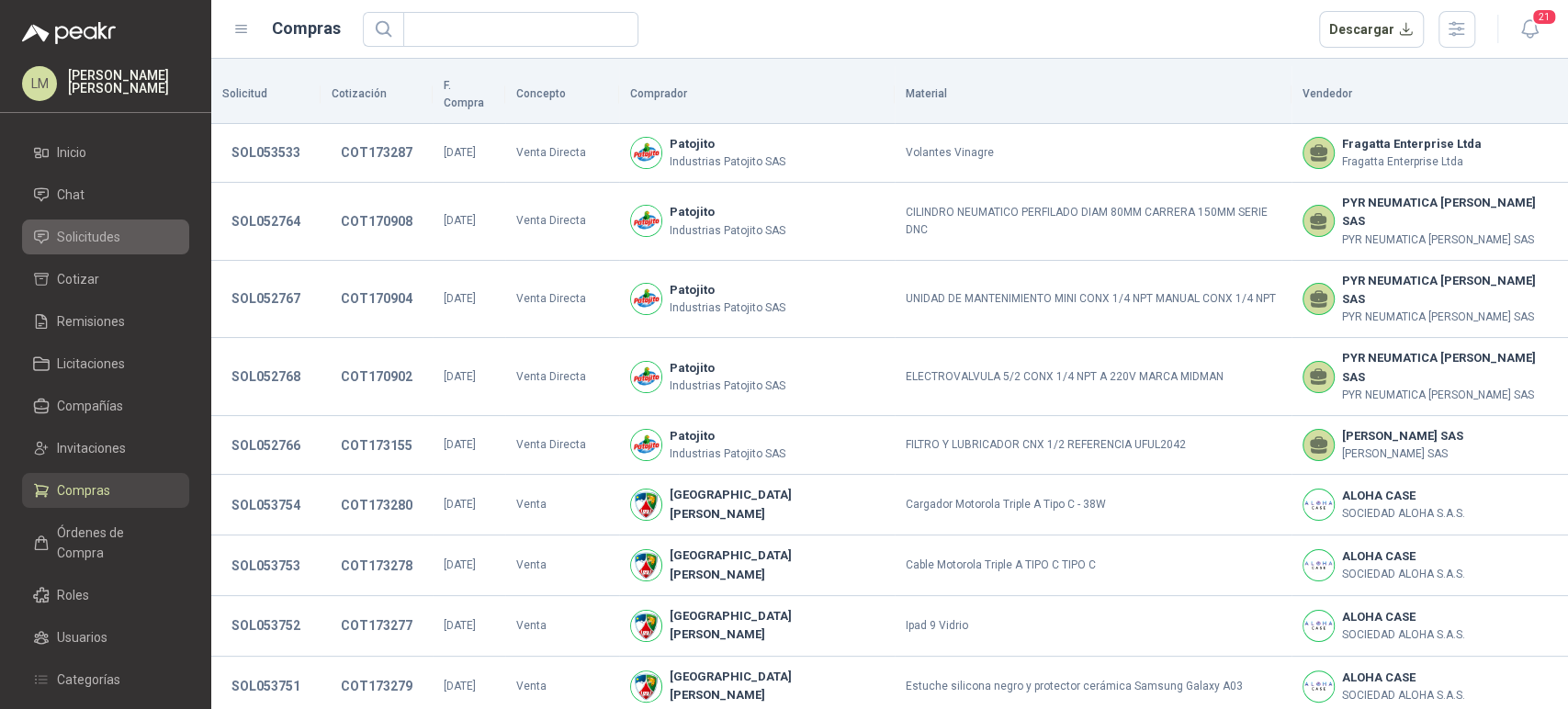
click at [103, 239] on span "Solicitudes" at bounding box center [88, 237] width 64 height 20
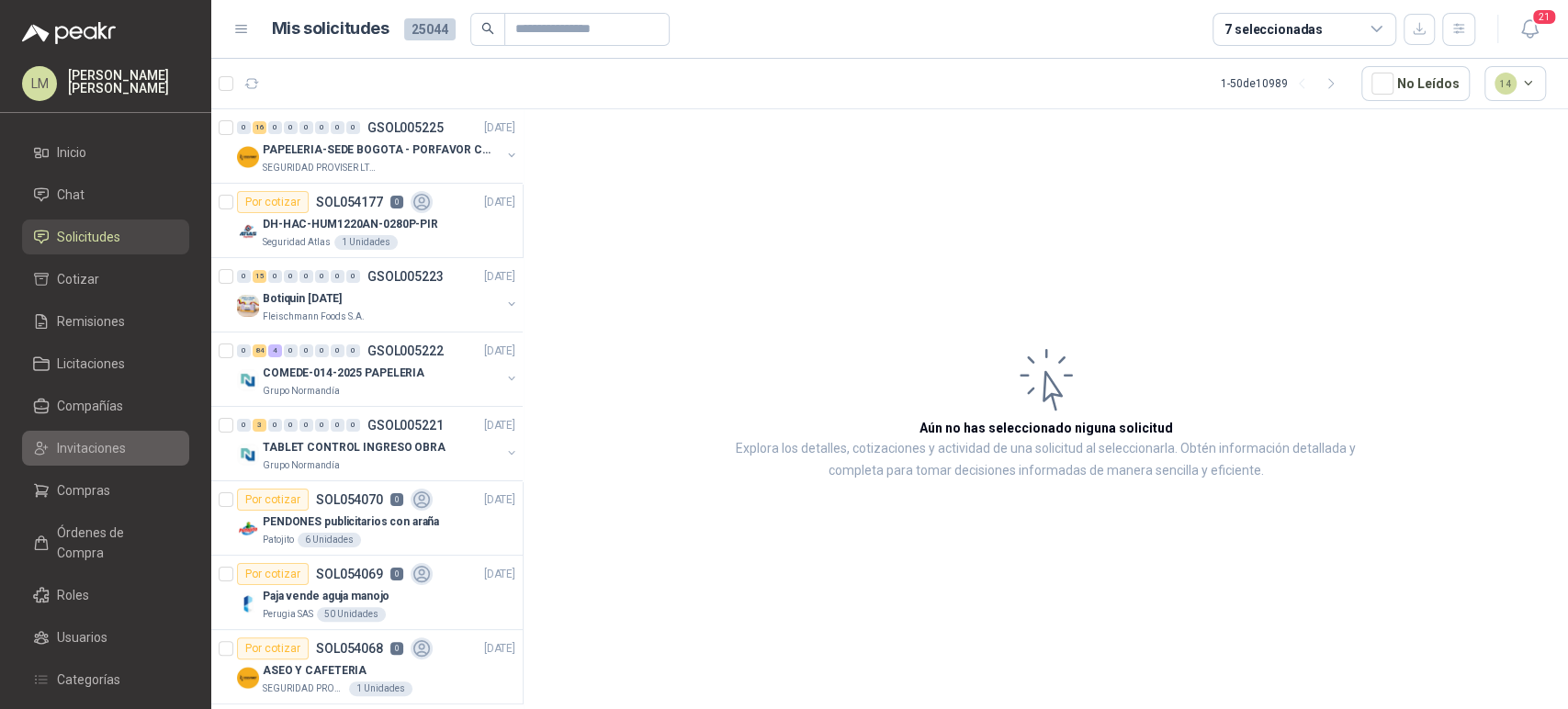
click at [88, 448] on span "Invitaciones" at bounding box center [91, 448] width 69 height 20
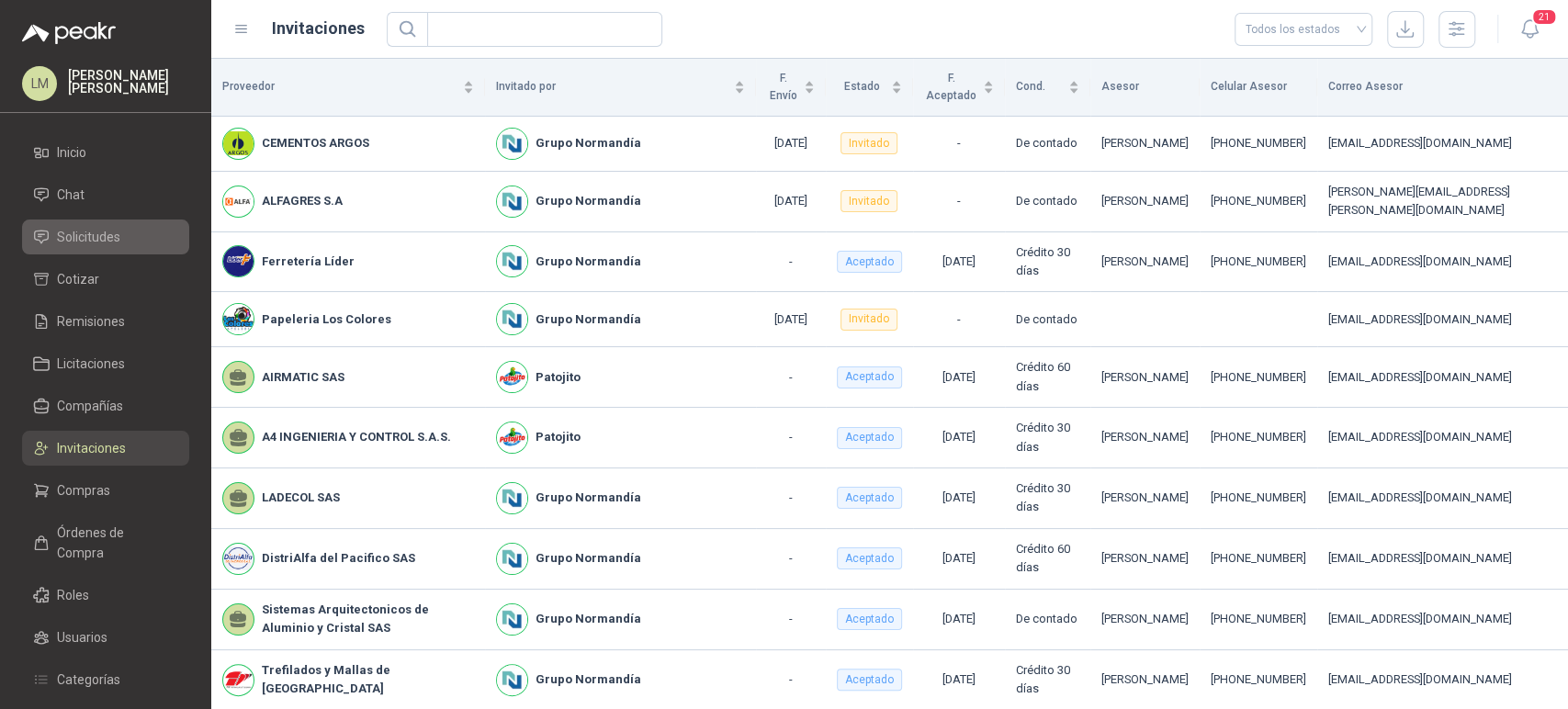
click at [102, 233] on span "Solicitudes" at bounding box center [88, 237] width 64 height 20
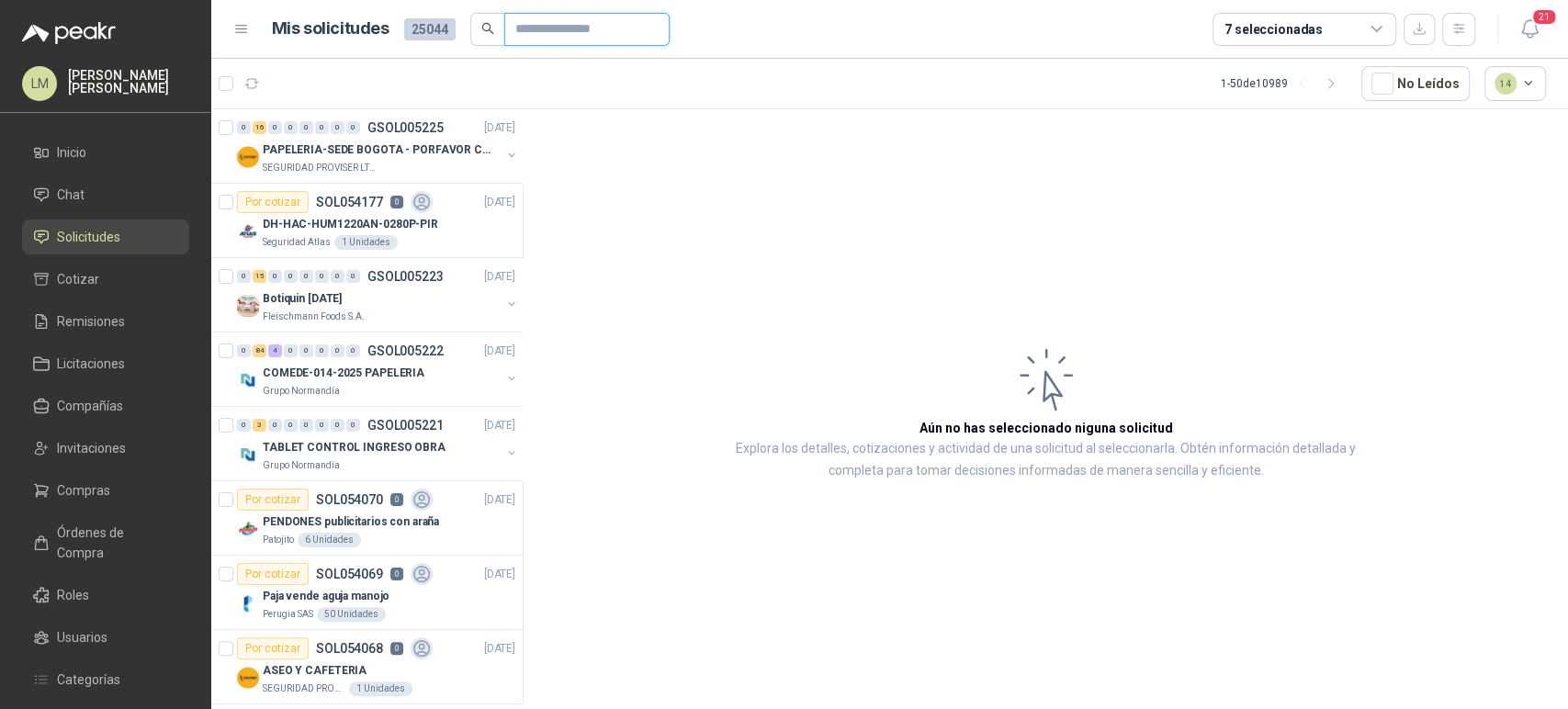
click at [557, 42] on input "text" at bounding box center [580, 29] width 129 height 31
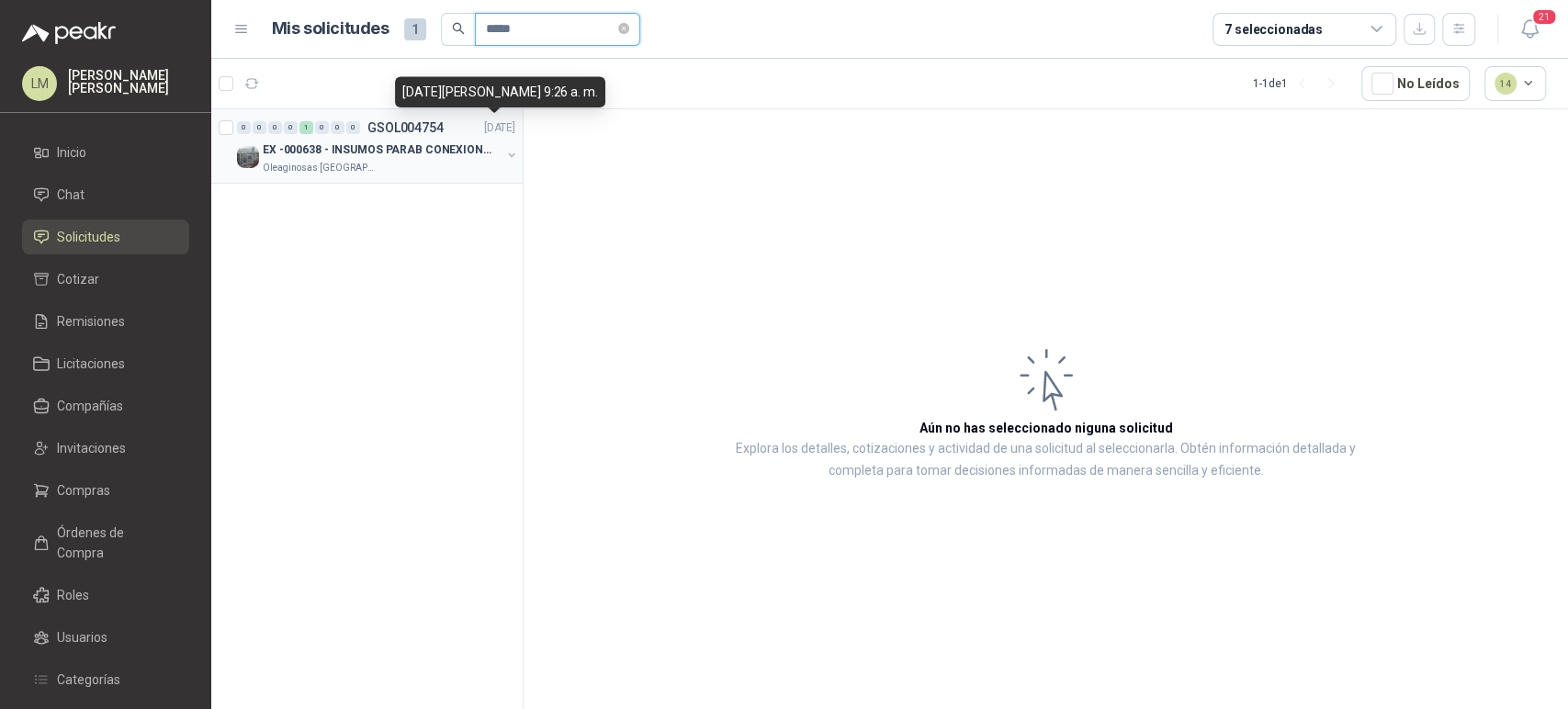
type input "*****"
click at [514, 155] on button "button" at bounding box center [512, 156] width 15 height 15
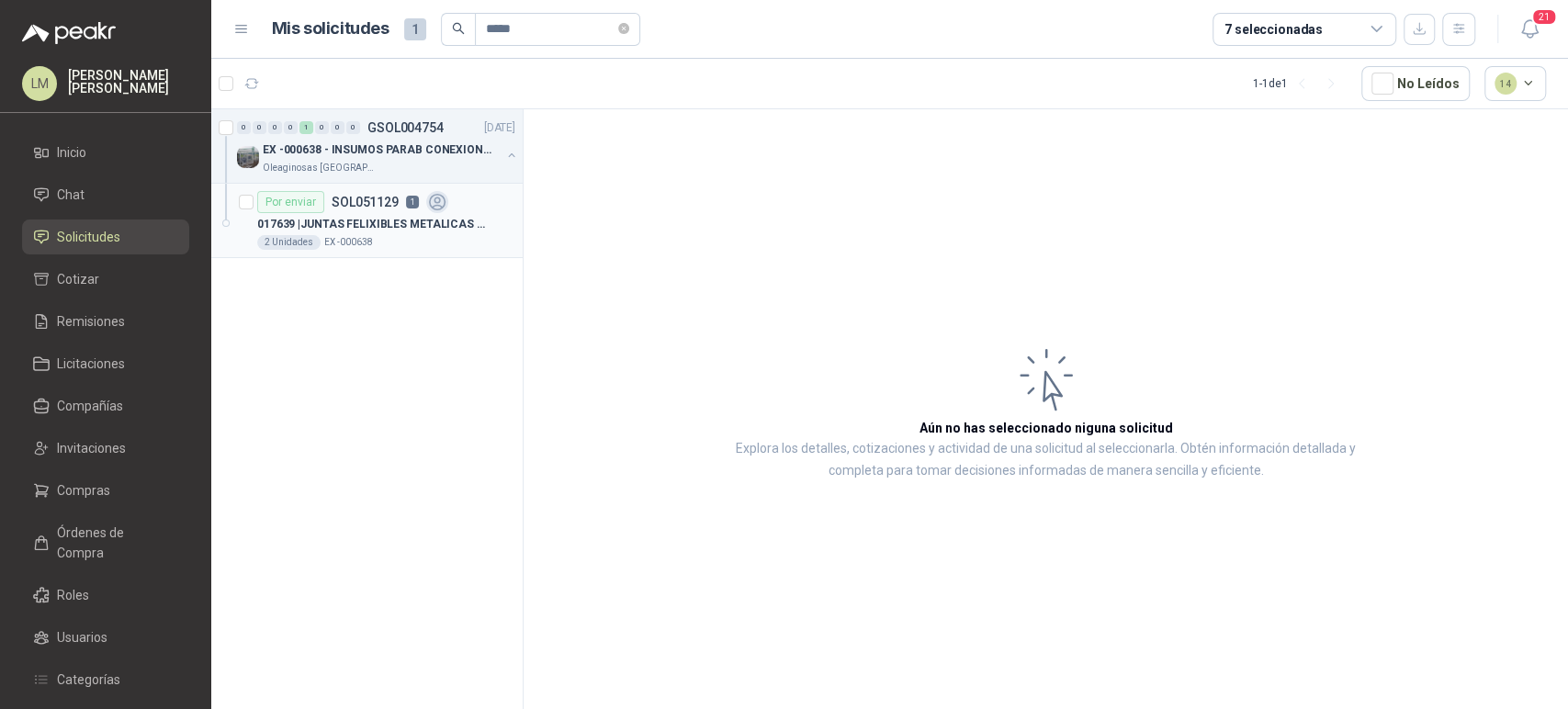
click at [385, 225] on p "017639 | JUNTAS FELIXIBLES METALICAS DE 1"" at bounding box center [371, 224] width 228 height 17
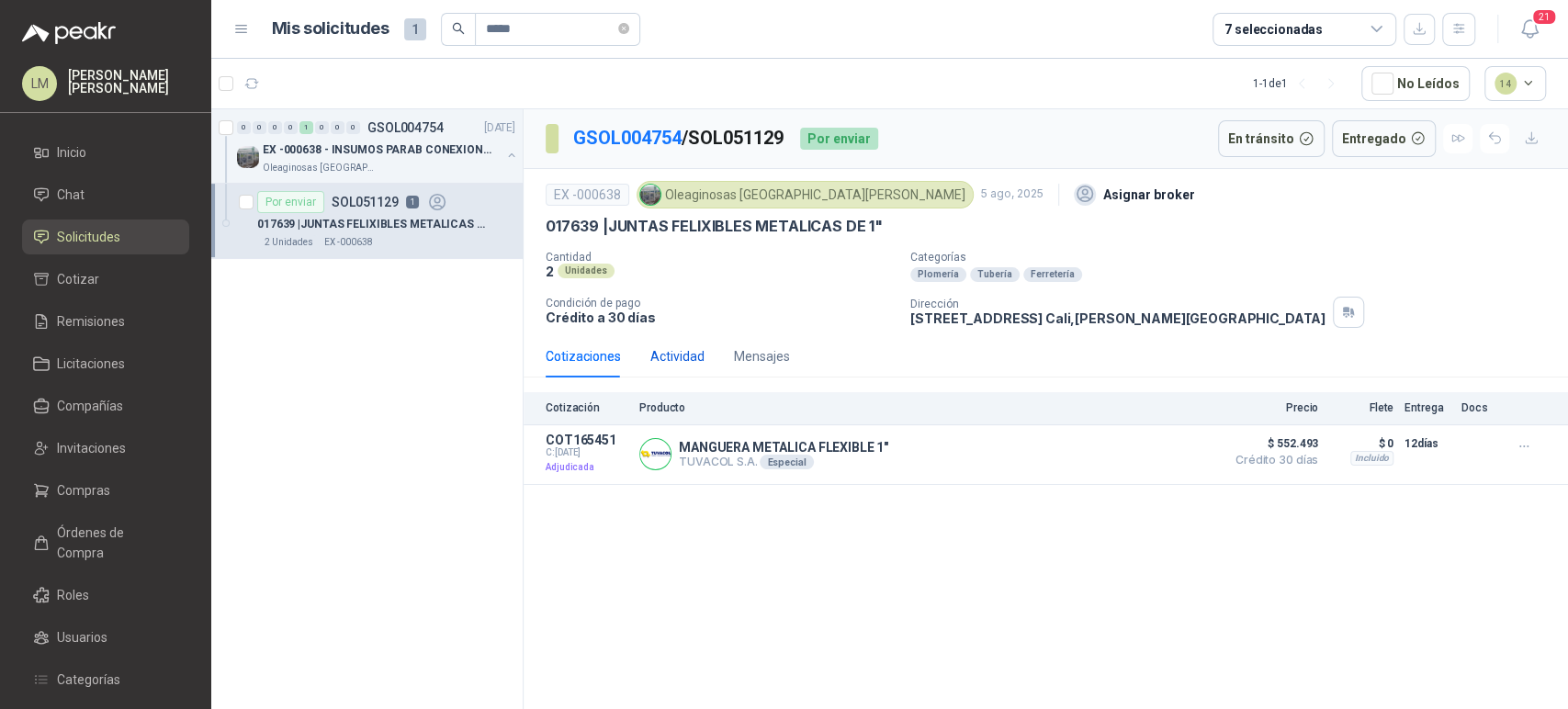
click at [685, 356] on div "Actividad" at bounding box center [677, 356] width 54 height 20
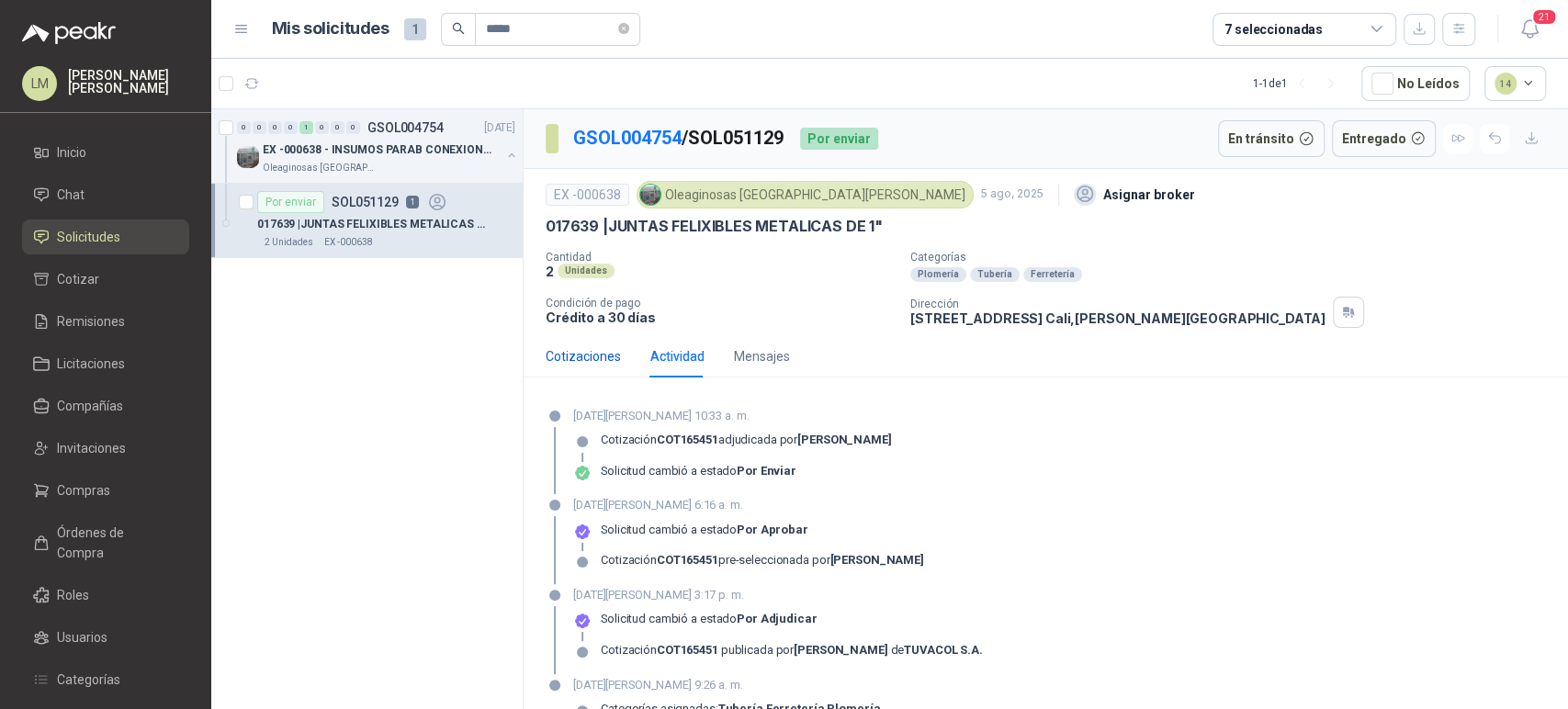
click at [568, 346] on div "Cotizaciones" at bounding box center [584, 356] width 75 height 20
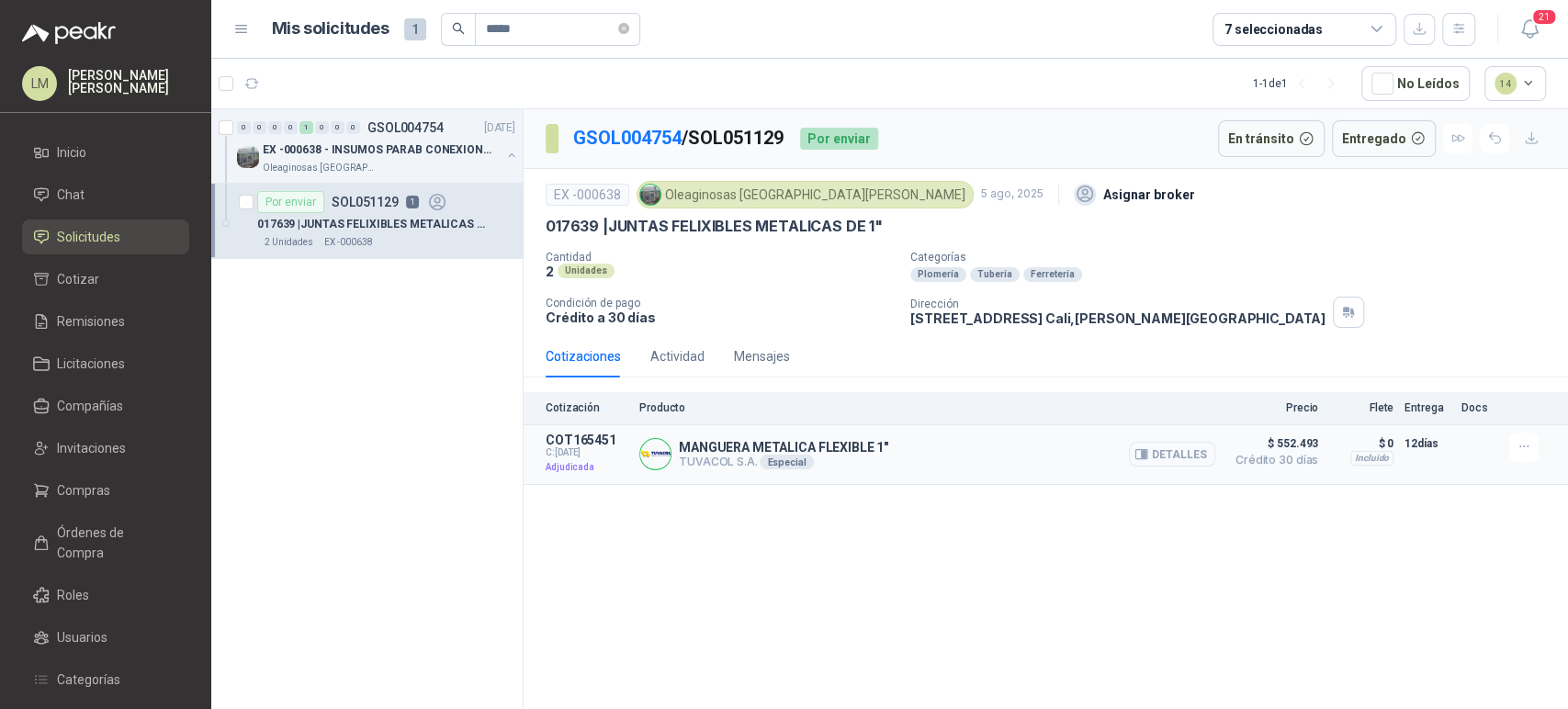
click at [1154, 449] on button "Detalles" at bounding box center [1172, 454] width 87 height 25
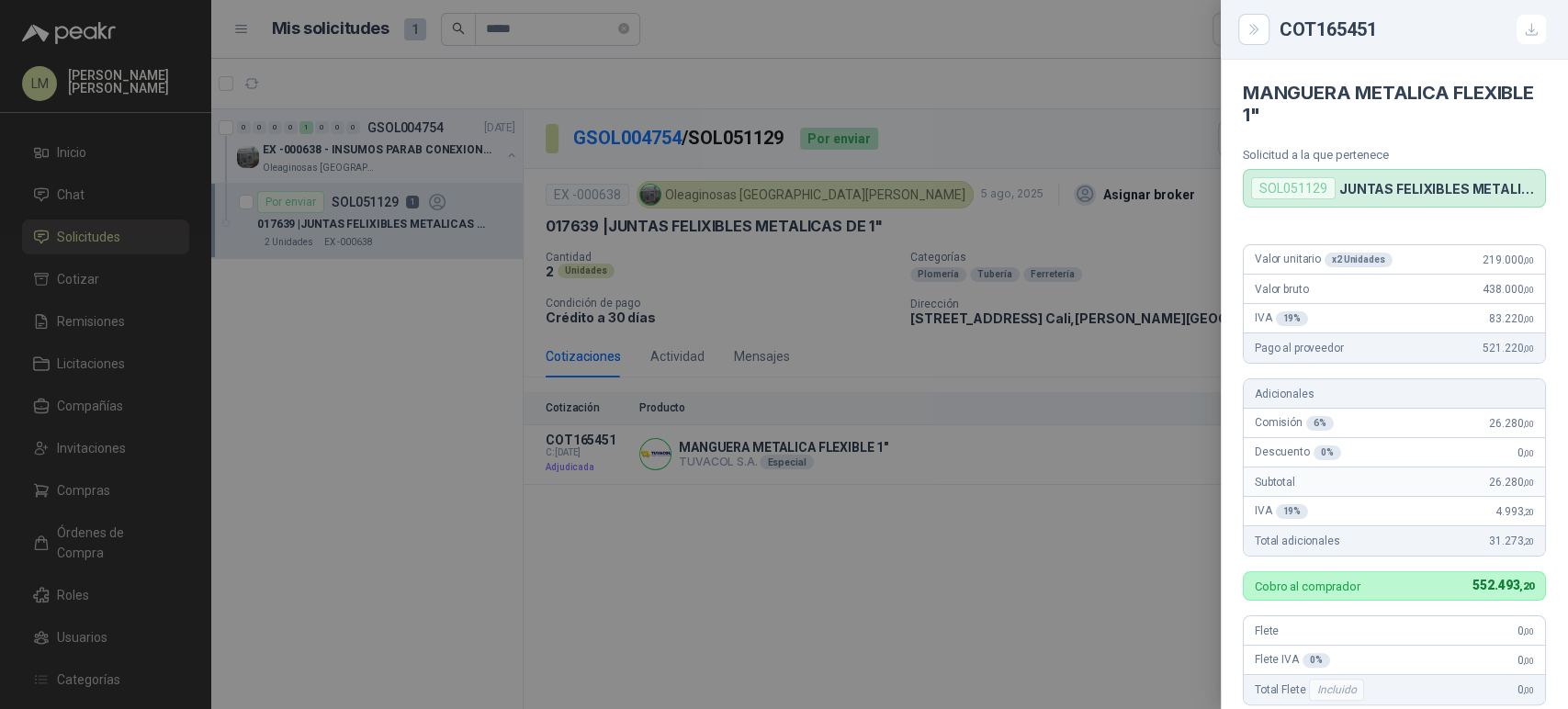
scroll to position [301, 0]
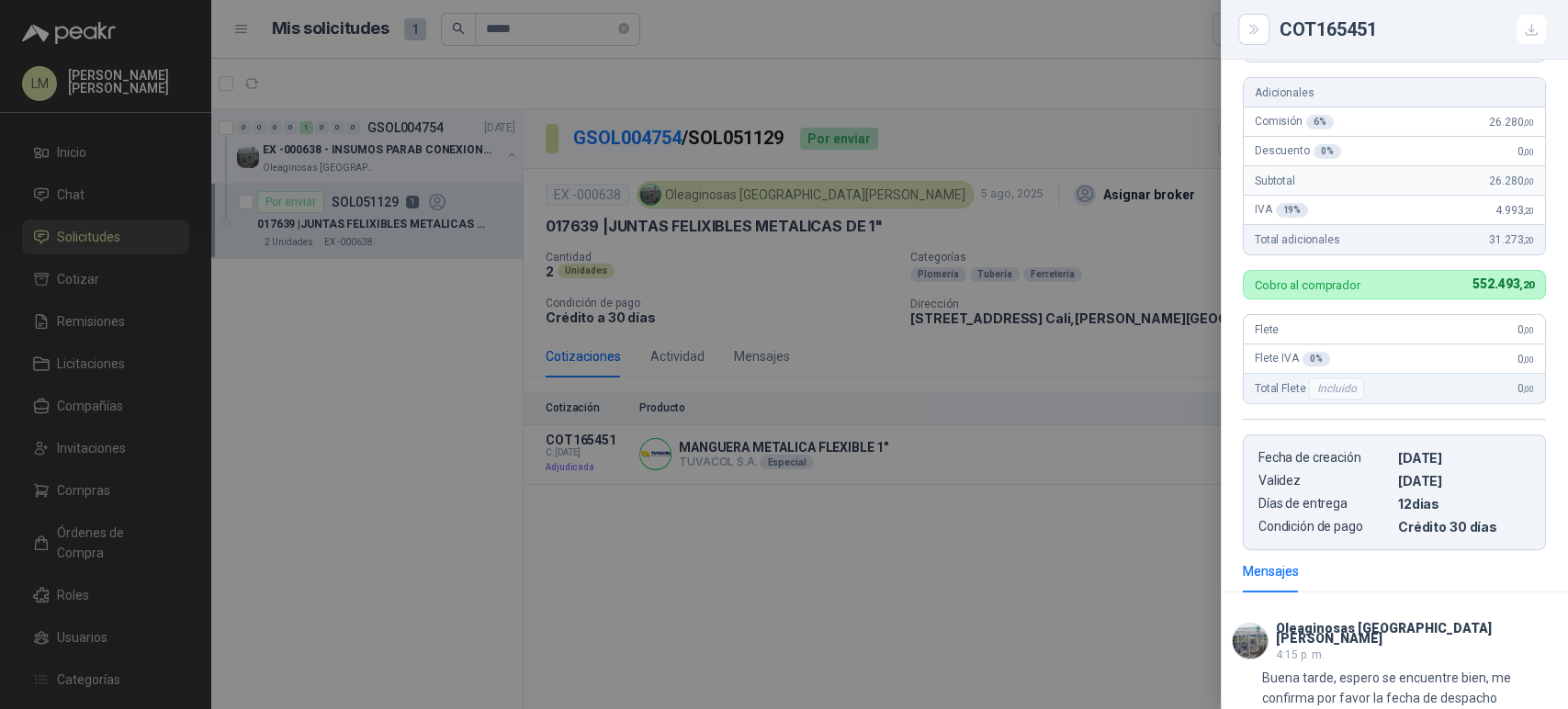
click at [809, 523] on div at bounding box center [784, 354] width 1568 height 709
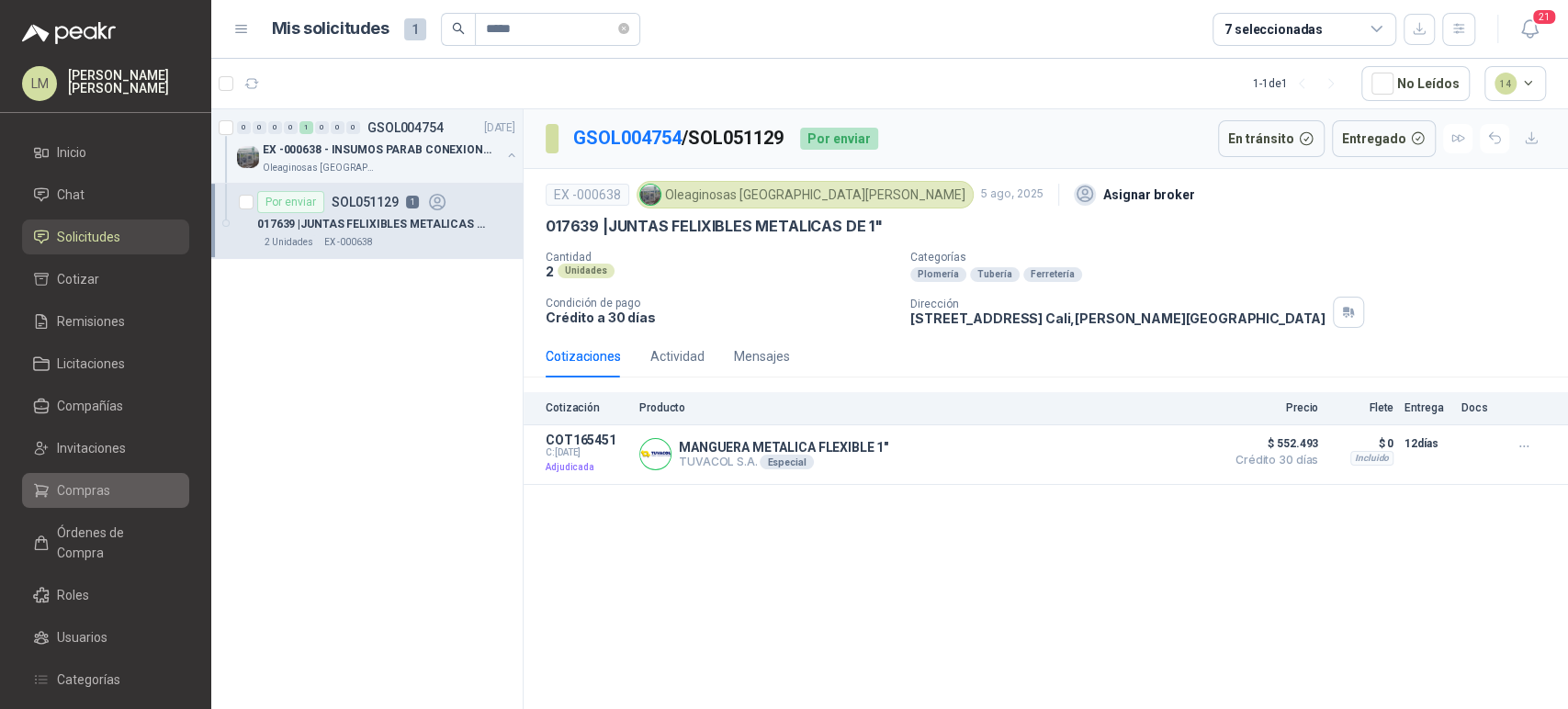
click at [84, 487] on span "Compras" at bounding box center [84, 491] width 53 height 20
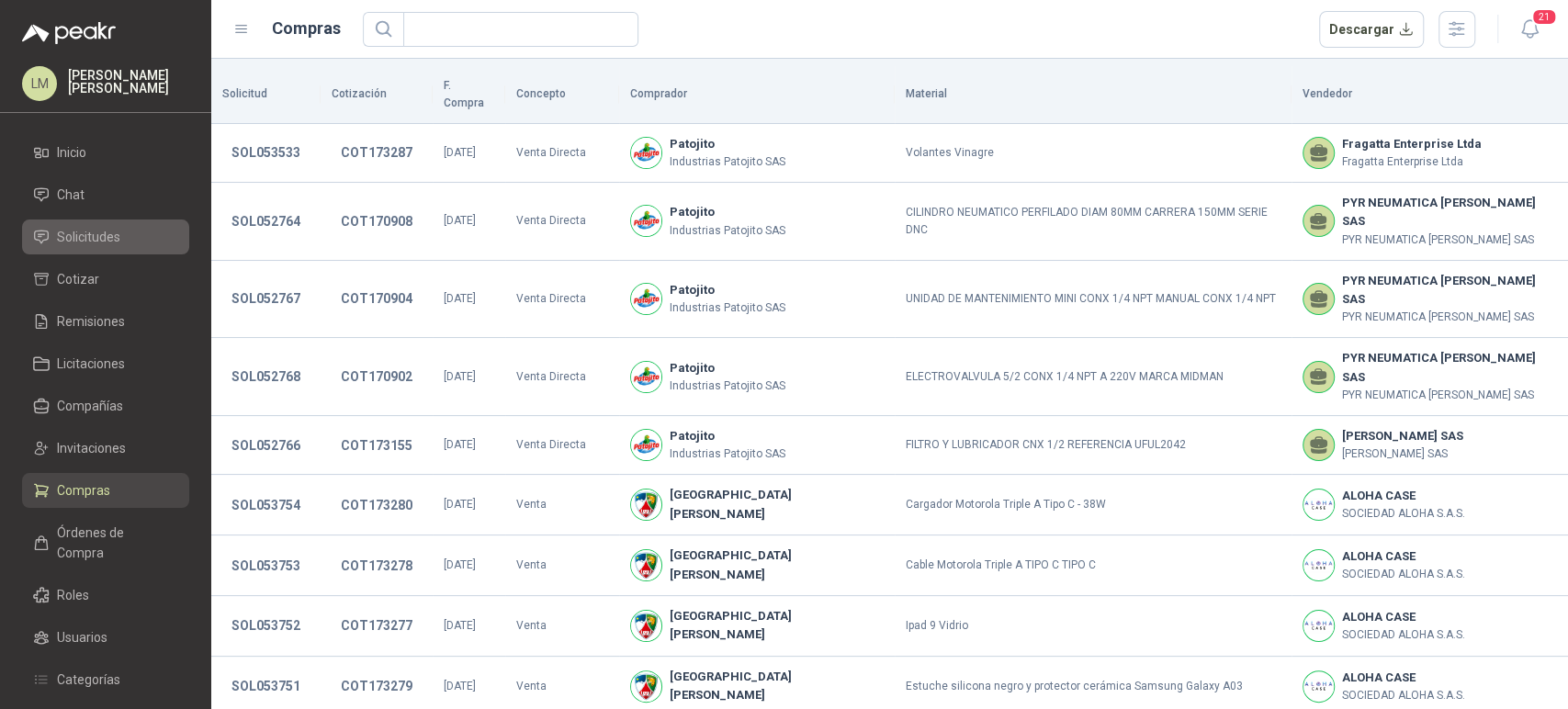
click at [95, 233] on span "Solicitudes" at bounding box center [88, 237] width 64 height 20
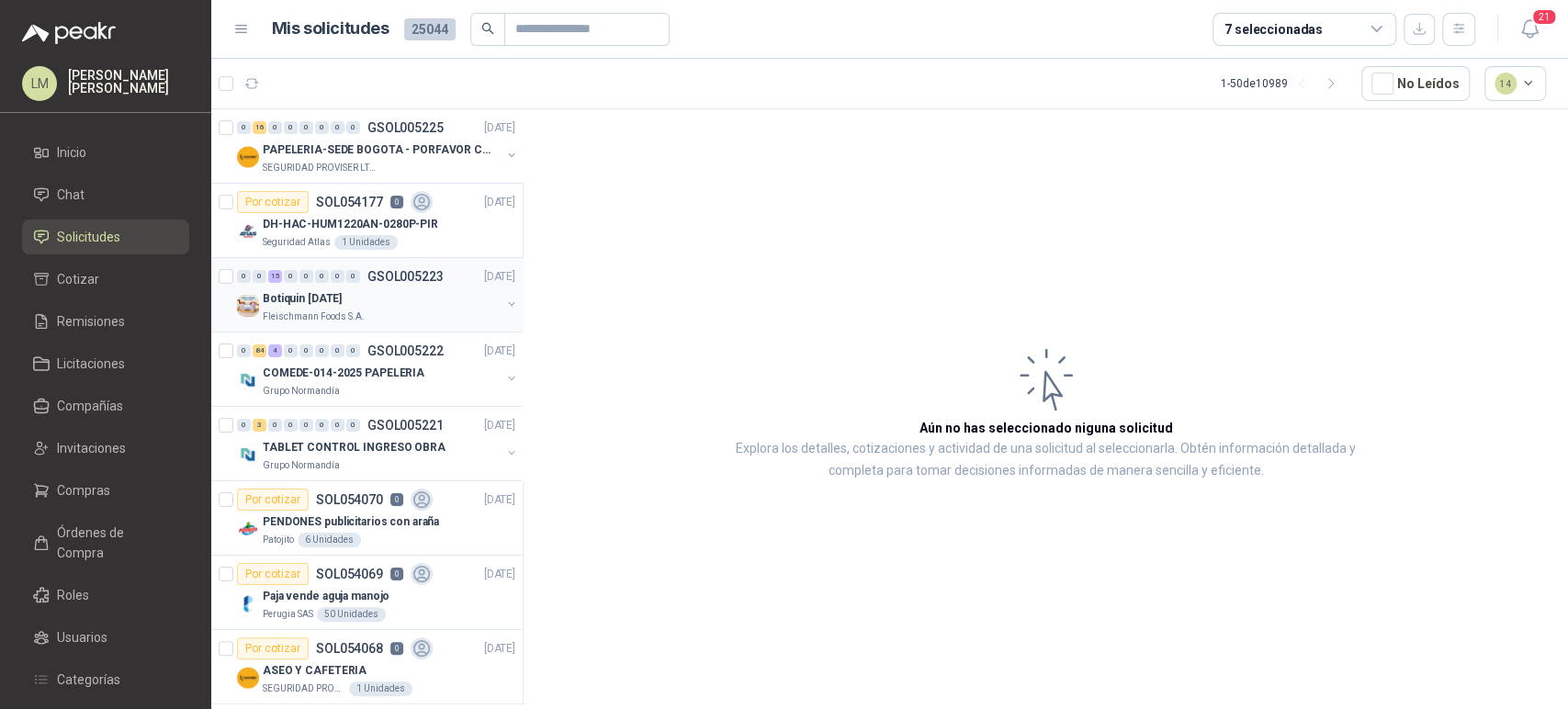
click at [367, 282] on p "GSOL005223" at bounding box center [405, 276] width 76 height 13
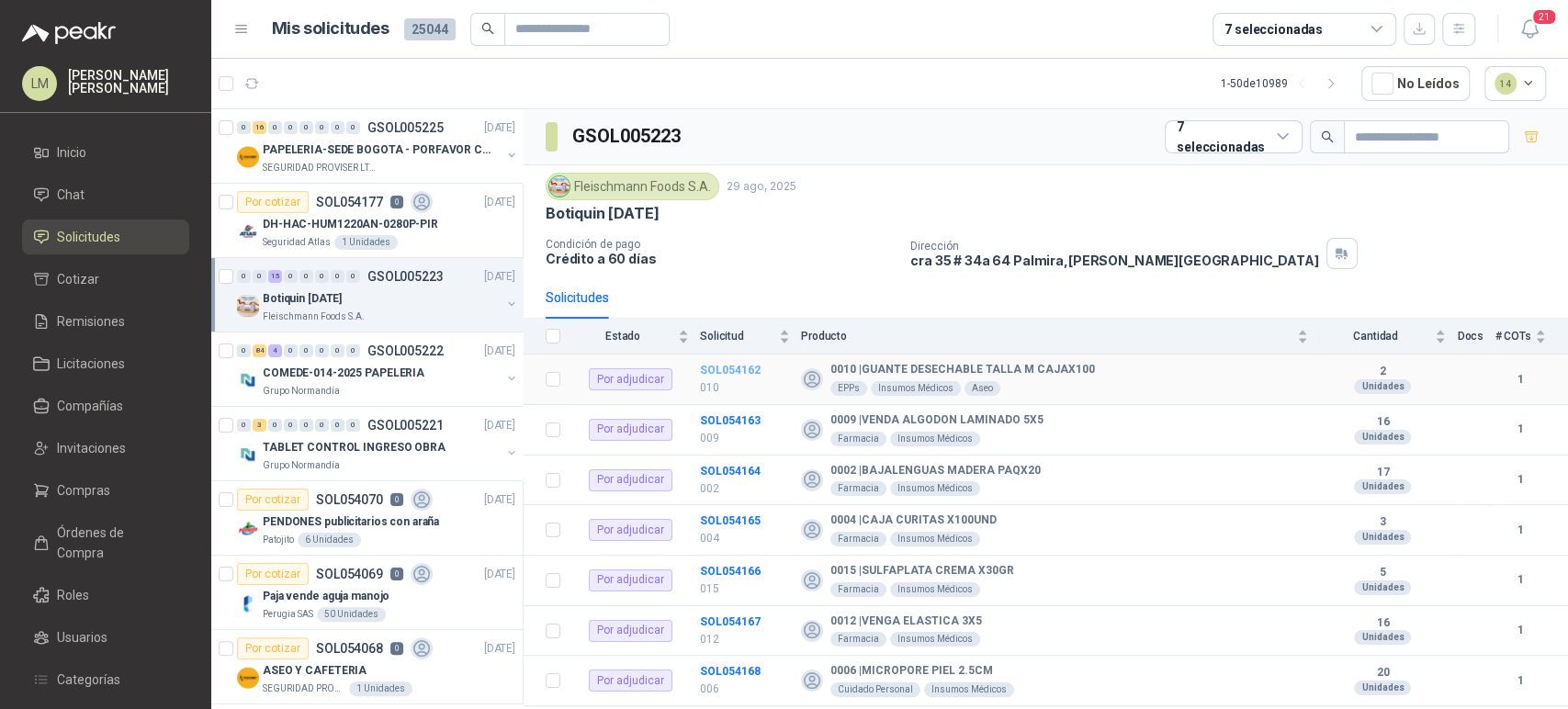
click at [748, 372] on b "SOL054162" at bounding box center [730, 370] width 61 height 13
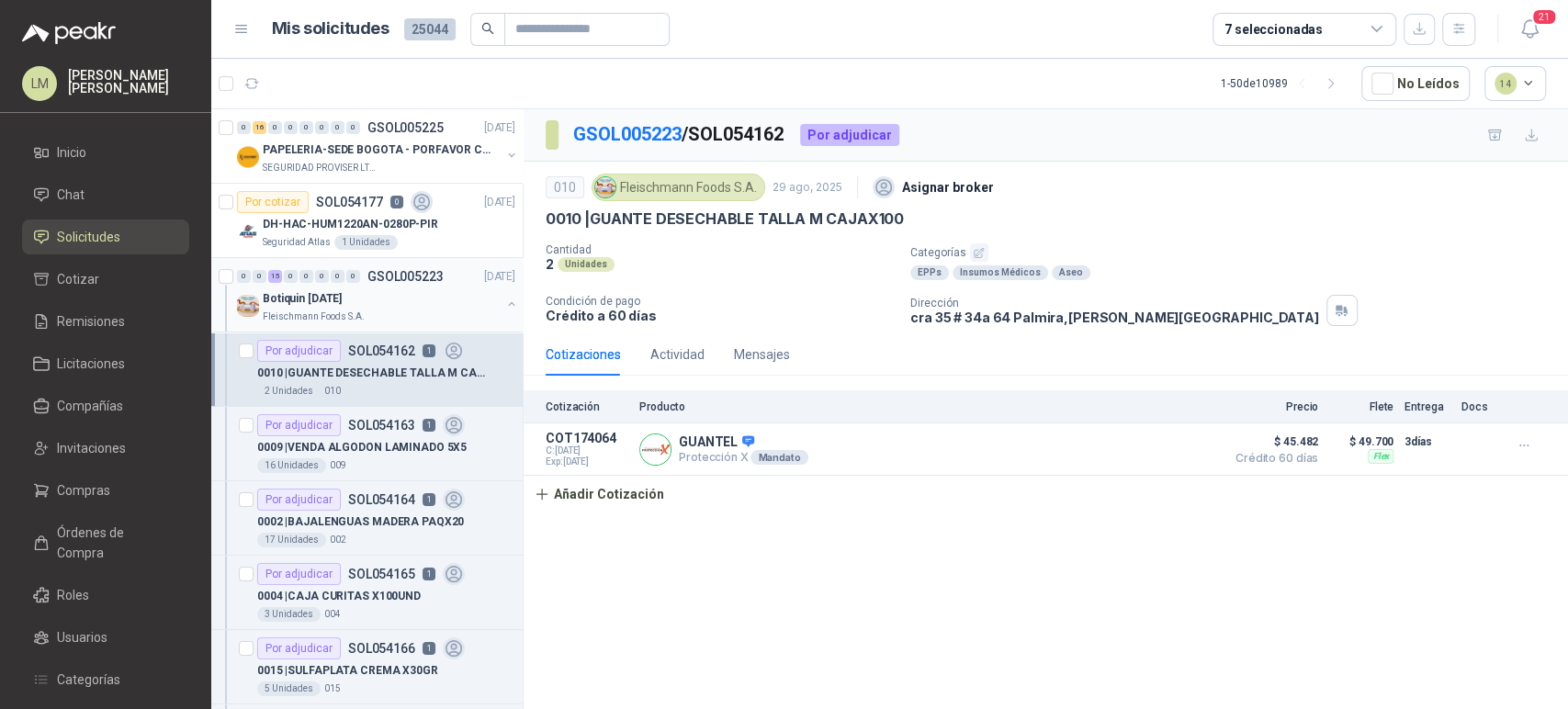
click at [505, 299] on button "button" at bounding box center [512, 304] width 15 height 15
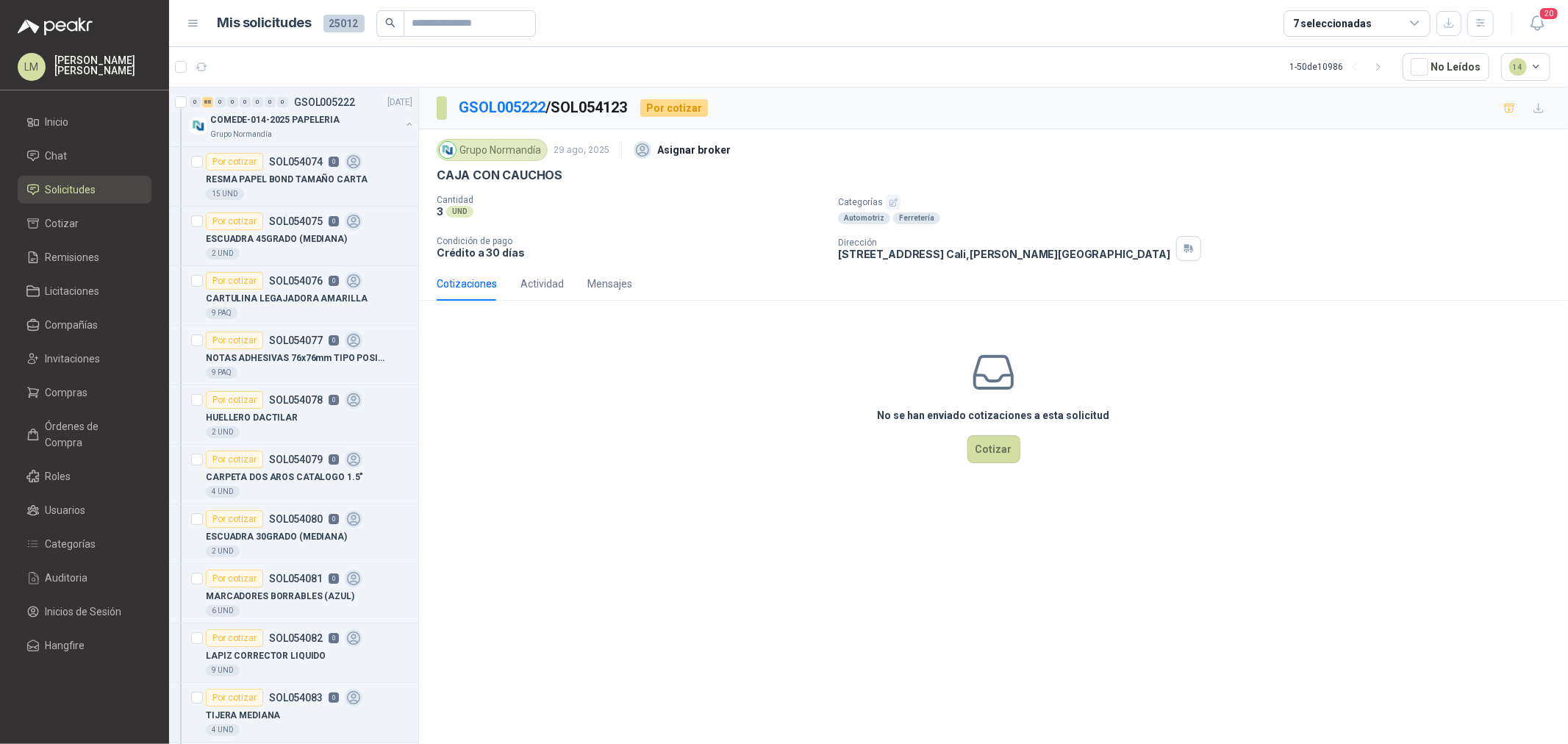
click at [890, 200] on icon "button" at bounding box center [893, 202] width 7 height 7
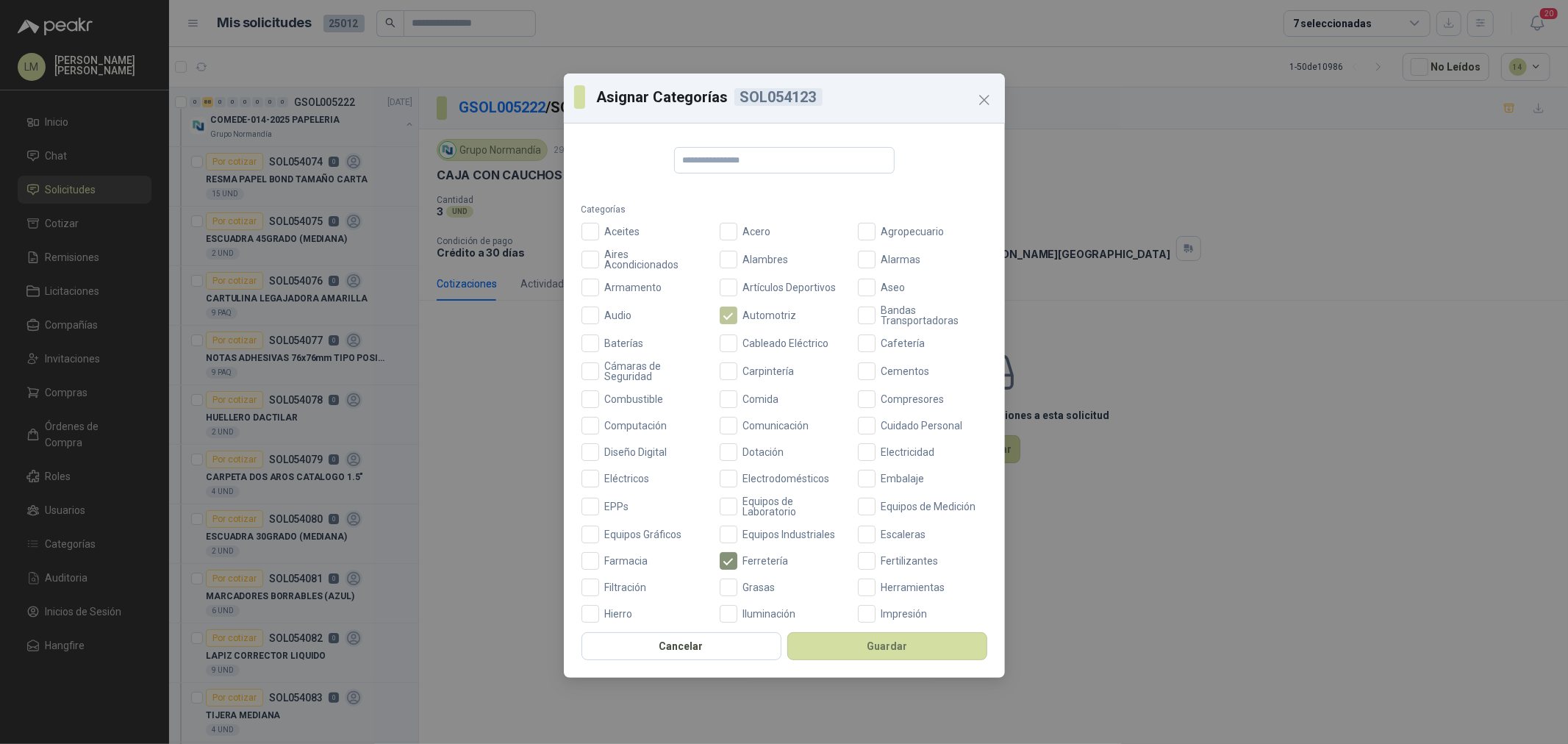
click at [746, 314] on span "Automotriz" at bounding box center [770, 315] width 66 height 10
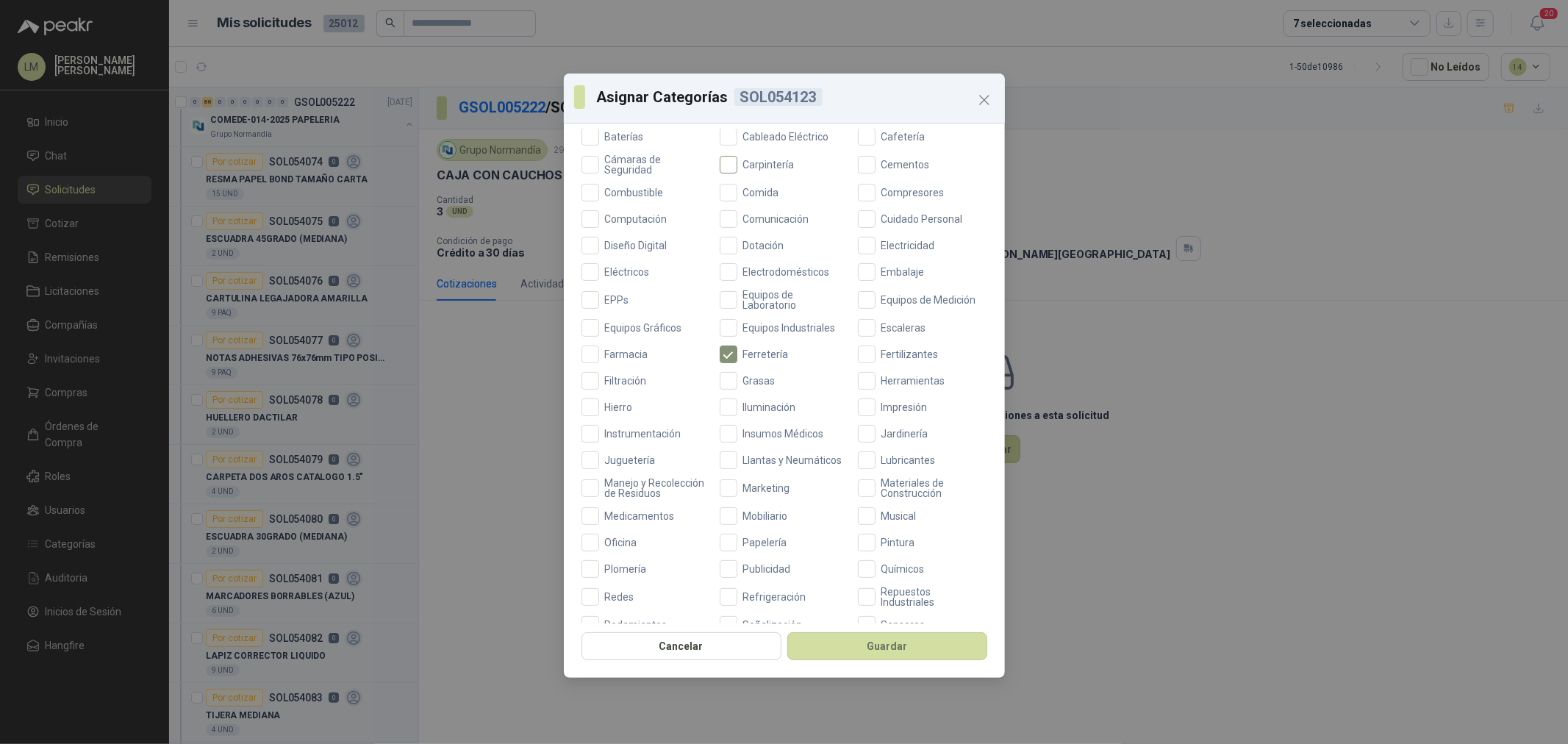
scroll to position [347, 0]
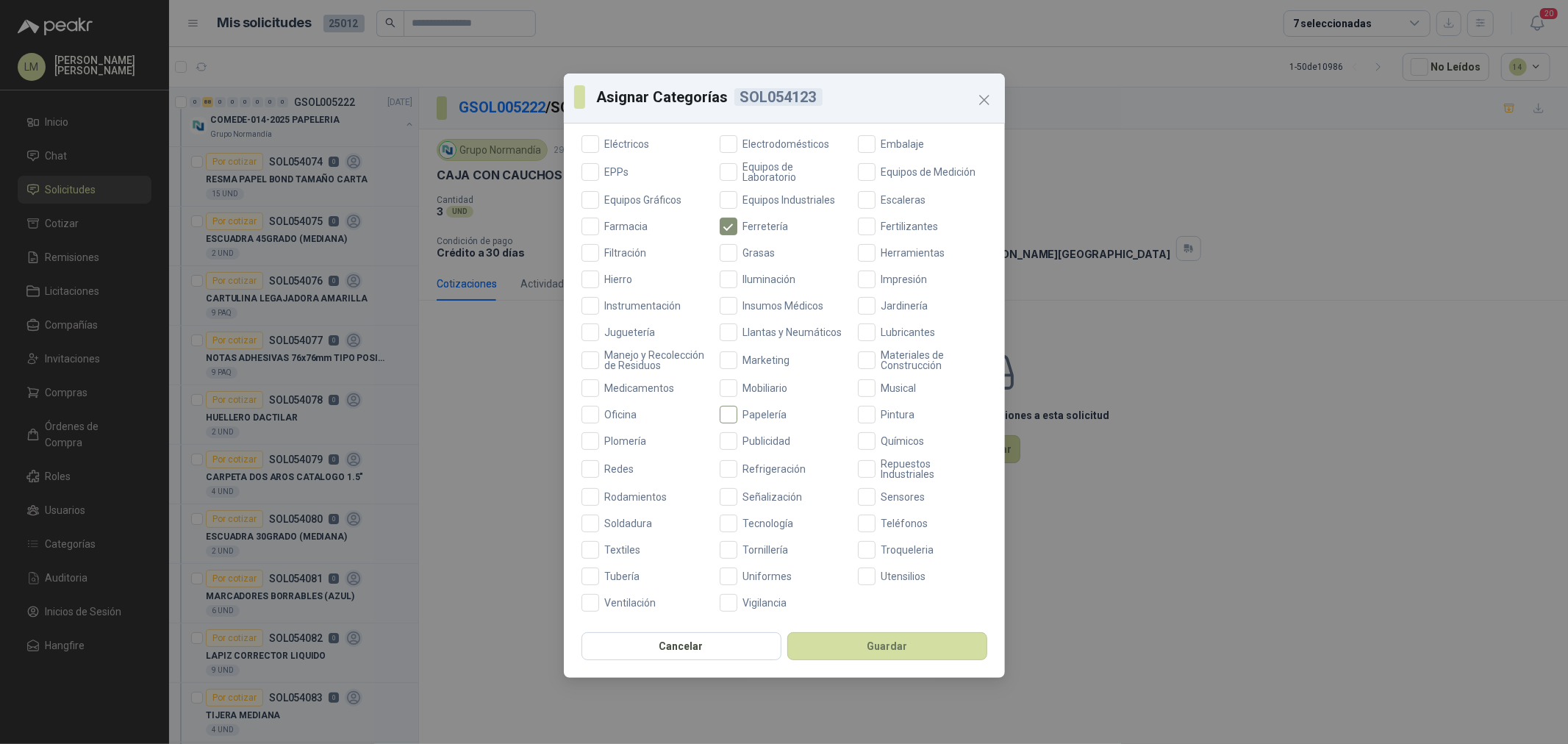
click at [745, 410] on span "Papelería" at bounding box center [766, 415] width 56 height 10
click at [854, 655] on button "Guardar" at bounding box center [887, 646] width 200 height 28
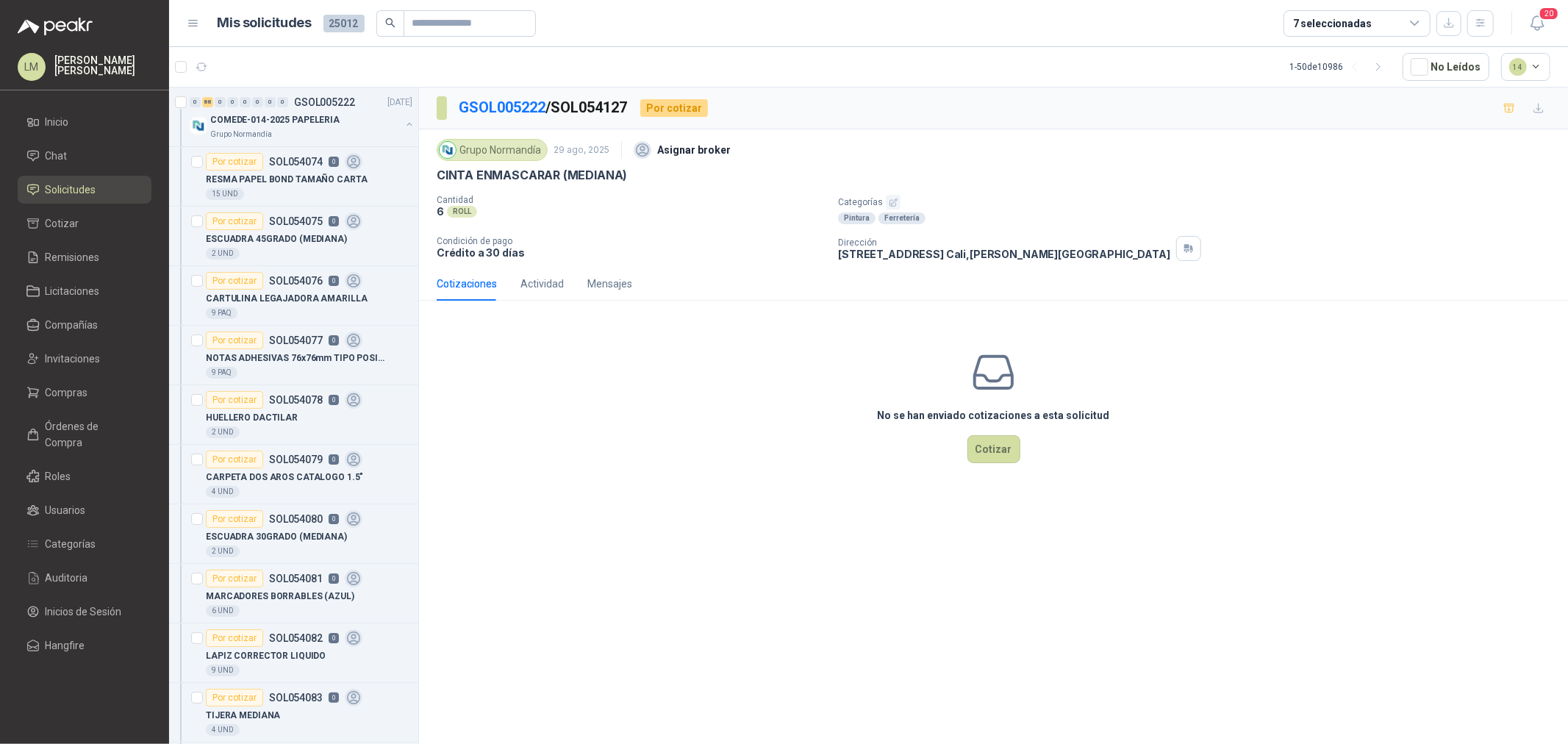
click at [894, 197] on icon "button" at bounding box center [893, 202] width 10 height 10
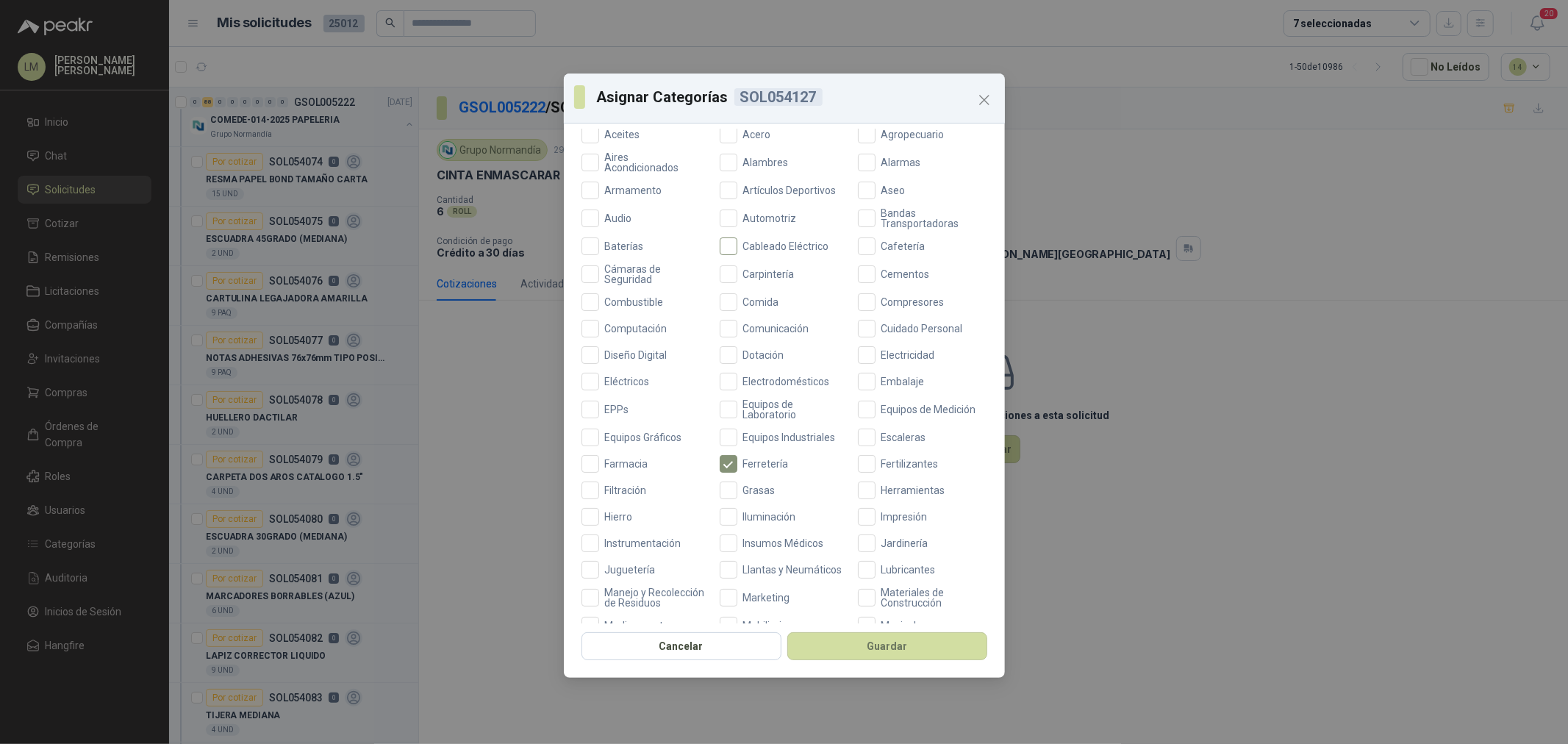
scroll to position [347, 0]
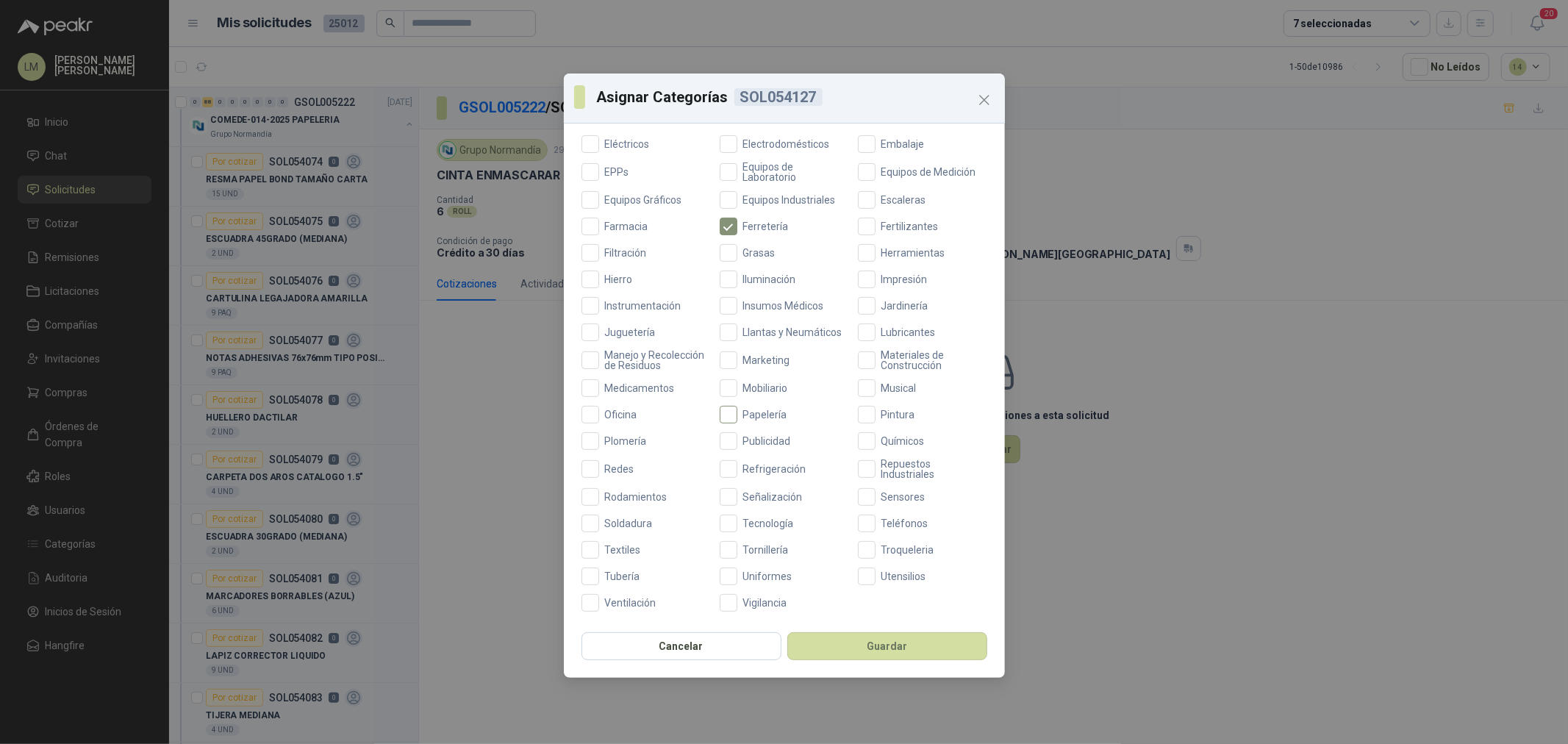
click at [774, 410] on span "Papelería" at bounding box center [766, 415] width 56 height 10
click at [826, 645] on button "Guardar" at bounding box center [887, 646] width 200 height 28
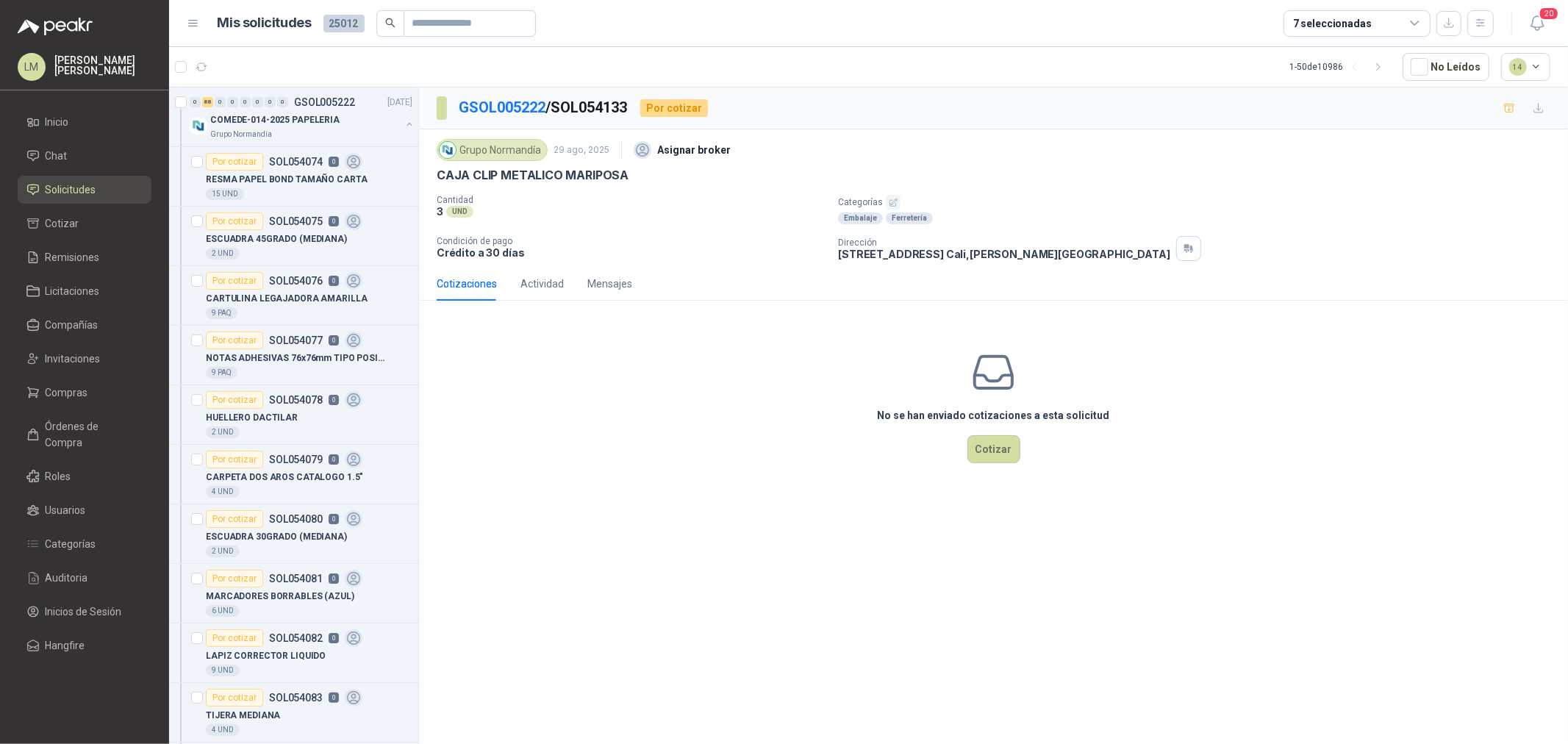
click at [893, 202] on icon "button" at bounding box center [893, 202] width 10 height 10
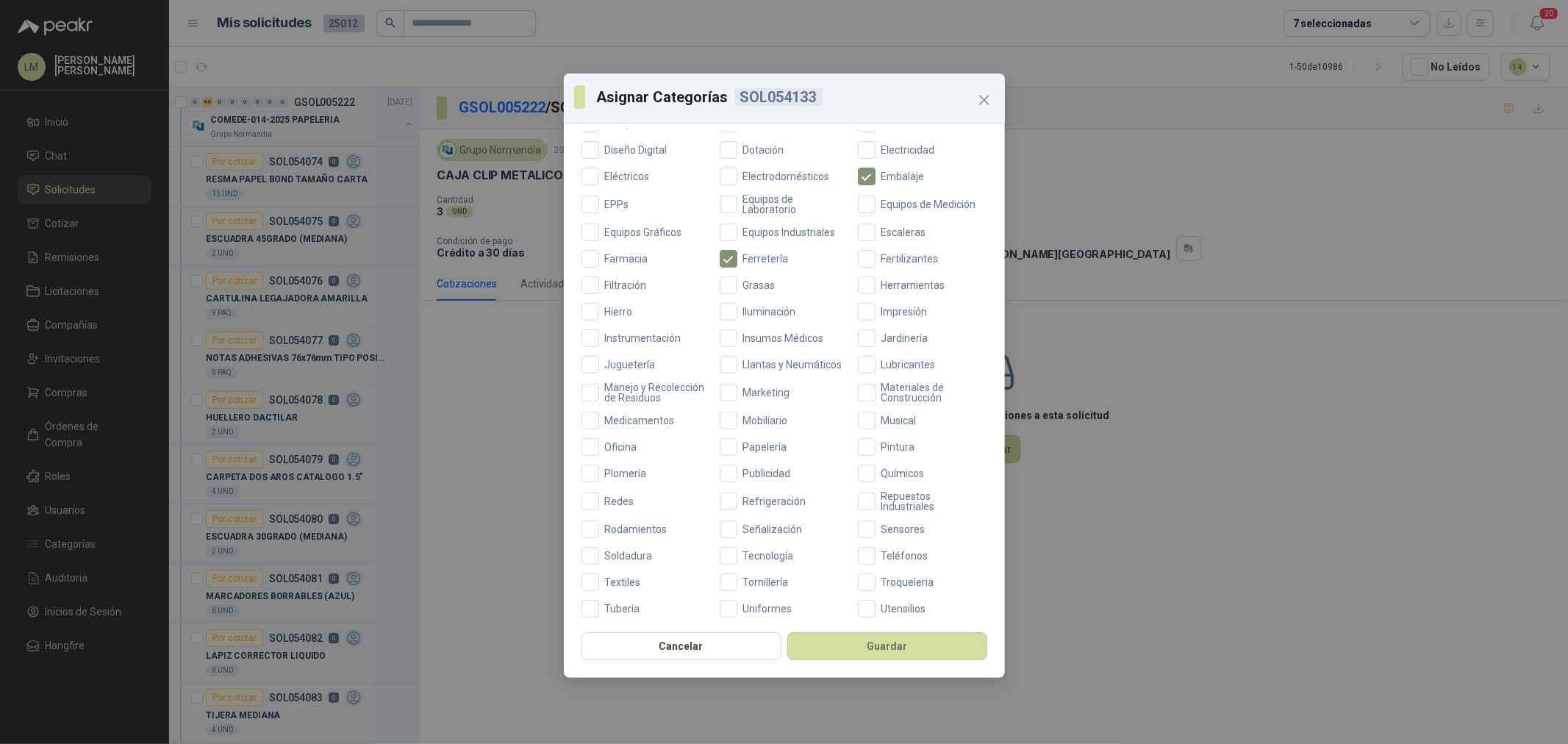
scroll to position [326, 0]
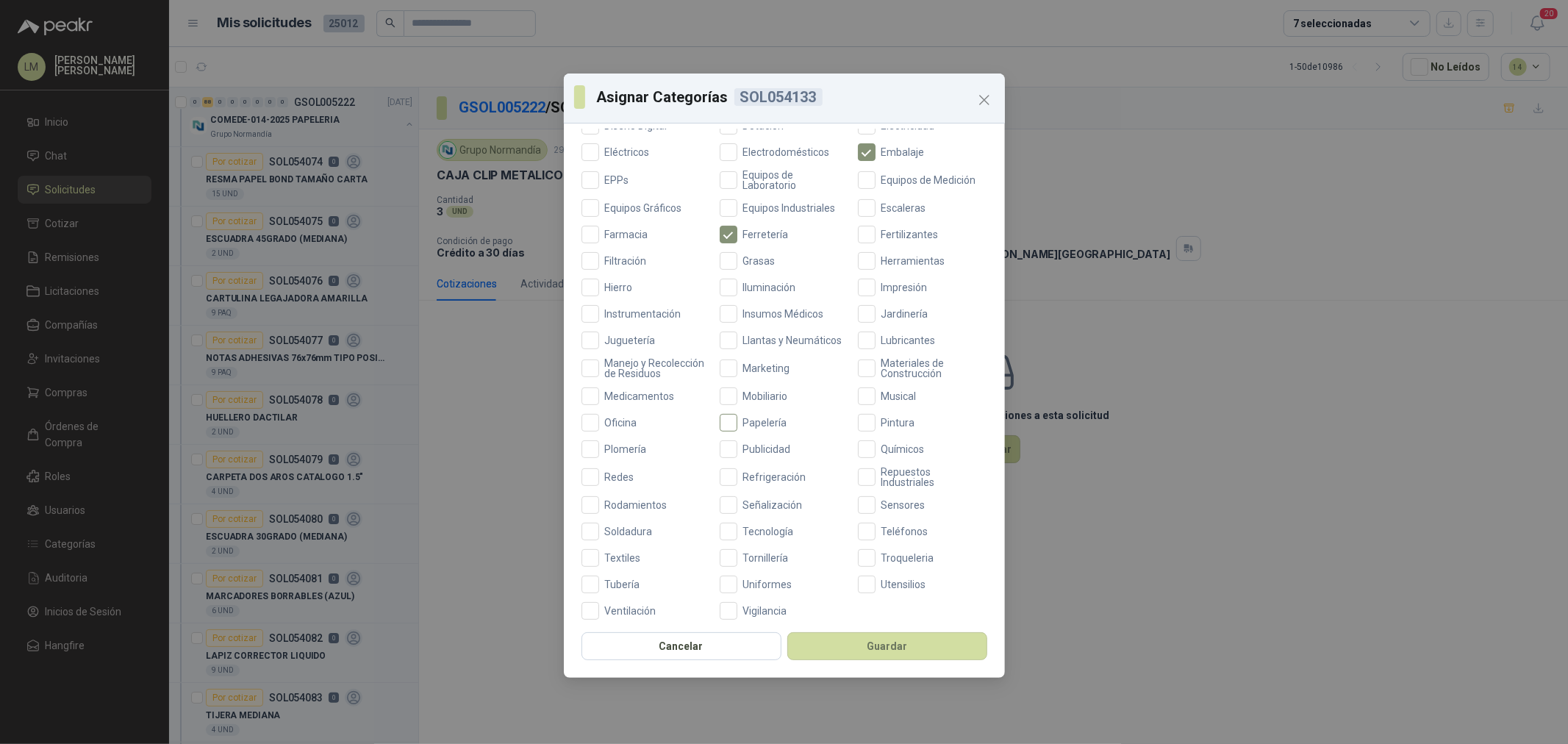
click at [754, 428] on span "Papelería" at bounding box center [766, 423] width 56 height 10
click at [831, 640] on button "Guardar" at bounding box center [887, 646] width 200 height 28
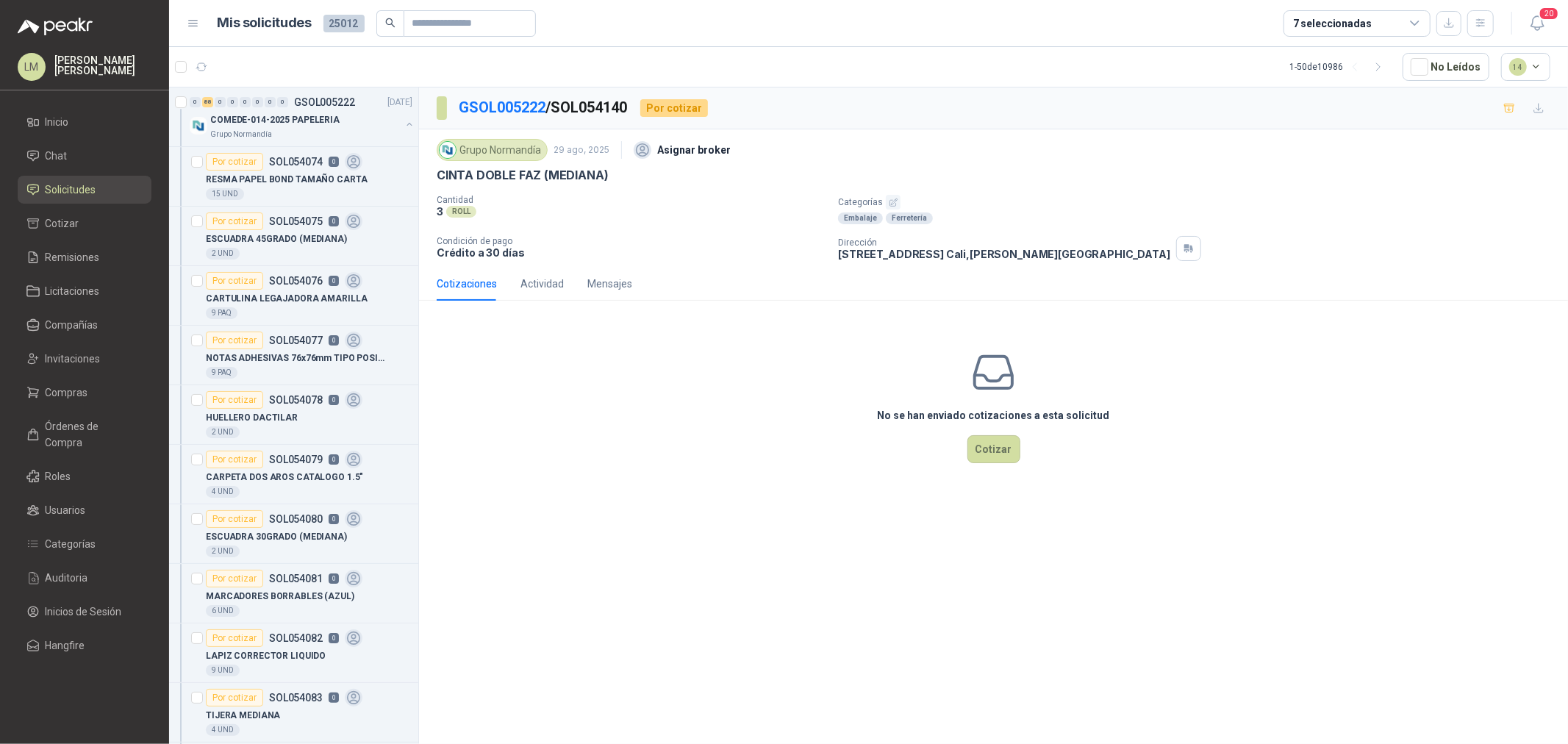
click at [902, 200] on p "Categorías" at bounding box center [1200, 202] width 724 height 15
click at [898, 200] on button "button" at bounding box center [893, 202] width 15 height 15
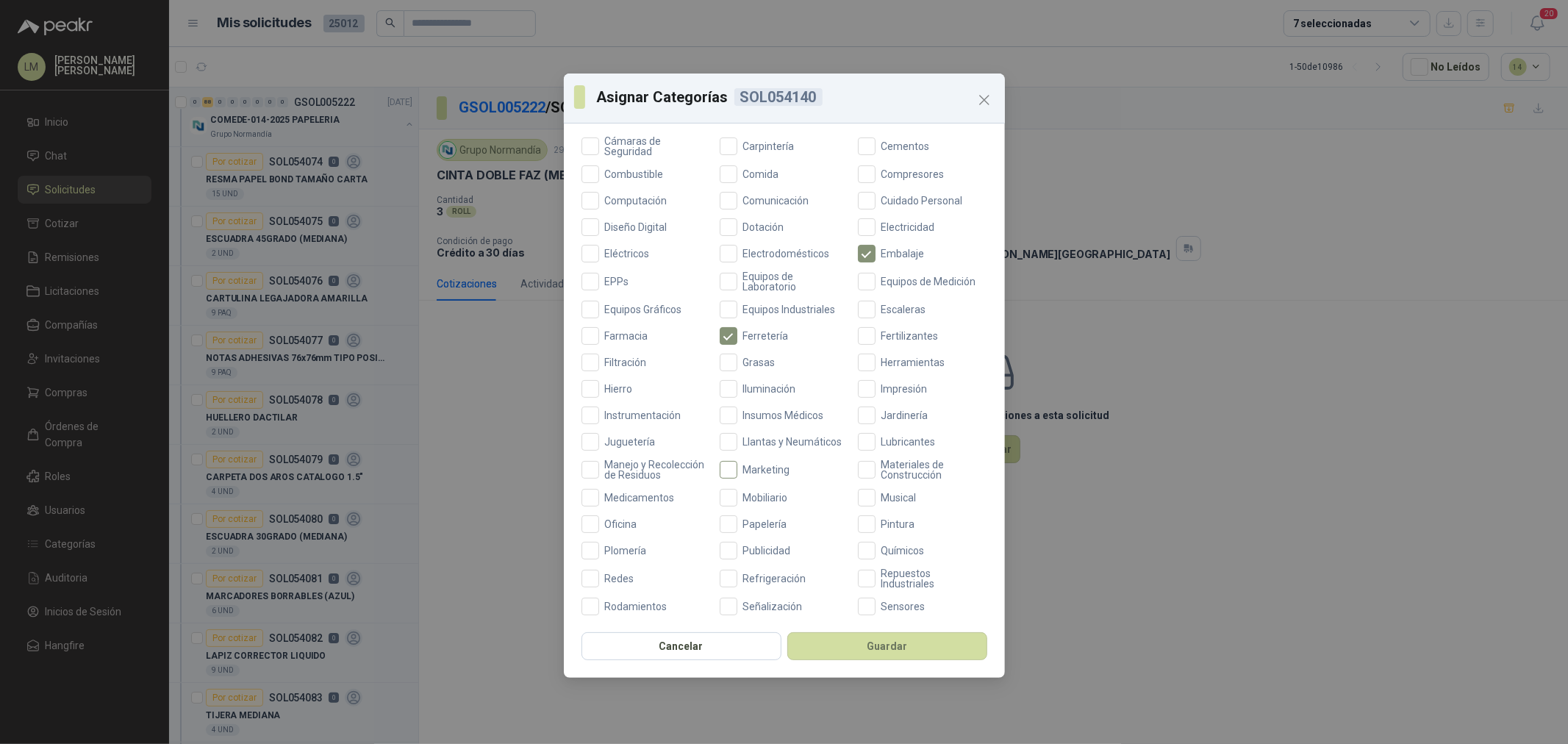
scroll to position [347, 0]
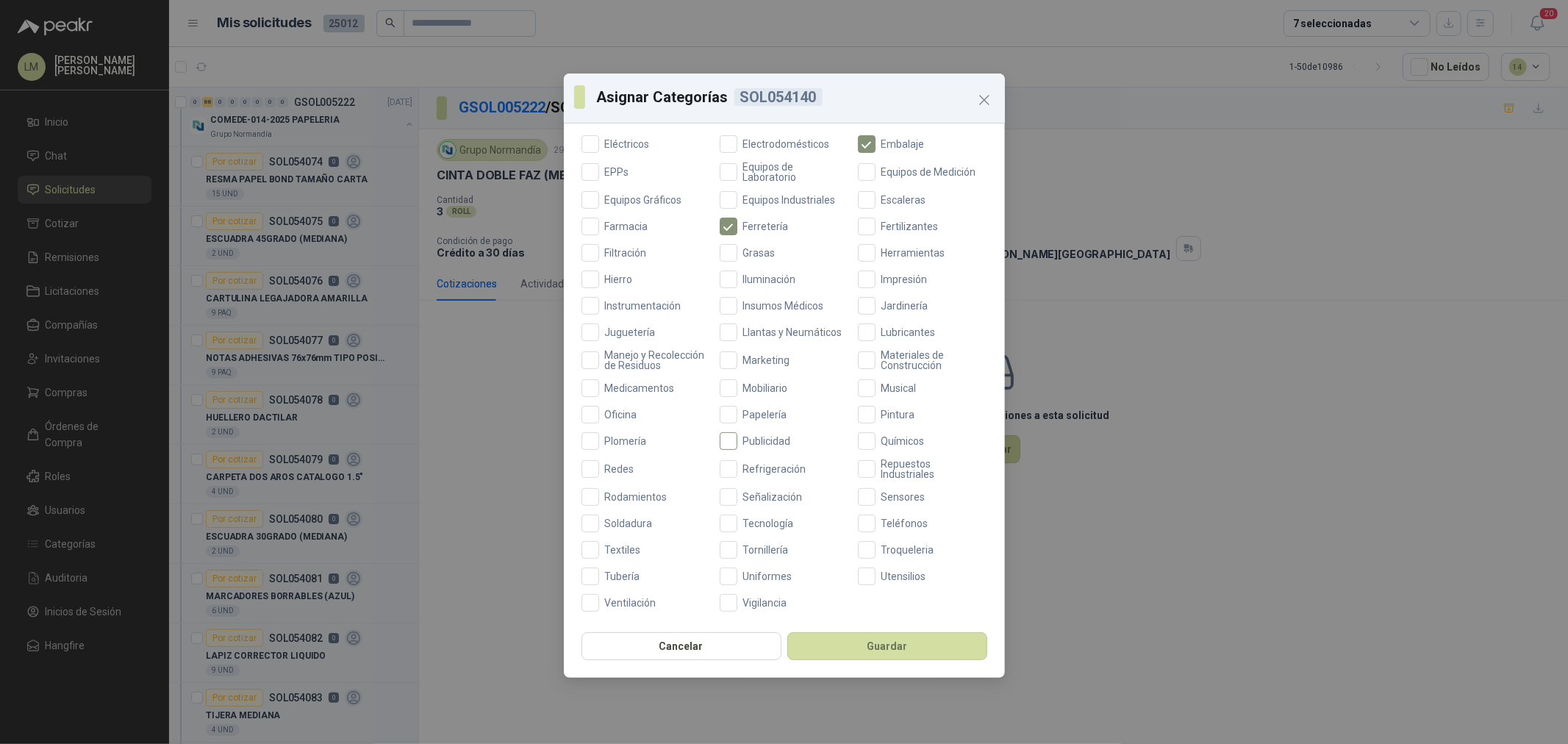
click at [761, 417] on span "Papelería" at bounding box center [766, 415] width 56 height 10
click at [830, 650] on button "Guardar" at bounding box center [887, 646] width 200 height 28
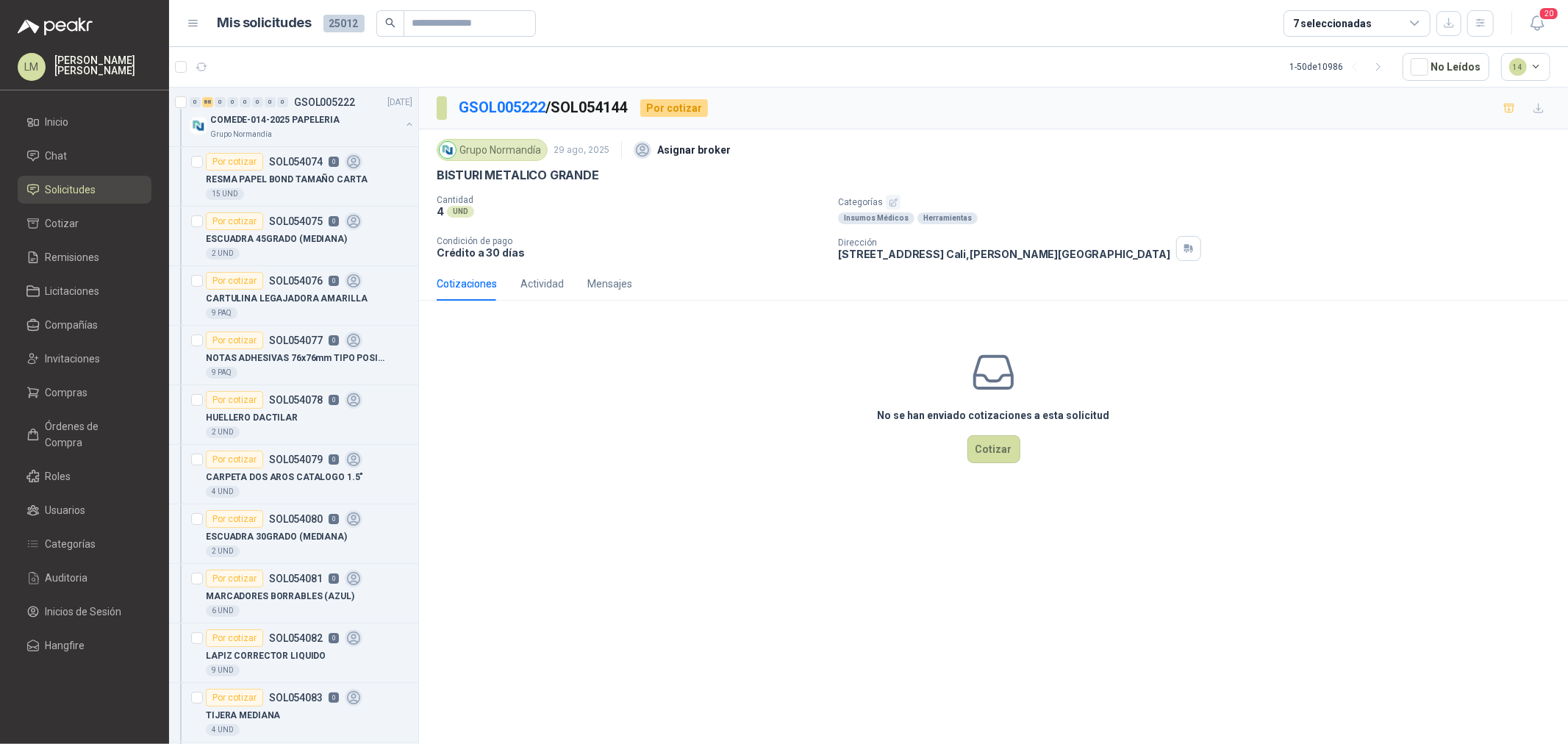
click at [893, 200] on icon "button" at bounding box center [893, 202] width 7 height 7
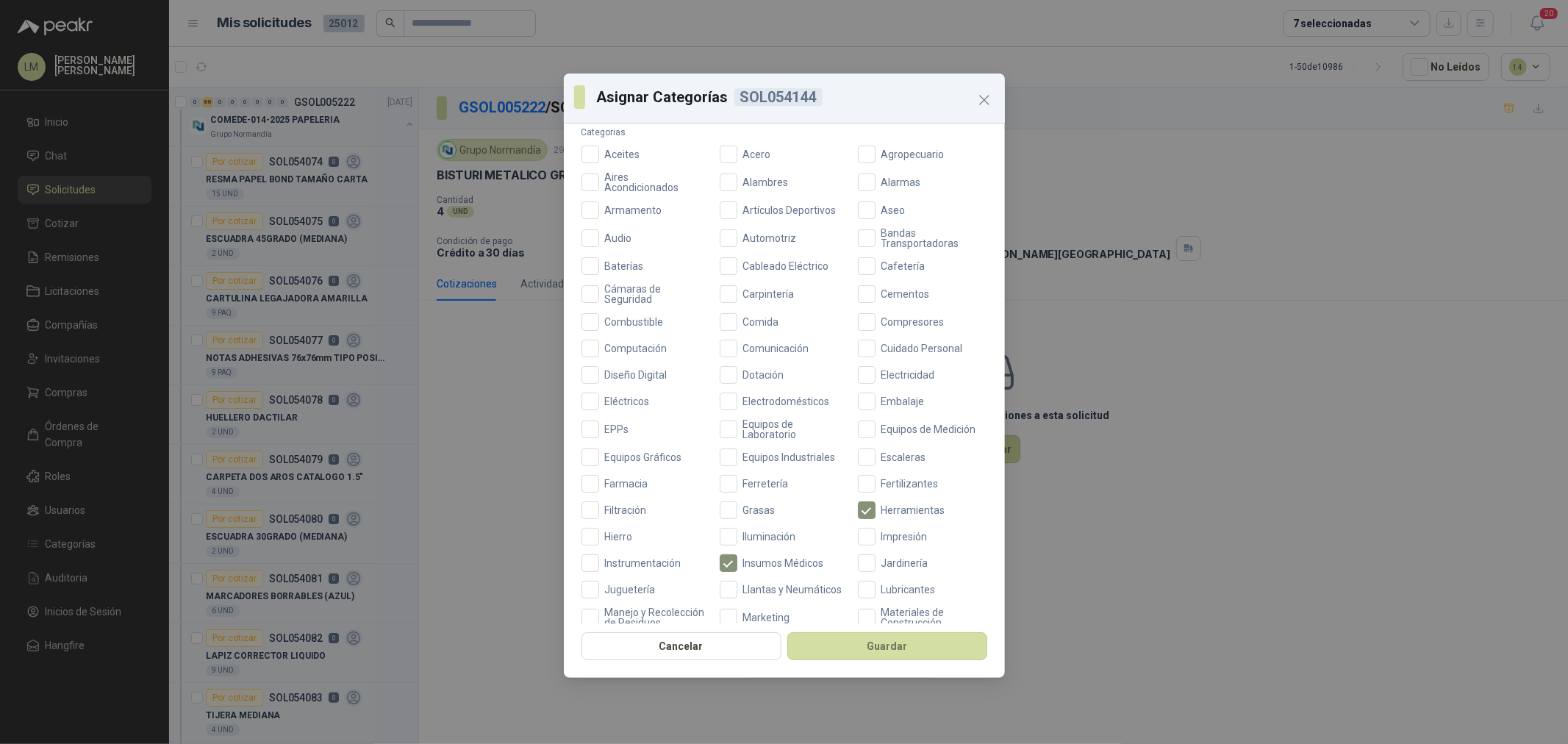
scroll to position [347, 0]
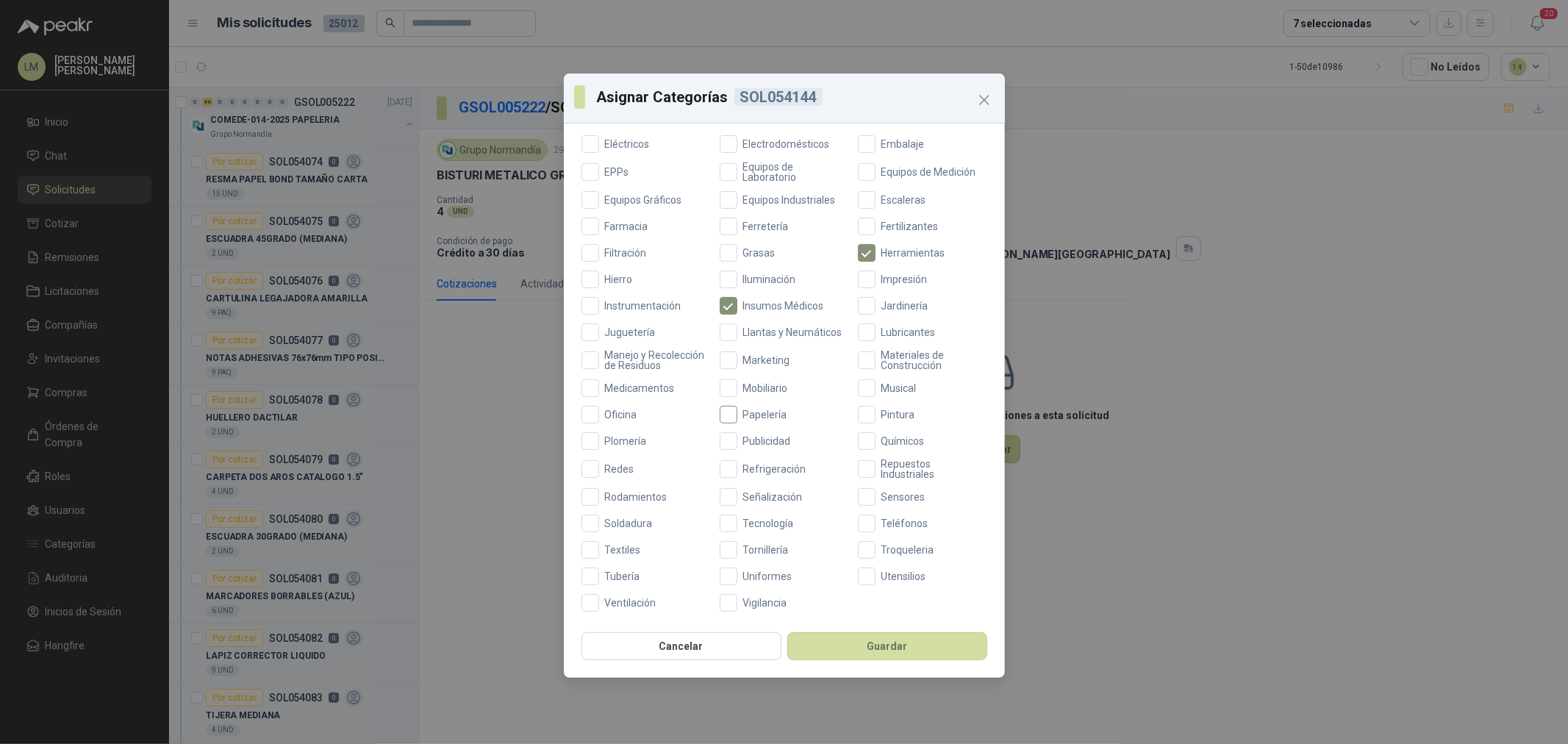
click at [749, 415] on span "Papelería" at bounding box center [766, 415] width 56 height 10
click at [842, 639] on button "Guardar" at bounding box center [887, 646] width 200 height 28
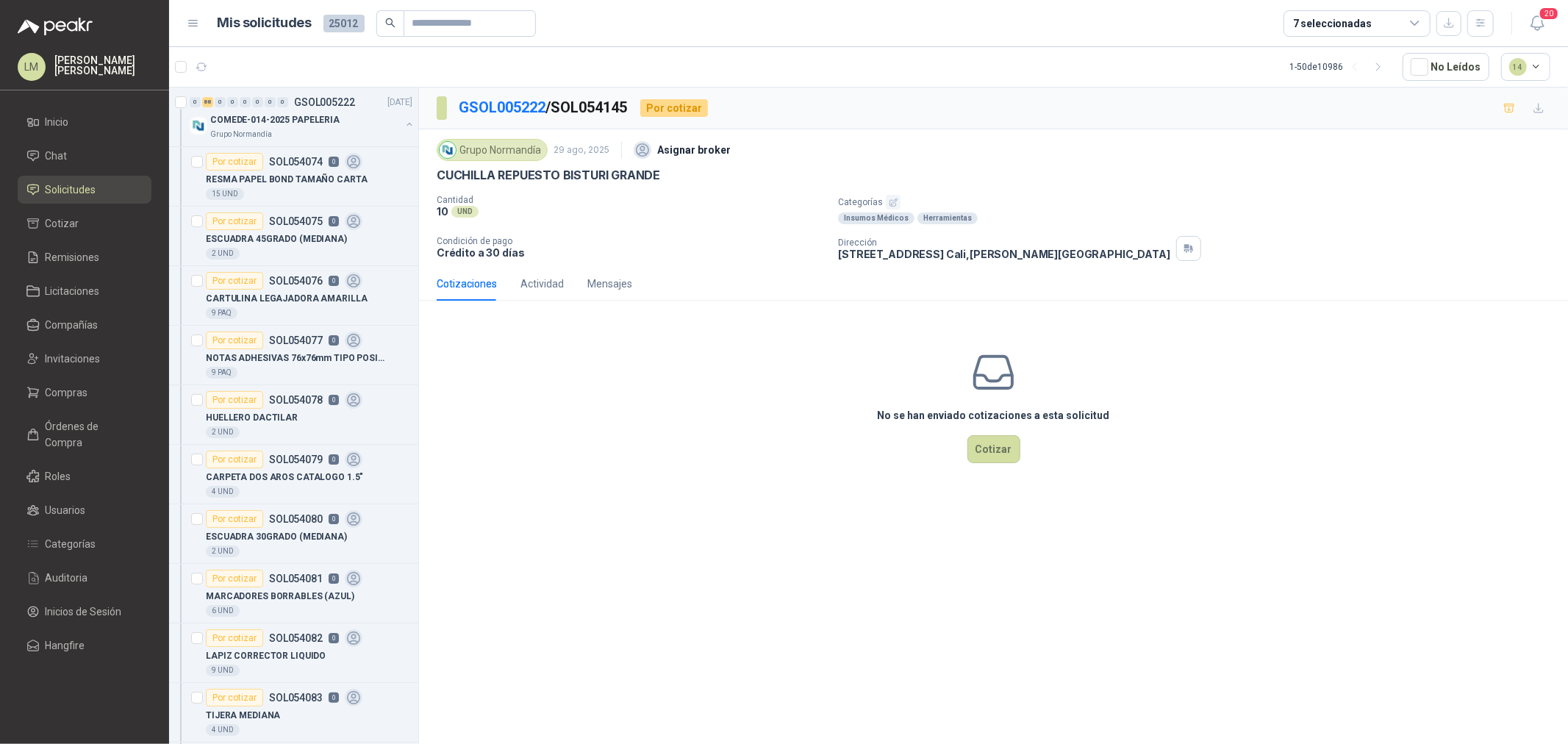
click at [889, 198] on icon "button" at bounding box center [893, 202] width 10 height 10
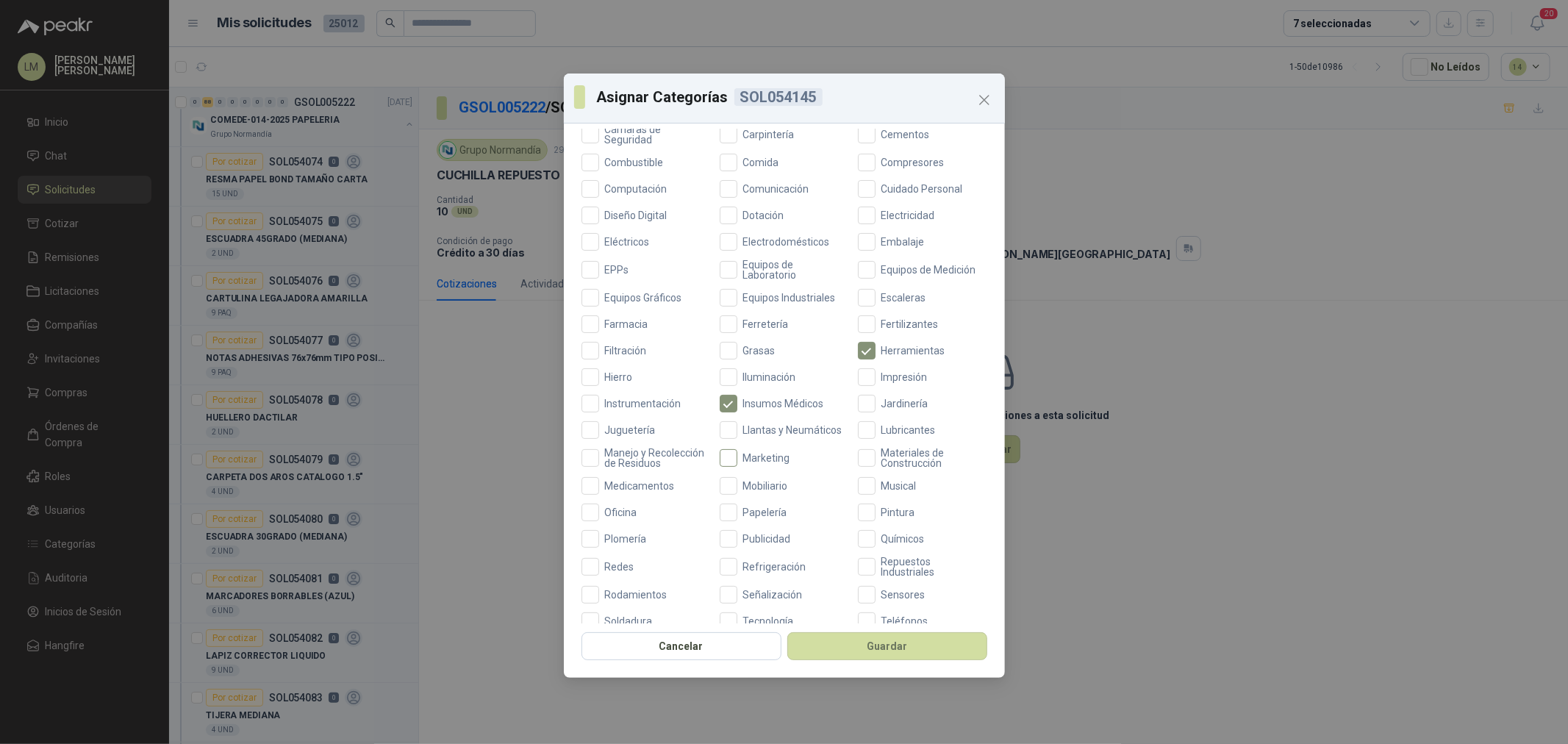
scroll to position [347, 0]
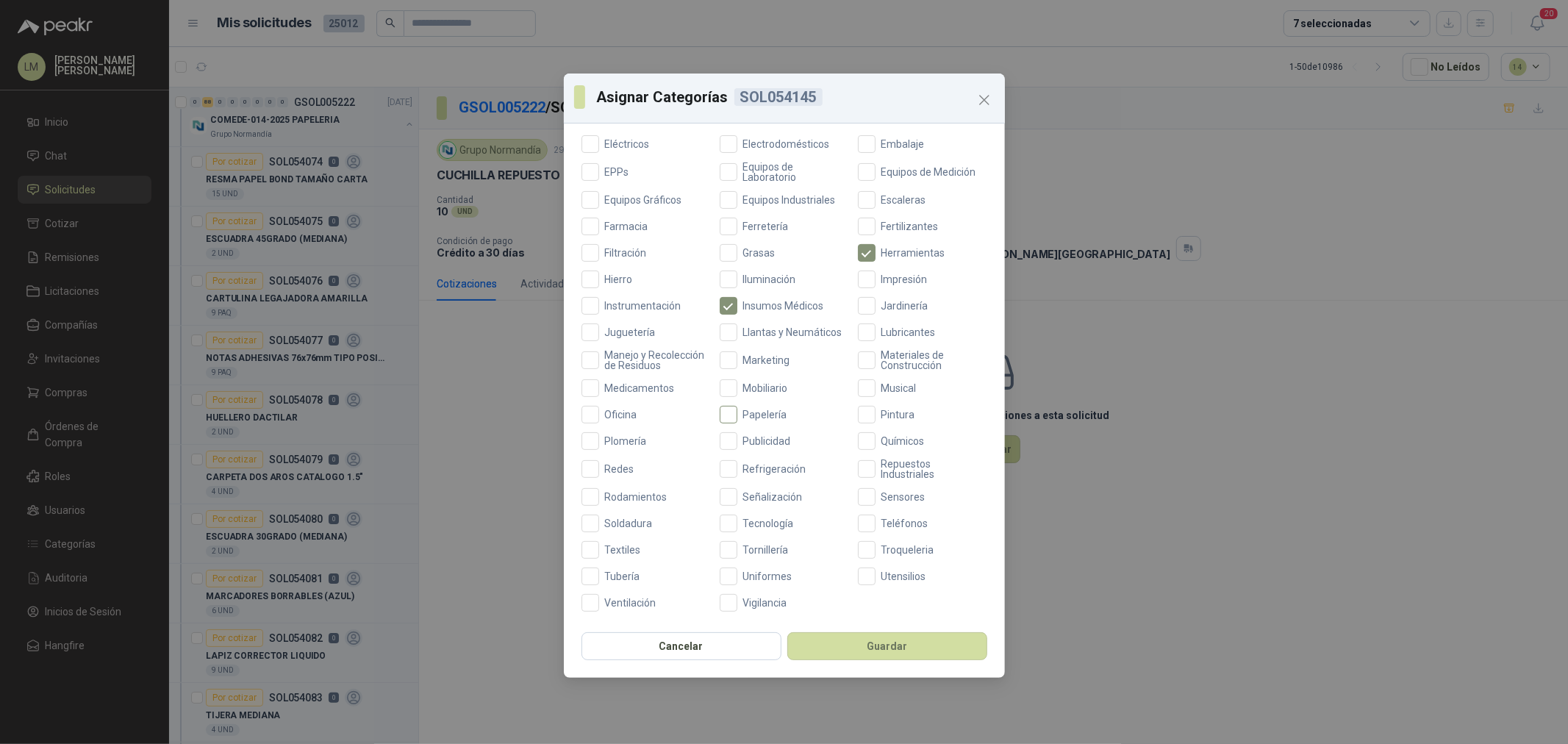
click at [743, 419] on span "Papelería" at bounding box center [766, 415] width 56 height 10
click at [862, 634] on button "Guardar" at bounding box center [887, 646] width 200 height 28
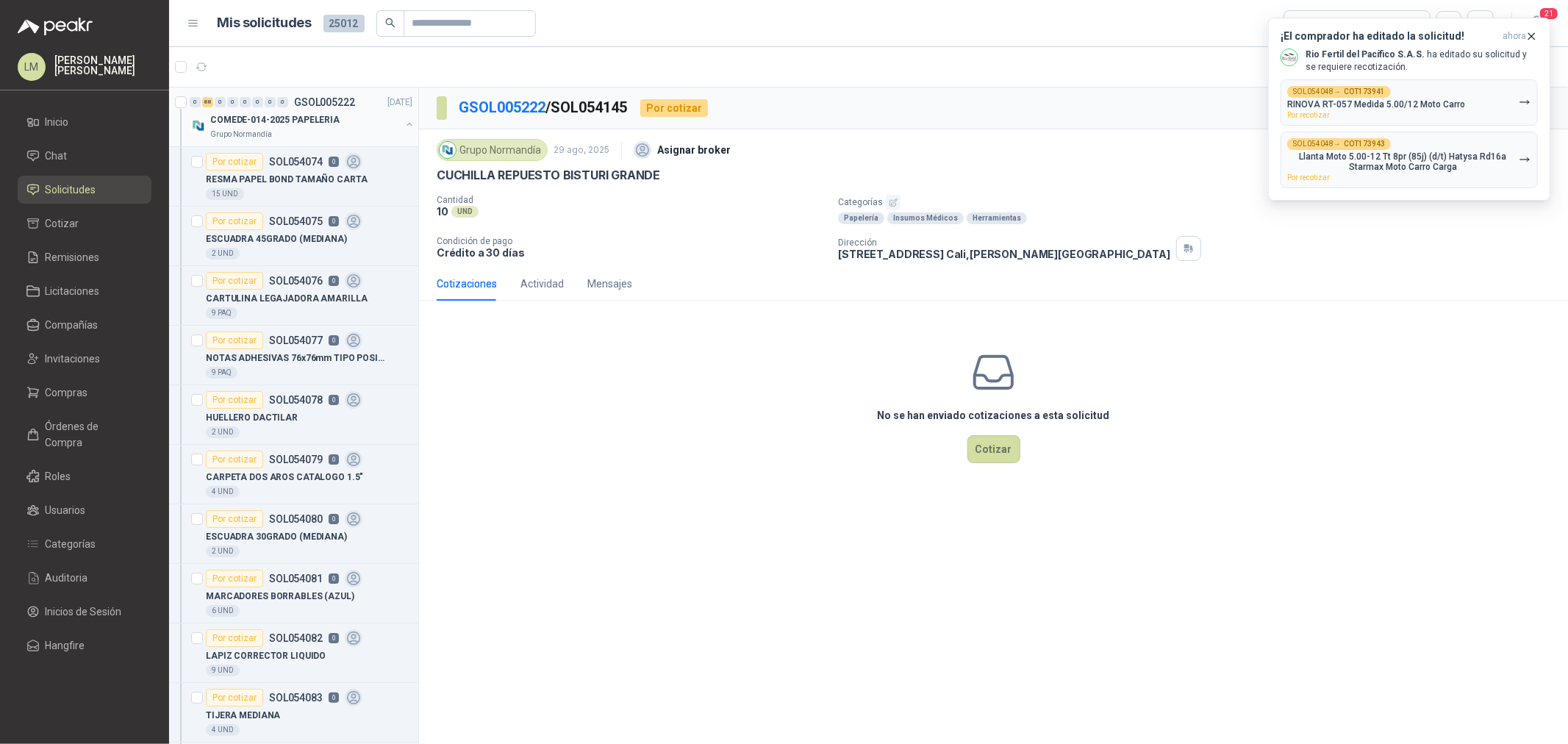
click at [404, 121] on button "button" at bounding box center [410, 124] width 12 height 12
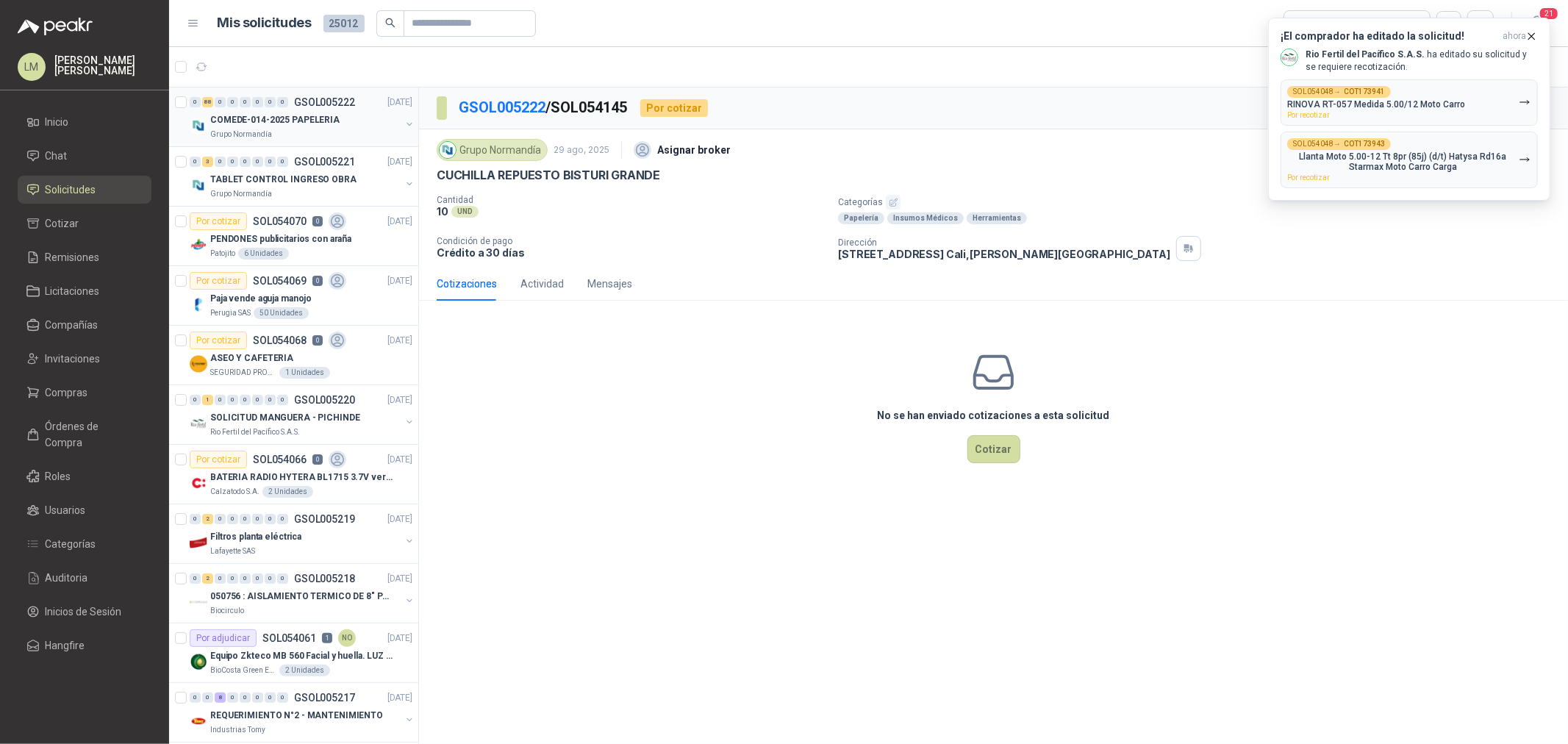
click at [287, 122] on p "COMEDE-014-2025 PAPELERIA" at bounding box center [275, 120] width 130 height 14
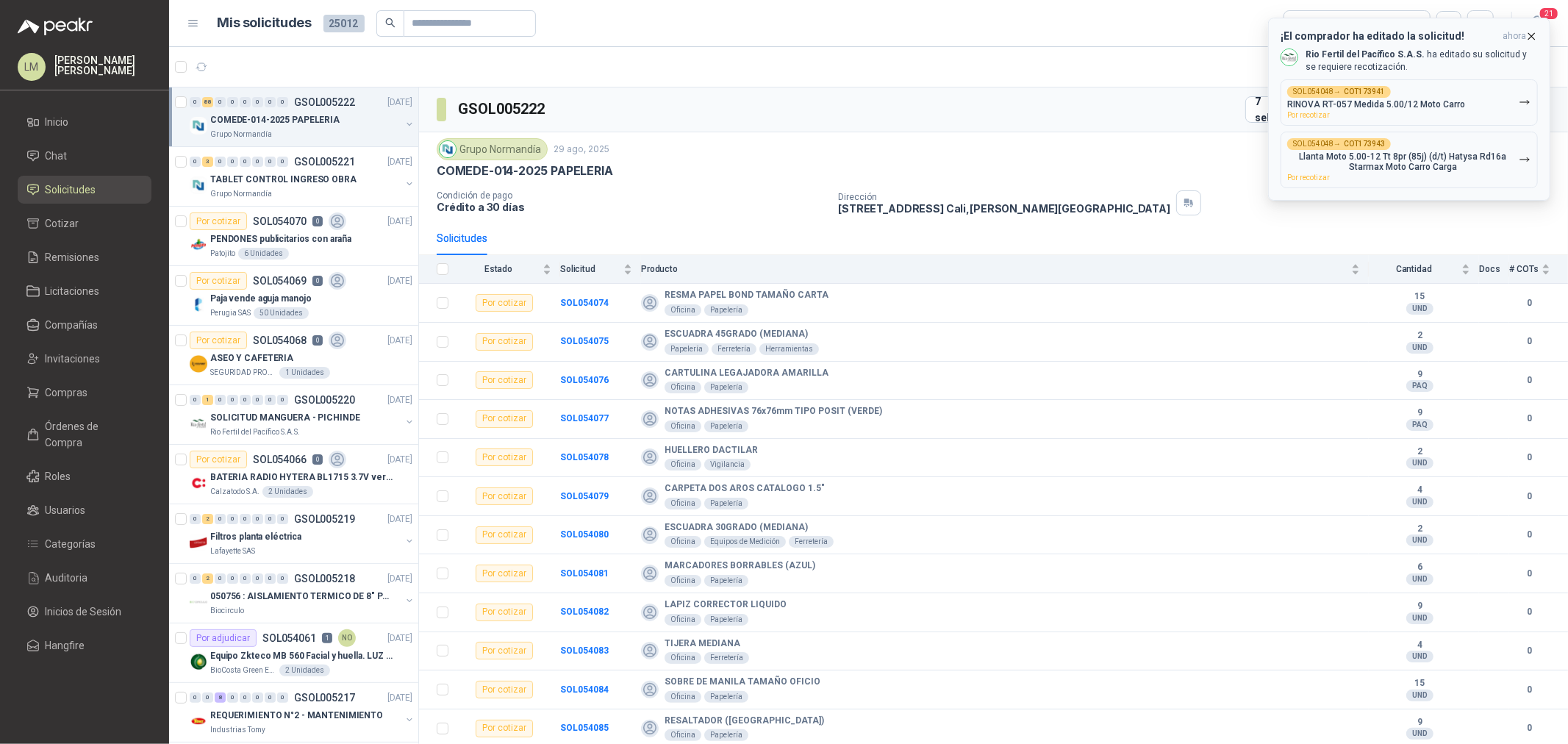
click at [1532, 37] on icon "button" at bounding box center [1532, 36] width 6 height 6
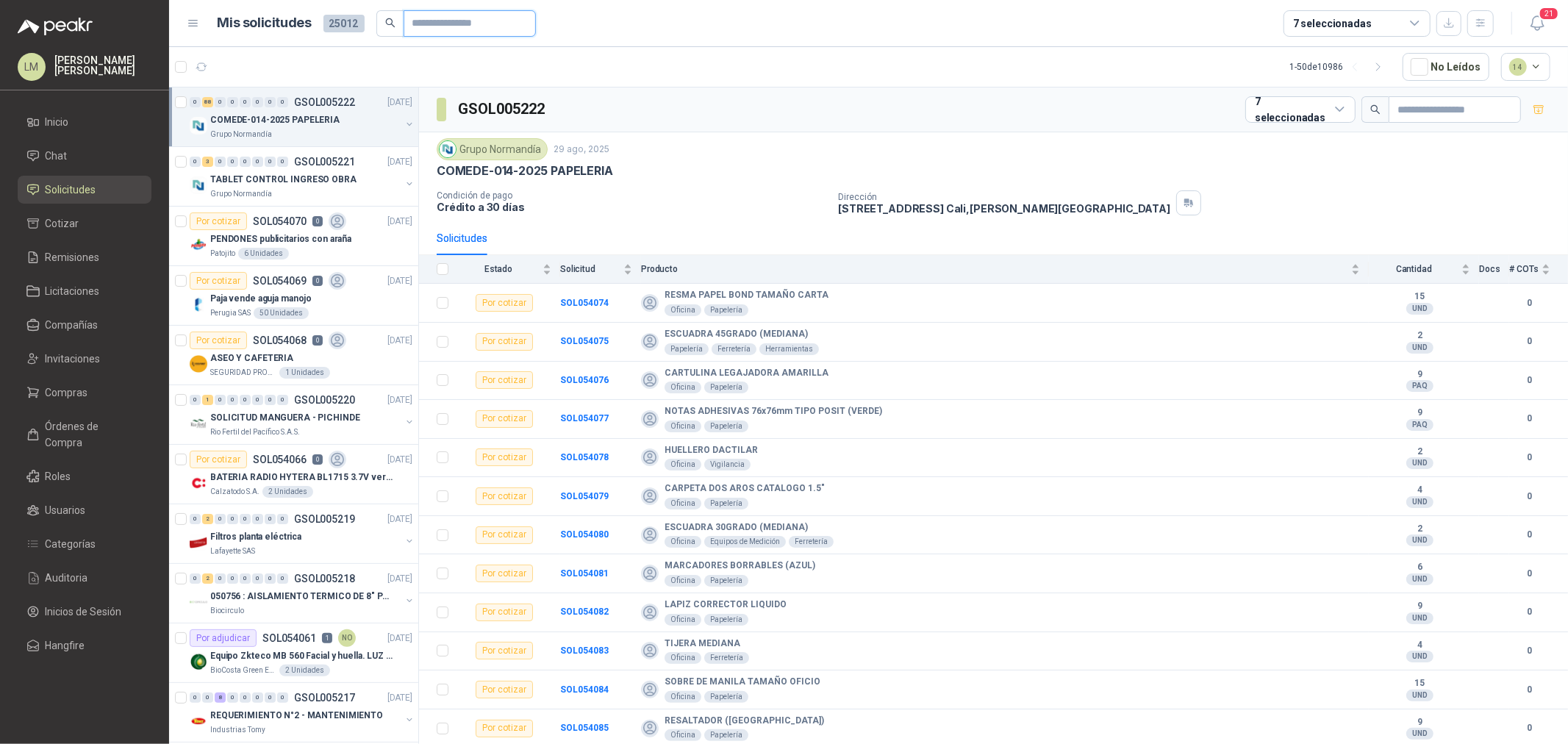
click at [432, 28] on input "text" at bounding box center [464, 24] width 103 height 25
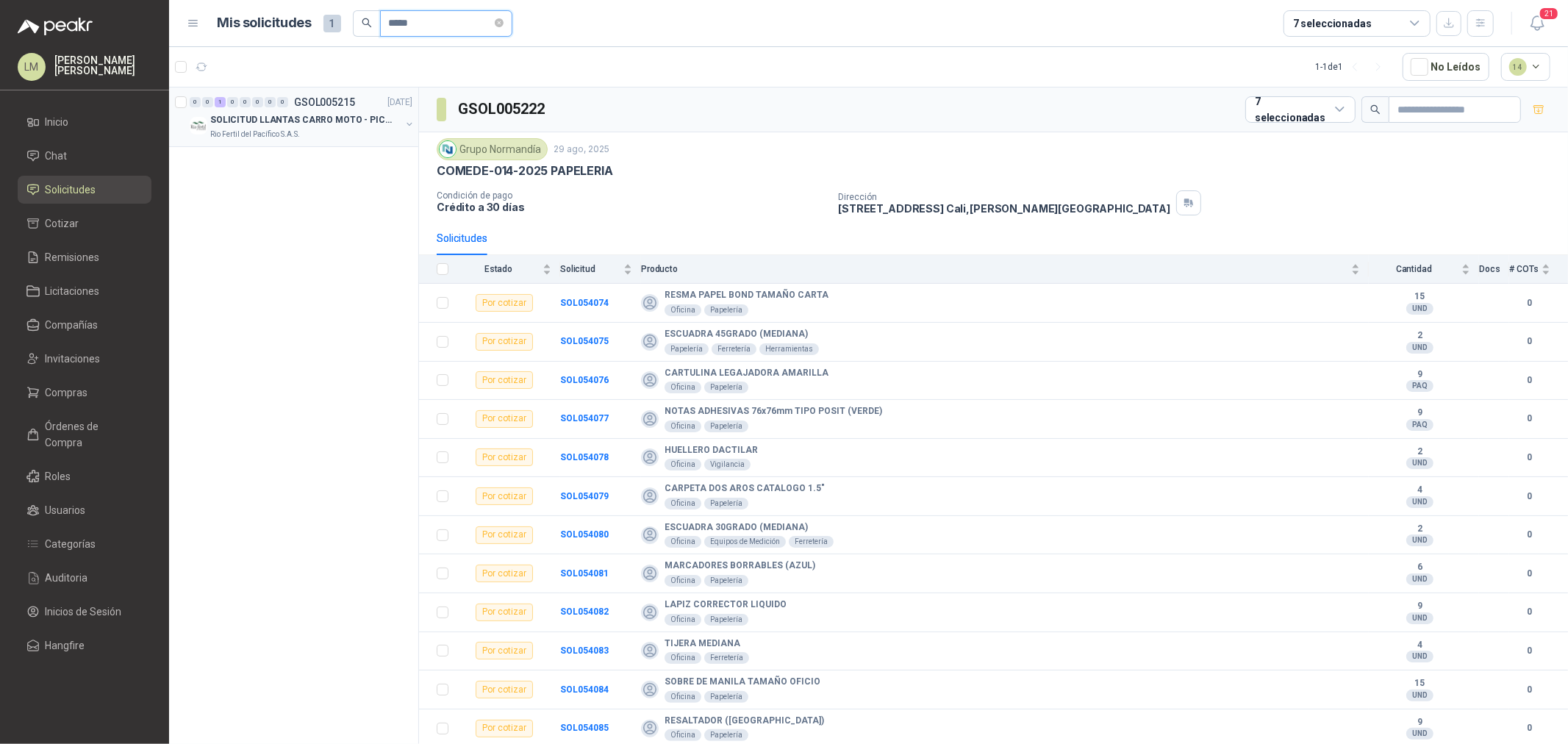
type input "*****"
click at [410, 120] on button "button" at bounding box center [410, 124] width 12 height 12
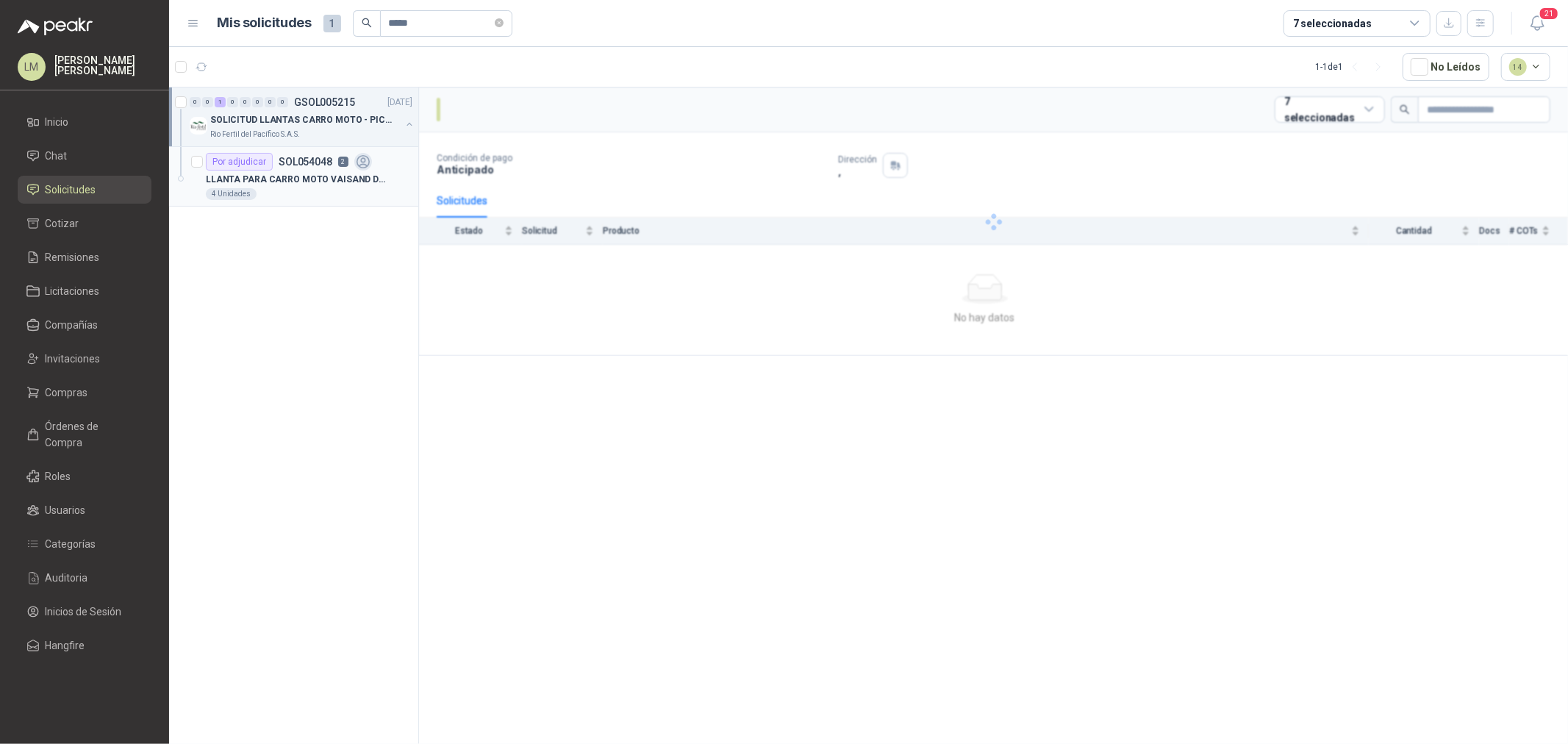
click at [335, 170] on div "LLANTA PARA CARRO MOTO VAISAND DB 300ZH R12 SELLOMATIC" at bounding box center [309, 179] width 206 height 18
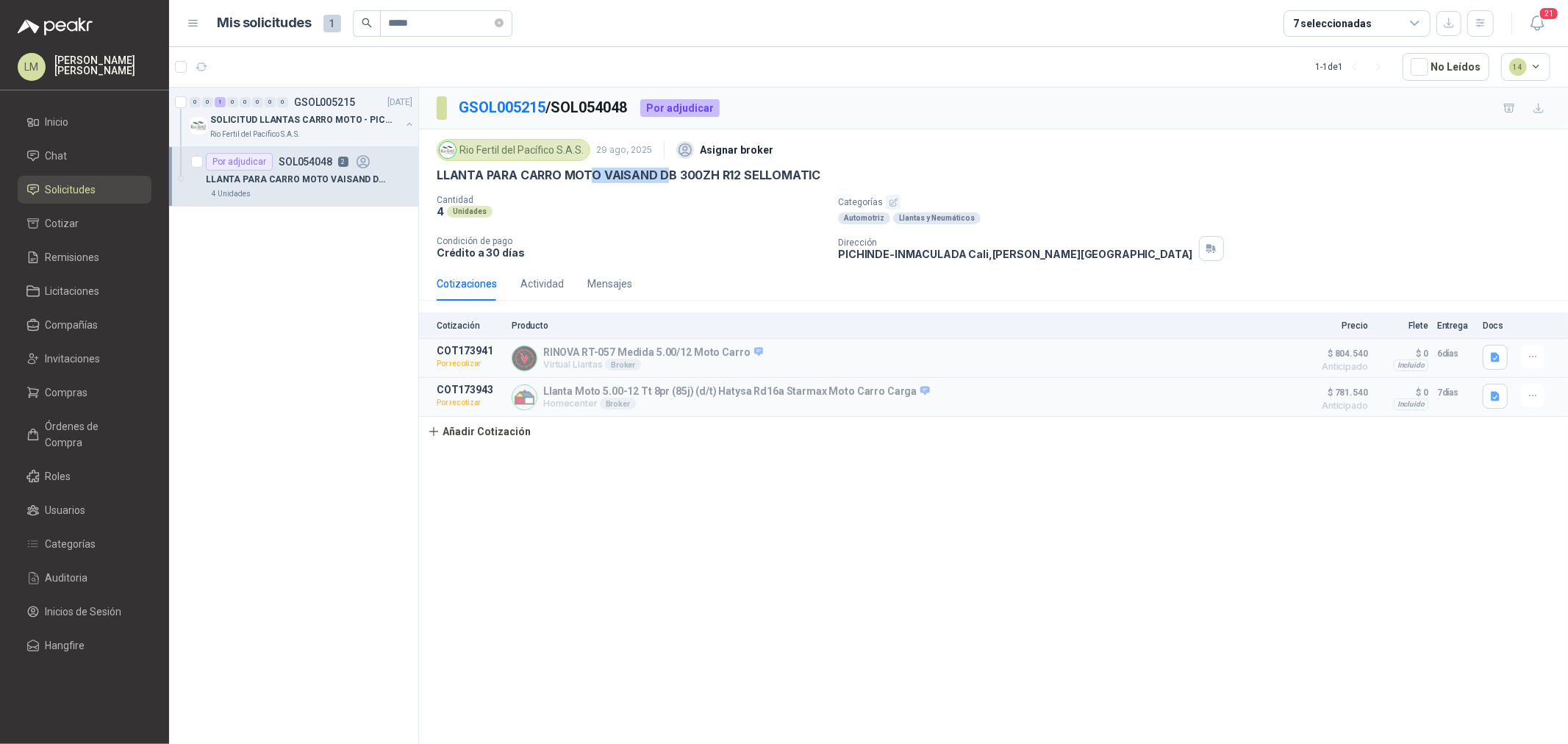
drag, startPoint x: 589, startPoint y: 176, endPoint x: 711, endPoint y: 173, distance: 122.0
click at [711, 173] on p "LLANTA PARA CARRO MOTO VAISAND DB 300ZH R12 SELLOMATIC" at bounding box center [629, 175] width 384 height 15
click at [718, 173] on p "LLANTA PARA CARRO MOTO VAISAND DB 300ZH R12 SELLOMATIC" at bounding box center [629, 175] width 384 height 15
drag, startPoint x: 542, startPoint y: 396, endPoint x: 636, endPoint y: 390, distance: 94.2
click at [636, 390] on div "Llanta Moto 5.00-12 Tt 8pr (85j) (d/t) Hatysa Rd16a Starmax Moto Carro Carga Ho…" at bounding box center [898, 397] width 774 height 27
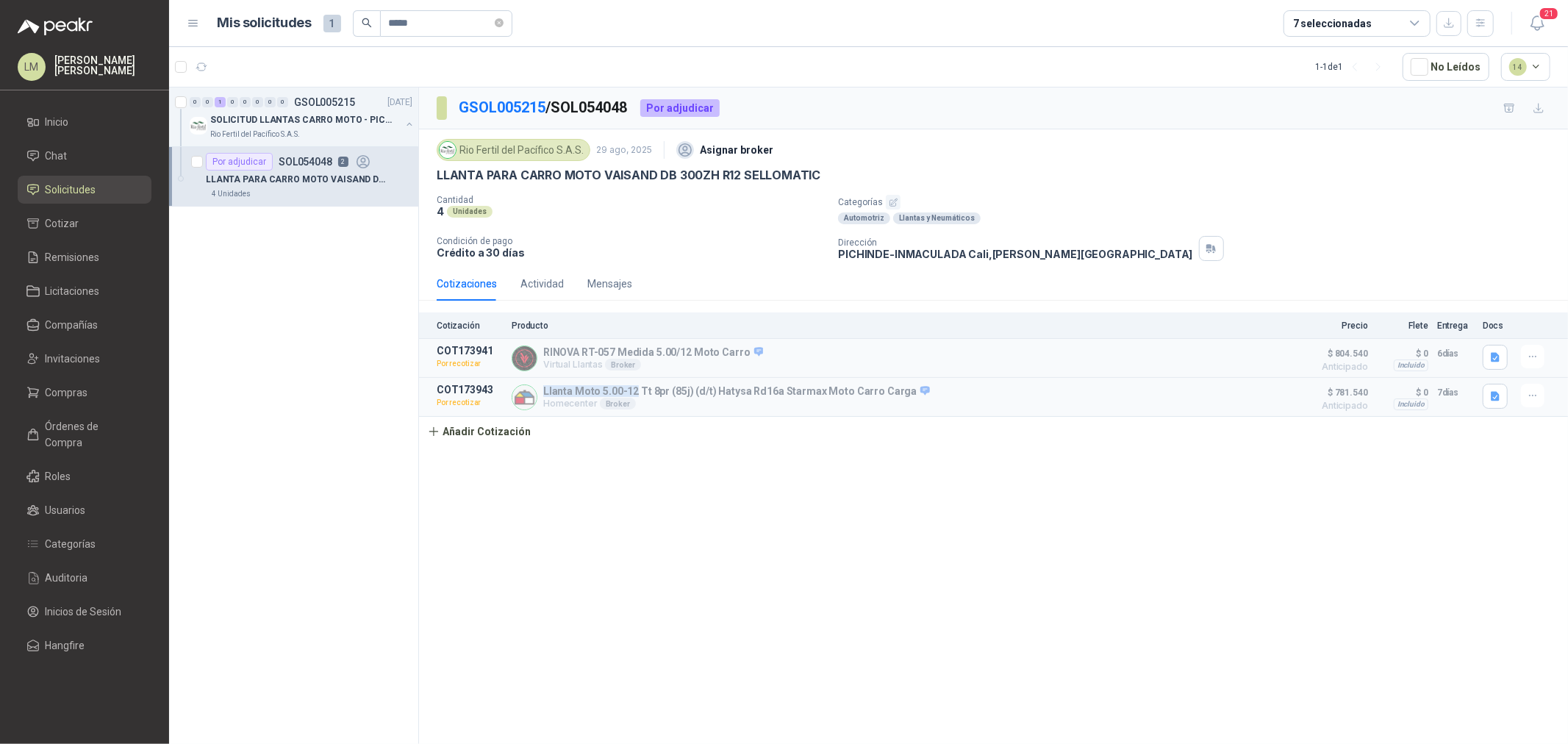
copy p "Llanta Moto 5.00-12"
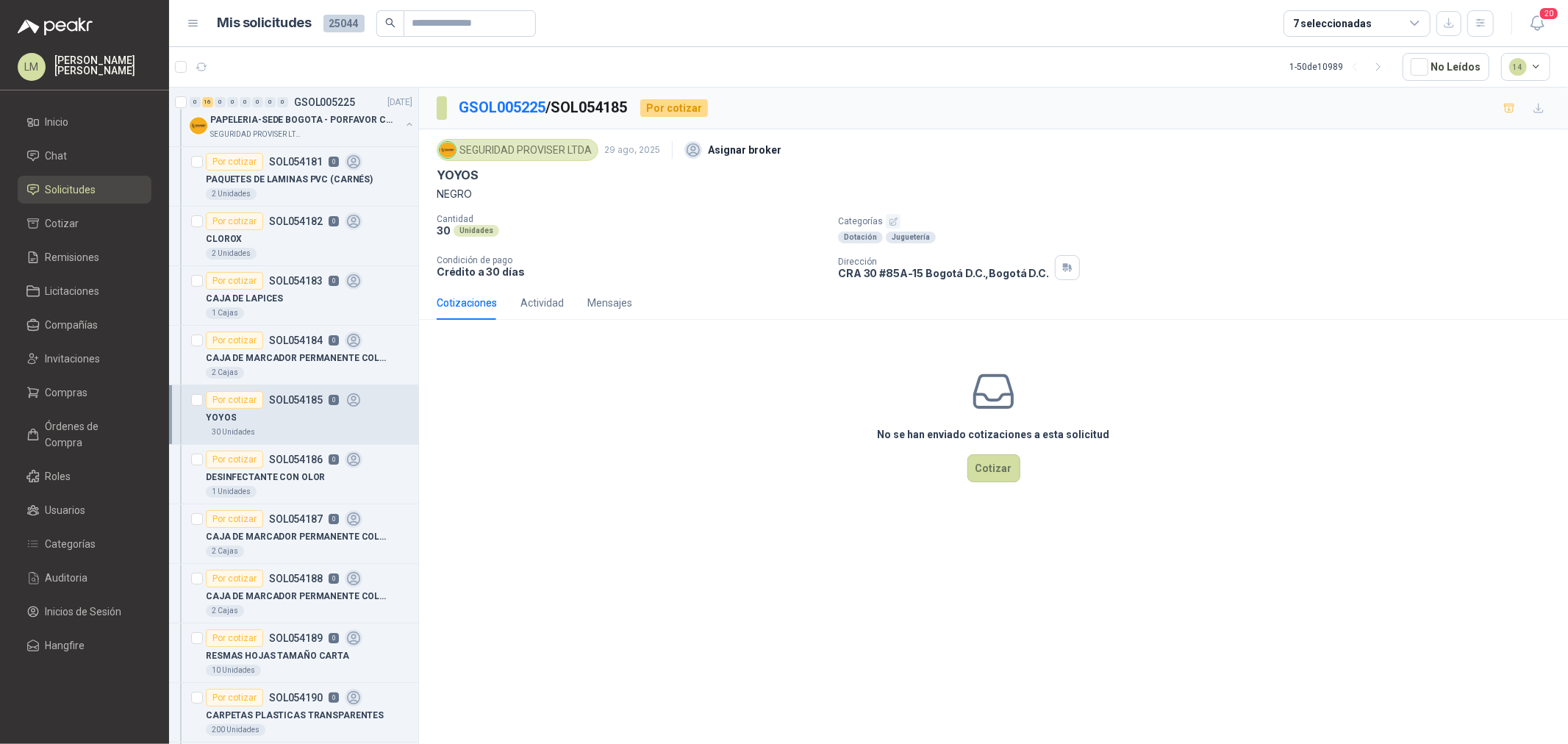
click at [895, 222] on icon "button" at bounding box center [893, 221] width 10 height 10
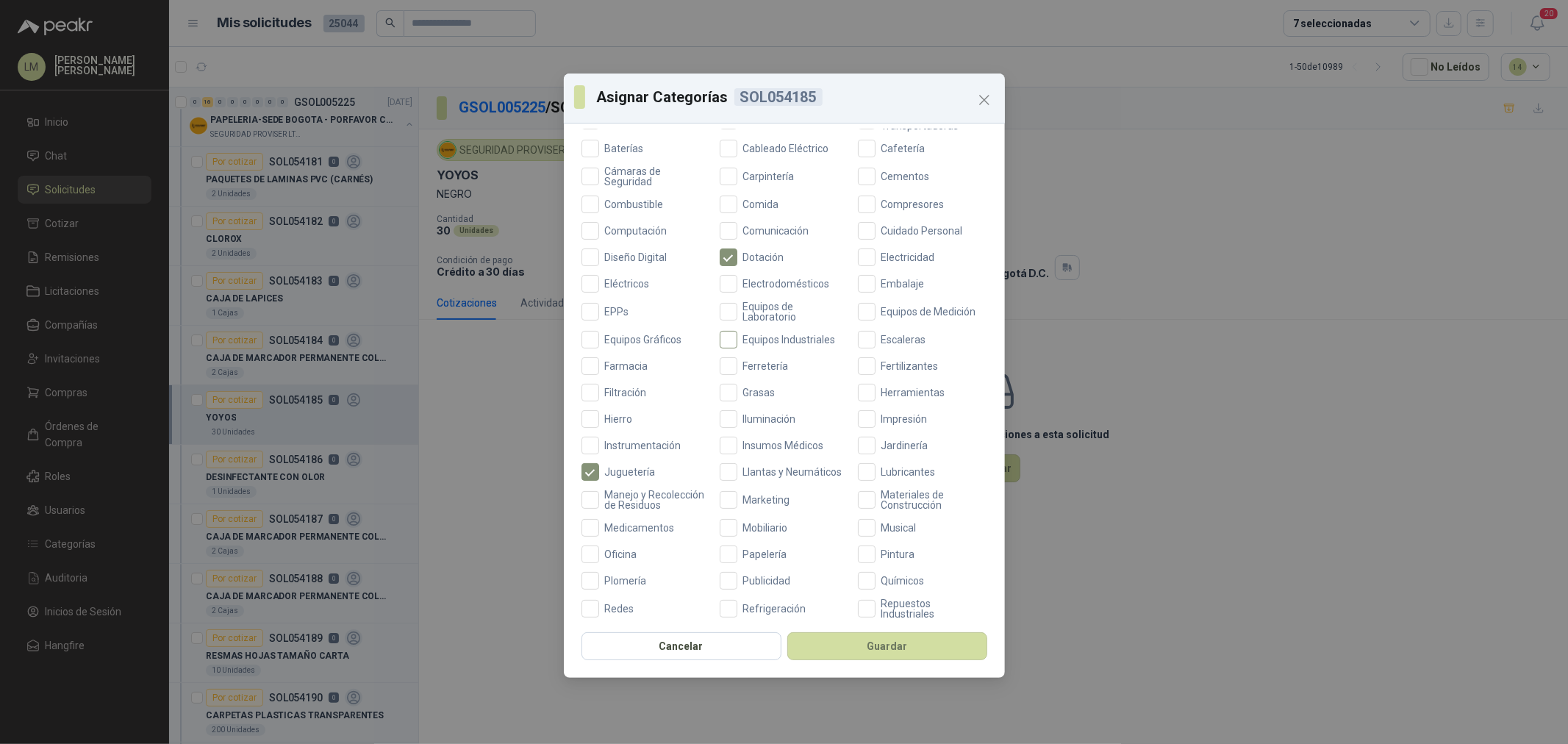
scroll to position [347, 0]
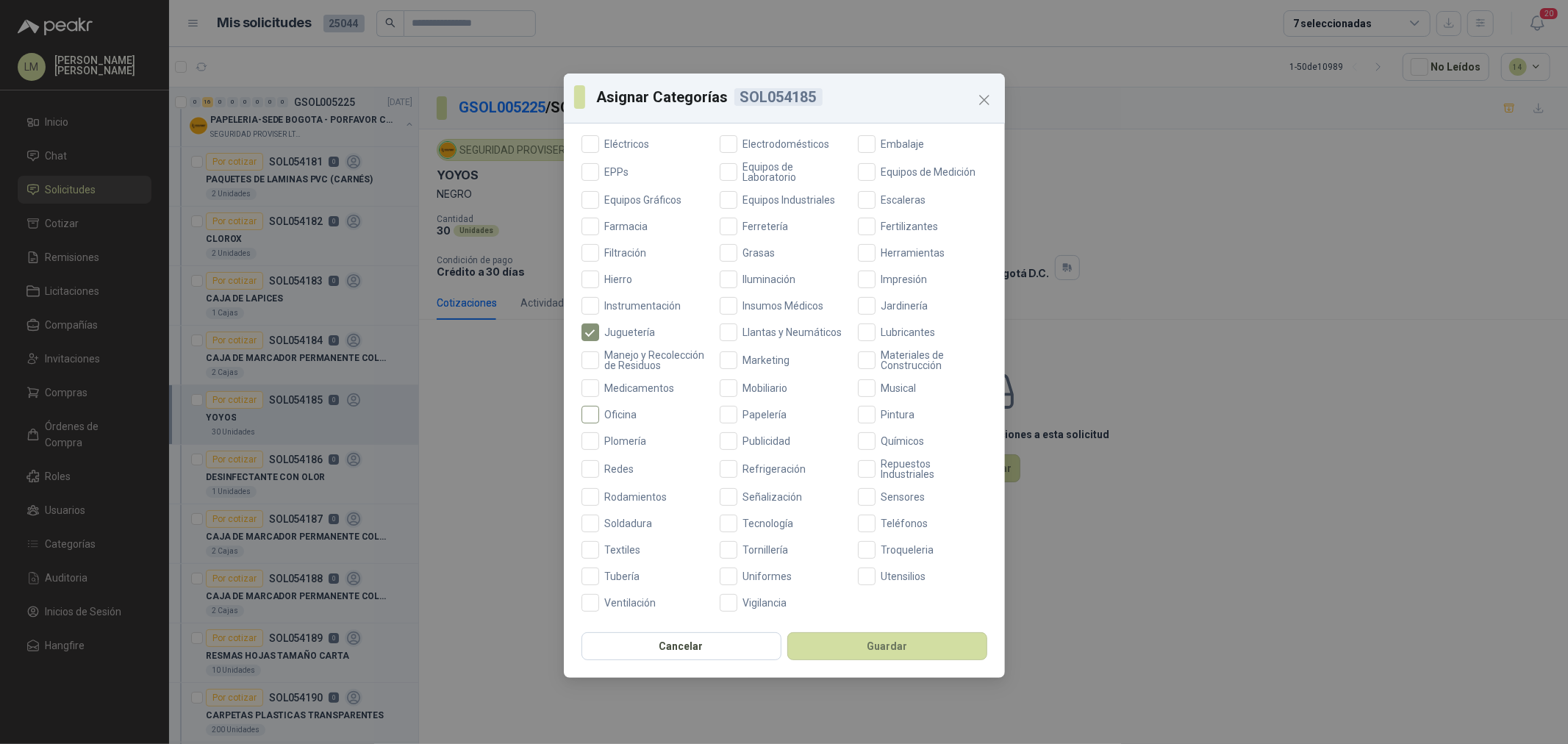
click at [626, 410] on span "Oficina" at bounding box center [621, 415] width 44 height 10
click at [843, 653] on button "Guardar" at bounding box center [887, 646] width 200 height 28
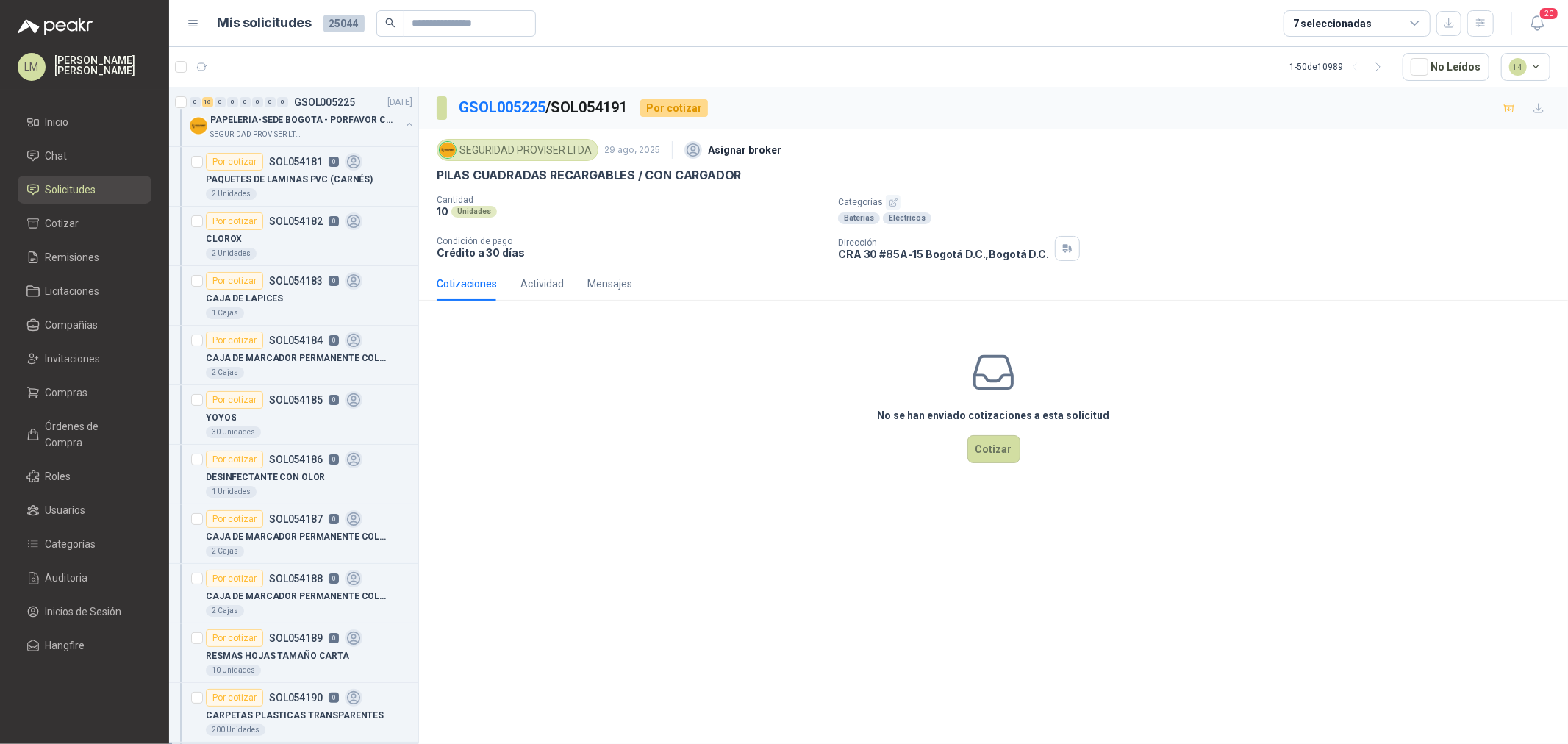
click at [897, 200] on button "button" at bounding box center [893, 202] width 15 height 15
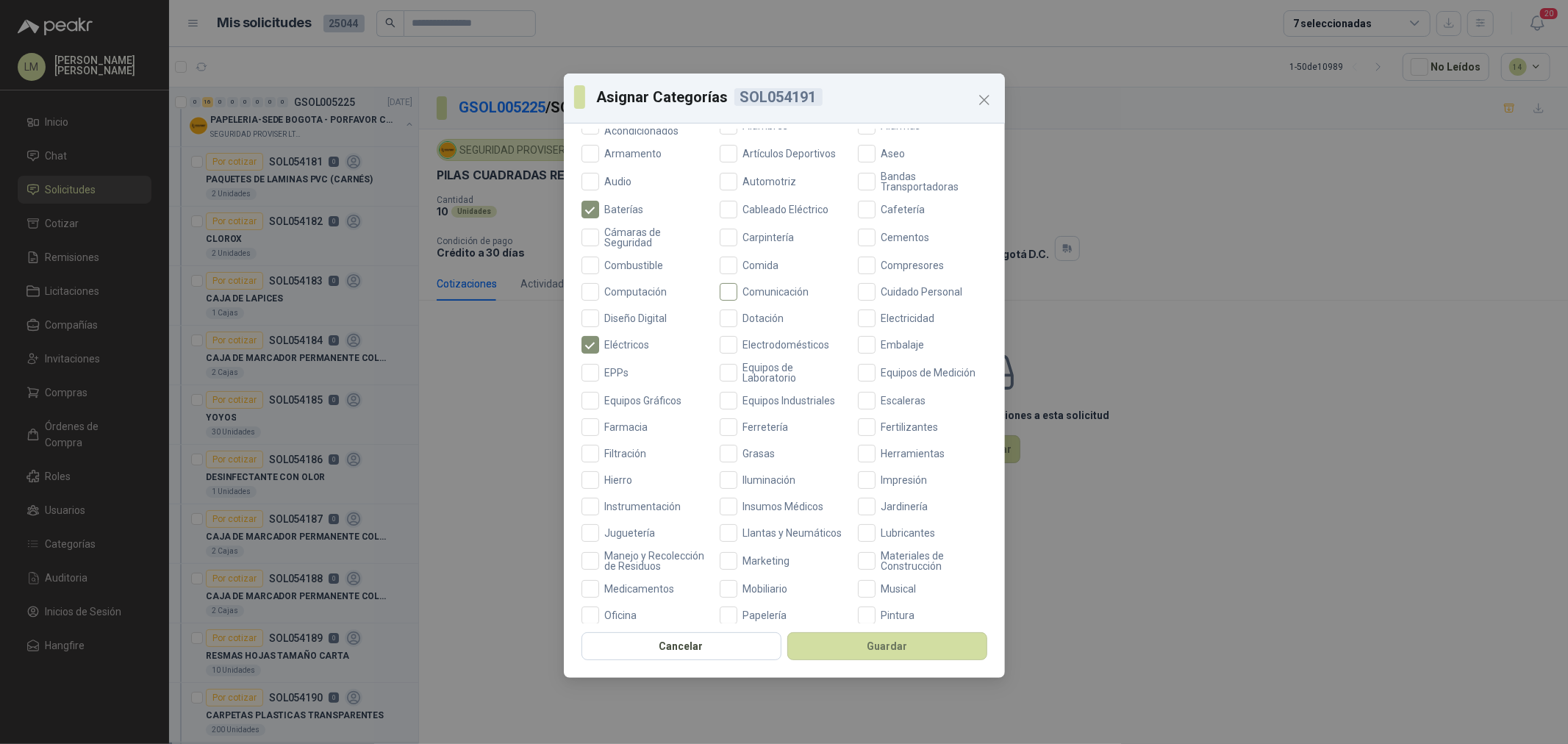
scroll to position [245, 0]
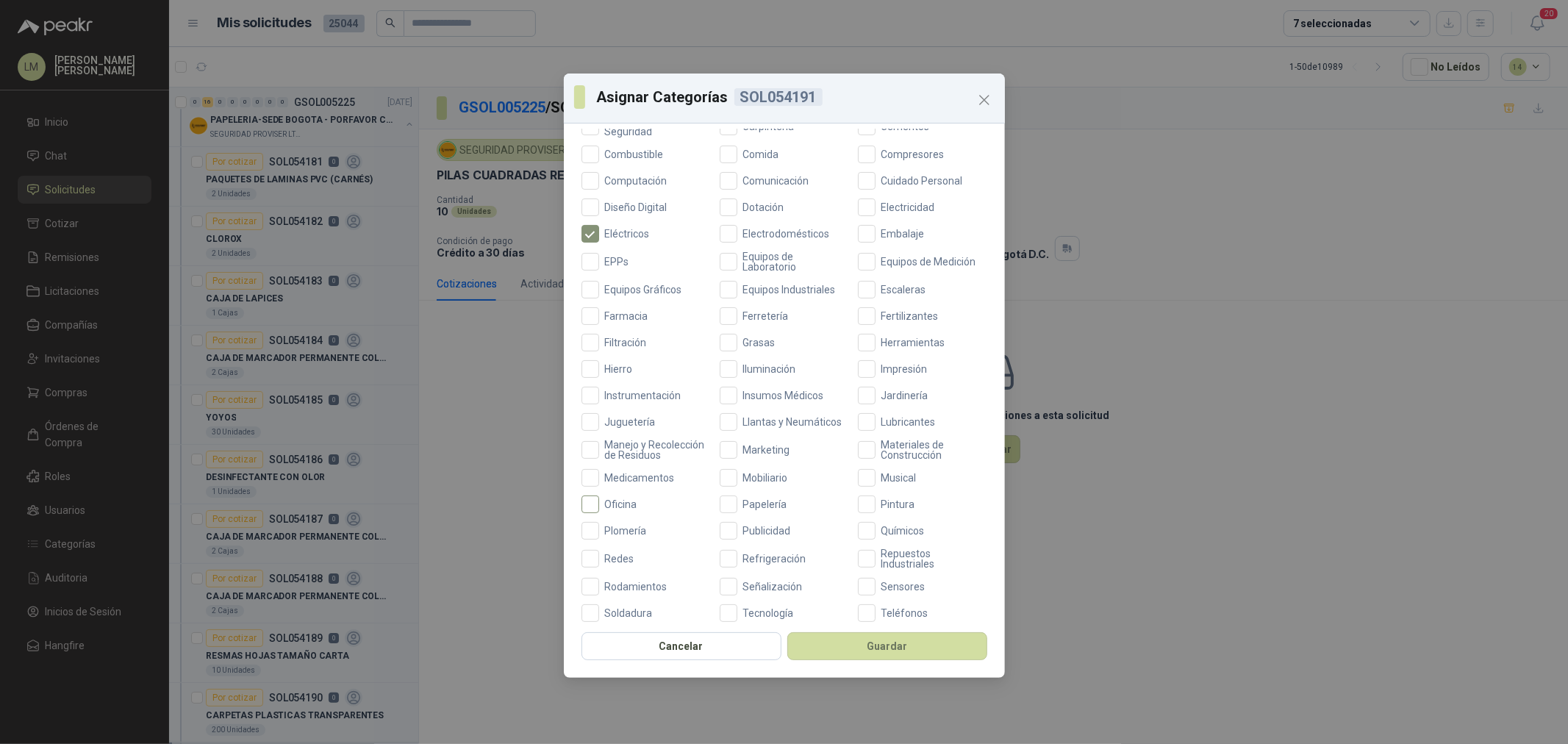
click at [634, 509] on span "Oficina" at bounding box center [621, 504] width 44 height 10
click at [876, 649] on button "Guardar" at bounding box center [887, 646] width 200 height 28
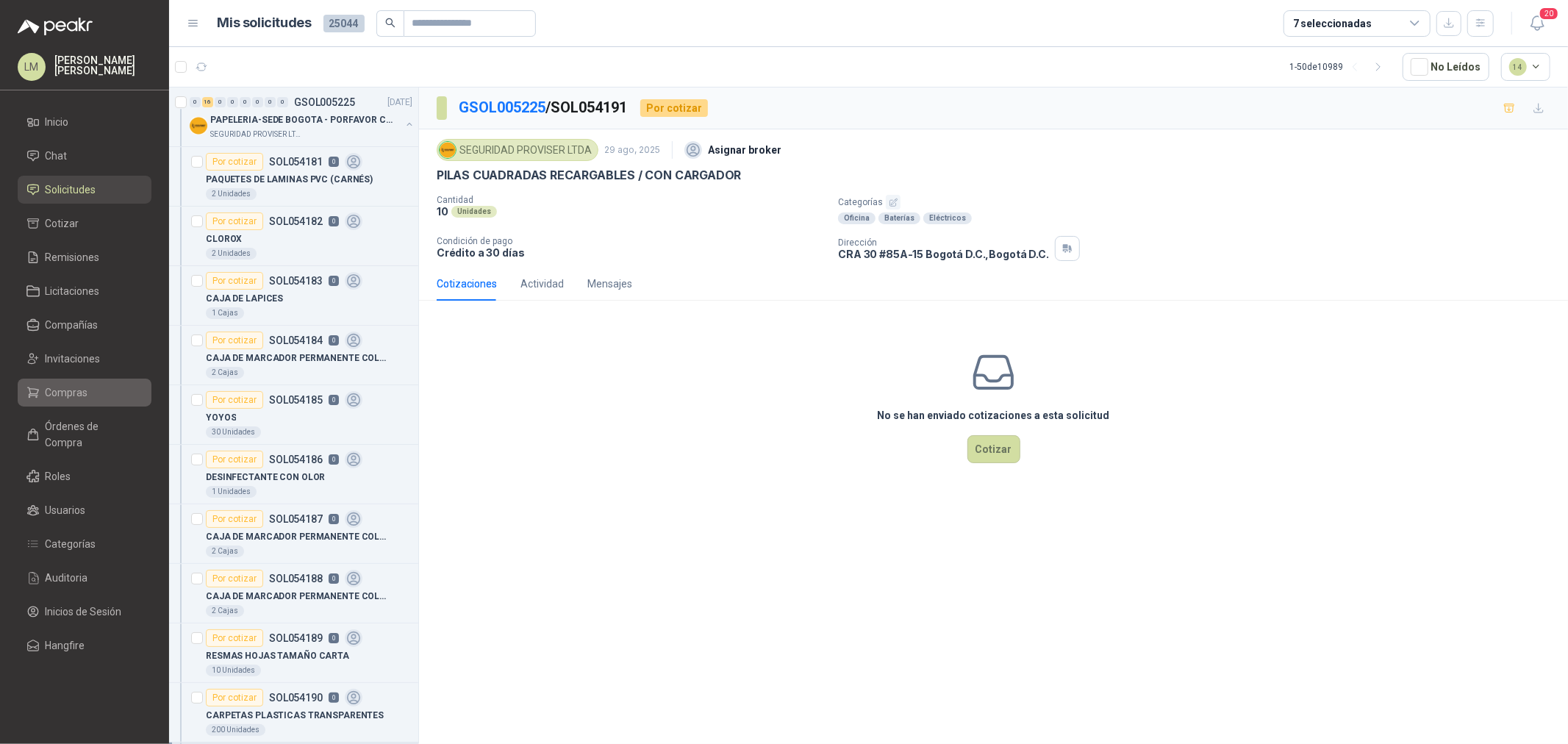
click at [75, 396] on span "Compras" at bounding box center [67, 393] width 43 height 16
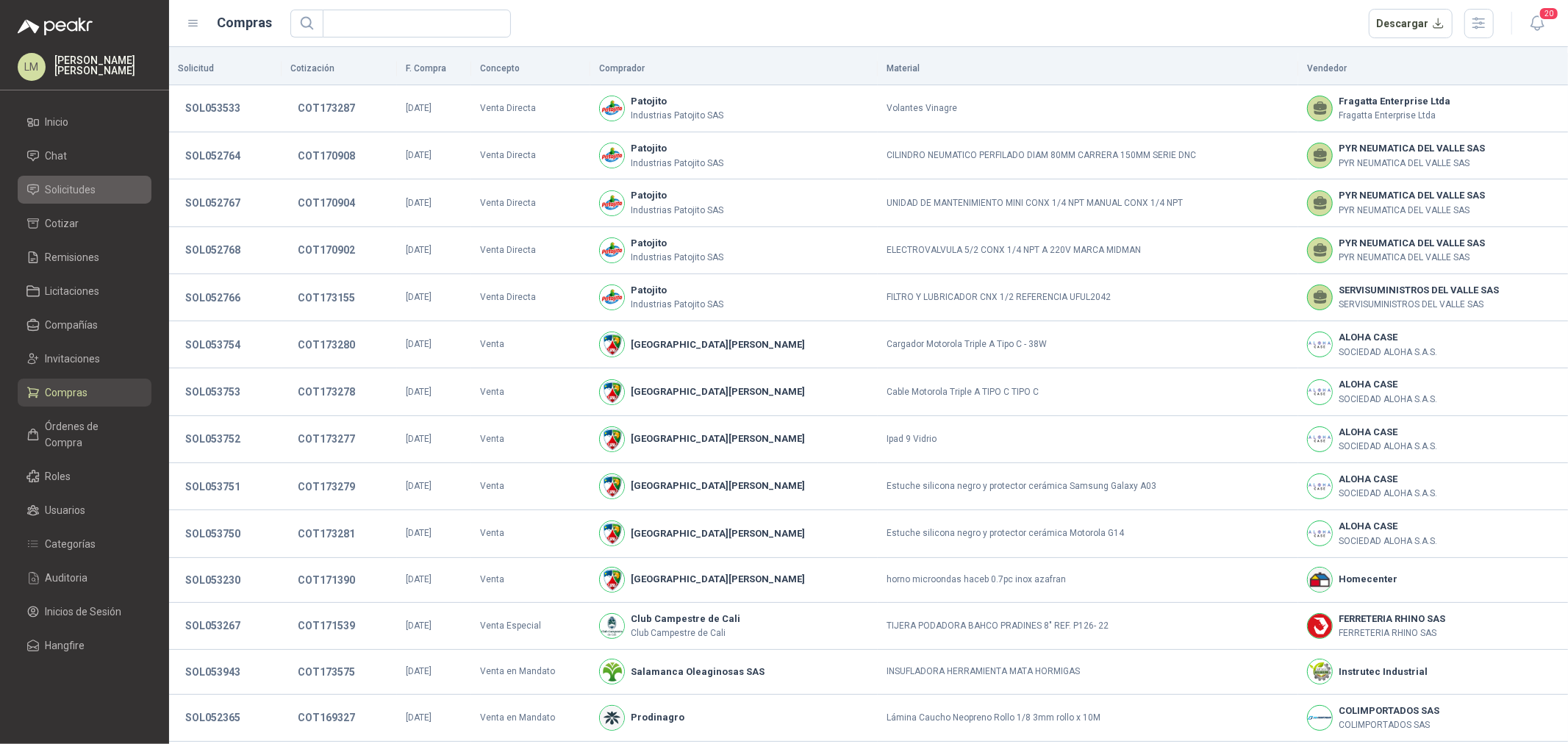
click at [78, 193] on span "Solicitudes" at bounding box center [71, 189] width 51 height 16
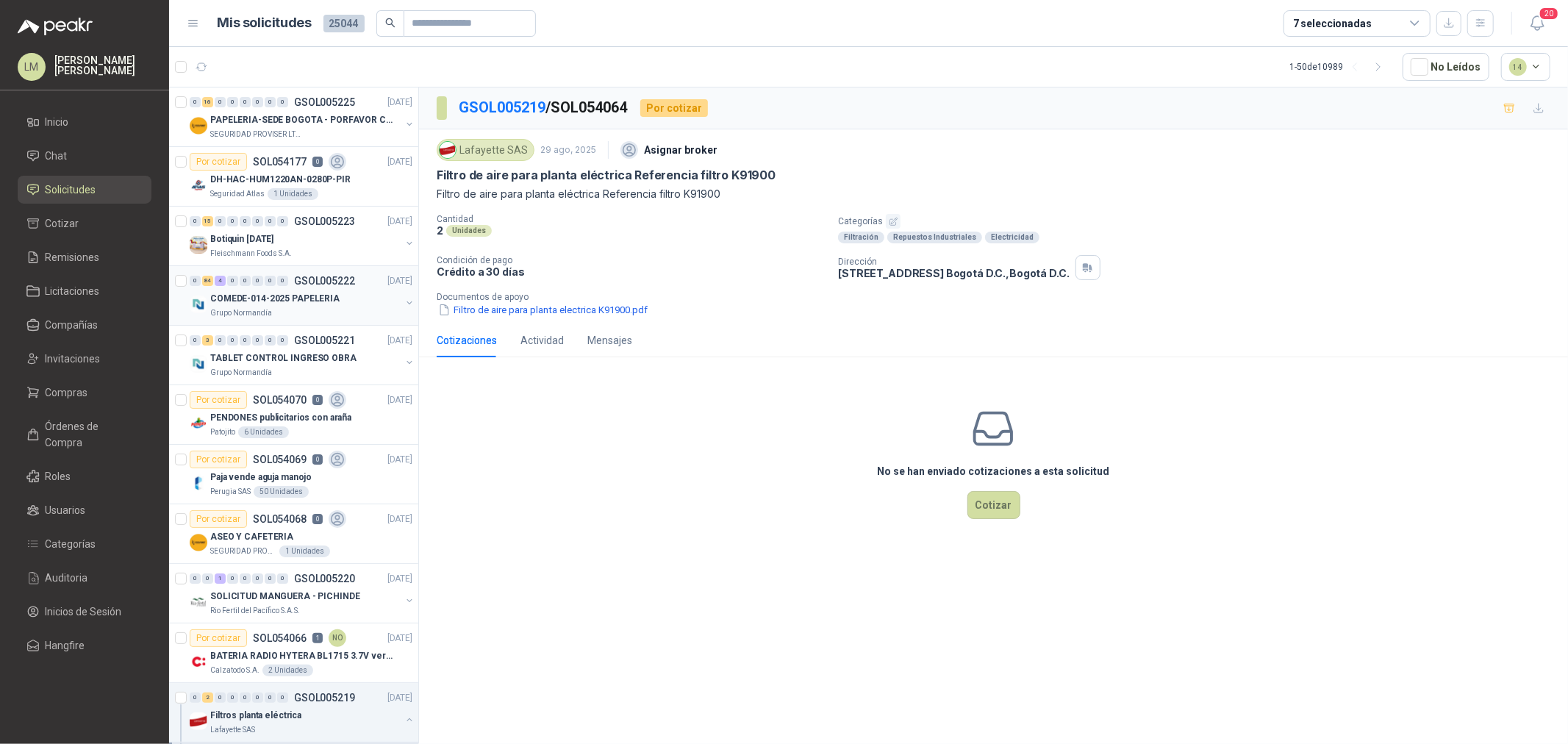
click at [404, 306] on button "button" at bounding box center [410, 303] width 12 height 12
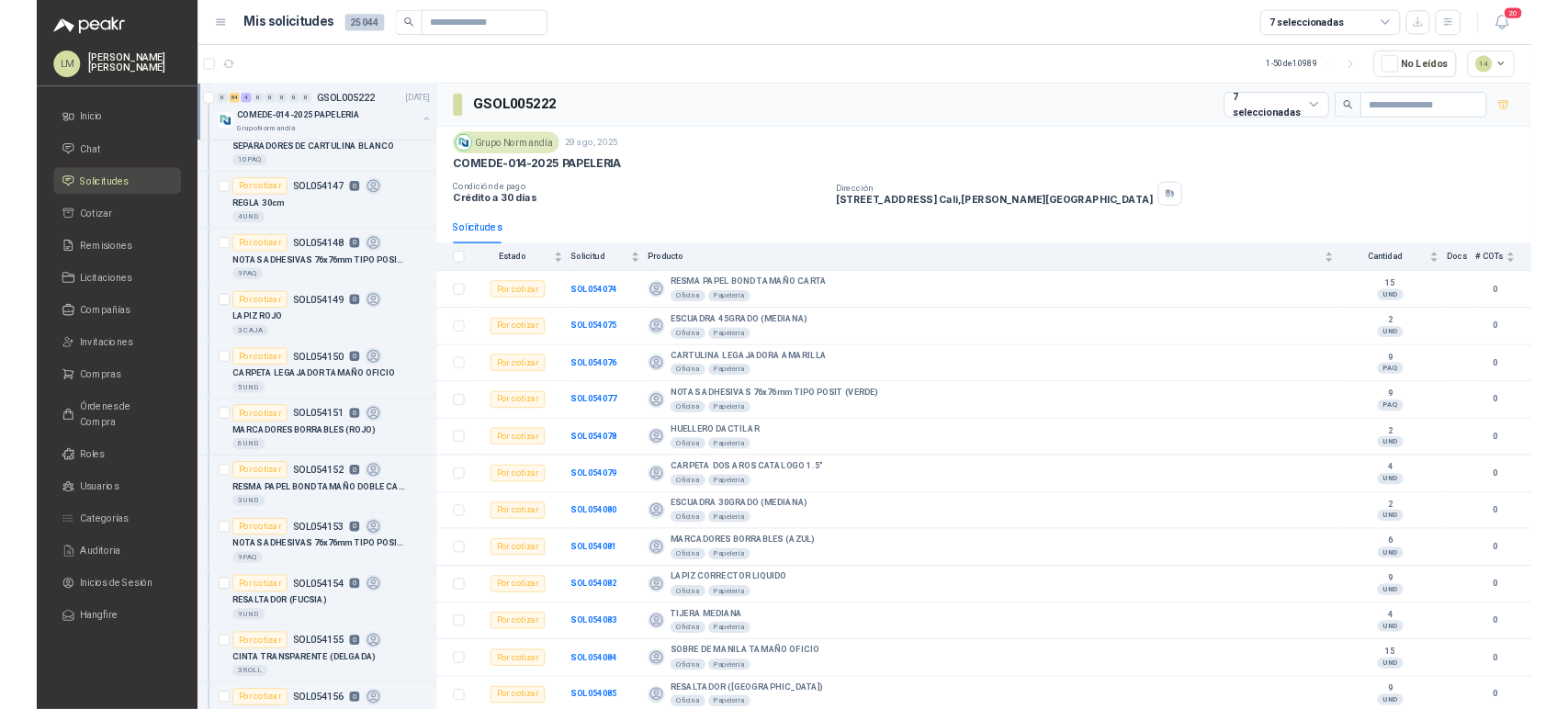
scroll to position [5307, 0]
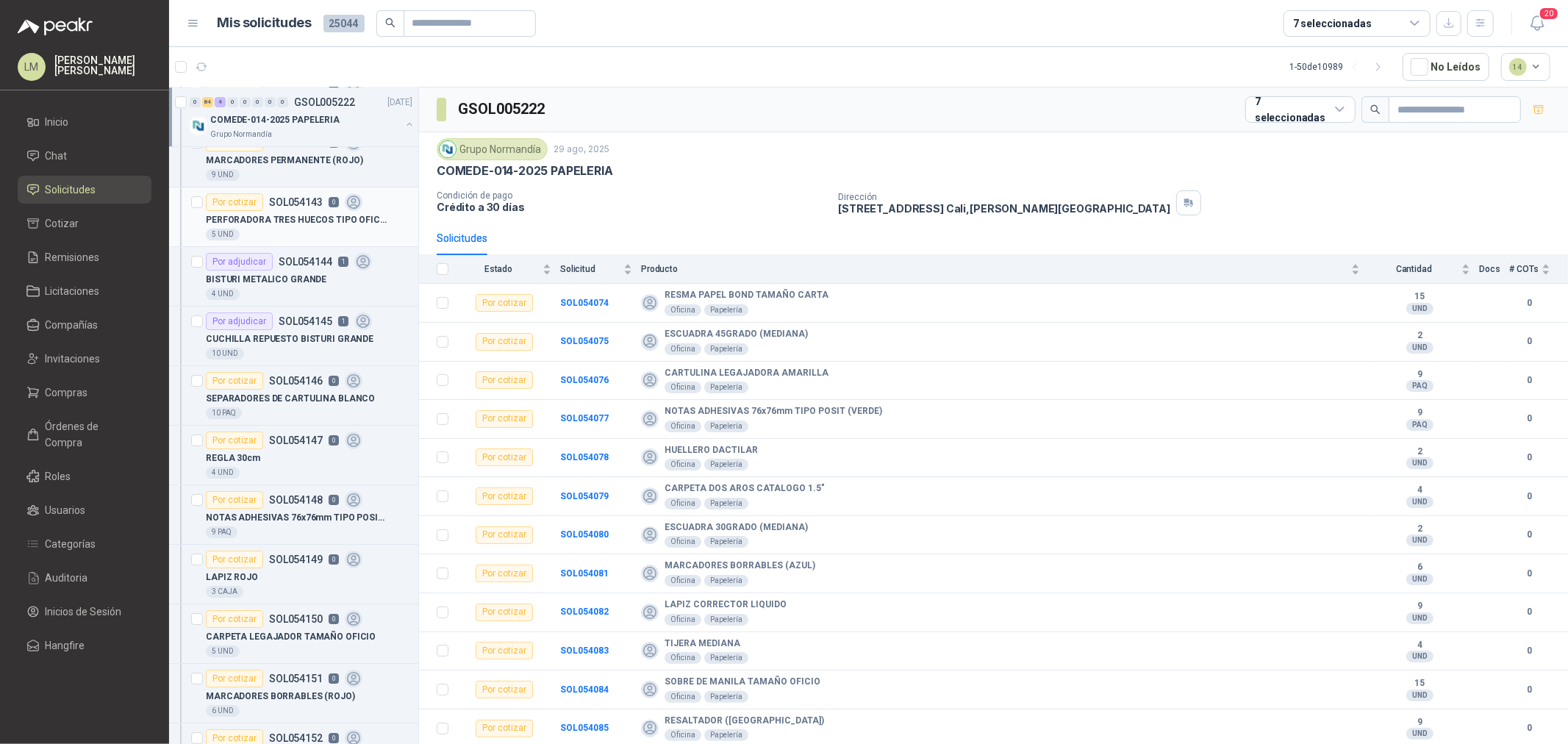
click at [288, 236] on div "5 UND" at bounding box center [309, 234] width 206 height 12
click at [291, 261] on p "SOL054144" at bounding box center [305, 262] width 54 height 10
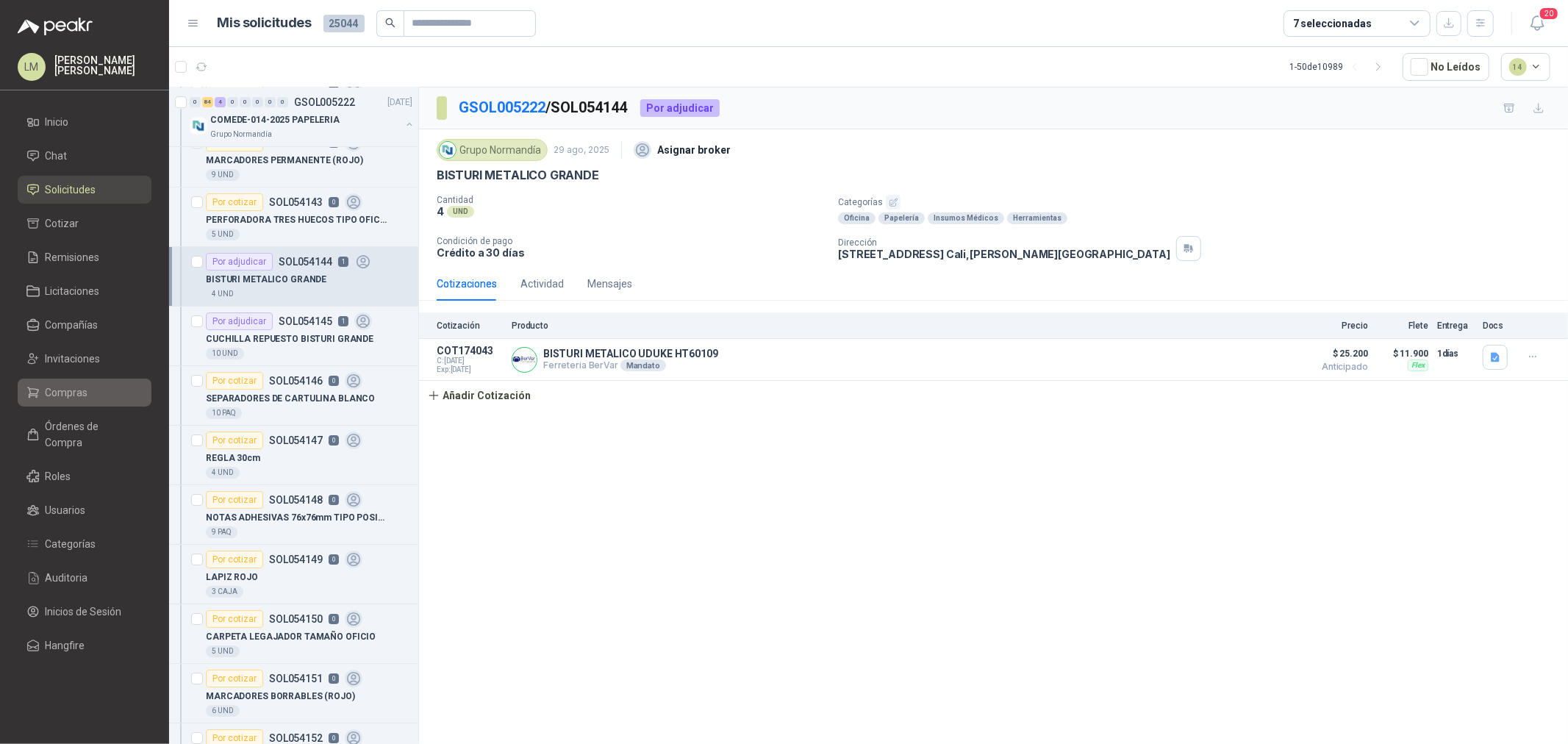
click at [60, 386] on span "Compras" at bounding box center [67, 393] width 43 height 16
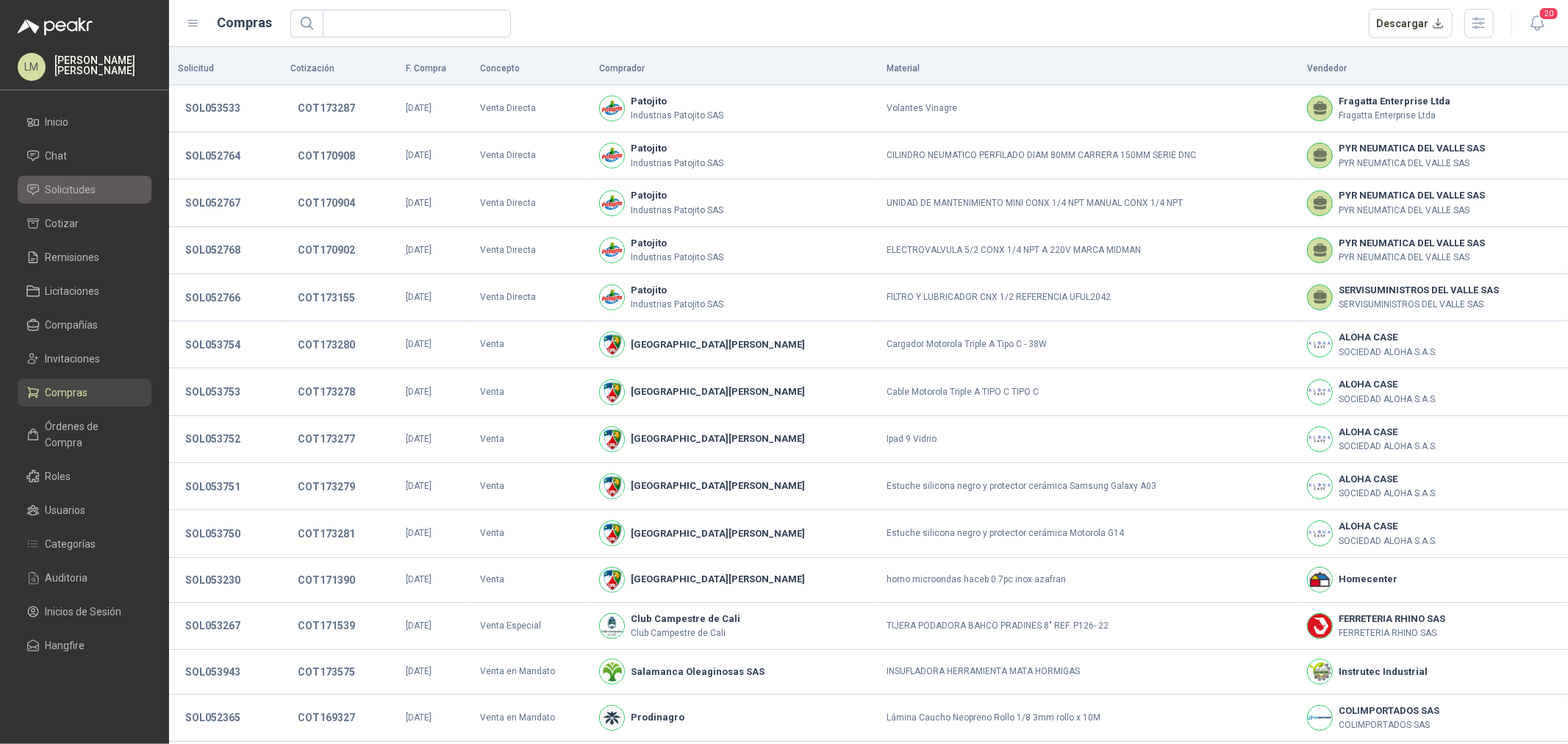
click at [76, 188] on span "Solicitudes" at bounding box center [71, 189] width 51 height 16
